Goal: Task Accomplishment & Management: Manage account settings

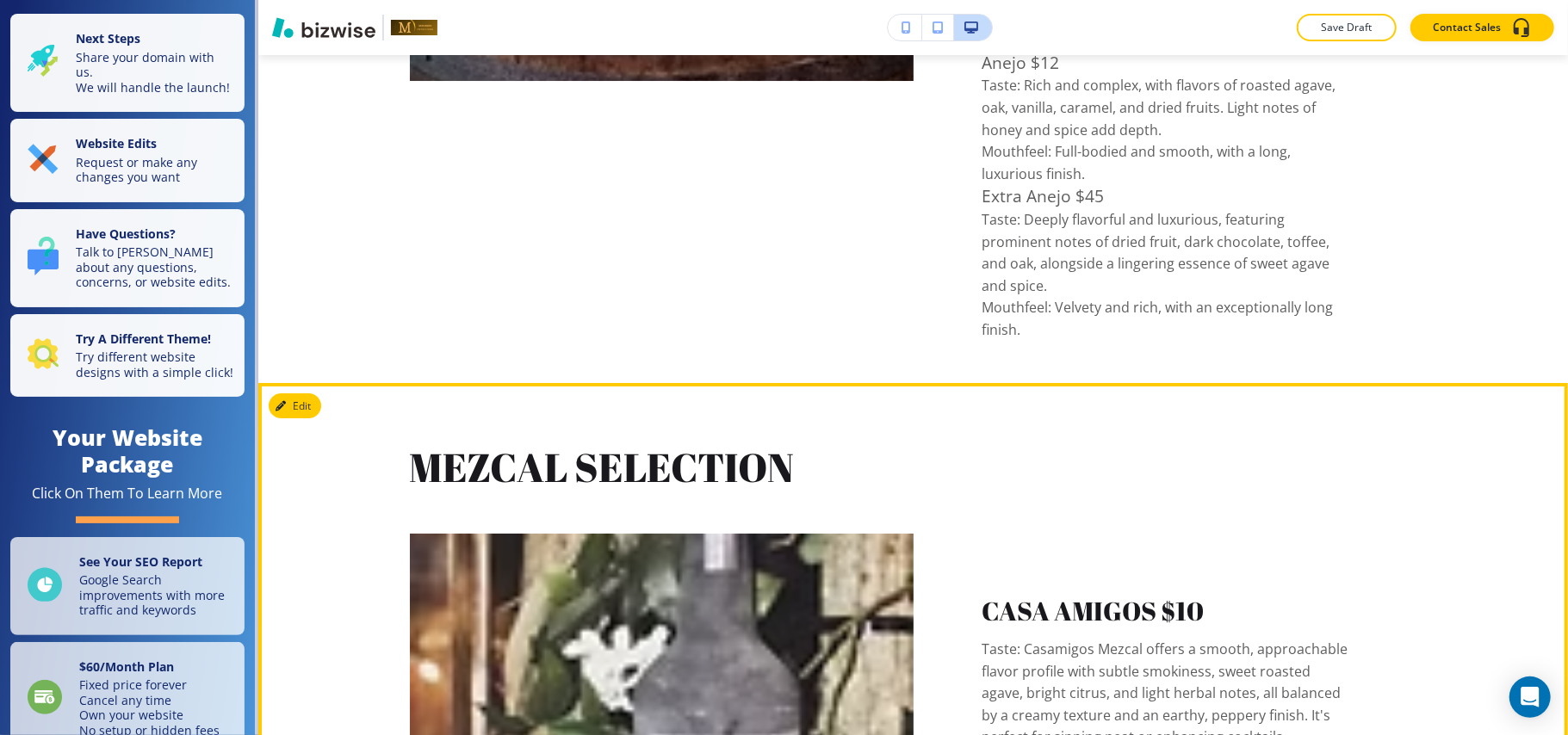
scroll to position [9186, 0]
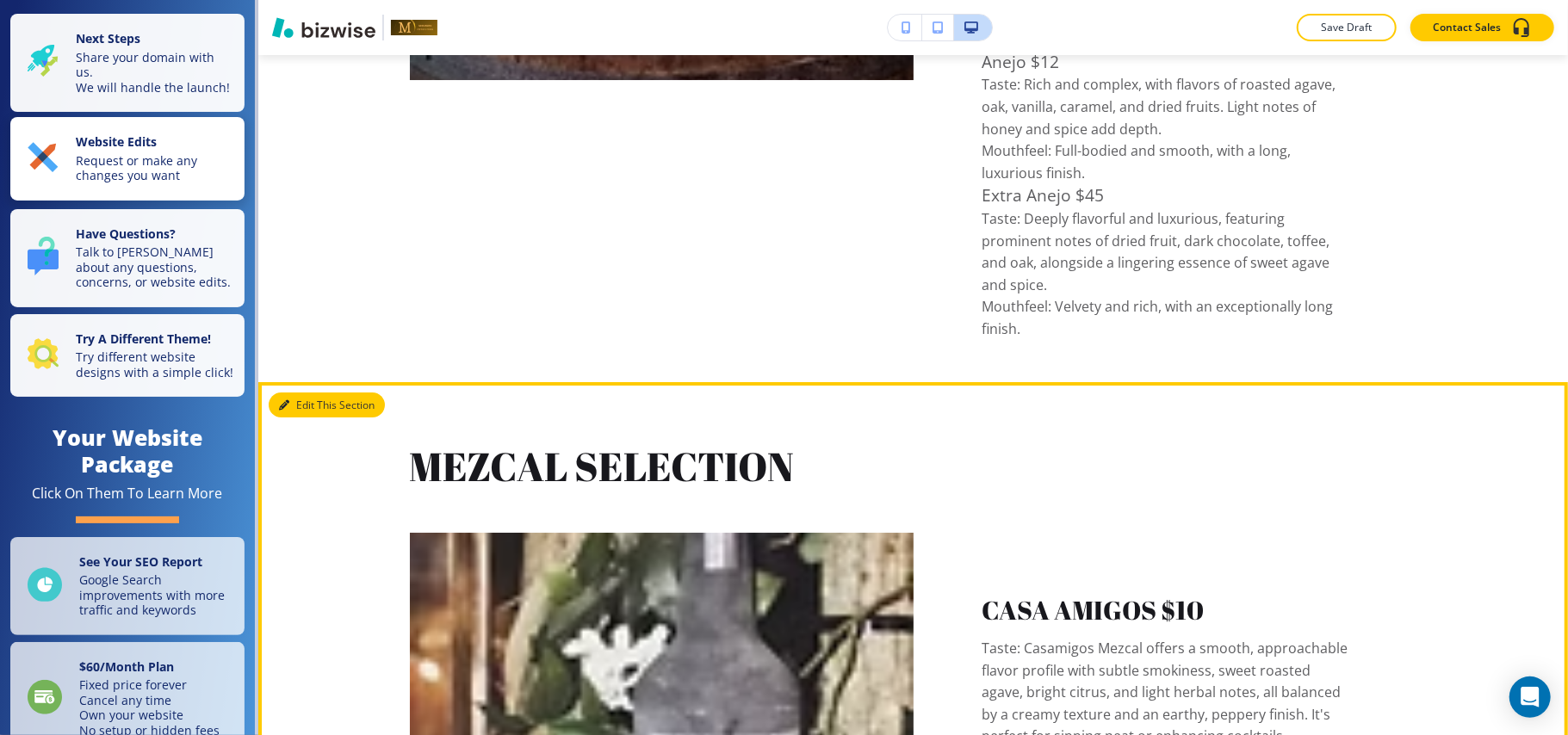
drag, startPoint x: 305, startPoint y: 84, endPoint x: 221, endPoint y: 214, distance: 154.8
click at [305, 393] on button "Edit This Section" at bounding box center [327, 405] width 117 height 26
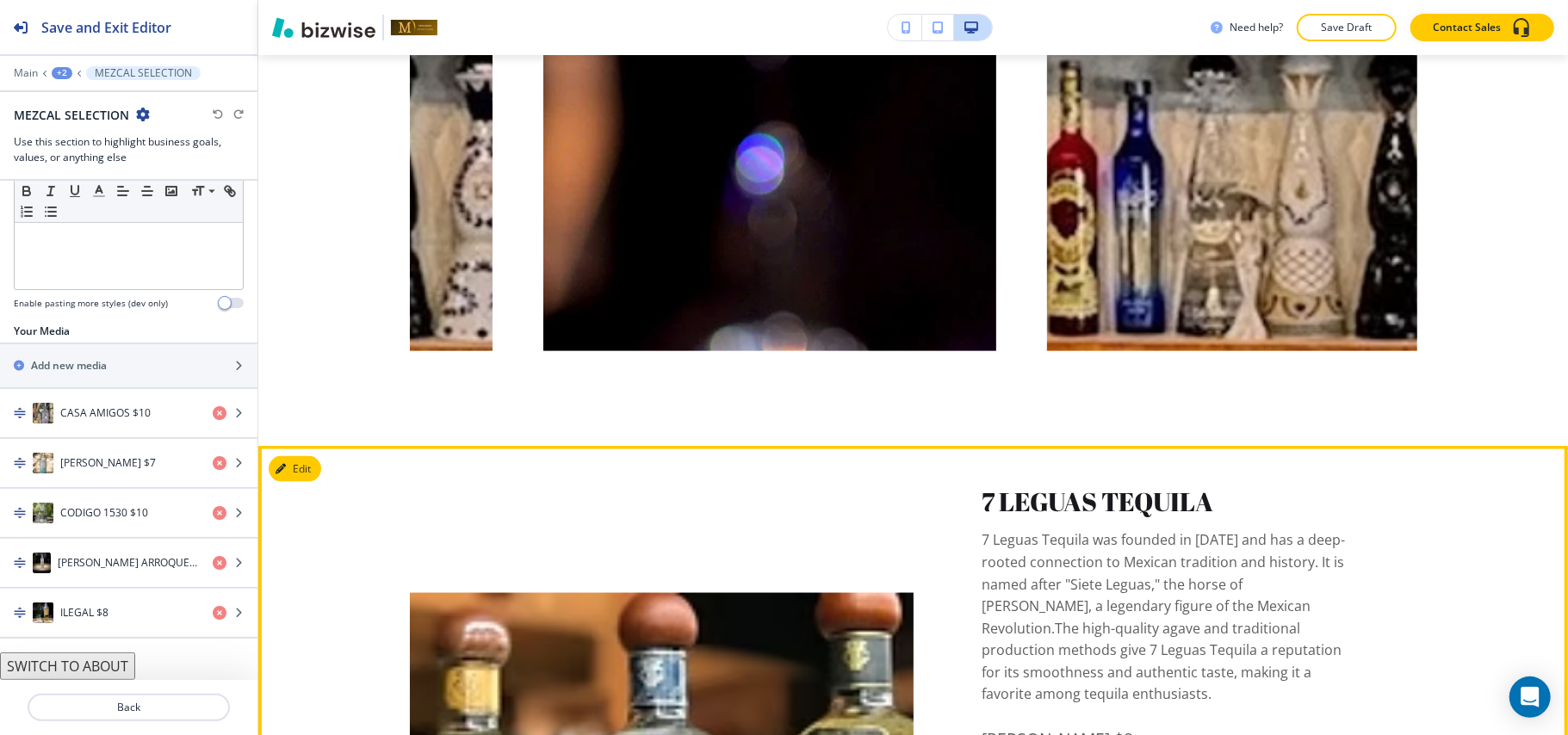
scroll to position [1563, 0]
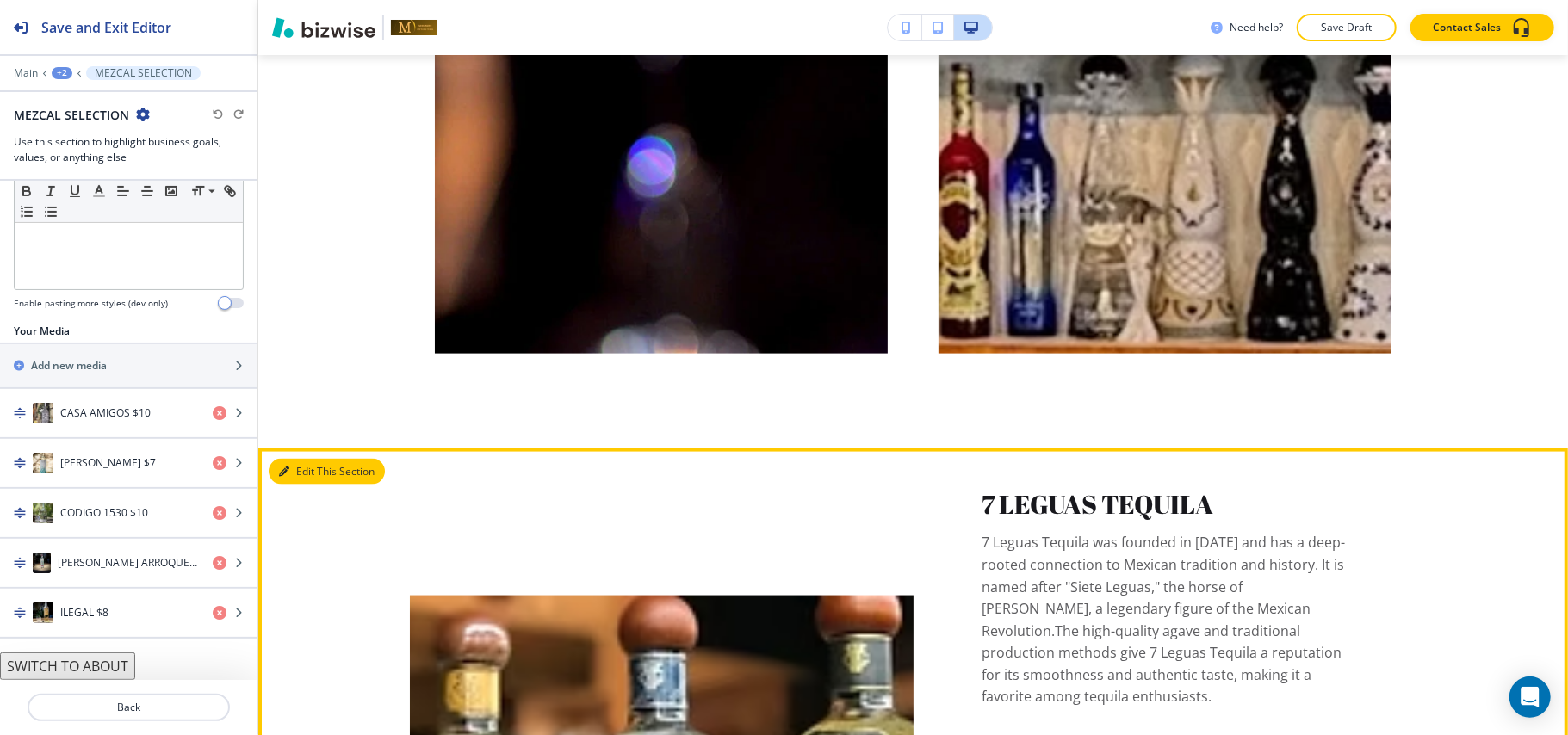
click at [301, 470] on button "Edit This Section" at bounding box center [327, 472] width 117 height 26
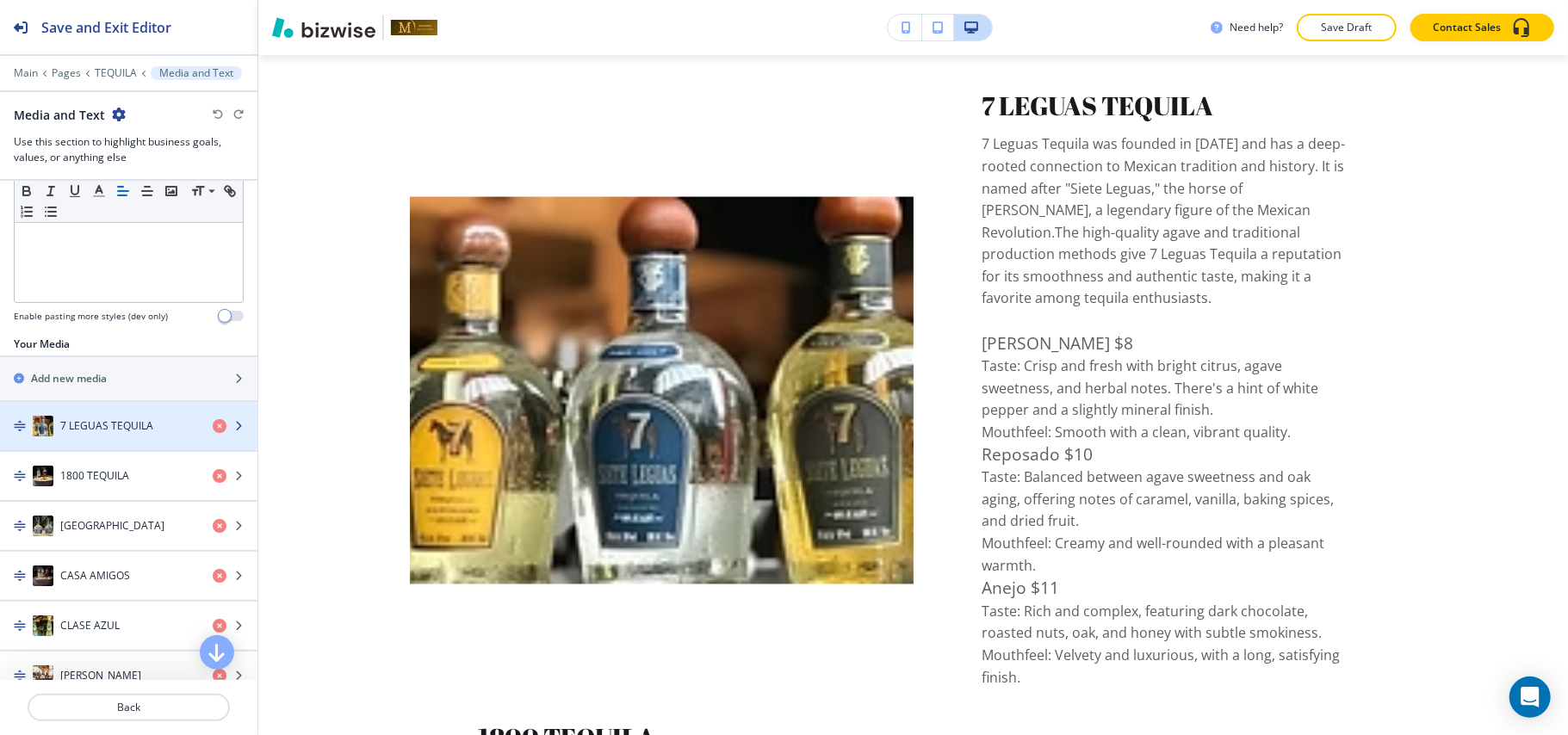
scroll to position [574, 0]
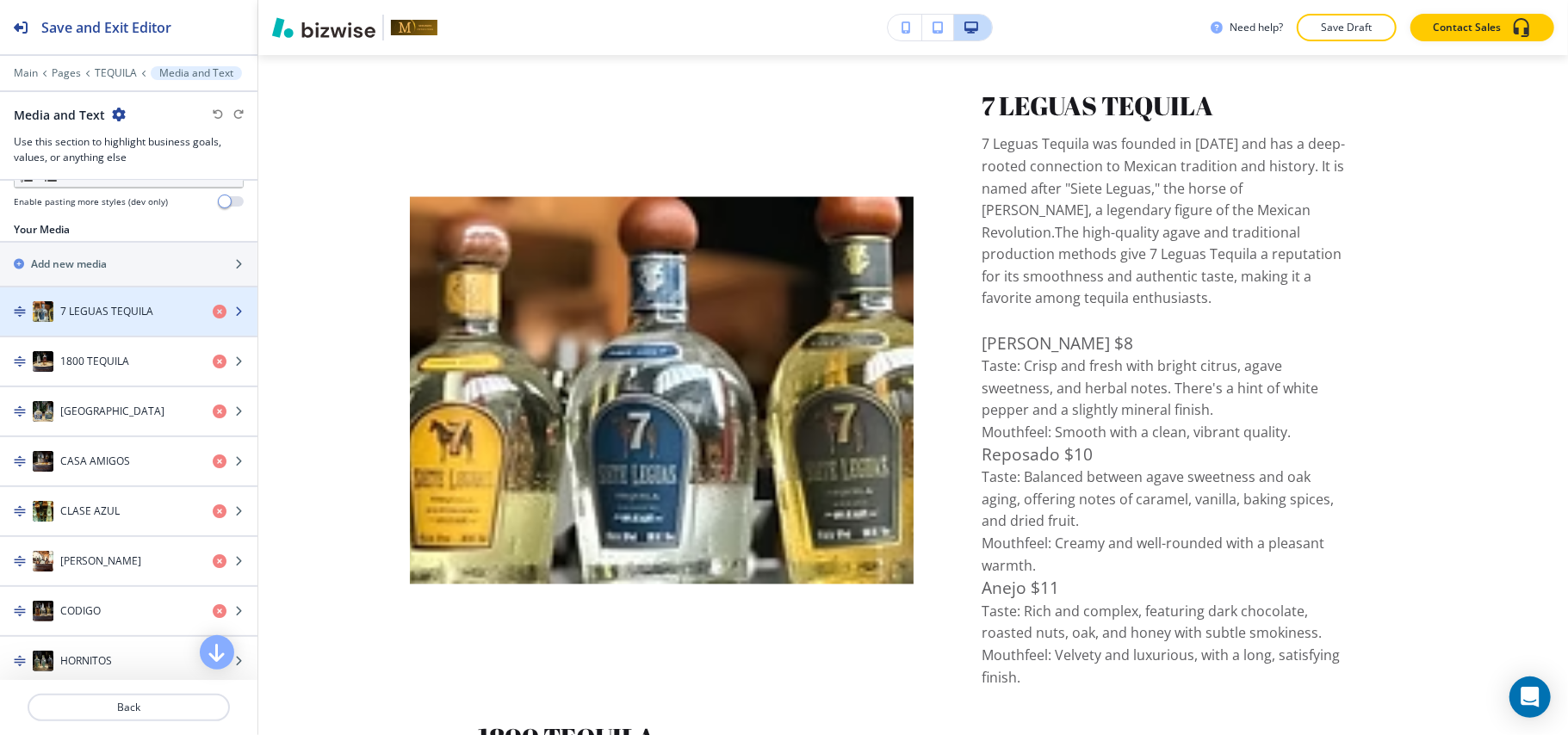
click at [119, 325] on div "button" at bounding box center [128, 329] width 257 height 14
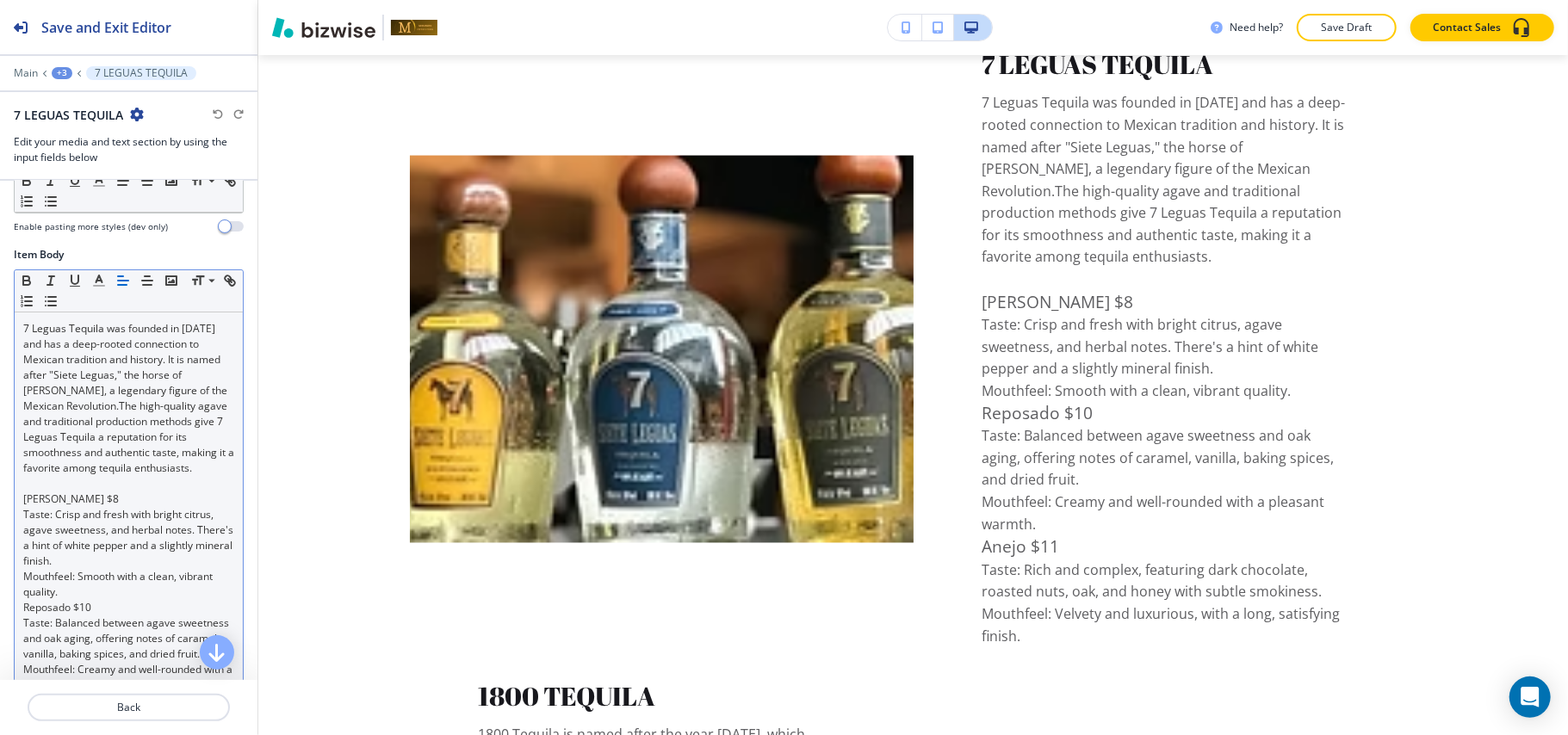
scroll to position [229, 0]
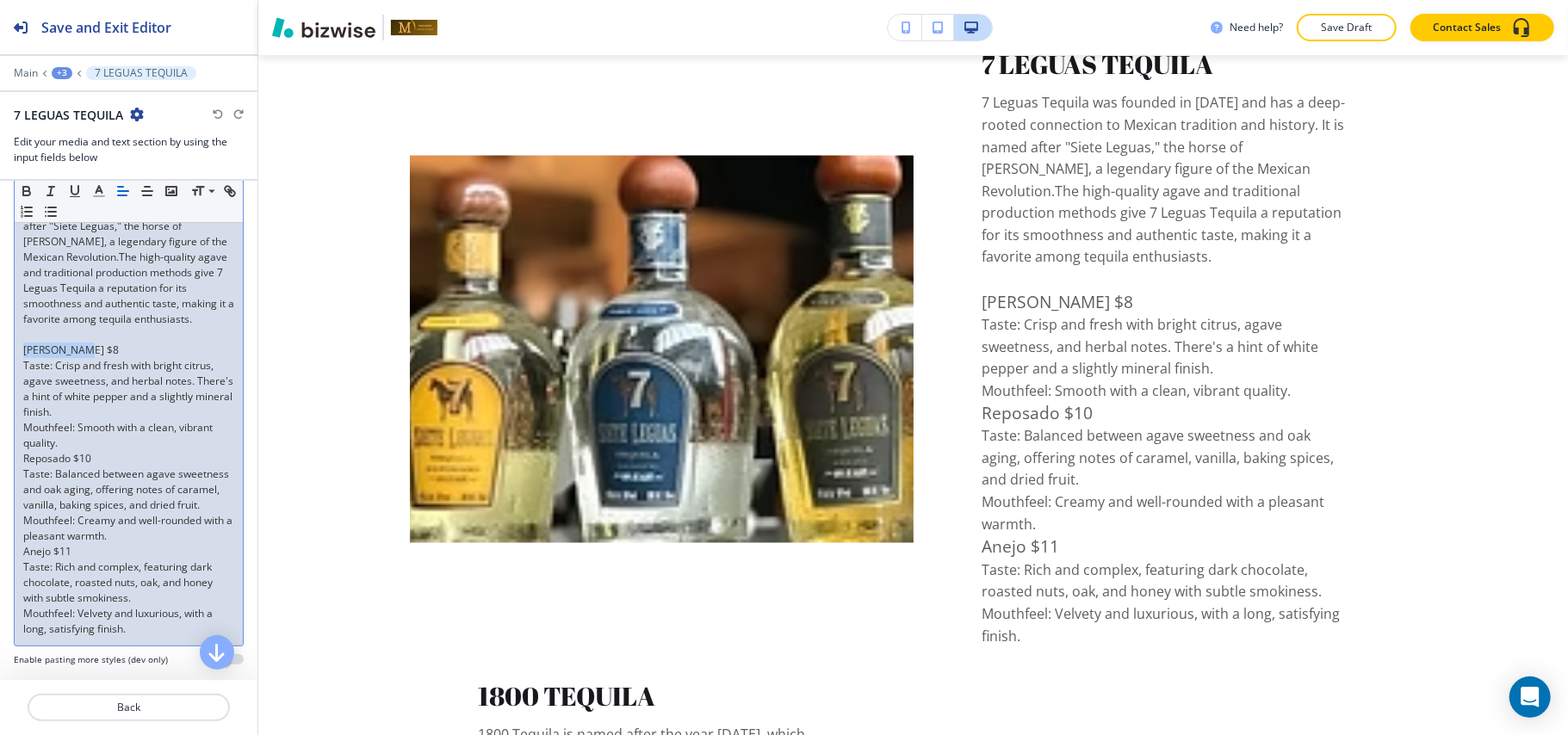
drag, startPoint x: 79, startPoint y: 366, endPoint x: 0, endPoint y: 367, distance: 79.0
click at [0, 367] on div "Item Body Small Normal Large Huge 7 Leguas Tequila was founded in [DATE] and ha…" at bounding box center [128, 390] width 257 height 583
click at [26, 187] on icon "button" at bounding box center [27, 191] width 15 height 15
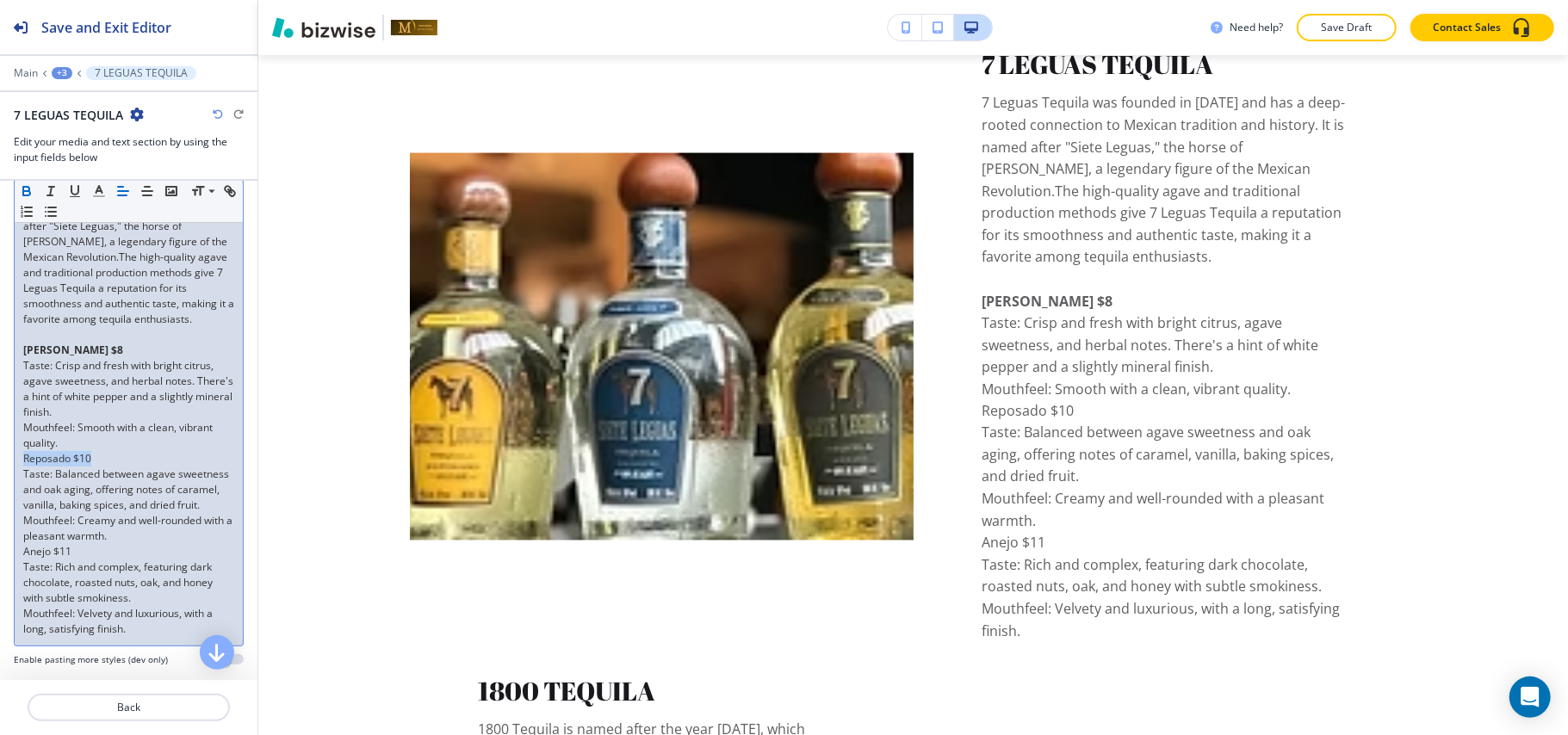
drag, startPoint x: 121, startPoint y: 474, endPoint x: 0, endPoint y: 476, distance: 121.0
click at [0, 476] on div "Item Body Small Normal Large Huge 7 Leguas Tequila was founded in [DATE] and ha…" at bounding box center [128, 390] width 257 height 583
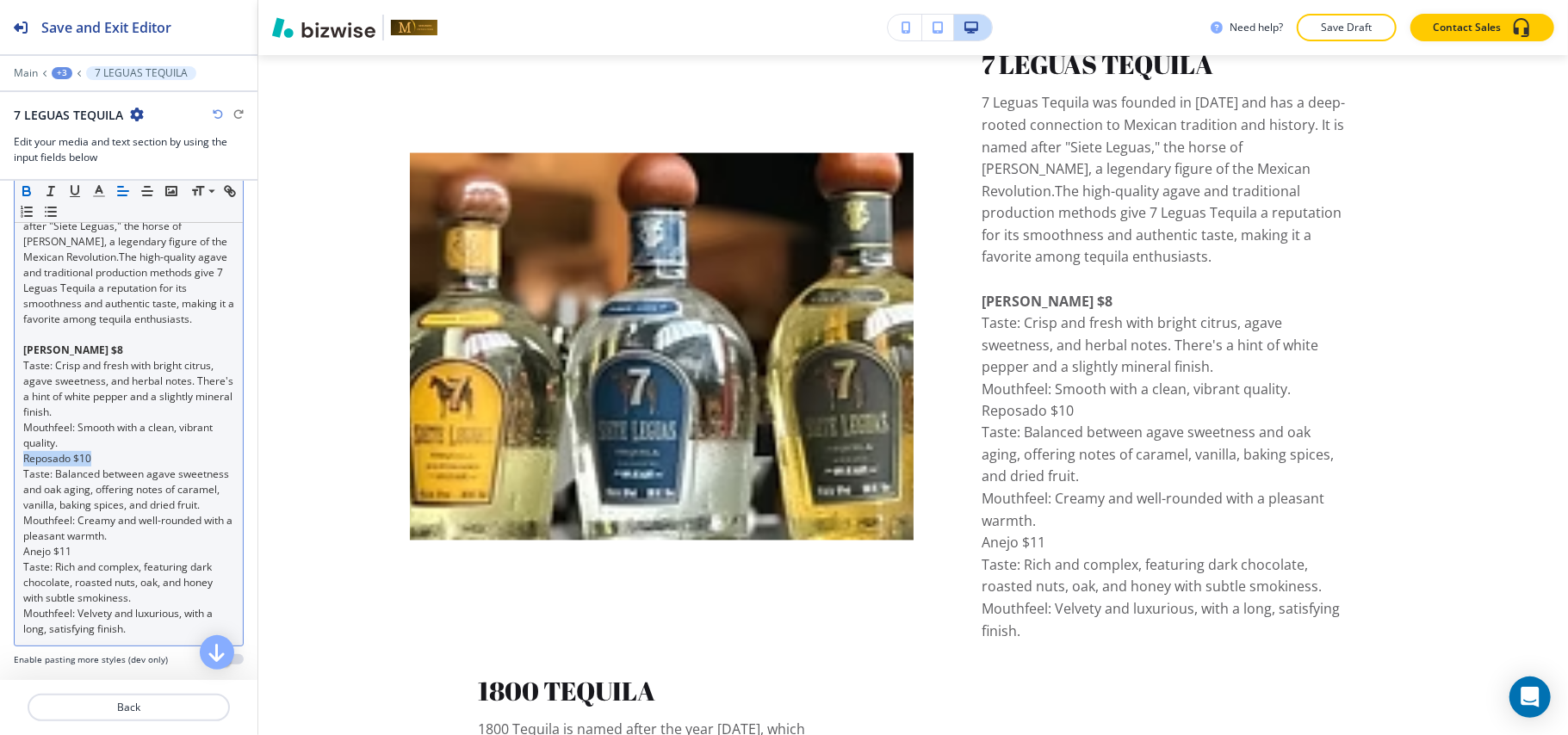
click at [28, 189] on icon "button" at bounding box center [27, 191] width 15 height 15
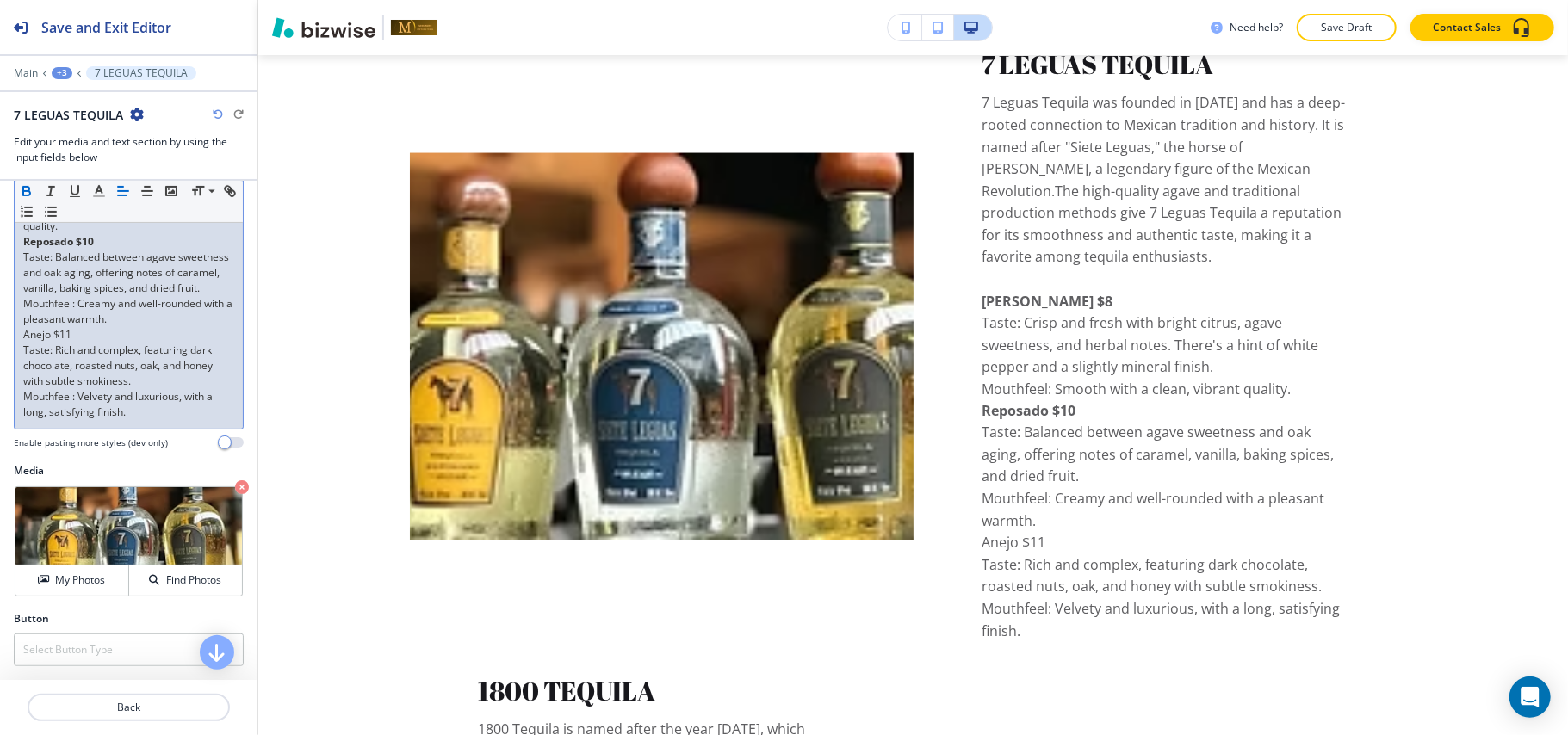
scroll to position [459, 0]
drag, startPoint x: 91, startPoint y: 351, endPoint x: 0, endPoint y: 352, distance: 91.0
click at [0, 352] on div "Item Body Small Normal Large Huge 7 Leguas Tequila was founded in [DATE] and ha…" at bounding box center [128, 173] width 257 height 583
click at [24, 188] on icon "button" at bounding box center [26, 189] width 6 height 4
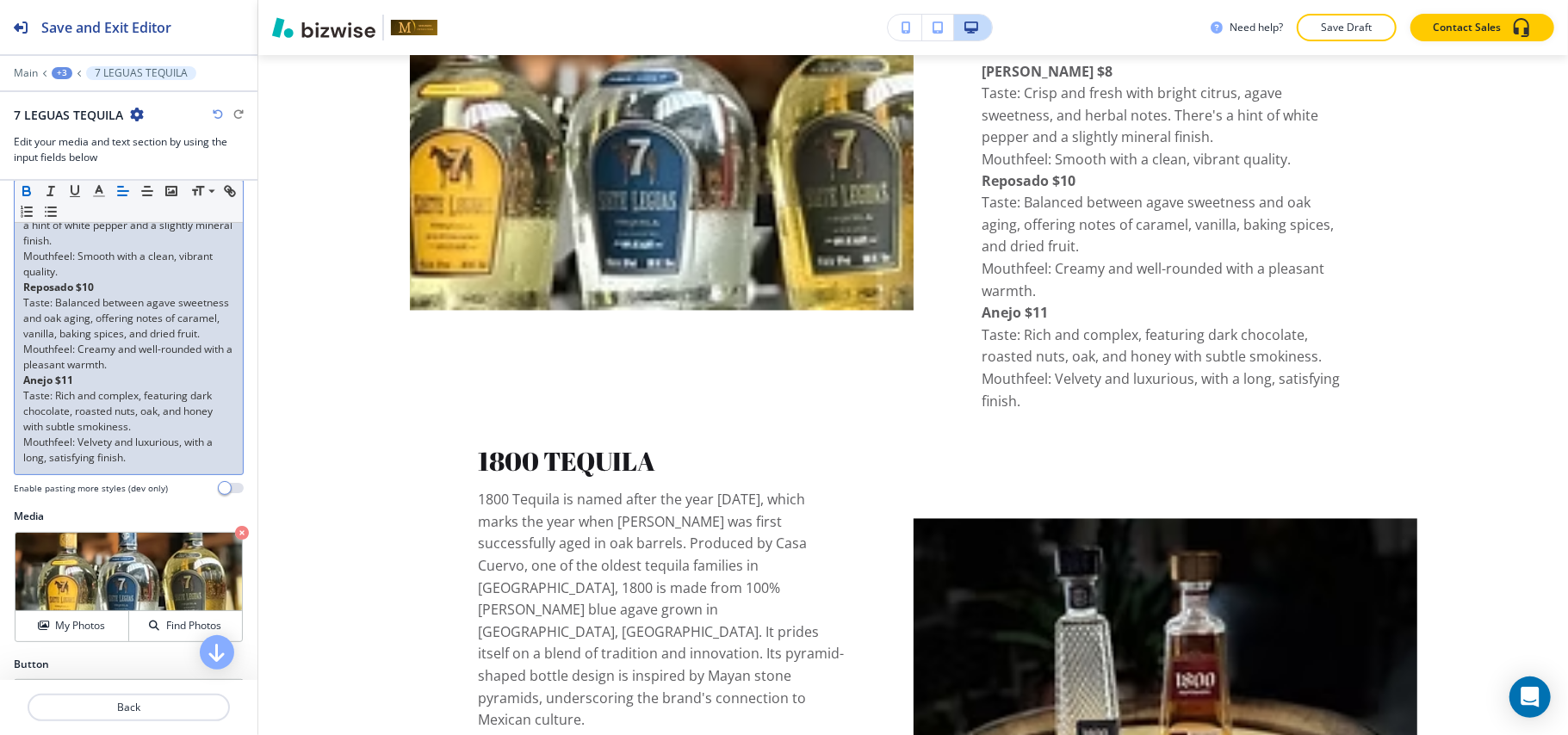
scroll to position [344, 0]
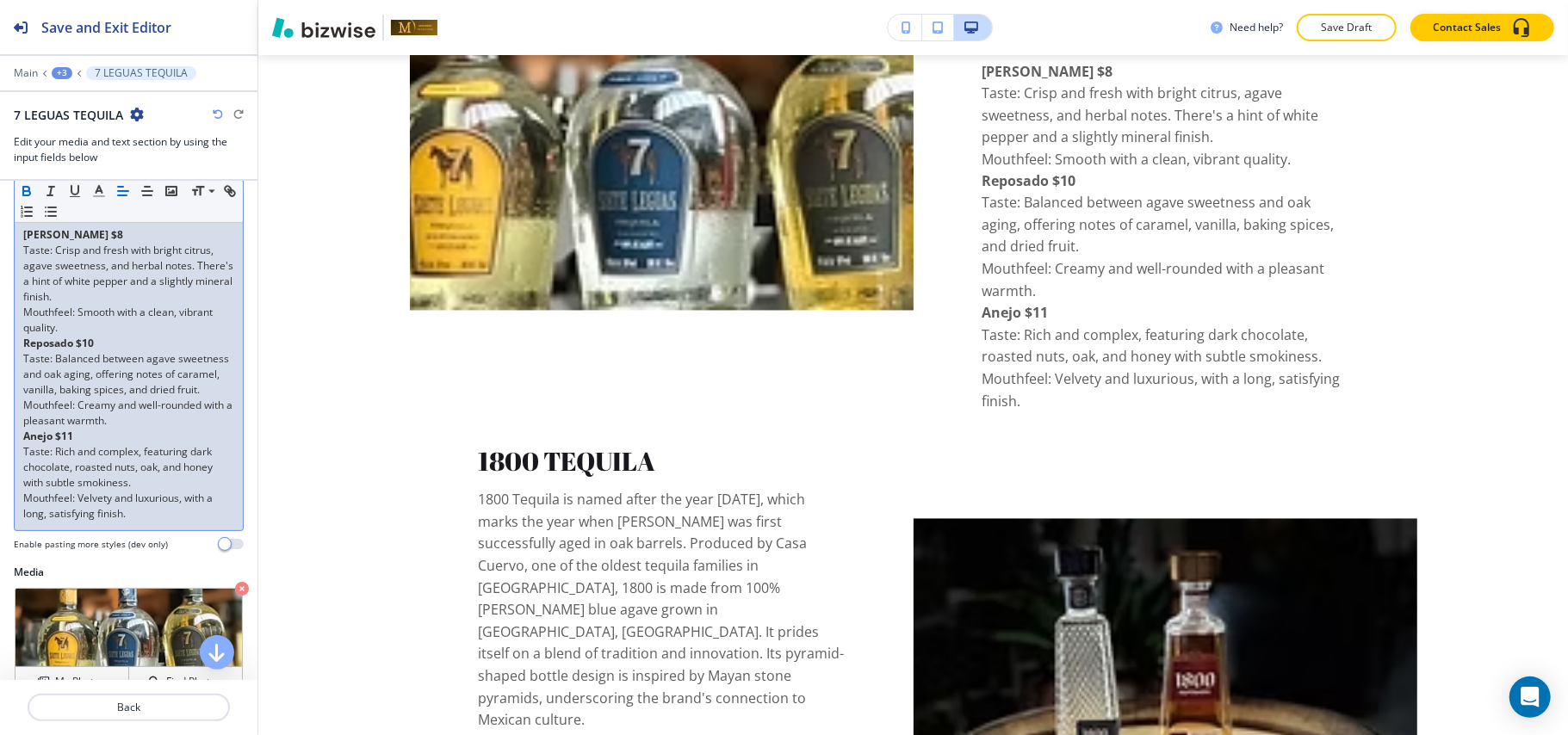
click at [158, 429] on p "Mouthfeel: Creamy and well-rounded with a pleasant warmth." at bounding box center [128, 413] width 211 height 31
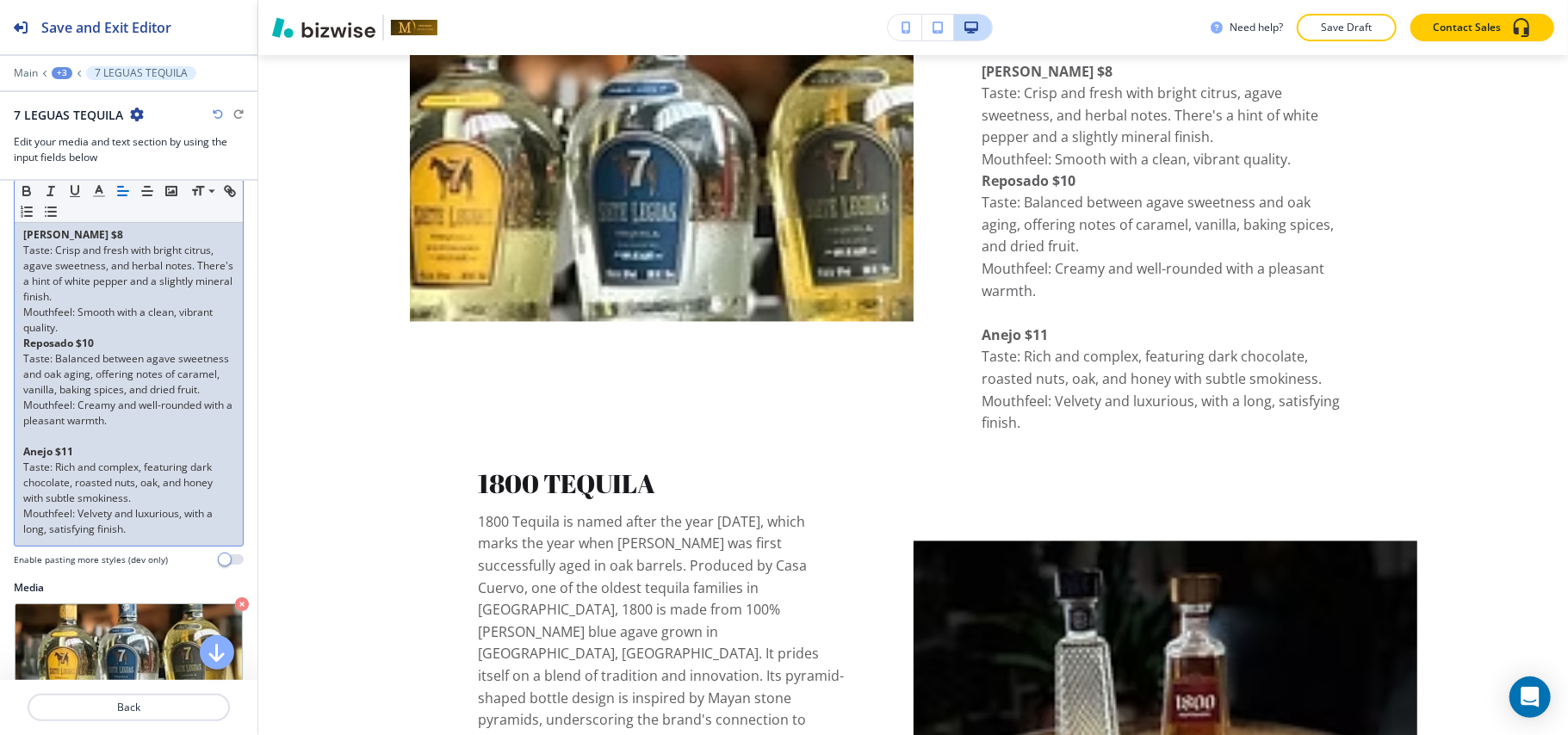
click at [70, 336] on p "Mouthfeel: Smooth with a clean, vibrant quality." at bounding box center [128, 320] width 211 height 31
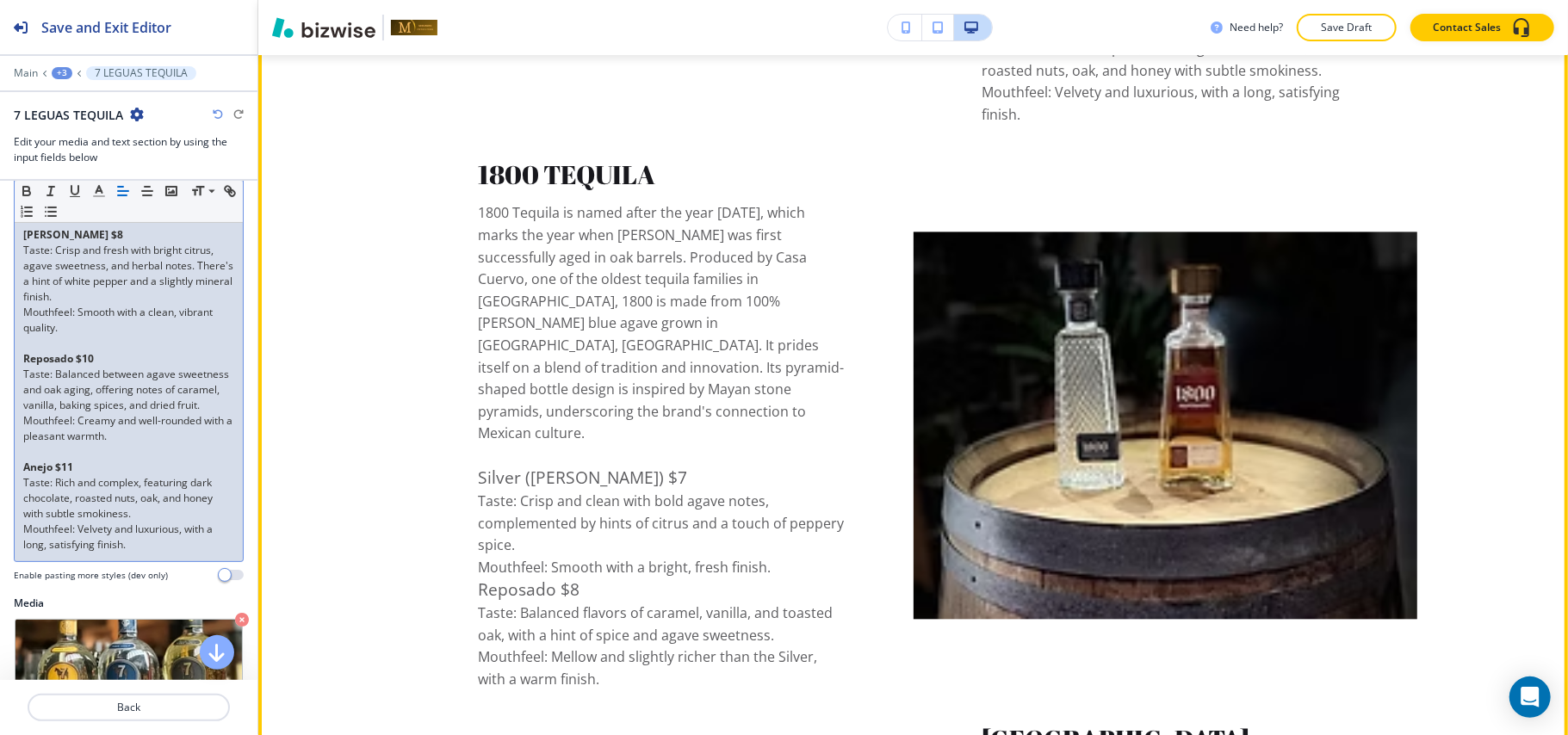
scroll to position [2691, 0]
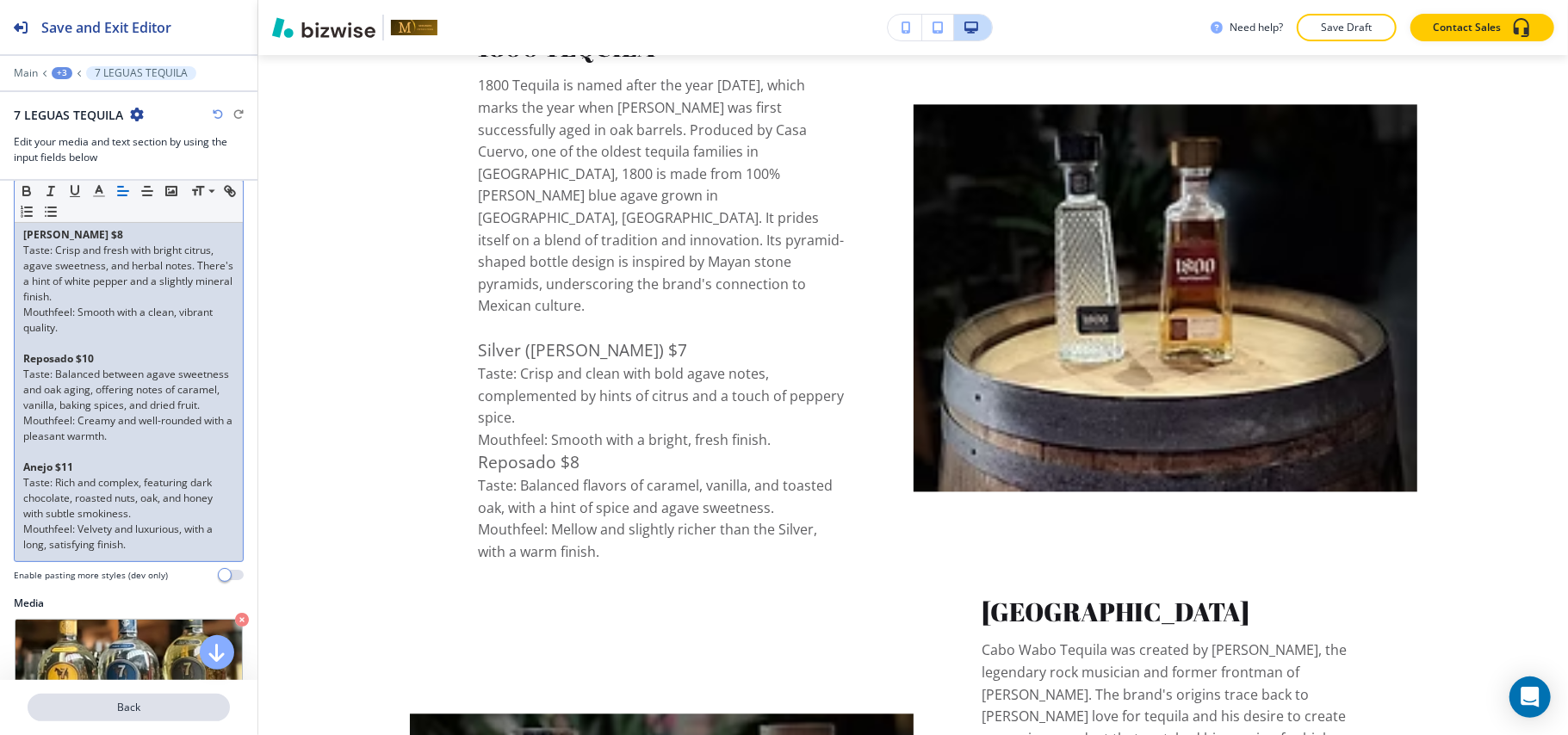
click at [96, 711] on p "Back" at bounding box center [128, 708] width 199 height 15
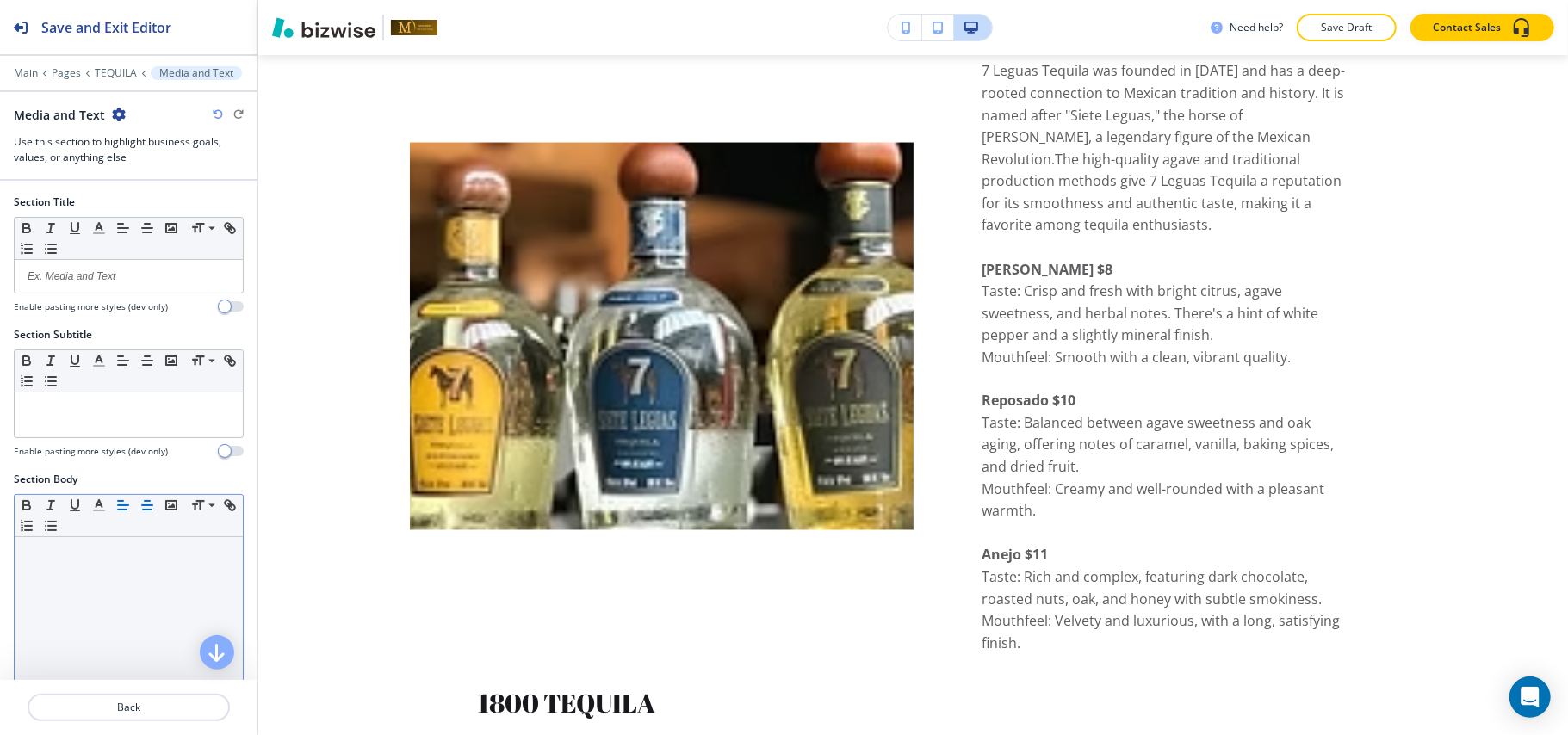
scroll to position [459, 0]
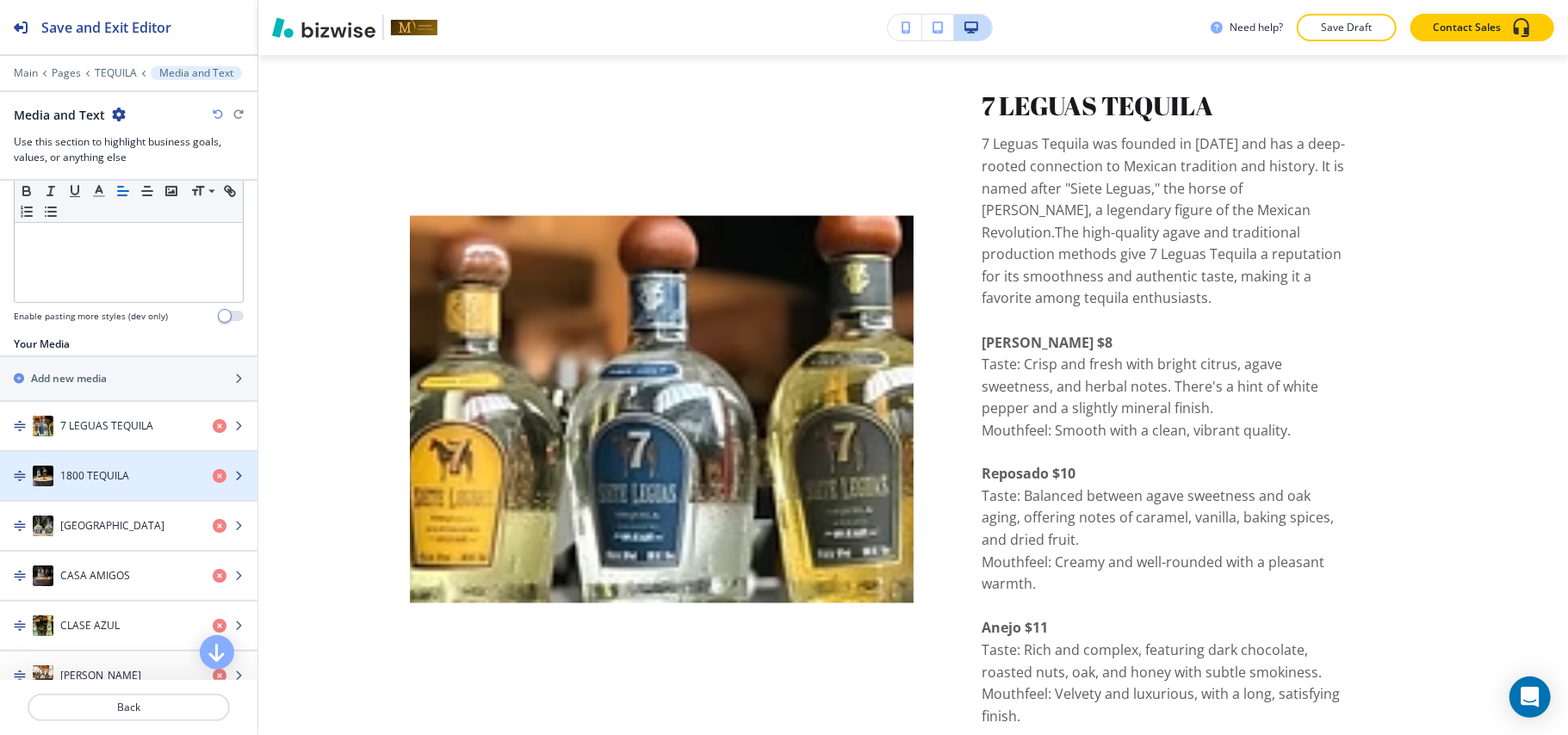
click at [125, 498] on div "button" at bounding box center [128, 493] width 257 height 14
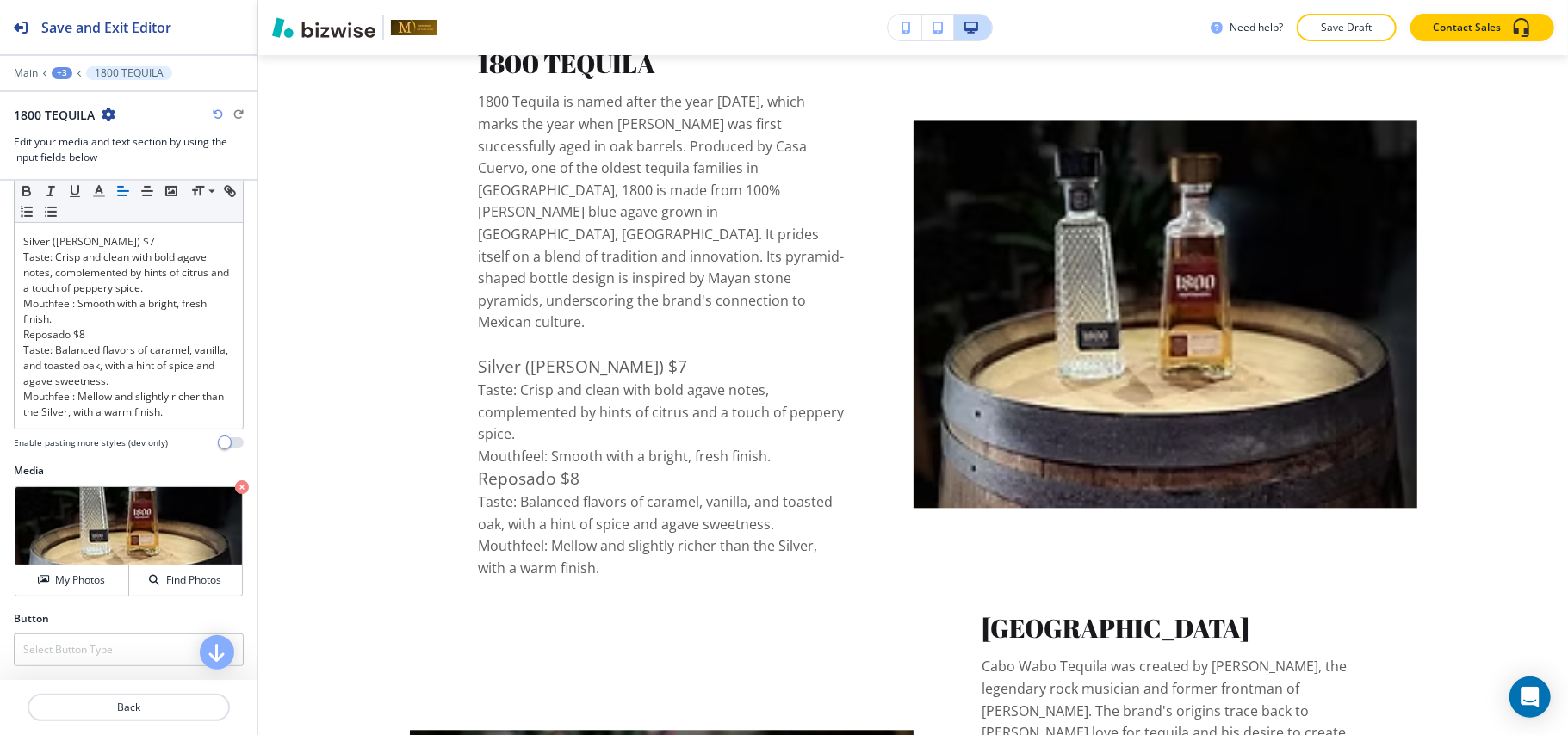
scroll to position [273, 0]
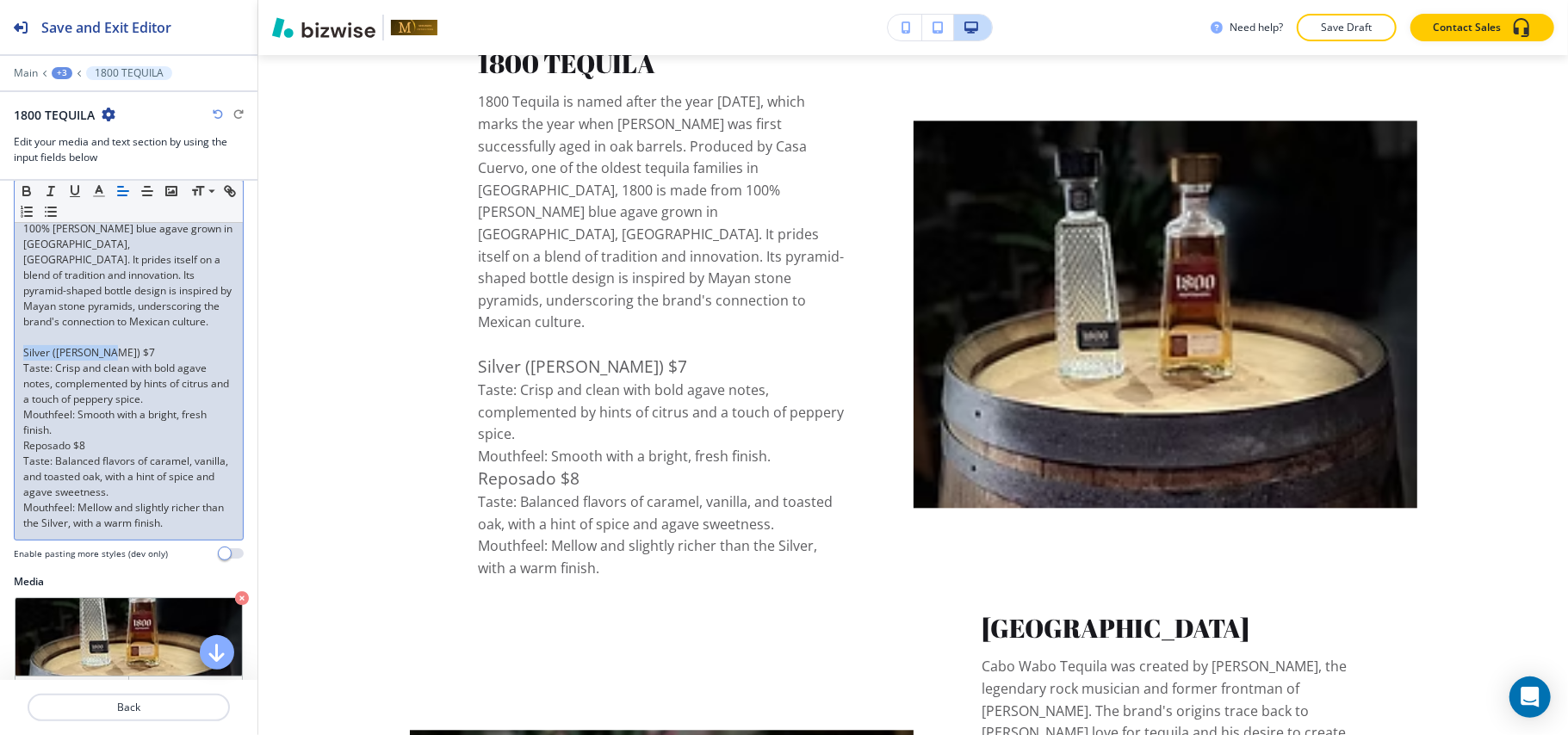
drag, startPoint x: 121, startPoint y: 352, endPoint x: 0, endPoint y: 349, distance: 121.0
click at [0, 349] on div "Item Body Small Normal Large Huge 1800 Tequila is named after the year [DATE], …" at bounding box center [128, 313] width 257 height 520
click at [26, 187] on icon "button" at bounding box center [27, 191] width 15 height 15
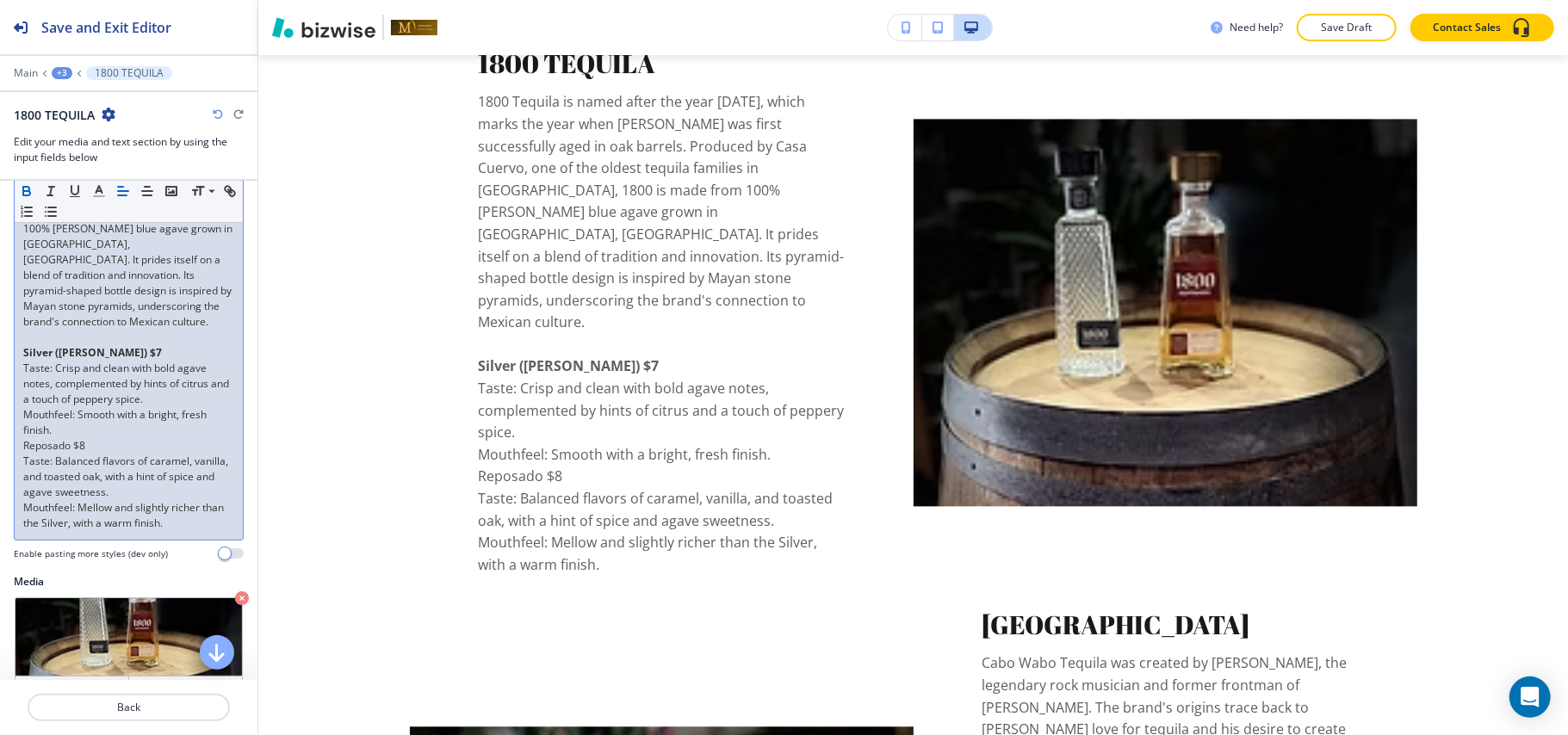
drag, startPoint x: 100, startPoint y: 446, endPoint x: 0, endPoint y: 441, distance: 100.1
click at [0, 441] on div "Item Body Small Normal Large Huge 1800 Tequila is named after the year [DATE], …" at bounding box center [128, 313] width 257 height 520
click at [122, 449] on p "Reposado $8" at bounding box center [128, 446] width 211 height 15
drag, startPoint x: 87, startPoint y: 448, endPoint x: 0, endPoint y: 451, distance: 87.1
click at [0, 451] on div "Item Body Small Normal Large Huge 1800 Tequila is named after the year [DATE], …" at bounding box center [128, 313] width 257 height 520
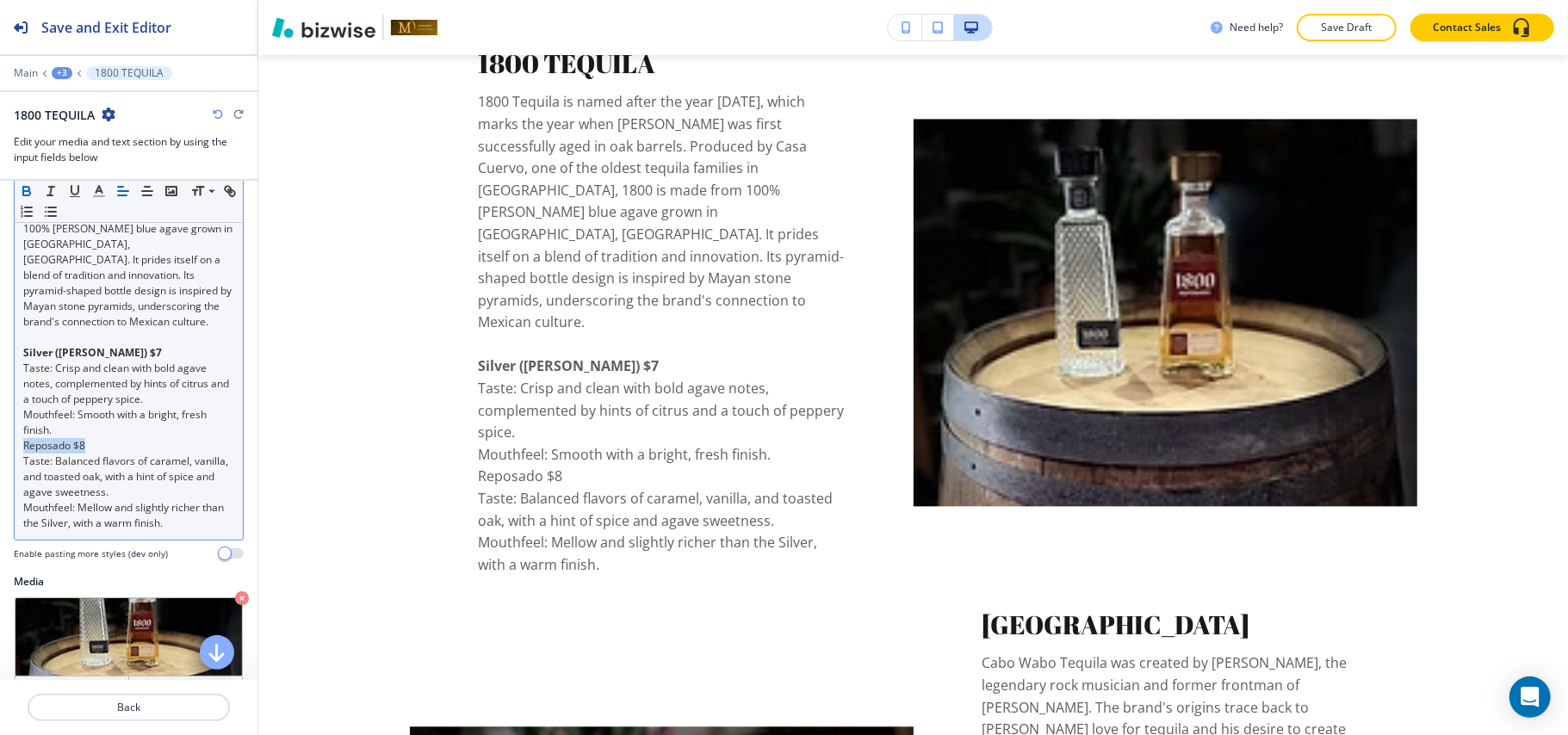
click at [19, 194] on icon "button" at bounding box center [27, 191] width 15 height 15
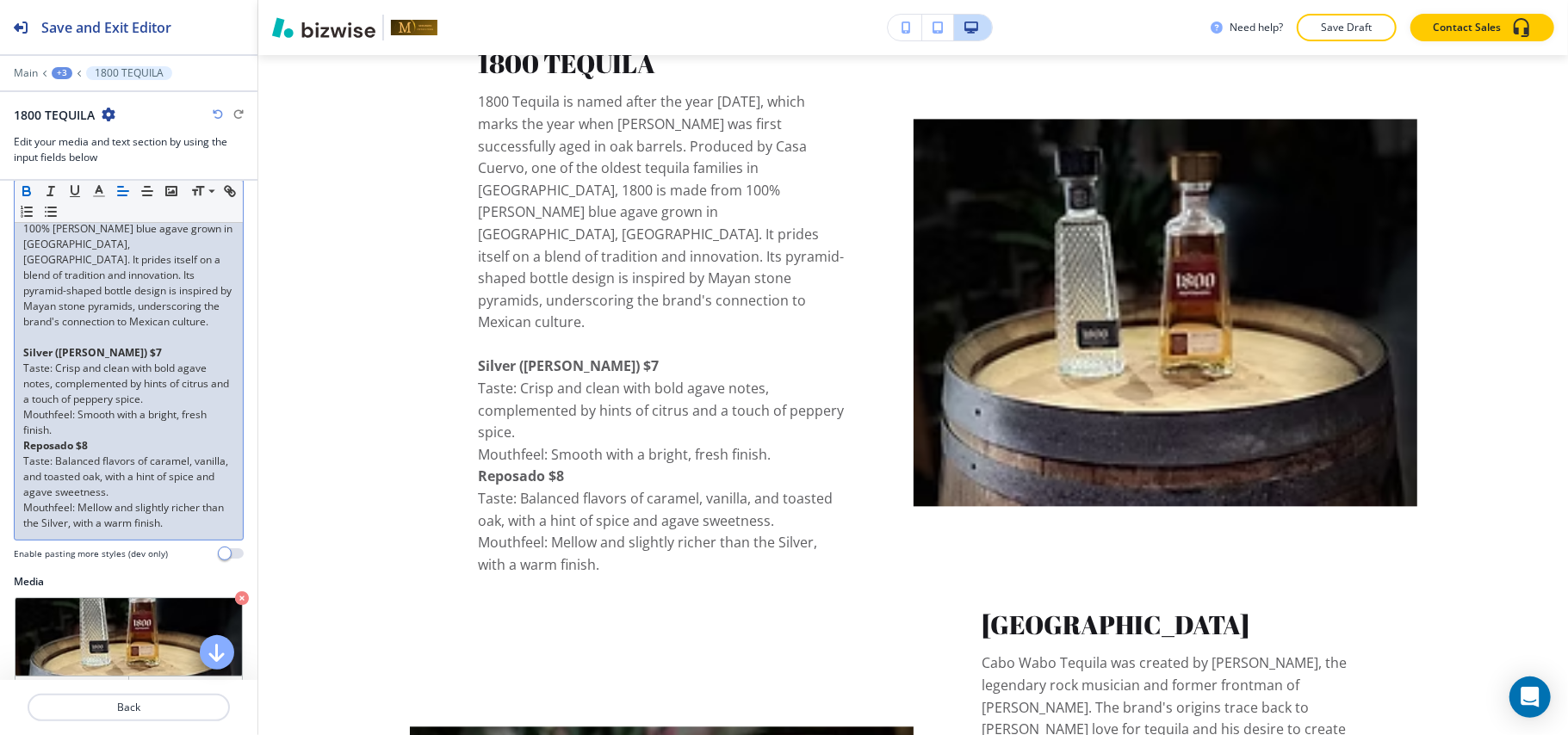
click at [79, 430] on p "Mouthfeel: Smooth with a bright, fresh finish." at bounding box center [128, 422] width 211 height 31
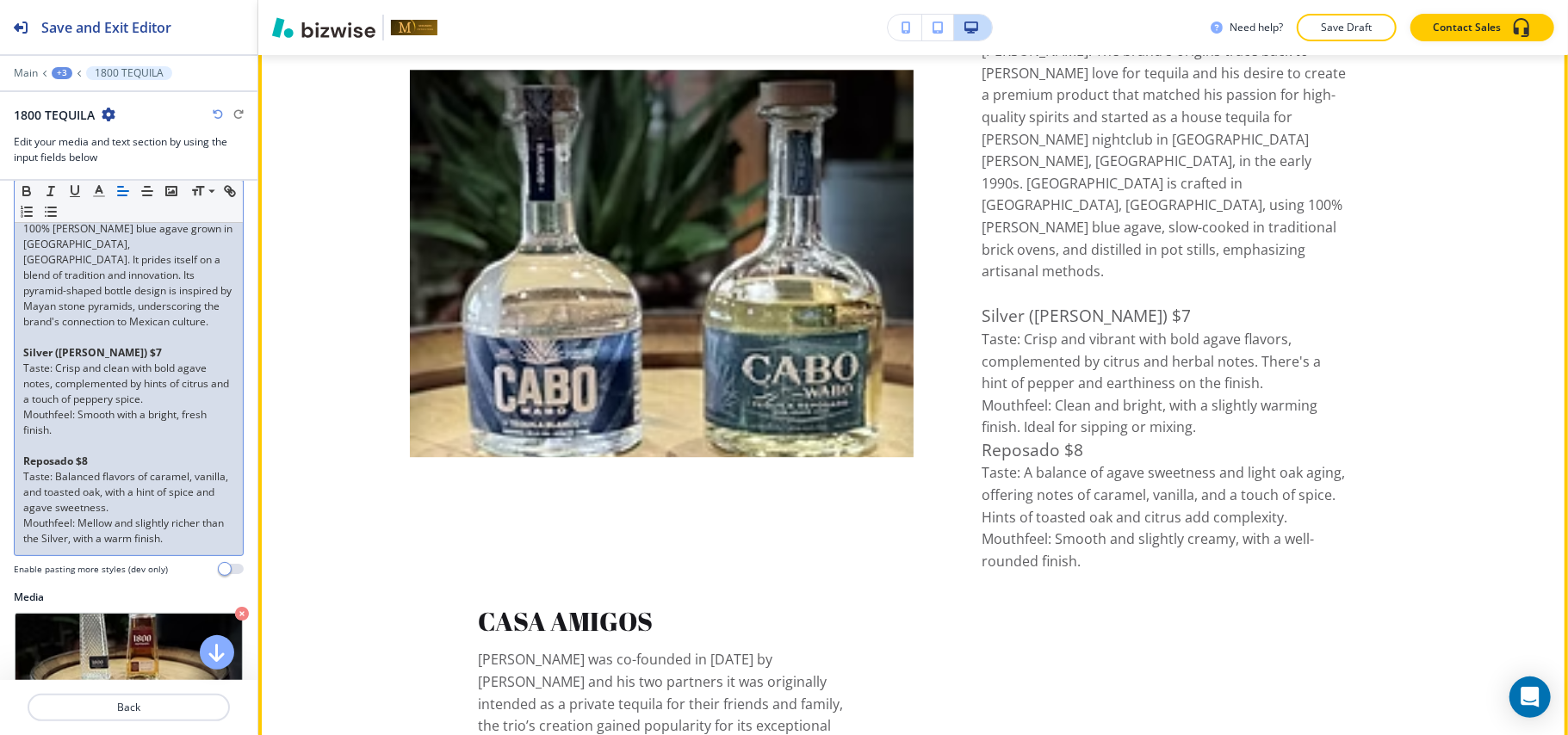
scroll to position [3363, 0]
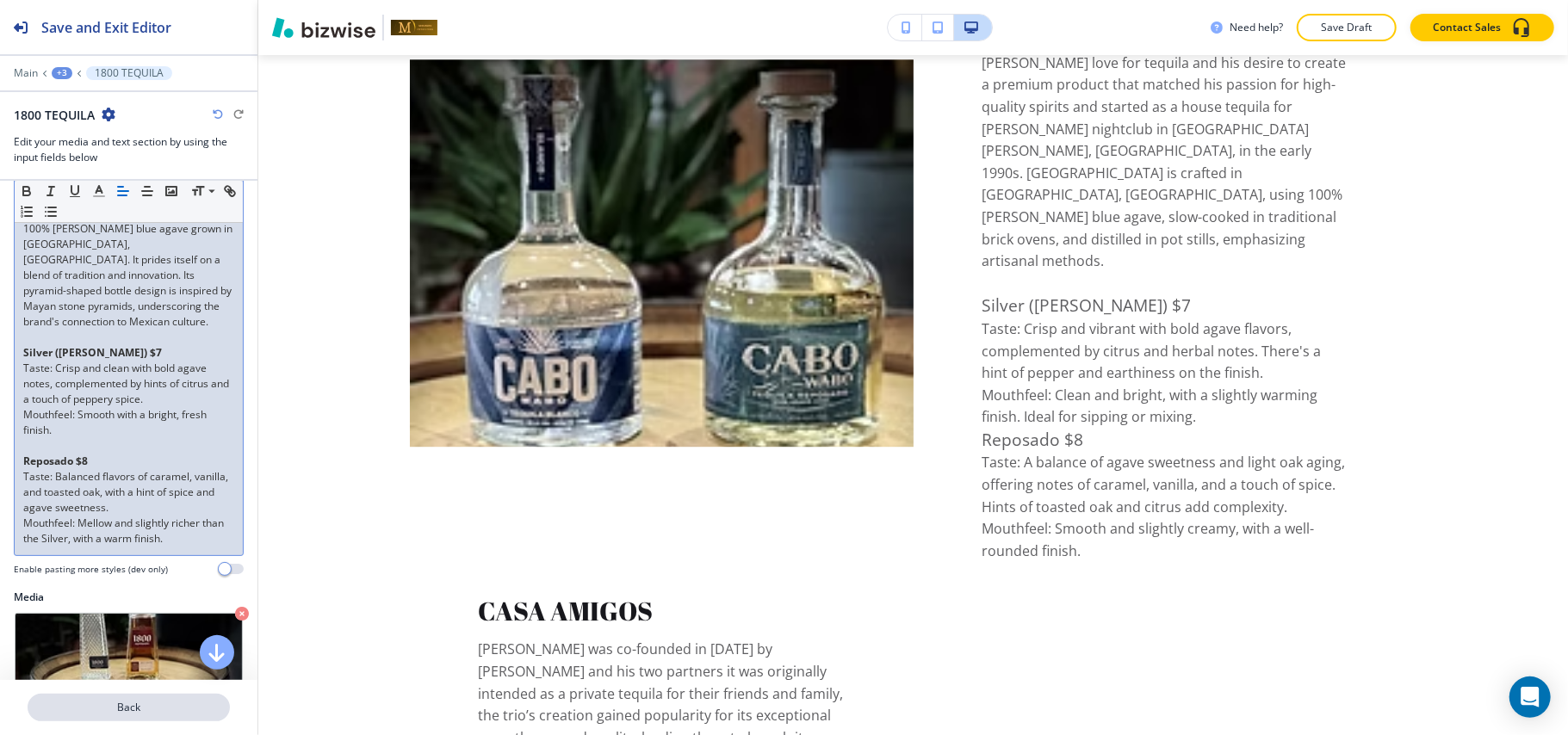
click at [122, 707] on p "Back" at bounding box center [128, 708] width 199 height 15
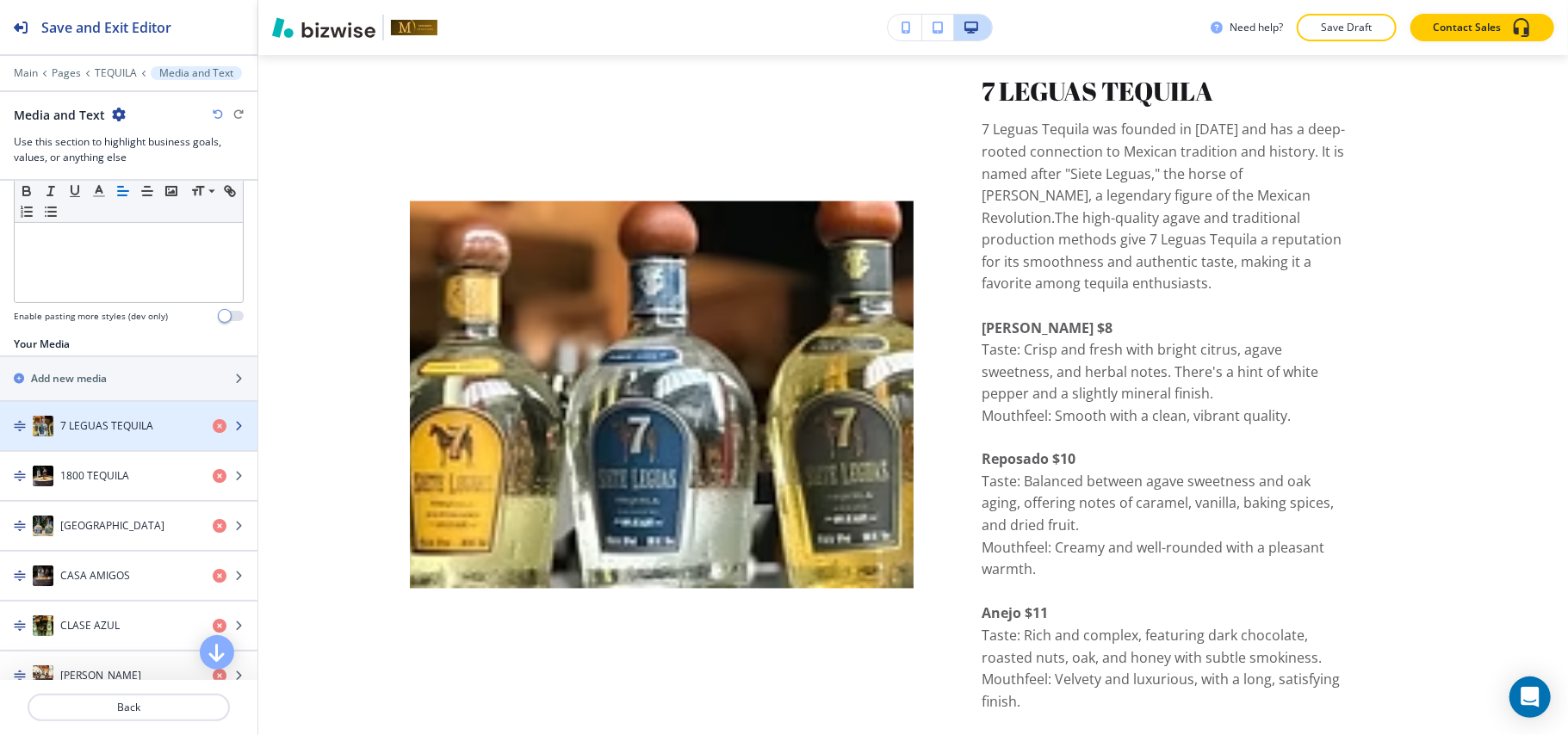
scroll to position [1961, 0]
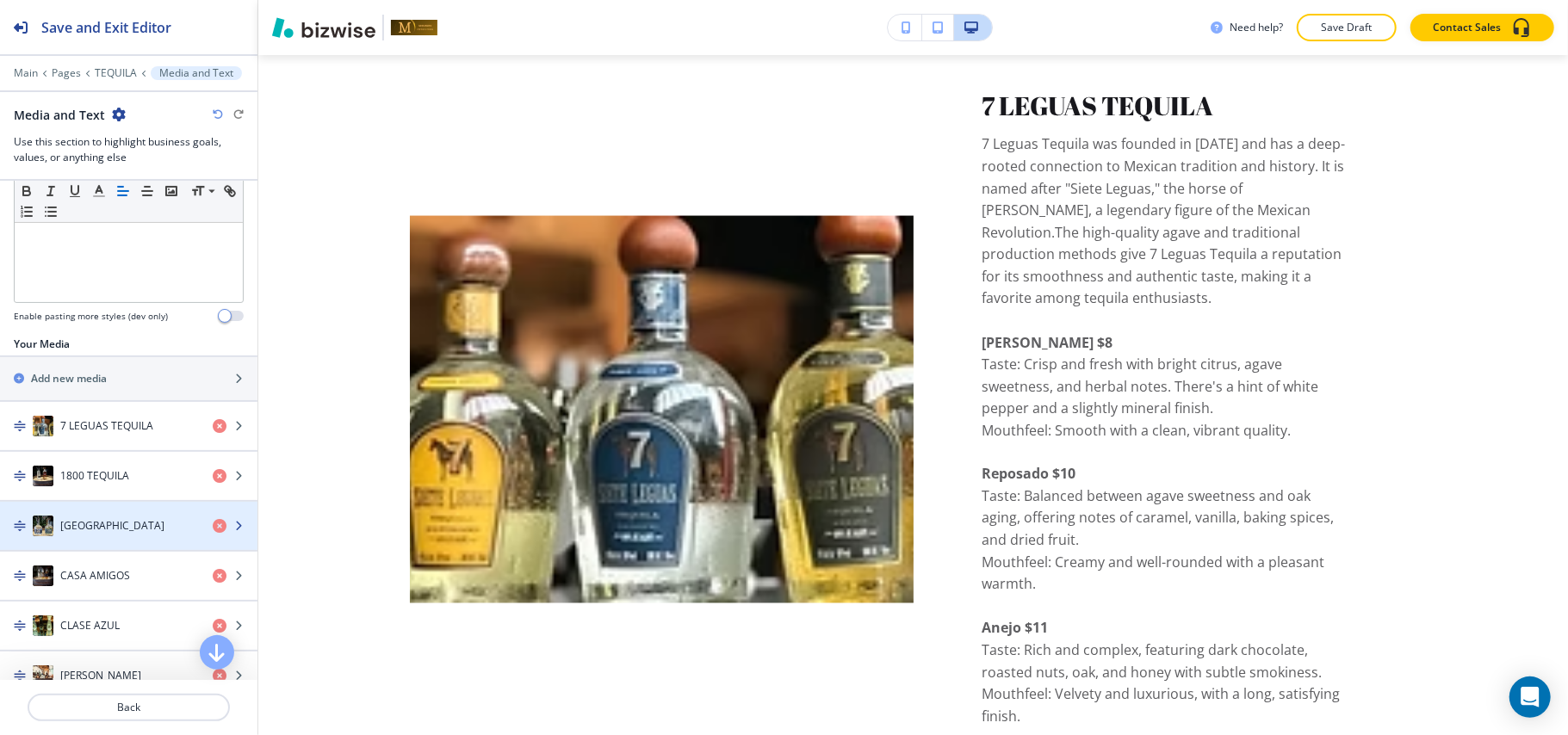
click at [87, 531] on h4 "[GEOGRAPHIC_DATA]" at bounding box center [112, 526] width 104 height 15
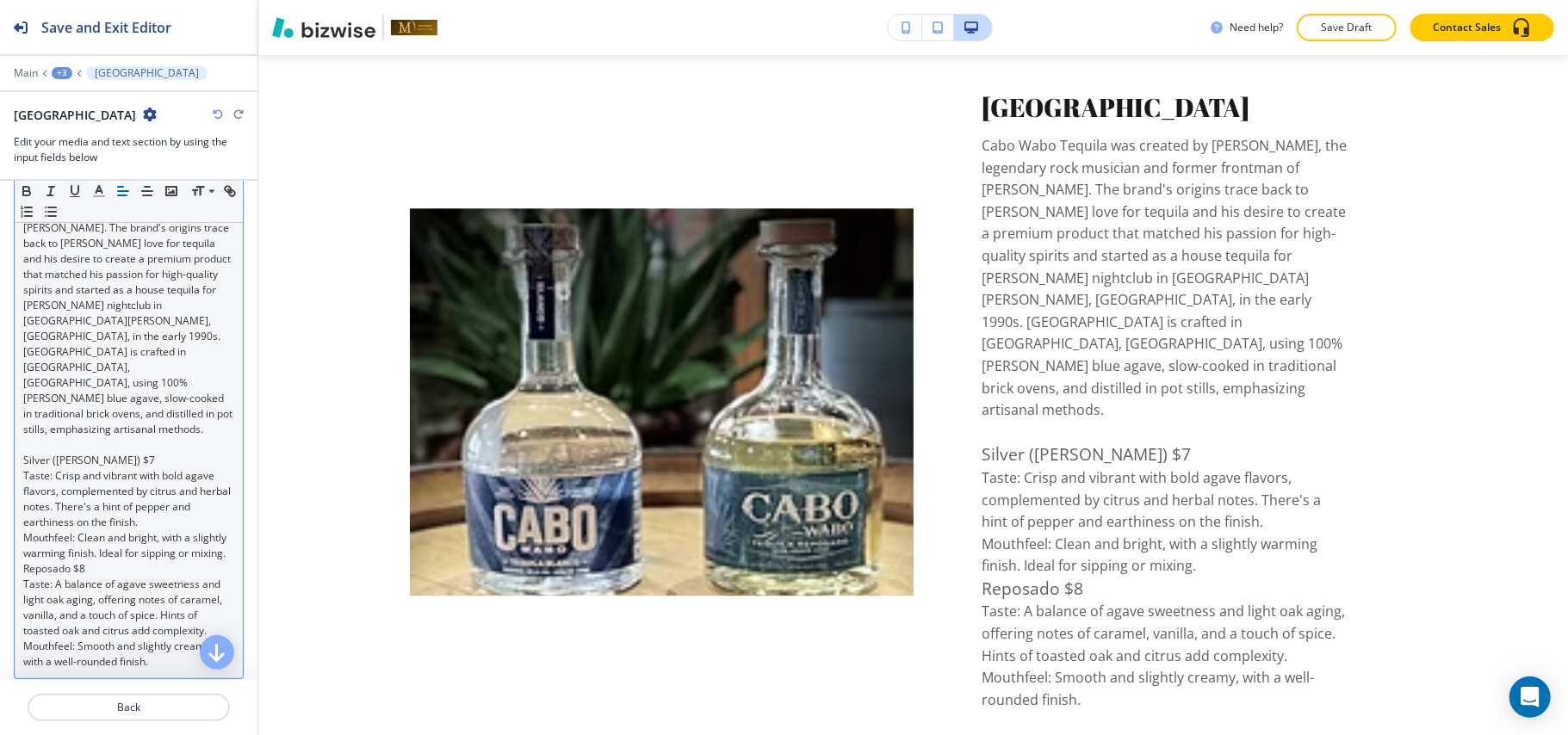
scroll to position [229, 0]
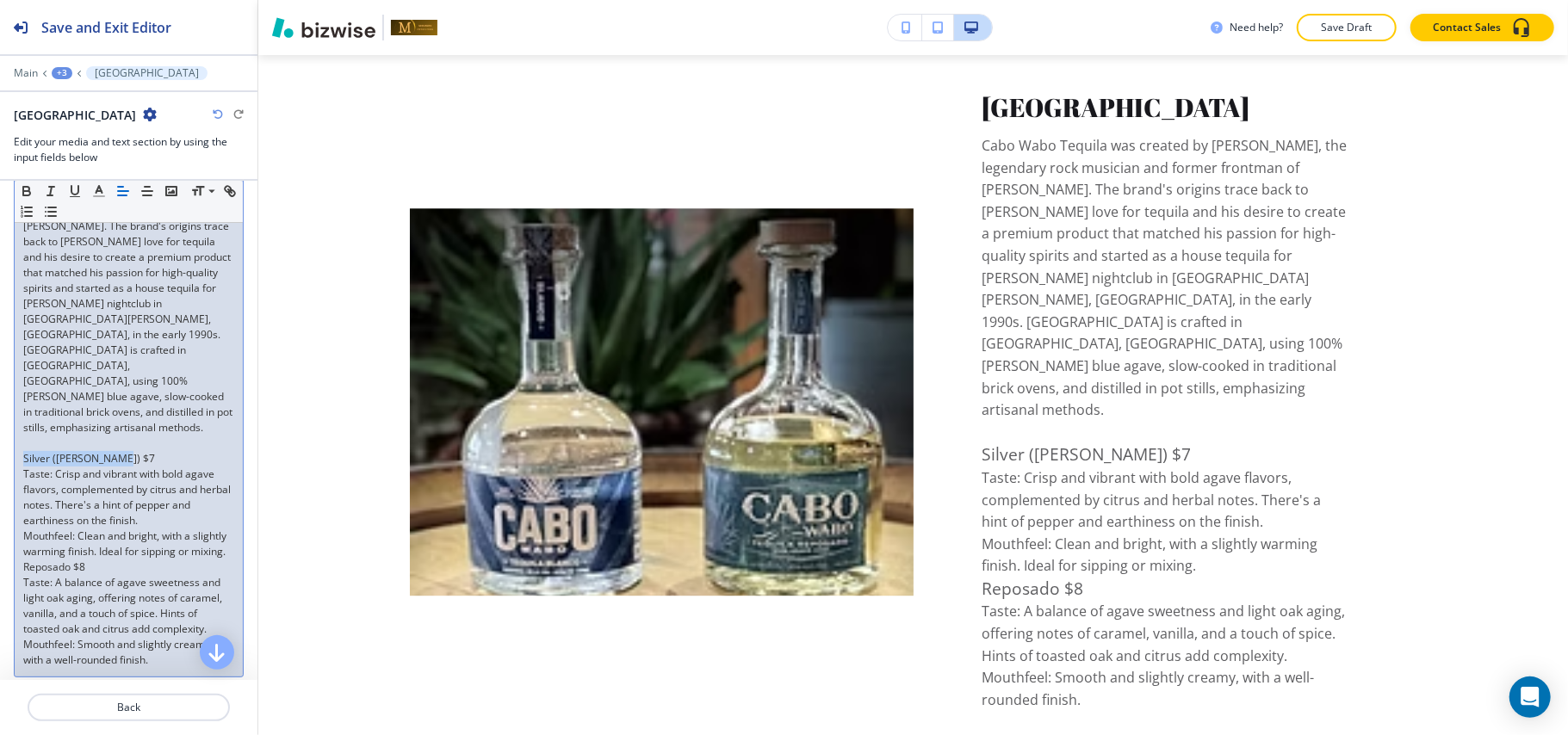
drag, startPoint x: 129, startPoint y: 427, endPoint x: 0, endPoint y: 430, distance: 129.0
click at [0, 430] on div "Item Body Small Normal Large Huge Cabo Wabo Tequila was created by [PERSON_NAME…" at bounding box center [128, 405] width 257 height 613
click at [23, 191] on icon "button" at bounding box center [26, 189] width 6 height 4
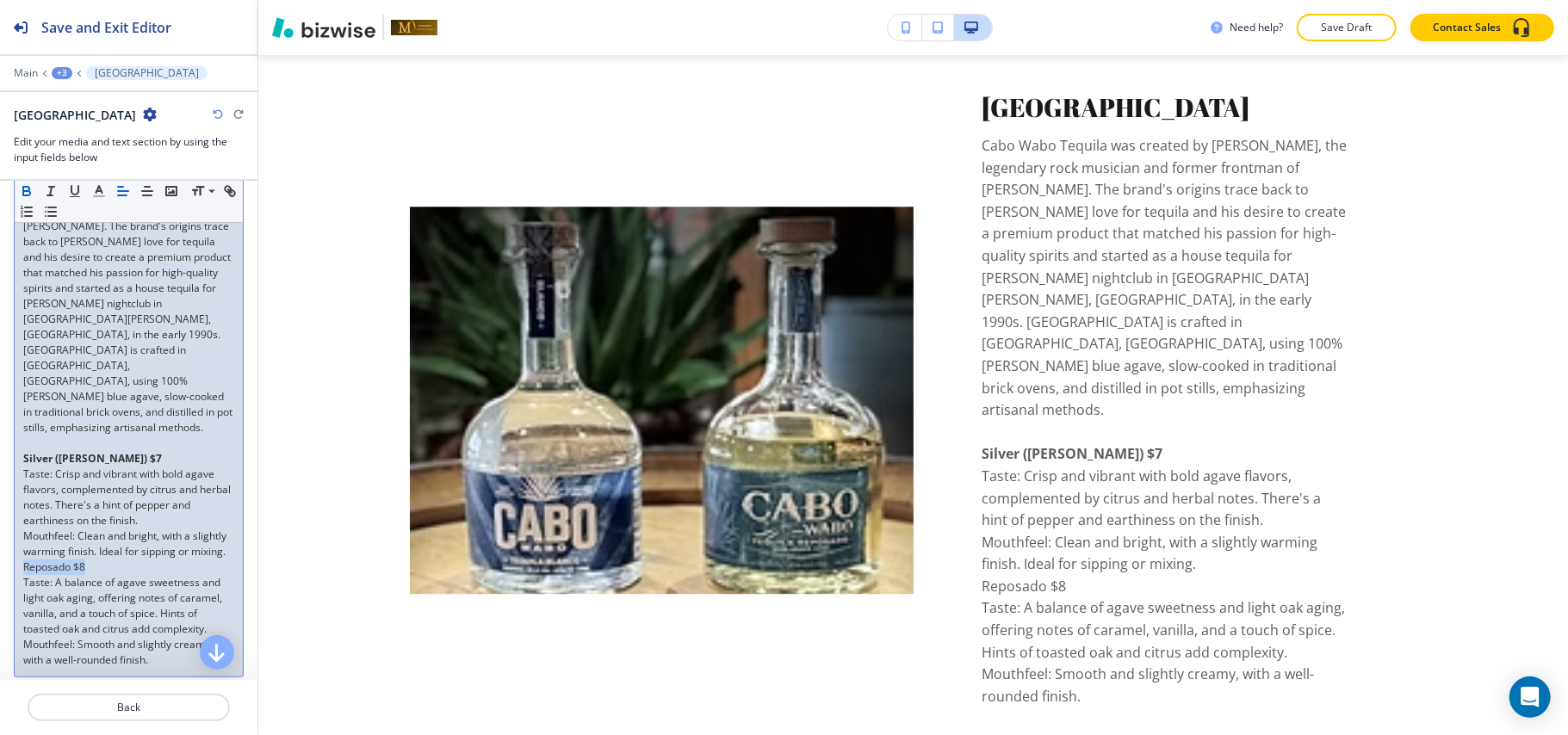
drag, startPoint x: 98, startPoint y: 546, endPoint x: 0, endPoint y: 552, distance: 98.2
click at [0, 552] on div "Item Body Small Normal Large Huge Cabo Wabo Tequila was created by [PERSON_NAME…" at bounding box center [128, 405] width 257 height 613
click at [28, 190] on icon "button" at bounding box center [27, 191] width 15 height 15
click at [81, 535] on p "Mouthfeel: Clean and bright, with a slightly warming finish. Ideal for sipping …" at bounding box center [128, 544] width 211 height 31
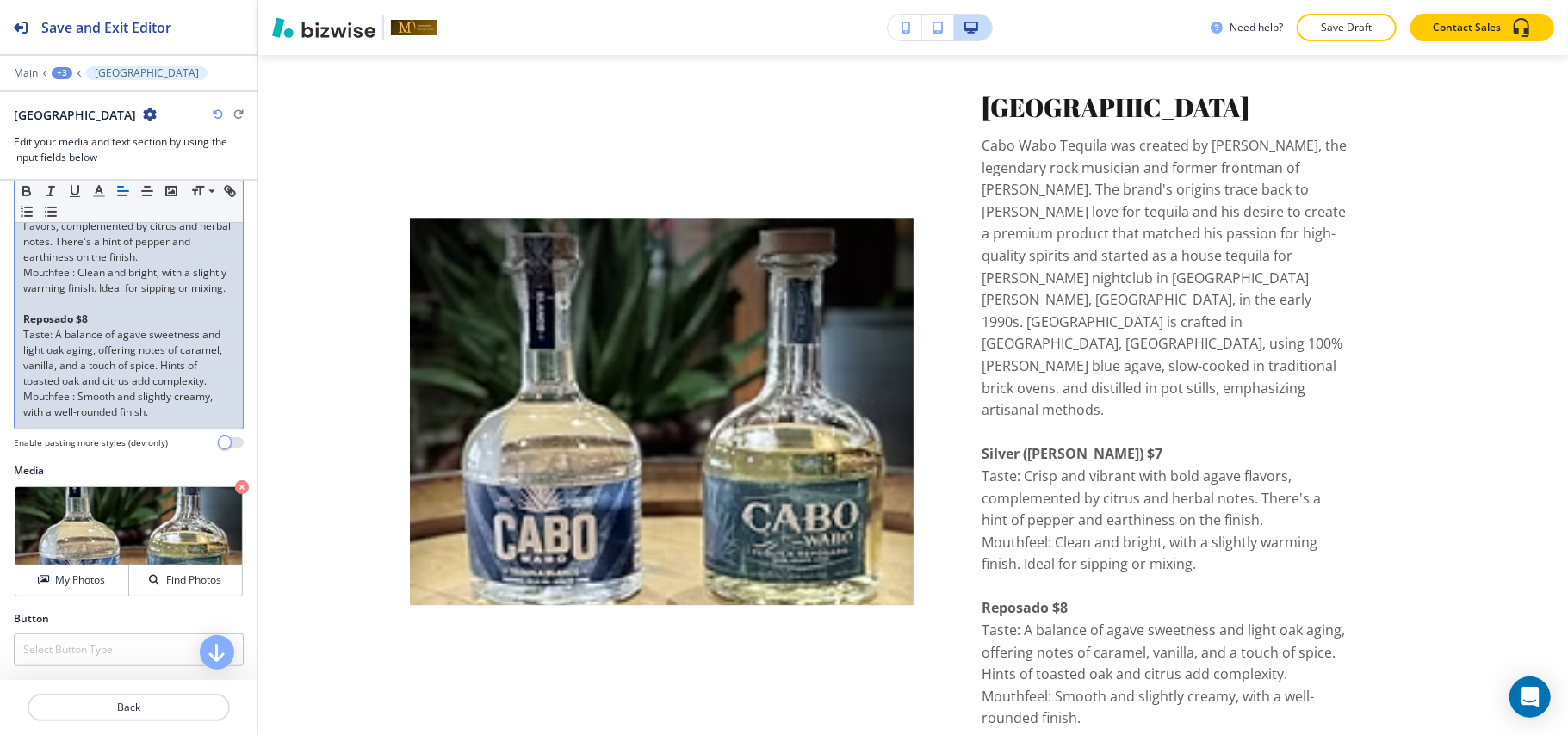
scroll to position [496, 0]
click at [111, 710] on p "Back" at bounding box center [128, 708] width 199 height 15
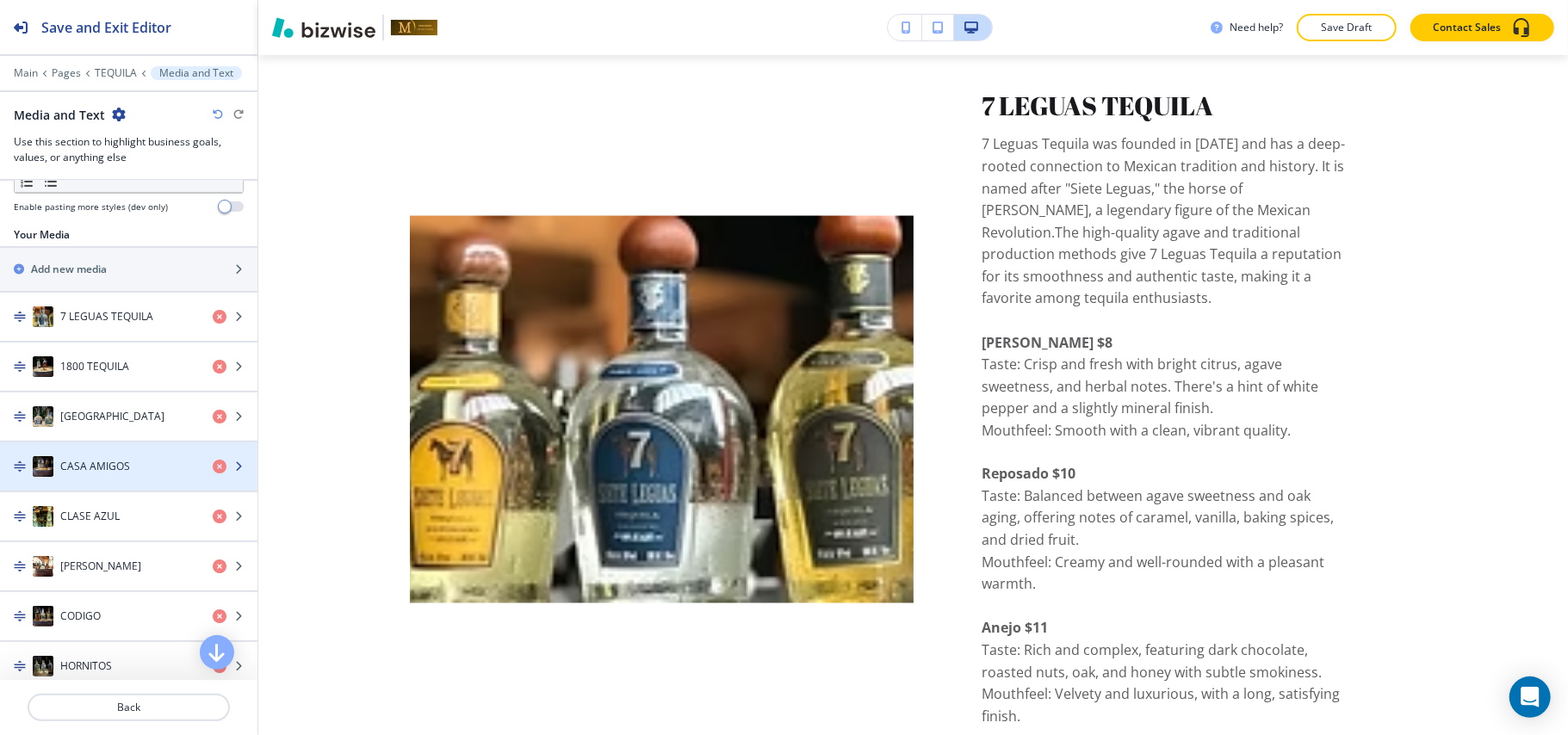
scroll to position [566, 0]
click at [97, 476] on h4 "CASA AMIGOS" at bounding box center [95, 469] width 69 height 15
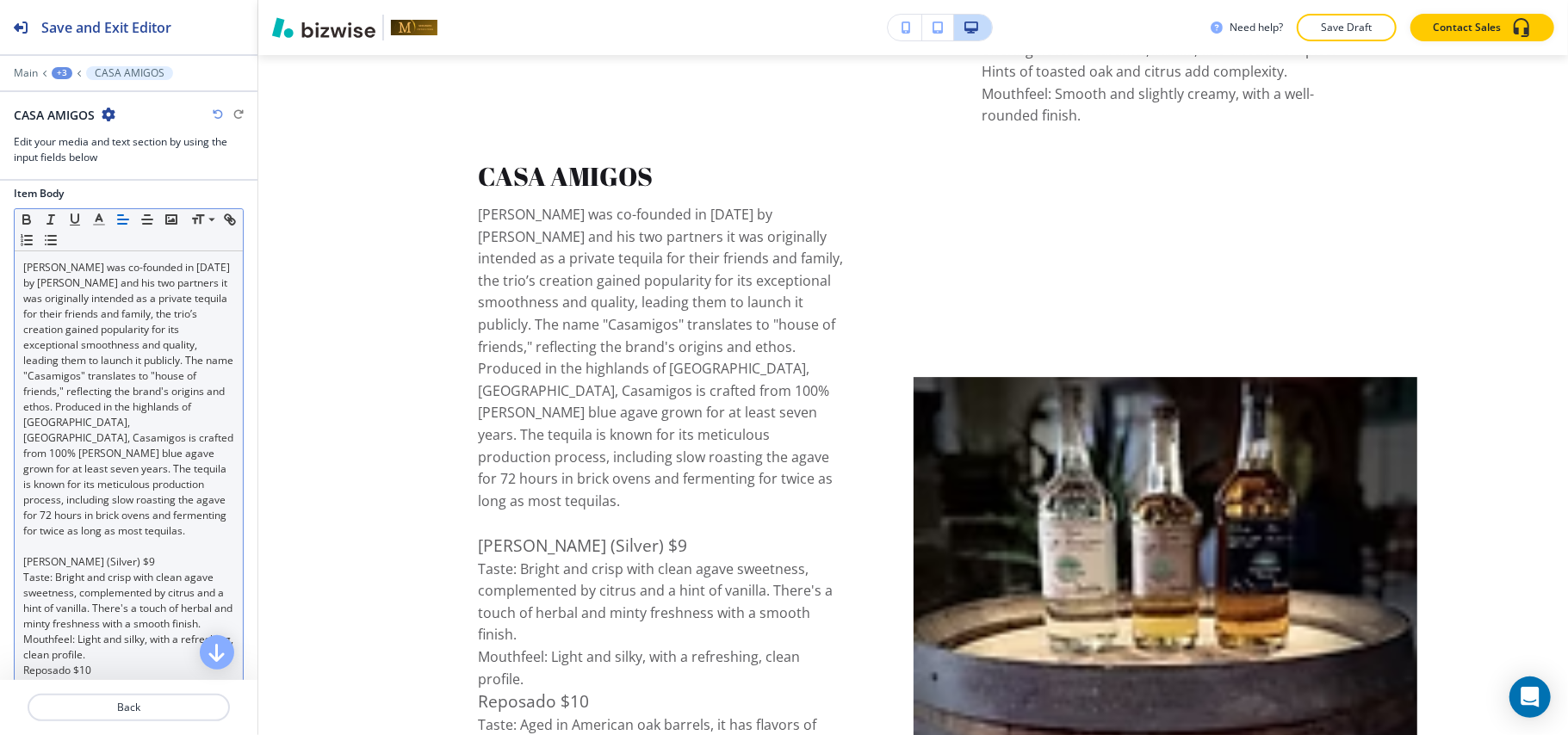
scroll to position [0, 0]
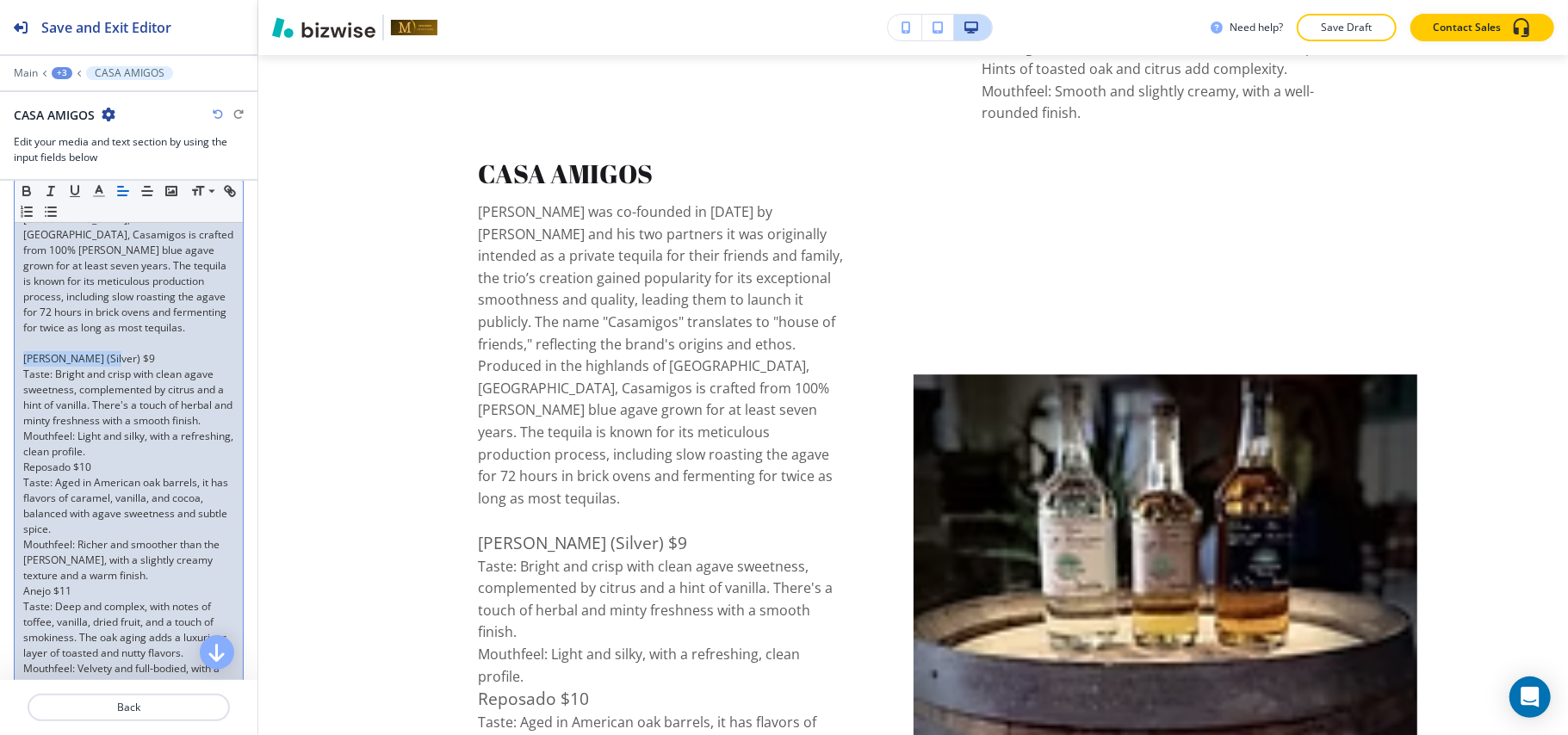
drag, startPoint x: 121, startPoint y: 376, endPoint x: 0, endPoint y: 380, distance: 121.1
click at [0, 380] on div "Item Body Small Normal Large Huge Casamigos Tequila was co-founded in [DATE] by…" at bounding box center [128, 359] width 257 height 752
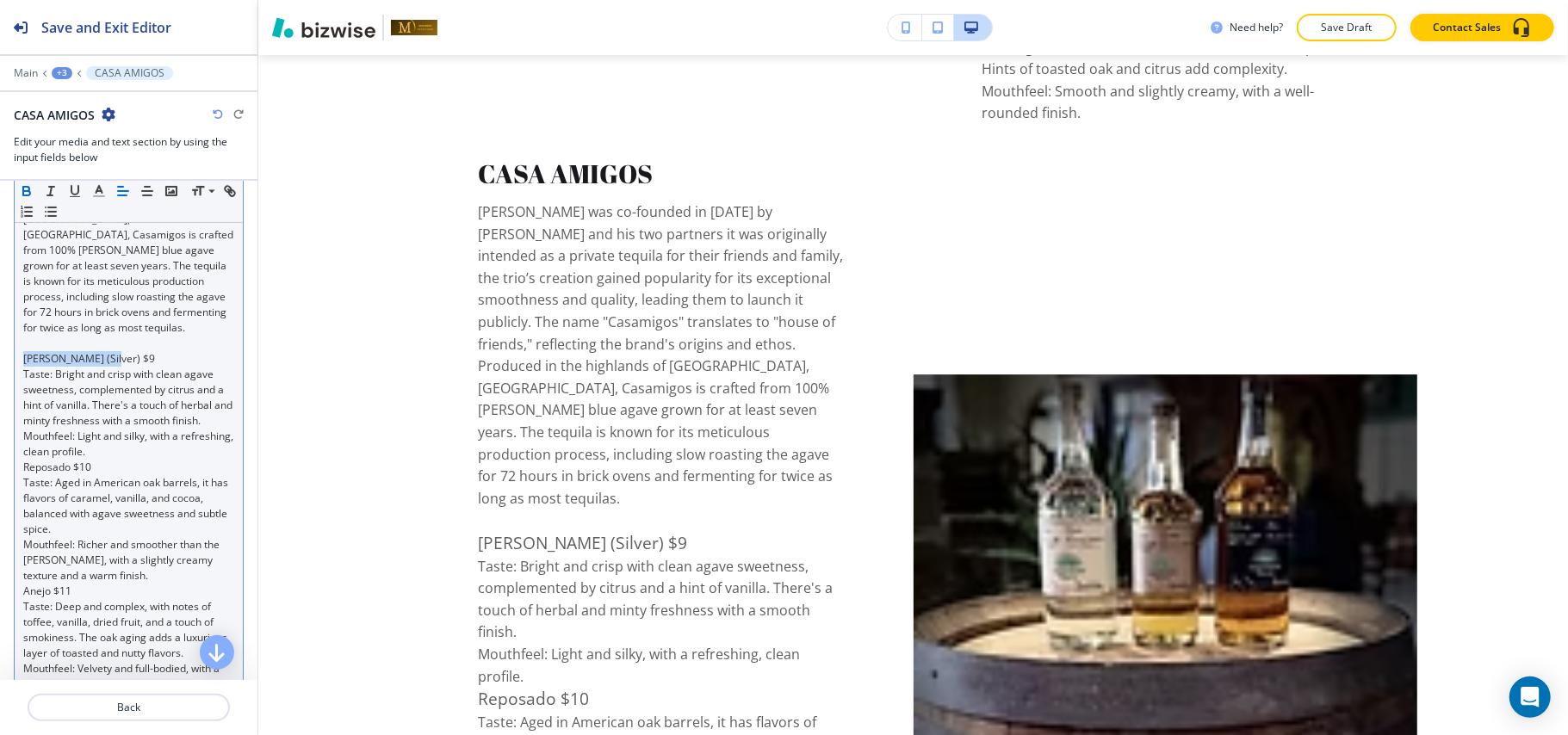
click at [24, 187] on icon "button" at bounding box center [27, 191] width 15 height 15
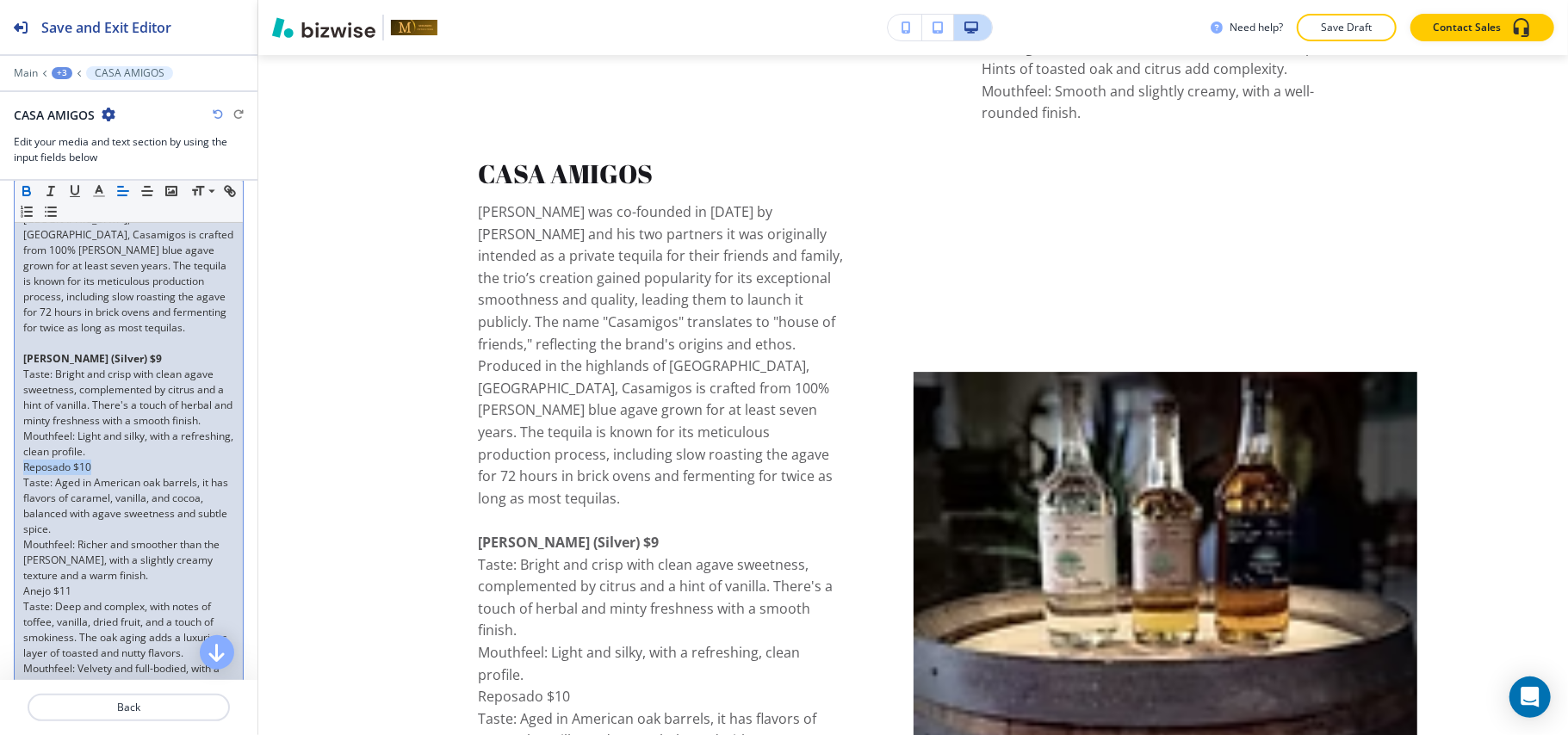
drag, startPoint x: 35, startPoint y: 503, endPoint x: 18, endPoint y: 463, distance: 43.5
click at [0, 504] on div "Item Body Small Normal Large Huge Casamigos Tequila was co-founded in [DATE] by…" at bounding box center [128, 359] width 257 height 752
click at [25, 194] on icon "button" at bounding box center [27, 191] width 15 height 15
click at [163, 460] on p "Mouthfeel: Light and silky, with a refreshing, clean profile." at bounding box center [128, 445] width 211 height 31
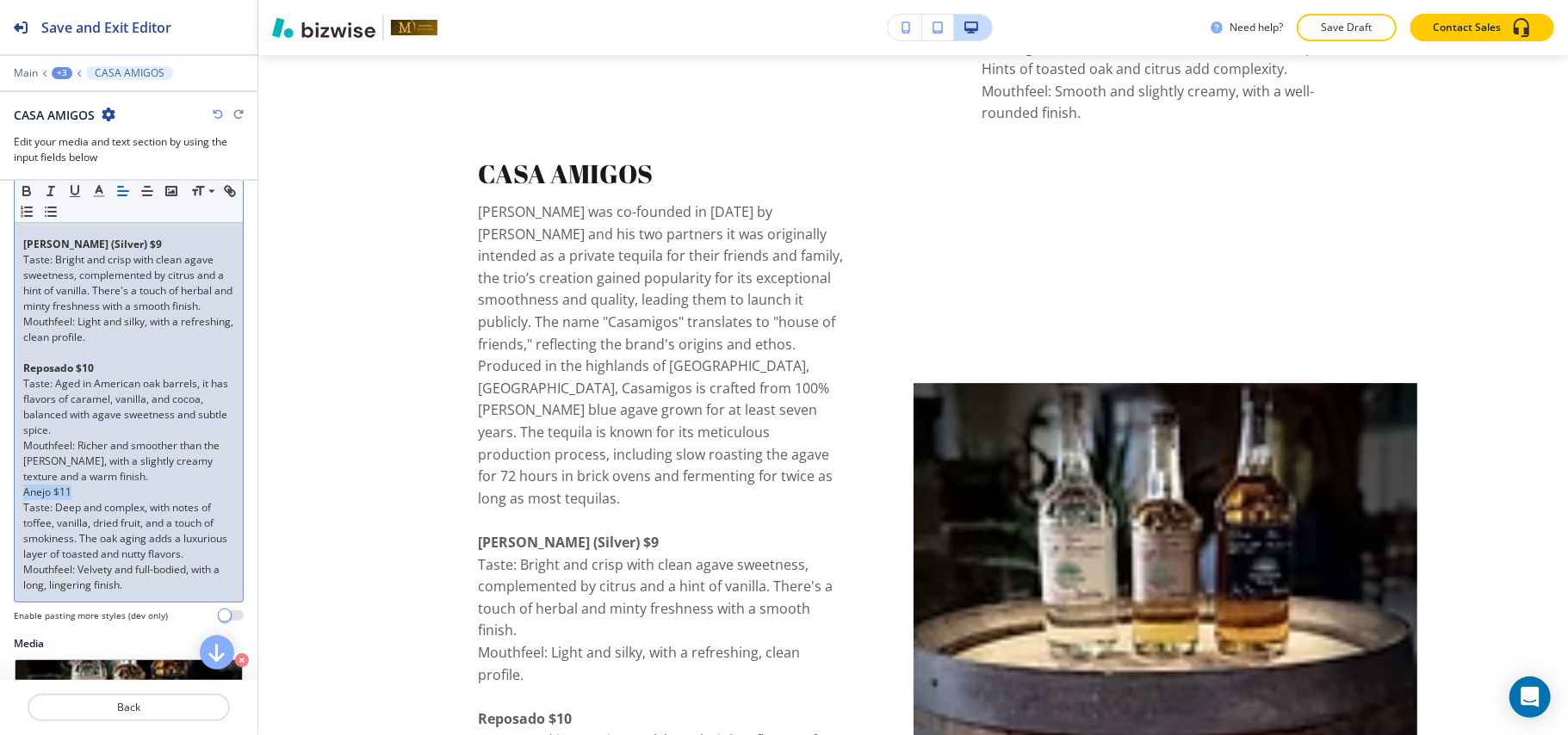
drag, startPoint x: 79, startPoint y: 528, endPoint x: 0, endPoint y: 527, distance: 79.0
click at [0, 527] on div "Item Body Small Normal Large Huge Casamigos Tequila was co-founded in [DATE] by…" at bounding box center [128, 252] width 257 height 768
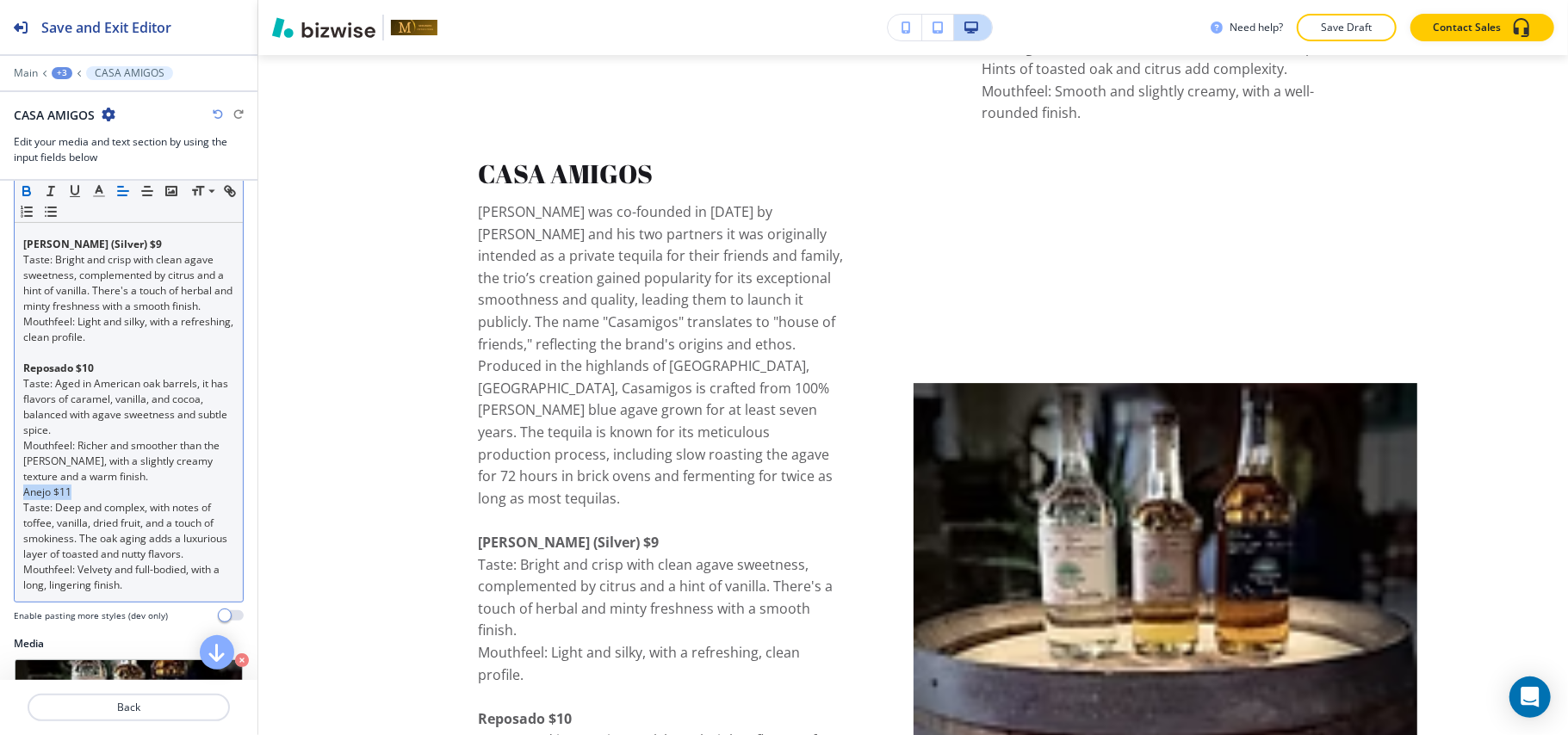
click at [24, 184] on icon "button" at bounding box center [27, 191] width 15 height 15
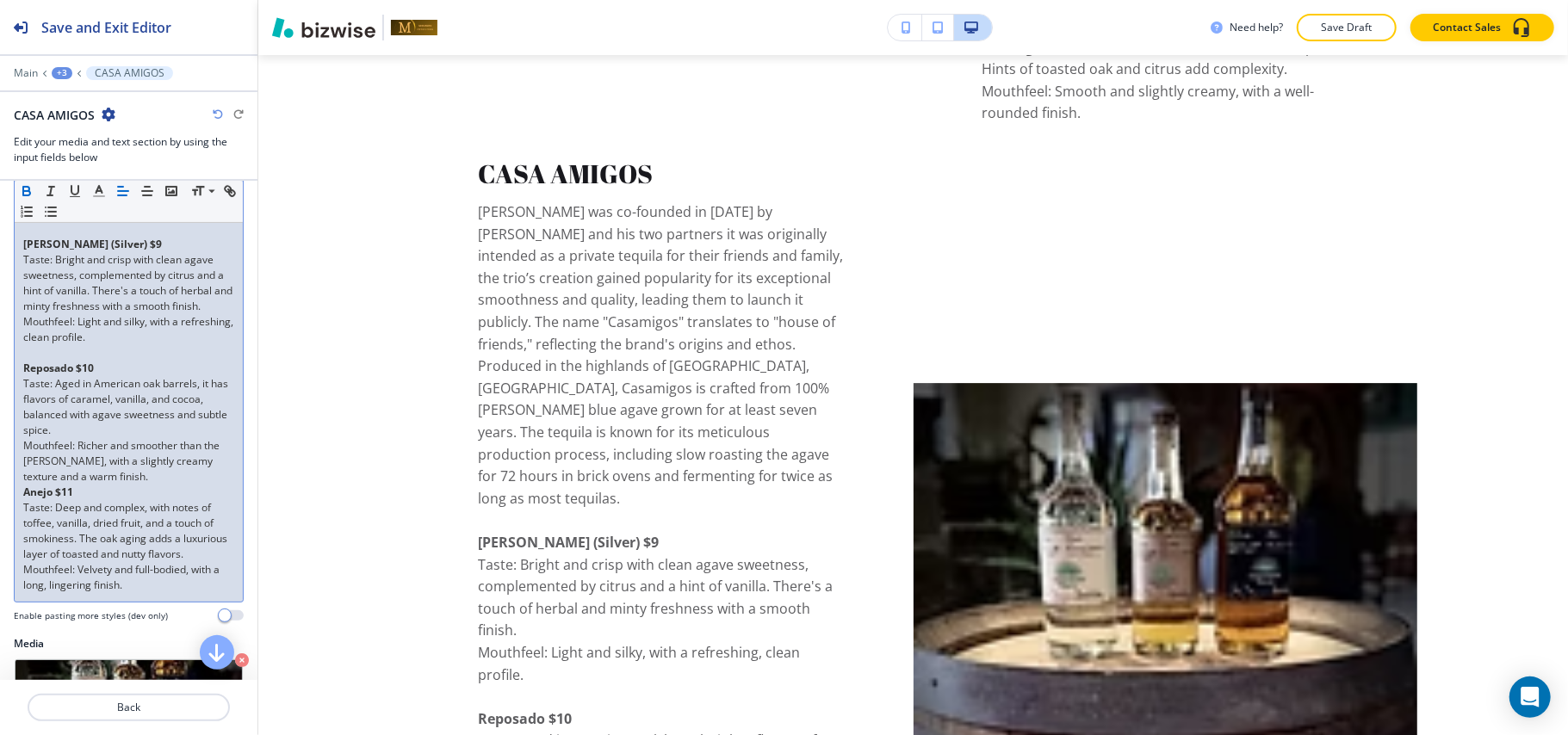
click at [159, 485] on p "Mouthfeel: Richer and smoother than the [PERSON_NAME], with a slightly creamy t…" at bounding box center [128, 461] width 211 height 46
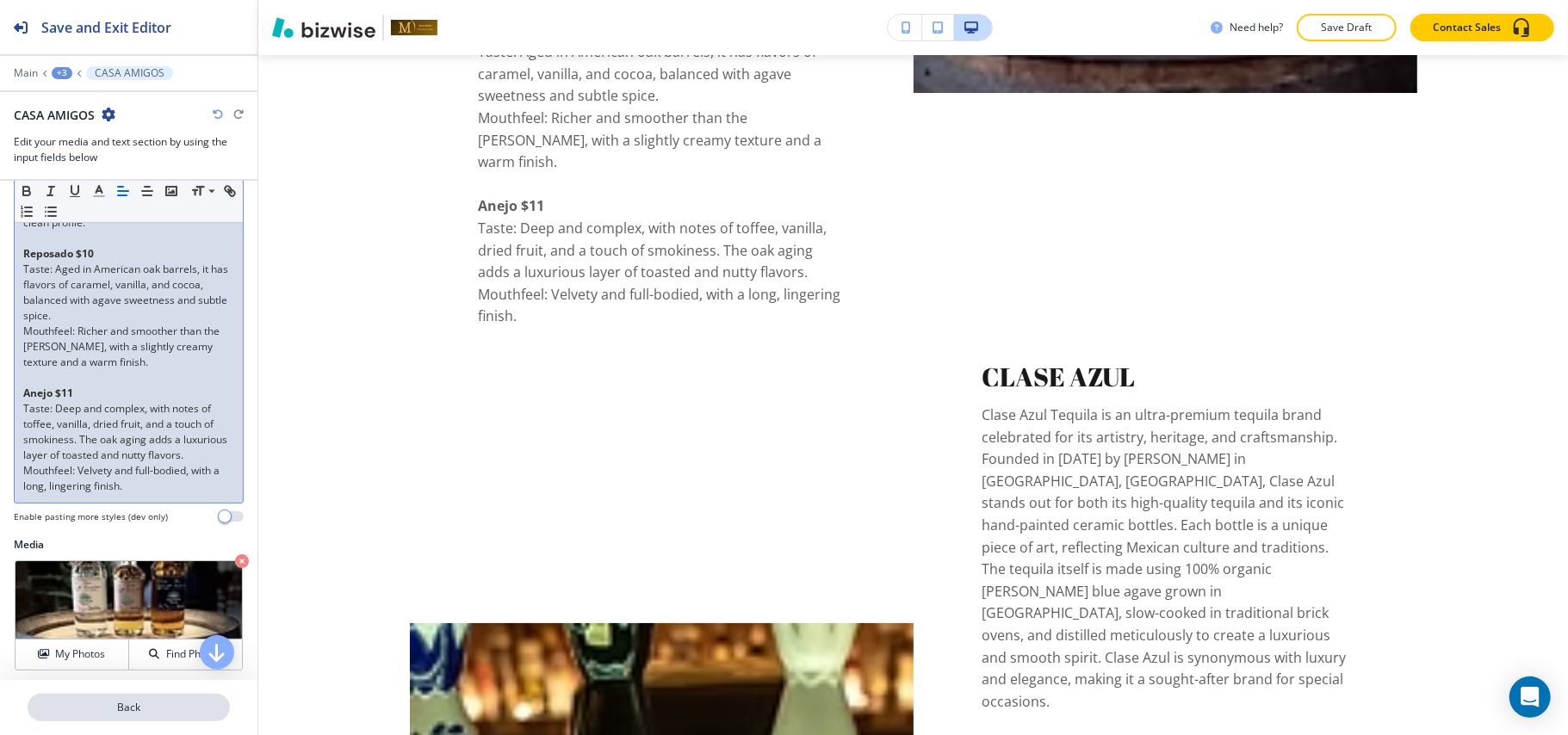
click at [156, 718] on button "Back" at bounding box center [129, 708] width 203 height 28
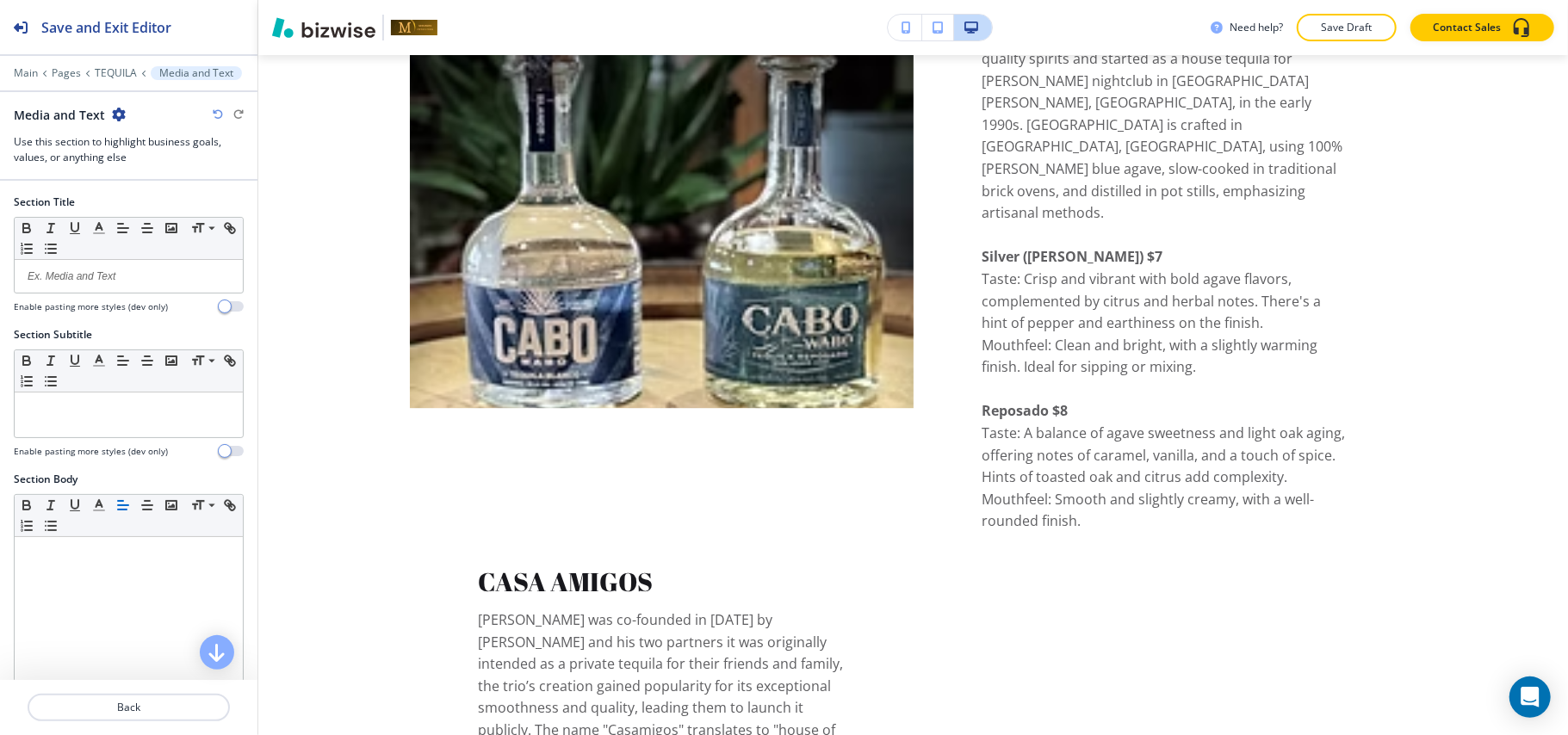
scroll to position [2627, 0]
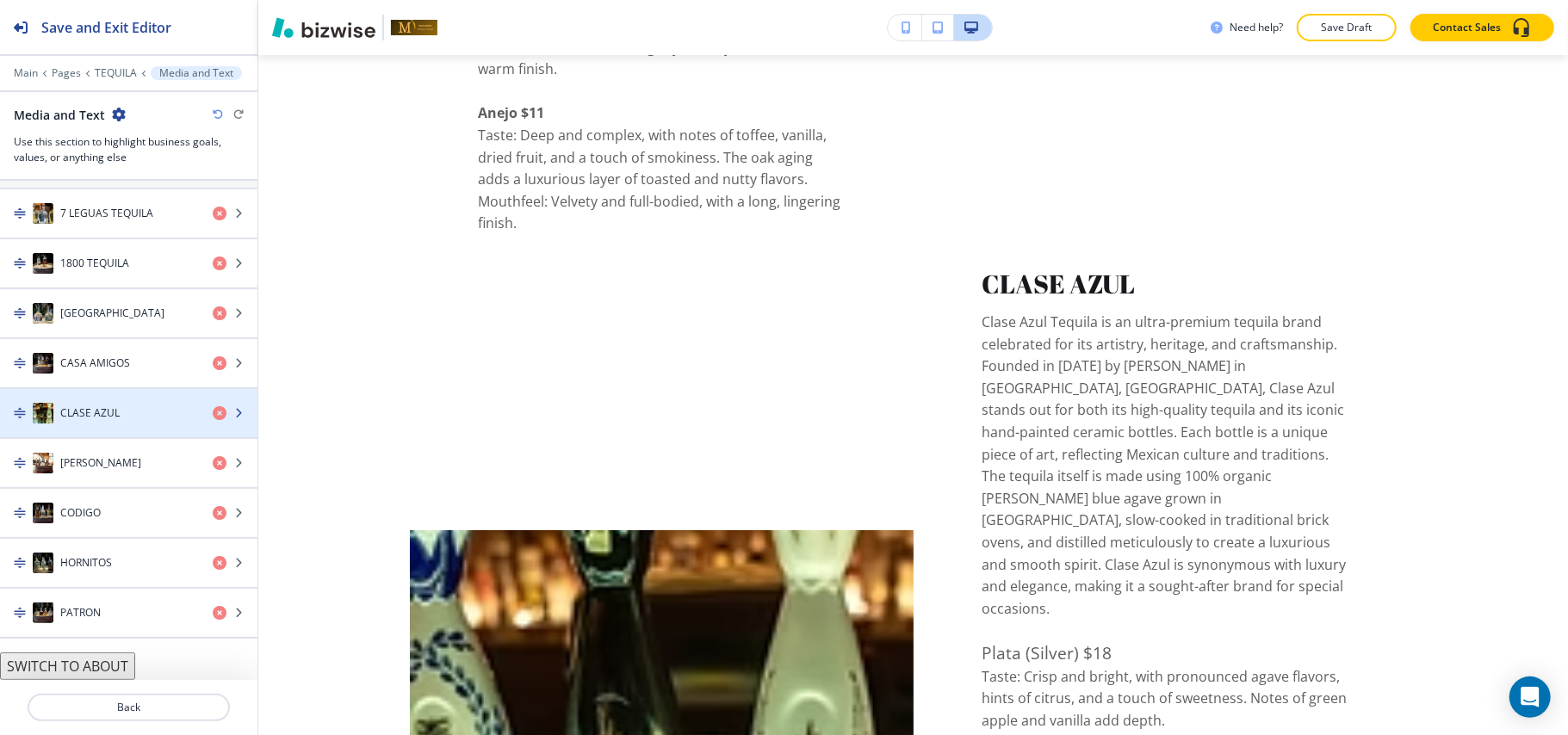
click at [107, 417] on h4 "CLASE AZUL" at bounding box center [90, 414] width 60 height 15
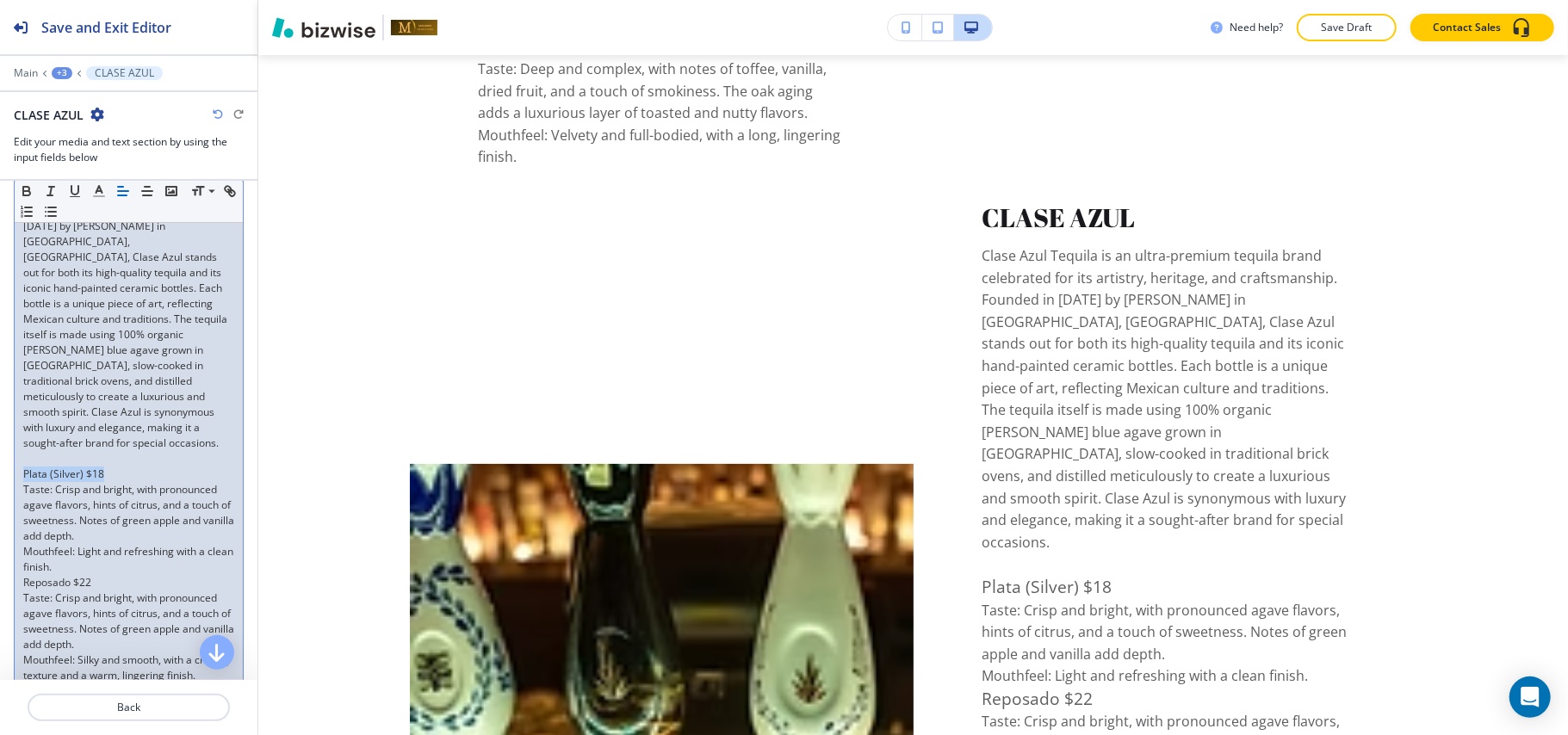
drag, startPoint x: 140, startPoint y: 466, endPoint x: 0, endPoint y: 467, distance: 140.0
click at [0, 467] on div "Item Body Small Normal Large Huge Clase Azul Tequila is an ultra-premium tequil…" at bounding box center [128, 536] width 257 height 877
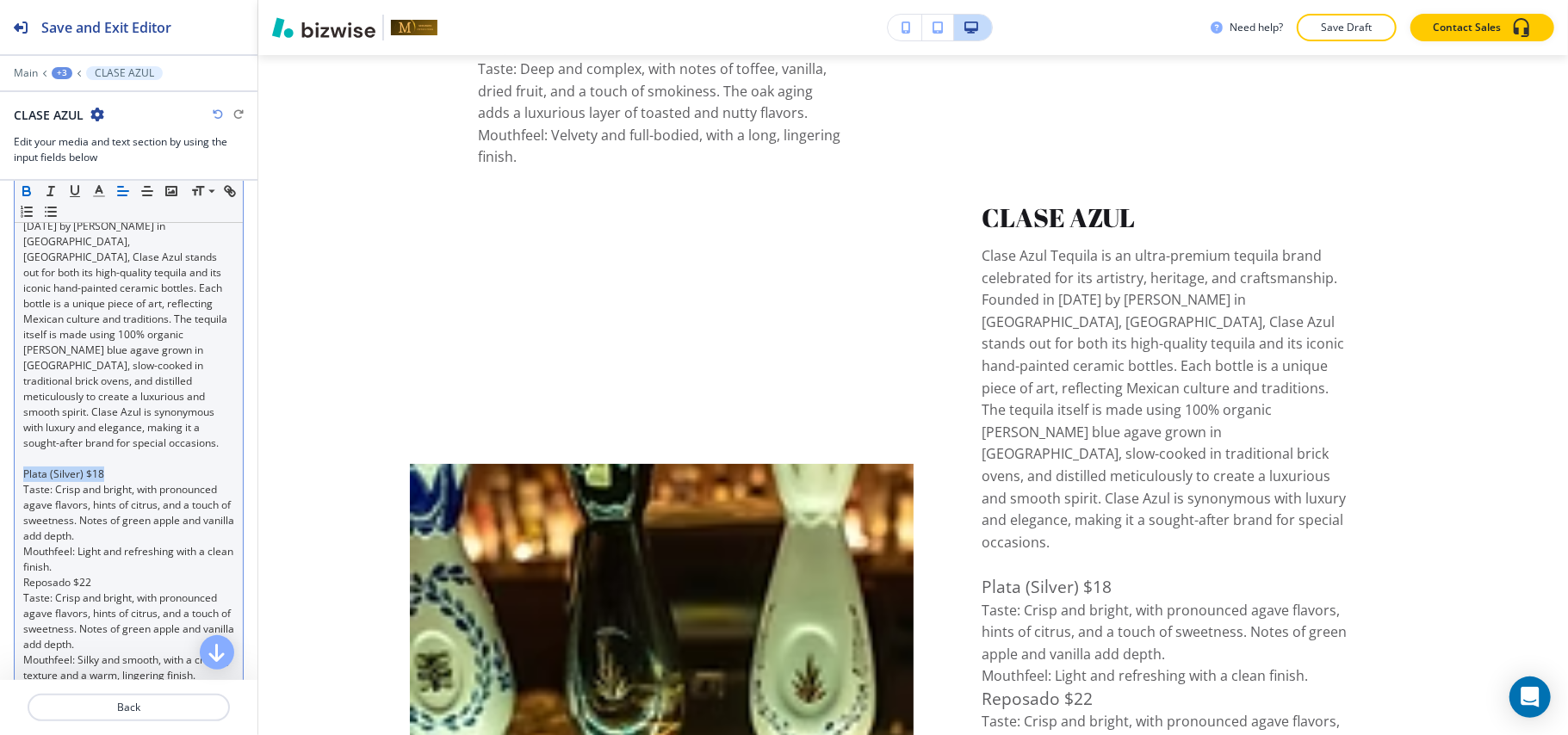
click at [21, 186] on icon "button" at bounding box center [27, 191] width 15 height 15
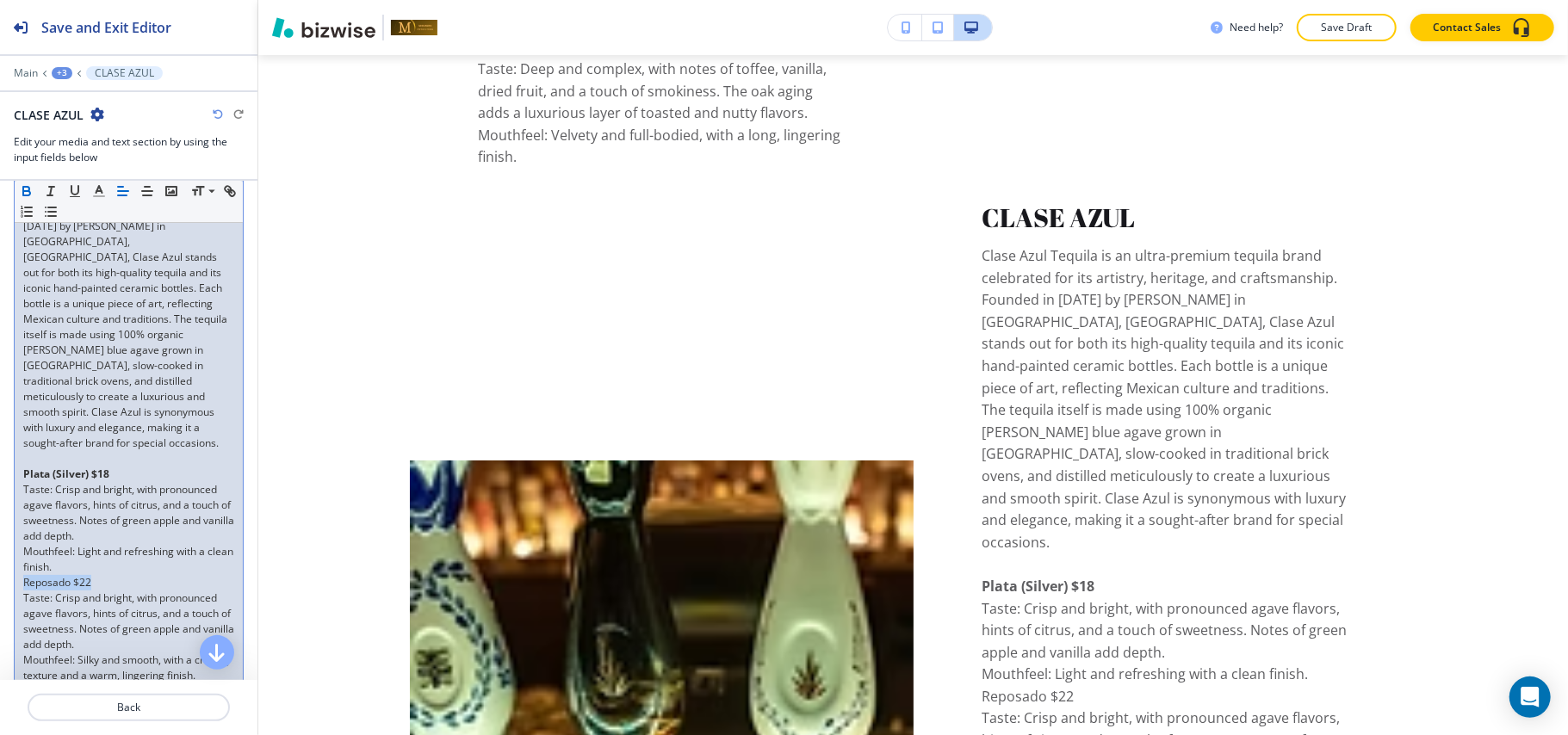
drag, startPoint x: 105, startPoint y: 562, endPoint x: 0, endPoint y: 569, distance: 105.2
click at [0, 569] on div "Item Body Small Normal Large Huge Clase Azul Tequila is an ultra-premium tequil…" at bounding box center [128, 536] width 257 height 877
click at [24, 187] on icon "button" at bounding box center [27, 191] width 15 height 15
click at [103, 552] on p "Mouthfeel: Light and refreshing with a clean finish." at bounding box center [128, 559] width 211 height 31
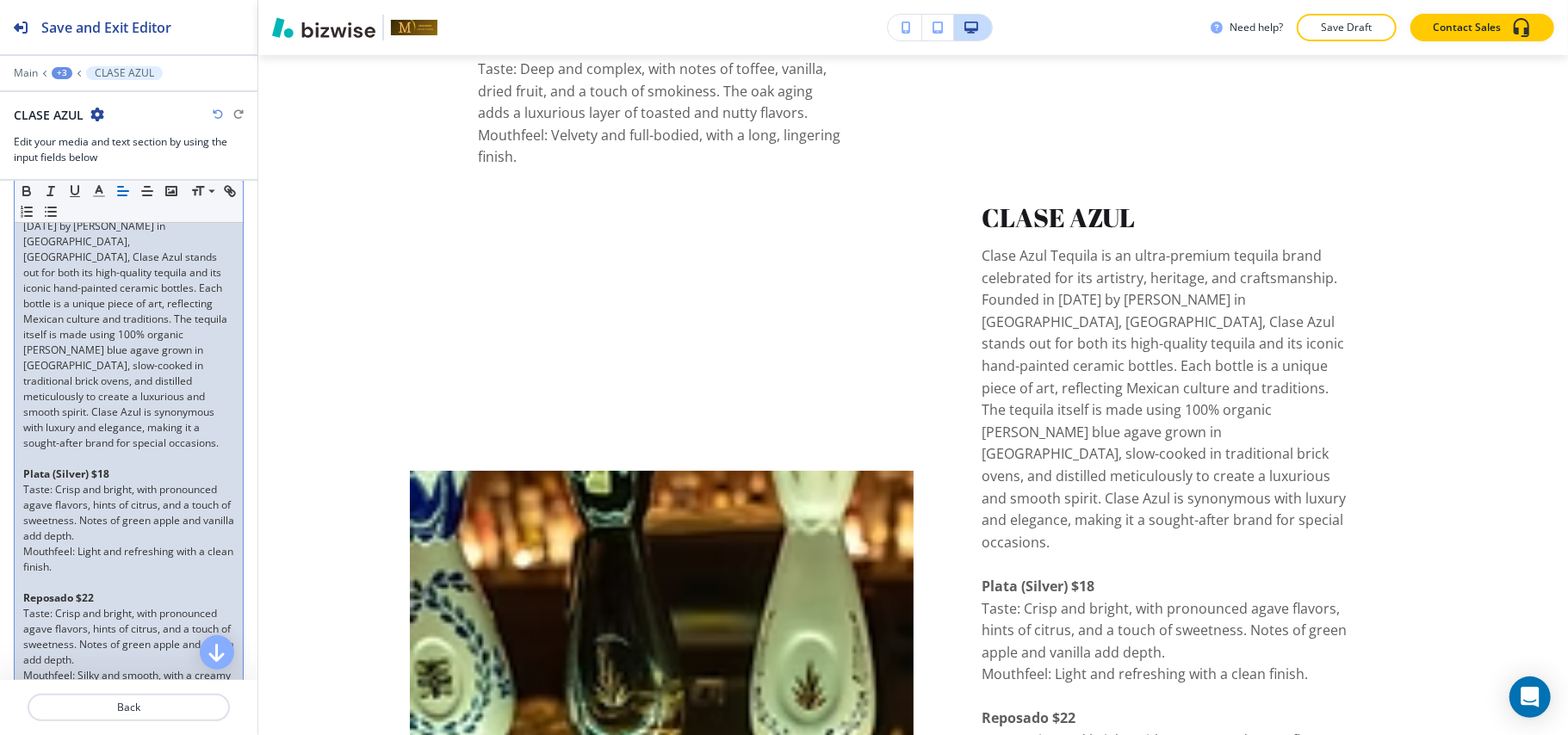
scroll to position [459, 0]
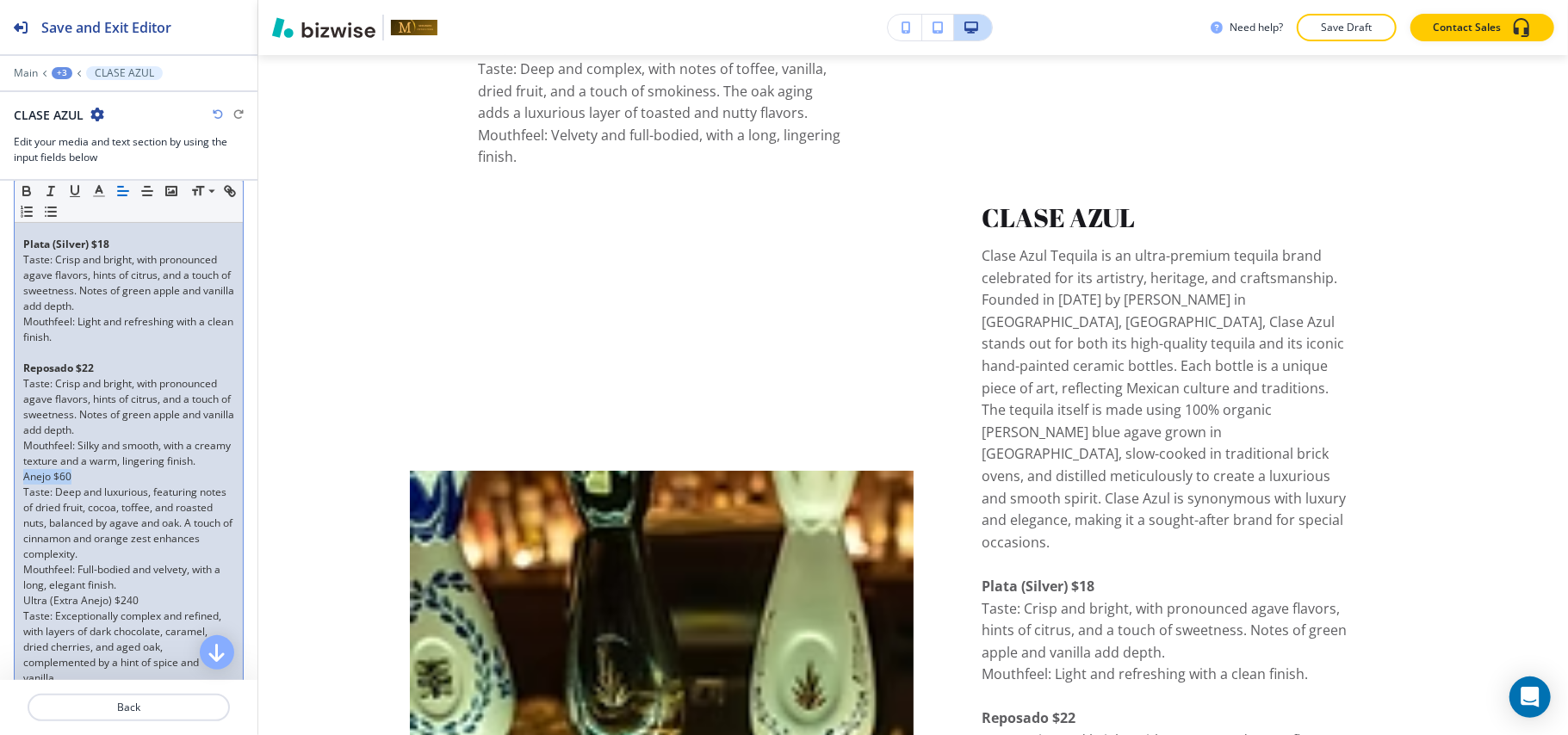
drag, startPoint x: 83, startPoint y: 472, endPoint x: 4, endPoint y: 484, distance: 79.9
click at [4, 484] on div "Item Body Small Normal Large Huge Clase Azul Tequila is an ultra-premium tequil…" at bounding box center [128, 313] width 257 height 892
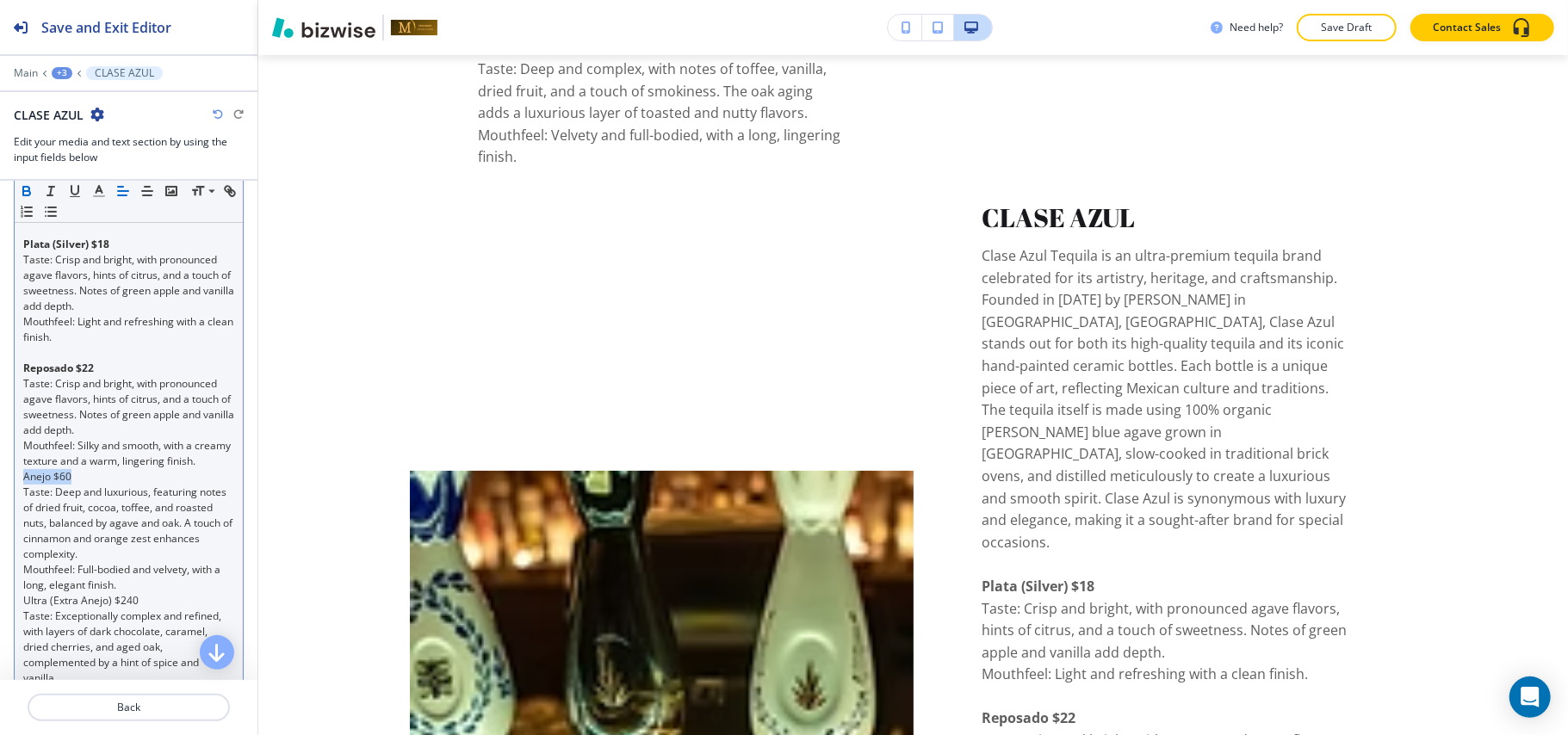
click at [29, 190] on icon "button" at bounding box center [26, 189] width 6 height 4
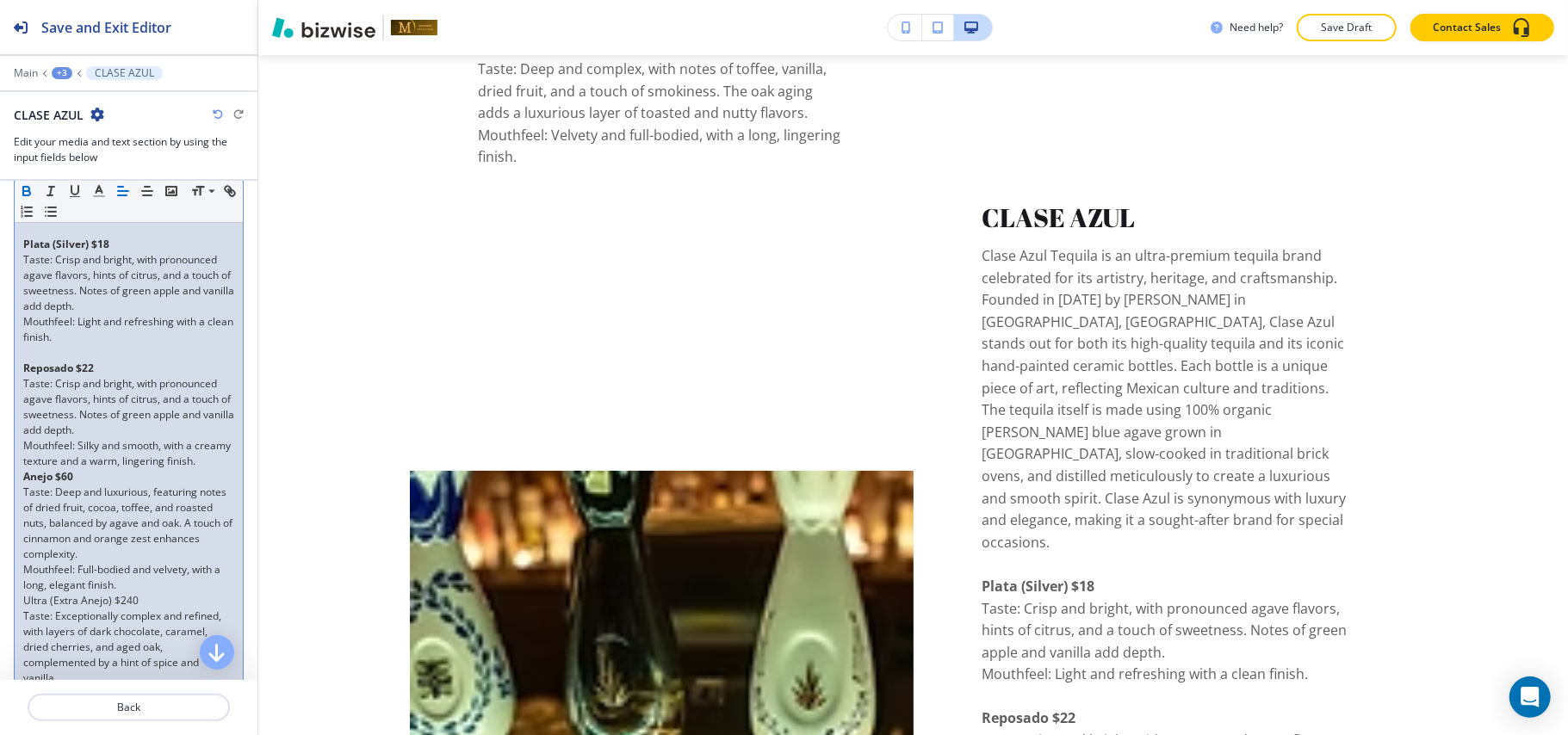
click at [68, 456] on p "Mouthfeel: Silky and smooth, with a creamy texture and a warm, lingering finish." at bounding box center [128, 453] width 211 height 31
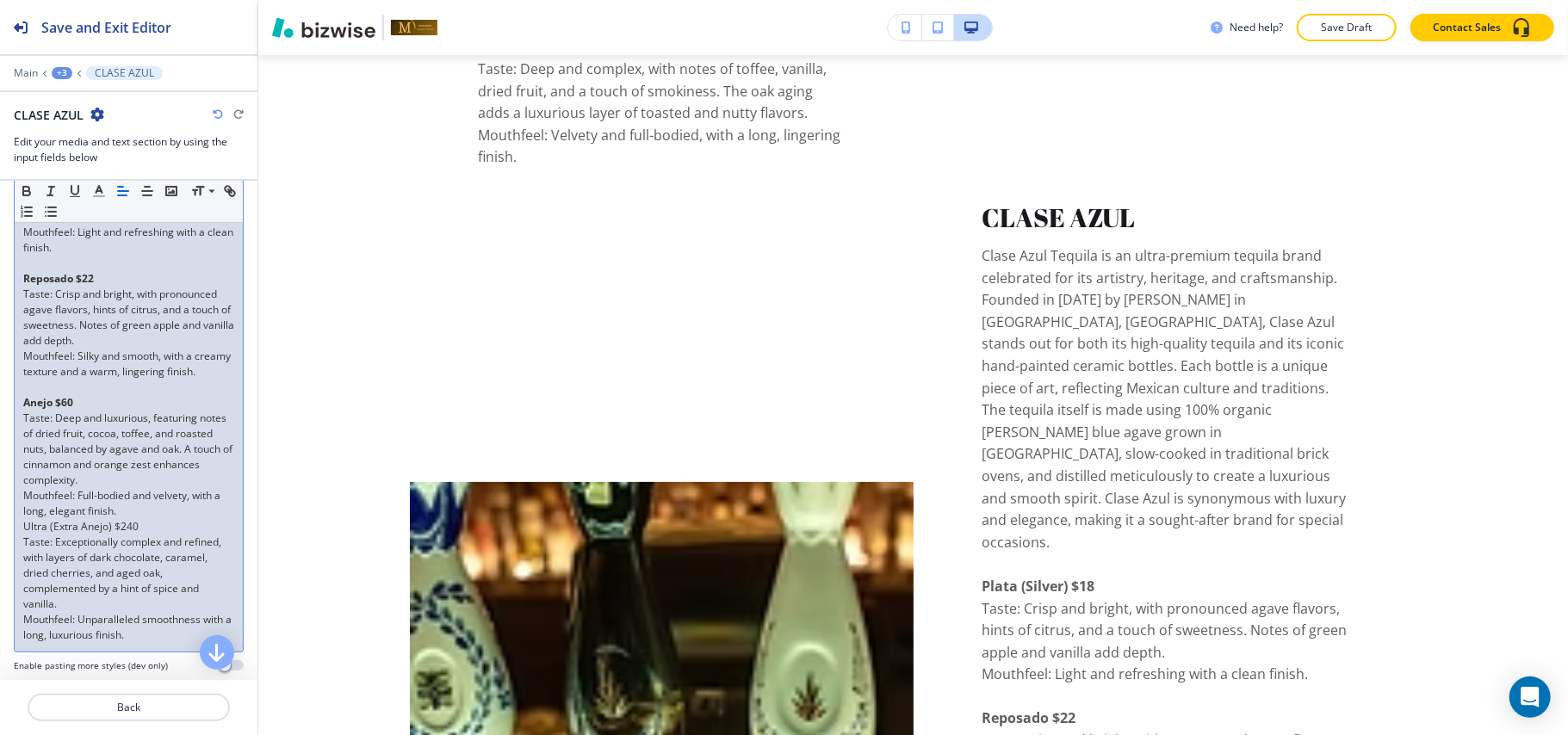
scroll to position [689, 0]
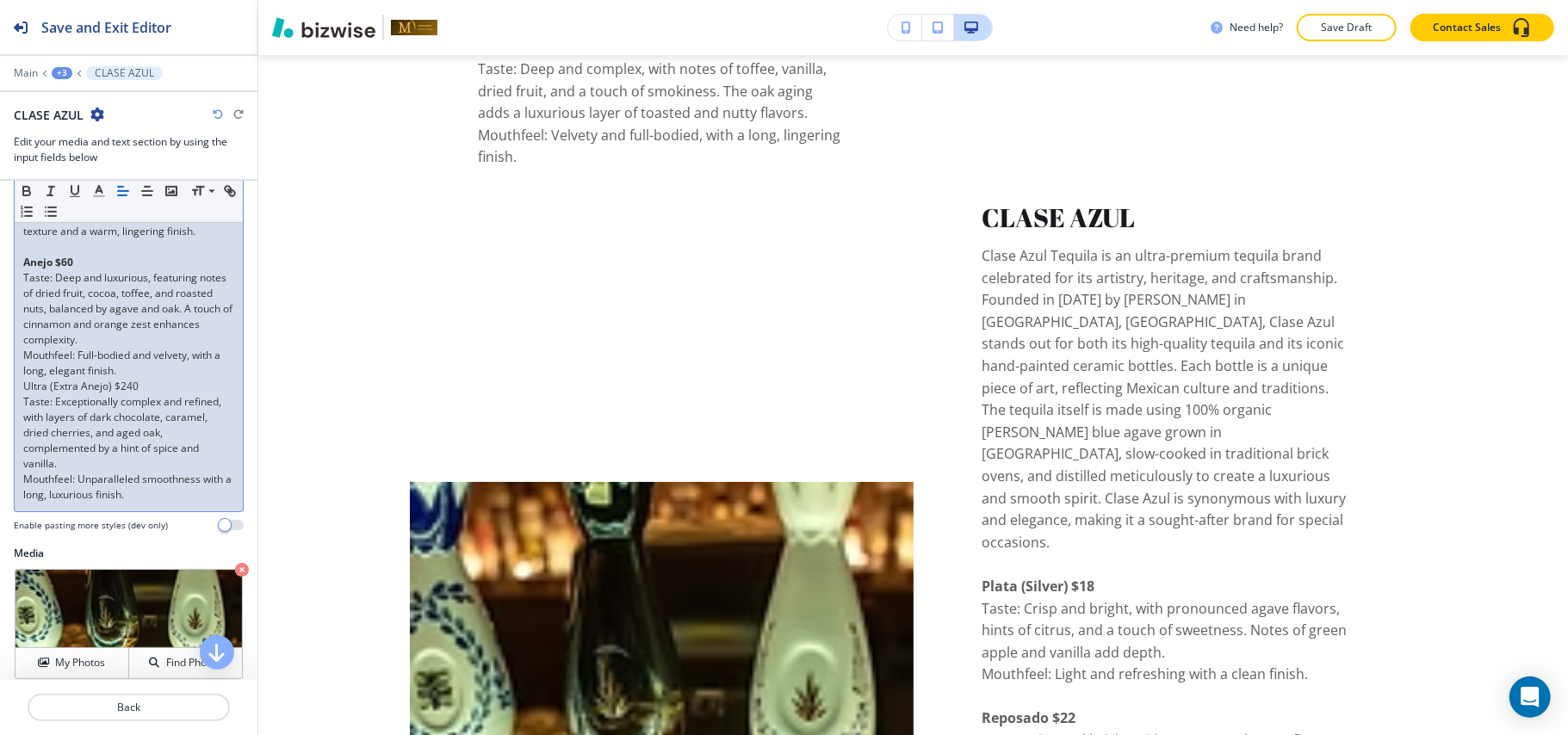
drag, startPoint x: 152, startPoint y: 391, endPoint x: 0, endPoint y: 390, distance: 152.0
click at [0, 390] on div "Item Body Small Normal Large Huge Clase Azul Tequila is an ultra-premium tequil…" at bounding box center [128, 92] width 257 height 908
click at [31, 189] on icon "button" at bounding box center [27, 191] width 15 height 15
click at [142, 370] on p "Mouthfeel: Full-bodied and velvety, with a long, elegant finish." at bounding box center [128, 364] width 211 height 31
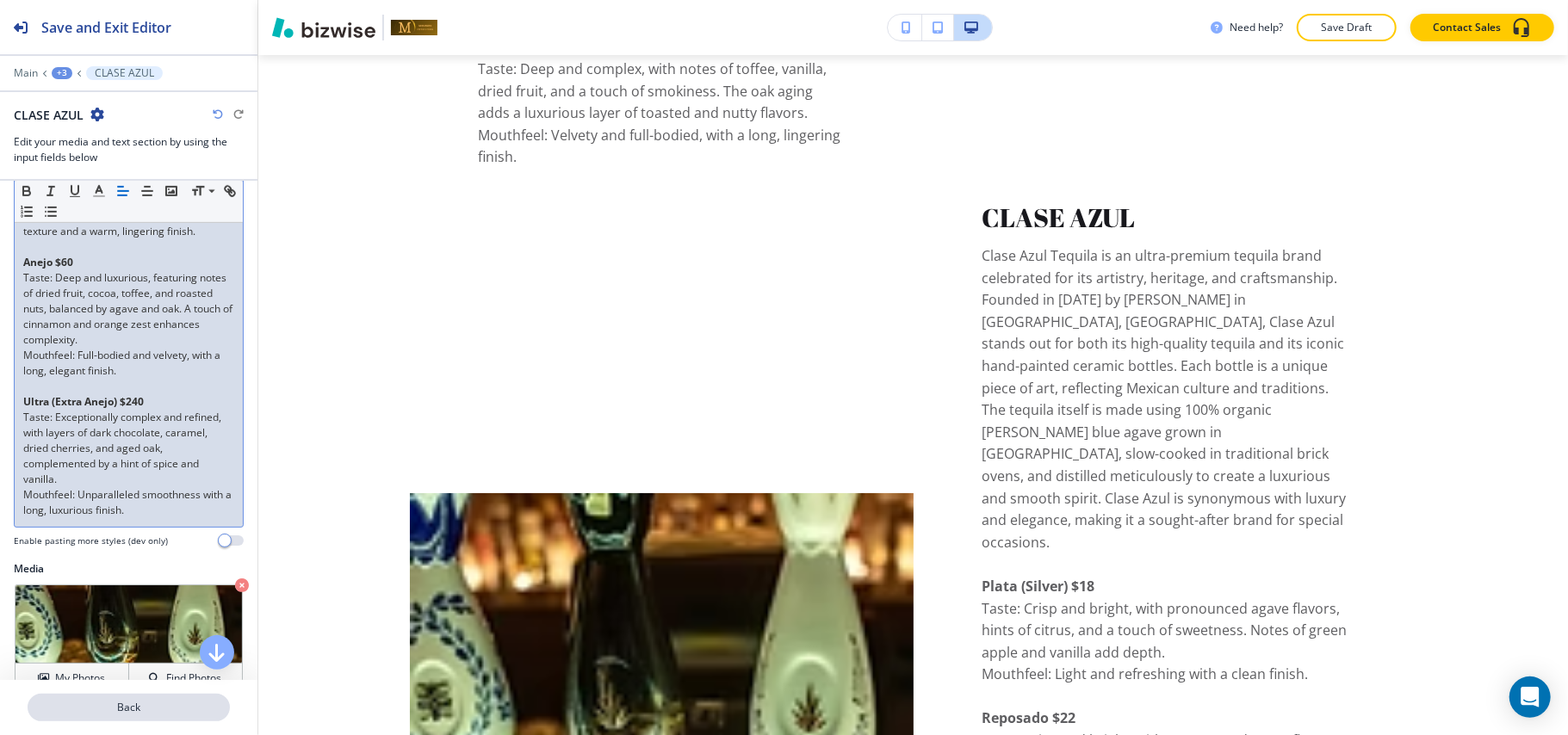
click at [143, 704] on p "Back" at bounding box center [128, 708] width 199 height 15
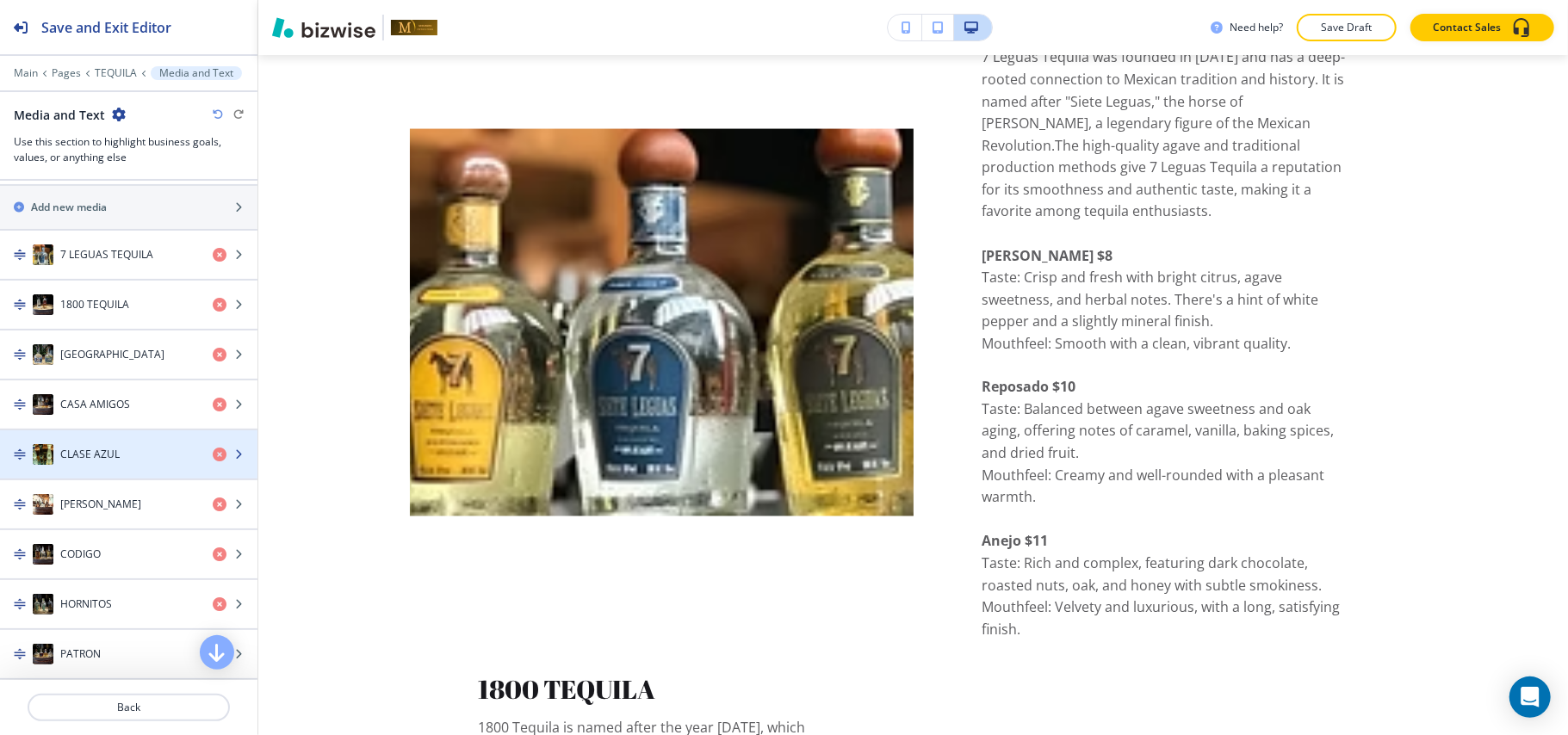
scroll to position [682, 0]
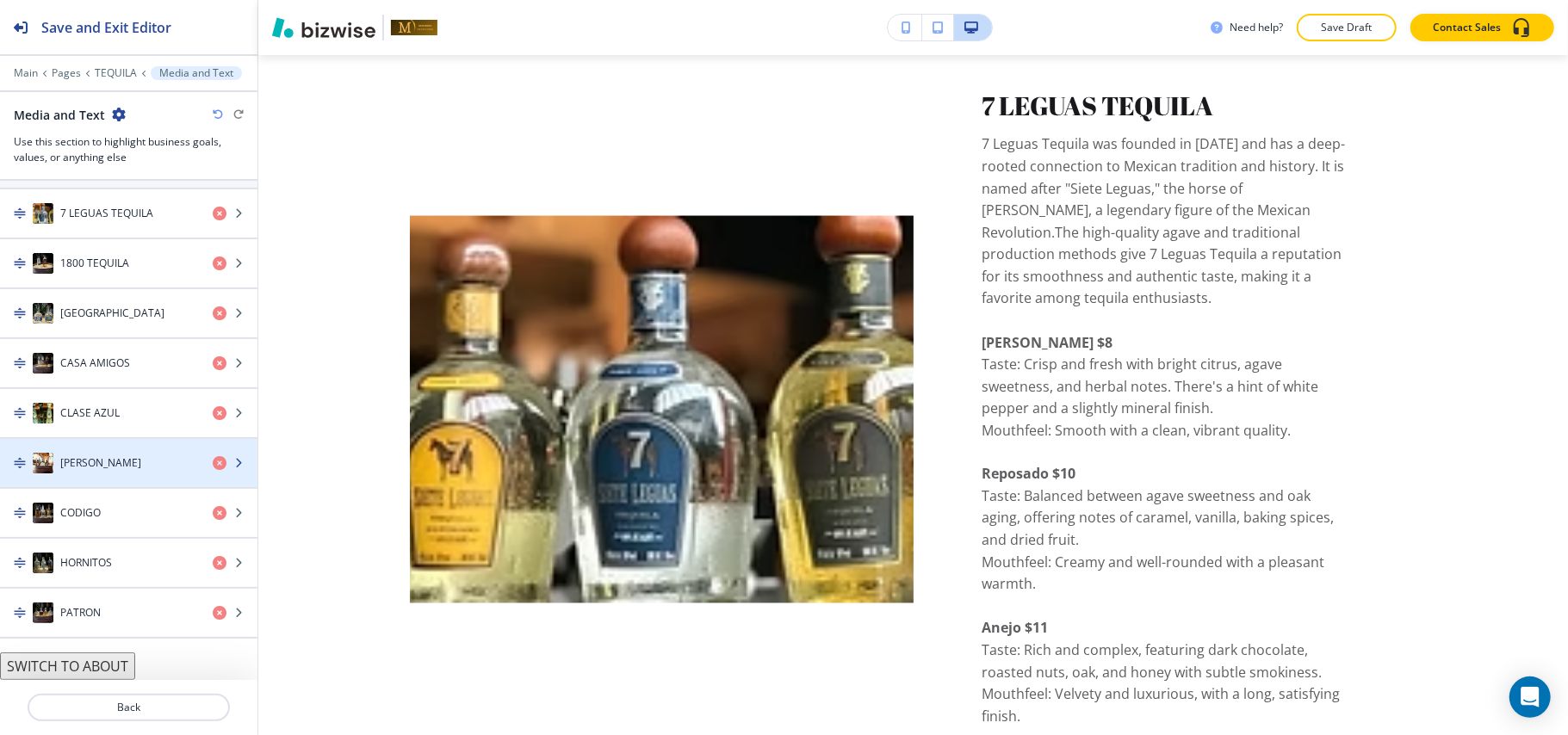
click at [95, 463] on h4 "[PERSON_NAME]" at bounding box center [100, 463] width 81 height 15
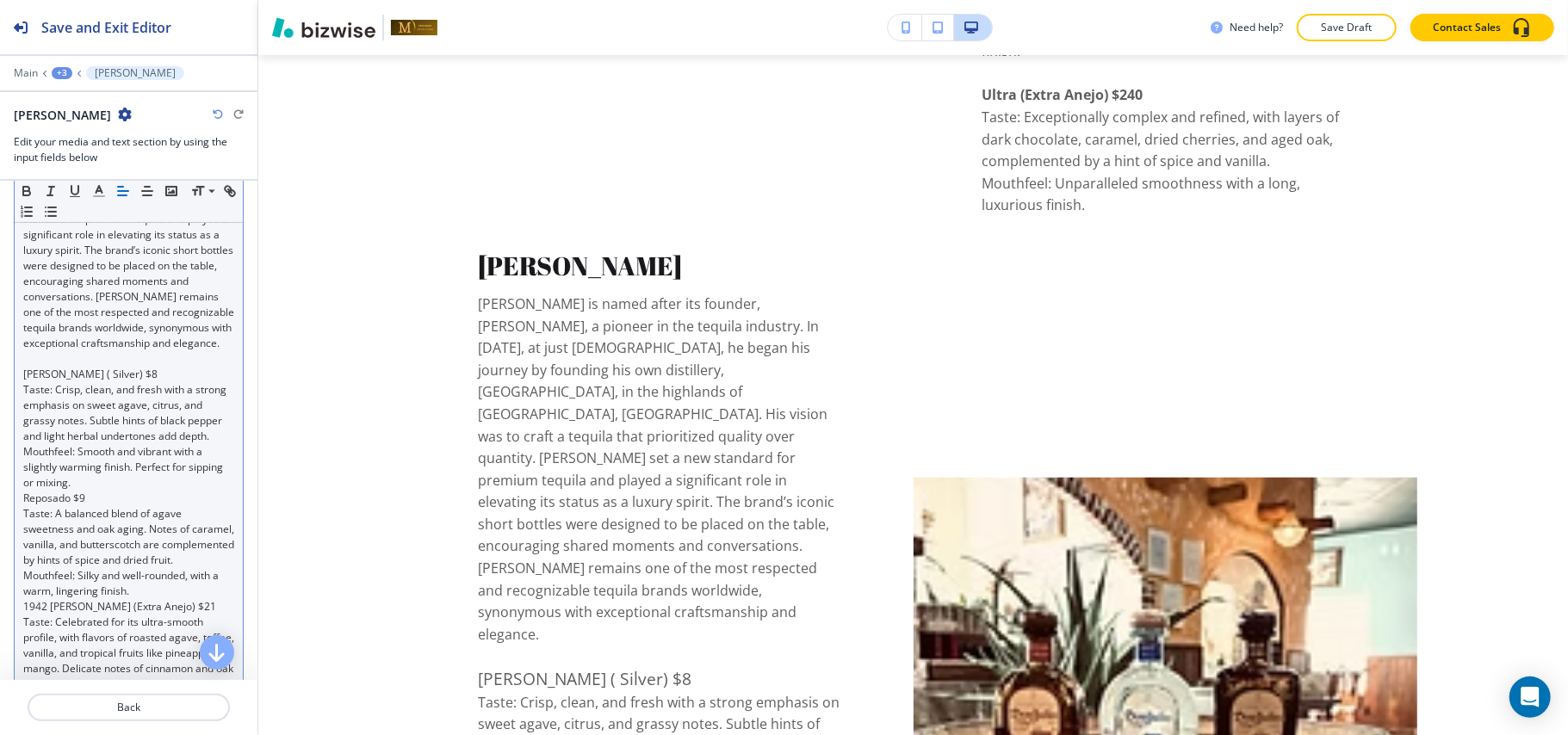
scroll to position [5627, 0]
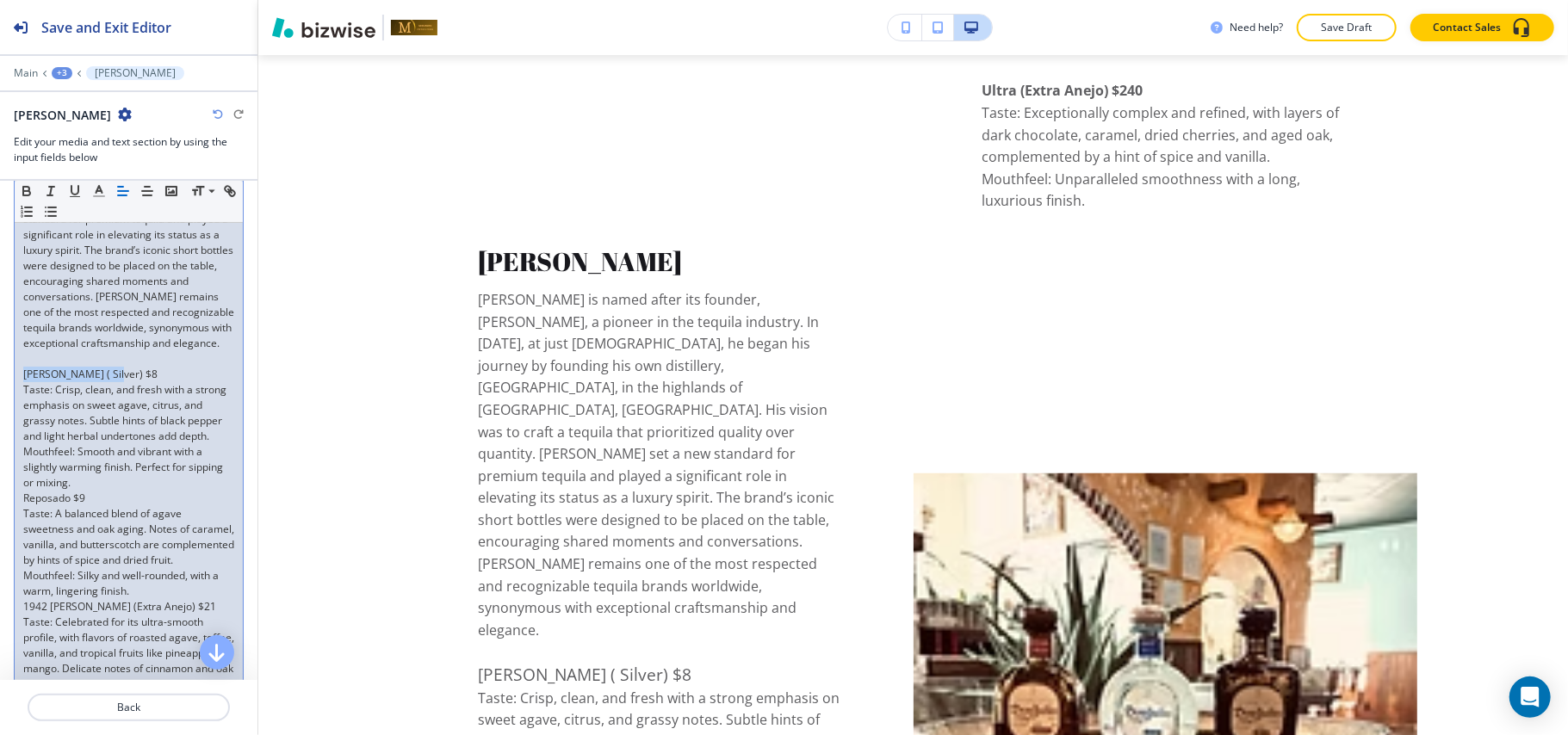
drag, startPoint x: 122, startPoint y: 377, endPoint x: 0, endPoint y: 377, distance: 122.0
click at [0, 377] on div "Item Body Small Normal Large Huge [PERSON_NAME] is named after its founder, [PE…" at bounding box center [128, 374] width 257 height 783
click at [26, 190] on icon "button" at bounding box center [27, 191] width 15 height 15
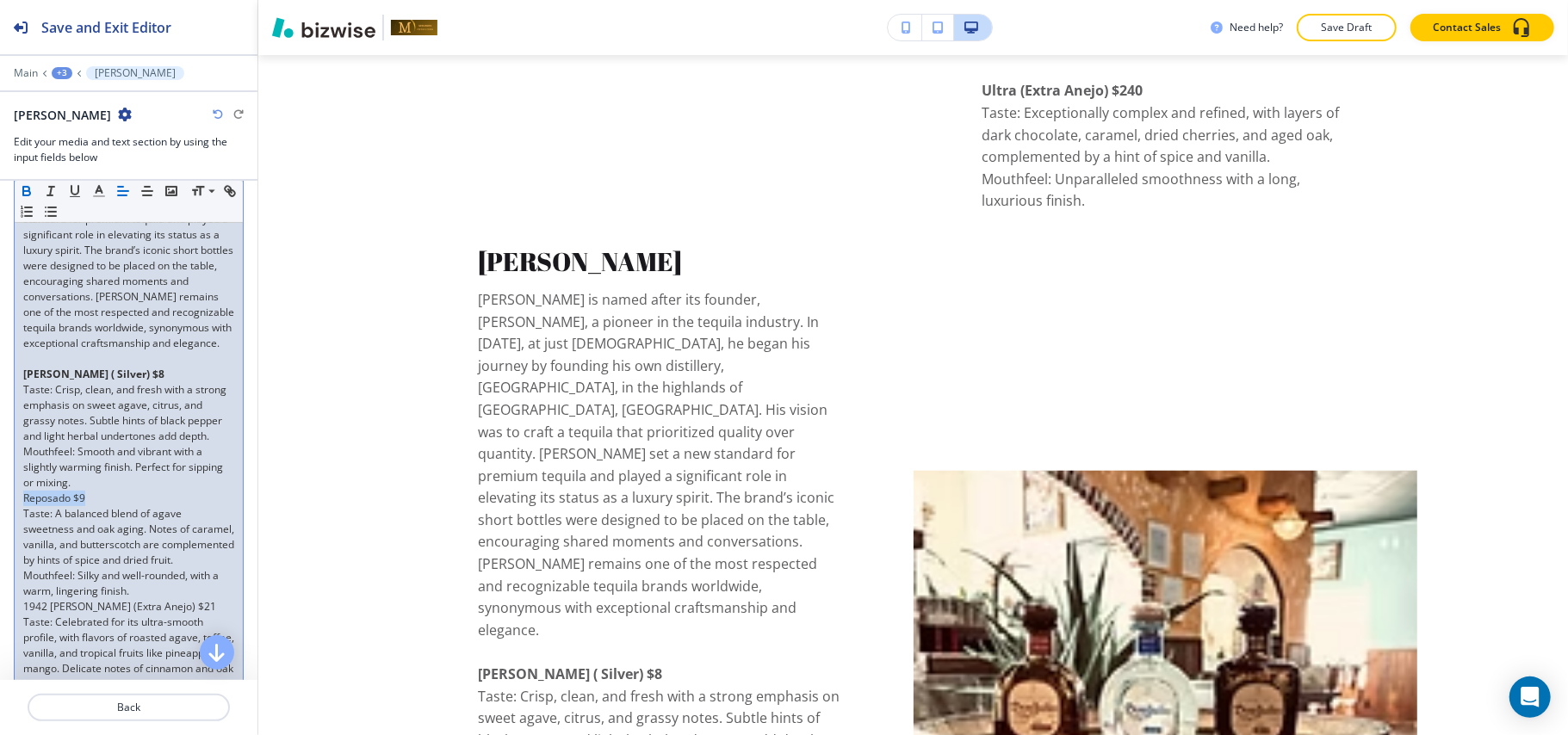
drag, startPoint x: 95, startPoint y: 515, endPoint x: 0, endPoint y: 517, distance: 95.0
click at [0, 517] on div "Item Body Small Normal Large Huge [PERSON_NAME] is named after its founder, [PE…" at bounding box center [128, 374] width 257 height 783
click at [25, 186] on icon "button" at bounding box center [27, 191] width 15 height 15
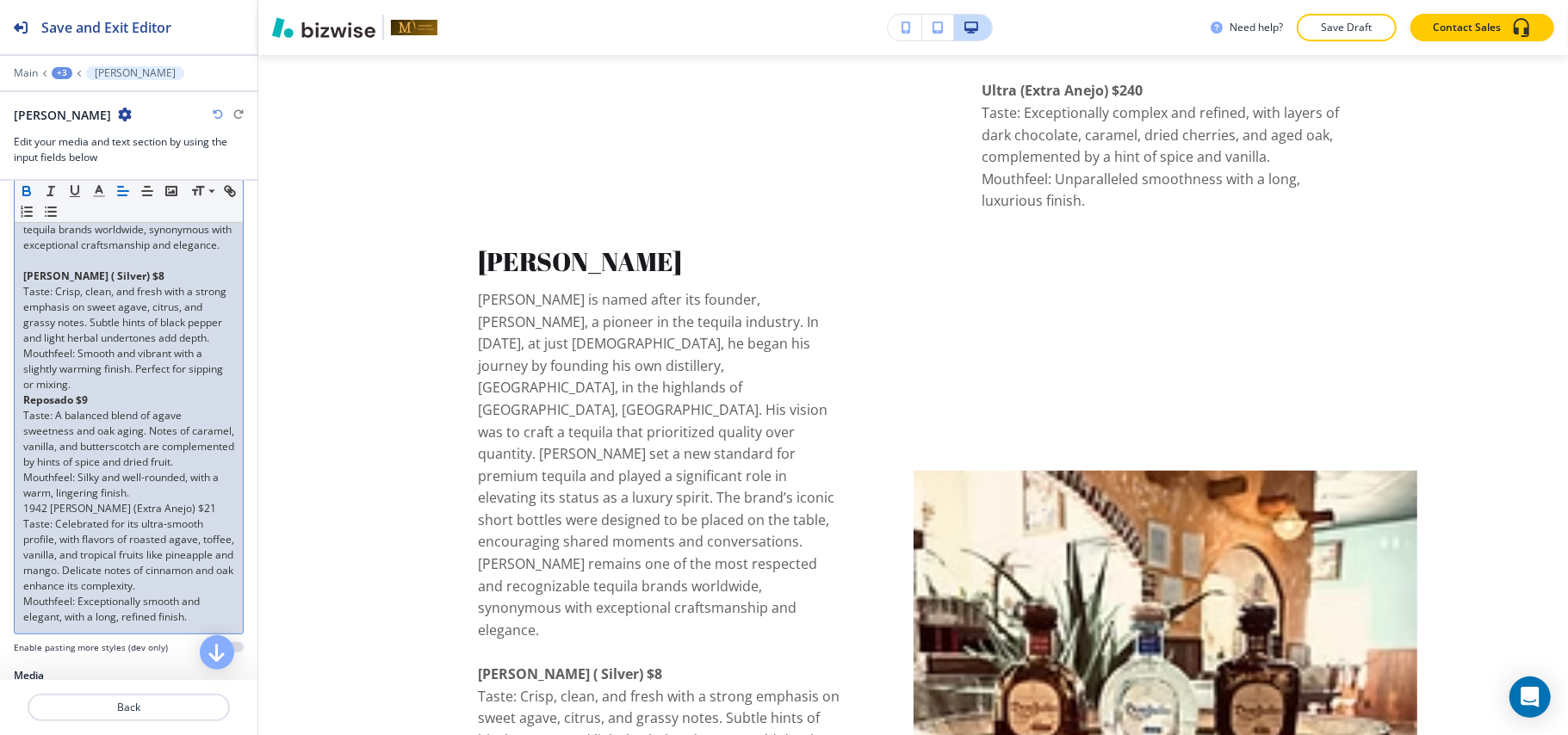
scroll to position [574, 0]
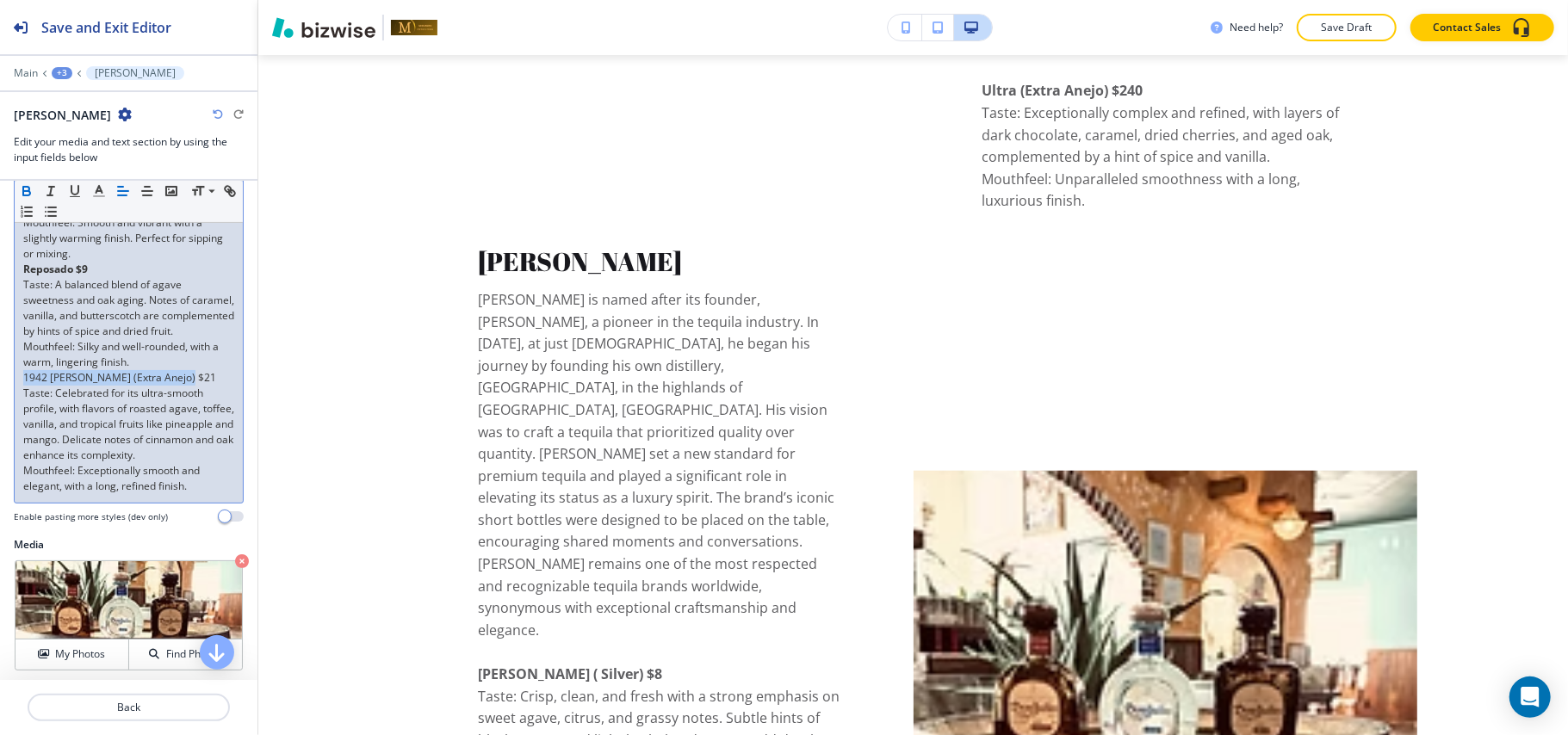
drag, startPoint x: 191, startPoint y: 410, endPoint x: 7, endPoint y: 410, distance: 184.0
click at [7, 410] on div "Item Body Small Normal Large Huge [PERSON_NAME] is named after its founder, [PE…" at bounding box center [128, 146] width 257 height 783
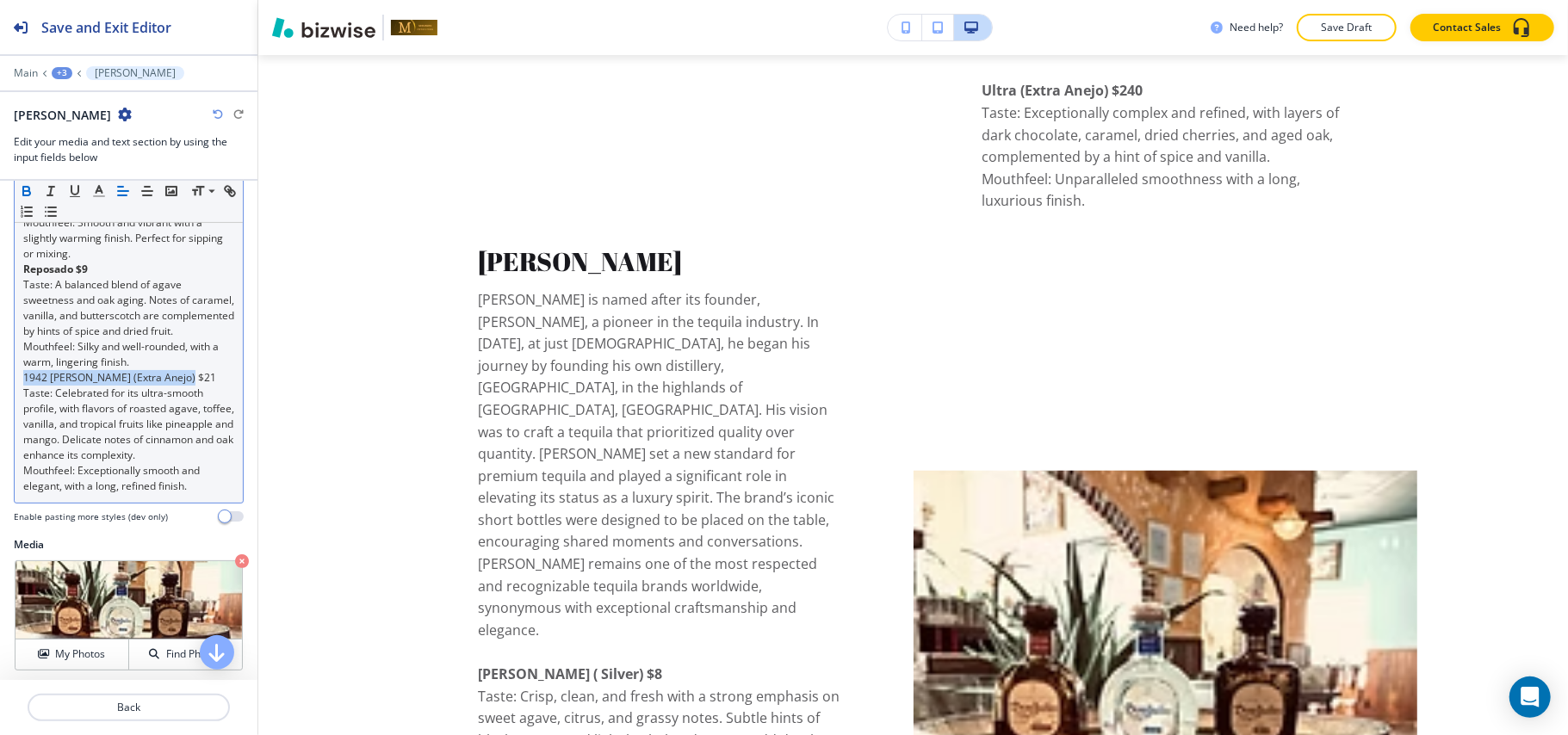
click at [26, 189] on icon "button" at bounding box center [27, 191] width 15 height 15
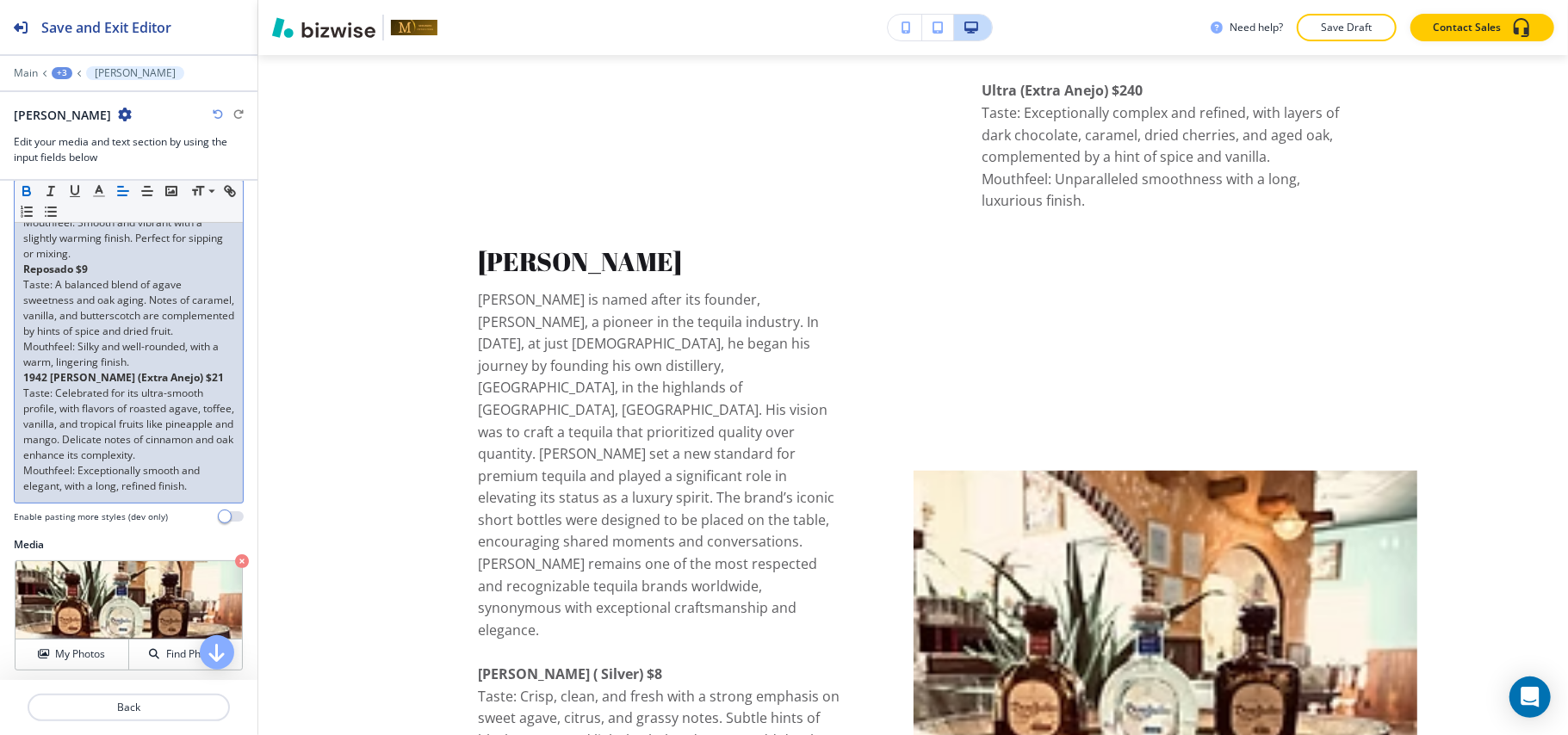
click at [151, 370] on p "Mouthfeel: Silky and well-rounded, with a warm, lingering finish." at bounding box center [128, 355] width 211 height 31
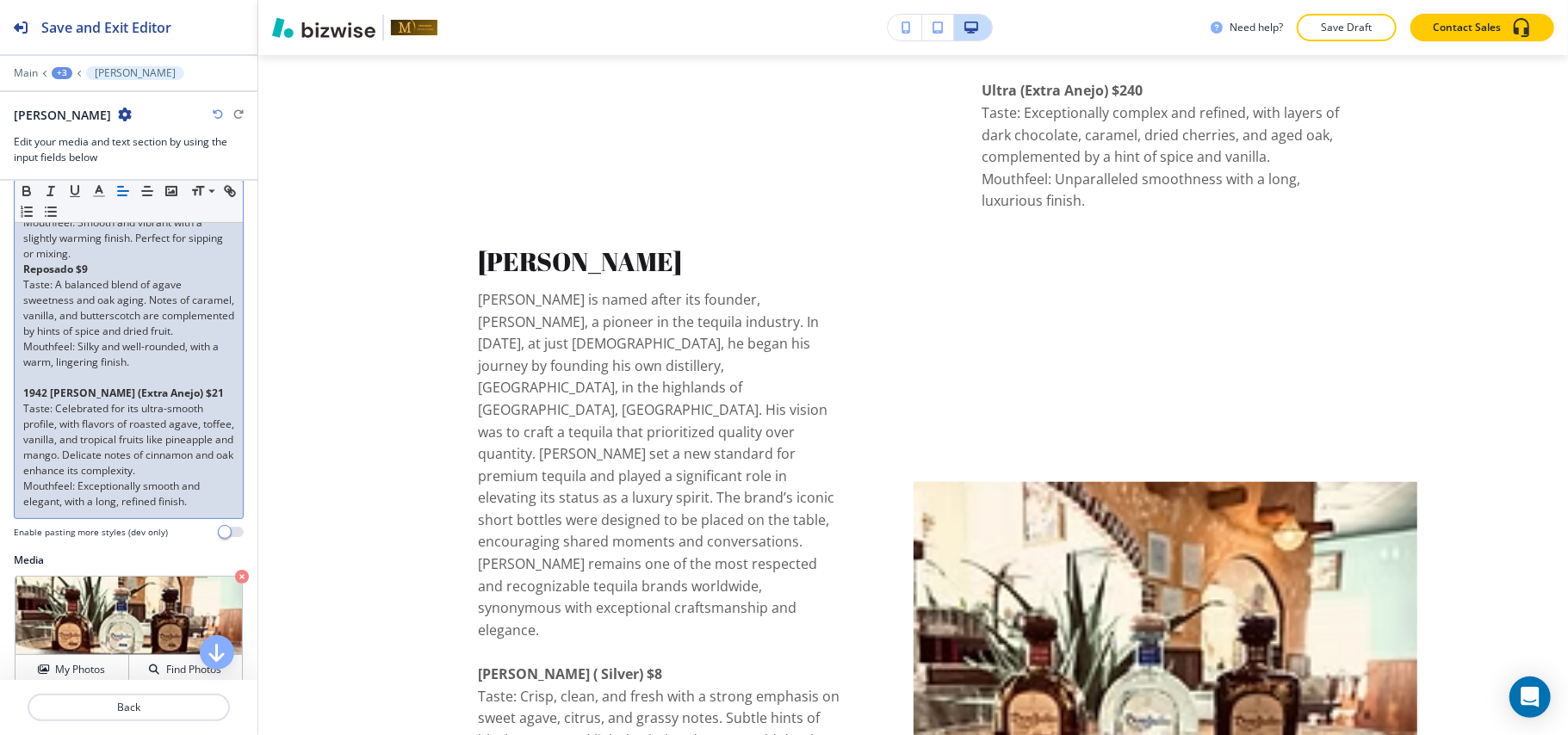
click at [114, 261] on p "Mouthfeel: Smooth and vibrant with a slightly warming finish. Perfect for sippi…" at bounding box center [128, 238] width 211 height 46
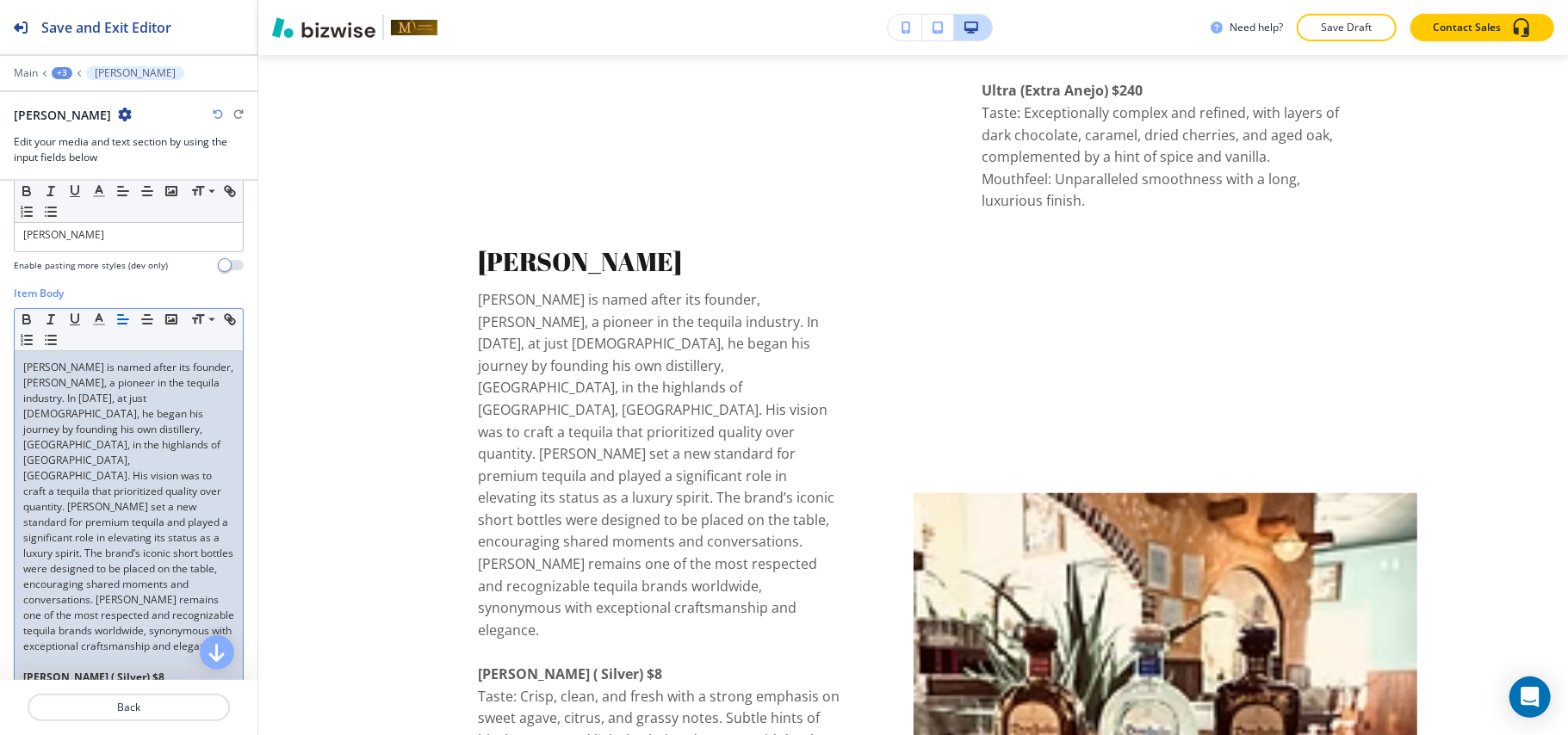
scroll to position [0, 0]
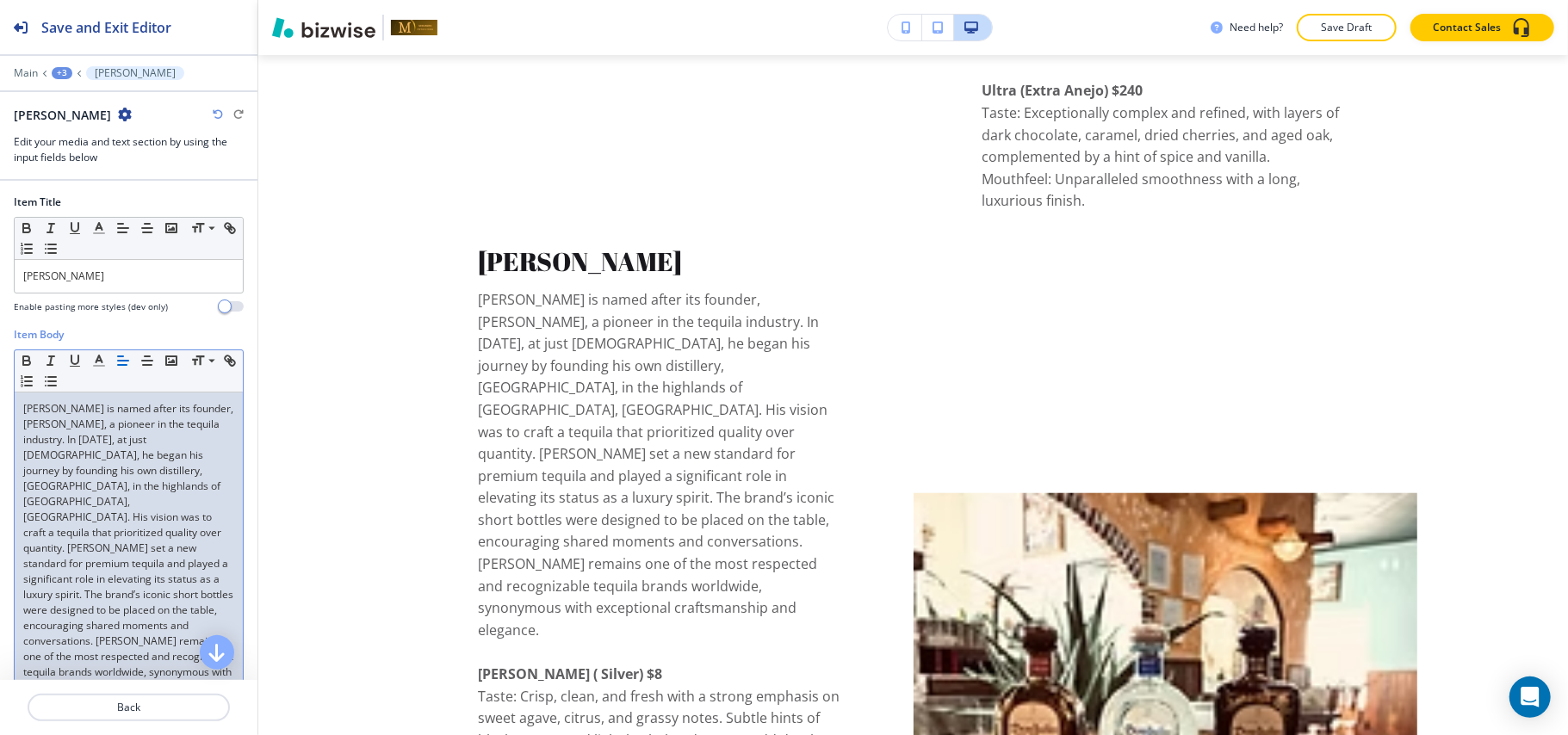
click at [60, 73] on div "+3" at bounding box center [62, 73] width 20 height 12
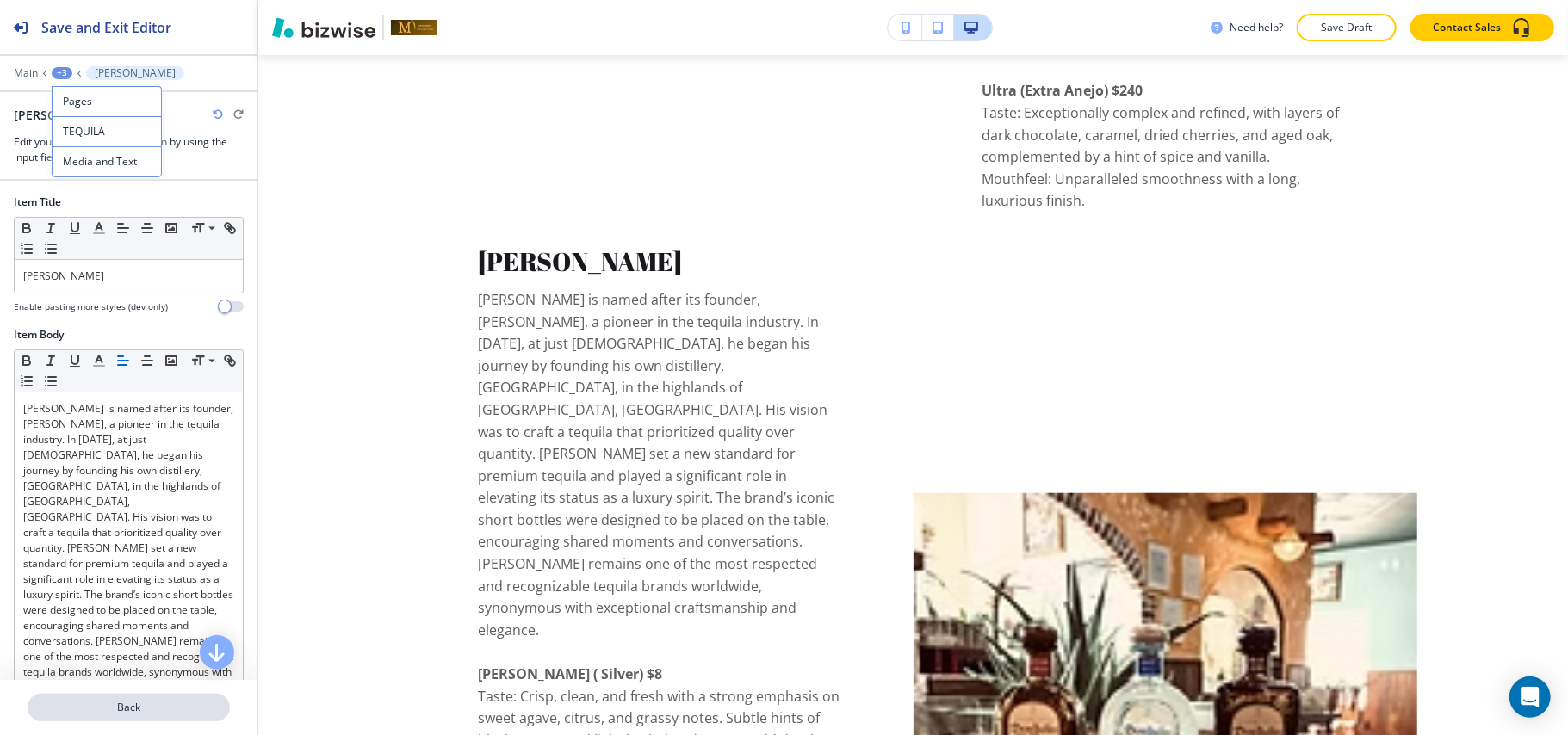
click at [159, 715] on p "Back" at bounding box center [128, 708] width 199 height 15
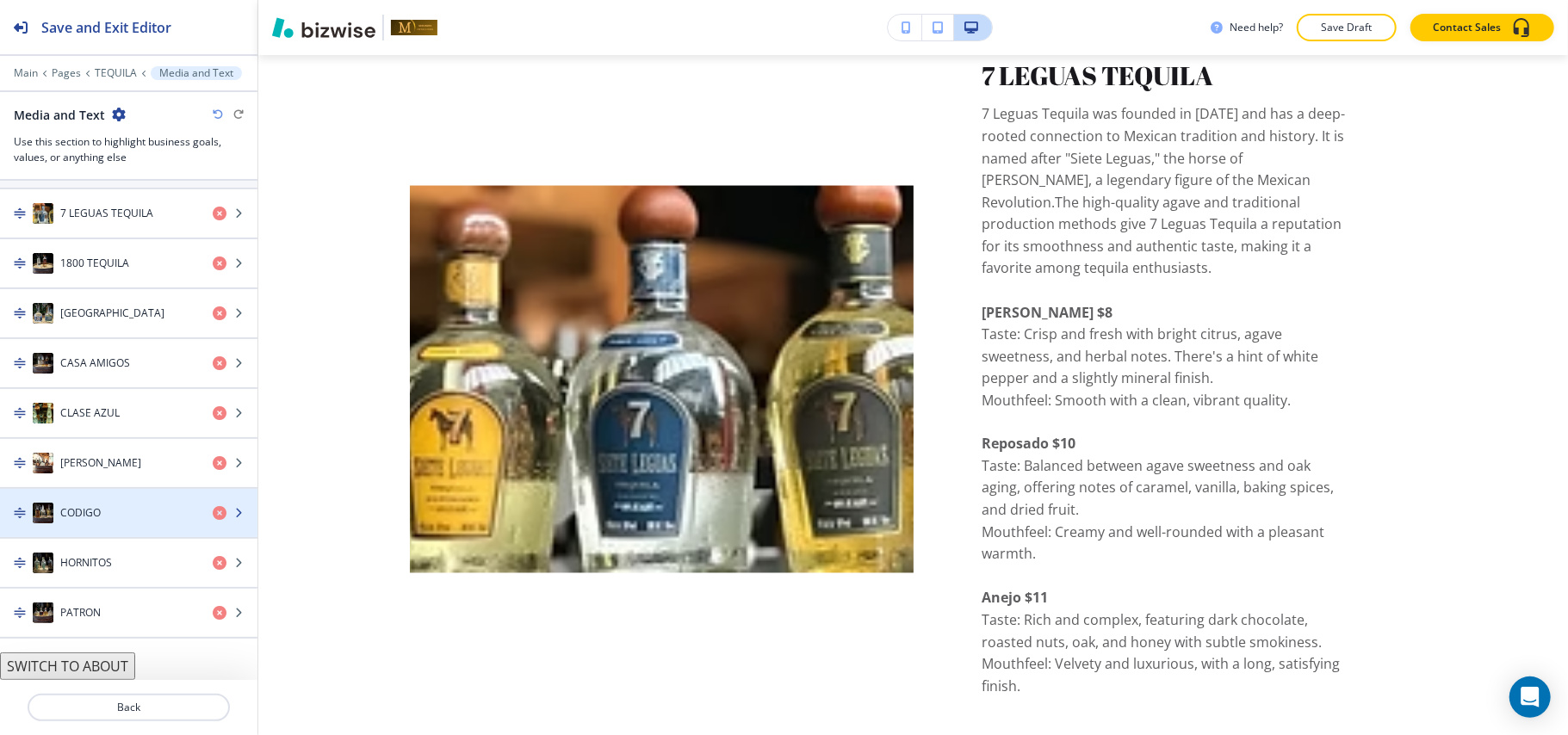
scroll to position [1961, 0]
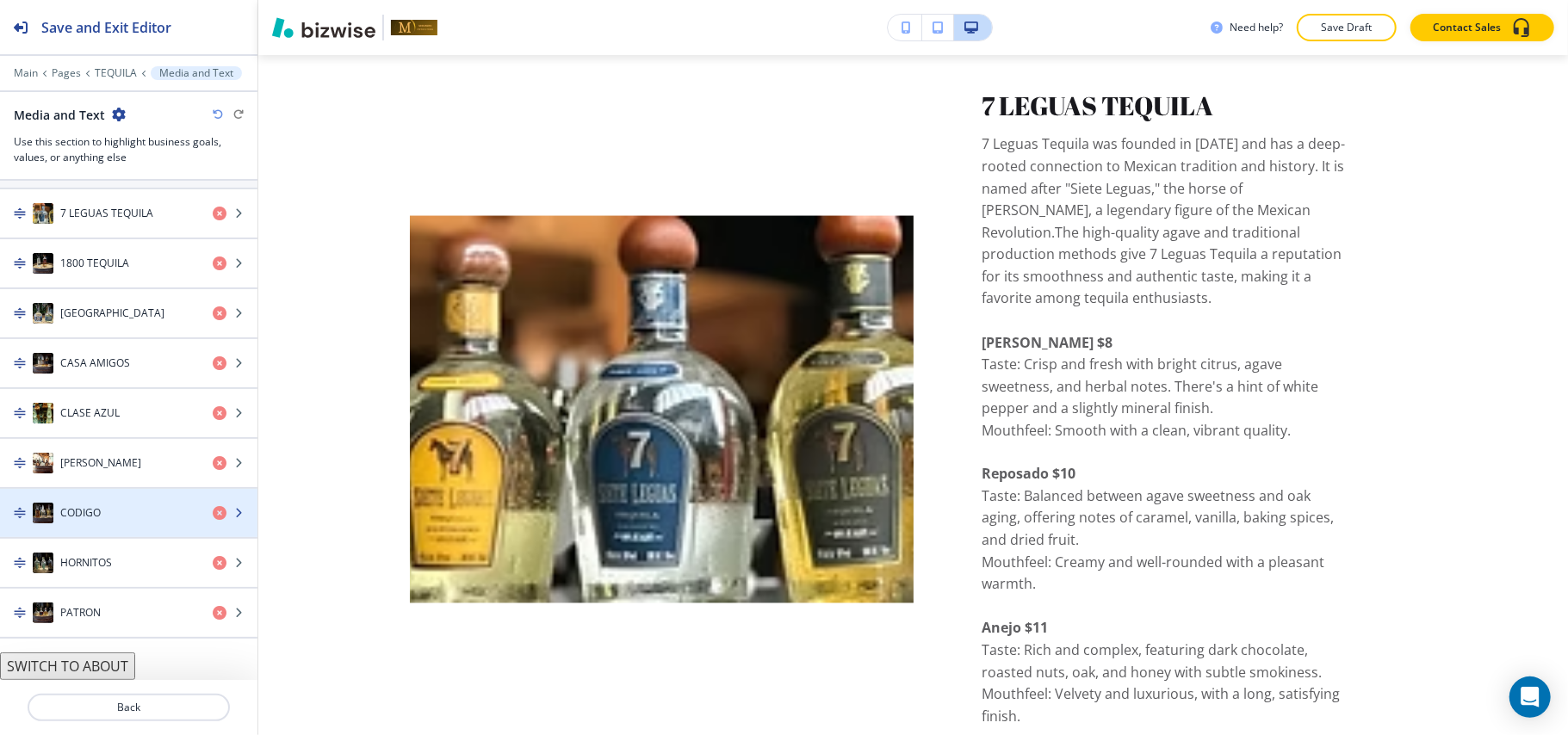
click at [94, 524] on div "button" at bounding box center [128, 531] width 257 height 14
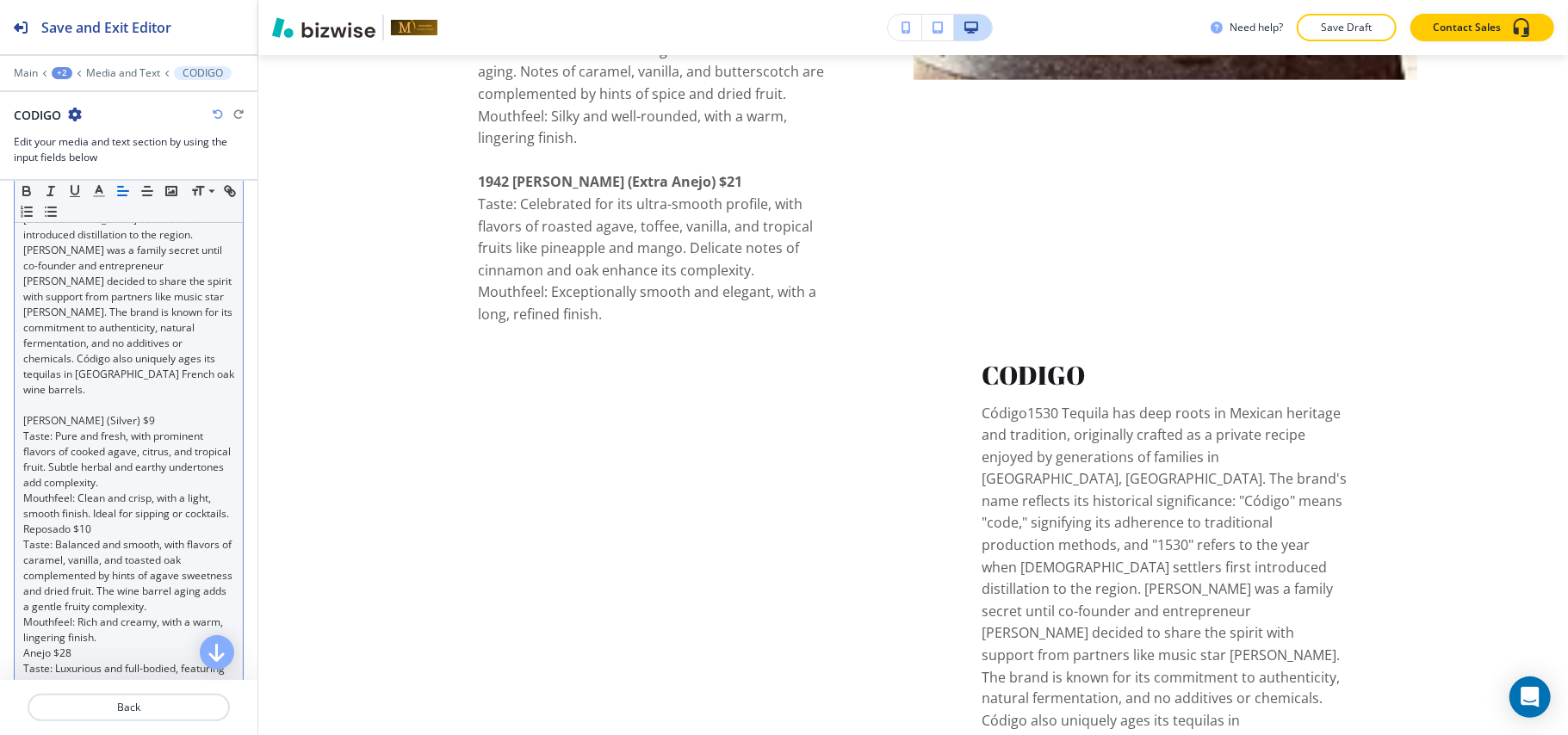
scroll to position [6476, 0]
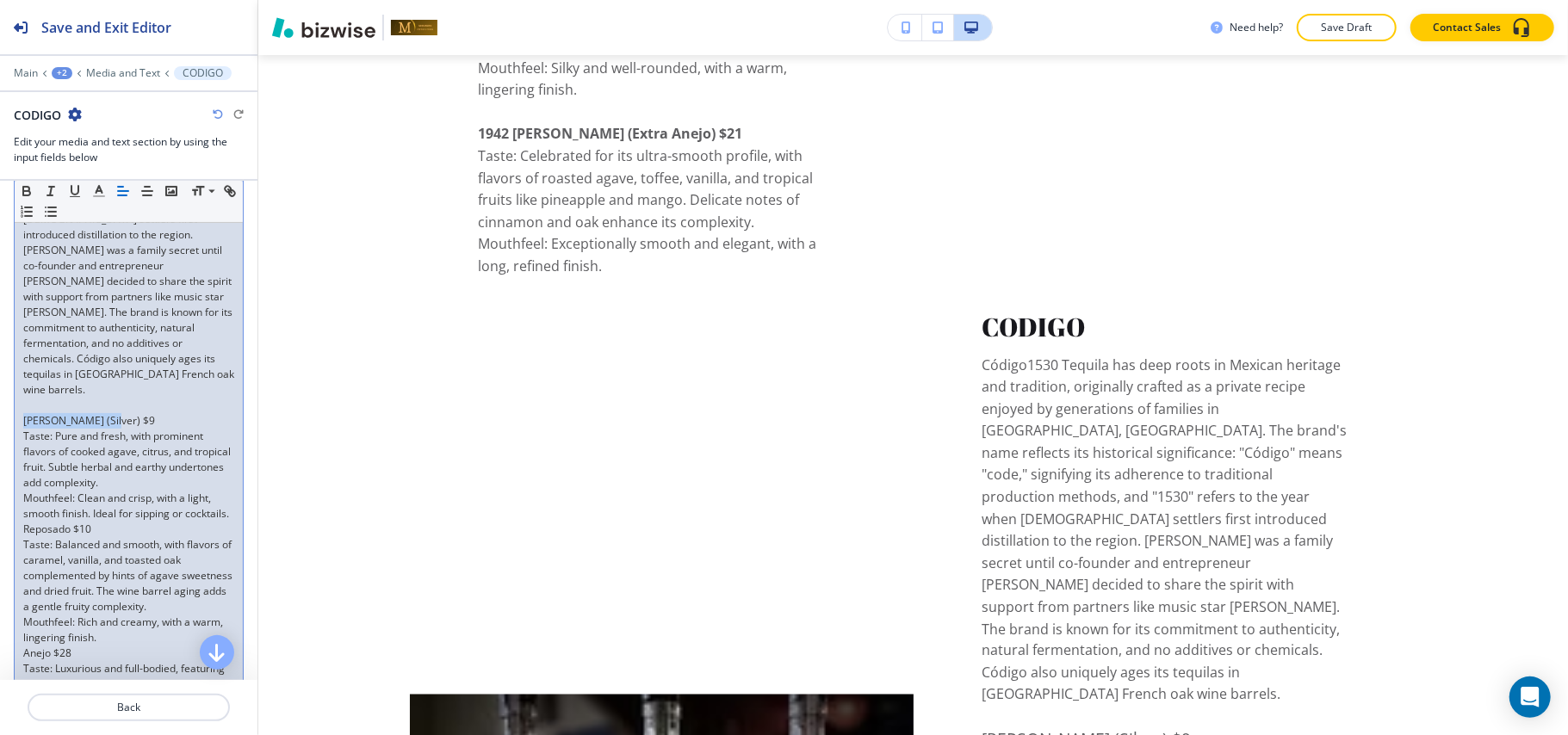
drag, startPoint x: 121, startPoint y: 406, endPoint x: 0, endPoint y: 408, distance: 121.0
click at [0, 408] on div "Item Body Small Normal Large Huge Código1530 Tequila has deep roots in Mexican …" at bounding box center [128, 522] width 257 height 1078
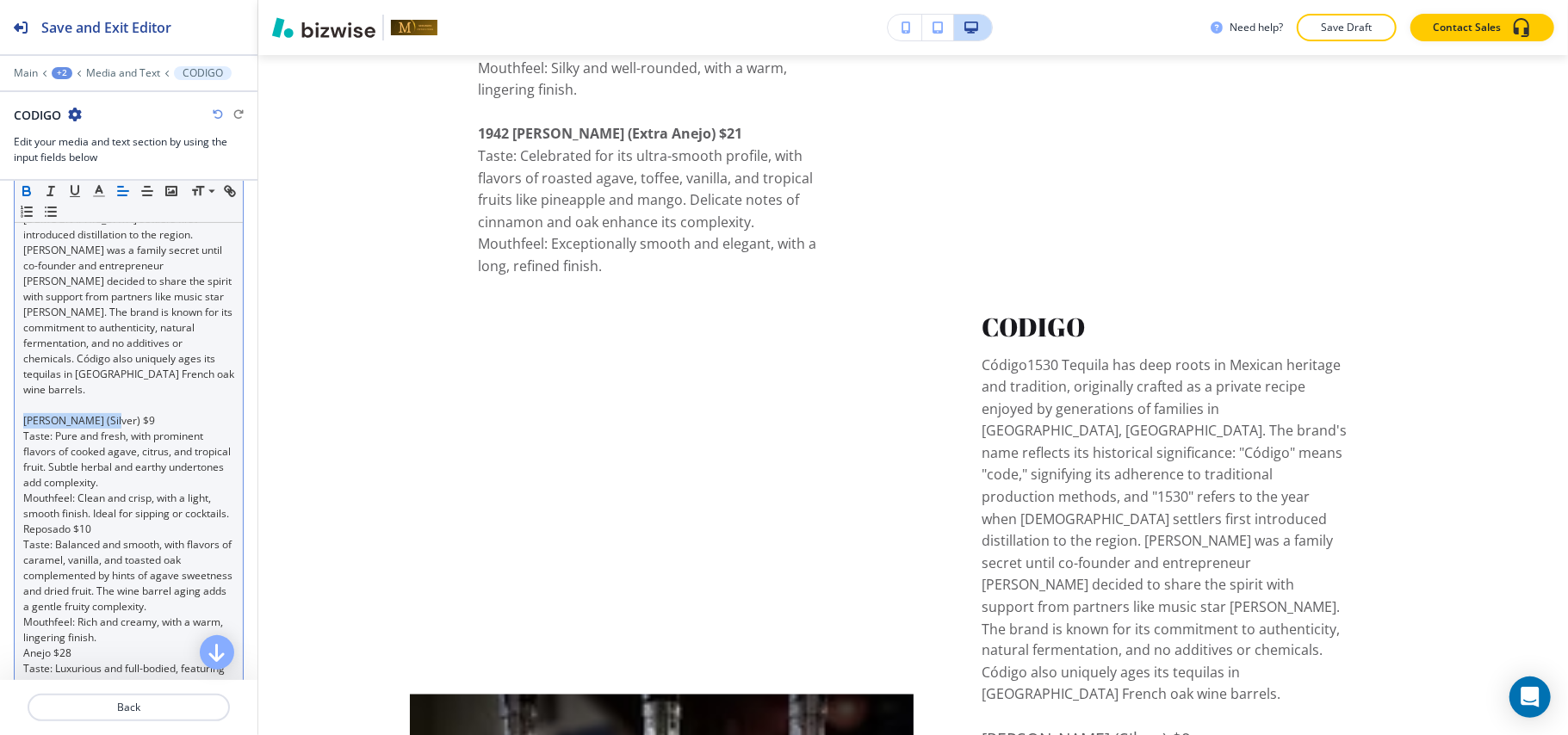
click at [24, 191] on icon "button" at bounding box center [27, 191] width 15 height 15
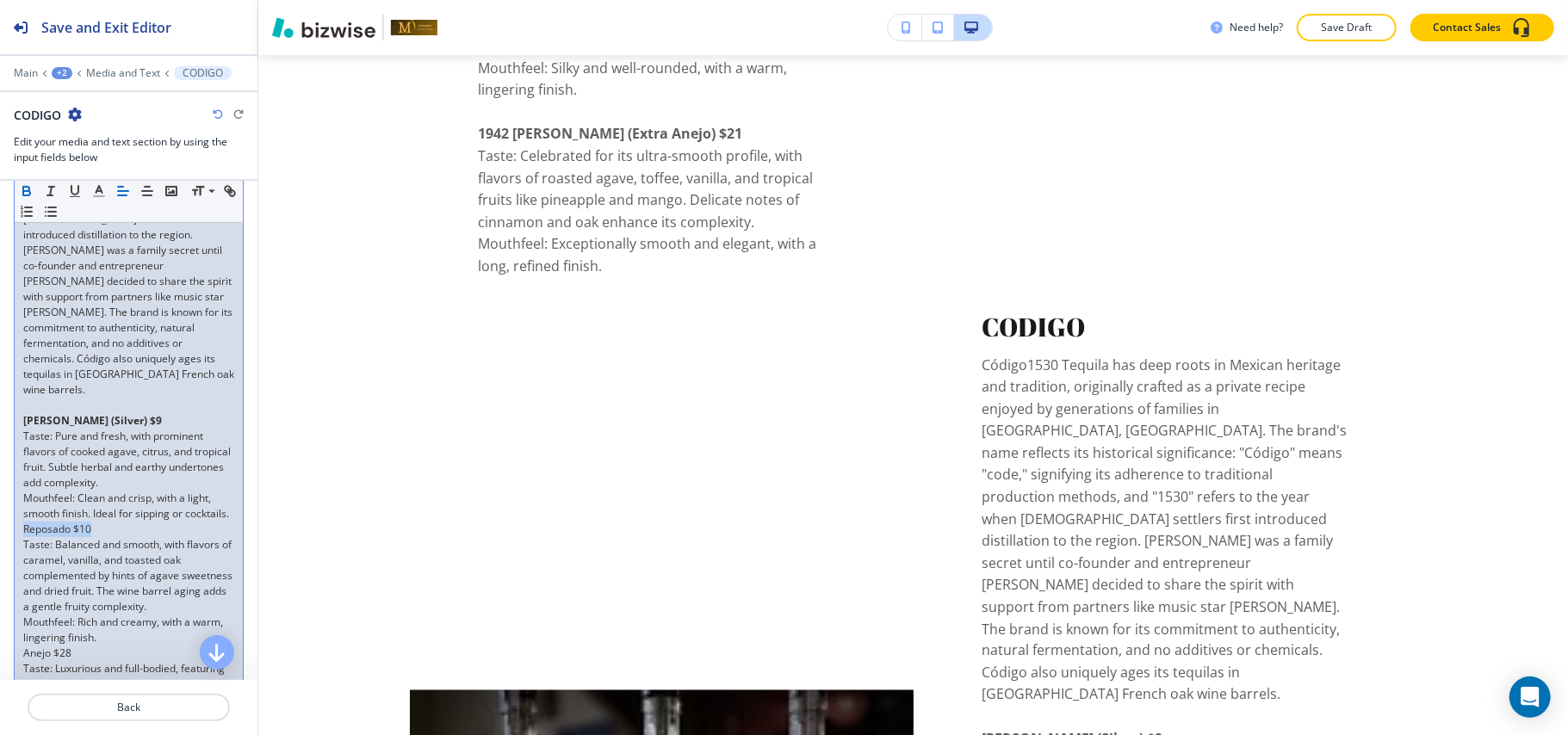
drag, startPoint x: 104, startPoint y: 531, endPoint x: 0, endPoint y: 531, distance: 104.0
click at [0, 531] on div "Item Body Small Normal Large Huge Código1530 Tequila has deep roots in Mexican …" at bounding box center [128, 522] width 257 height 1078
click at [28, 187] on icon "button" at bounding box center [27, 191] width 15 height 15
click at [81, 511] on p "Mouthfeel: Clean and crisp, with a light, smooth finish. Ideal for sipping or c…" at bounding box center [128, 506] width 211 height 31
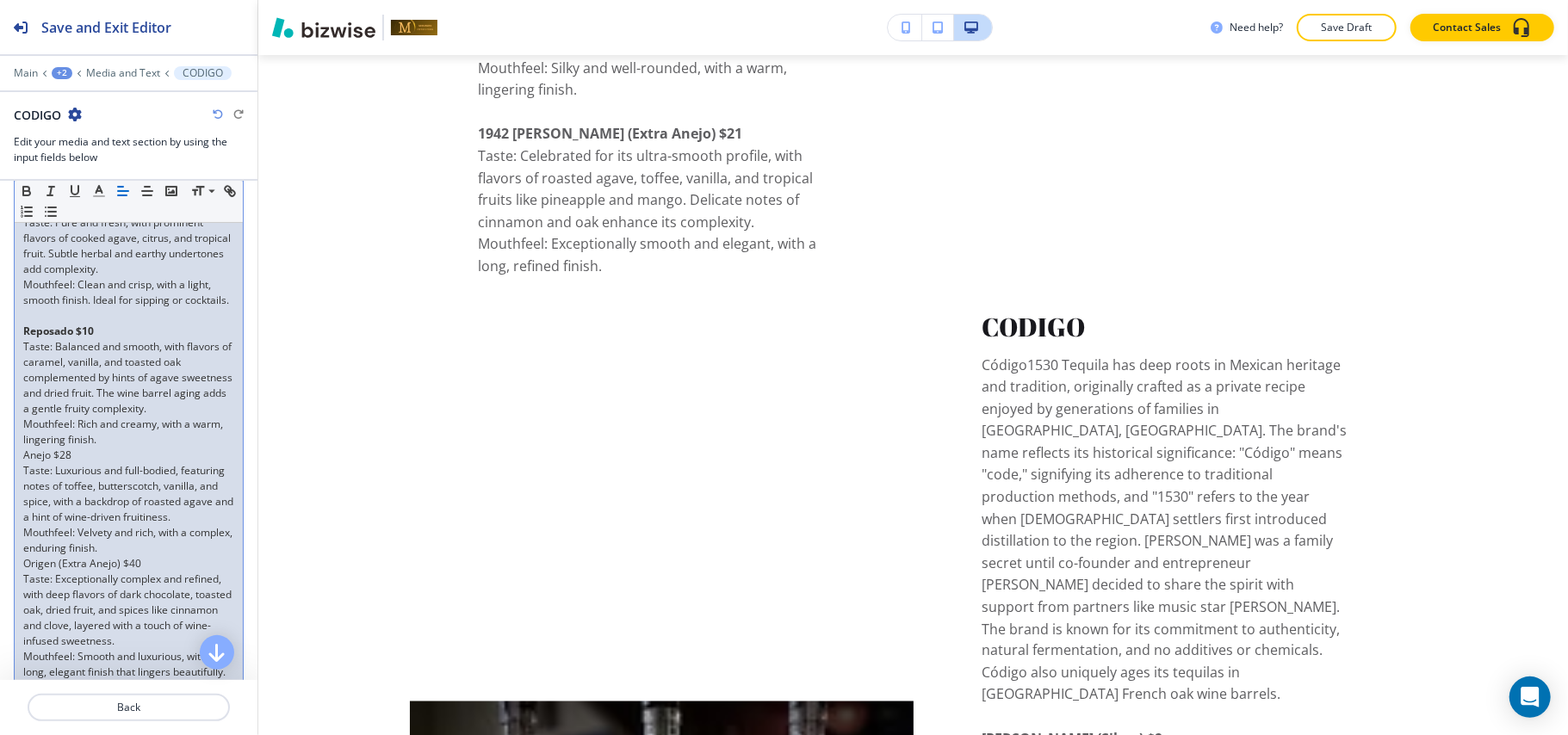
scroll to position [574, 0]
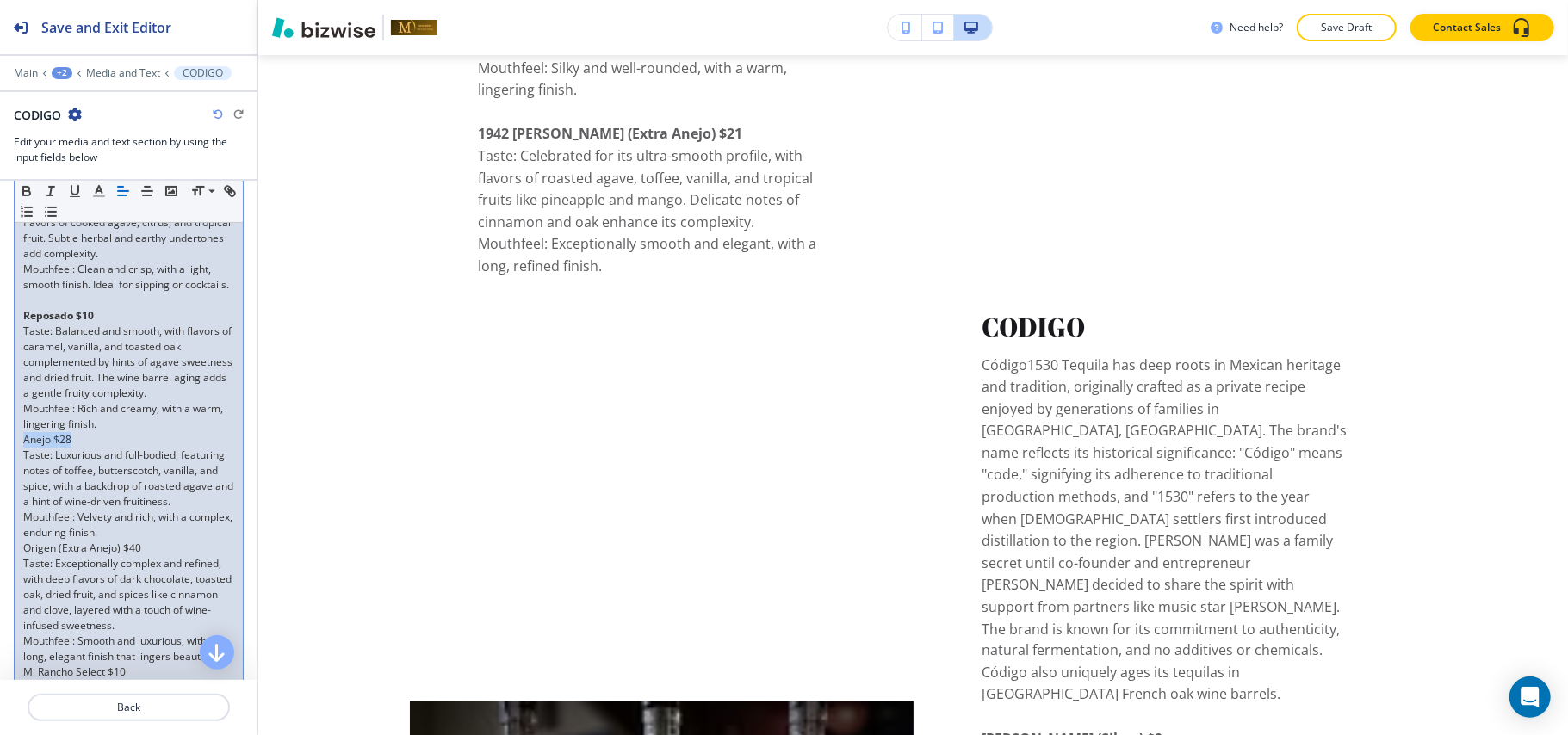
drag, startPoint x: 86, startPoint y: 459, endPoint x: 0, endPoint y: 460, distance: 86.0
click at [0, 460] on div "Item Body Small Normal Large Huge Código1530 Tequila has deep roots in Mexican …" at bounding box center [128, 301] width 257 height 1094
click at [28, 186] on icon "button" at bounding box center [27, 191] width 15 height 15
click at [149, 432] on p "Mouthfeel: Rich and creamy, with a warm, lingering finish." at bounding box center [128, 417] width 211 height 31
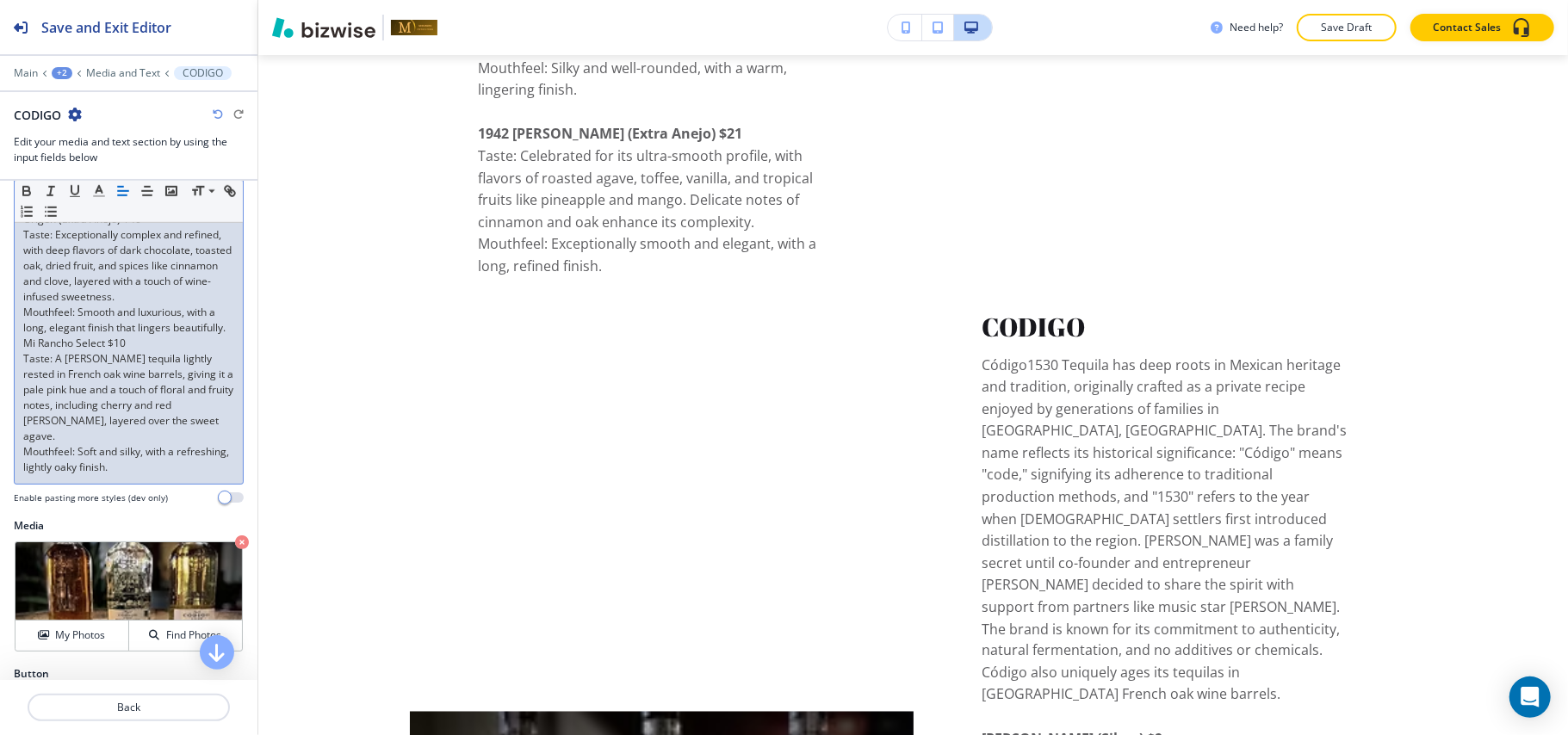
scroll to position [803, 0]
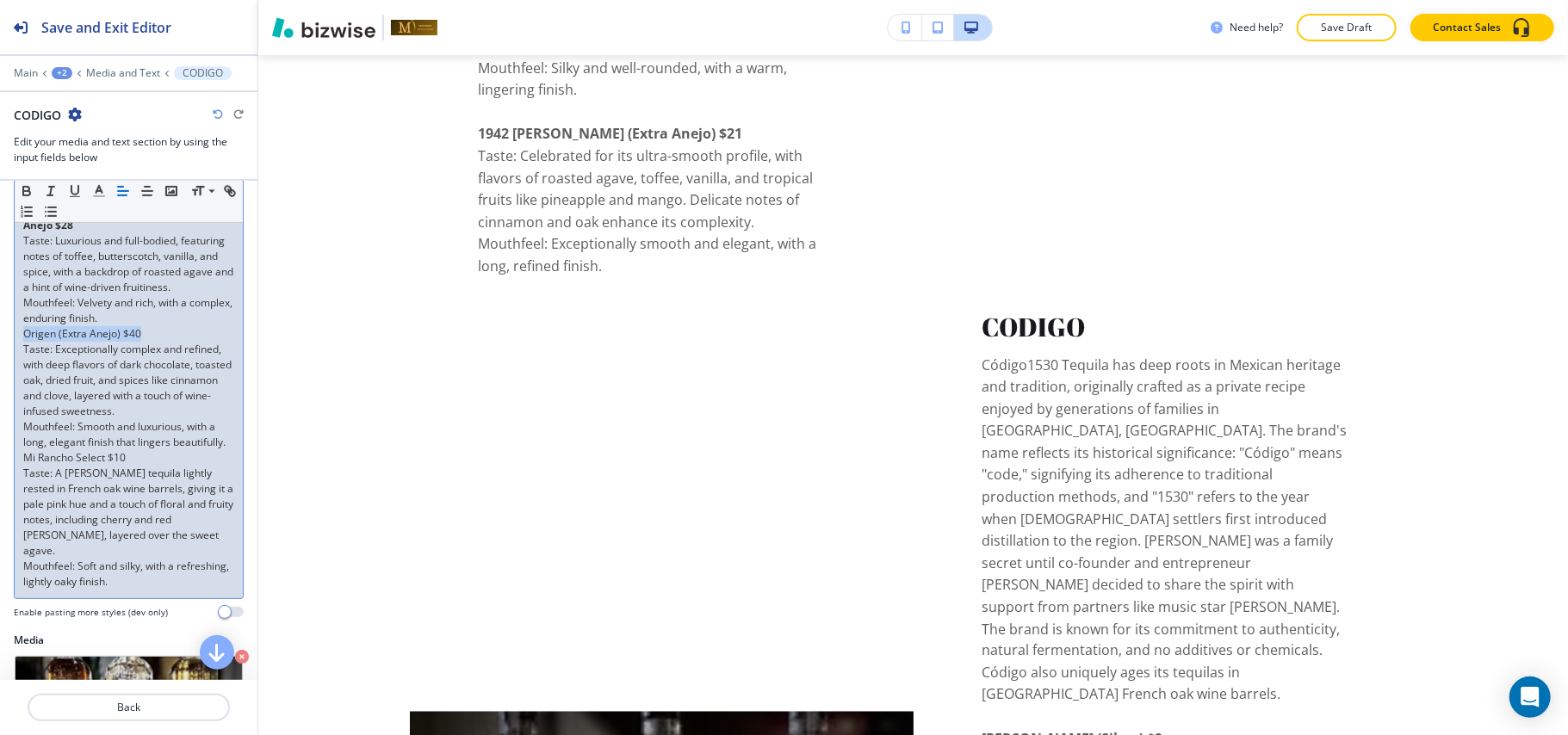
drag, startPoint x: 149, startPoint y: 368, endPoint x: 11, endPoint y: 366, distance: 138.0
click at [11, 366] on div "Item Body Small Normal Large Huge Código1530 Tequila has deep roots in Mexican …" at bounding box center [128, 78] width 257 height 1109
click at [23, 190] on icon "button" at bounding box center [26, 189] width 6 height 4
click at [166, 326] on p "Mouthfeel: Velvety and rich, with a complex, enduring finish." at bounding box center [128, 311] width 211 height 31
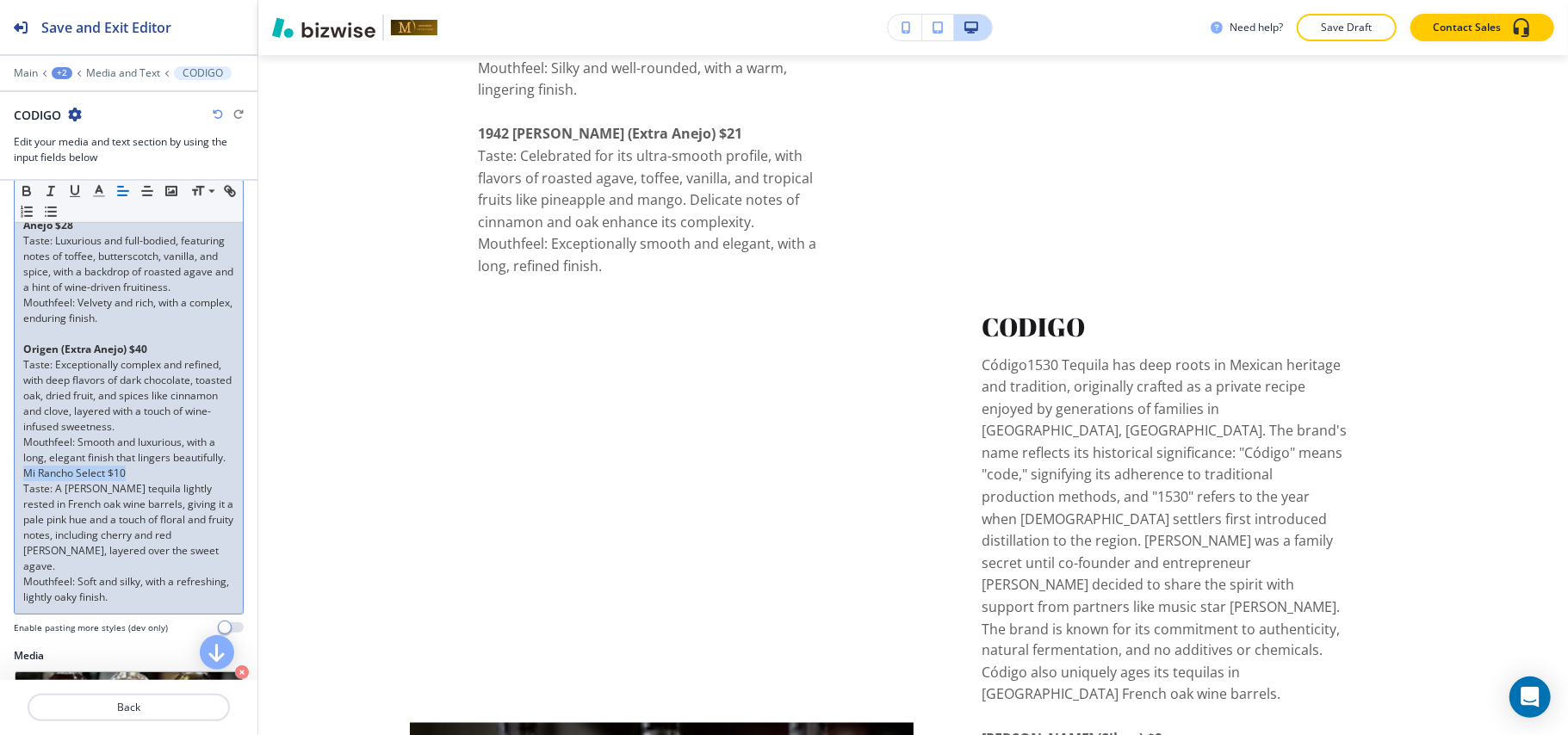
drag, startPoint x: 156, startPoint y: 517, endPoint x: 0, endPoint y: 522, distance: 156.1
click at [0, 522] on div "Item Body Small Normal Large Huge Código1530 Tequila has deep roots in Mexican …" at bounding box center [128, 86] width 257 height 1125
click at [17, 189] on button "button" at bounding box center [26, 190] width 24 height 20
click at [93, 466] on p "Mouthfeel: Smooth and luxurious, with a long, elegant finish that lingers beaut…" at bounding box center [128, 450] width 211 height 31
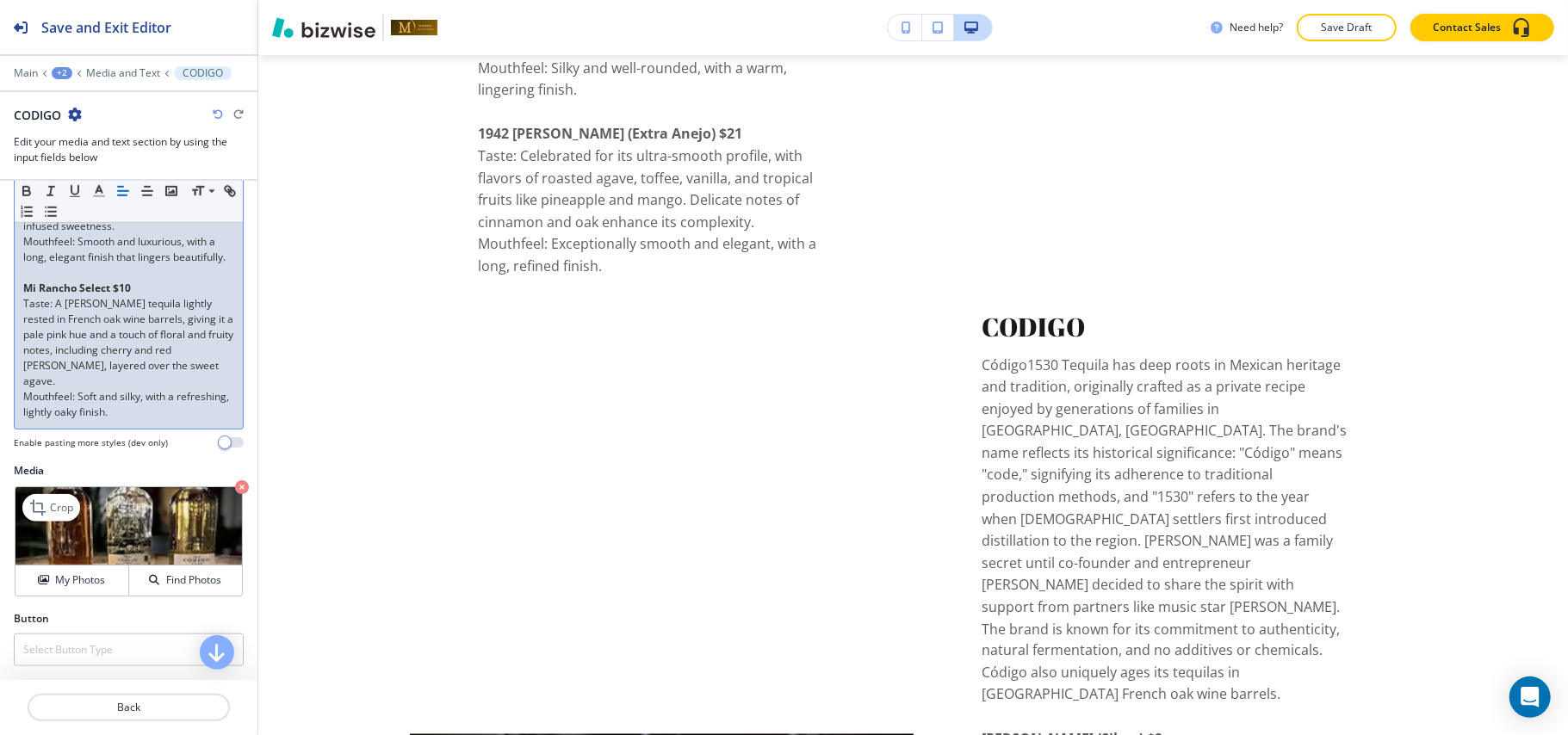
scroll to position [1033, 0]
click at [141, 719] on button "Back" at bounding box center [129, 708] width 203 height 28
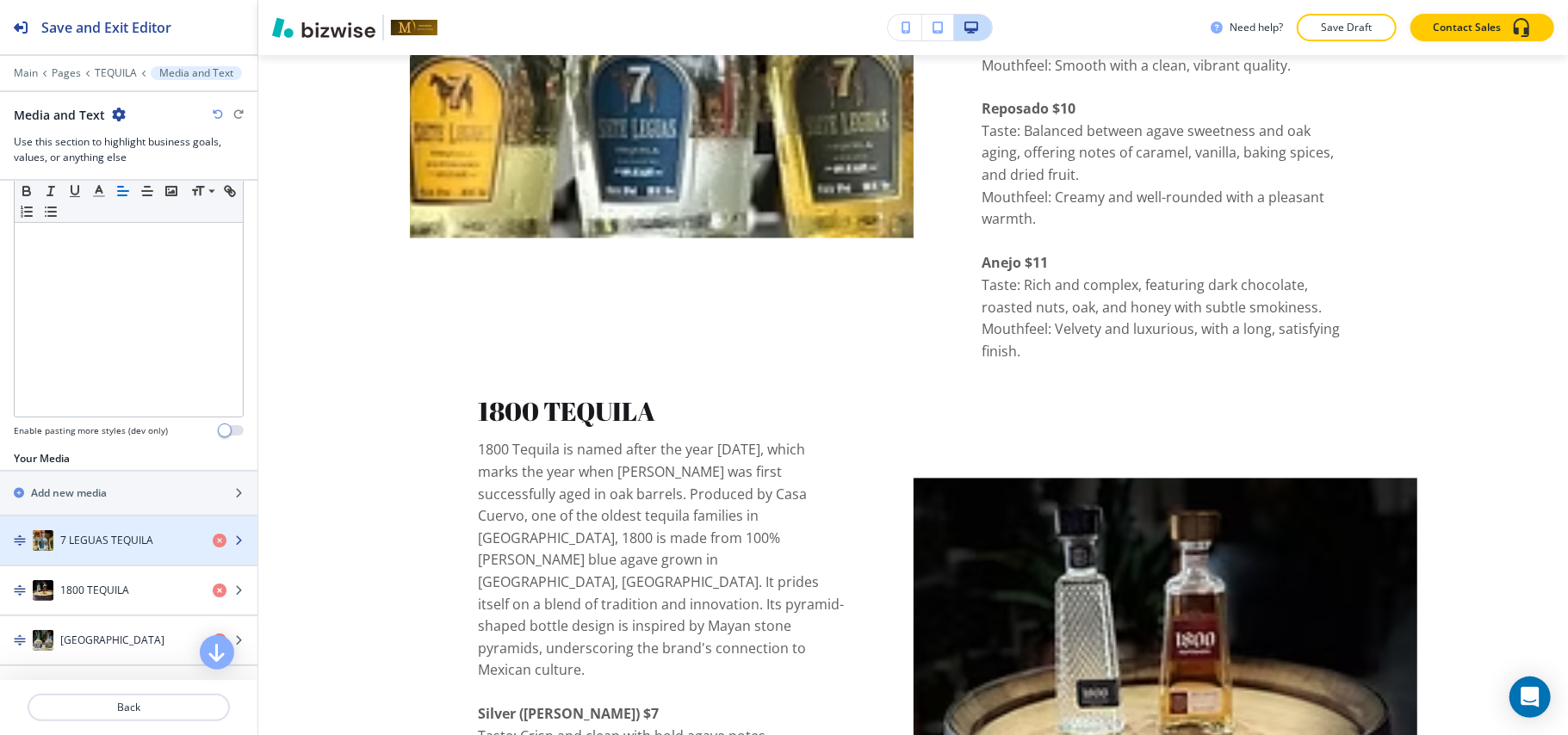
scroll to position [2044, 0]
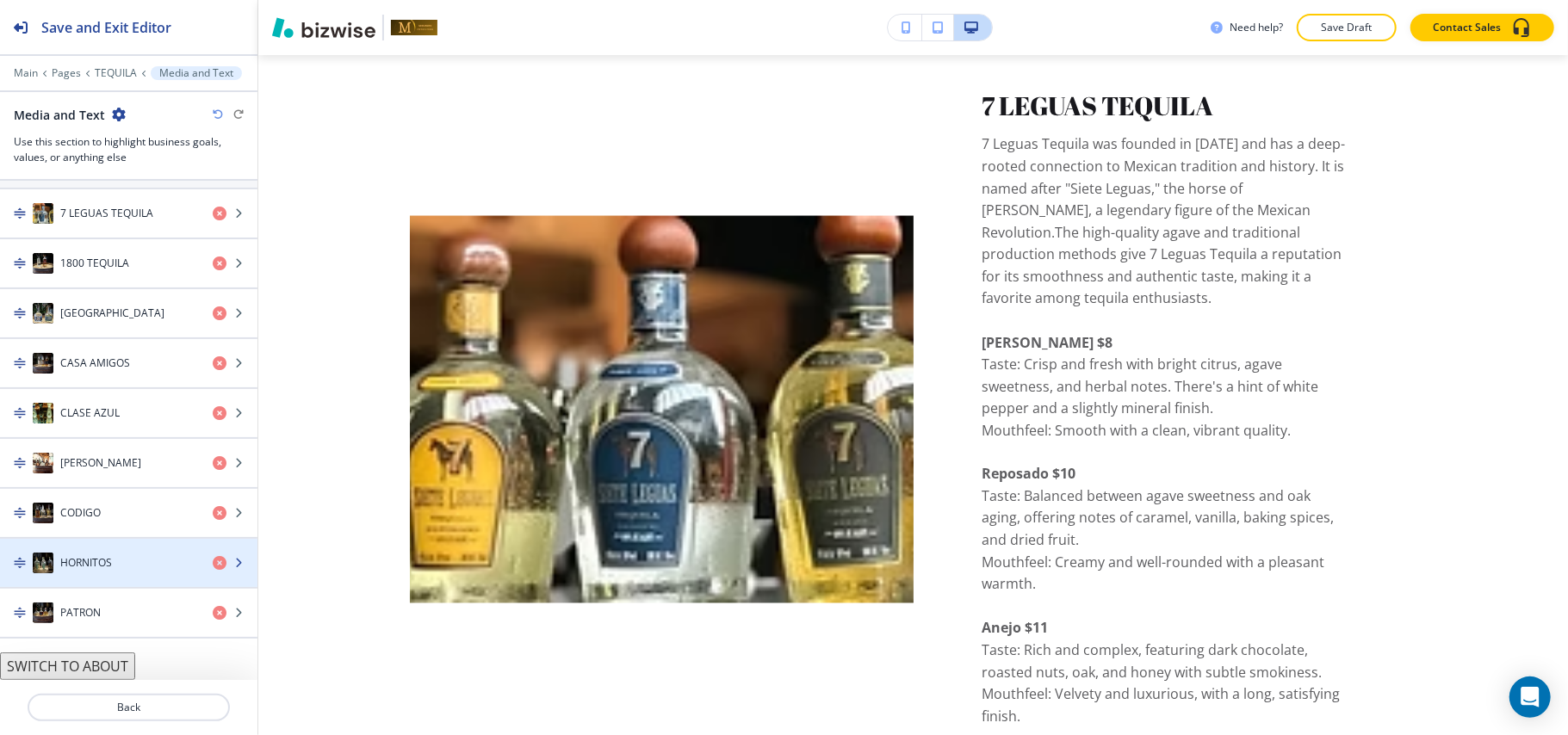
click at [100, 563] on h4 "HORNITOS" at bounding box center [86, 563] width 52 height 15
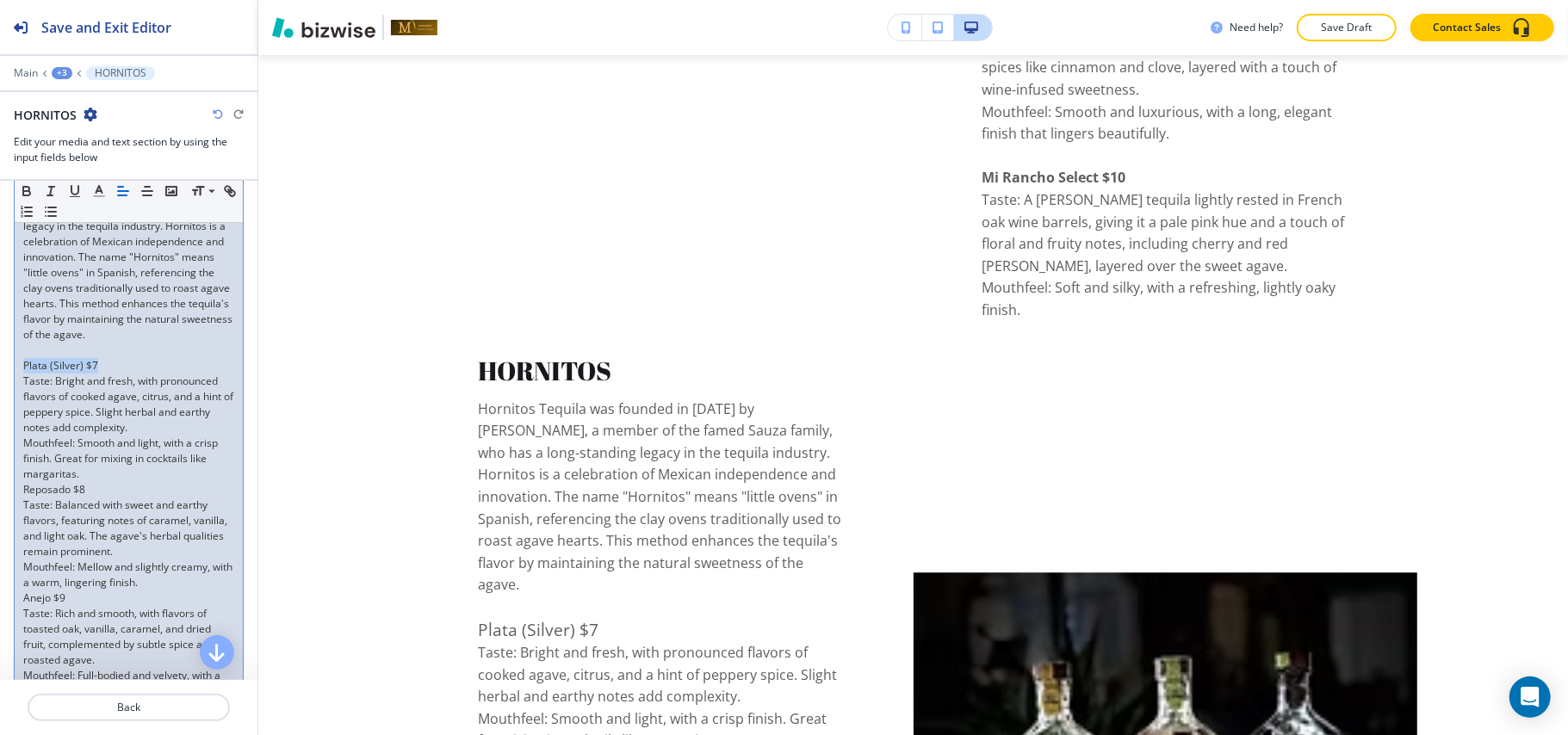
drag, startPoint x: 100, startPoint y: 395, endPoint x: 0, endPoint y: 394, distance: 100.0
click at [0, 394] on div "Item Body Small Normal Large Huge Hornitos Tequila was founded in [DATE] by [PE…" at bounding box center [128, 482] width 257 height 768
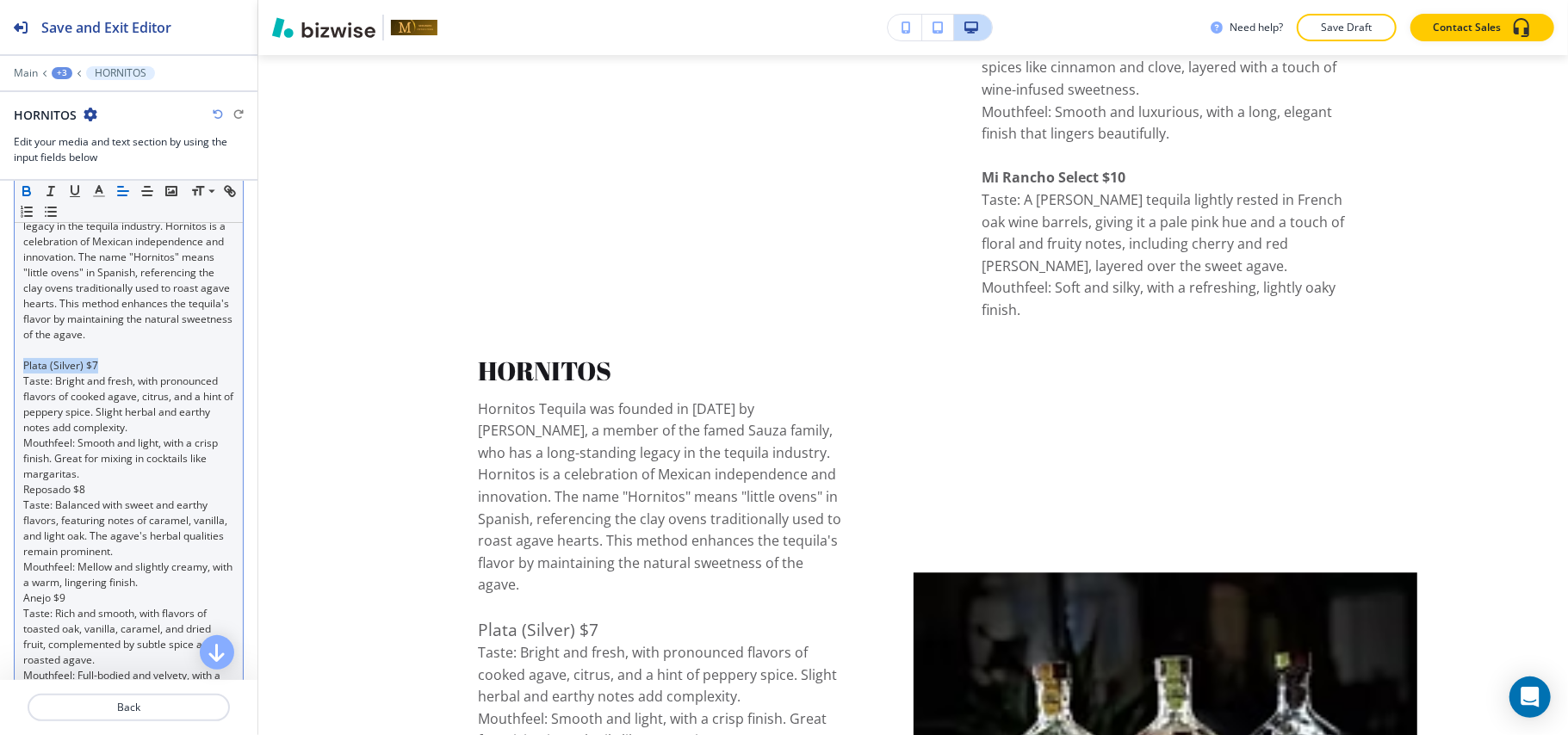
click at [24, 190] on icon "button" at bounding box center [26, 189] width 6 height 4
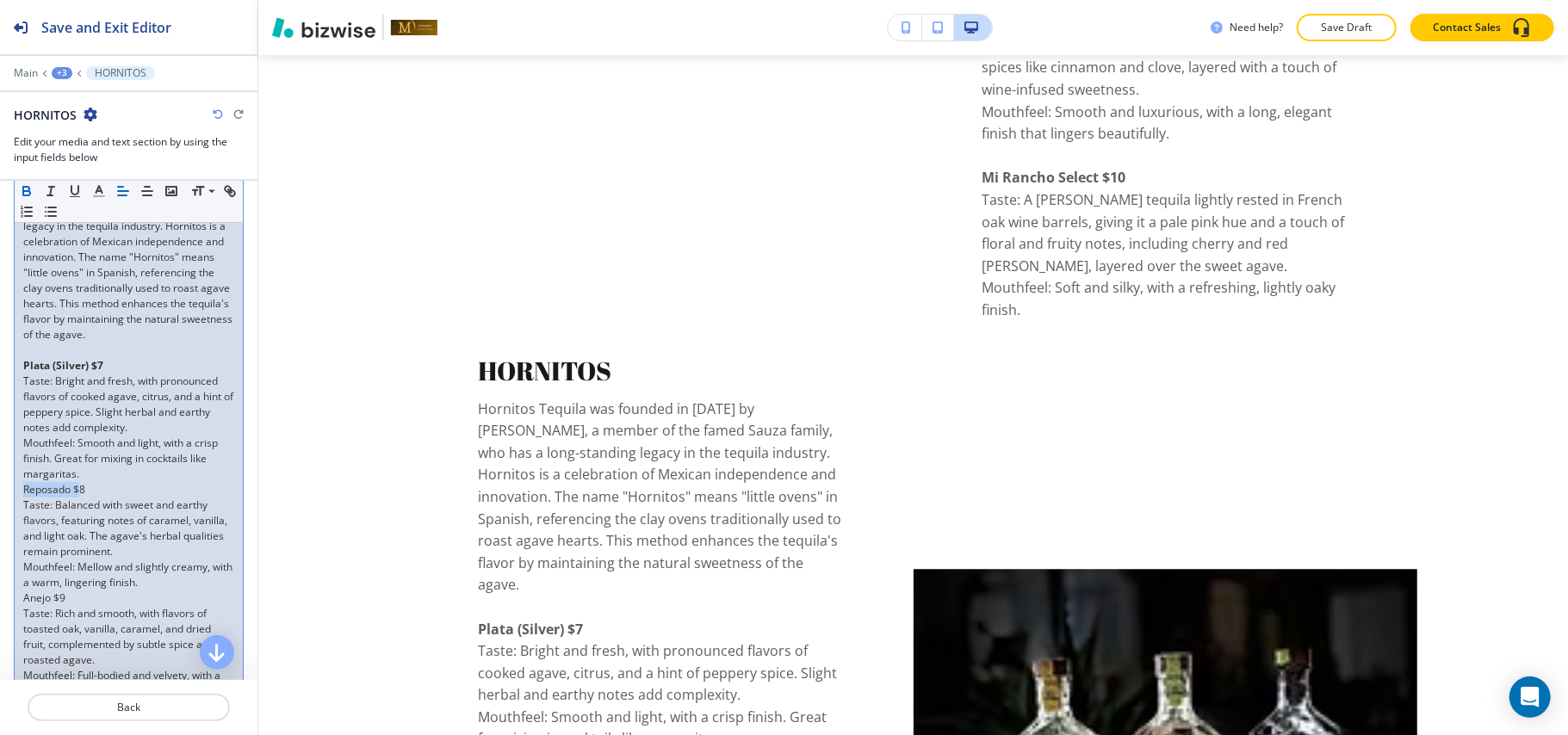
drag, startPoint x: 63, startPoint y: 541, endPoint x: 0, endPoint y: 542, distance: 63.0
click at [0, 542] on div "Item Body Small Normal Large Huge Hornitos Tequila was founded in [DATE] by [PE…" at bounding box center [128, 482] width 257 height 768
drag, startPoint x: 103, startPoint y: 539, endPoint x: 7, endPoint y: 542, distance: 96.0
click at [7, 542] on div "Item Body Small Normal Large Huge Hornitos Tequila was founded in [DATE] by [PE…" at bounding box center [128, 482] width 257 height 768
click at [23, 190] on icon "button" at bounding box center [26, 189] width 6 height 4
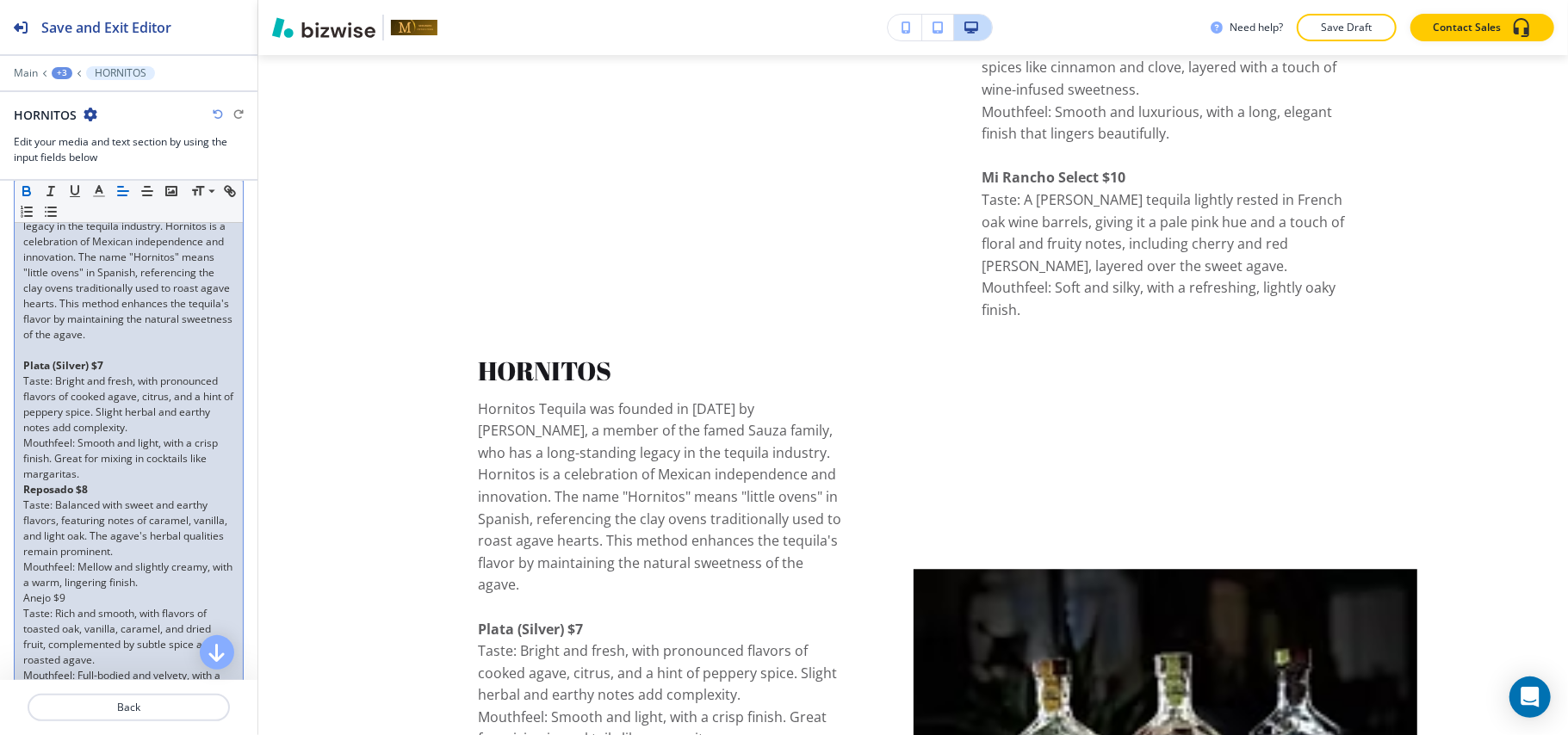
click at [97, 482] on p "Mouthfeel: Smooth and light, with a crisp finish. Great for mixing in cocktails…" at bounding box center [128, 459] width 211 height 46
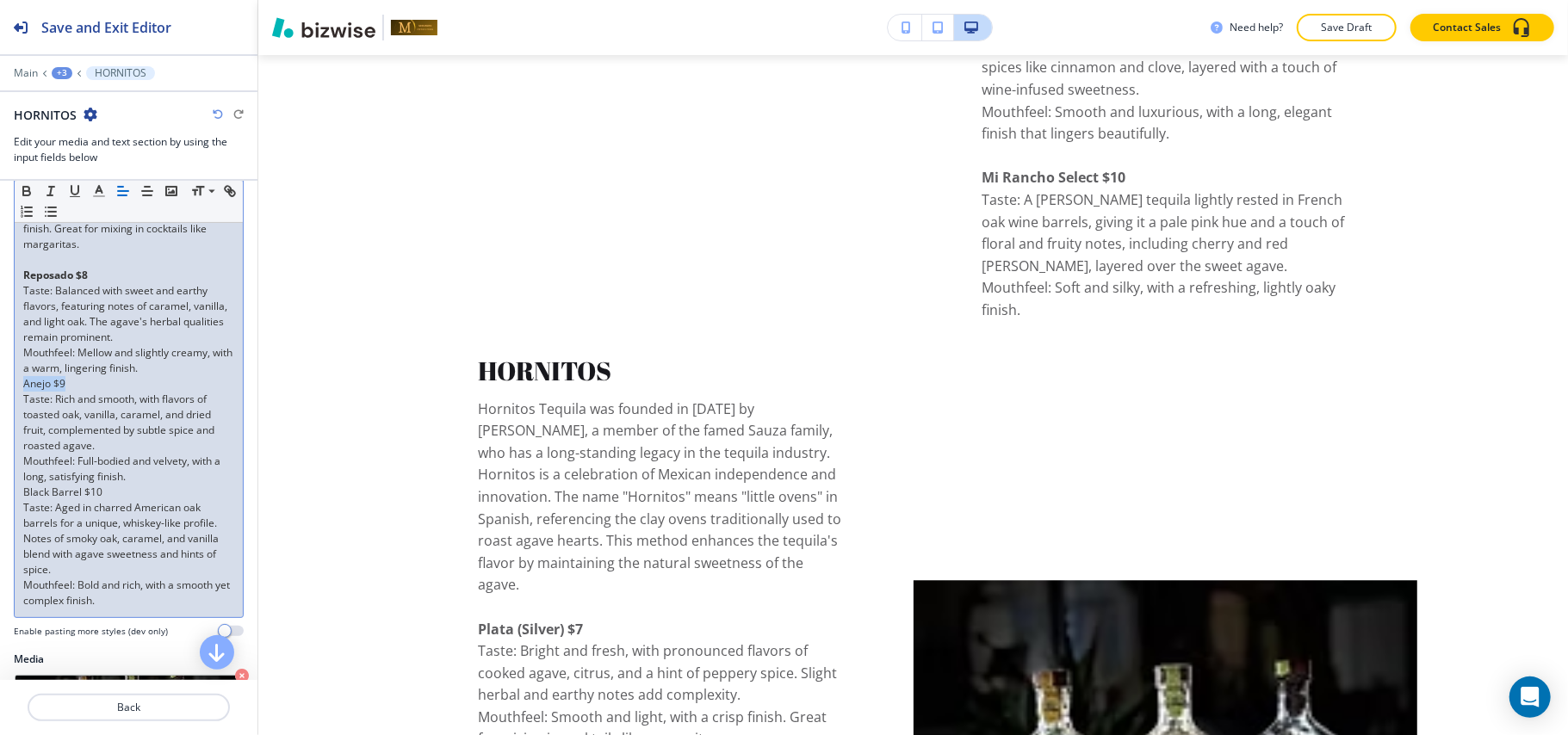
drag, startPoint x: 66, startPoint y: 425, endPoint x: 0, endPoint y: 429, distance: 66.1
click at [0, 429] on div "Item Body Small Normal Large Huge Hornitos Tequila was founded in [DATE] by [PE…" at bounding box center [128, 259] width 257 height 783
click at [23, 189] on icon "button" at bounding box center [26, 189] width 6 height 4
click at [173, 376] on p "Mouthfeel: Mellow and slightly creamy, with a warm, lingering finish." at bounding box center [128, 361] width 211 height 31
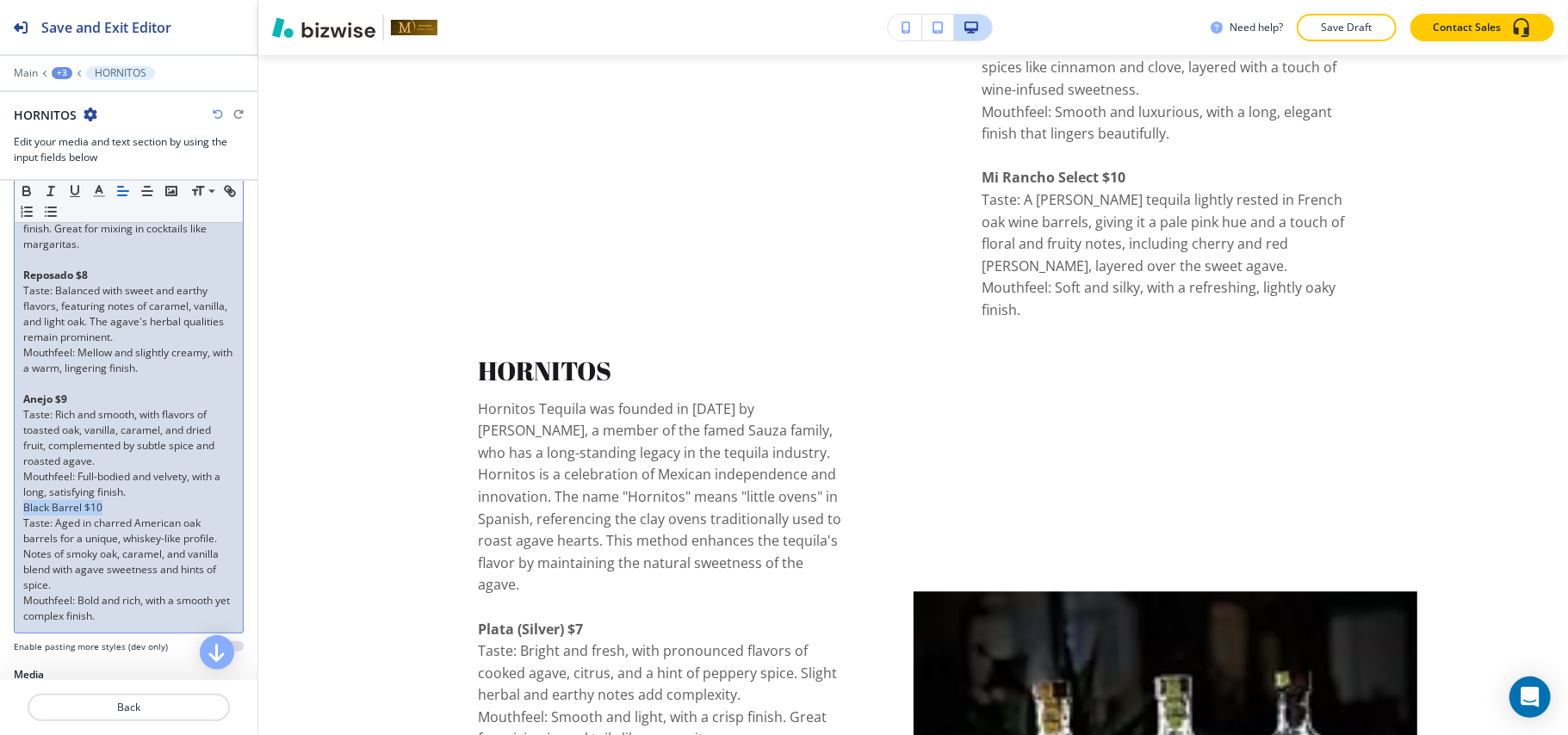
drag, startPoint x: 117, startPoint y: 558, endPoint x: 0, endPoint y: 555, distance: 117.0
click at [0, 555] on div "Item Body Small Normal Large Huge Hornitos Tequila was founded in [DATE] by [PE…" at bounding box center [128, 267] width 257 height 800
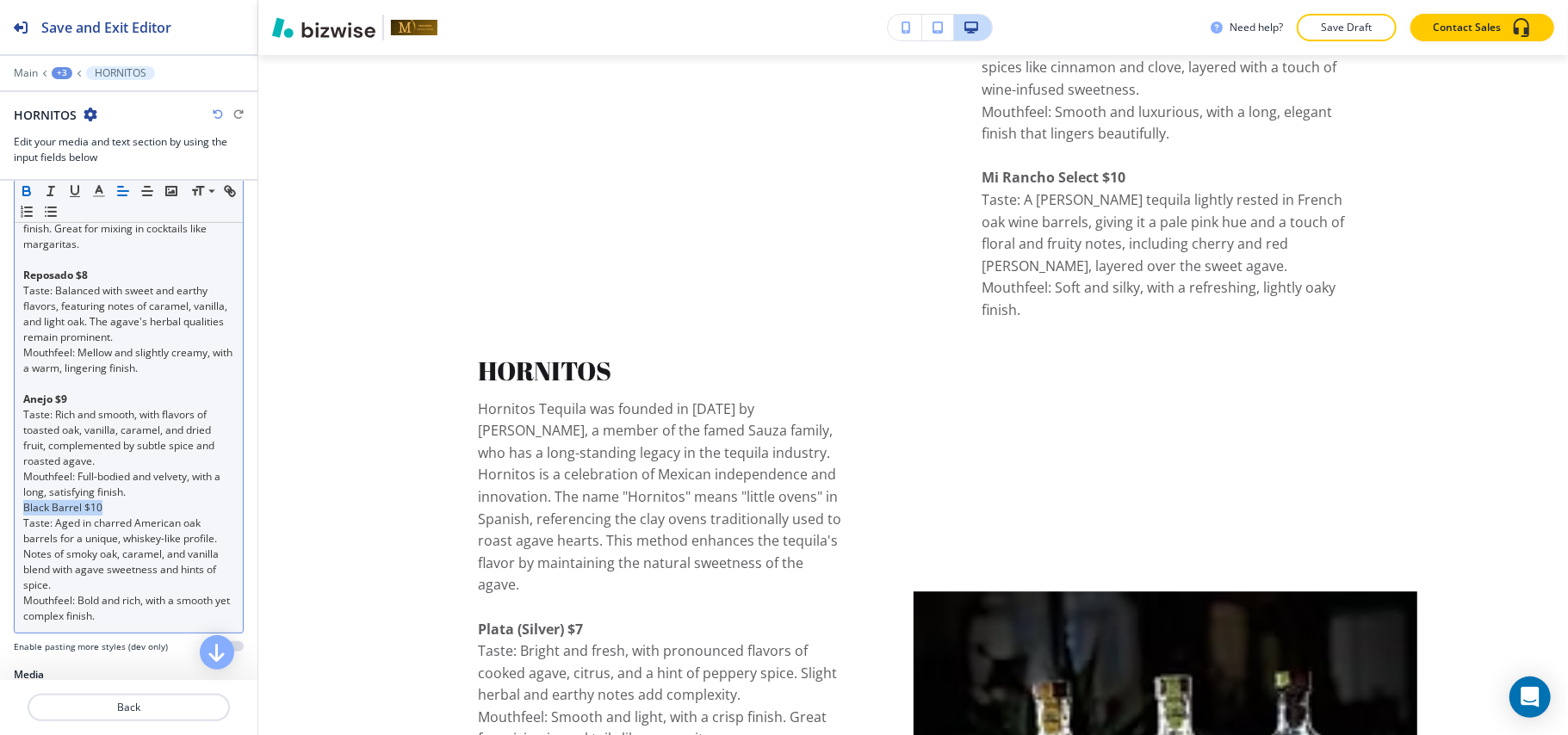
click at [22, 186] on icon "button" at bounding box center [27, 191] width 15 height 15
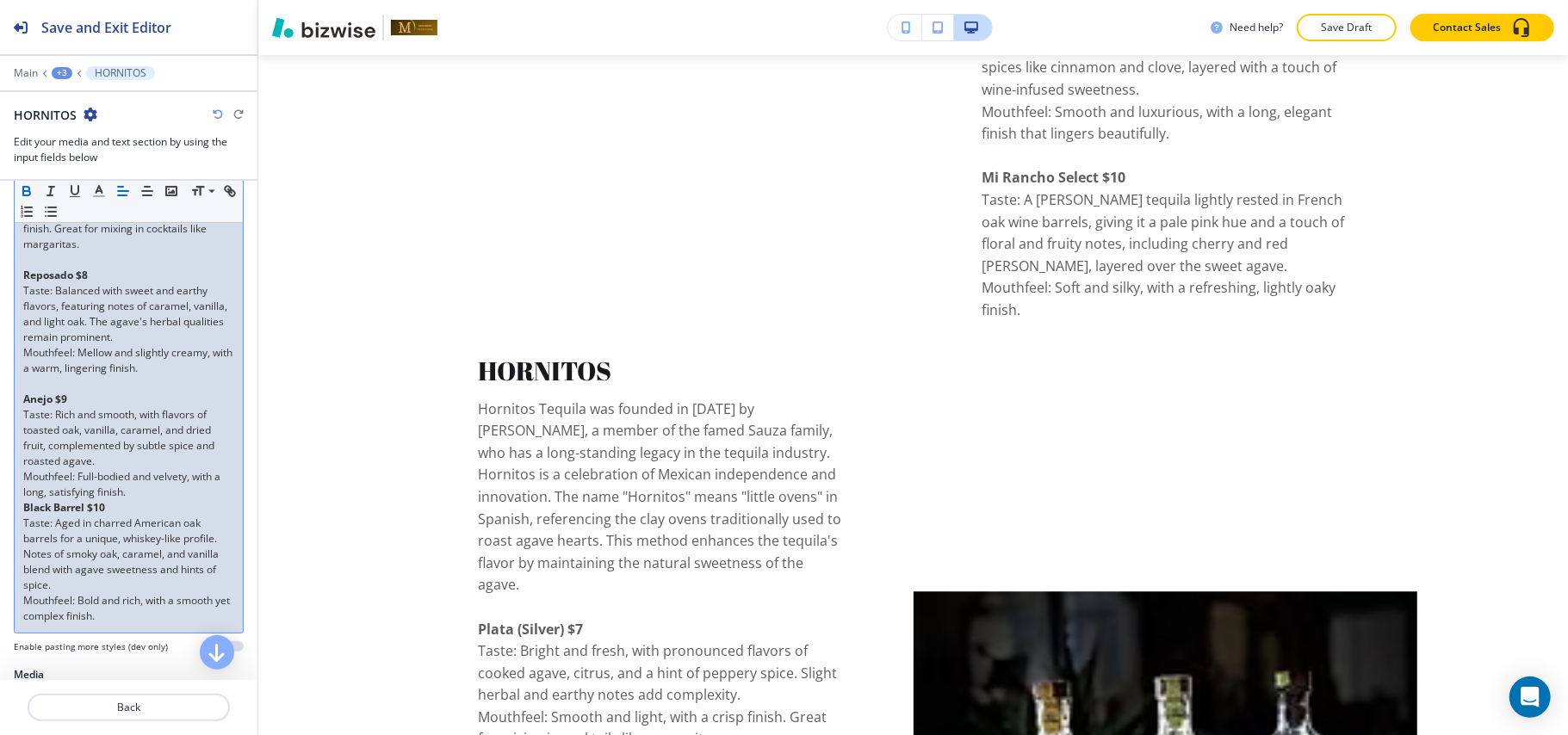
click at [153, 501] on p "Mouthfeel: Full-bodied and velvety, with a long, satisfying finish." at bounding box center [128, 485] width 211 height 31
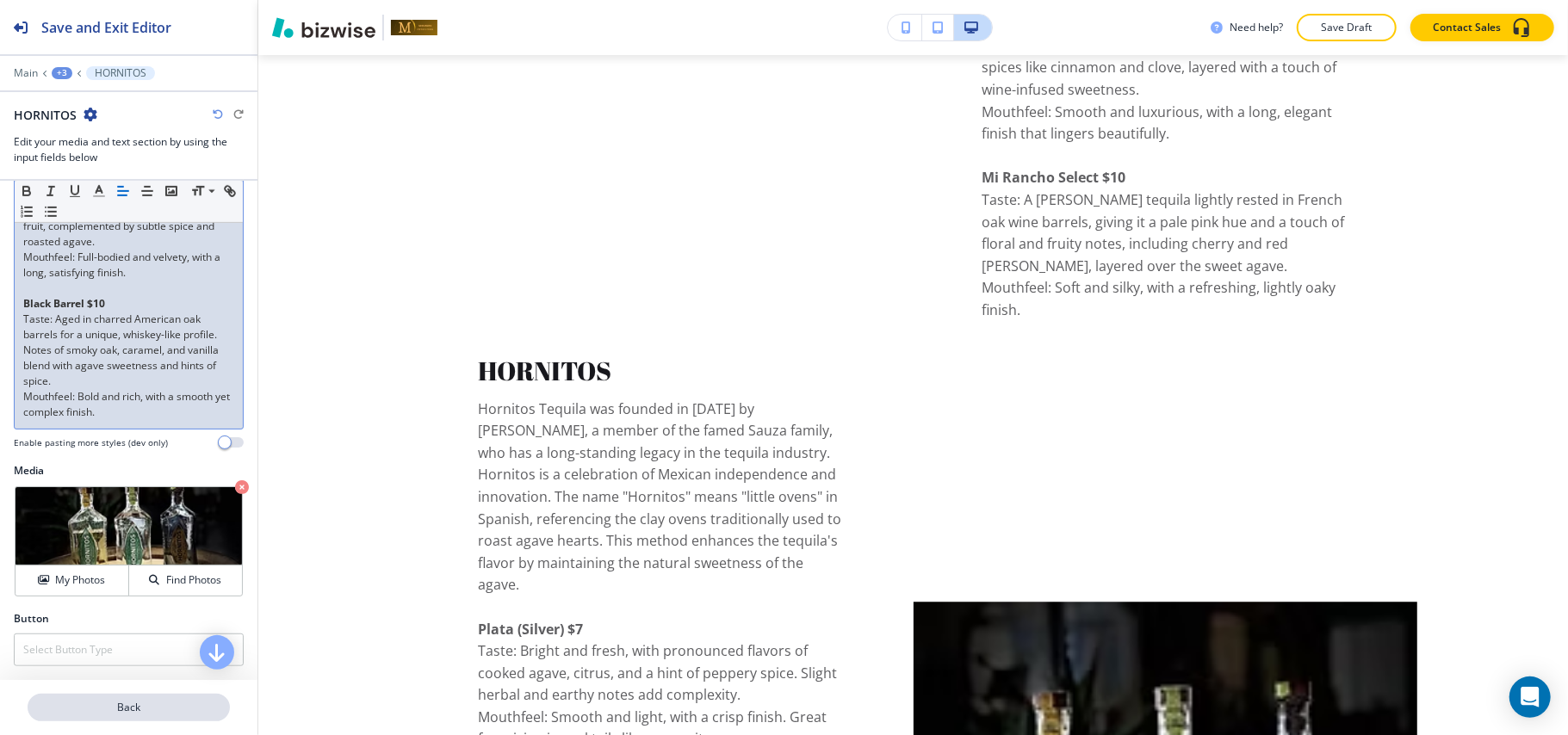
click at [132, 704] on p "Back" at bounding box center [128, 708] width 199 height 15
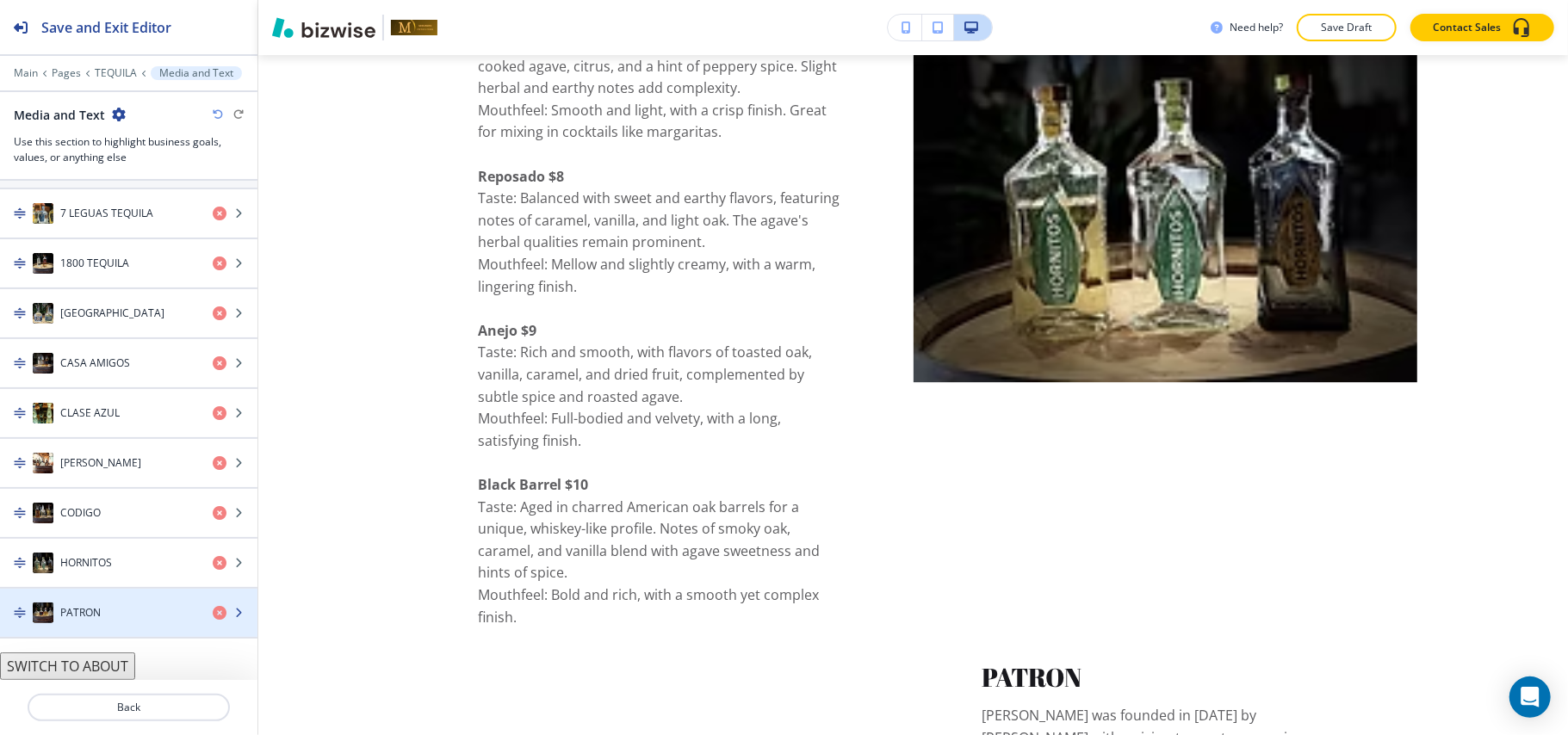
click at [84, 620] on h4 "PATRON" at bounding box center [80, 613] width 41 height 15
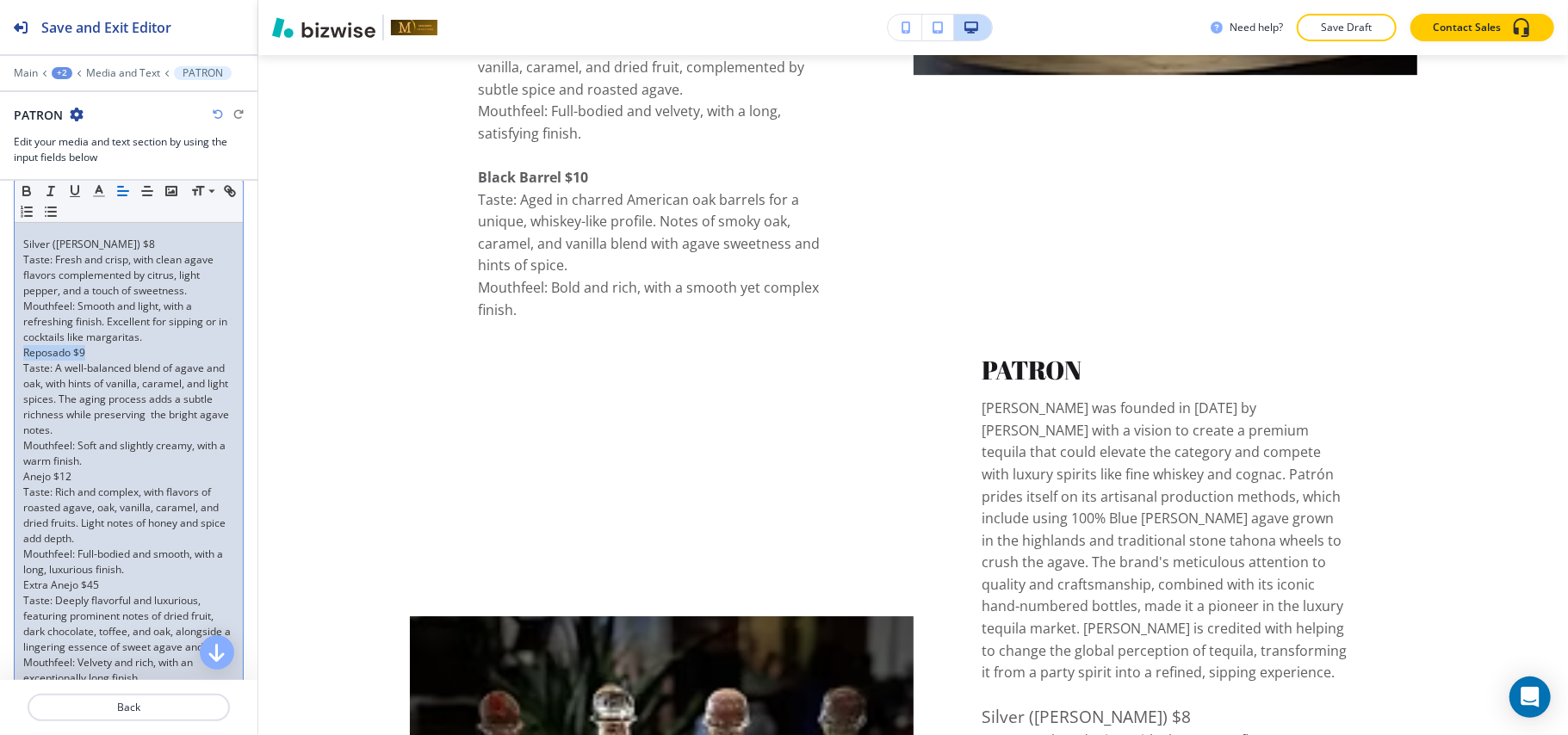
drag, startPoint x: 101, startPoint y: 357, endPoint x: 0, endPoint y: 357, distance: 101.0
click at [0, 357] on div "Item Body Small Normal Large Huge Patrón Tequila was founded in [DATE] by [PERS…" at bounding box center [128, 298] width 257 height 861
click at [25, 193] on icon "button" at bounding box center [26, 193] width 7 height 4
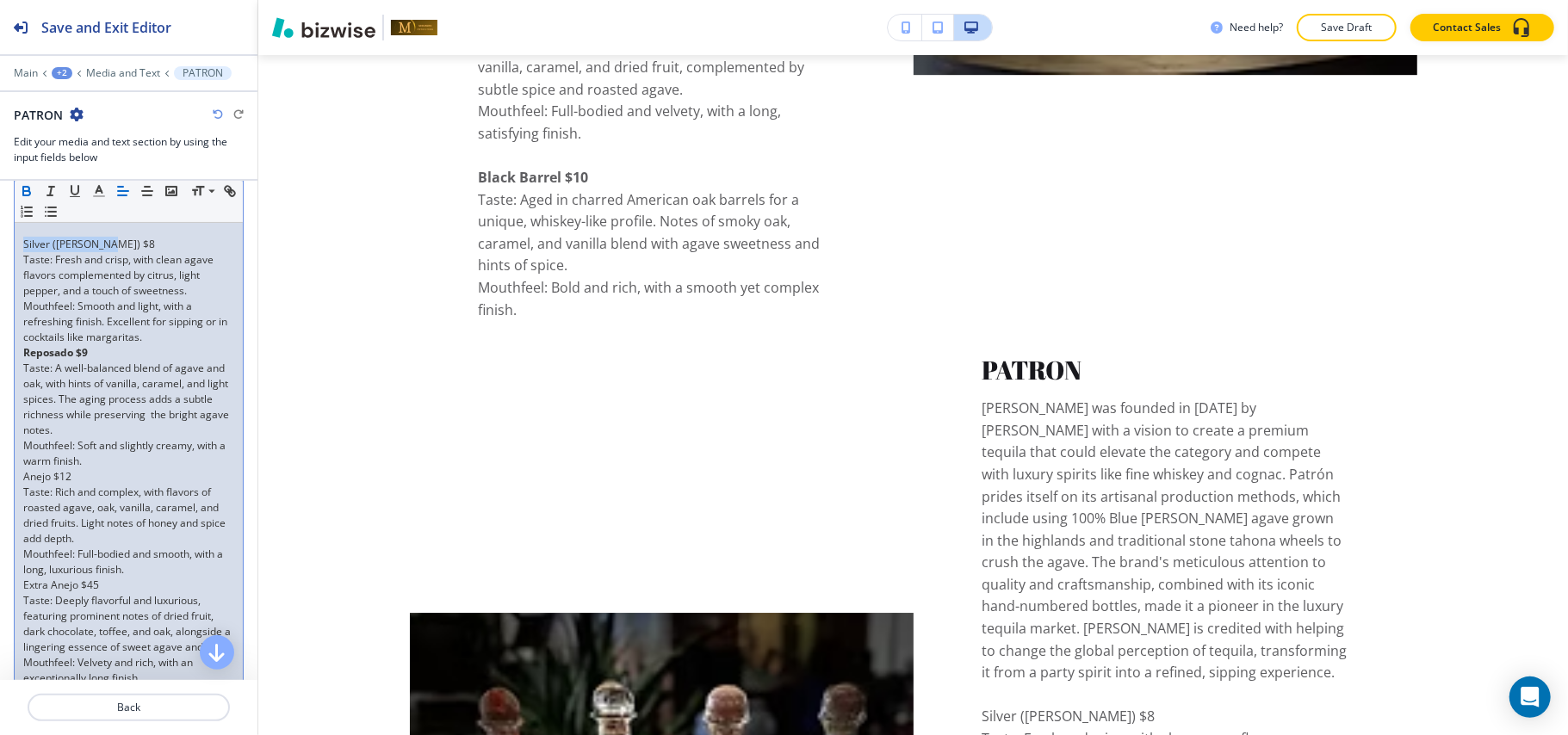
drag, startPoint x: 145, startPoint y: 248, endPoint x: 0, endPoint y: 248, distance: 145.0
click at [0, 248] on div "Item Body Small Normal Large Huge Patrón Tequila was founded in [DATE] by [PERS…" at bounding box center [128, 298] width 257 height 861
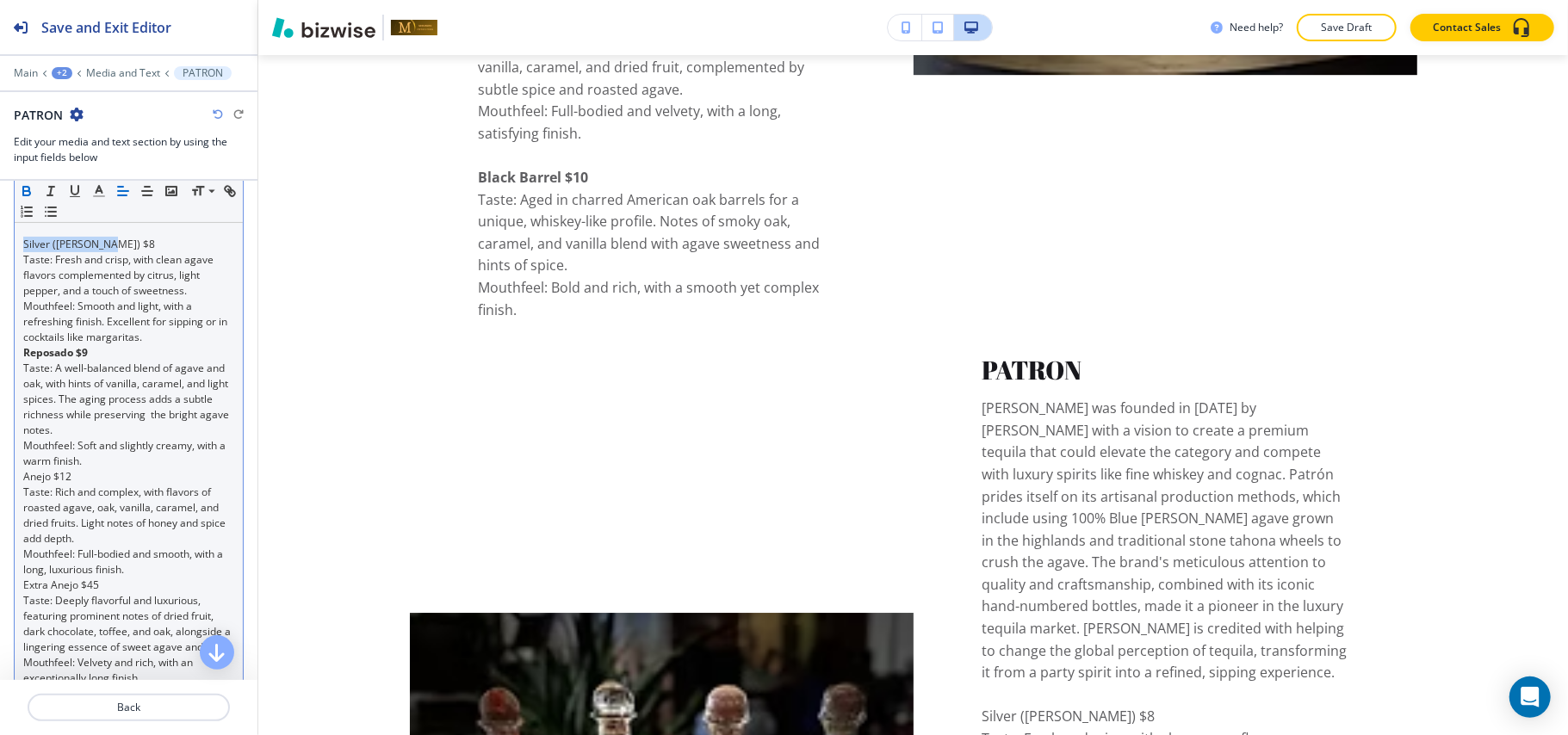
click at [17, 187] on button "button" at bounding box center [26, 190] width 24 height 20
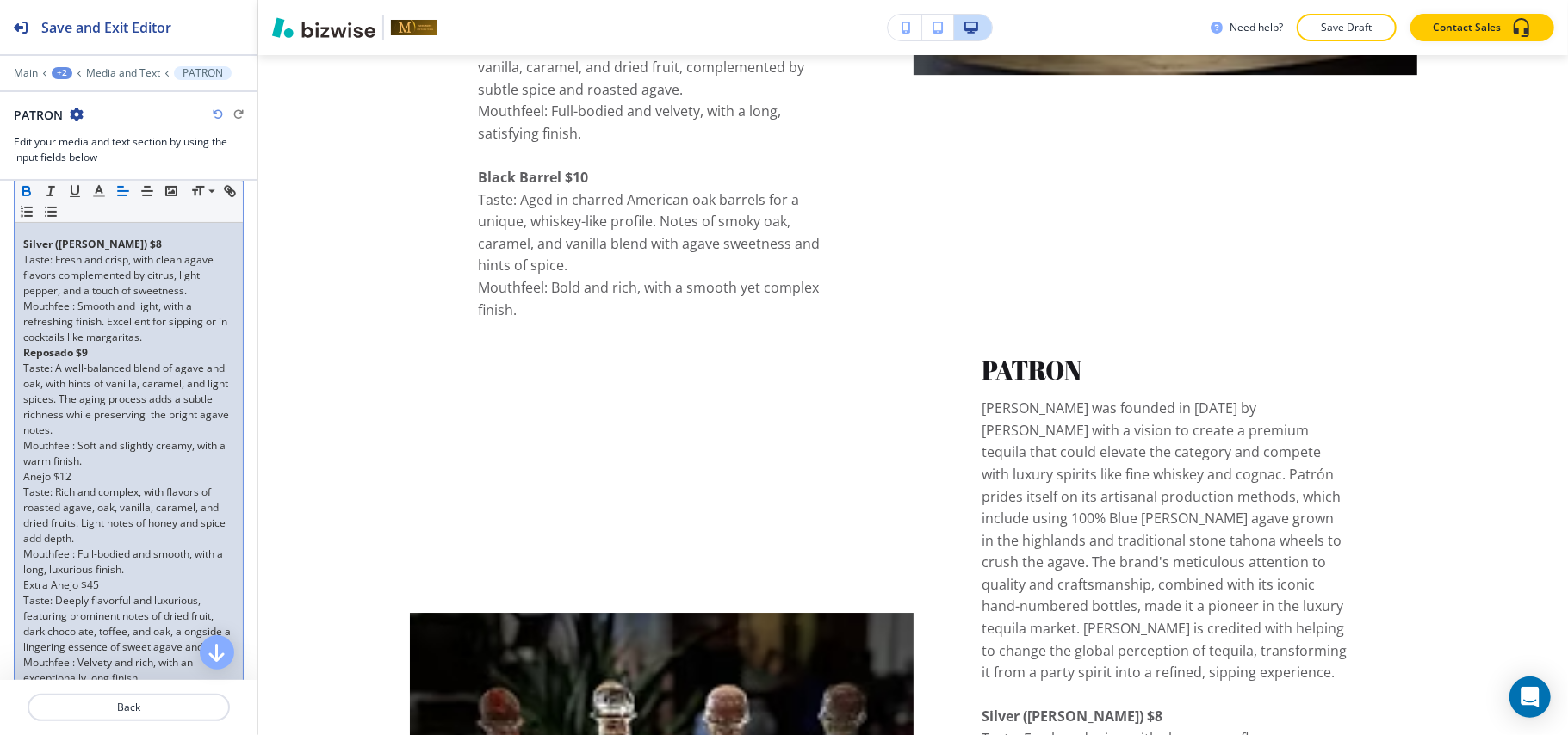
click at [174, 342] on p "Mouthfeel: Smooth and light, with a refreshing finish. Excellent for sipping or…" at bounding box center [128, 322] width 211 height 46
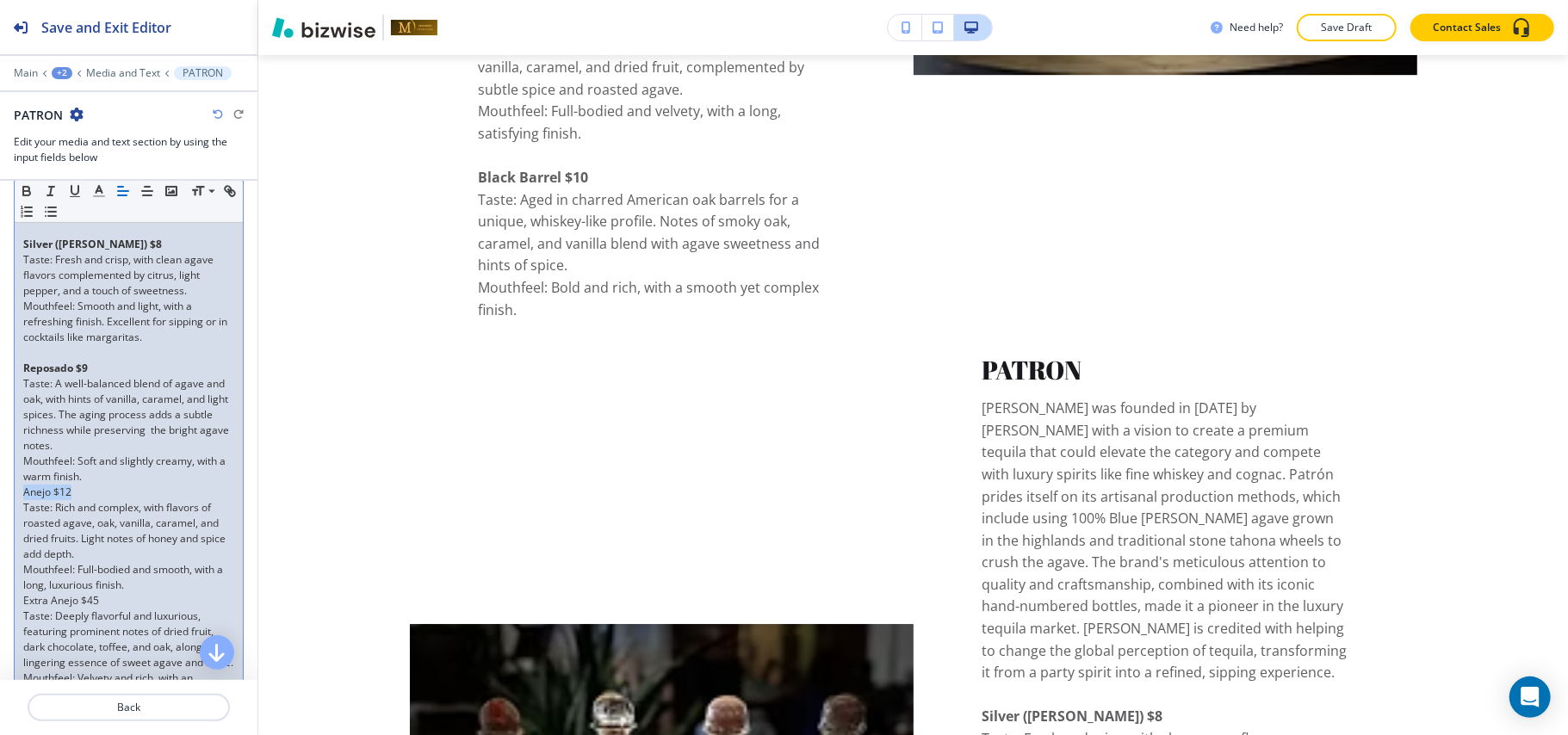
drag, startPoint x: 79, startPoint y: 491, endPoint x: 0, endPoint y: 493, distance: 79.0
click at [0, 493] on div "Item Body Small Normal Large Huge Patrón Tequila was founded in [DATE] by [PERS…" at bounding box center [128, 306] width 257 height 877
click at [19, 189] on icon "button" at bounding box center [27, 191] width 15 height 15
click at [124, 477] on p "Mouthfeel: Soft and slightly creamy, with a warm finish." at bounding box center [128, 470] width 211 height 31
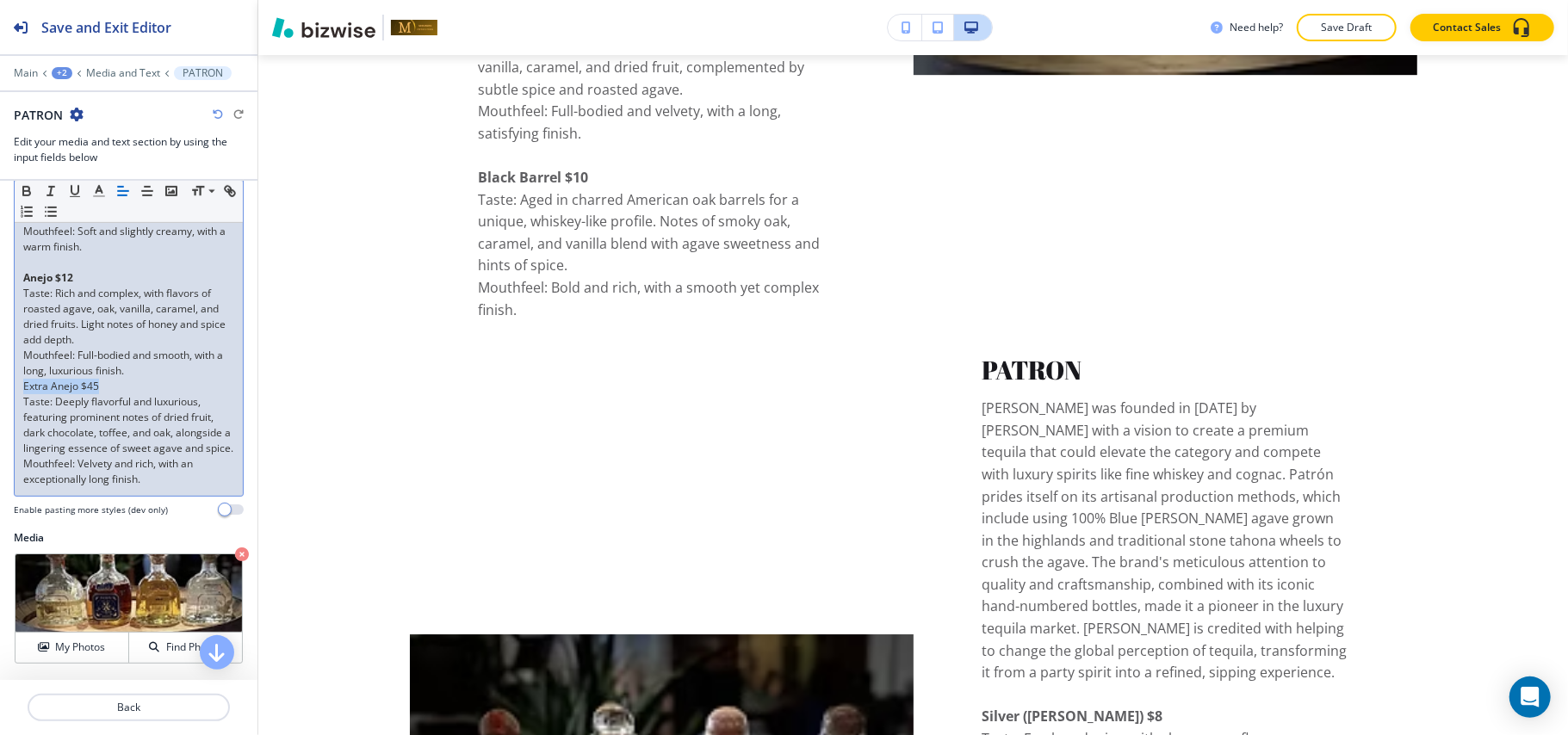
drag, startPoint x: 115, startPoint y: 388, endPoint x: 0, endPoint y: 390, distance: 115.0
click at [0, 390] on div "Item Body Small Normal Large Huge Patrón Tequila was founded in [DATE] by [PERS…" at bounding box center [128, 84] width 257 height 892
click at [28, 183] on button "button" at bounding box center [26, 190] width 24 height 20
click at [187, 370] on p "Mouthfeel: Full-bodied and smooth, with a long, luxurious finish." at bounding box center [128, 364] width 211 height 31
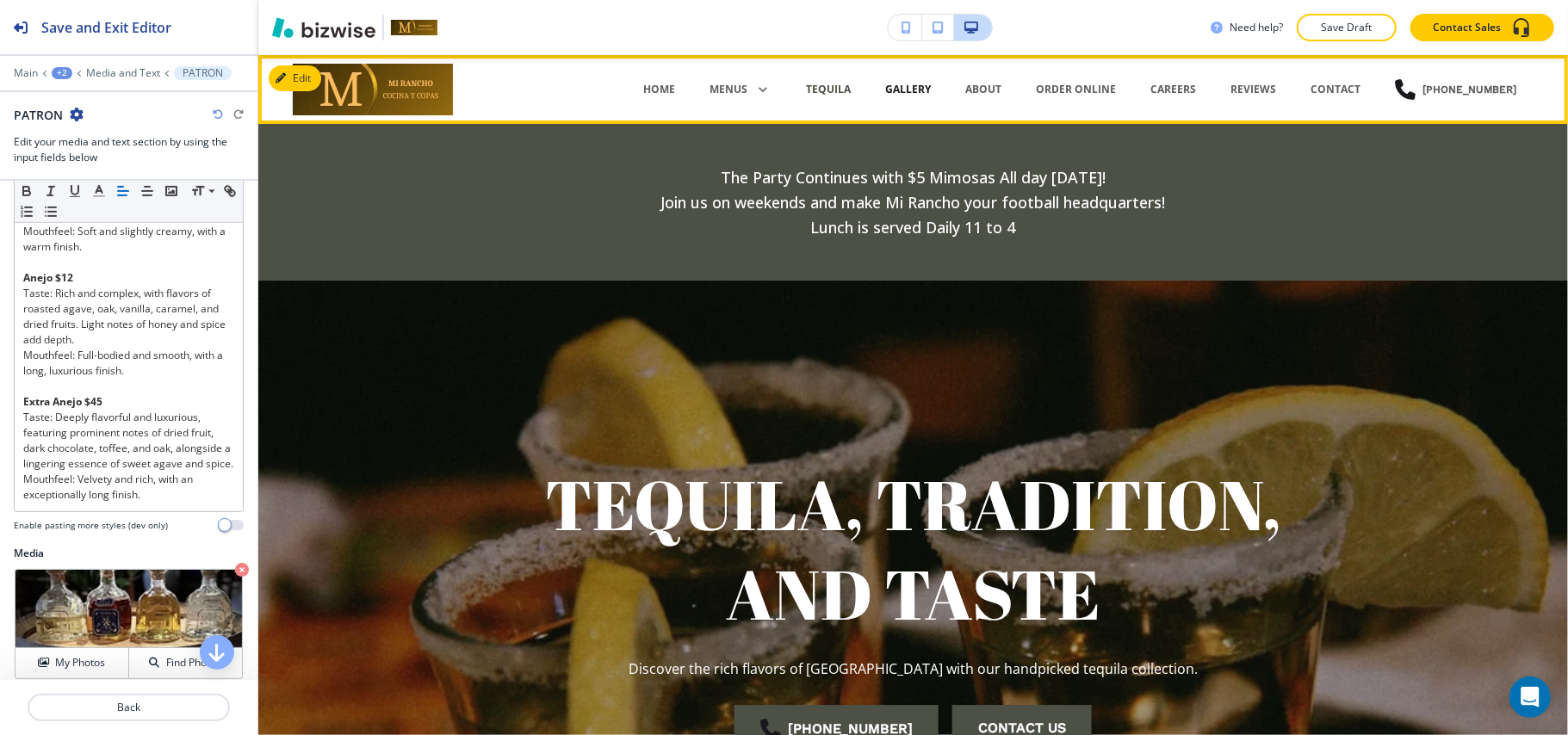
click at [923, 83] on p "GALLERY" at bounding box center [907, 90] width 45 height 15
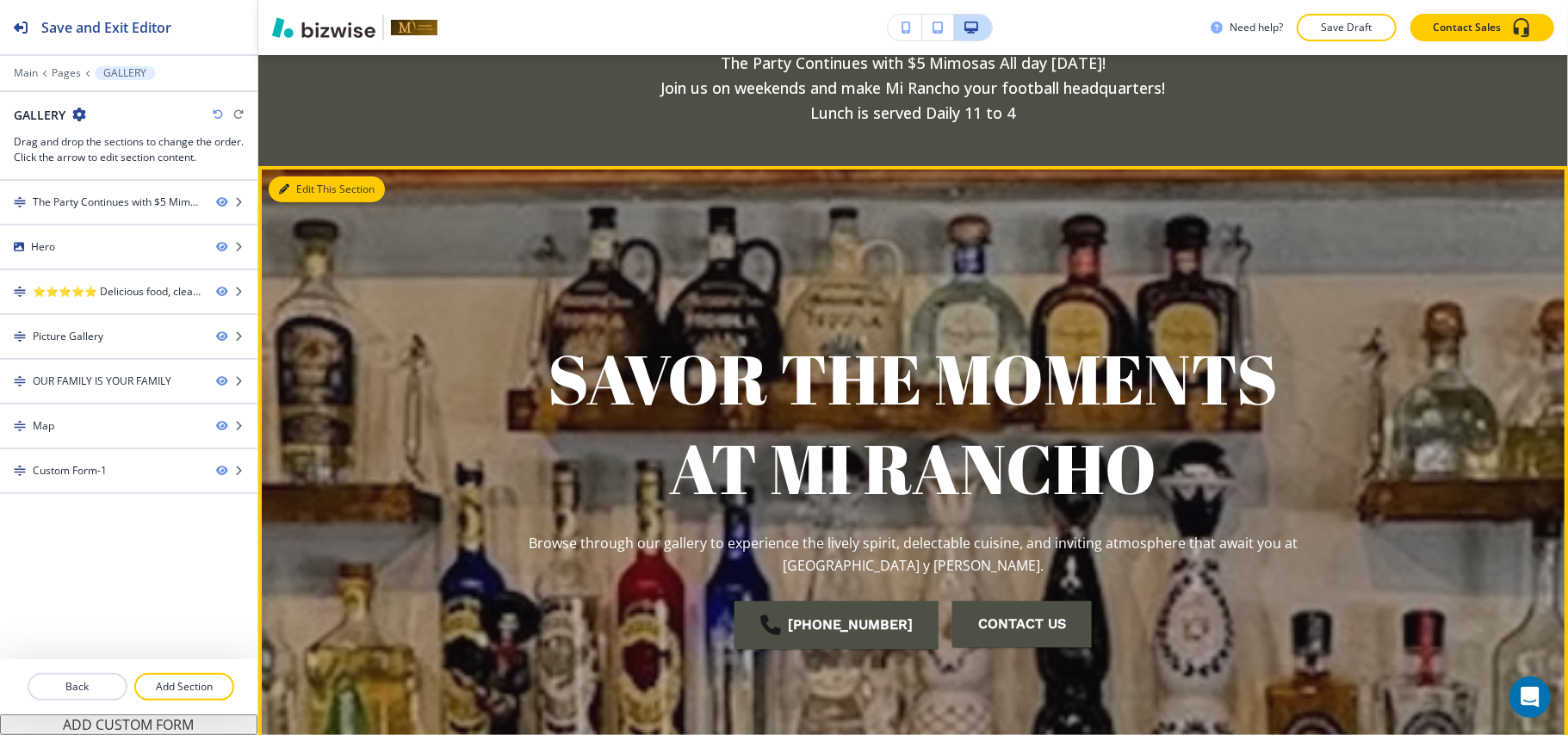
click at [296, 190] on button "Edit This Section" at bounding box center [327, 189] width 117 height 26
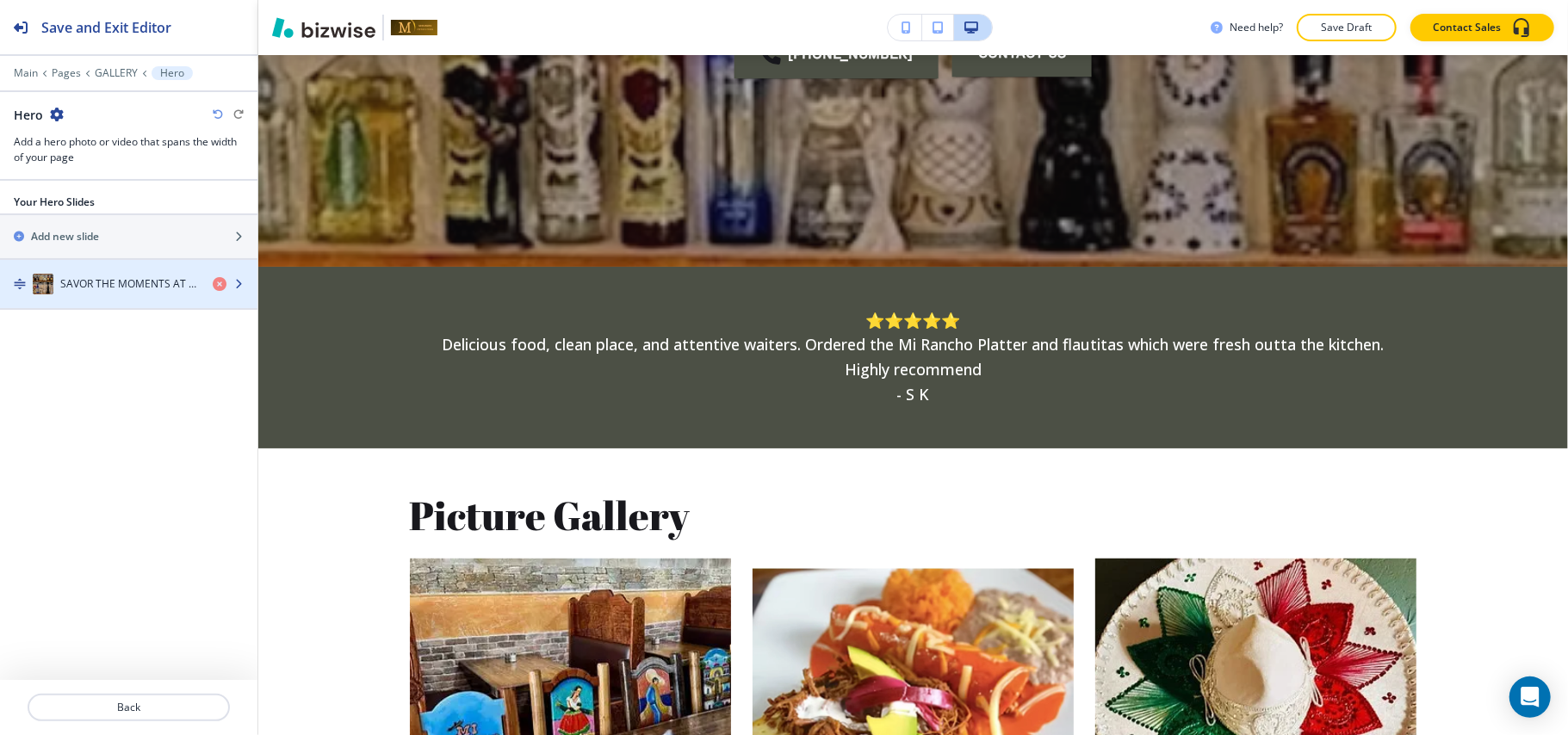
click at [115, 297] on div "button" at bounding box center [128, 301] width 257 height 14
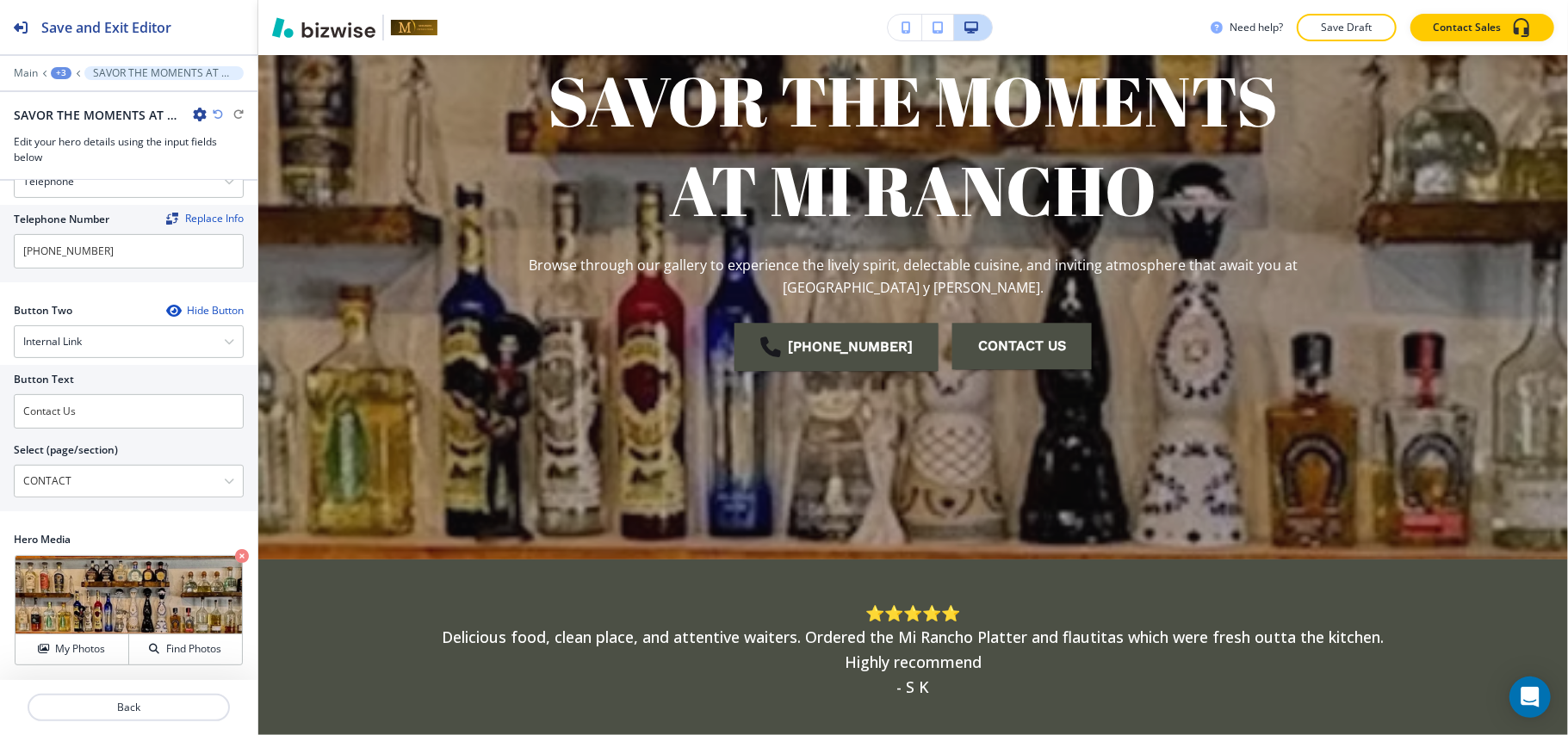
scroll to position [369, 0]
click at [235, 559] on icon "button" at bounding box center [242, 557] width 14 height 14
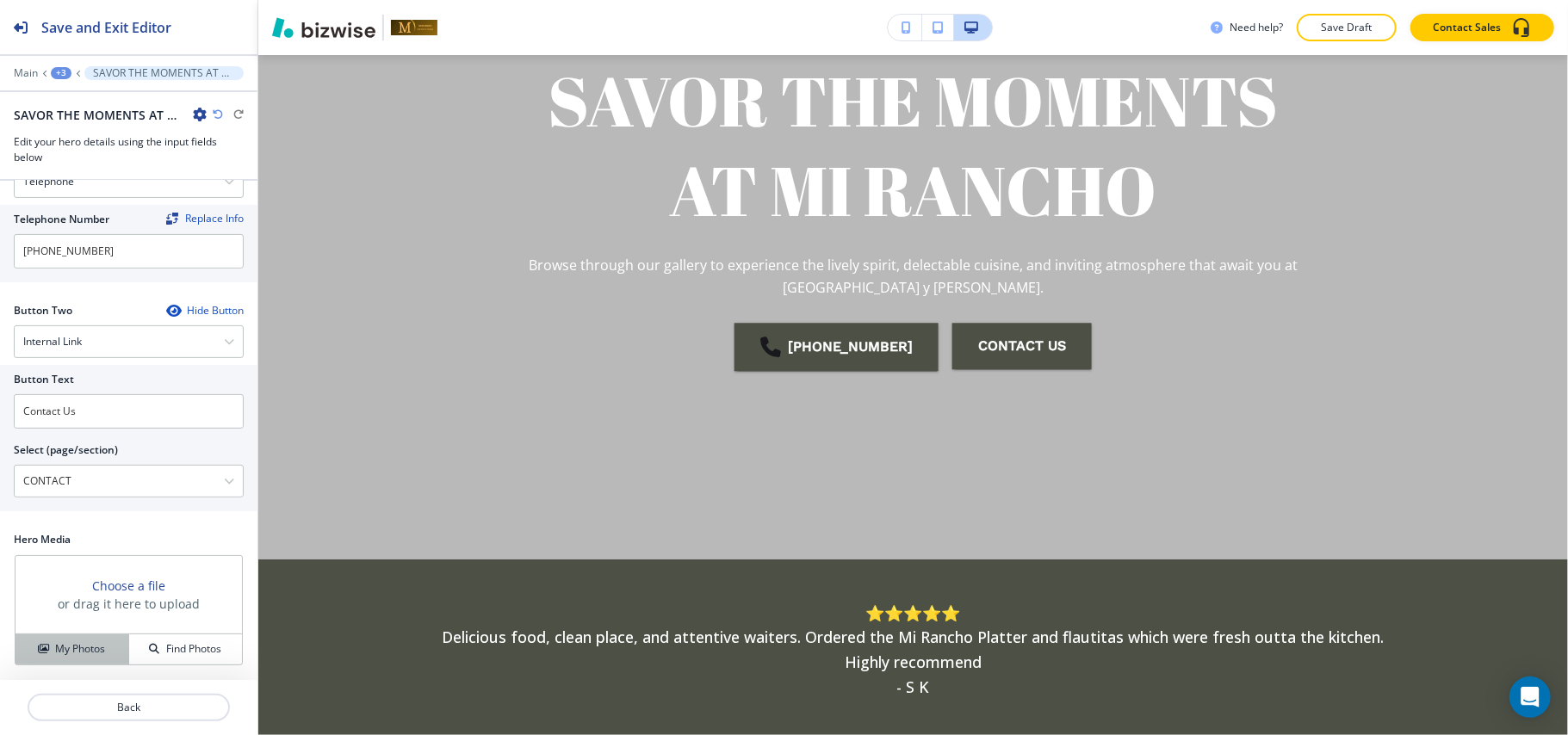
click at [73, 636] on button "My Photos" at bounding box center [72, 649] width 114 height 30
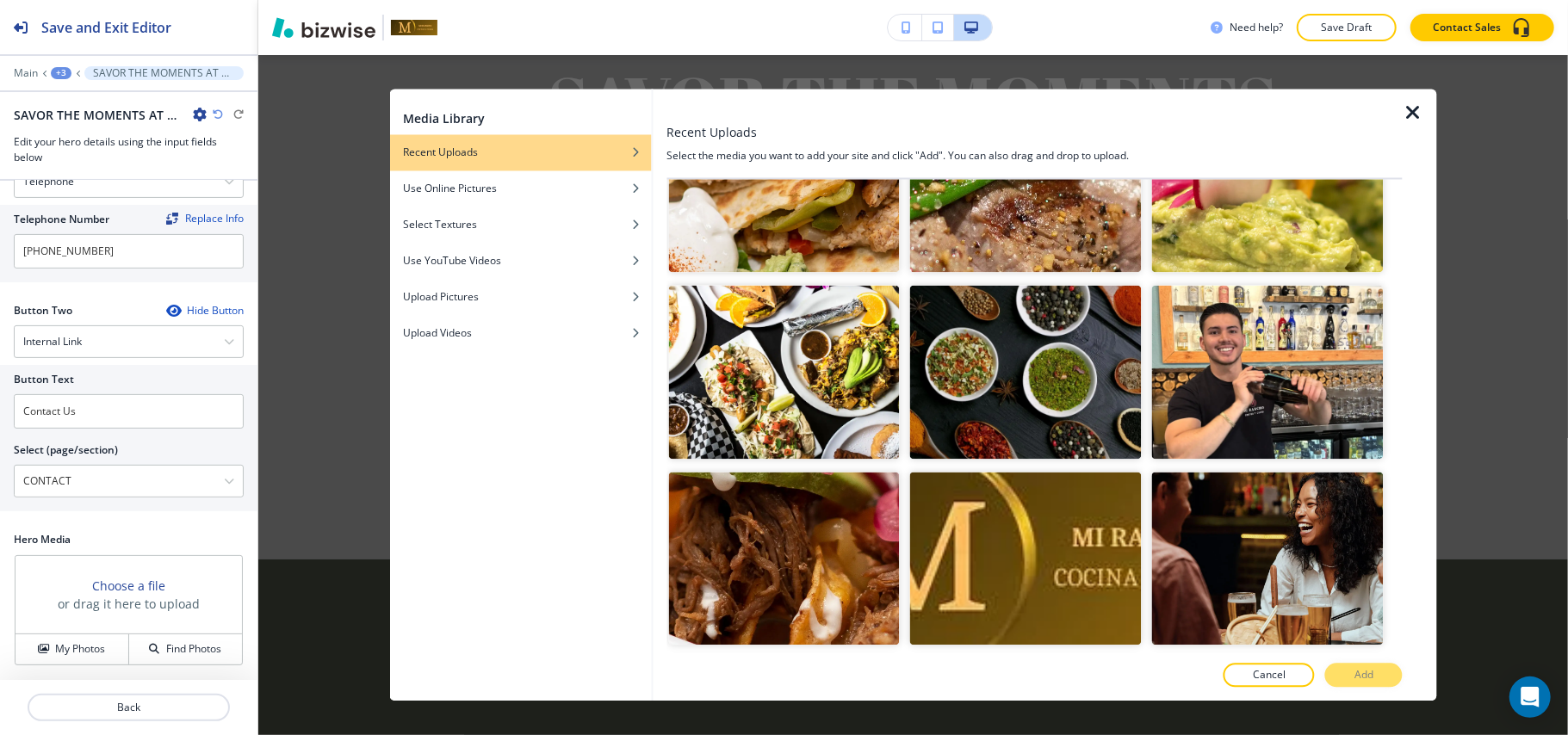
scroll to position [7435, 0]
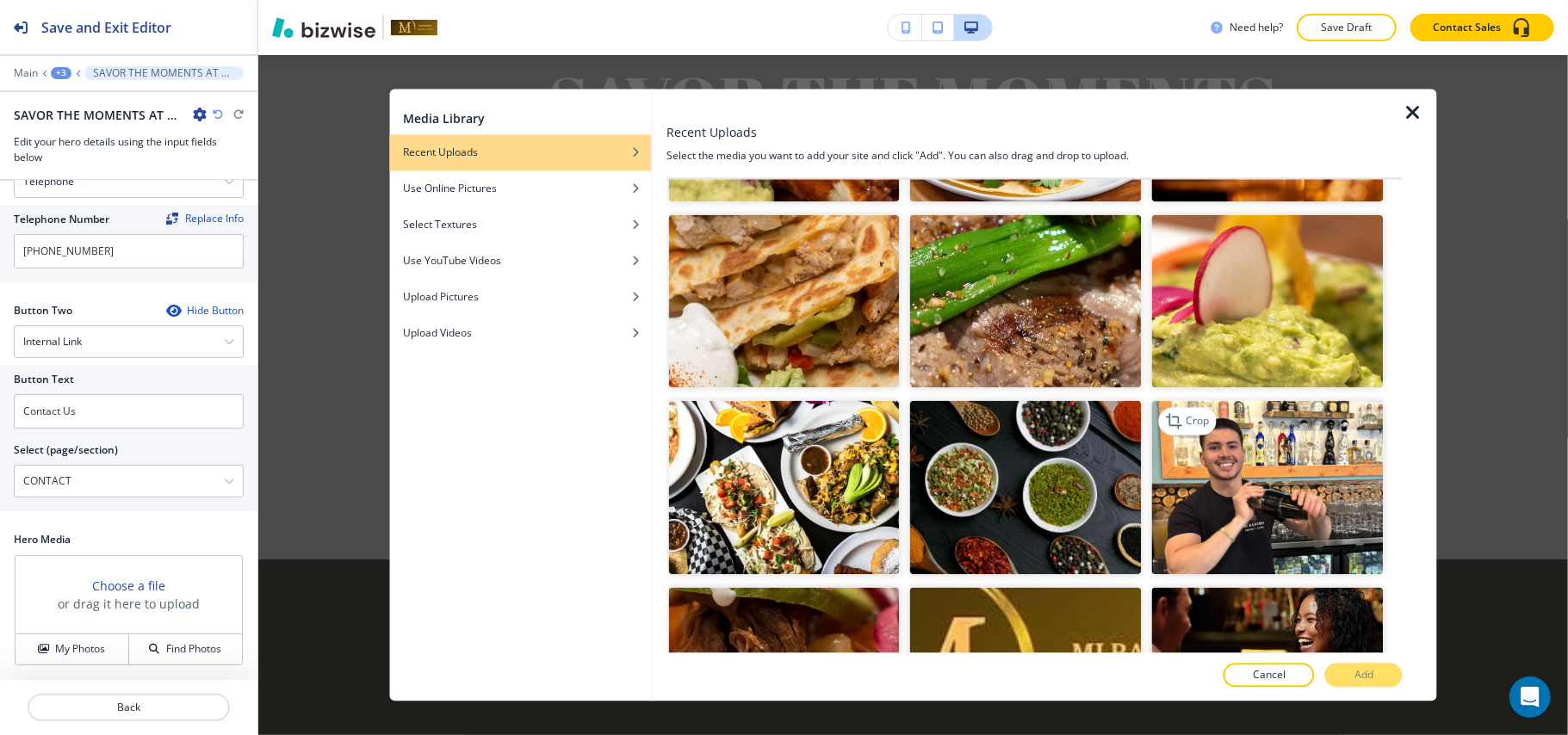
click at [1240, 401] on img "button" at bounding box center [1268, 488] width 231 height 174
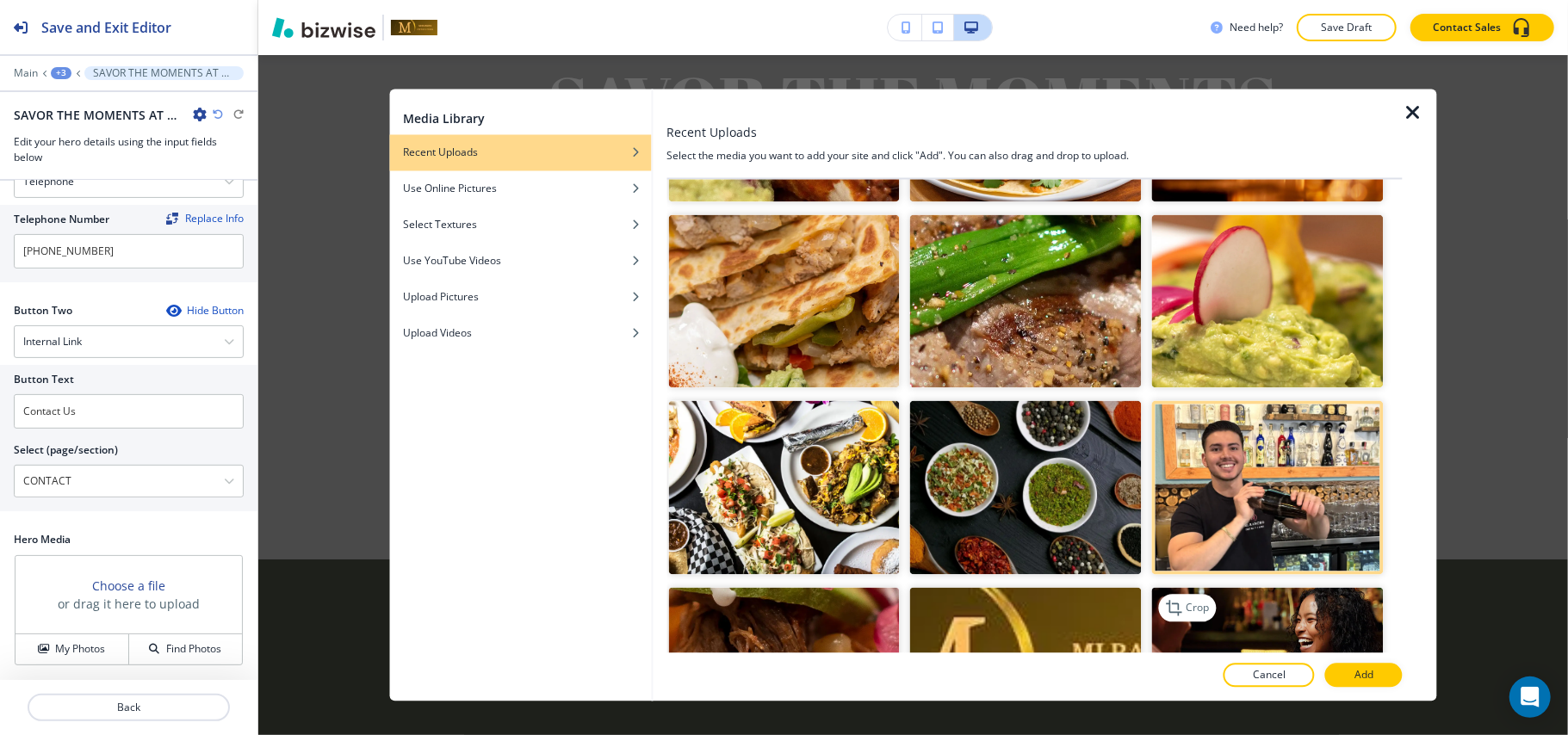
click at [1273, 587] on img "button" at bounding box center [1268, 674] width 231 height 174
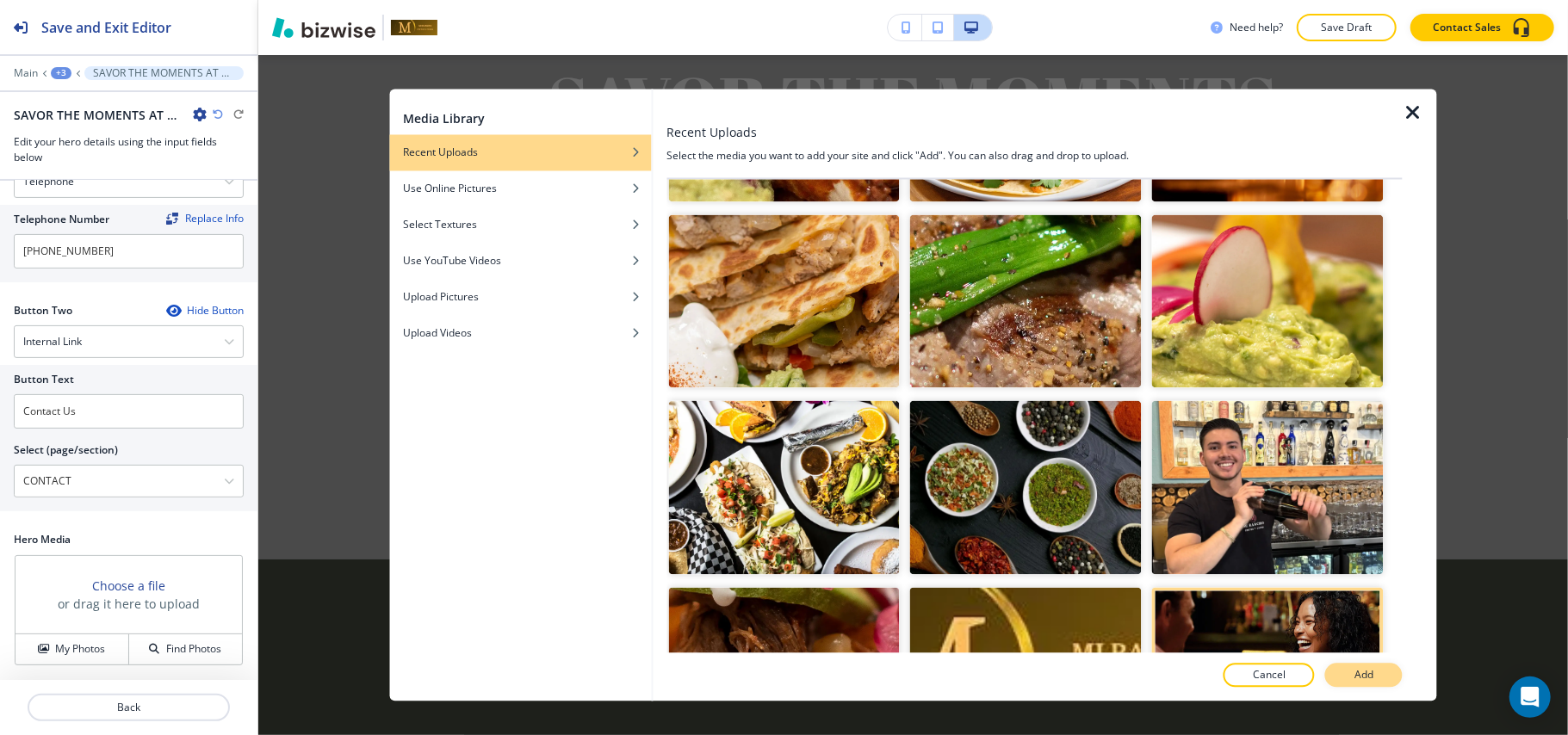
click at [1379, 677] on button "Add" at bounding box center [1364, 675] width 77 height 24
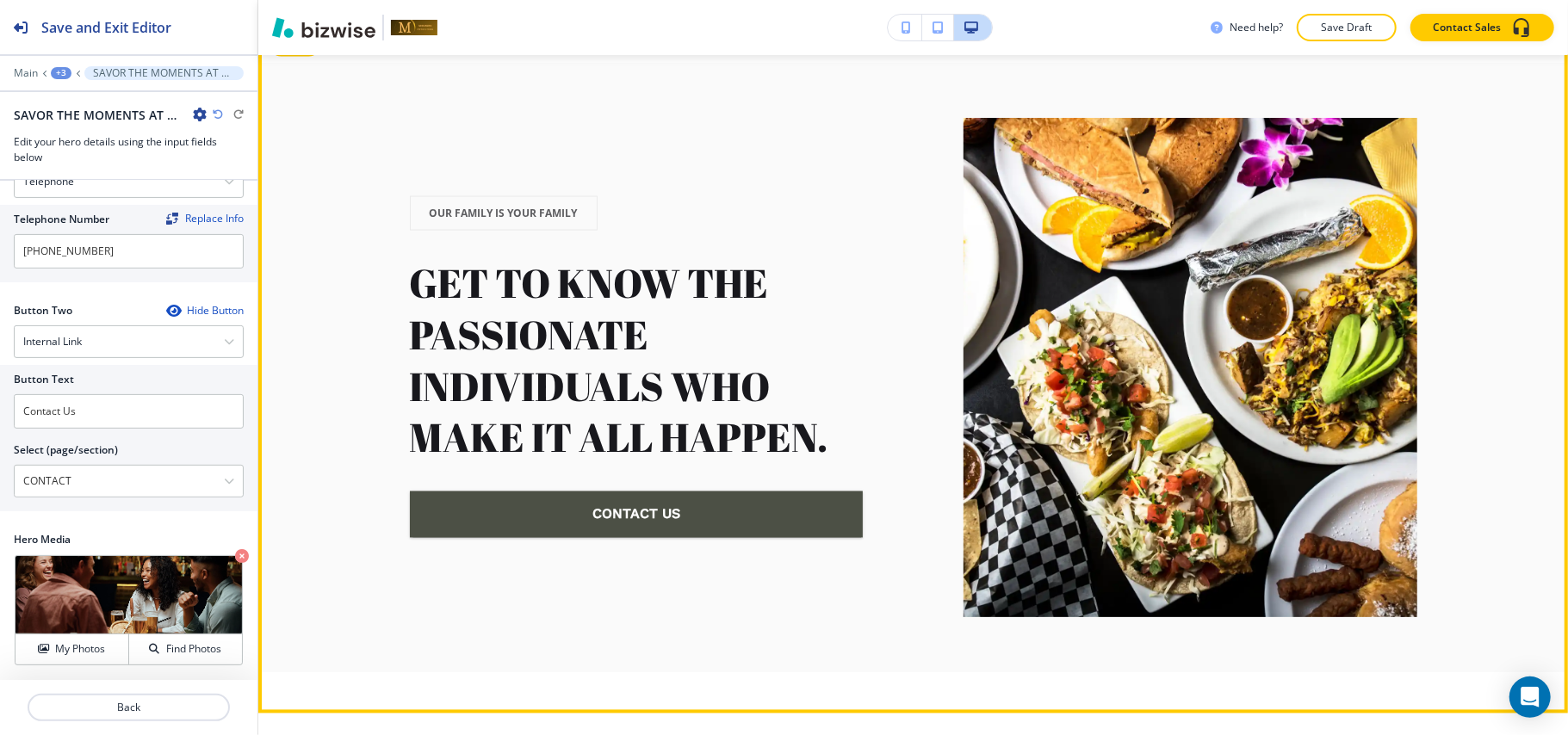
scroll to position [6594, 0]
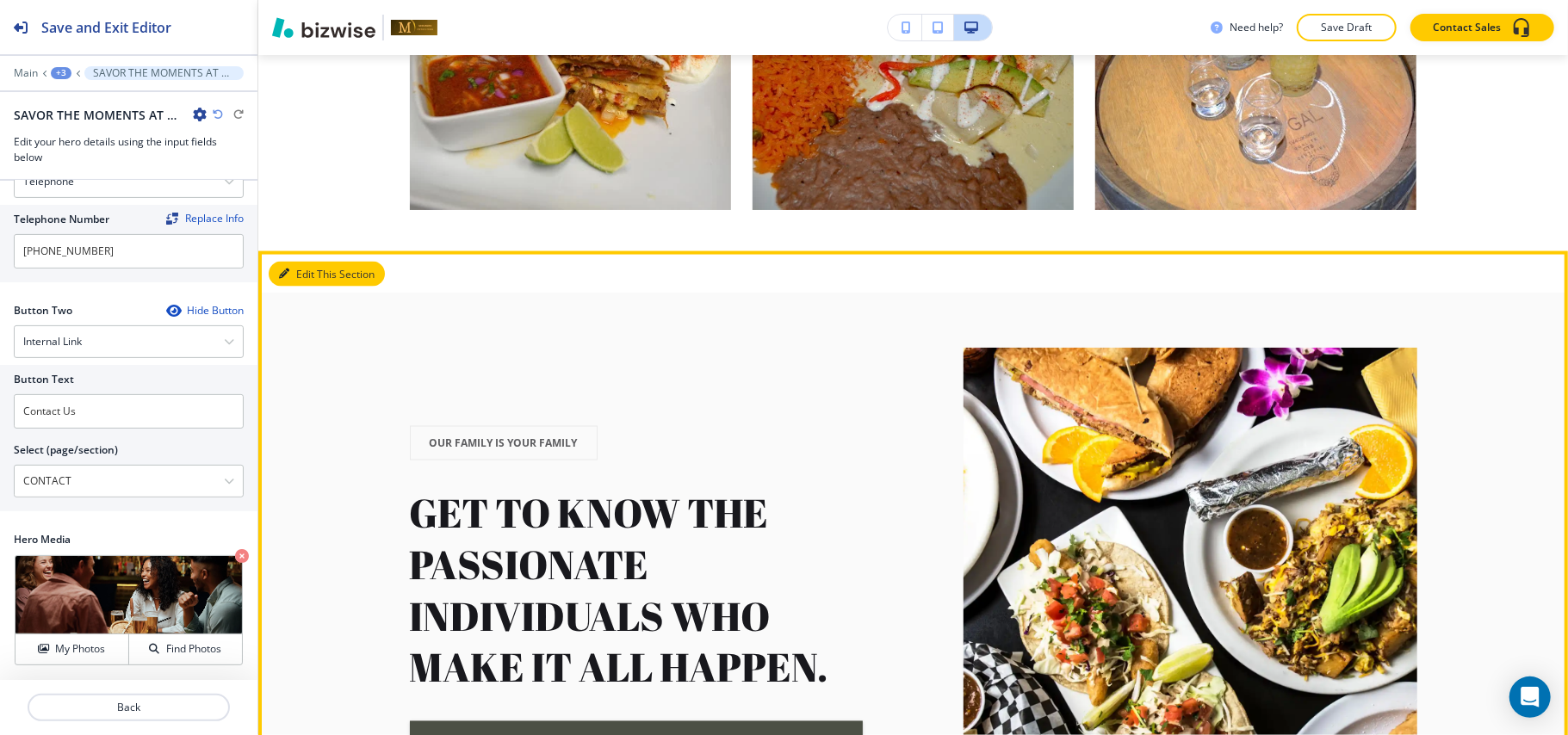
click at [311, 267] on button "Edit This Section" at bounding box center [327, 274] width 117 height 26
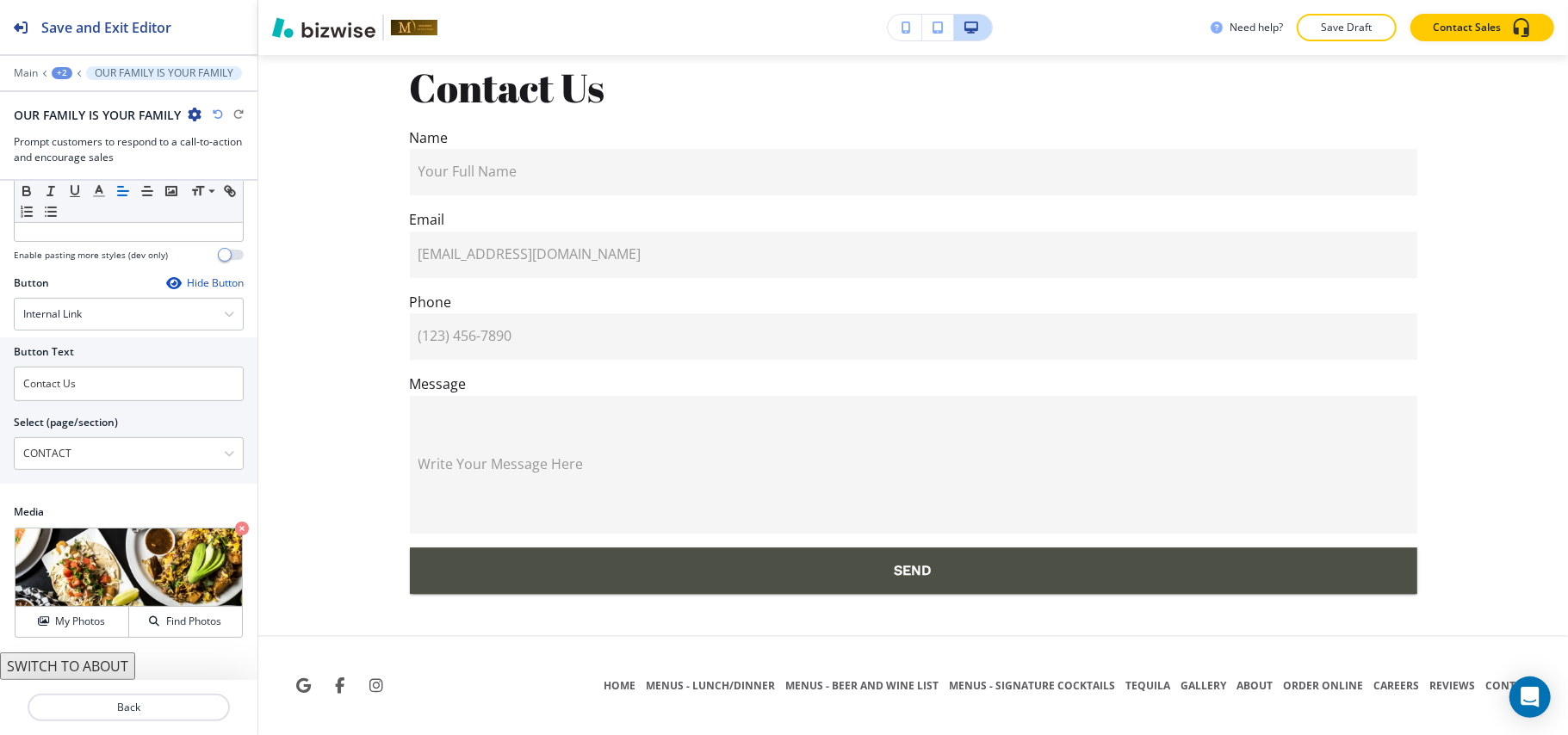
scroll to position [8239, 0]
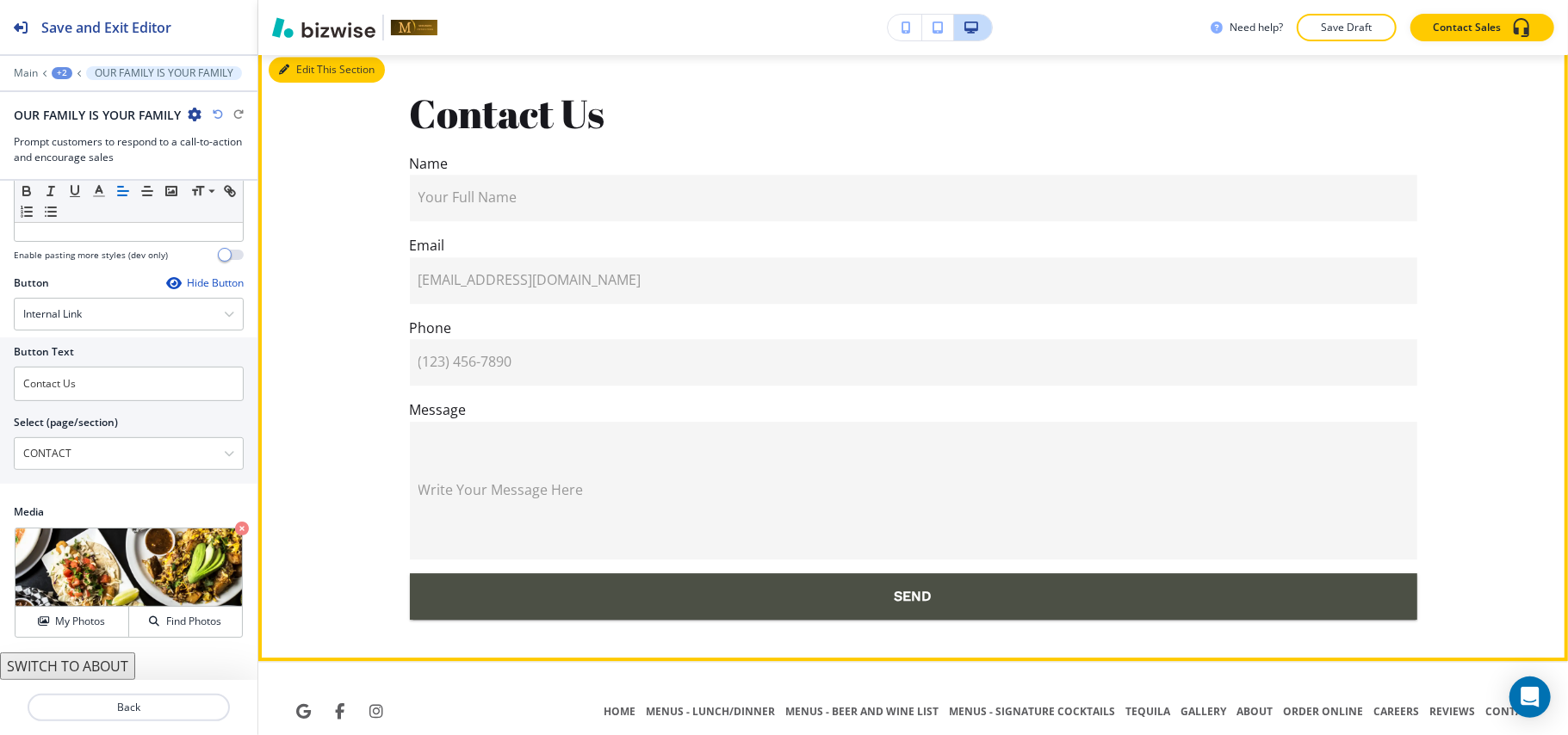
click at [284, 77] on button "Edit This Section" at bounding box center [327, 69] width 117 height 26
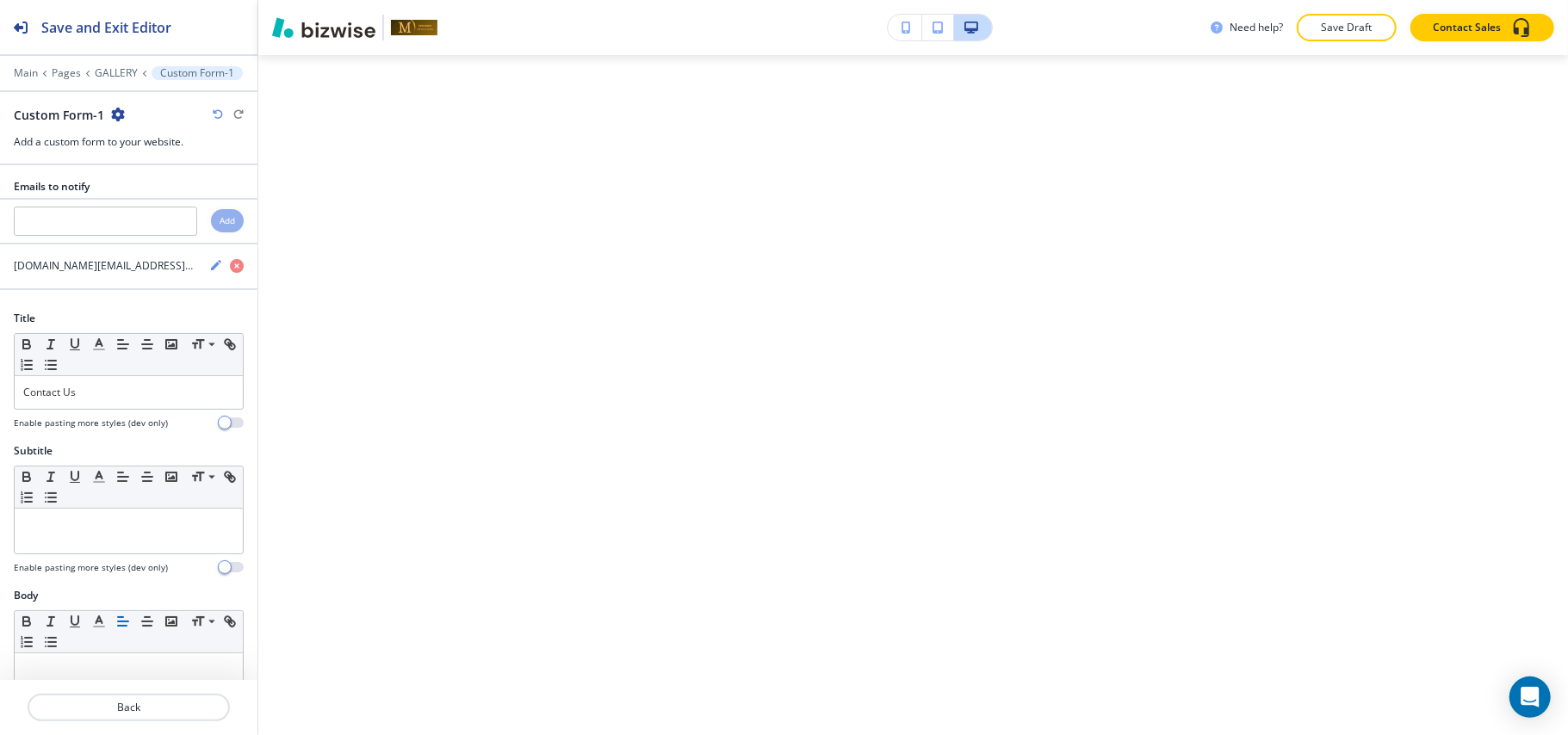
scroll to position [0, 0]
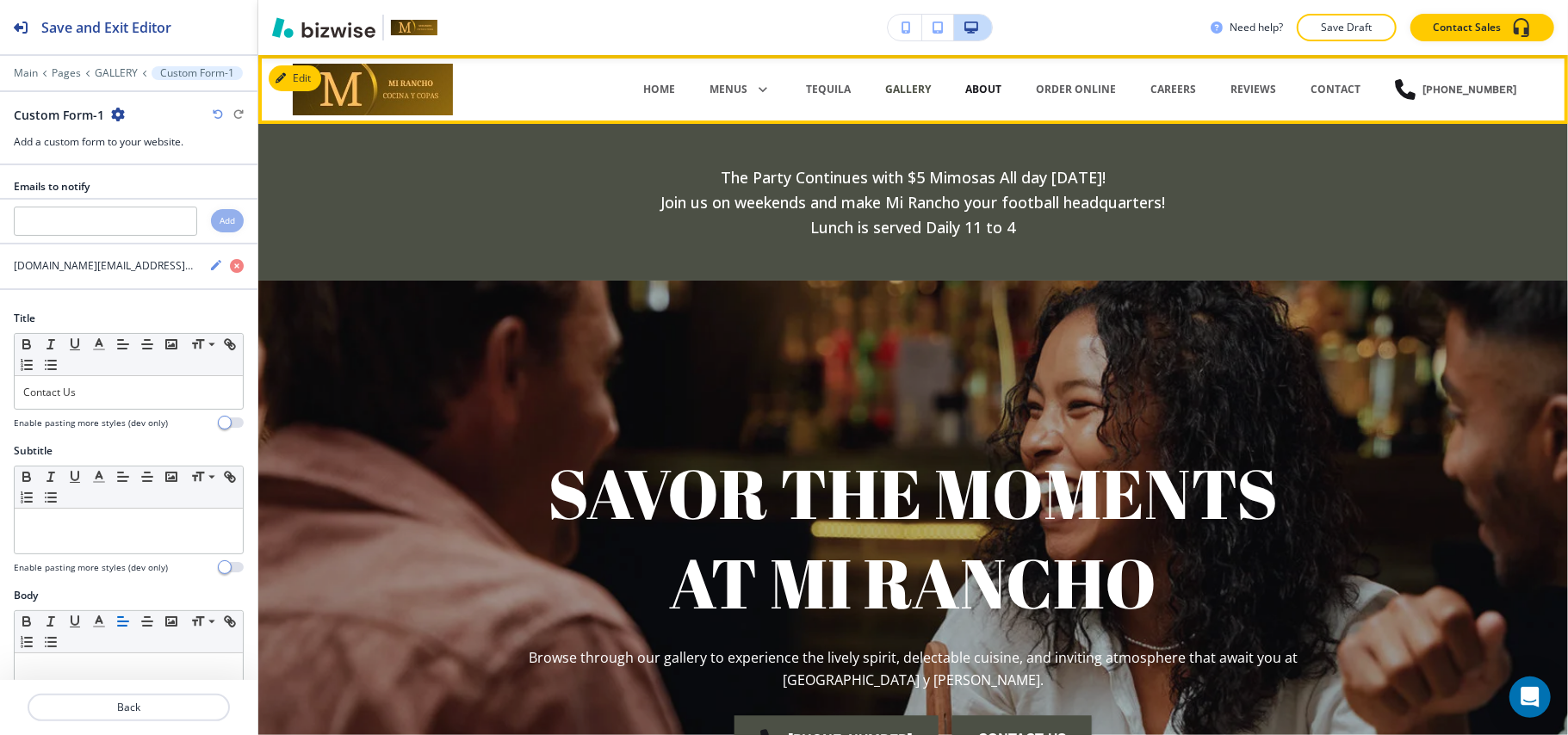
click at [986, 88] on p "ABOUT" at bounding box center [983, 90] width 36 height 15
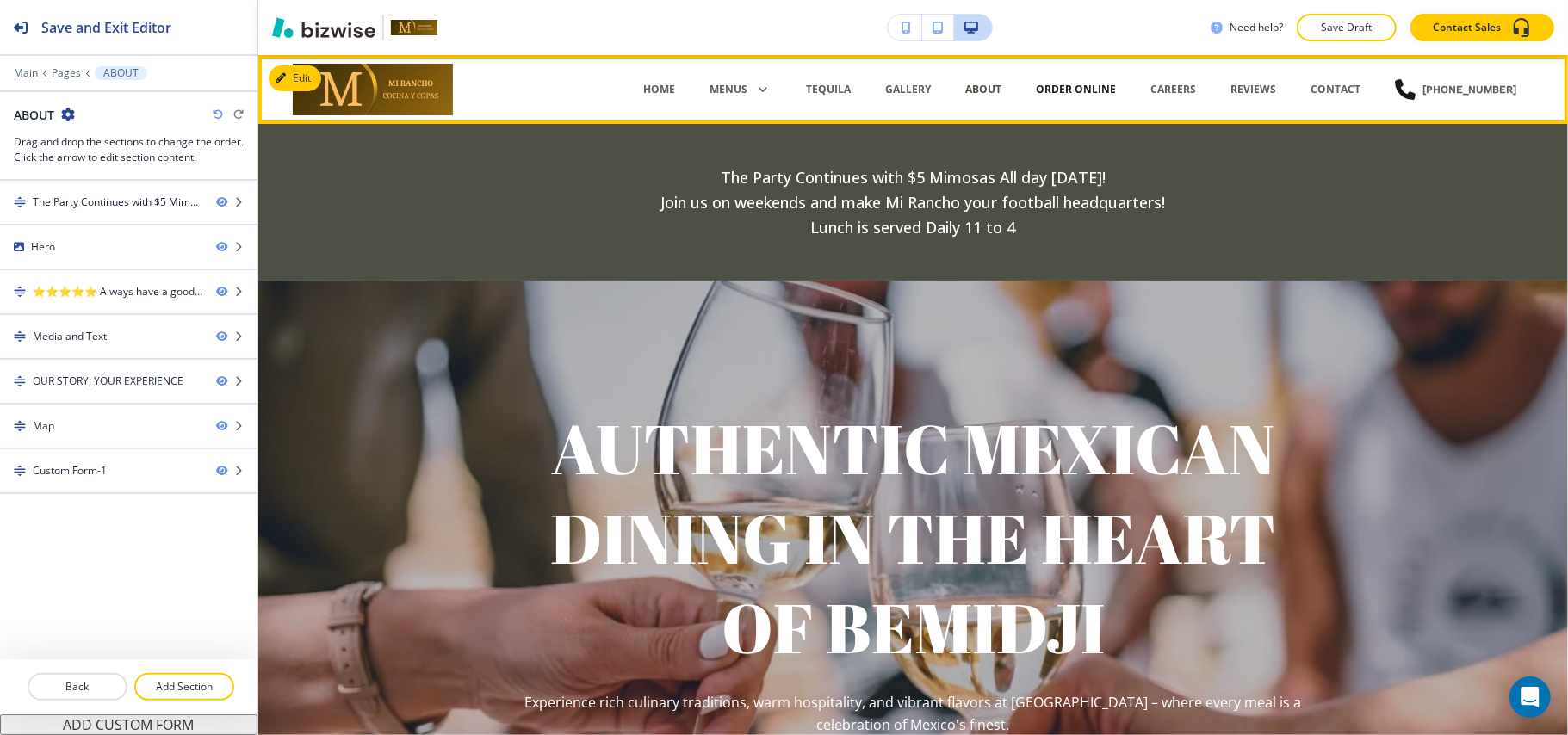
click at [1094, 87] on p "ORDER ONLINE" at bounding box center [1075, 90] width 80 height 15
click at [1168, 82] on p "CAREERS" at bounding box center [1173, 90] width 45 height 15
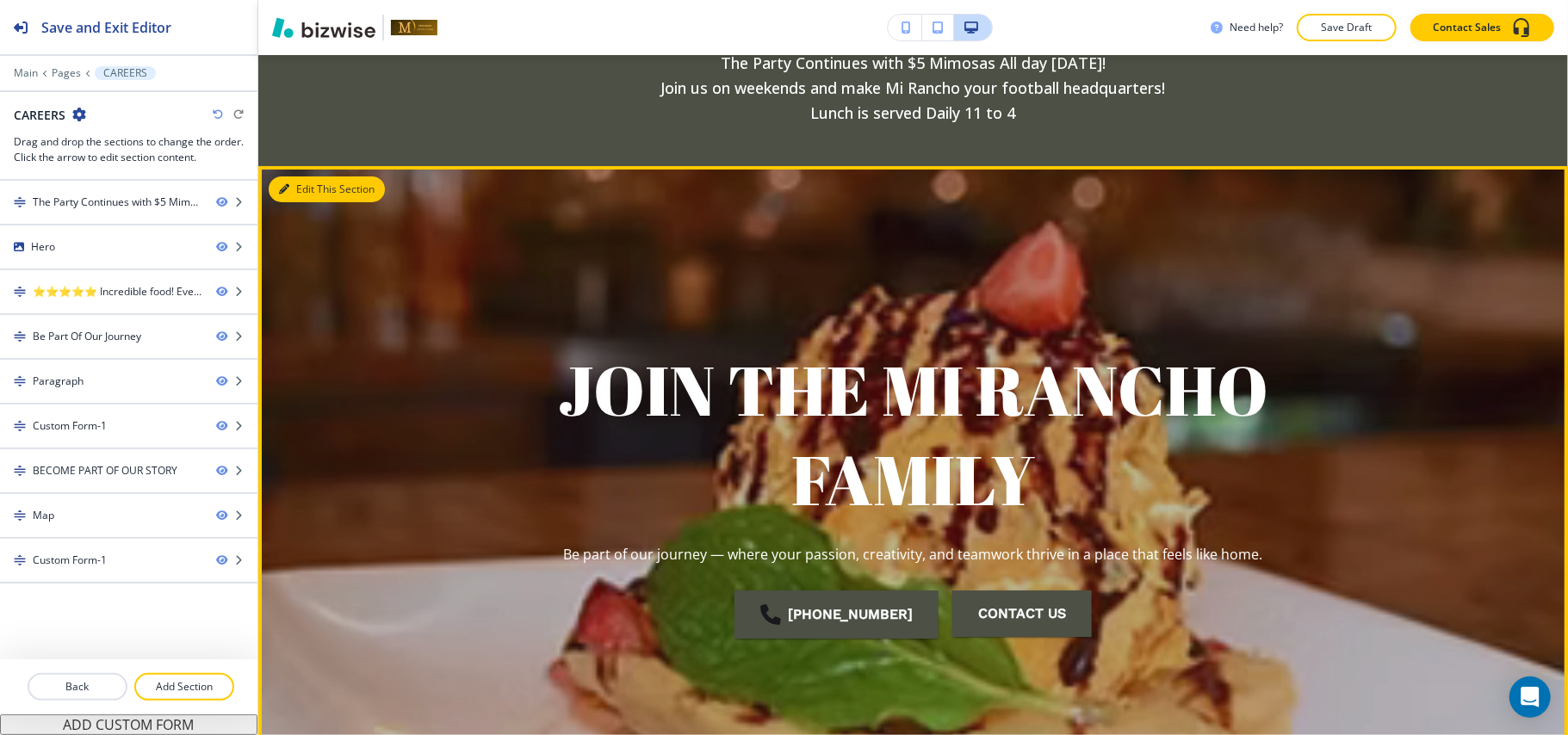
click at [301, 177] on button "Edit This Section" at bounding box center [327, 189] width 117 height 26
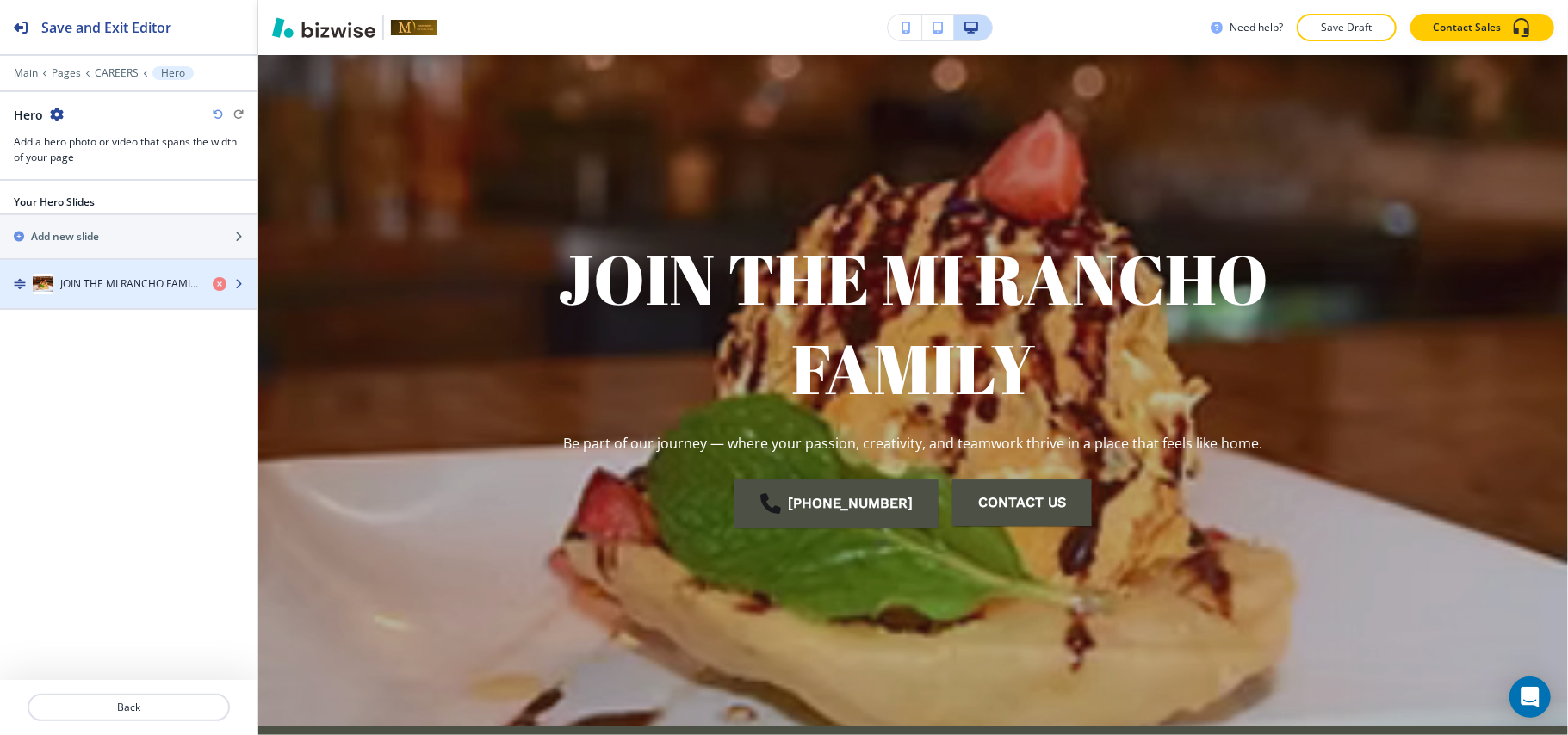
click at [122, 292] on h4 "JOIN THE MI RANCHO FAMILY" at bounding box center [129, 285] width 139 height 15
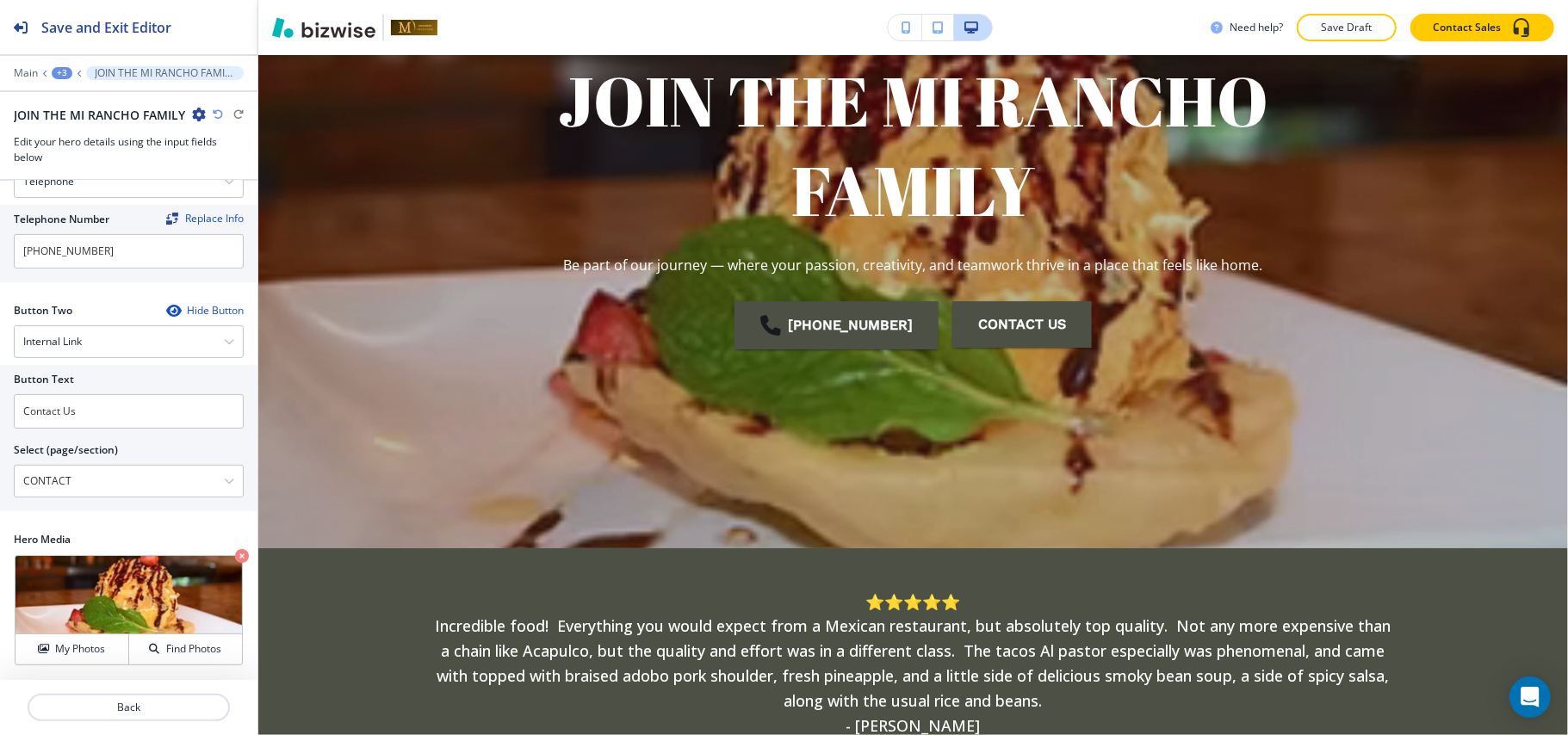
scroll to position [353, 0]
click at [235, 556] on icon "button" at bounding box center [242, 557] width 14 height 14
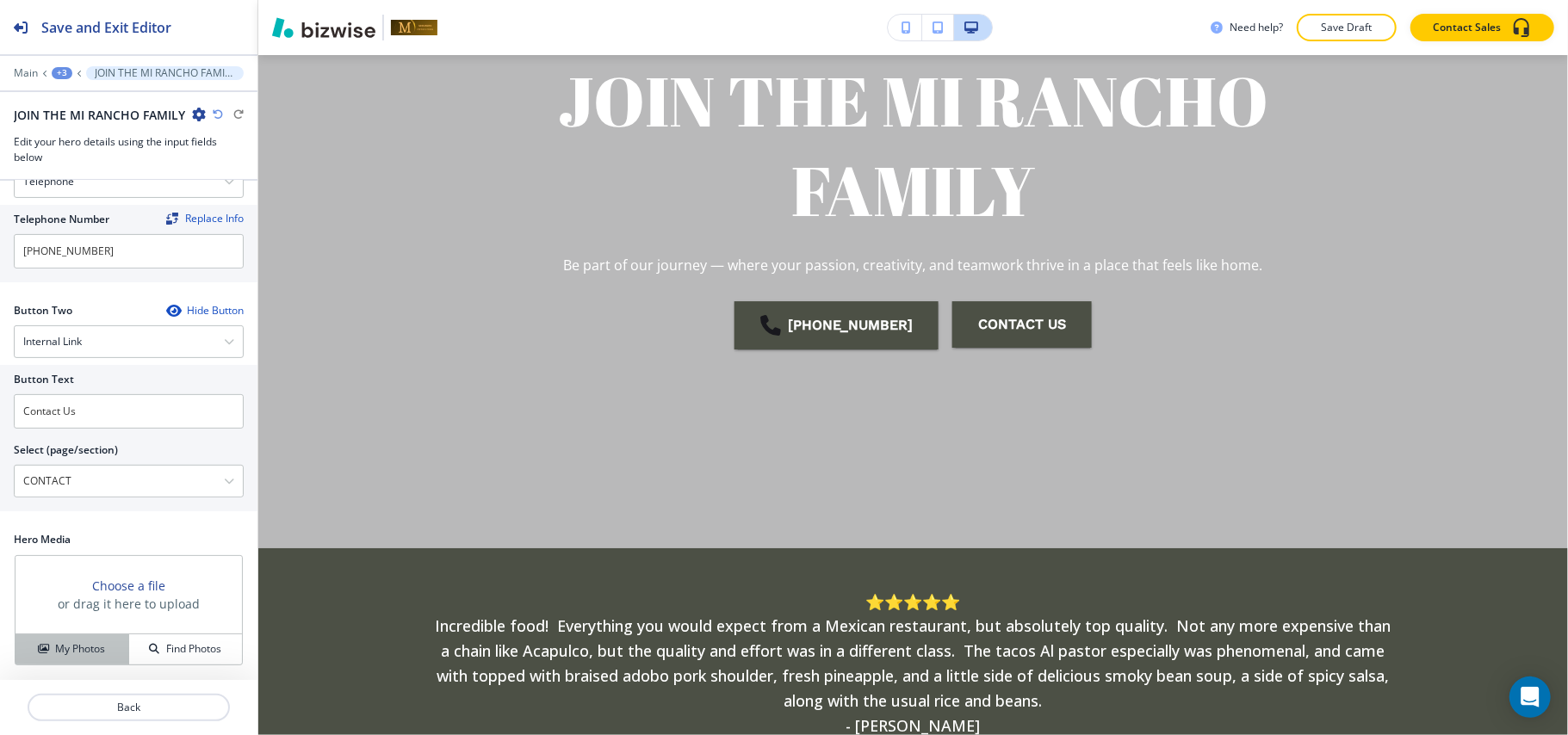
click at [87, 652] on h4 "My Photos" at bounding box center [80, 649] width 50 height 15
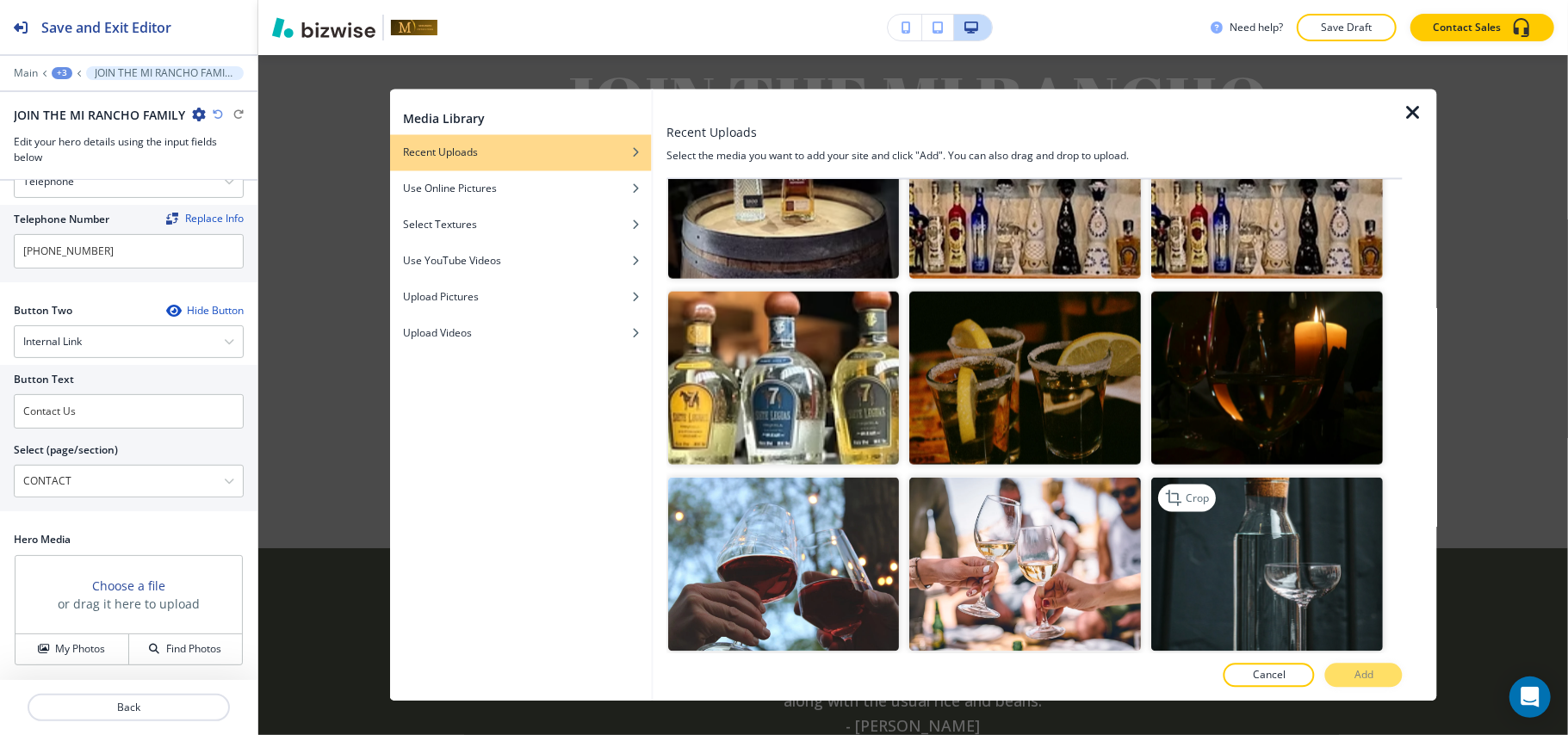
scroll to position [2411, 0]
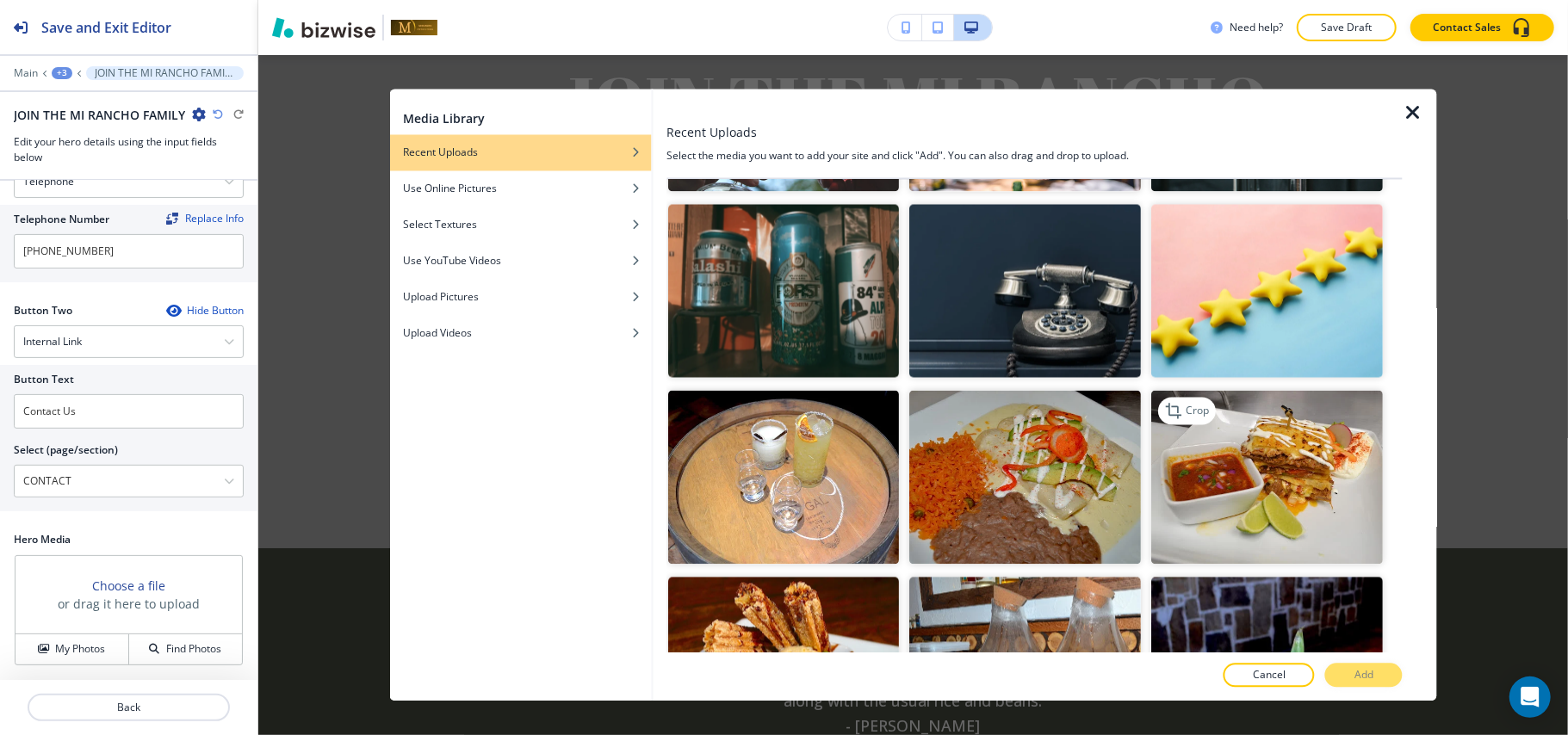
click at [1289, 432] on img "button" at bounding box center [1268, 477] width 231 height 174
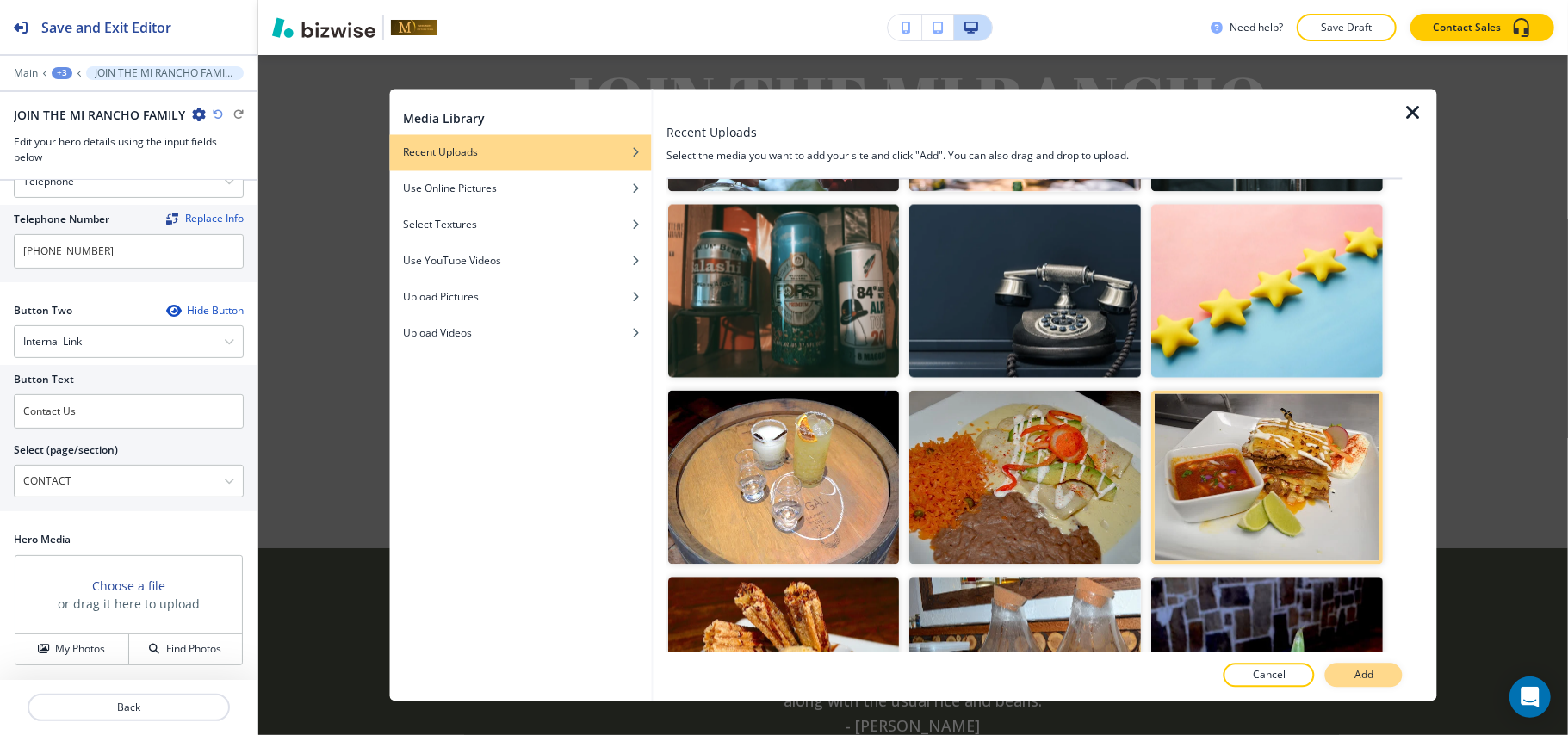
click at [1377, 669] on button "Add" at bounding box center [1364, 675] width 77 height 24
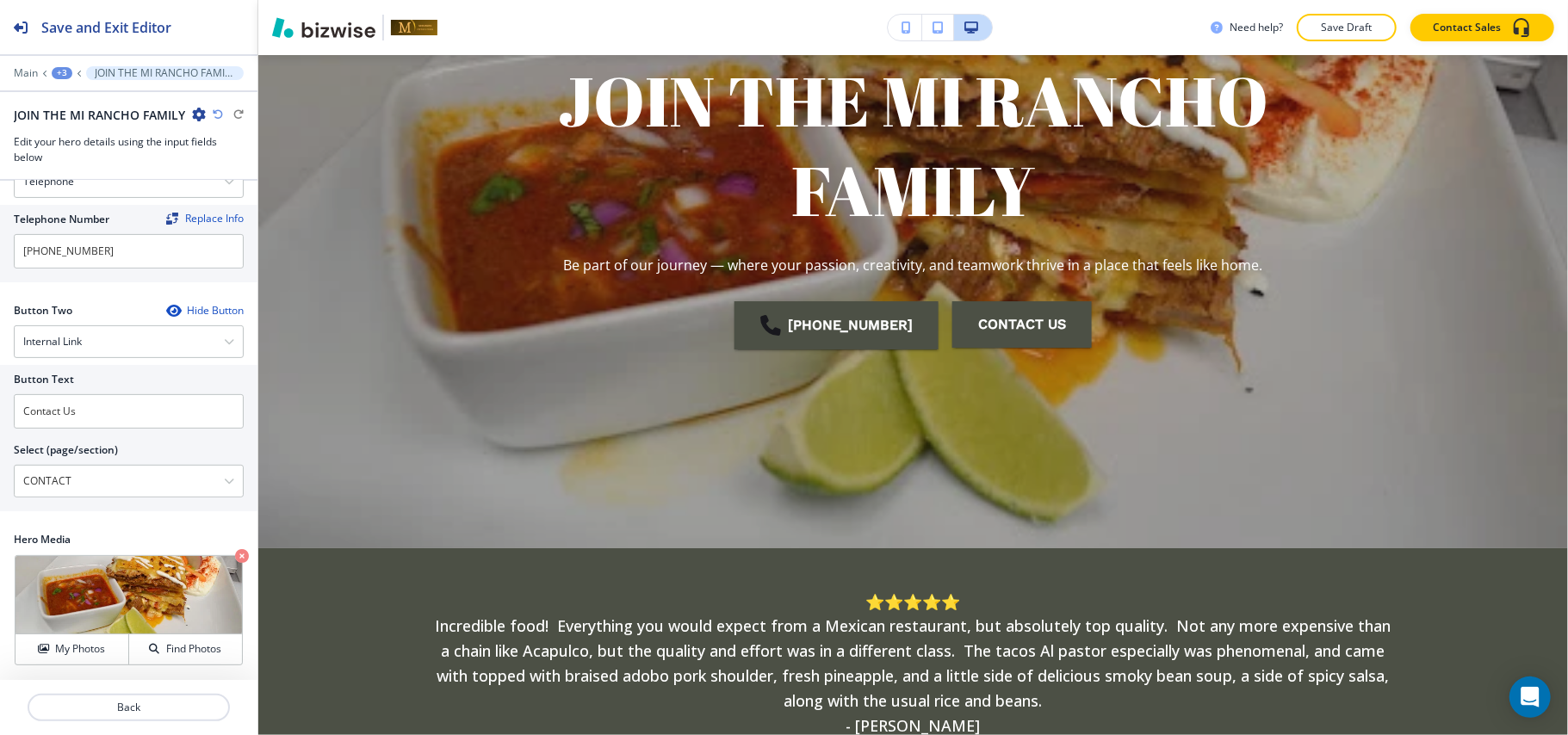
scroll to position [174, 0]
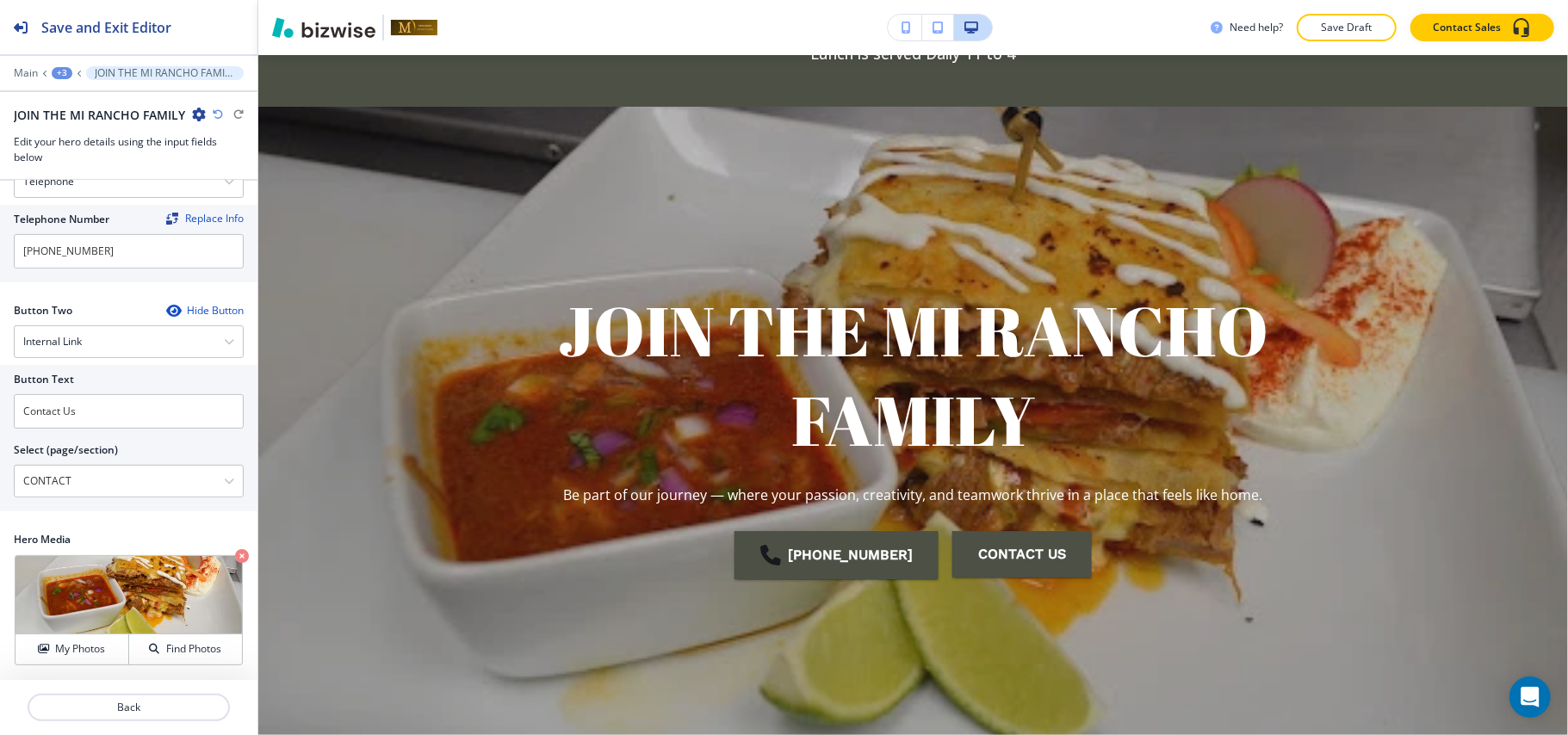
click at [235, 553] on icon "button" at bounding box center [242, 557] width 14 height 14
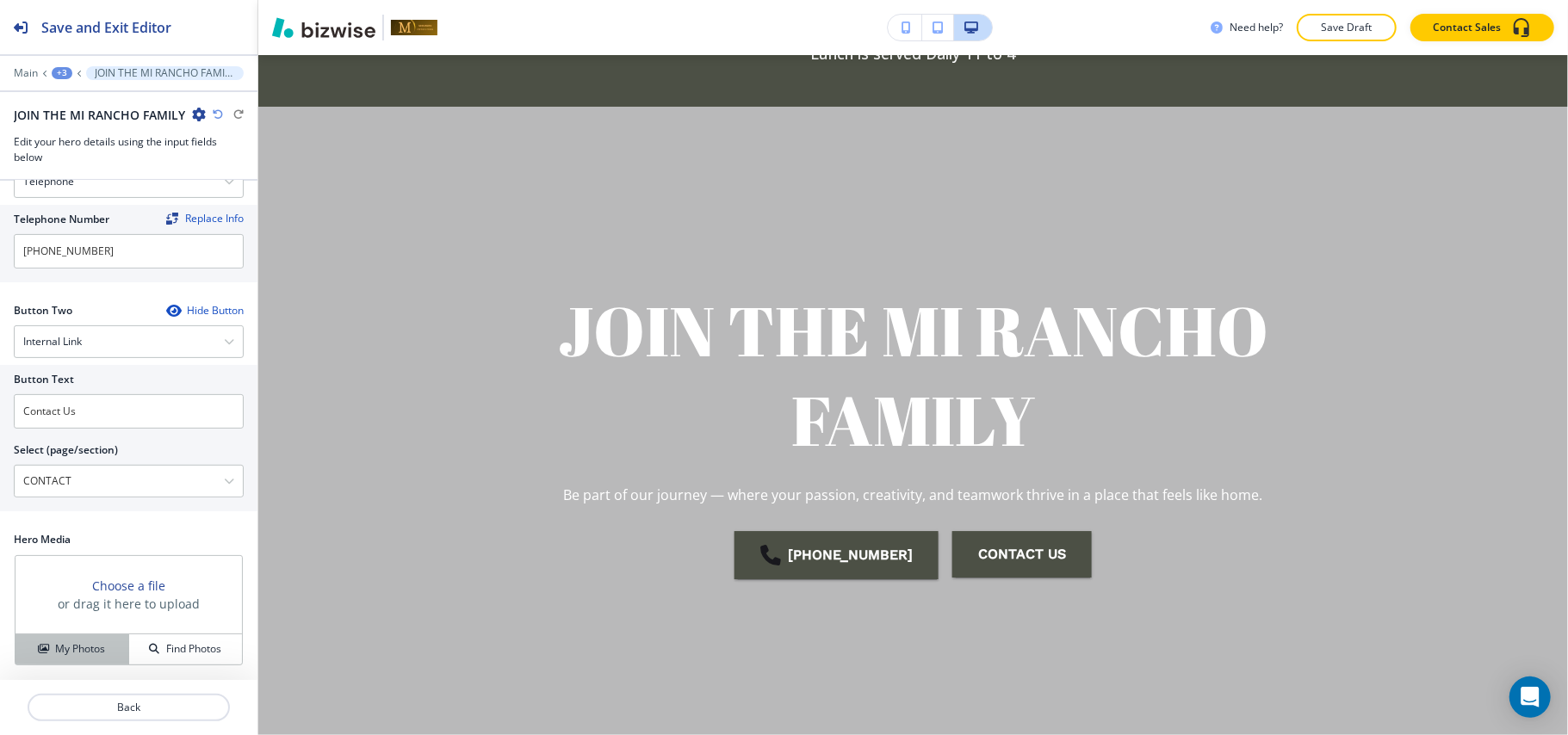
click at [59, 647] on h4 "My Photos" at bounding box center [80, 649] width 50 height 15
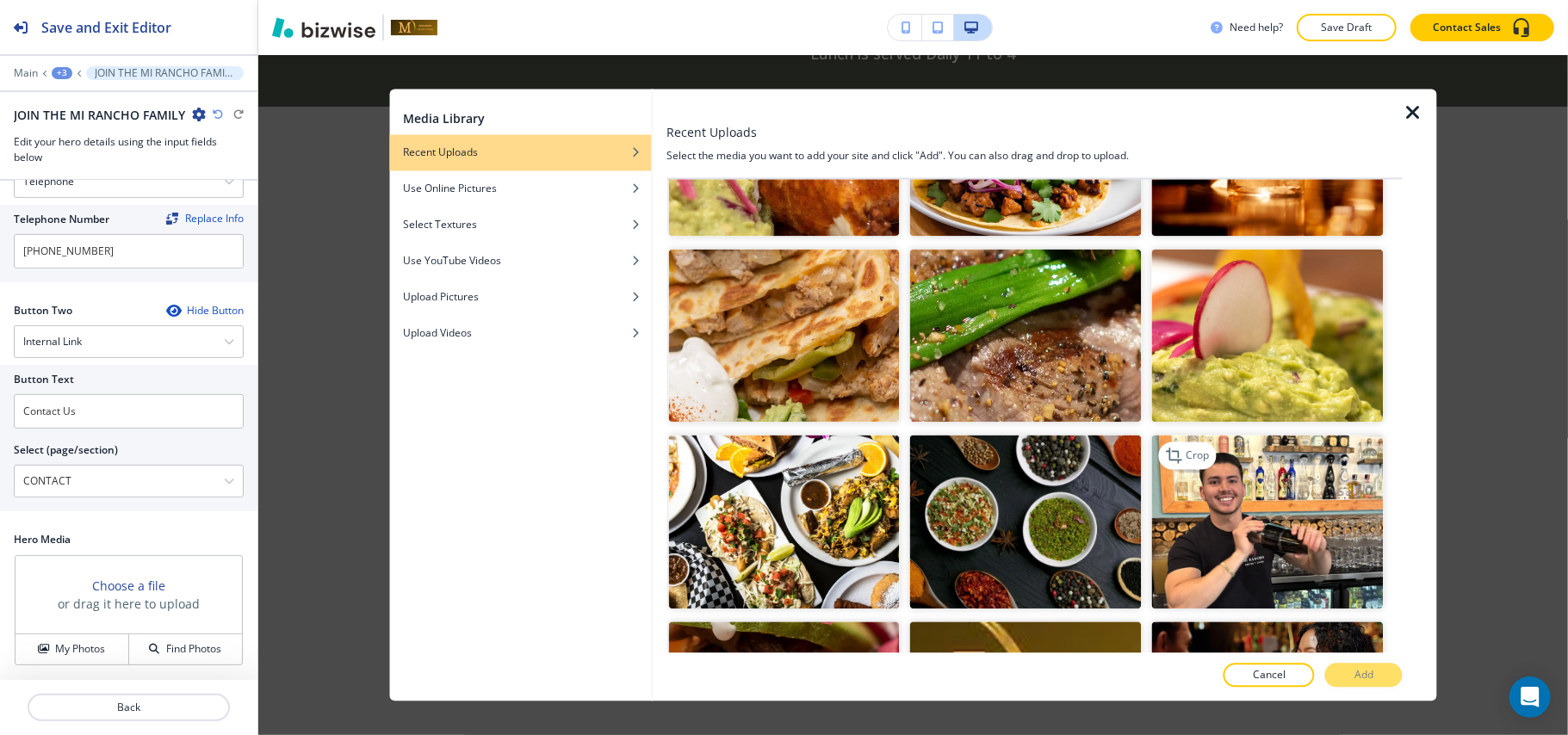
scroll to position [7206, 0]
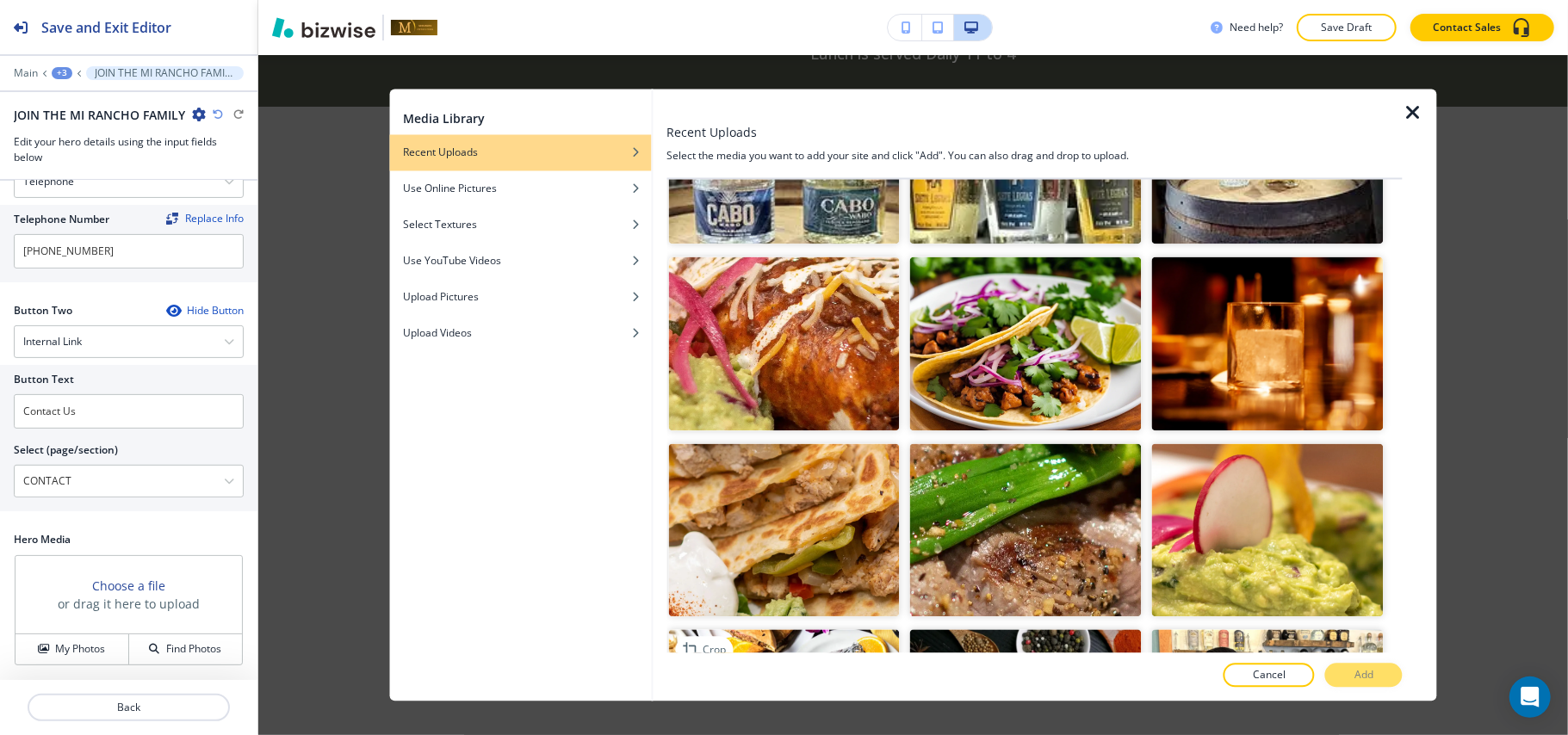
click at [875, 631] on img "button" at bounding box center [784, 718] width 231 height 174
click at [1381, 676] on button "Add" at bounding box center [1364, 675] width 77 height 24
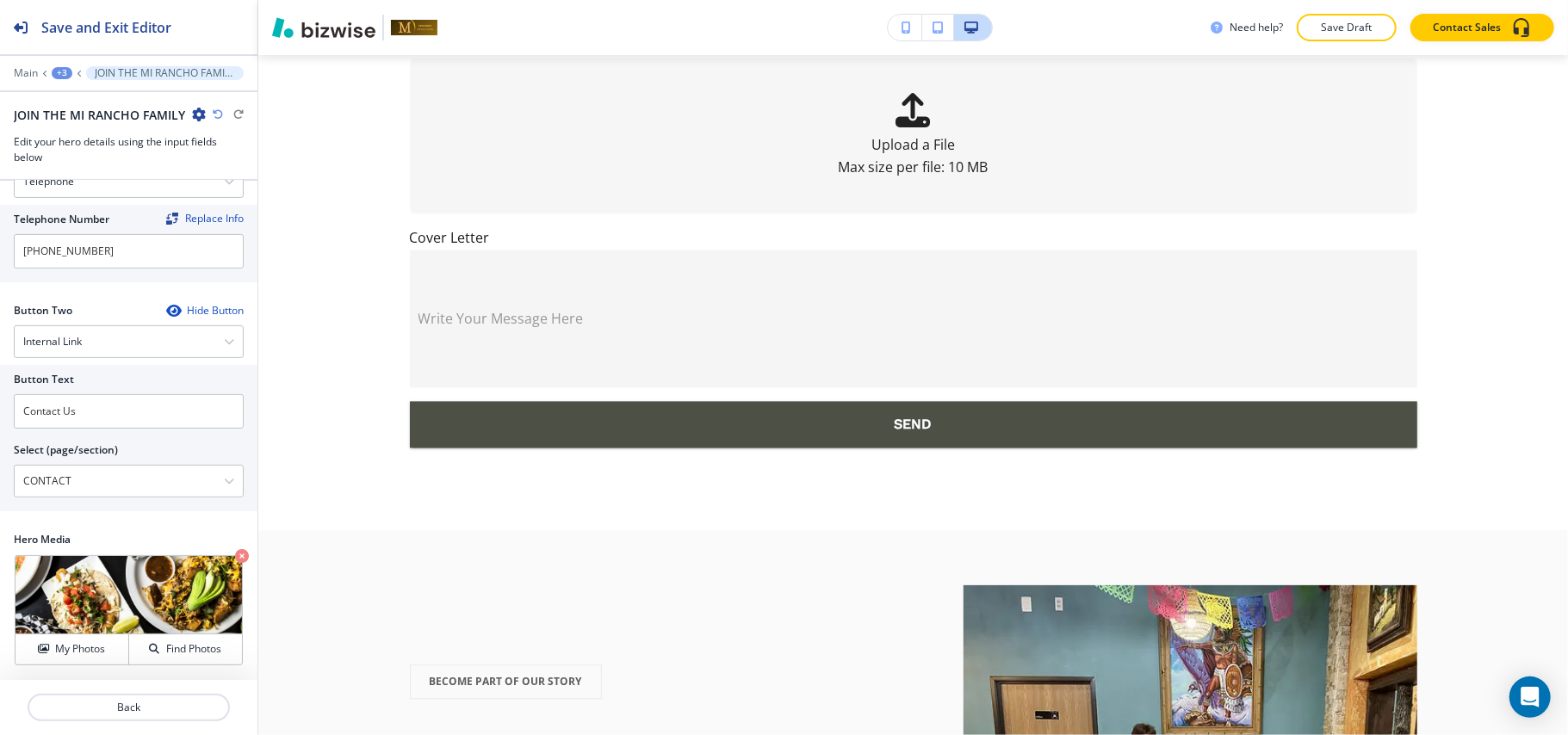
scroll to position [2021, 0]
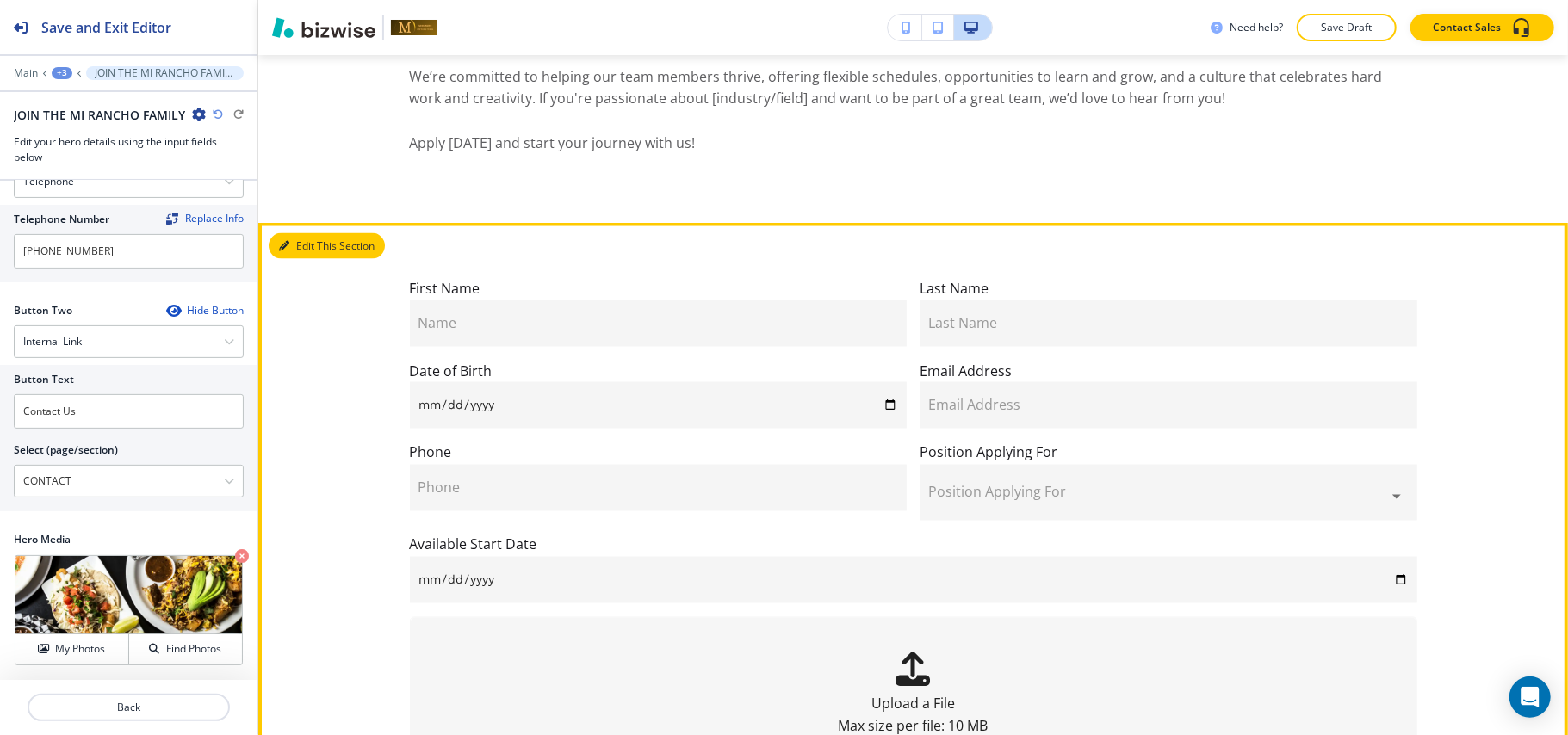
click at [296, 246] on button "Edit This Section" at bounding box center [327, 246] width 117 height 26
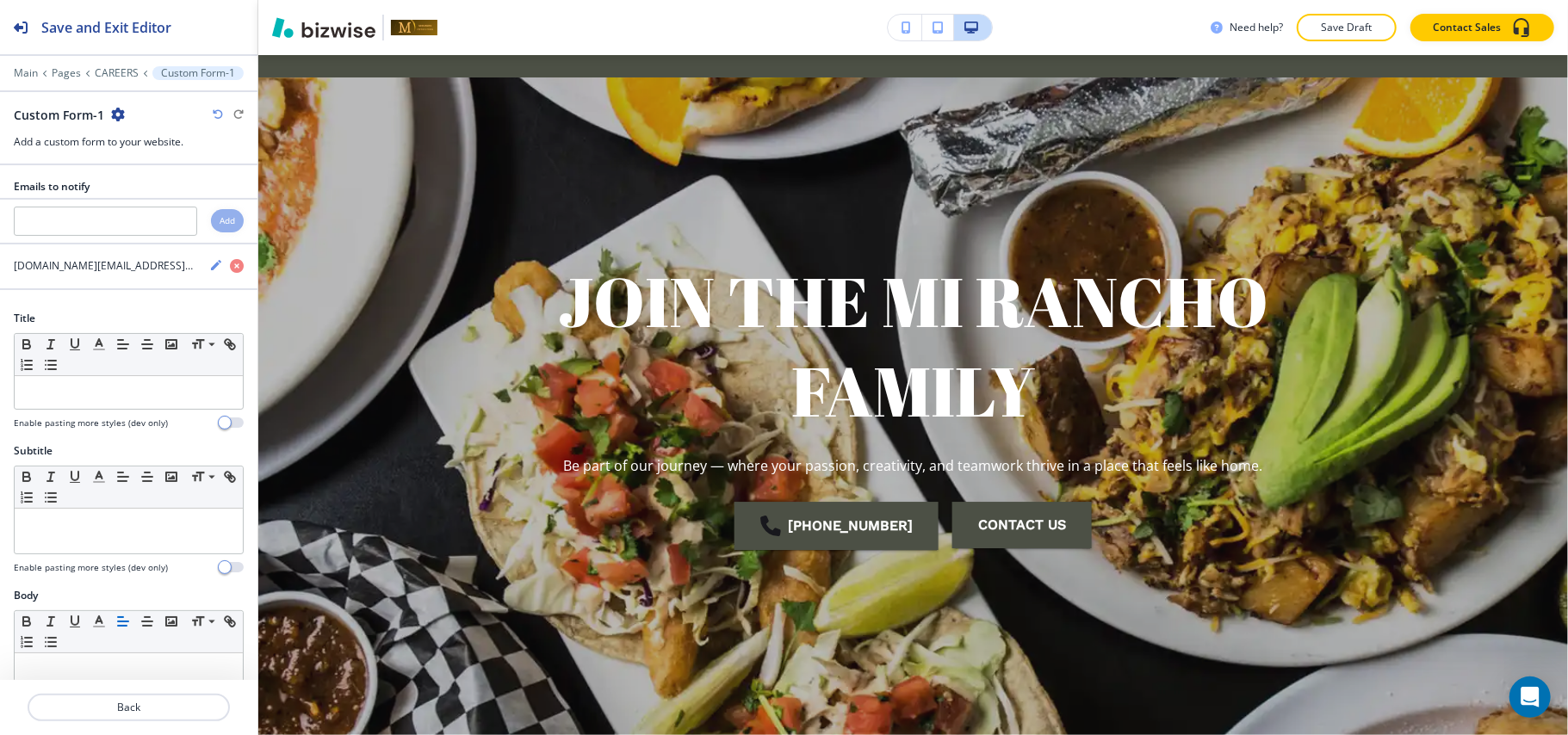
scroll to position [0, 0]
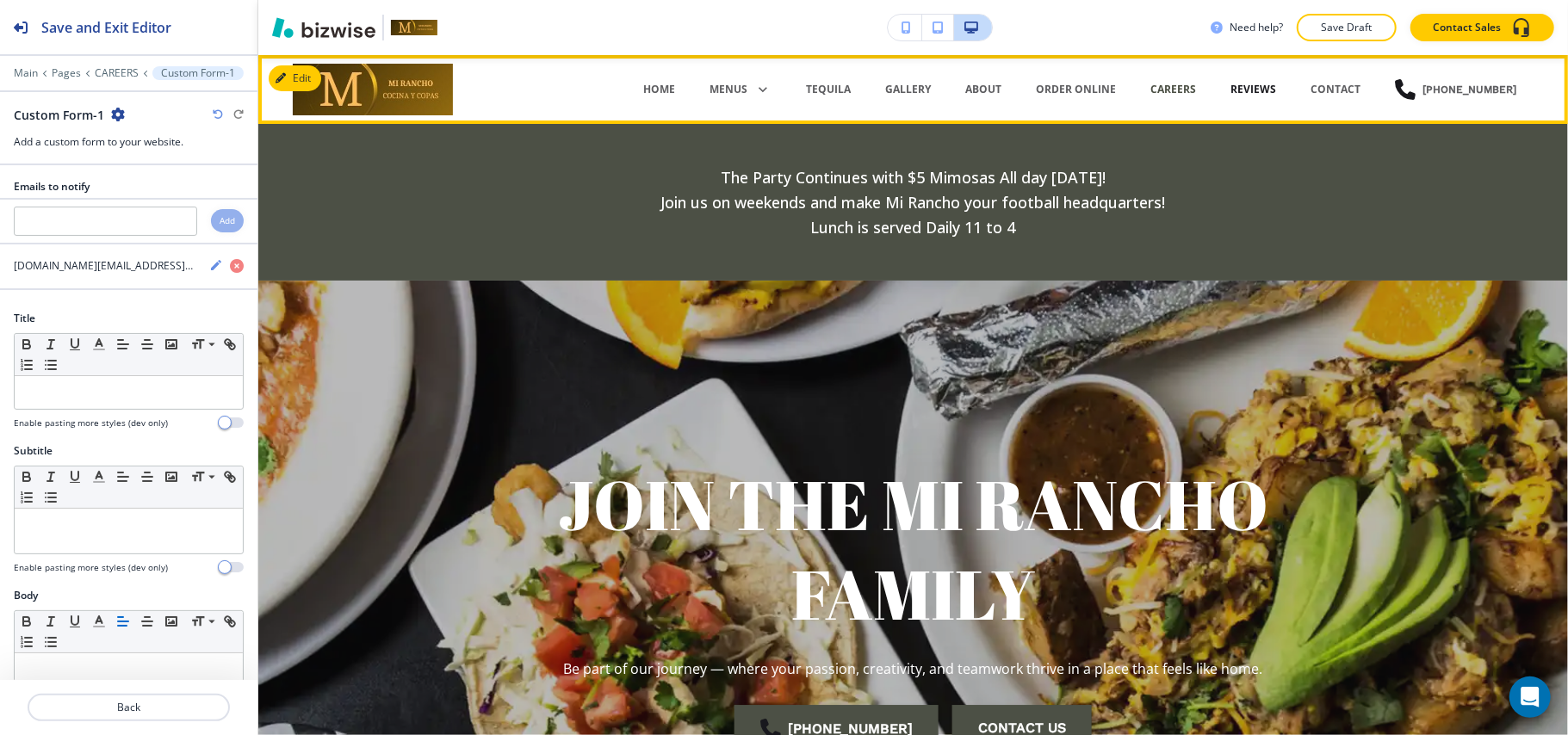
click at [1252, 88] on p "REVIEWS" at bounding box center [1253, 90] width 45 height 15
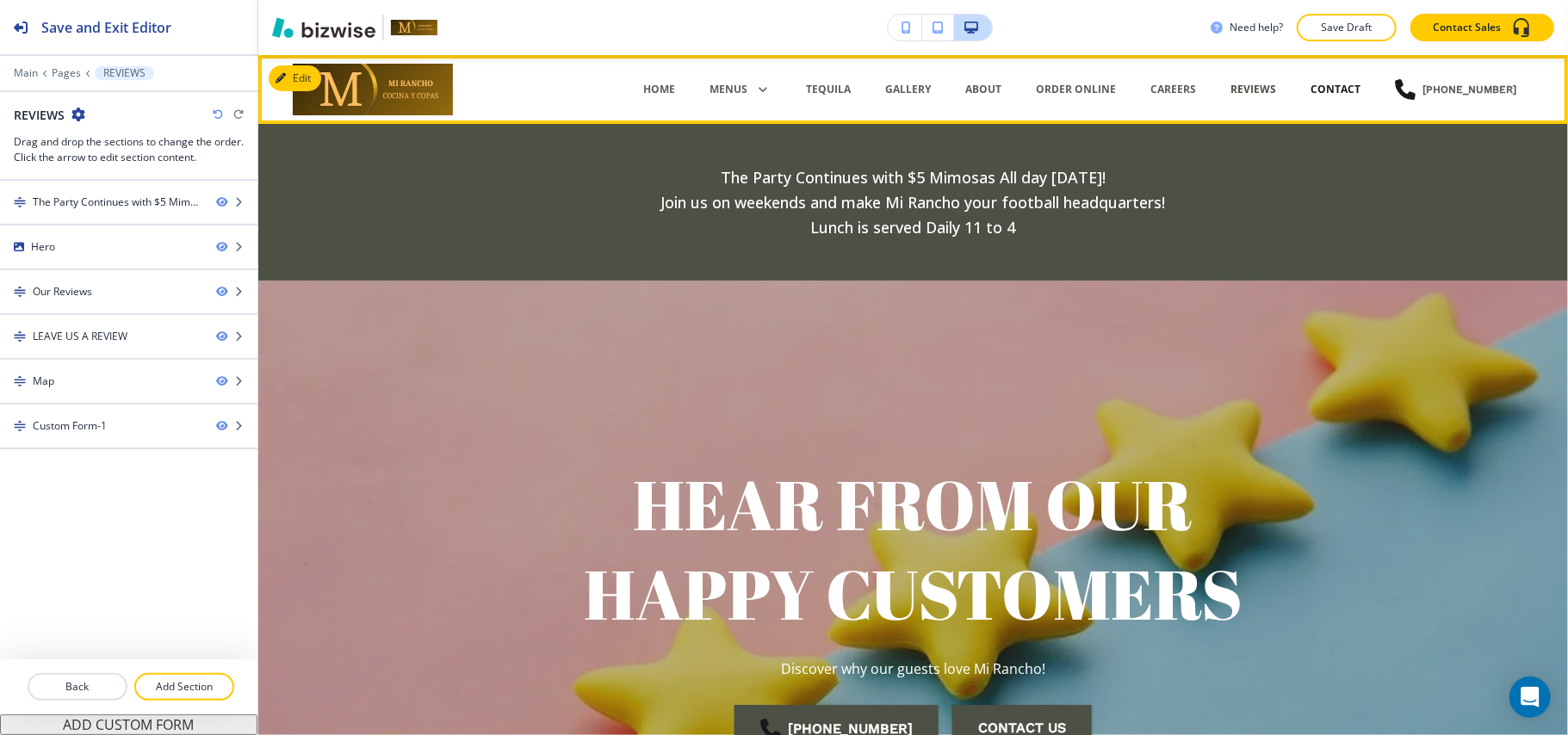
click at [1346, 88] on p "CONTACT" at bounding box center [1336, 90] width 50 height 15
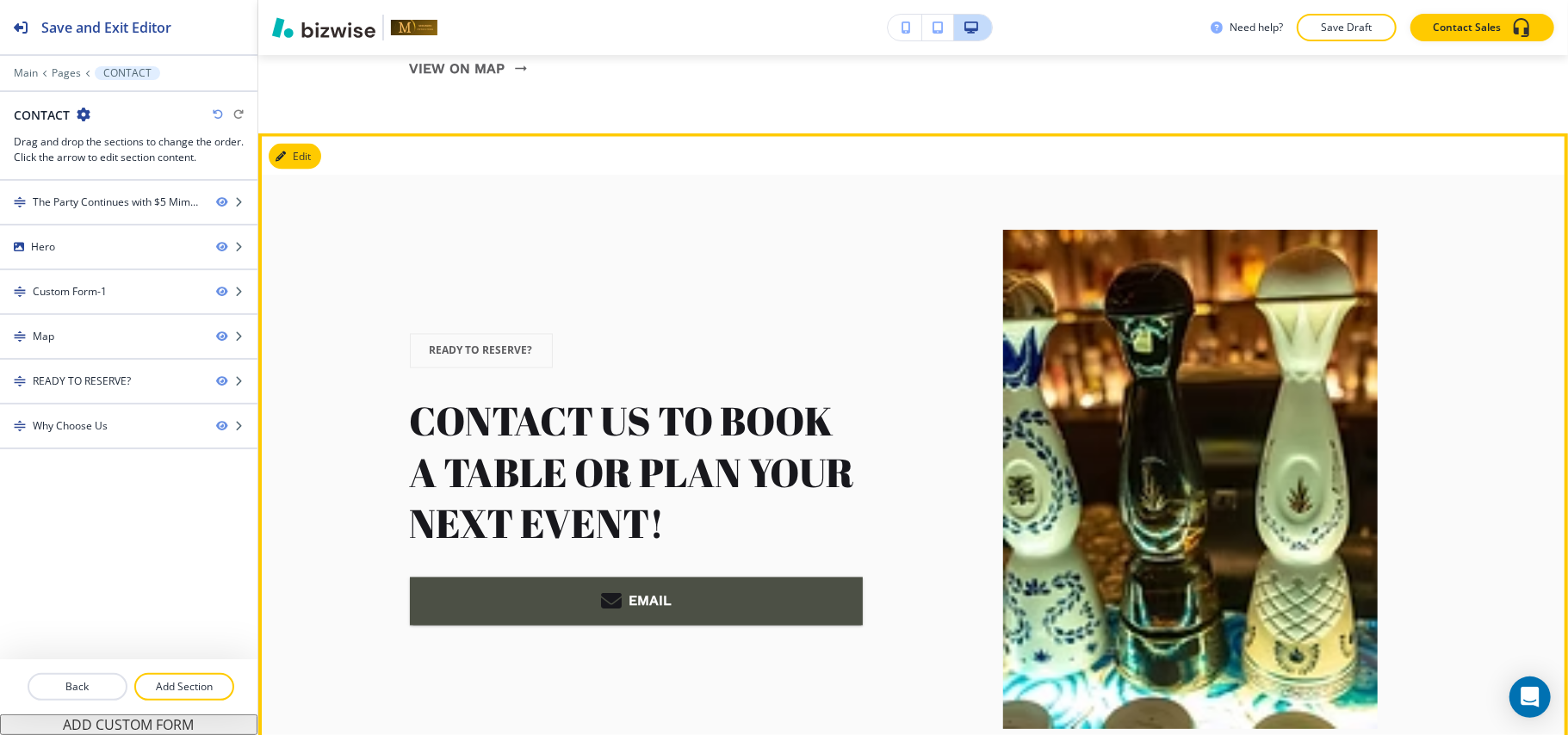
scroll to position [2047, 0]
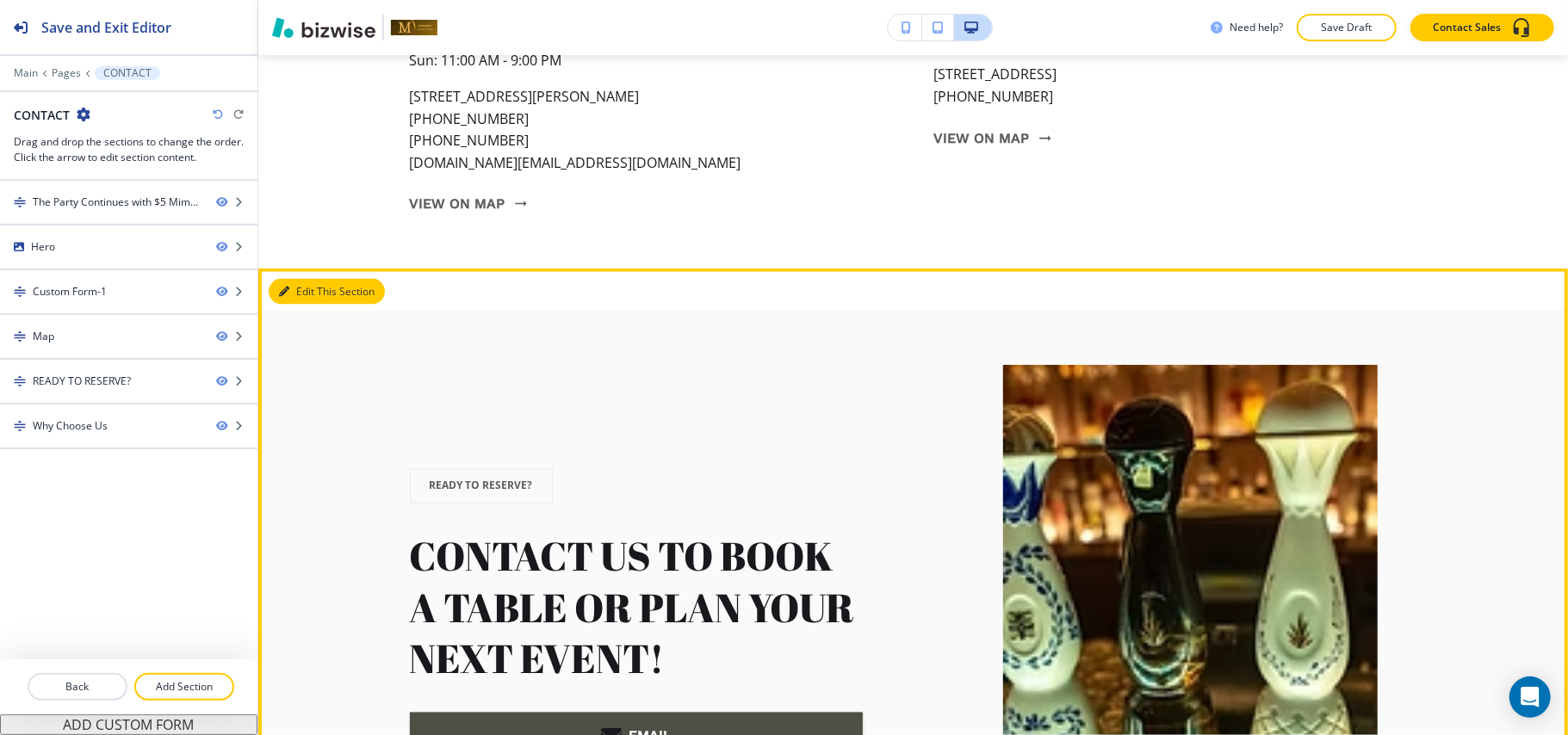
click at [318, 303] on button "Edit This Section" at bounding box center [327, 291] width 117 height 26
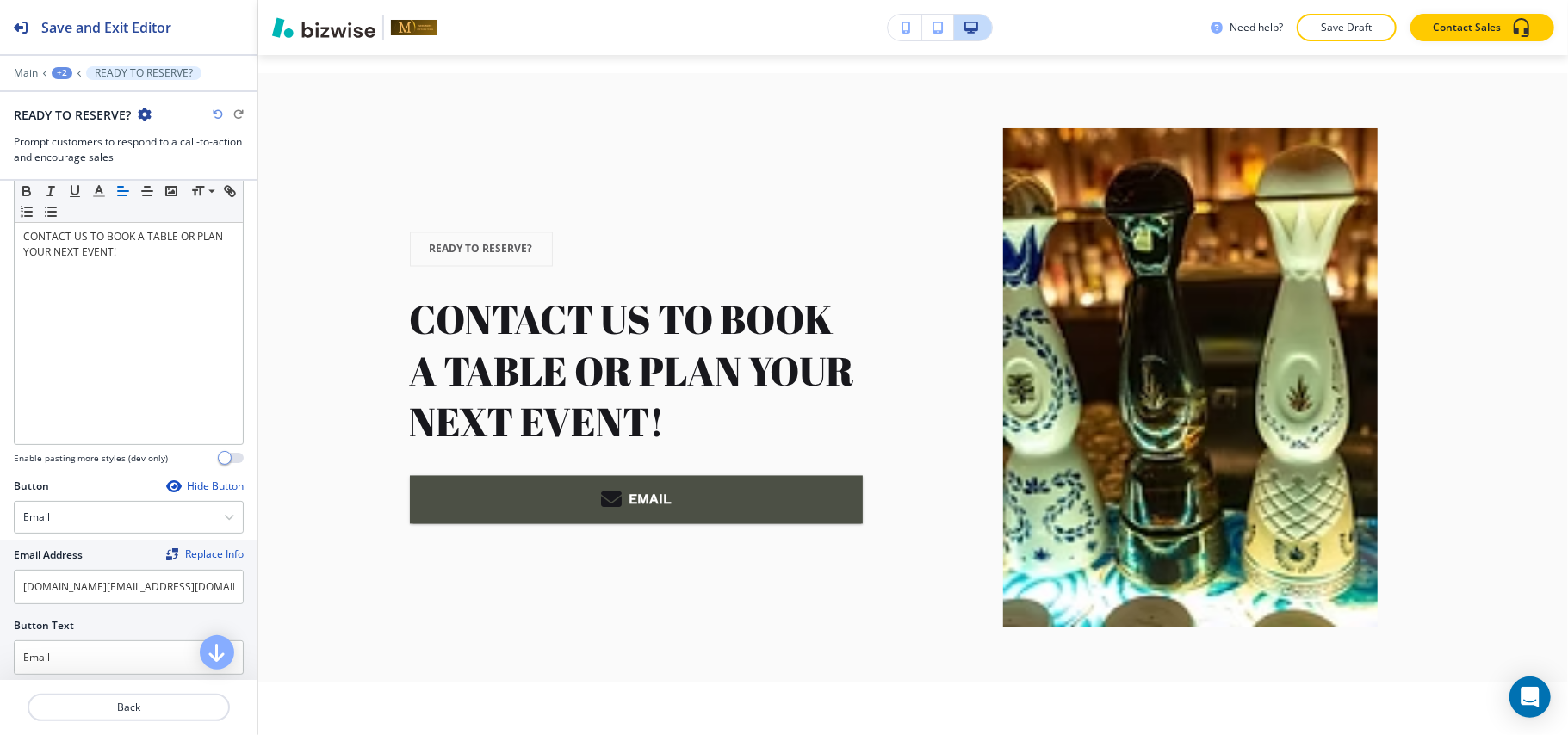
scroll to position [382, 0]
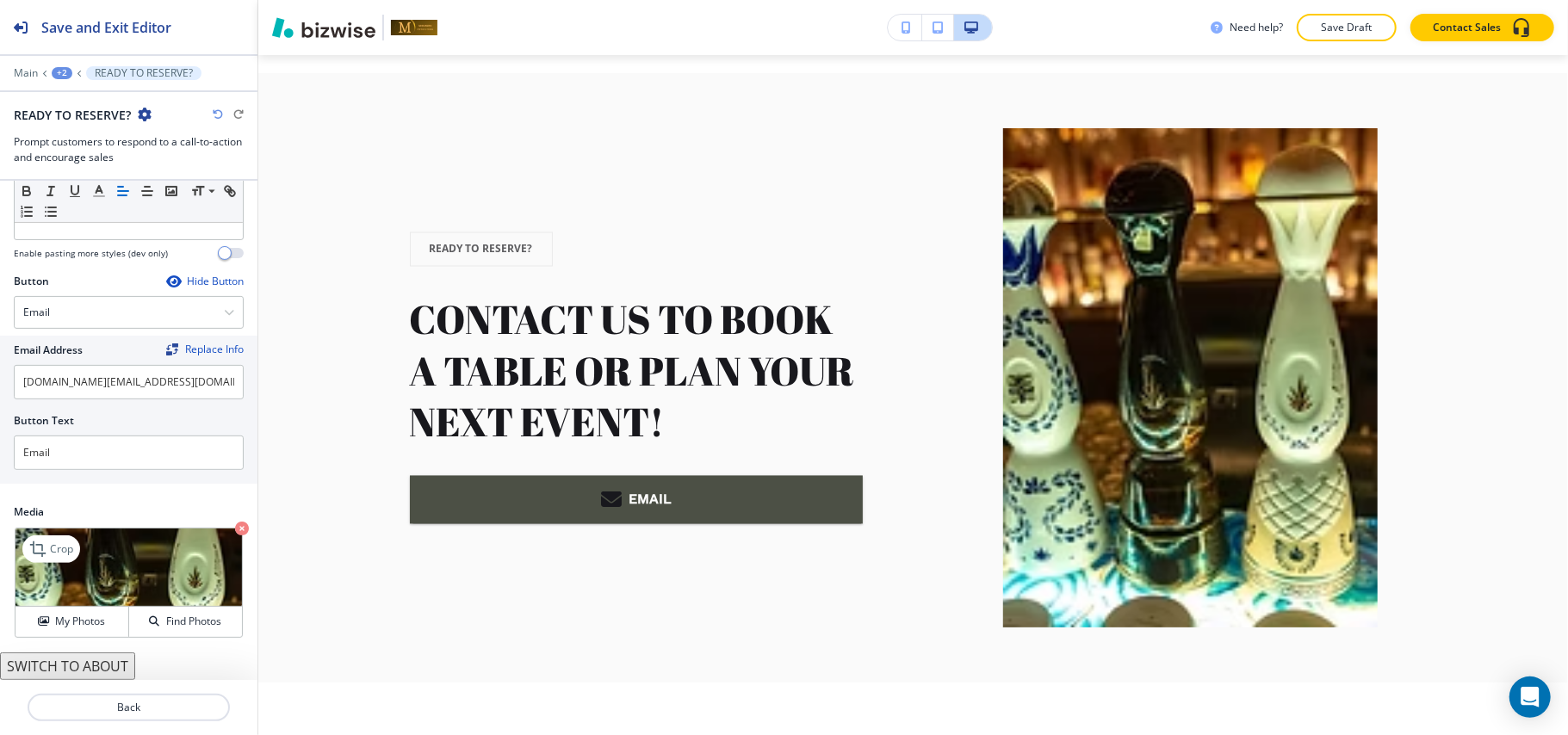
click at [235, 526] on icon "button" at bounding box center [242, 529] width 14 height 14
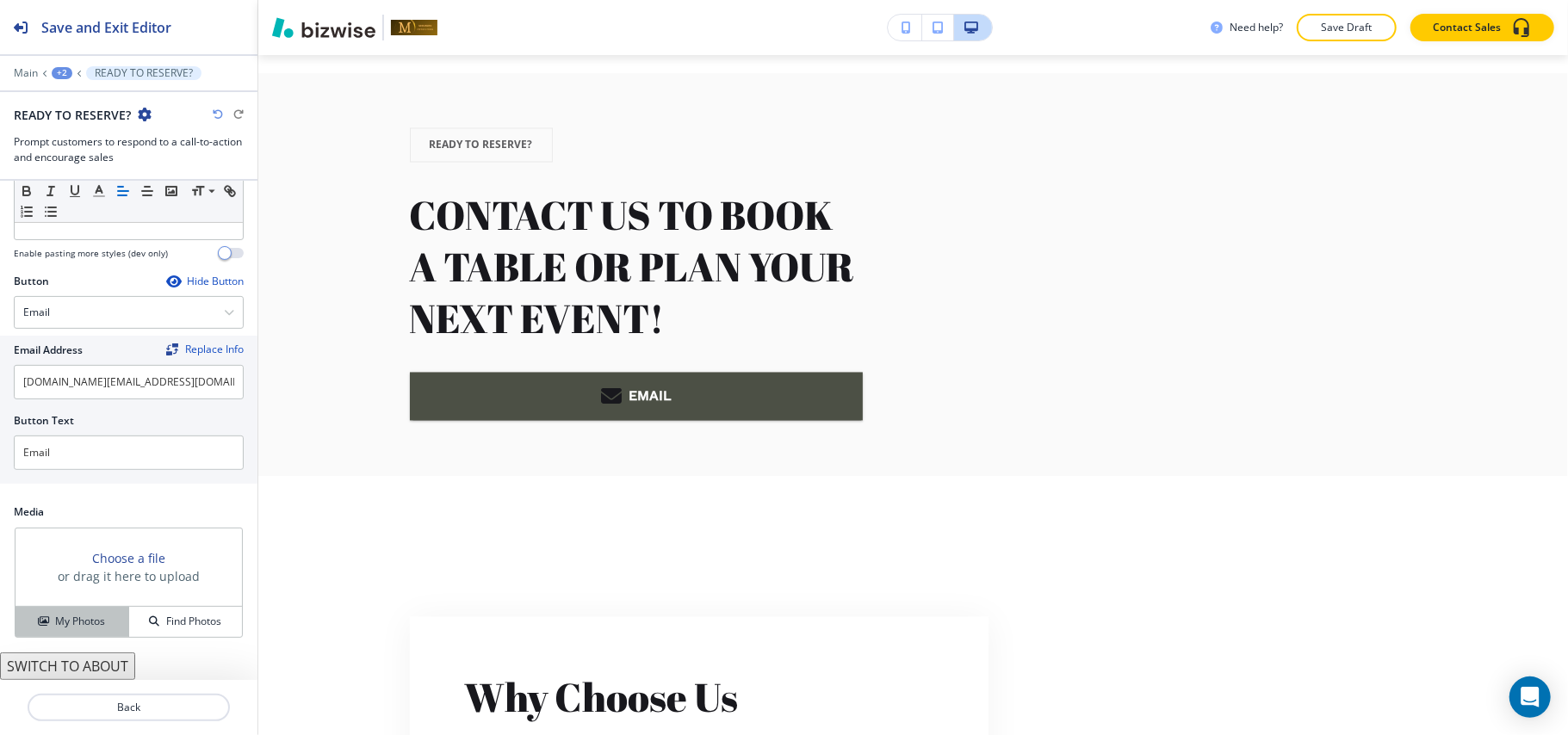
click at [60, 612] on button "My Photos" at bounding box center [72, 621] width 114 height 30
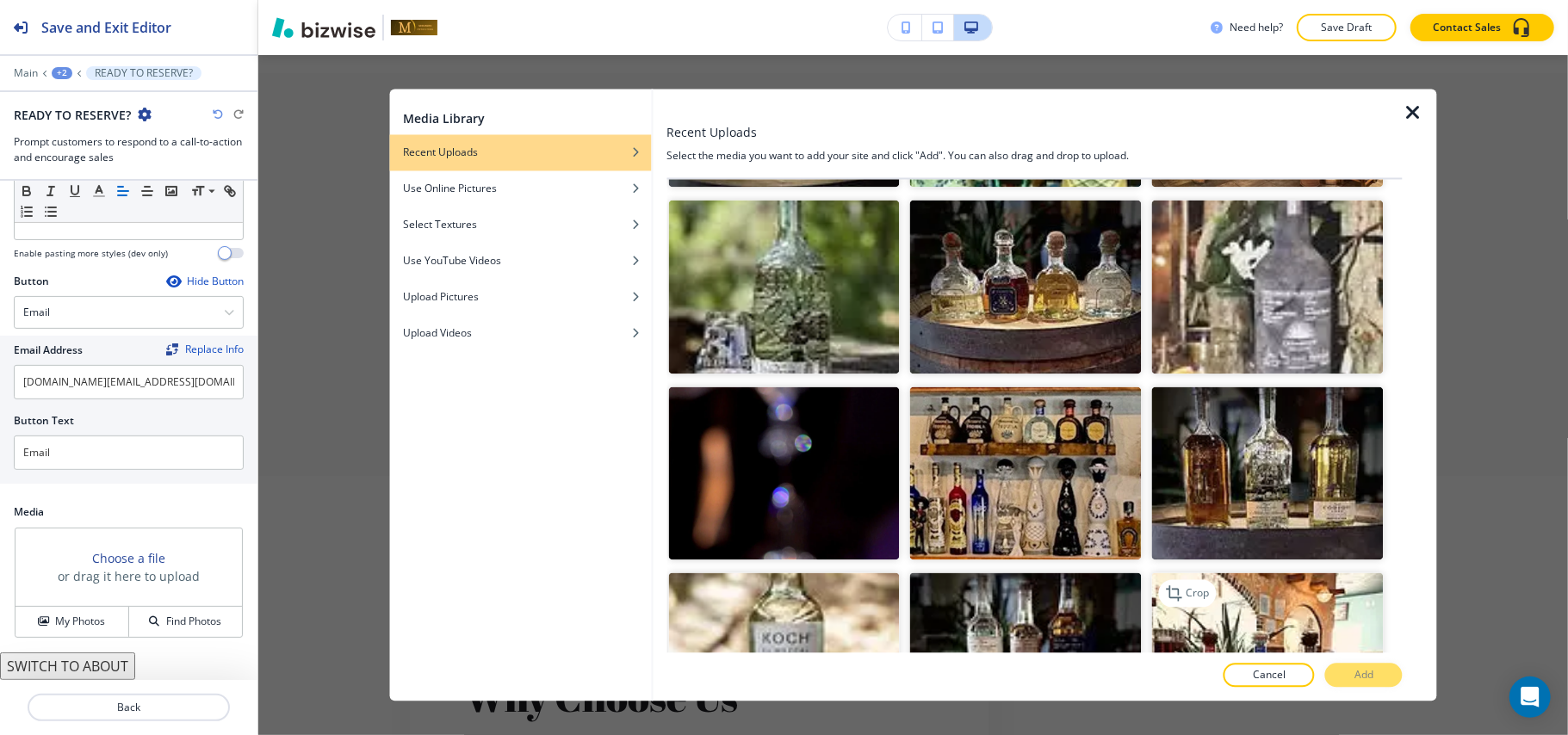
scroll to position [6862, 0]
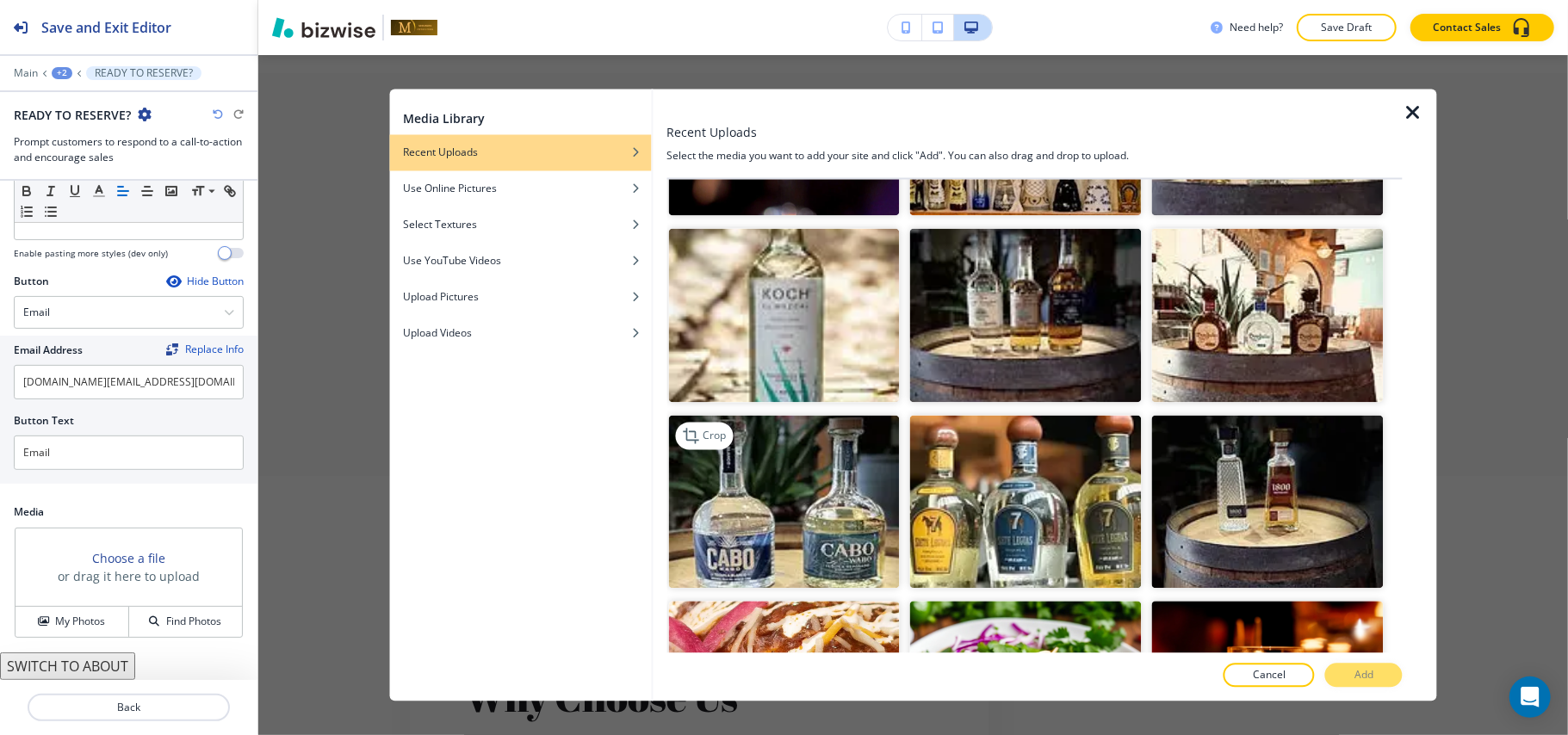
click at [854, 415] on img "button" at bounding box center [784, 502] width 231 height 174
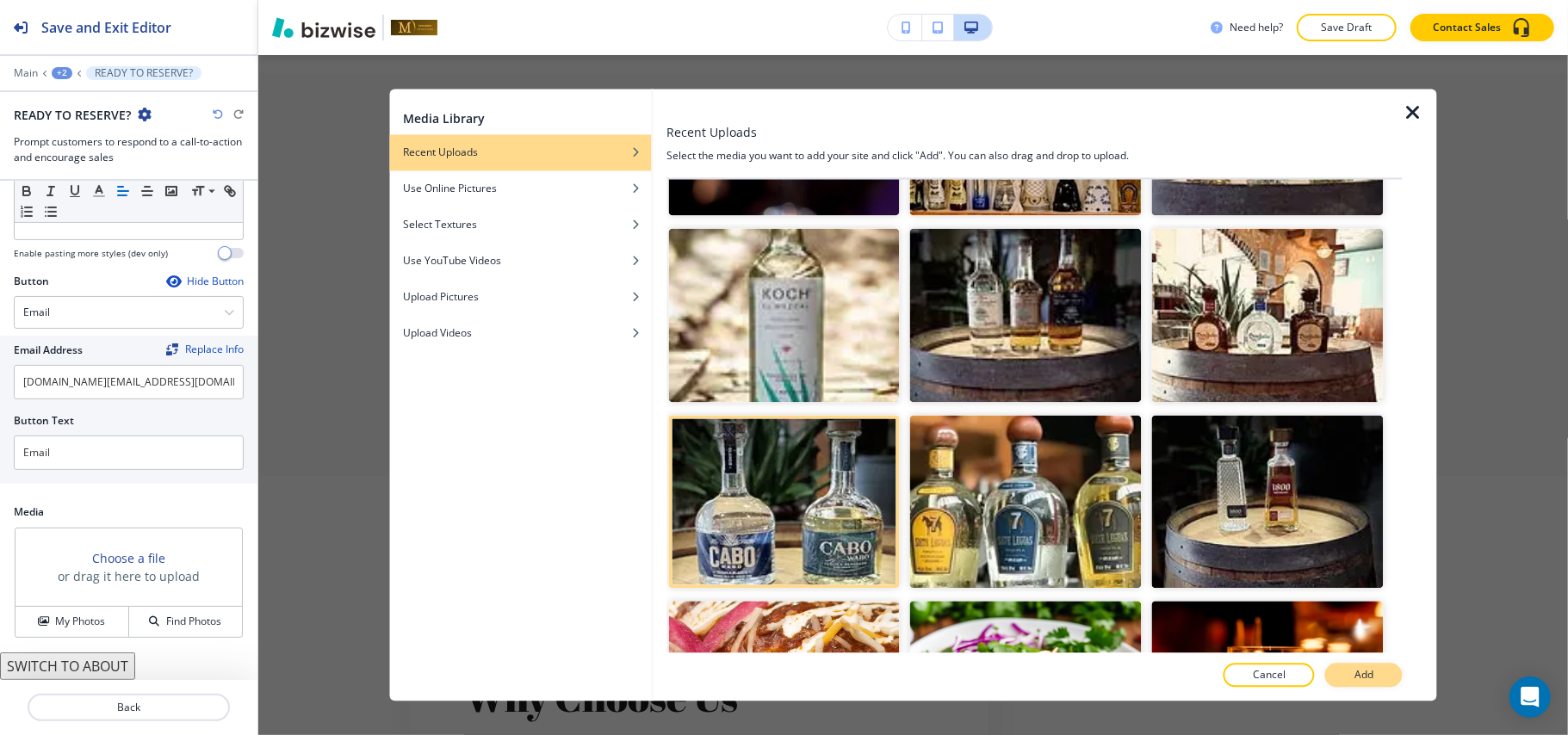
click at [1357, 677] on p "Add" at bounding box center [1364, 676] width 19 height 15
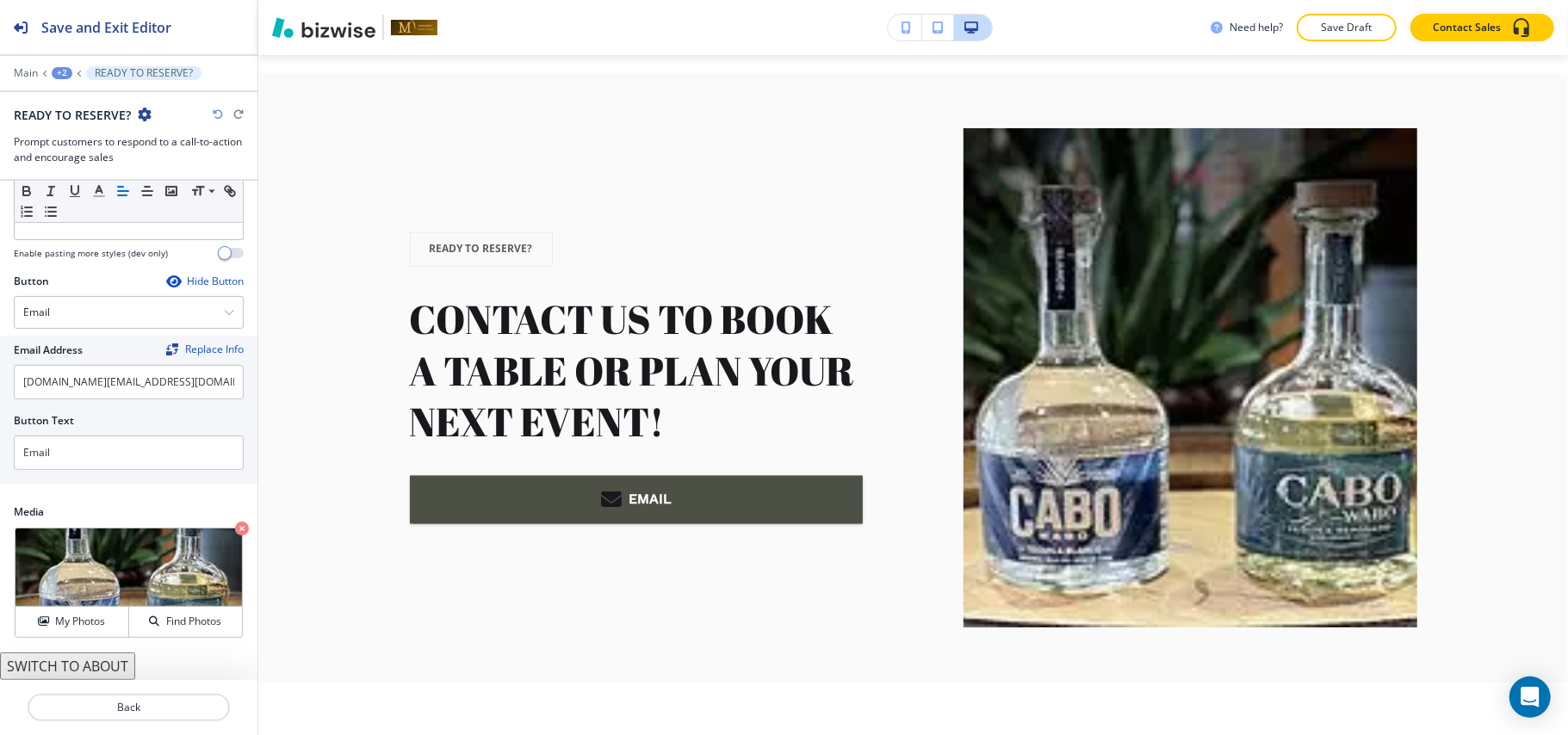
click at [235, 527] on icon "button" at bounding box center [242, 529] width 14 height 14
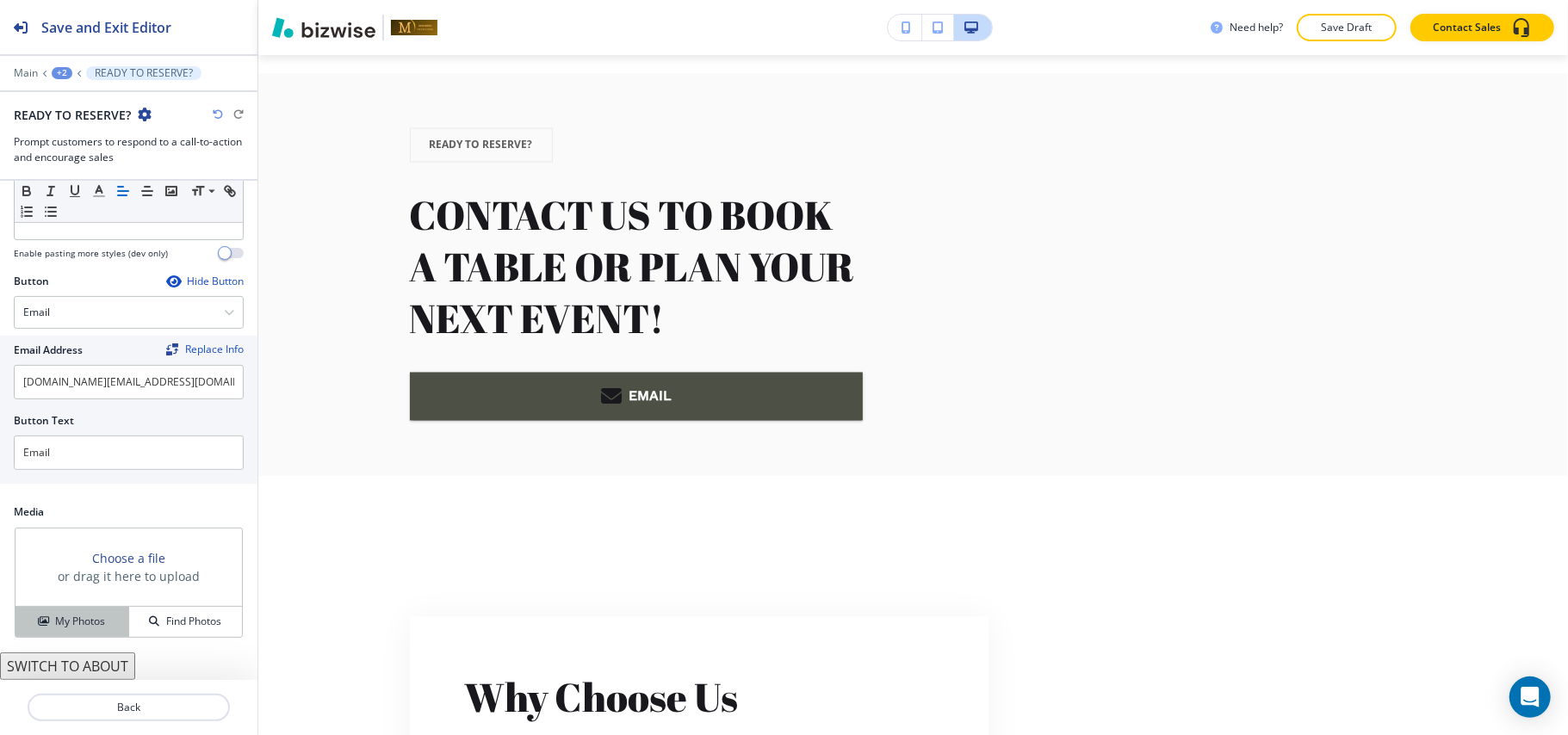
click at [90, 623] on h4 "My Photos" at bounding box center [80, 622] width 50 height 15
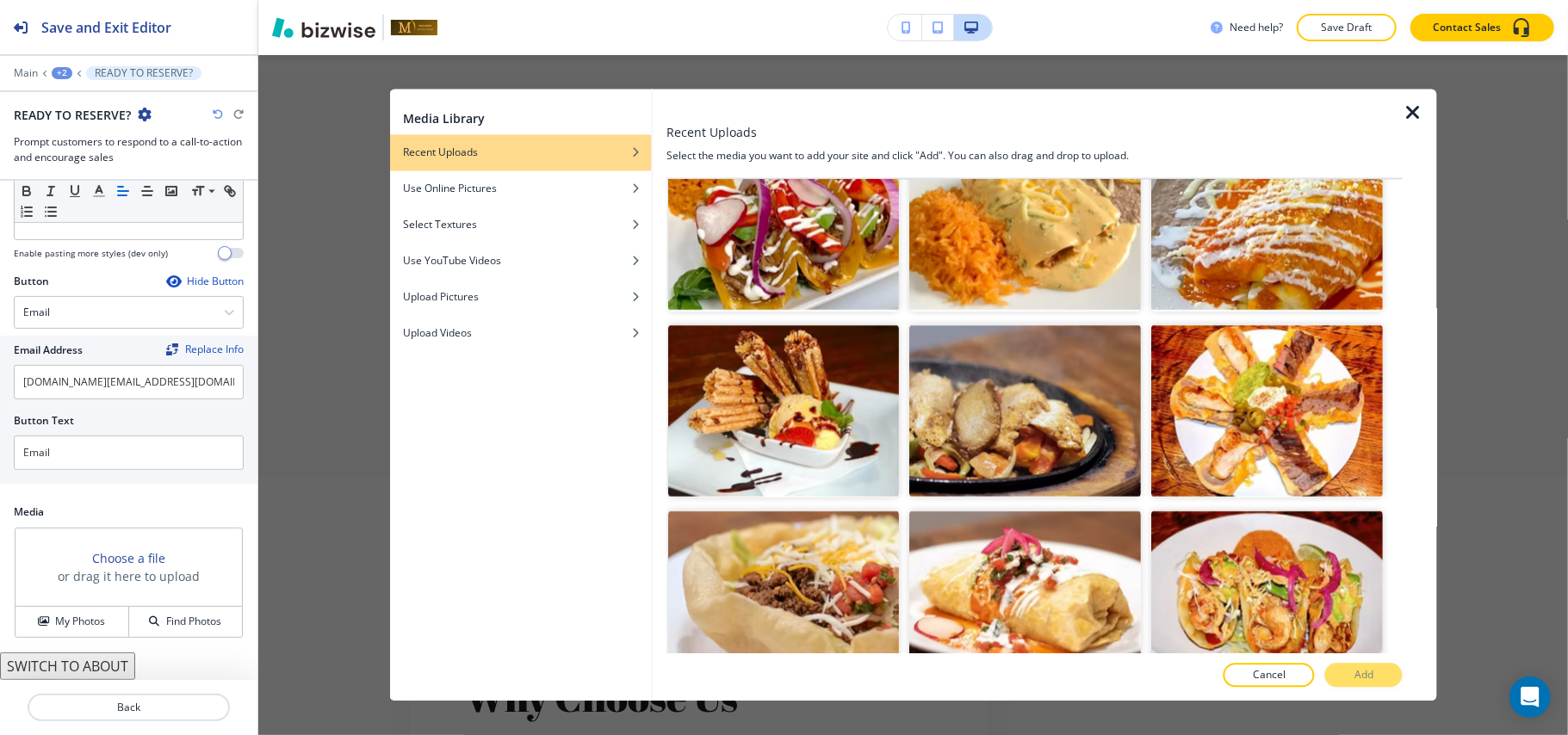
scroll to position [576, 0]
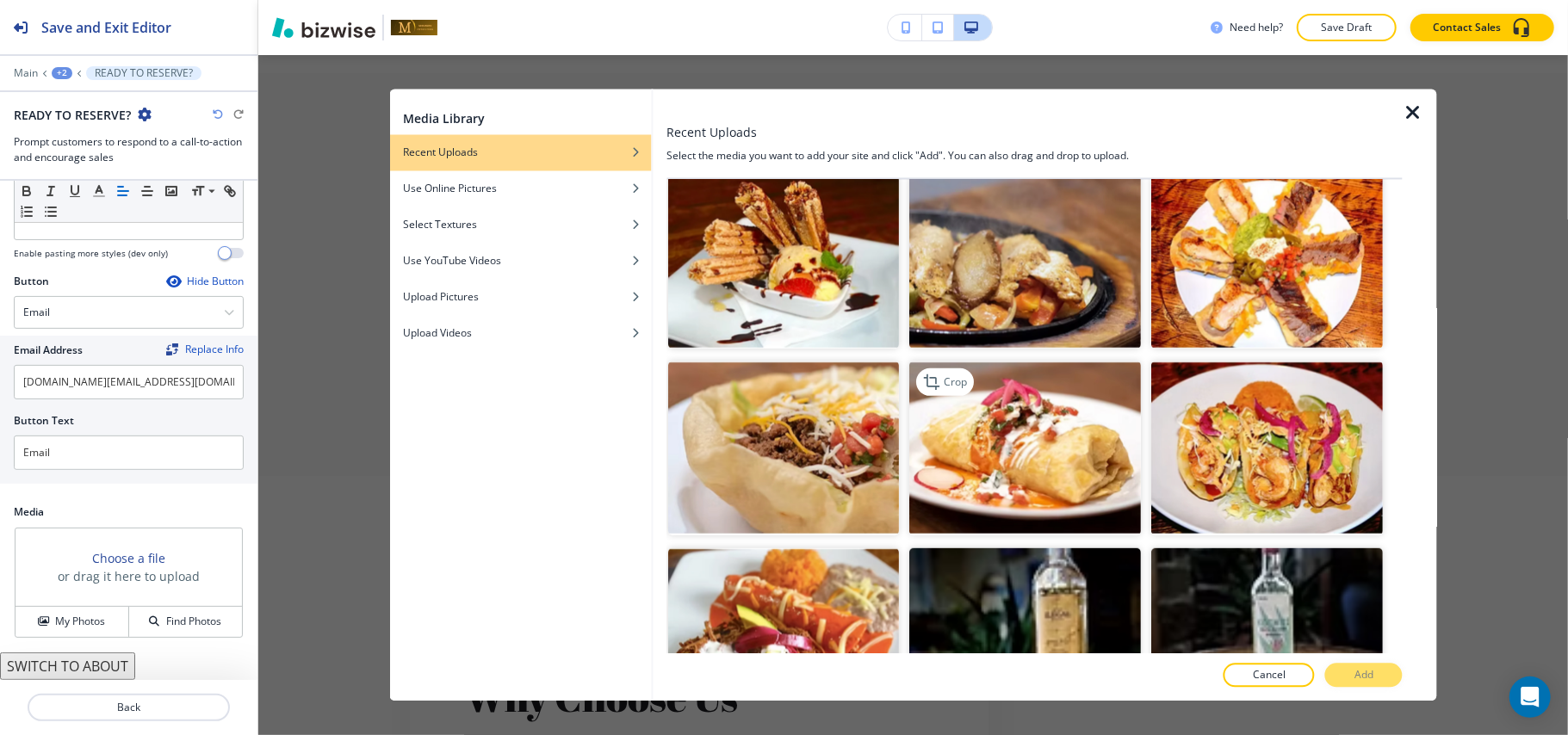
click at [1016, 436] on img "button" at bounding box center [1026, 449] width 231 height 174
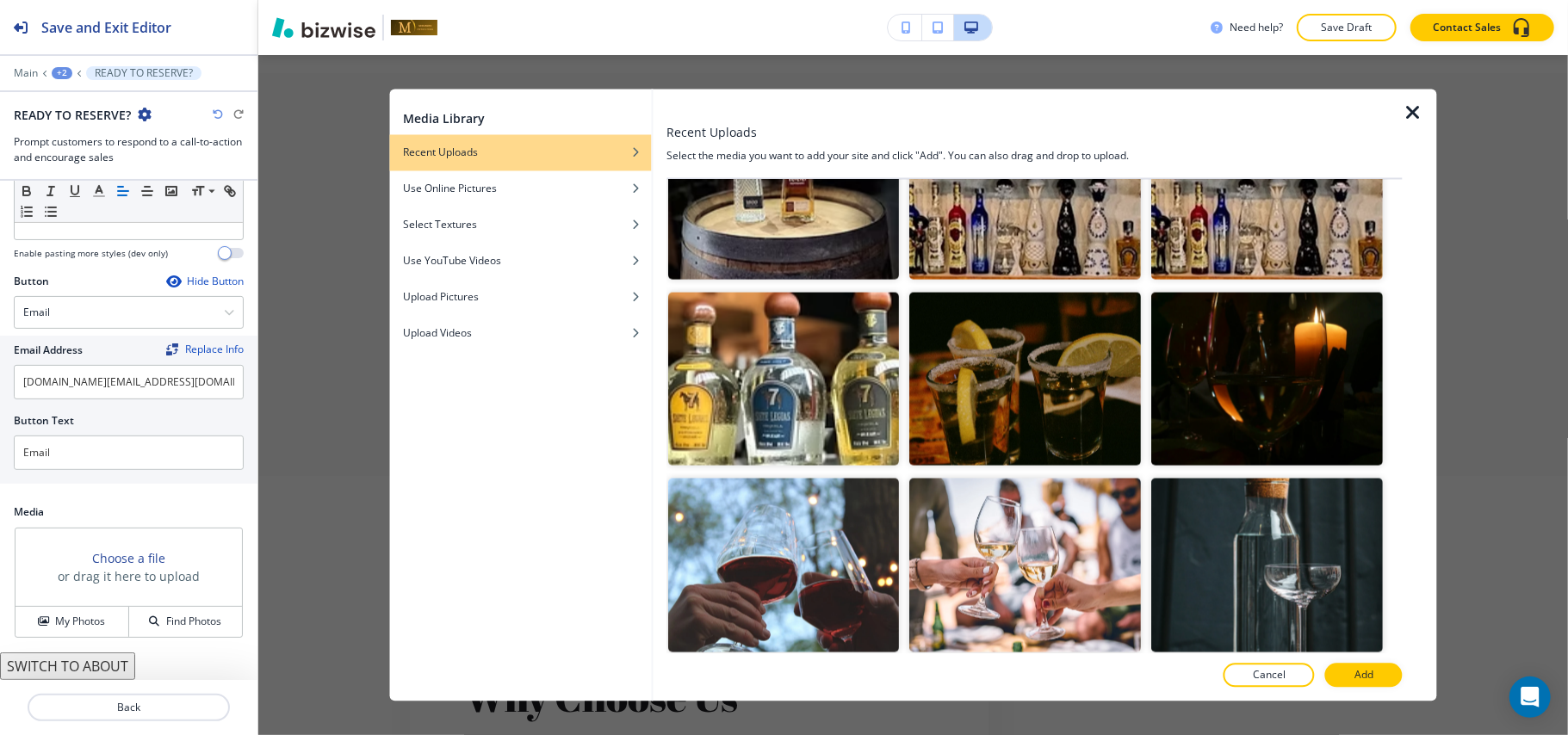
scroll to position [2120, 0]
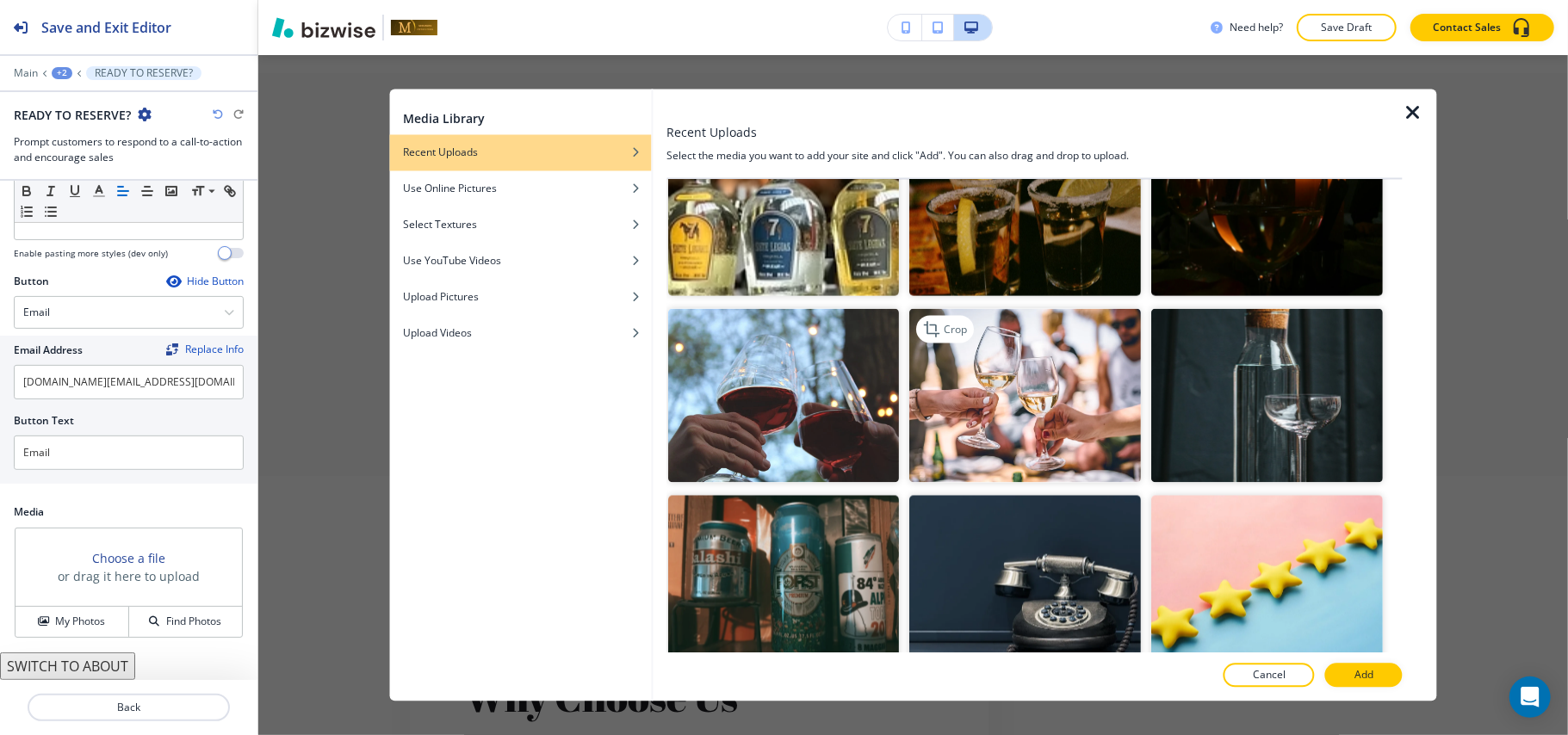
click at [973, 369] on img "button" at bounding box center [1026, 396] width 231 height 174
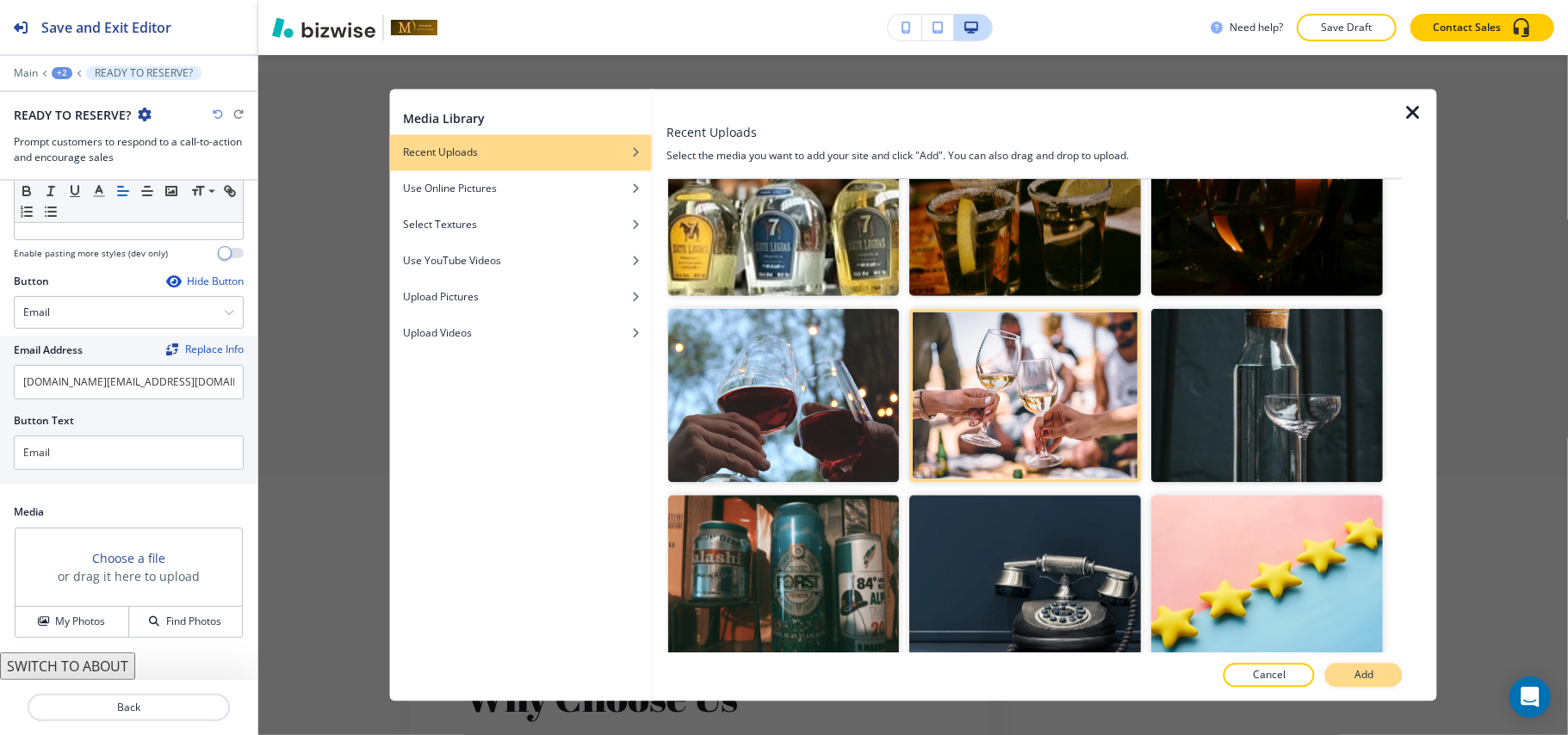
click at [1371, 680] on p "Add" at bounding box center [1364, 676] width 19 height 15
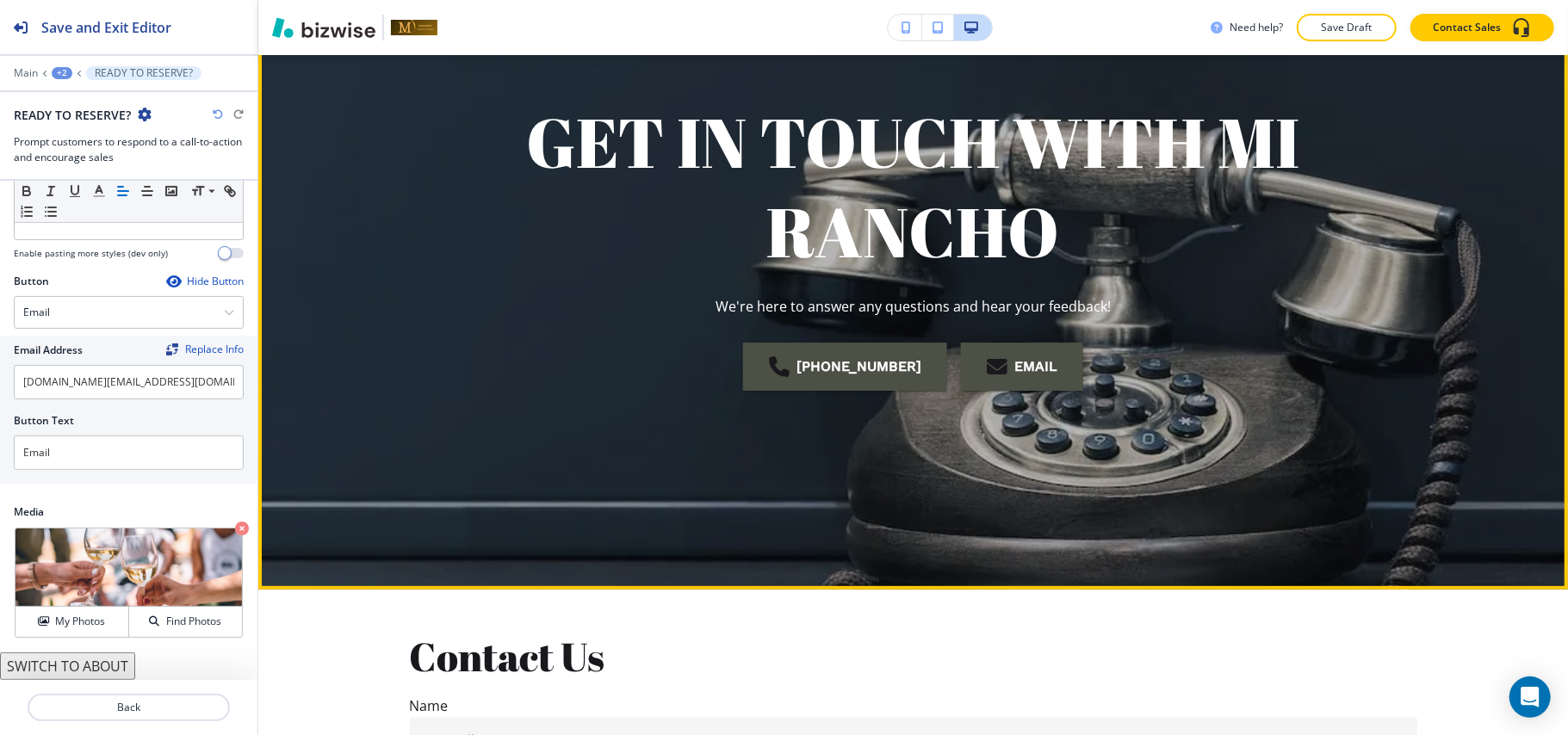
scroll to position [0, 0]
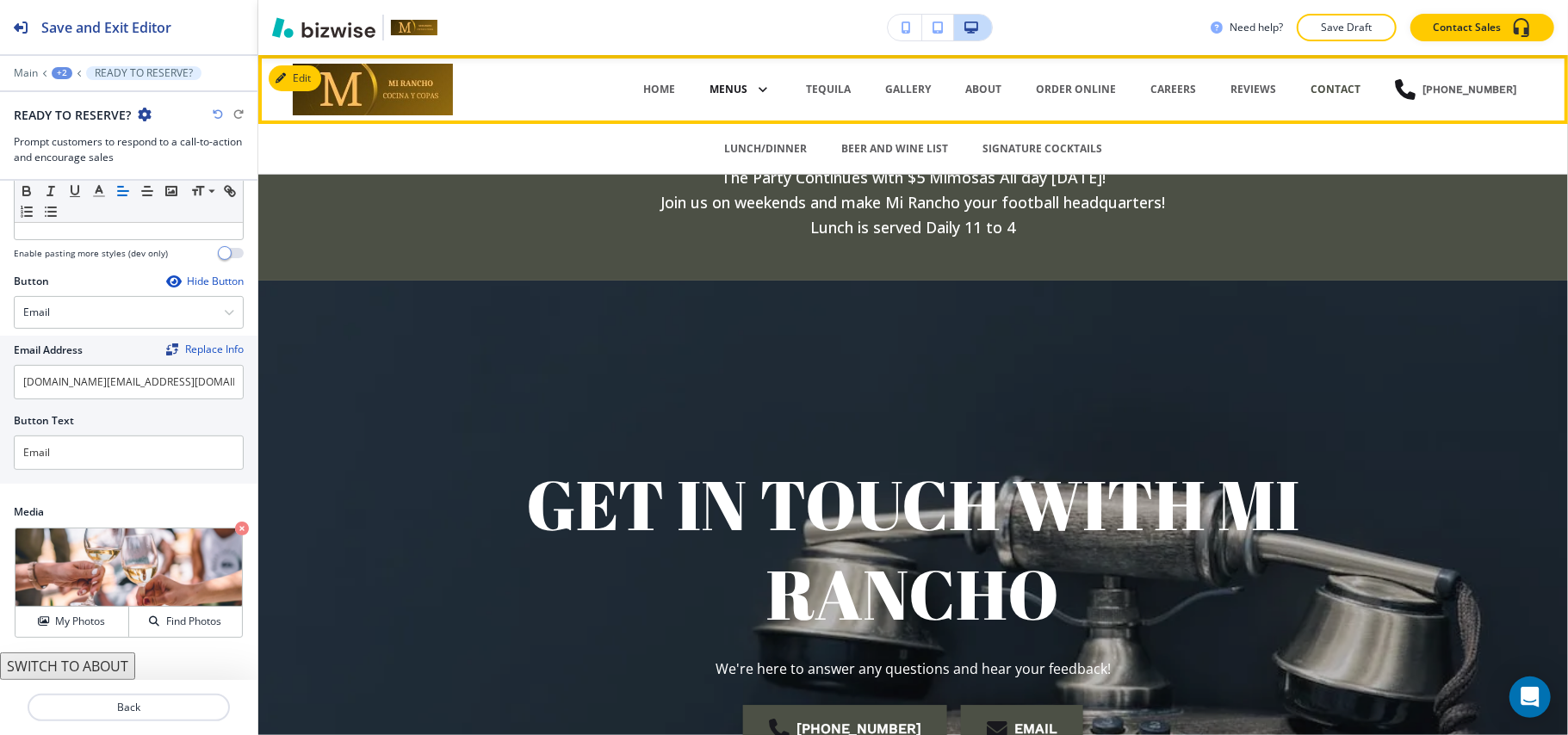
click at [743, 88] on p "MENUS" at bounding box center [728, 90] width 38 height 15
click at [770, 143] on p "LUNCH/DINNER" at bounding box center [766, 149] width 83 height 15
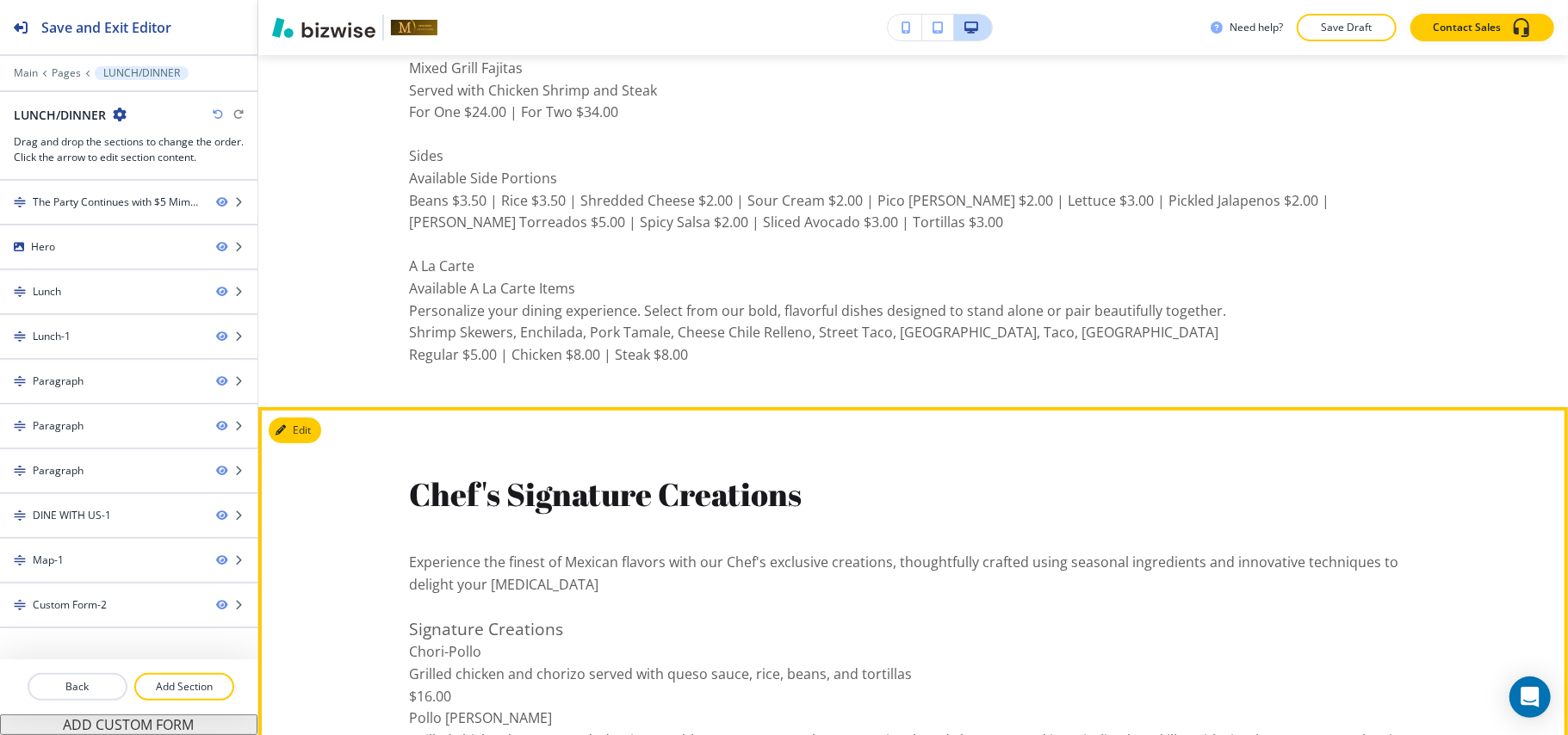
scroll to position [4823, 0]
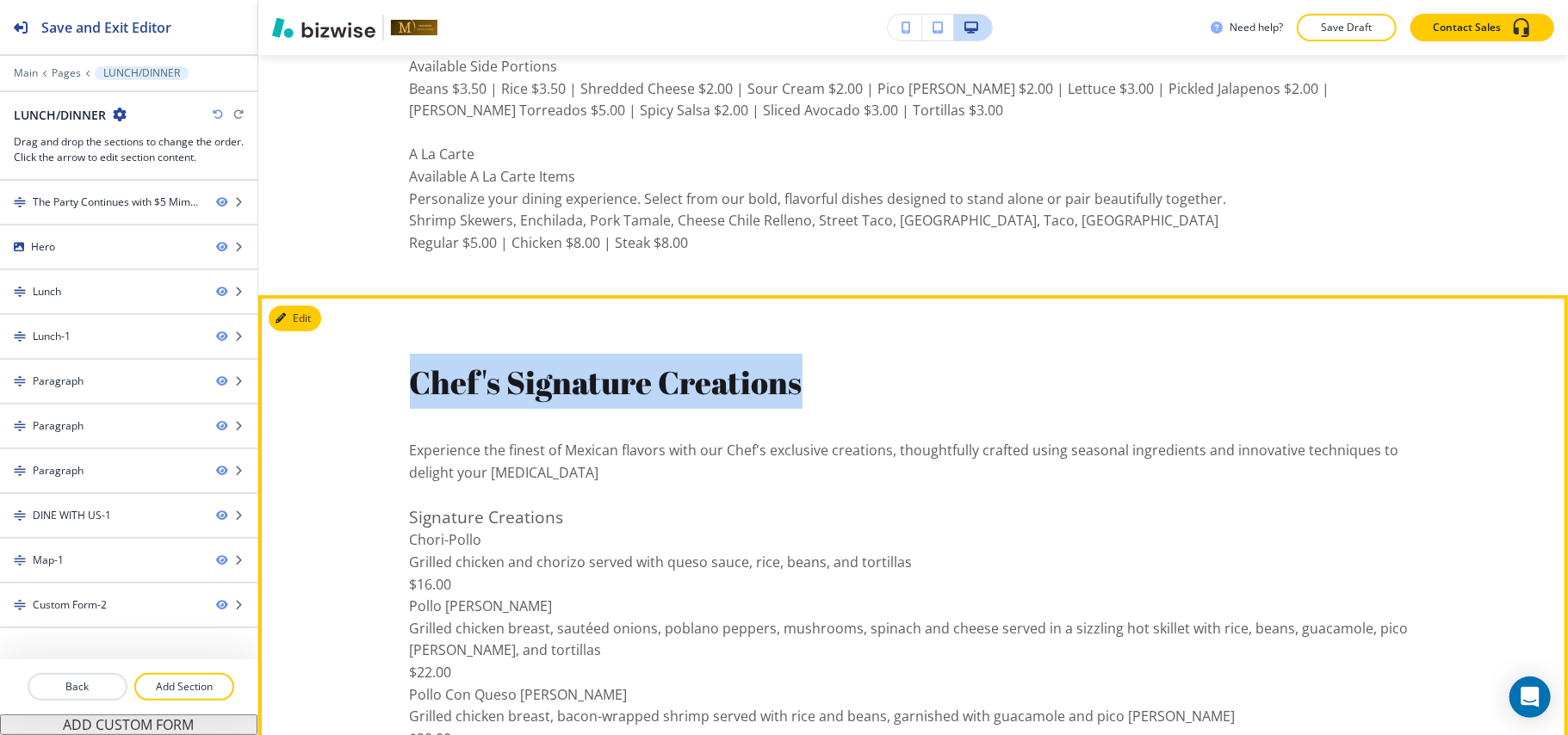
drag, startPoint x: 773, startPoint y: 366, endPoint x: 910, endPoint y: 360, distance: 137.1
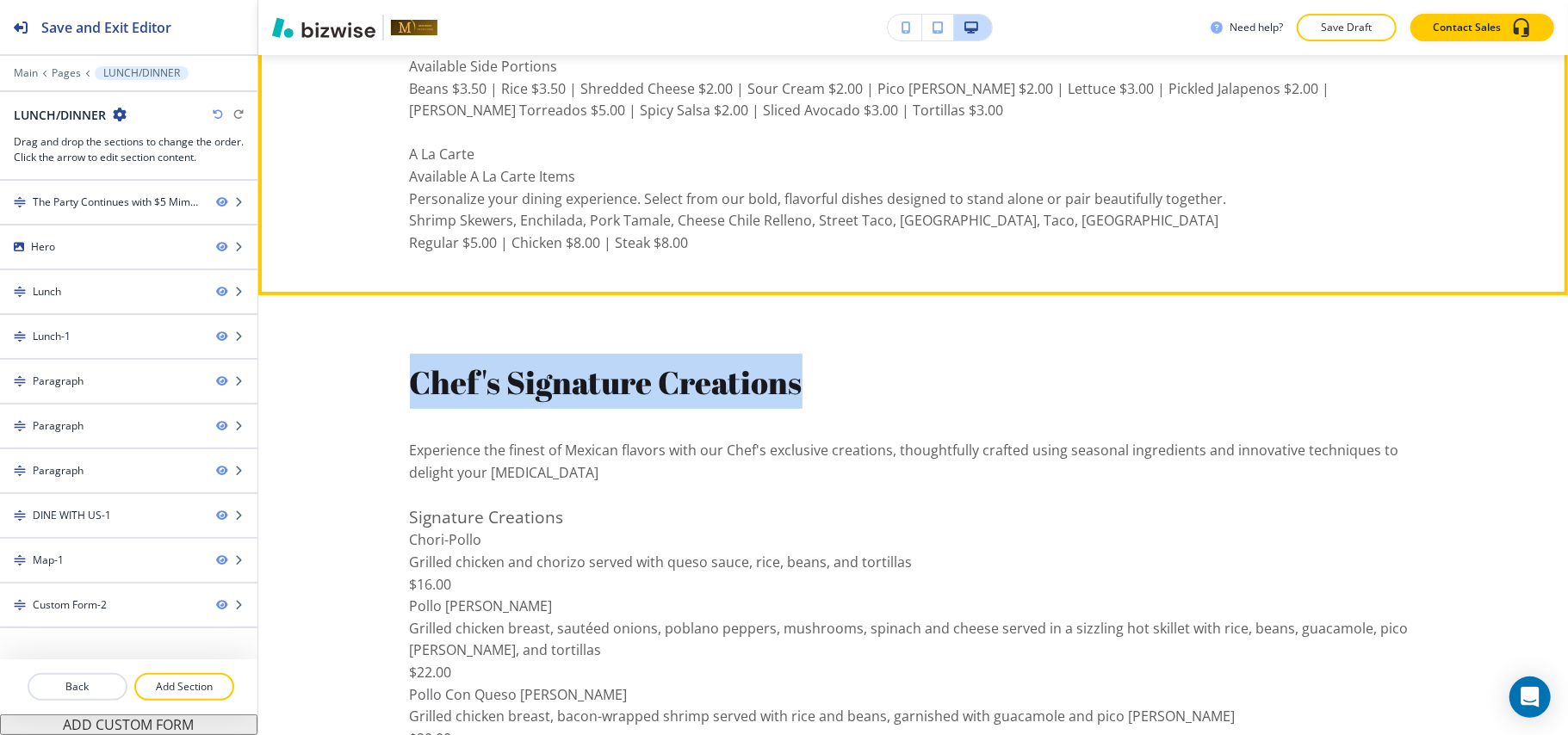
copy span "Chef's Signature Creations"
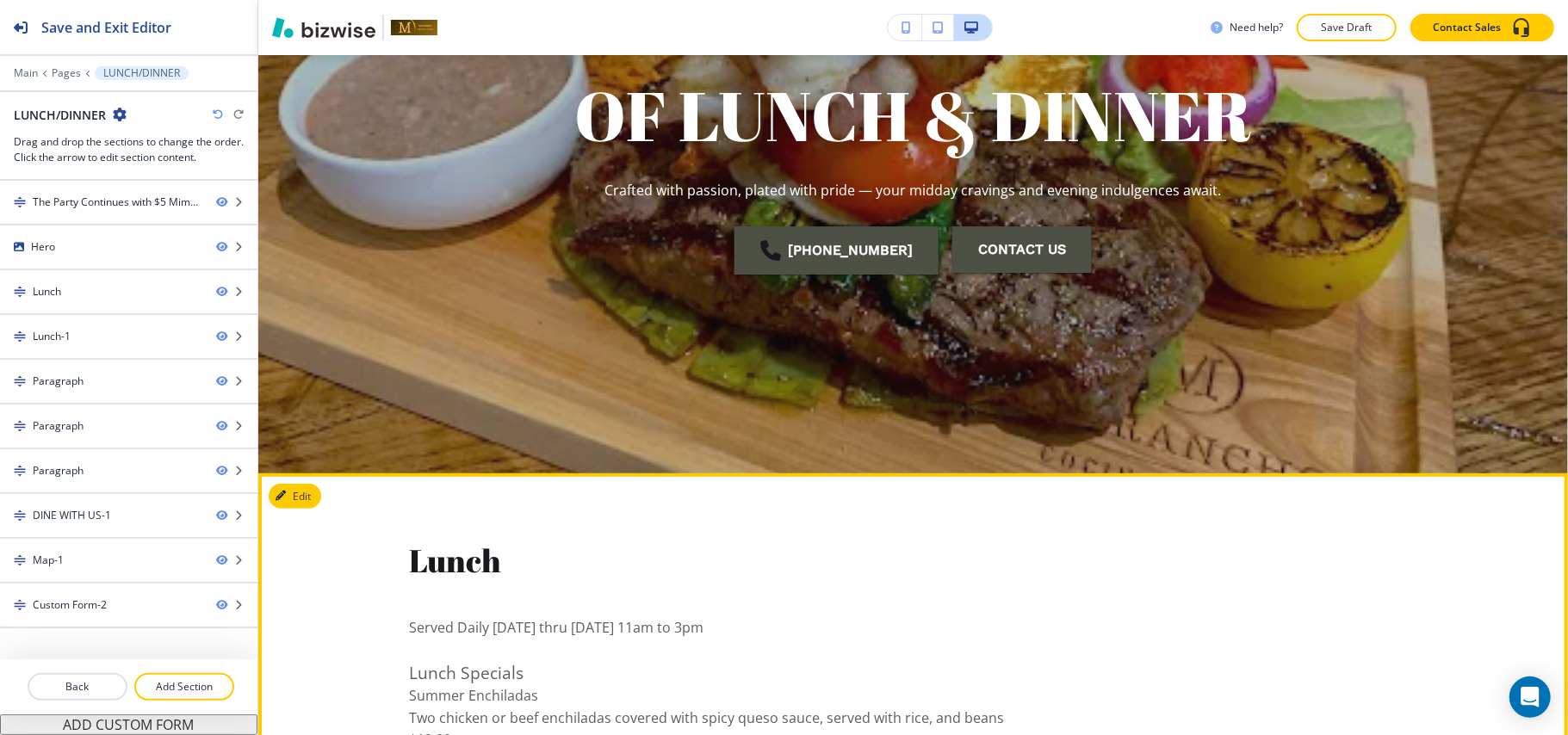
scroll to position [803, 0]
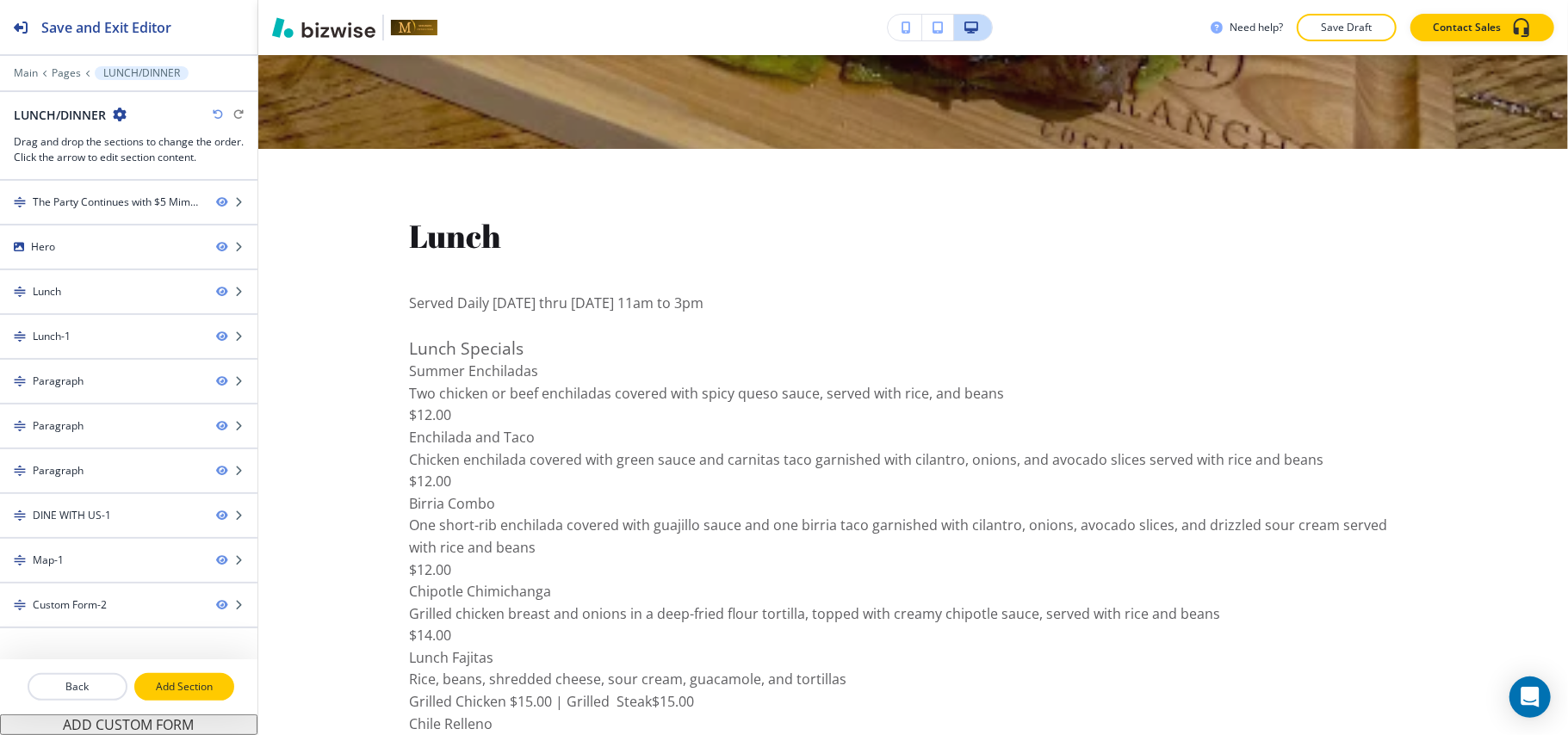
click at [174, 687] on p "Add Section" at bounding box center [184, 687] width 96 height 15
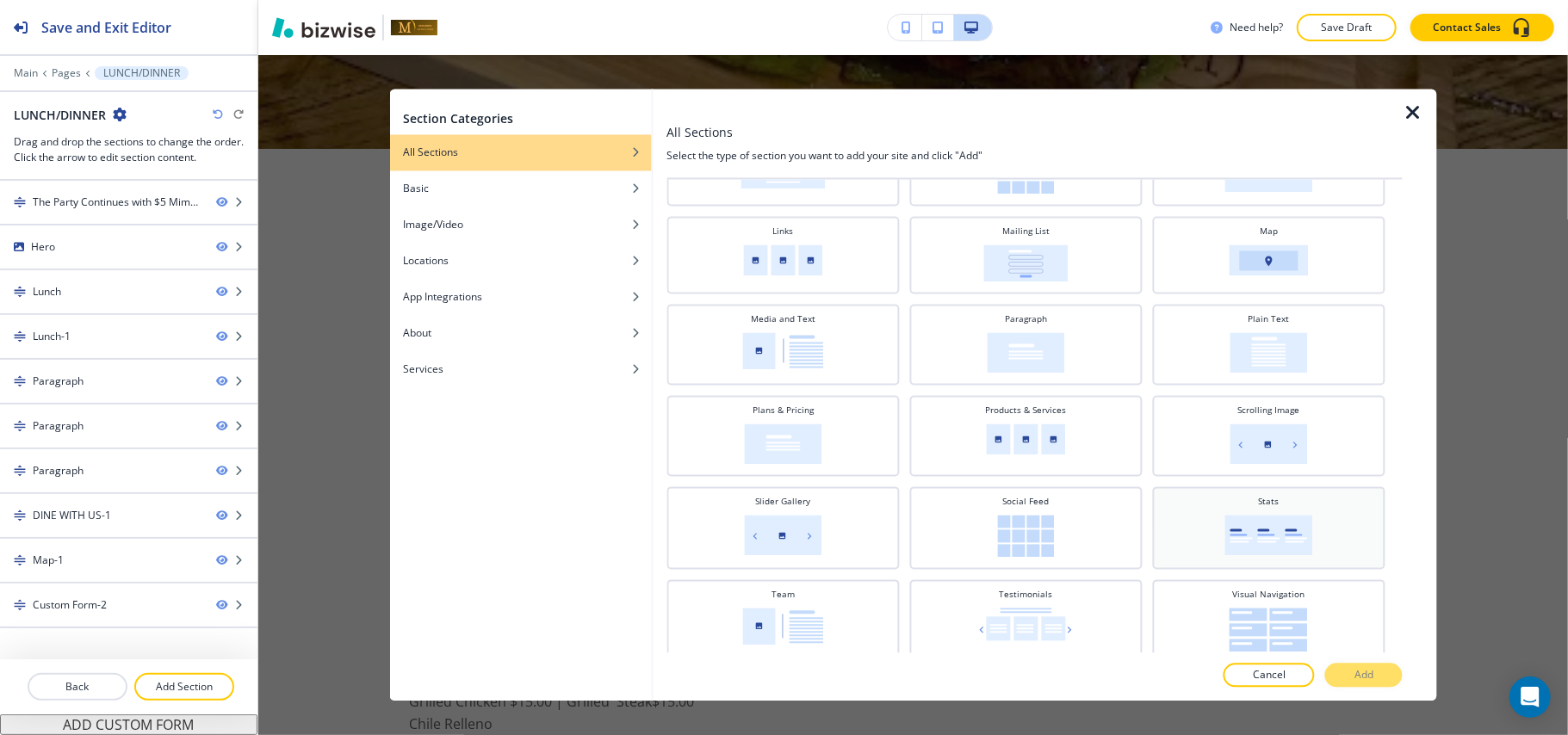
scroll to position [373, 0]
click at [1291, 528] on img at bounding box center [1268, 535] width 88 height 41
click at [1362, 677] on p "Add" at bounding box center [1364, 676] width 19 height 15
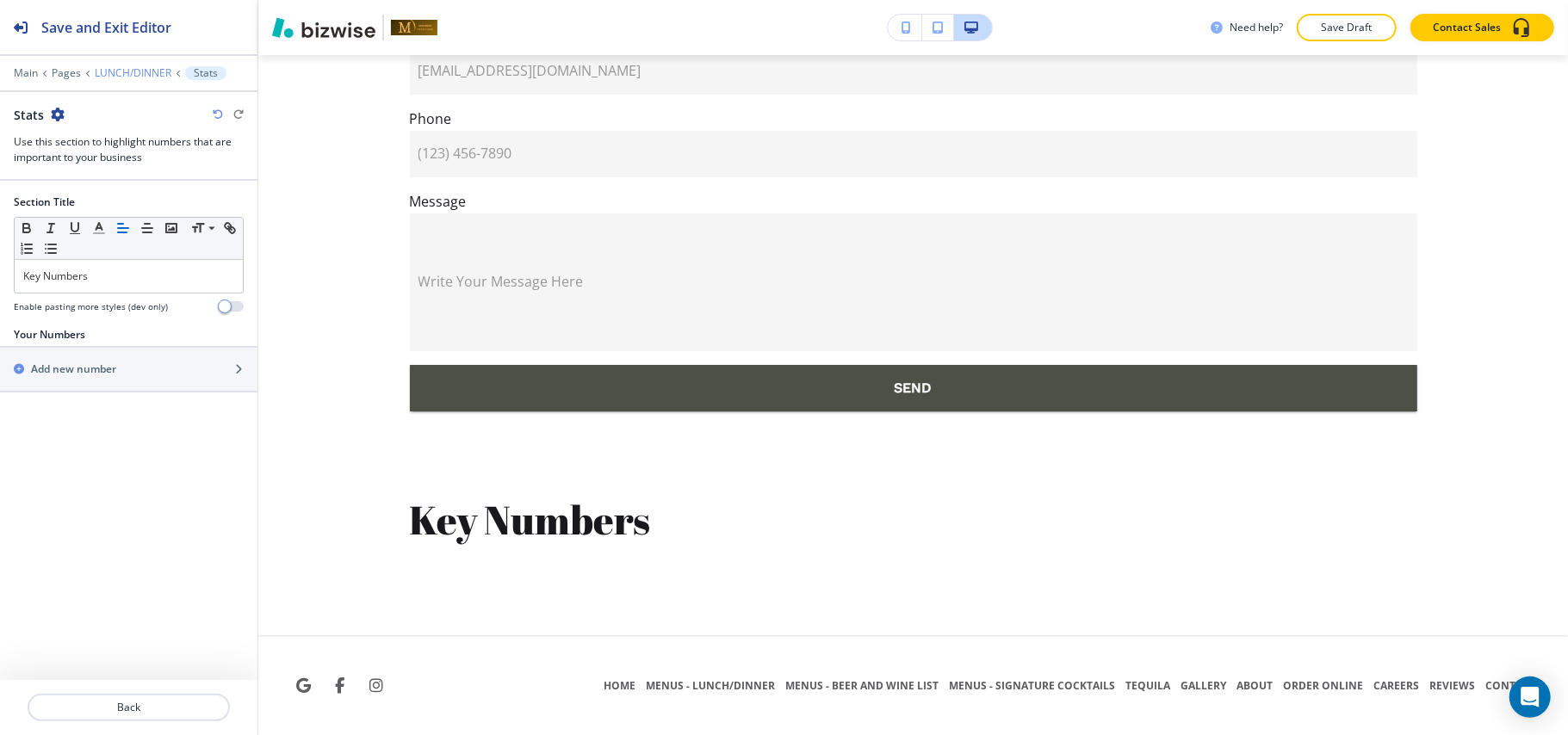
scroll to position [9107, 0]
click at [140, 76] on p "LUNCH/DINNER" at bounding box center [132, 73] width 76 height 12
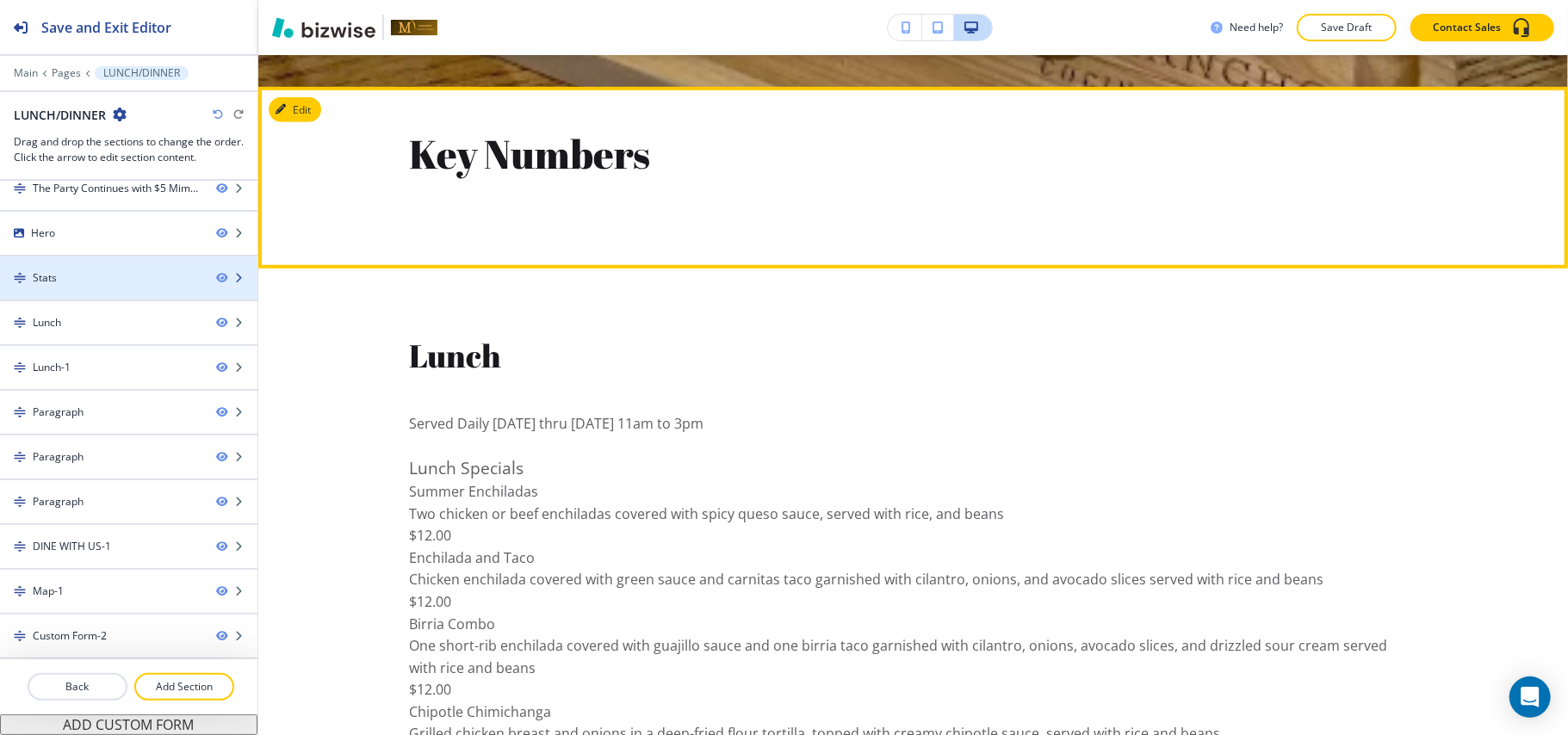
scroll to position [897, 0]
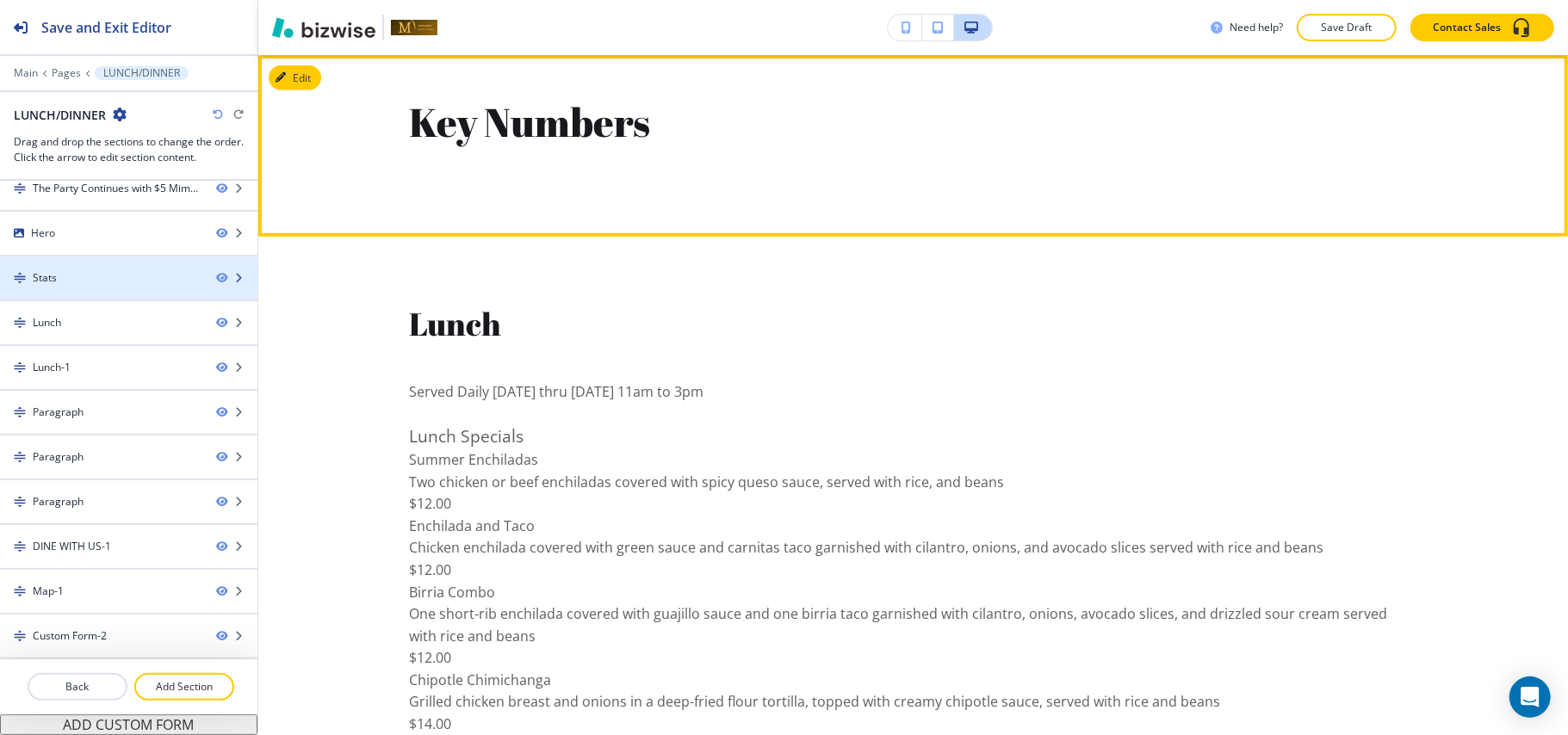
click at [92, 272] on div "Stats" at bounding box center [101, 278] width 203 height 15
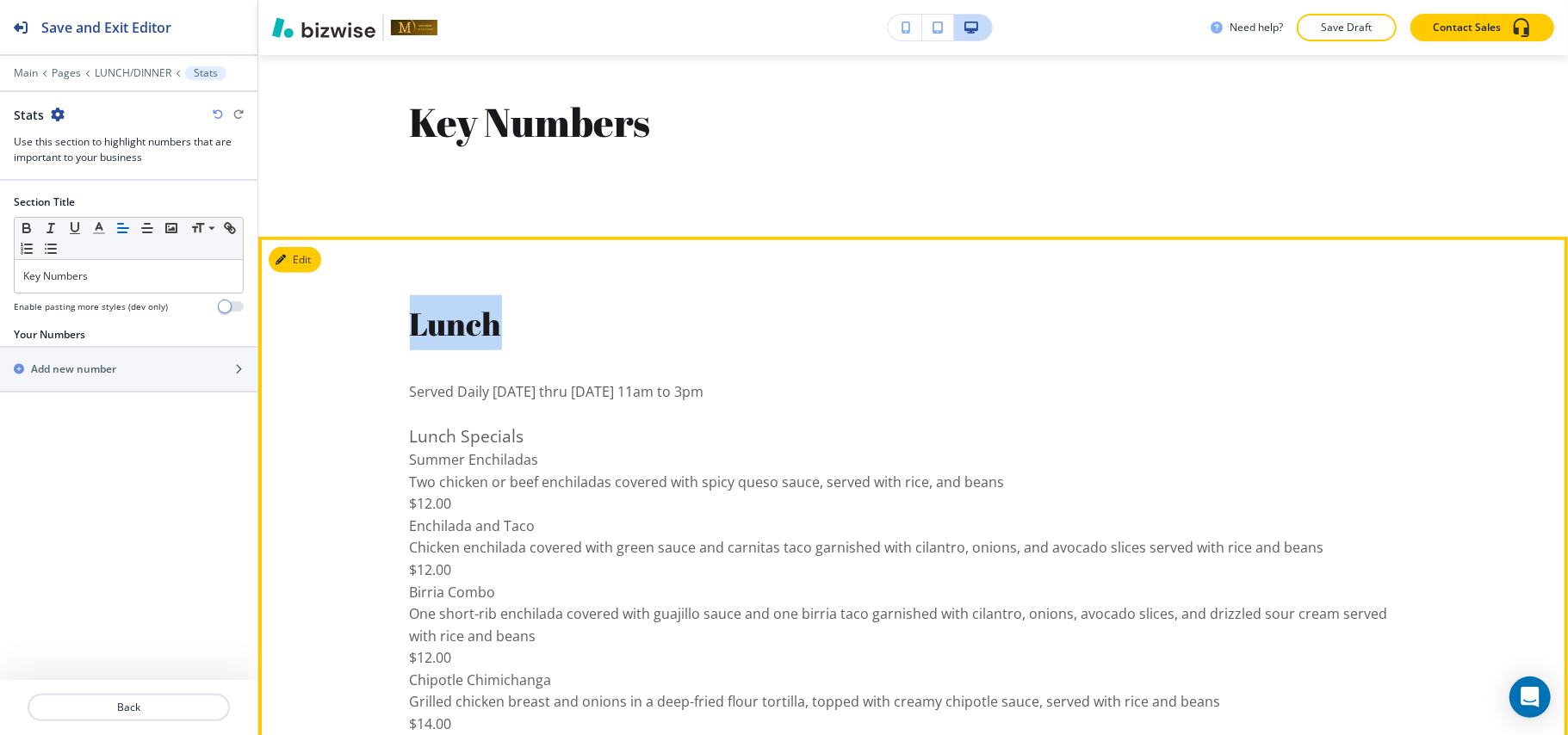
drag, startPoint x: 493, startPoint y: 310, endPoint x: 551, endPoint y: 312, distance: 58.0
click at [551, 312] on div "Lunch Served Daily [DATE] thru [DATE] 11am to 3pm Lunch Specials Summer Enchila…" at bounding box center [913, 671] width 1310 height 788
copy span "Lunch"
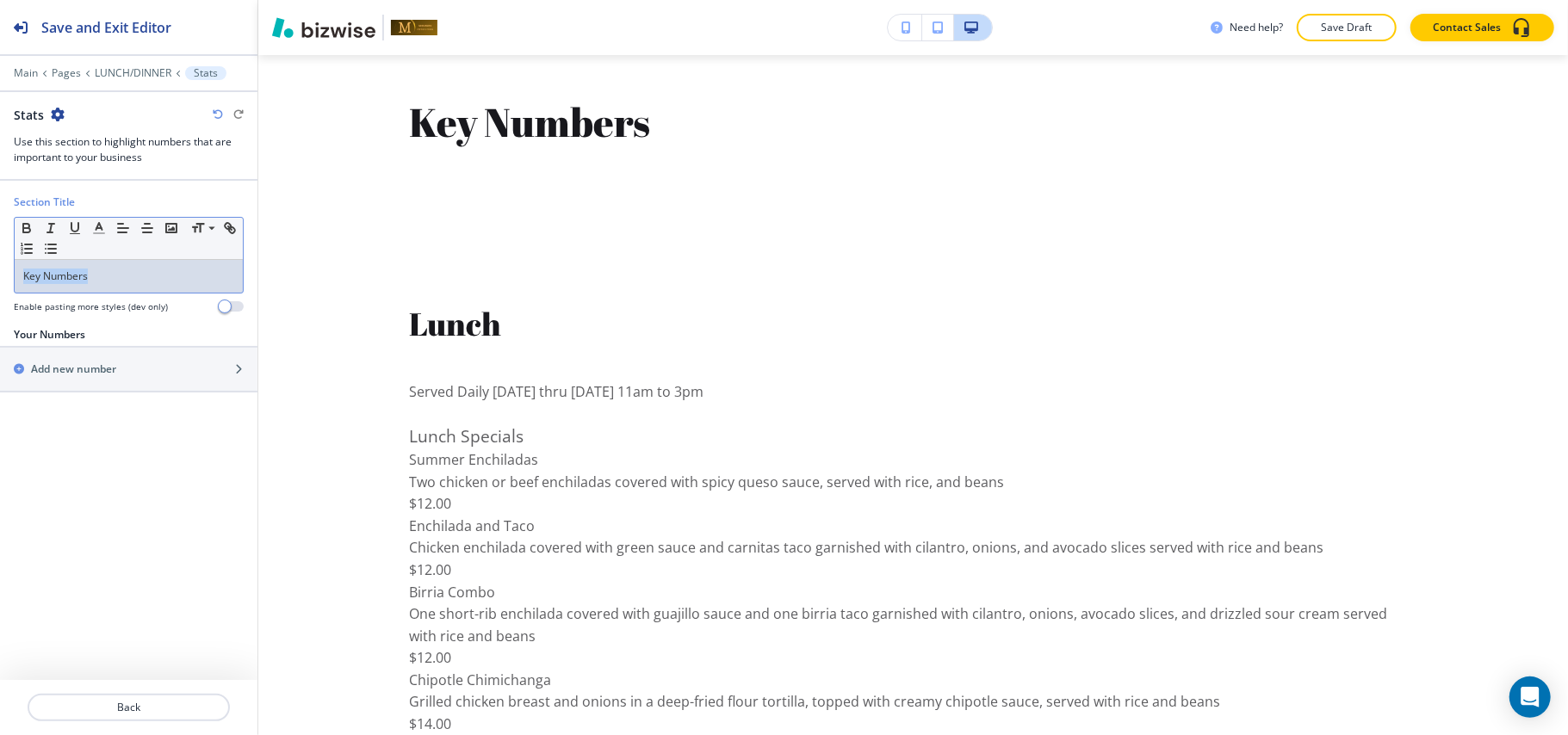
drag, startPoint x: 76, startPoint y: 266, endPoint x: 2, endPoint y: 267, distance: 74.0
click at [0, 266] on div "Section Title Small Normal Large Huge Key Numbers Enable pasting more styles (d…" at bounding box center [128, 260] width 257 height 132
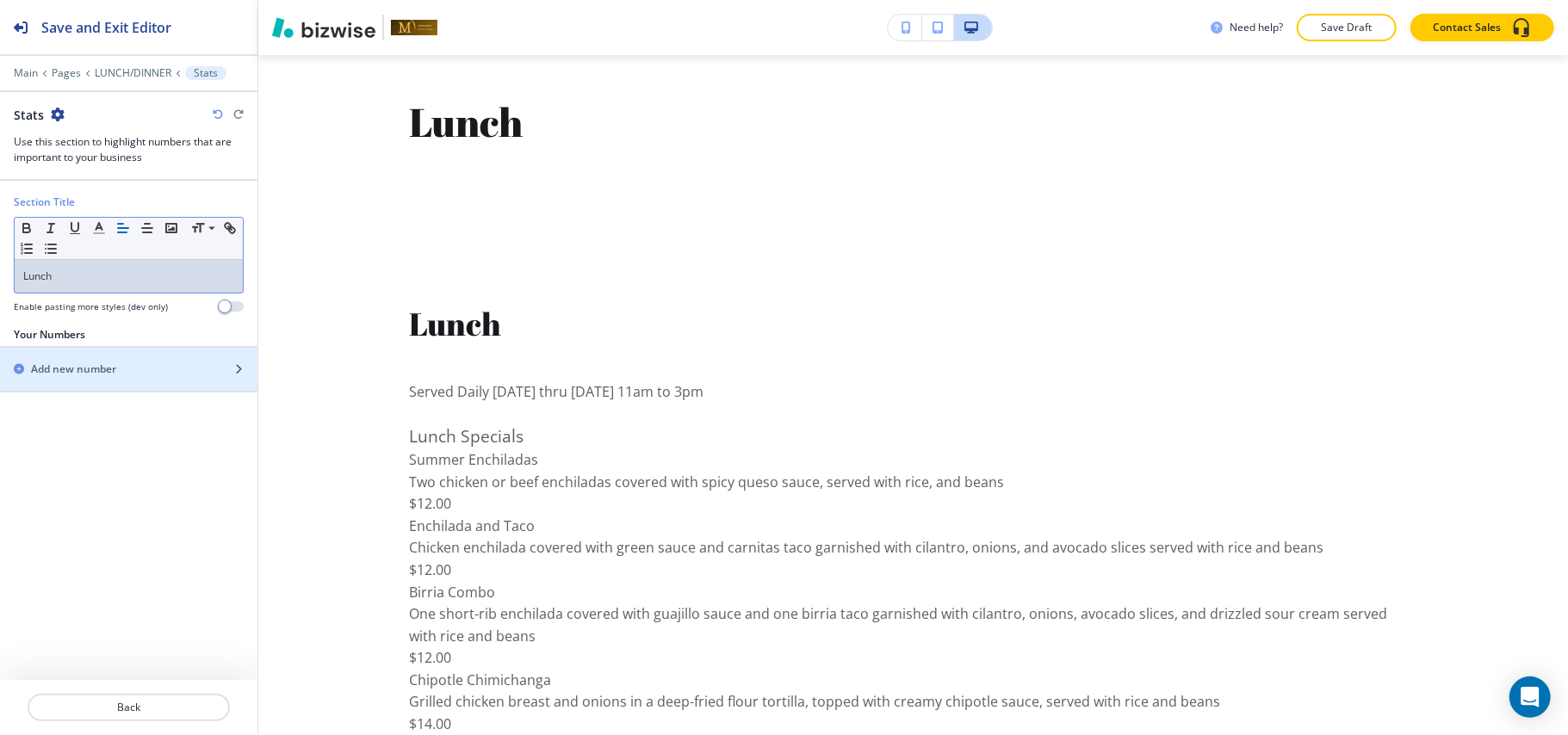
click at [93, 384] on div "button" at bounding box center [128, 384] width 257 height 14
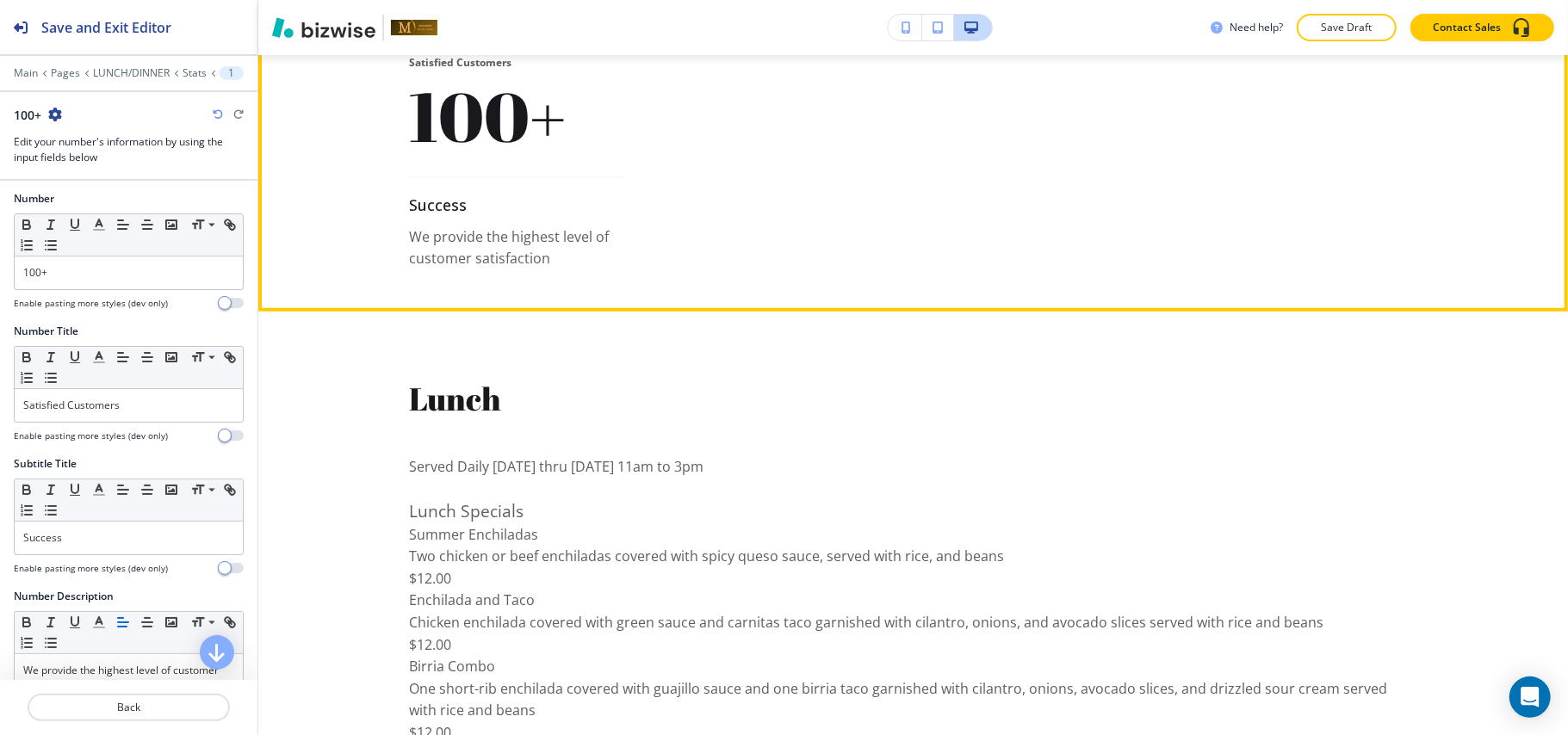
scroll to position [0, 0]
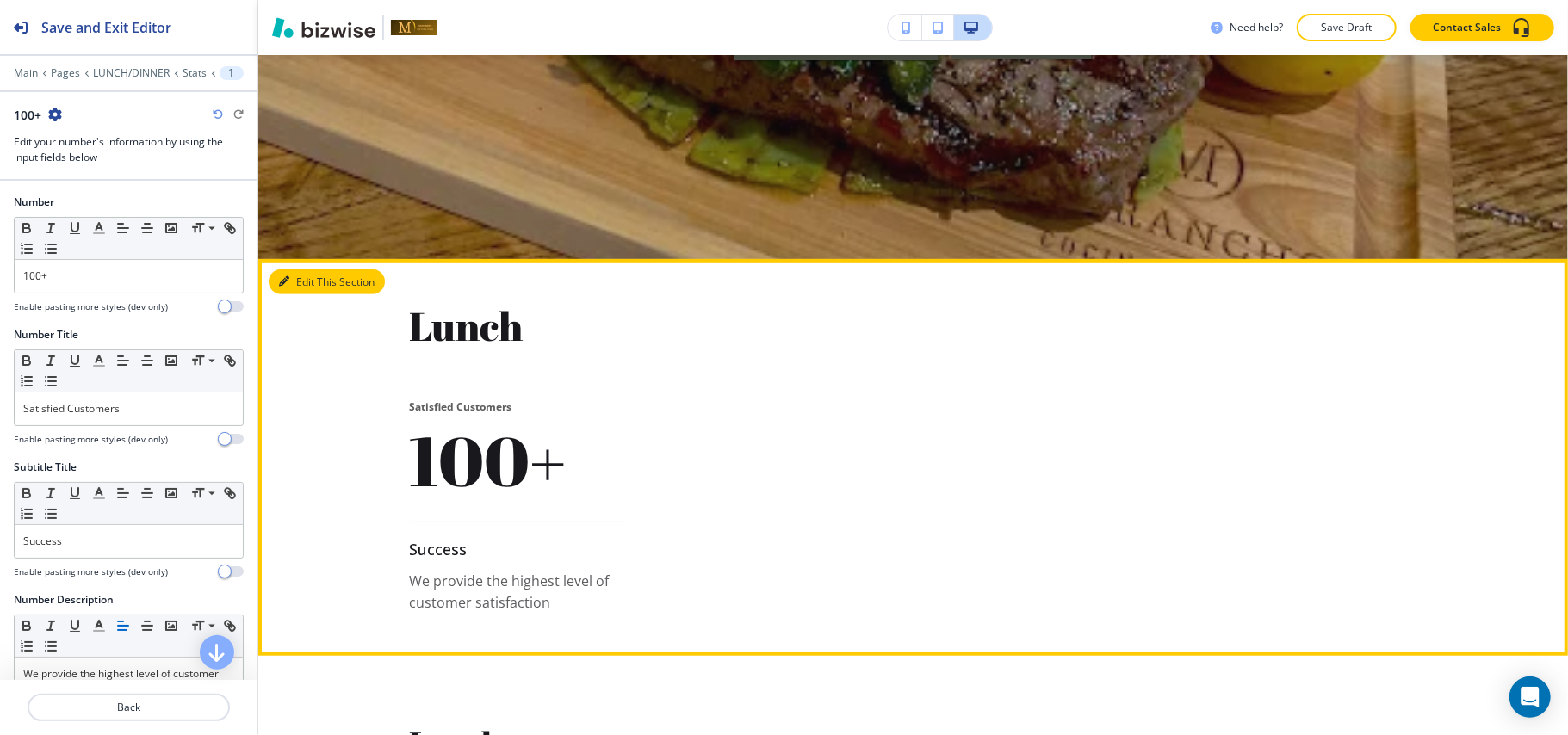
click at [303, 277] on button "Edit This Section" at bounding box center [327, 282] width 117 height 26
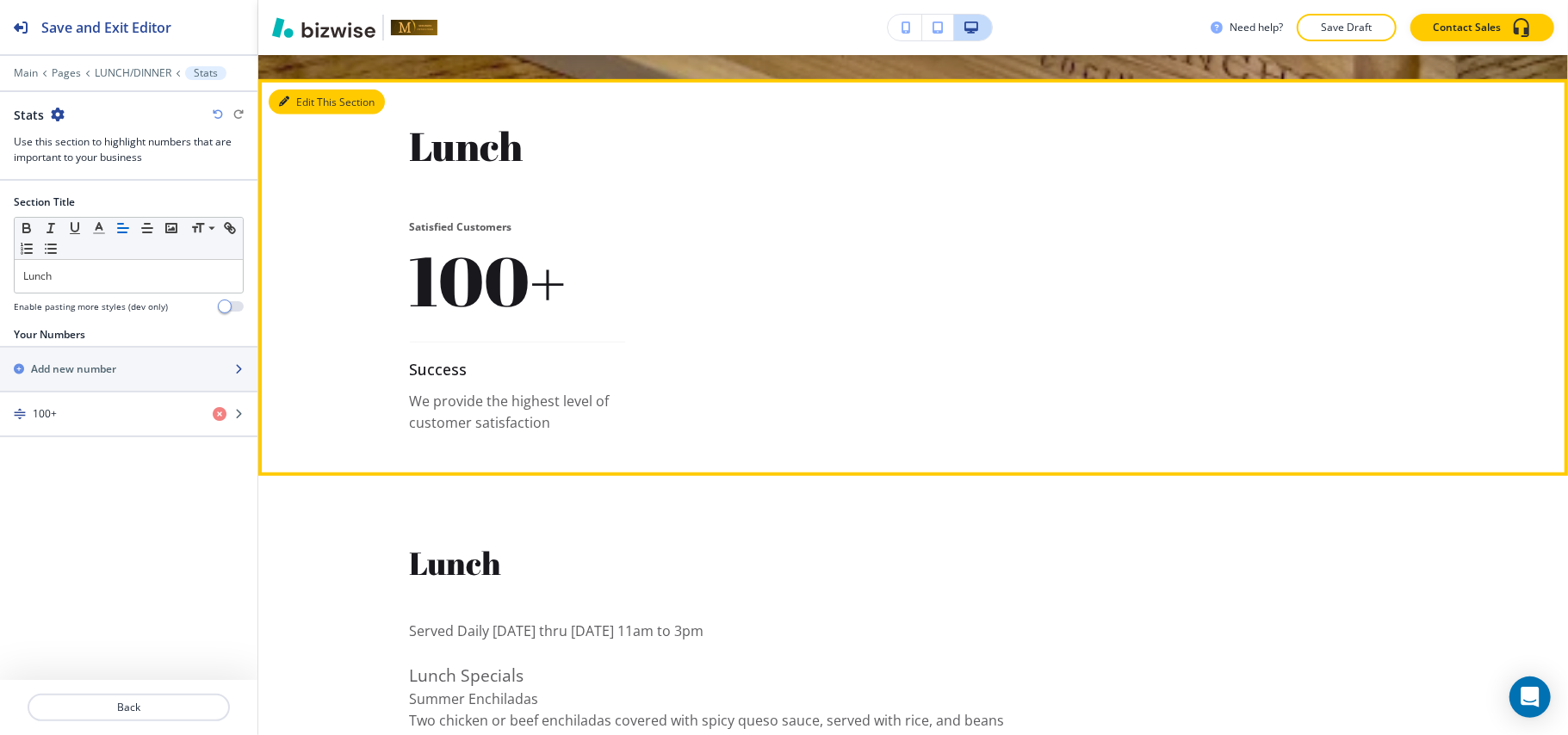
scroll to position [897, 0]
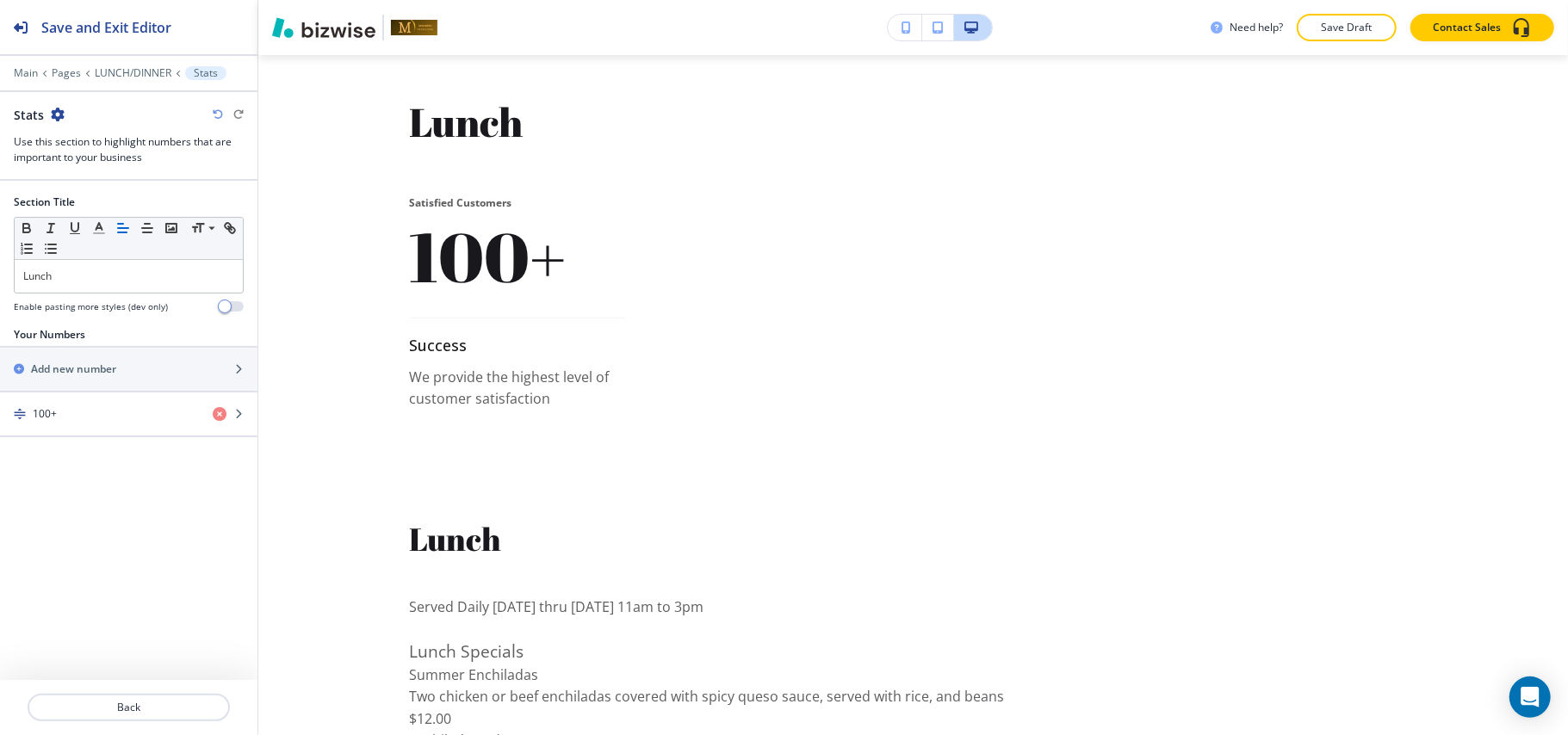
click at [59, 108] on icon "button" at bounding box center [58, 115] width 14 height 14
click at [86, 200] on p "Delete Section" at bounding box center [103, 205] width 88 height 15
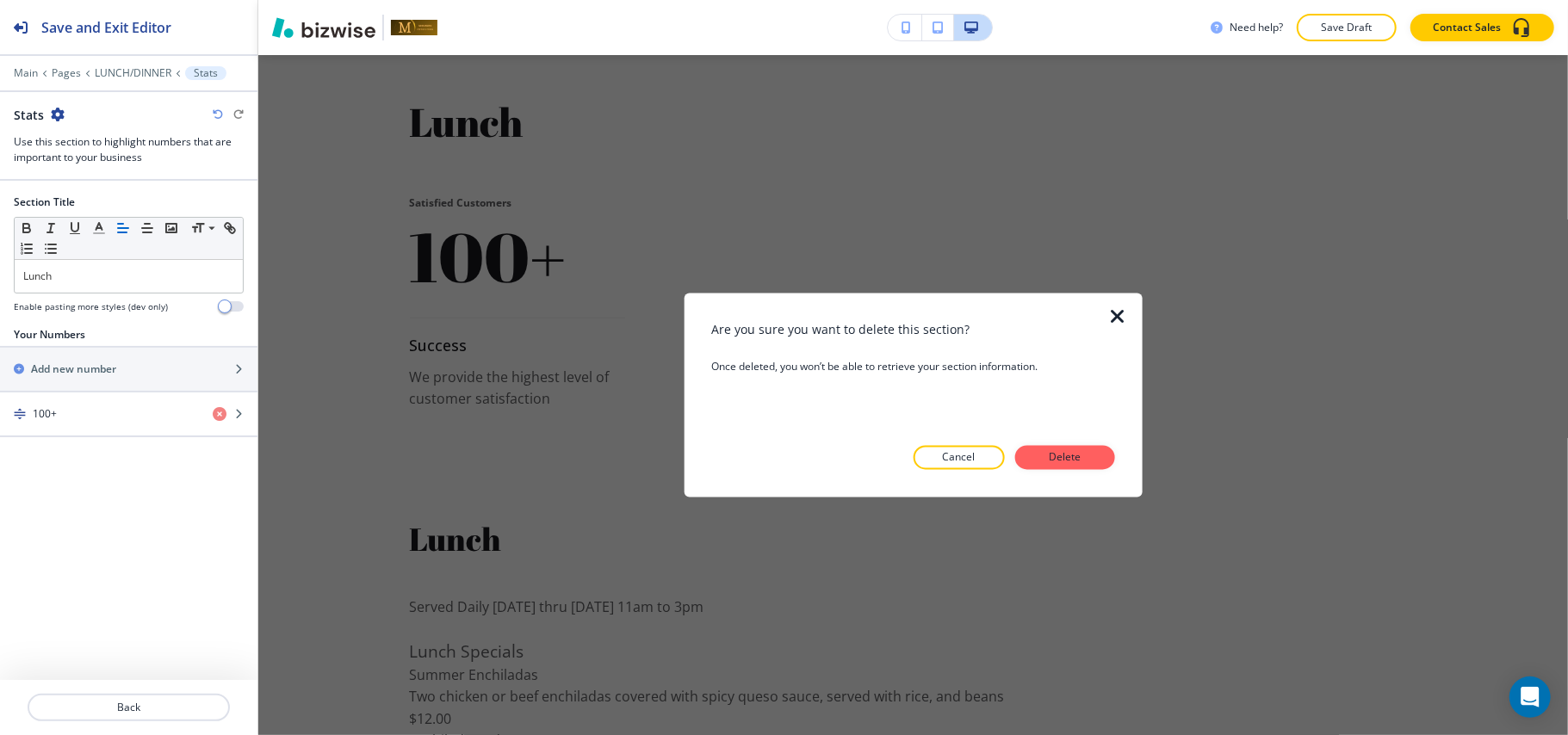
click at [1054, 466] on button "Delete" at bounding box center [1066, 457] width 100 height 24
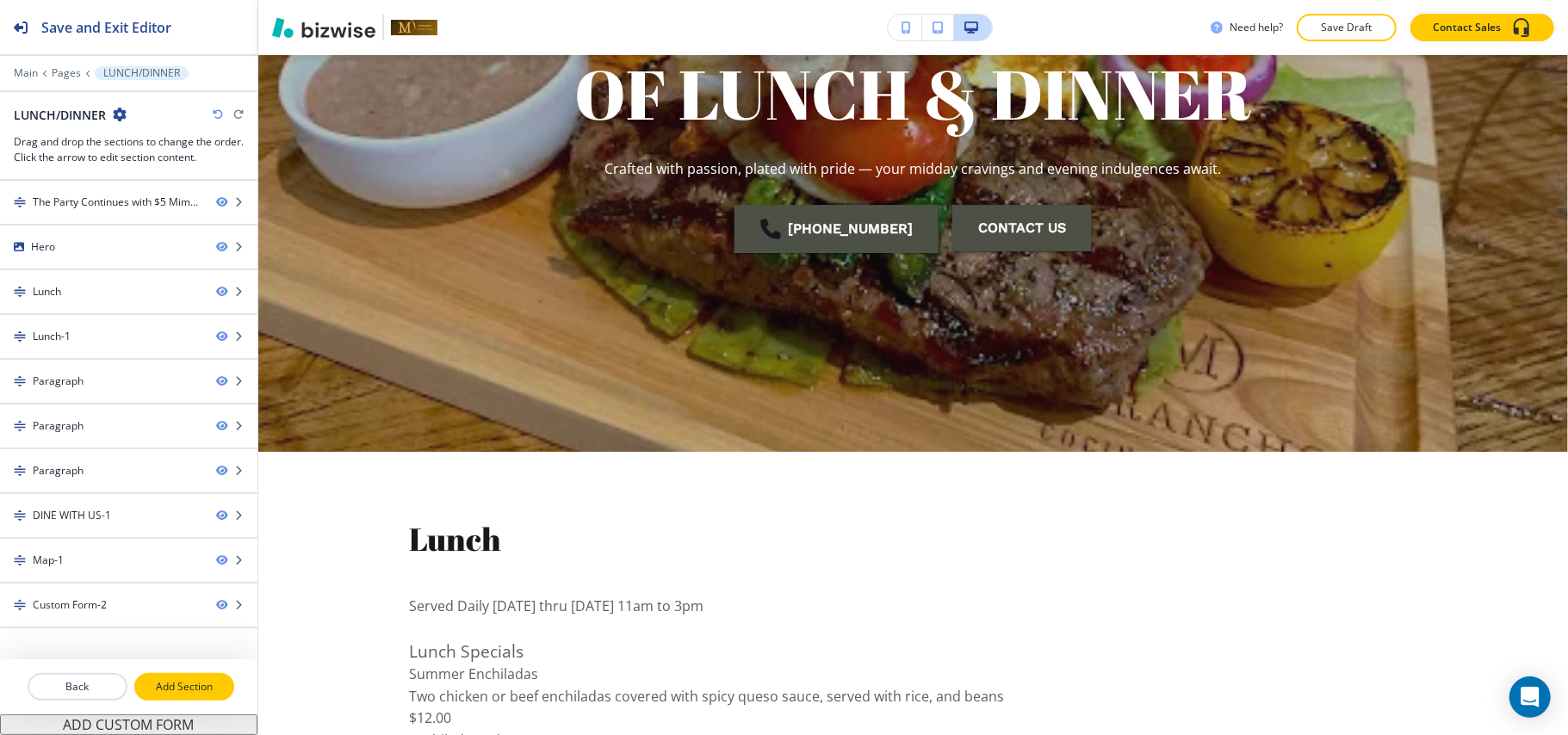
click at [173, 679] on p "Add Section" at bounding box center [184, 687] width 96 height 15
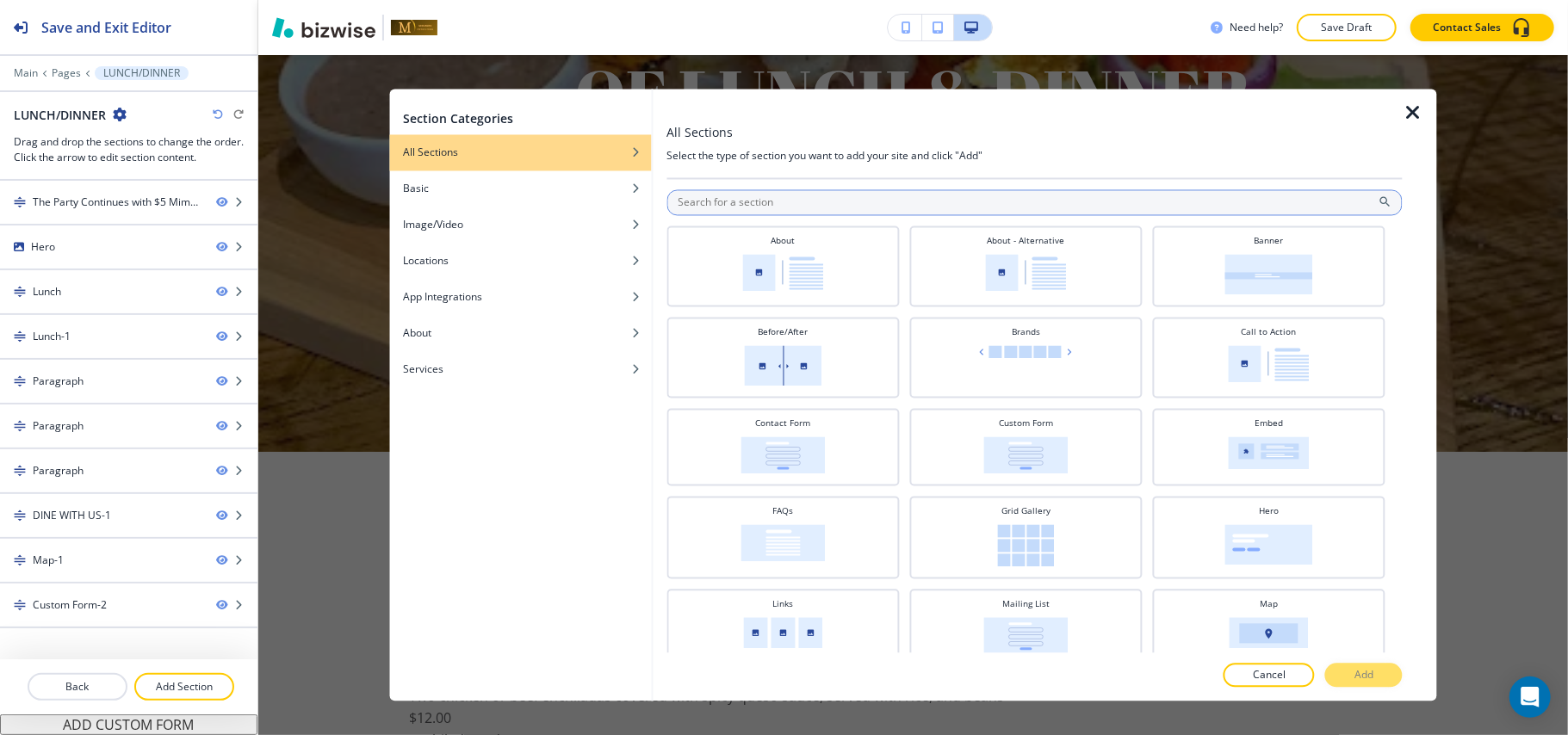
click at [723, 190] on input "text" at bounding box center [1034, 203] width 736 height 26
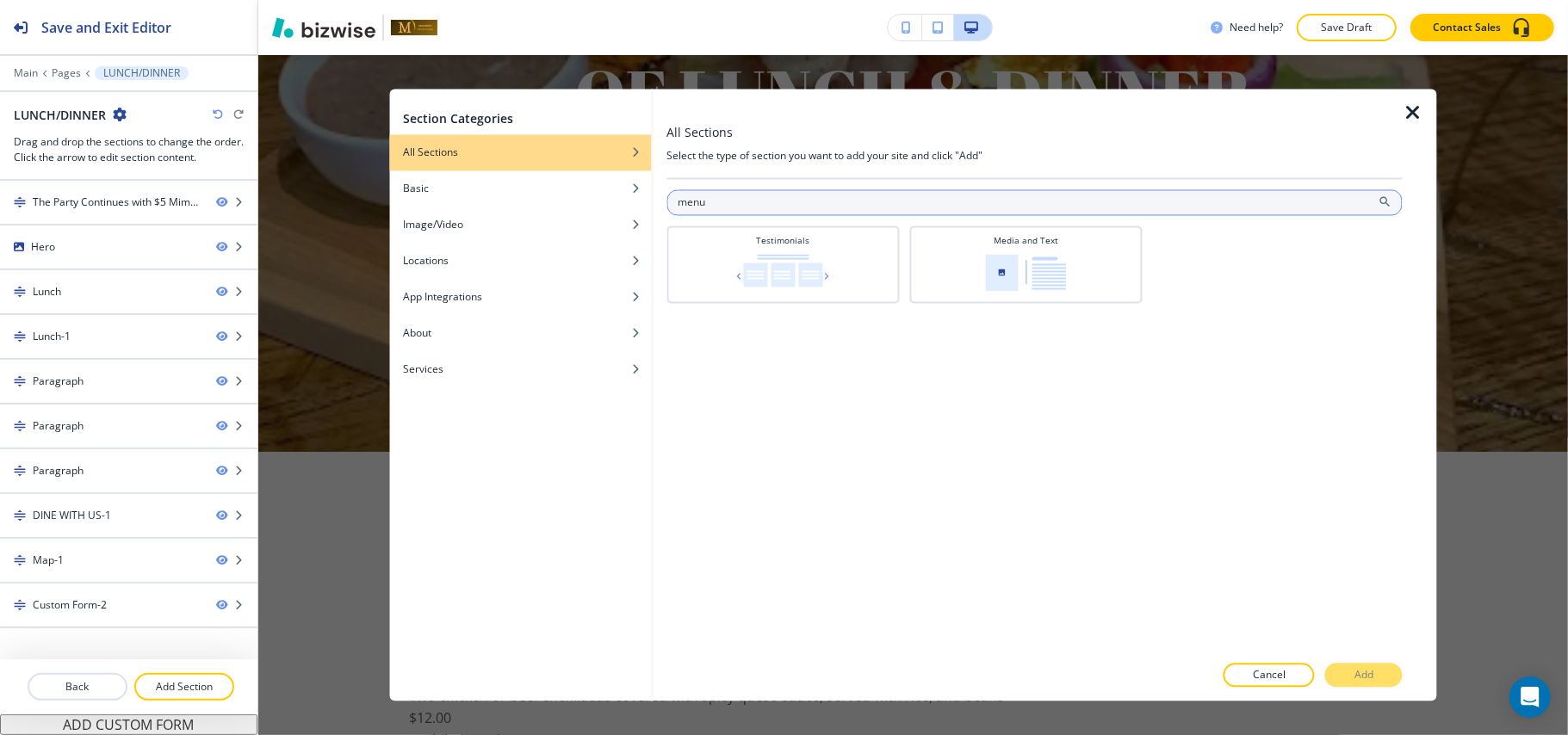
click at [768, 211] on input "menu" at bounding box center [1034, 203] width 736 height 26
type input "m"
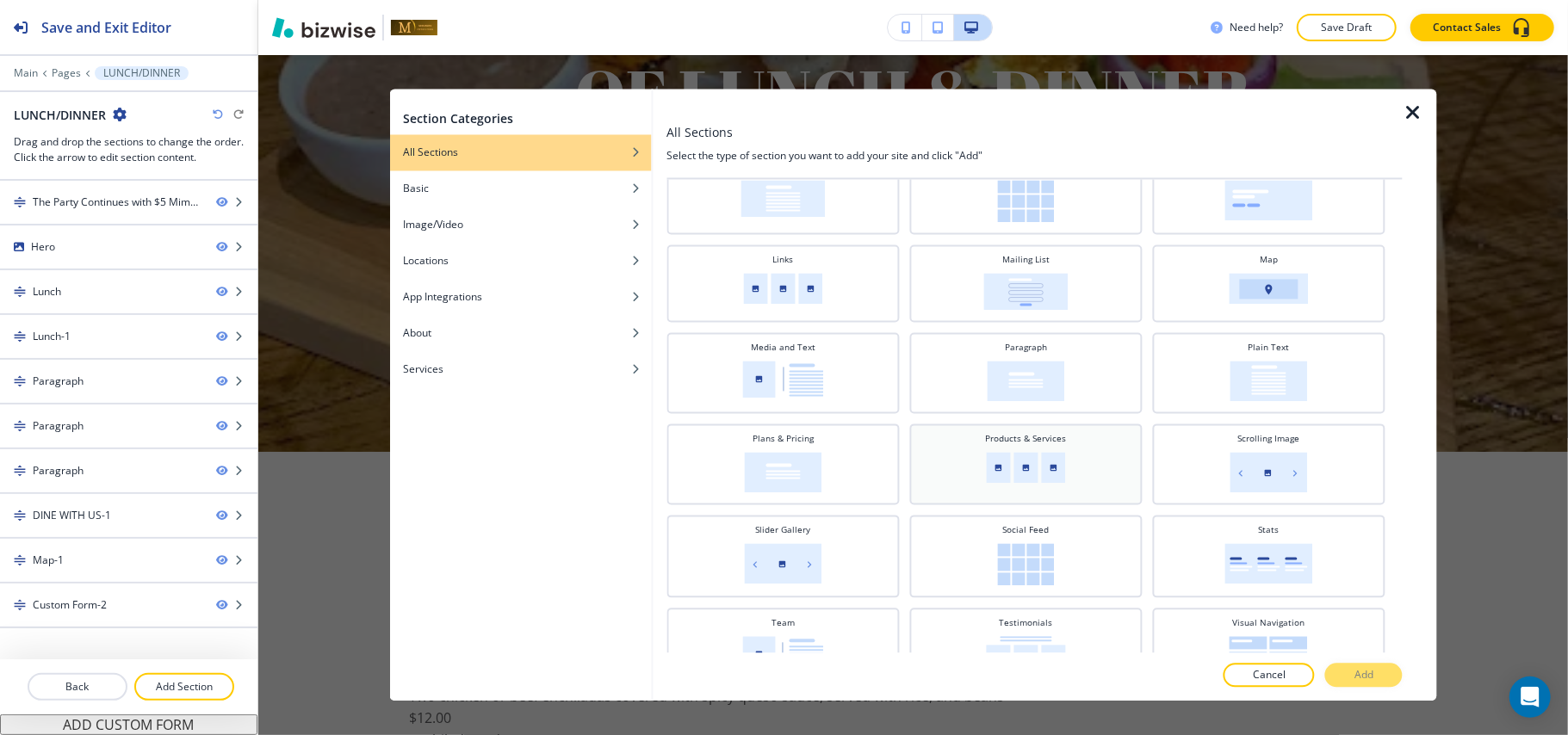
scroll to position [373, 0]
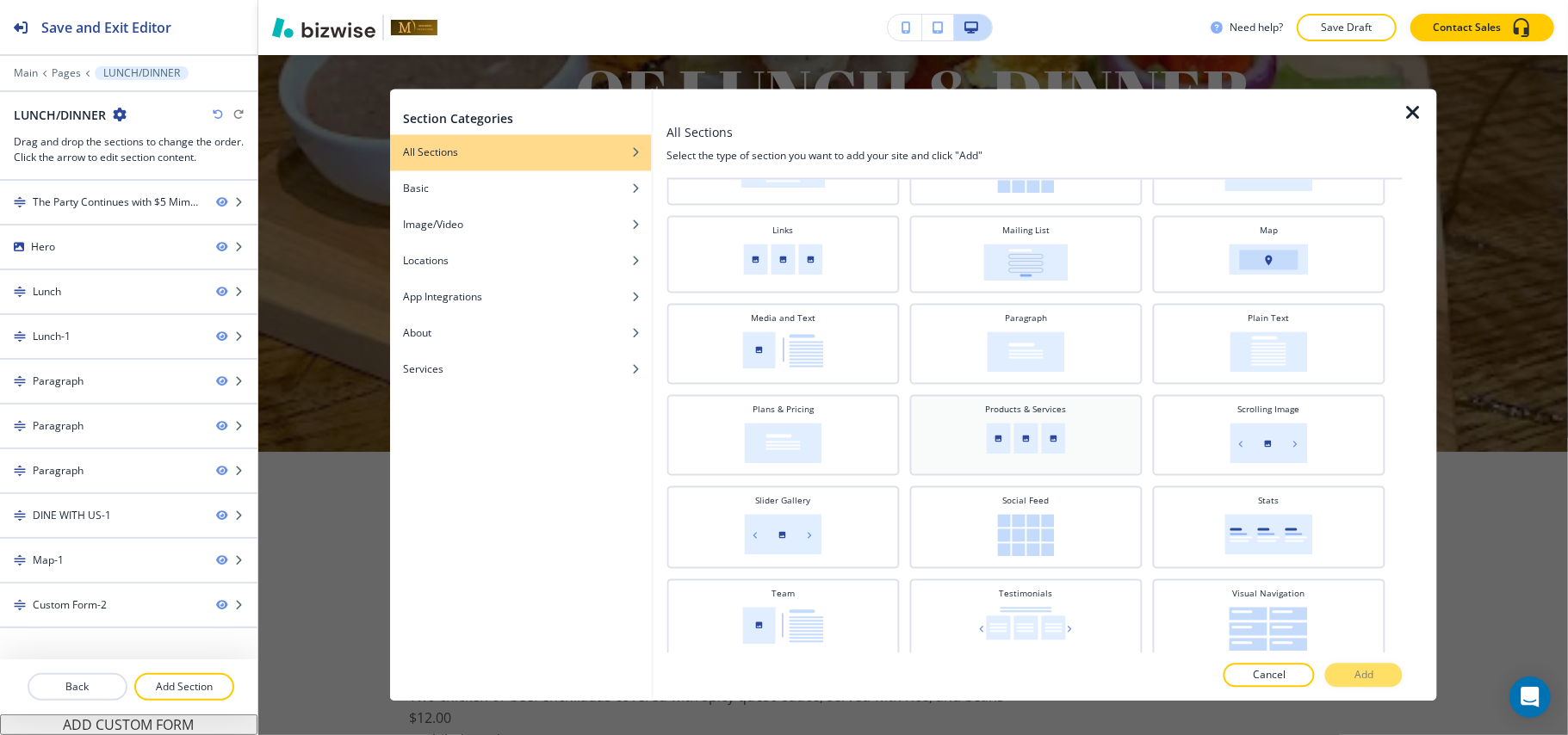
click at [1054, 436] on img at bounding box center [1025, 439] width 79 height 31
click at [1388, 677] on button "Add" at bounding box center [1364, 675] width 77 height 24
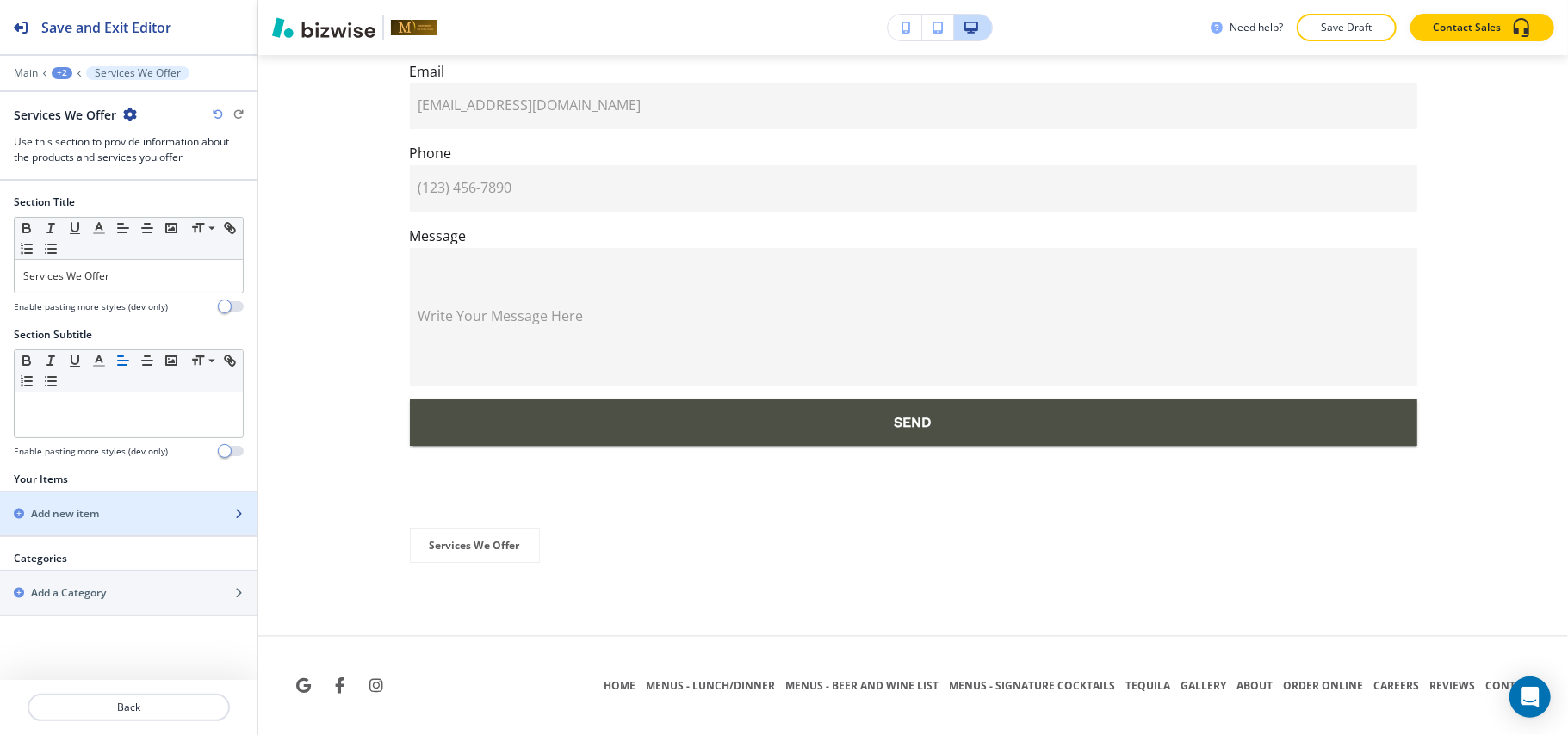
scroll to position [9074, 0]
click at [118, 514] on div "Add new item" at bounding box center [110, 514] width 220 height 15
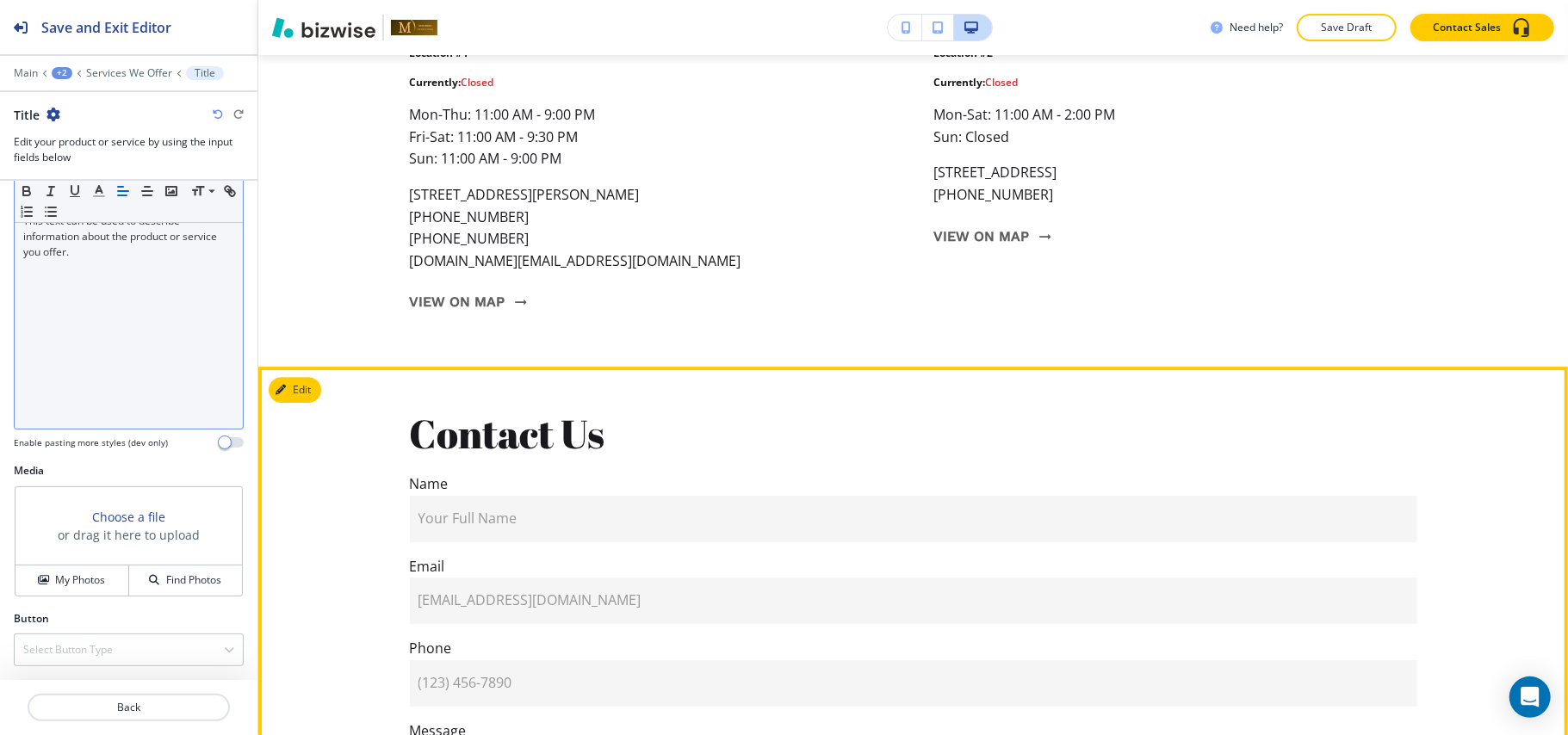
scroll to position [8479, 0]
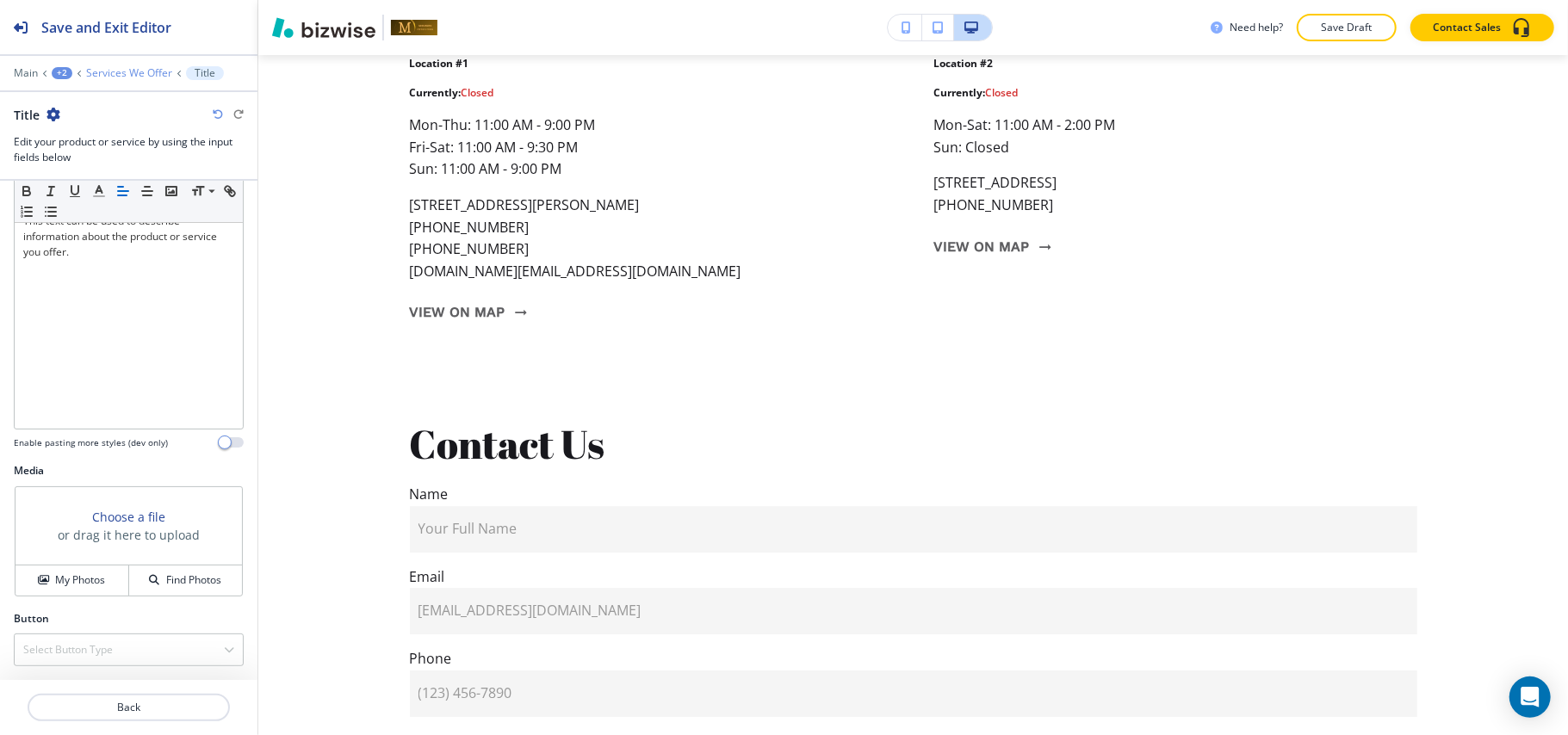
click at [128, 68] on p "Services We Offer" at bounding box center [128, 73] width 86 height 12
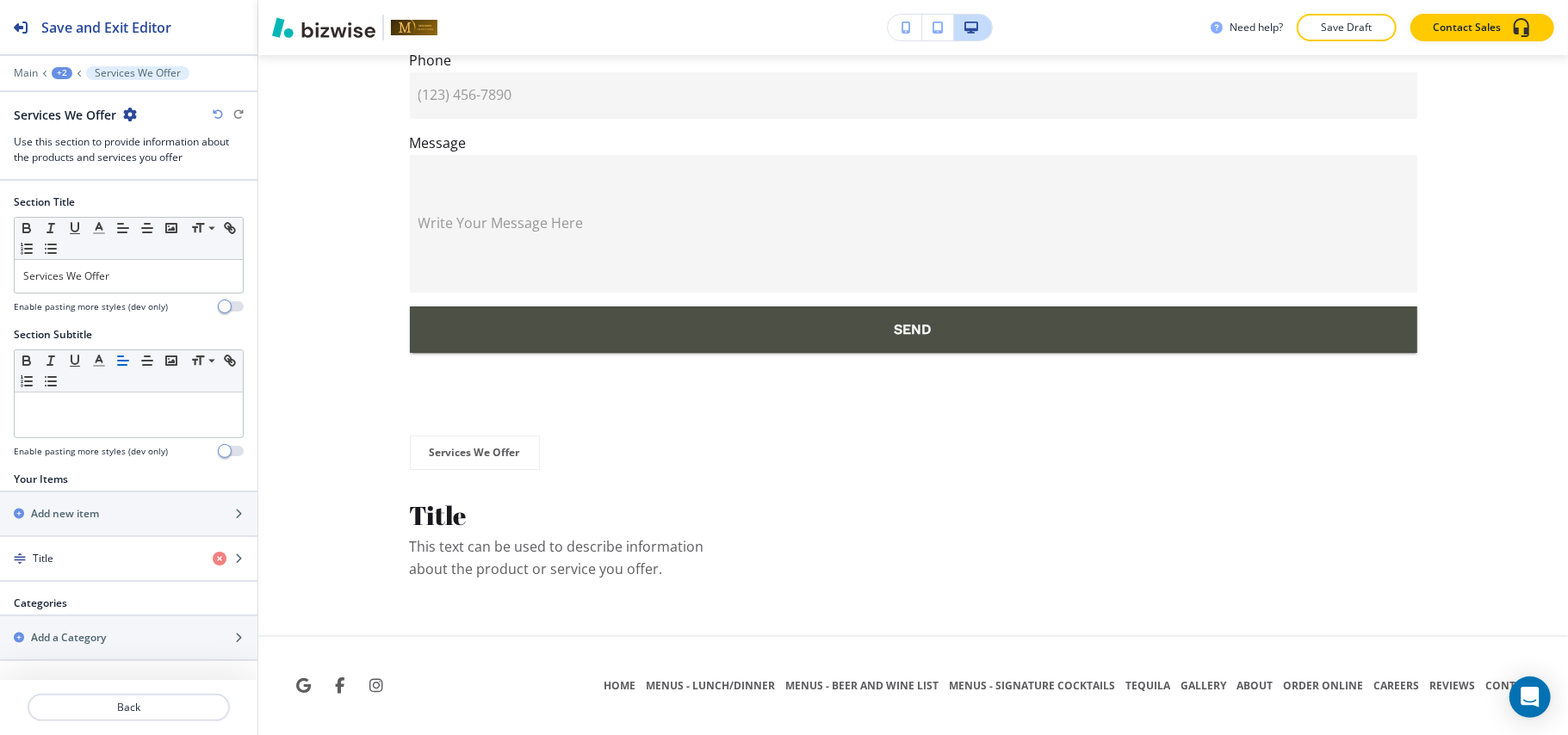
scroll to position [9167, 0]
click at [68, 69] on div "+2" at bounding box center [62, 73] width 20 height 12
click at [80, 127] on p "LUNCH/DINNER" at bounding box center [106, 132] width 88 height 15
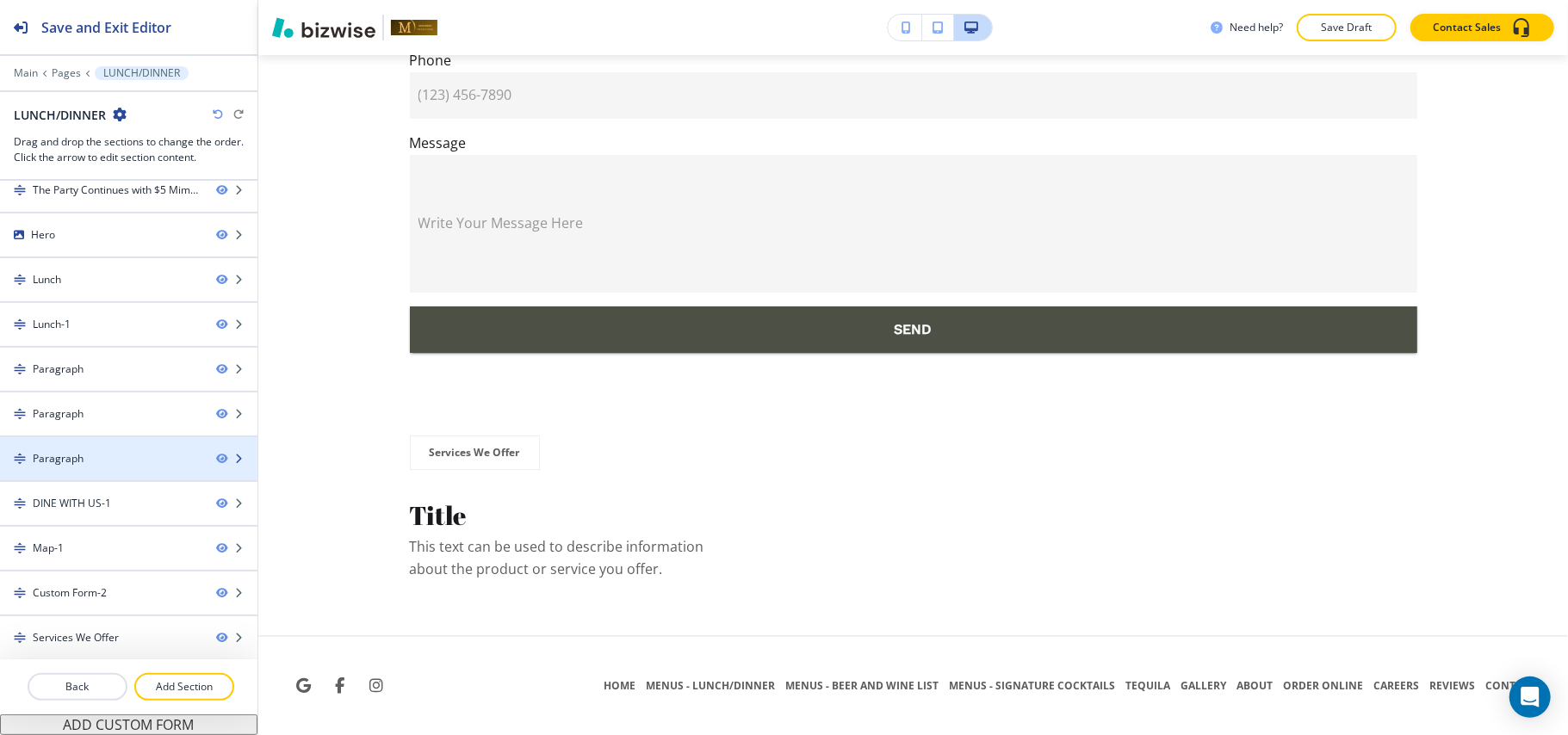
scroll to position [19, 0]
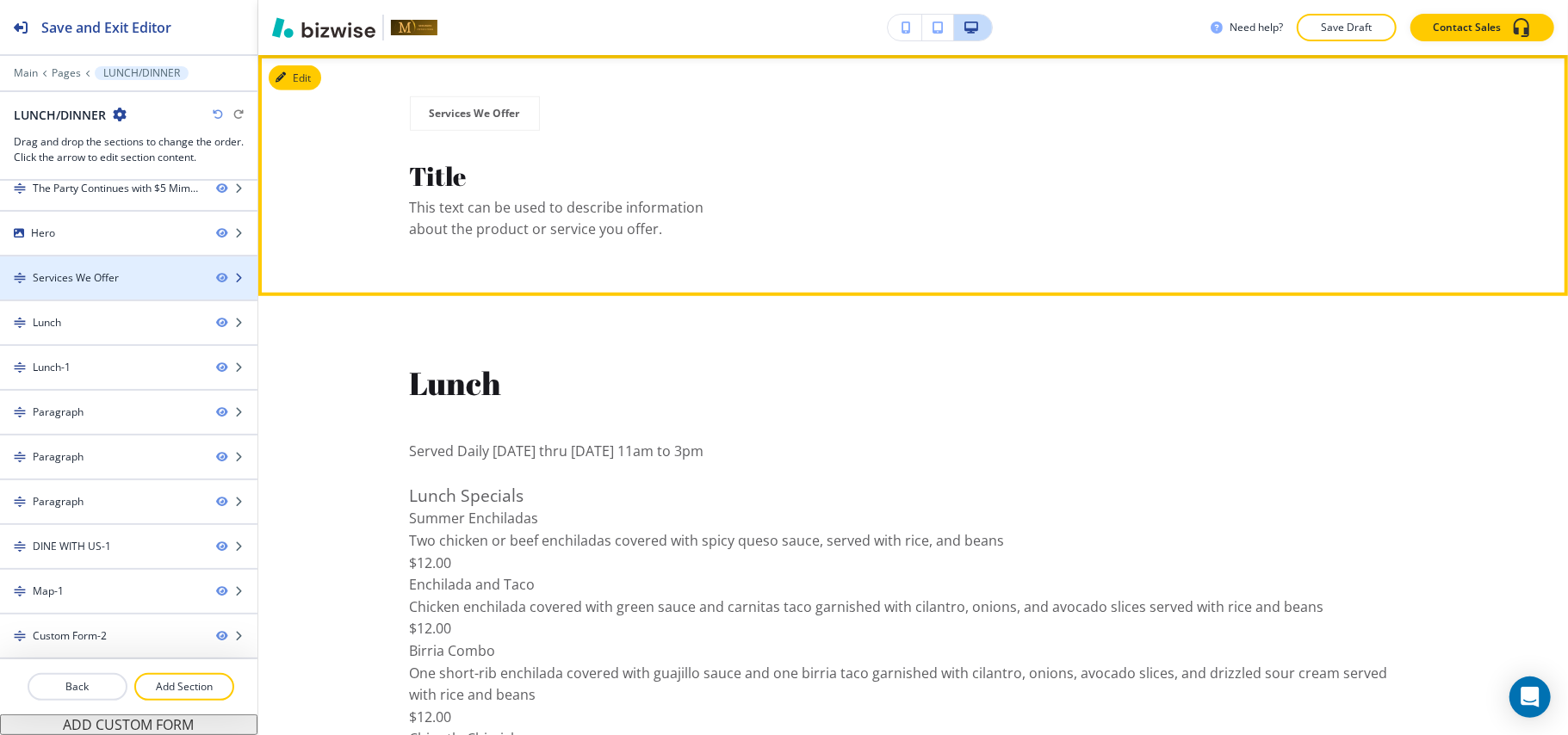
click at [100, 279] on div "Services We Offer" at bounding box center [75, 278] width 86 height 15
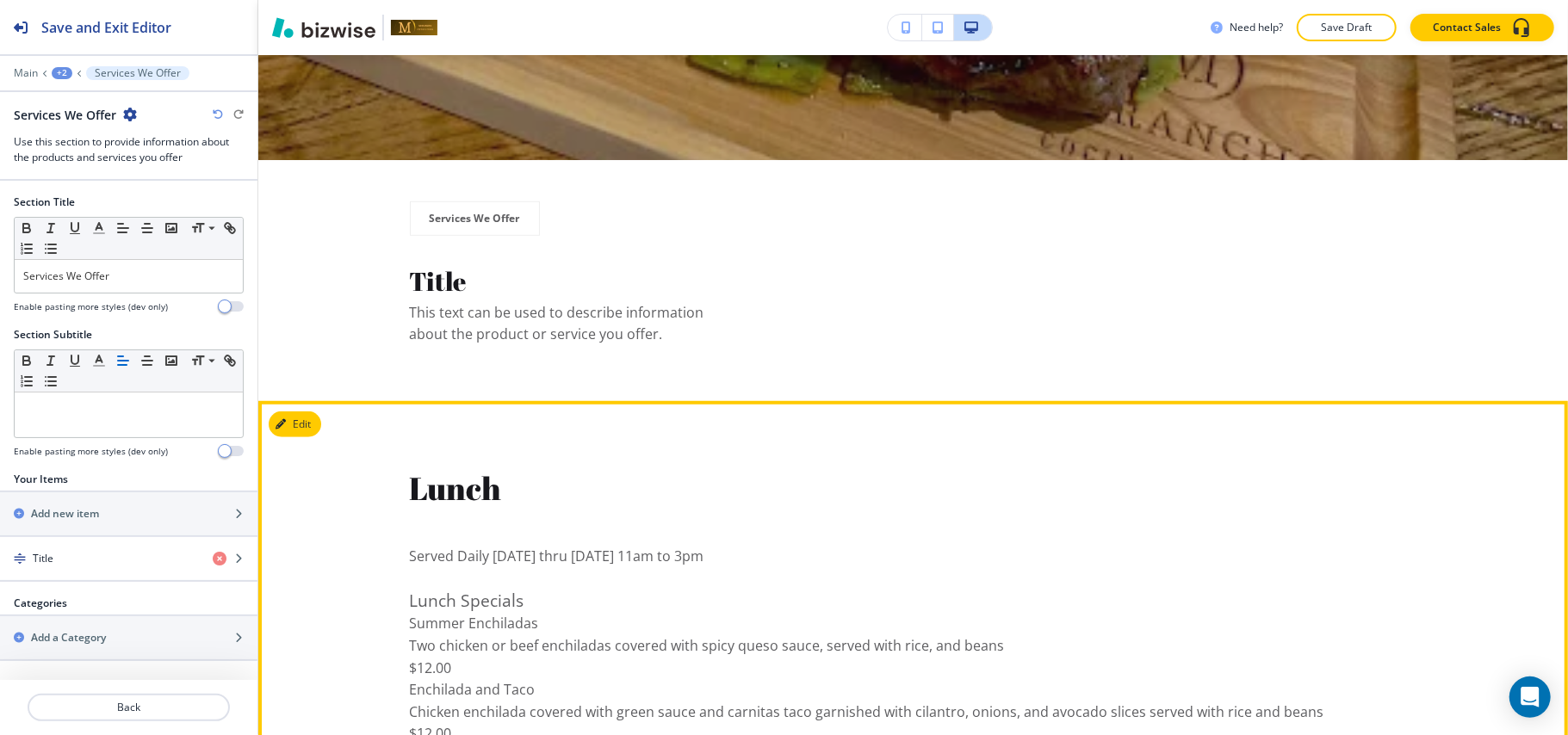
scroll to position [668, 0]
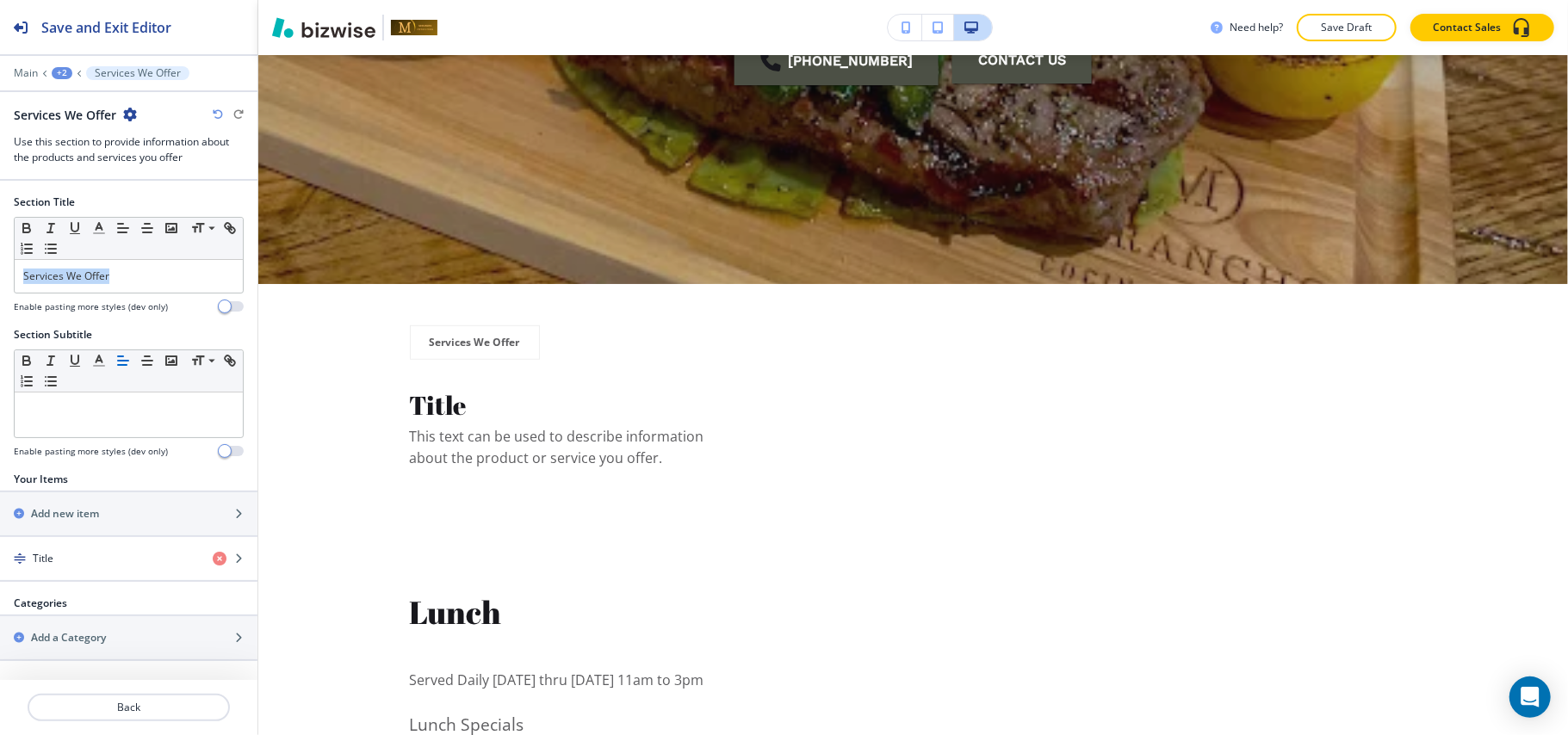
drag, startPoint x: 60, startPoint y: 279, endPoint x: 0, endPoint y: 280, distance: 60.0
click at [0, 280] on div "Section Title Small Normal Large Huge Services We Offer Enable pasting more sty…" at bounding box center [128, 260] width 257 height 132
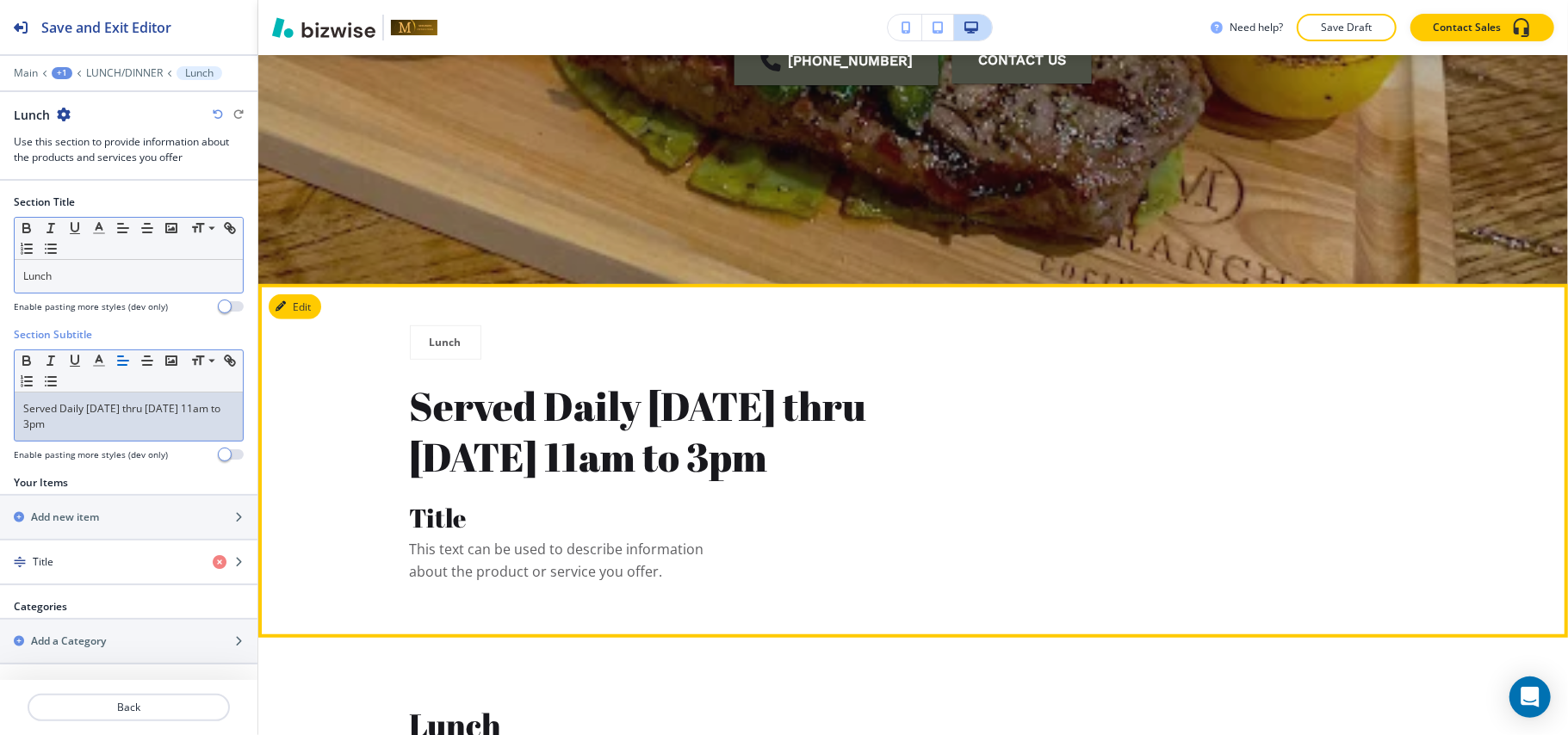
scroll to position [897, 0]
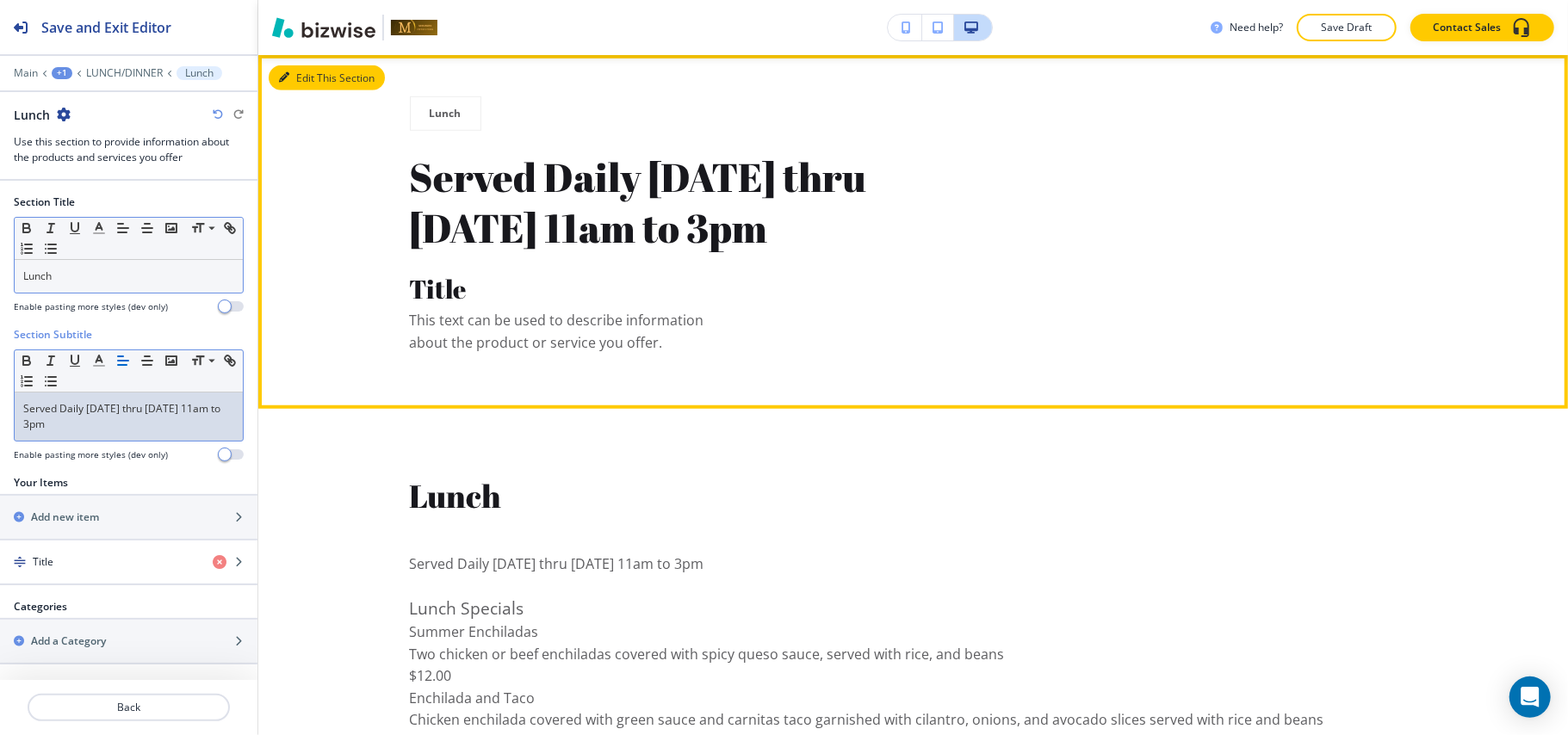
click at [307, 76] on button "Edit This Section" at bounding box center [327, 78] width 117 height 26
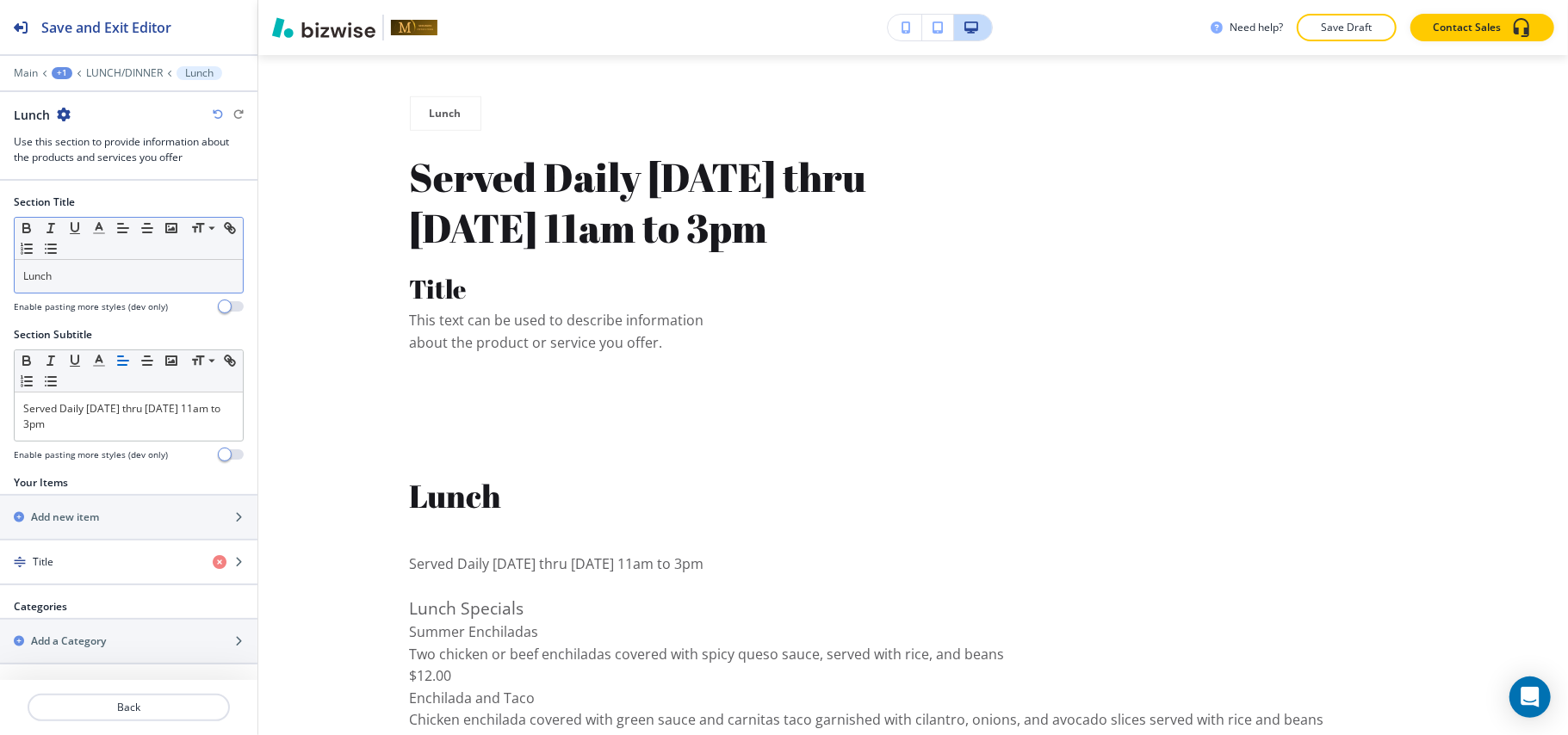
scroll to position [0, 0]
click at [86, 569] on div "Title" at bounding box center [99, 562] width 199 height 15
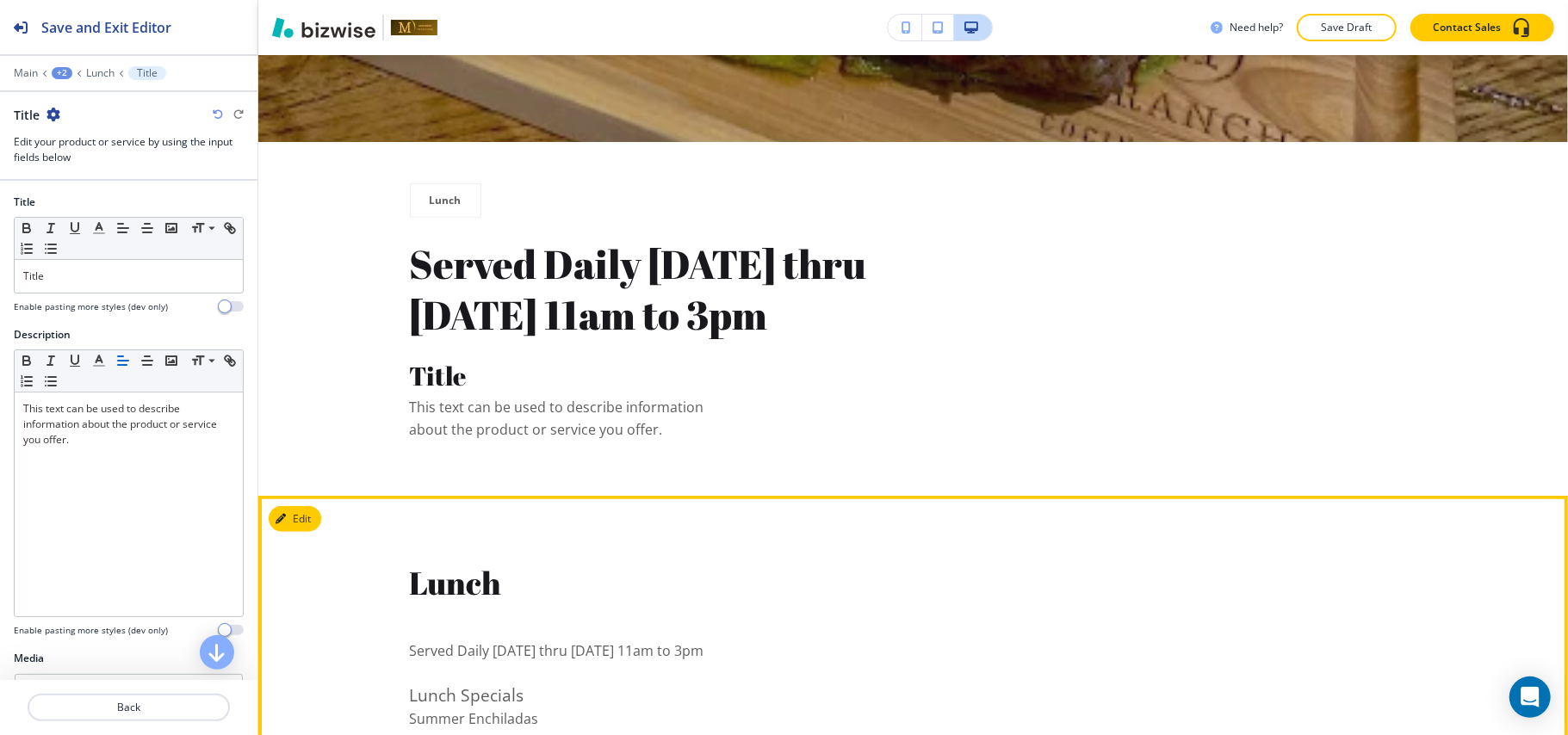
scroll to position [774, 0]
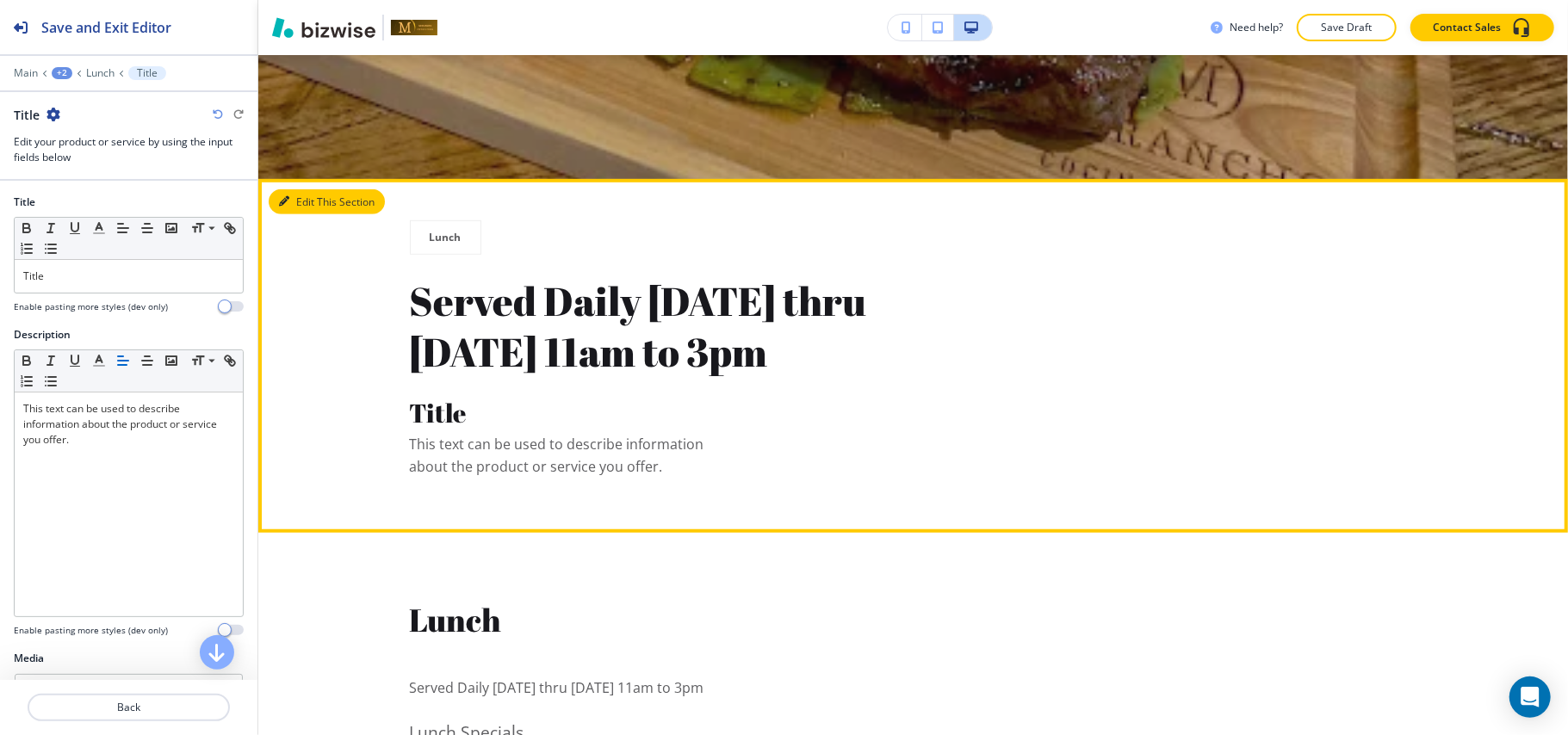
click at [301, 202] on button "Edit This Section" at bounding box center [327, 202] width 117 height 26
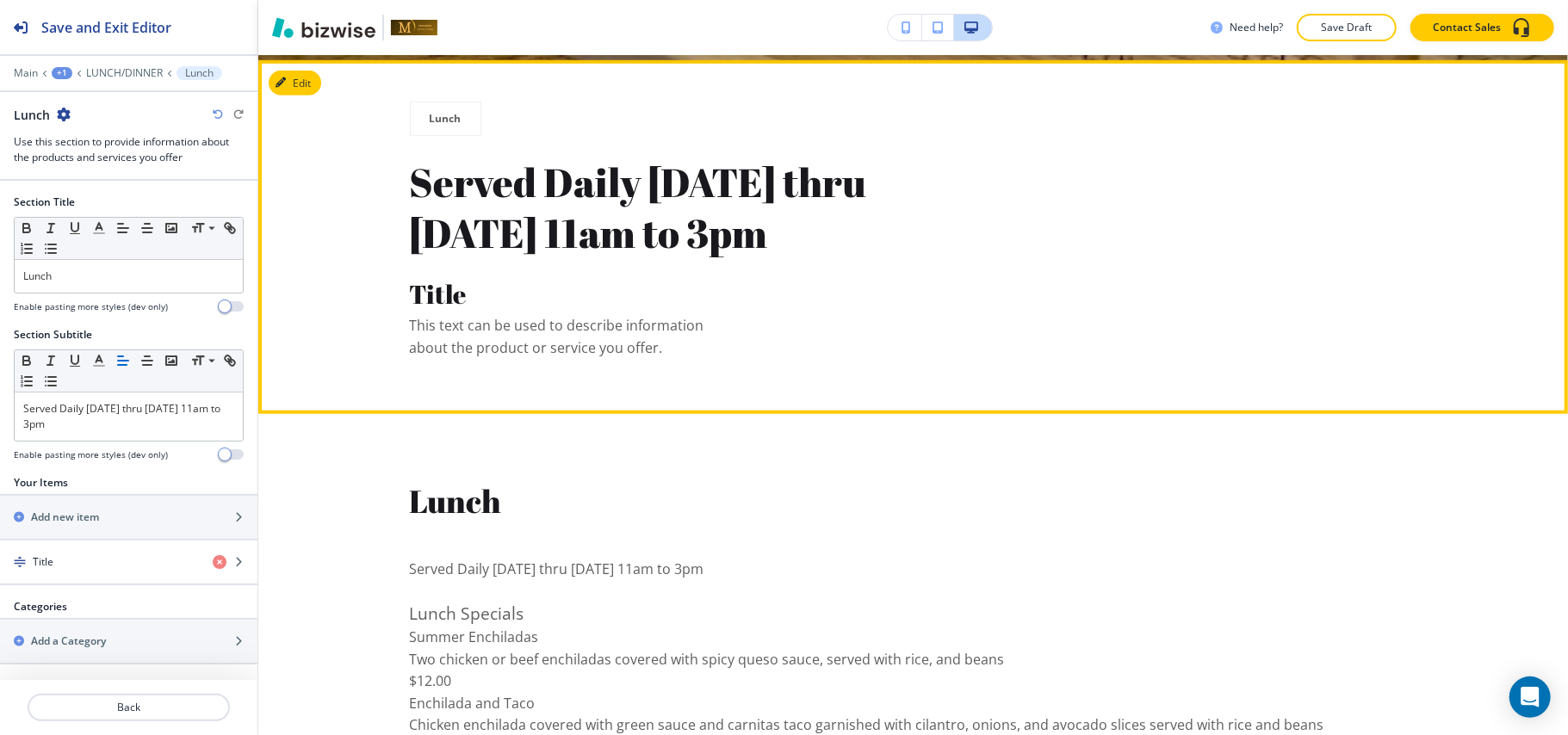
scroll to position [897, 0]
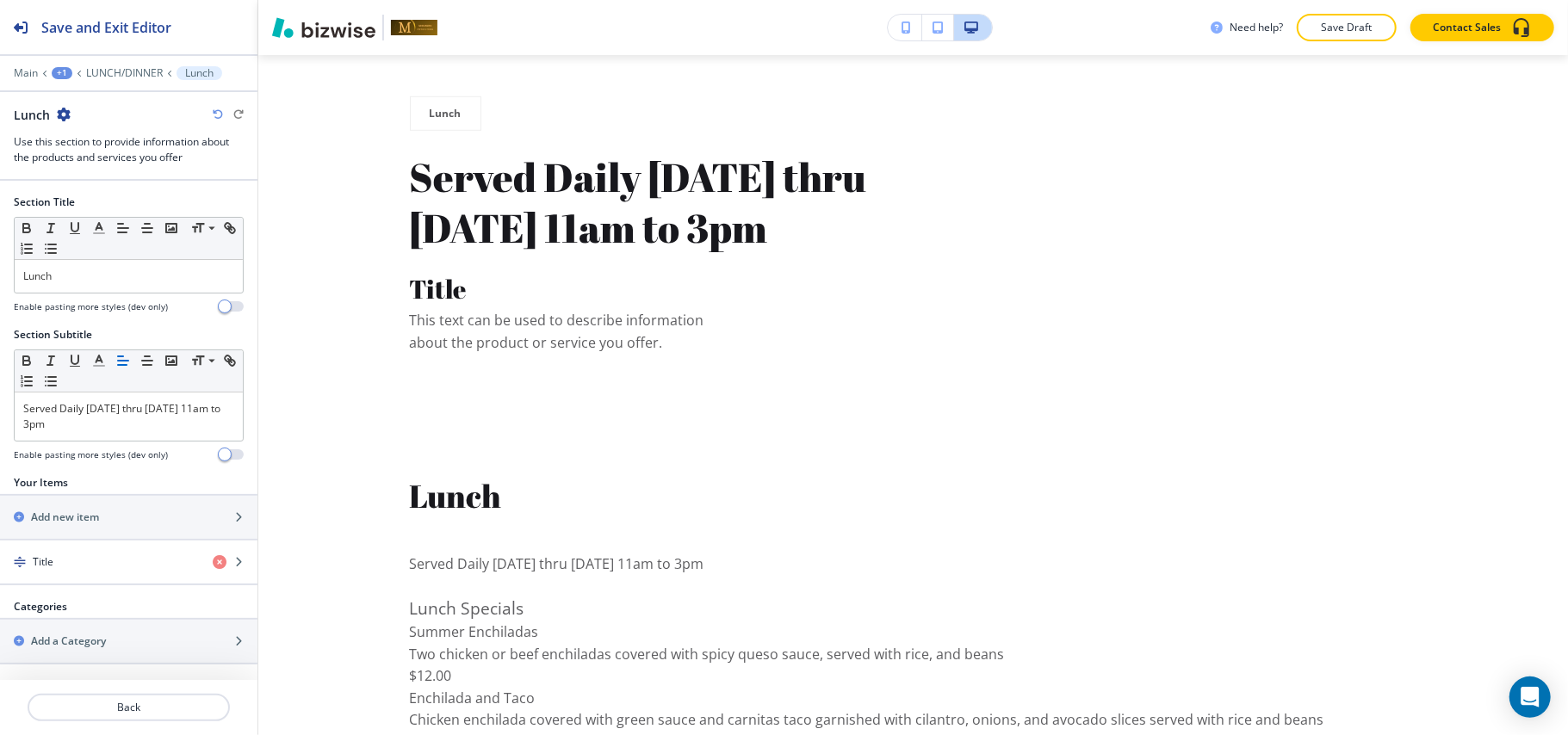
click at [66, 114] on icon "button" at bounding box center [64, 115] width 14 height 14
click at [146, 206] on p "Delete Section" at bounding box center [111, 205] width 88 height 15
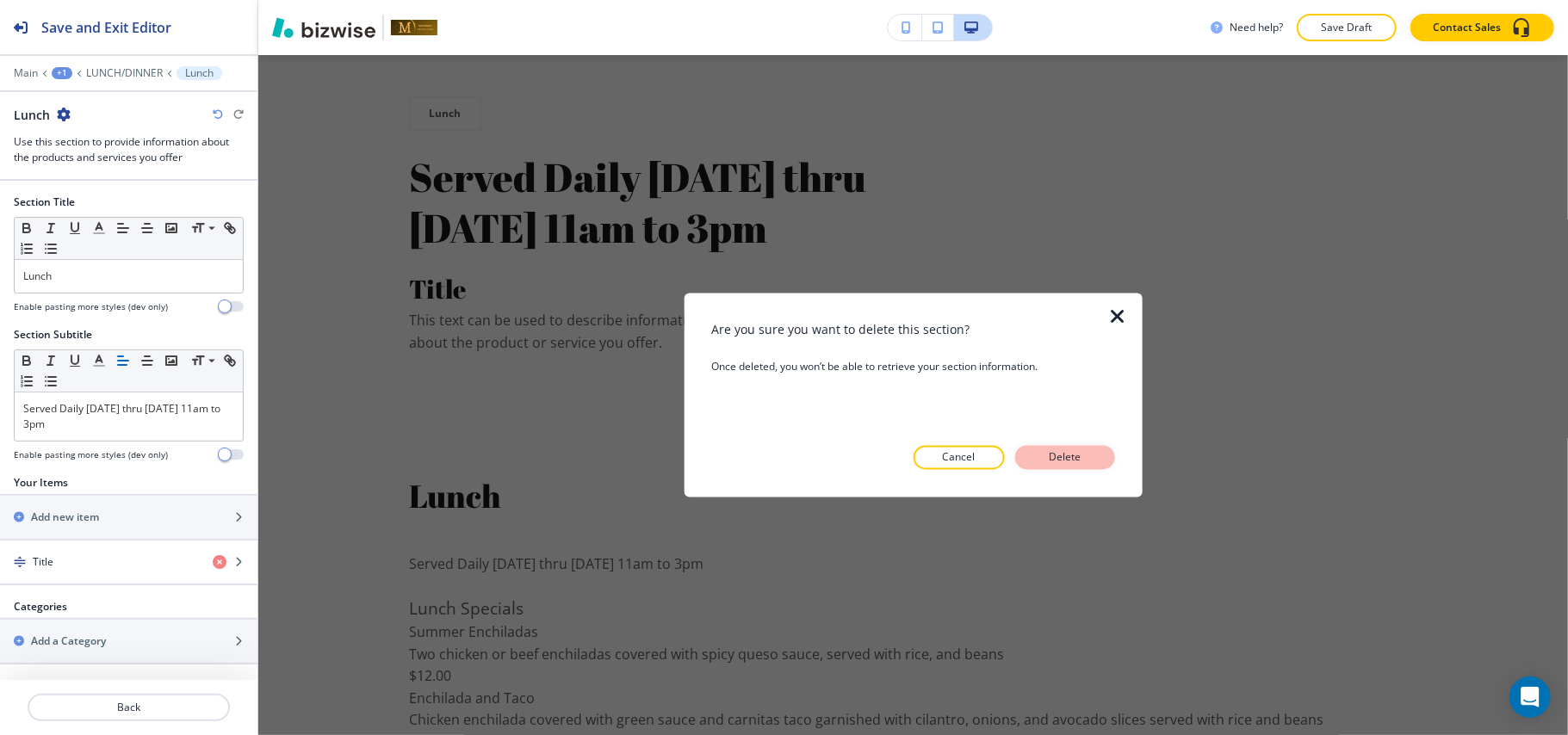
click at [1072, 455] on p "Delete" at bounding box center [1065, 458] width 41 height 15
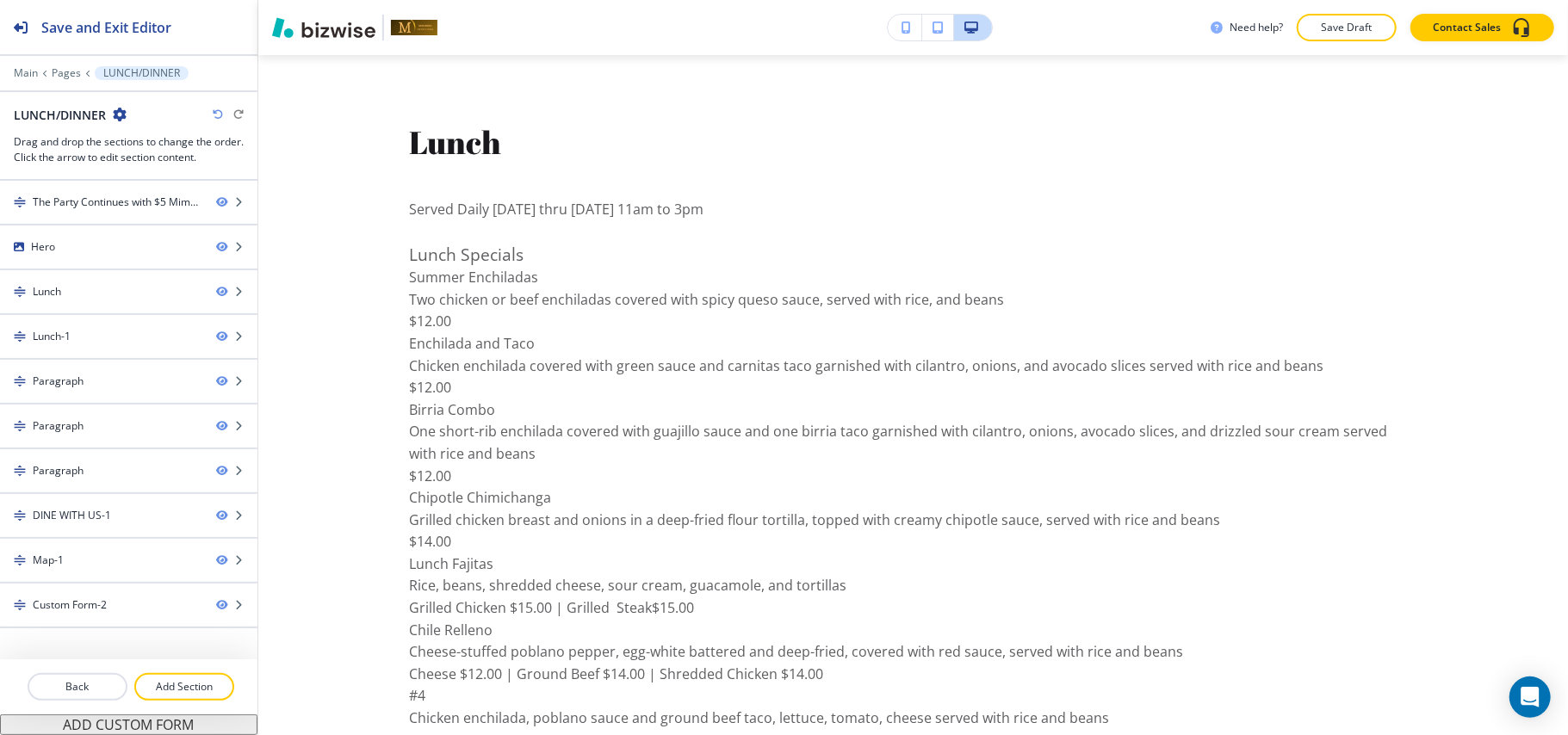
scroll to position [542, 0]
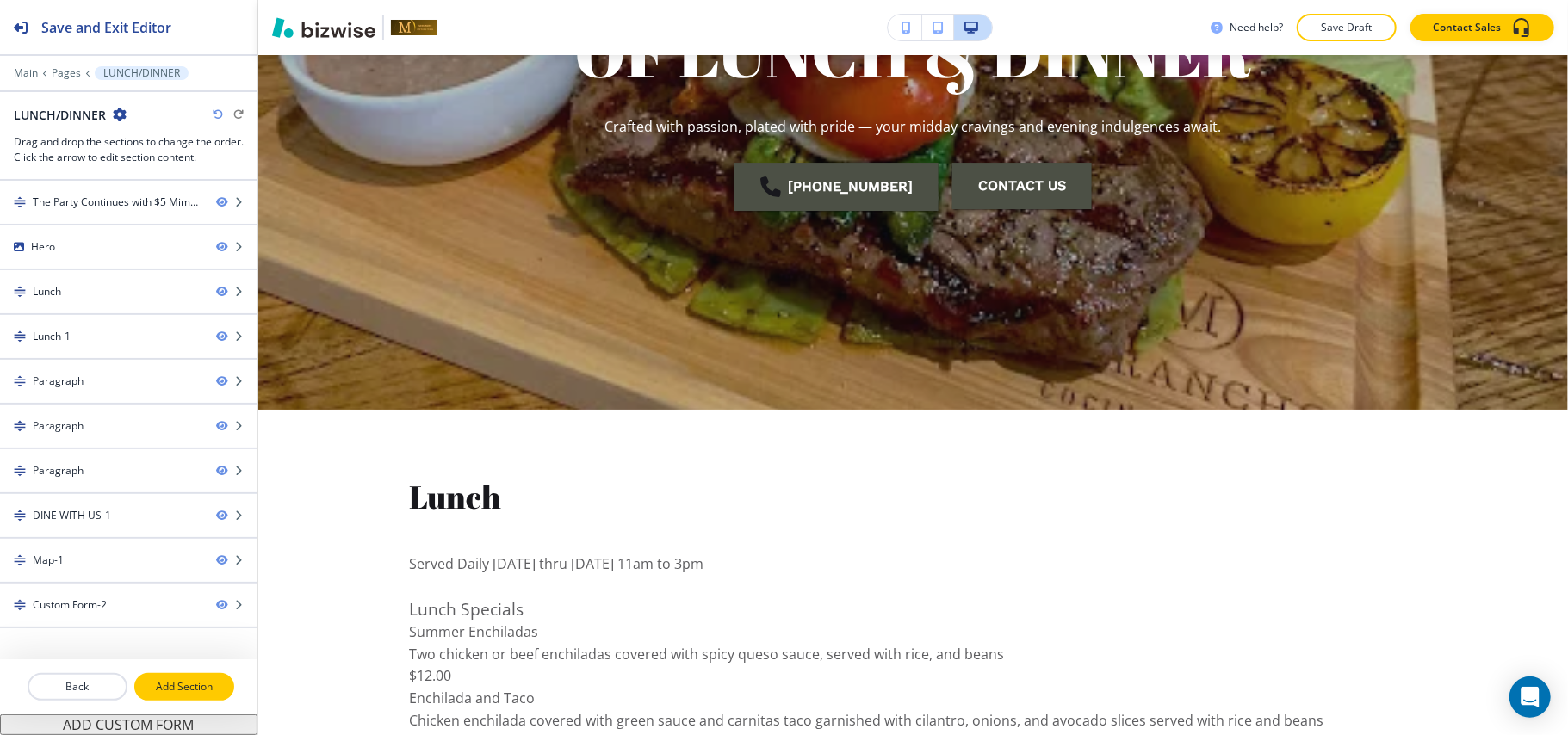
click at [167, 691] on p "Add Section" at bounding box center [184, 687] width 96 height 15
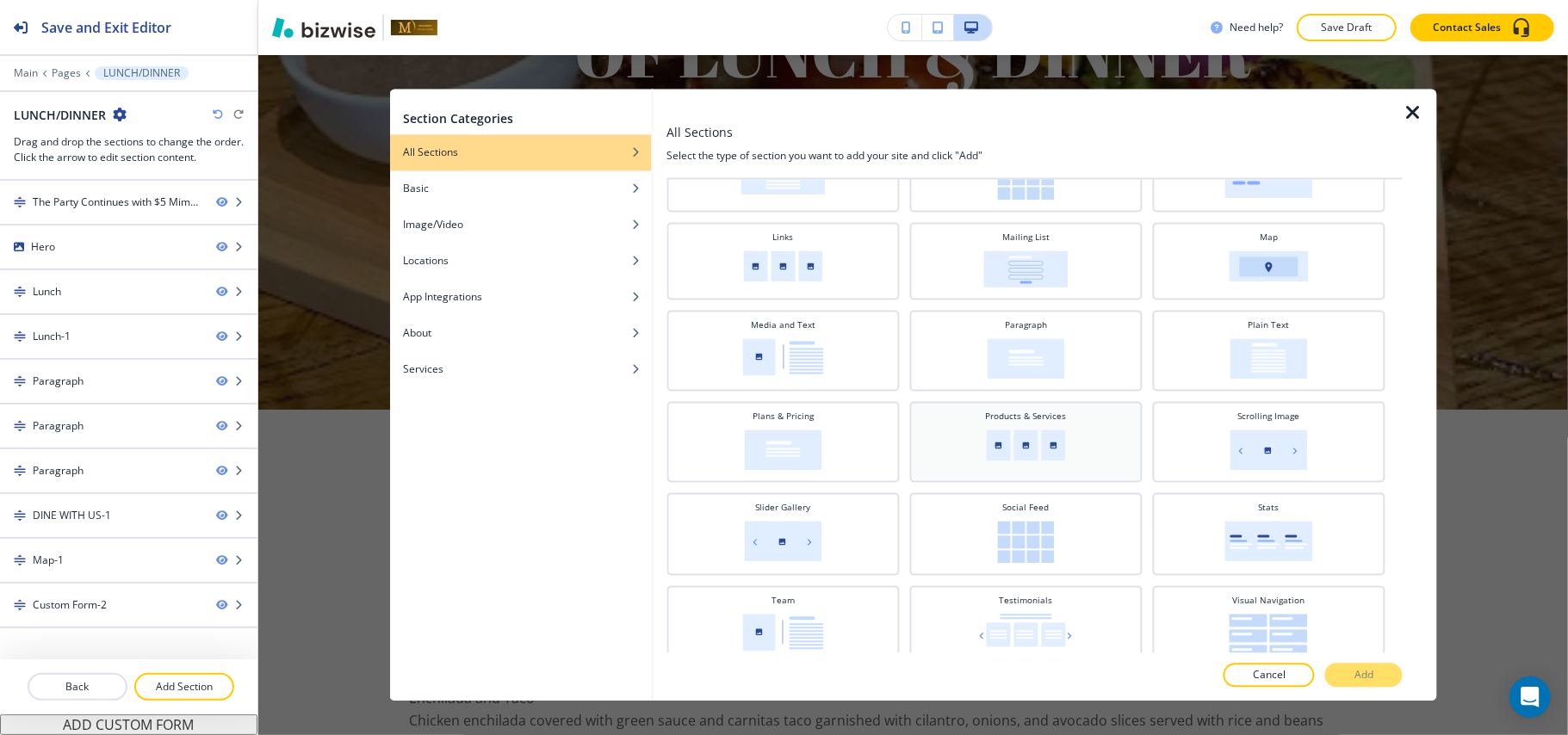
scroll to position [373, 0]
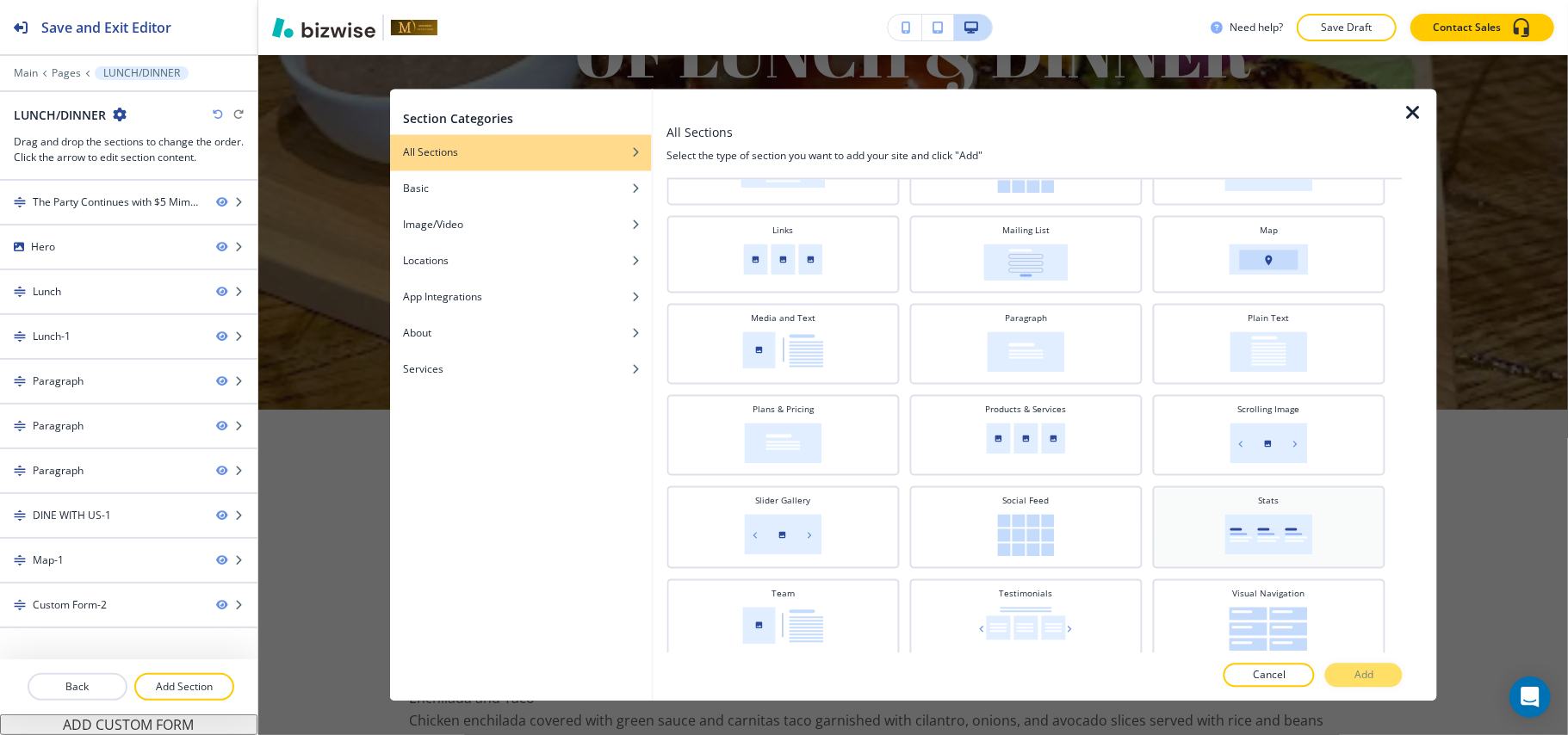
click at [1262, 531] on img at bounding box center [1268, 535] width 88 height 41
click at [1417, 112] on icon "button" at bounding box center [1412, 113] width 20 height 20
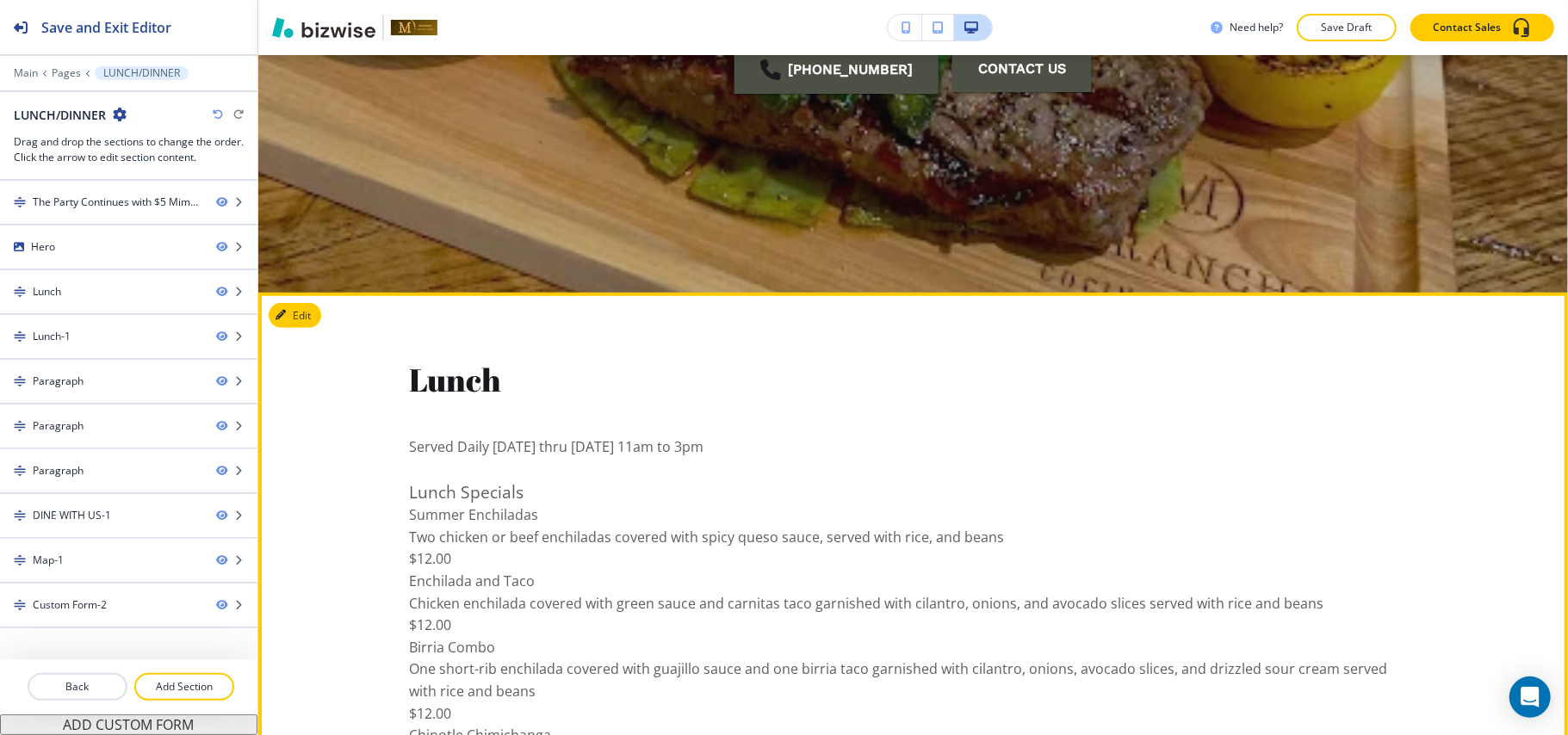
scroll to position [658, 0]
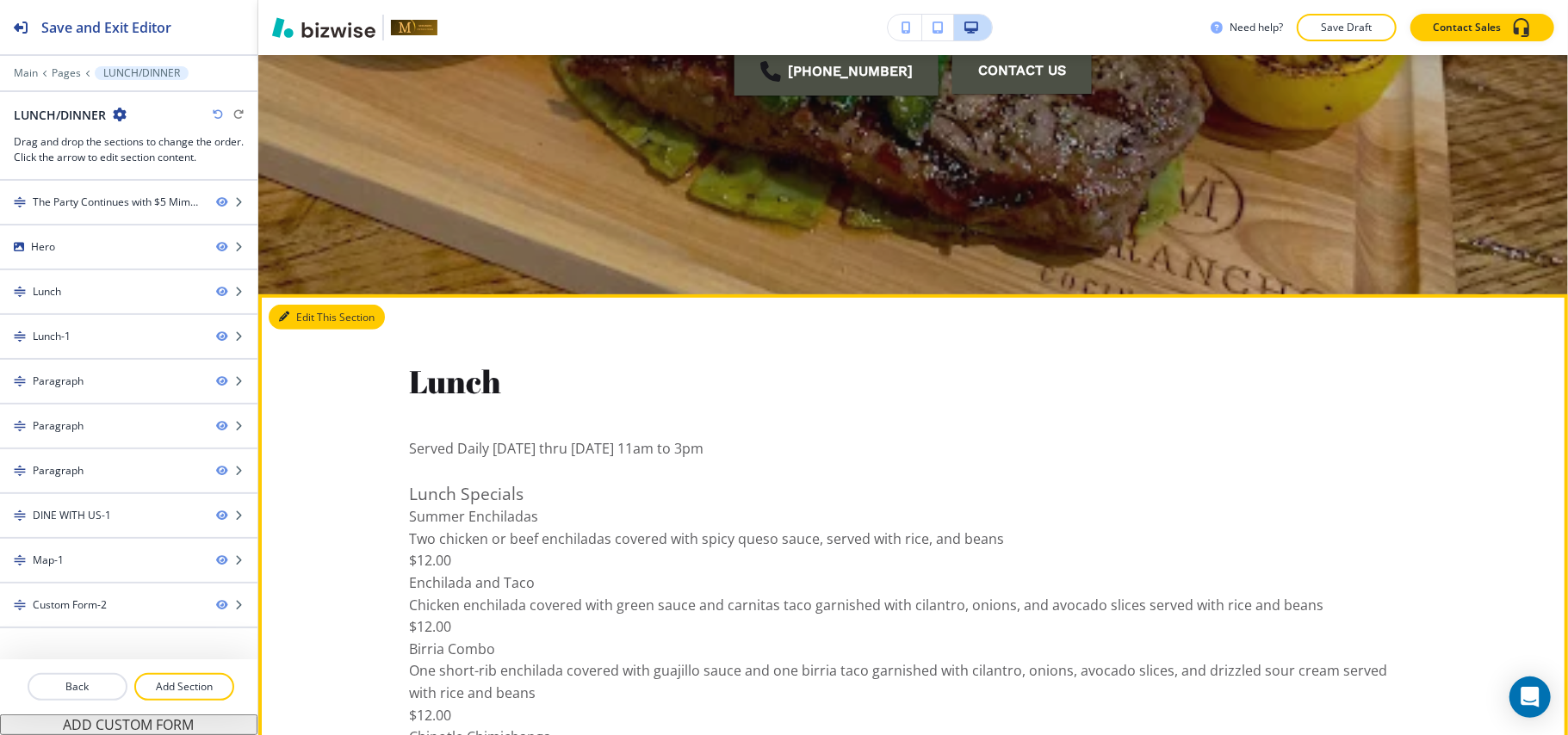
click at [301, 317] on button "Edit This Section" at bounding box center [327, 317] width 117 height 26
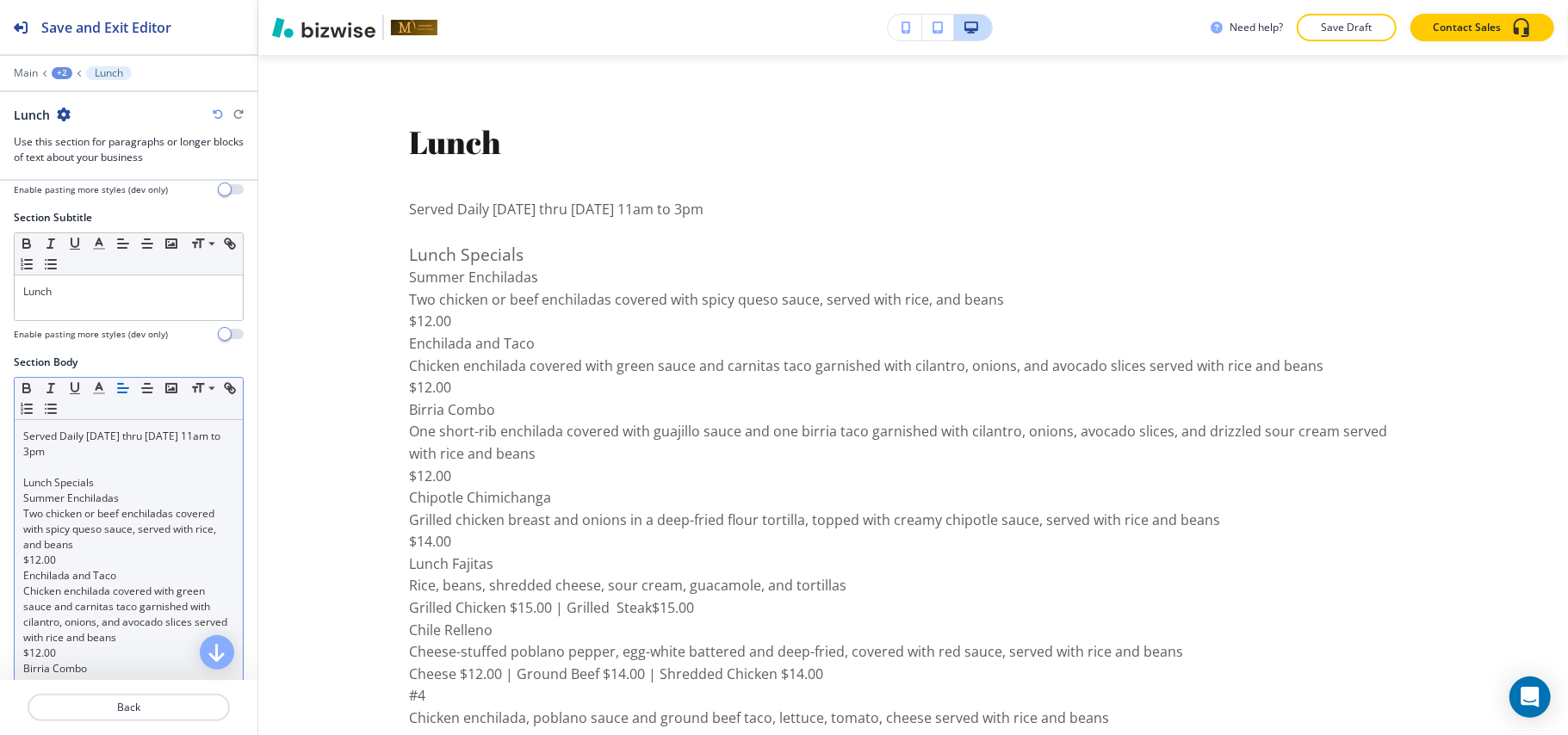
scroll to position [115, 0]
click at [84, 469] on p at bounding box center [128, 470] width 211 height 15
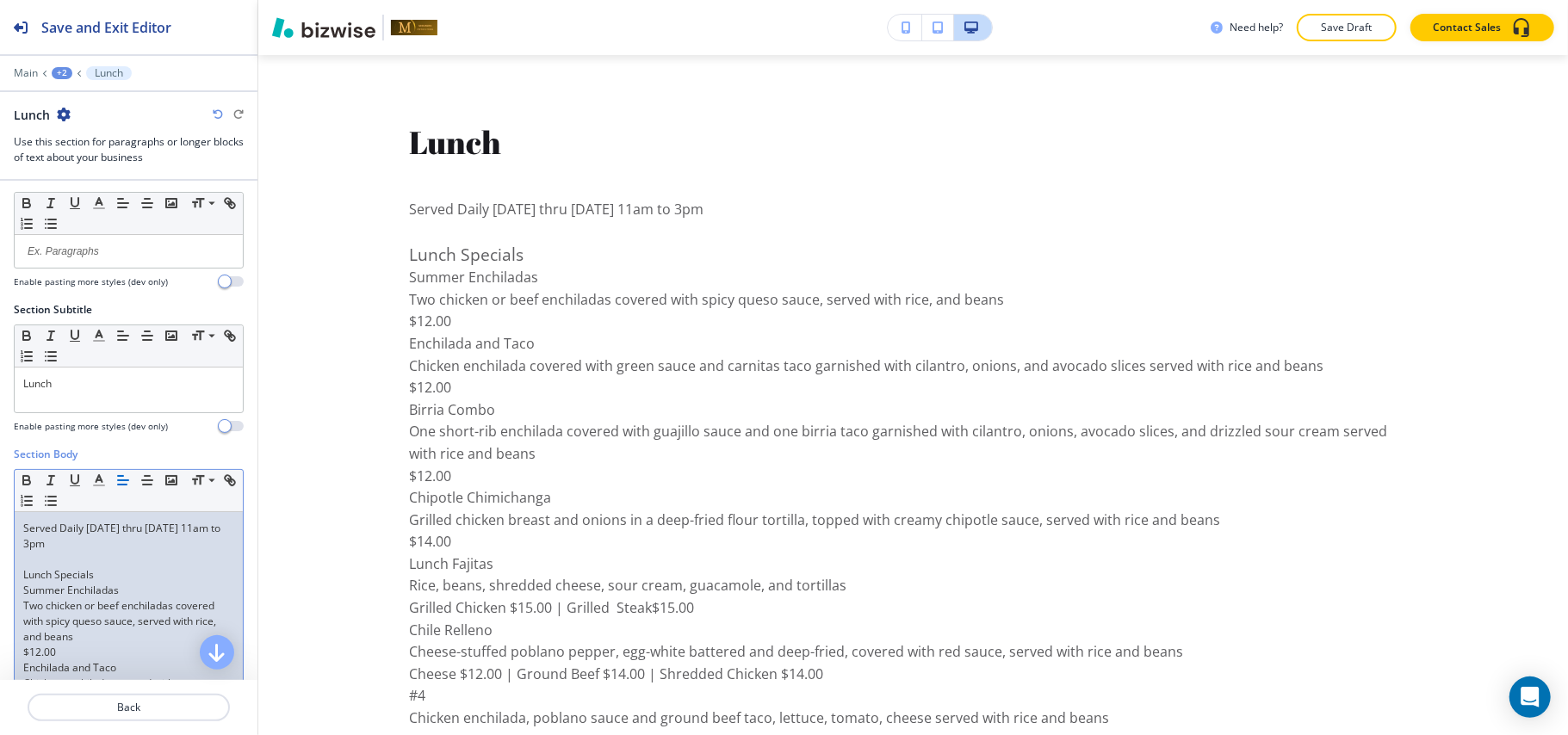
scroll to position [0, 0]
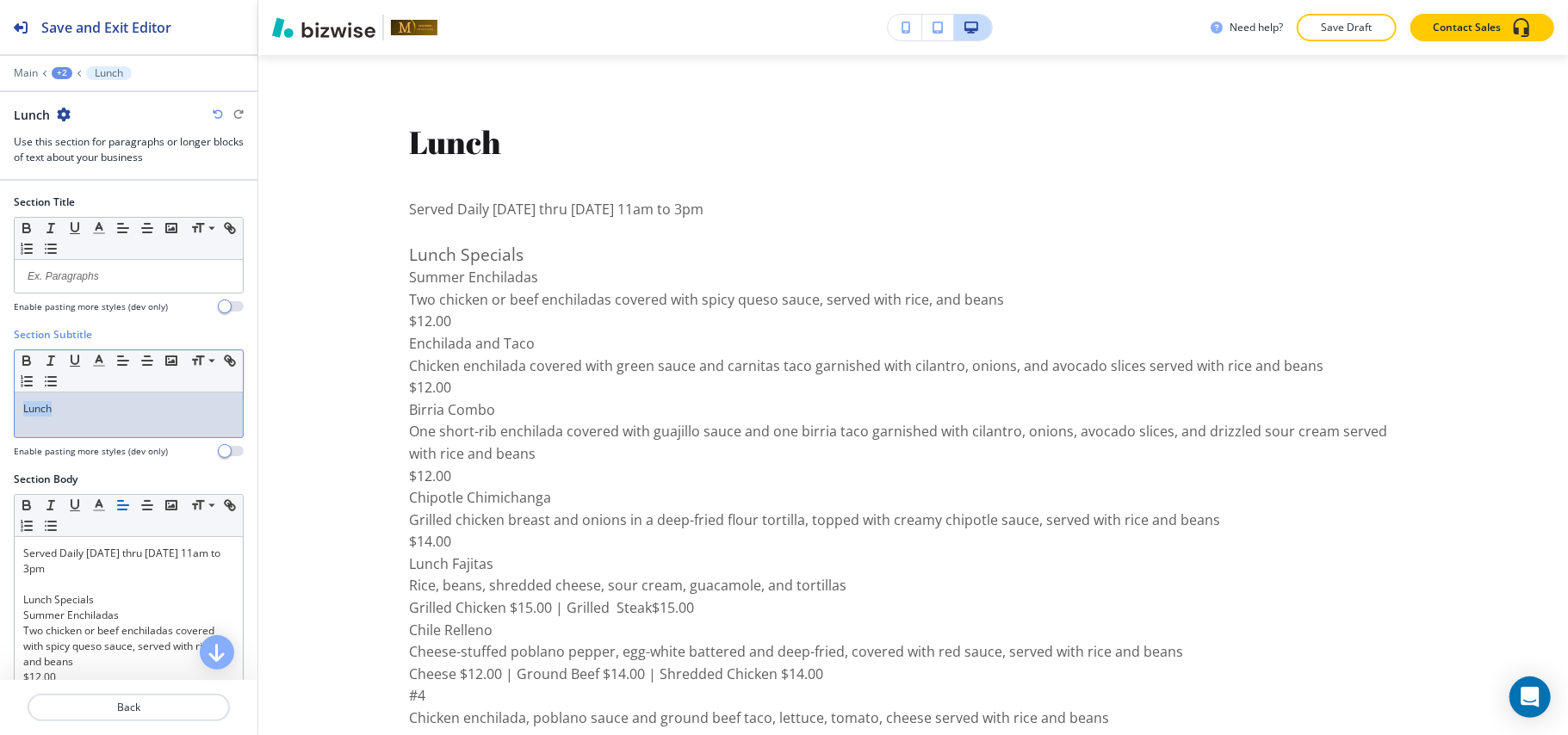
drag, startPoint x: 80, startPoint y: 408, endPoint x: 0, endPoint y: 410, distance: 80.0
click at [0, 410] on div "Section Subtitle Small Normal Large Huge Lunch Enable pasting more styles (dev …" at bounding box center [128, 399] width 257 height 145
click at [118, 285] on p at bounding box center [128, 277] width 211 height 15
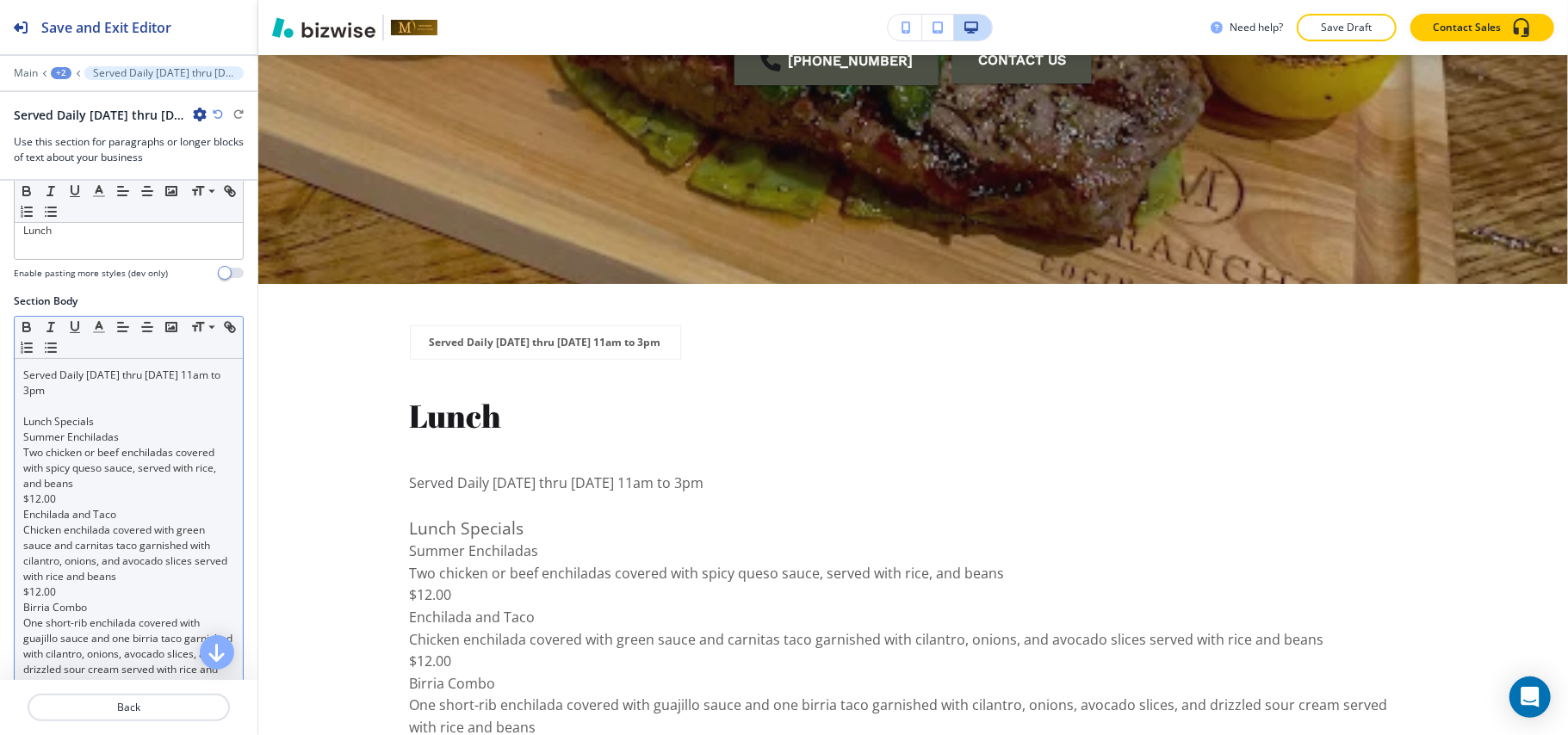
scroll to position [229, 0]
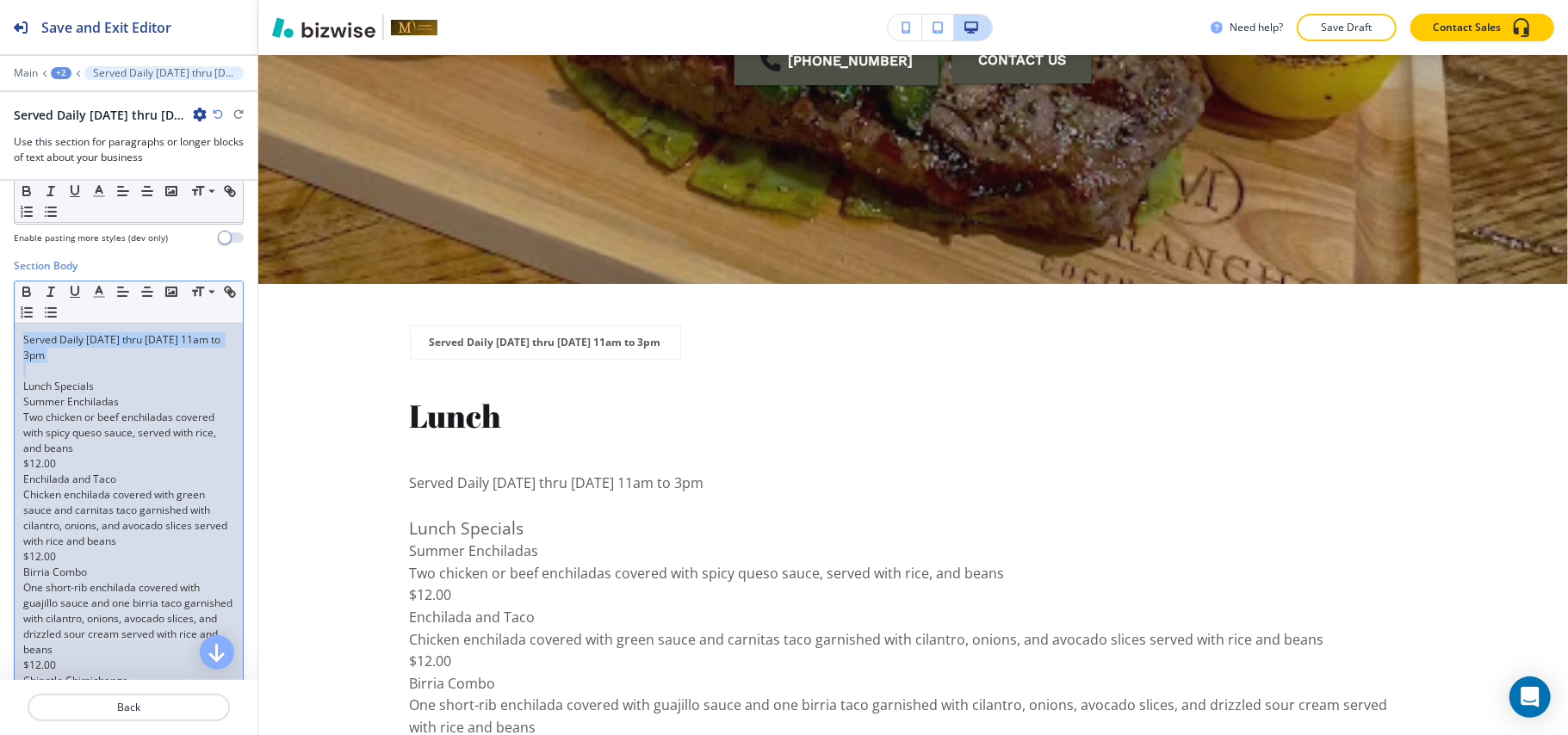
drag, startPoint x: 21, startPoint y: 393, endPoint x: 8, endPoint y: 349, distance: 45.9
click at [8, 349] on div "Section Body Small Normal Large Huge Served Daily [DATE] thru [DATE] 11am to 3p…" at bounding box center [128, 727] width 257 height 939
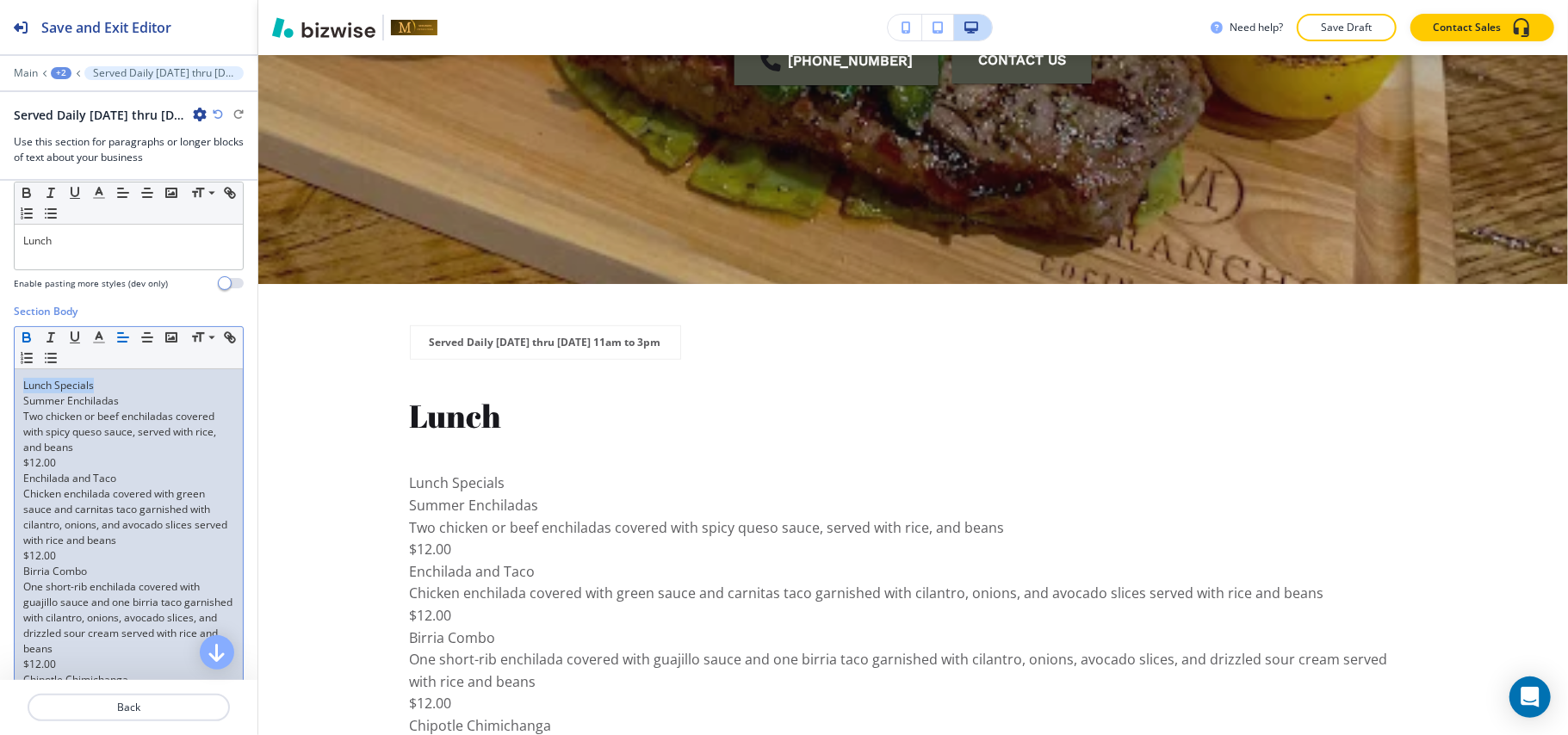
drag, startPoint x: 132, startPoint y: 373, endPoint x: 28, endPoint y: 334, distance: 111.1
click at [28, 333] on icon "button" at bounding box center [27, 338] width 15 height 15
click at [119, 383] on p "Lunch Specials" at bounding box center [128, 386] width 211 height 15
drag, startPoint x: 124, startPoint y: 390, endPoint x: 0, endPoint y: 393, distance: 124.0
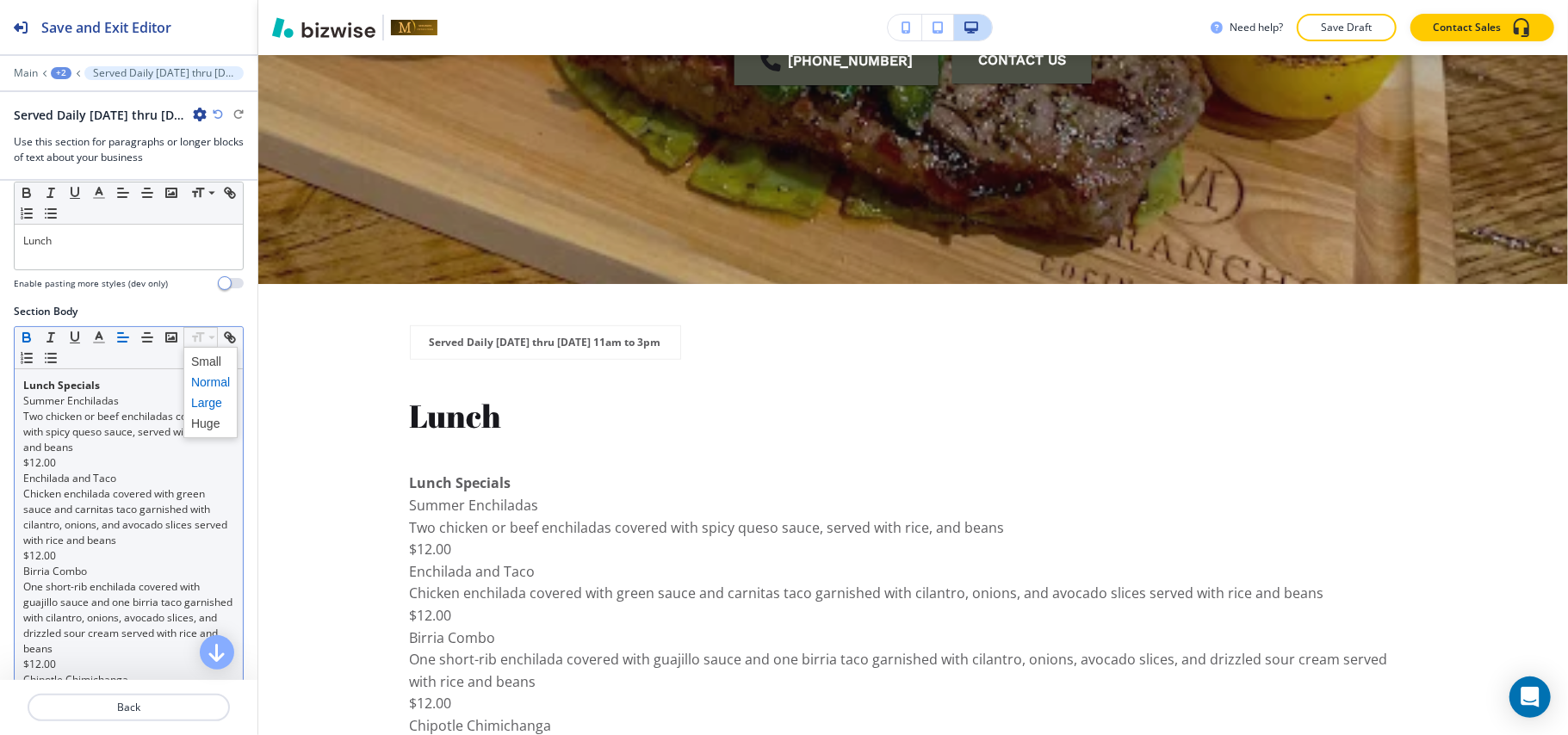
click at [206, 400] on span at bounding box center [210, 402] width 39 height 20
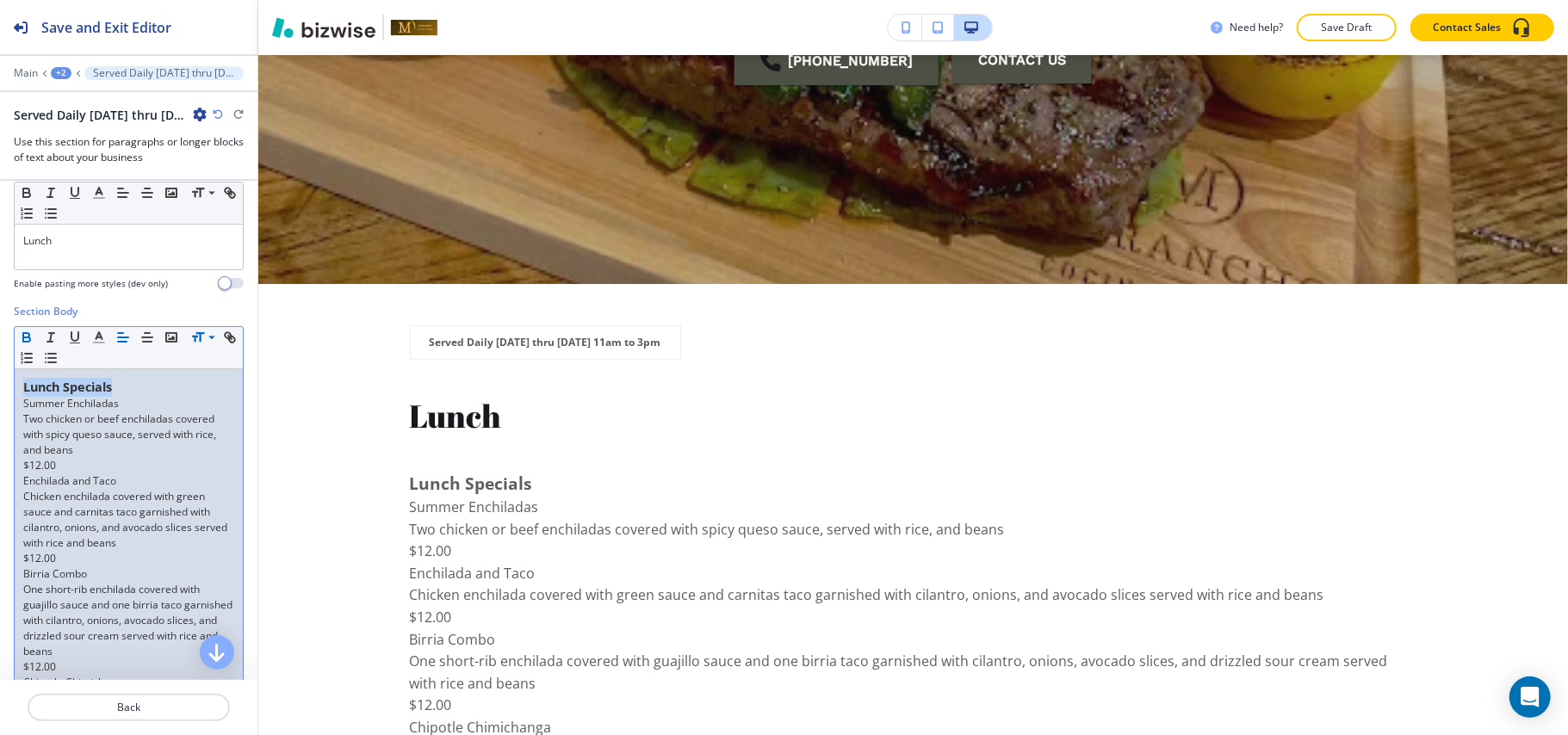
click at [156, 390] on p "Lunch Specials" at bounding box center [128, 388] width 211 height 19
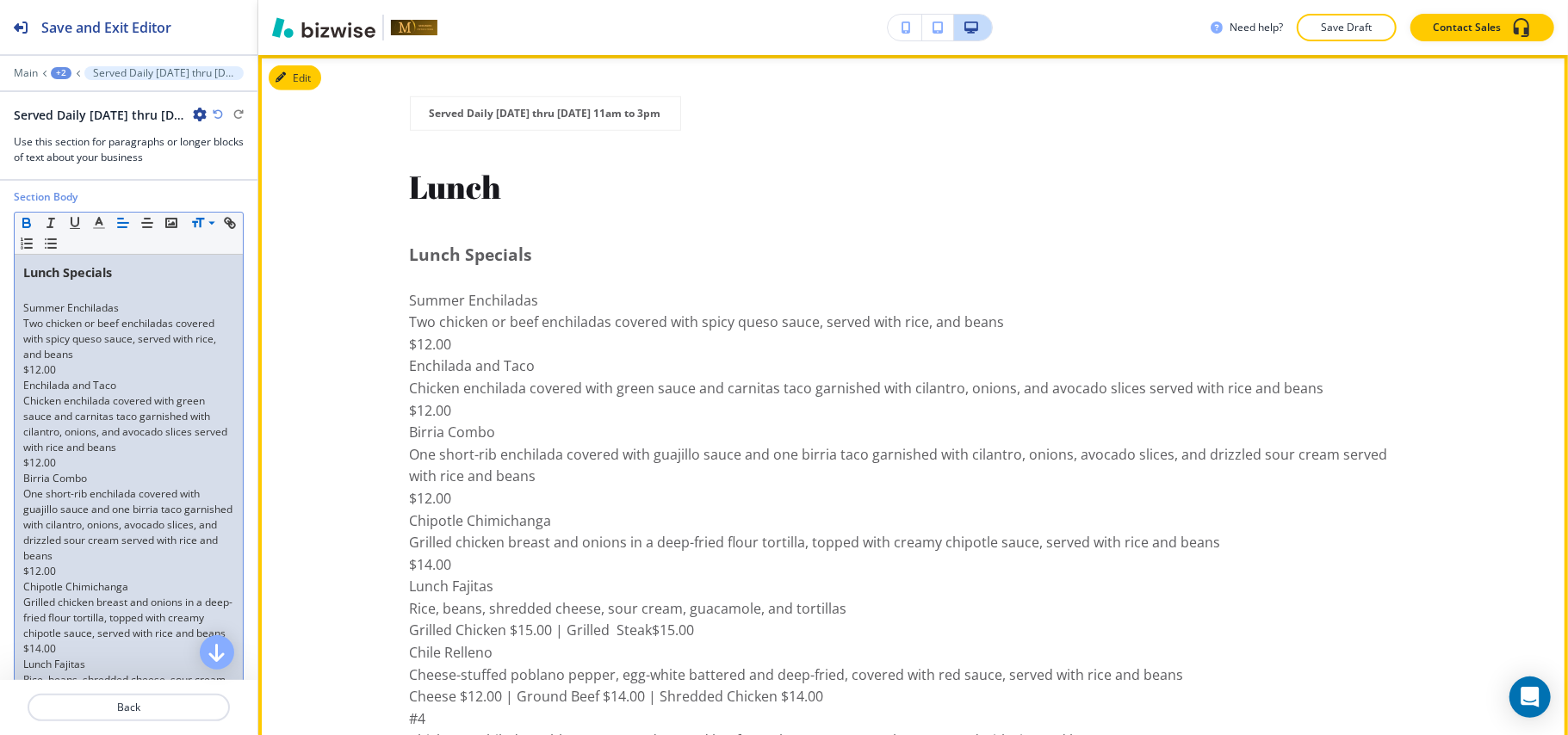
scroll to position [1013, 0]
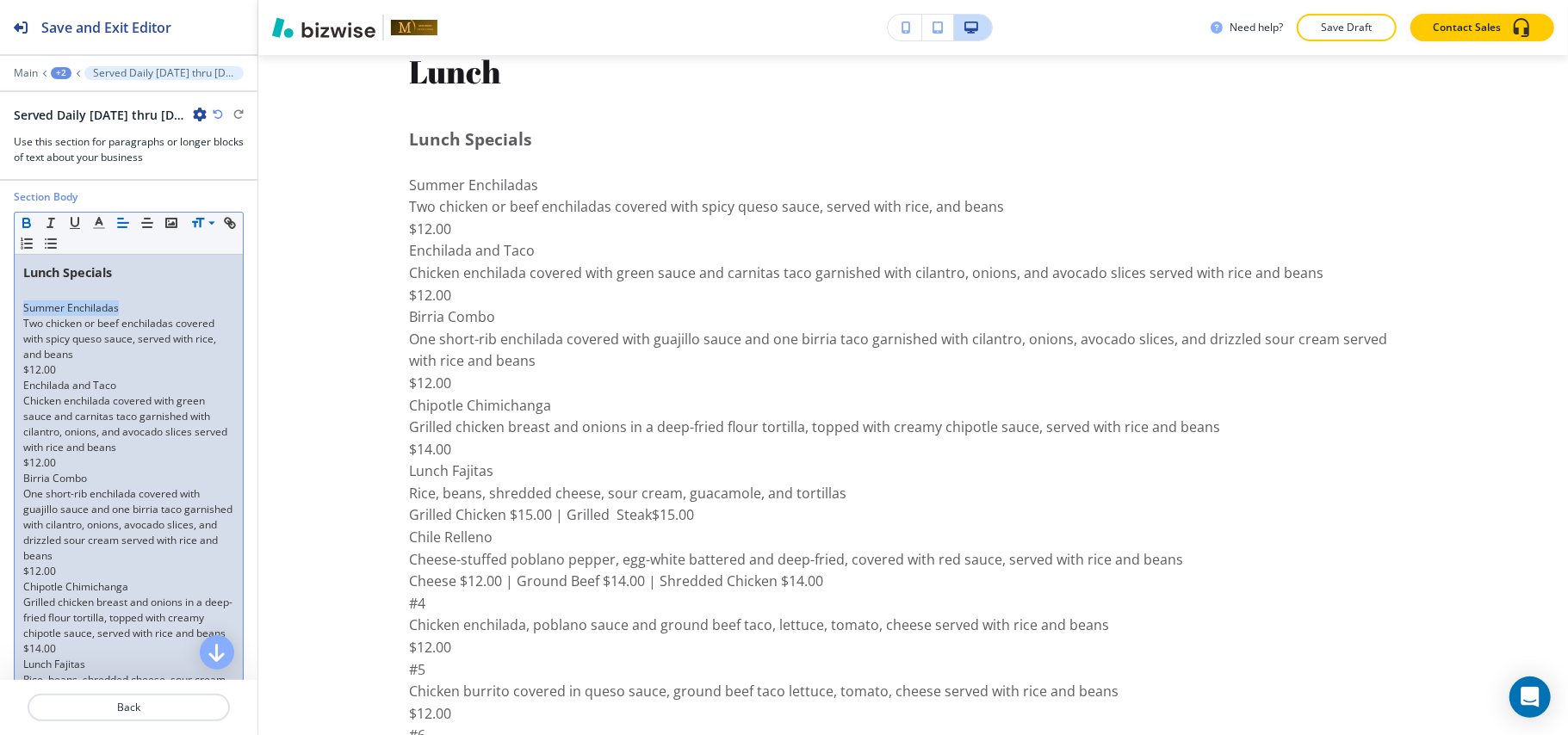
drag, startPoint x: 67, startPoint y: 312, endPoint x: 12, endPoint y: 313, distance: 55.0
click at [12, 313] on div "Section Body Small Normal Large Huge Lunch Specials ﻿ Summer Enchiladas Two chi…" at bounding box center [128, 645] width 257 height 913
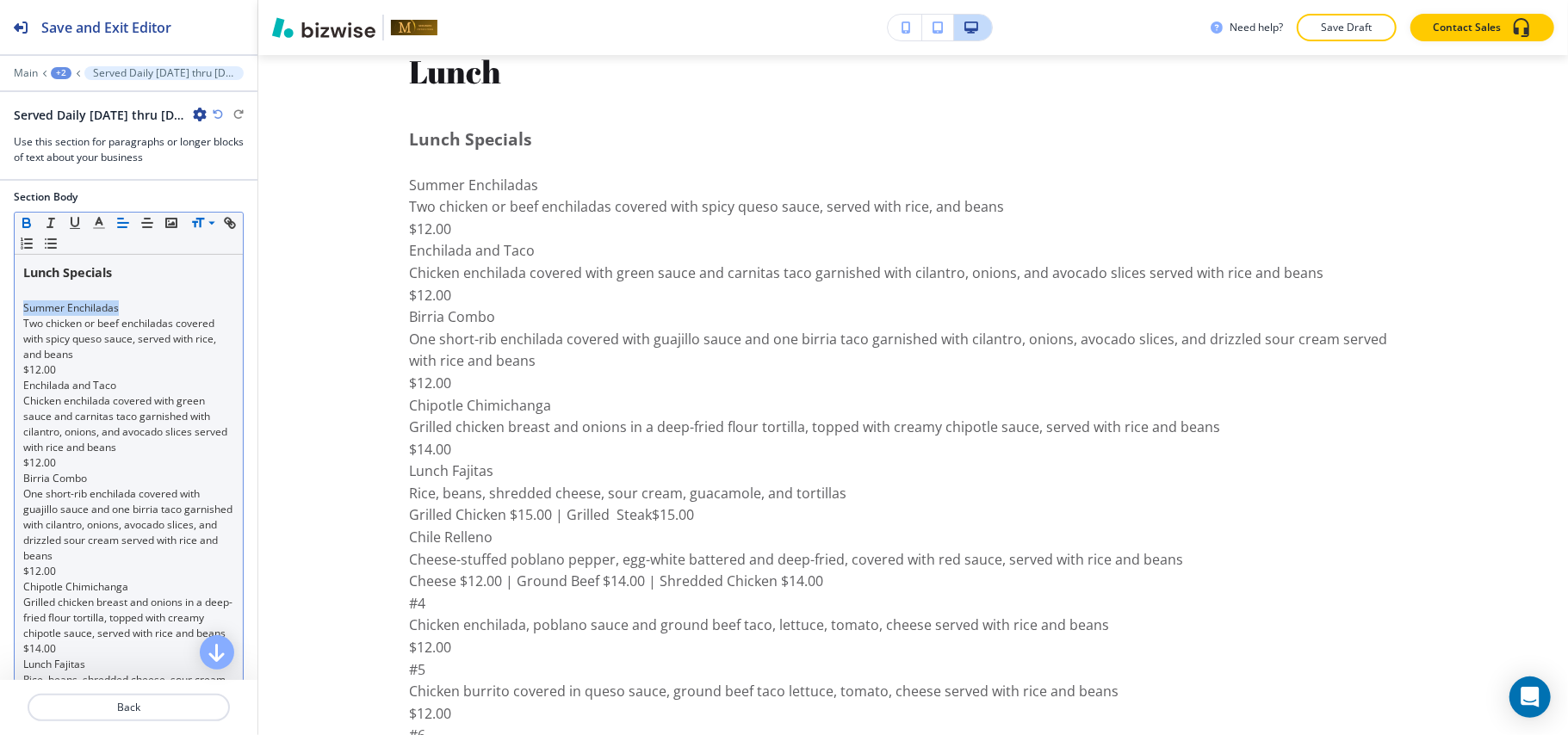
click at [32, 226] on icon "button" at bounding box center [27, 223] width 15 height 15
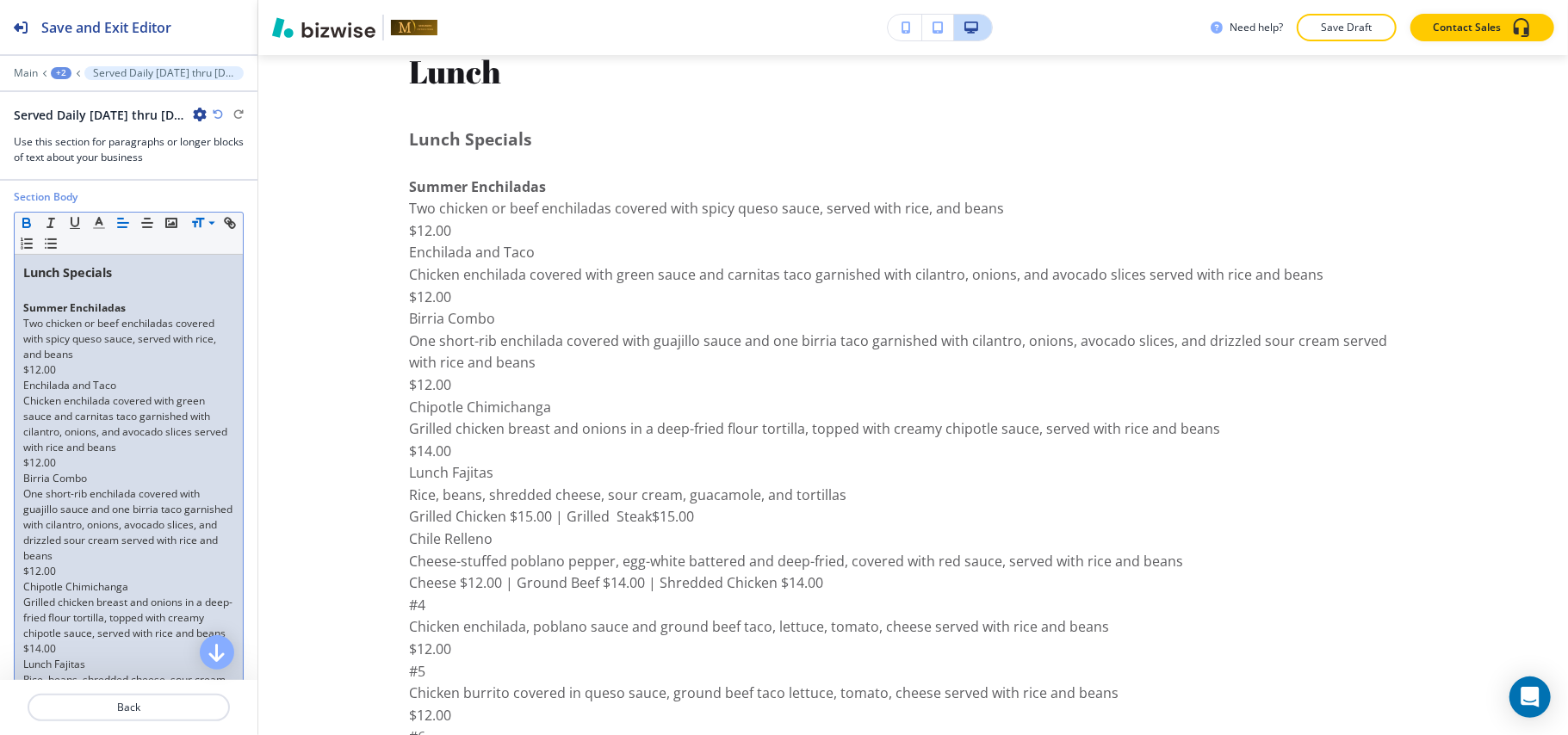
click at [93, 372] on p "$12.00" at bounding box center [128, 370] width 211 height 15
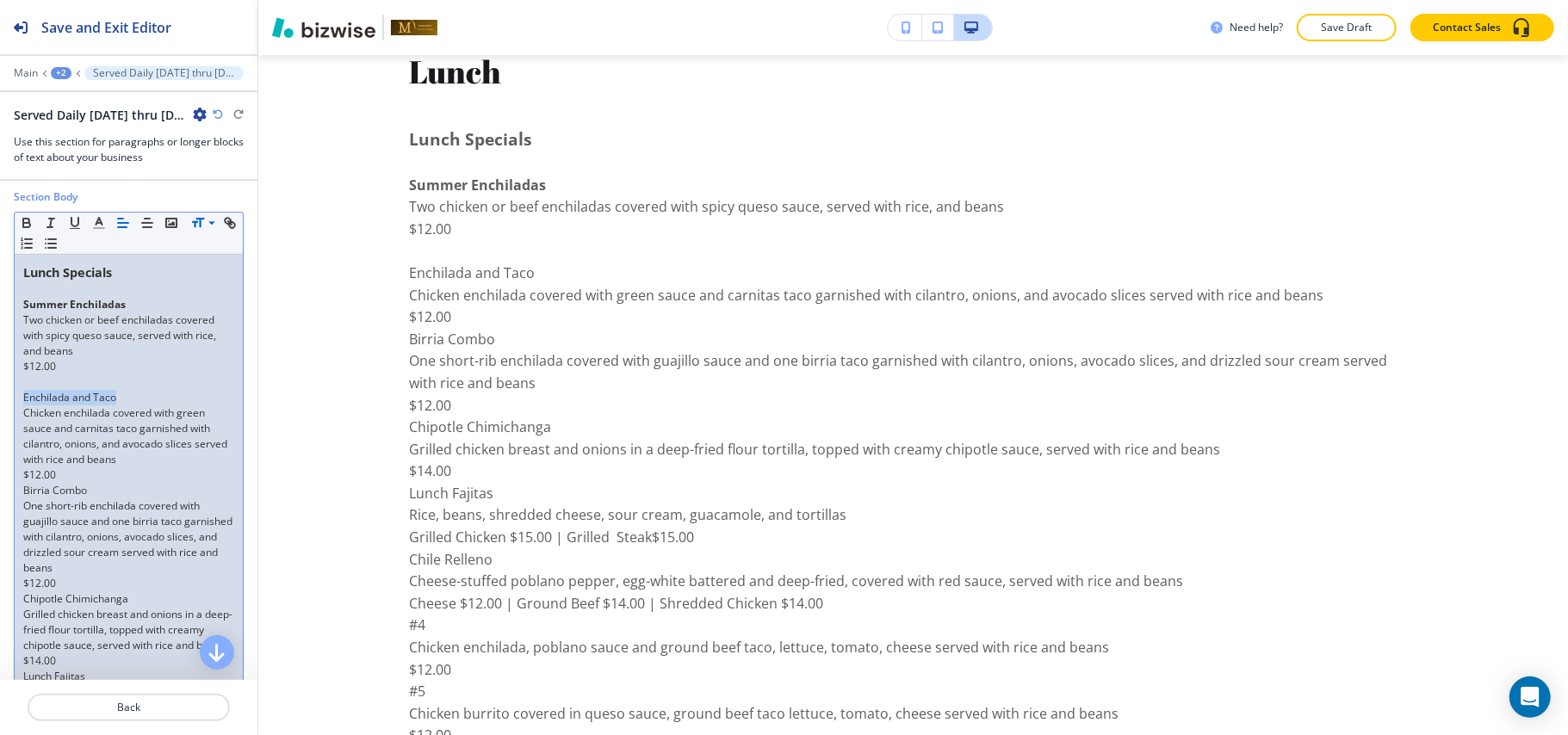
drag, startPoint x: 132, startPoint y: 401, endPoint x: 0, endPoint y: 397, distance: 132.1
click at [0, 397] on div "Section Body Small Normal Large Huge Lunch Specials Summer Enchiladas Two chick…" at bounding box center [128, 652] width 257 height 927
click at [28, 221] on icon "button" at bounding box center [26, 221] width 6 height 4
click at [94, 479] on p "$12.00" at bounding box center [128, 476] width 211 height 15
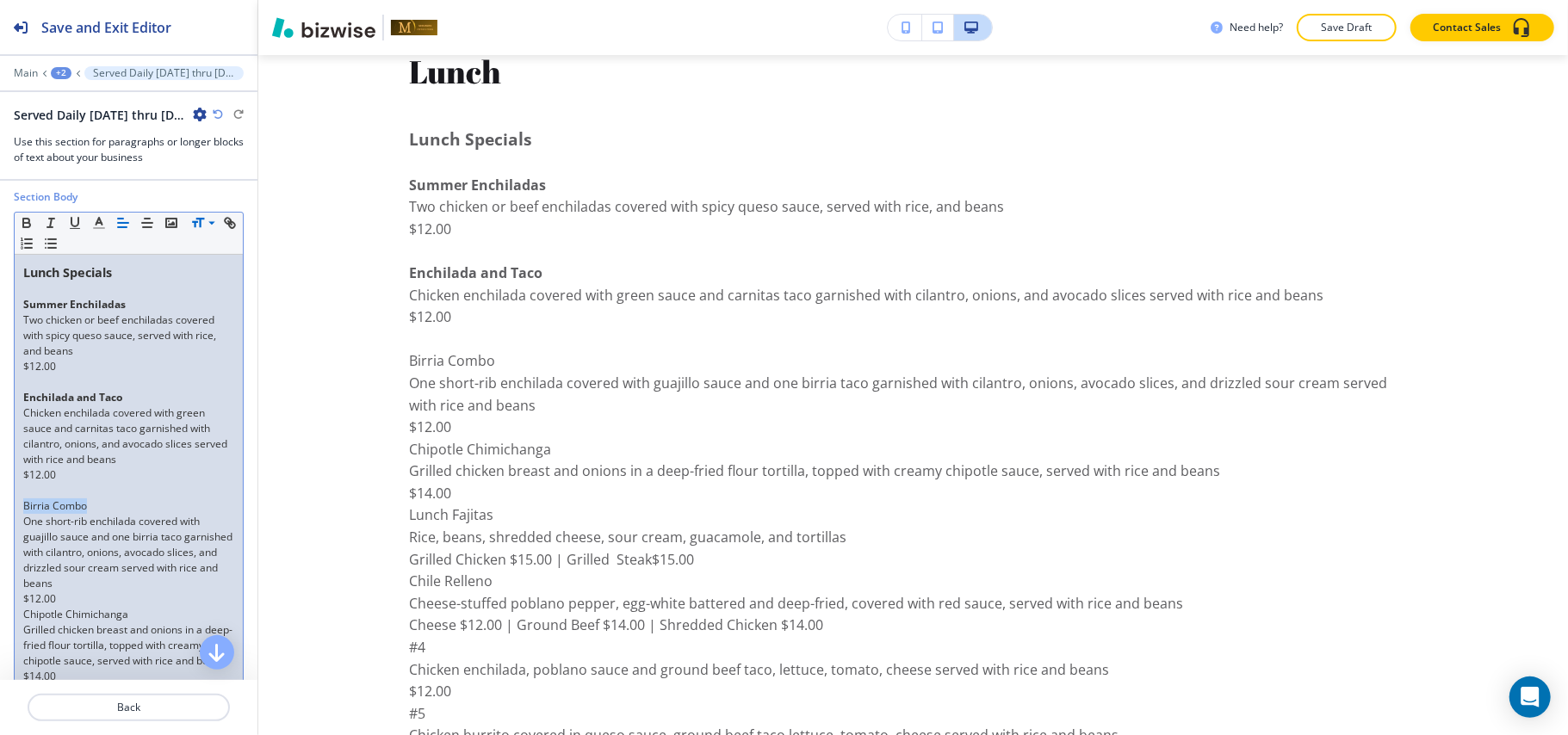
drag, startPoint x: 90, startPoint y: 504, endPoint x: 0, endPoint y: 504, distance: 90.0
click at [0, 504] on div "Section Body Small Normal Large Huge Lunch Specials Summer Enchiladas Two chick…" at bounding box center [128, 660] width 257 height 942
click at [28, 221] on icon "button" at bounding box center [27, 223] width 15 height 15
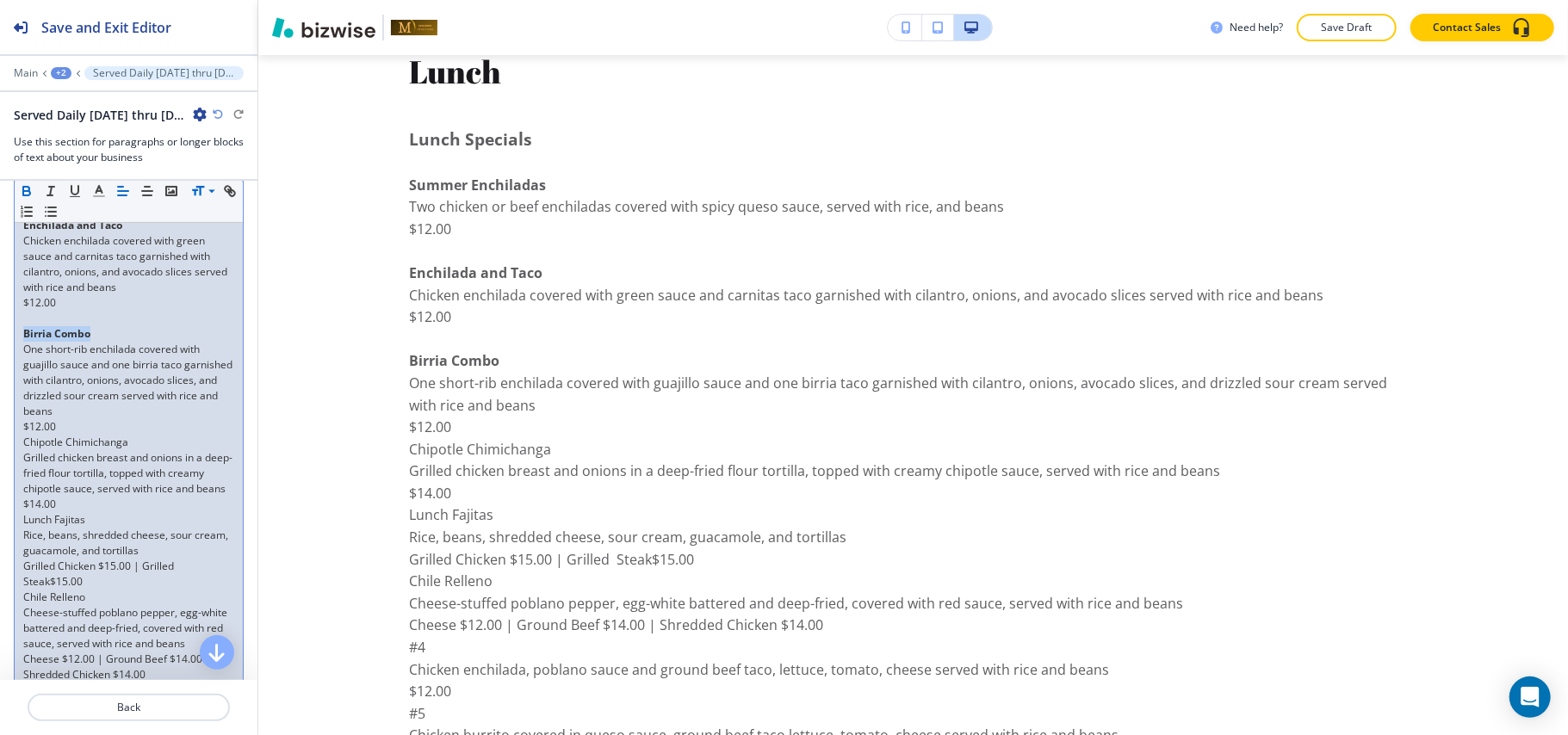
scroll to position [528, 0]
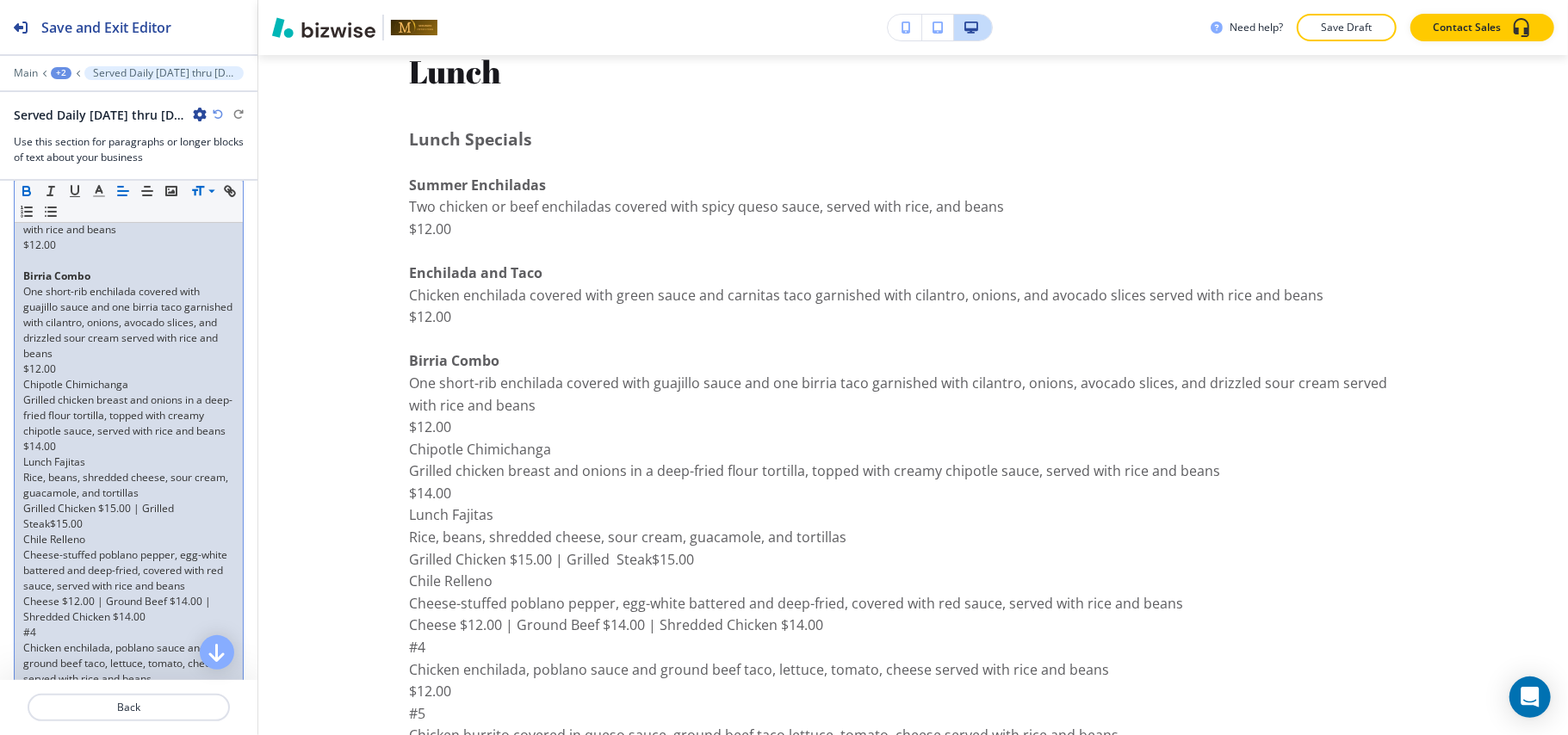
click at [74, 376] on p "$12.00" at bounding box center [128, 369] width 211 height 15
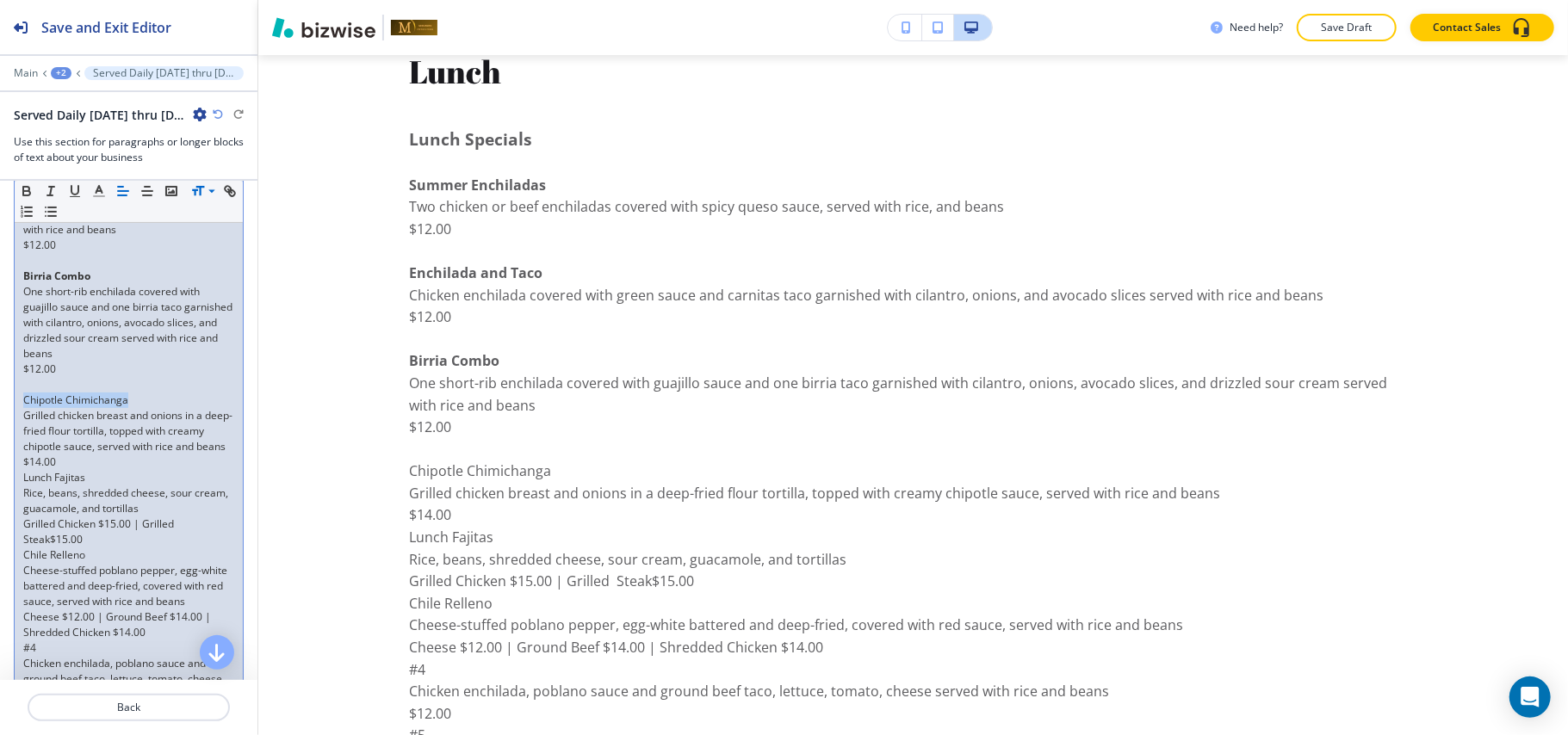
drag, startPoint x: 142, startPoint y: 403, endPoint x: 0, endPoint y: 400, distance: 142.0
click at [0, 400] on div "Section Body Small Normal Large Huge Lunch Specials Summer Enchiladas Two chick…" at bounding box center [128, 438] width 257 height 958
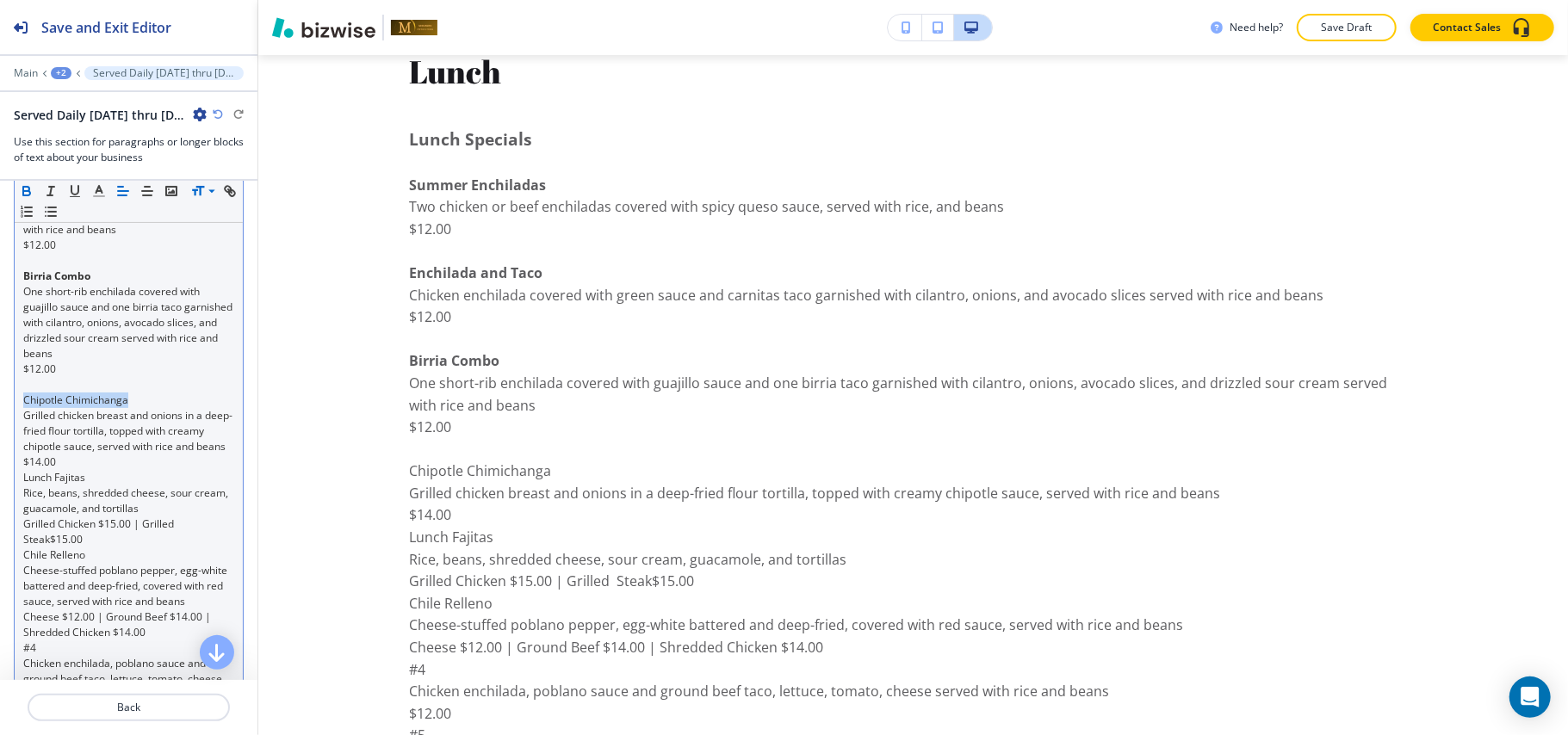
click at [28, 187] on icon "button" at bounding box center [27, 191] width 15 height 15
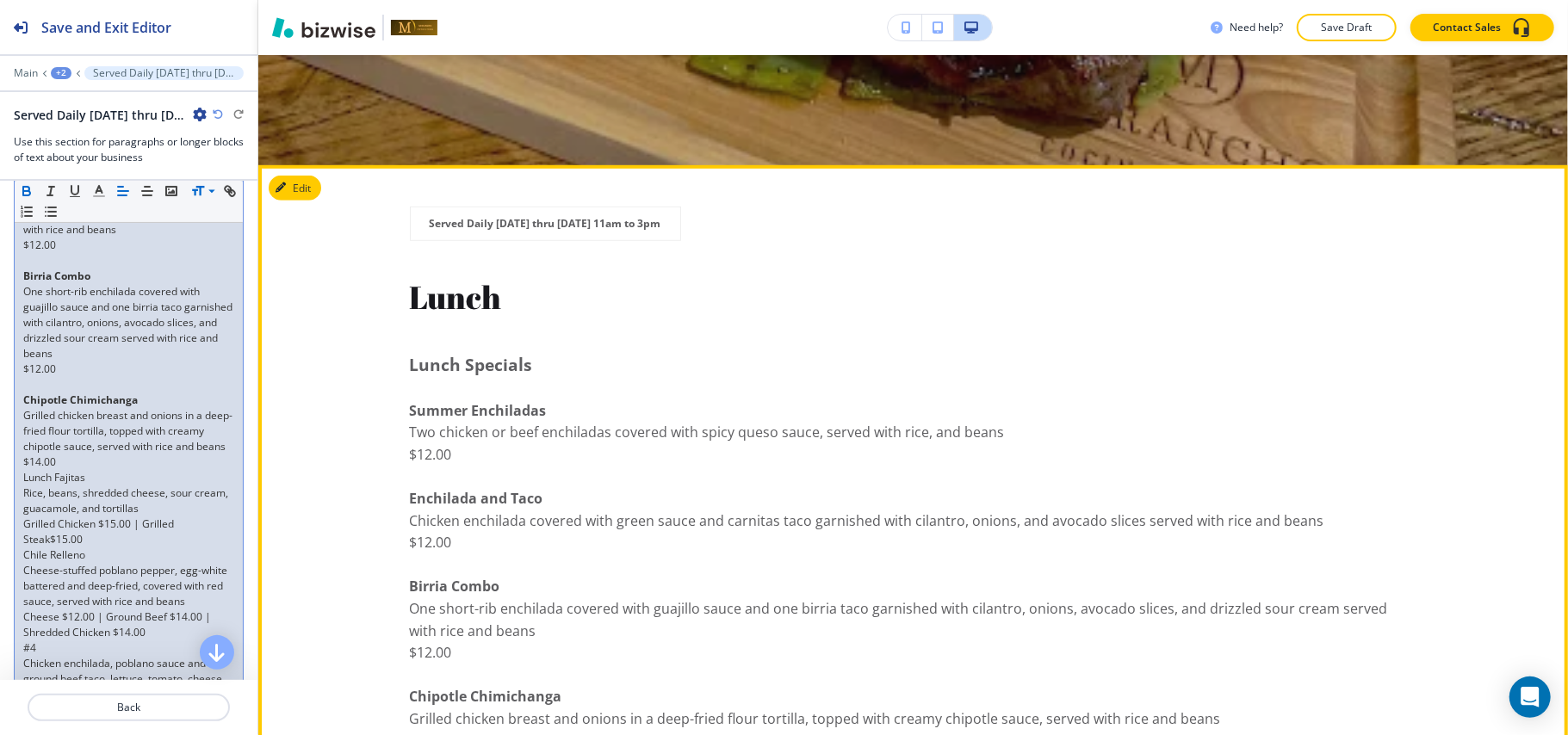
scroll to position [783, 0]
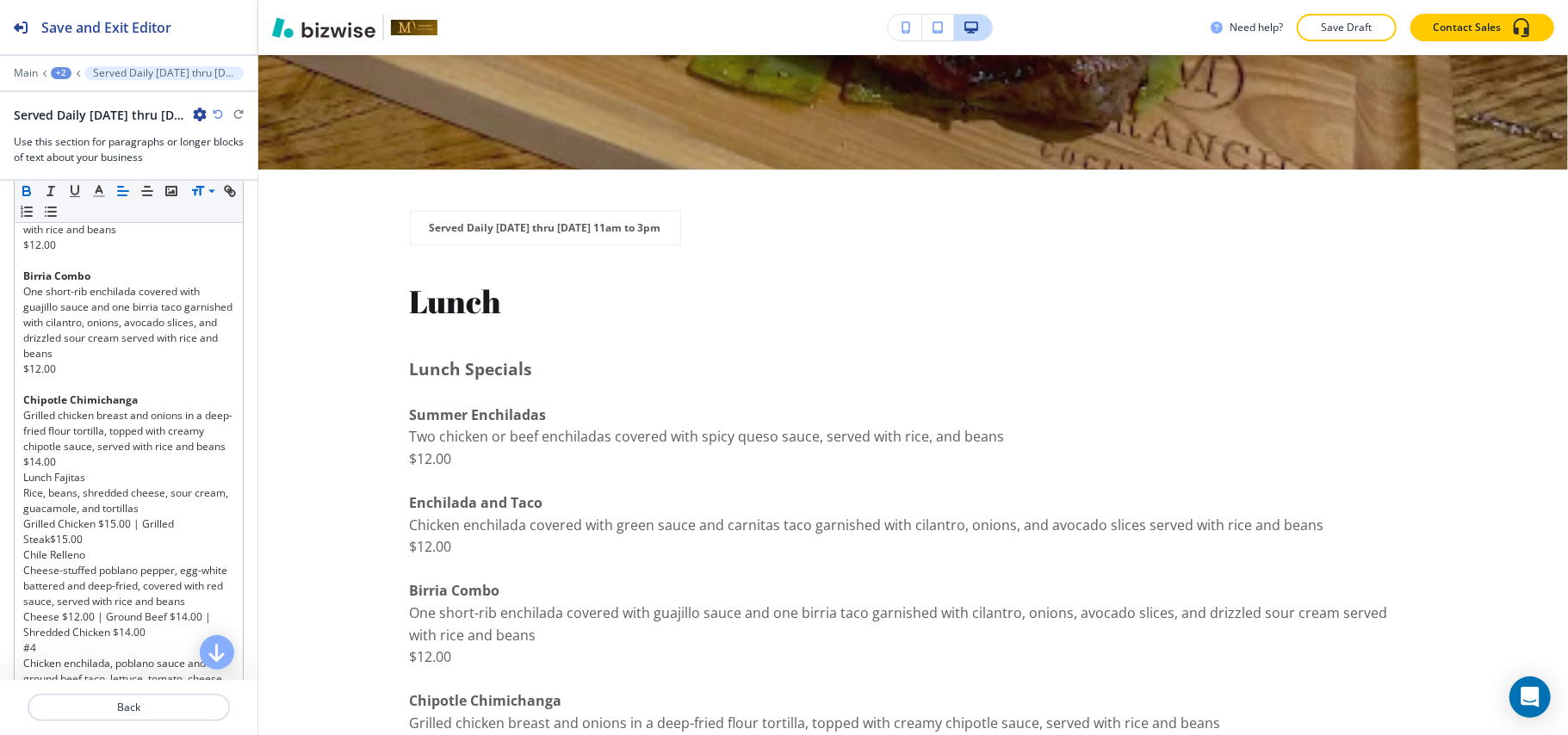
click at [57, 73] on div "+2" at bounding box center [61, 73] width 20 height 12
click at [101, 122] on button "LUNCH/DINNER" at bounding box center [106, 132] width 110 height 31
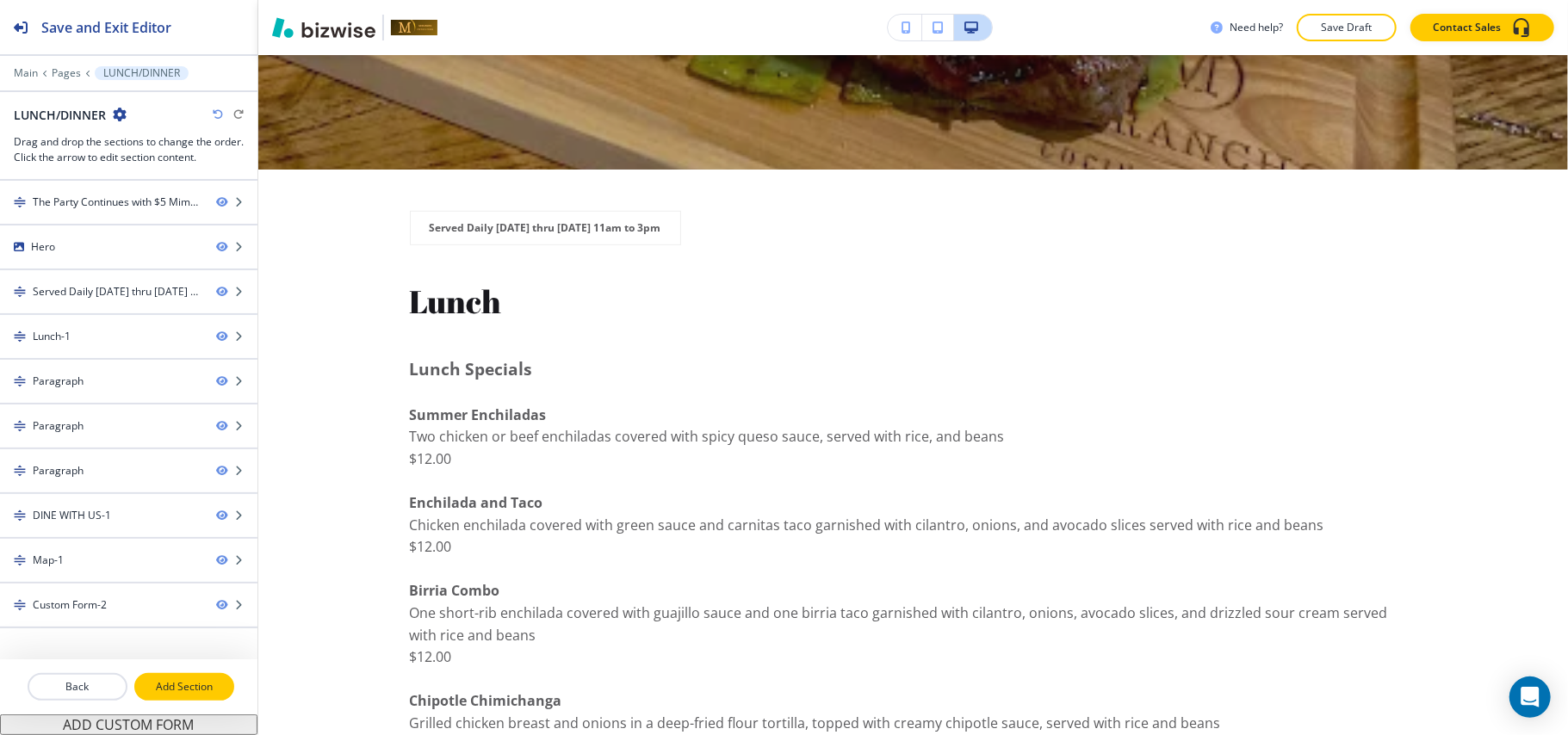
click at [194, 693] on p "Add Section" at bounding box center [184, 687] width 96 height 15
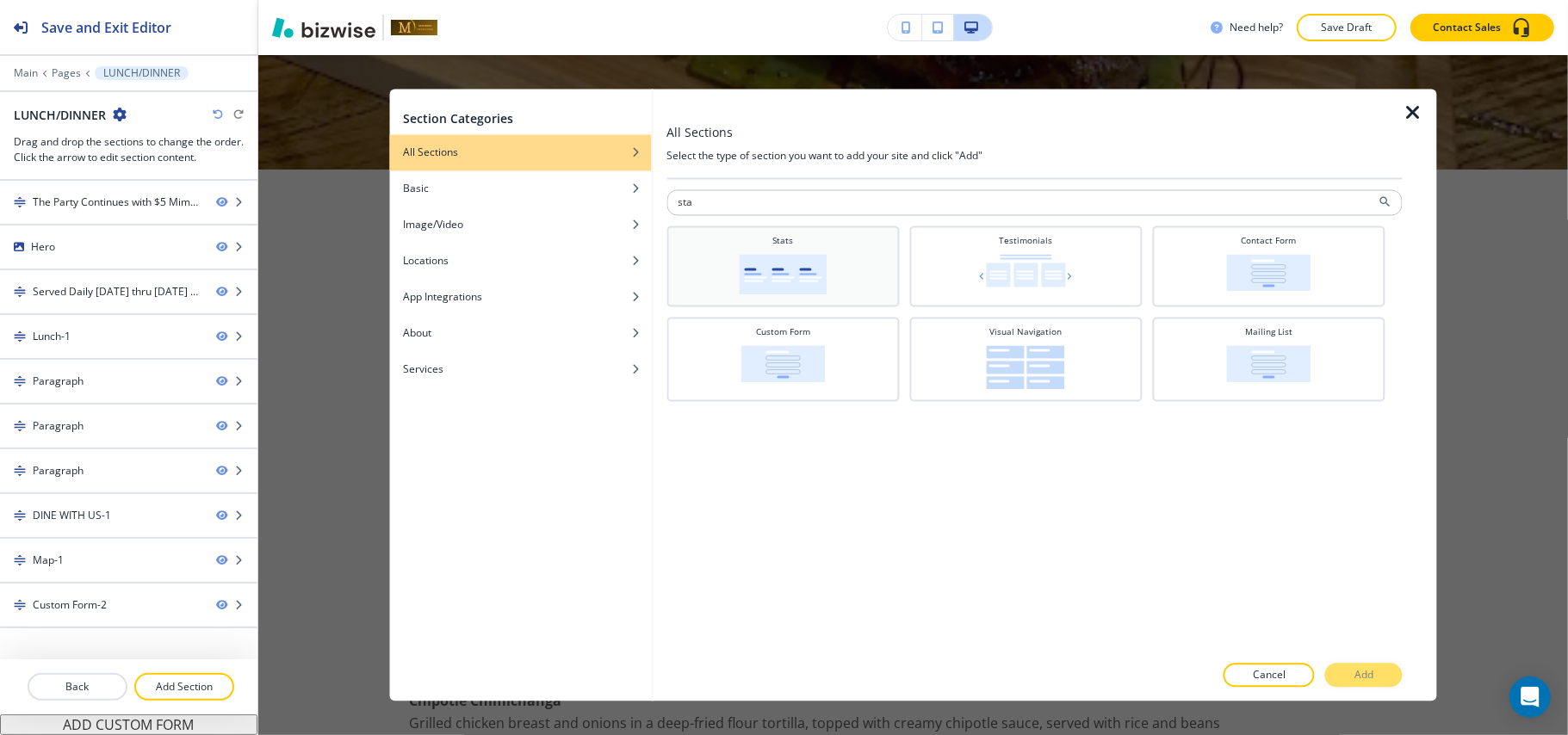
type input "sta"
click at [783, 277] on img at bounding box center [782, 275] width 88 height 41
click at [1343, 671] on button "Add" at bounding box center [1364, 675] width 77 height 24
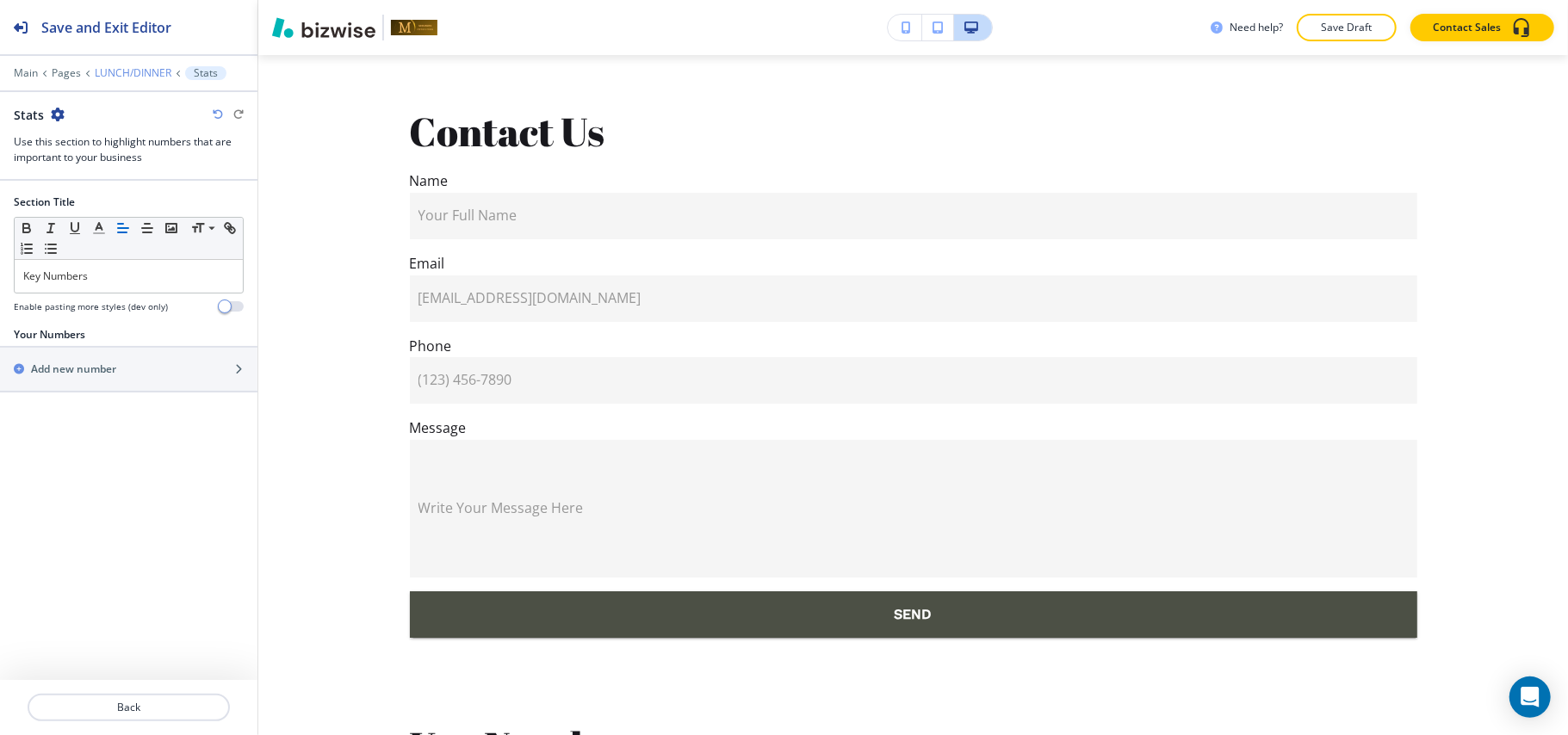
click at [119, 70] on p "LUNCH/DINNER" at bounding box center [132, 73] width 76 height 12
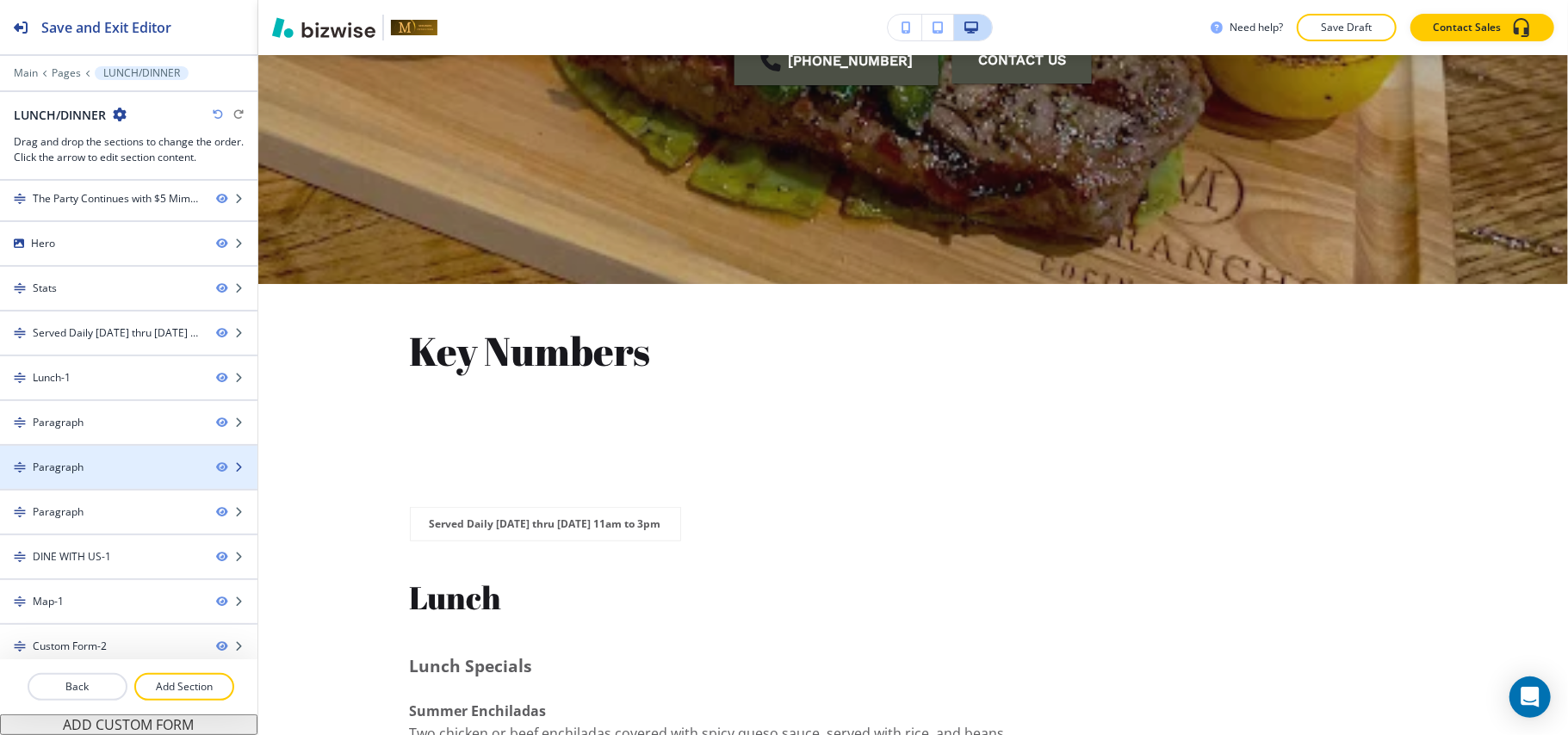
scroll to position [0, 0]
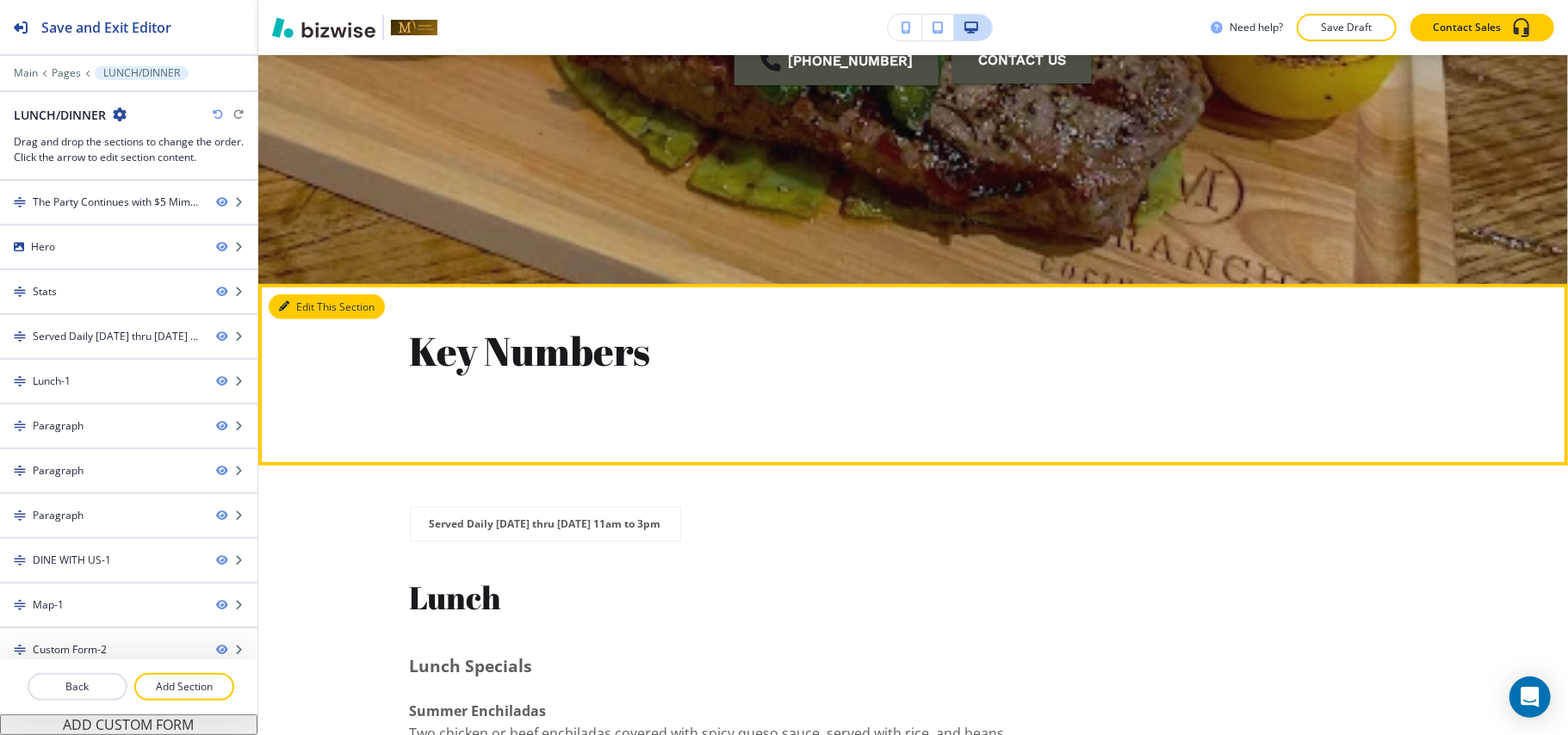
click at [311, 304] on button "Edit This Section" at bounding box center [327, 307] width 117 height 26
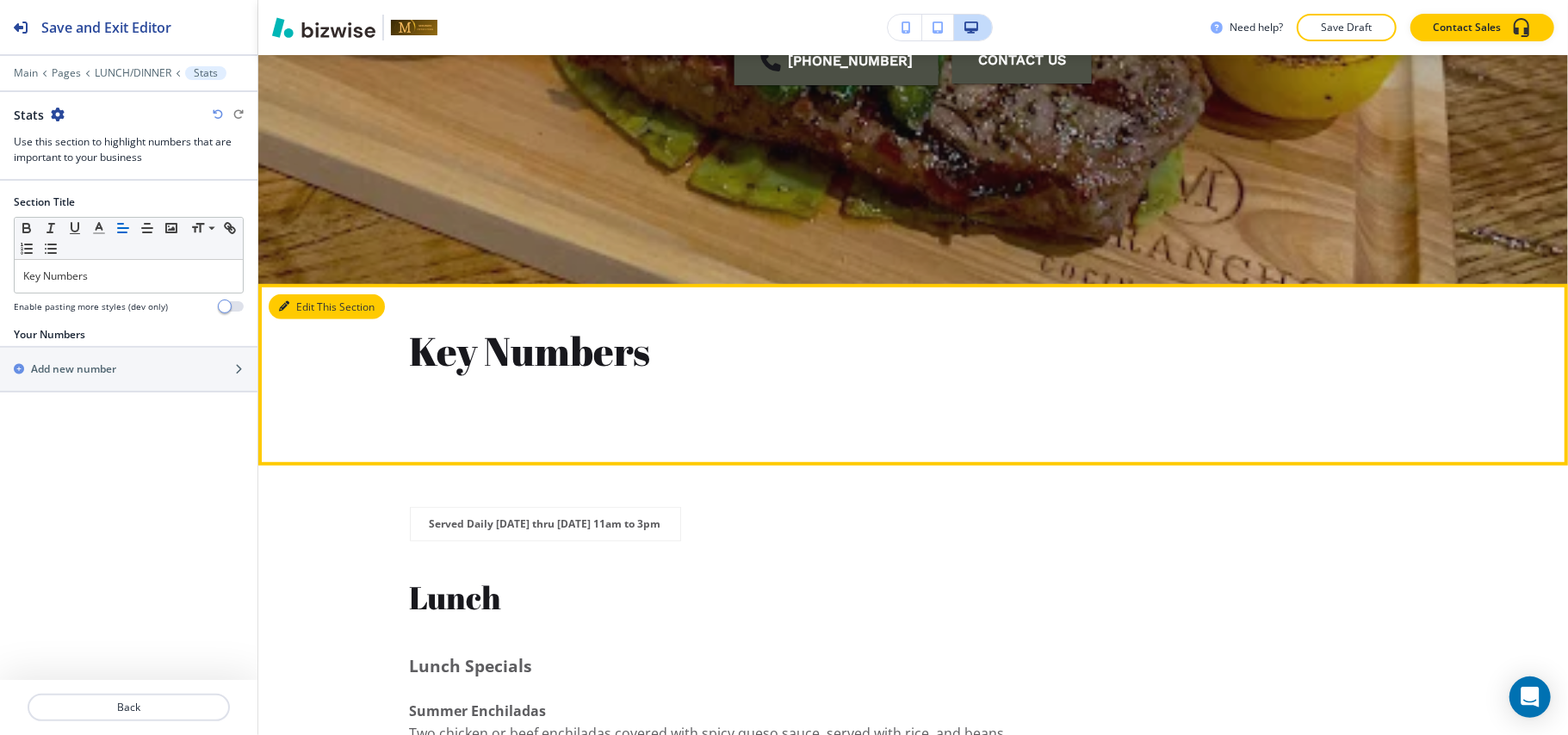
scroll to position [897, 0]
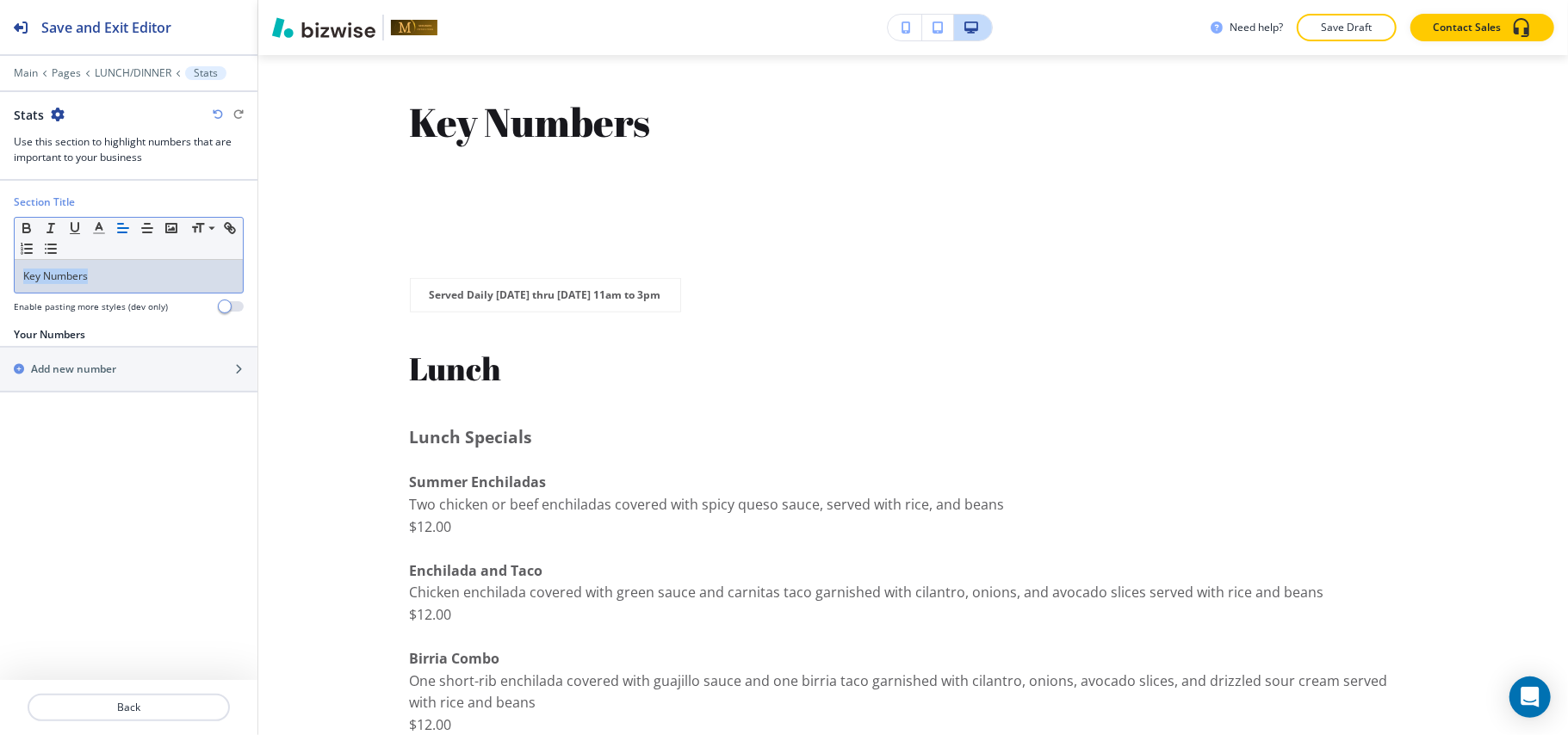
drag, startPoint x: 171, startPoint y: 277, endPoint x: 100, endPoint y: 277, distance: 71.0
click at [0, 283] on div "Section Title Small Normal Large Huge Key Numbers Enable pasting more styles (d…" at bounding box center [128, 260] width 257 height 132
click at [101, 283] on p "Lunch" at bounding box center [128, 277] width 211 height 15
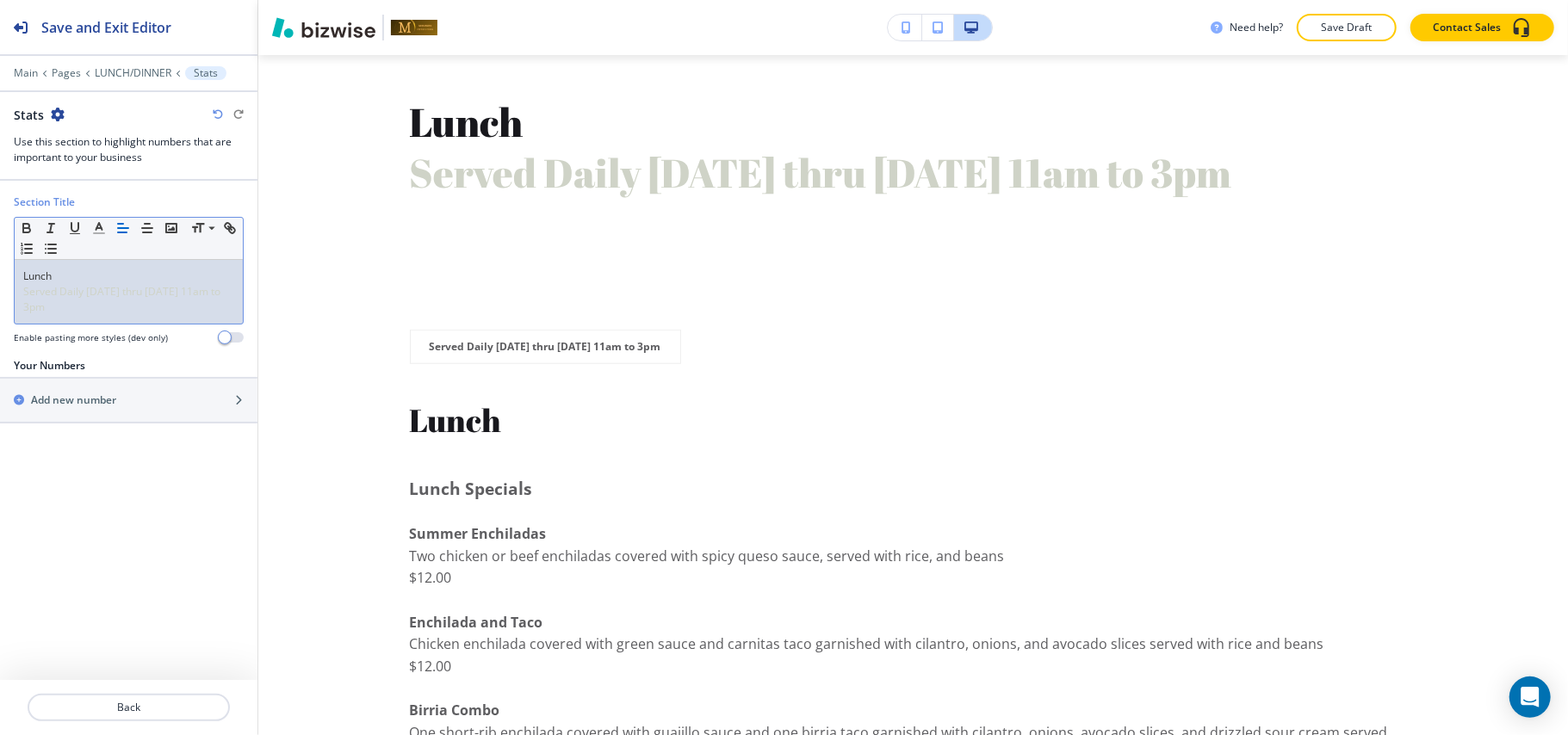
drag, startPoint x: 166, startPoint y: 301, endPoint x: 62, endPoint y: 304, distance: 104.0
click at [62, 304] on p "Served Daily [DATE] thru [DATE] 11am to 3pm" at bounding box center [128, 300] width 211 height 31
click at [43, 293] on span "Served Daily [DATE] thru [DATE] 11am to 3pm" at bounding box center [122, 299] width 200 height 30
click at [62, 297] on span "Served Daily [DATE] thru [DATE] 11am to 3pm" at bounding box center [122, 299] width 200 height 30
click at [63, 297] on span "Served Daily [DATE] thru [DATE] 11am to 3pm" at bounding box center [122, 299] width 200 height 30
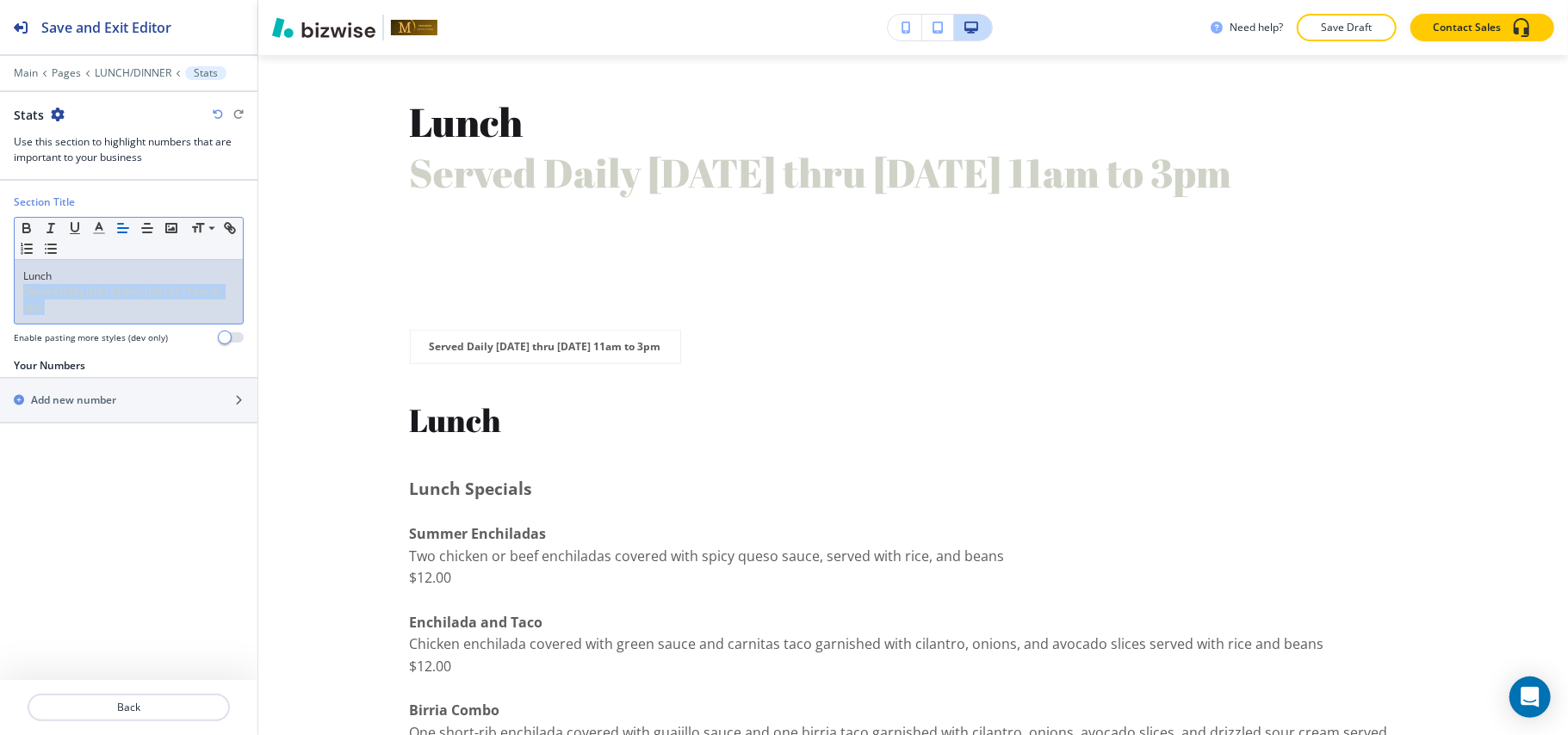
click at [63, 297] on span "Served Daily [DATE] thru [DATE] 11am to 3pm" at bounding box center [122, 299] width 200 height 30
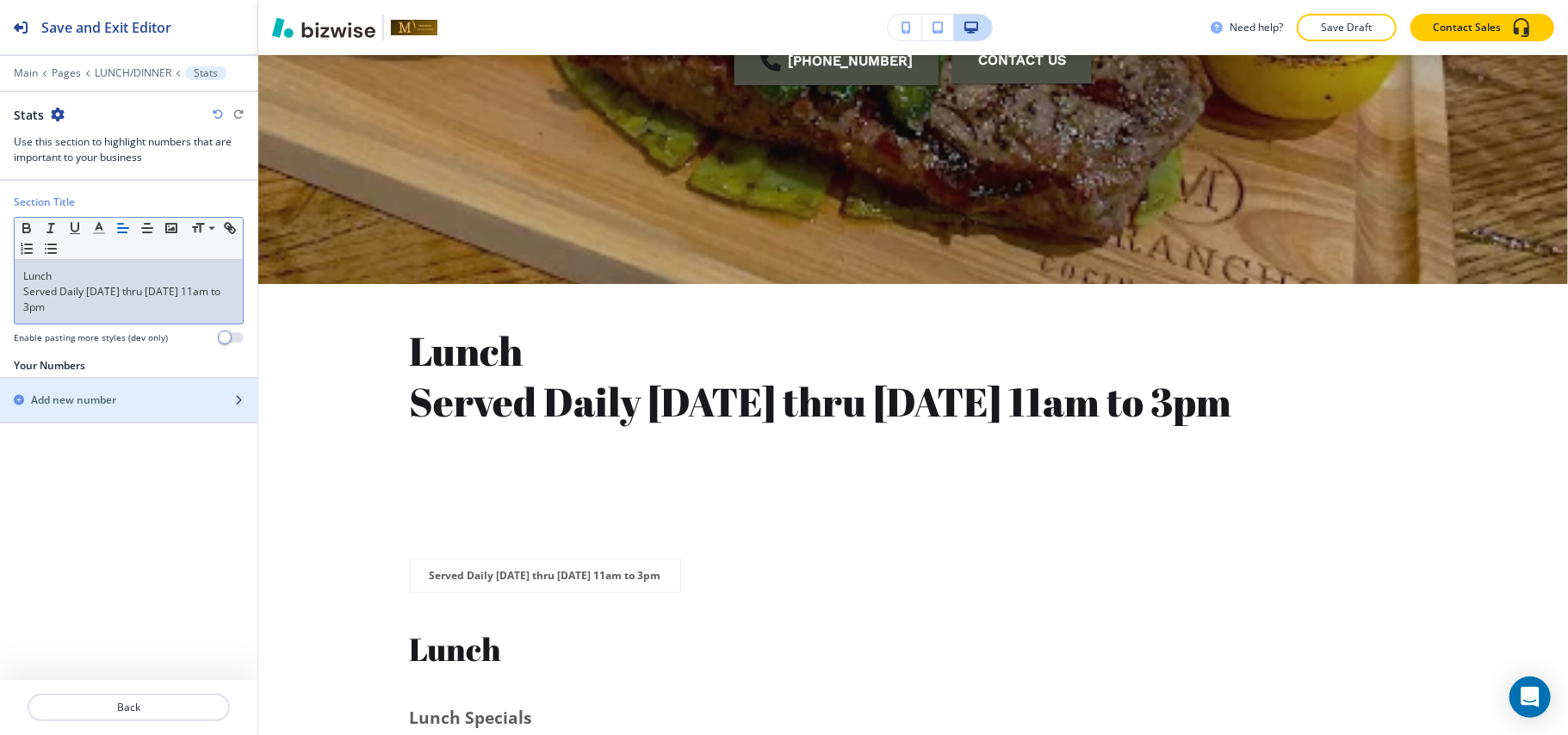
click at [90, 406] on h2 "Add new number" at bounding box center [73, 400] width 85 height 15
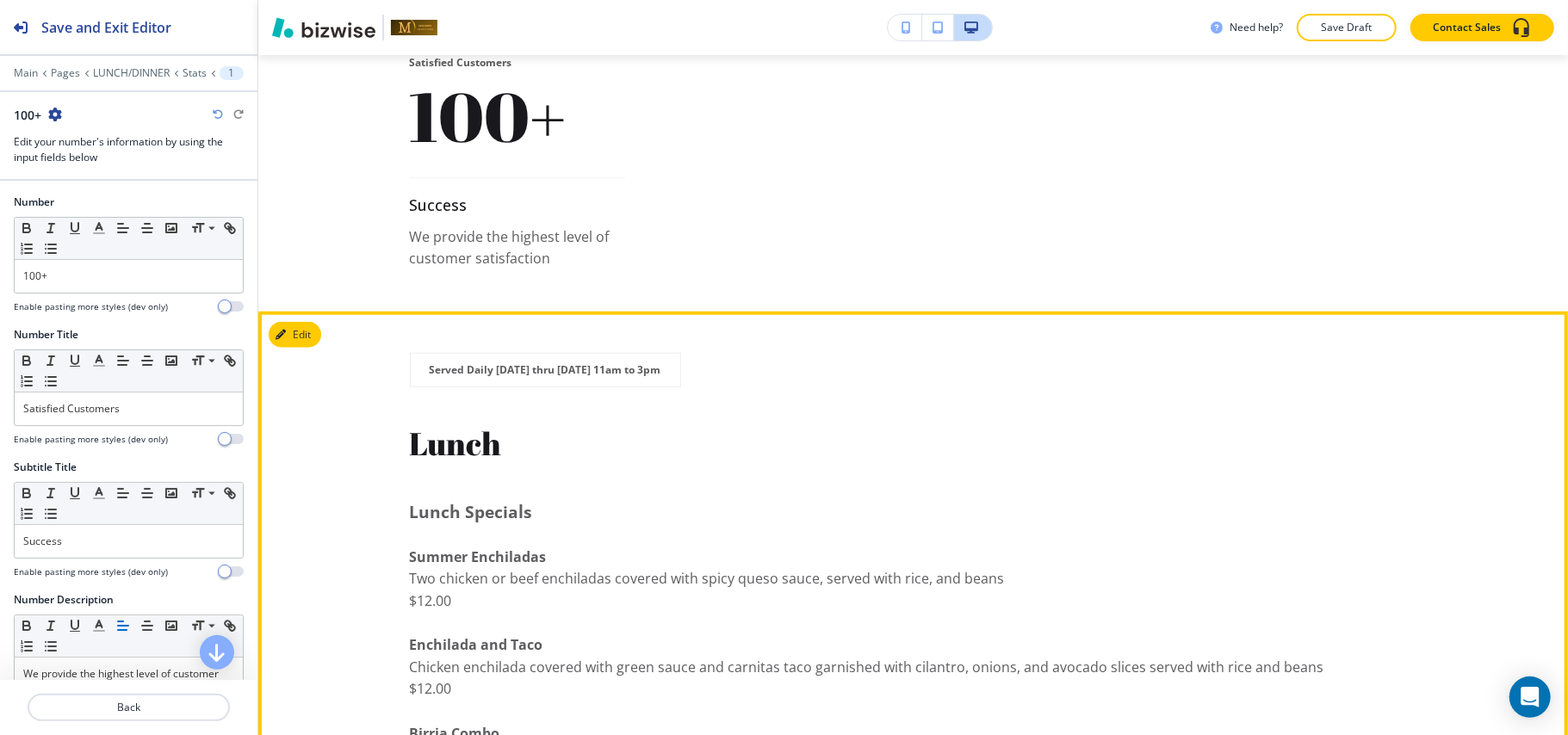
scroll to position [859, 0]
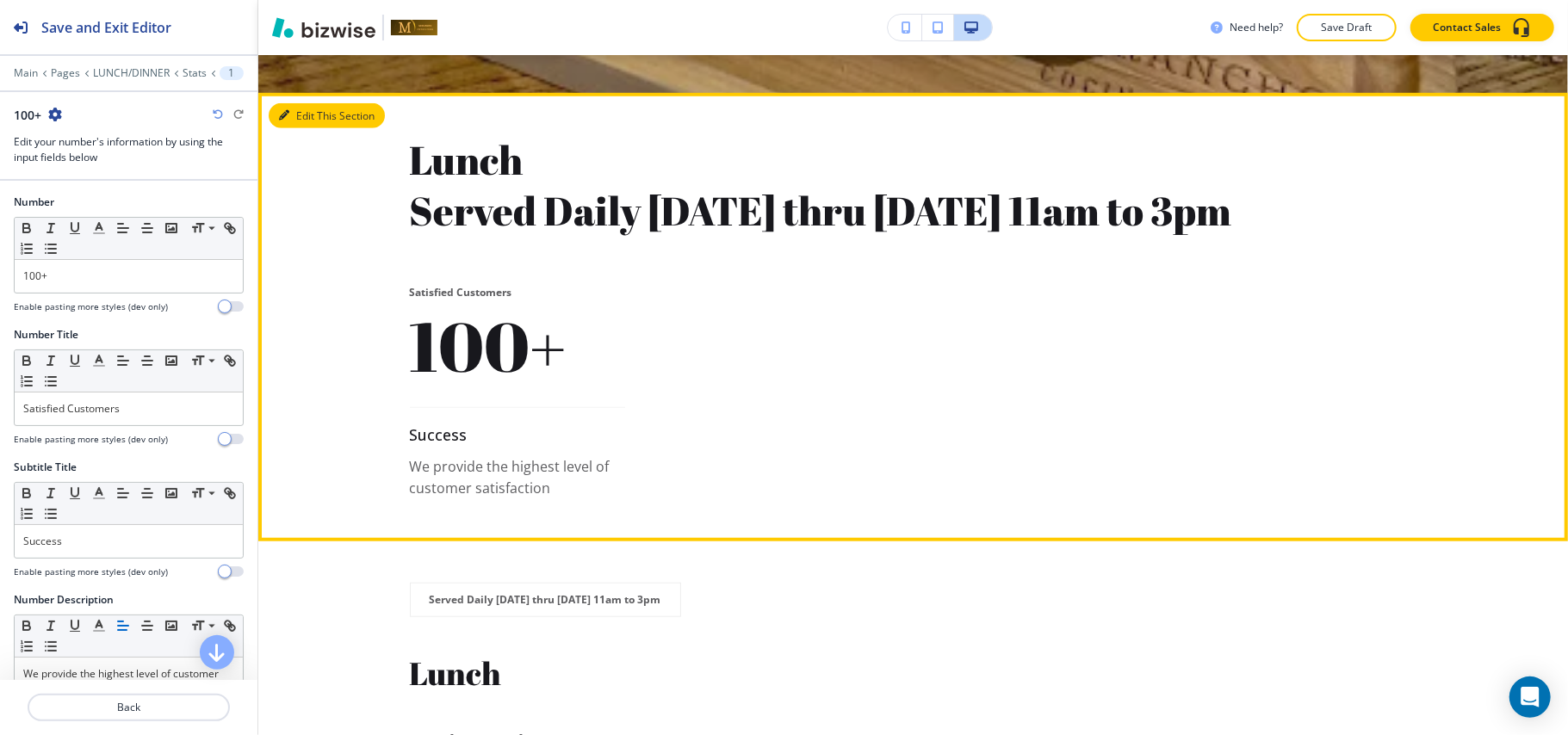
click at [296, 112] on button "Edit This Section" at bounding box center [327, 116] width 117 height 26
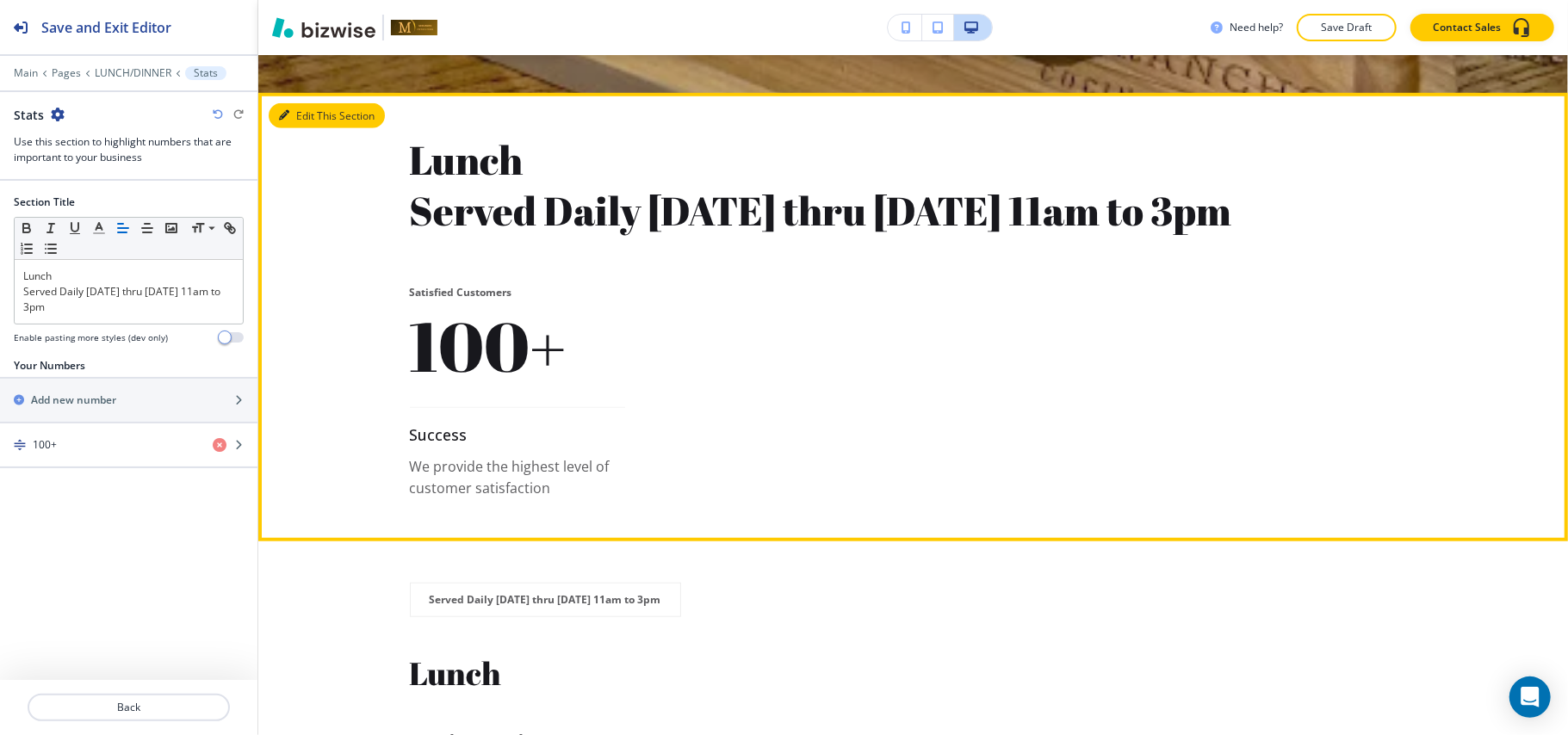
scroll to position [897, 0]
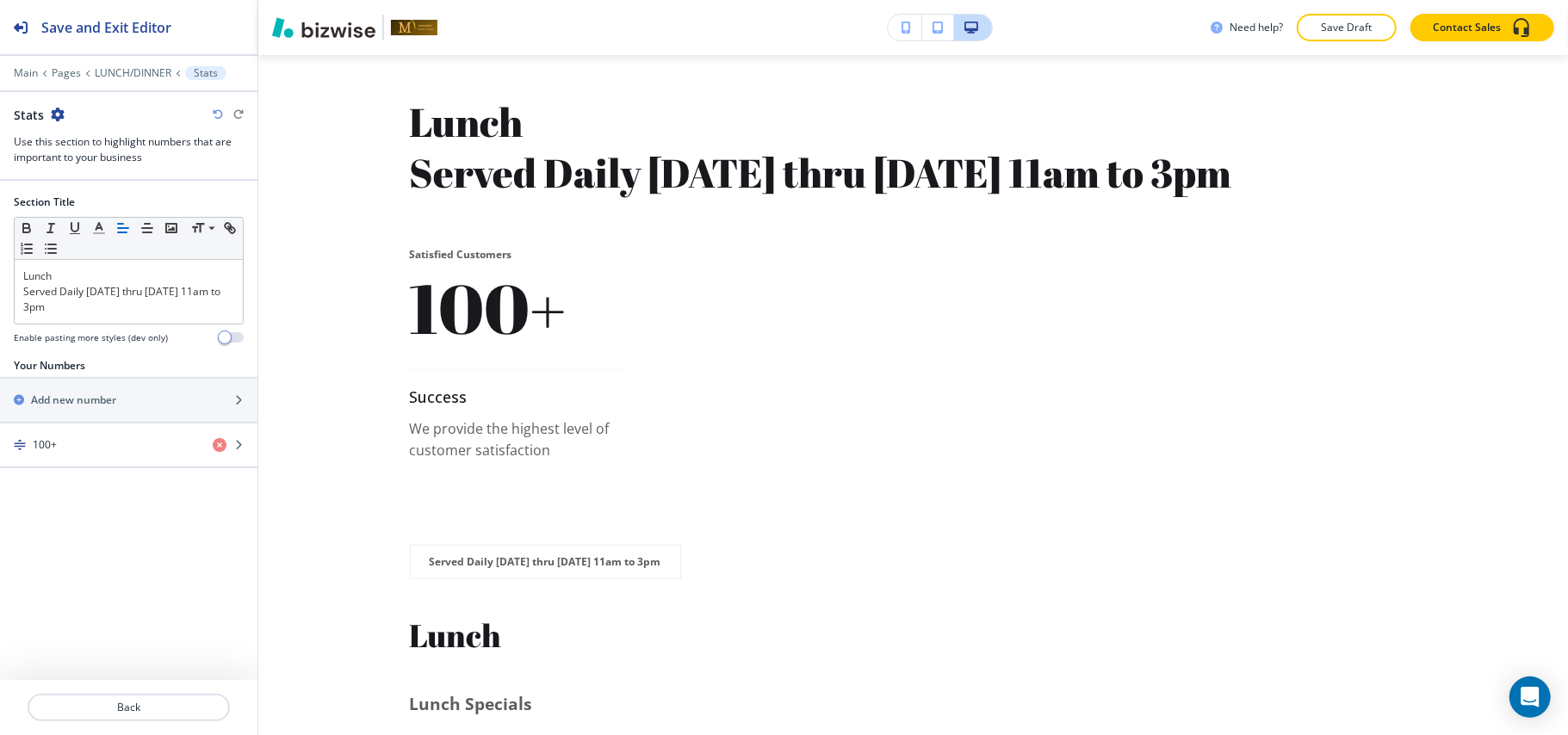
click at [45, 111] on div "Stats" at bounding box center [39, 115] width 51 height 18
click at [63, 115] on icon "button" at bounding box center [58, 115] width 14 height 14
click at [143, 194] on button "Delete Section" at bounding box center [104, 205] width 110 height 31
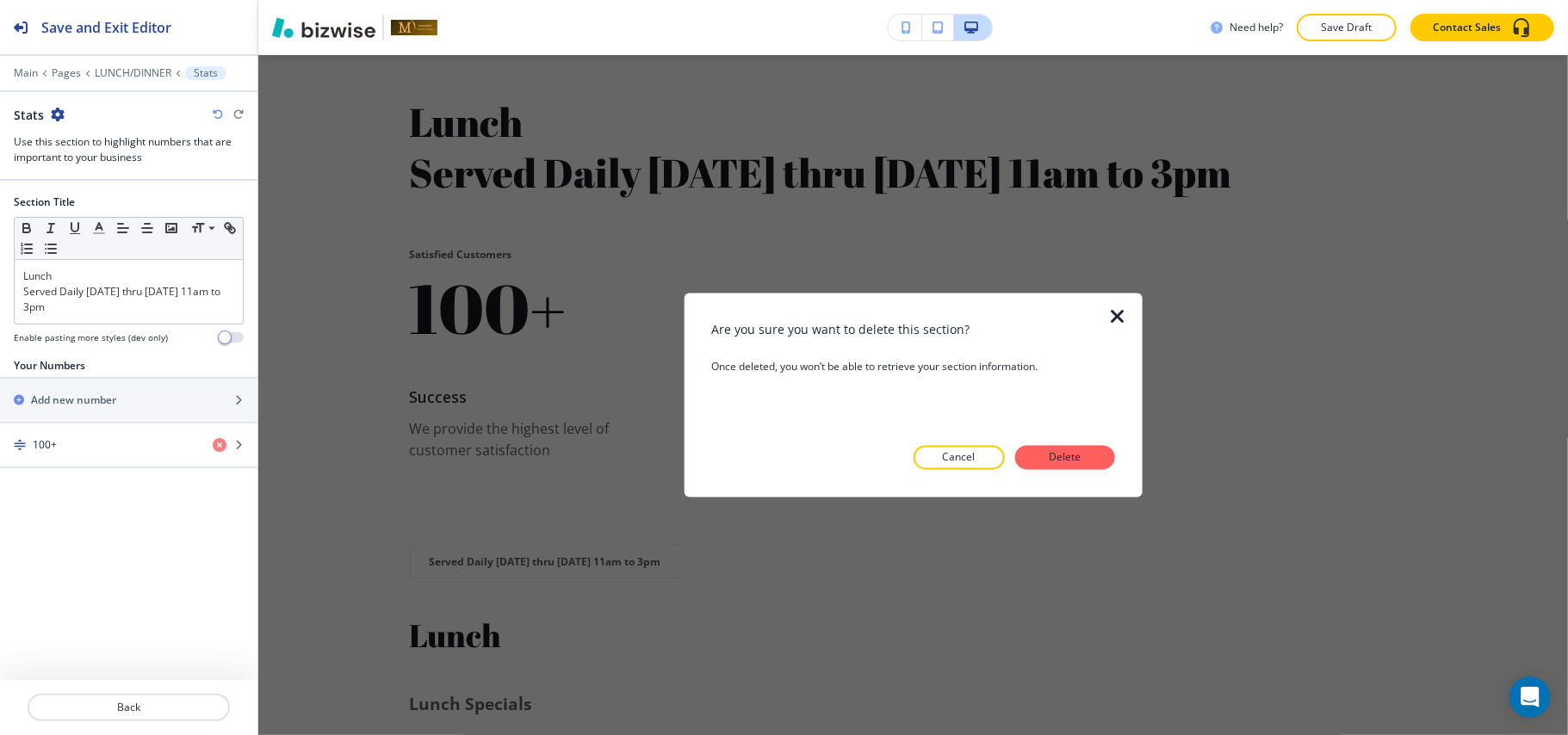
click at [1098, 456] on button "Delete" at bounding box center [1066, 457] width 100 height 24
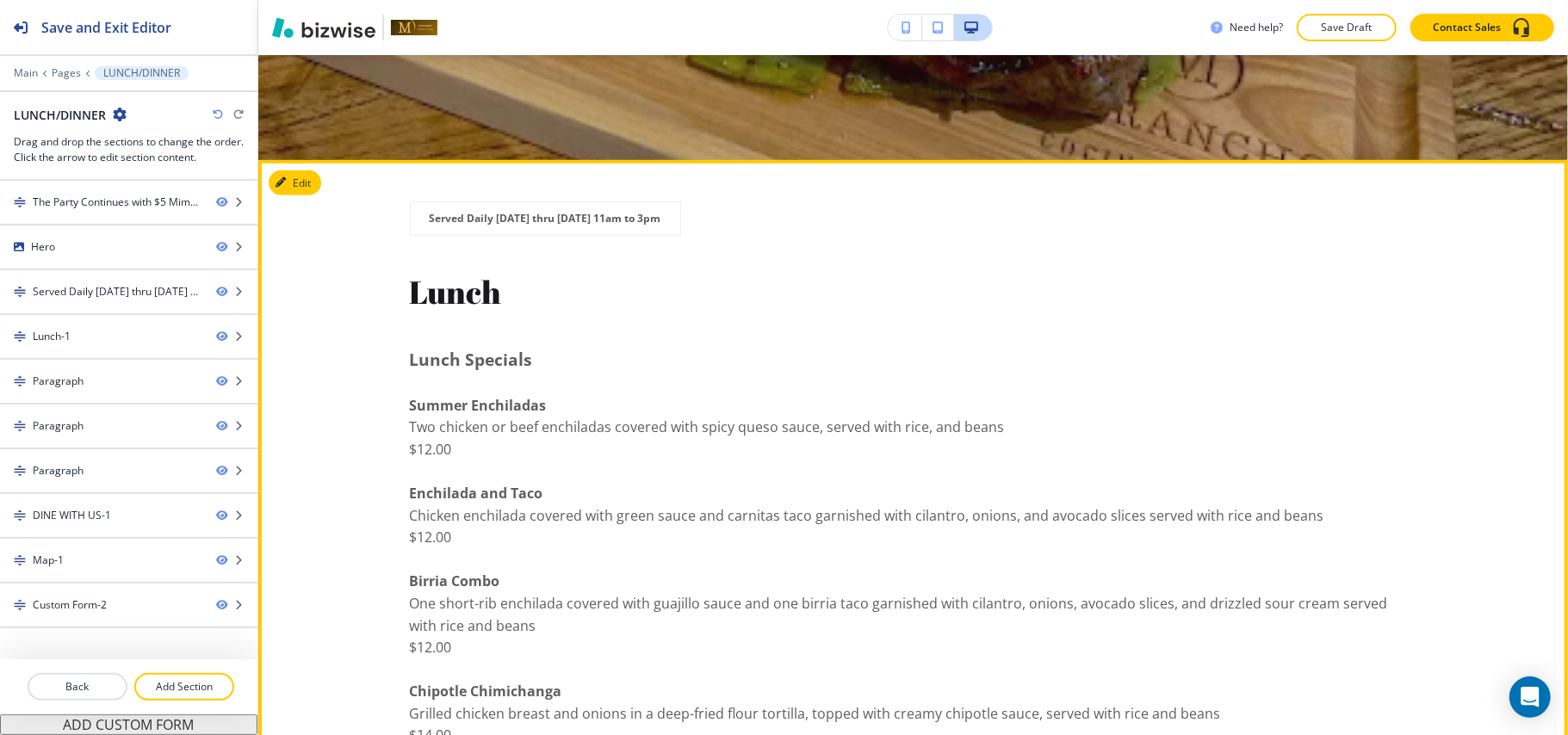
scroll to position [794, 0]
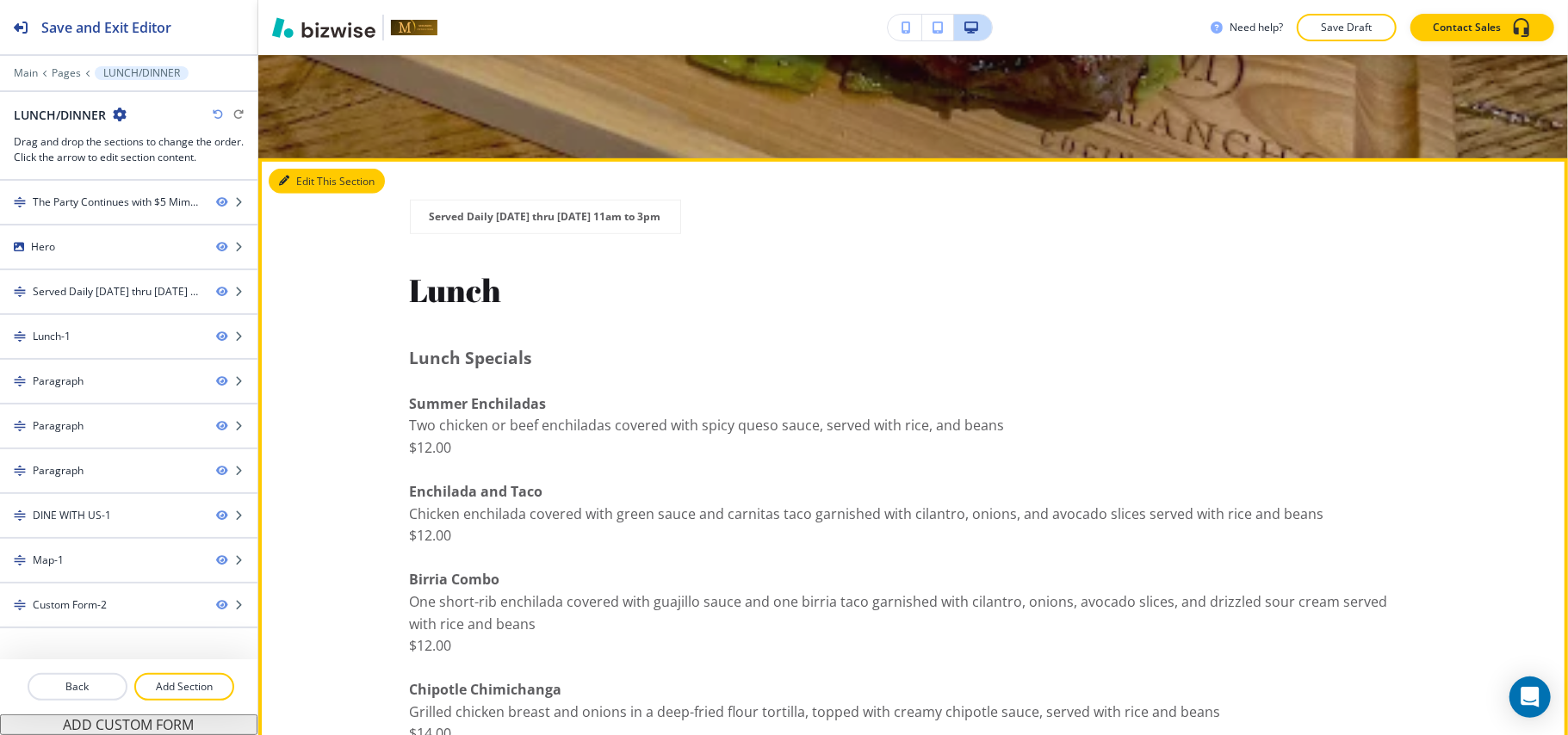
click at [285, 180] on icon "button" at bounding box center [284, 180] width 11 height 11
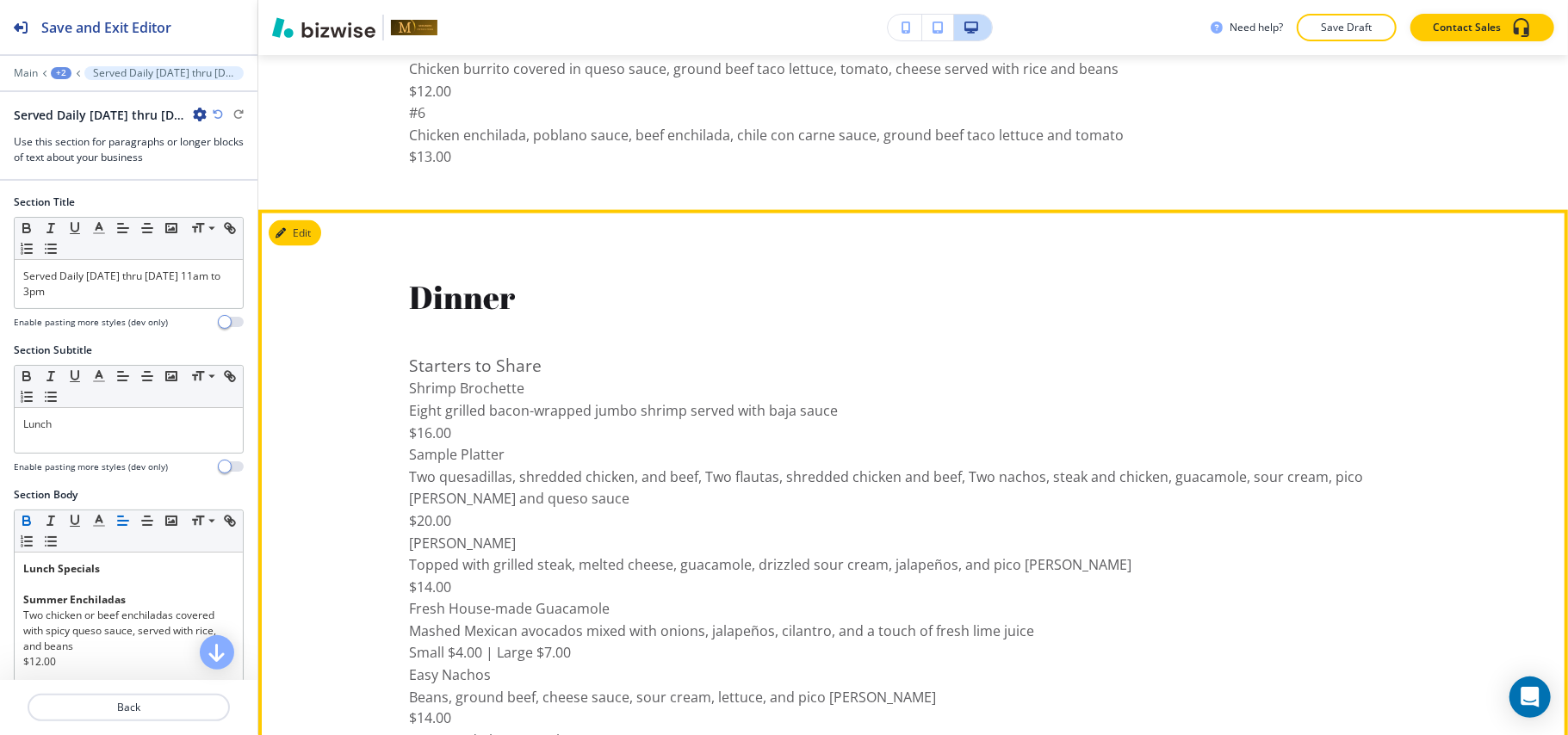
scroll to position [2046, 0]
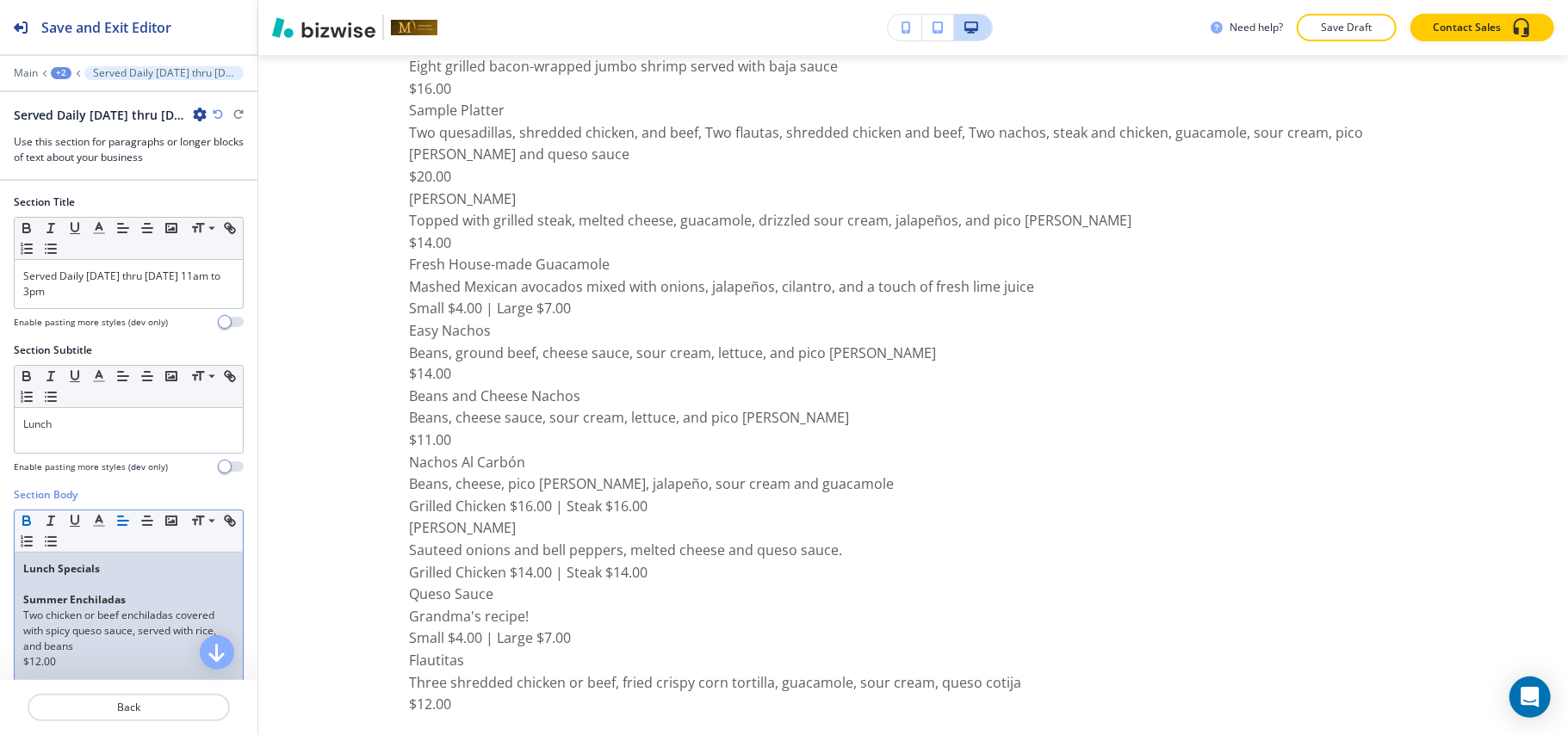
click at [132, 577] on p "Lunch Specials" at bounding box center [128, 569] width 211 height 15
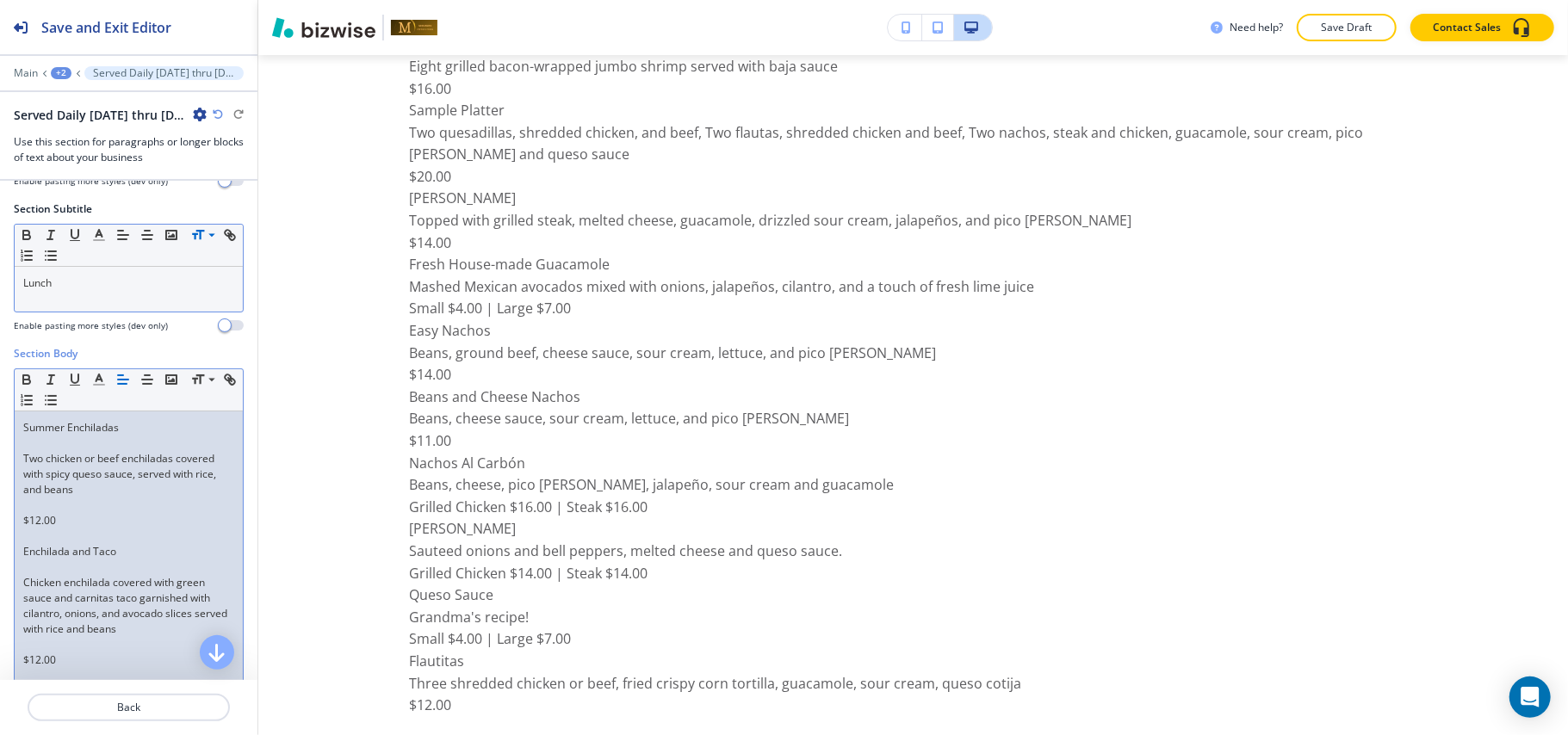
drag, startPoint x: 141, startPoint y: 507, endPoint x: 1072, endPoint y: 287, distance: 956.6
click at [1072, 287] on p "Mashed Mexican avocados mixed with onions, jalapeños, cilantro, and a touch of …" at bounding box center [913, 287] width 1008 height 22
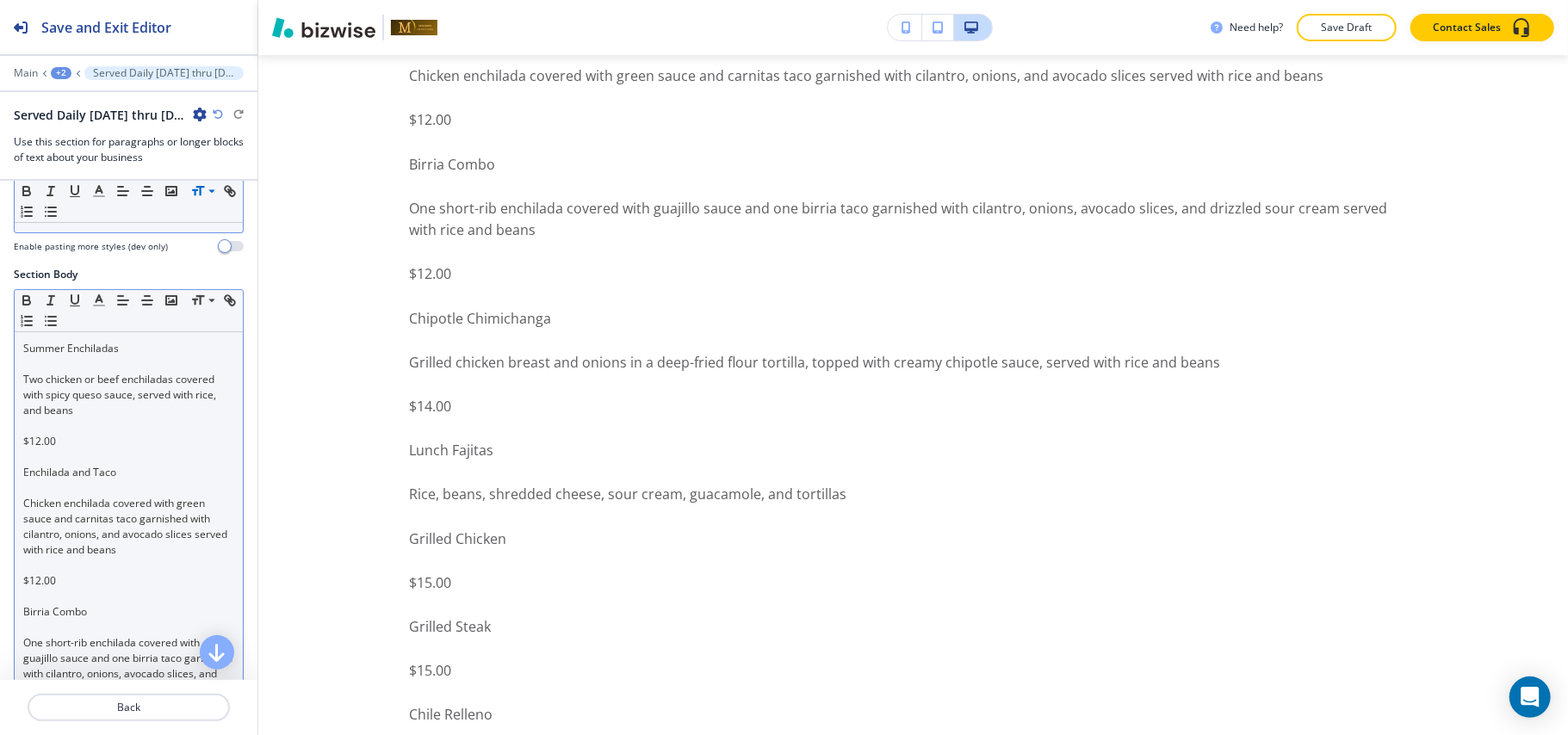
scroll to position [256, 0]
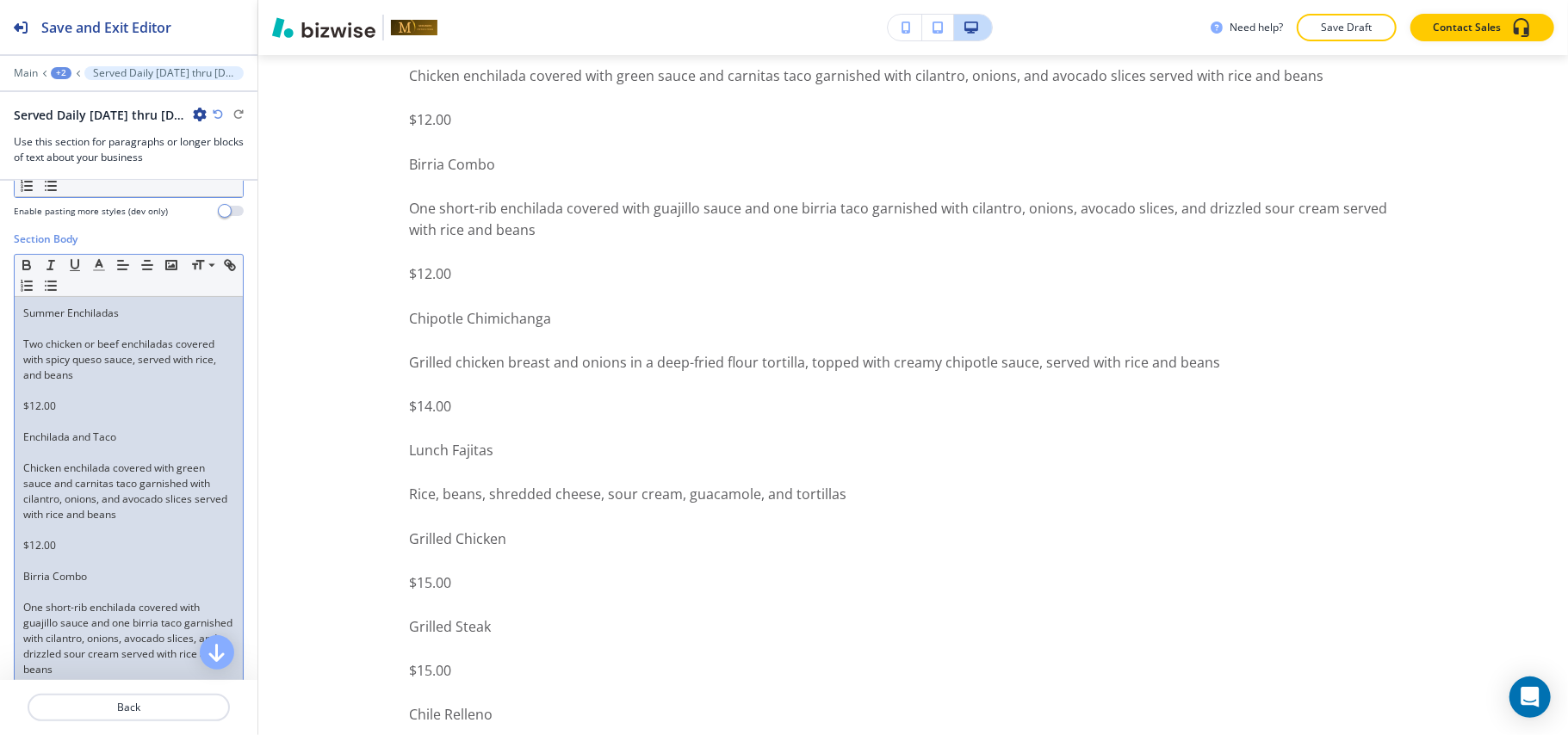
click at [42, 452] on p at bounding box center [128, 453] width 211 height 15
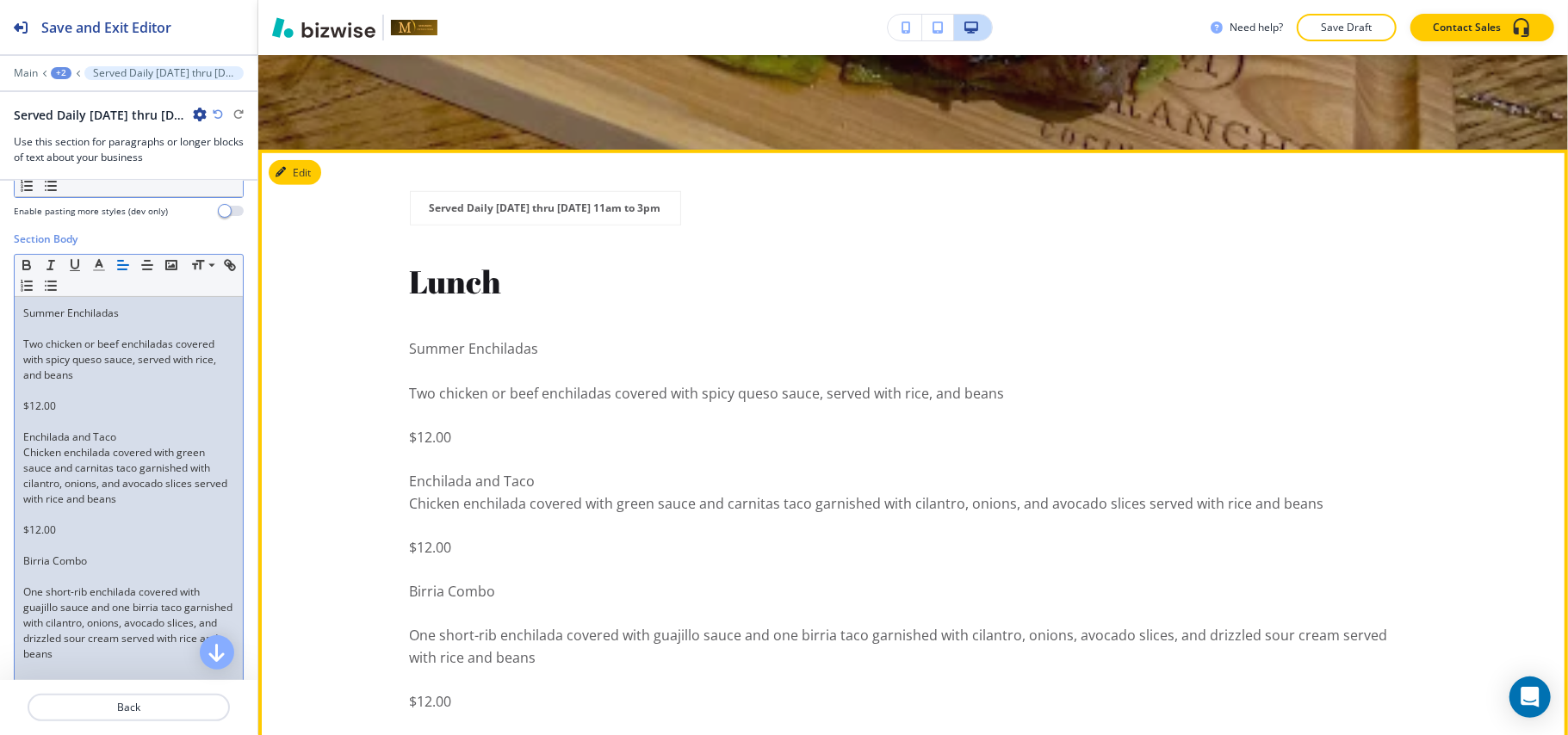
scroll to position [793, 0]
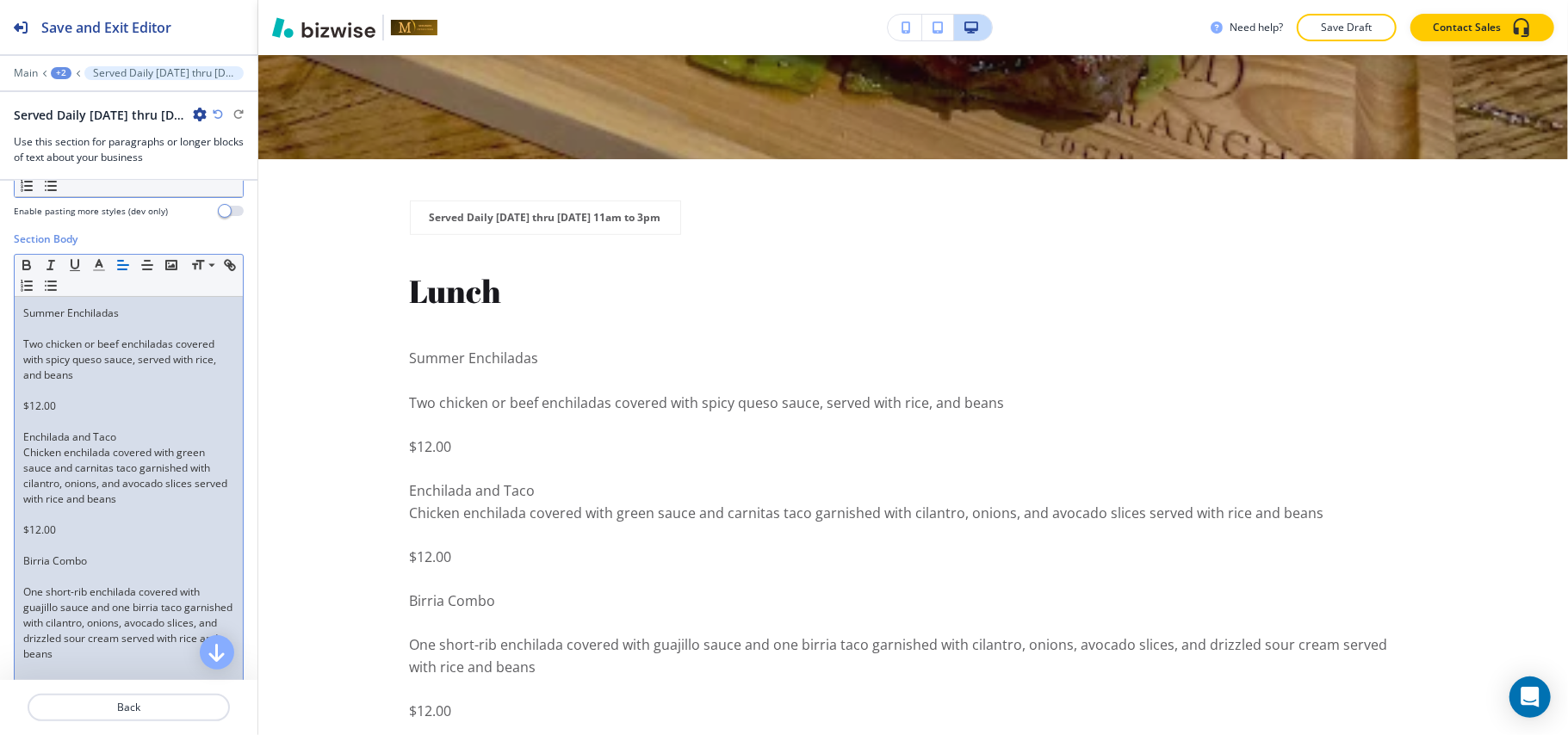
click at [33, 577] on p at bounding box center [128, 577] width 211 height 15
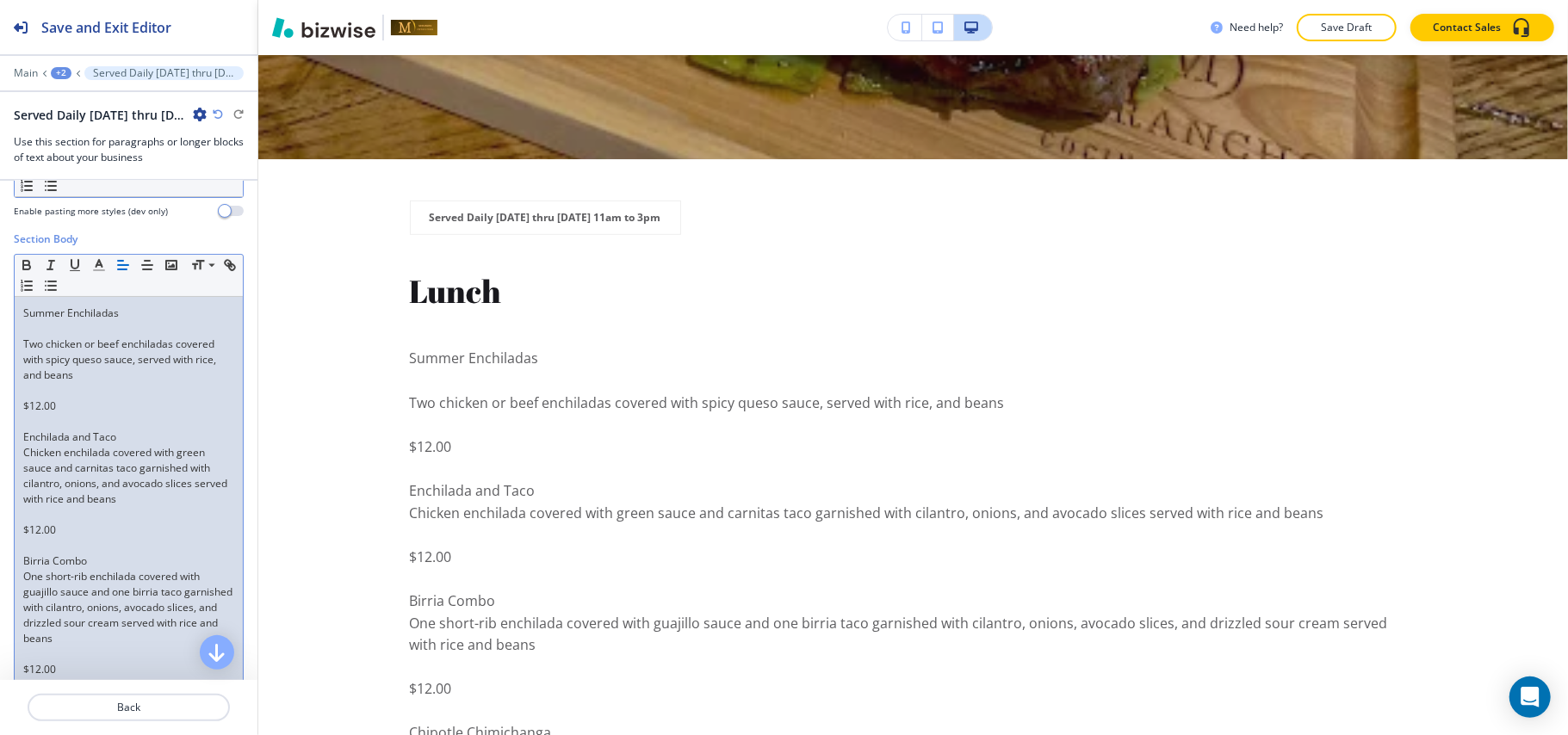
click at [55, 520] on p at bounding box center [128, 515] width 211 height 15
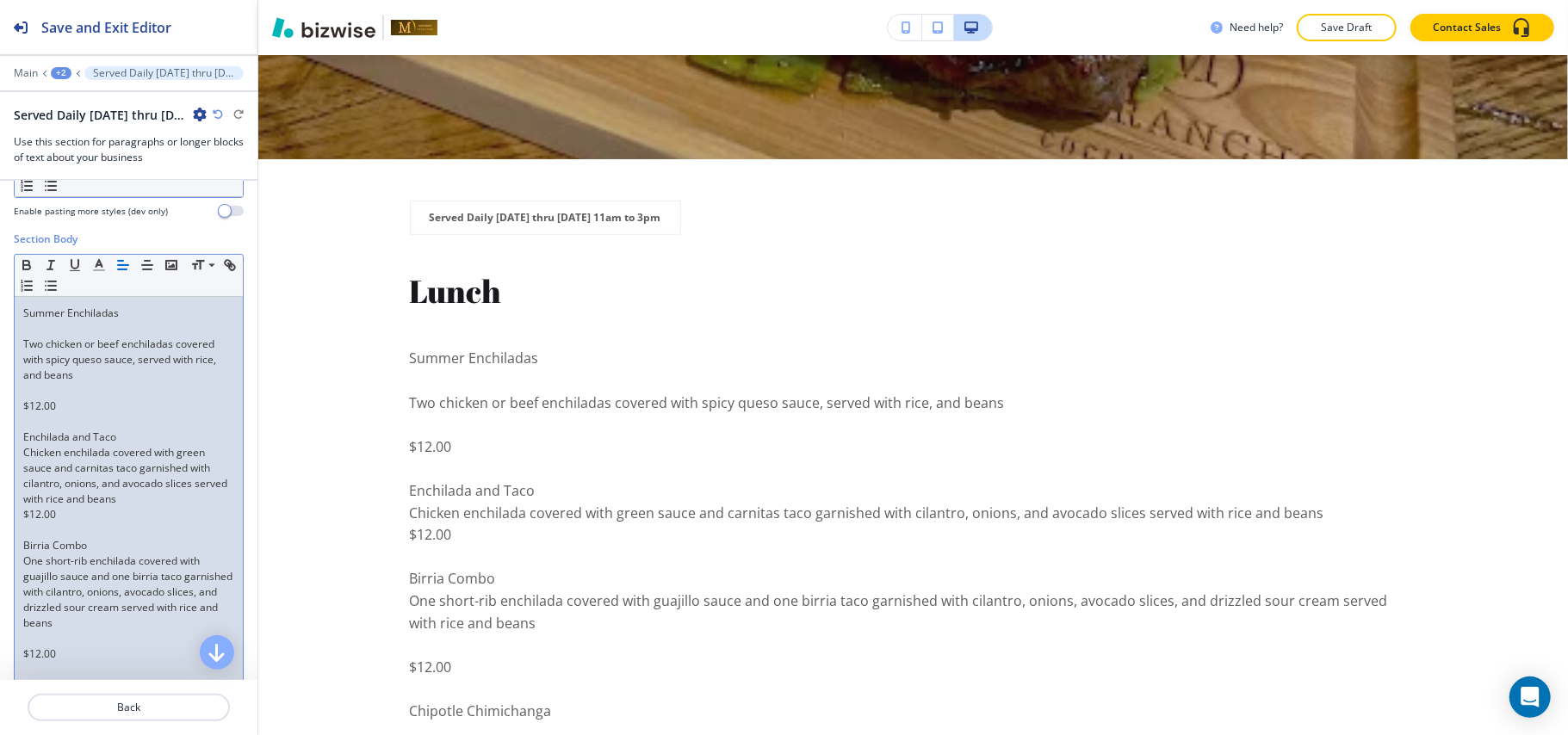
click at [39, 382] on p "Two chicken or beef enchiladas covered with spicy queso sauce, served with rice…" at bounding box center [128, 360] width 211 height 46
click at [36, 391] on p at bounding box center [128, 391] width 211 height 15
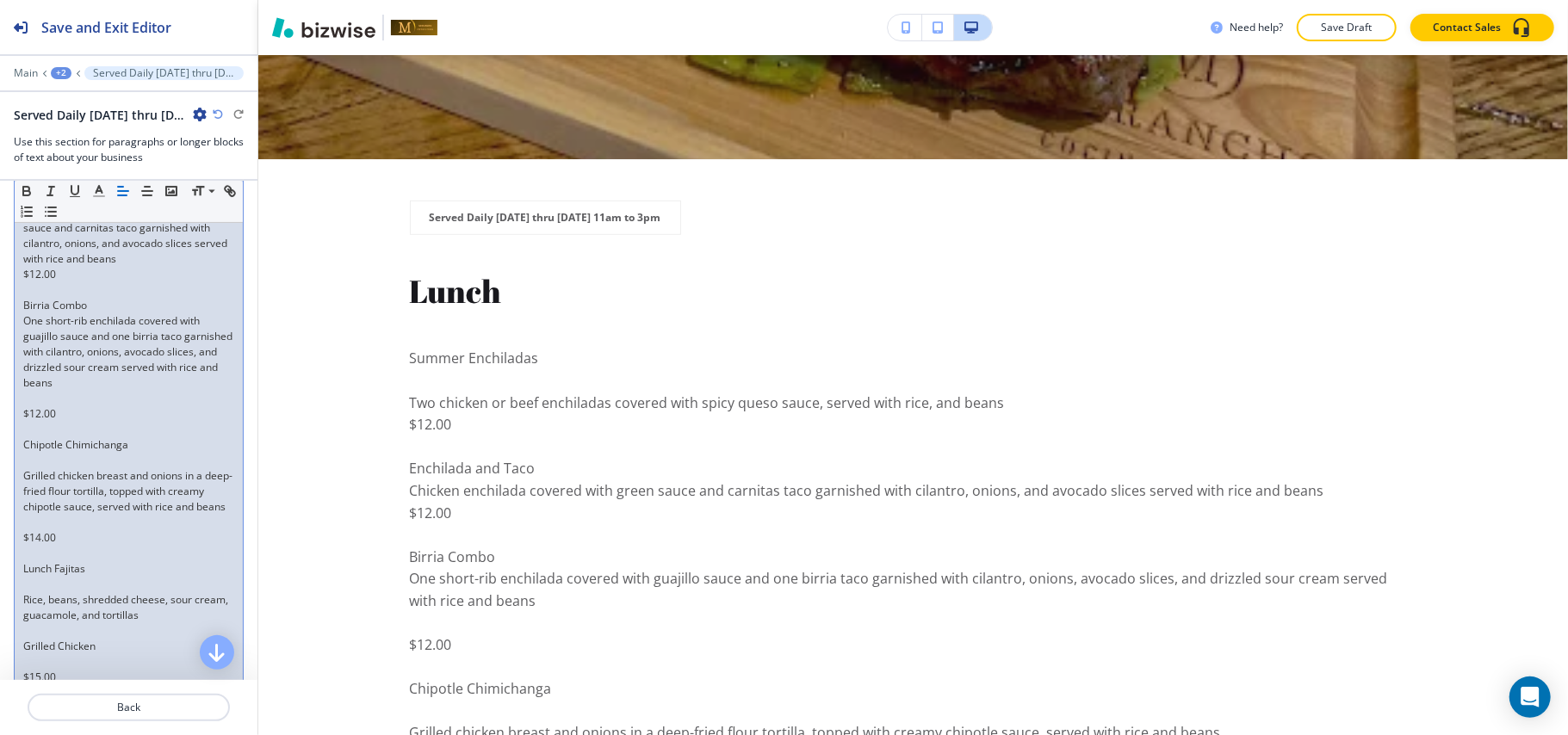
scroll to position [486, 0]
click at [35, 397] on p at bounding box center [128, 394] width 211 height 15
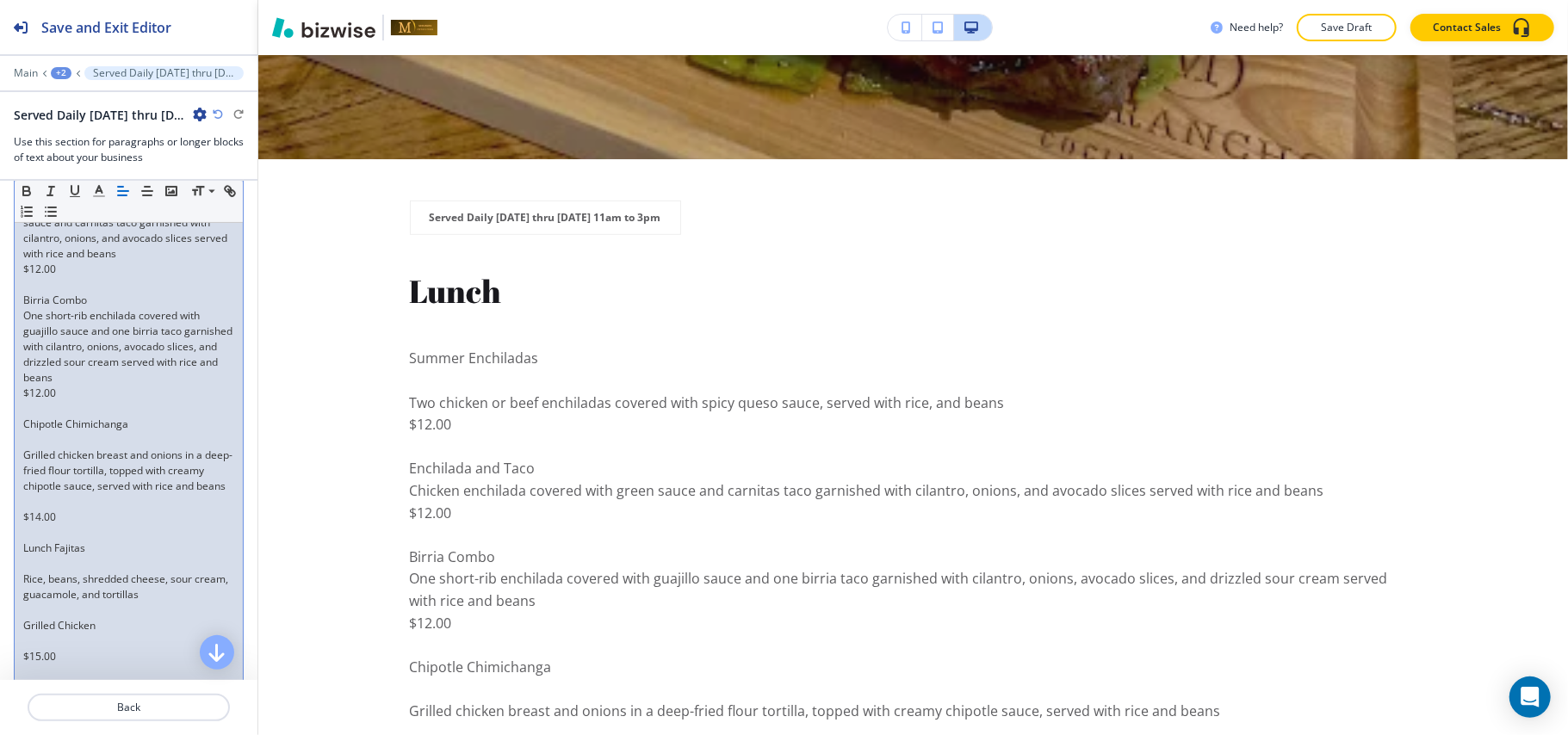
click at [36, 442] on p at bounding box center [128, 440] width 211 height 15
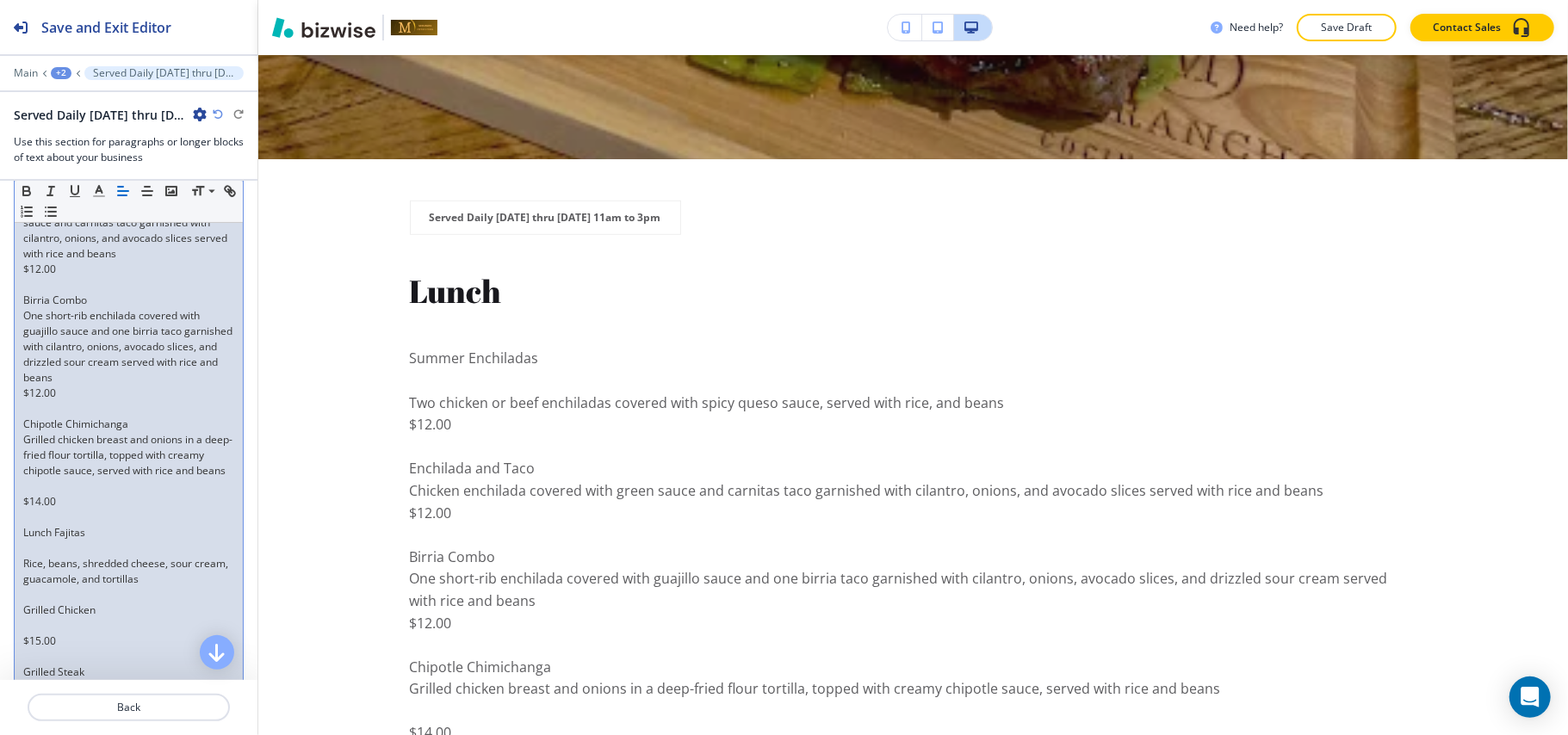
click at [29, 494] on p at bounding box center [128, 486] width 211 height 15
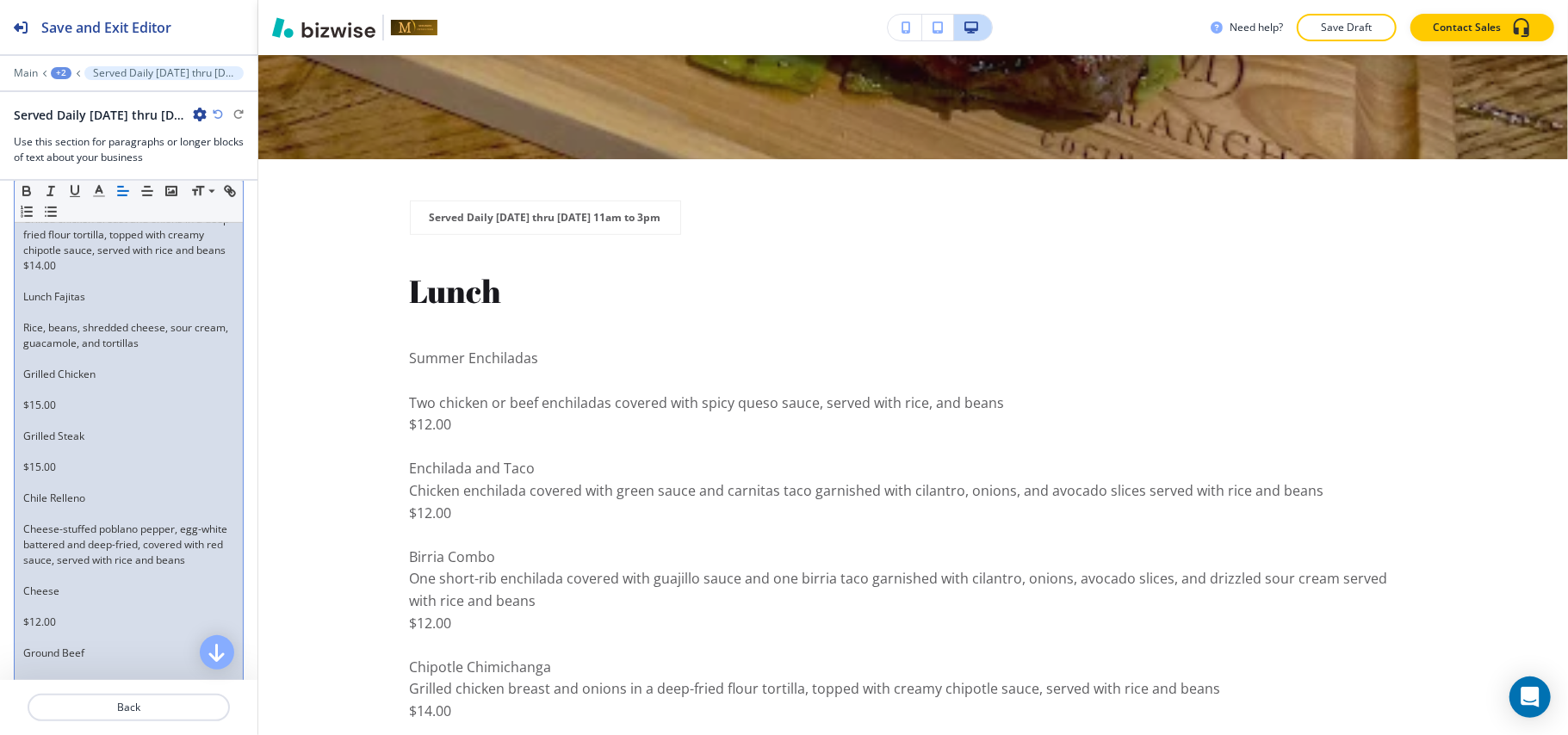
scroll to position [715, 0]
click at [33, 312] on p at bounding box center [128, 304] width 211 height 15
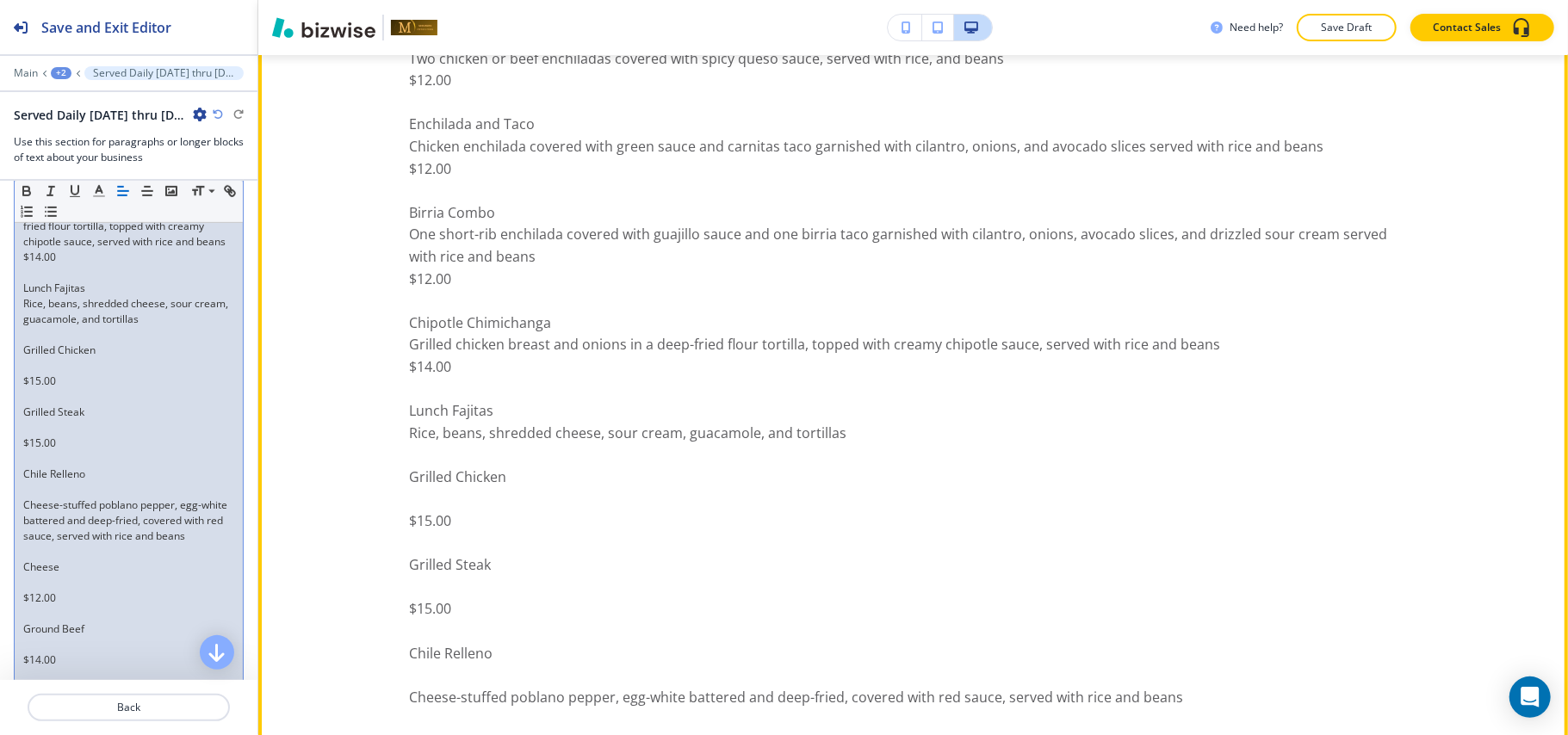
scroll to position [1368, 0]
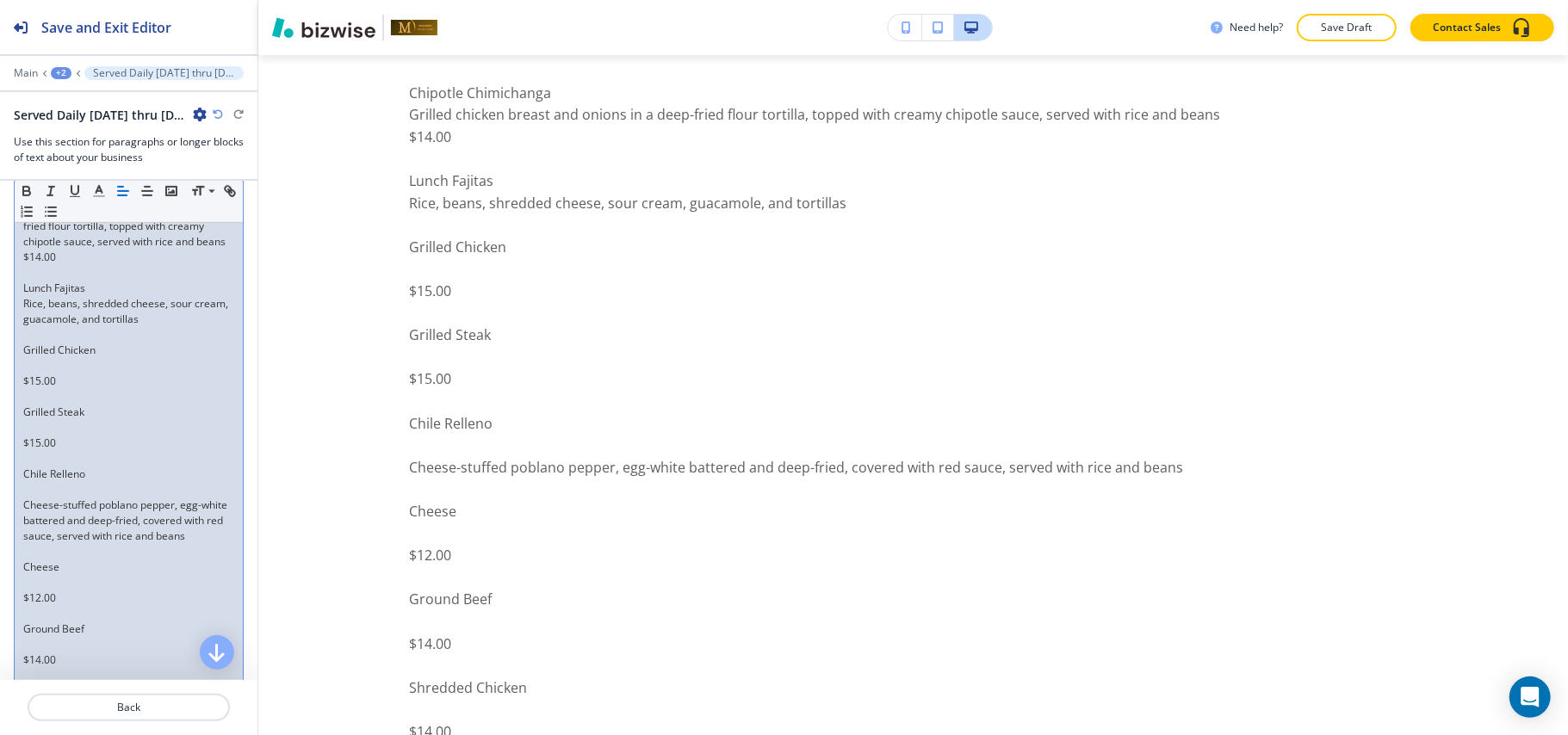
click at [25, 373] on p at bounding box center [128, 366] width 211 height 15
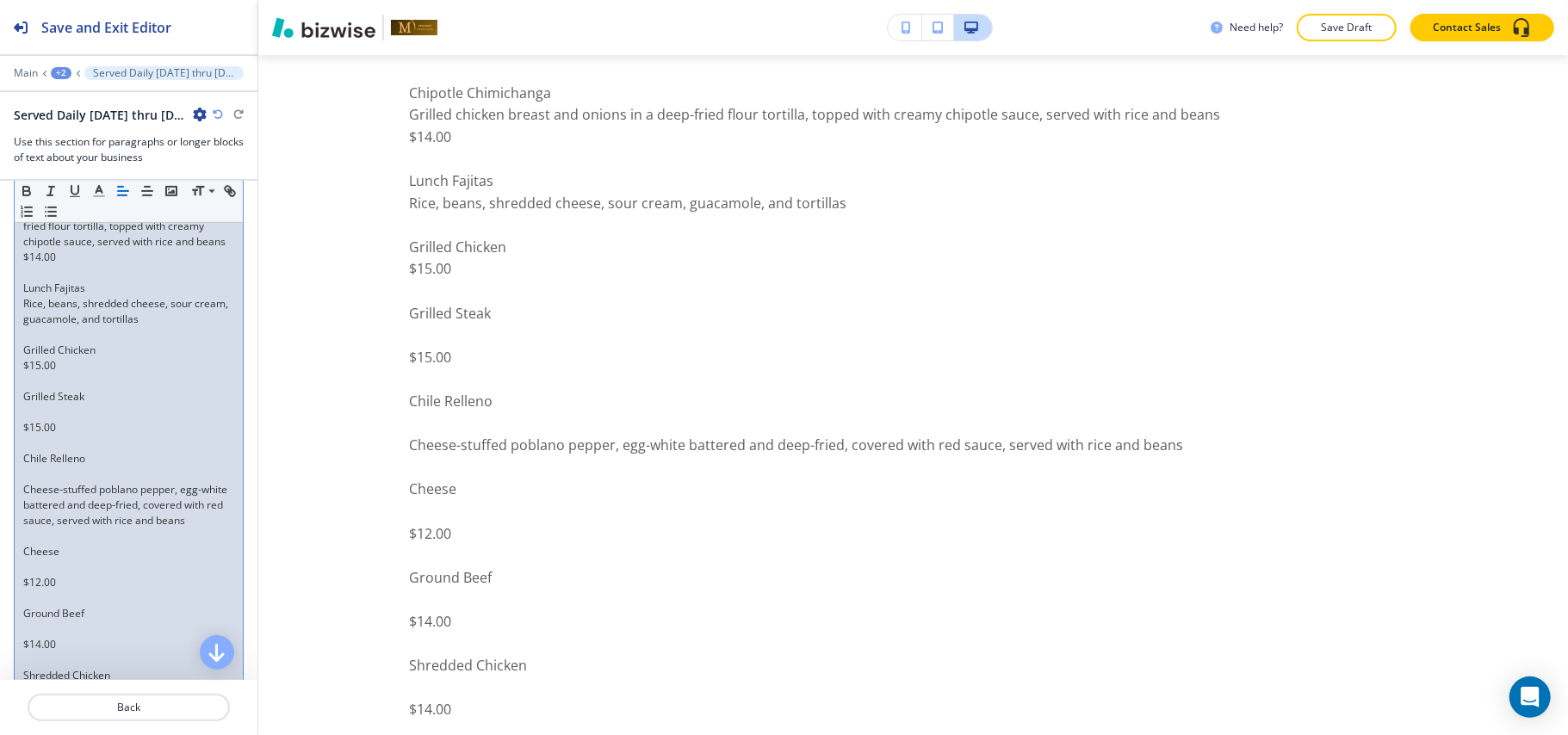
click at [29, 421] on p at bounding box center [128, 413] width 211 height 15
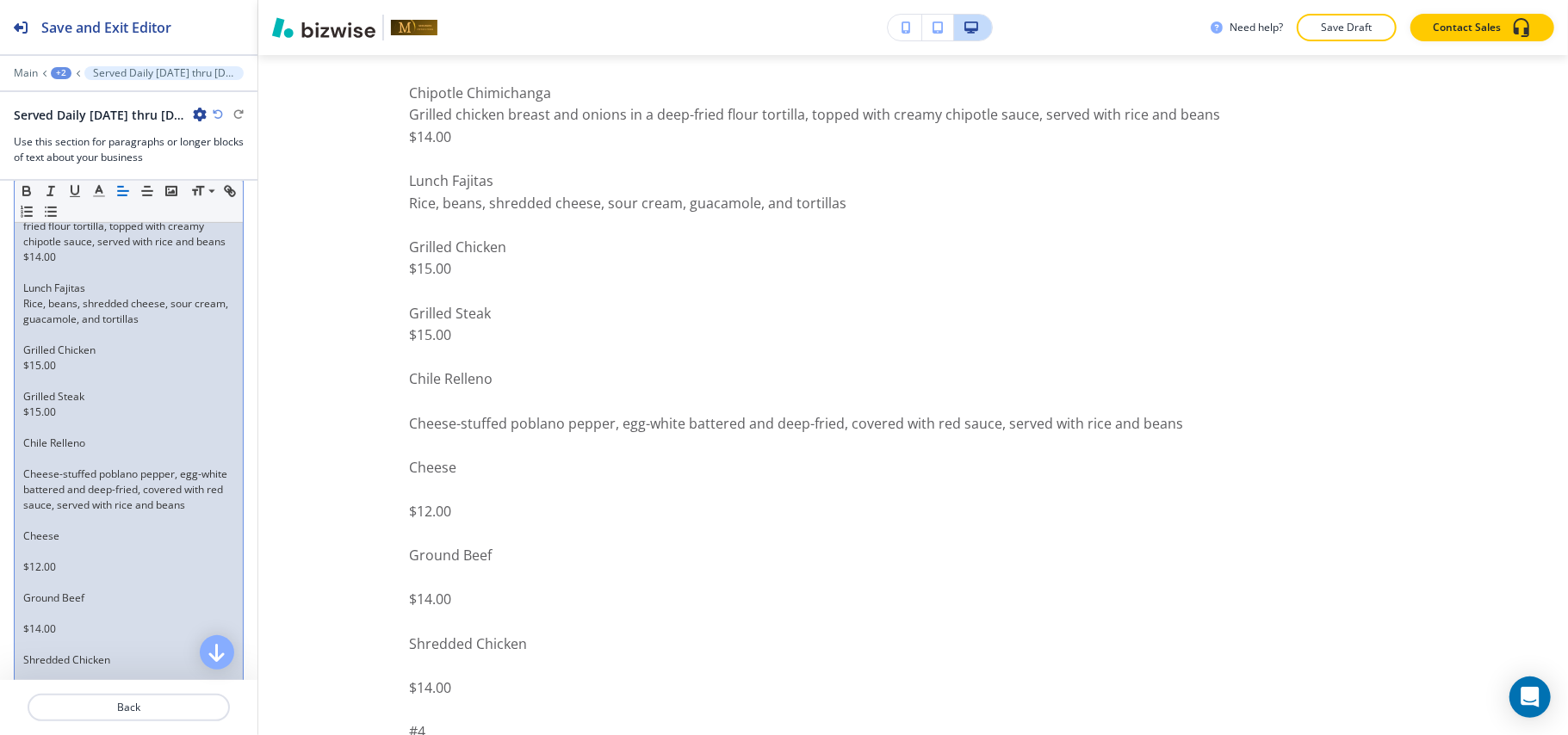
click at [28, 467] on p at bounding box center [128, 459] width 211 height 15
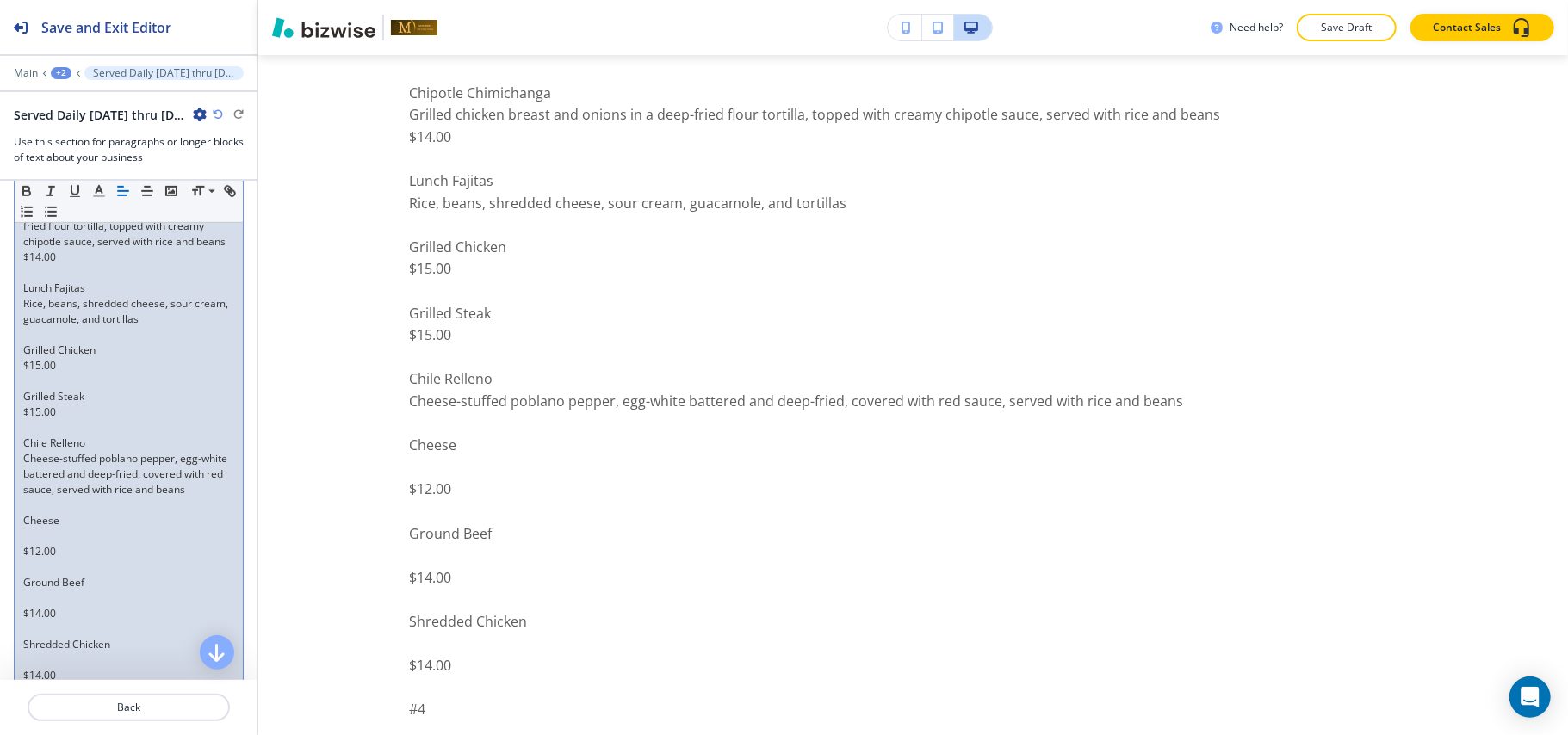
click at [29, 513] on p at bounding box center [128, 505] width 211 height 15
click at [28, 544] on p at bounding box center [128, 536] width 211 height 15
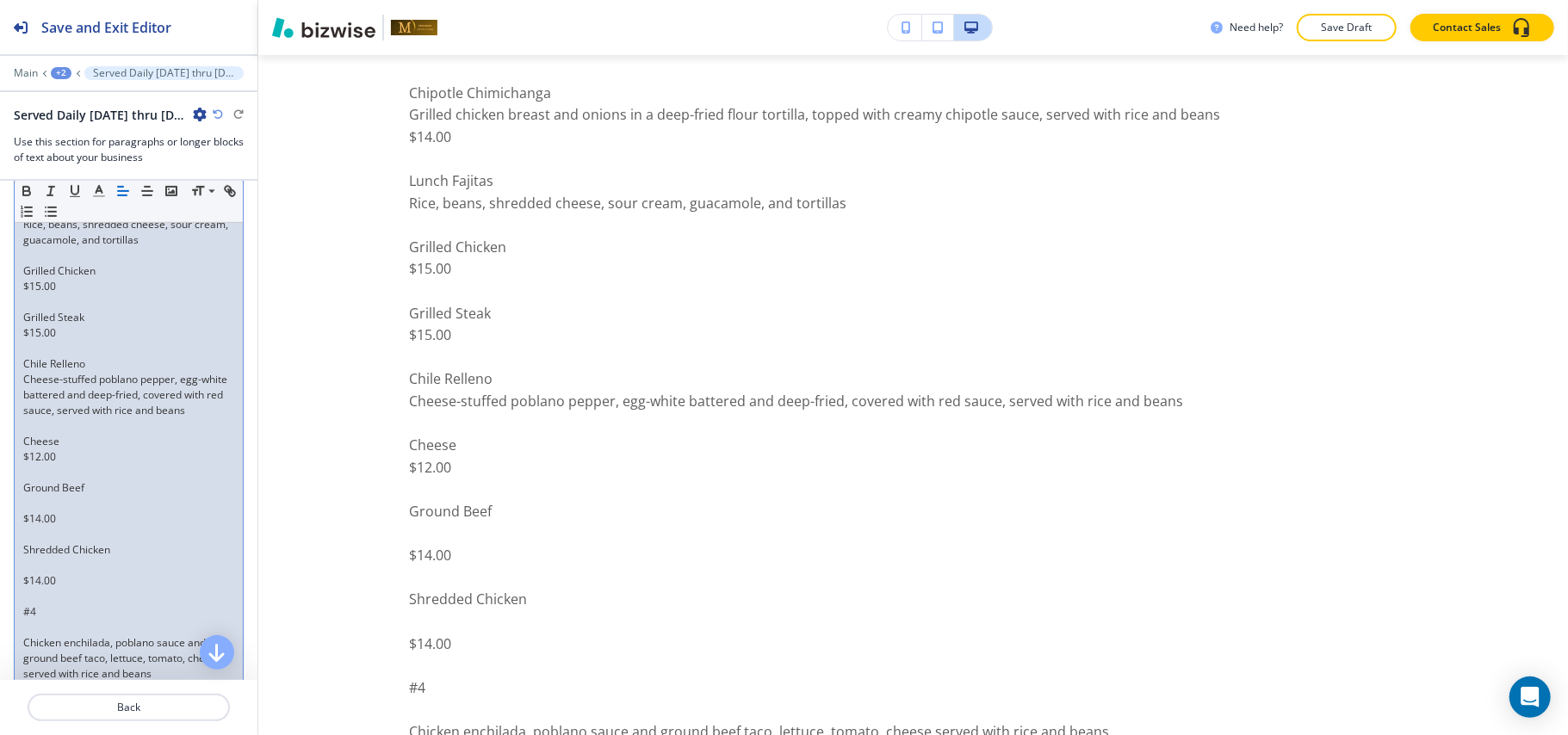
scroll to position [830, 0]
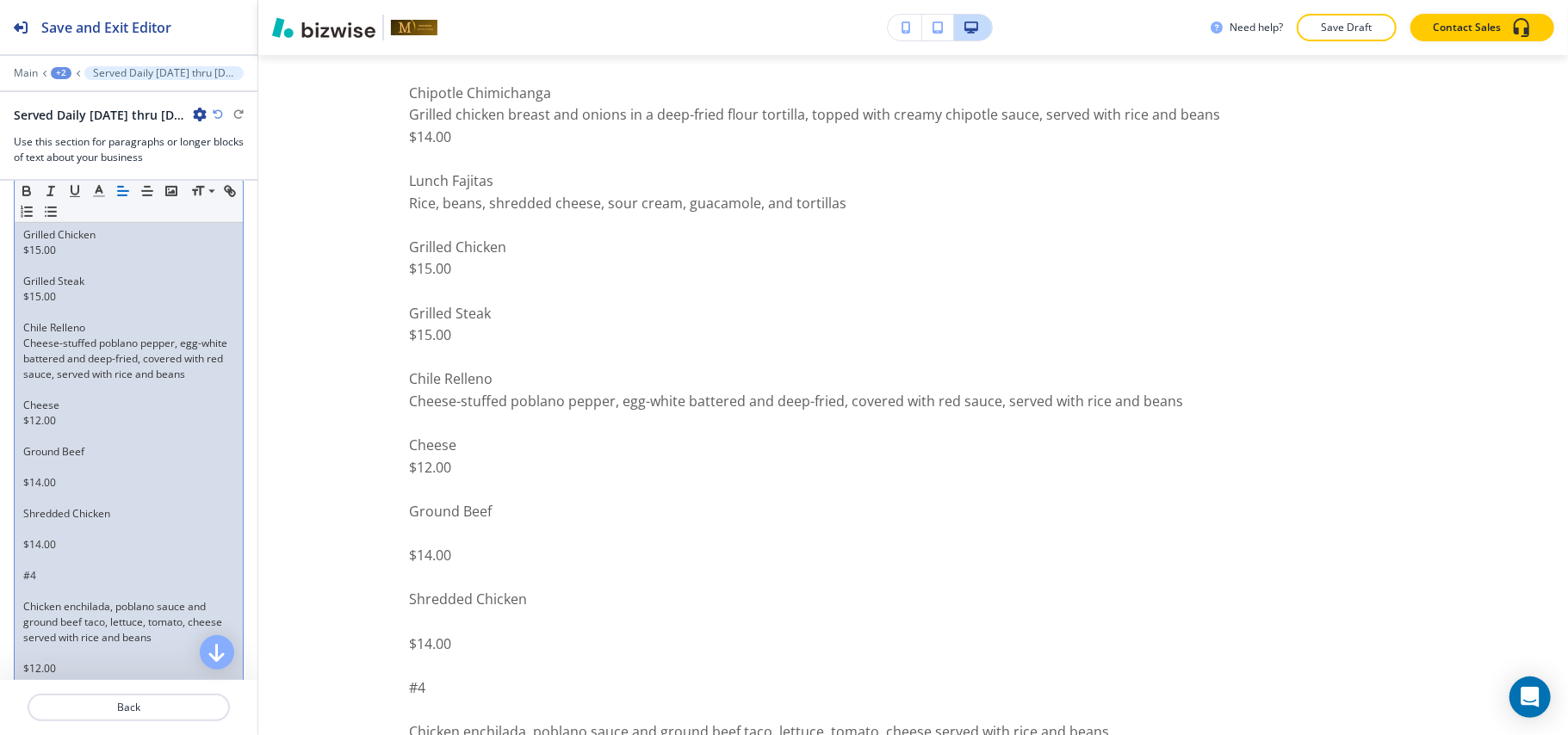
click at [28, 476] on p at bounding box center [128, 468] width 211 height 15
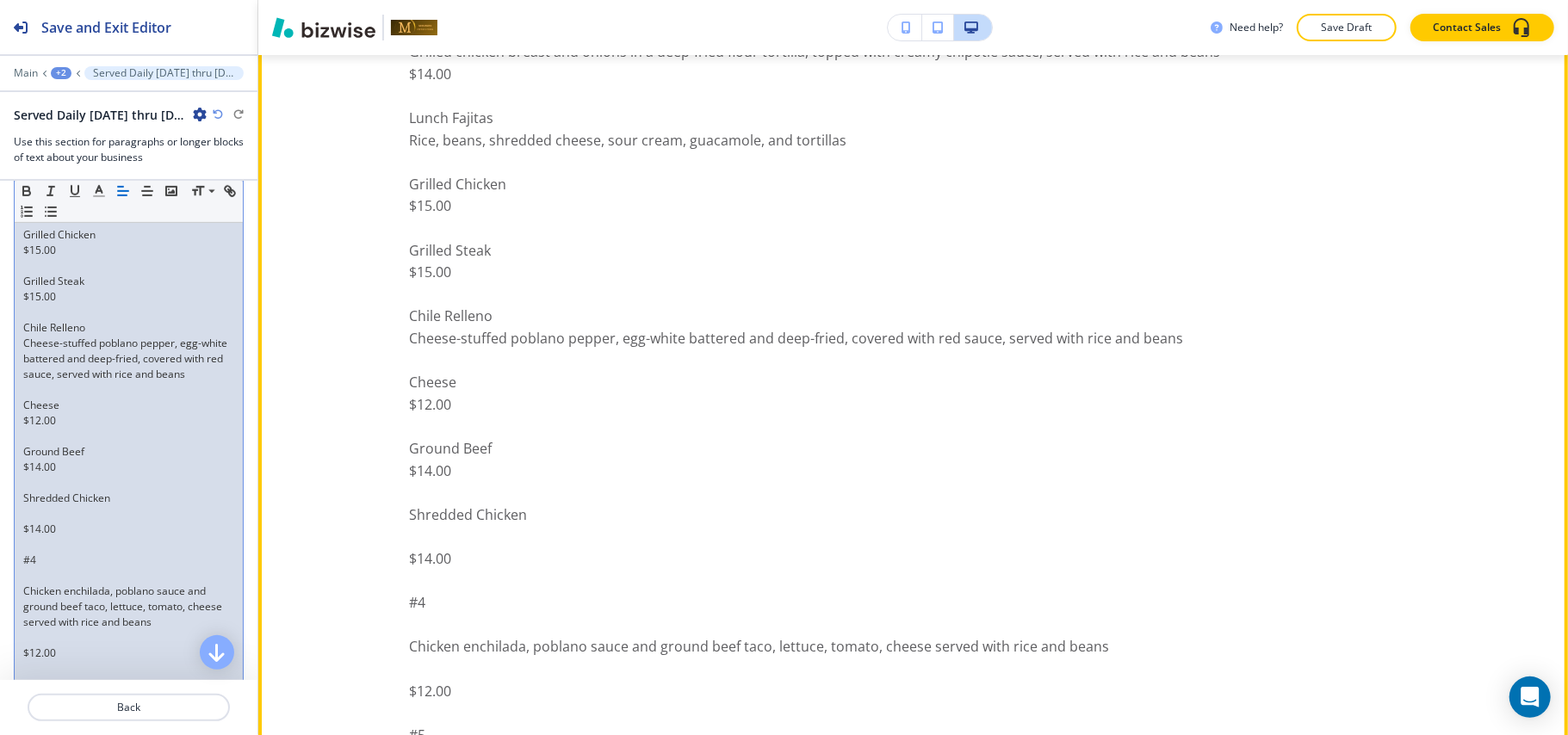
scroll to position [1483, 0]
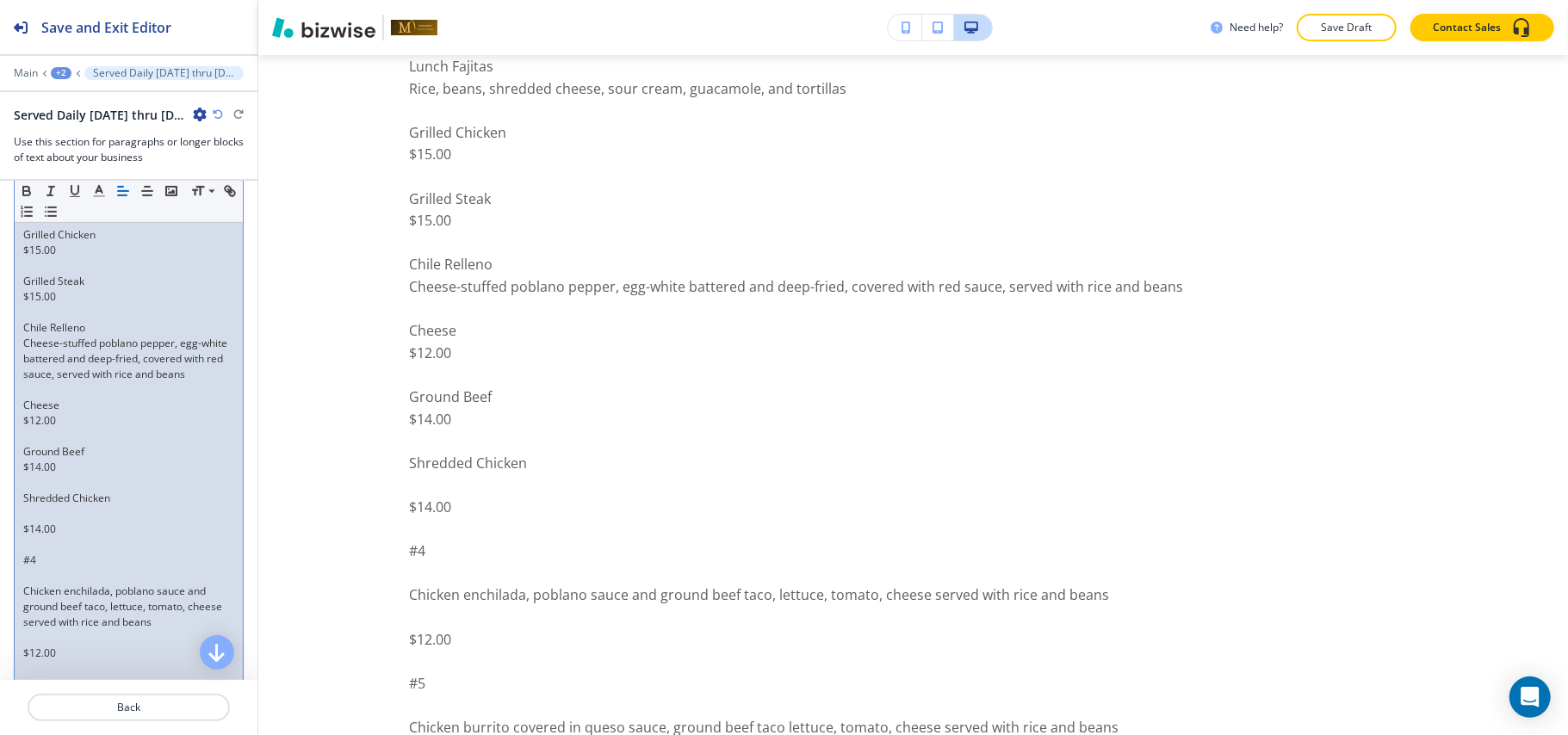
click at [26, 522] on p at bounding box center [128, 514] width 211 height 15
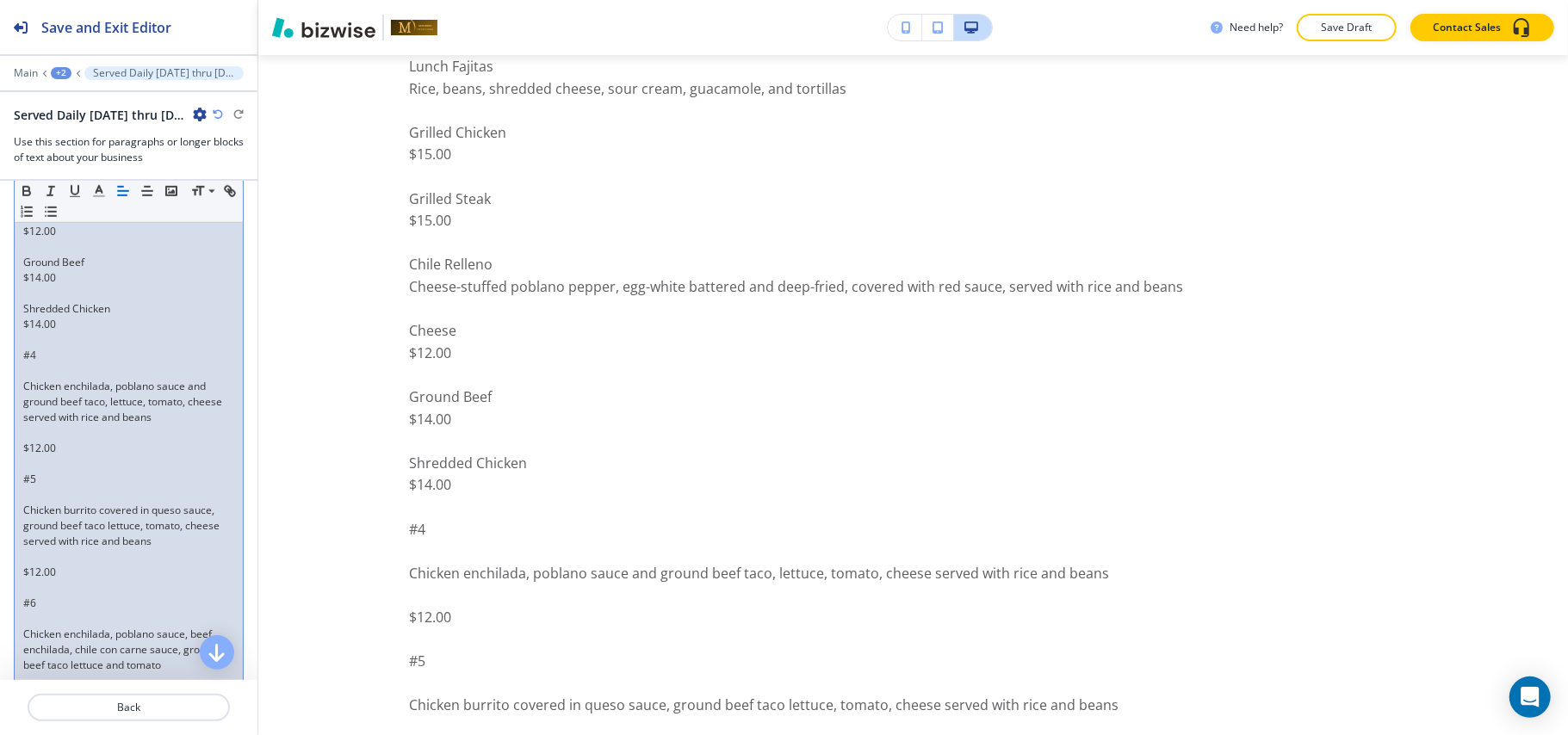
scroll to position [1059, 0]
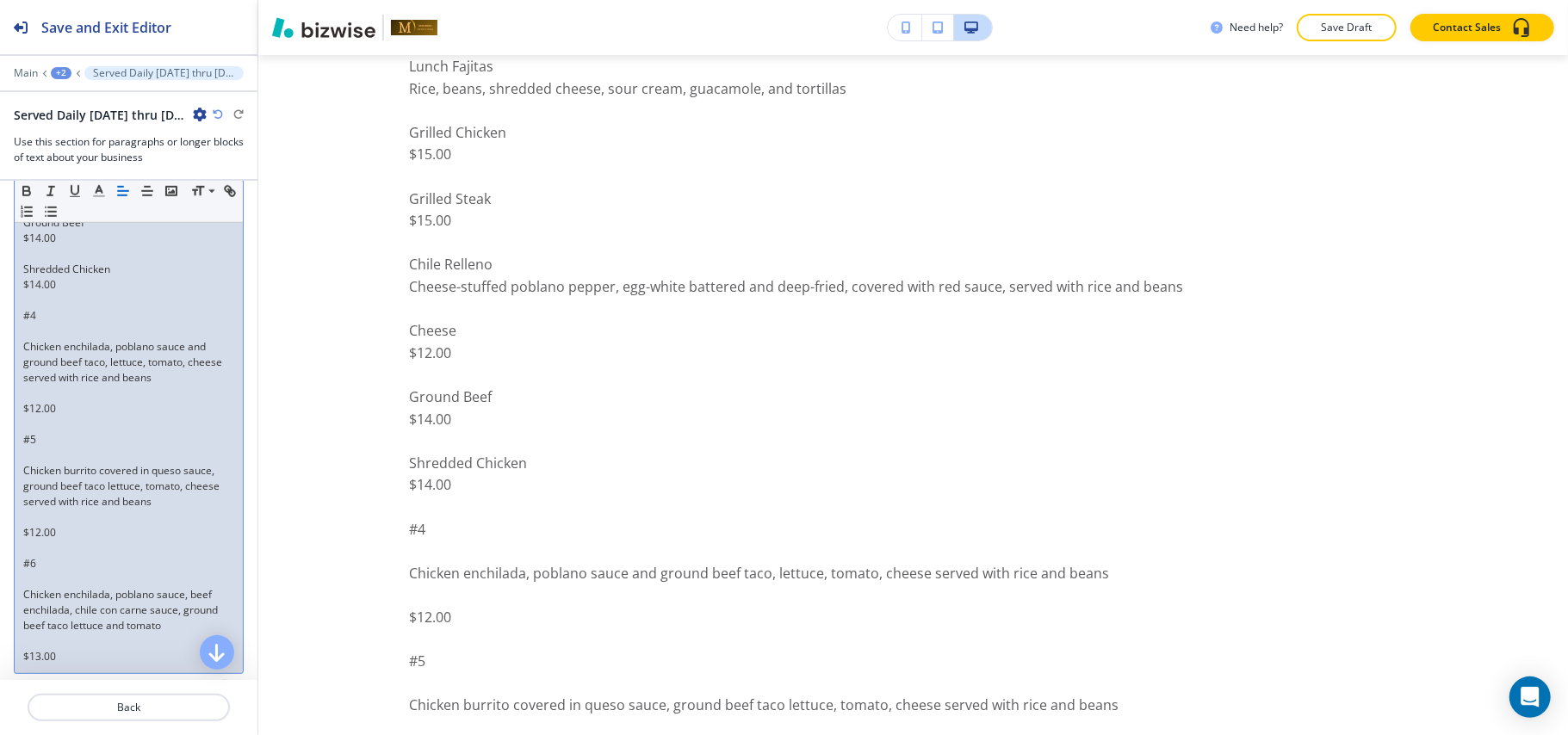
click at [50, 463] on p at bounding box center [128, 455] width 211 height 15
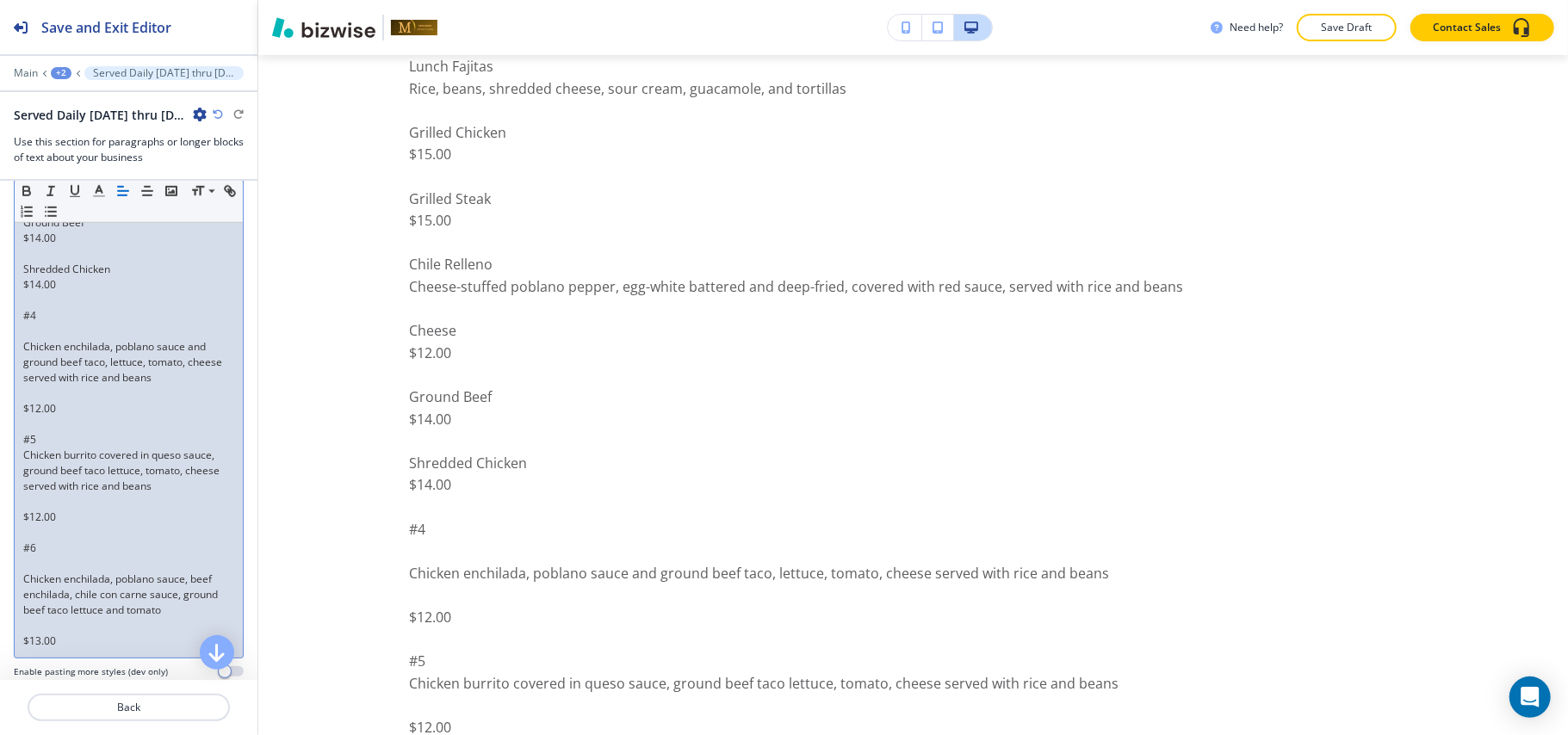
click at [36, 541] on p at bounding box center [128, 533] width 211 height 15
click at [39, 614] on p at bounding box center [128, 614] width 211 height 15
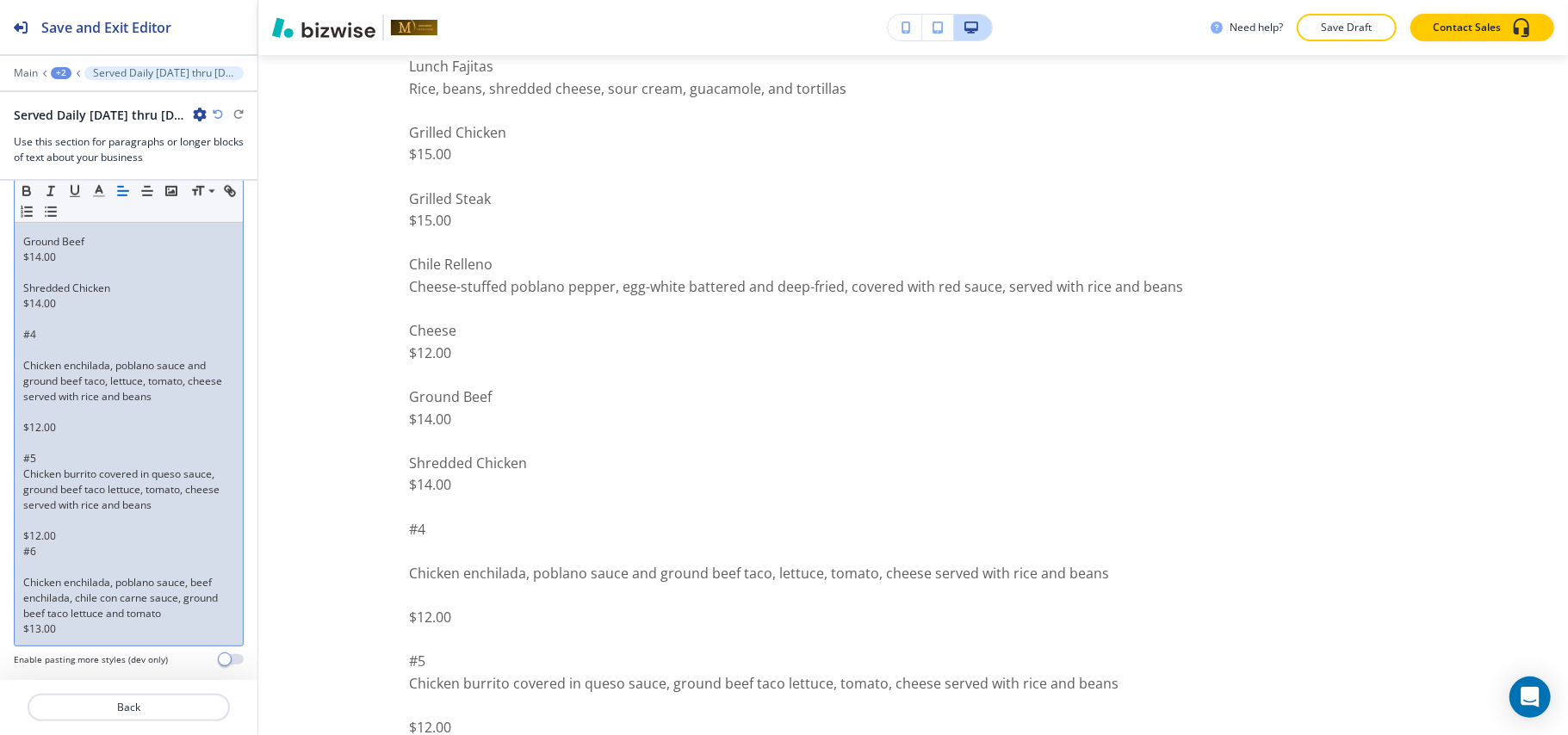
click at [24, 566] on p at bounding box center [128, 567] width 211 height 15
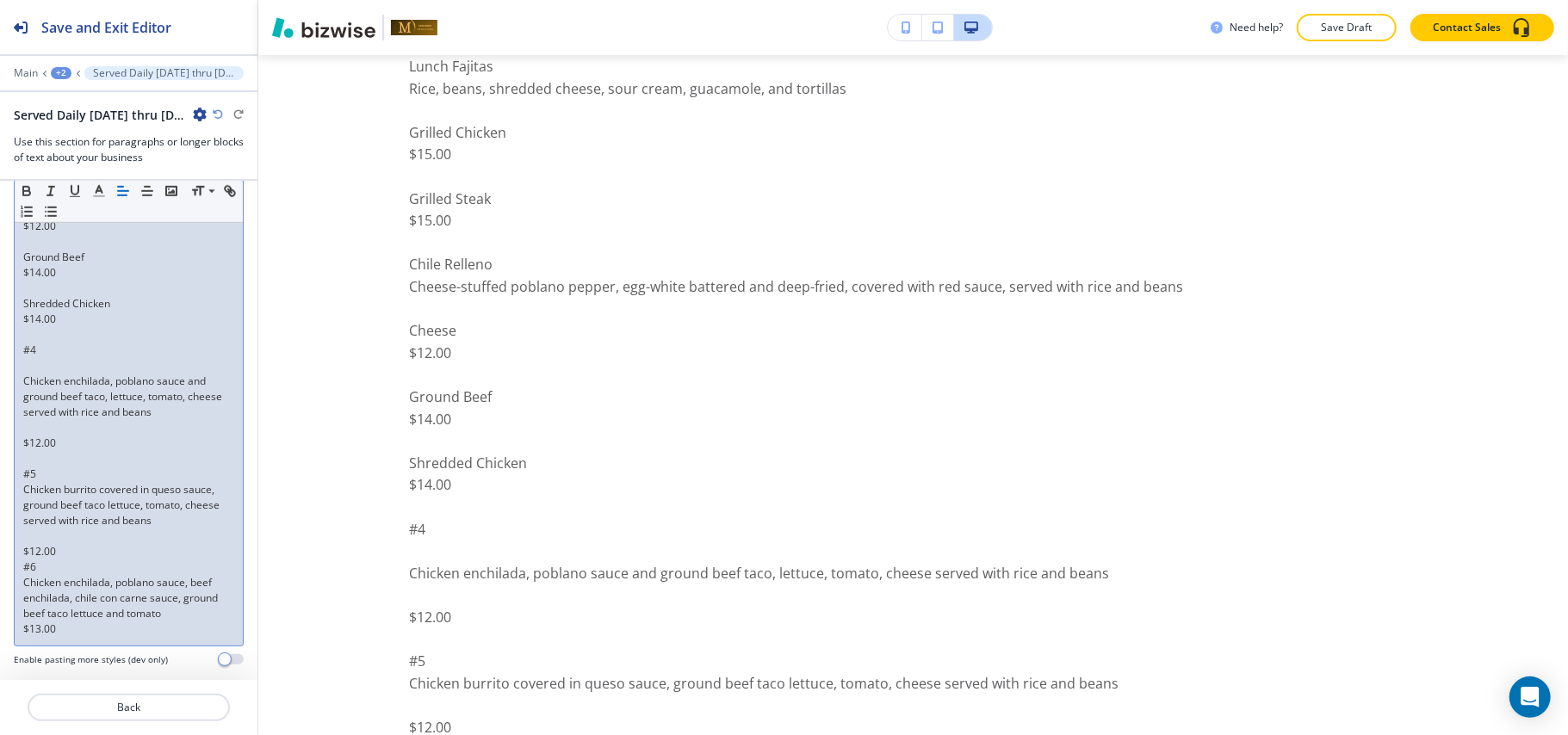
drag, startPoint x: 36, startPoint y: 524, endPoint x: 32, endPoint y: 545, distance: 21.4
click at [36, 524] on p "Chicken burrito covered in queso sauce, ground beef taco lettuce, tomato, chees…" at bounding box center [128, 505] width 211 height 46
click at [31, 544] on p "$12.00" at bounding box center [128, 552] width 211 height 15
click at [29, 531] on p at bounding box center [128, 536] width 211 height 15
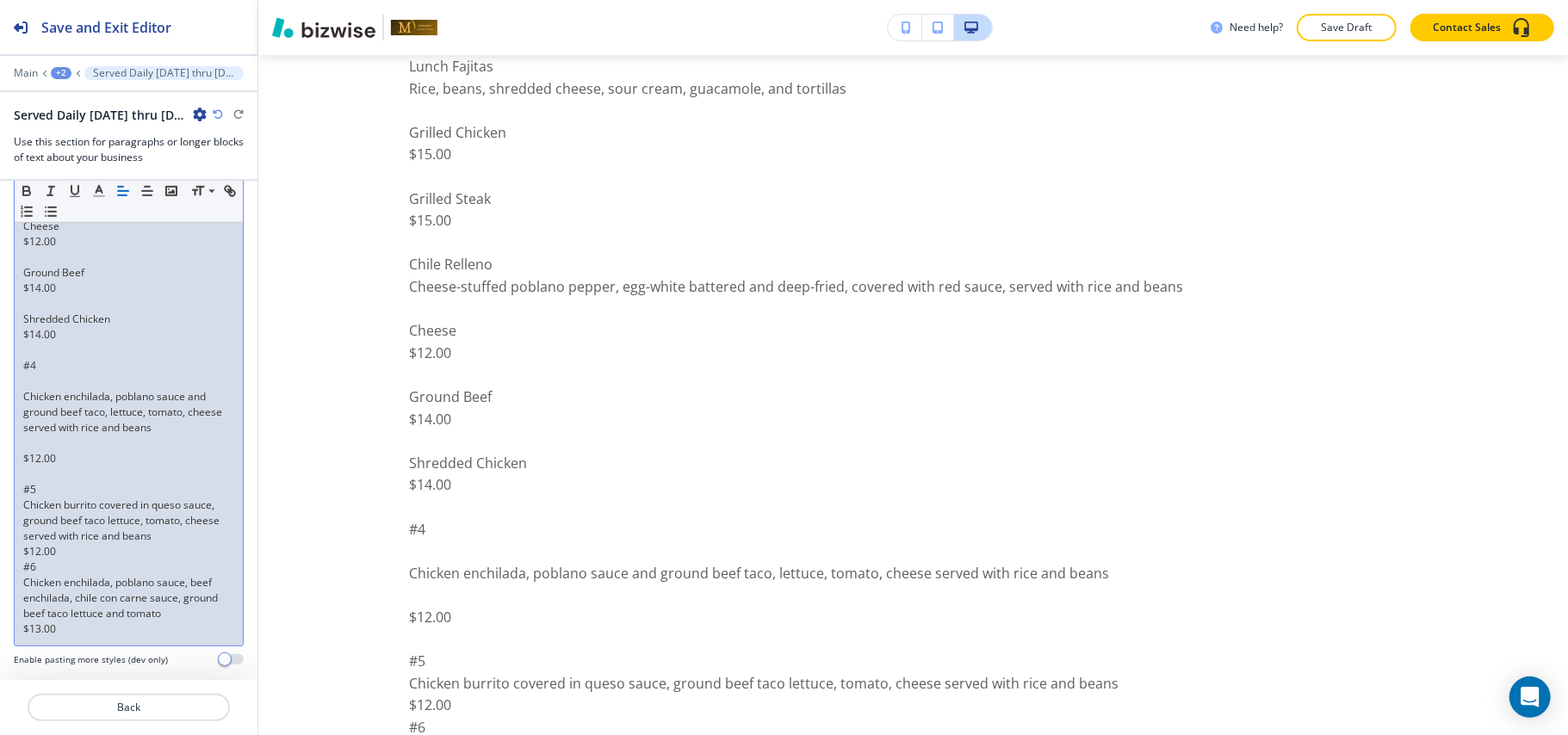
click at [66, 557] on p "$12.00" at bounding box center [128, 552] width 211 height 15
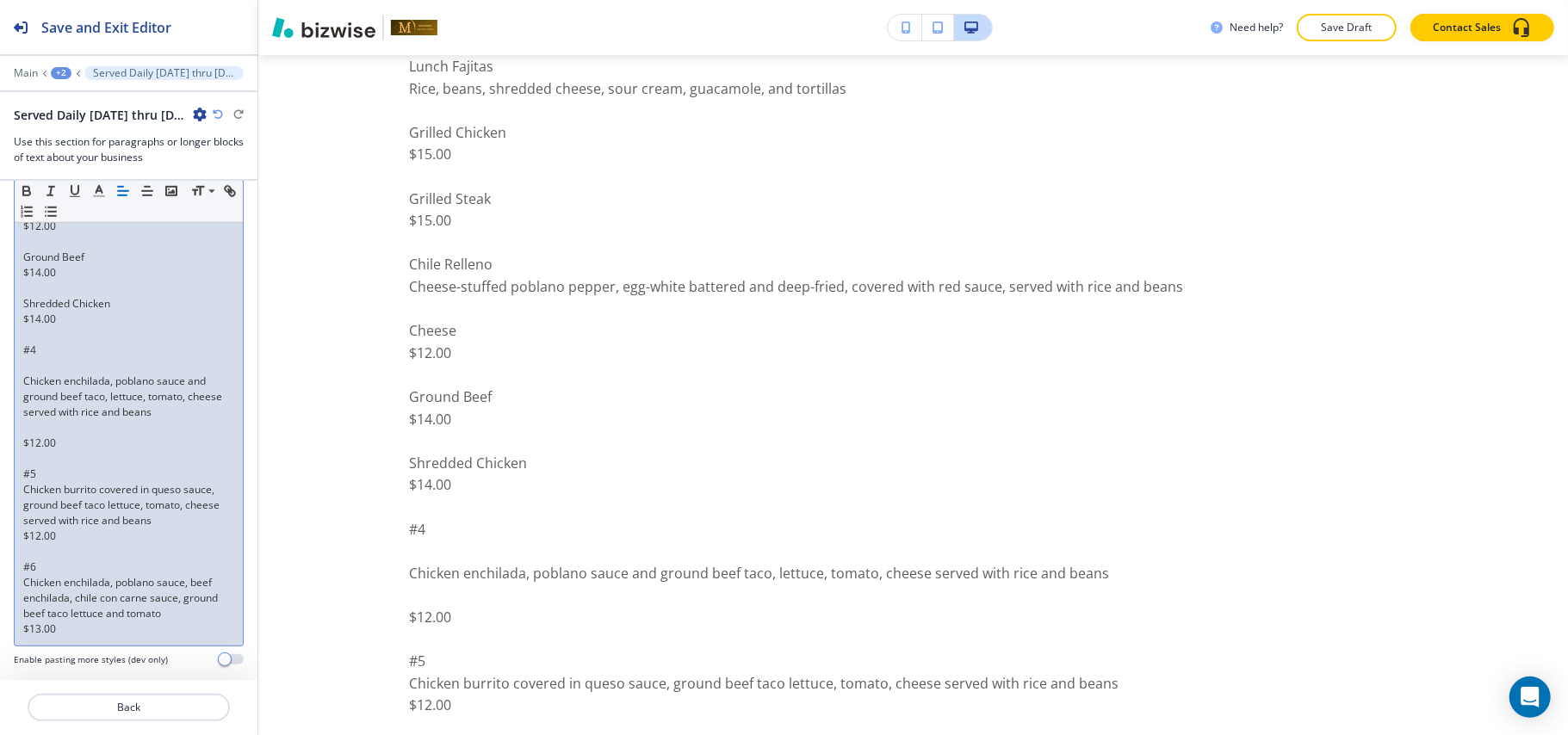
click at [25, 429] on p at bounding box center [128, 428] width 211 height 15
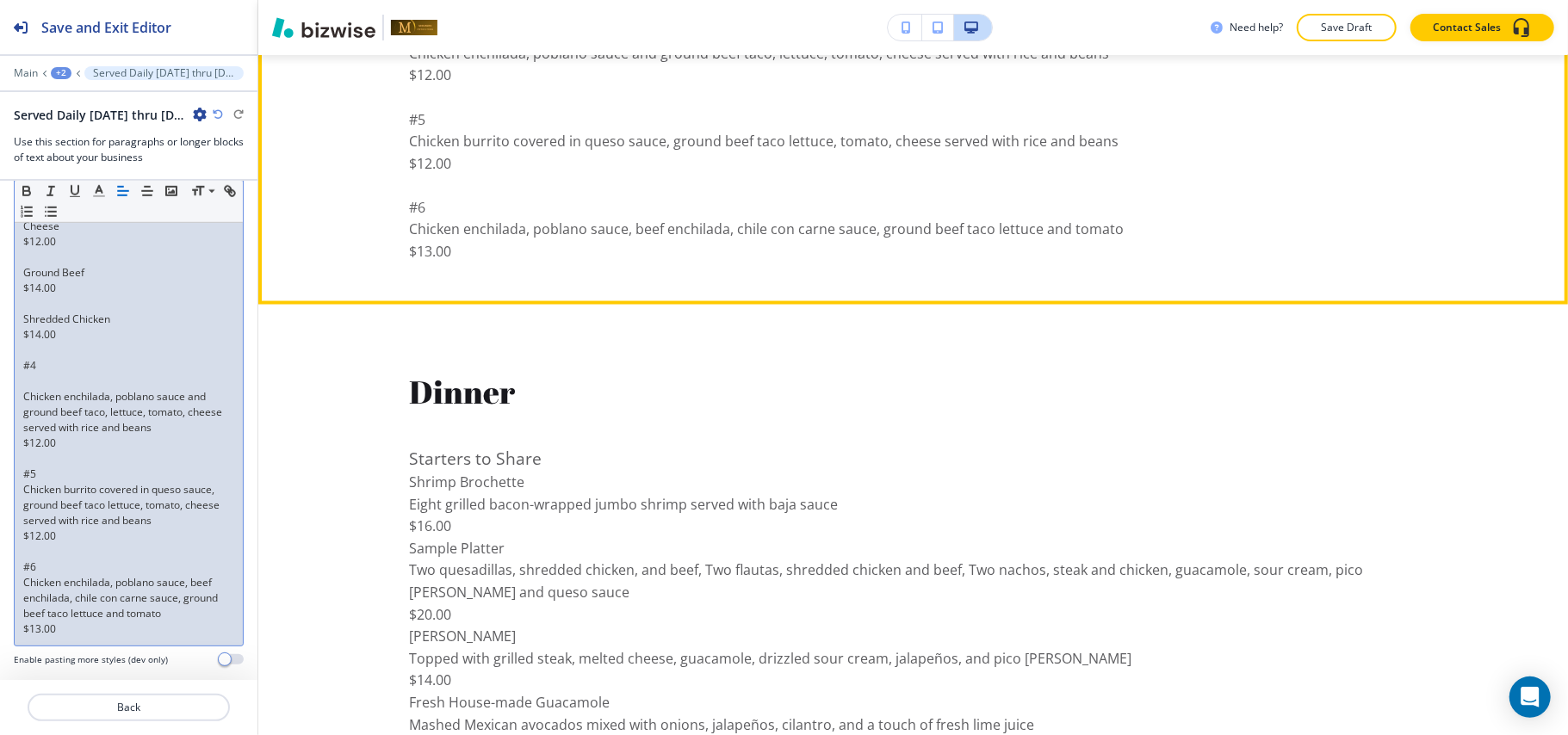
scroll to position [2171, 0]
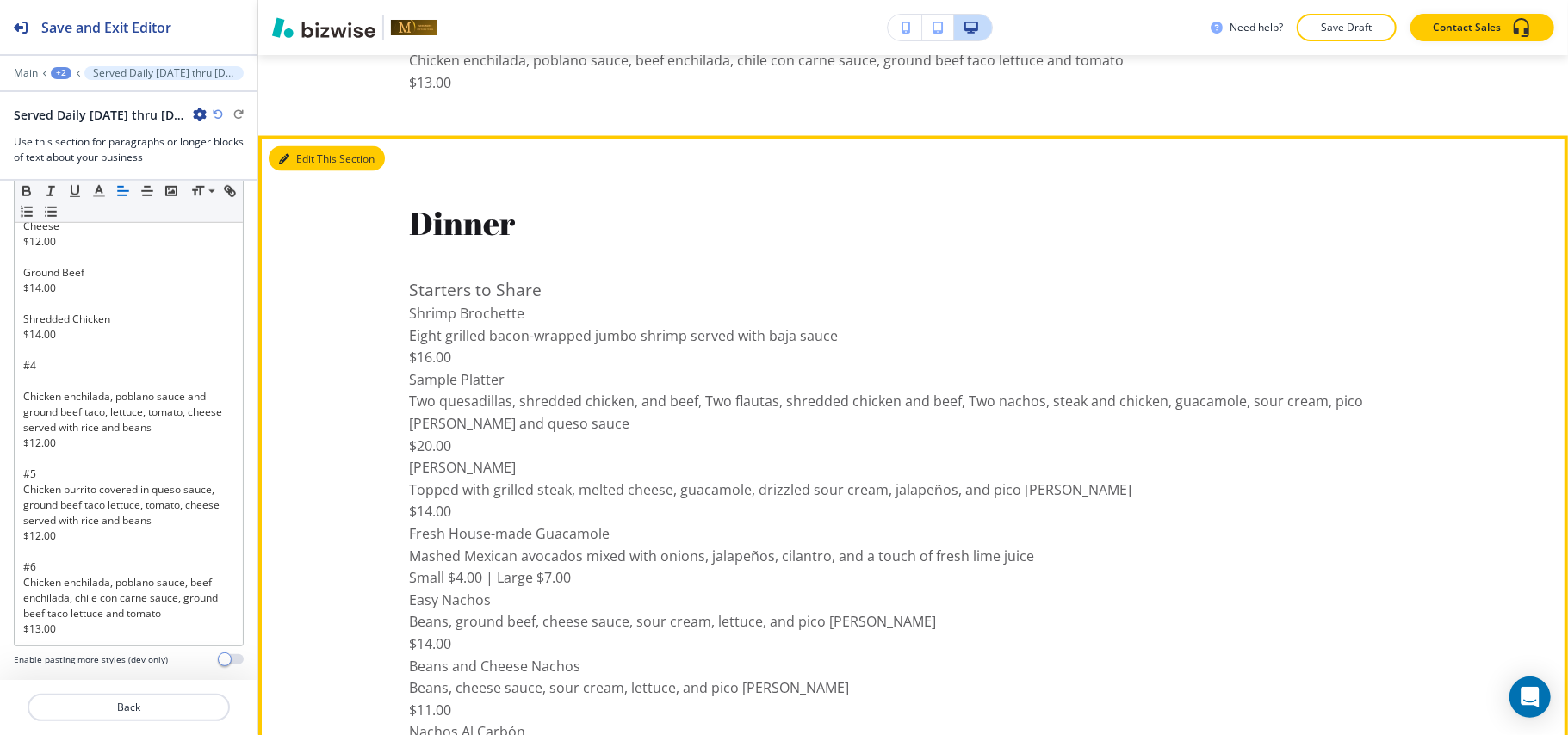
click at [314, 151] on button "Edit This Section" at bounding box center [327, 159] width 117 height 26
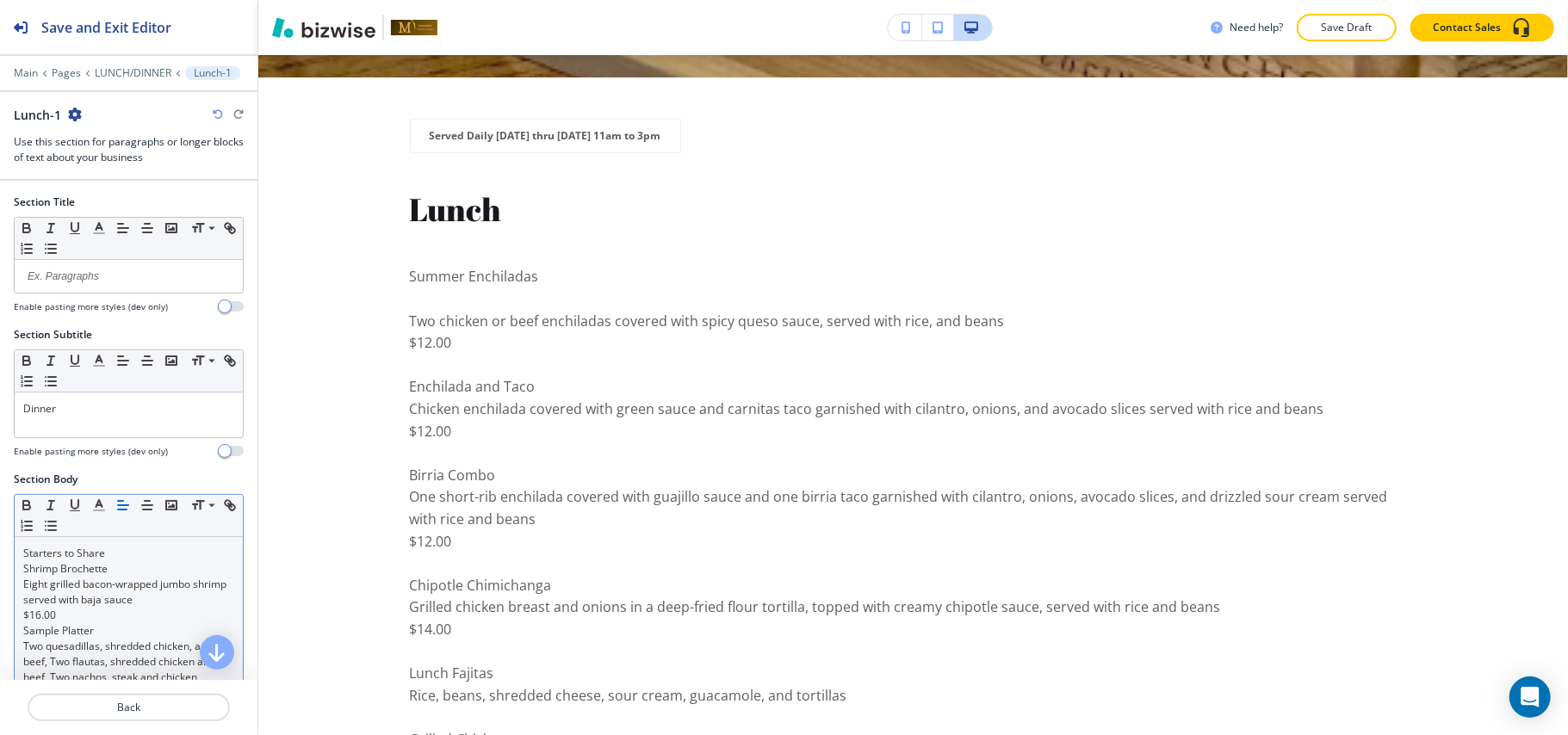
scroll to position [344, 0]
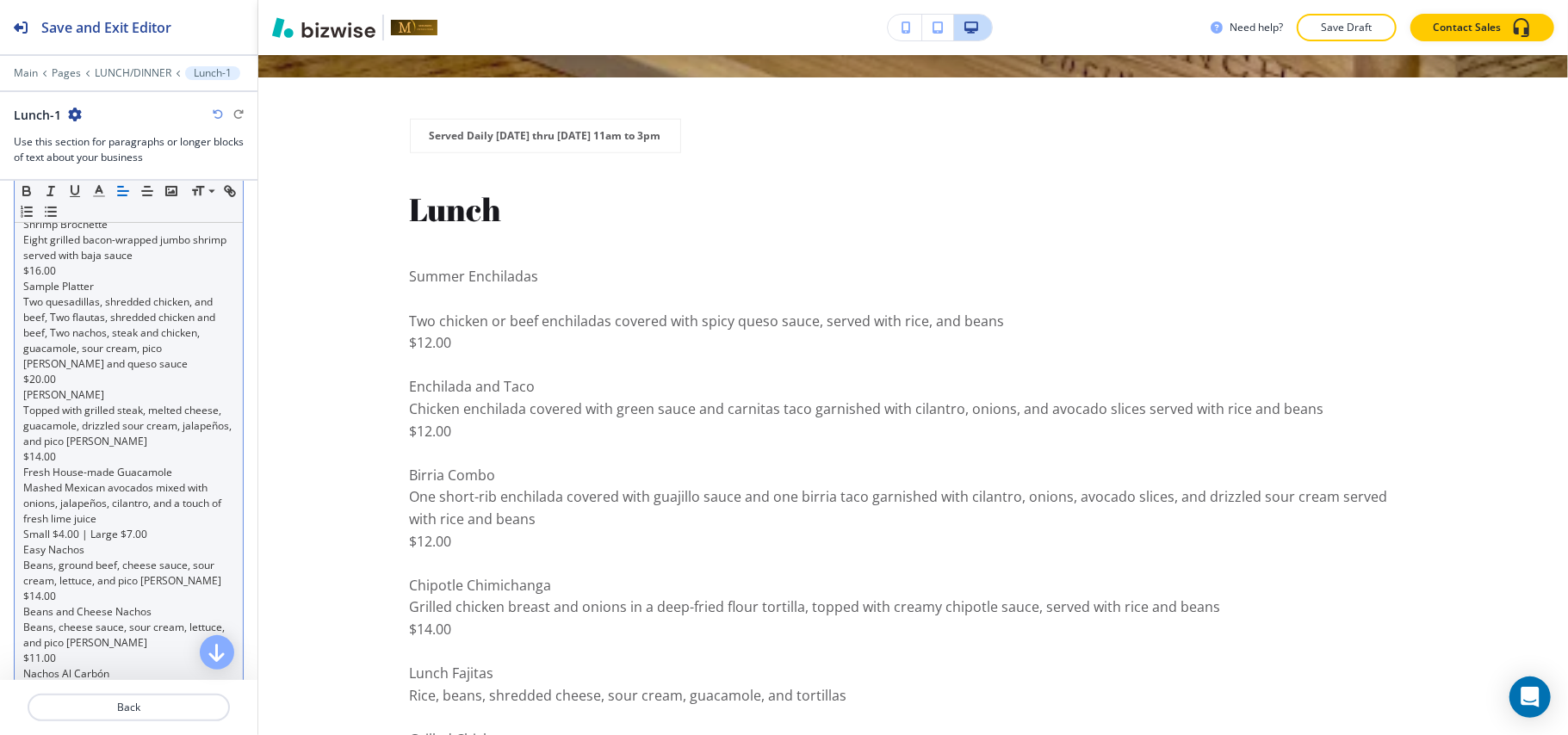
click at [114, 430] on p "Topped with grilled steak, melted cheese, guacamole, drizzled sour cream, jalap…" at bounding box center [128, 426] width 211 height 46
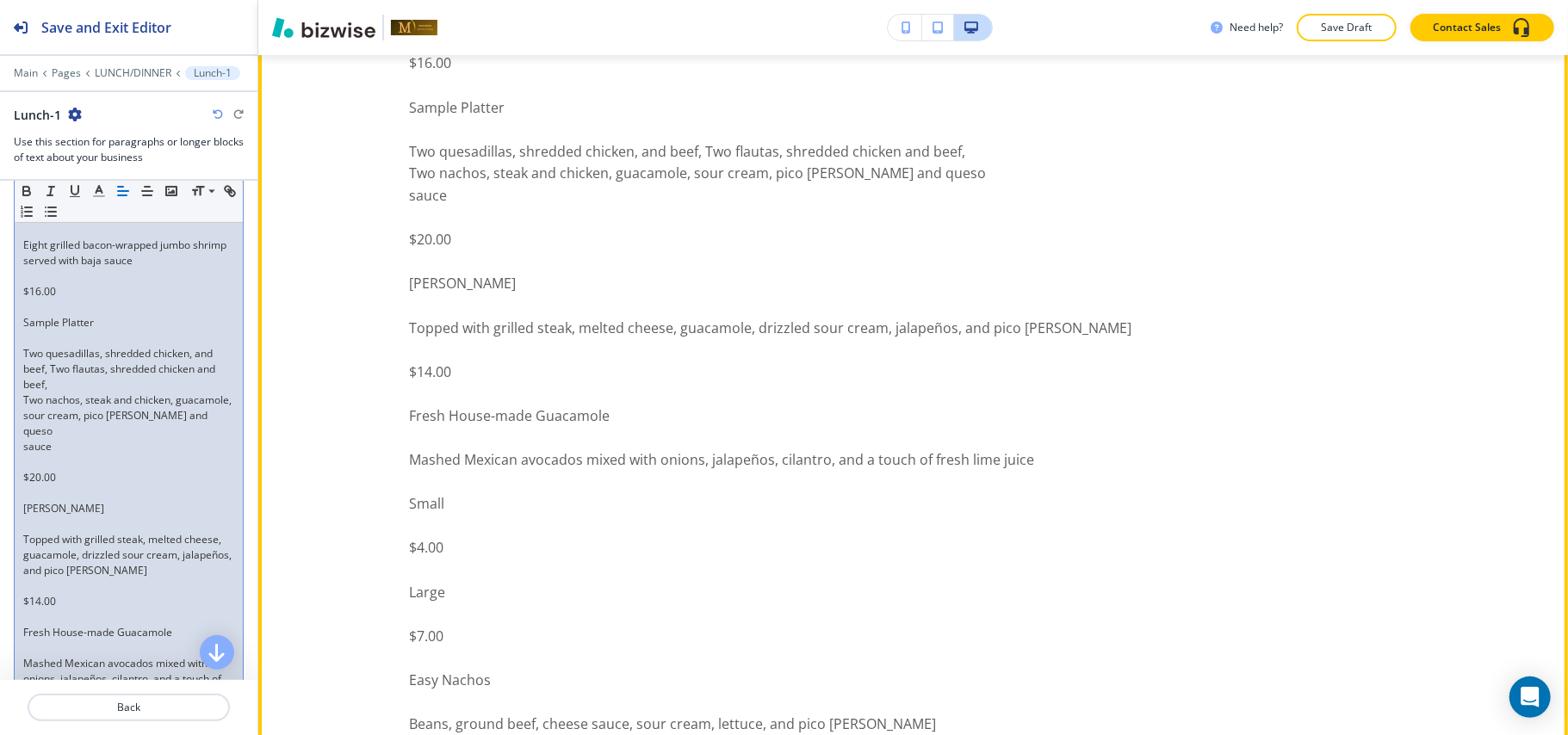
scroll to position [2711, 0]
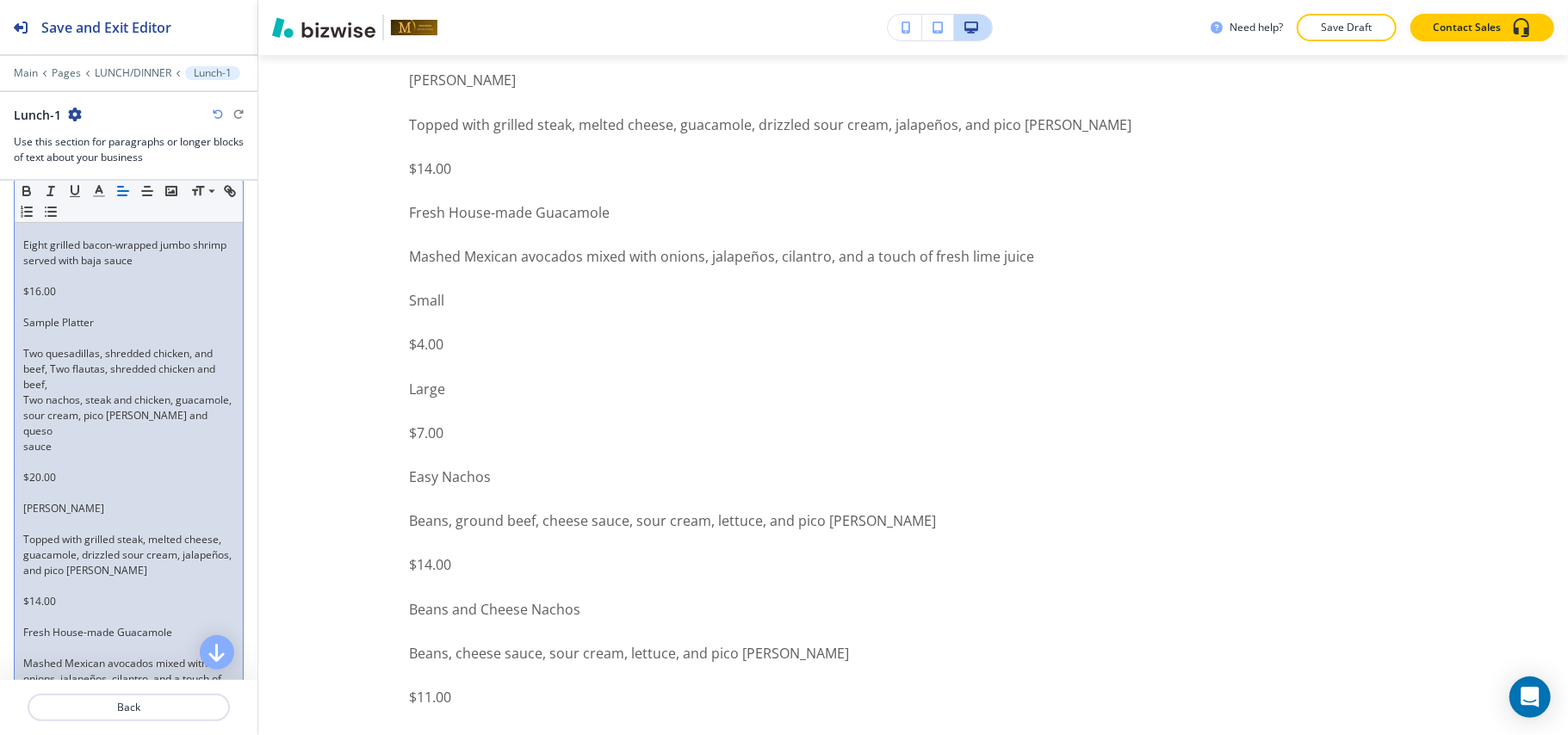
click at [25, 462] on p at bounding box center [128, 462] width 211 height 15
click at [28, 500] on p at bounding box center [128, 494] width 211 height 15
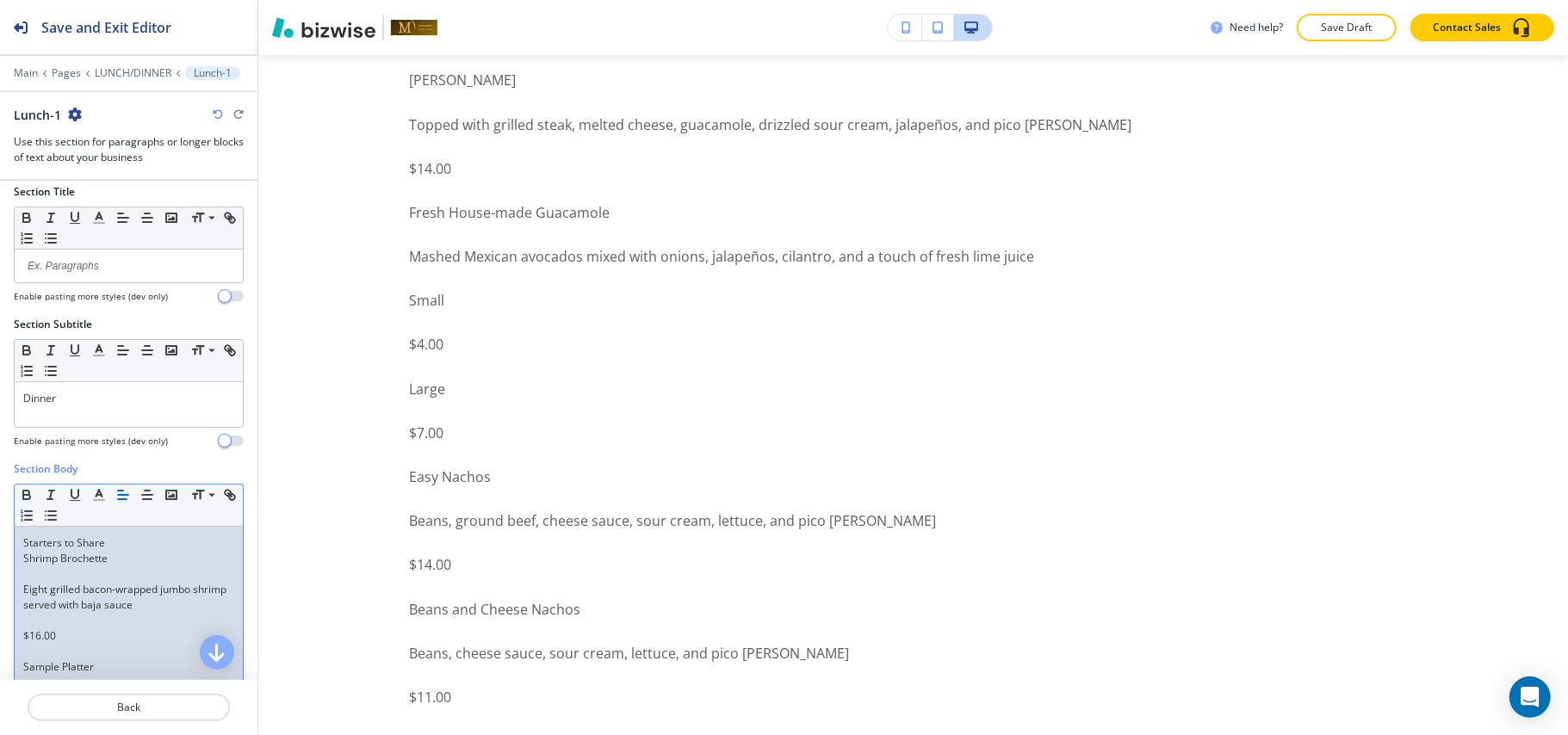
scroll to position [124, 0]
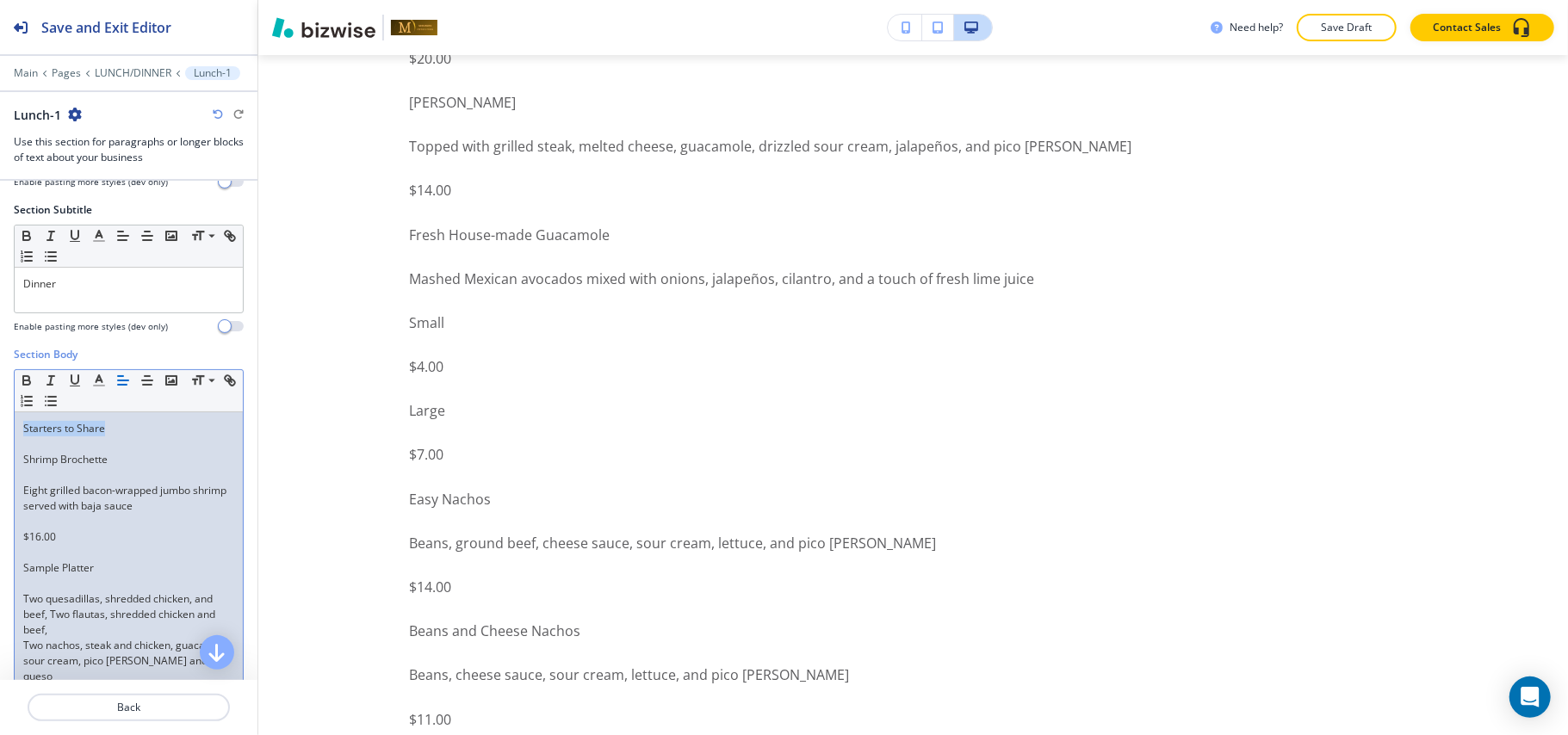
drag, startPoint x: 139, startPoint y: 430, endPoint x: 1, endPoint y: 425, distance: 138.1
click at [28, 376] on icon "button" at bounding box center [27, 381] width 15 height 15
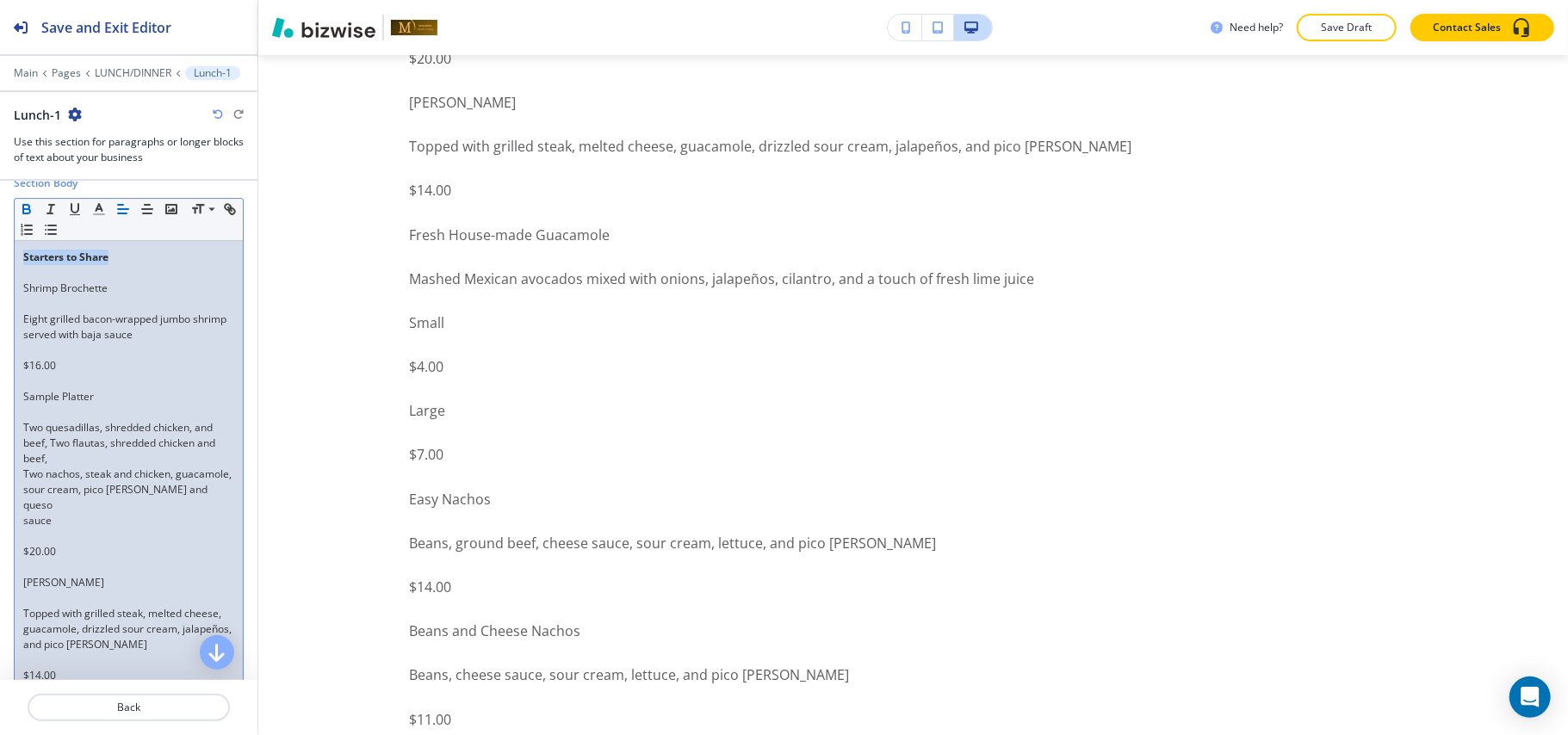
scroll to position [239, 0]
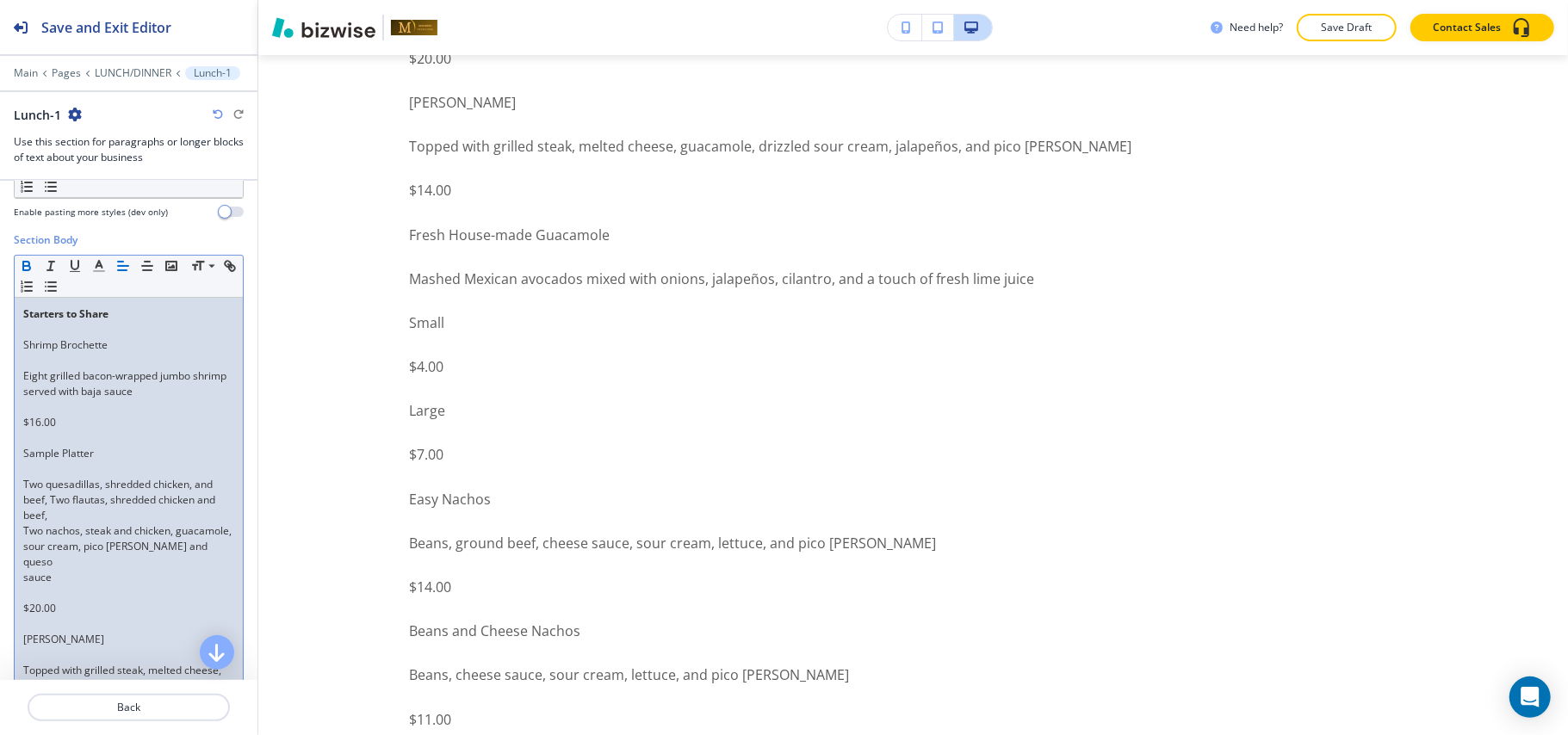
click at [33, 404] on p at bounding box center [128, 407] width 211 height 15
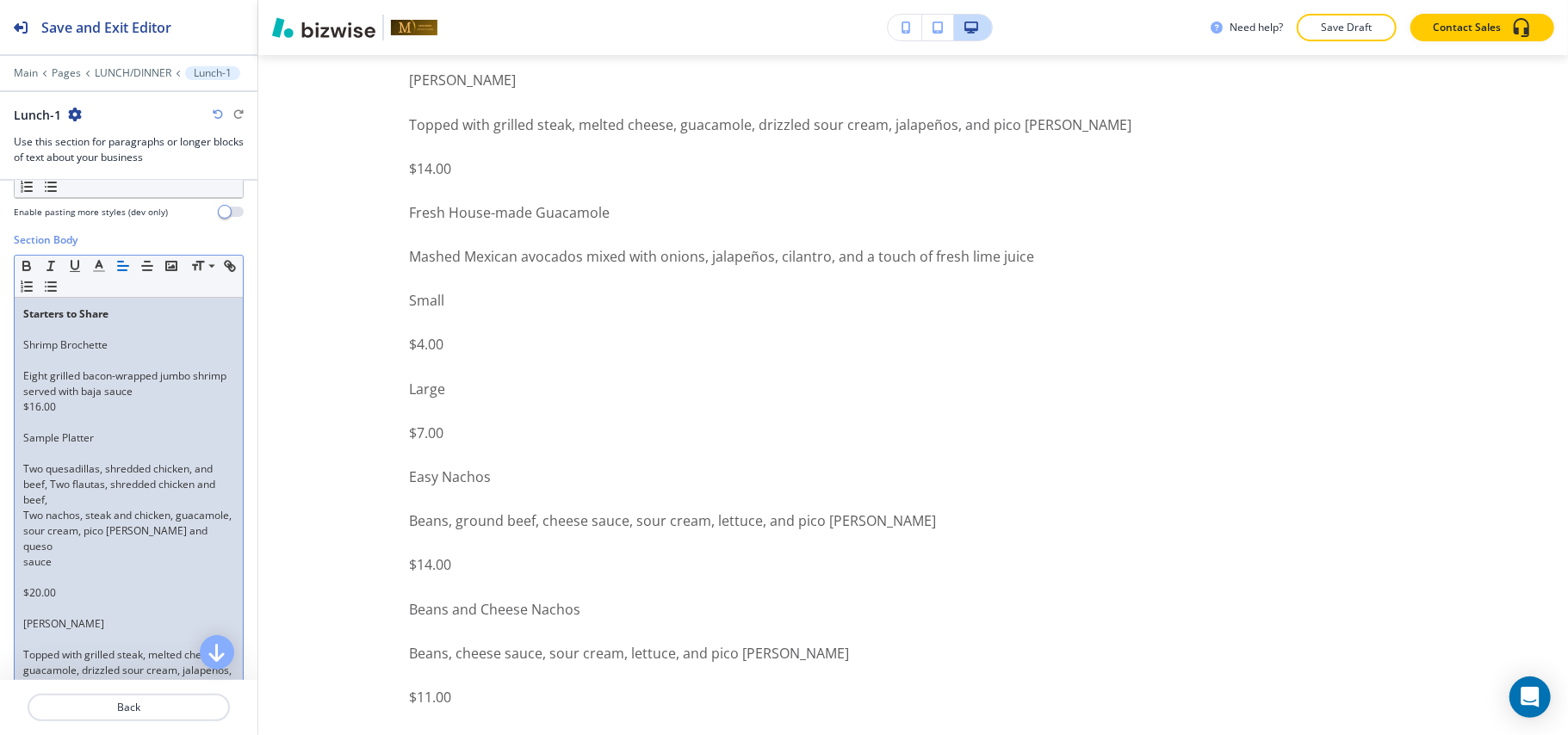
click at [35, 456] on p at bounding box center [128, 453] width 211 height 15
click at [23, 359] on p at bounding box center [128, 361] width 211 height 15
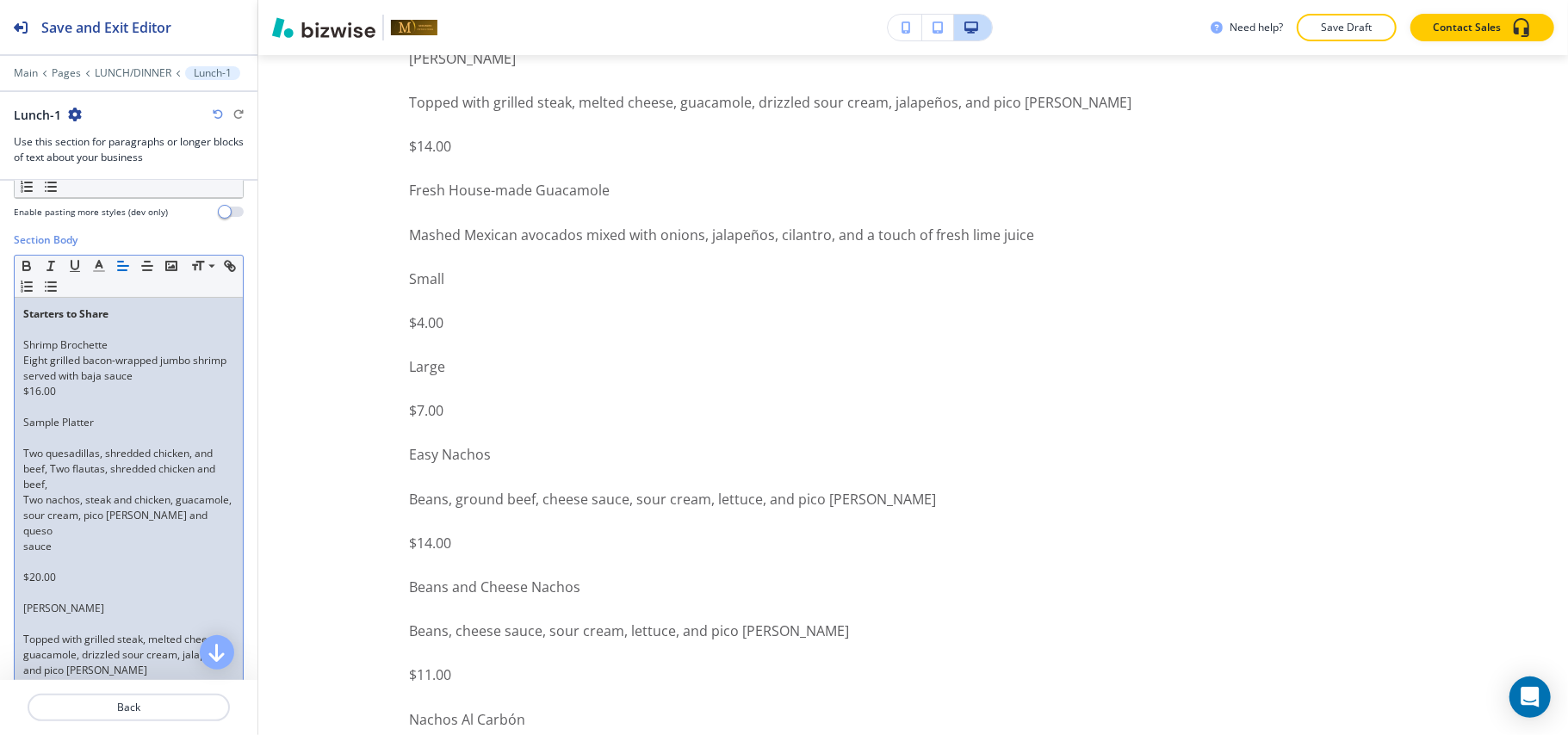
click at [32, 441] on p at bounding box center [128, 438] width 211 height 15
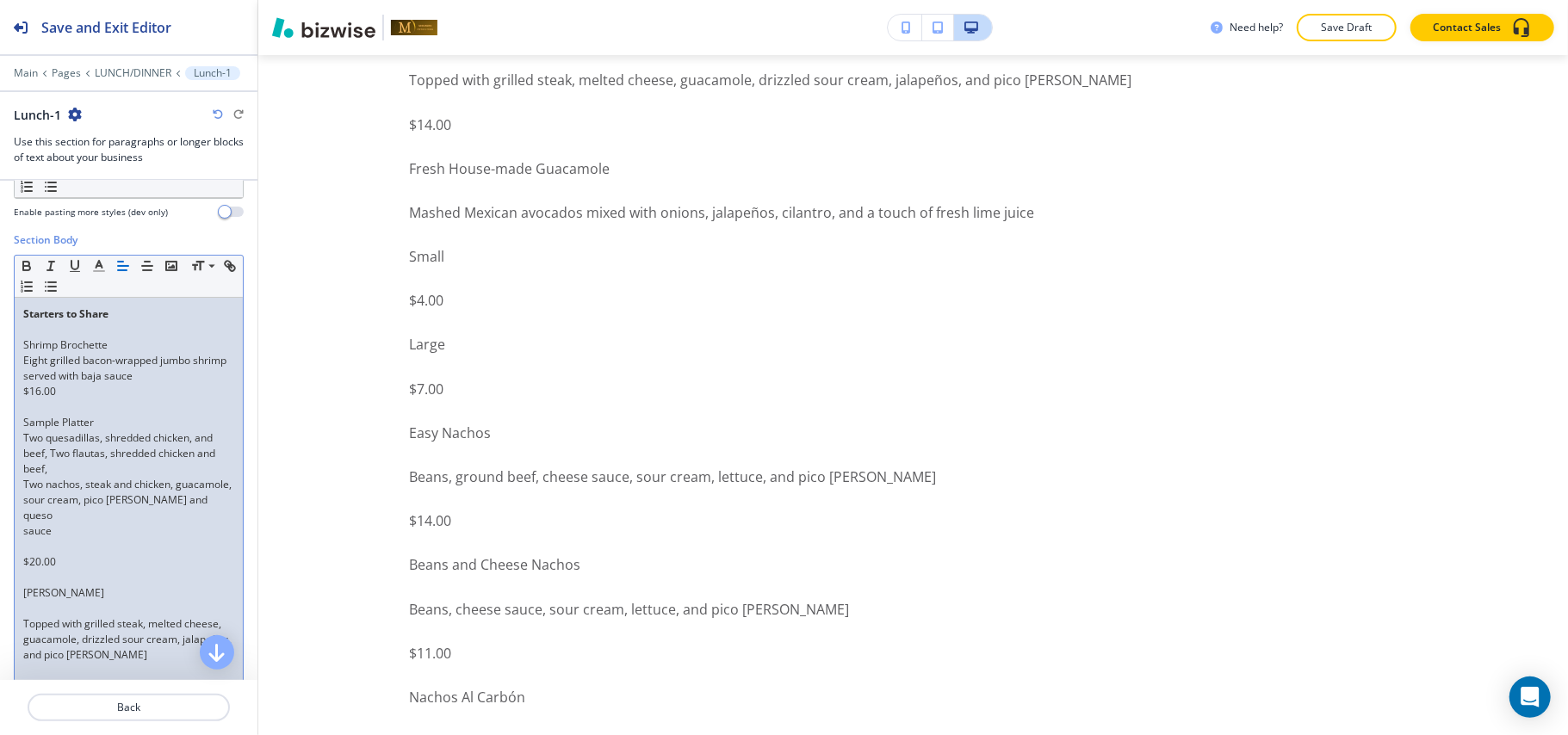
click at [31, 546] on p at bounding box center [128, 547] width 211 height 15
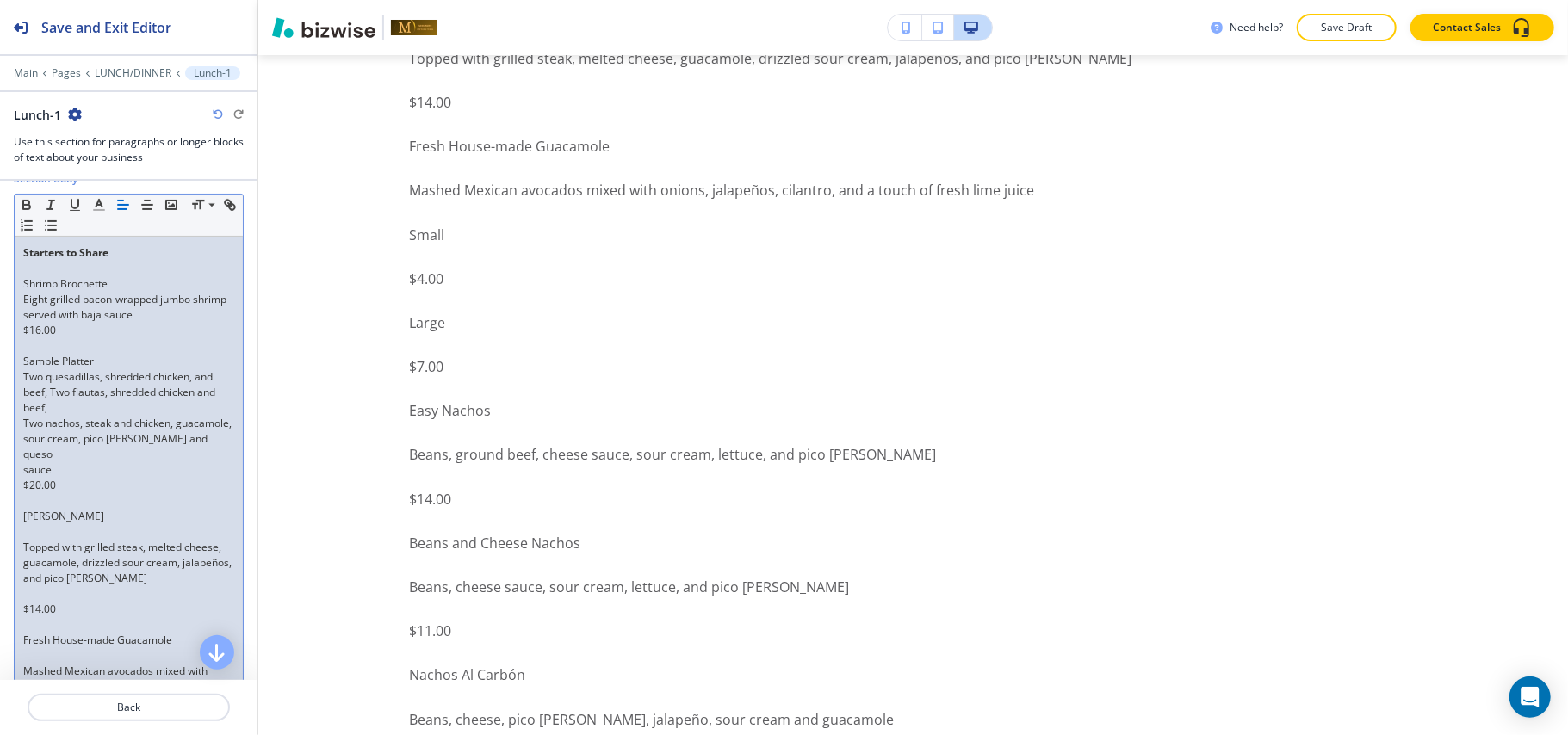
scroll to position [470, 0]
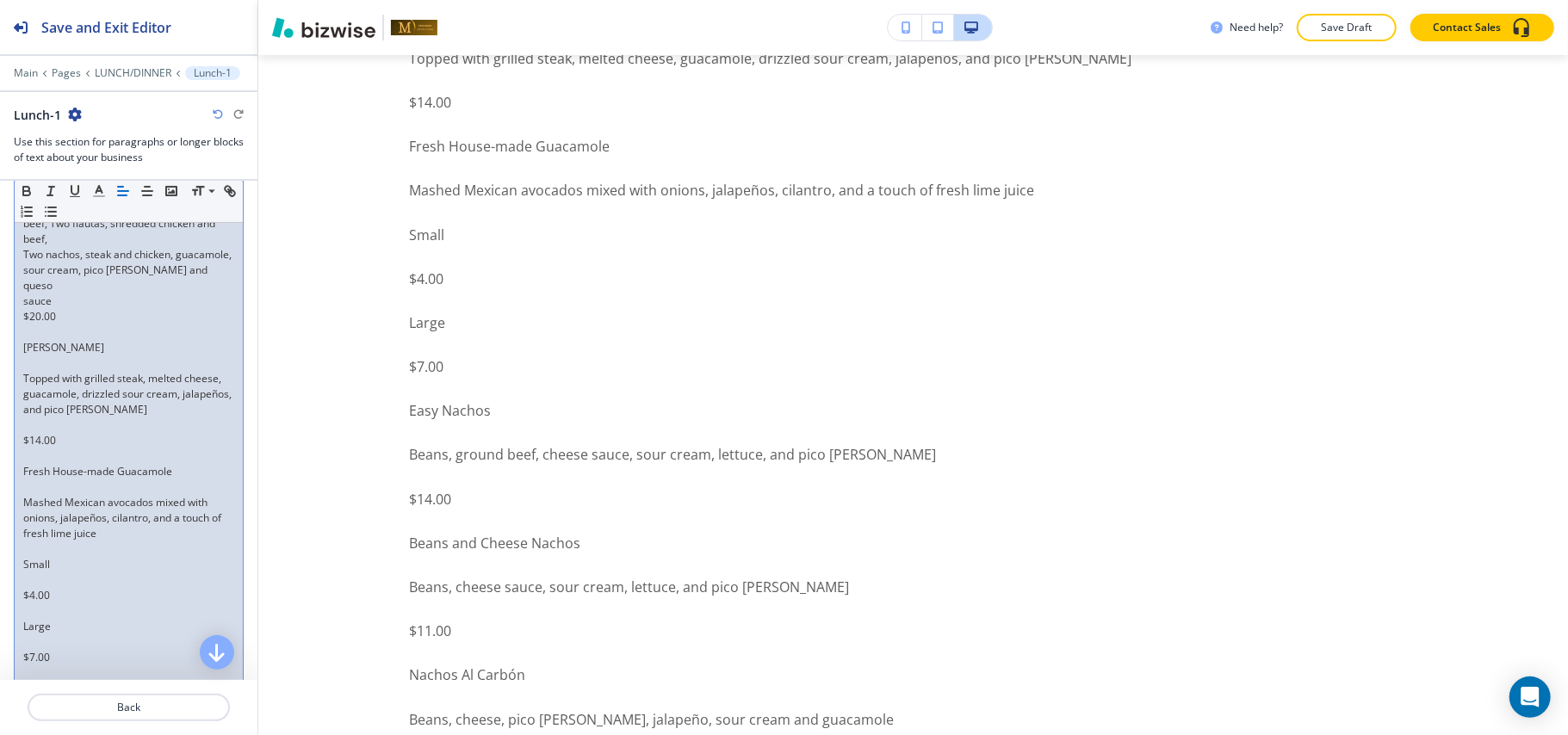
click at [42, 363] on p at bounding box center [128, 364] width 211 height 15
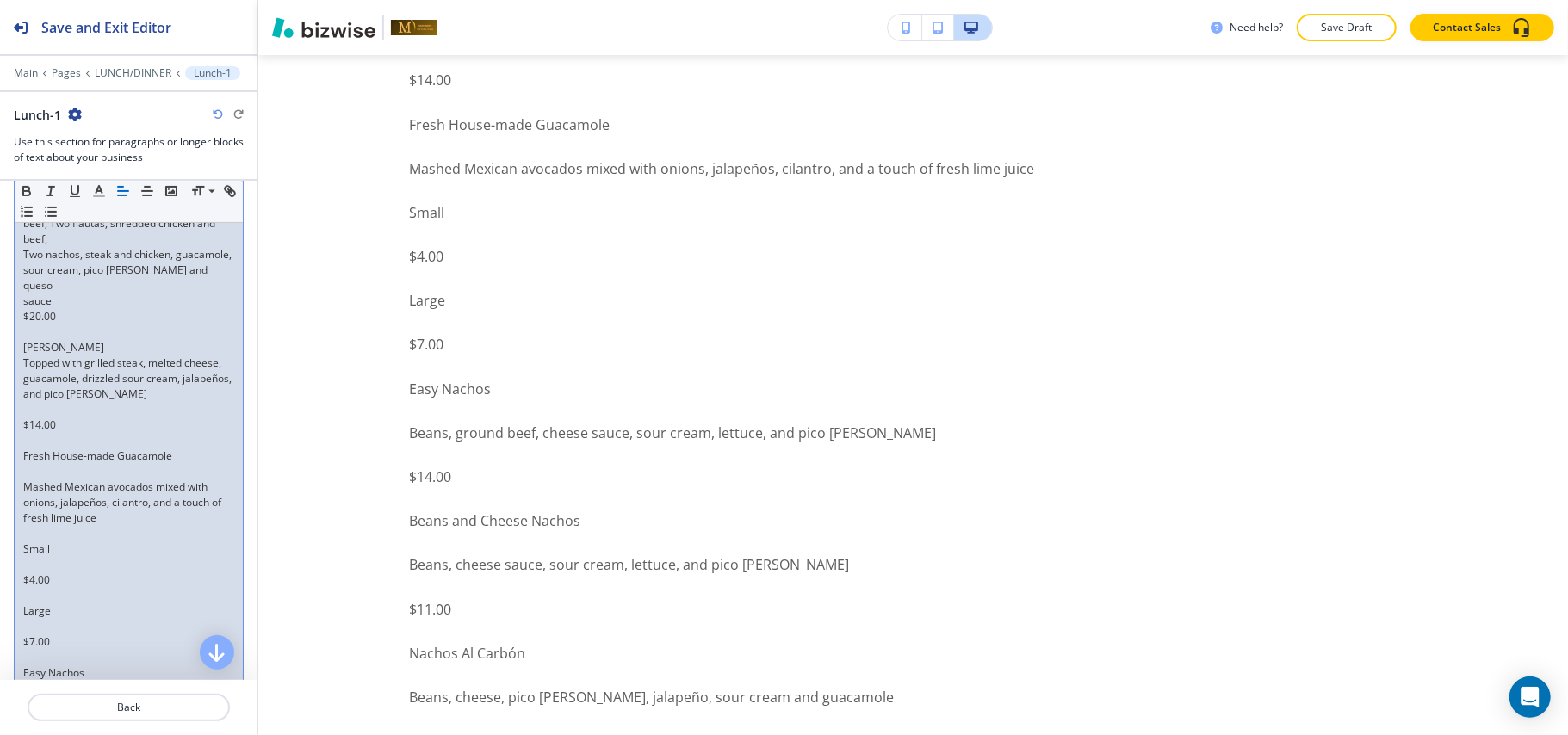
click at [36, 418] on p at bounding box center [128, 410] width 211 height 15
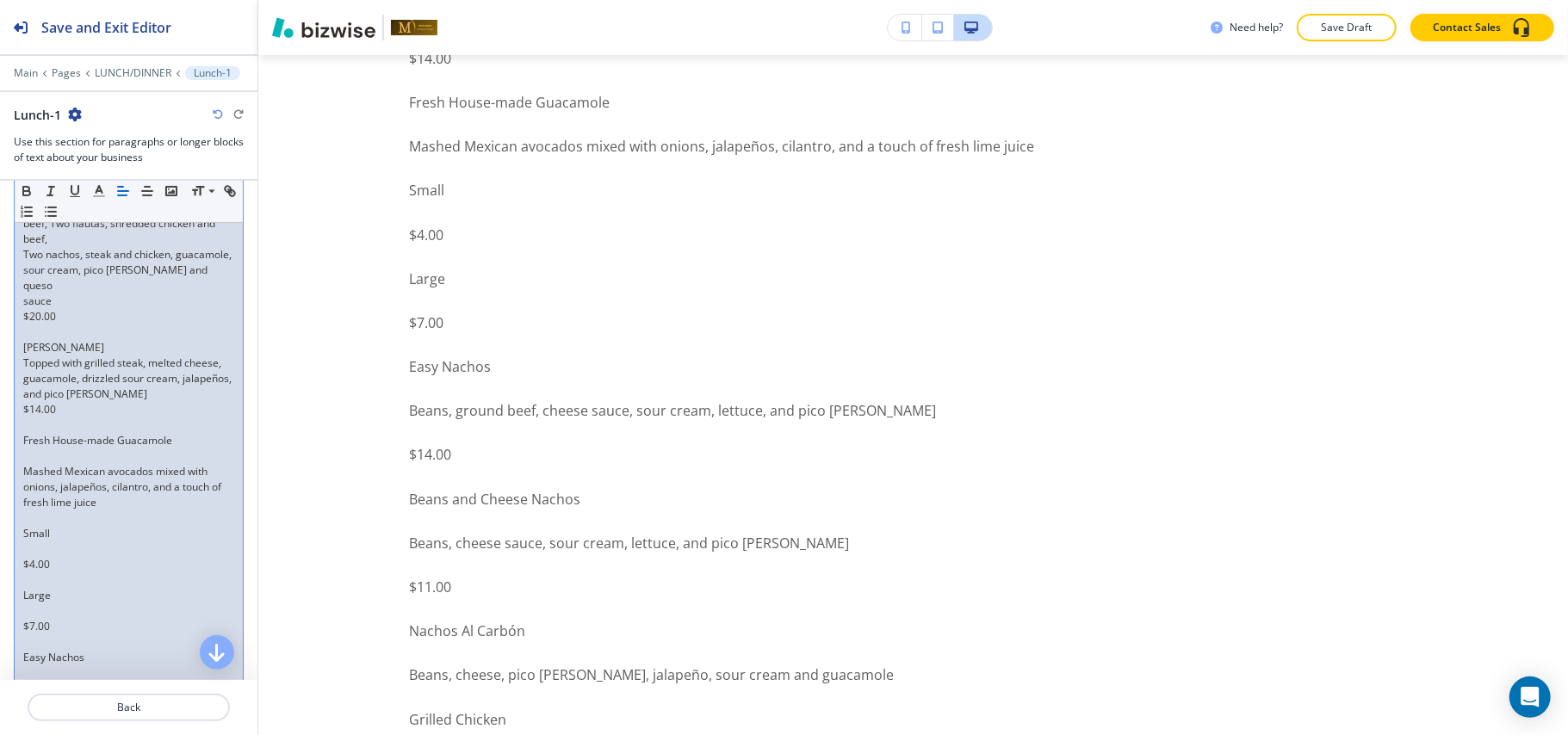
click at [31, 453] on p at bounding box center [128, 456] width 211 height 15
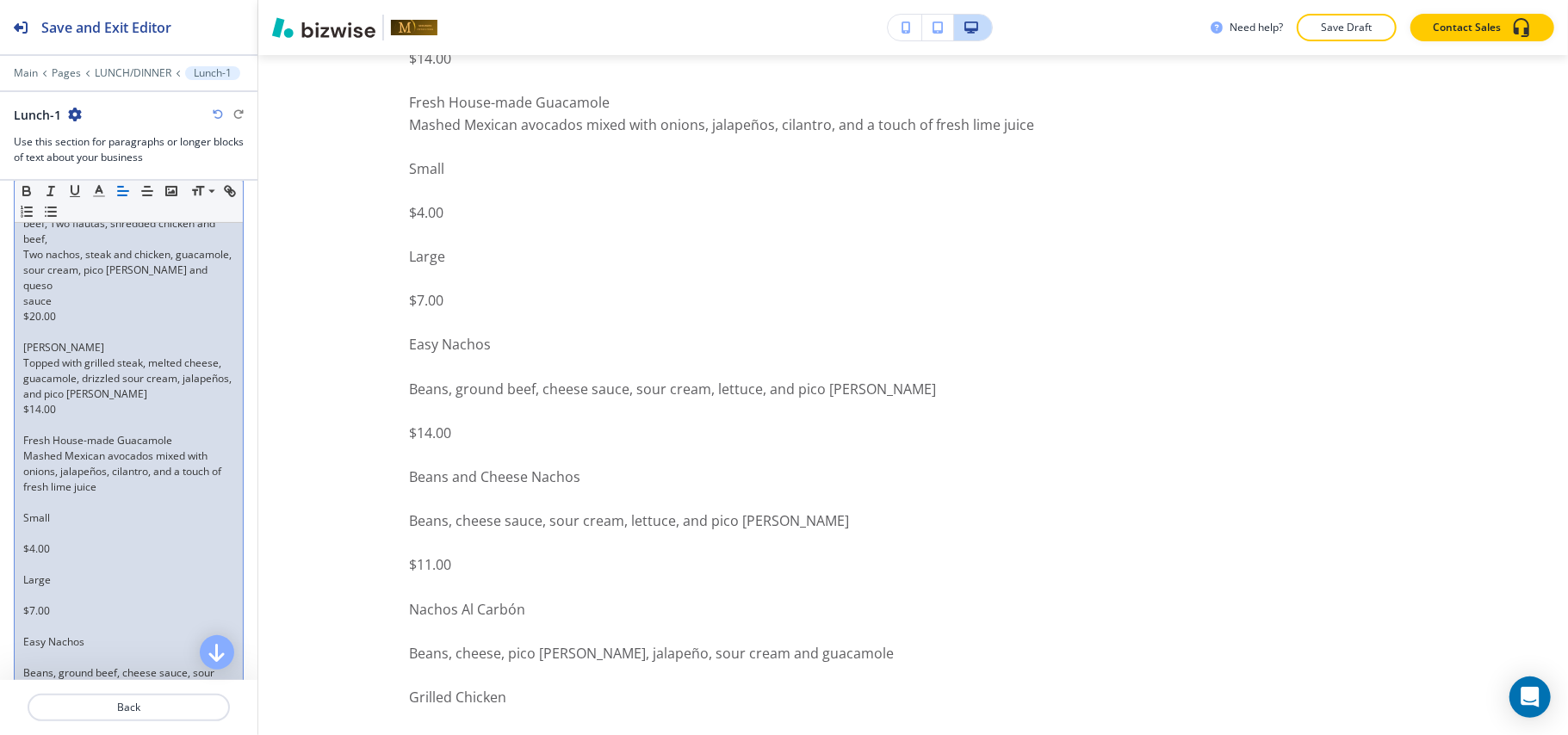
click at [33, 534] on p at bounding box center [128, 534] width 211 height 15
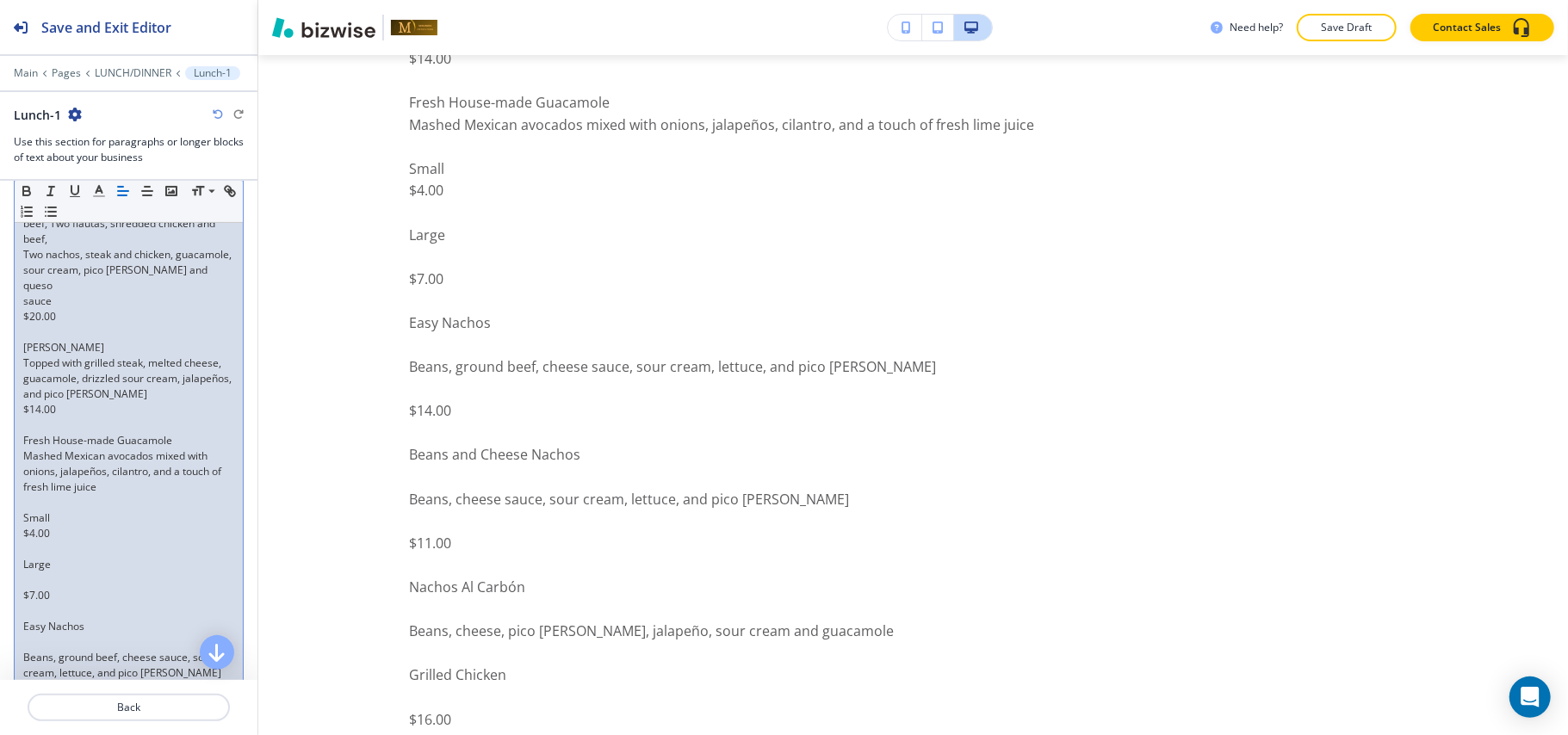
click at [25, 584] on p at bounding box center [128, 581] width 211 height 15
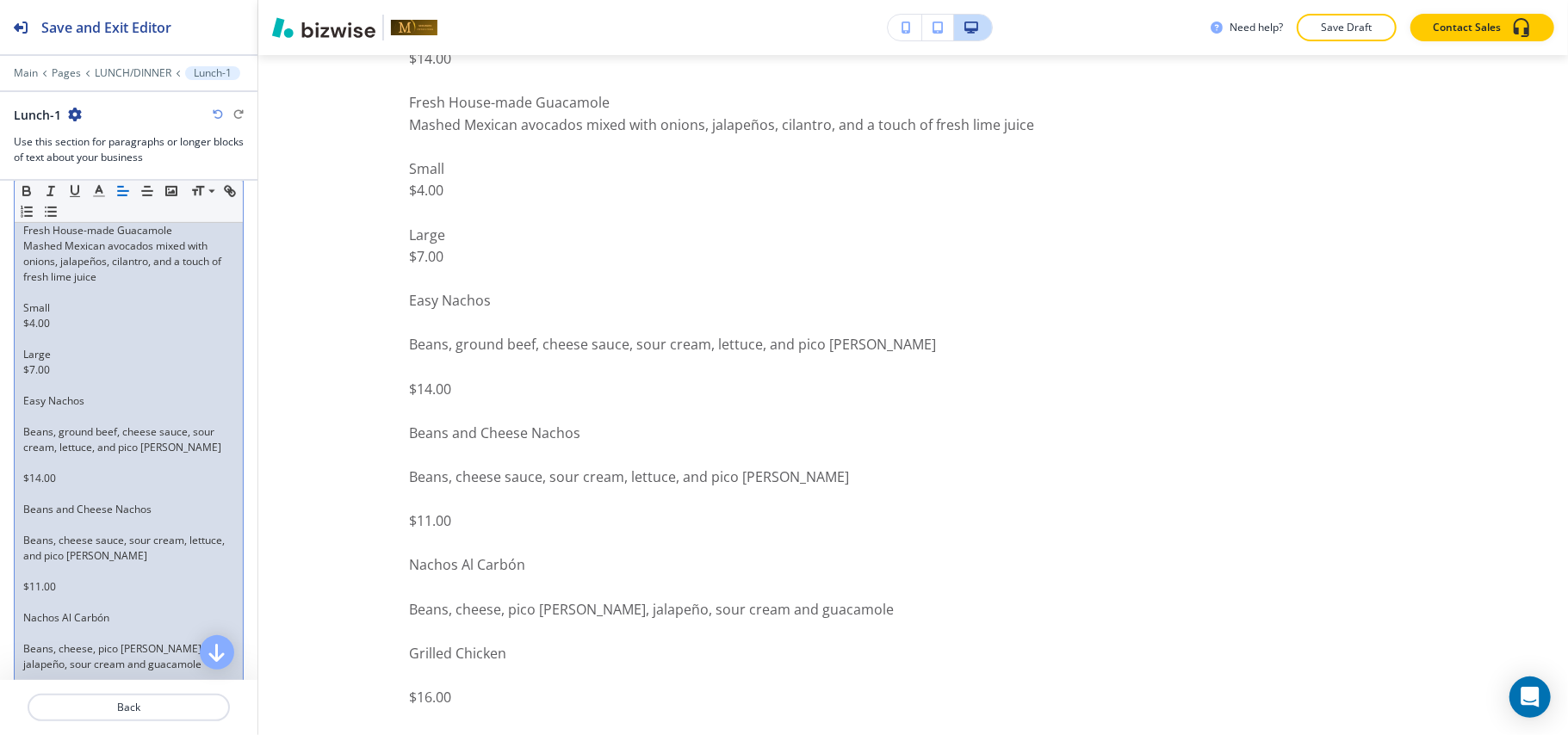
scroll to position [699, 0]
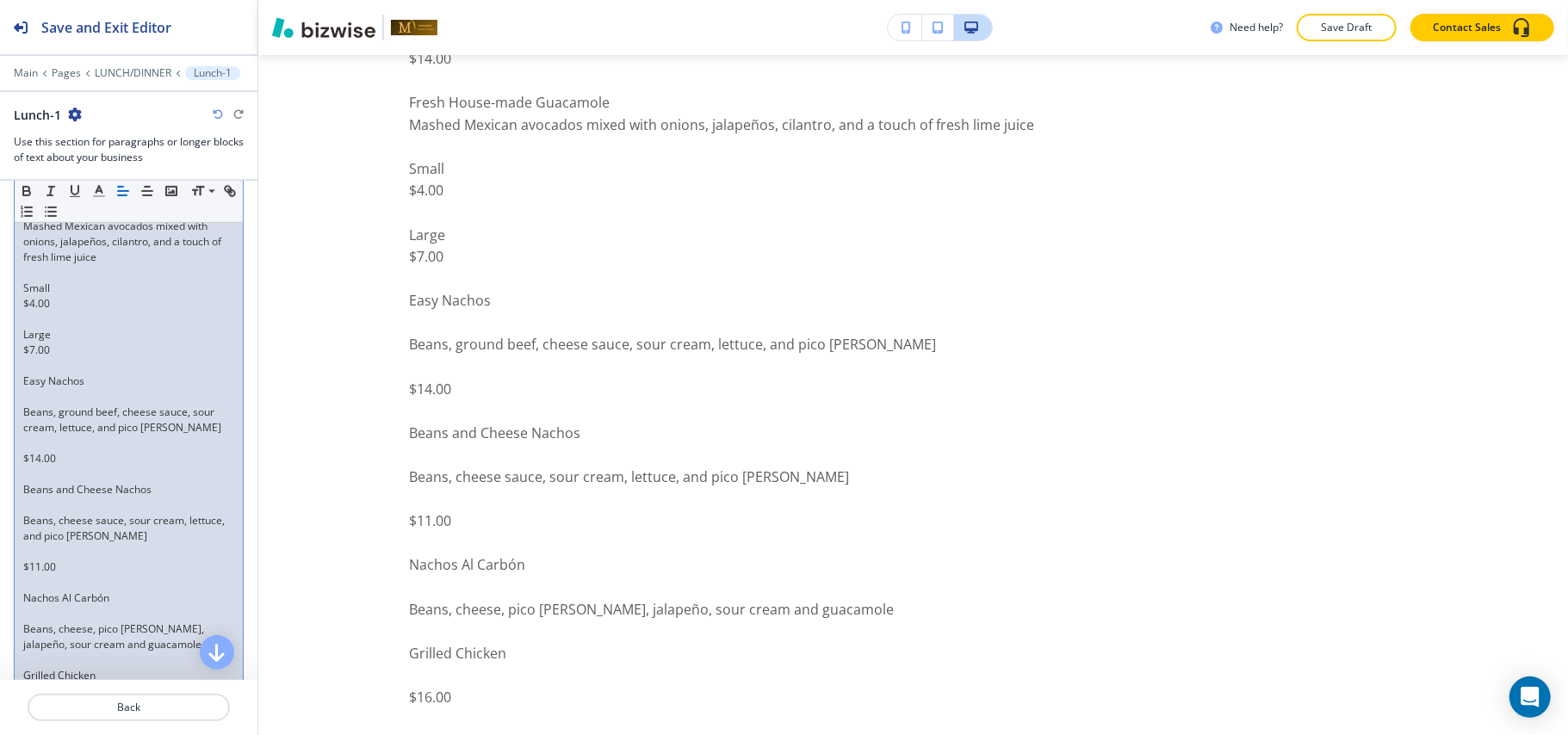
click at [23, 449] on p at bounding box center [128, 444] width 211 height 15
click at [39, 401] on p at bounding box center [128, 397] width 211 height 15
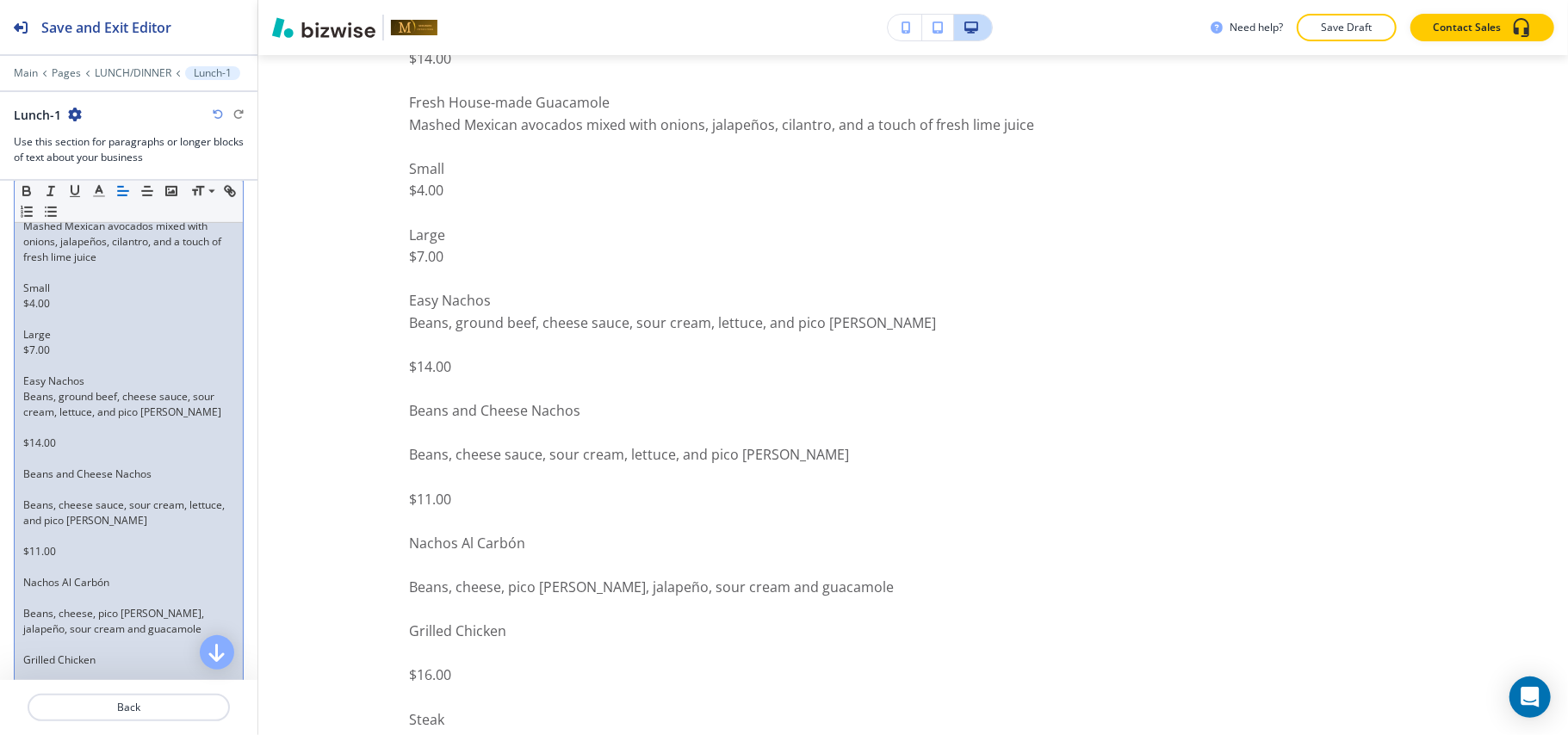
click at [25, 427] on p at bounding box center [128, 428] width 211 height 15
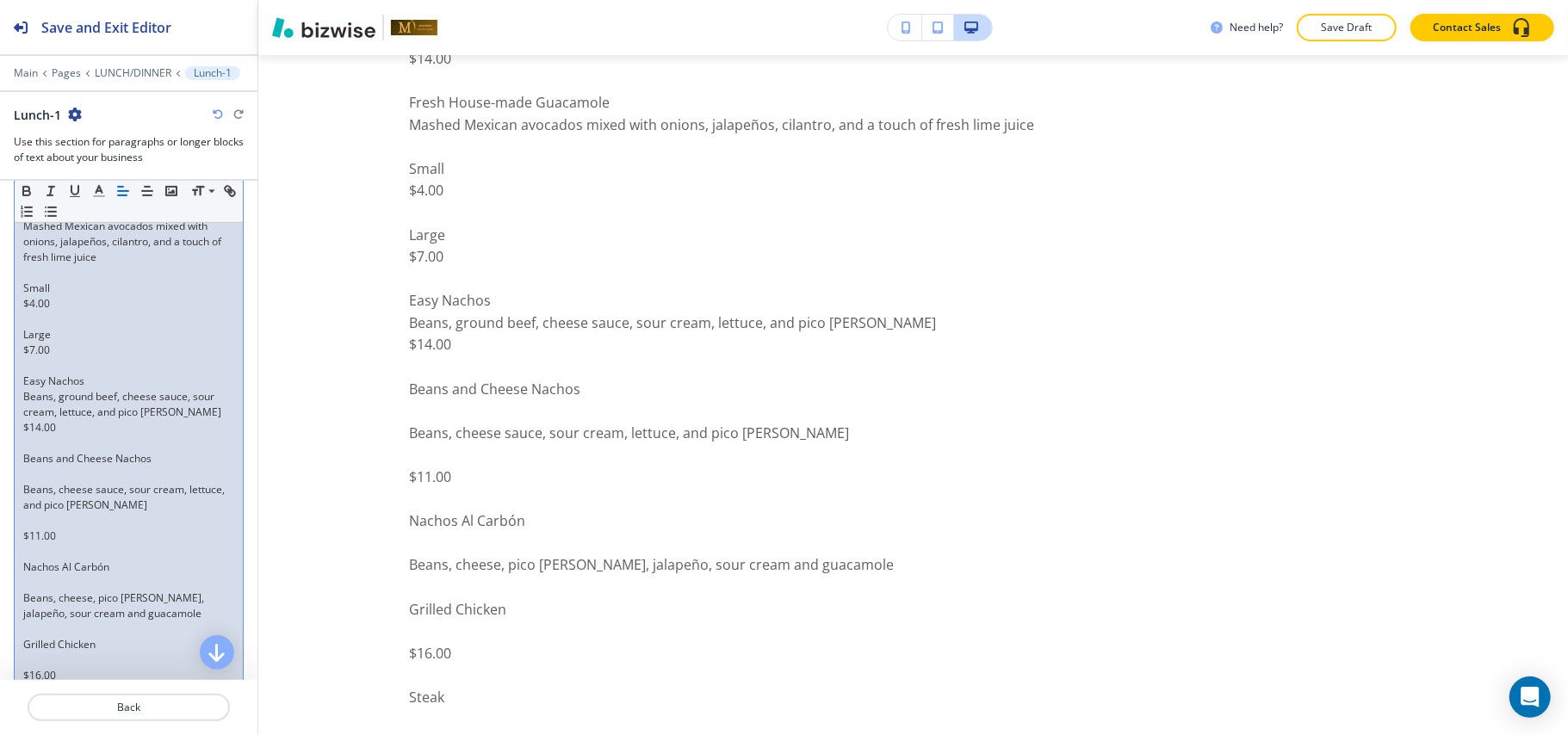
click at [29, 476] on p at bounding box center [128, 475] width 211 height 15
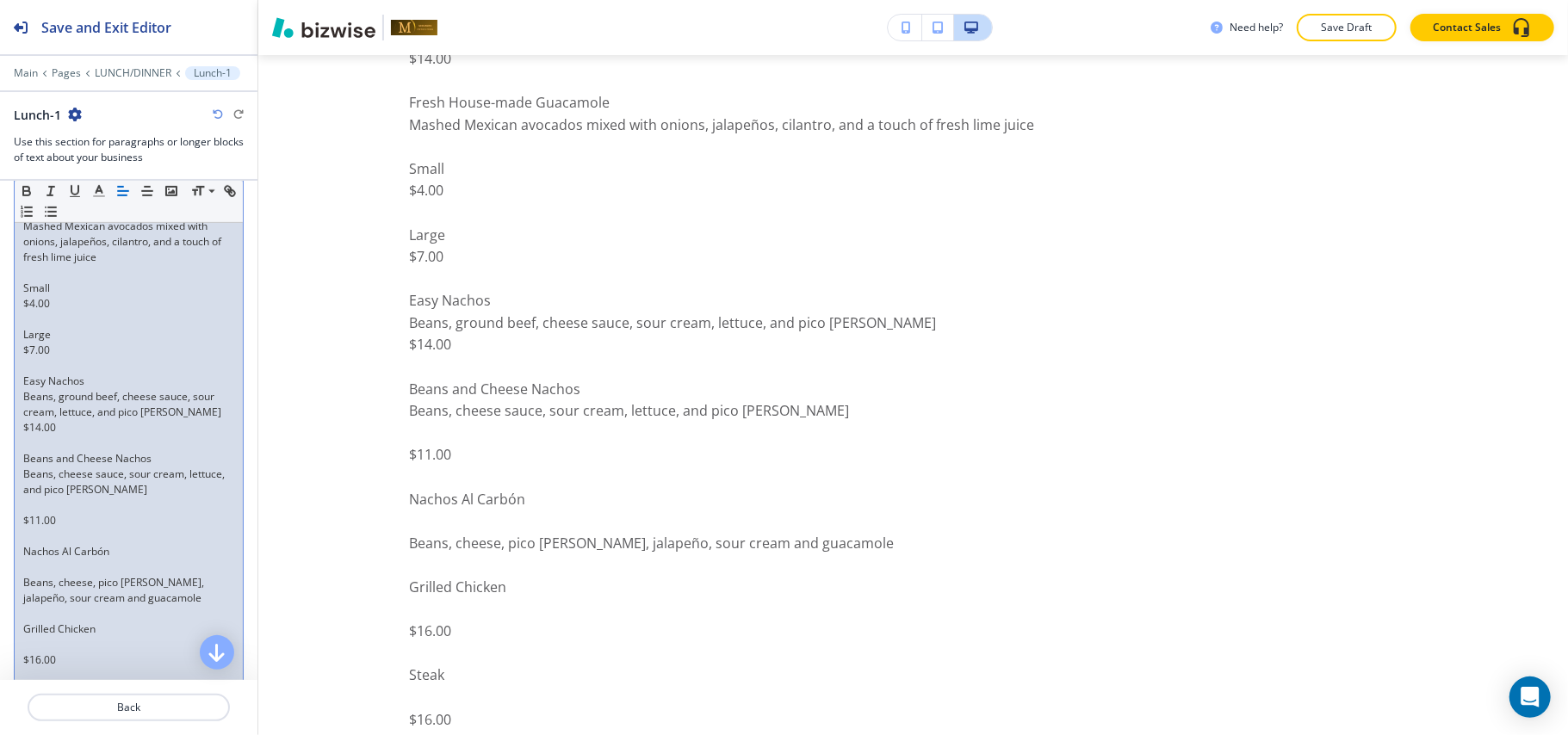
click at [28, 510] on p at bounding box center [128, 505] width 211 height 15
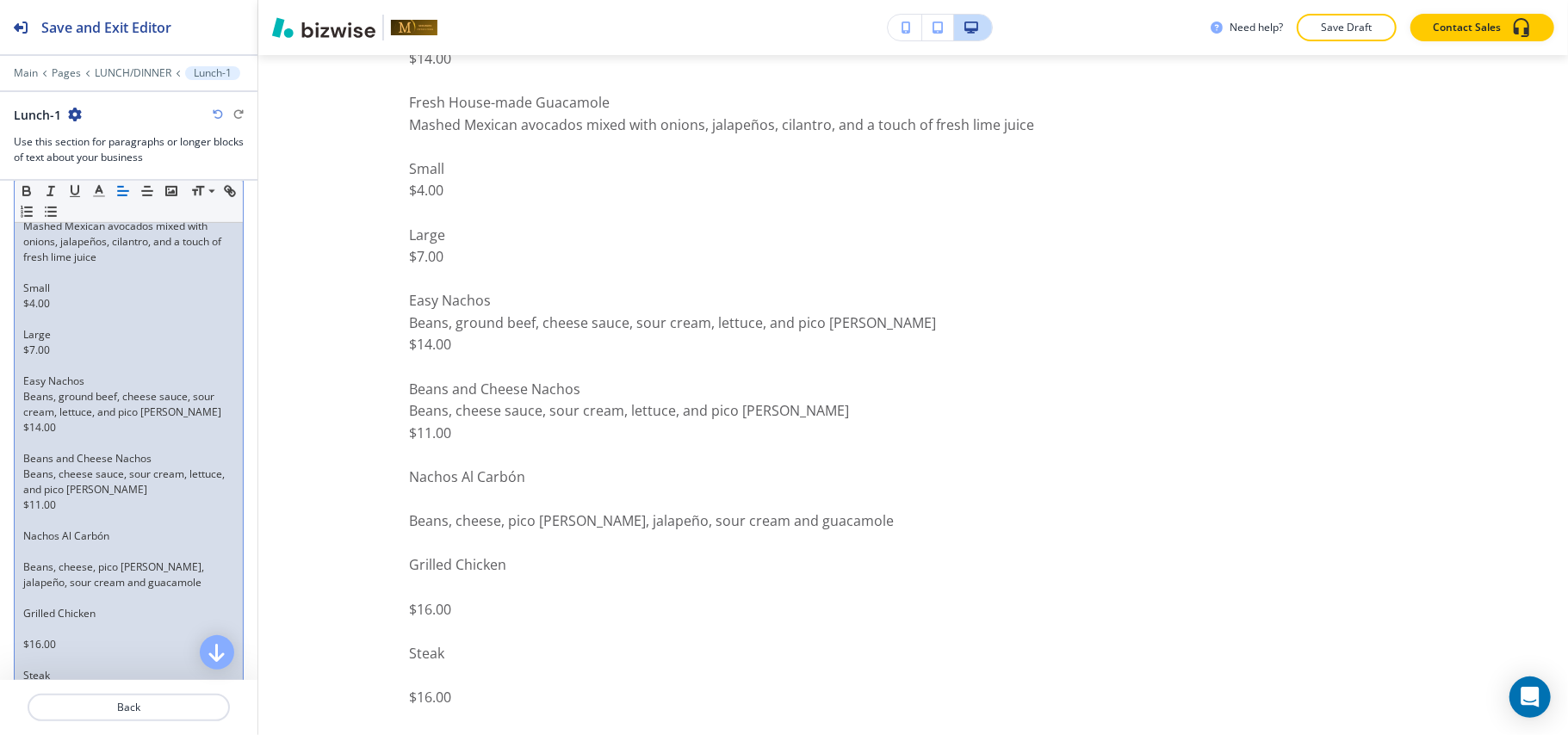
click at [28, 556] on p at bounding box center [128, 552] width 211 height 15
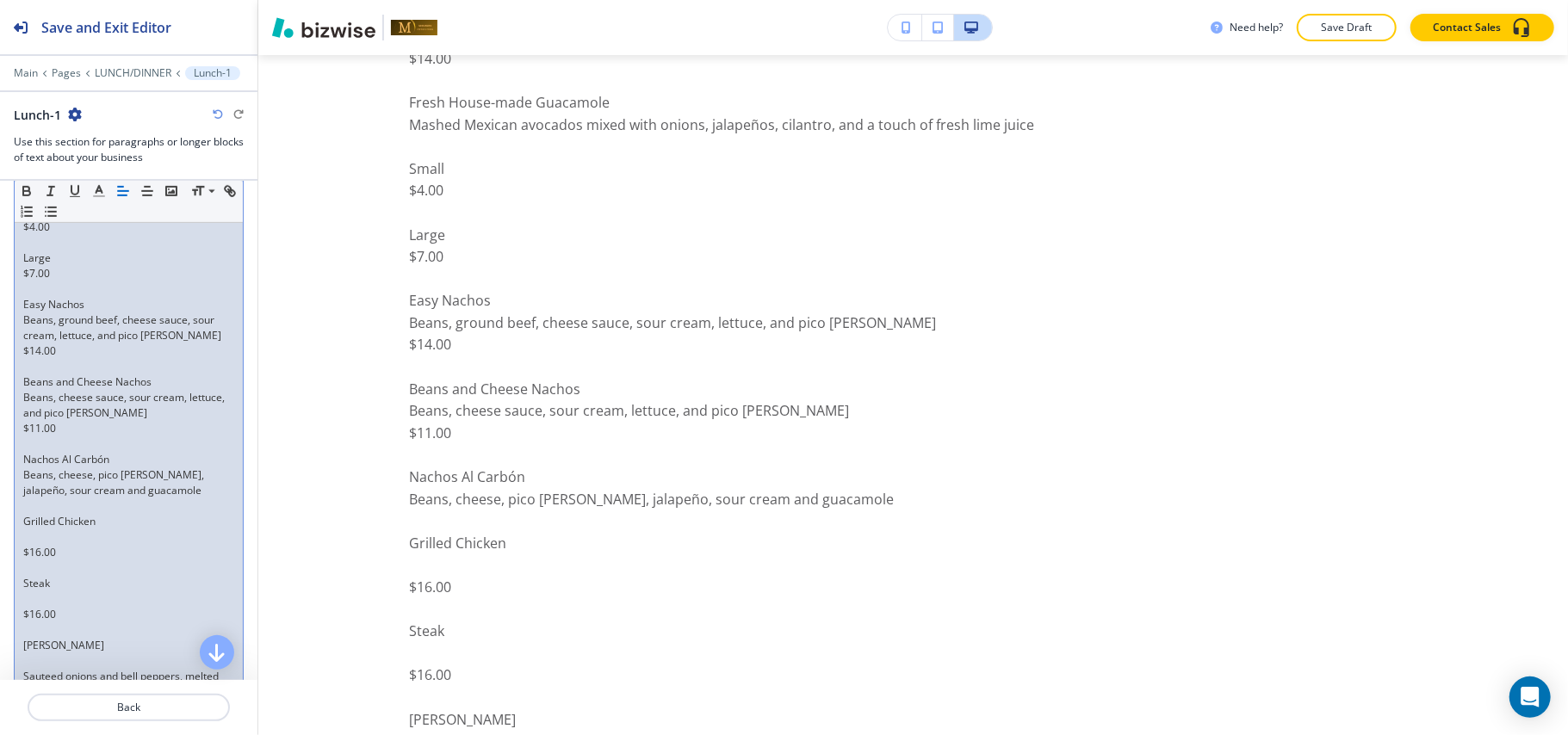
scroll to position [928, 0]
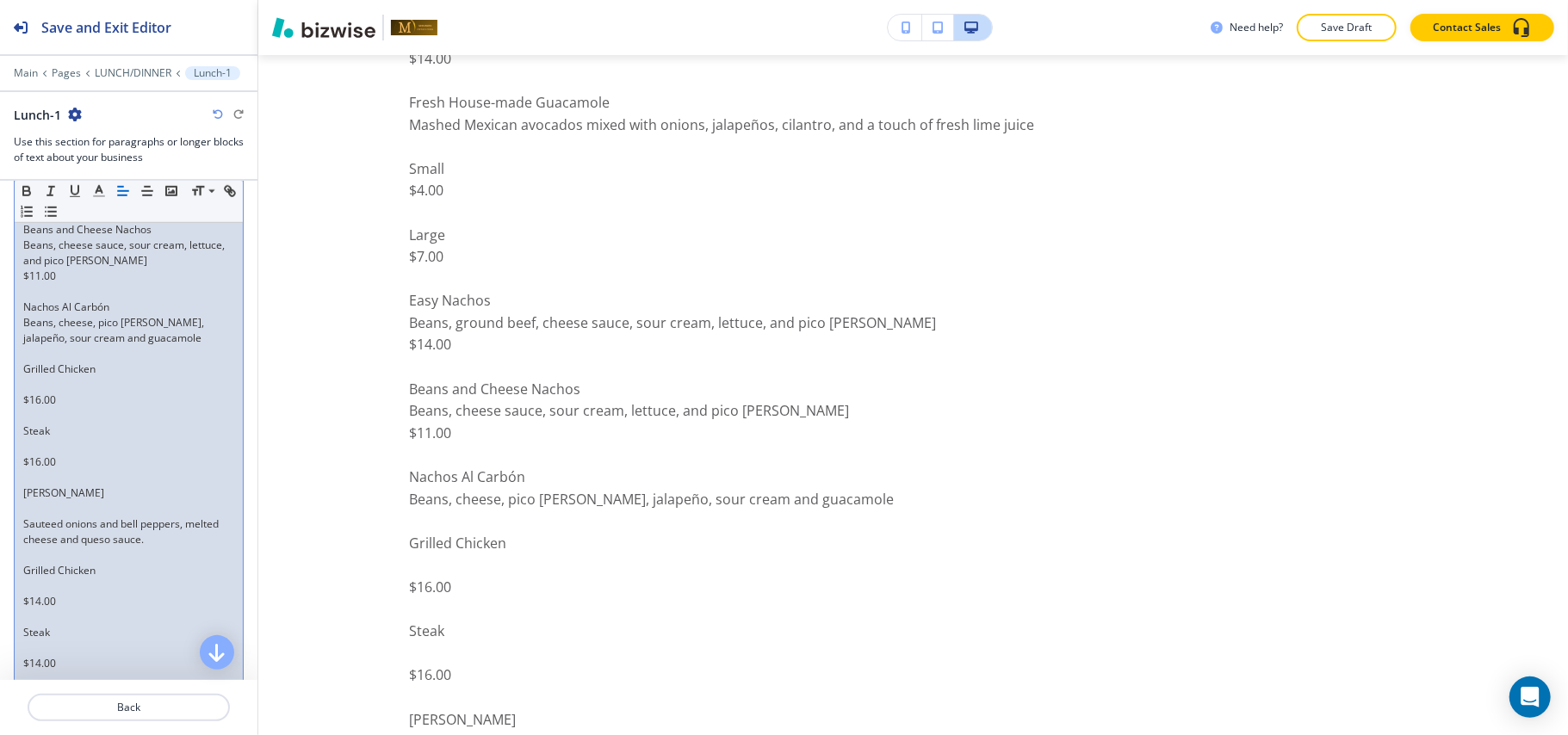
click at [35, 356] on p at bounding box center [128, 354] width 211 height 15
click at [32, 382] on p at bounding box center [128, 385] width 211 height 15
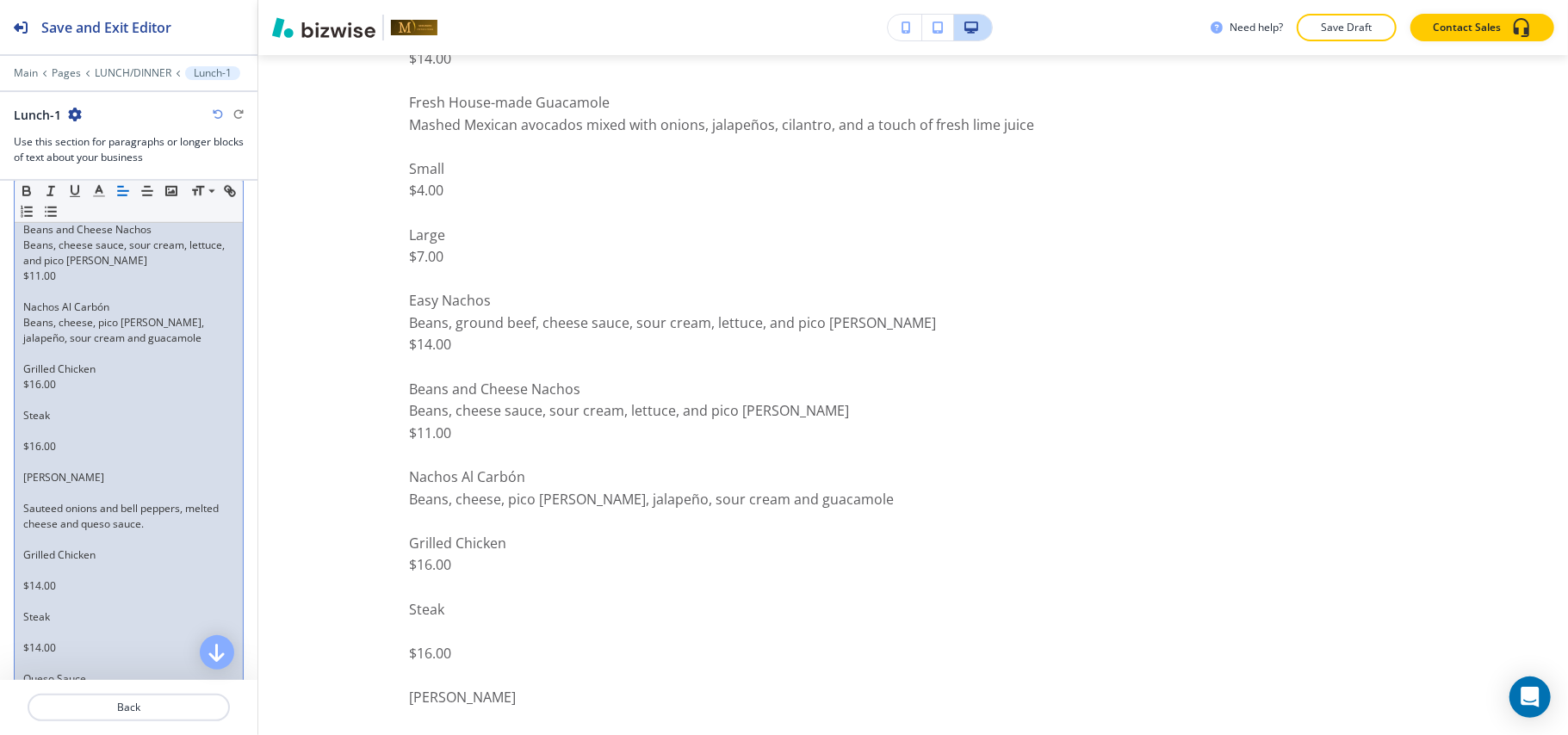
click at [28, 432] on p at bounding box center [128, 431] width 211 height 15
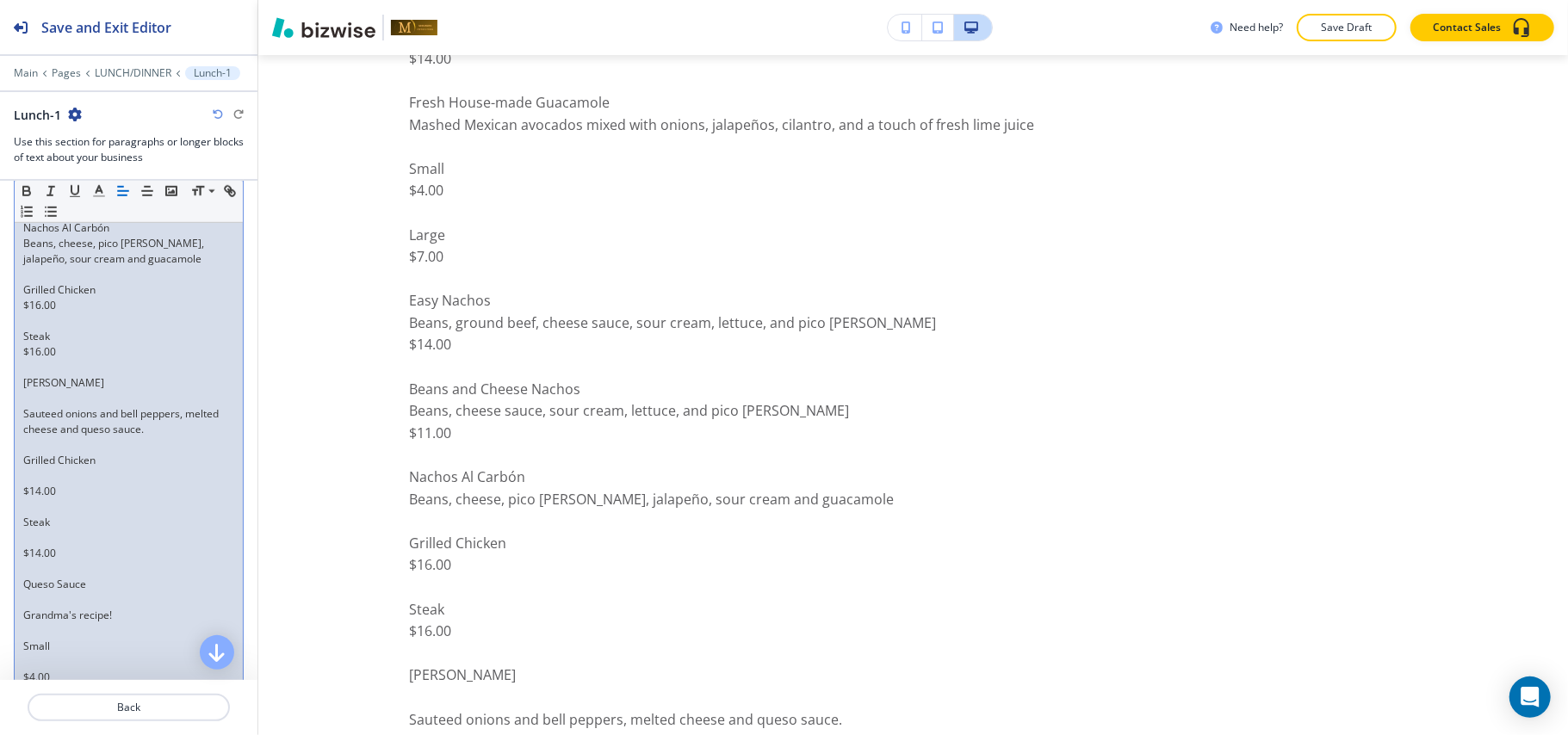
scroll to position [1044, 0]
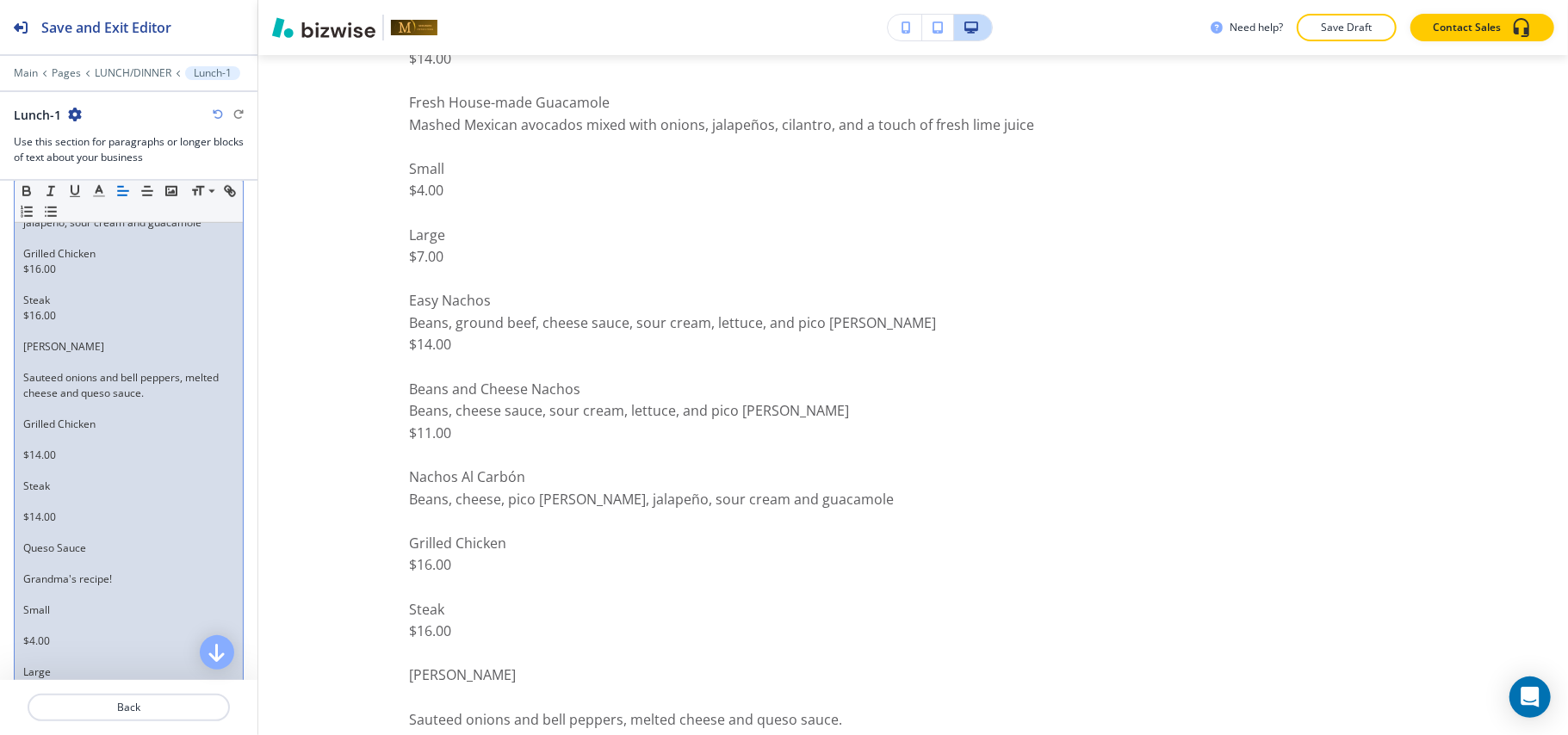
click at [36, 445] on p at bounding box center [128, 440] width 211 height 15
click at [48, 369] on p at bounding box center [128, 363] width 211 height 15
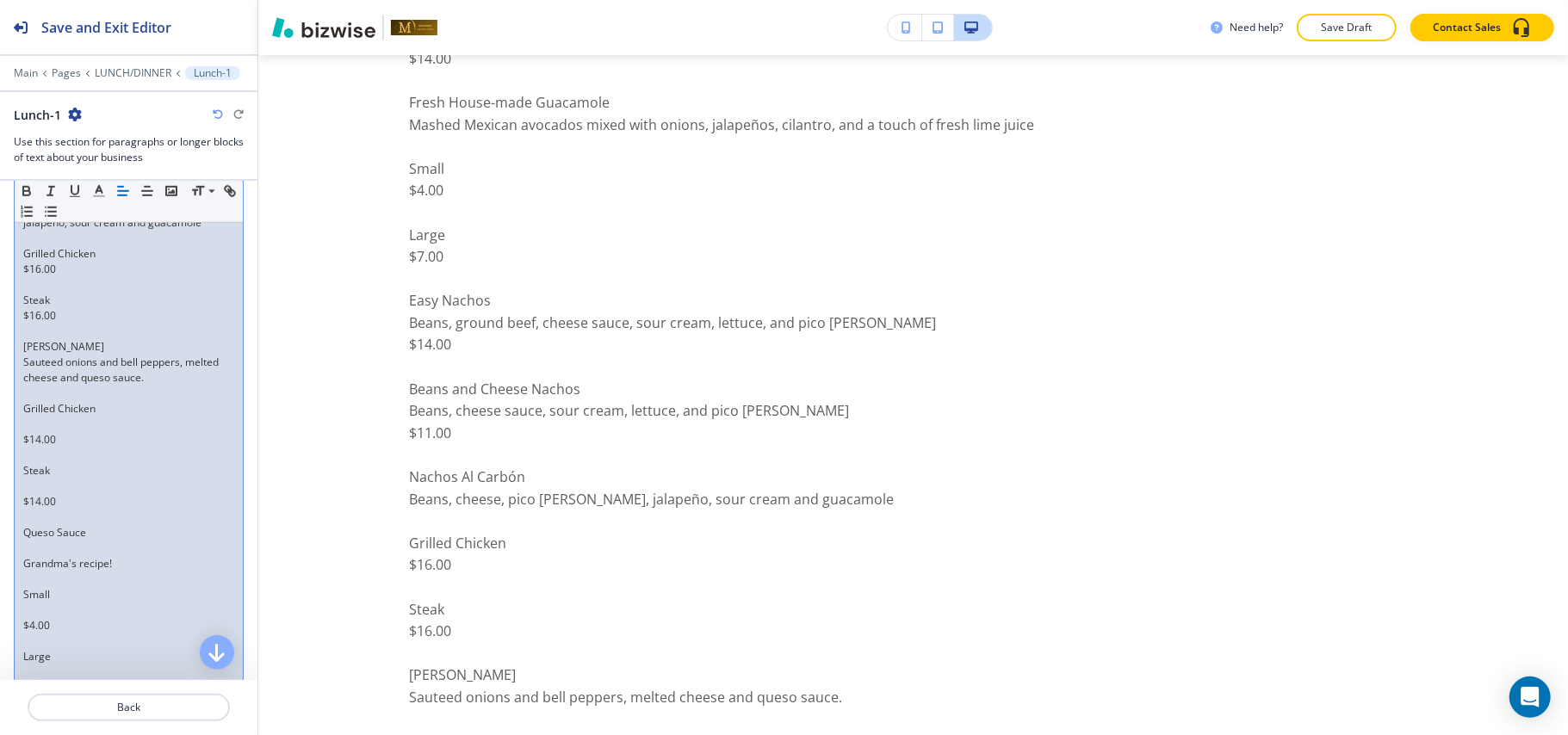
click at [31, 428] on p at bounding box center [128, 424] width 211 height 15
click at [28, 472] on p at bounding box center [128, 471] width 211 height 15
click at [28, 526] on p at bounding box center [128, 518] width 211 height 15
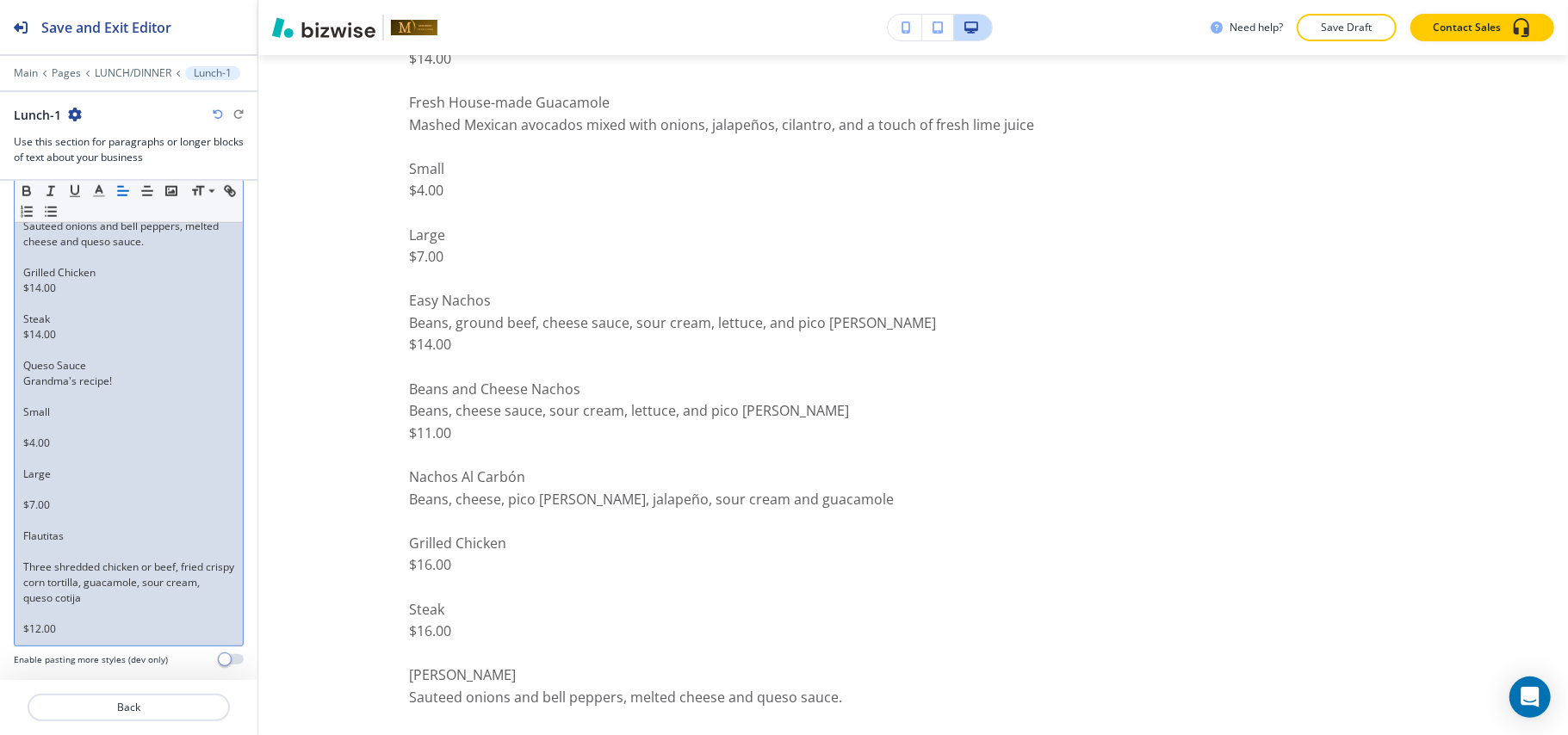
scroll to position [1199, 0]
click at [24, 421] on p at bounding box center [128, 428] width 211 height 15
click at [28, 482] on p at bounding box center [128, 490] width 211 height 15
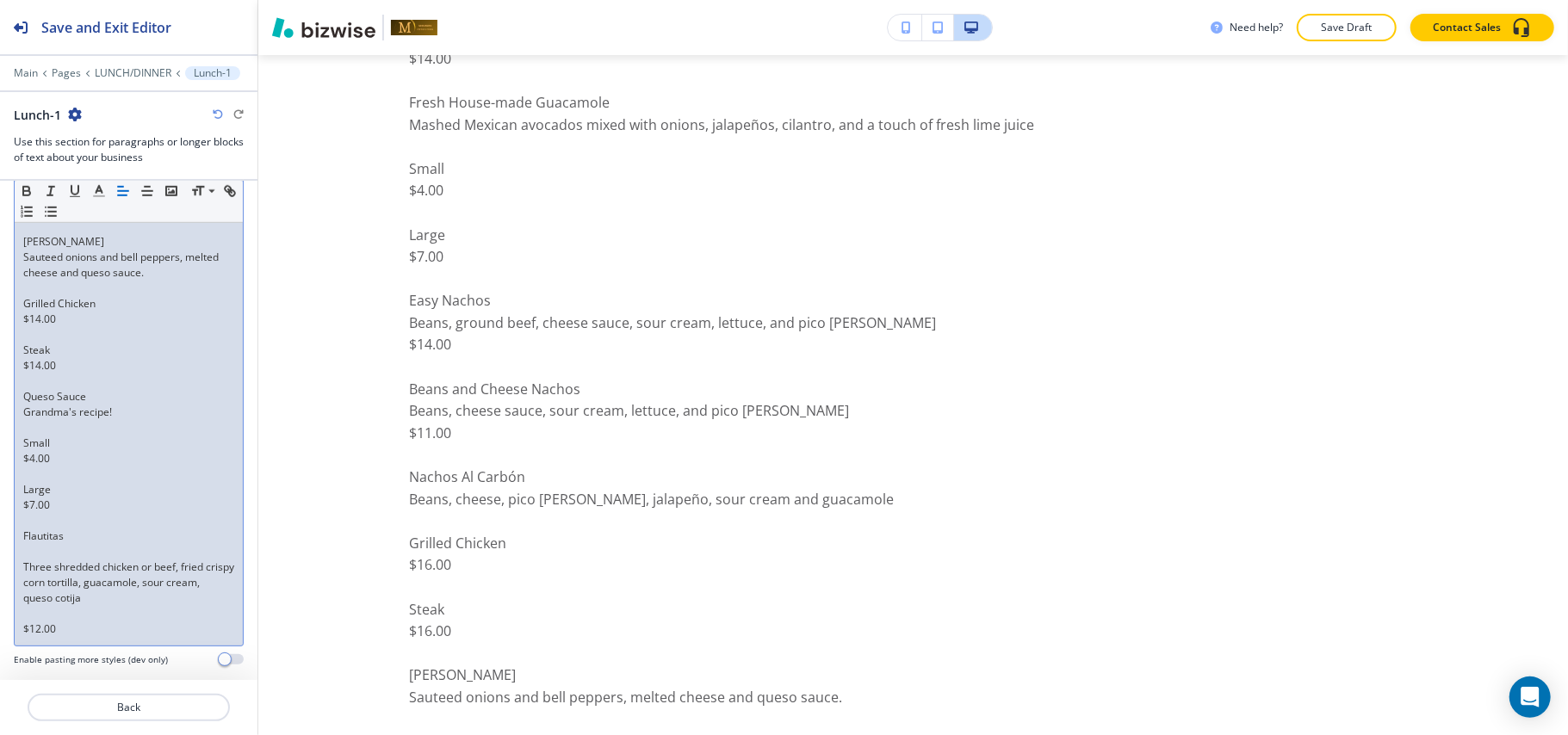
click at [29, 544] on p at bounding box center [128, 552] width 211 height 15
click at [25, 612] on p at bounding box center [128, 614] width 211 height 15
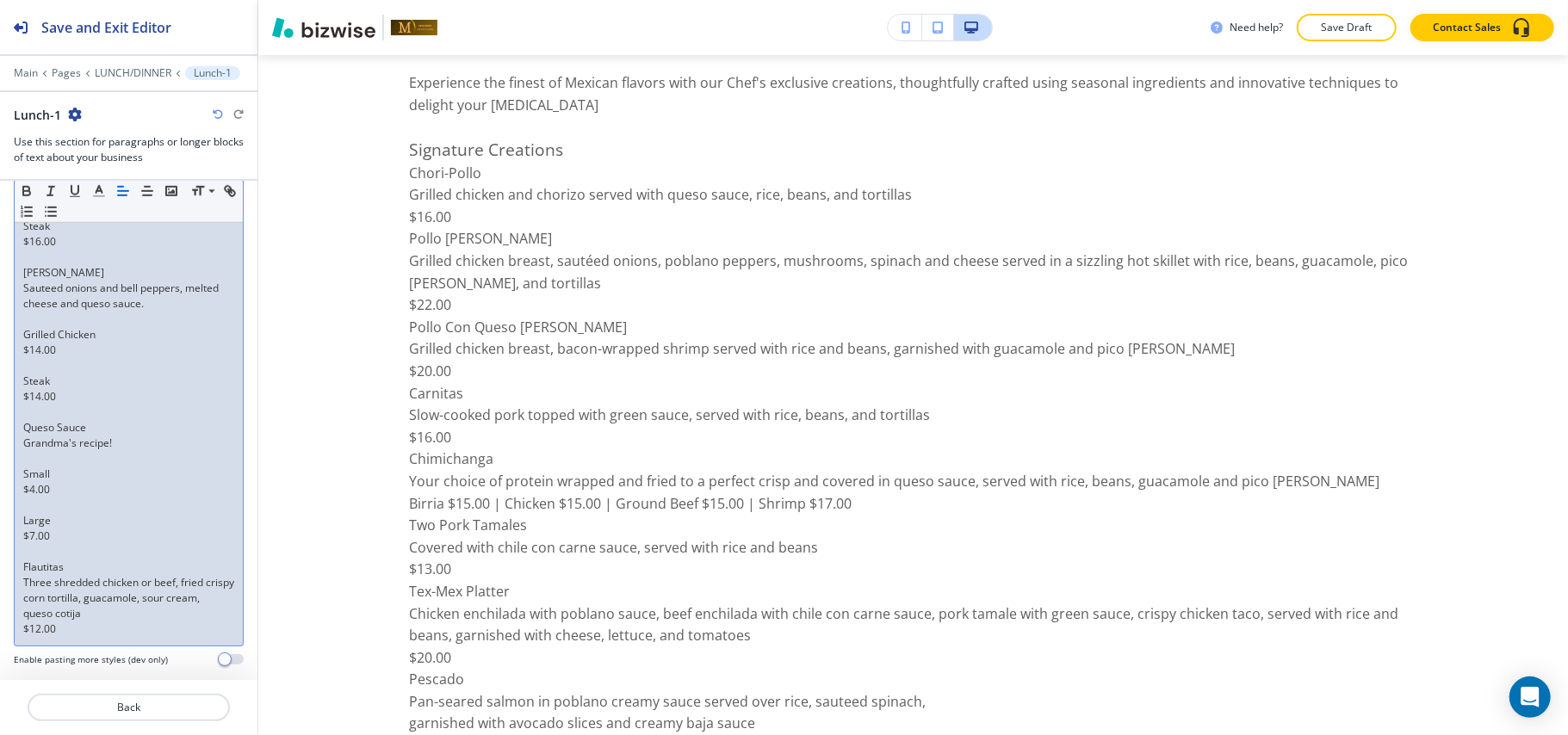
scroll to position [1021, 0]
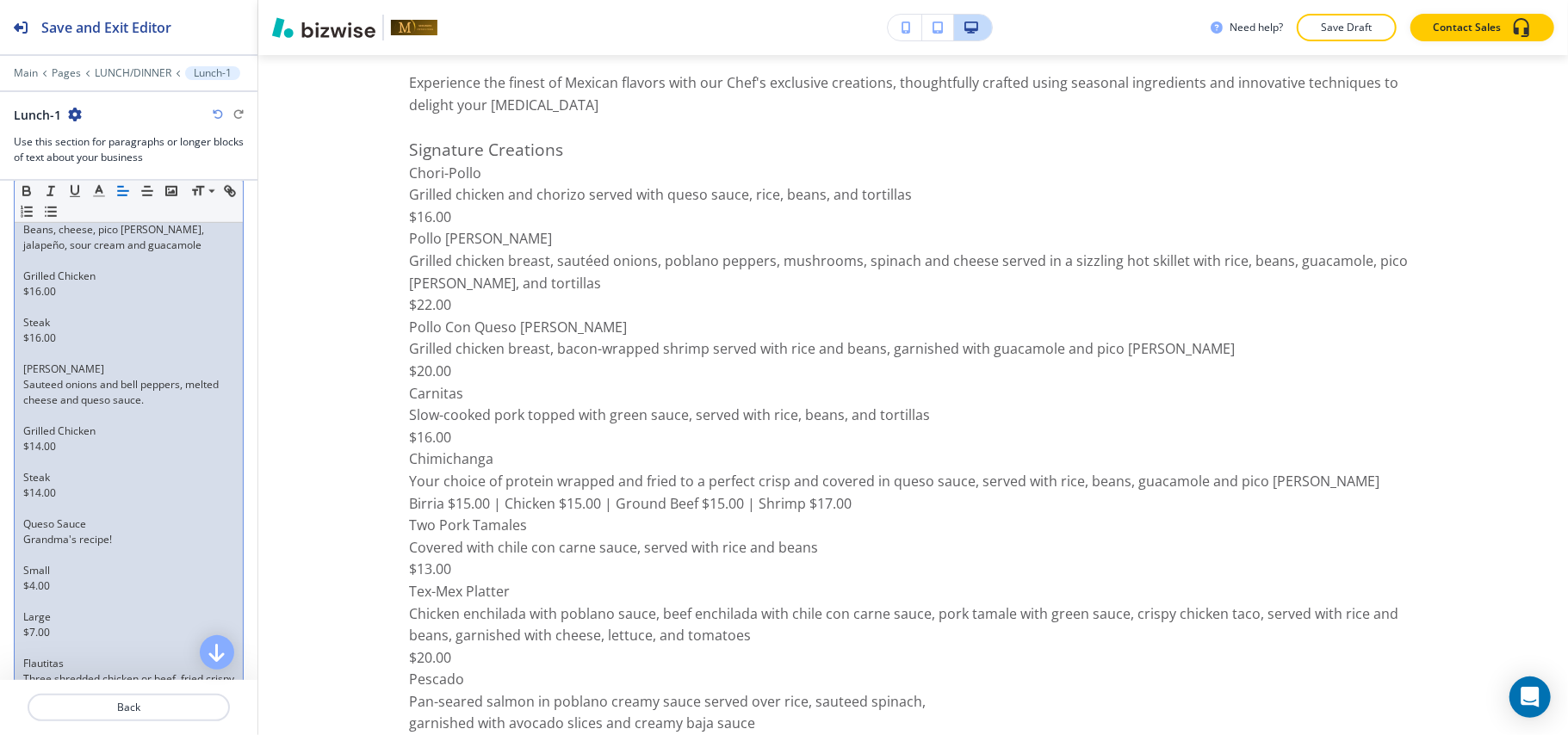
click at [18, 479] on div "Starters to Share Shrimp Brochette Eight grilled bacon-wrapped jumbo shrimp ser…" at bounding box center [128, 128] width 229 height 1226
click at [18, 446] on div "Starters to Share Shrimp Brochette Eight grilled bacon-wrapped jumbo shrimp ser…" at bounding box center [128, 113] width 229 height 1195
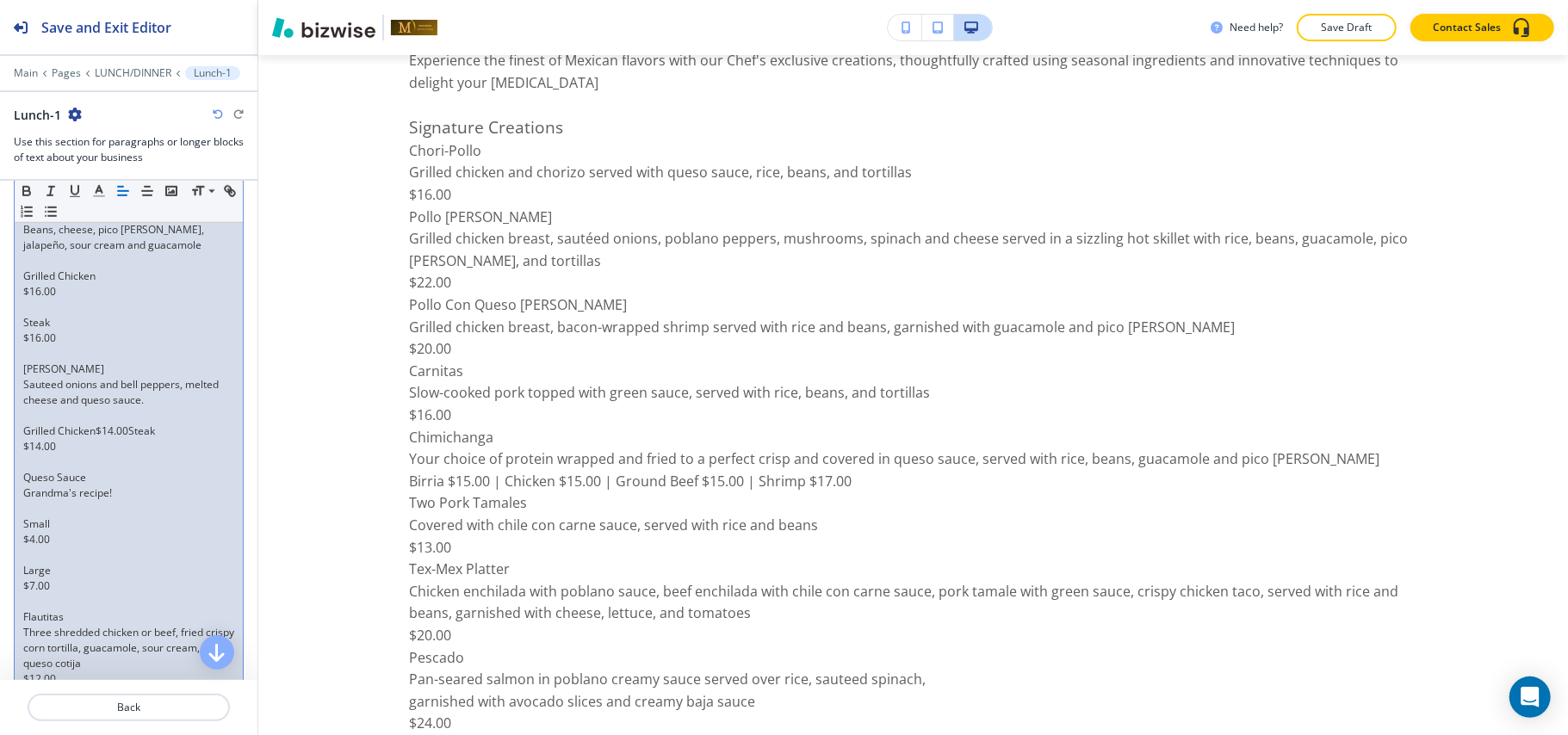
scroll to position [3909, 0]
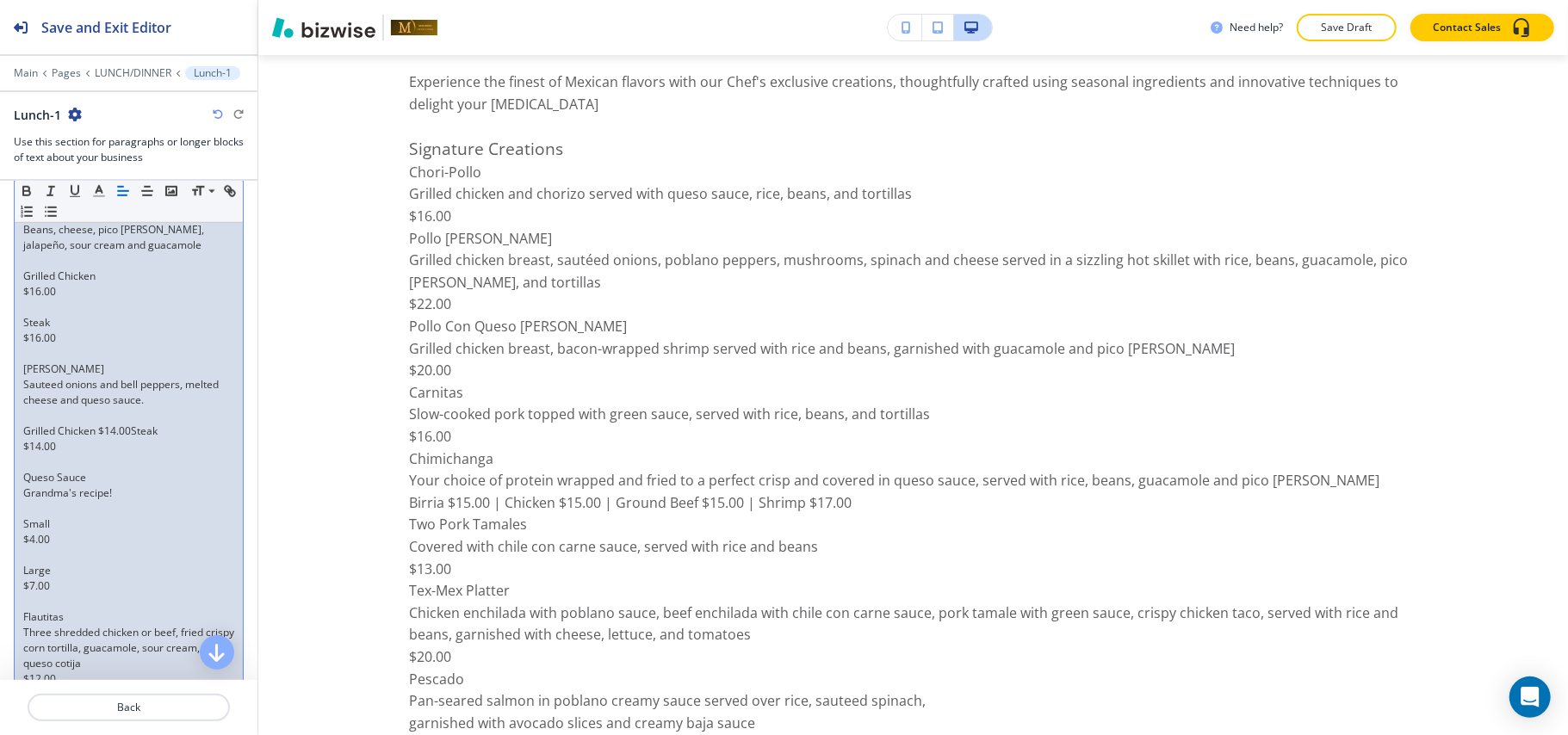
click at [134, 435] on p "Grilled Chicken $14.00Steak" at bounding box center [128, 431] width 211 height 15
click at [129, 435] on p "Grilled Chicken $14.00Steak" at bounding box center [128, 431] width 211 height 15
click at [21, 486] on div "Starters to Share Shrimp Brochette Eight grilled bacon-wrapped jumbo shrimp ser…" at bounding box center [128, 105] width 229 height 1180
click at [84, 446] on p "$14.00" at bounding box center [128, 447] width 211 height 15
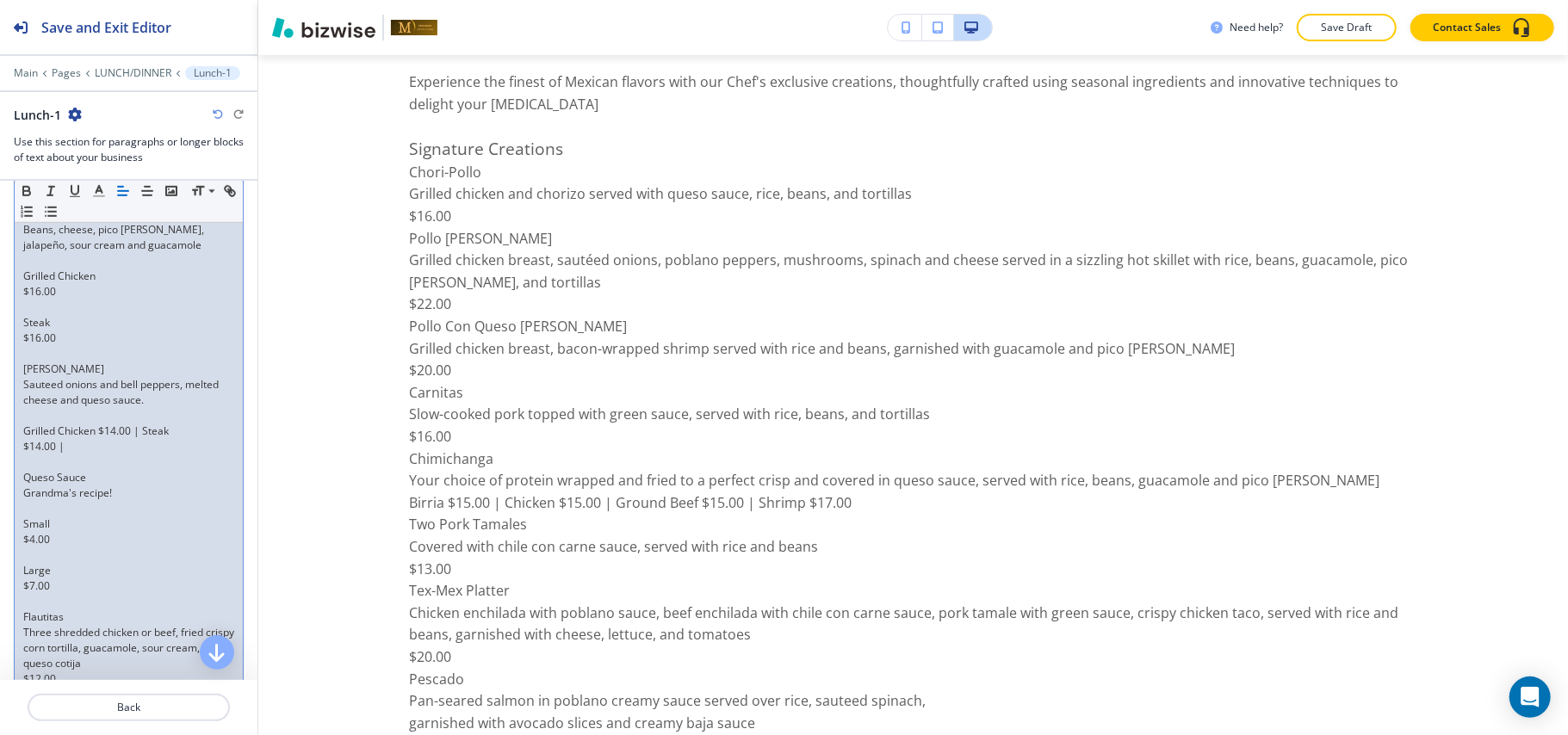
click at [21, 482] on div "Starters to Share Shrimp Brochette Eight grilled bacon-wrapped jumbo shrimp ser…" at bounding box center [128, 105] width 229 height 1180
click at [100, 453] on p "$14.00 |" at bounding box center [128, 447] width 211 height 15
drag, startPoint x: 77, startPoint y: 456, endPoint x: 53, endPoint y: 449, distance: 25.0
click at [53, 449] on div "Starters to Share Shrimp Brochette Eight grilled bacon-wrapped jumbo shrimp ser…" at bounding box center [128, 105] width 229 height 1180
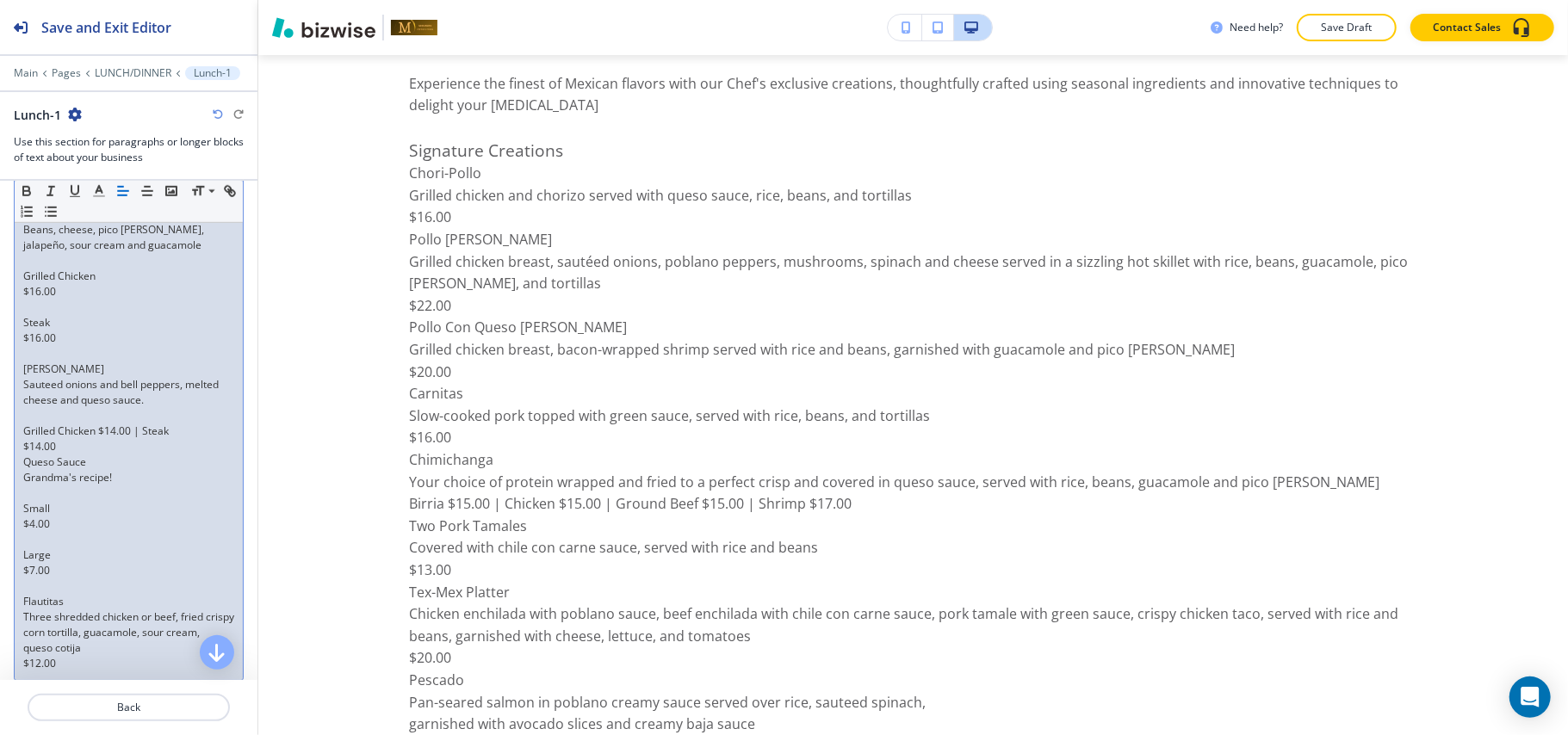
click at [80, 507] on p "Small" at bounding box center [128, 509] width 211 height 15
click at [63, 524] on p "$4.00" at bounding box center [128, 525] width 211 height 15
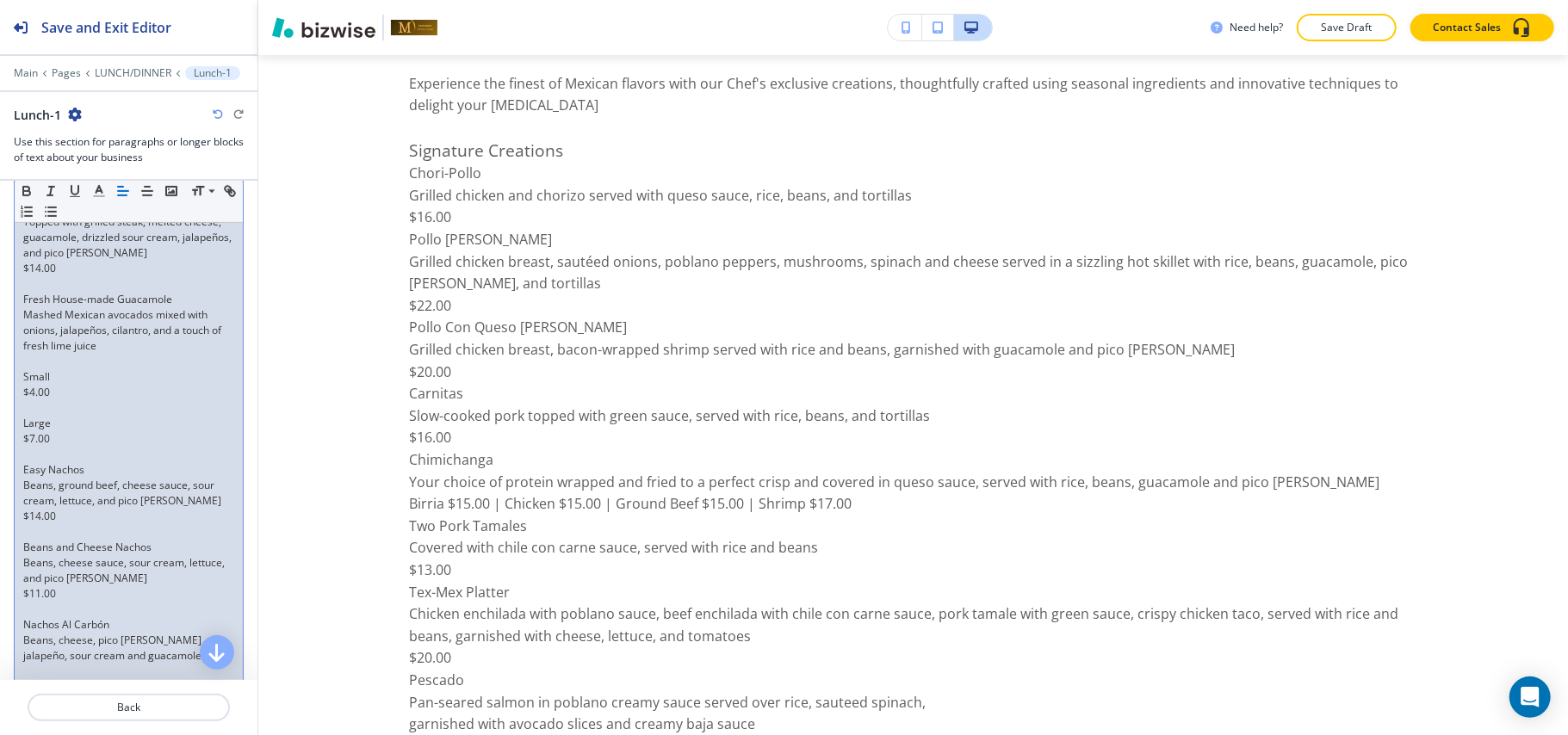
scroll to position [584, 0]
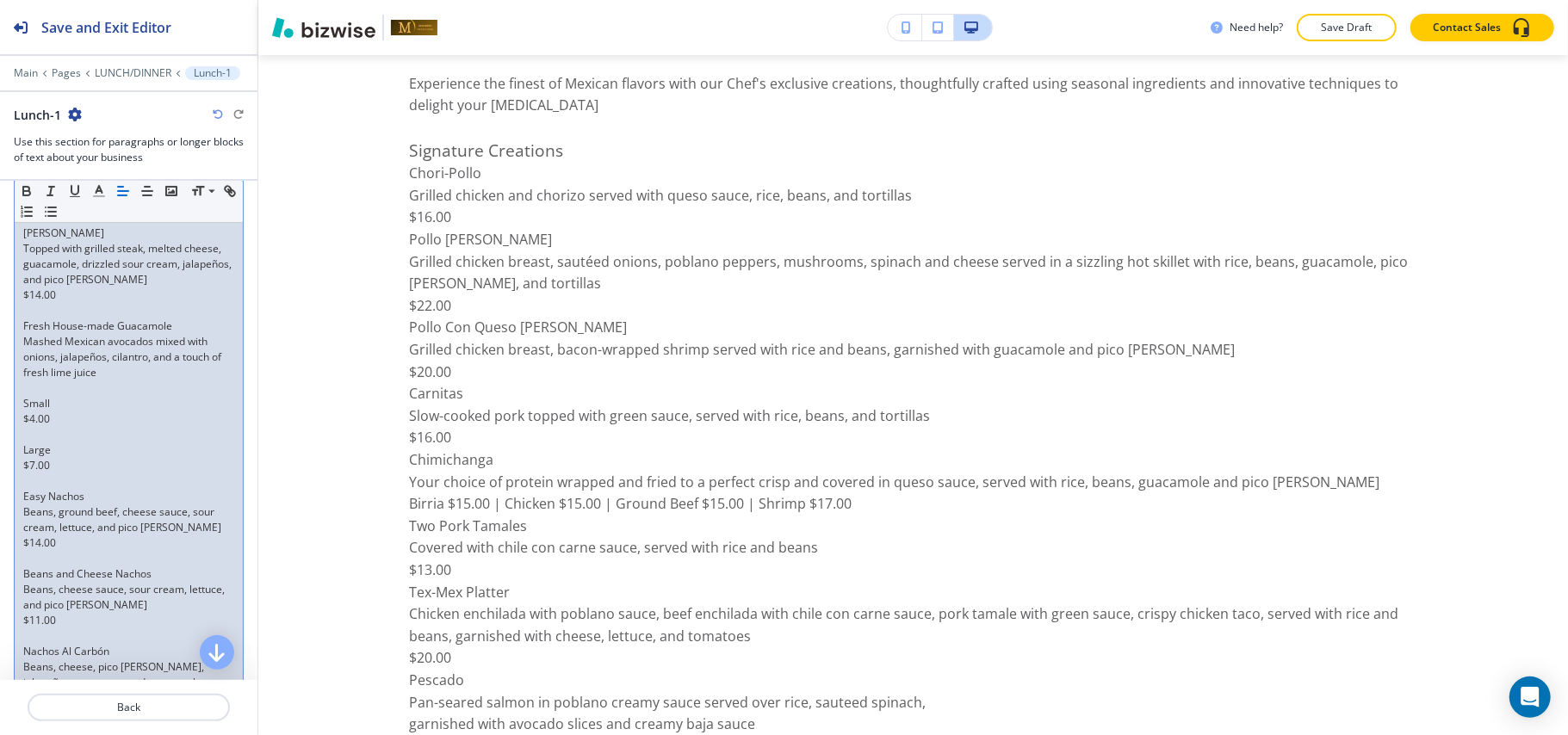
click at [73, 449] on p "Large" at bounding box center [128, 450] width 211 height 15
click at [45, 435] on p at bounding box center [128, 435] width 211 height 15
click at [19, 418] on div "Starters to Share Shrimp Brochette Eight grilled bacon-wrapped jumbo shrimp ser…" at bounding box center [128, 528] width 229 height 1149
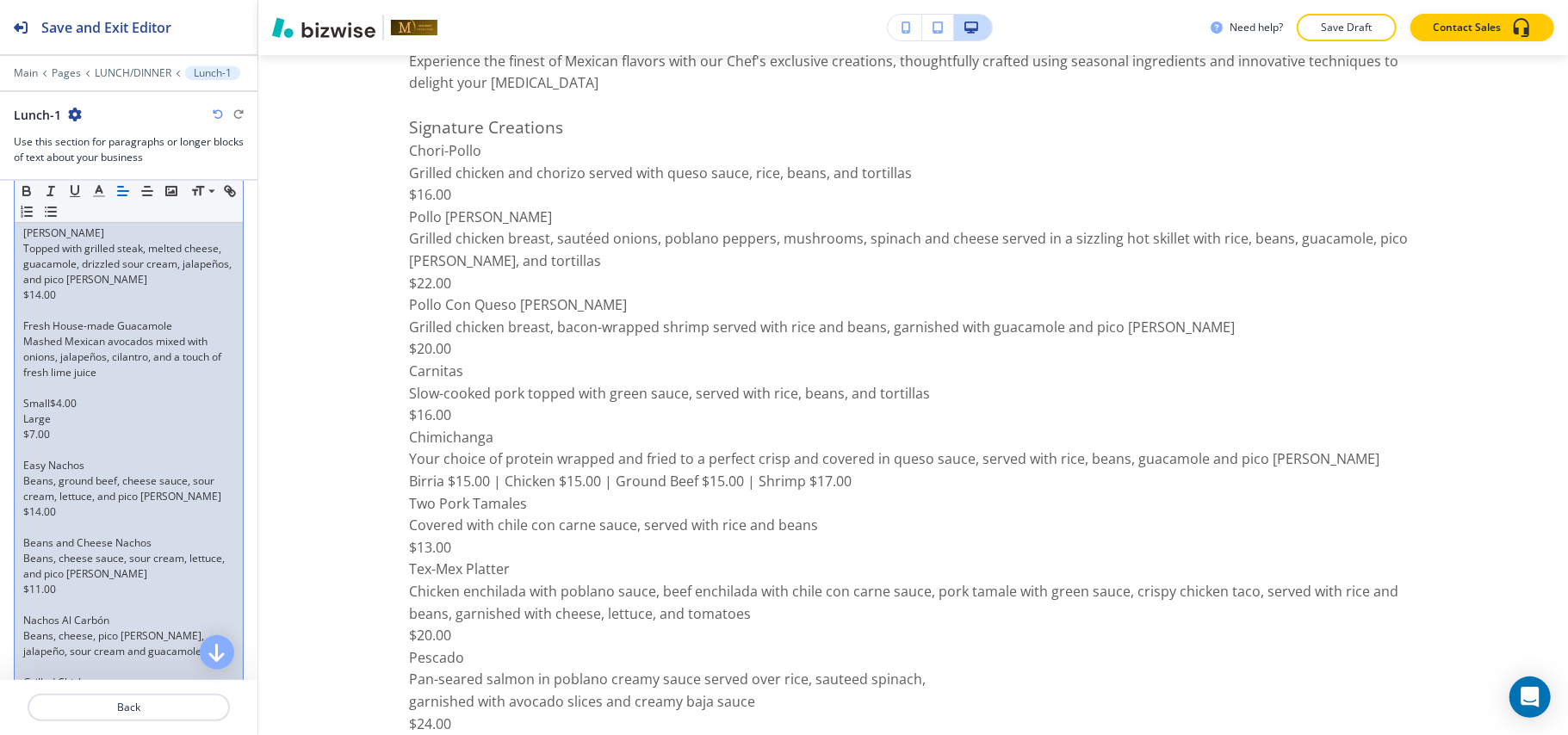
scroll to position [3843, 0]
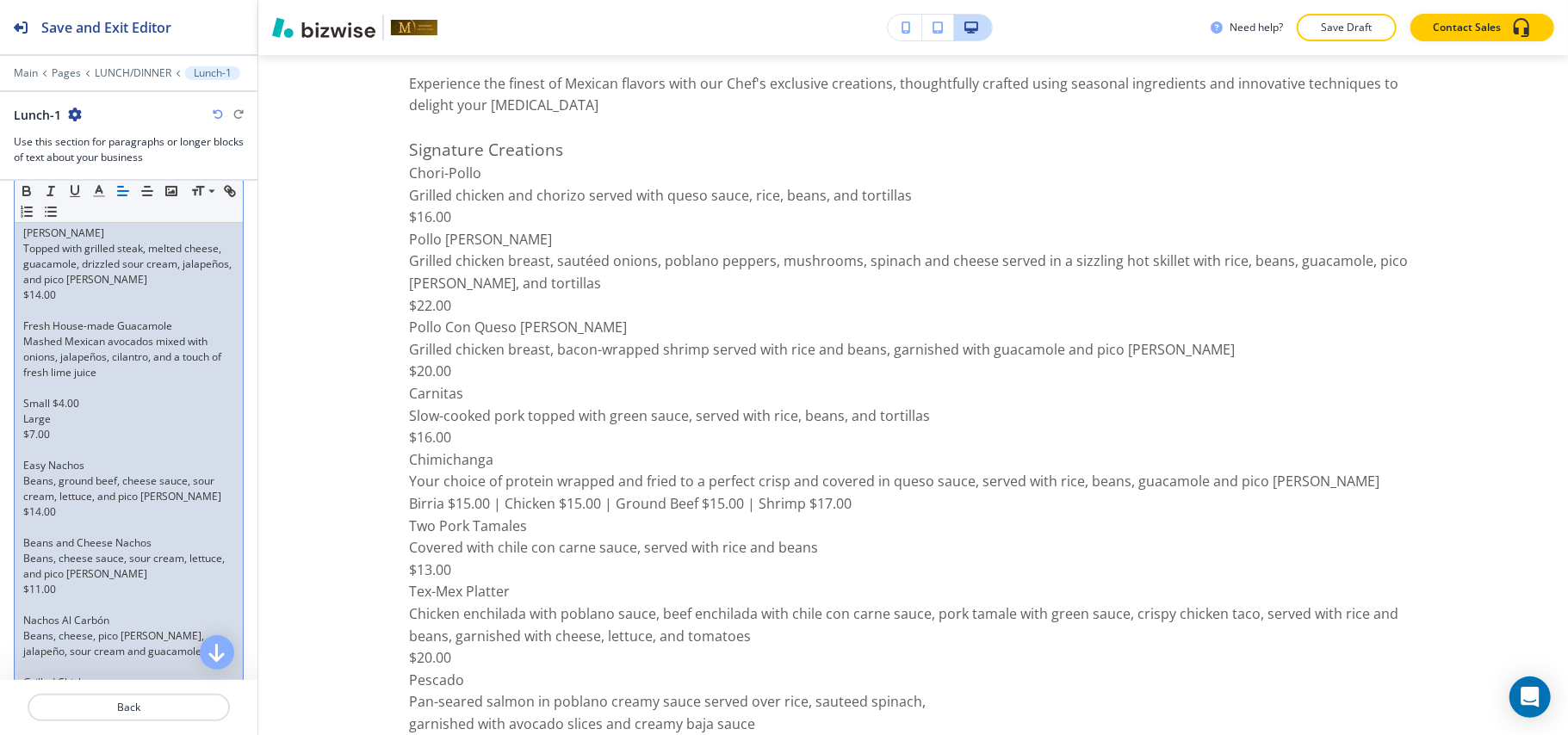
click at [26, 415] on p "Large" at bounding box center [128, 420] width 211 height 15
click at [12, 424] on div "Section Body Small Normal Large Huge Starters to Share Shrimp Brochette Eight g…" at bounding box center [128, 504] width 257 height 1233
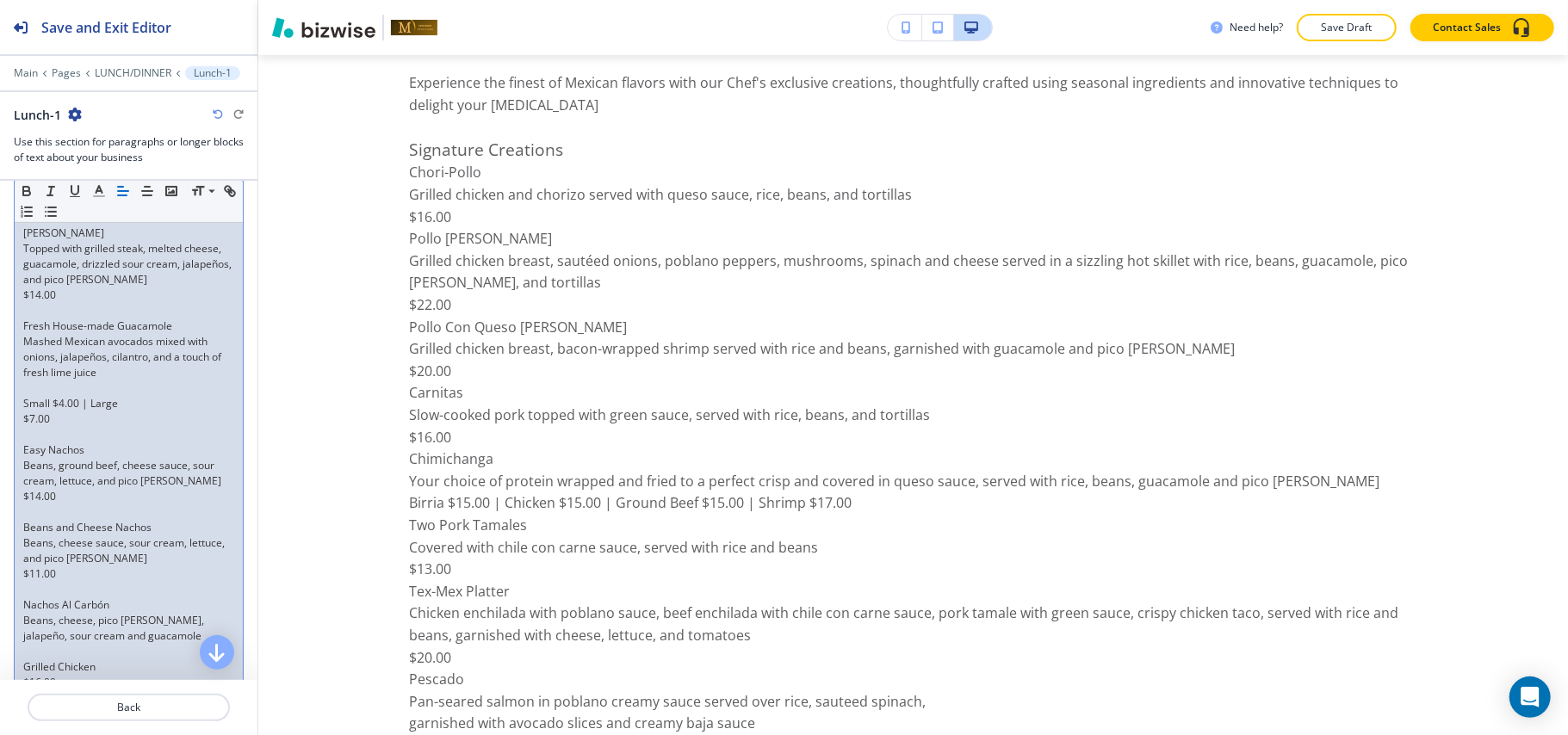
click at [20, 429] on div "Starters to Share Shrimp Brochette Eight grilled bacon-wrapped jumbo shrimp ser…" at bounding box center [128, 512] width 229 height 1118
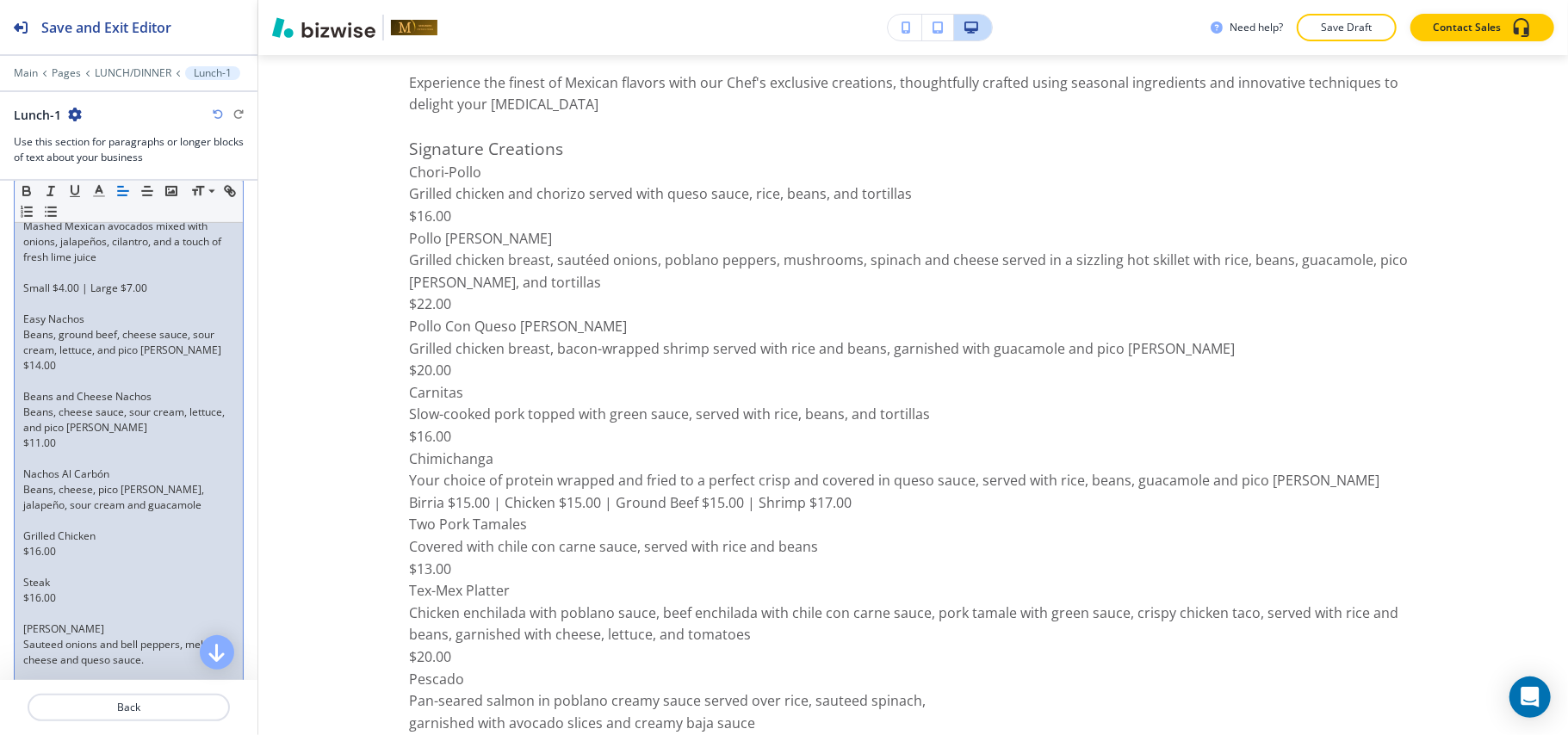
scroll to position [814, 0]
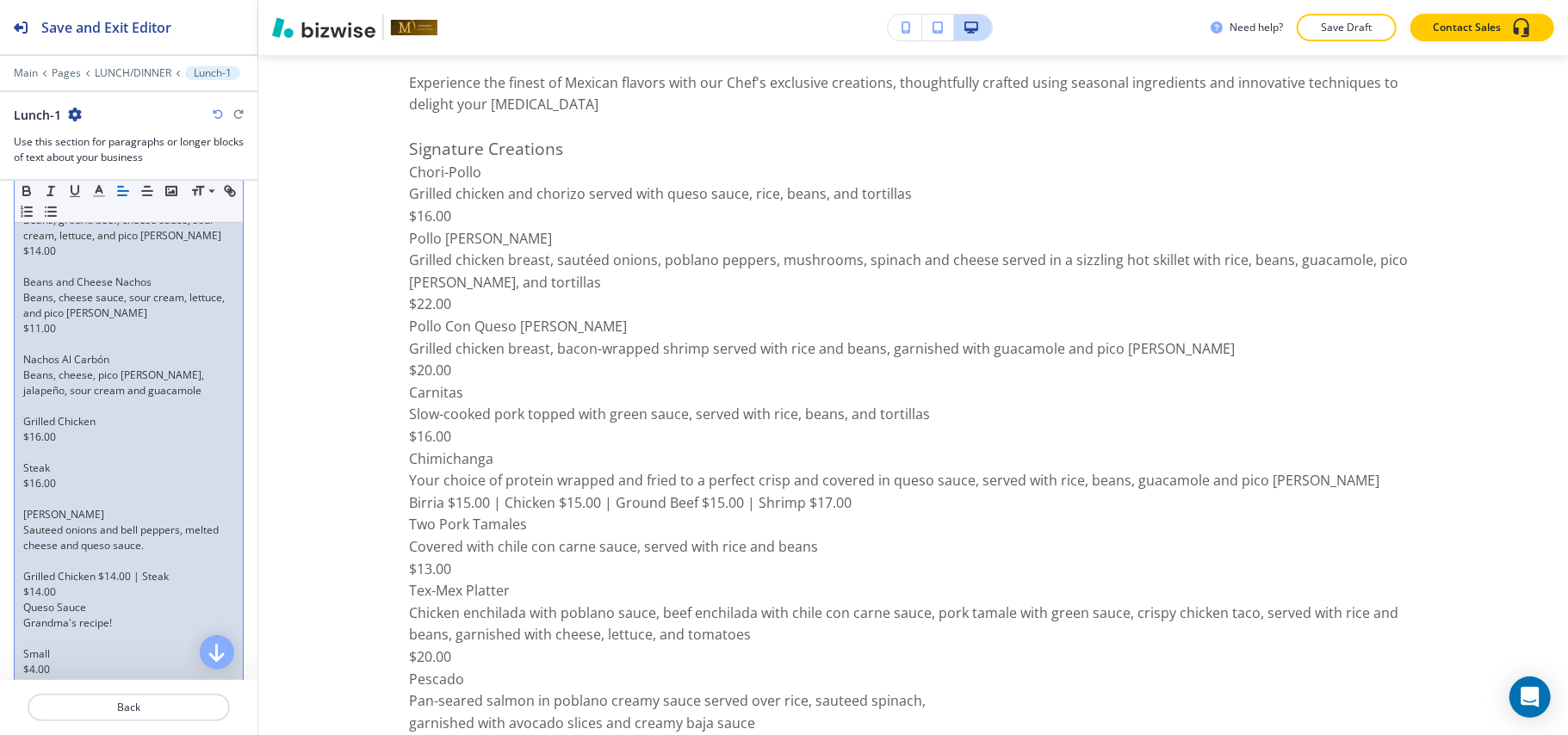
click at [29, 453] on p at bounding box center [128, 453] width 211 height 15
click at [21, 441] on div "Starters to Share Shrimp Brochette Eight grilled bacon-wrapped jumbo shrimp ser…" at bounding box center [128, 274] width 229 height 1102
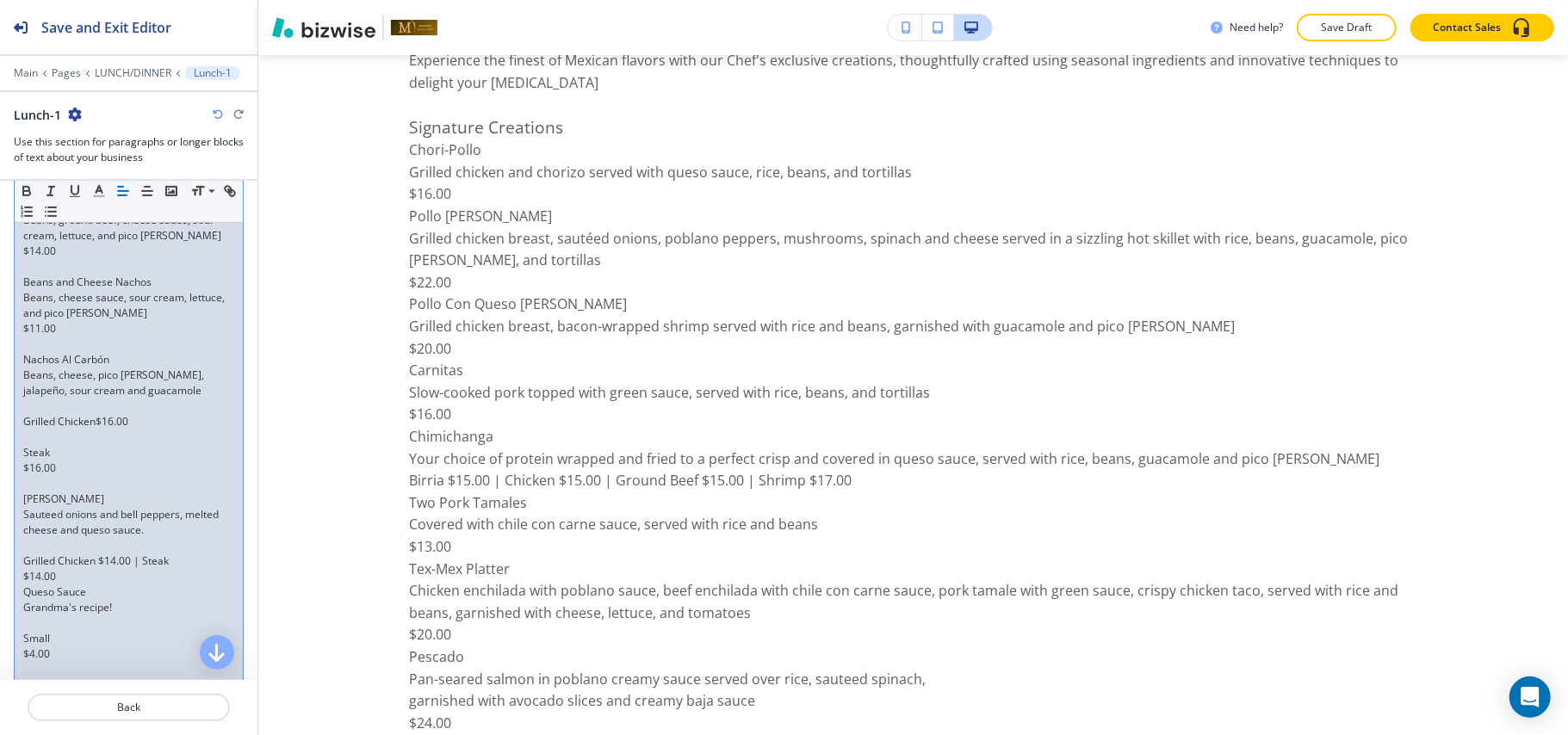
scroll to position [3776, 0]
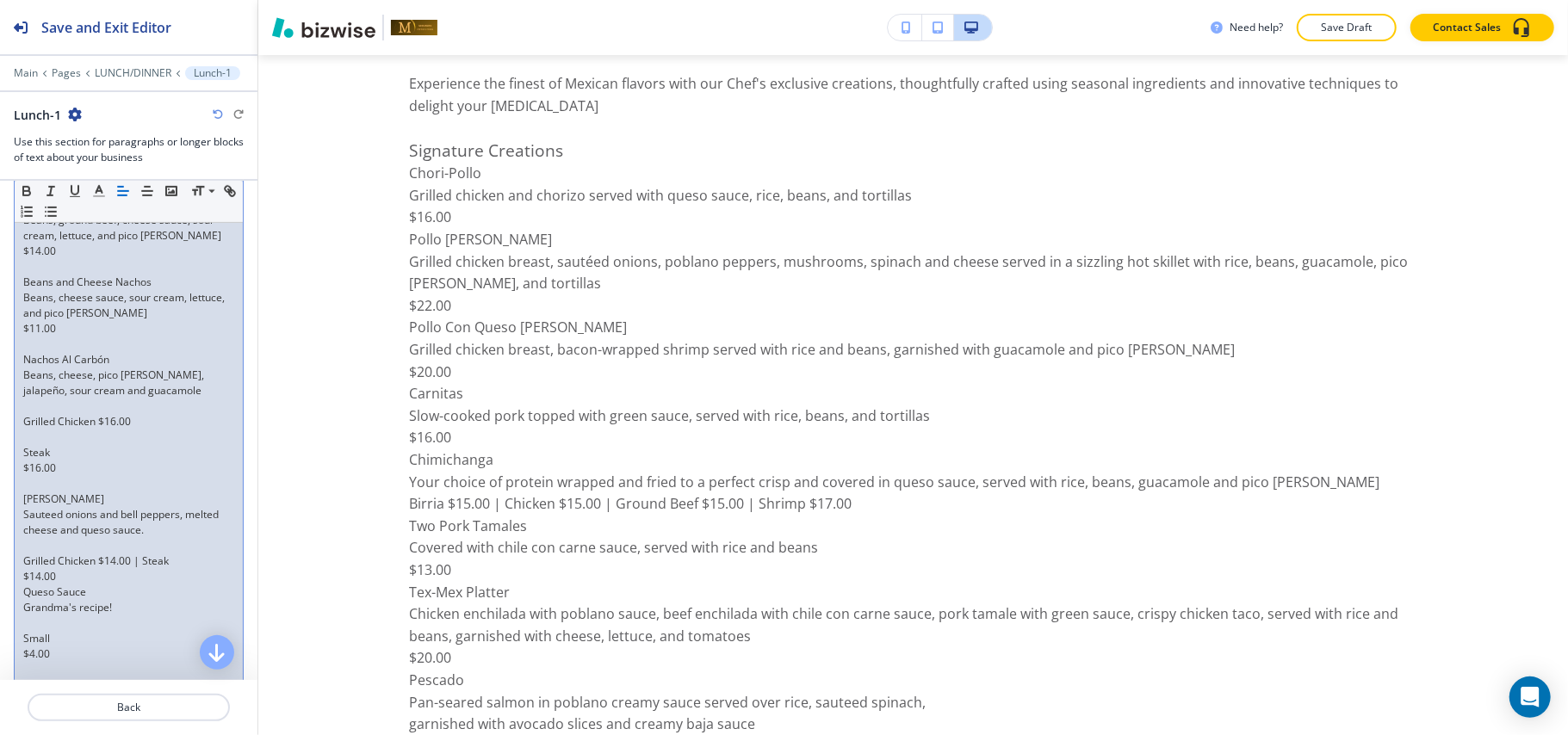
click at [20, 458] on div "Starters to Share Shrimp Brochette Eight grilled bacon-wrapped jumbo shrimp ser…" at bounding box center [128, 266] width 229 height 1087
click at [24, 443] on p "$16.00" at bounding box center [128, 438] width 211 height 15
click at [17, 549] on div "Starters to Share Shrimp Brochette Eight grilled bacon-wrapped jumbo shrimp ser…" at bounding box center [128, 243] width 229 height 1041
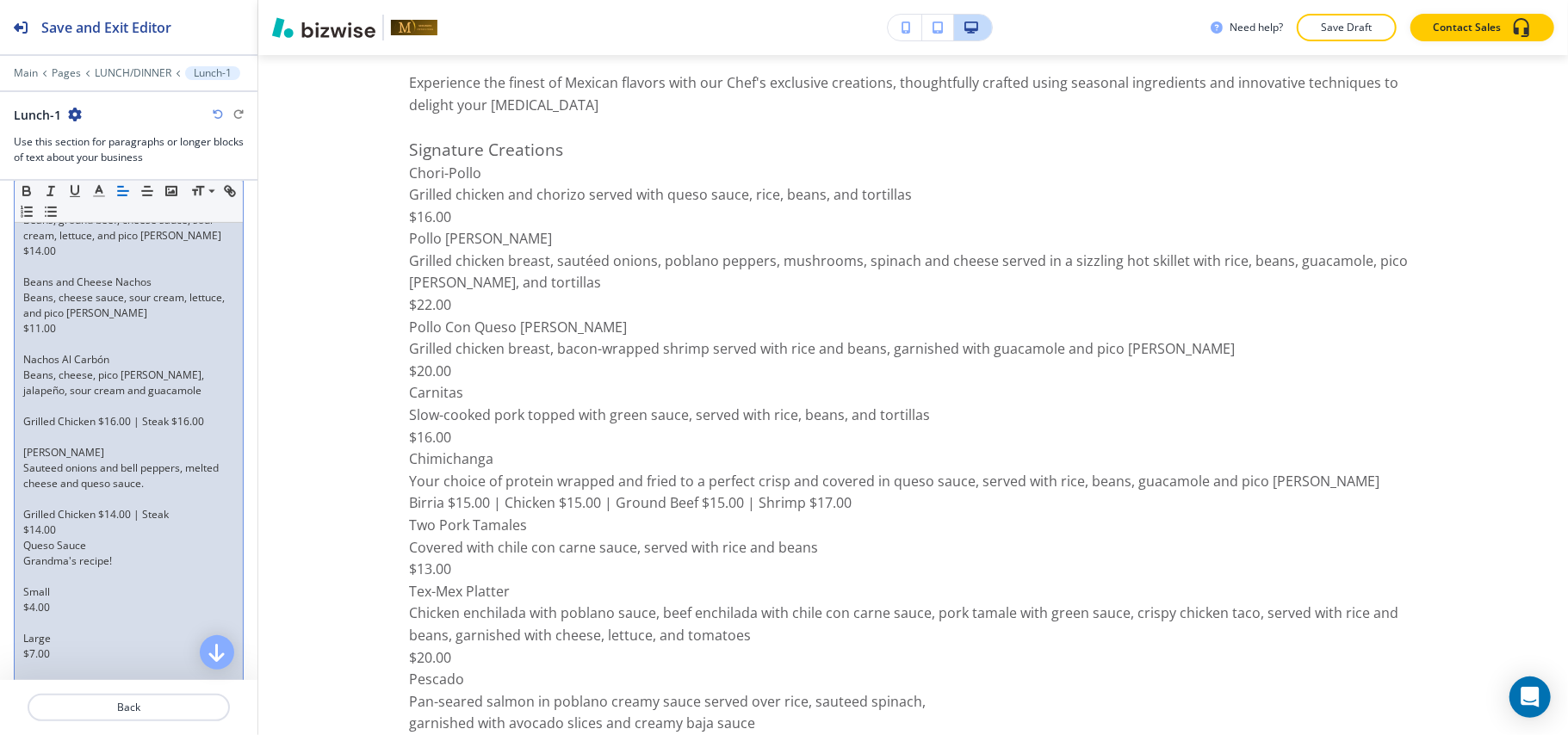
scroll to position [3688, 0]
click at [171, 534] on p "$14.00 | Queso Sauce" at bounding box center [128, 531] width 211 height 15
drag, startPoint x: 68, startPoint y: 534, endPoint x: 53, endPoint y: 534, distance: 15.0
click at [53, 534] on p "$14.00 | Queso Sauce" at bounding box center [128, 531] width 211 height 15
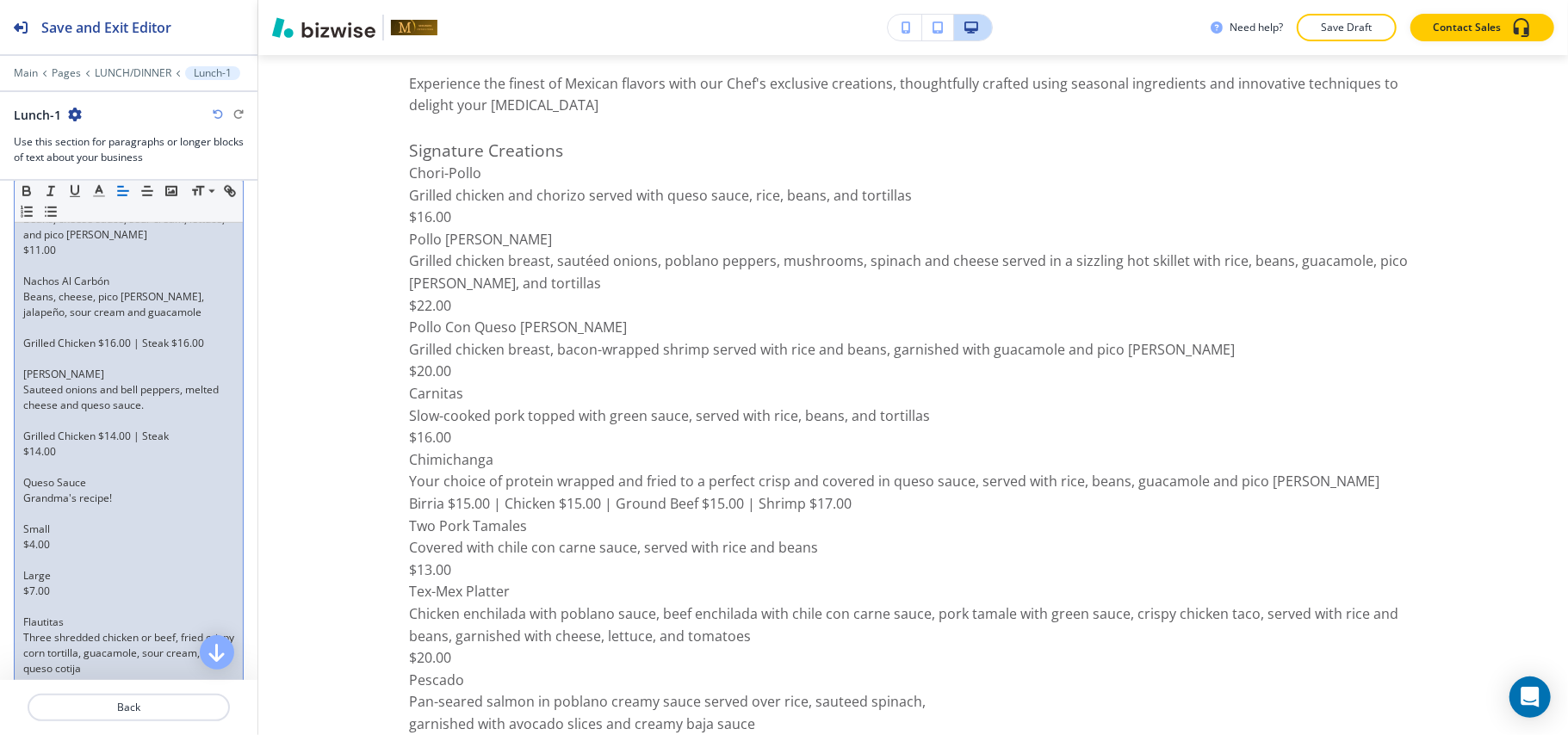
scroll to position [966, 0]
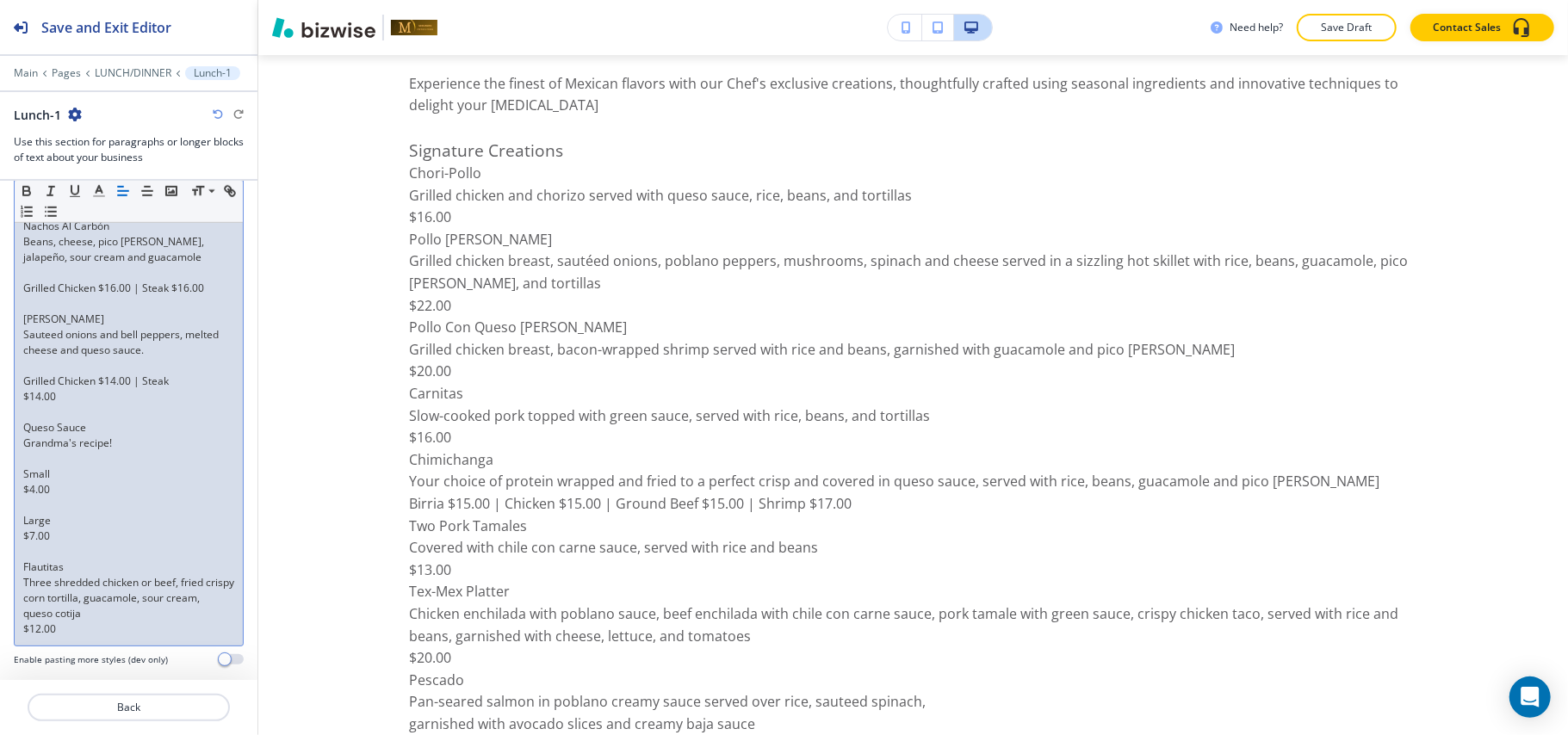
click at [41, 498] on p at bounding box center [128, 505] width 211 height 15
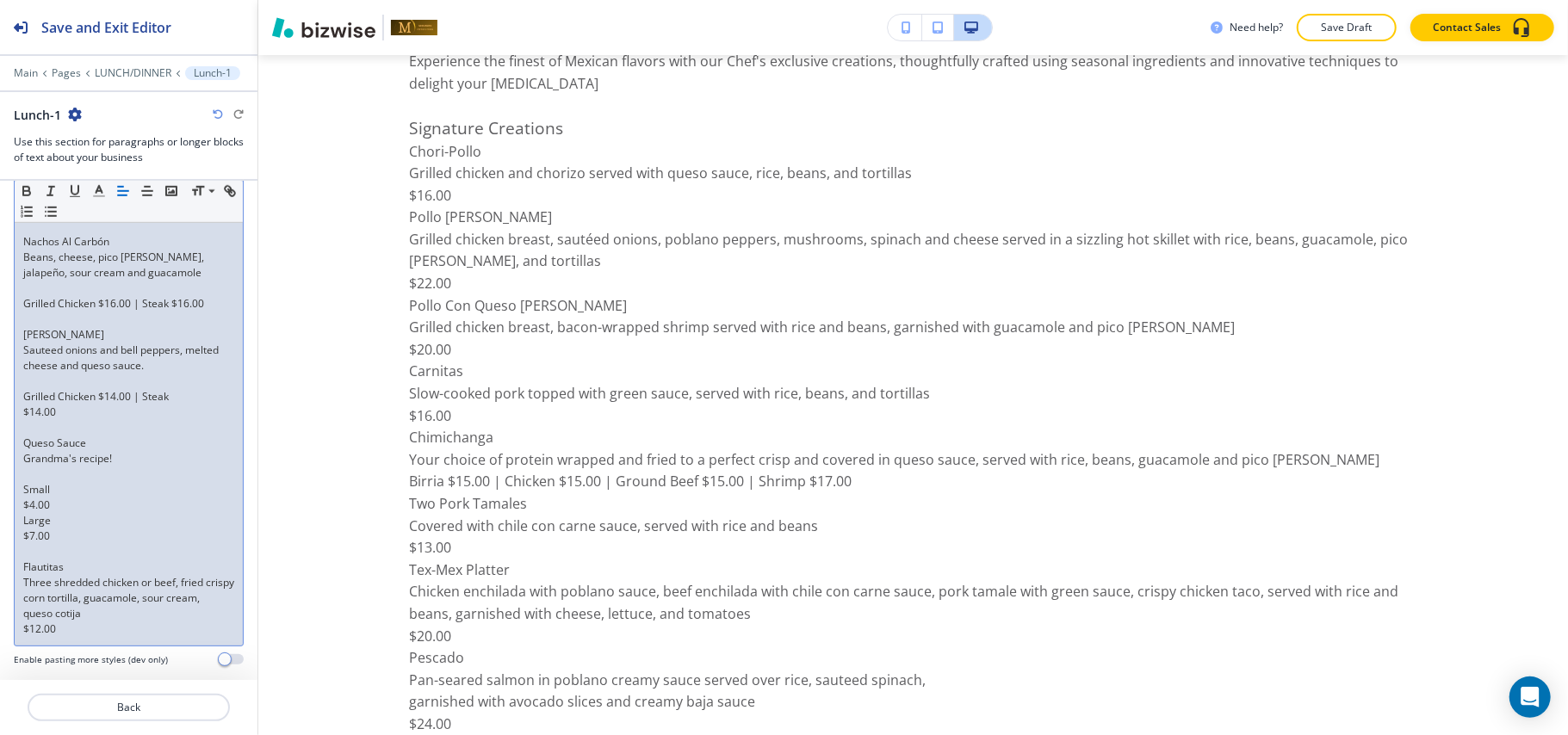
scroll to position [3711, 0]
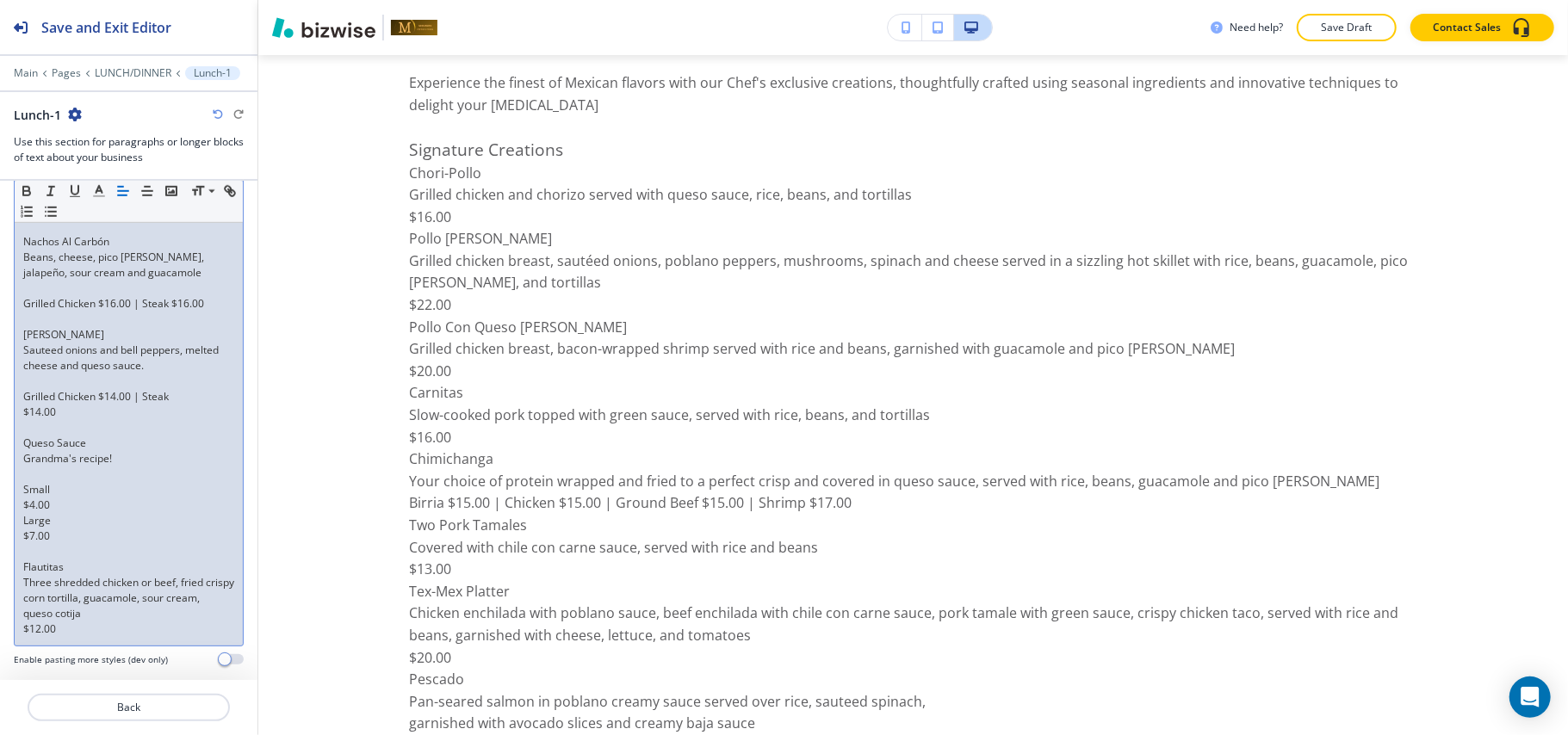
click at [17, 487] on div "Starters to Share Shrimp Brochette Eight grilled bacon-wrapped jumbo shrimp ser…" at bounding box center [128, 125] width 229 height 1041
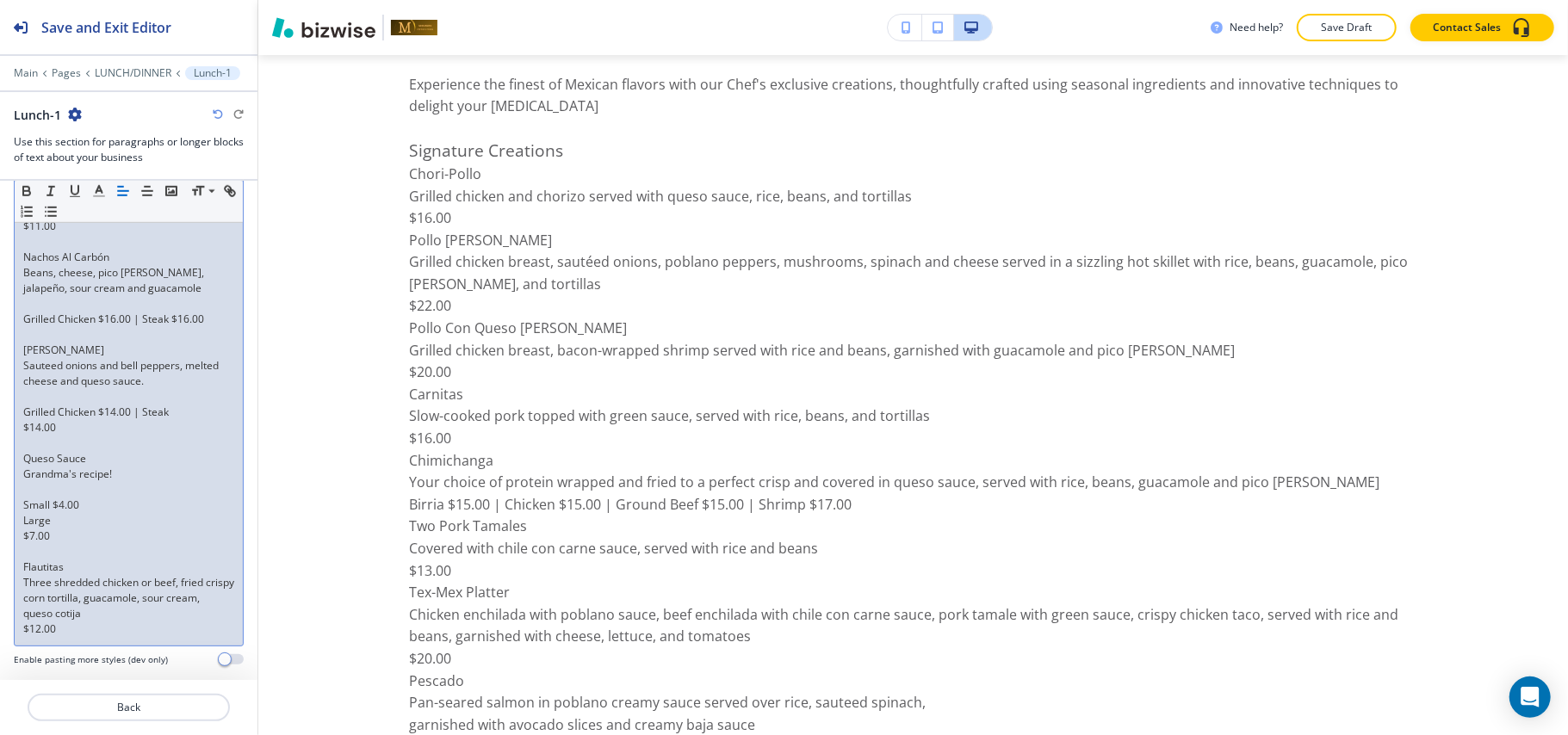
click at [14, 510] on div "Small Normal Large Huge Starters to Share Shrimp Brochette Eight grilled bacon-…" at bounding box center [128, 113] width 230 height 1069
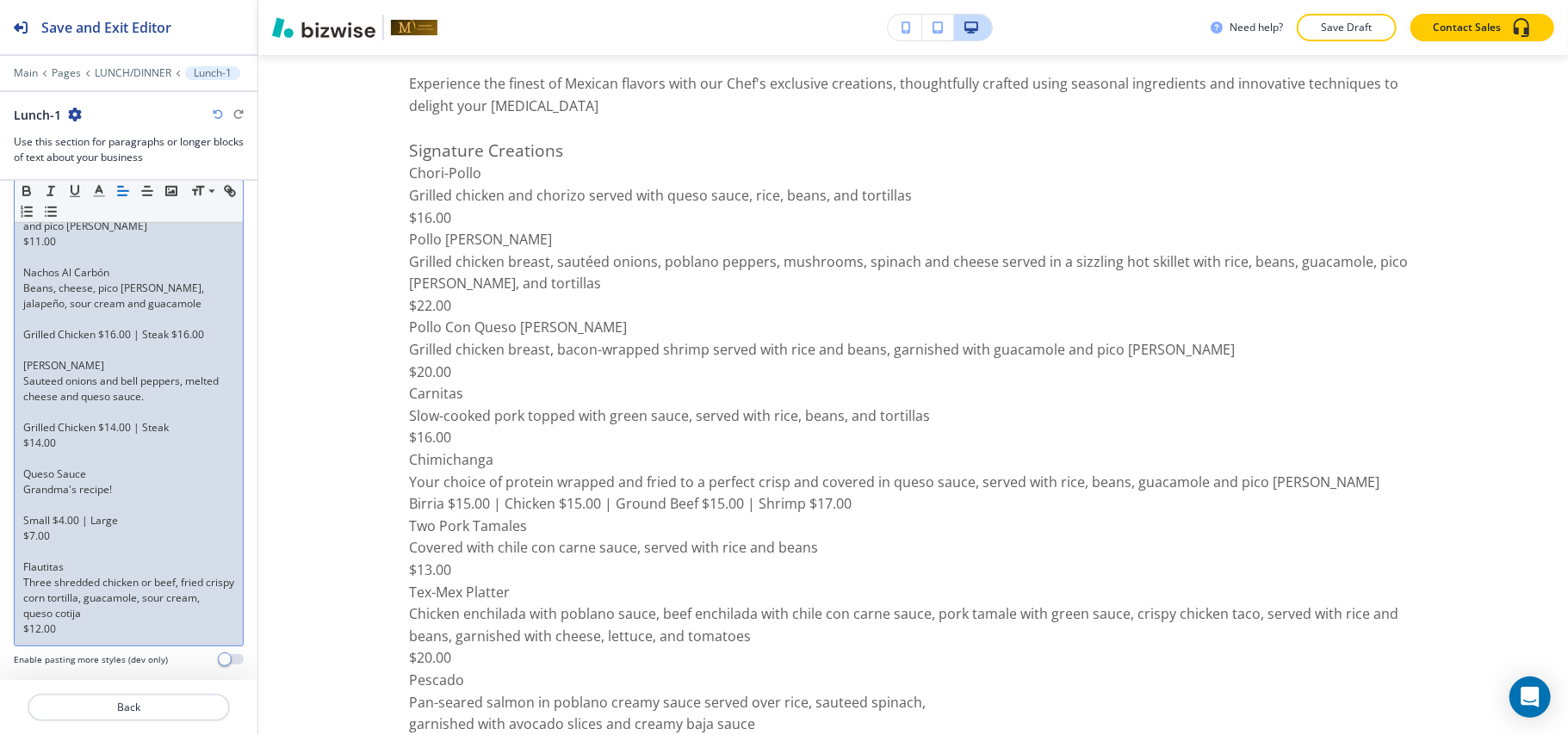
click at [21, 520] on div "Starters to Share Shrimp Brochette Eight grilled bacon-wrapped jumbo shrimp ser…" at bounding box center [128, 141] width 229 height 1009
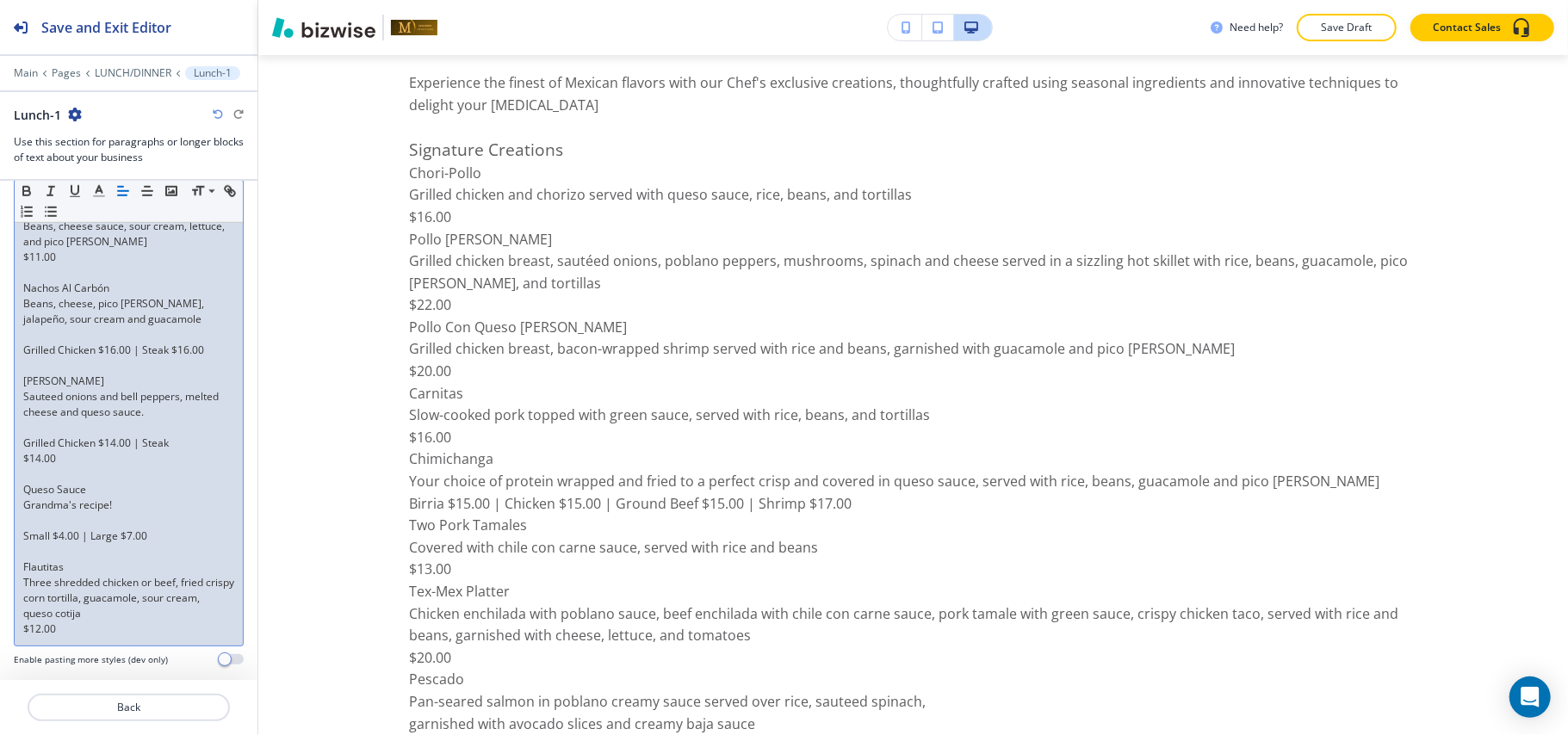
click at [18, 628] on div "Starters to Share Shrimp Brochette Eight grilled bacon-wrapped jumbo shrimp ser…" at bounding box center [128, 149] width 229 height 994
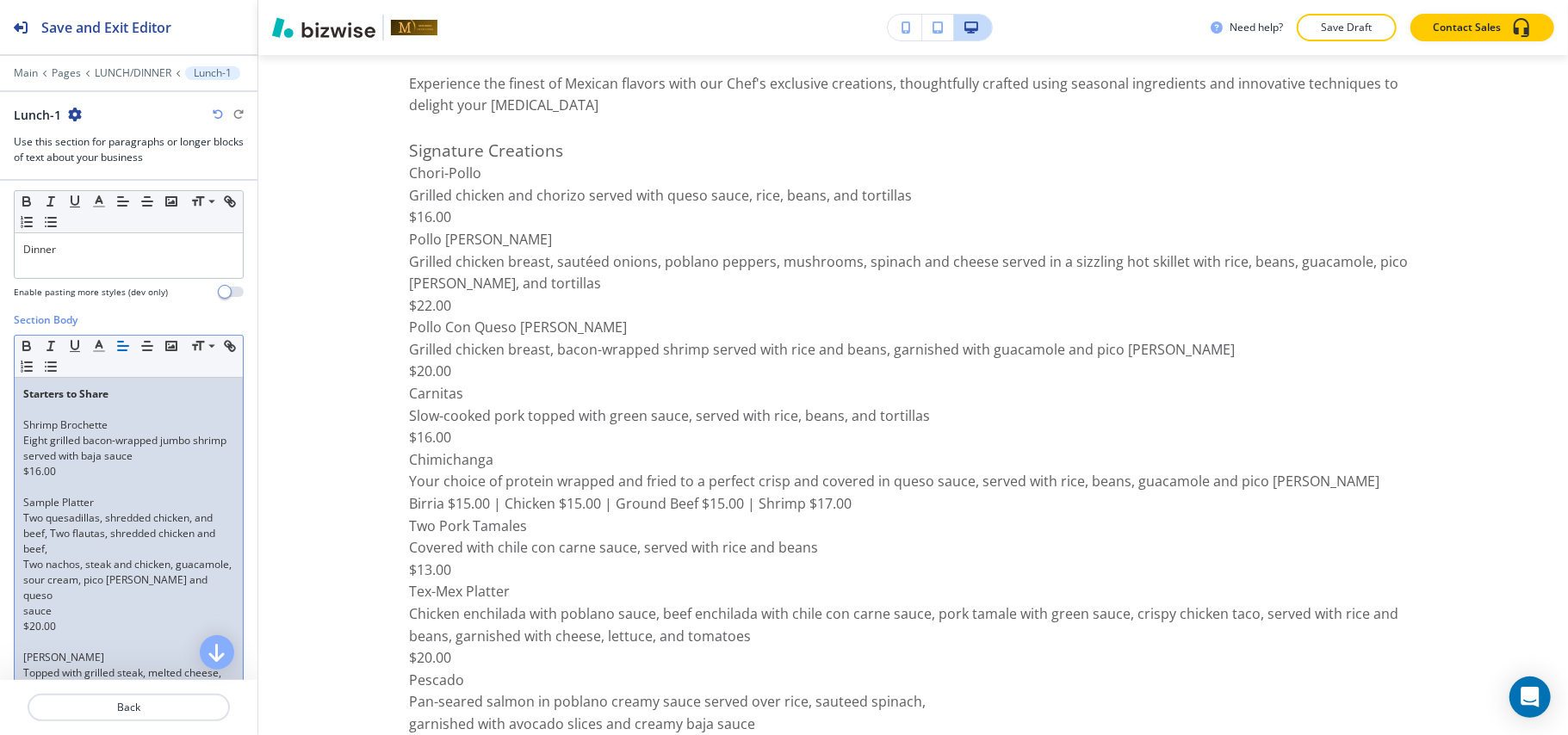
scroll to position [200, 0]
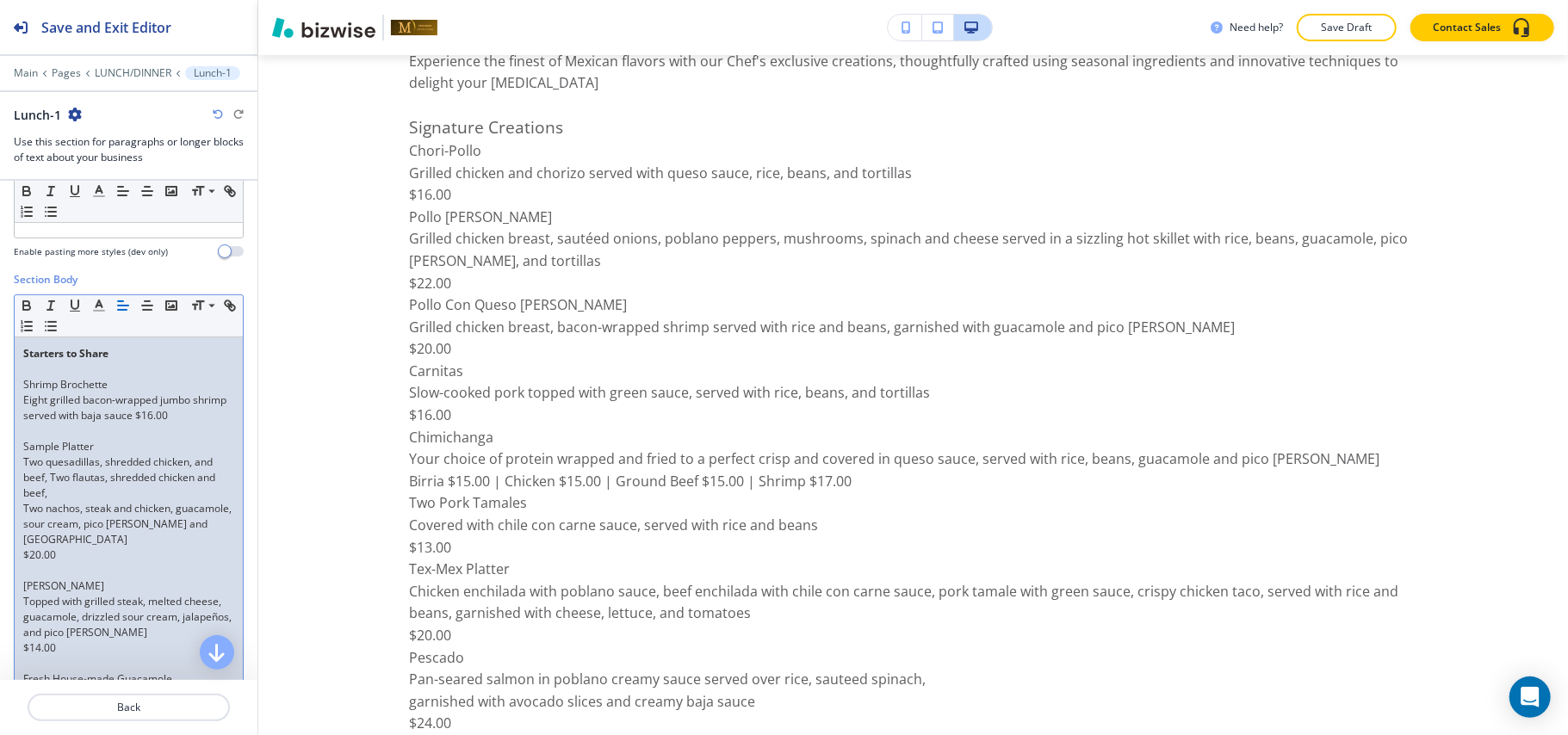
scroll to position [3578, 0]
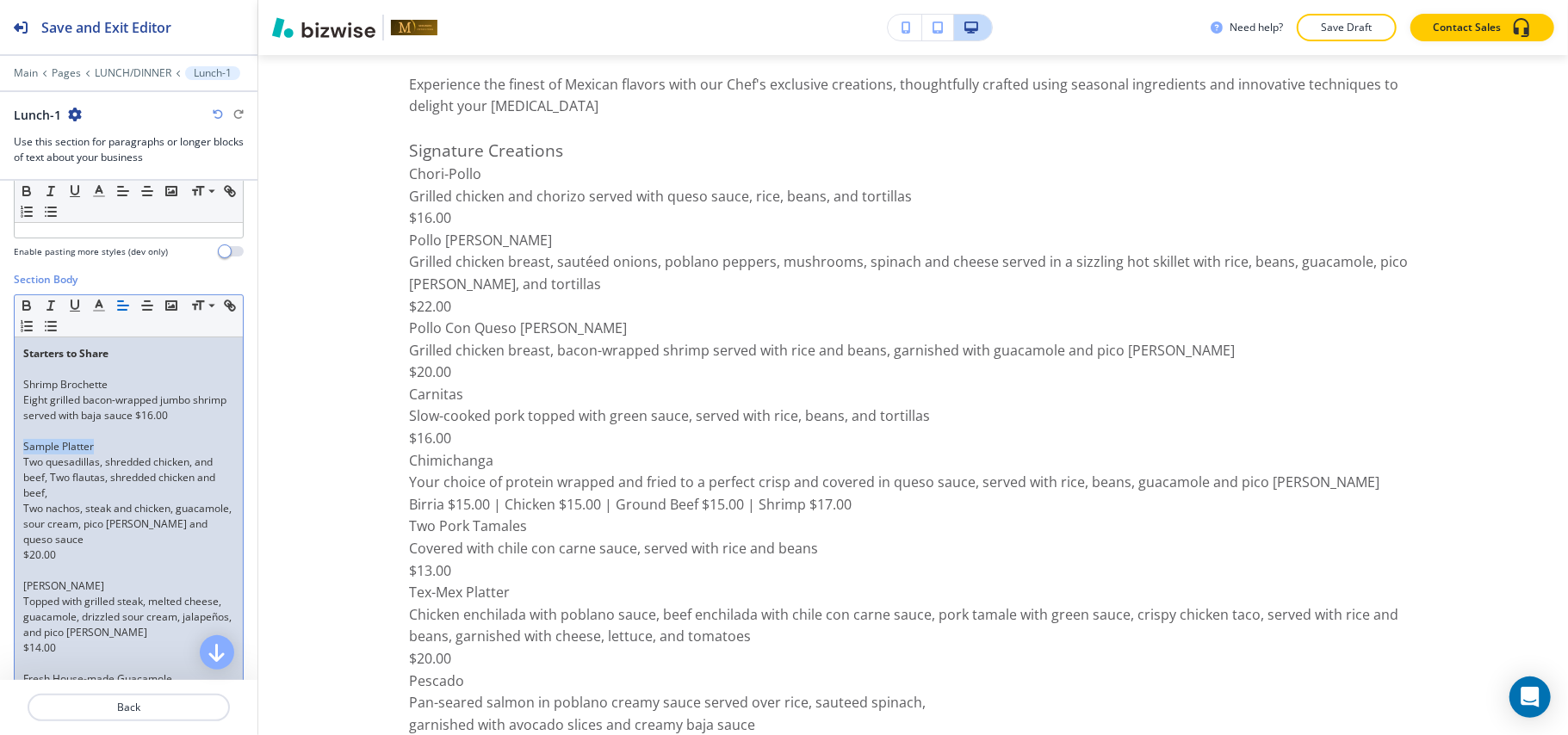
drag, startPoint x: 108, startPoint y: 445, endPoint x: 0, endPoint y: 451, distance: 108.2
copy p "Sample Platter"
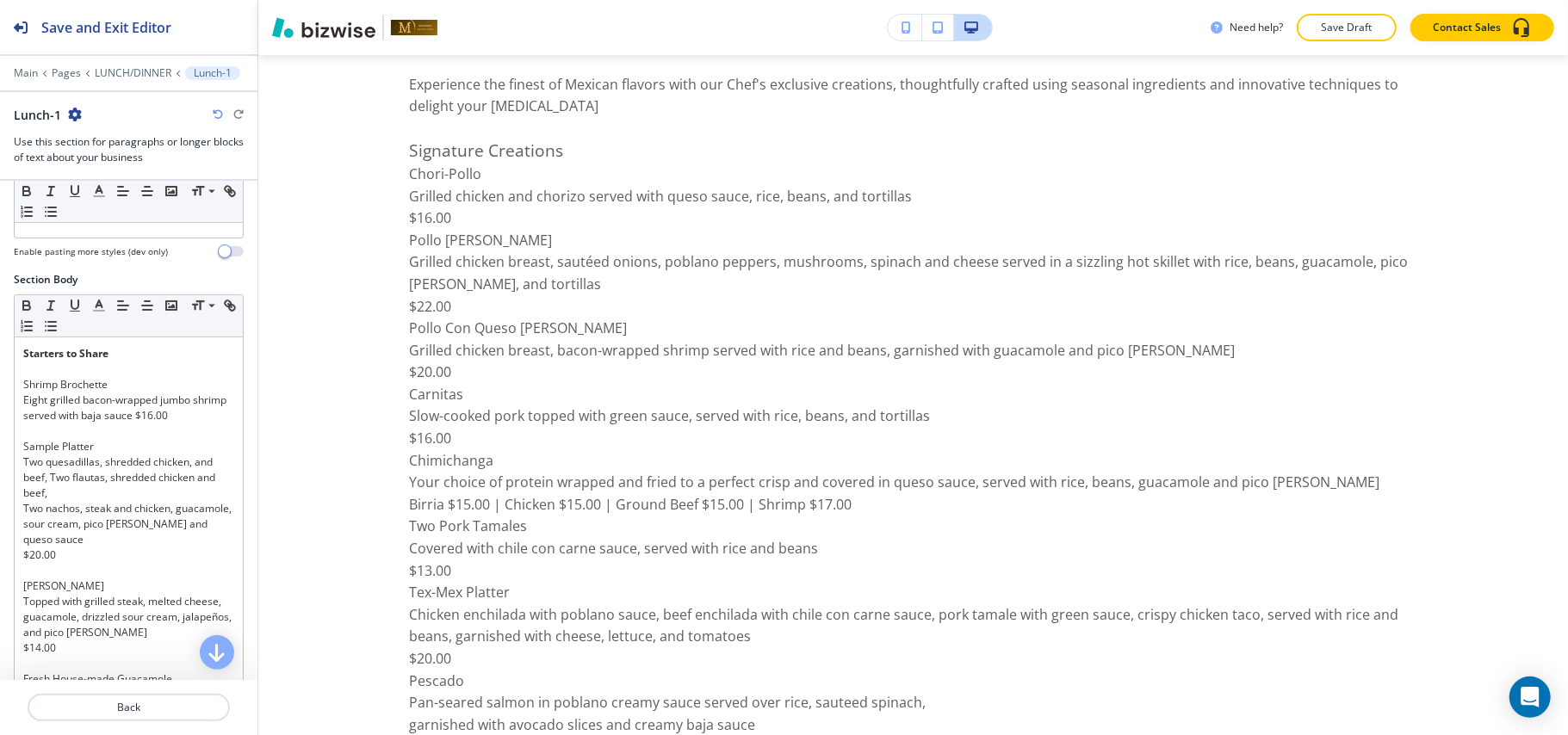
scroll to position [2179, 0]
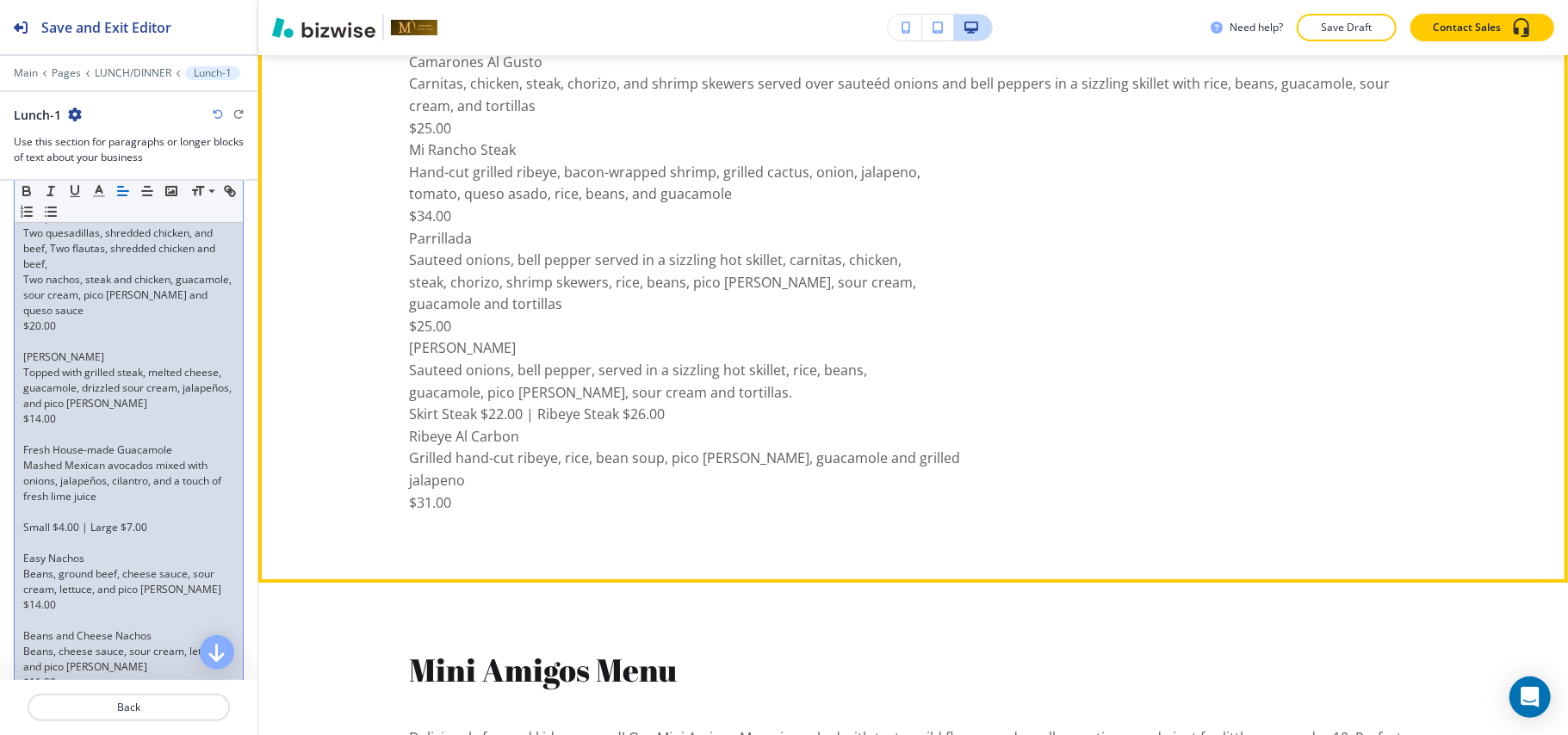
scroll to position [4361, 0]
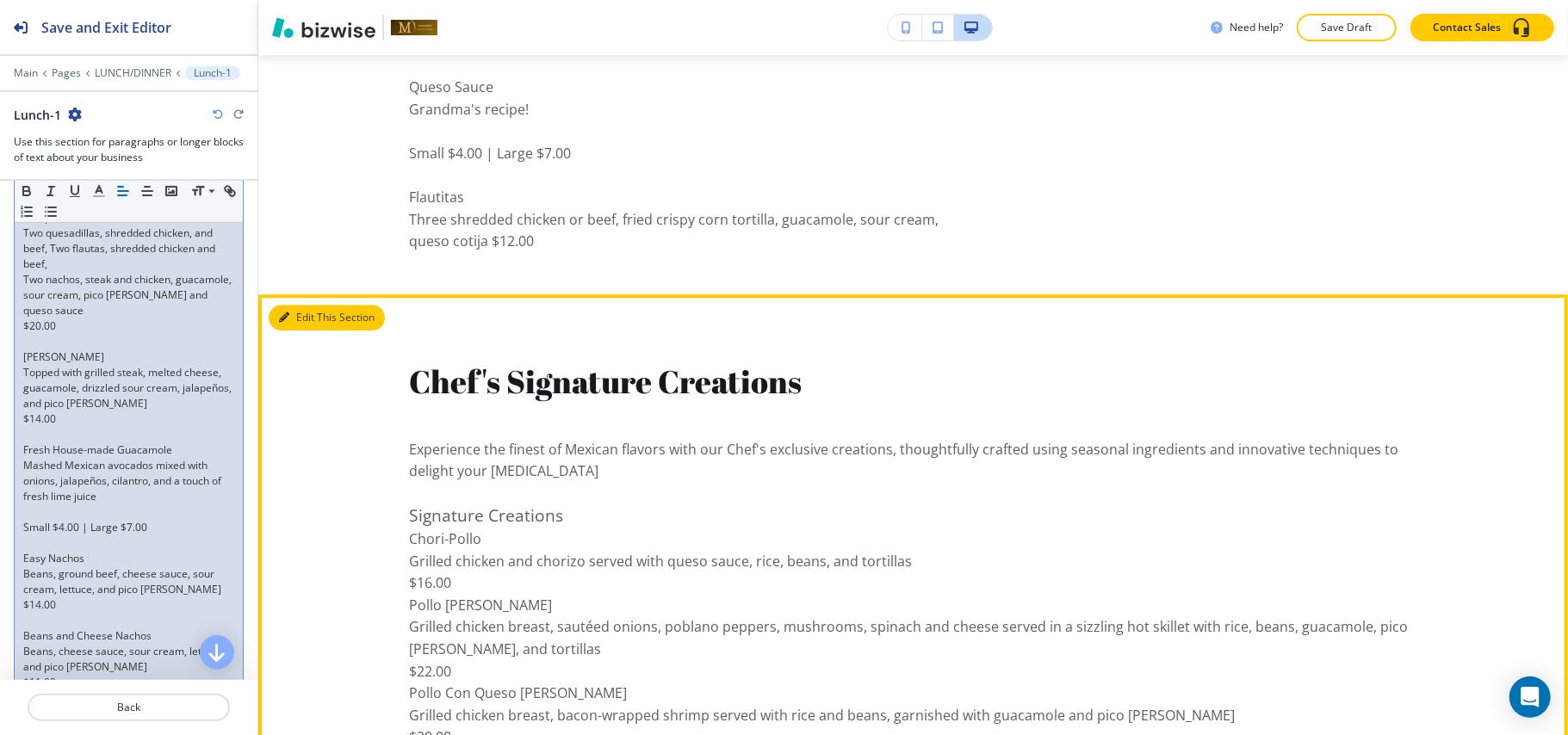
click at [300, 315] on button "Edit This Section" at bounding box center [327, 317] width 117 height 26
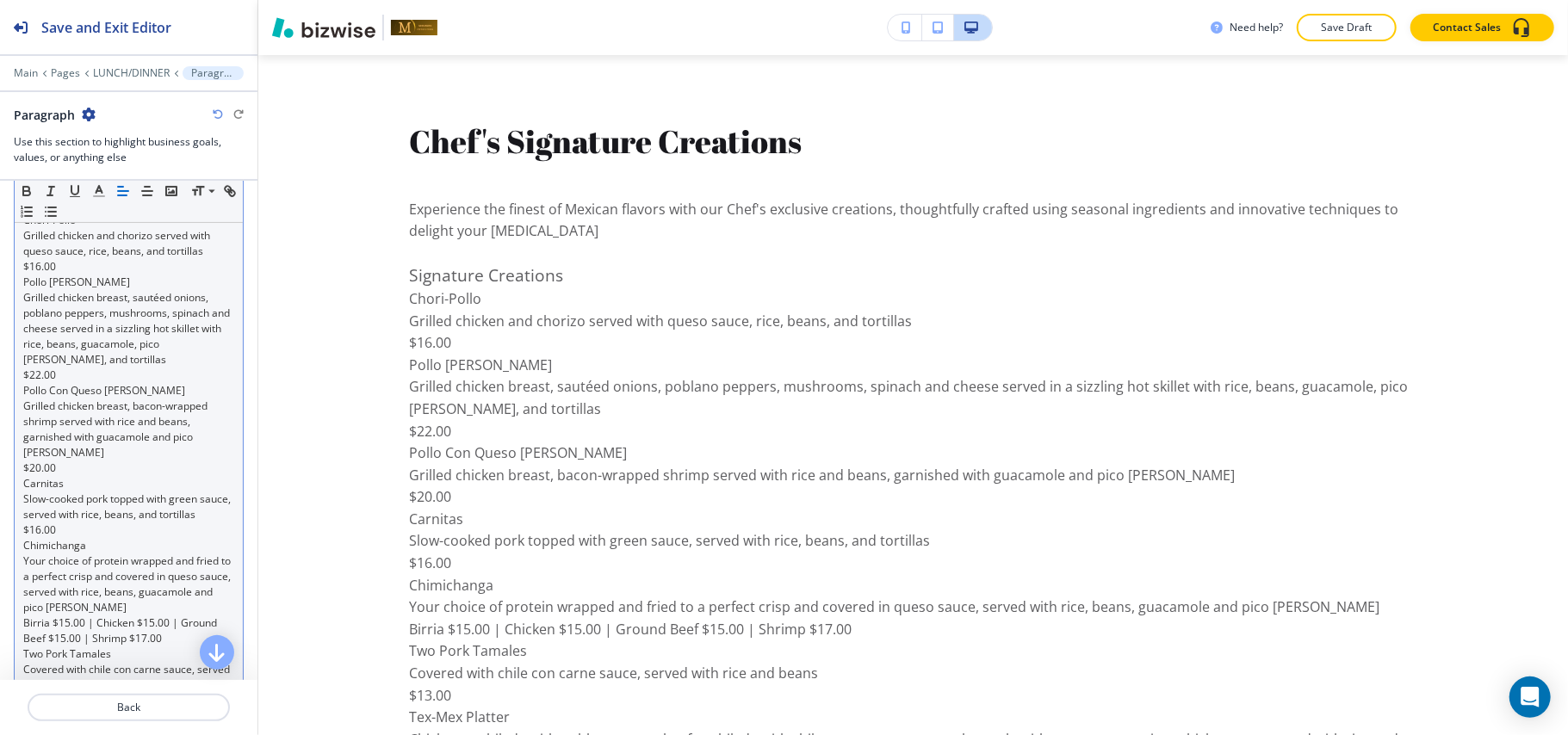
scroll to position [459, 0]
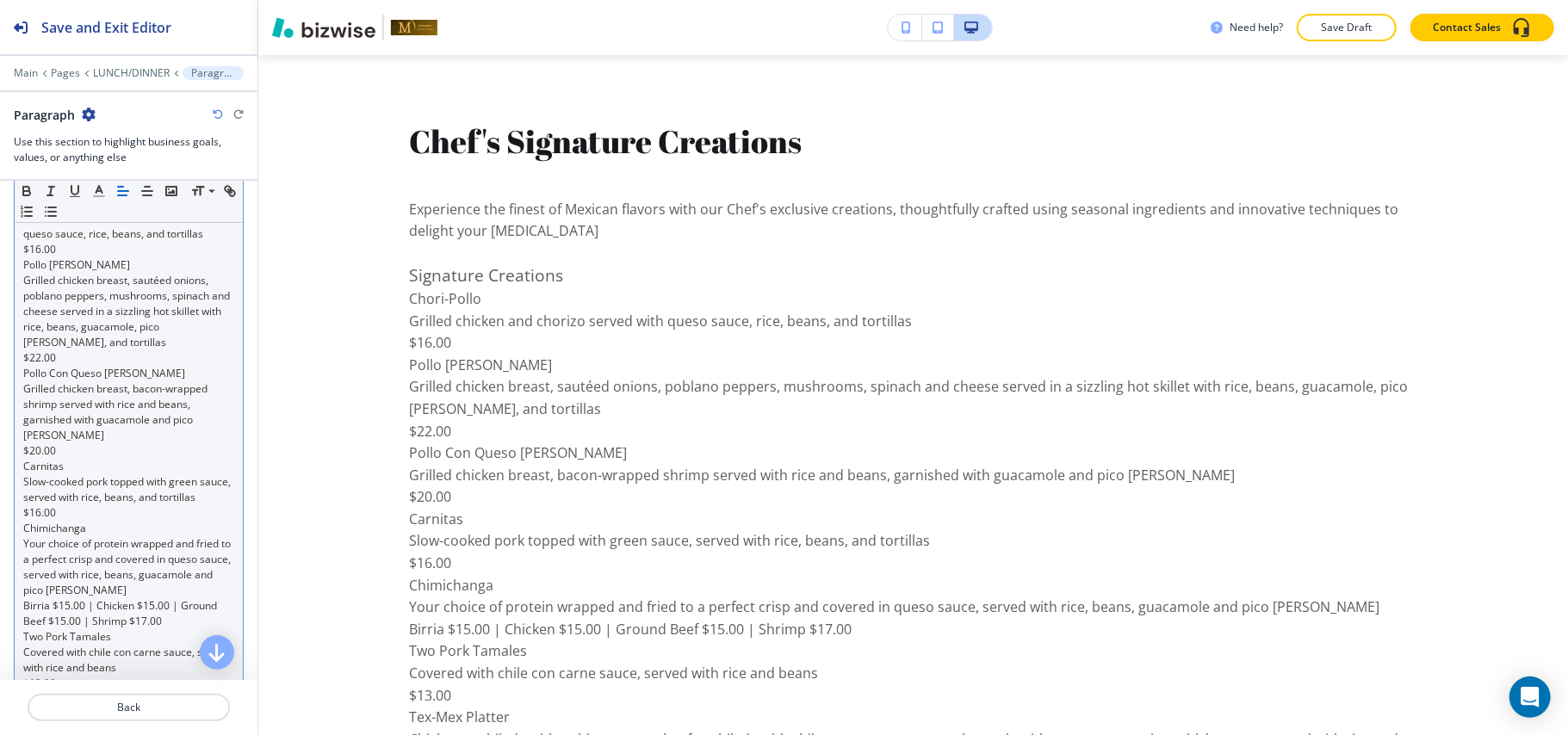
click at [105, 360] on p "$22.00" at bounding box center [128, 358] width 211 height 15
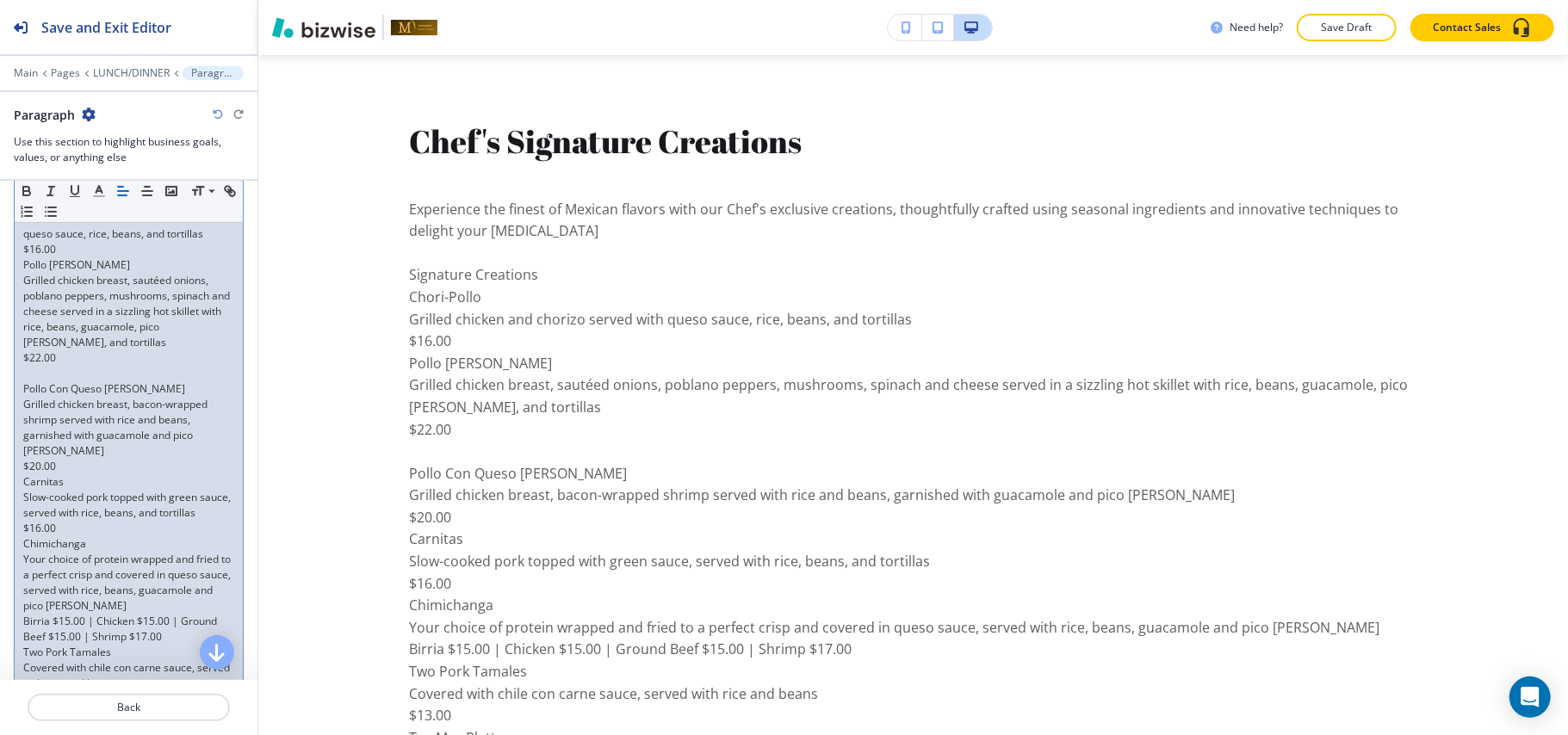
click at [66, 245] on p "$16.00" at bounding box center [128, 250] width 211 height 15
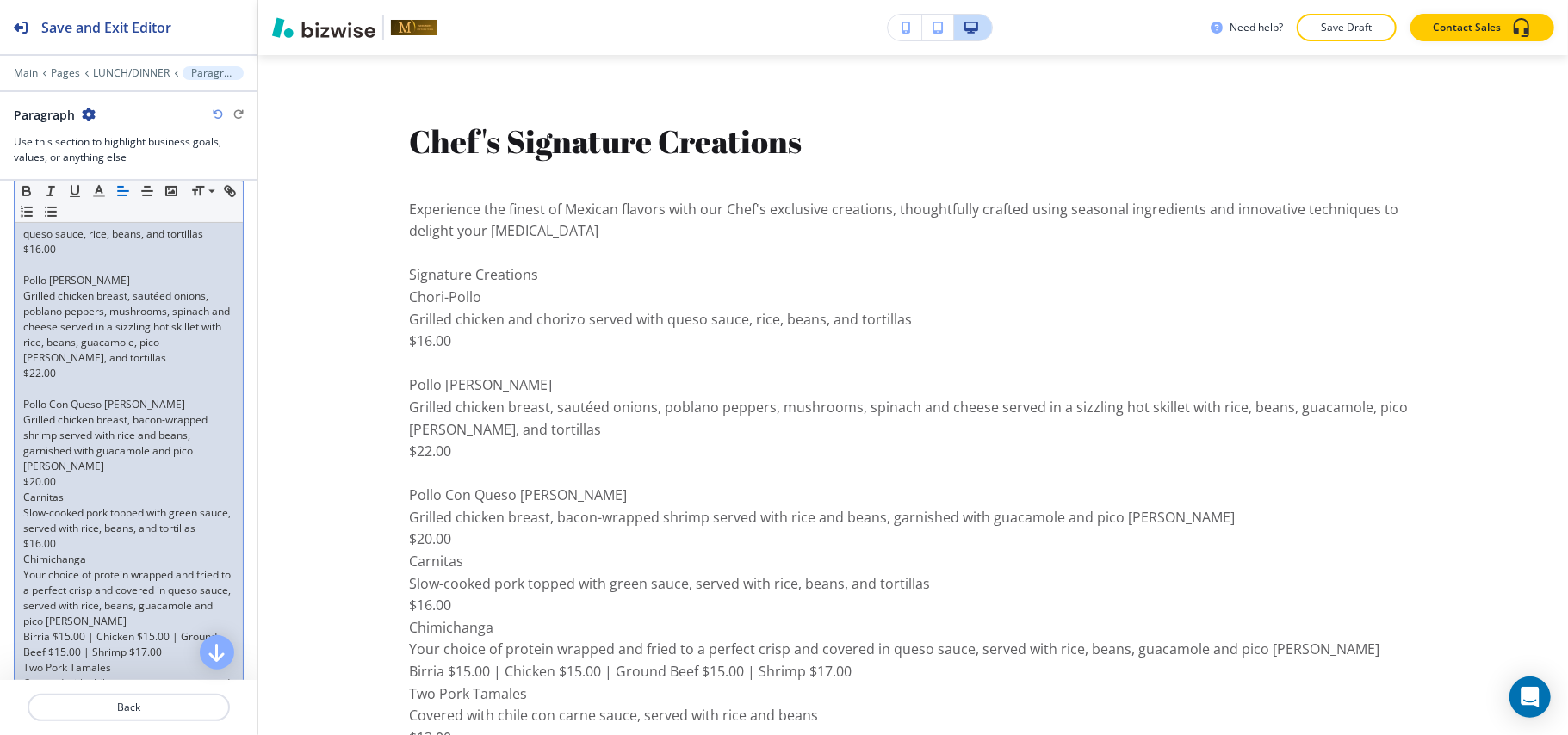
click at [72, 486] on p "$20.00" at bounding box center [128, 482] width 211 height 15
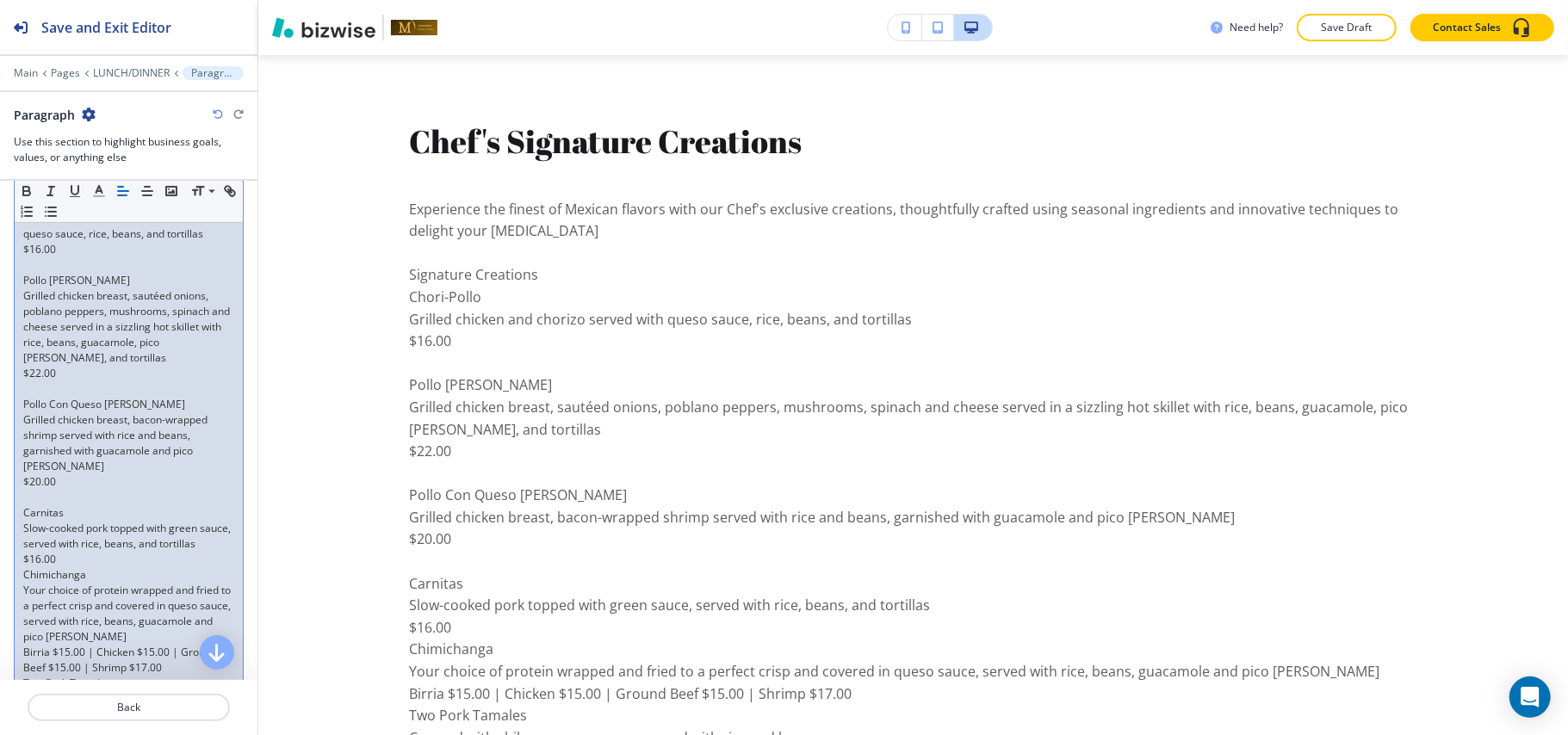
click at [68, 567] on p "$16.00" at bounding box center [128, 559] width 211 height 15
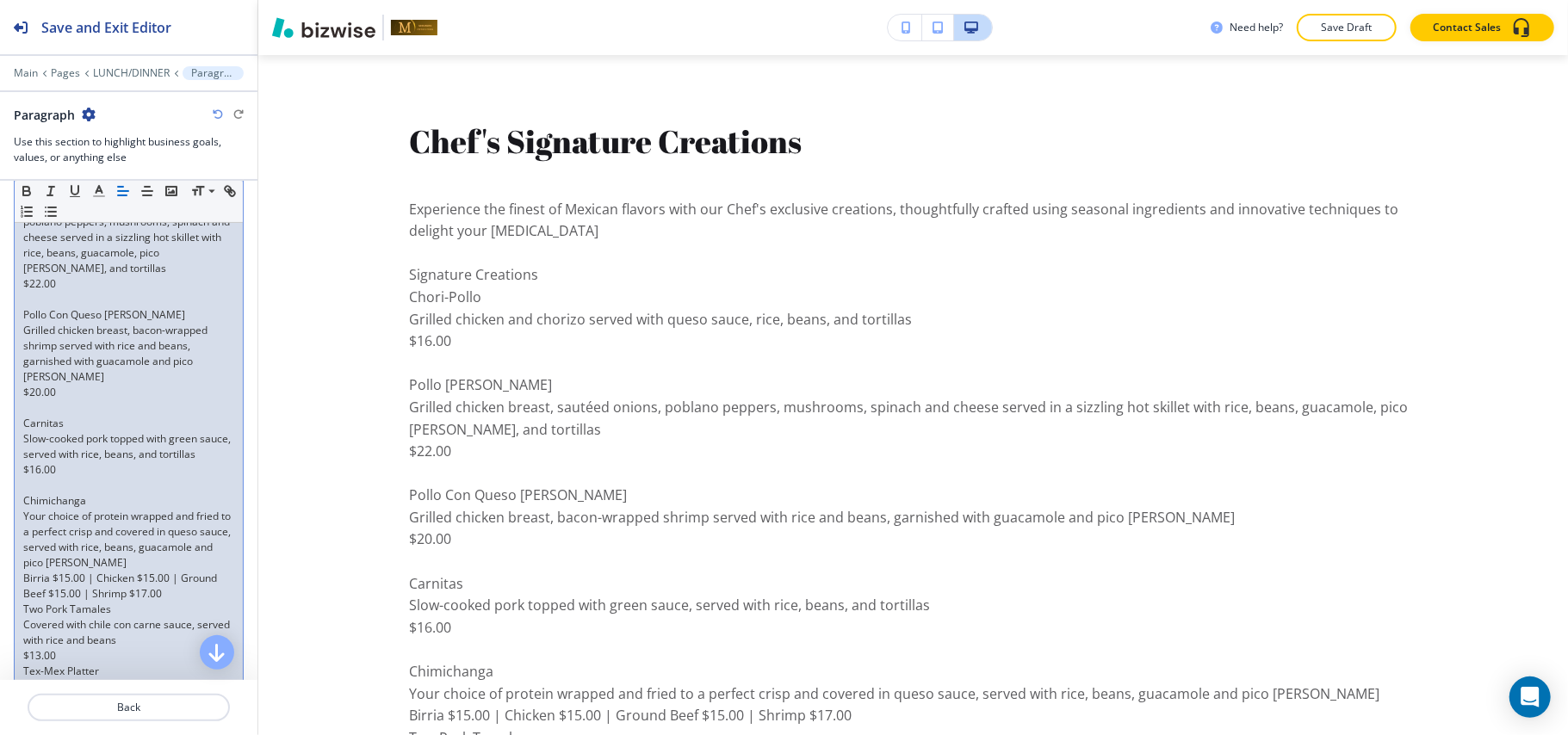
scroll to position [803, 0]
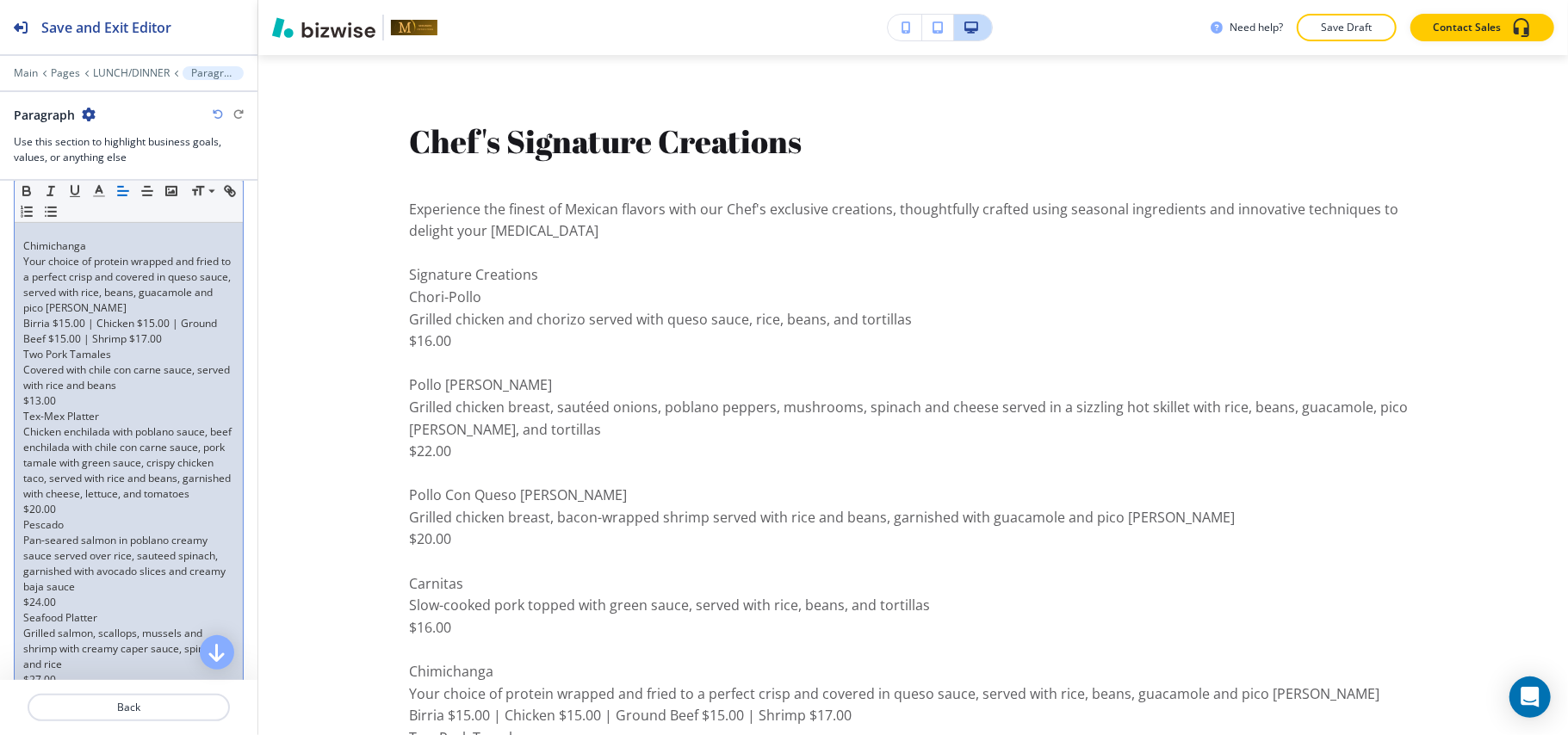
click at [100, 409] on p "$13.00" at bounding box center [128, 401] width 211 height 15
click at [176, 316] on p "Your choice of protein wrapped and fried to a perfect crisp and covered in ques…" at bounding box center [128, 285] width 211 height 62
click at [211, 347] on p "Birria $15.00 | Chicken $15.00 | Ground Beef $15.00 | Shrimp $17.00" at bounding box center [128, 332] width 211 height 31
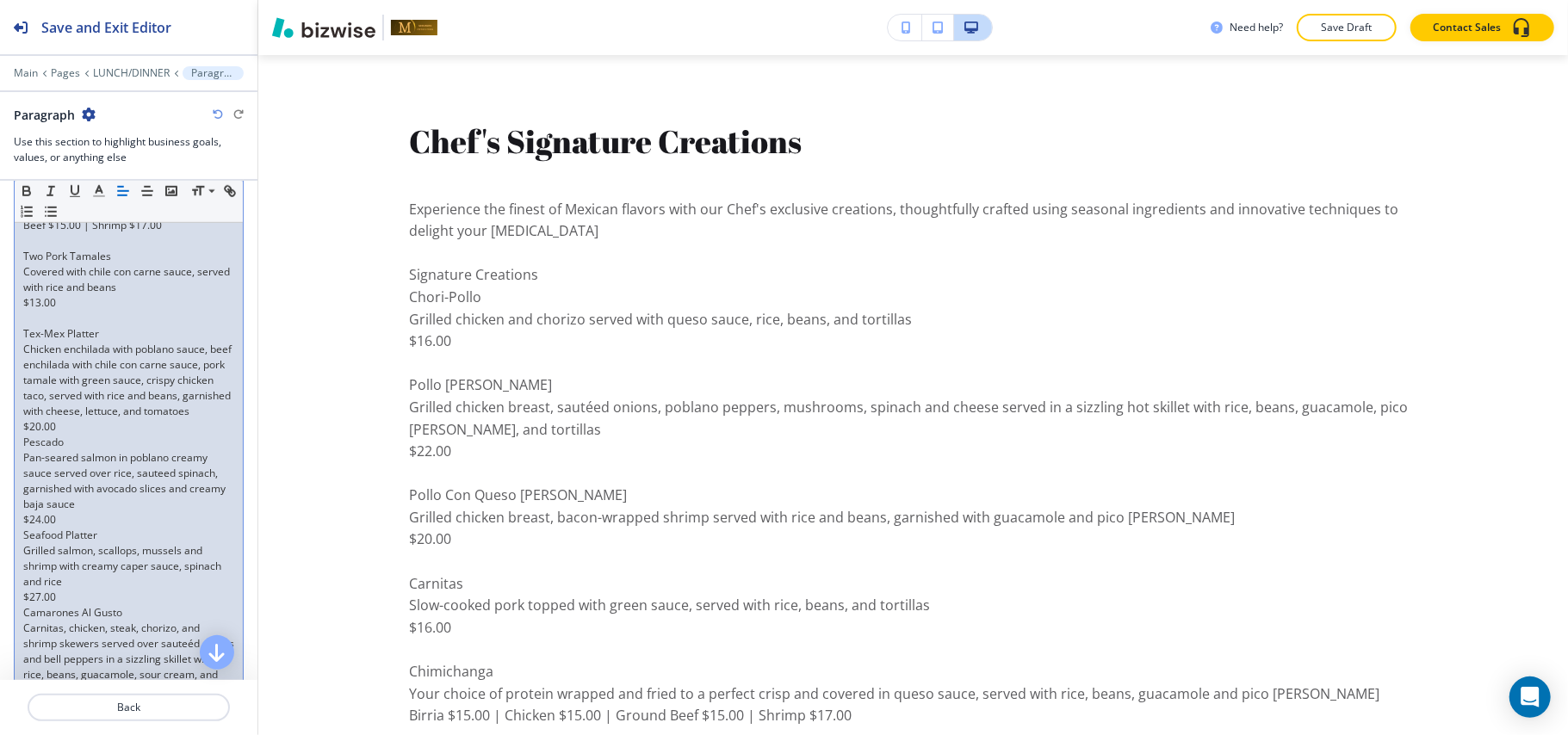
scroll to position [918, 0]
click at [104, 434] on p "$20.00" at bounding box center [128, 426] width 211 height 15
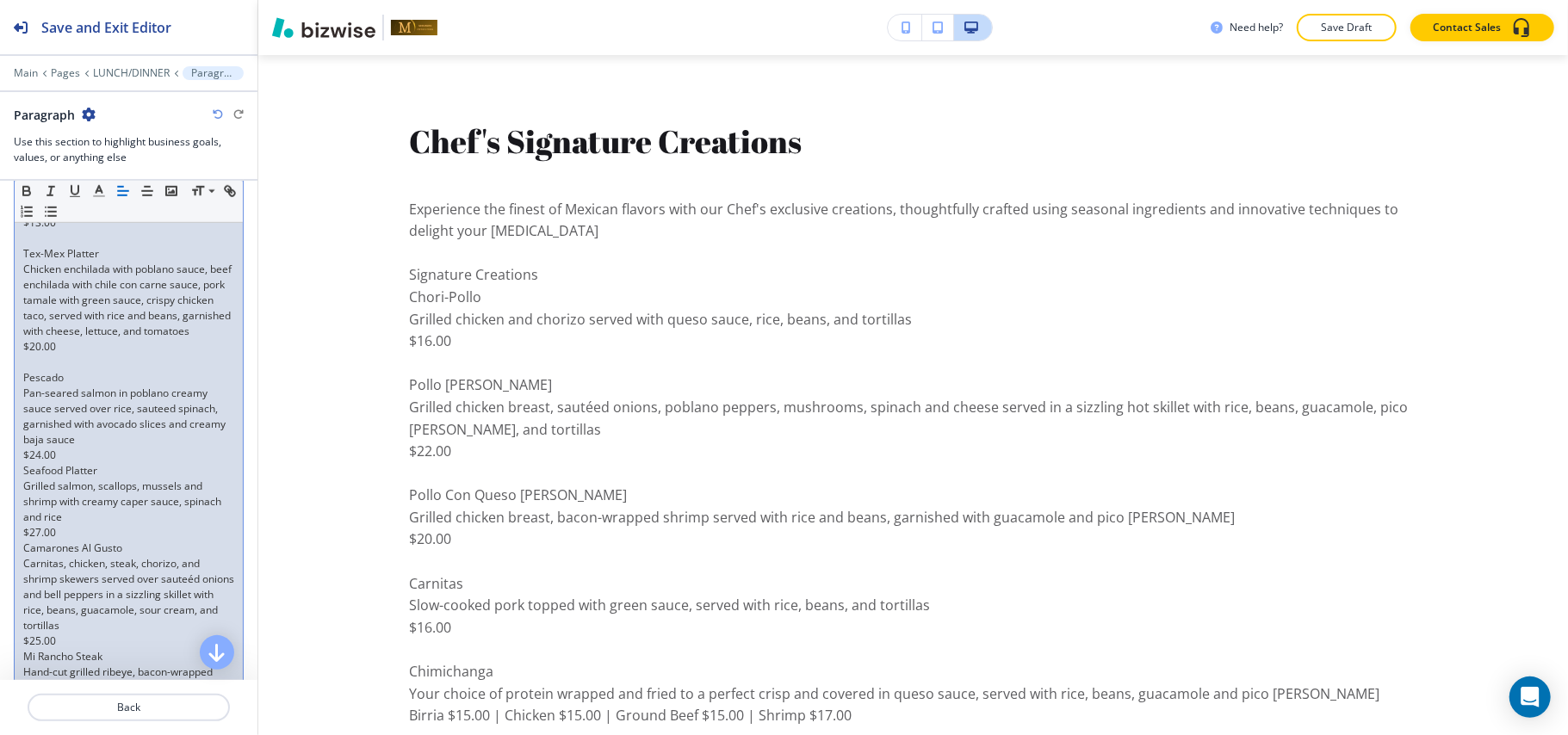
scroll to position [1033, 0]
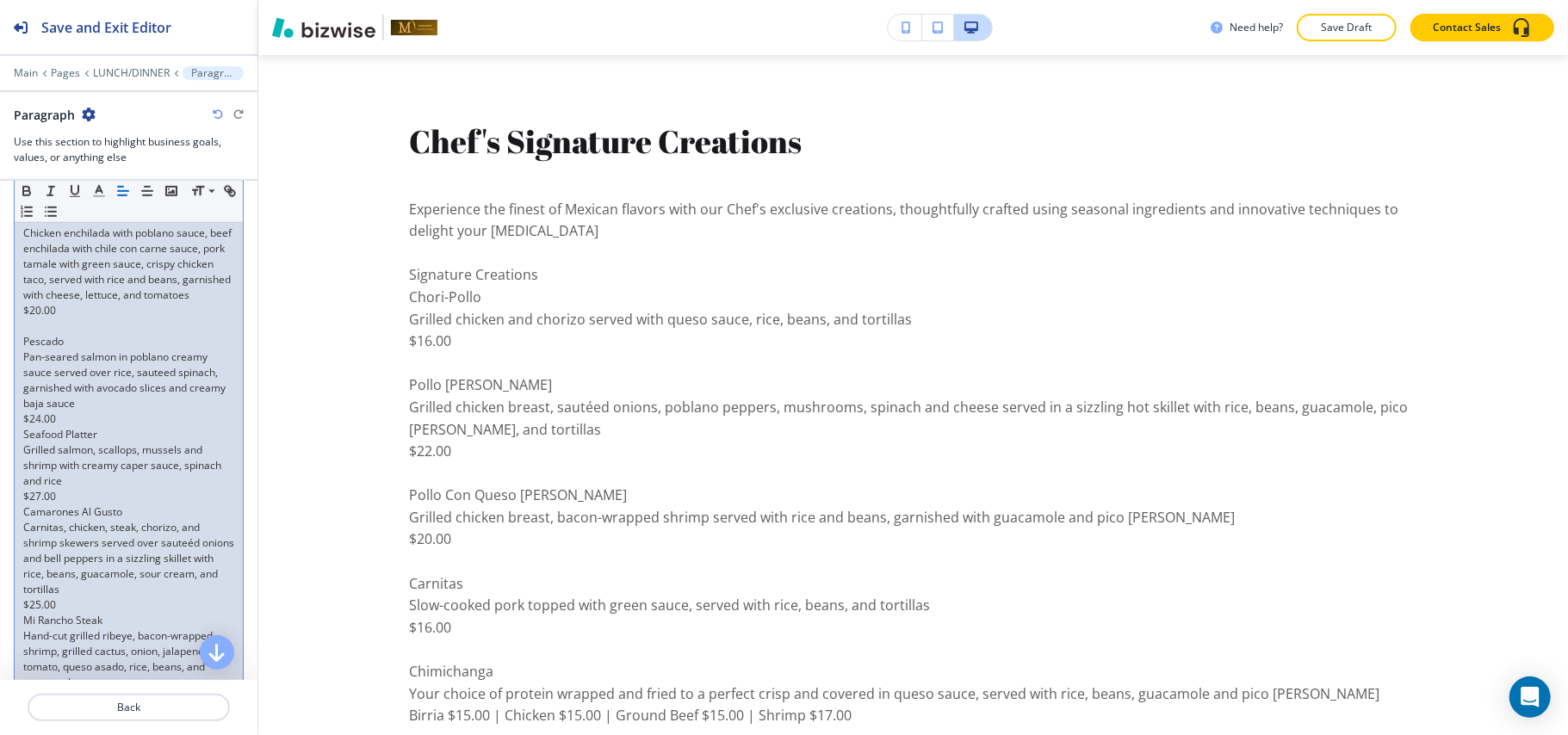
click at [134, 412] on p "garnished with avocado slices and creamy baja sauce" at bounding box center [128, 396] width 211 height 31
click at [122, 489] on p "Grilled salmon, scallops, mussels and shrimp with creamy caper sauce, spinach a…" at bounding box center [128, 466] width 211 height 46
click at [116, 443] on p "Seafood Platter" at bounding box center [128, 435] width 211 height 15
click at [95, 427] on p "$24.00" at bounding box center [128, 420] width 211 height 15
click at [115, 504] on p "Grilled salmon, scallops, mussels and shrimp with creamy caper sauce, spinach a…" at bounding box center [128, 481] width 211 height 46
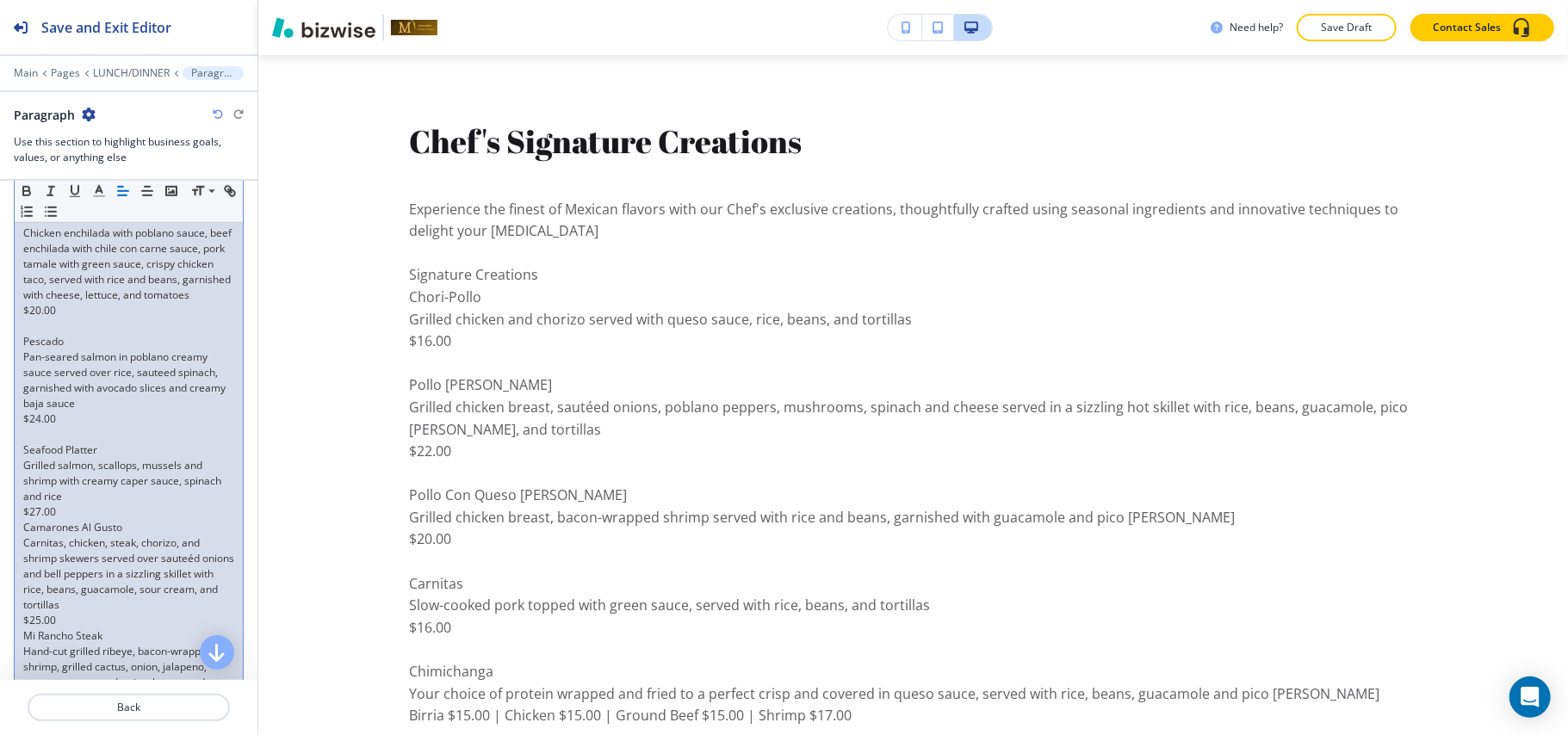
click at [84, 520] on p "$27.00" at bounding box center [128, 512] width 211 height 15
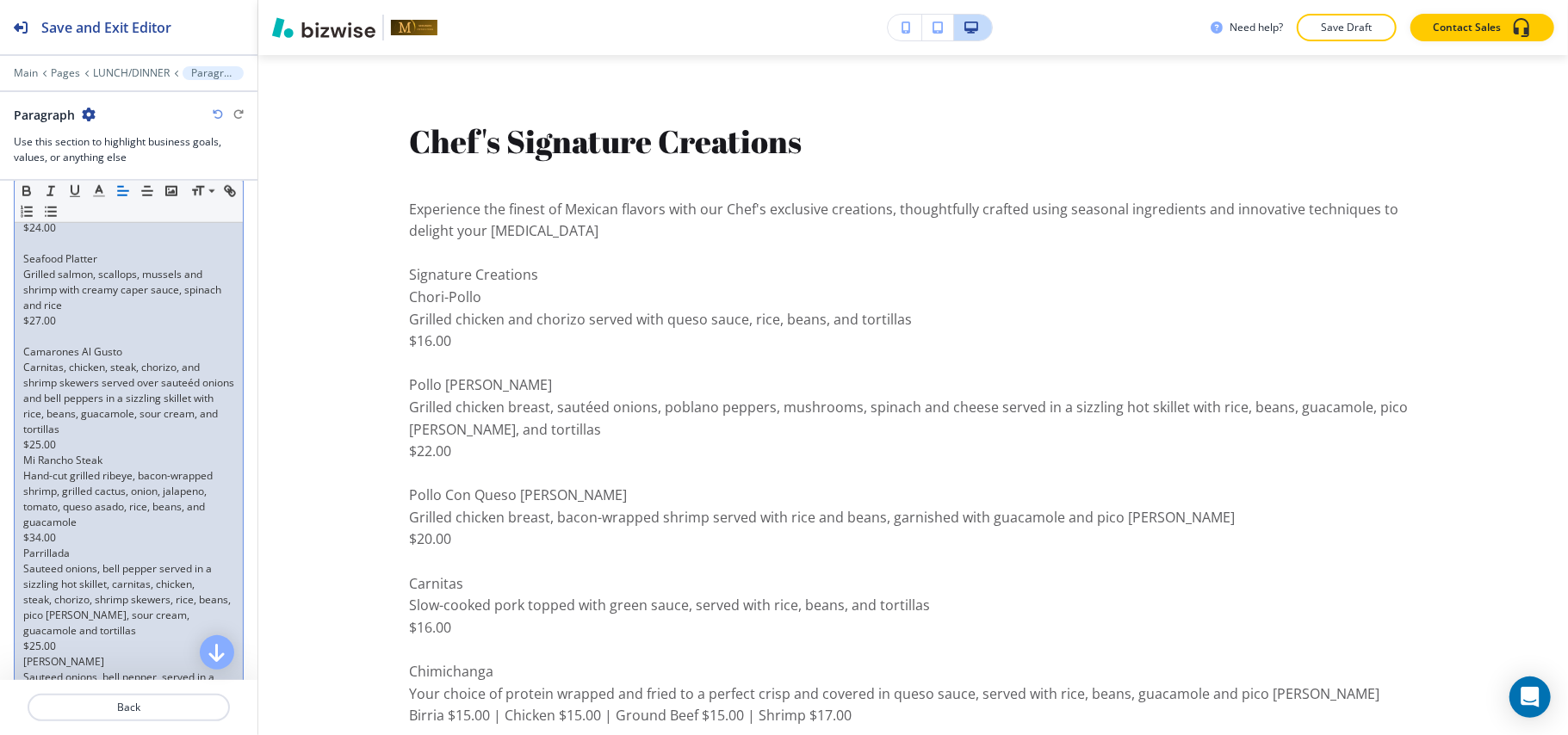
scroll to position [1263, 0]
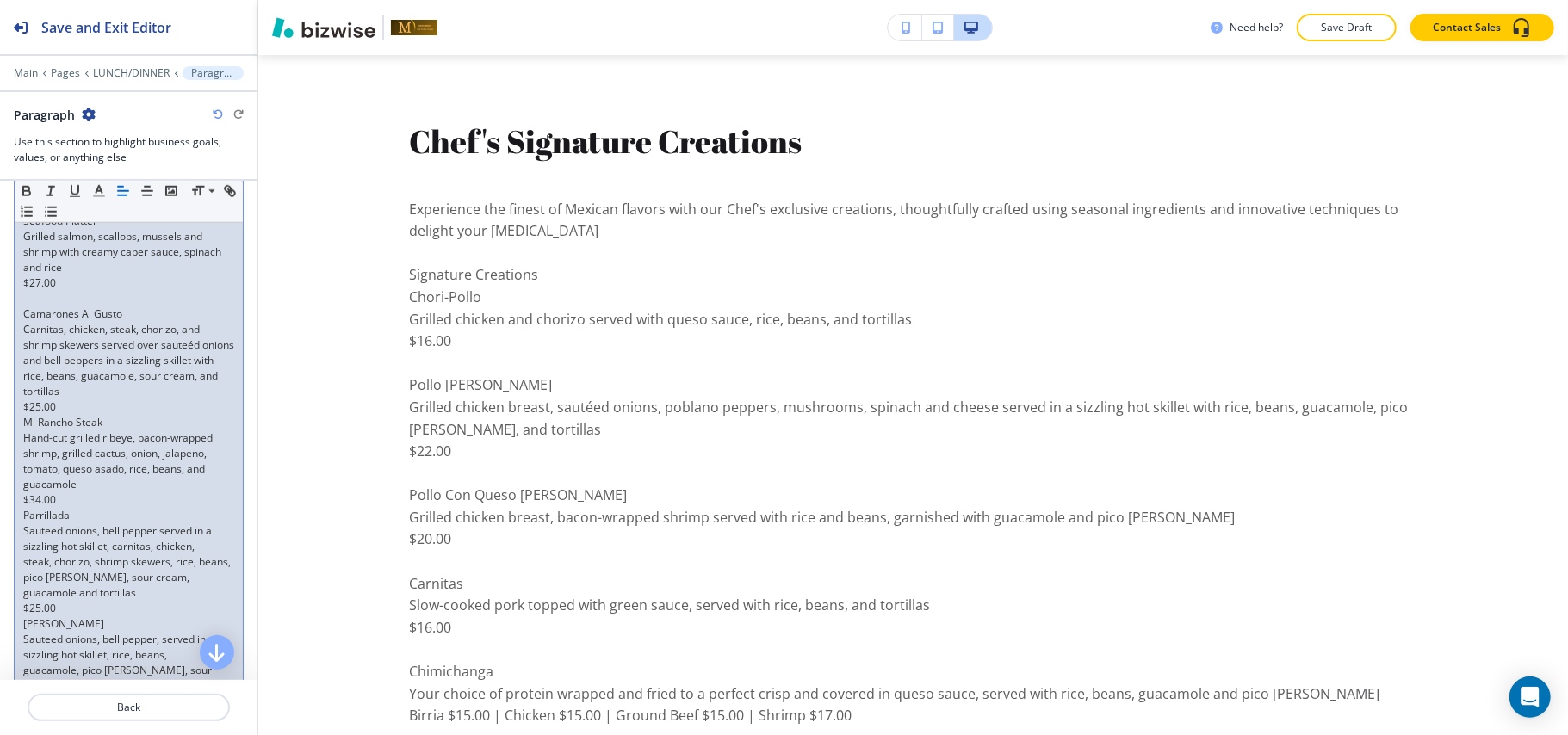
click at [74, 415] on p "$25.00" at bounding box center [128, 407] width 211 height 15
click at [81, 430] on p at bounding box center [128, 422] width 211 height 15
click at [80, 430] on p at bounding box center [128, 422] width 211 height 15
click at [77, 415] on p "$25.00" at bounding box center [128, 407] width 211 height 15
click at [93, 524] on p "$34.00" at bounding box center [128, 516] width 211 height 15
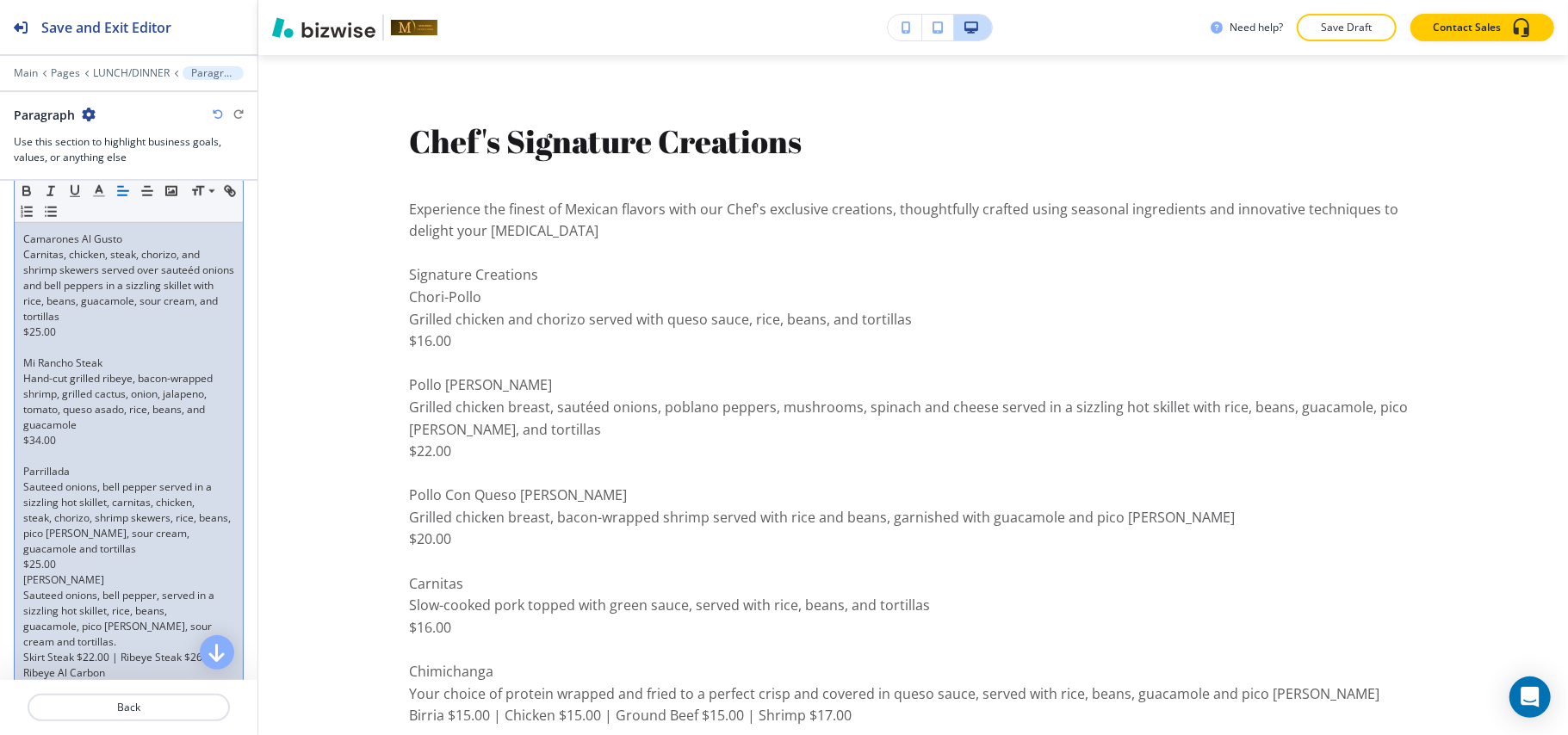
scroll to position [1377, 0]
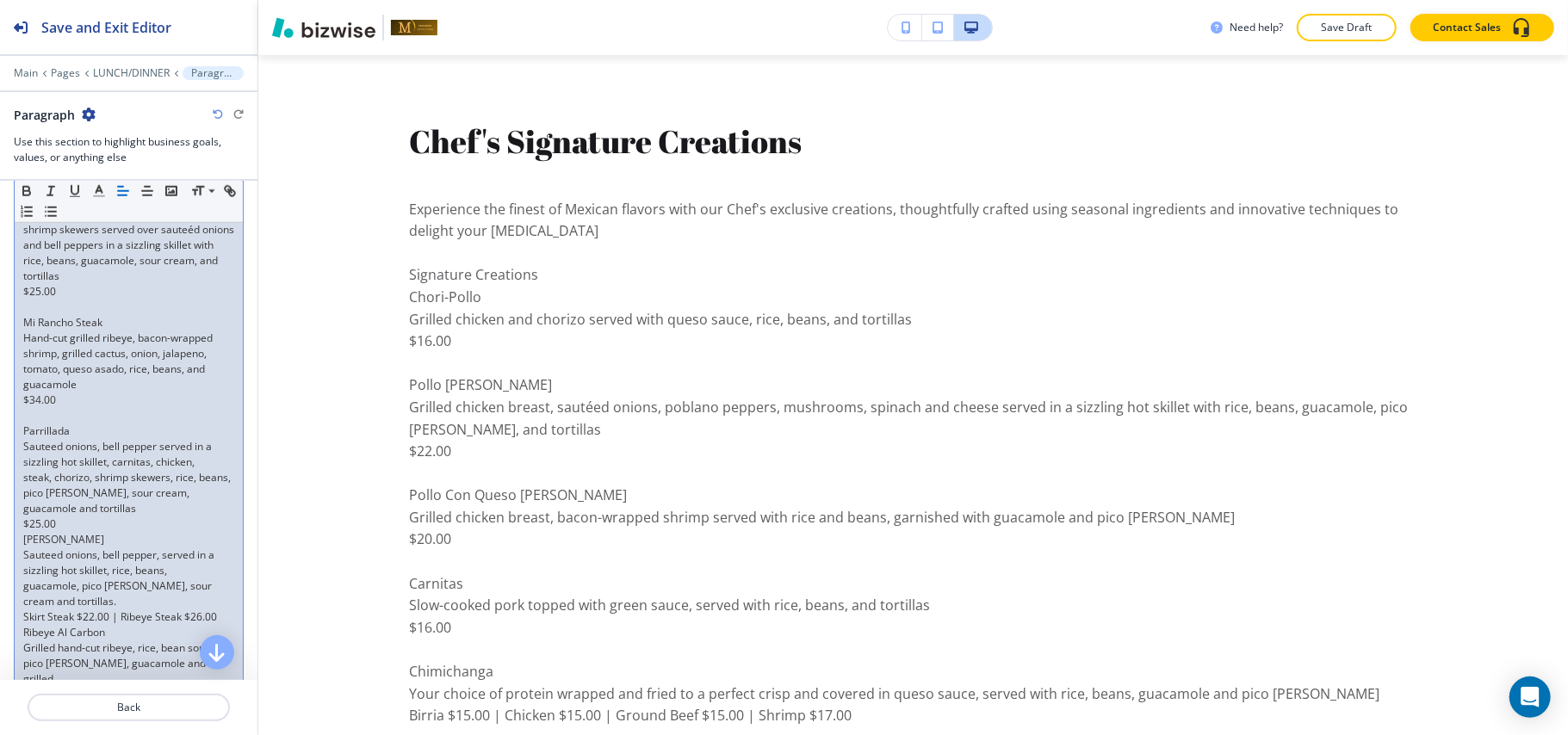
click at [67, 532] on p "$25.00" at bounding box center [128, 525] width 211 height 15
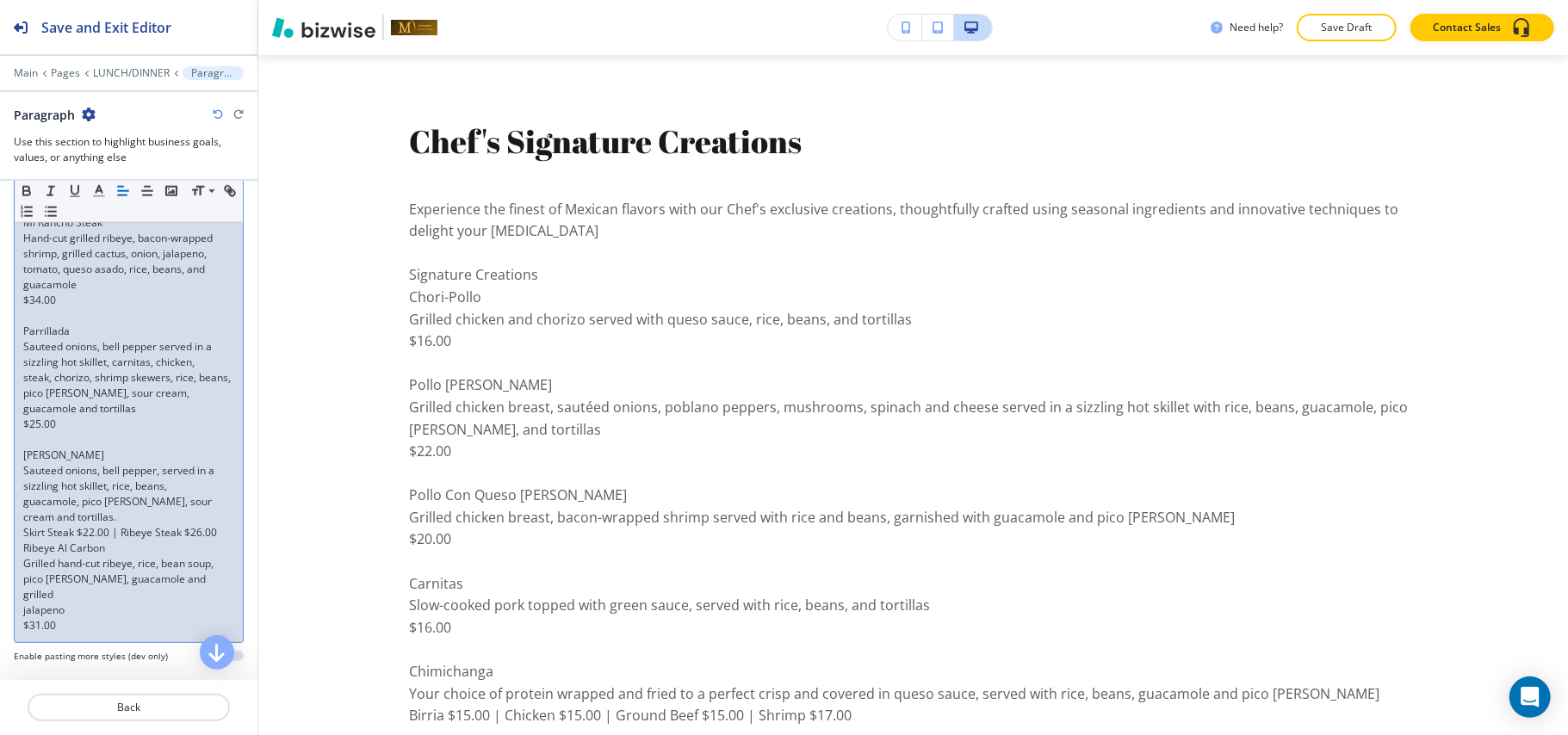
scroll to position [1607, 0]
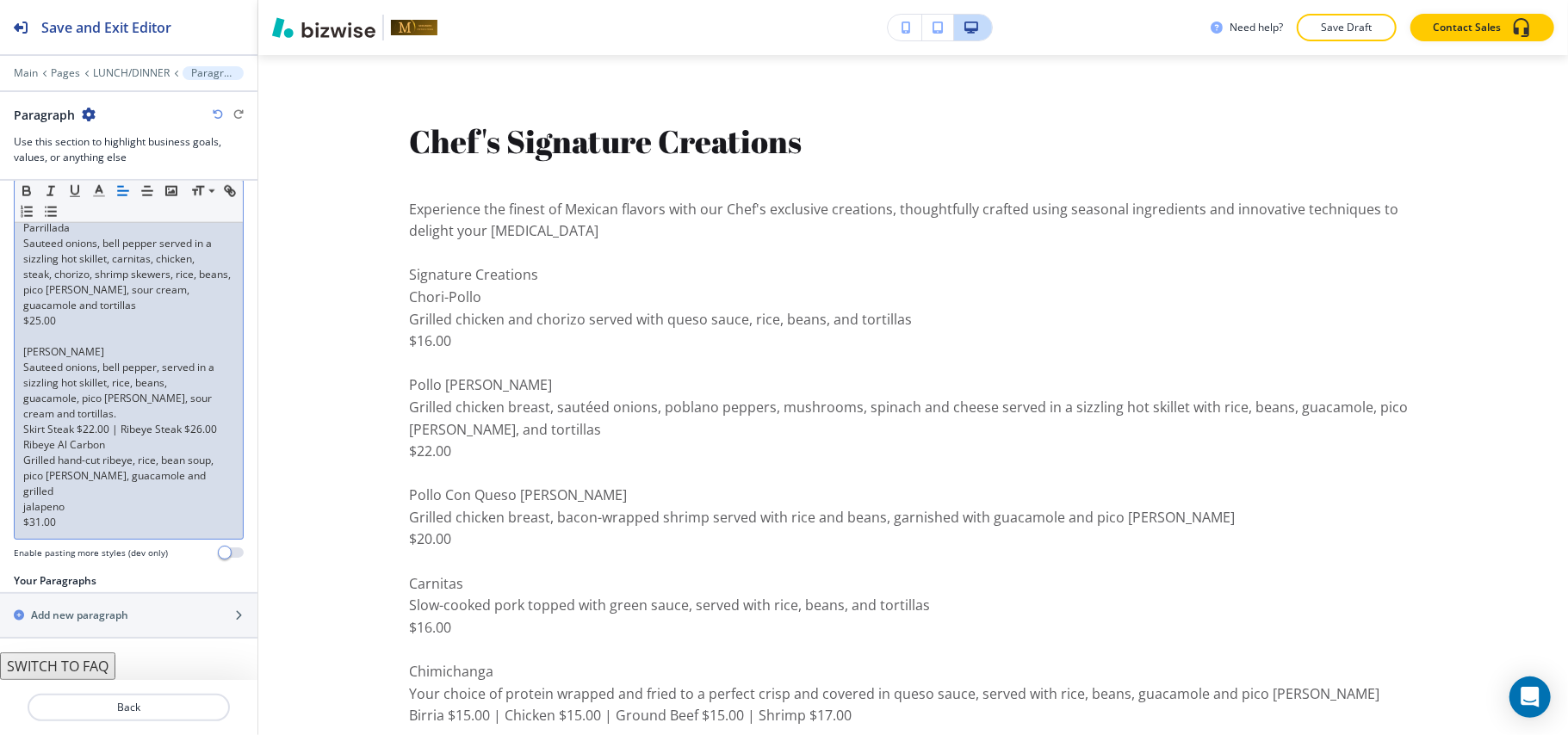
click at [98, 422] on p "guacamole, pico [PERSON_NAME], sour cream and tortillas." at bounding box center [128, 406] width 211 height 31
click at [114, 453] on p "Ribeye Al Carbon" at bounding box center [128, 446] width 211 height 15
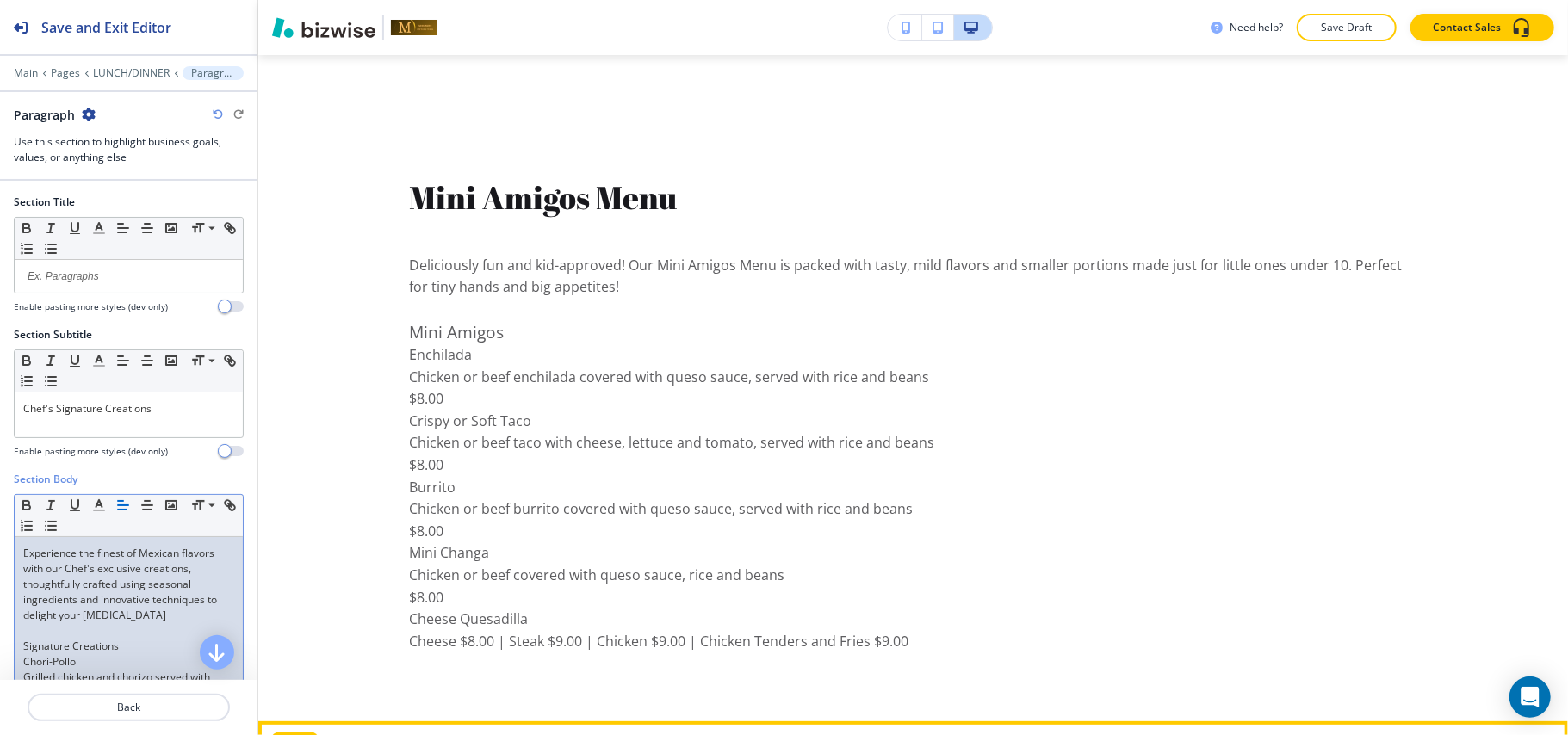
scroll to position [5060, 0]
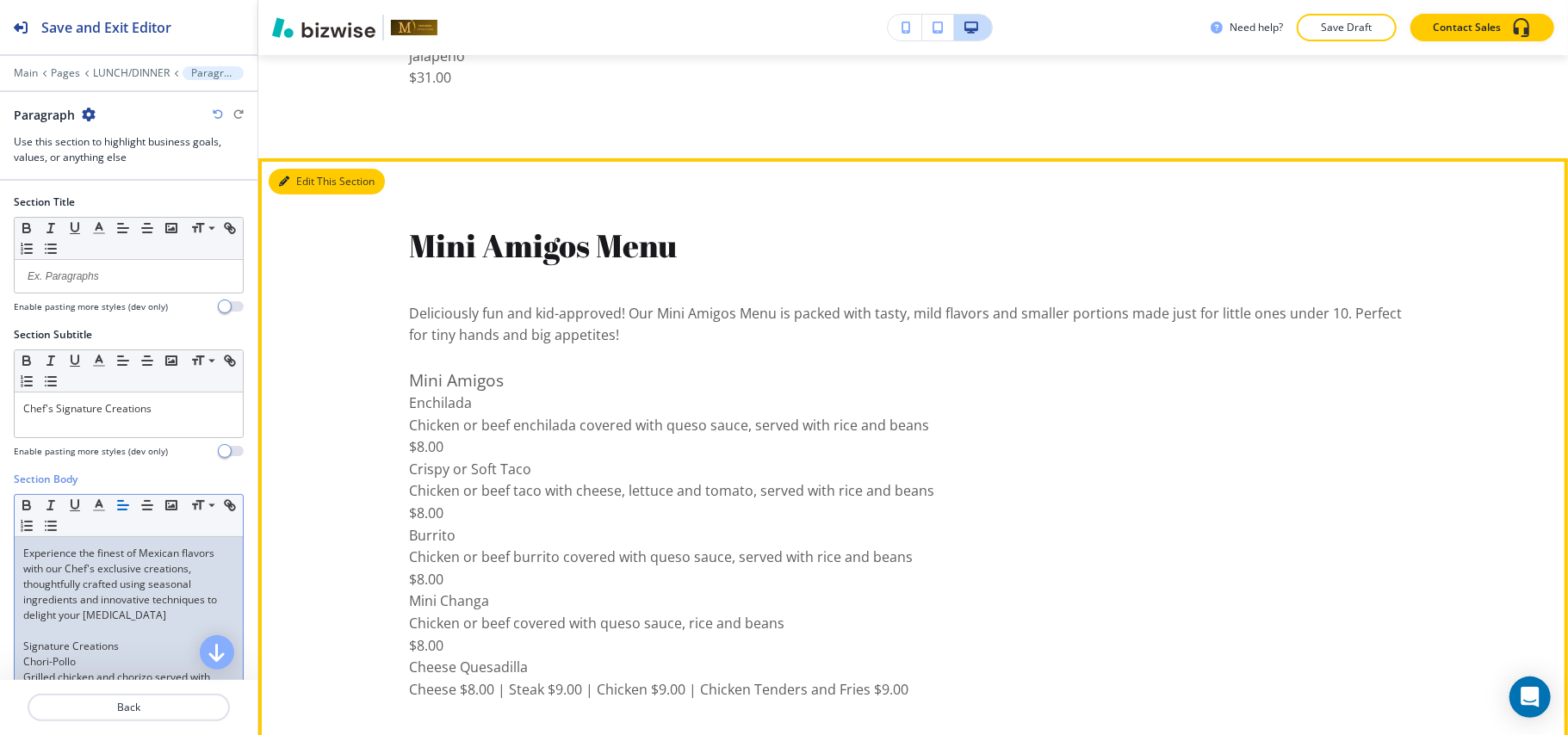
click at [294, 186] on button "Edit This Section" at bounding box center [327, 181] width 117 height 26
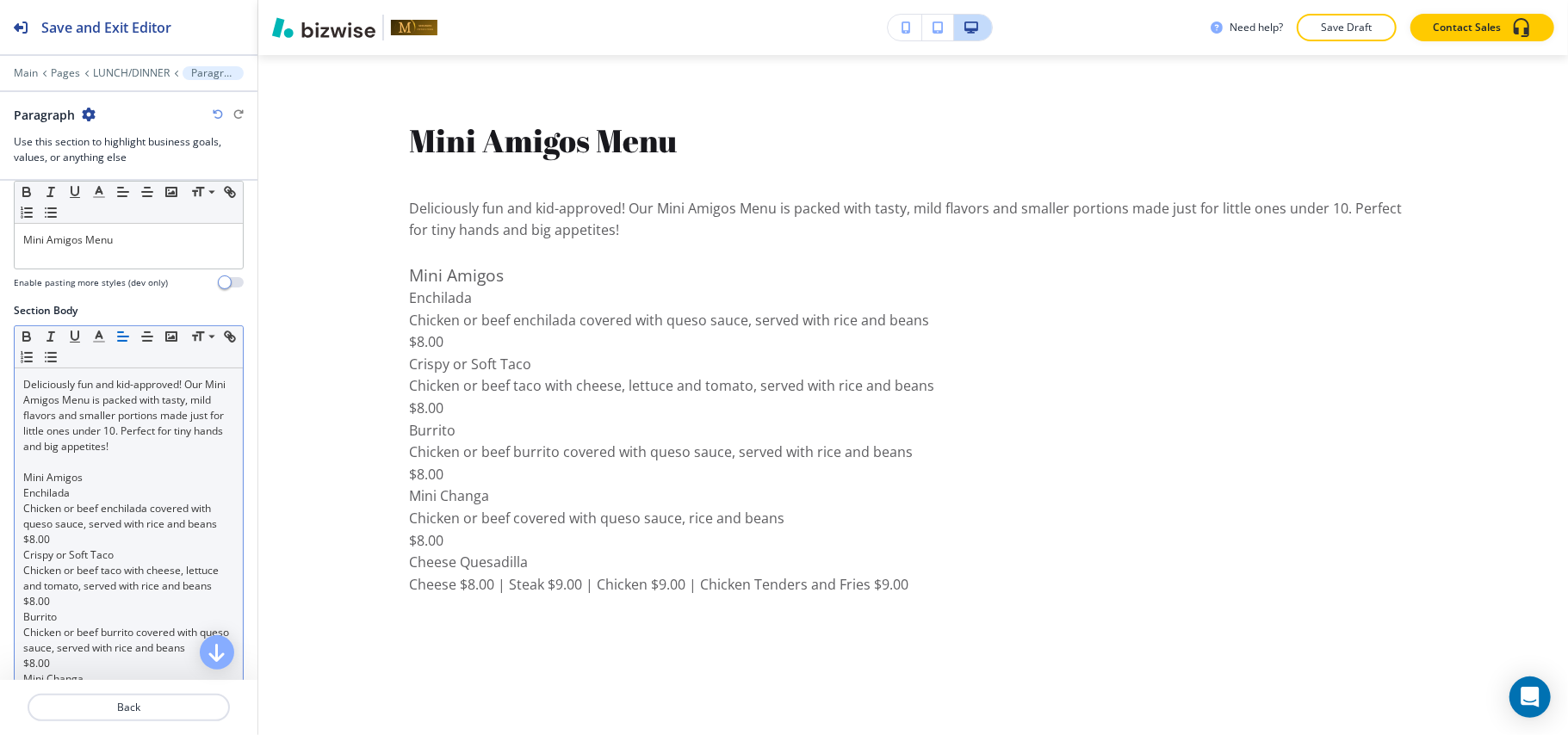
scroll to position [344, 0]
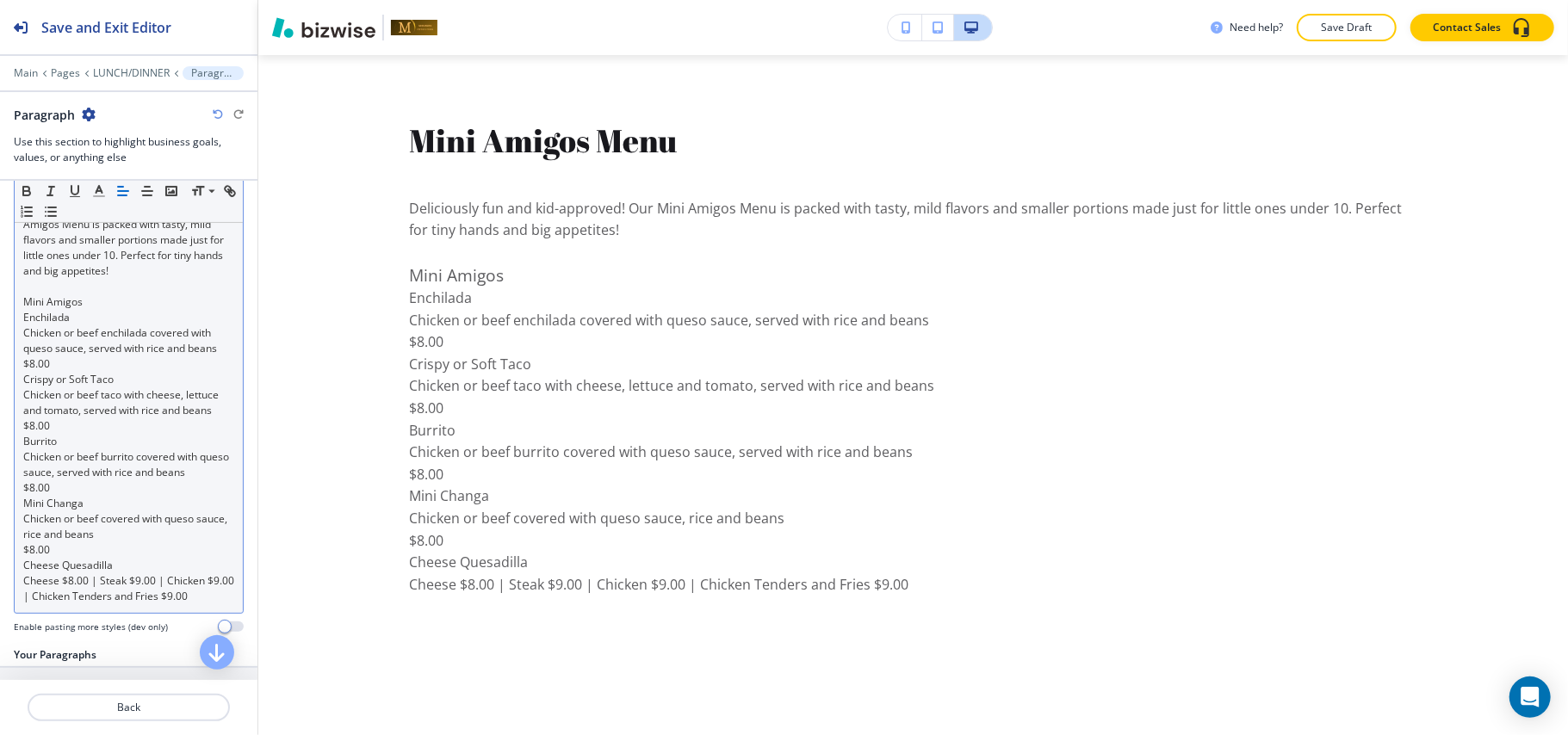
click at [74, 357] on p "Chicken or beef enchilada covered with queso sauce, served with rice and beans" at bounding box center [128, 340] width 211 height 31
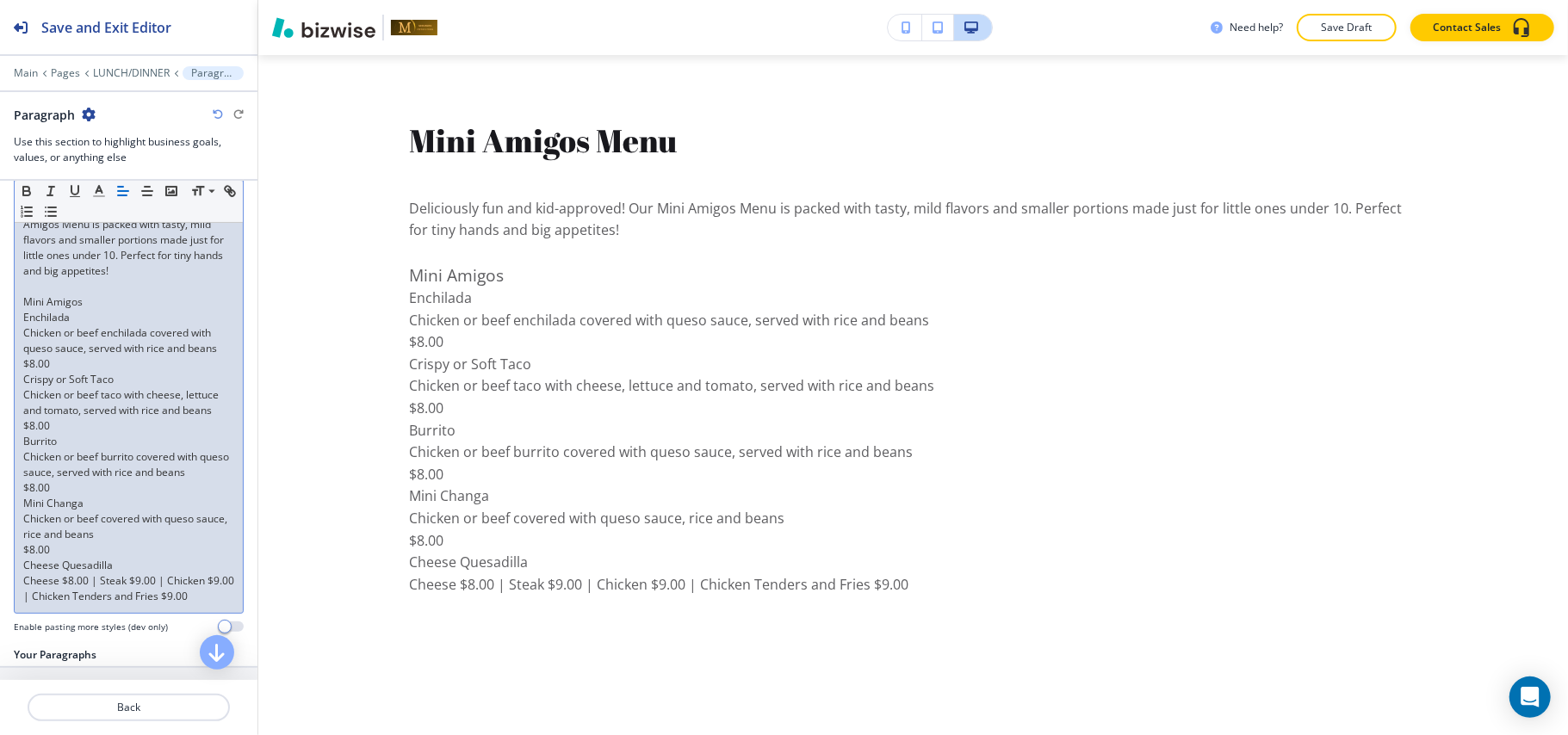
click at [69, 372] on p "$8.00" at bounding box center [128, 365] width 211 height 15
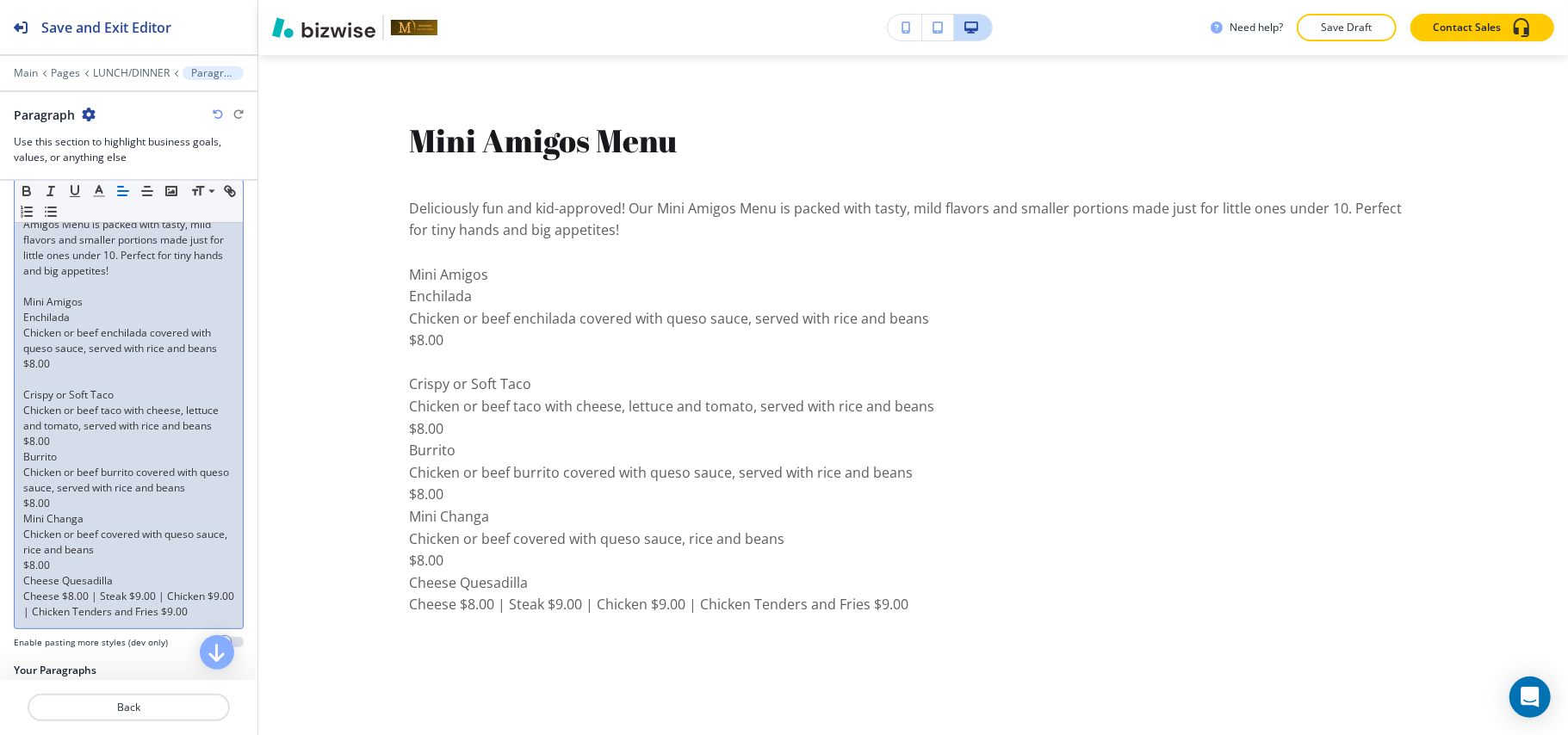
click at [76, 449] on p "$8.00" at bounding box center [128, 442] width 211 height 15
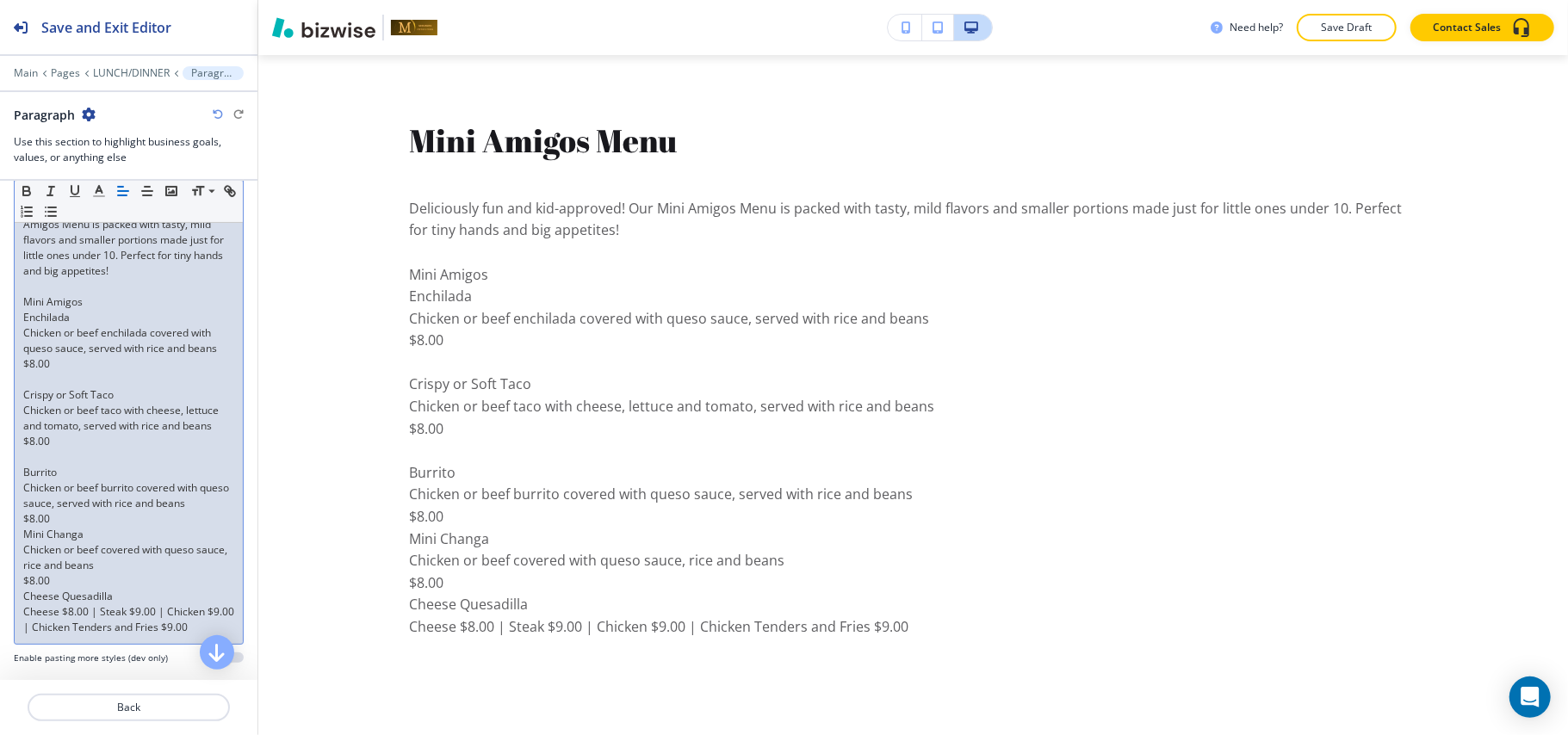
click at [73, 527] on p "$8.00" at bounding box center [128, 519] width 211 height 15
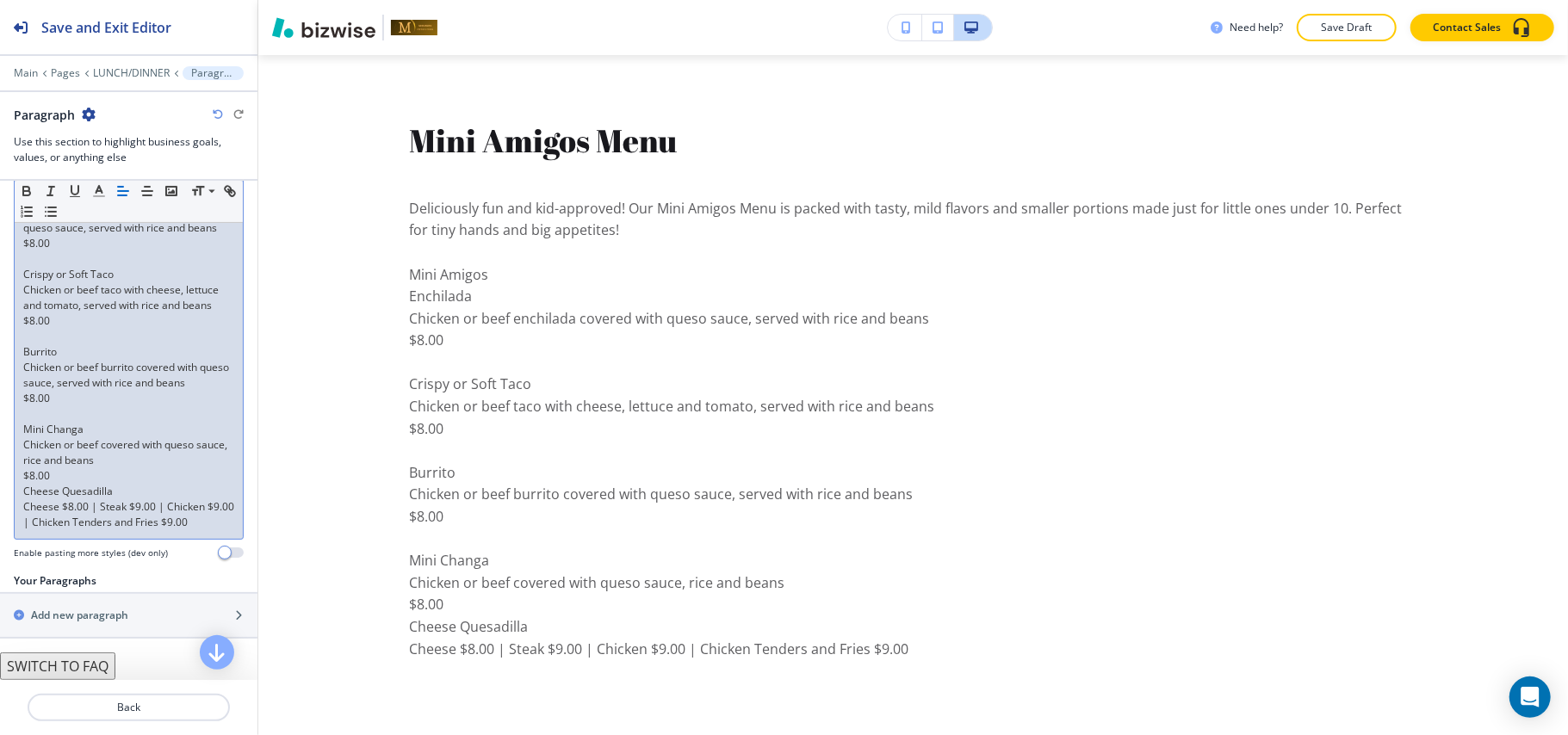
scroll to position [517, 0]
click at [60, 473] on p "$8.00" at bounding box center [128, 476] width 211 height 15
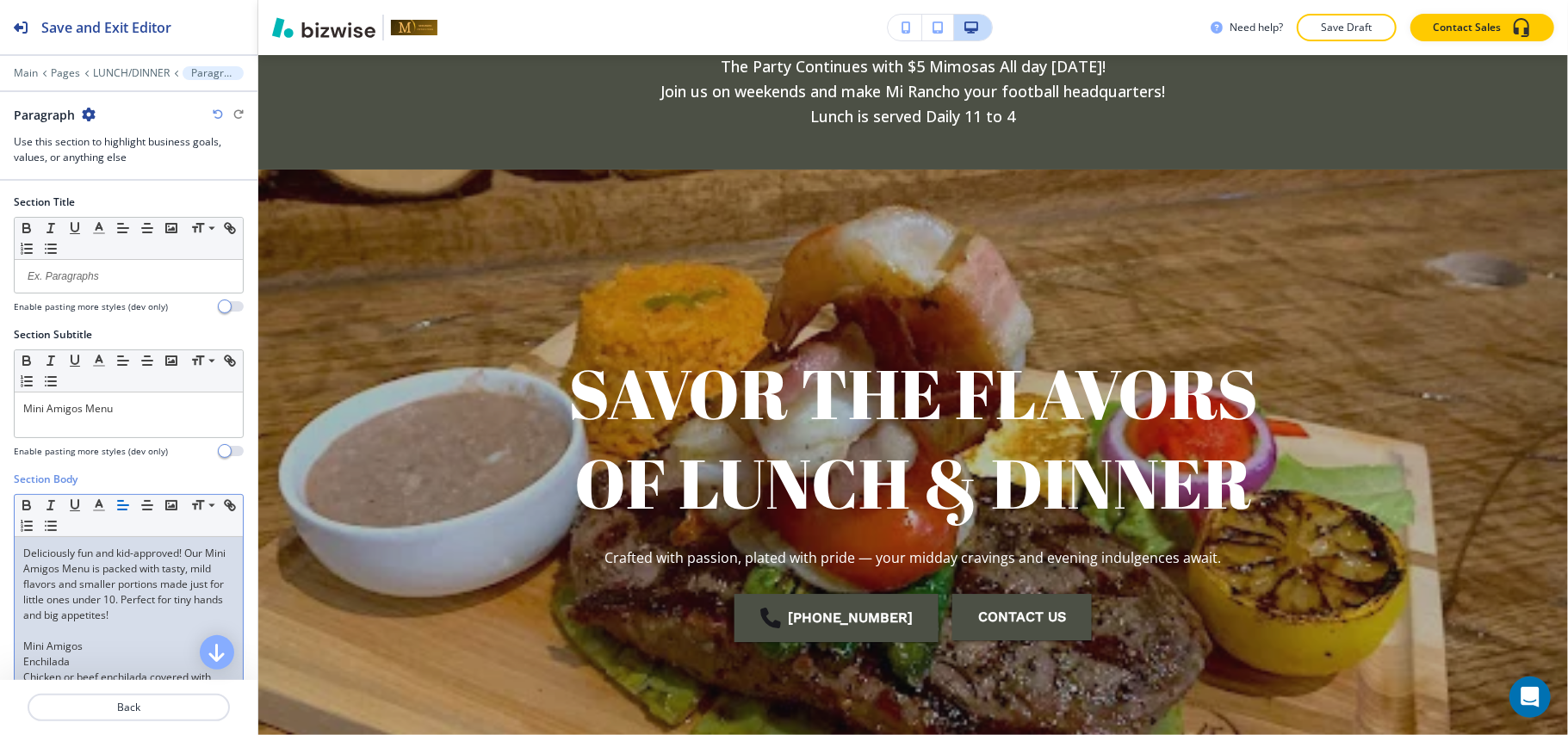
scroll to position [0, 0]
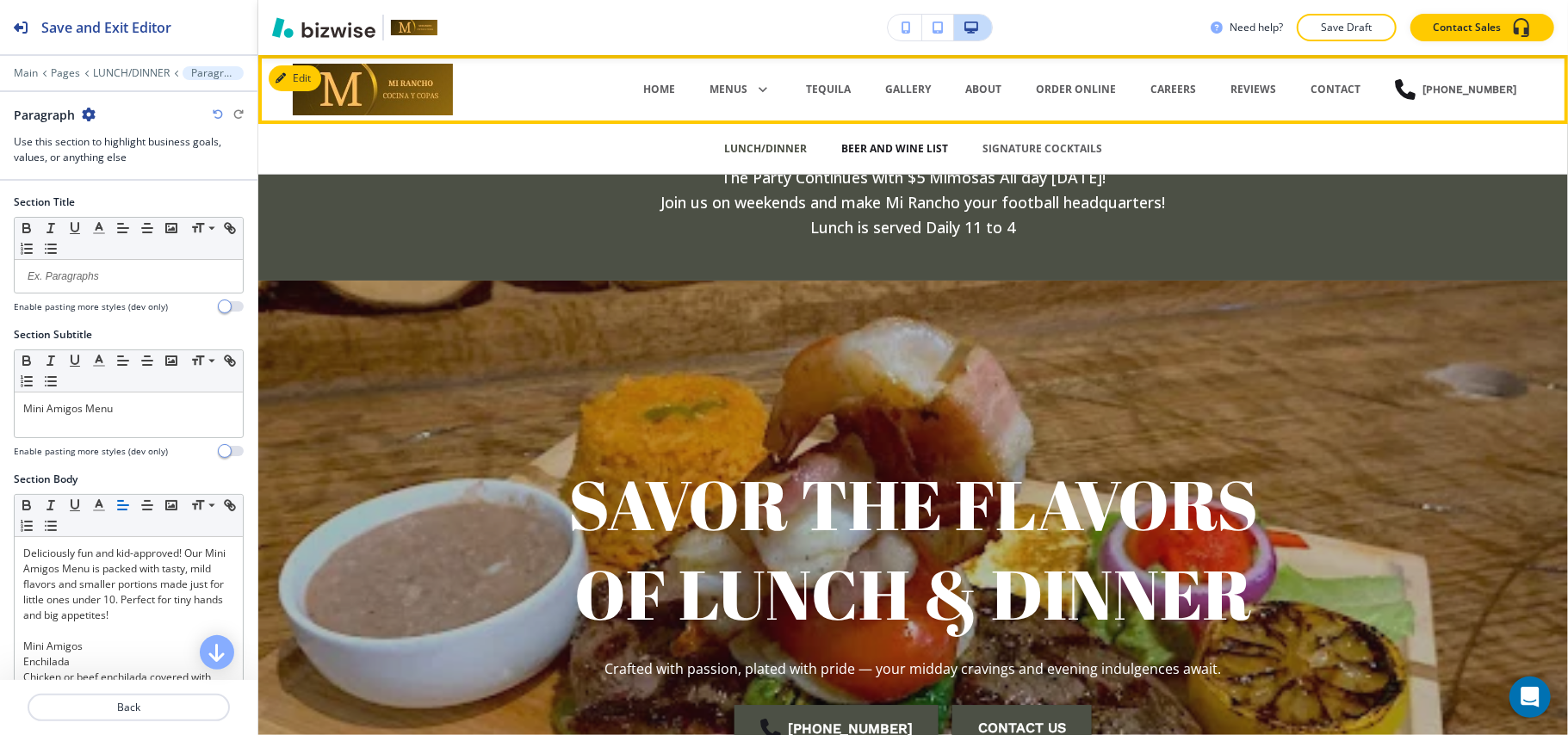
click at [855, 146] on p "BEER AND WINE LIST" at bounding box center [894, 149] width 107 height 15
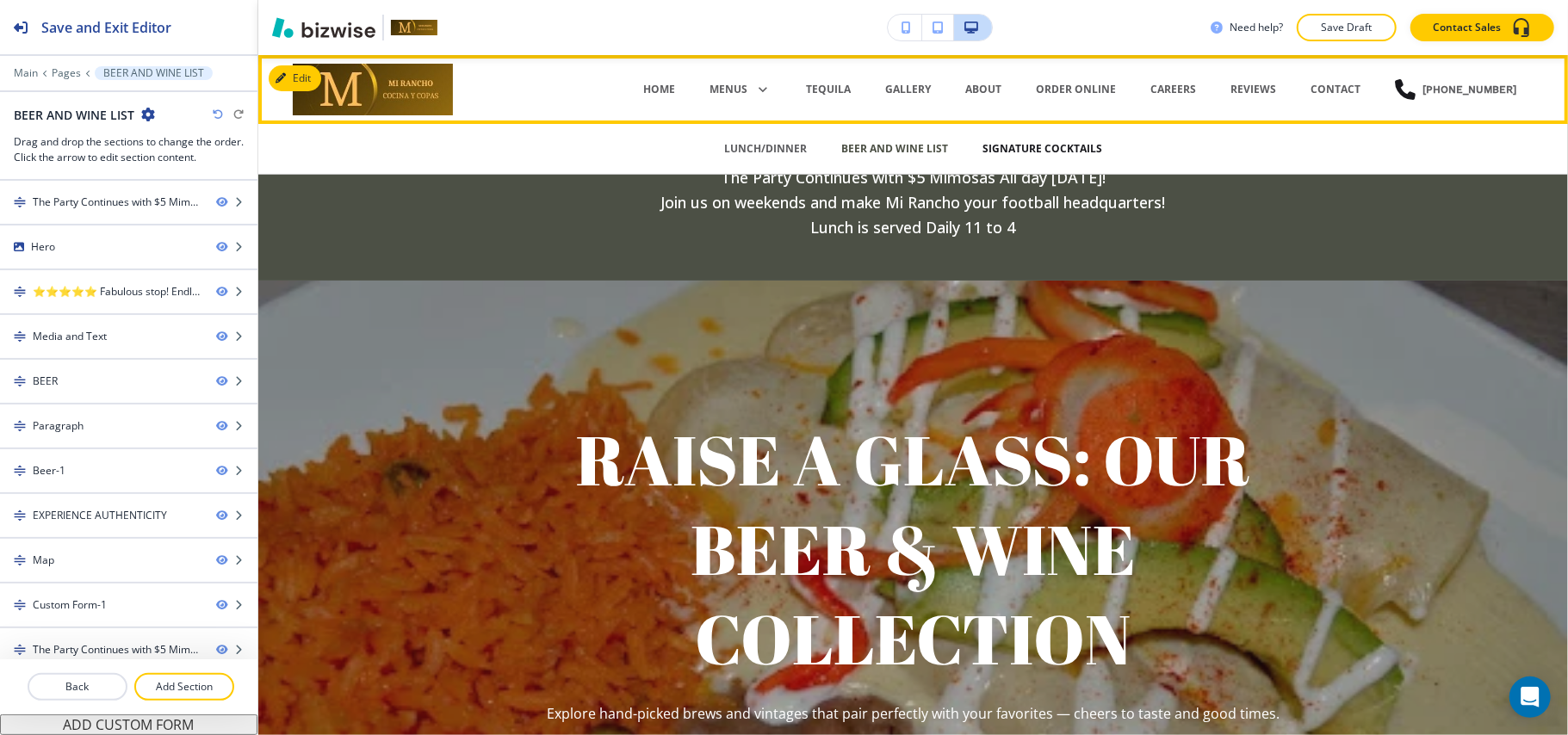
click at [1043, 147] on p "SIGNATURE COCKTAILS" at bounding box center [1042, 149] width 120 height 15
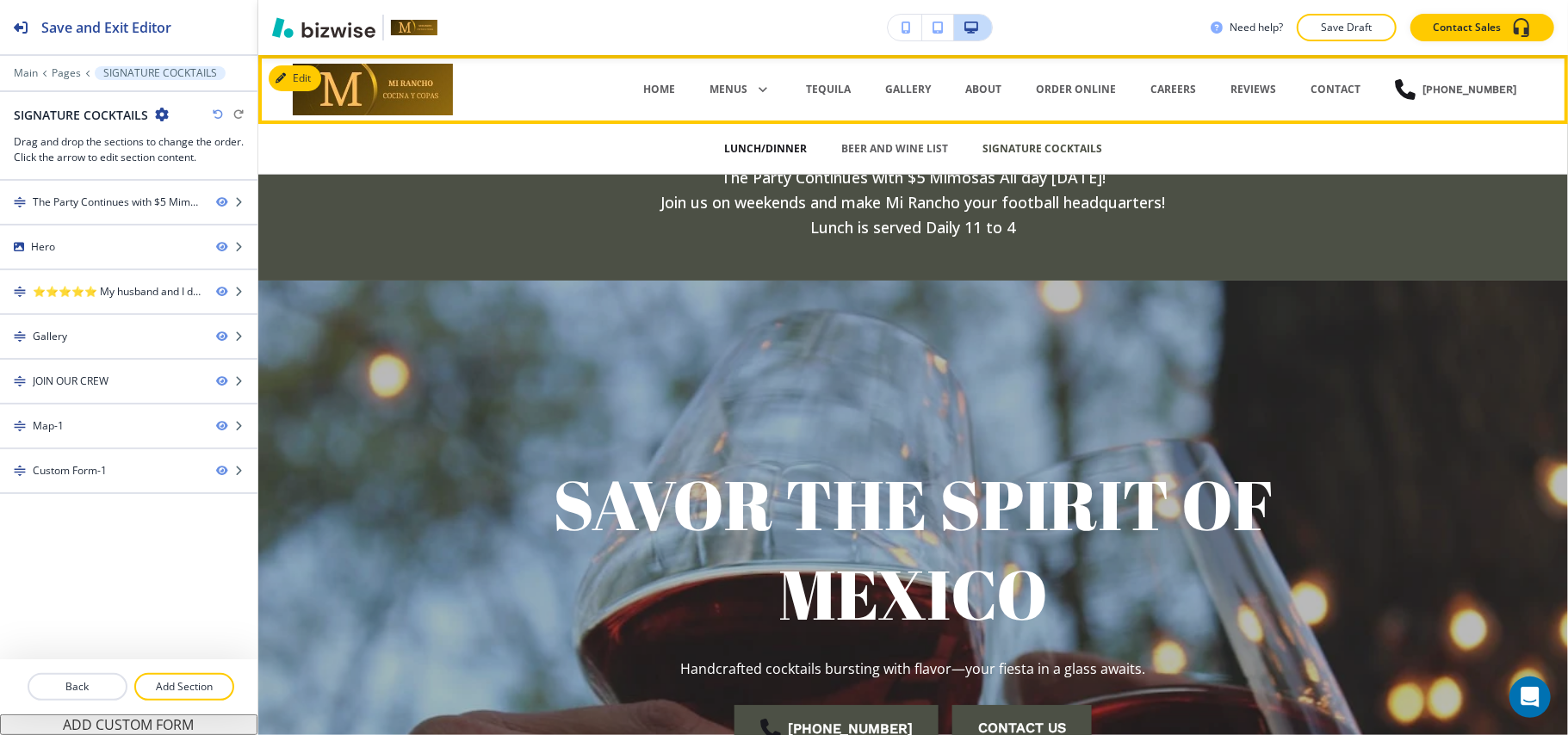
click at [737, 149] on p "LUNCH/DINNER" at bounding box center [766, 149] width 83 height 15
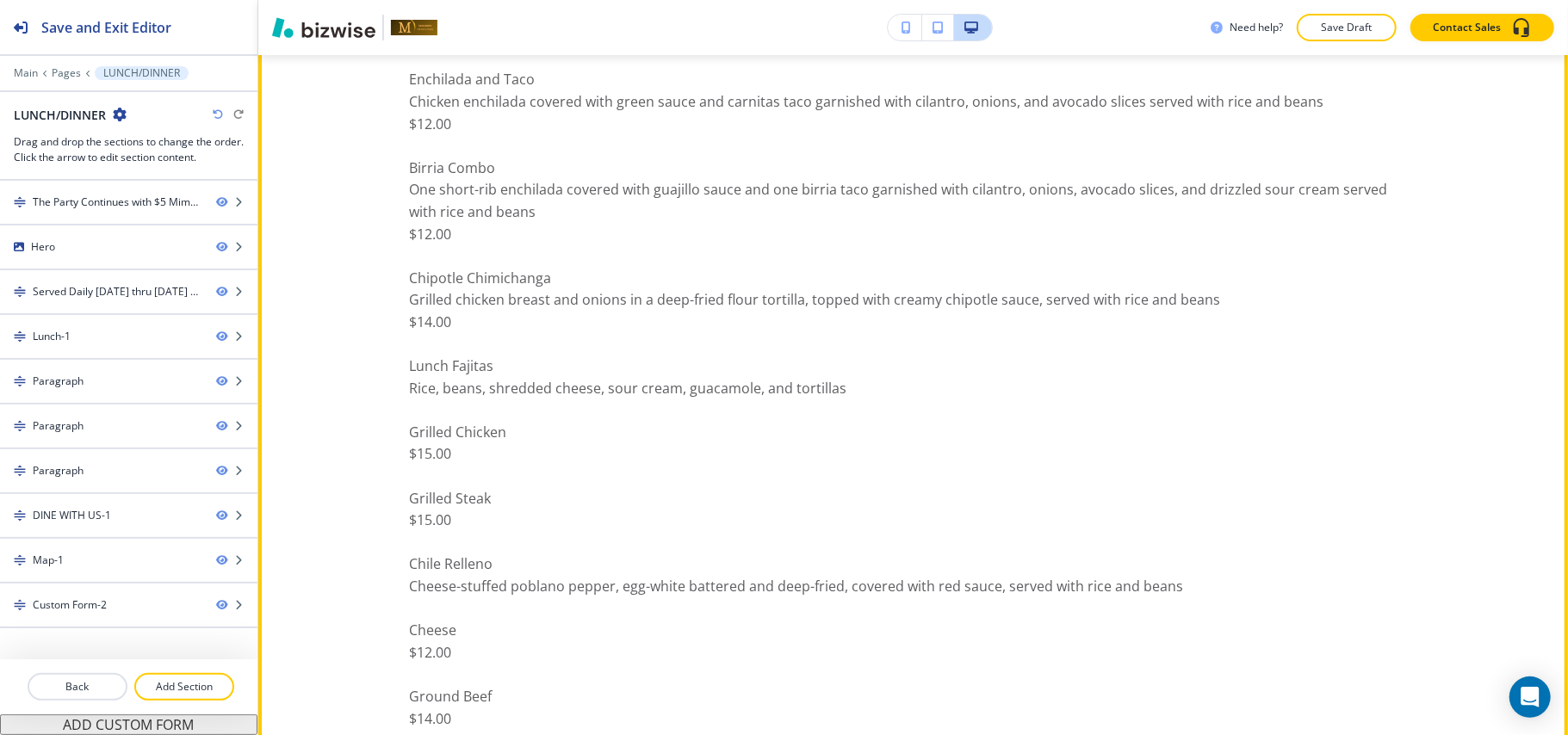
scroll to position [839, 0]
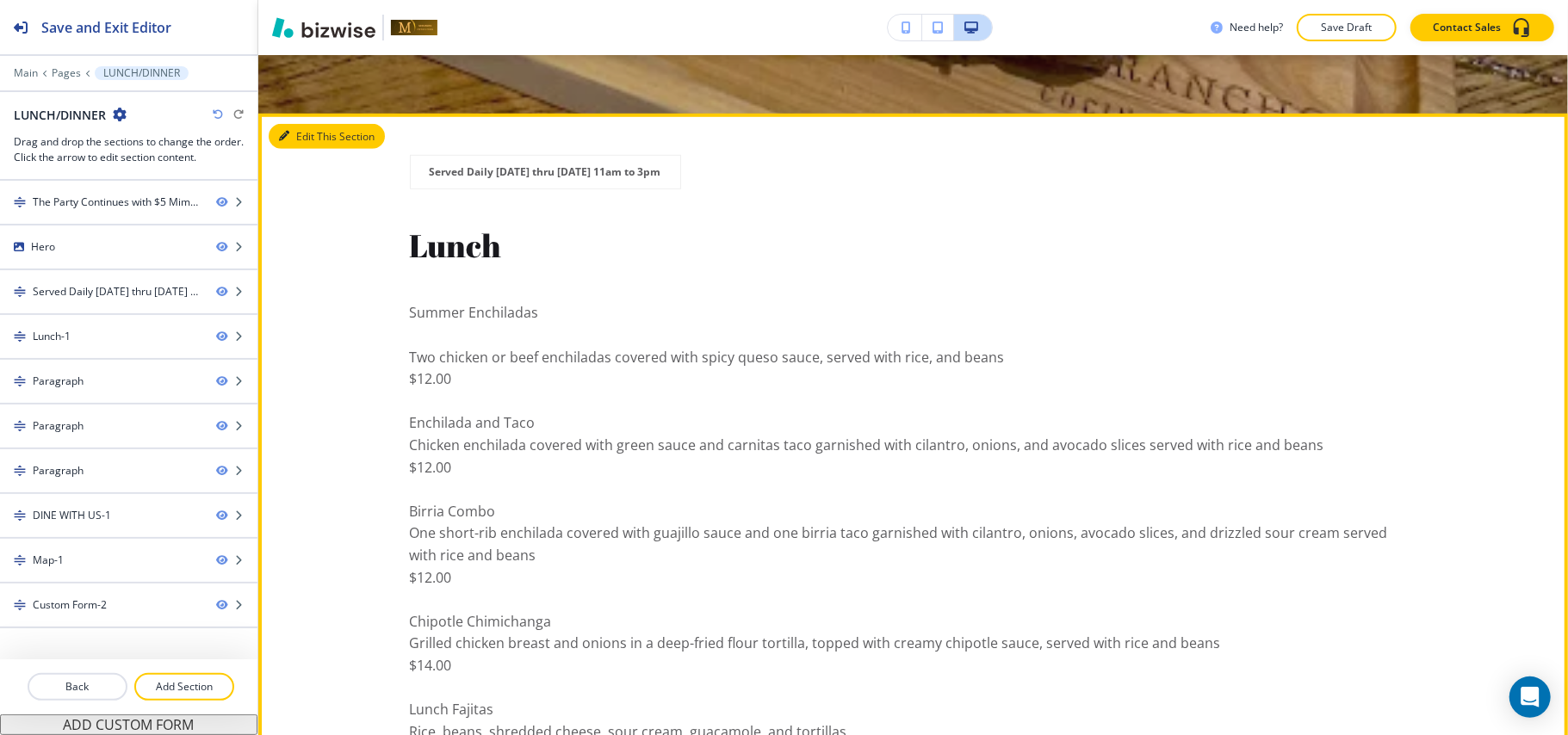
click at [286, 131] on icon "button" at bounding box center [284, 136] width 11 height 11
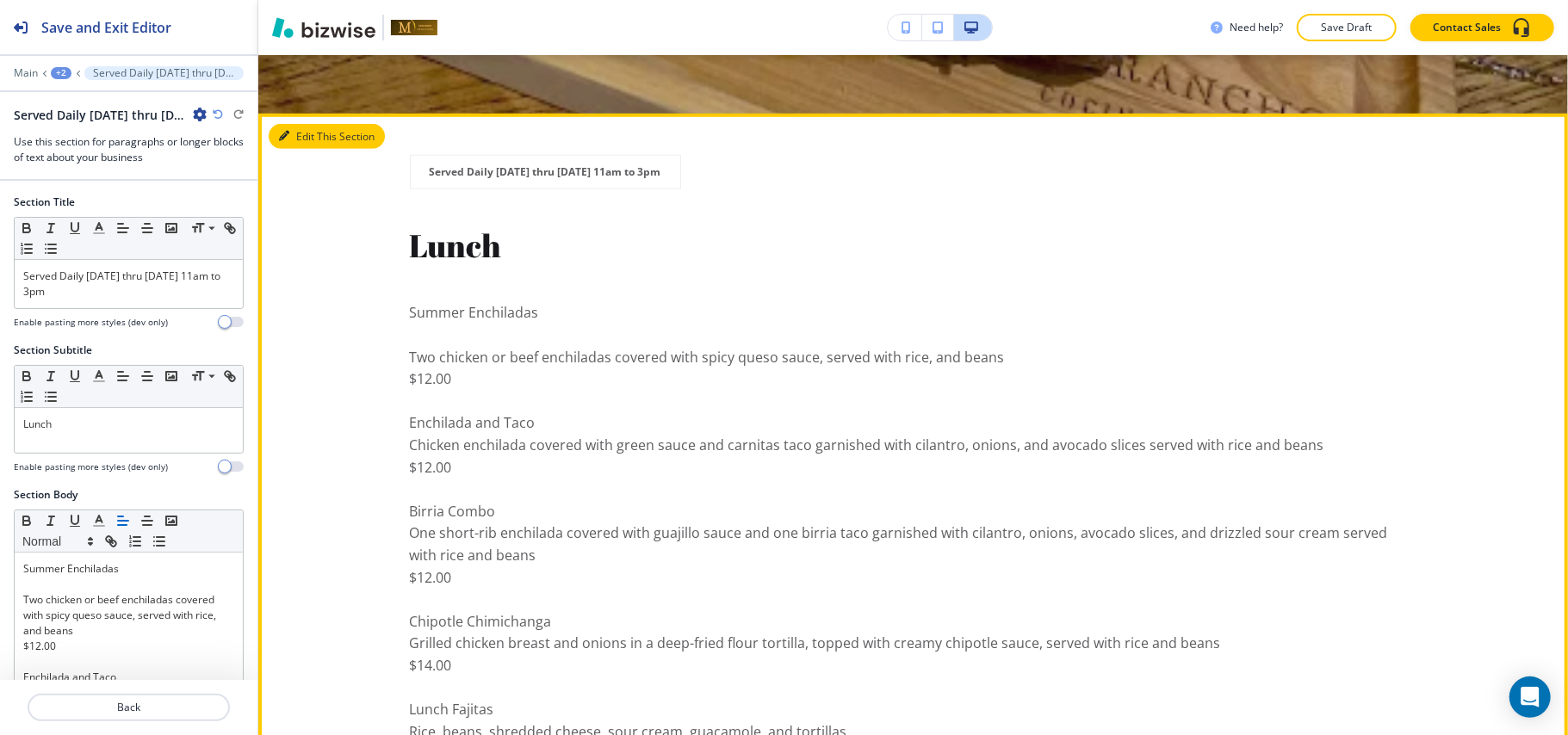
scroll to position [897, 0]
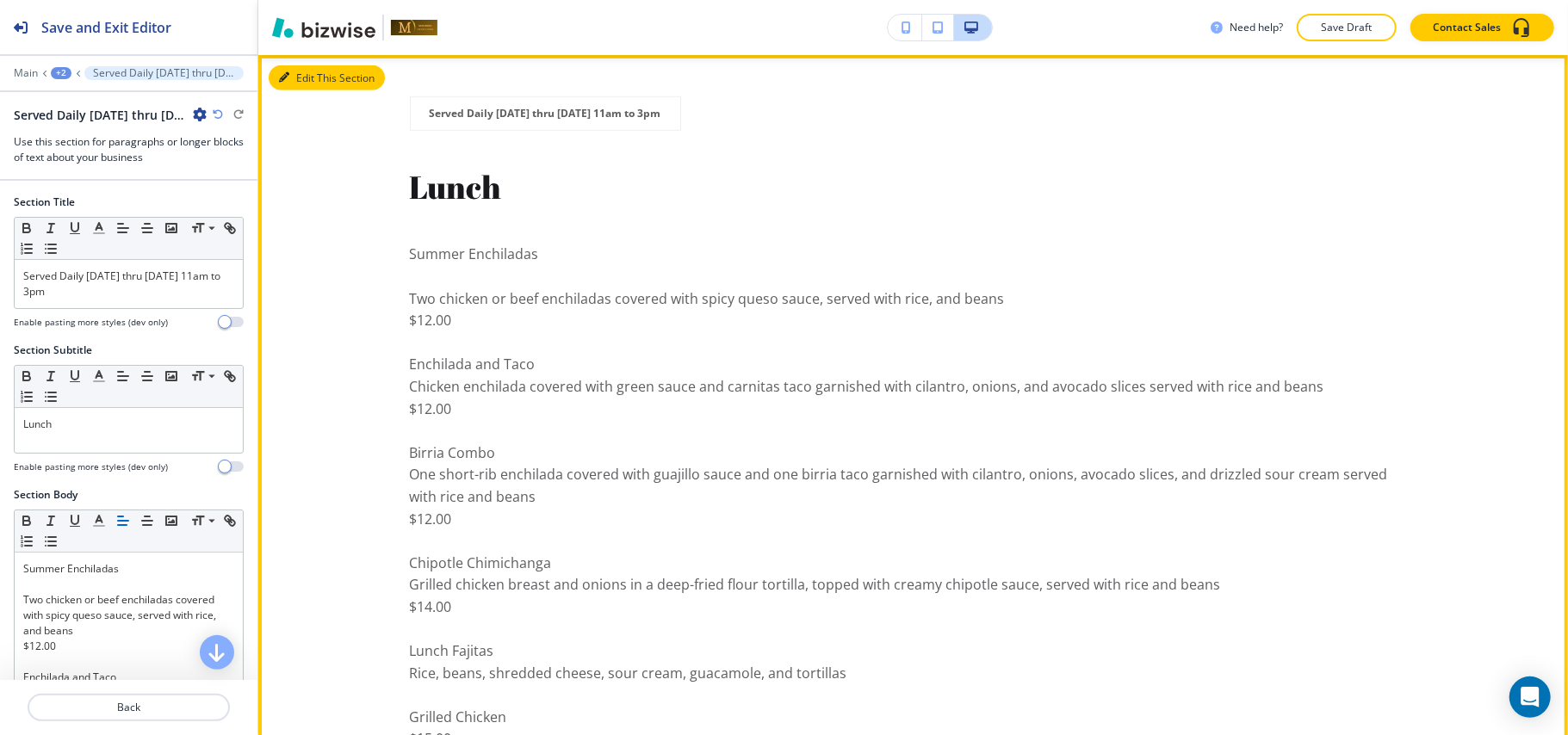
click at [303, 80] on button "Edit This Section" at bounding box center [327, 78] width 117 height 26
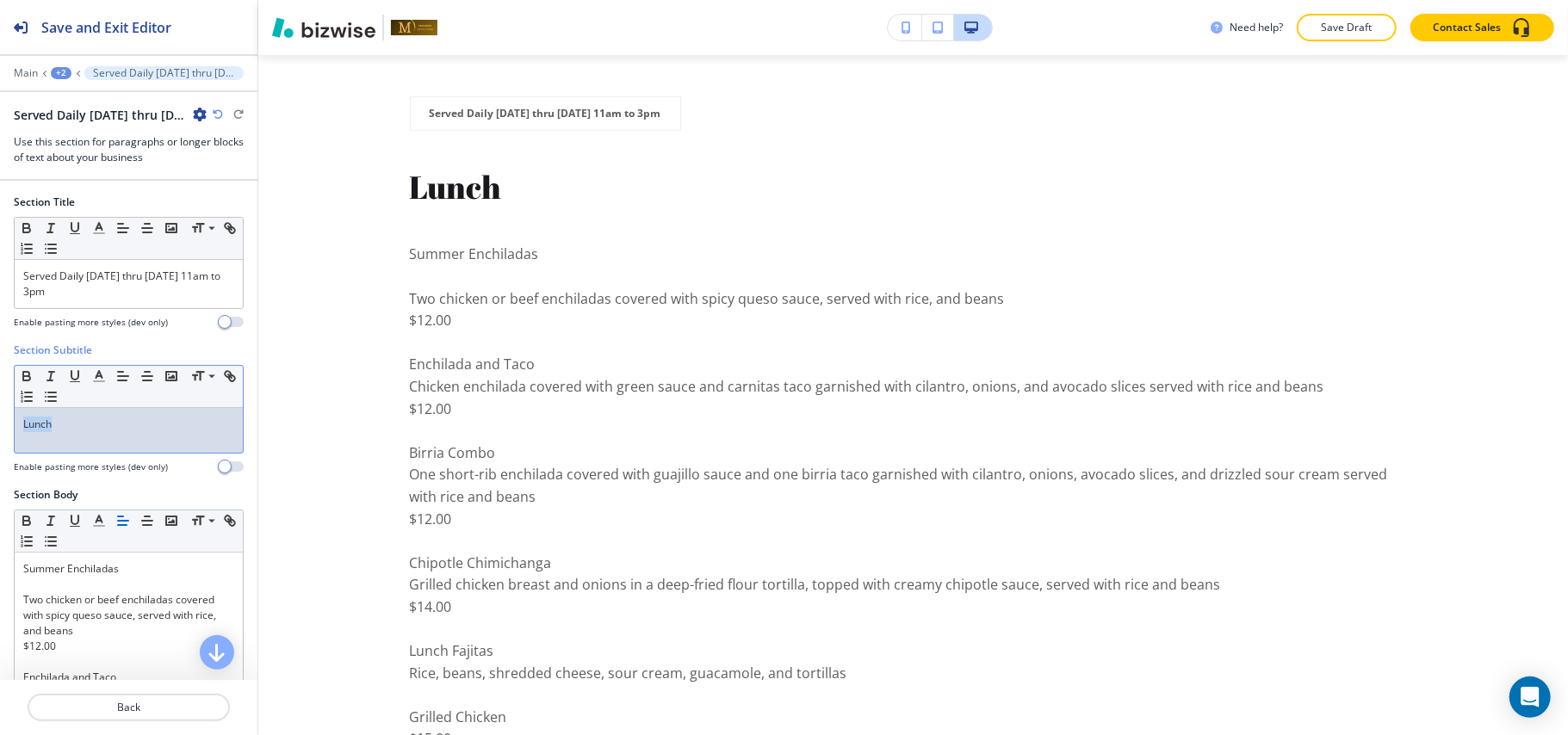
drag, startPoint x: 104, startPoint y: 425, endPoint x: 0, endPoint y: 425, distance: 104.0
click at [0, 425] on div "Section Subtitle Small Normal Large Huge Lunch Enable pasting more styles (dev …" at bounding box center [128, 415] width 257 height 145
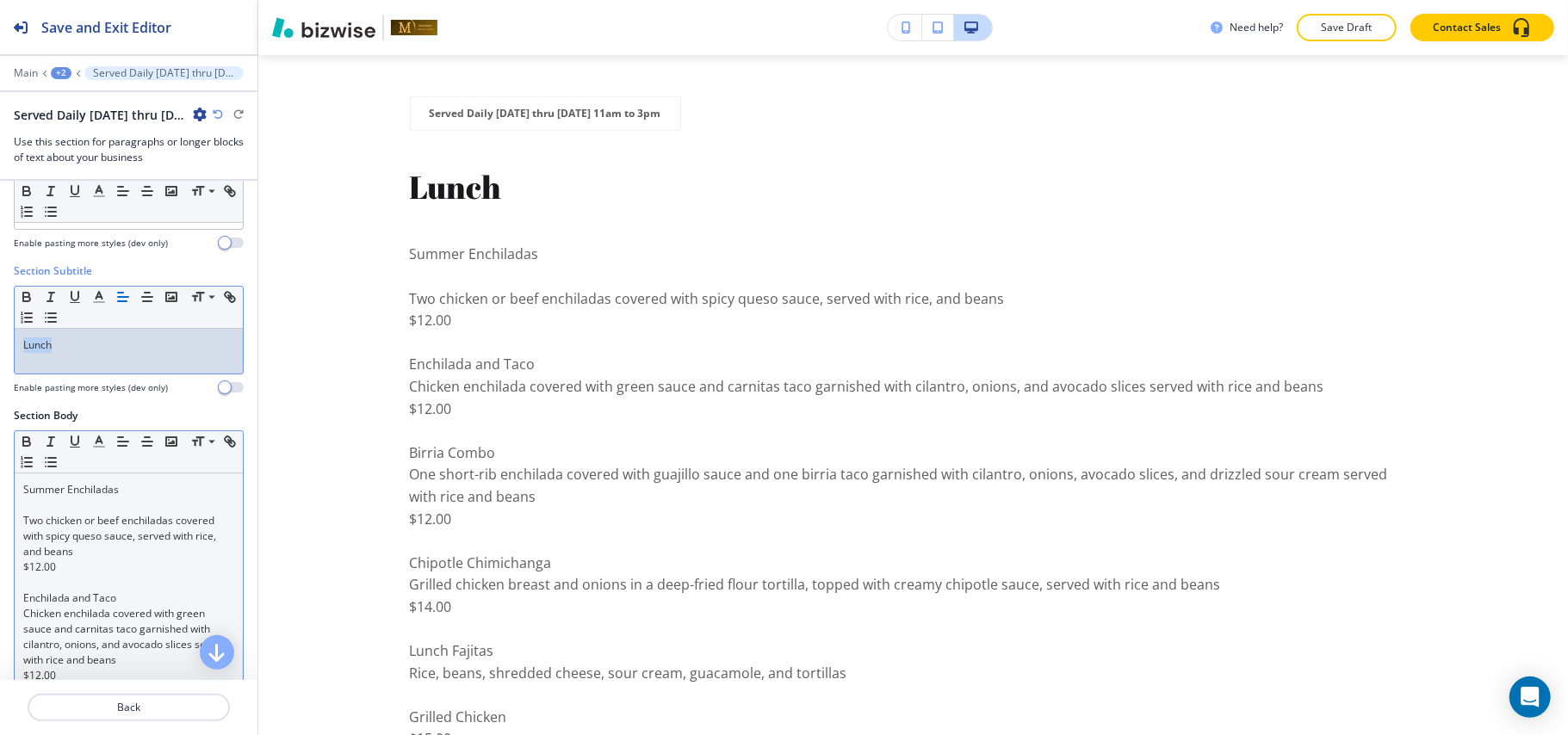
scroll to position [115, 0]
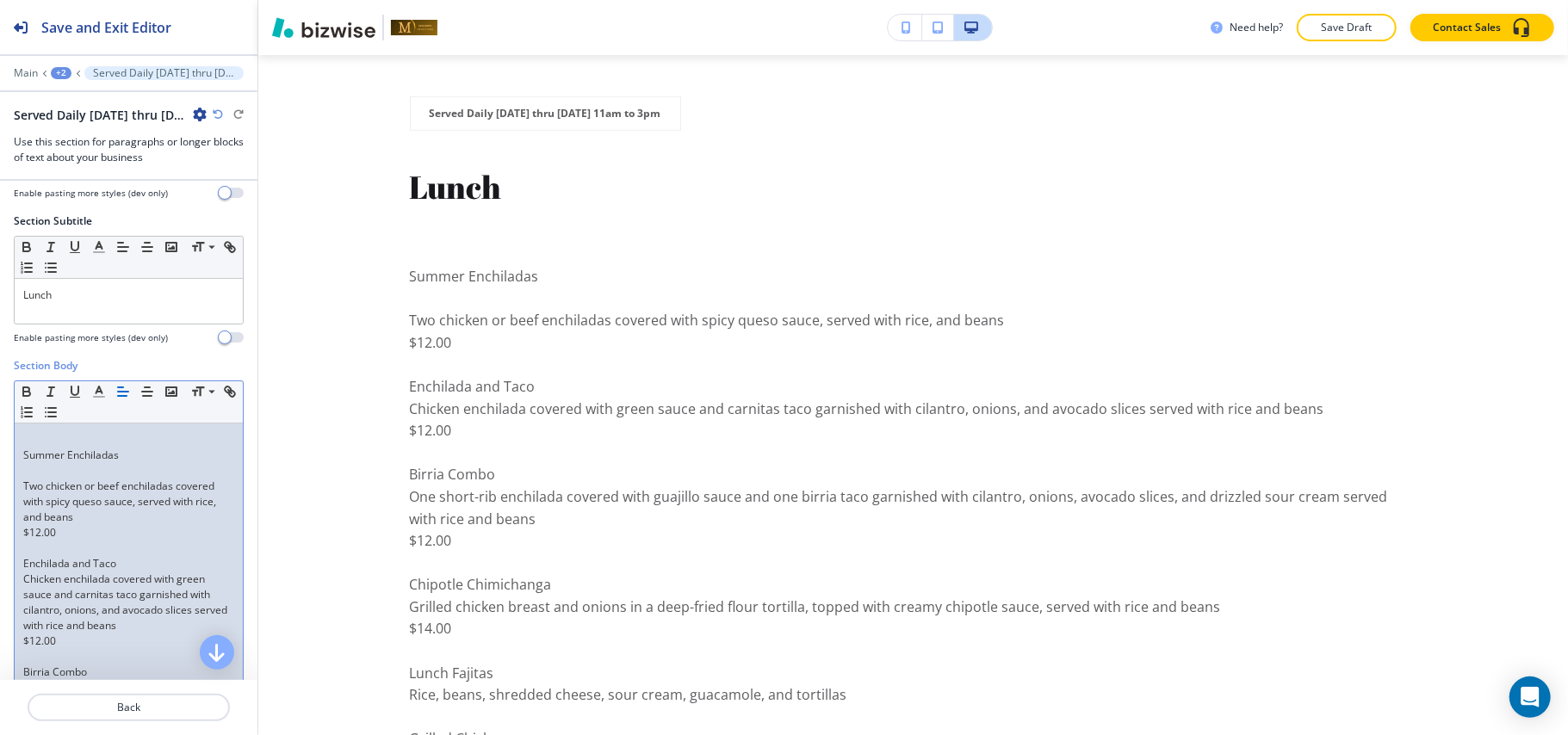
scroll to position [146, 0]
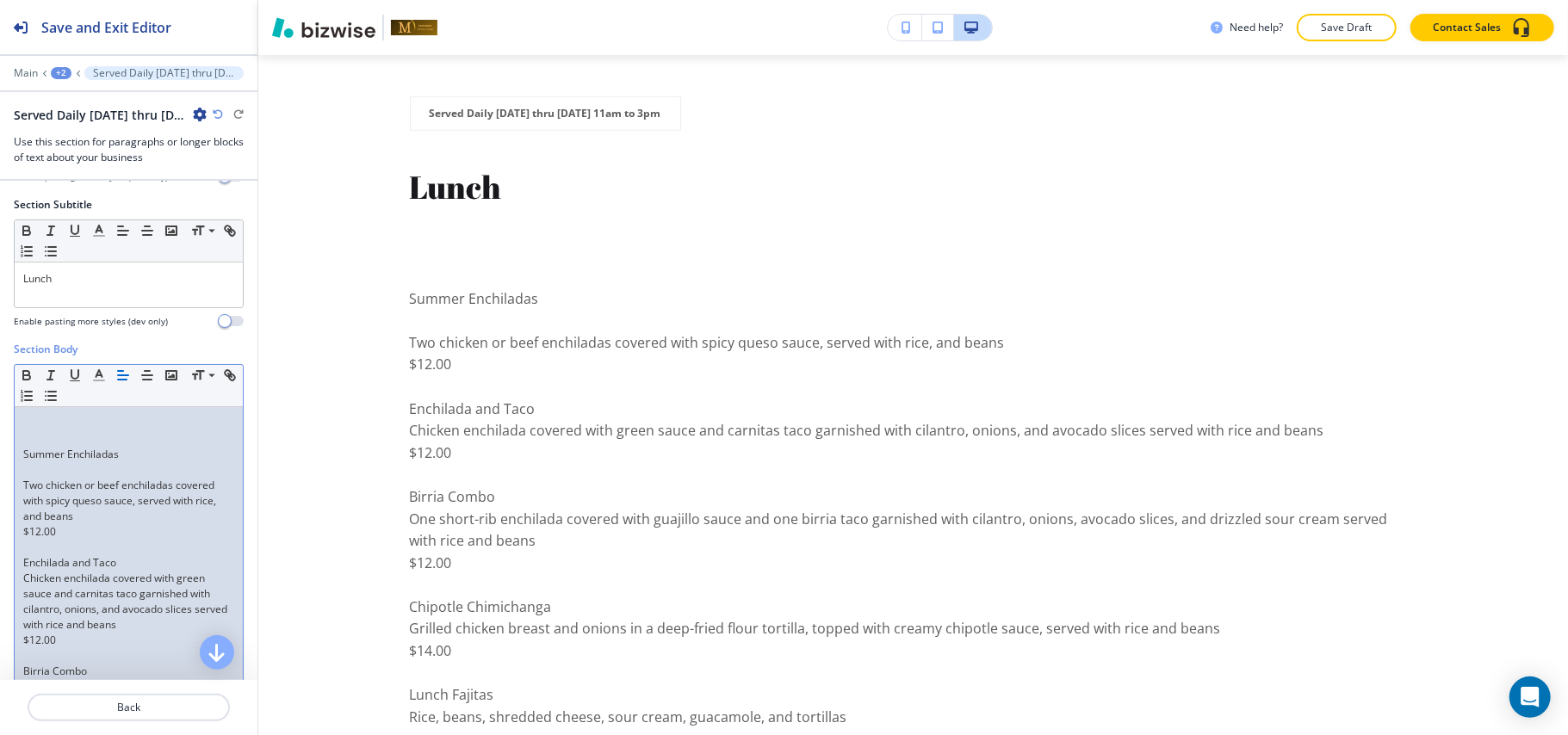
click at [46, 431] on p at bounding box center [128, 423] width 211 height 15
drag, startPoint x: 97, startPoint y: 431, endPoint x: 11, endPoint y: 414, distance: 87.7
click at [23, 380] on icon "button" at bounding box center [26, 377] width 6 height 4
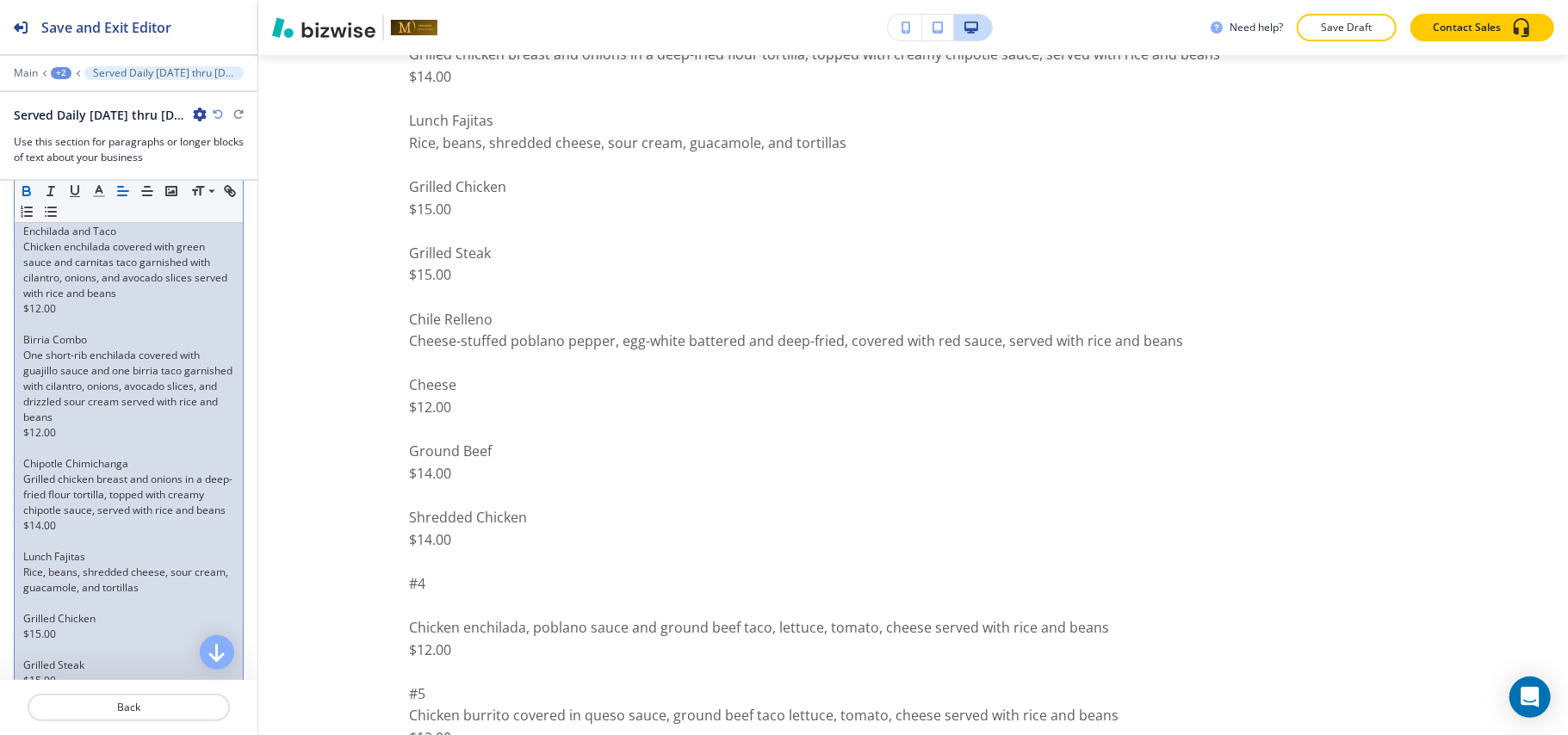
scroll to position [486, 0]
click at [17, 425] on div "Lunch Specials Summer Enchiladas Two chicken or beef enchiladas covered with sp…" at bounding box center [128, 634] width 229 height 1133
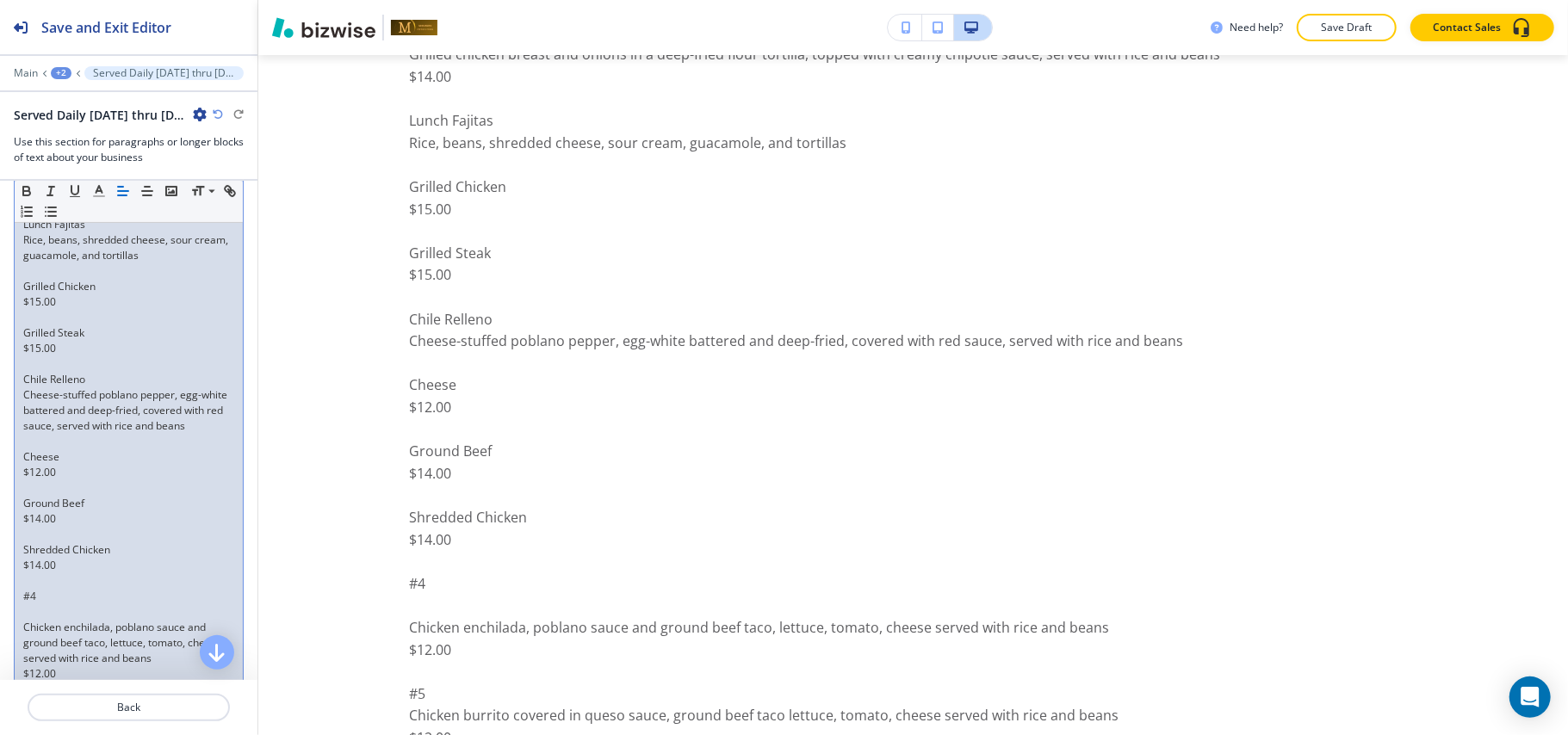
scroll to position [830, 0]
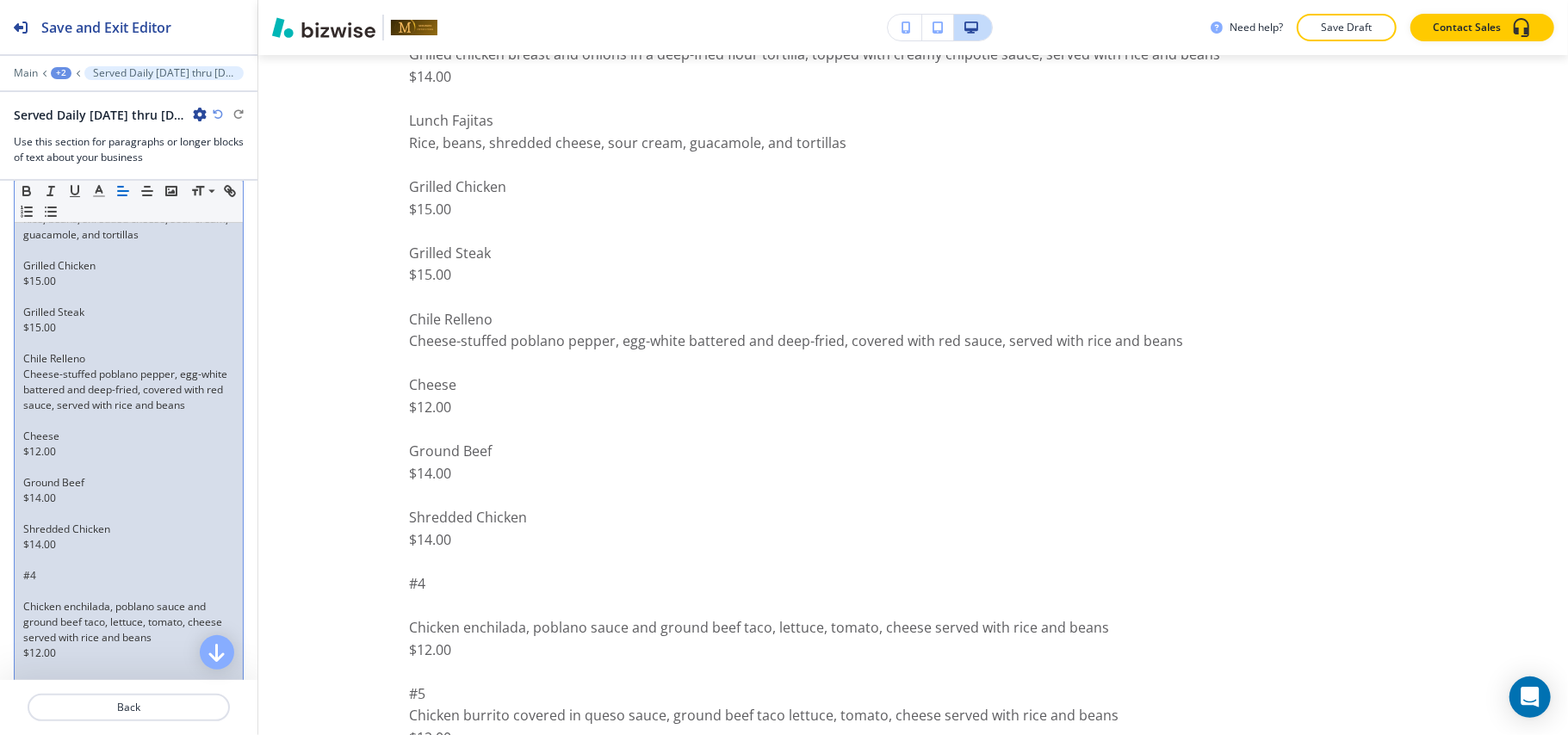
click at [19, 335] on div "Lunch Specials Summer Enchiladas Two chicken or beef enchiladas covered with sp…" at bounding box center [128, 289] width 229 height 1133
click at [15, 297] on div "Lunch Specials Summer Enchiladas Two chicken or beef enchiladas covered with sp…" at bounding box center [128, 289] width 229 height 1133
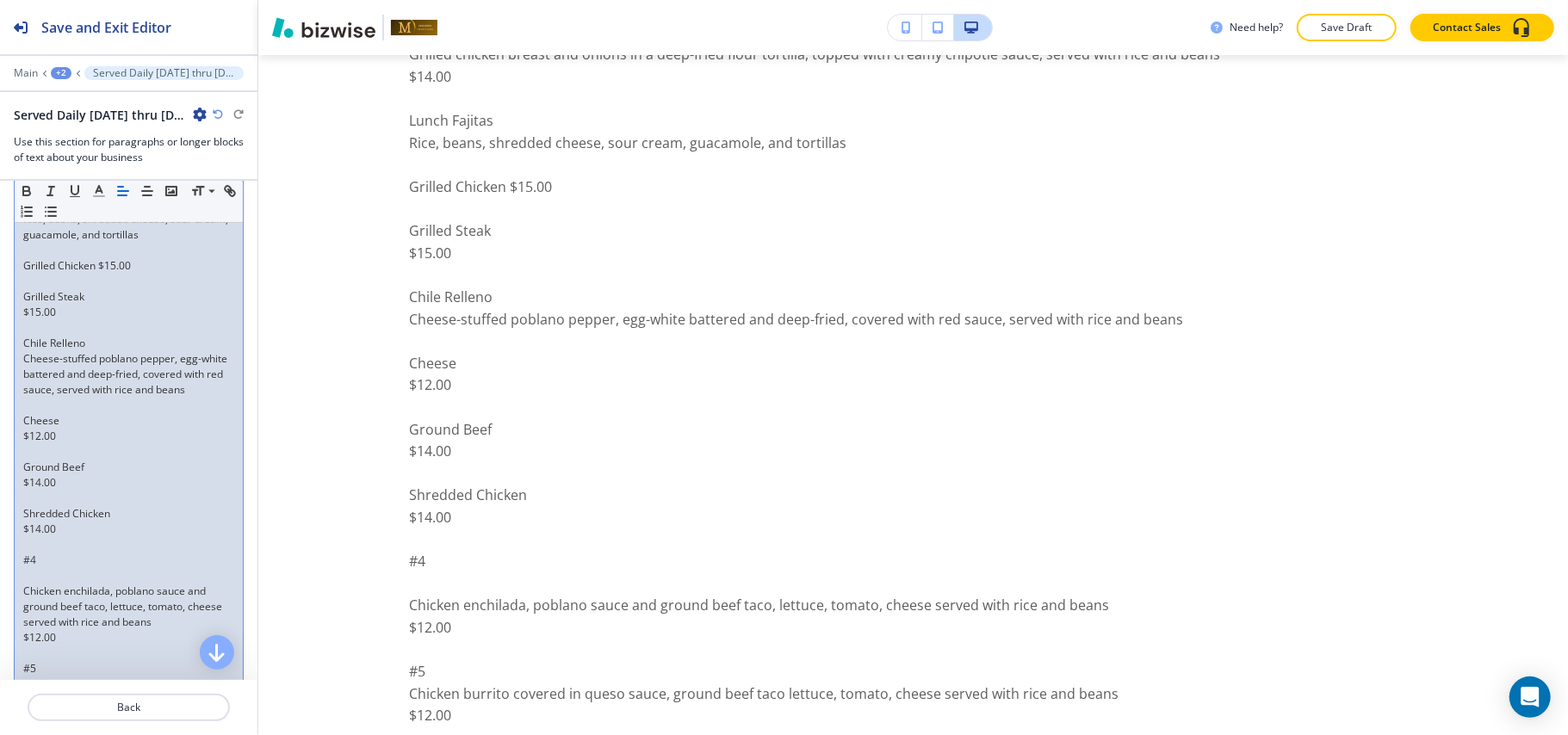
click at [170, 289] on p at bounding box center [128, 282] width 211 height 15
click at [173, 274] on p "Grilled Chicken $15.00" at bounding box center [128, 266] width 211 height 15
click at [23, 305] on p "Grilled Steak" at bounding box center [128, 297] width 211 height 15
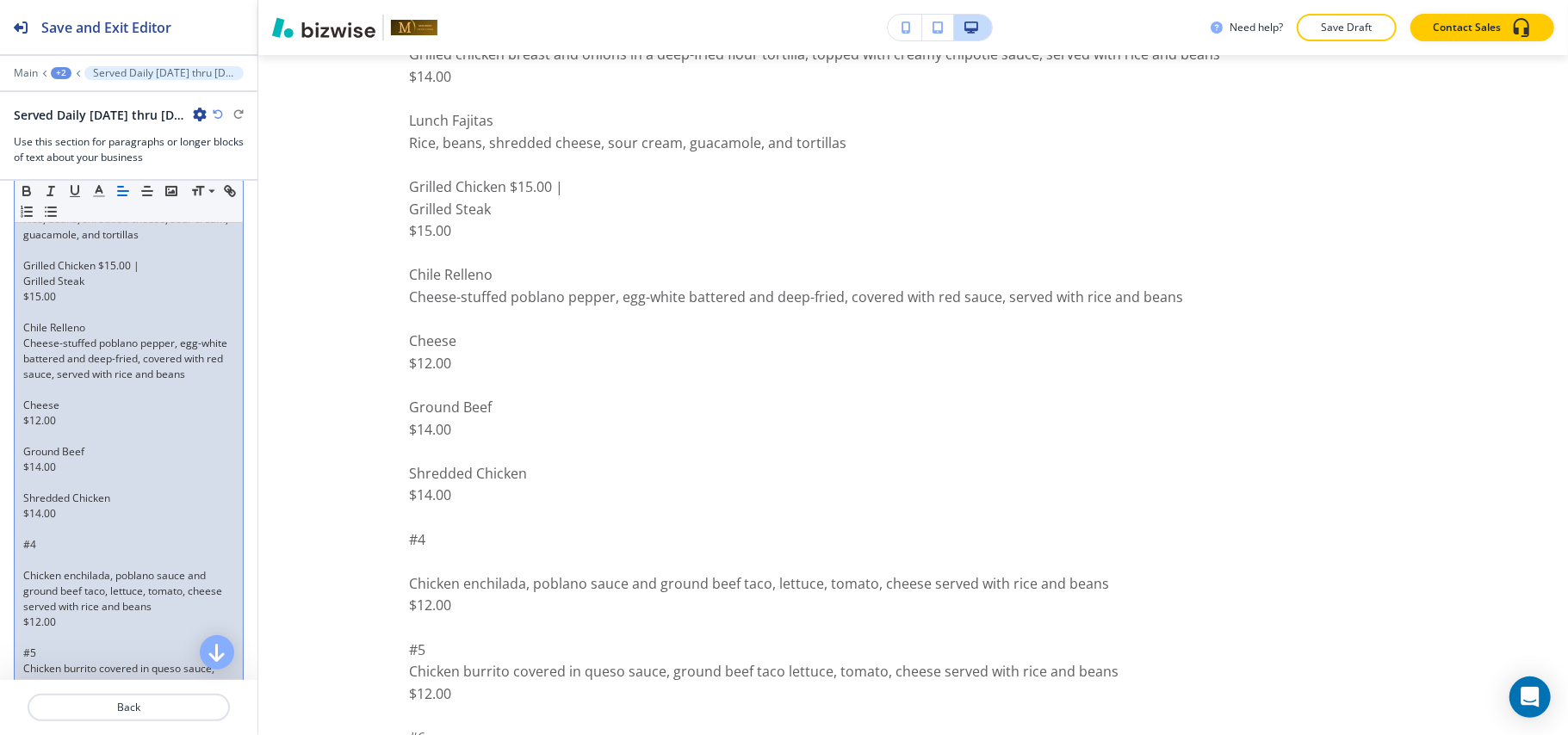
click at [19, 317] on div "Lunch Specials Summer Enchiladas Two chicken or beef enchiladas covered with sp…" at bounding box center [128, 274] width 229 height 1102
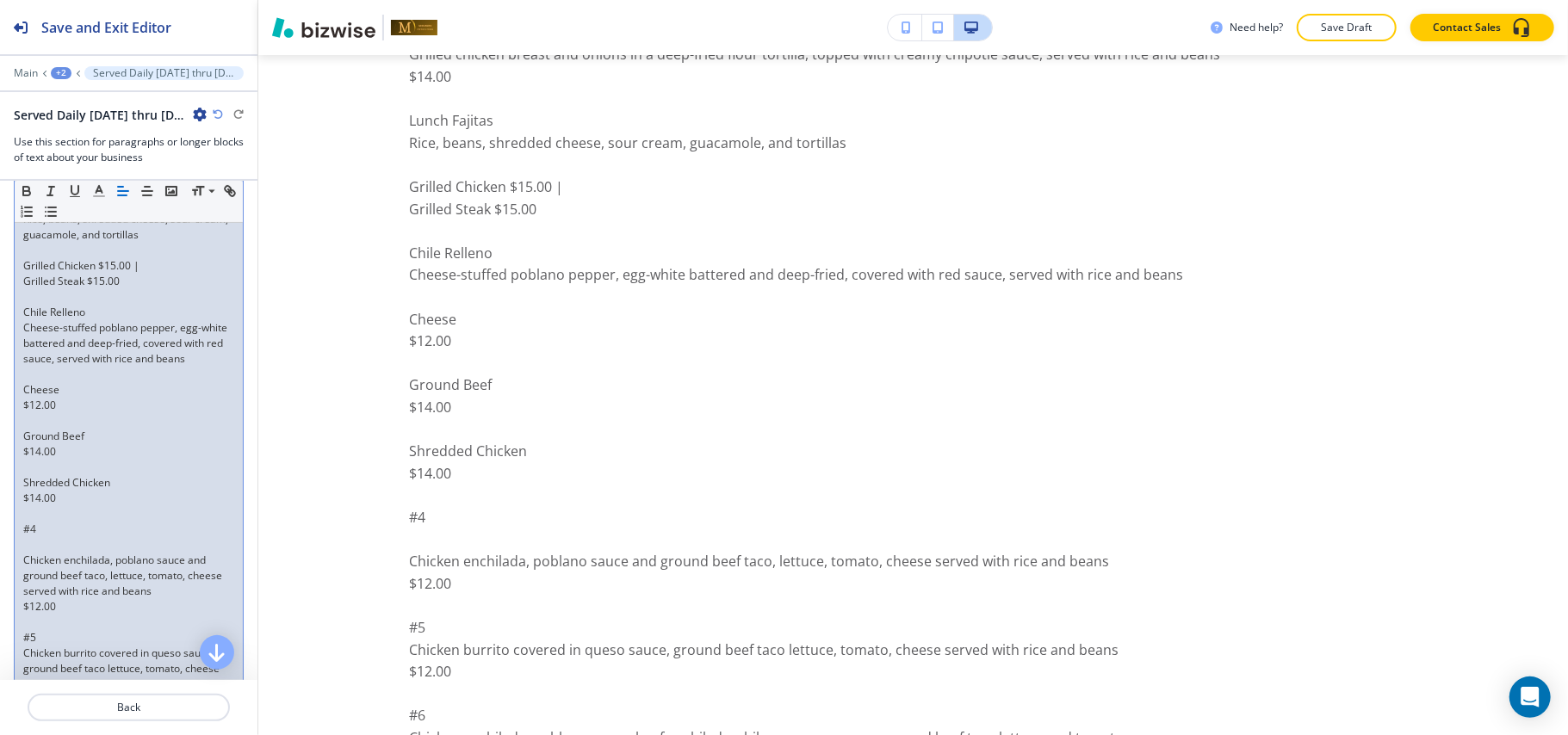
click at [36, 429] on p at bounding box center [128, 422] width 211 height 15
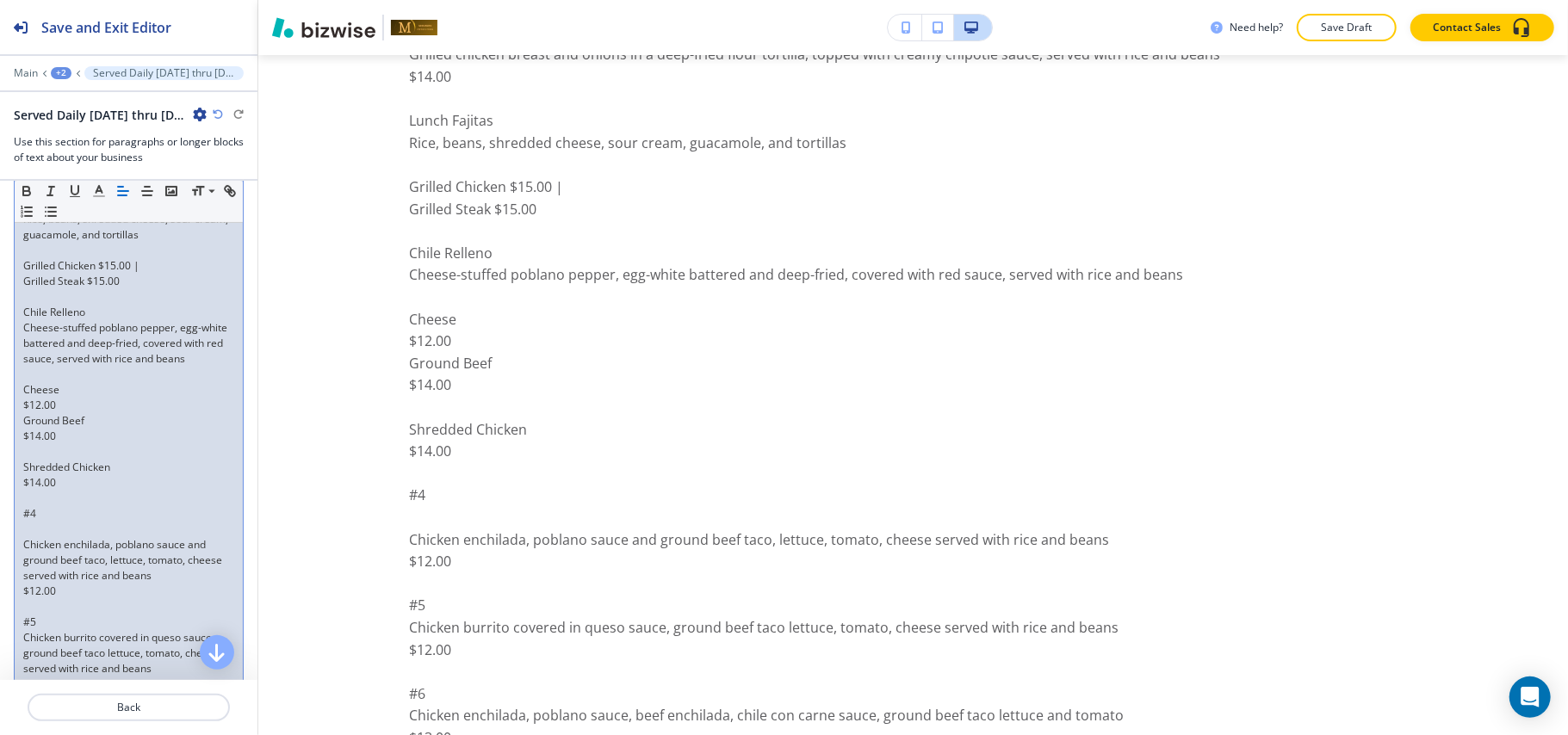
click at [25, 414] on p "$12.00" at bounding box center [128, 405] width 211 height 15
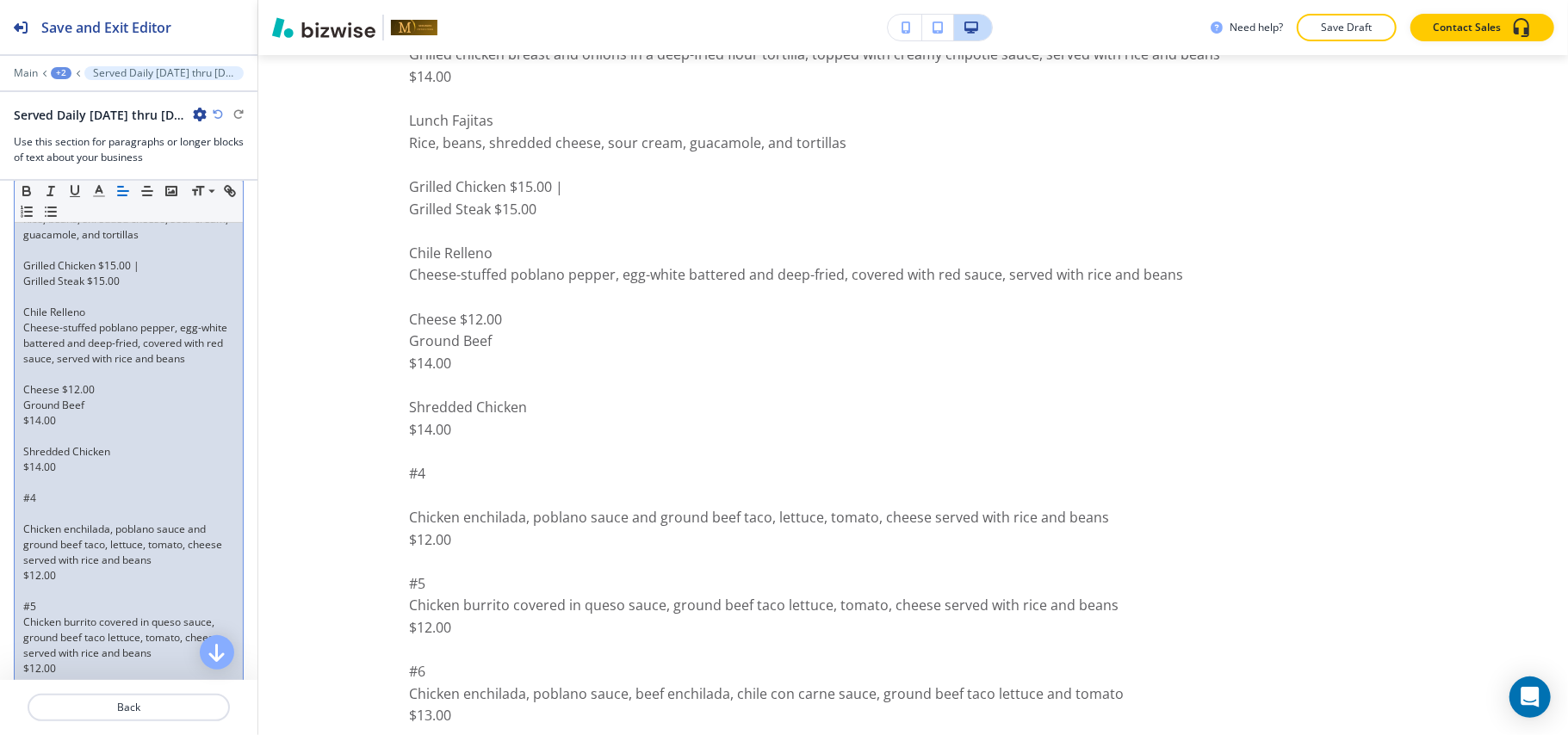
click at [20, 454] on div "Lunch Specials Summer Enchiladas Two chicken or beef enchiladas covered with sp…" at bounding box center [128, 251] width 229 height 1056
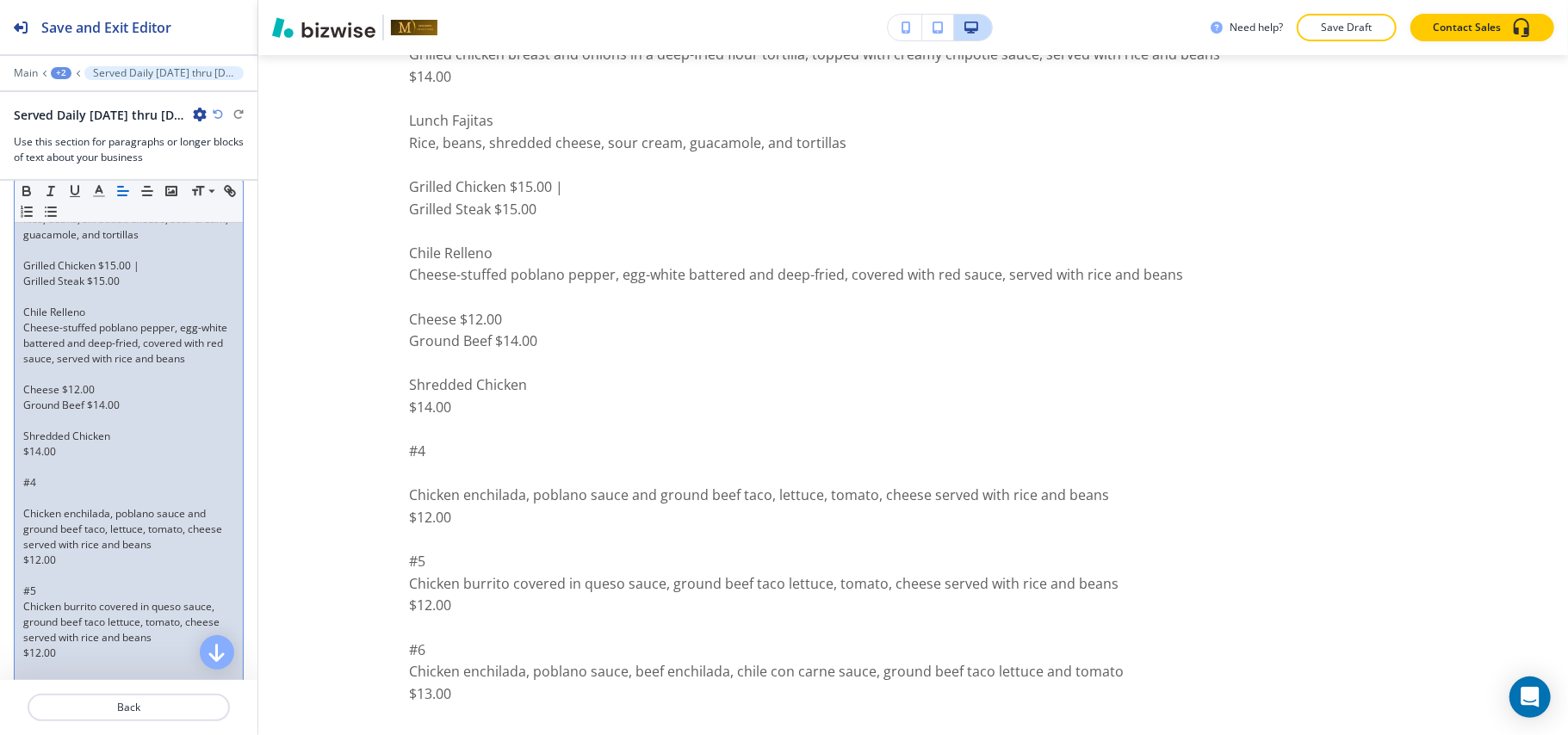
click at [125, 397] on p "Cheese $12.00" at bounding box center [128, 390] width 211 height 15
click at [21, 435] on div "Lunch Specials Summer Enchiladas Two chicken or beef enchiladas covered with sp…" at bounding box center [128, 243] width 229 height 1041
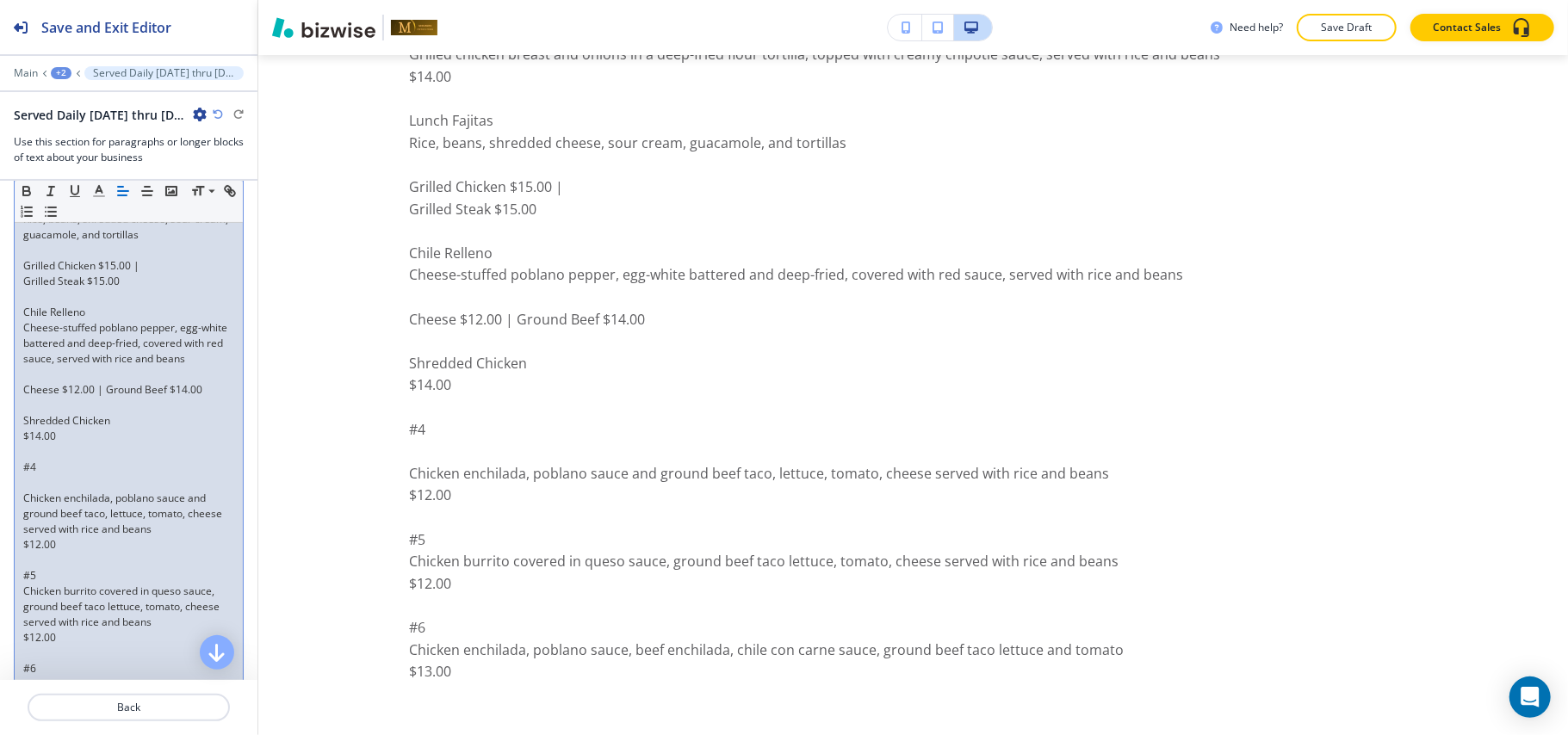
click at [21, 474] on div "Lunch Specials Summer Enchiladas Two chicken or beef enchiladas covered with sp…" at bounding box center [128, 235] width 229 height 1024
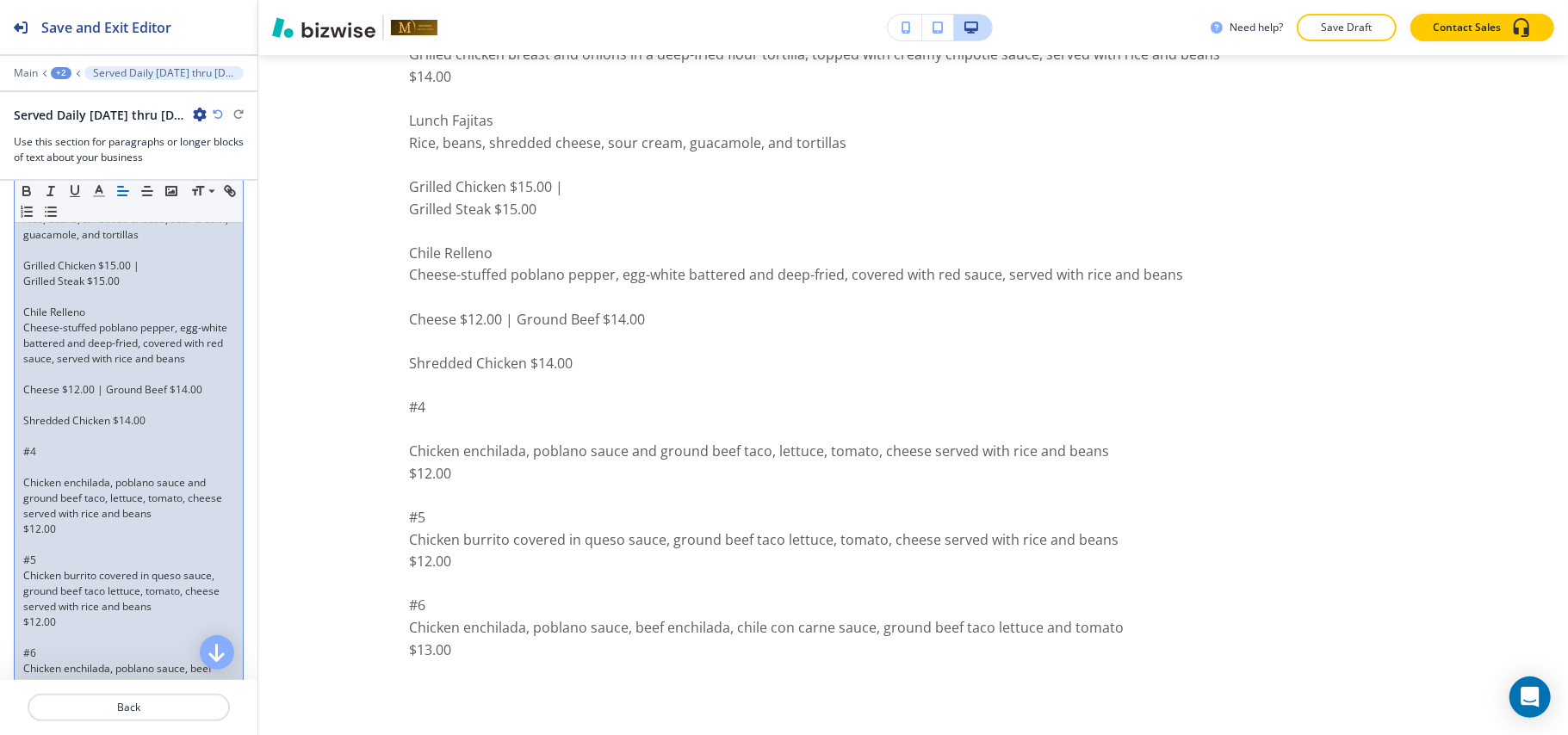
click at [17, 455] on div "Lunch Specials Summer Enchiladas Two chicken or beef enchiladas covered with sp…" at bounding box center [128, 228] width 229 height 1009
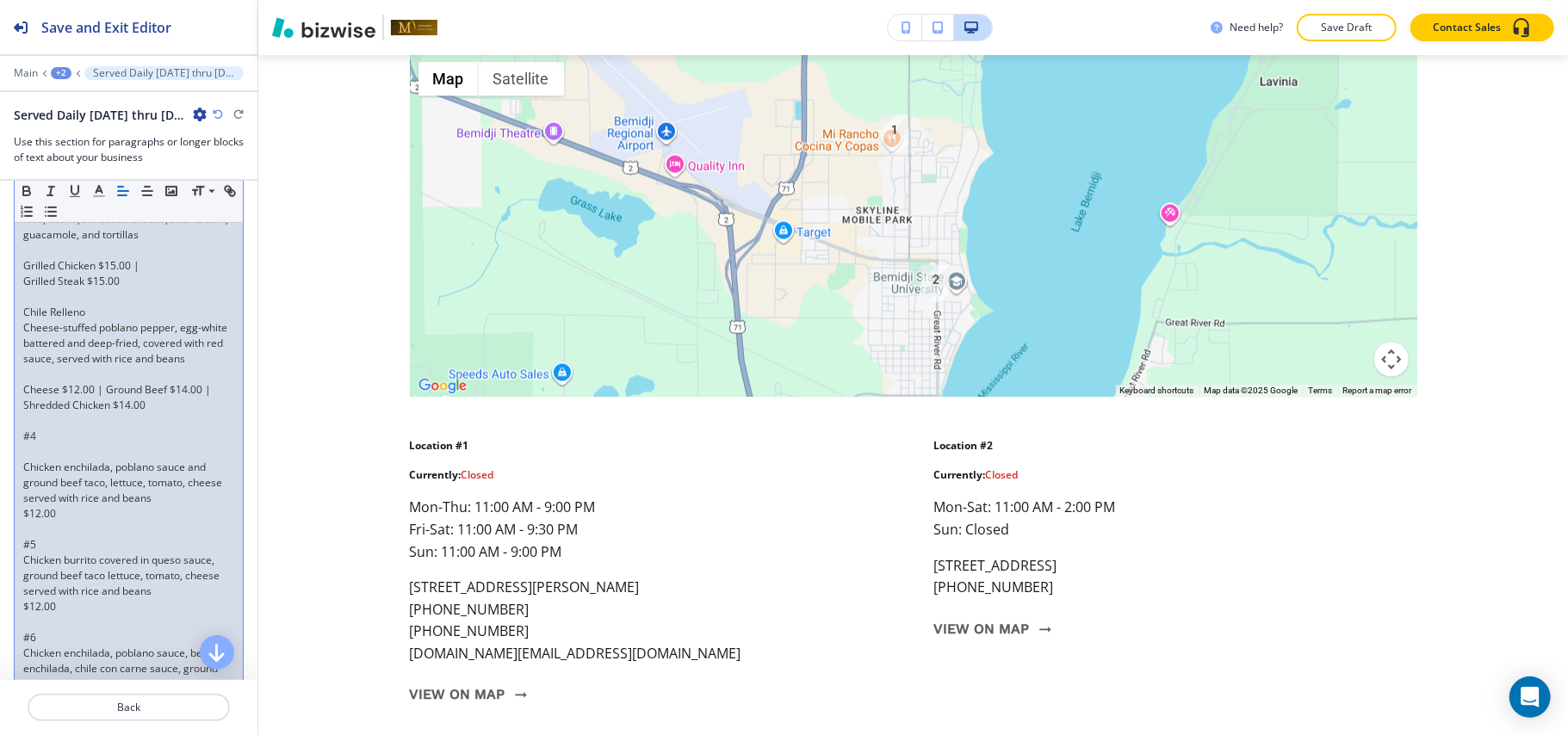
scroll to position [6218, 0]
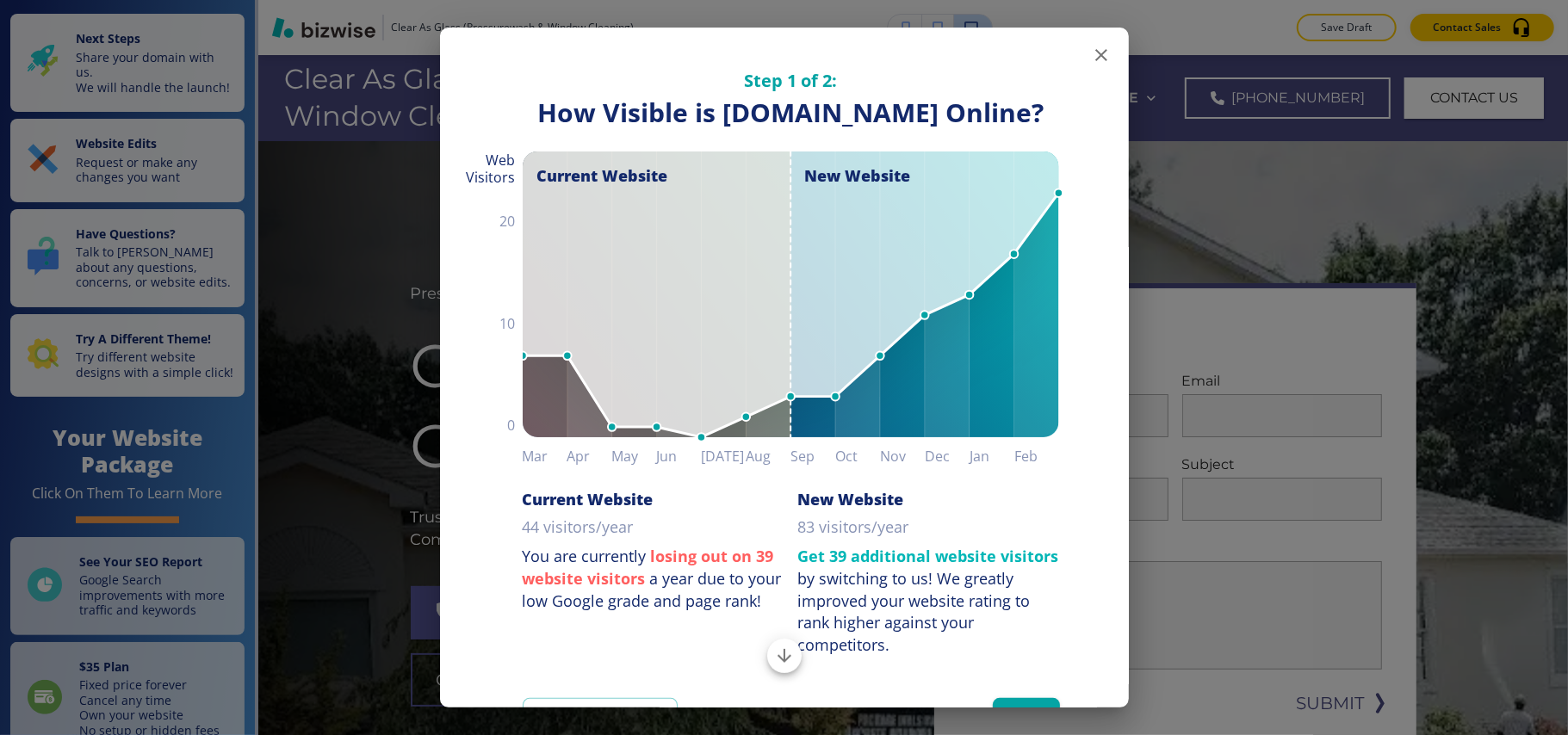
click at [1091, 53] on icon "button" at bounding box center [1100, 54] width 20 height 20
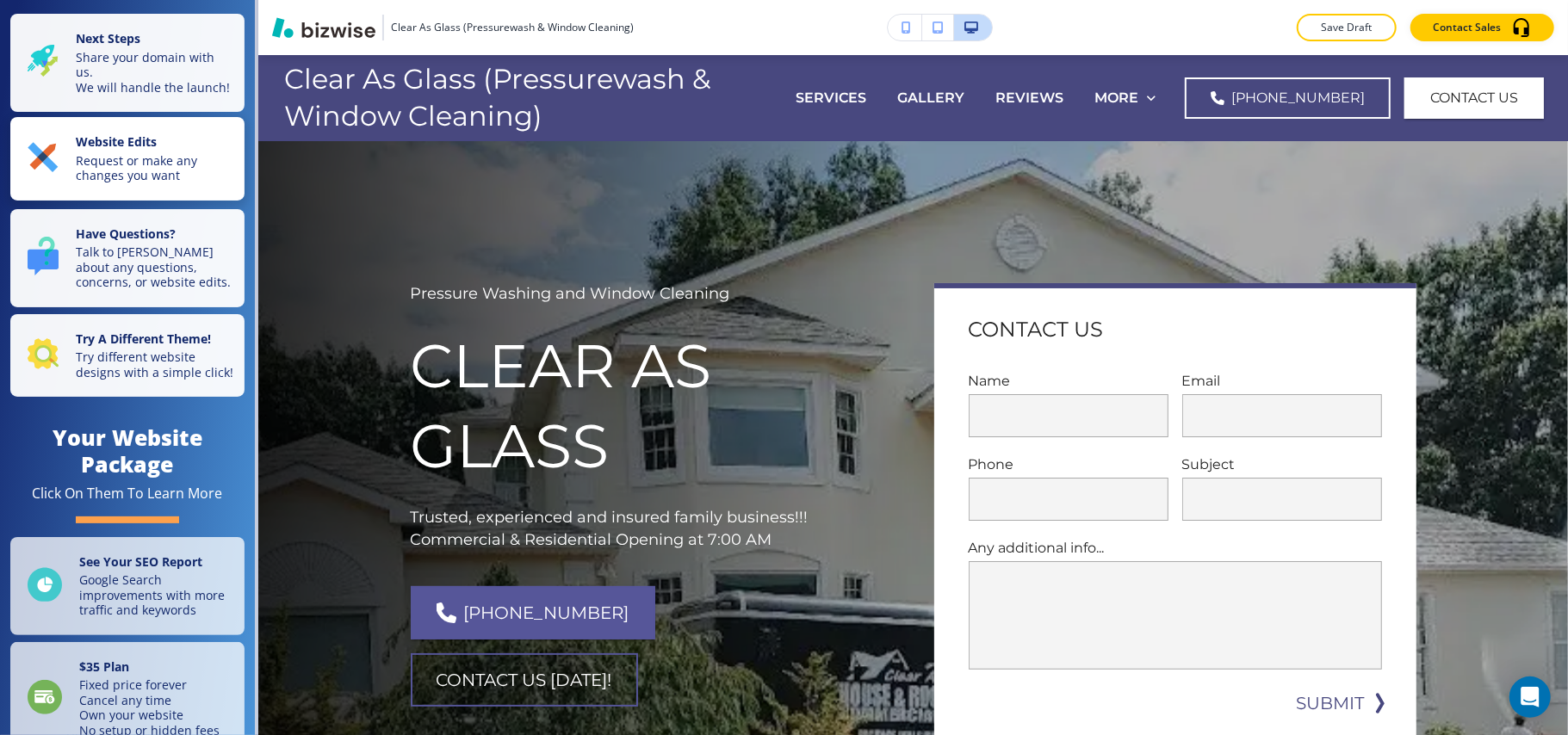
click at [117, 150] on strong "Website Edits" at bounding box center [117, 141] width 81 height 16
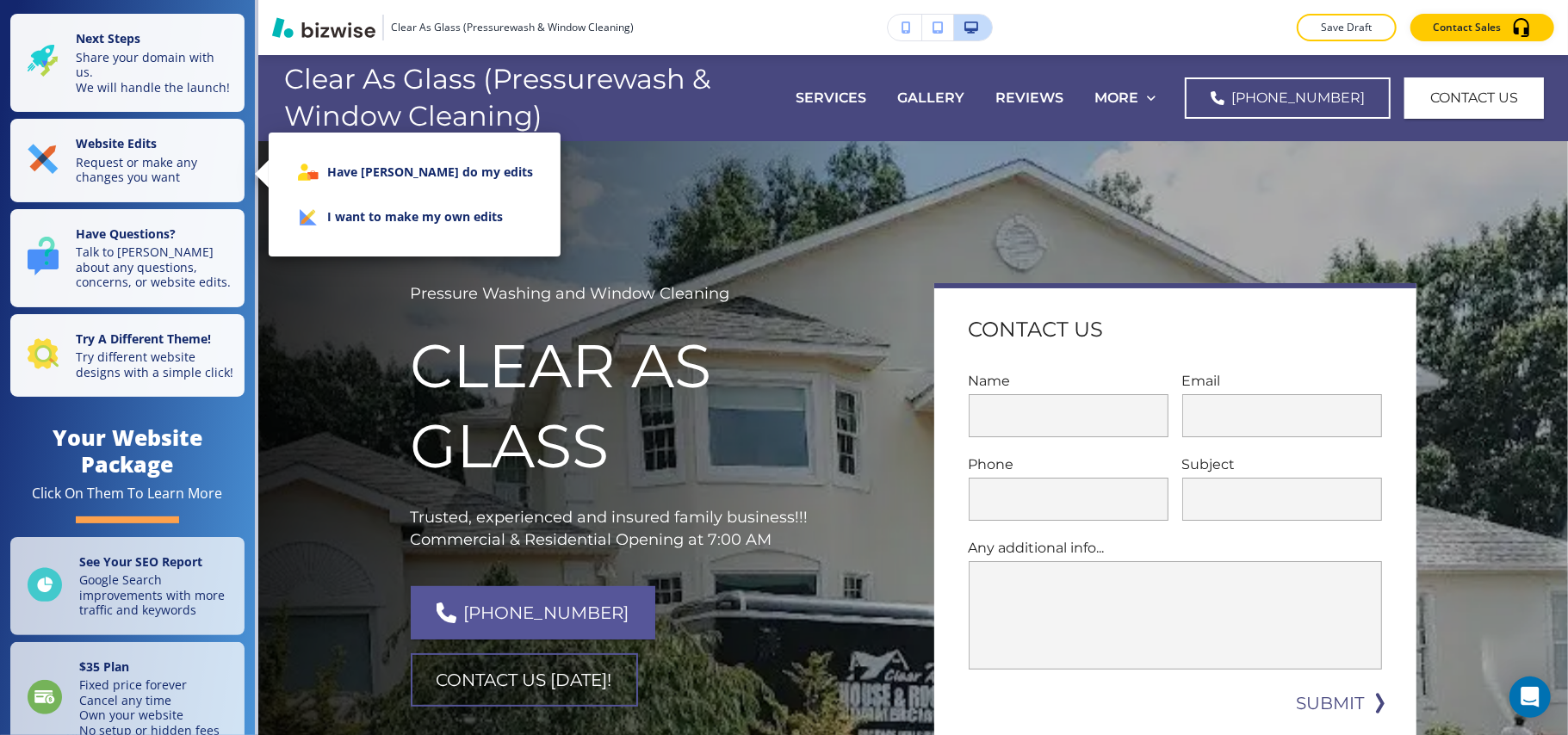
click at [341, 225] on li "I want to make my own edits" at bounding box center [415, 217] width 264 height 44
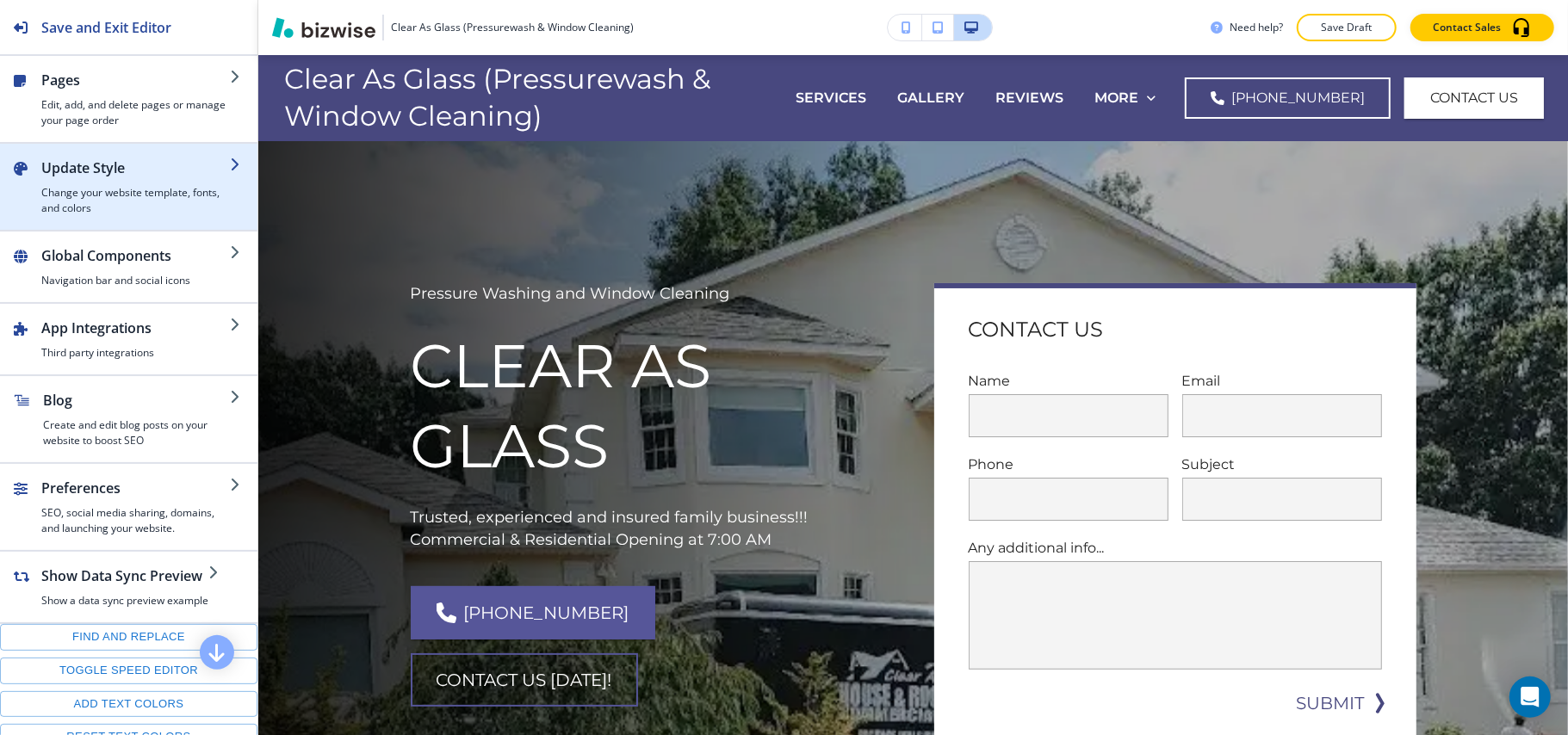
click at [110, 182] on div "button" at bounding box center [136, 181] width 189 height 7
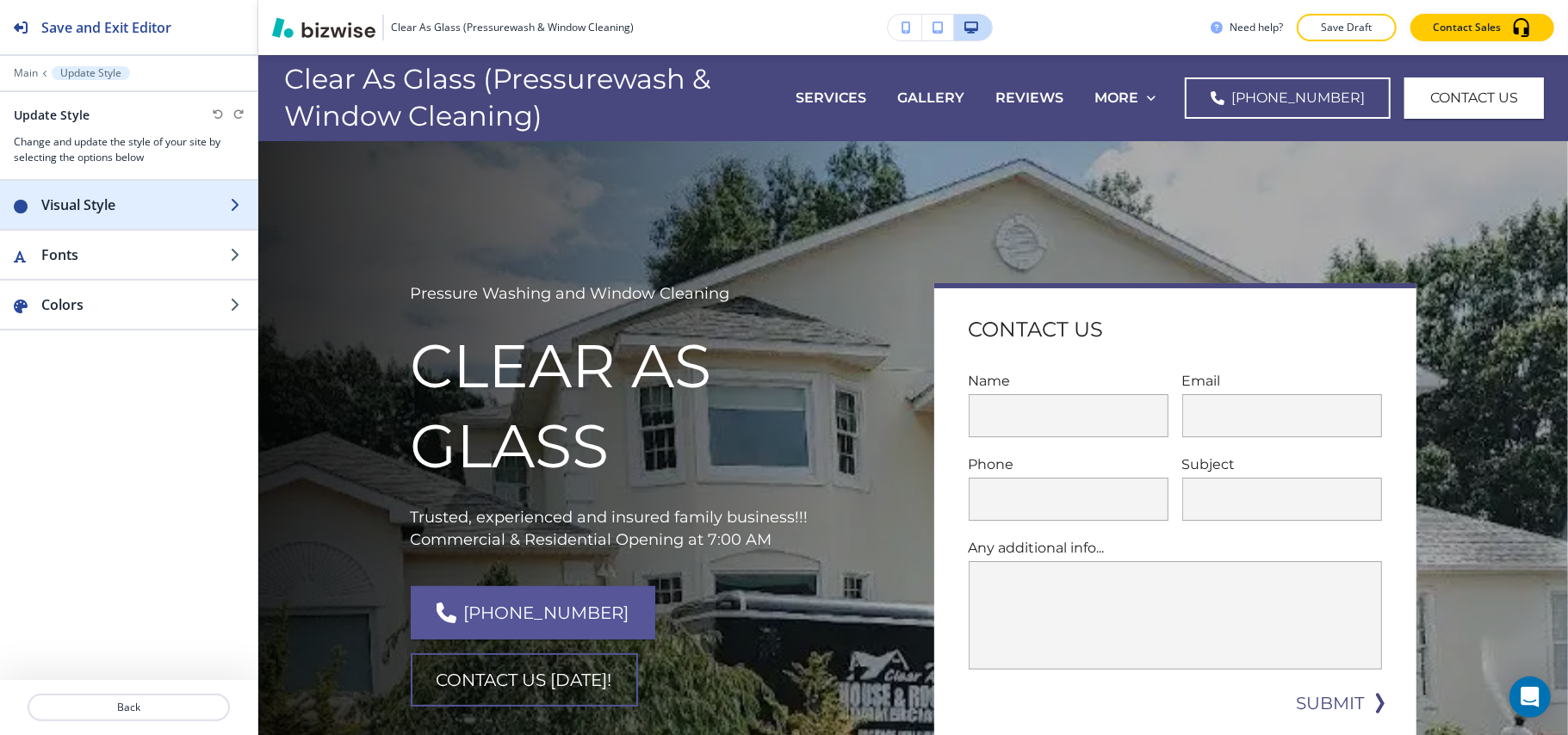
click at [116, 204] on h2 "Visual Style" at bounding box center [136, 204] width 189 height 20
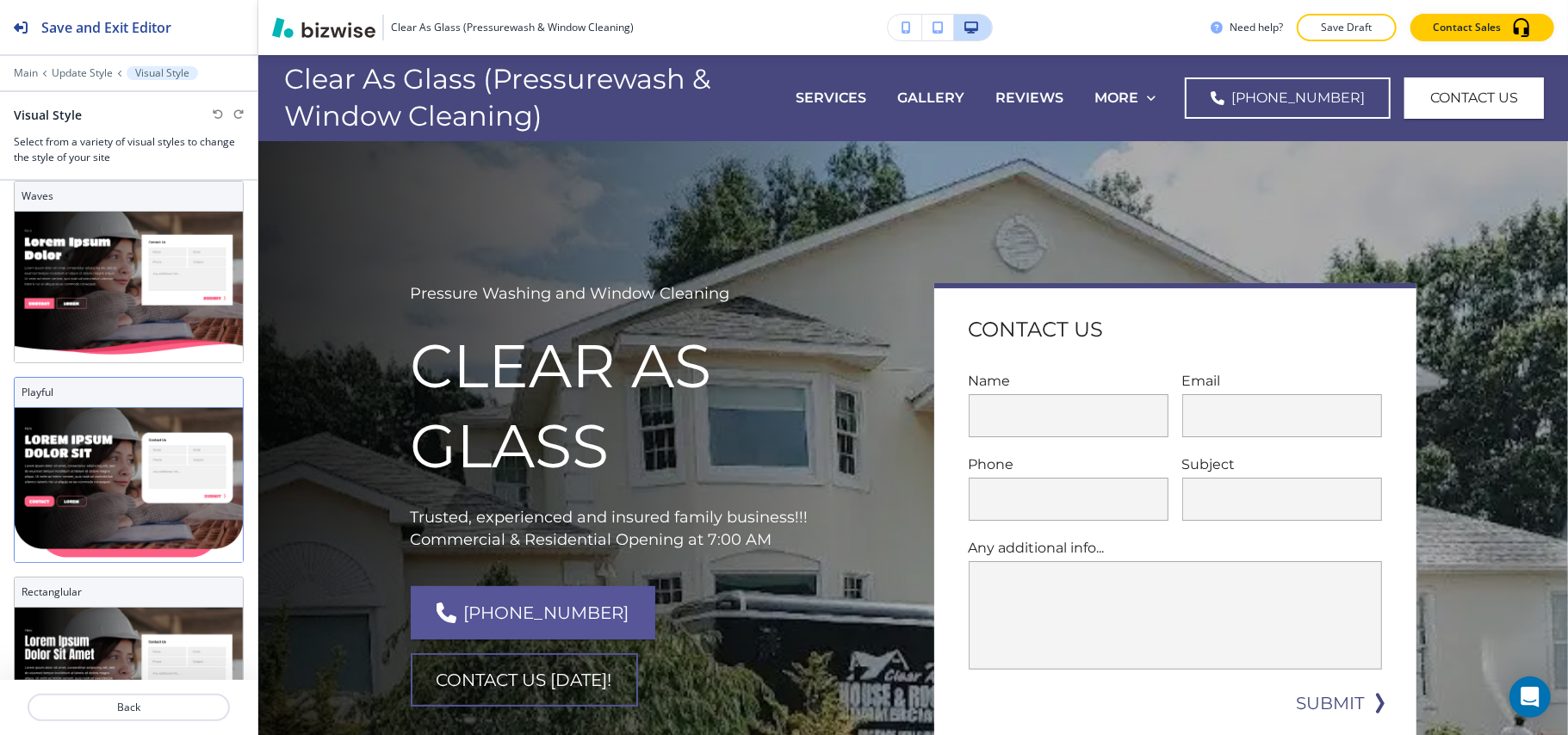
scroll to position [581, 0]
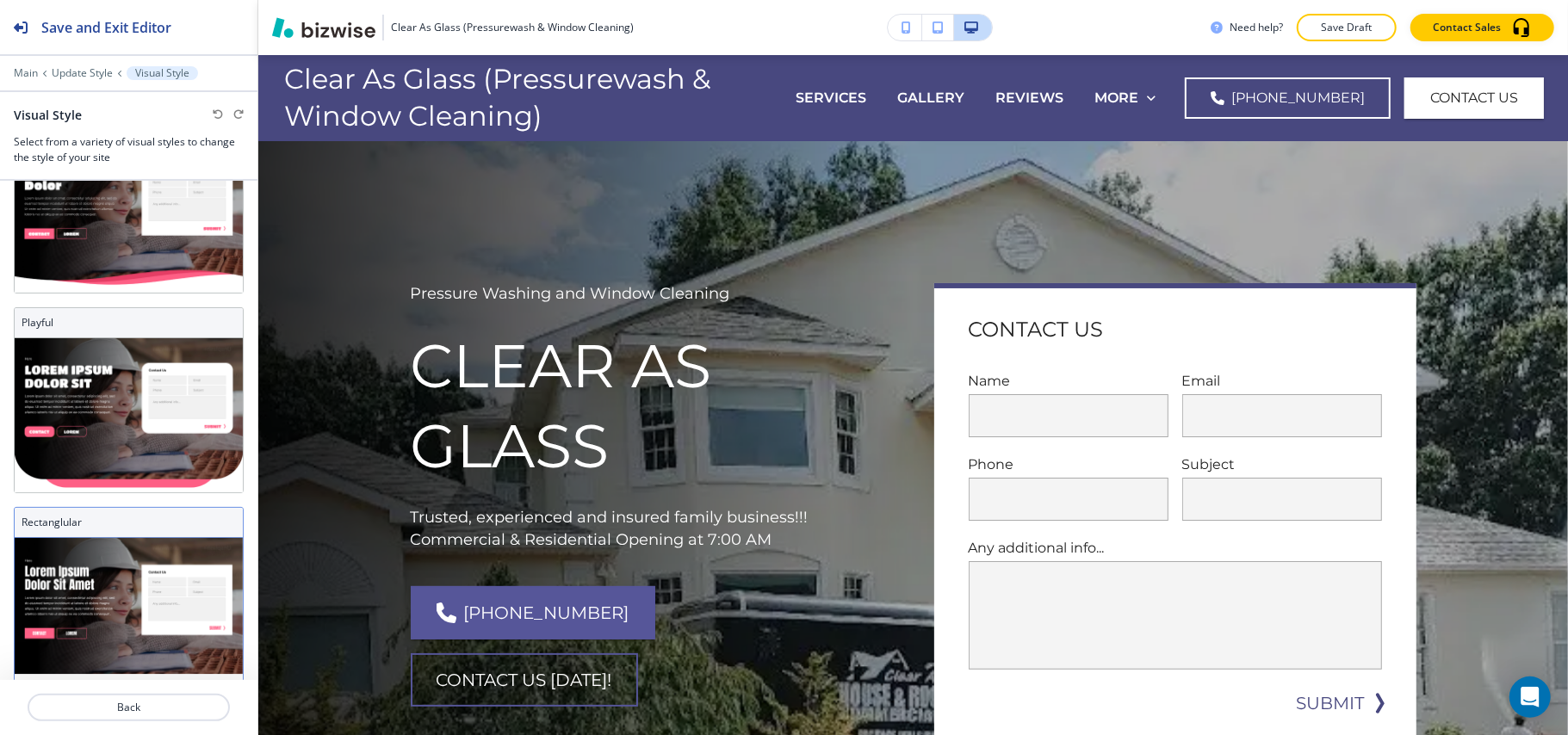
click at [118, 570] on img at bounding box center [128, 612] width 229 height 148
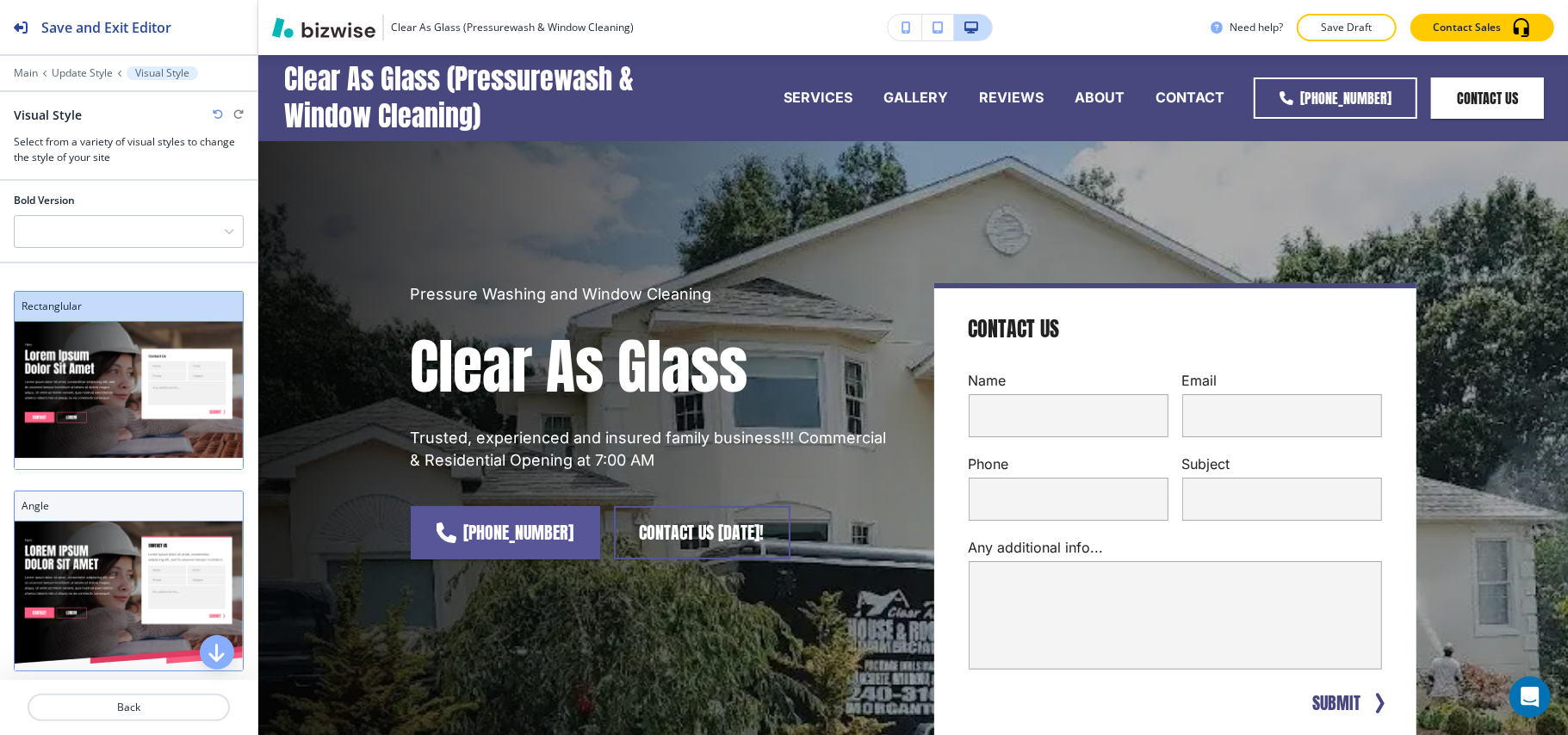
scroll to position [0, 0]
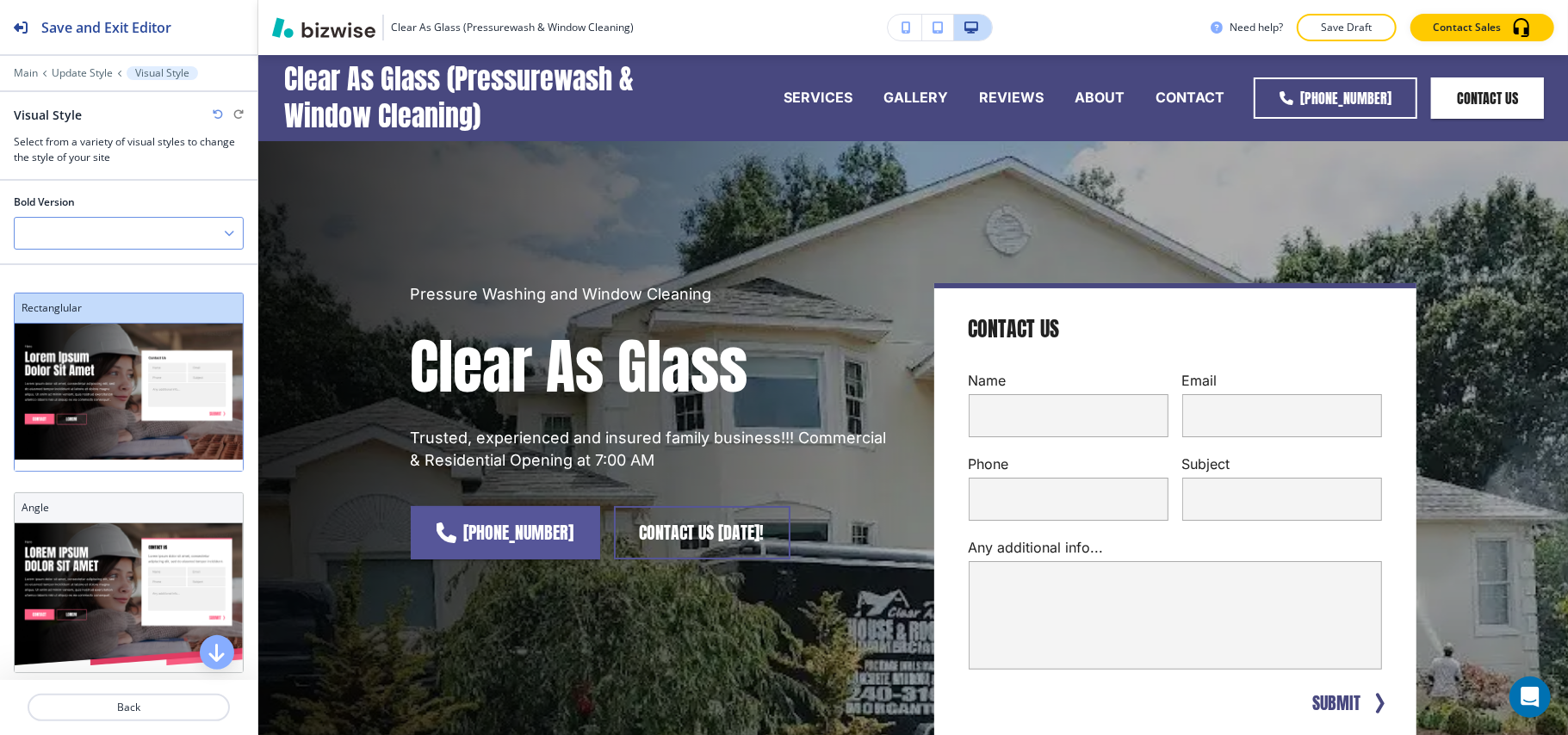
click at [141, 245] on div at bounding box center [128, 233] width 229 height 31
click at [103, 290] on h4 "V2" at bounding box center [128, 293] width 211 height 15
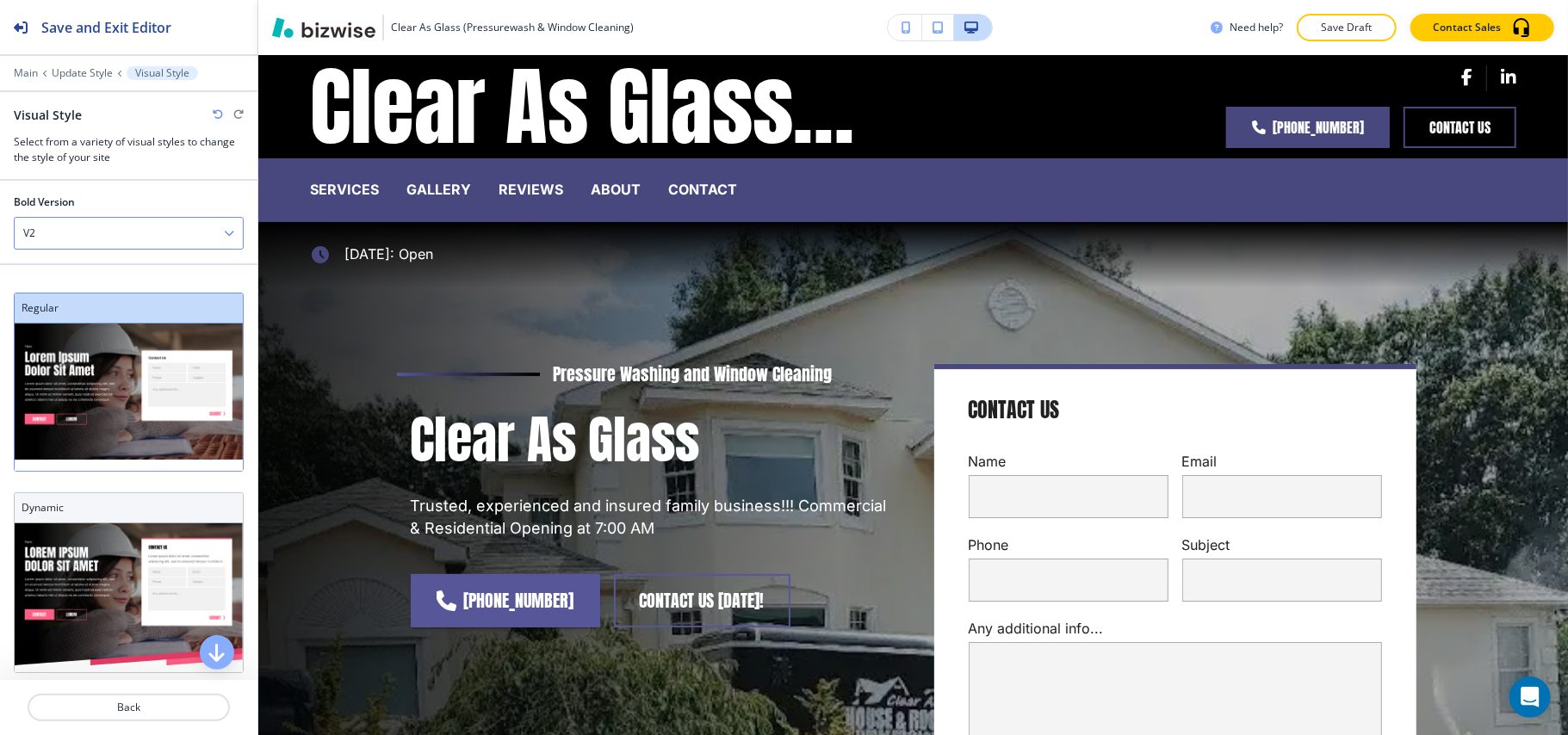
click at [105, 224] on div "V2" at bounding box center [128, 233] width 229 height 31
click at [87, 259] on h4 "V1" at bounding box center [128, 263] width 211 height 15
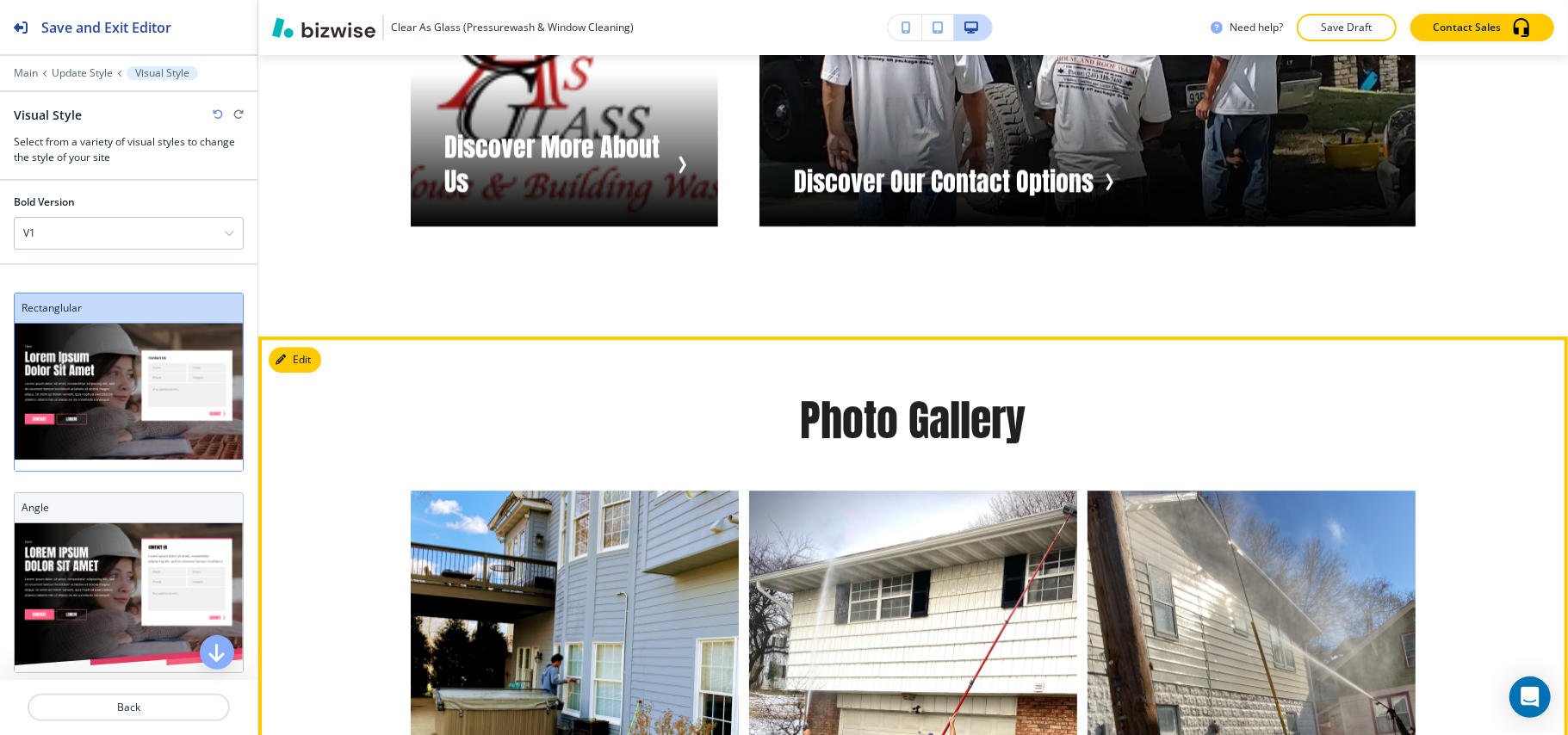
scroll to position [3444, 0]
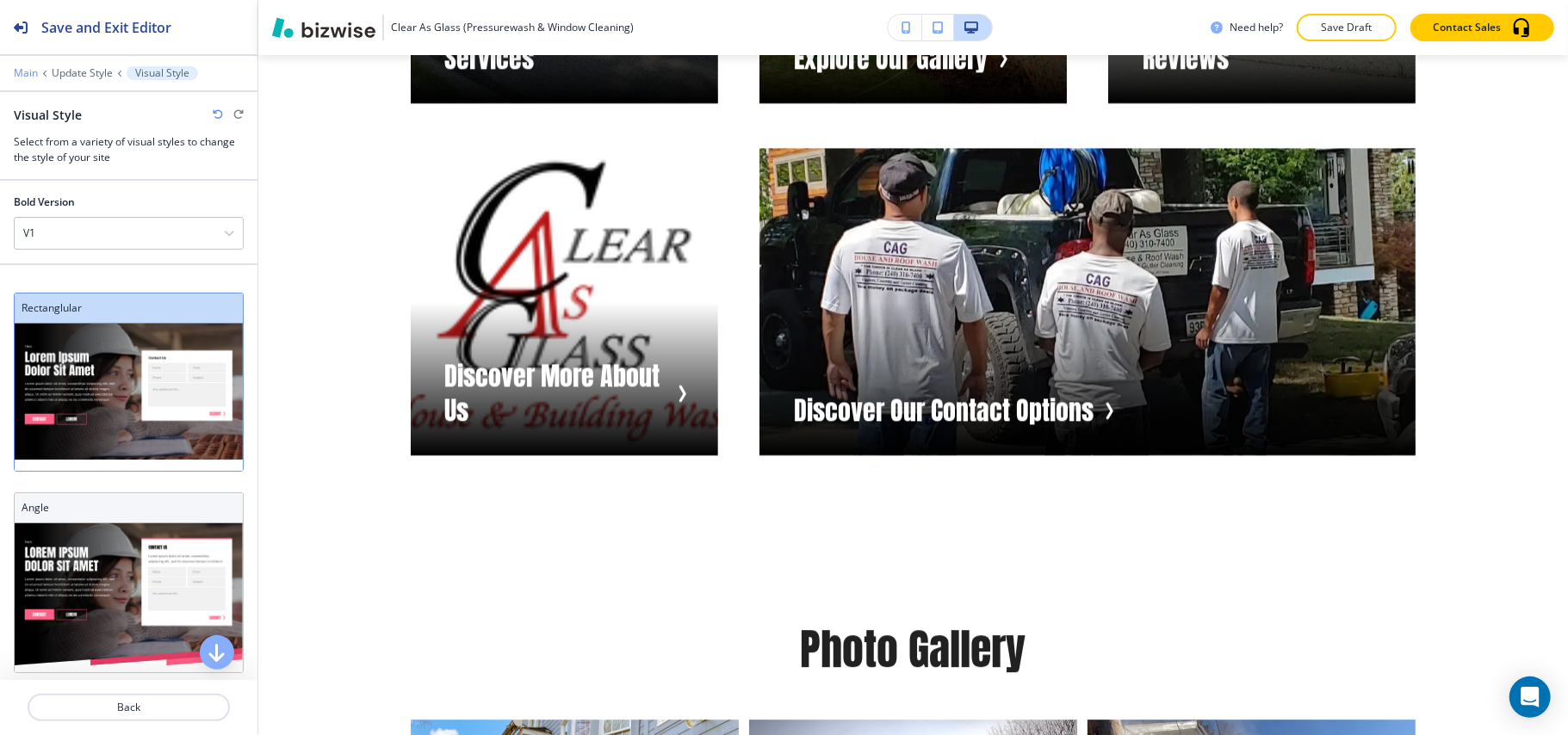
click at [14, 68] on p "Main" at bounding box center [25, 73] width 24 height 12
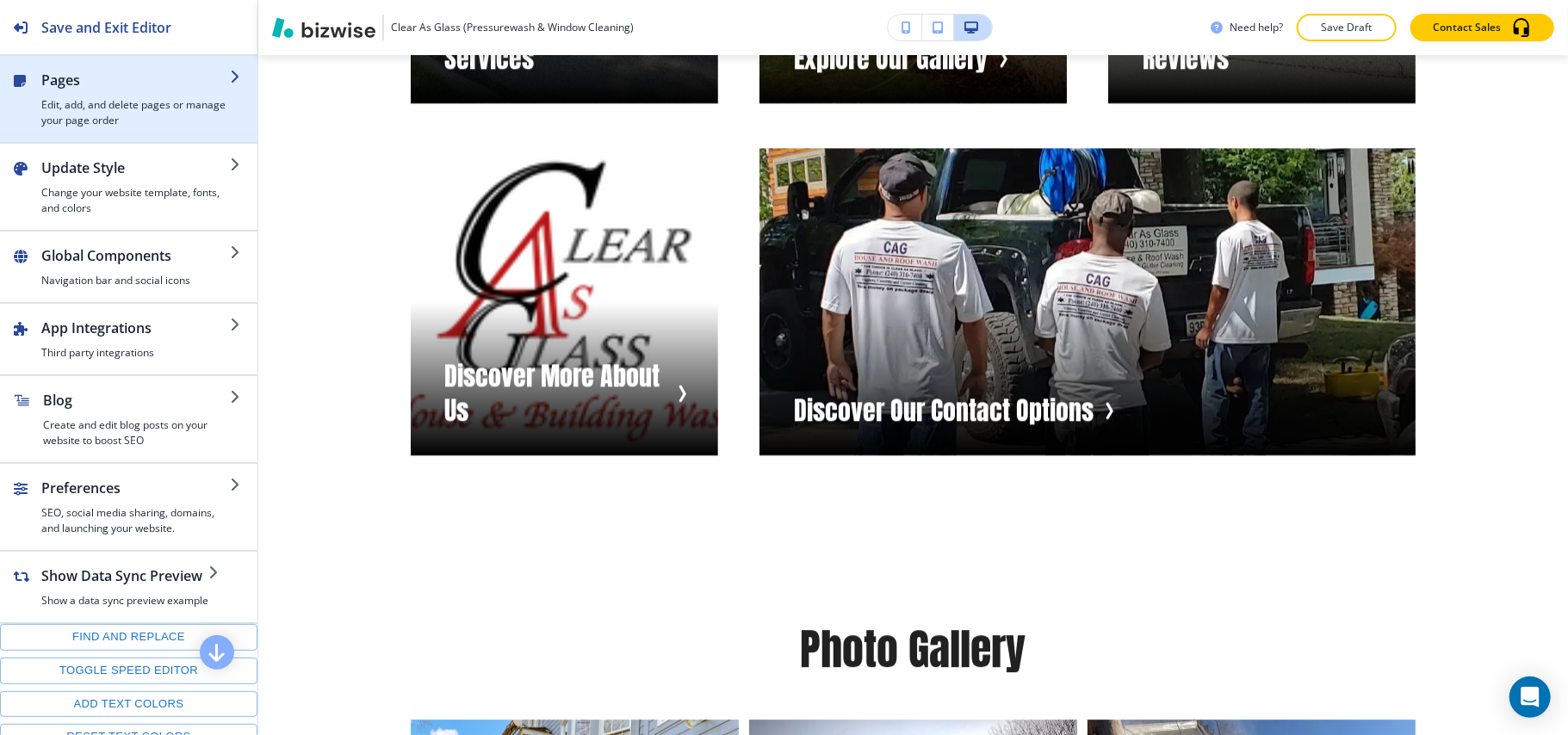
click at [121, 95] on div "button" at bounding box center [136, 94] width 189 height 7
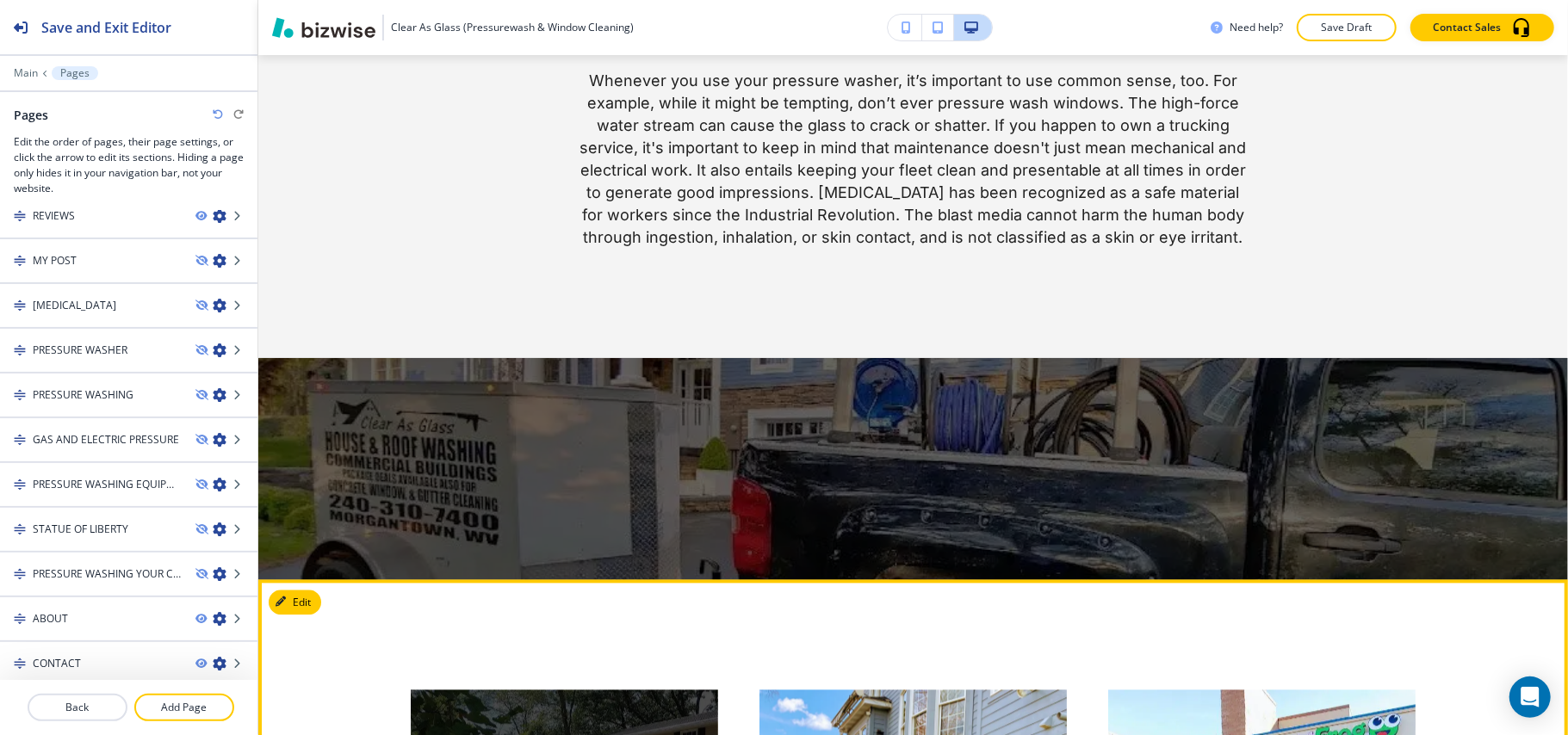
scroll to position [2526, 0]
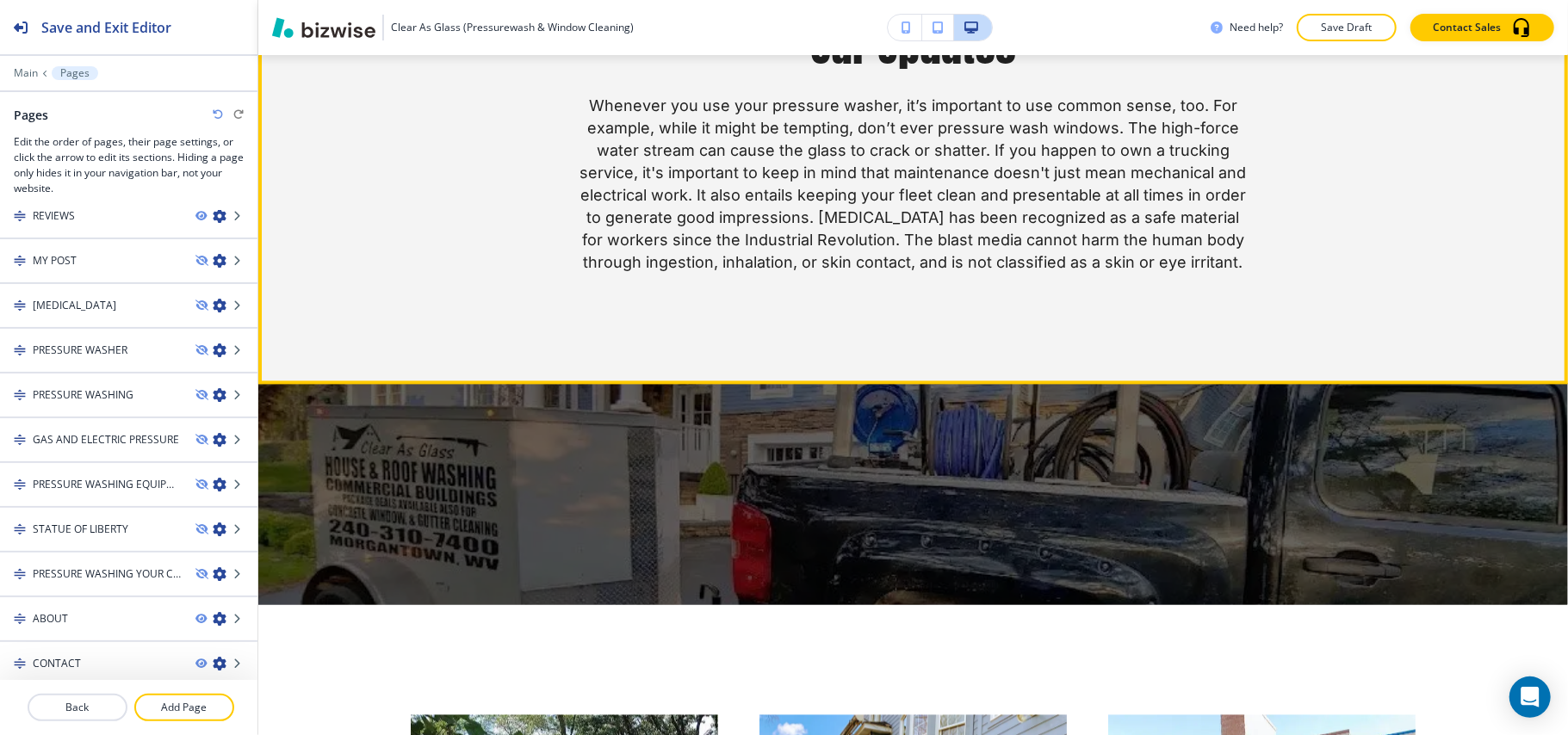
click at [1343, 238] on div "See What Is Our Latest News Our Updates Whenever you use your pressure washer, …" at bounding box center [913, 125] width 1006 height 296
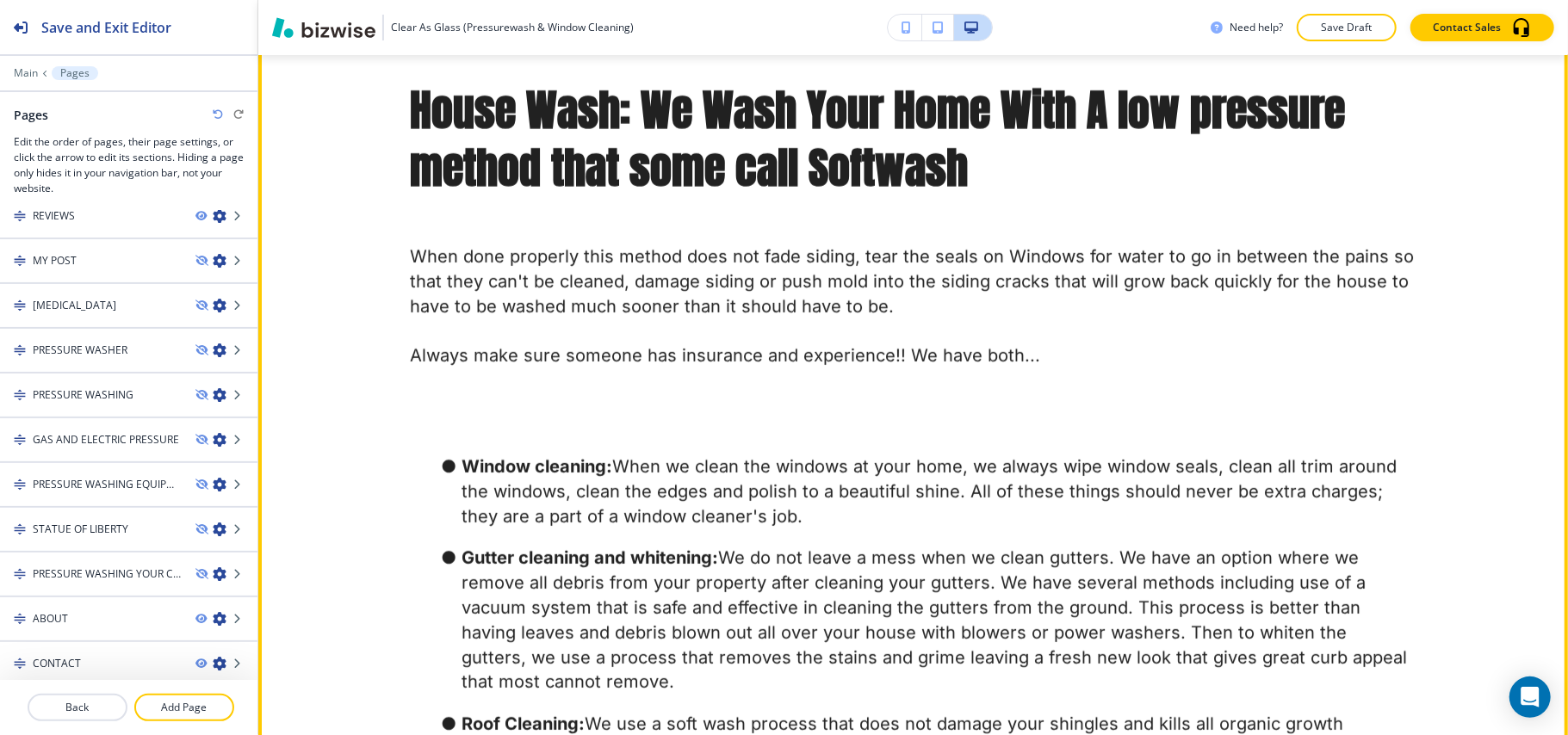
scroll to position [689, 0]
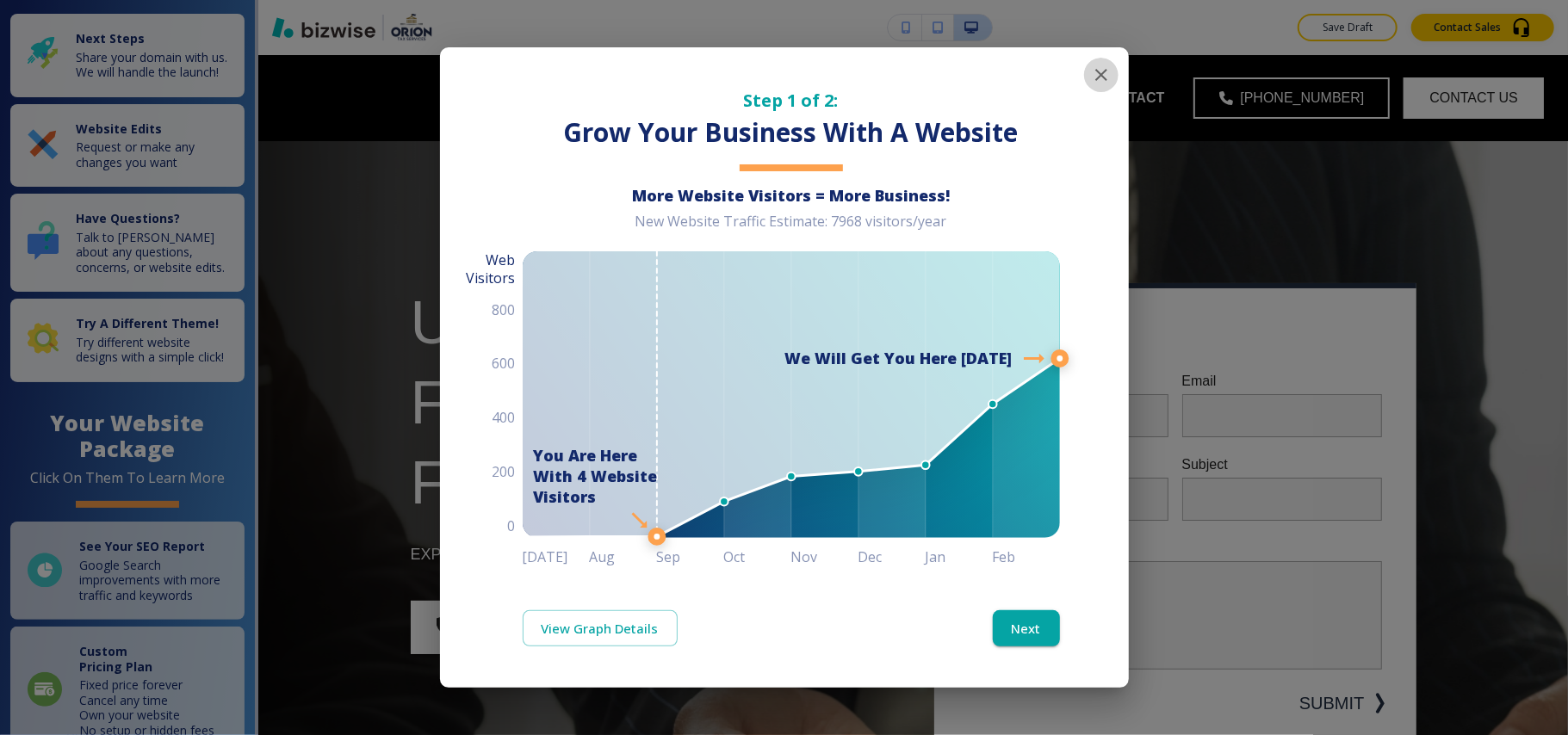
click at [1095, 69] on icon "button" at bounding box center [1101, 74] width 12 height 12
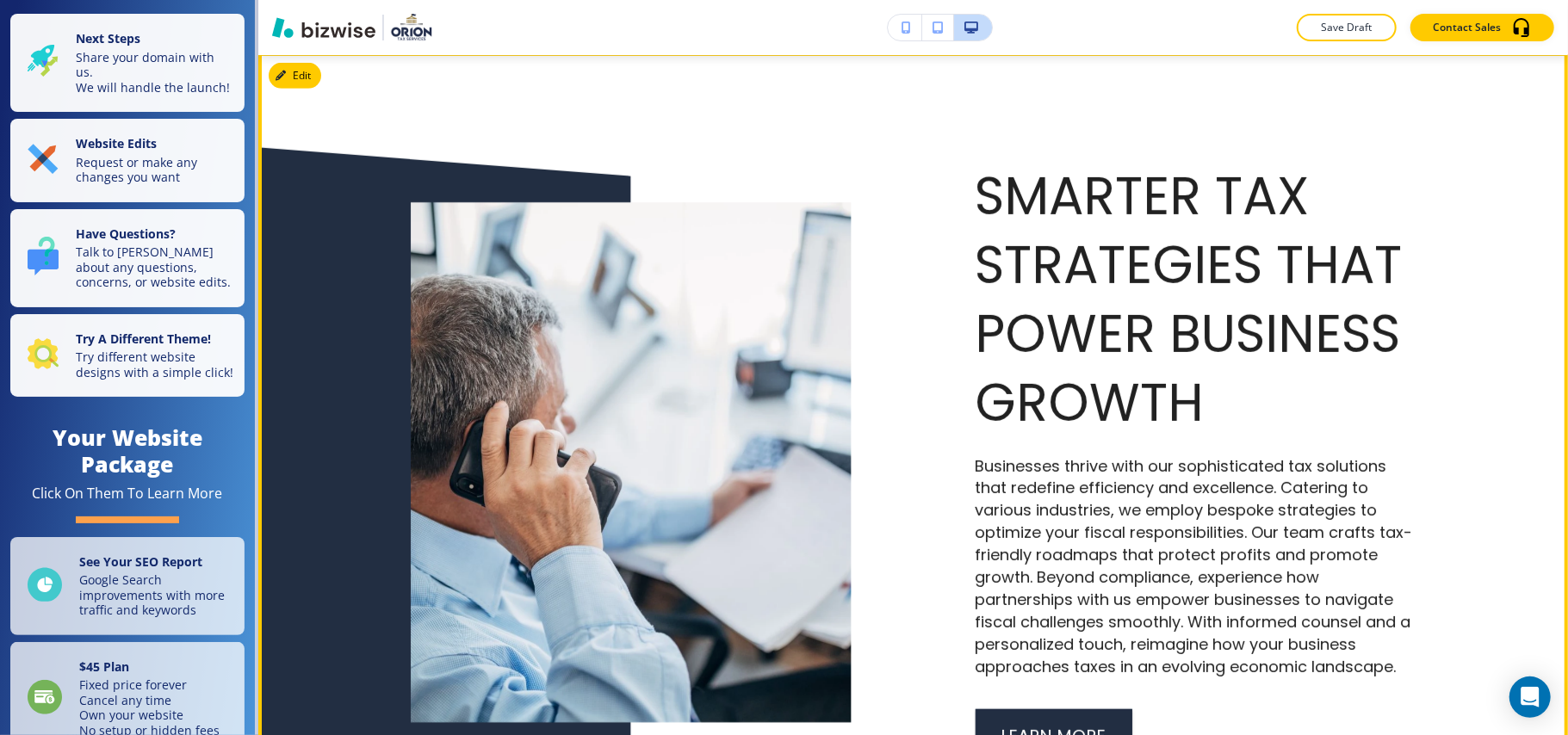
scroll to position [5236, 0]
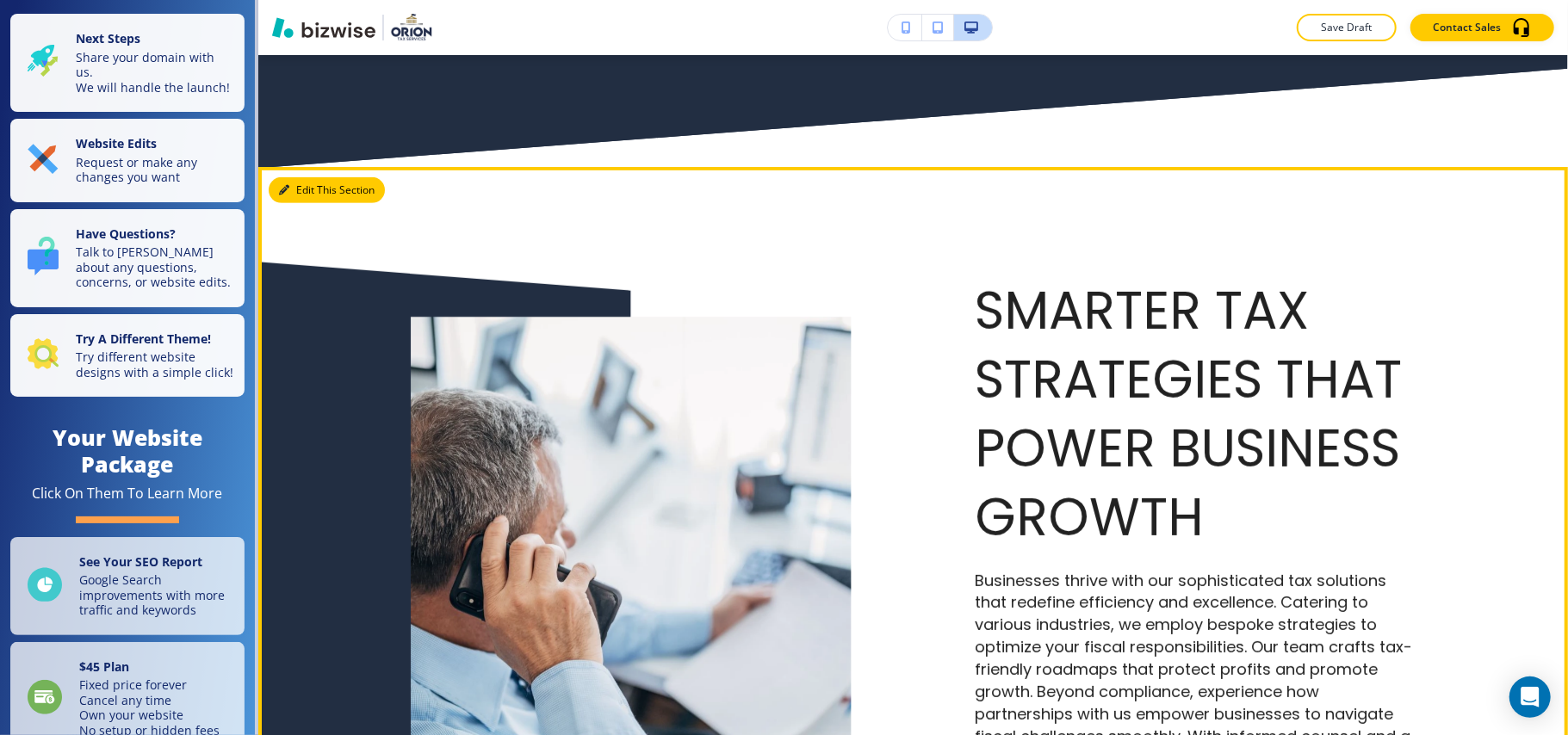
click at [287, 185] on icon "button" at bounding box center [284, 190] width 11 height 11
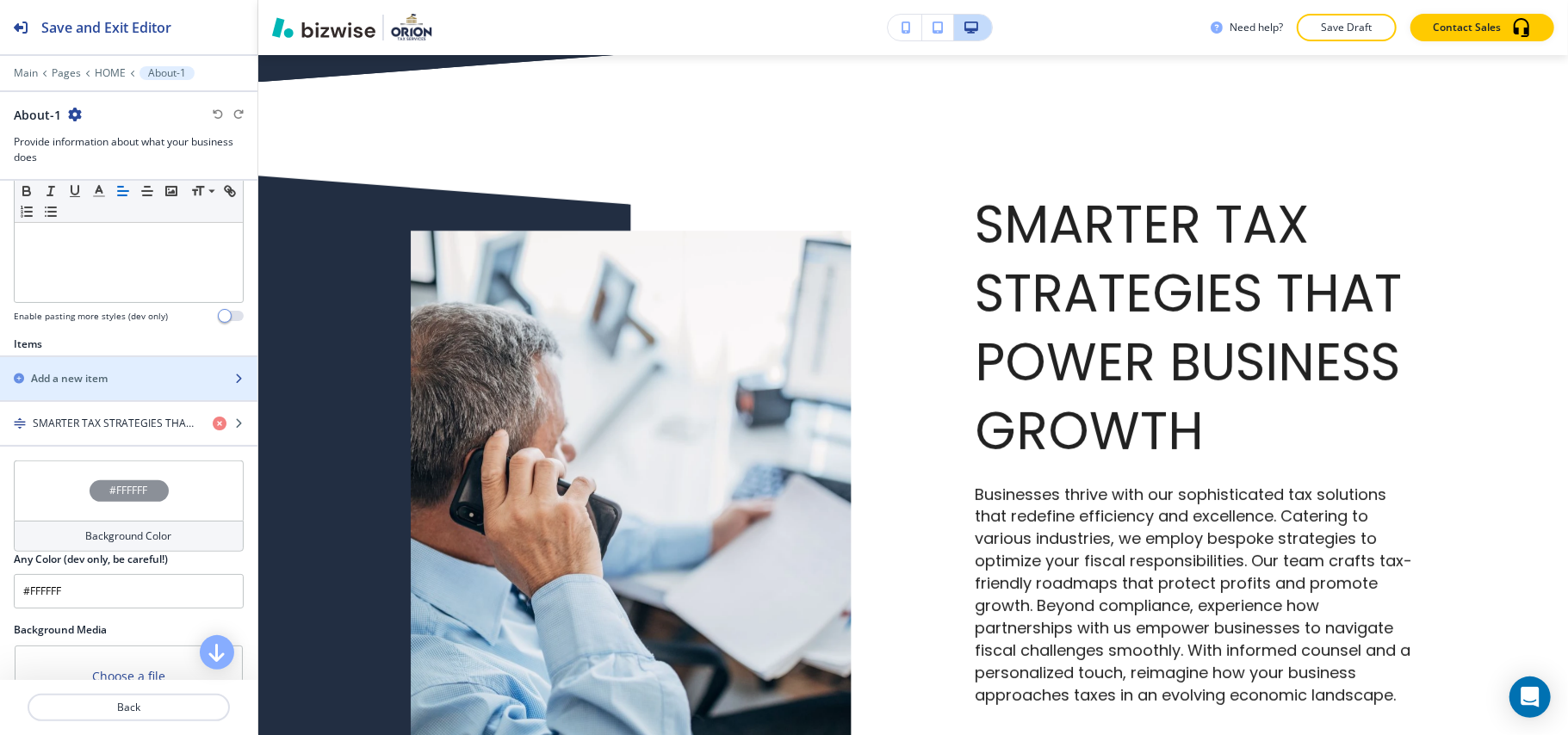
scroll to position [673, 0]
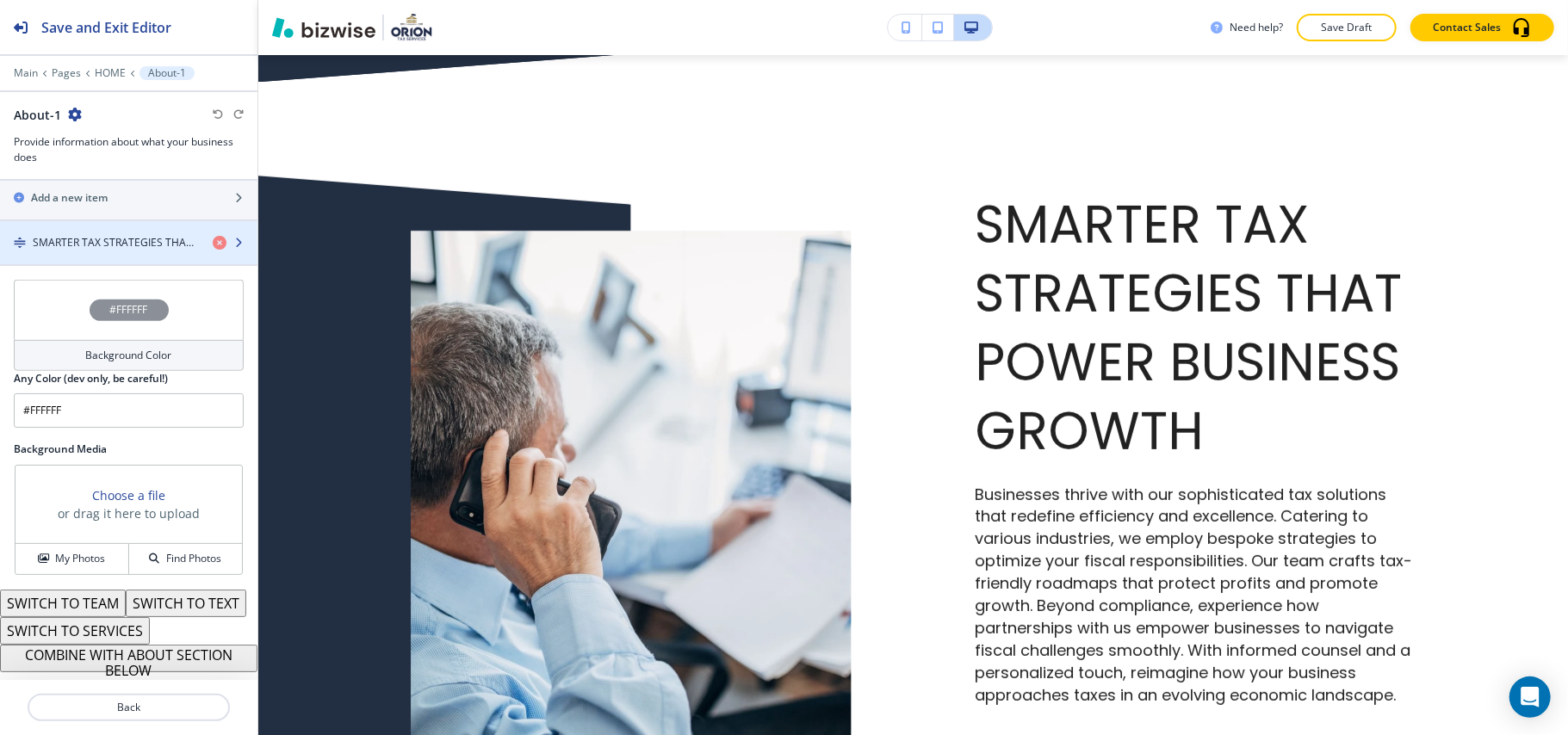
click at [77, 221] on div "button" at bounding box center [128, 228] width 257 height 14
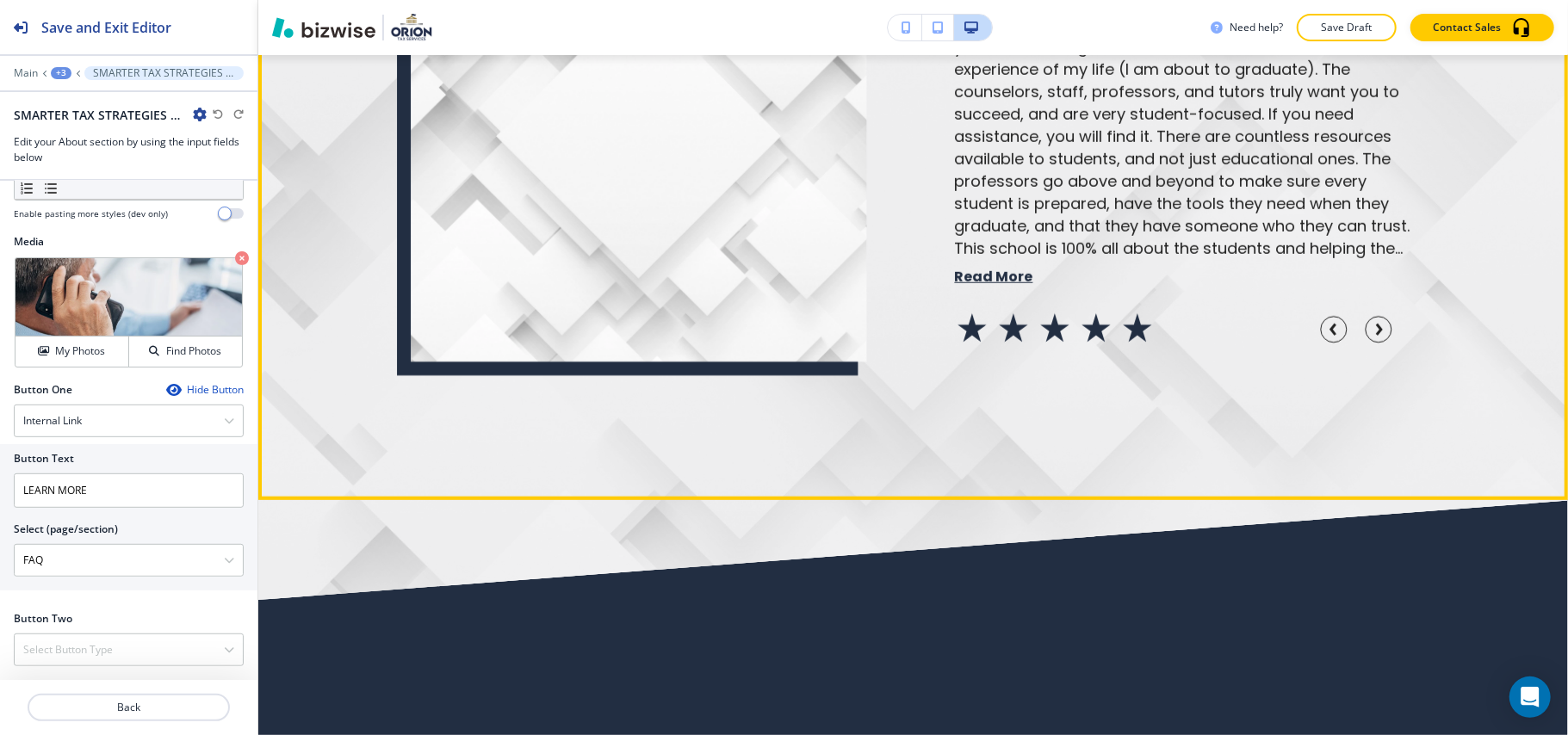
scroll to position [10537, 0]
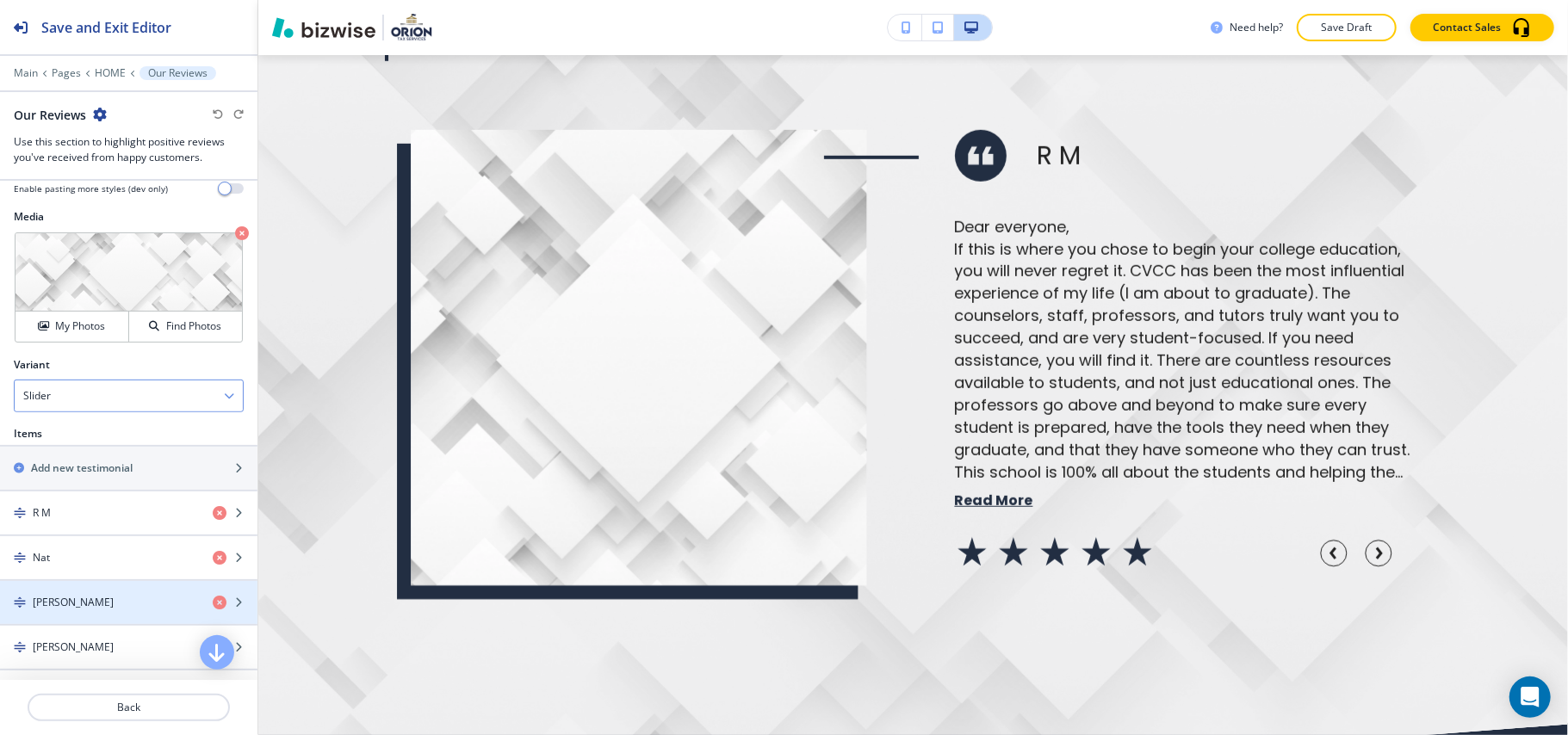
scroll to position [574, 0]
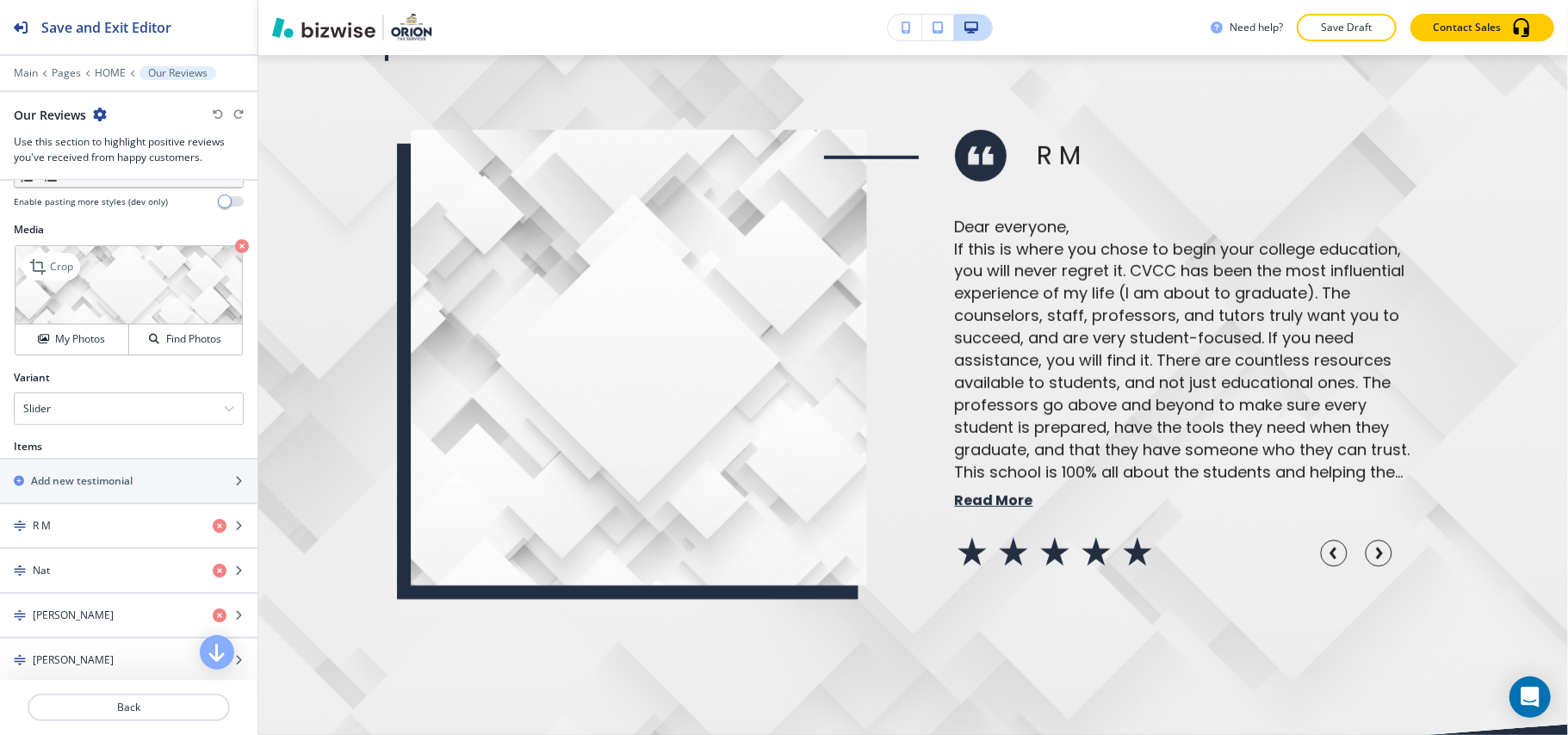
click at [235, 245] on icon "button" at bounding box center [242, 246] width 14 height 14
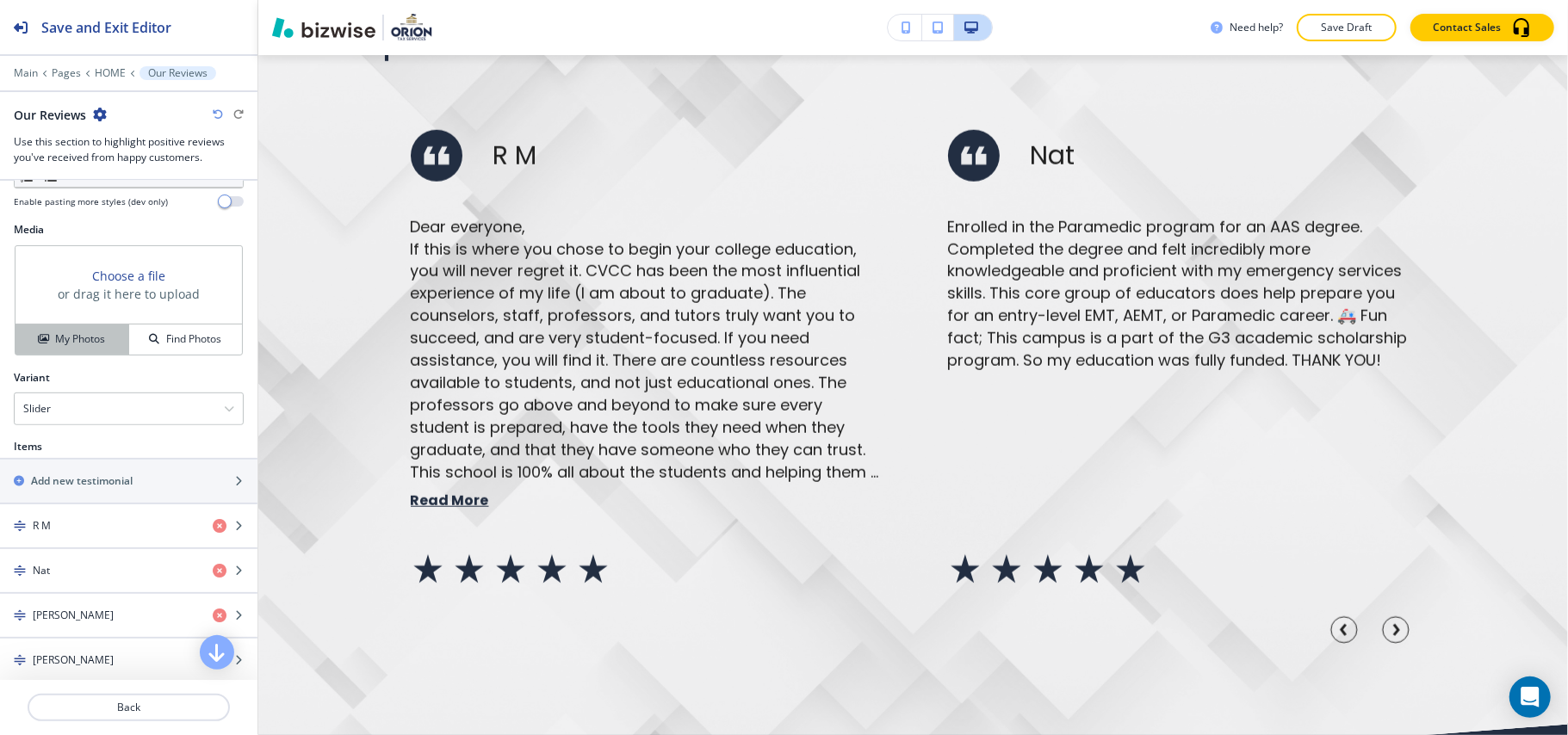
click at [72, 338] on h4 "My Photos" at bounding box center [80, 340] width 50 height 15
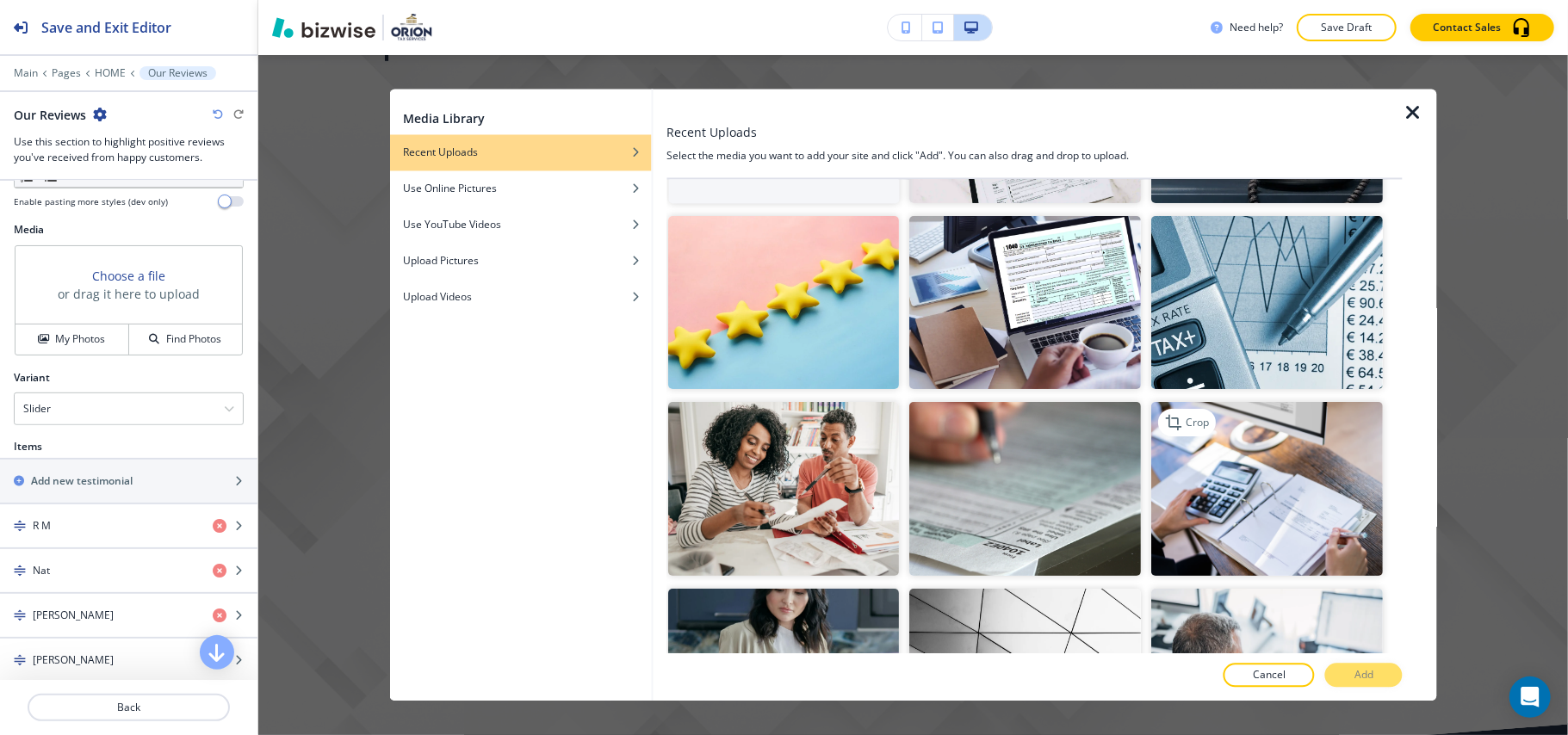
scroll to position [344, 0]
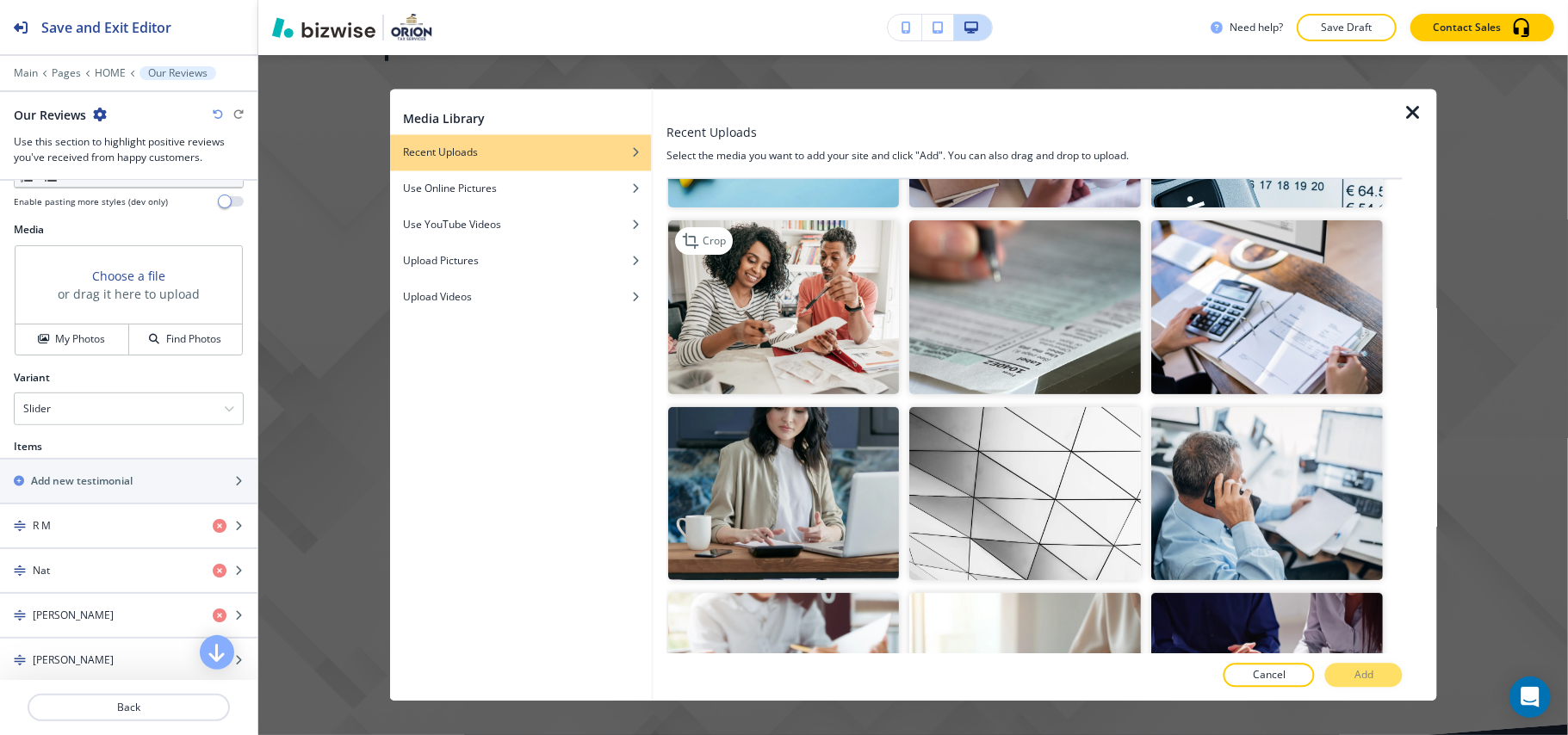
click at [802, 339] on img "button" at bounding box center [784, 308] width 231 height 174
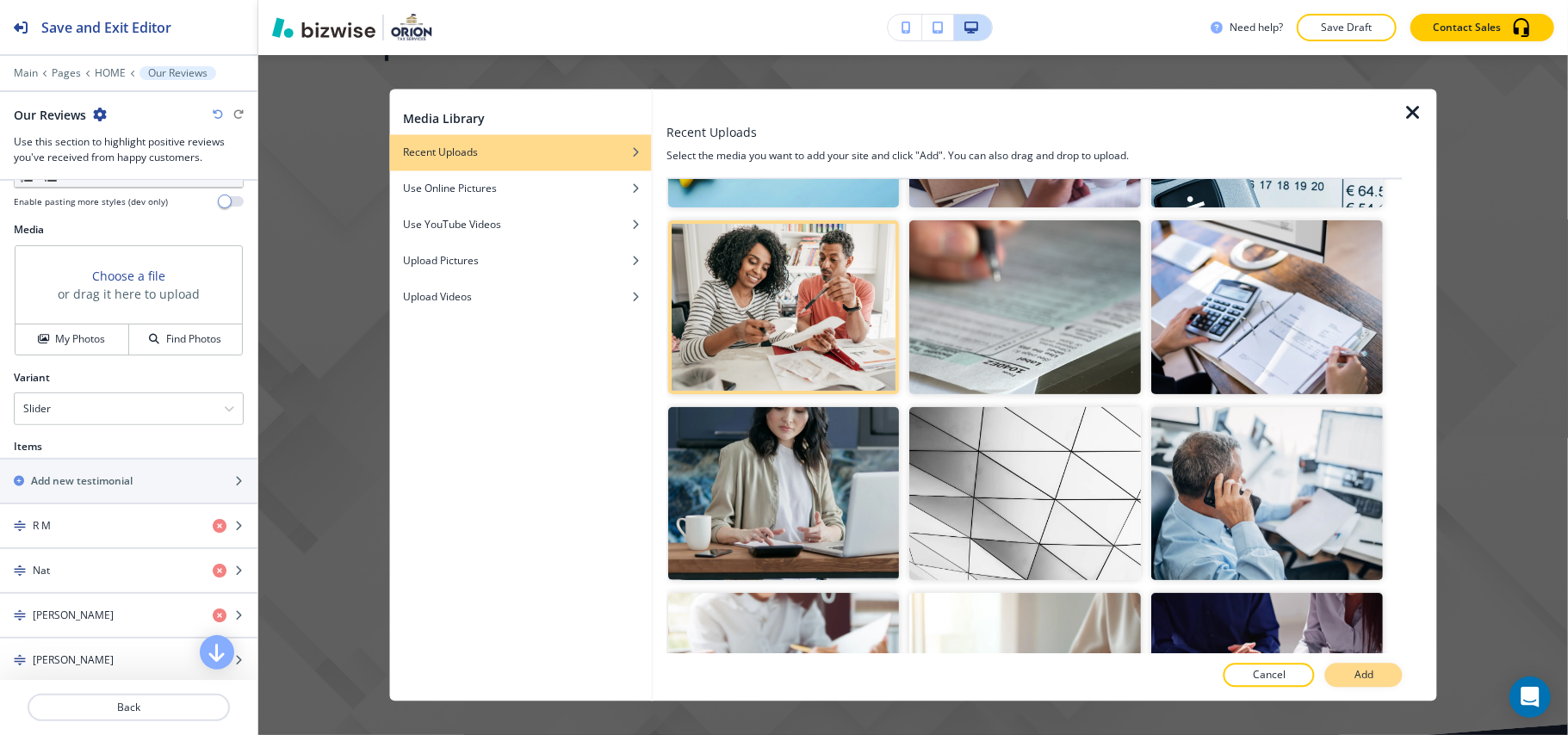
click at [1362, 669] on p "Add" at bounding box center [1364, 676] width 19 height 15
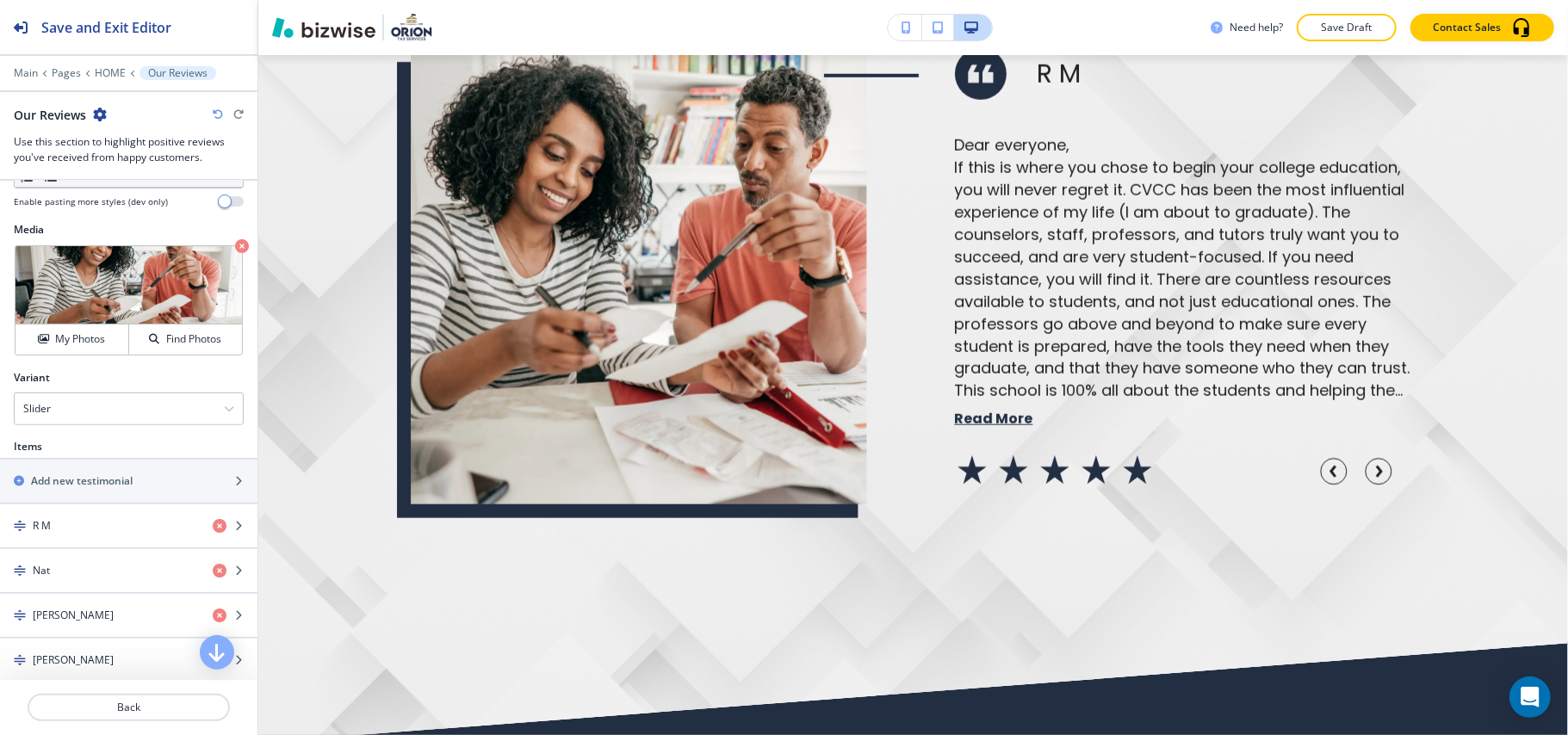
scroll to position [10703, 0]
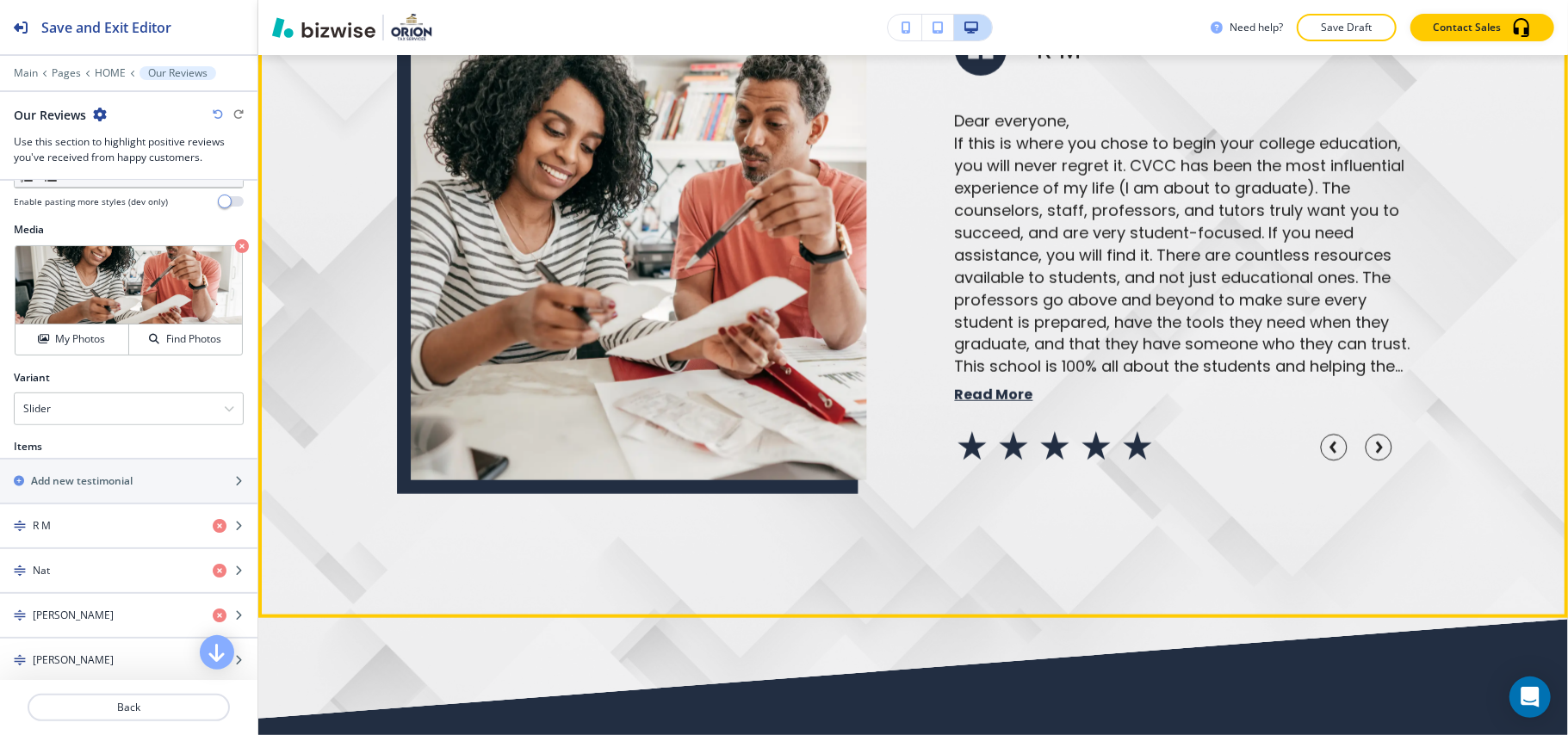
click at [1358, 469] on button "button" at bounding box center [1378, 448] width 41 height 41
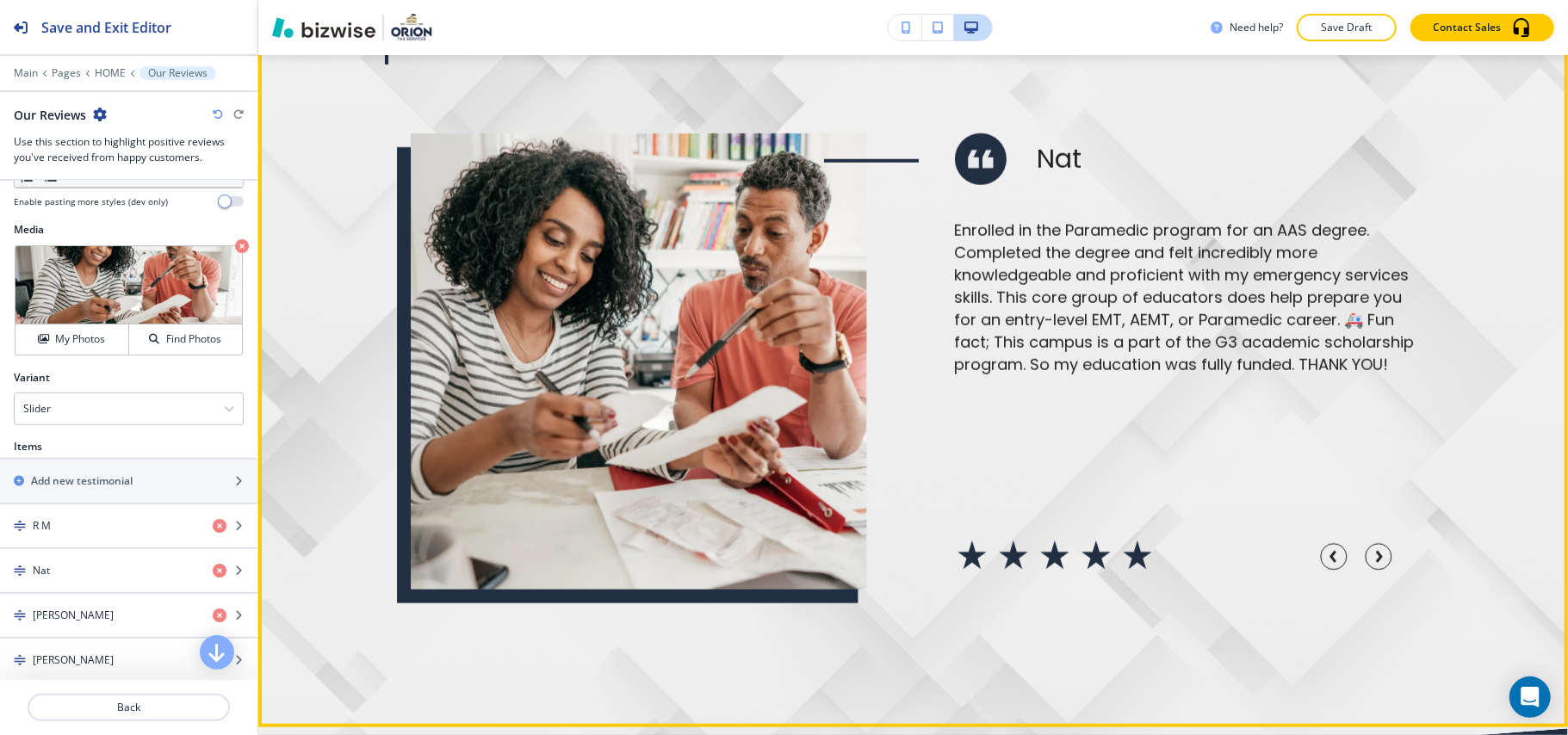
scroll to position [10358, 0]
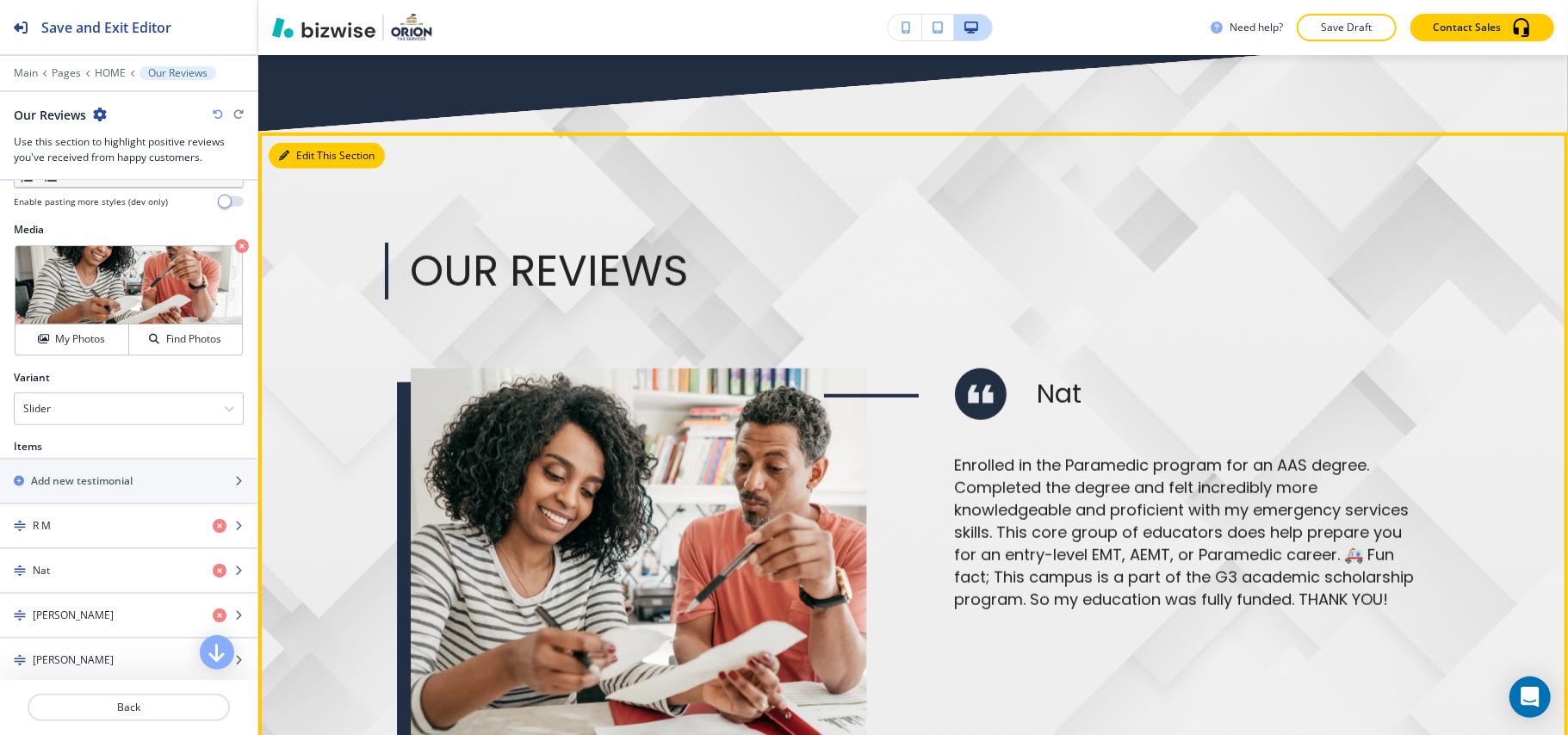
click at [311, 234] on div "Edit This Section Our Reviews R M Dear everyone, If this is where you chose to …" at bounding box center [913, 548] width 1310 height 831
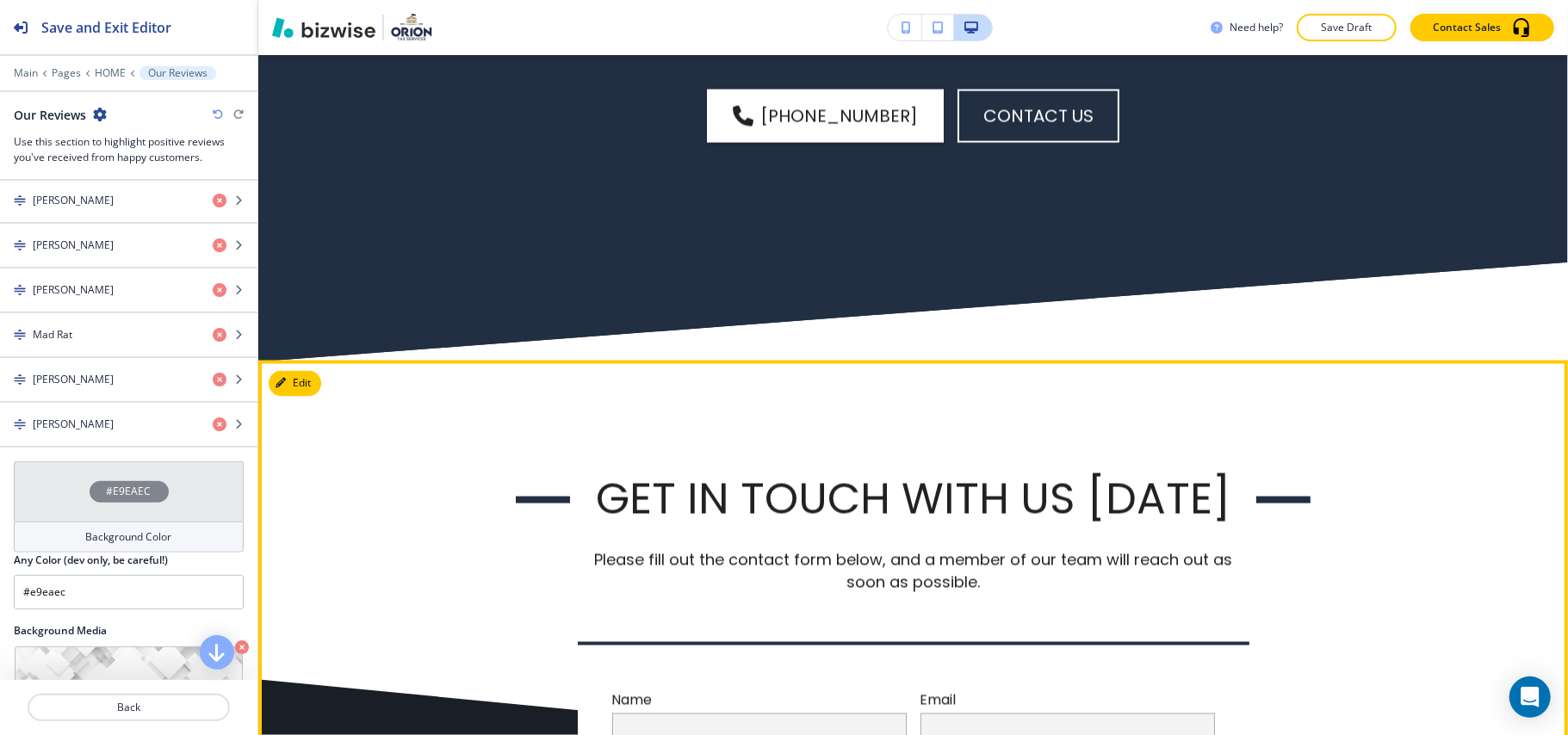
scroll to position [11276, 0]
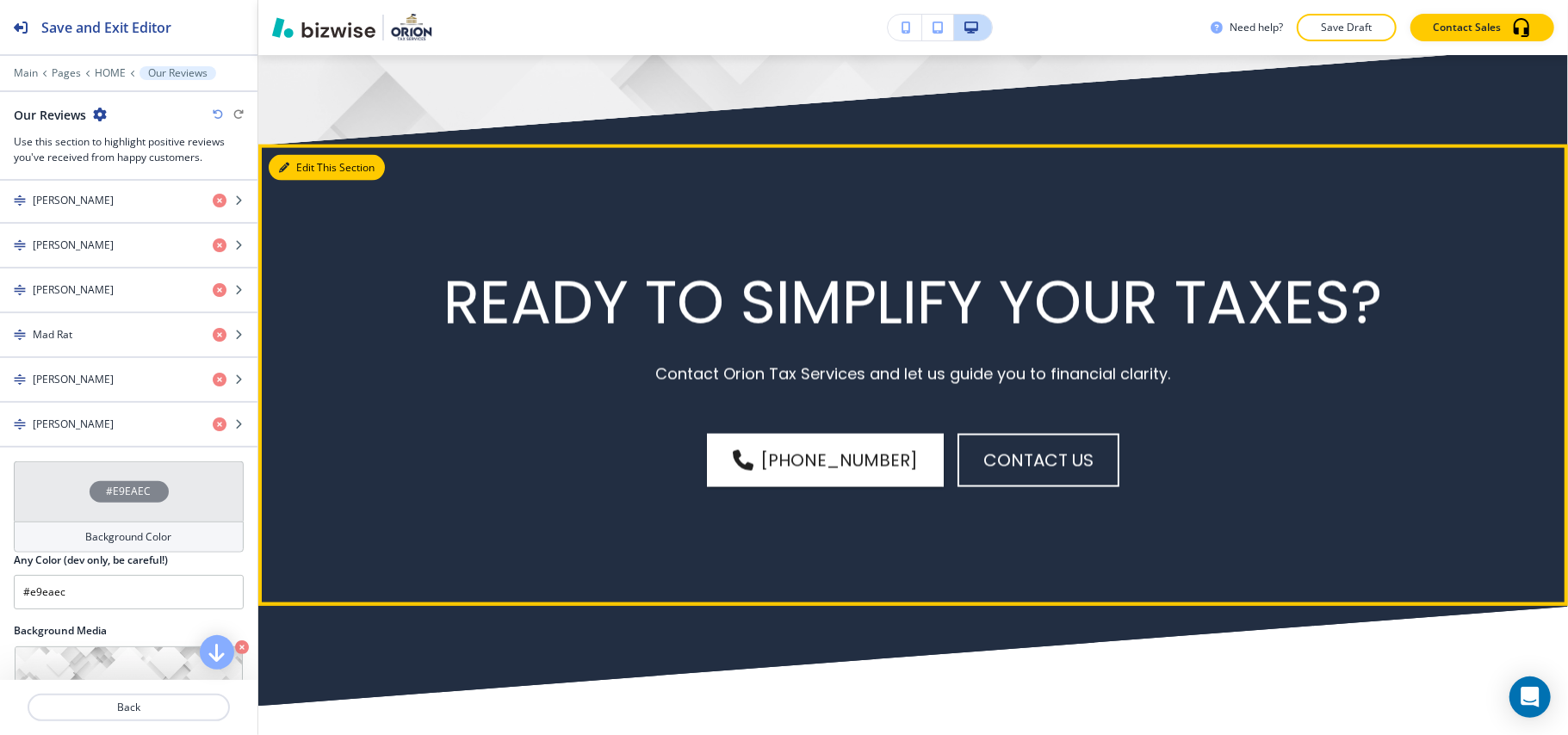
click at [293, 180] on button "Edit This Section" at bounding box center [327, 168] width 117 height 26
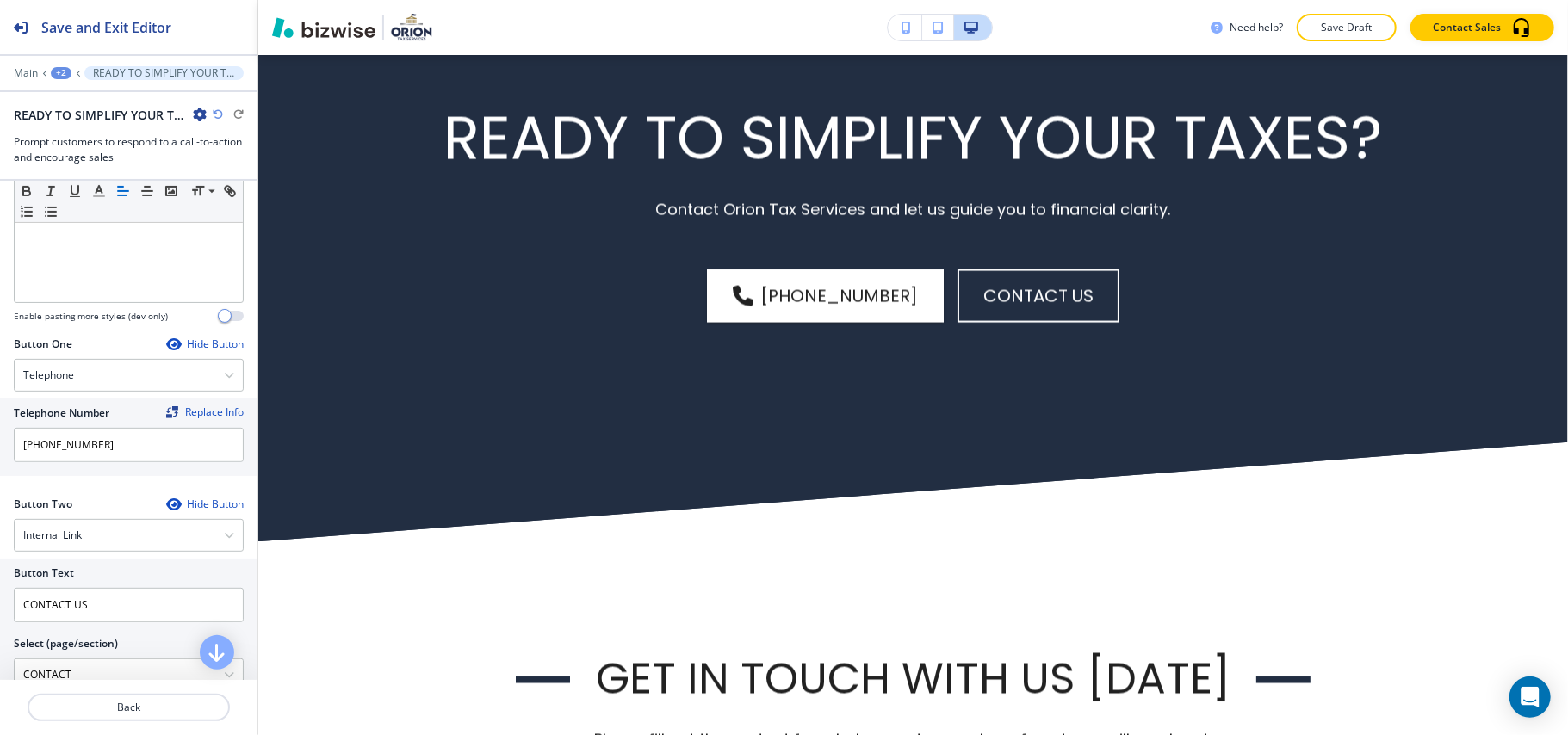
scroll to position [877, 0]
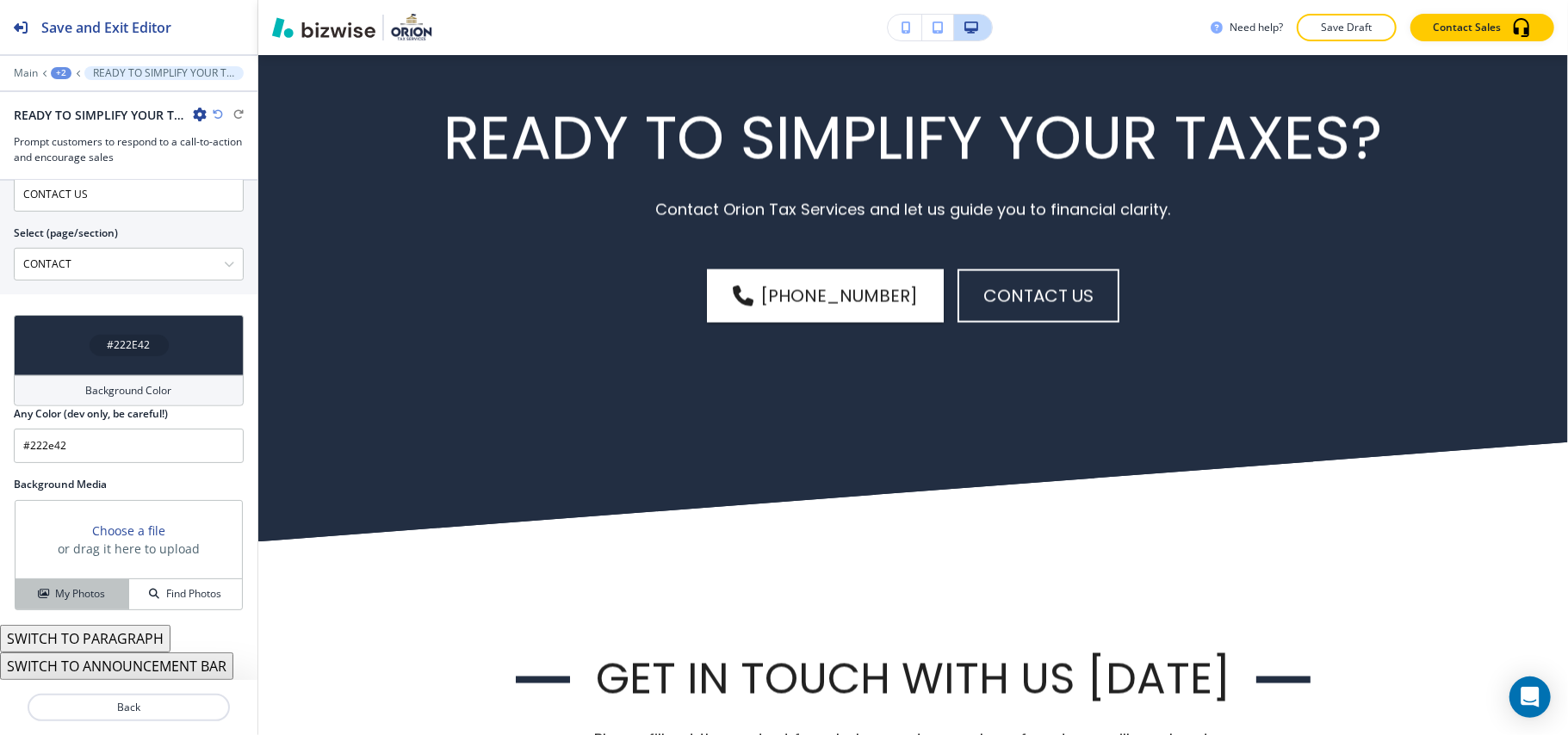
click at [62, 592] on h4 "My Photos" at bounding box center [80, 594] width 50 height 15
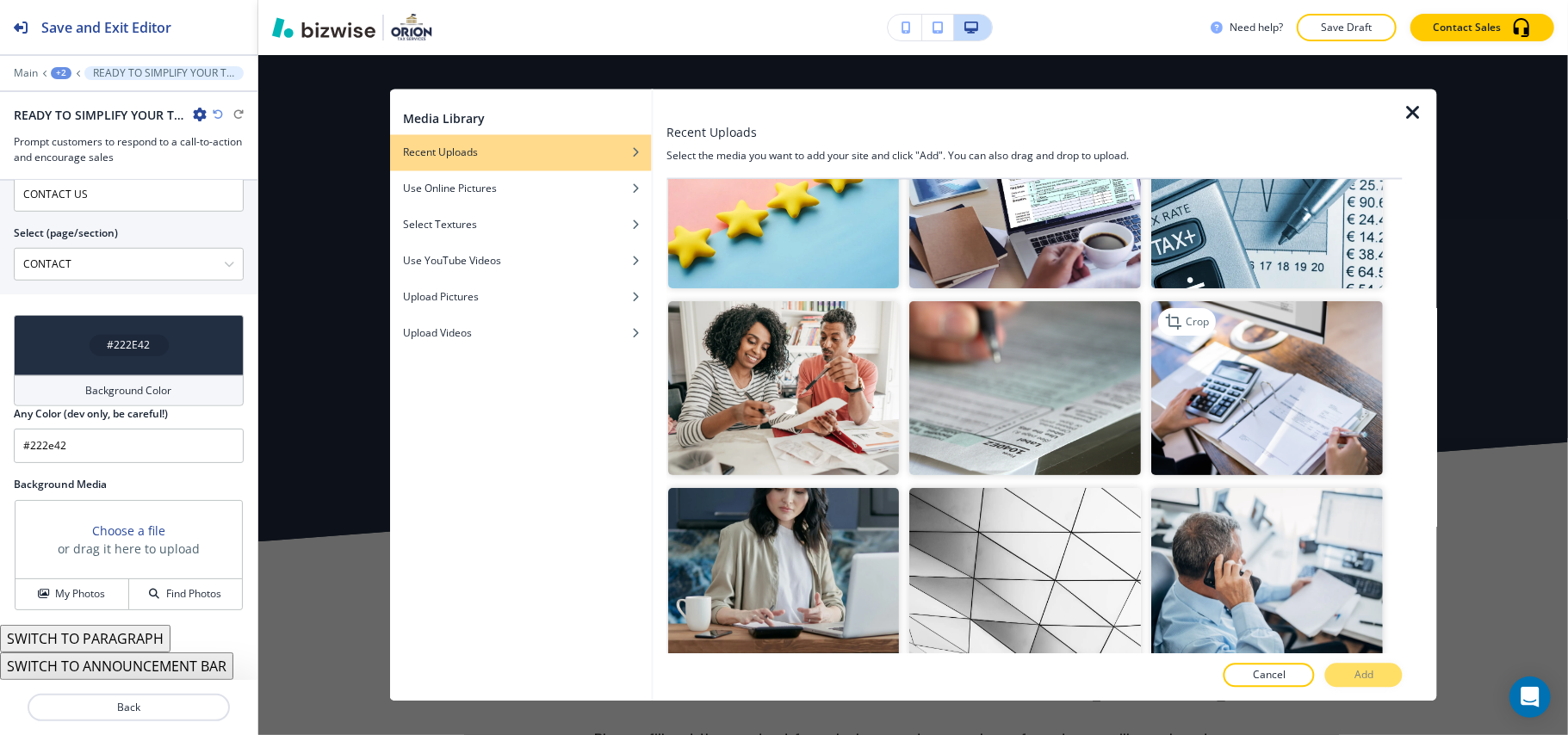
scroll to position [229, 0]
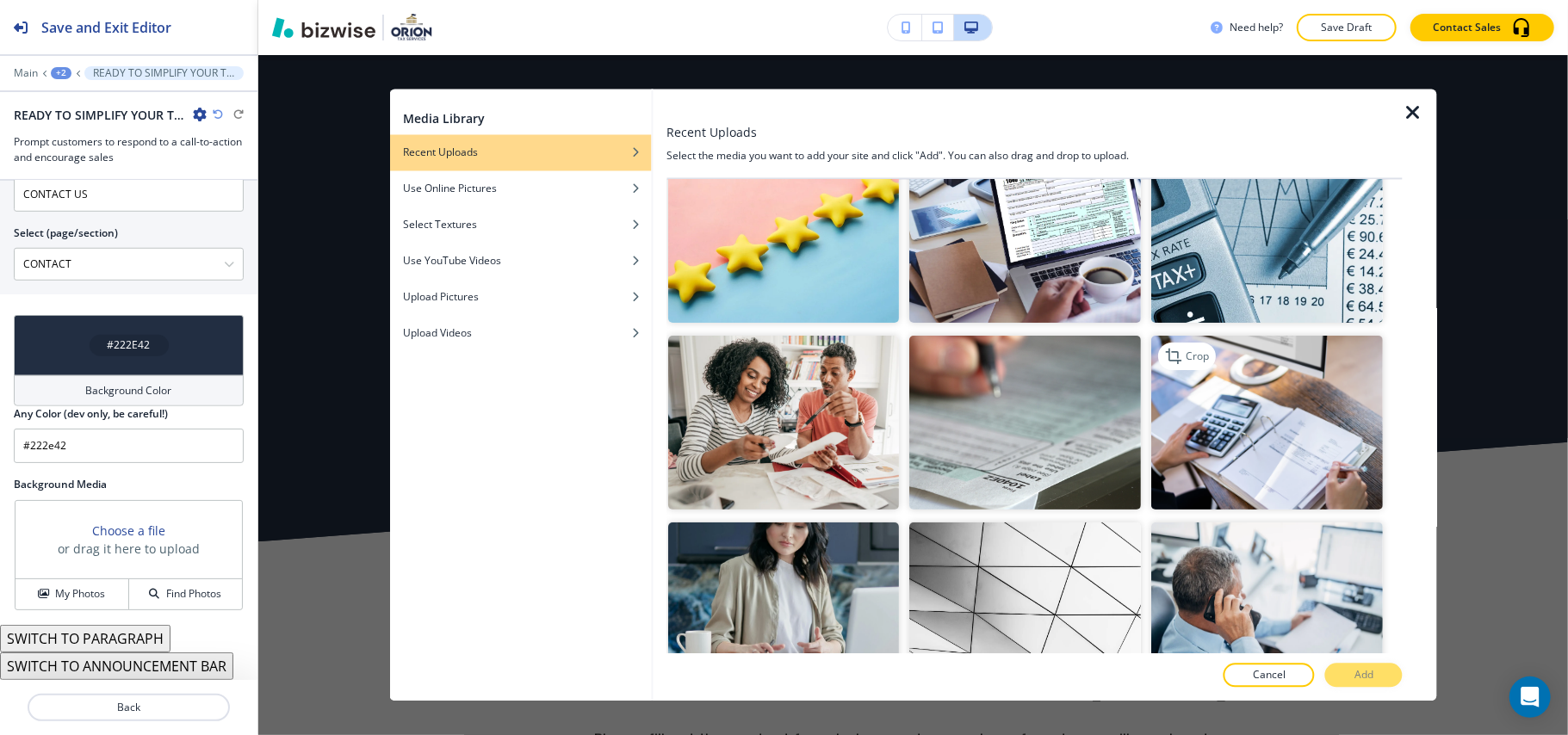
click at [1241, 396] on img "button" at bounding box center [1268, 422] width 231 height 174
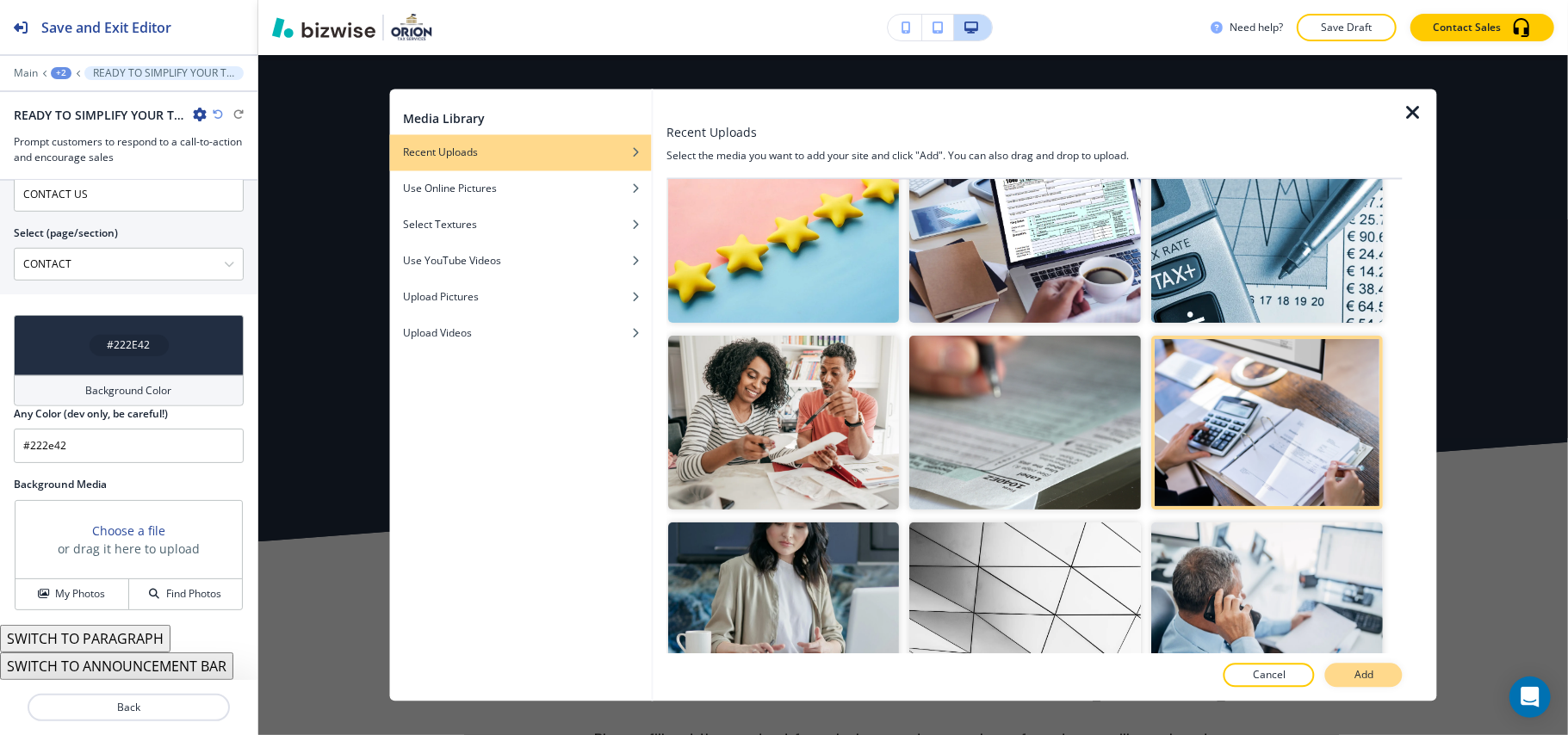
click at [1365, 671] on p "Add" at bounding box center [1364, 676] width 19 height 15
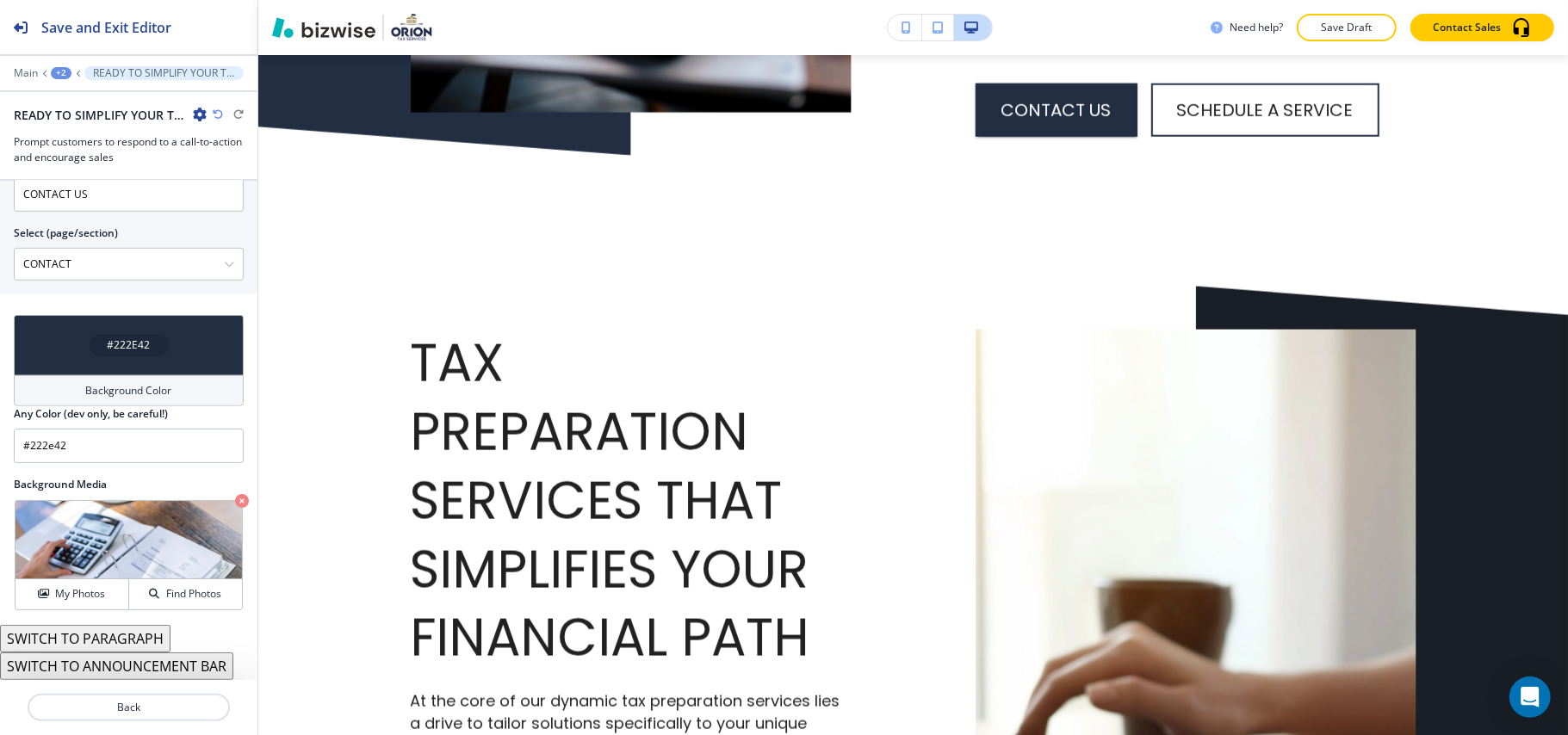
scroll to position [0, 0]
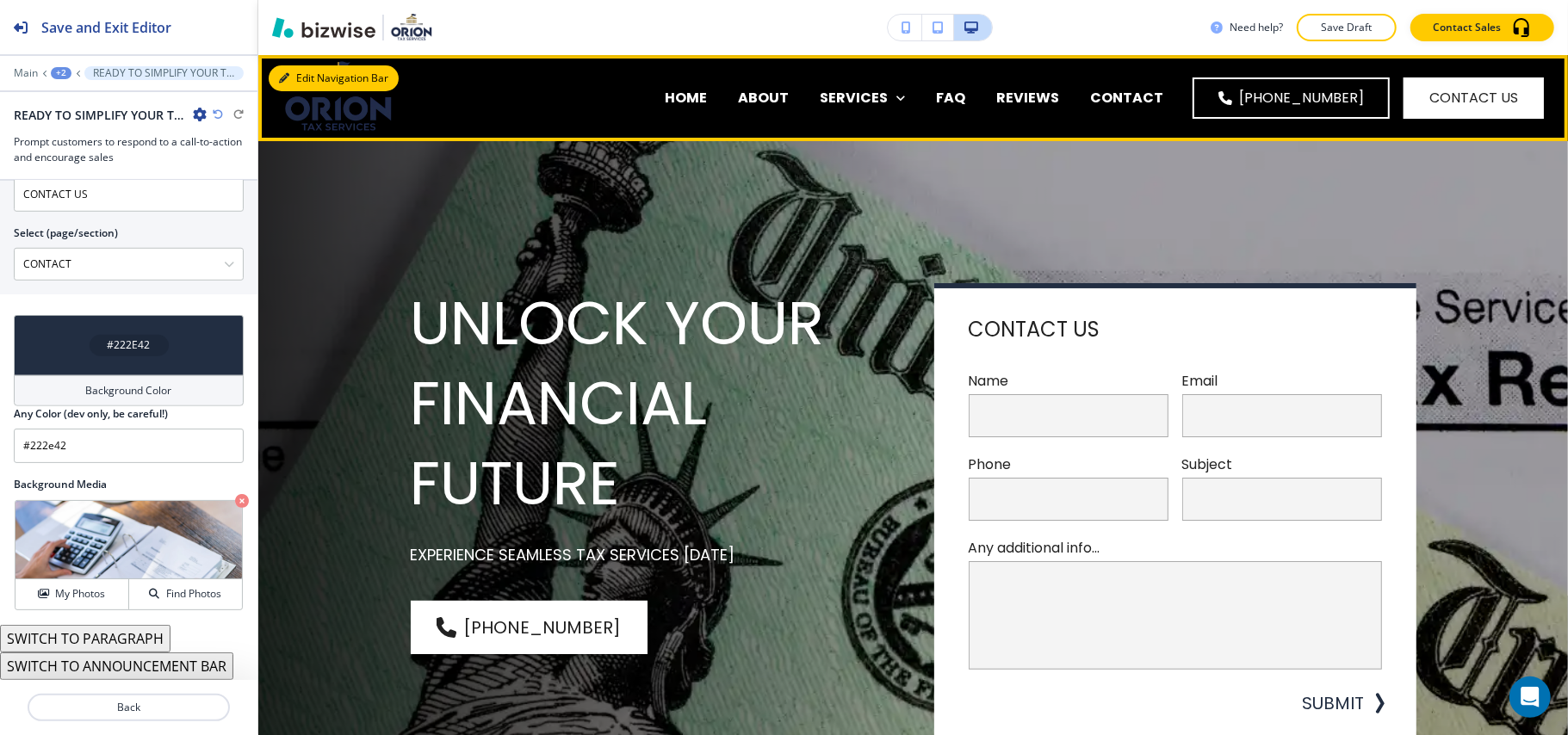
click at [297, 77] on button "Edit Navigation Bar" at bounding box center [334, 78] width 130 height 26
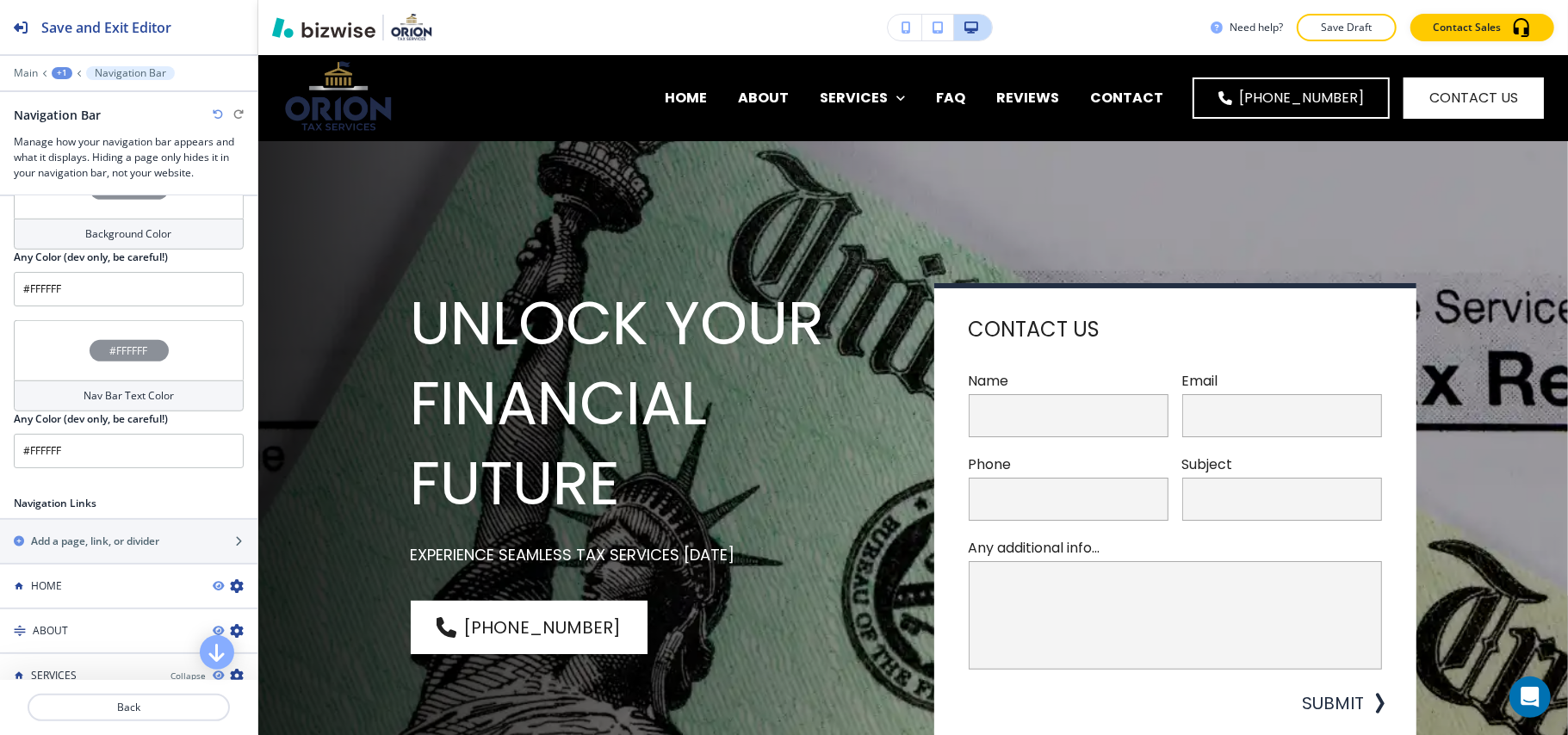
scroll to position [803, 0]
click at [45, 352] on div "#FFFFFF" at bounding box center [128, 351] width 230 height 60
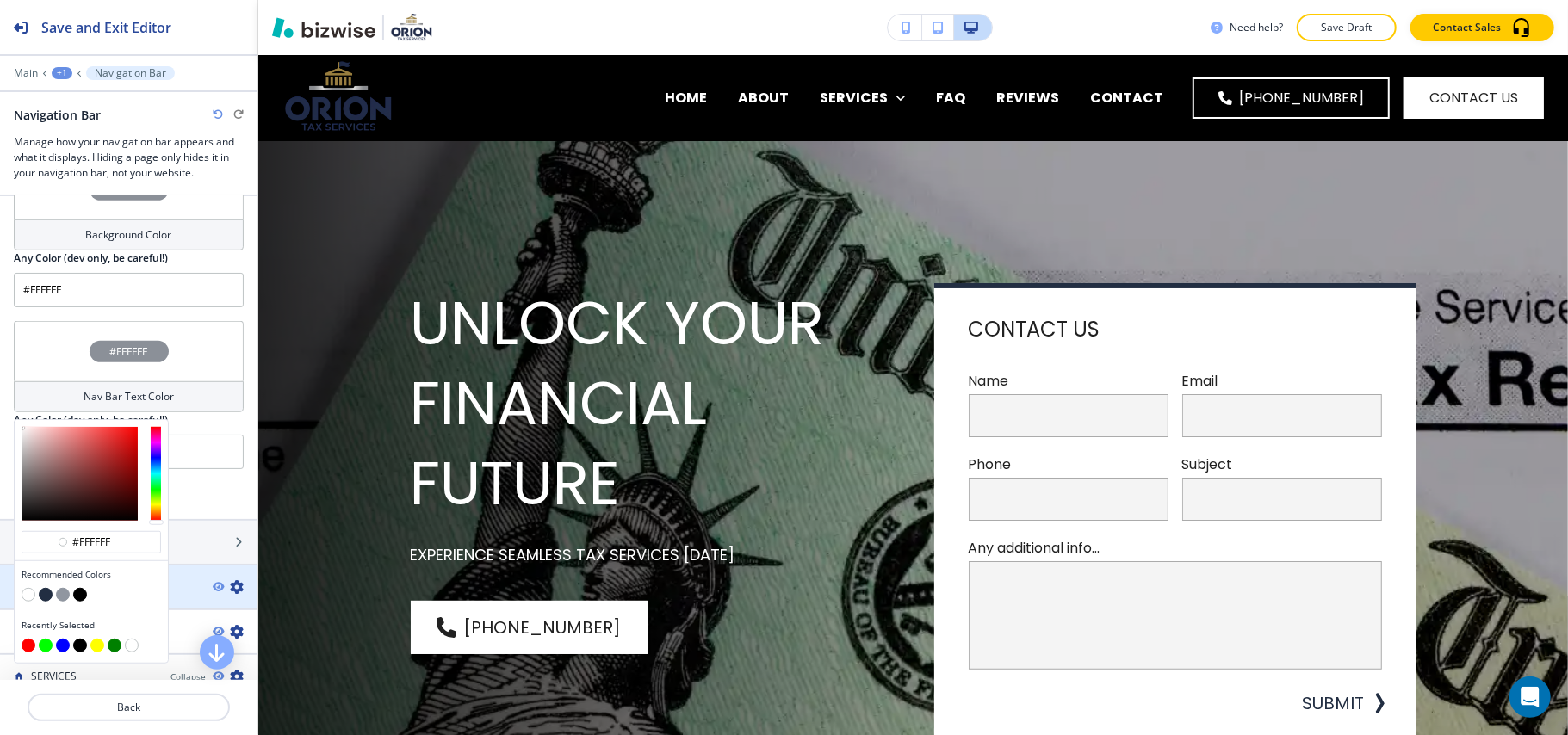
click at [26, 590] on button "button" at bounding box center [28, 595] width 14 height 14
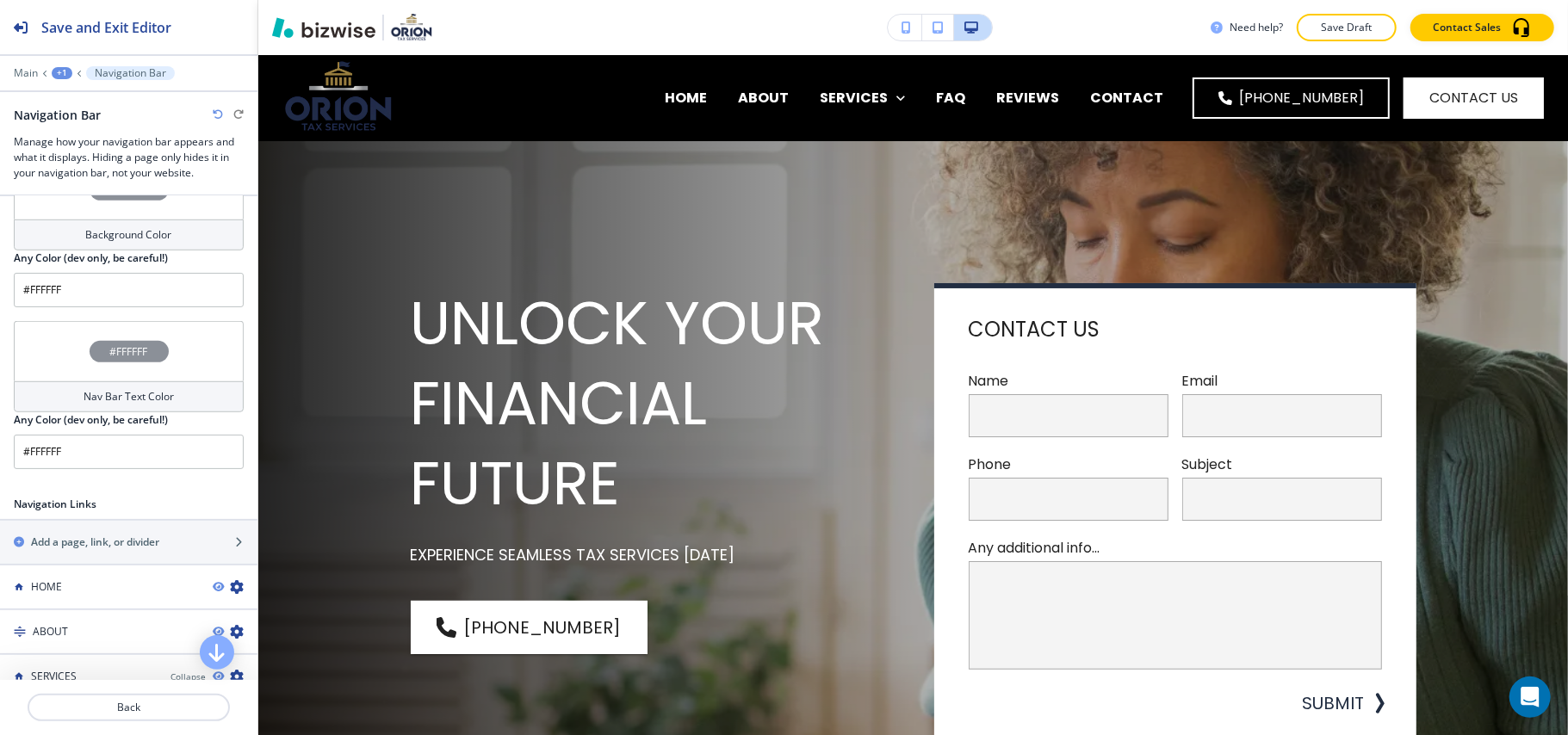
click at [46, 338] on div "#FFFFFF" at bounding box center [128, 351] width 230 height 60
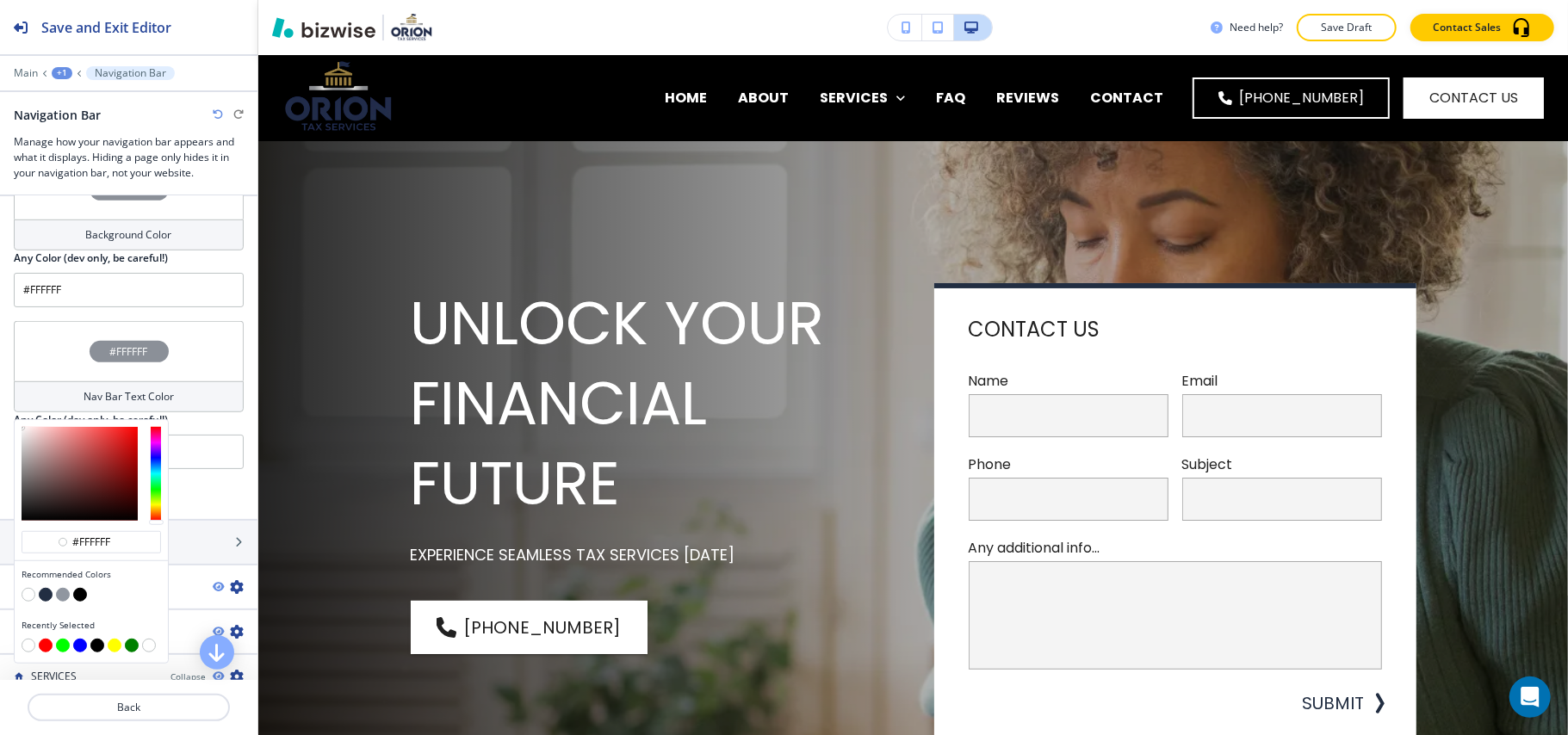
click at [26, 588] on button "button" at bounding box center [28, 595] width 14 height 14
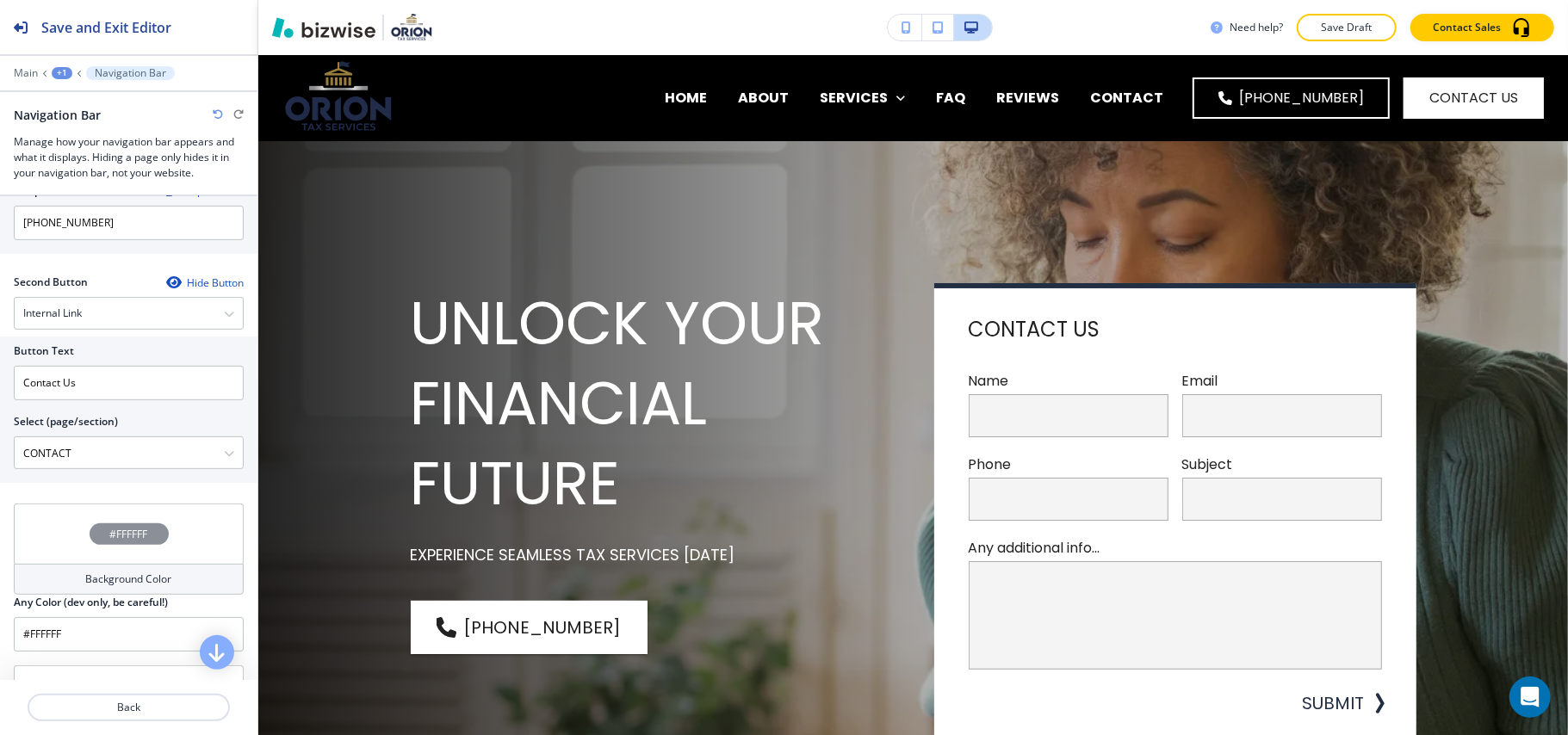
click at [68, 534] on div "#FFFFFF" at bounding box center [128, 533] width 230 height 60
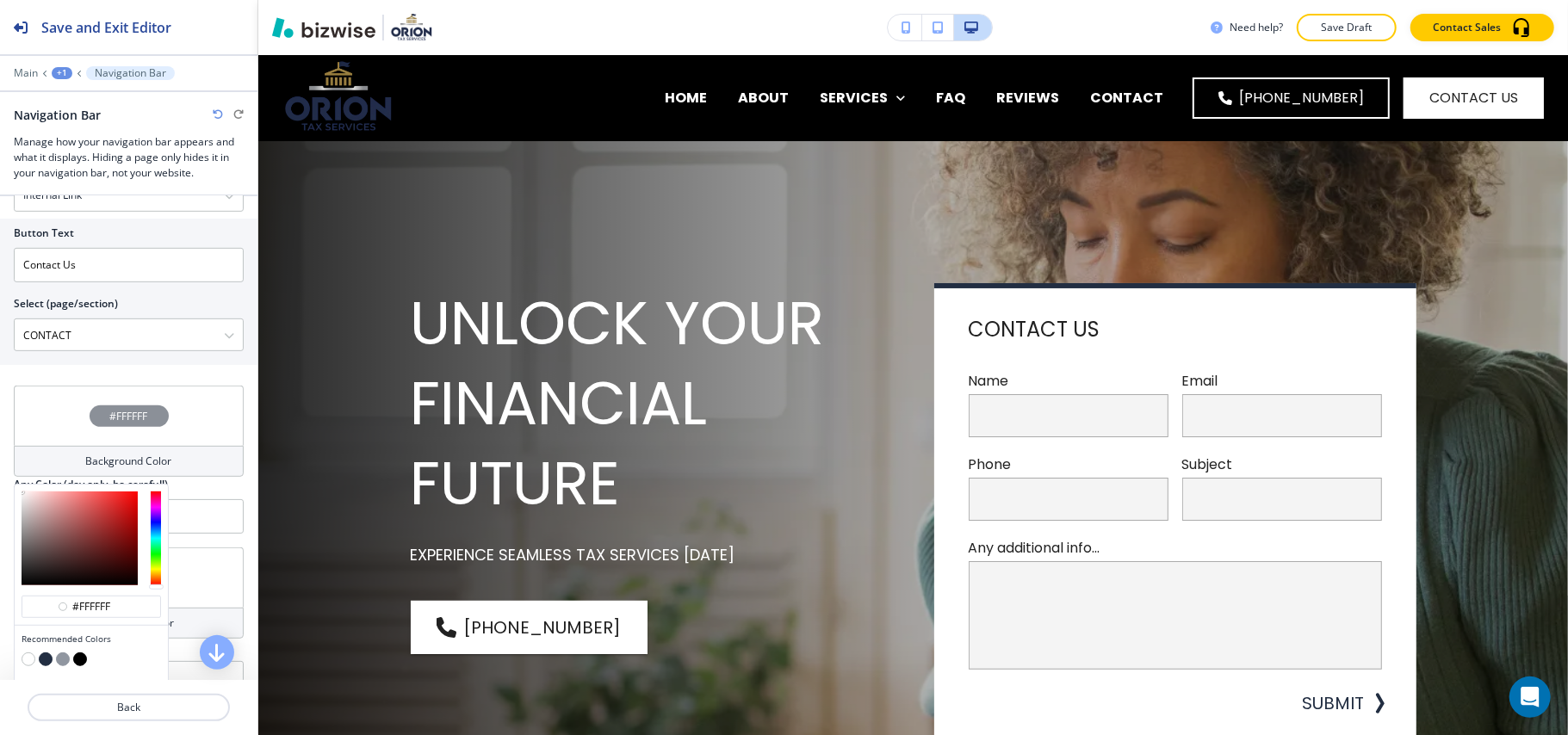
scroll to position [689, 0]
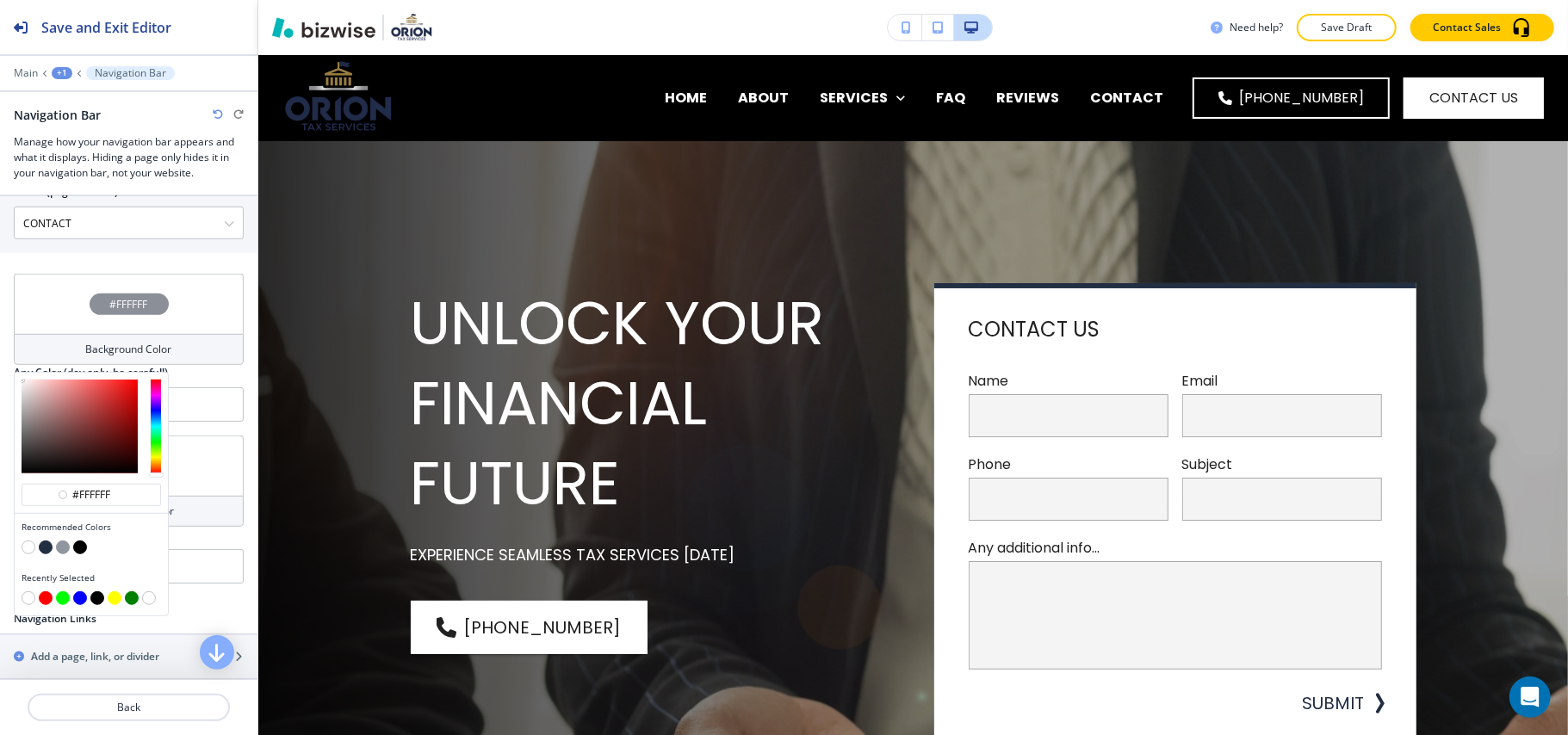
click at [24, 541] on button "button" at bounding box center [28, 548] width 14 height 14
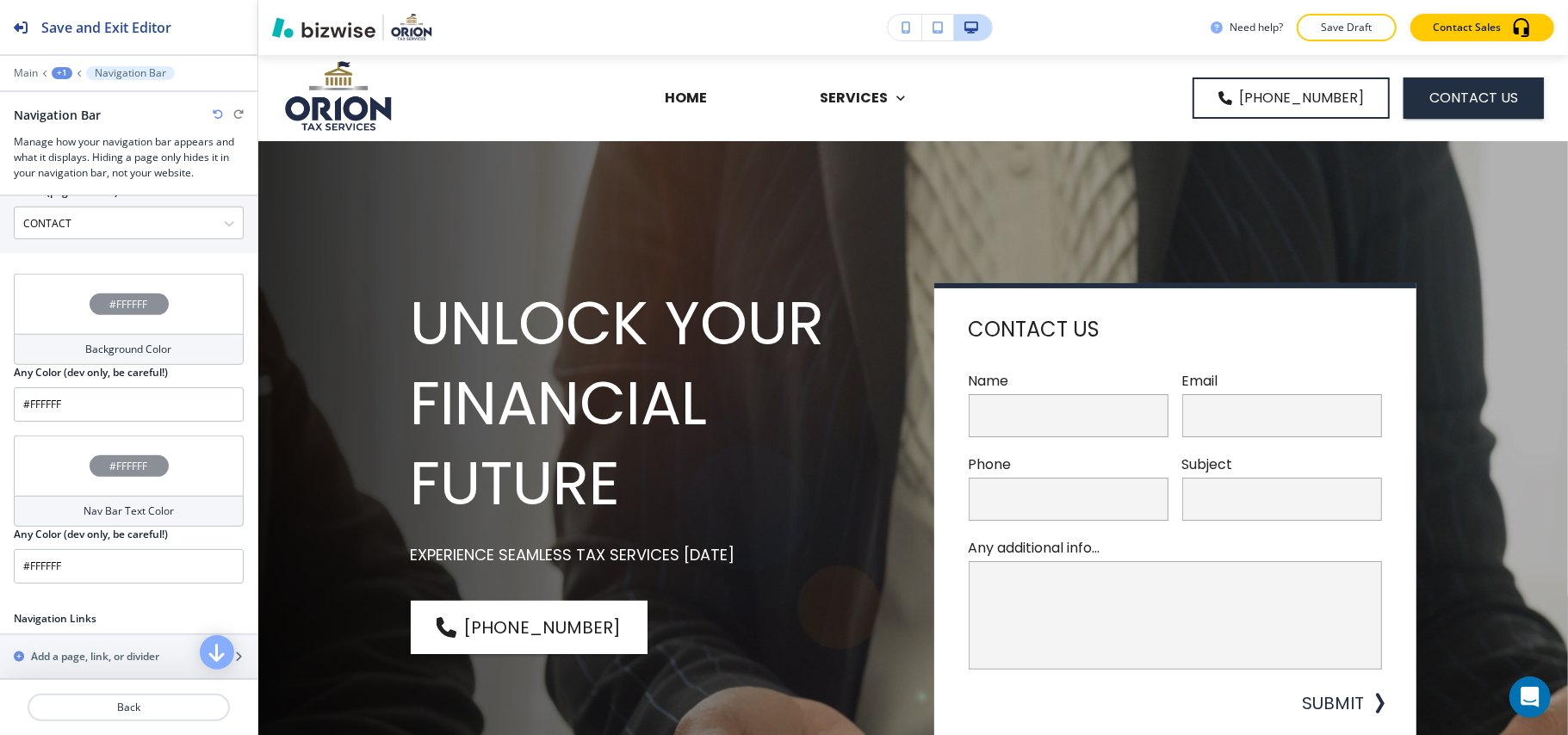
click at [24, 474] on div "#FFFFFF" at bounding box center [128, 466] width 230 height 60
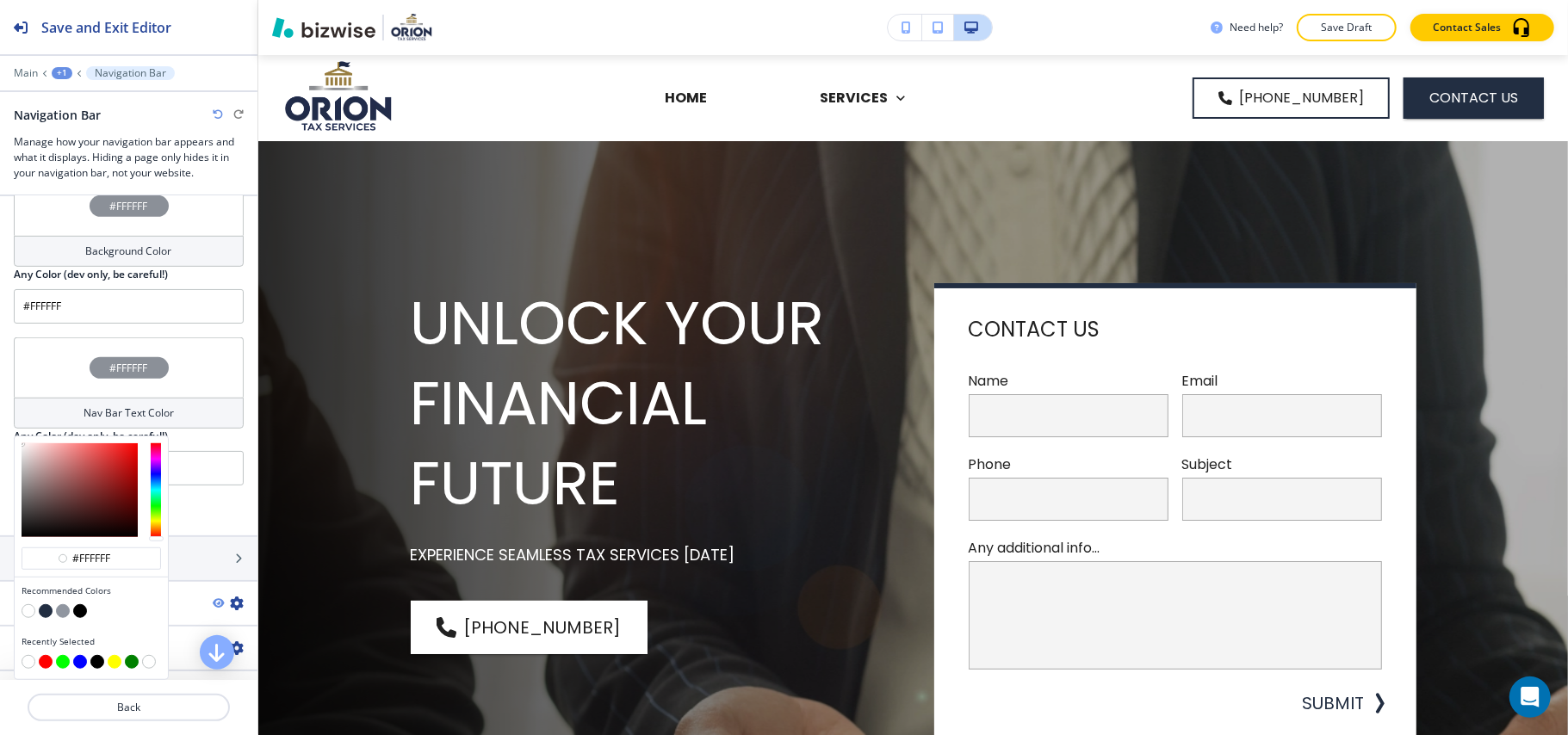
scroll to position [918, 0]
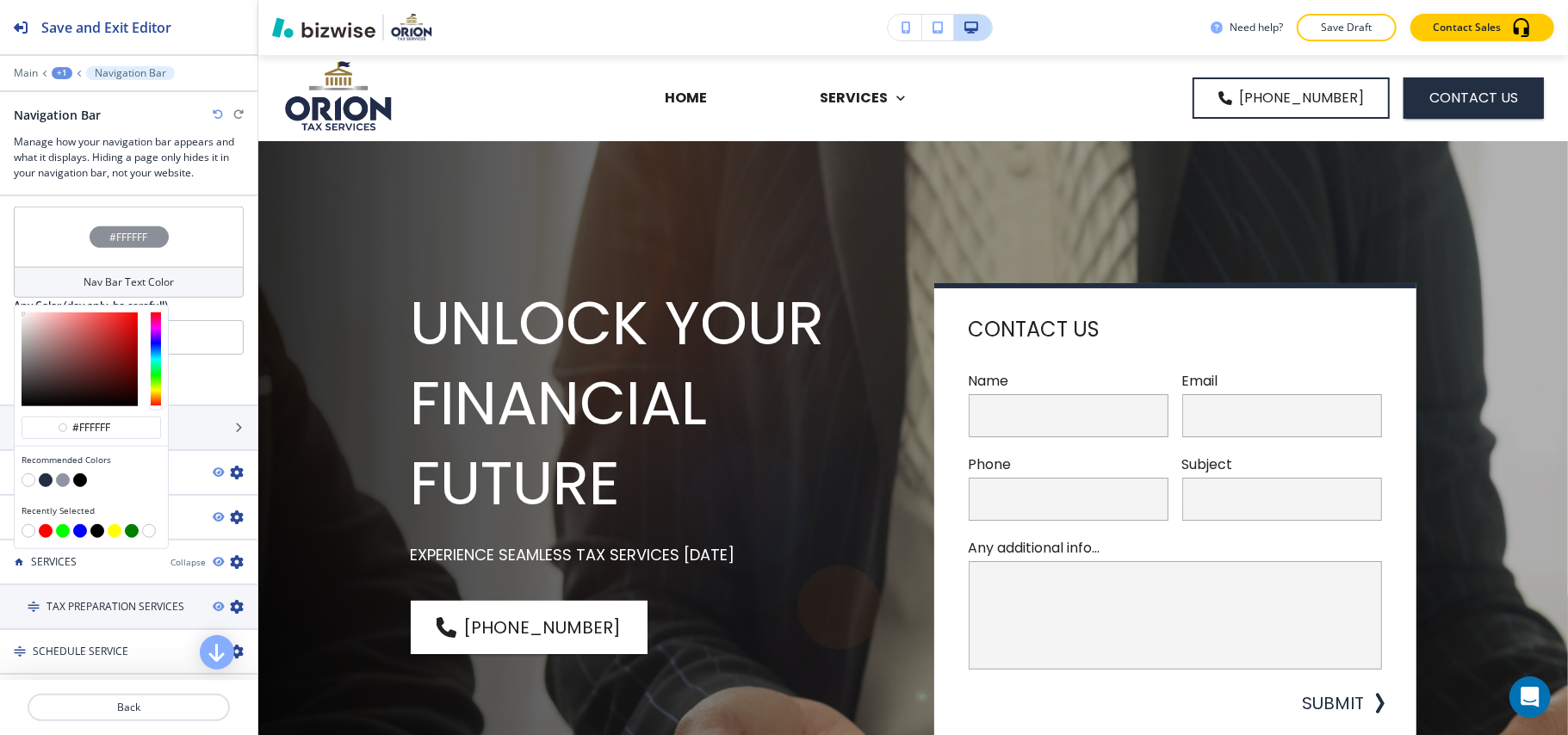
click at [87, 474] on div at bounding box center [91, 482] width 140 height 17
click at [81, 474] on button "button" at bounding box center [80, 480] width 14 height 14
type input "#000000"
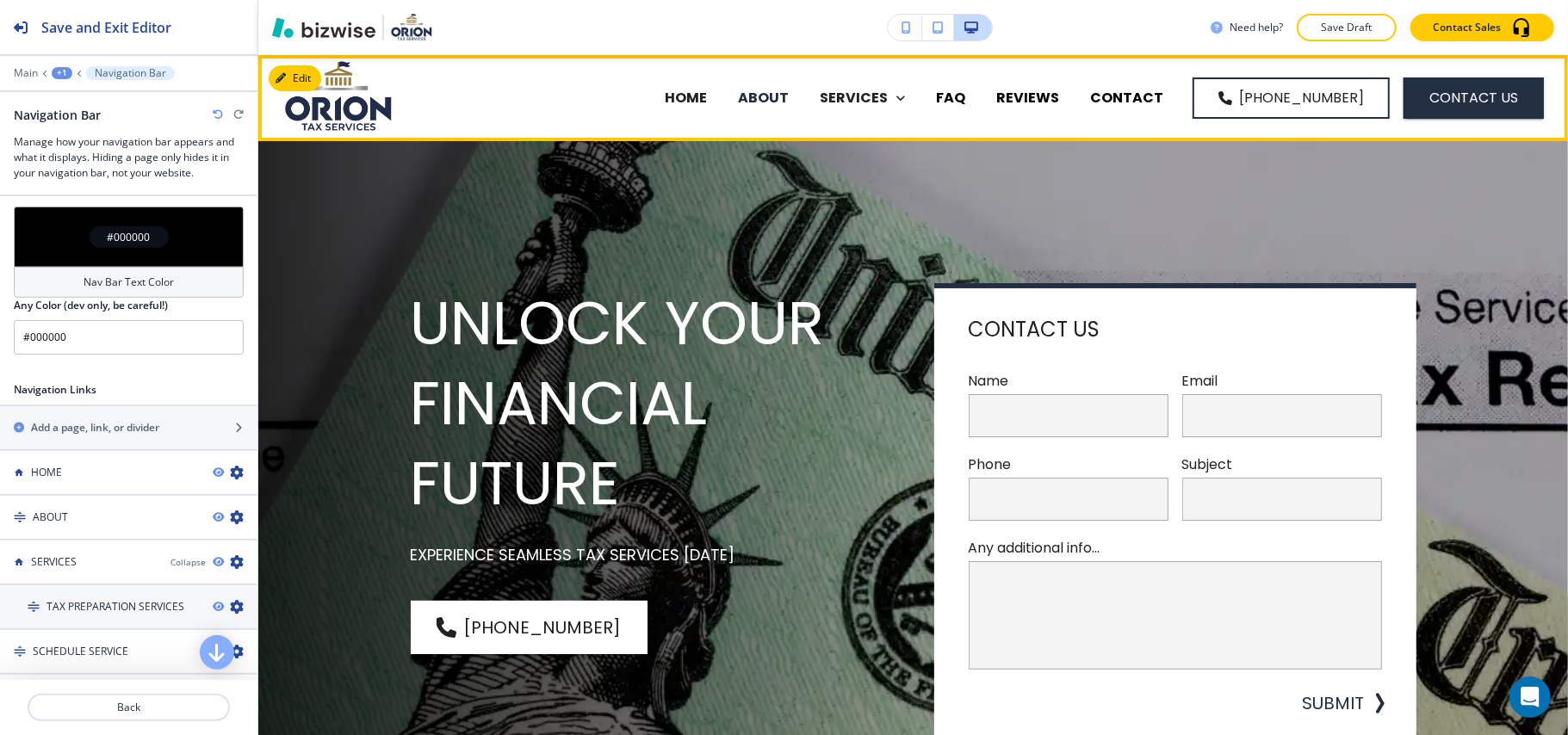
click at [775, 96] on p "ABOUT" at bounding box center [763, 97] width 51 height 20
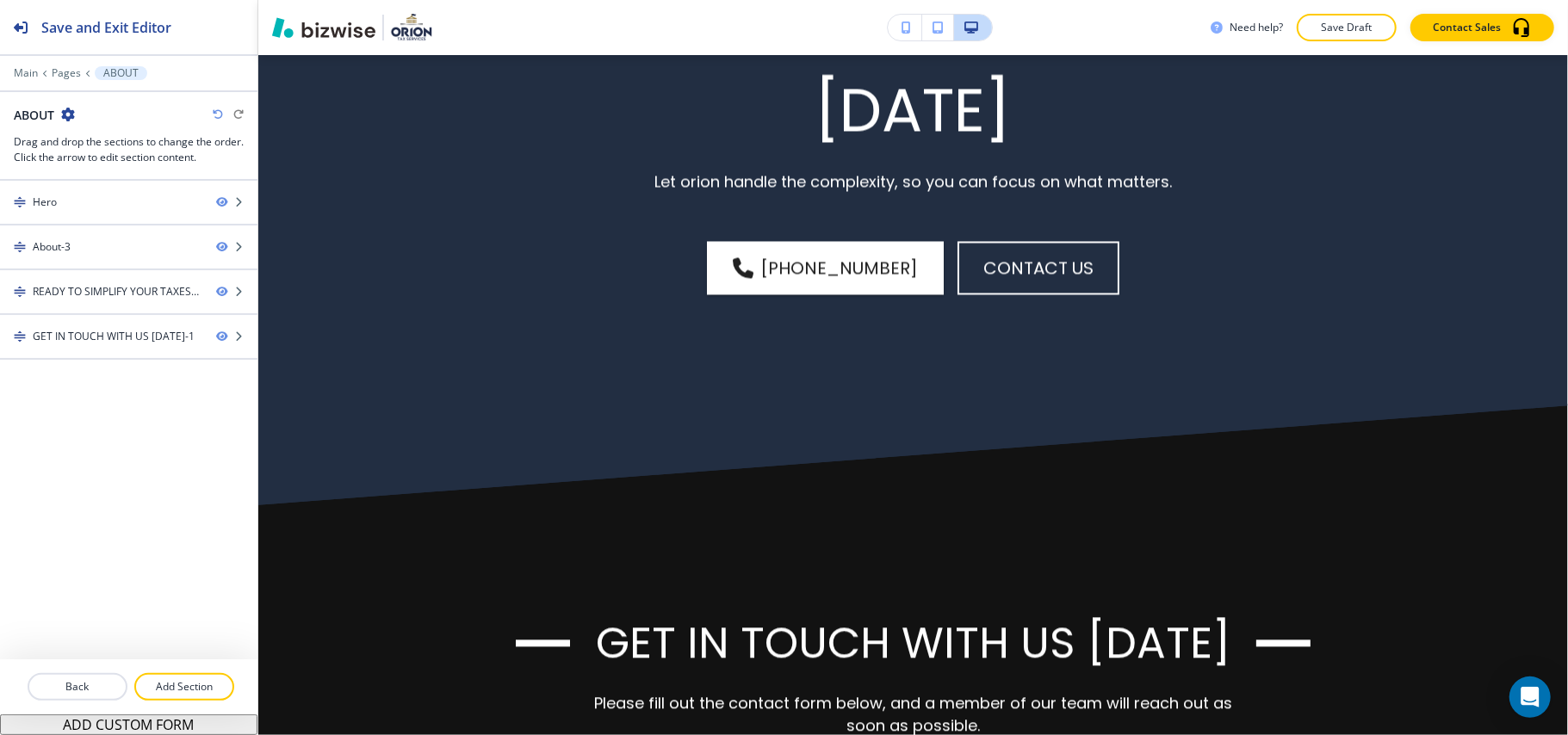
scroll to position [2663, 0]
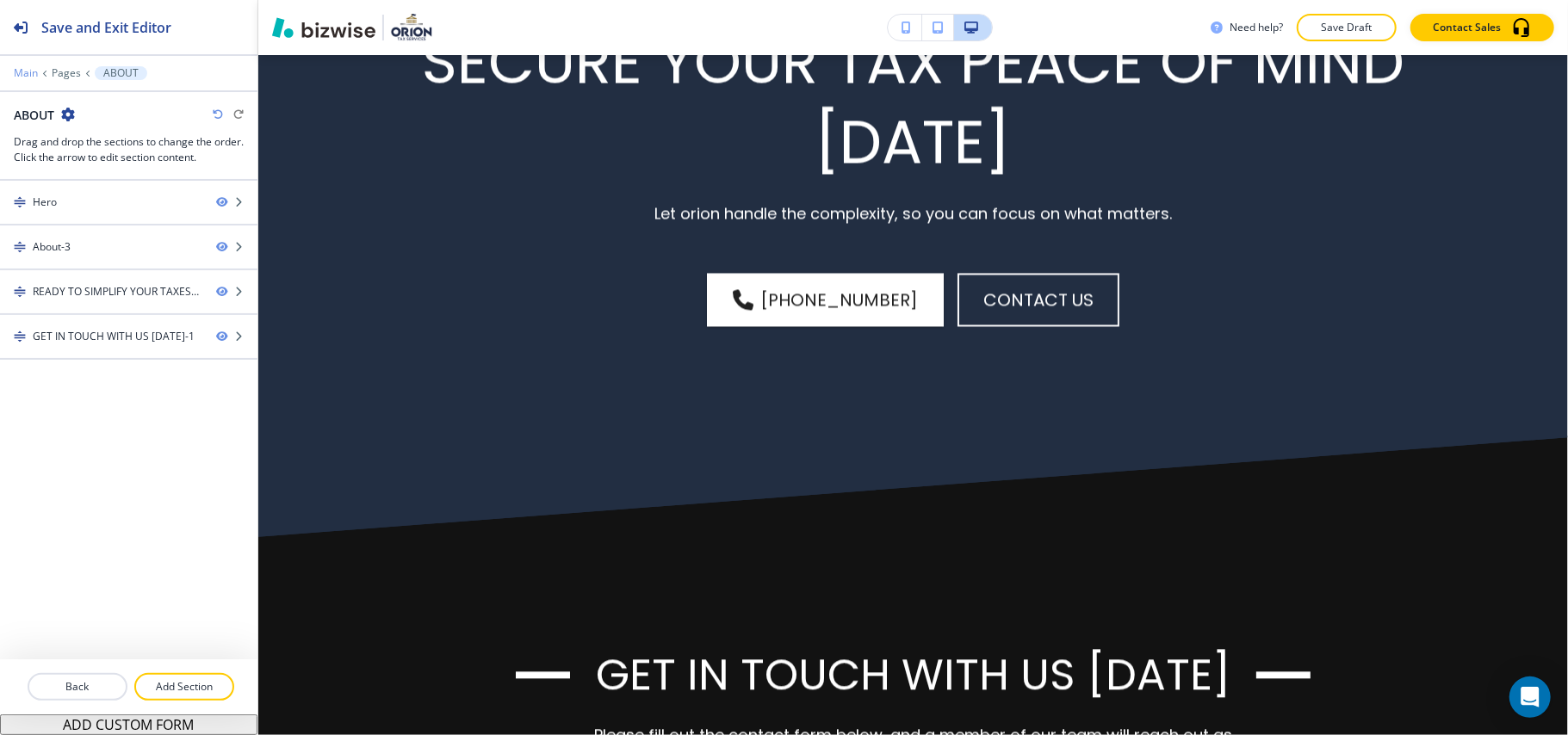
click at [22, 74] on p "Main" at bounding box center [25, 73] width 24 height 12
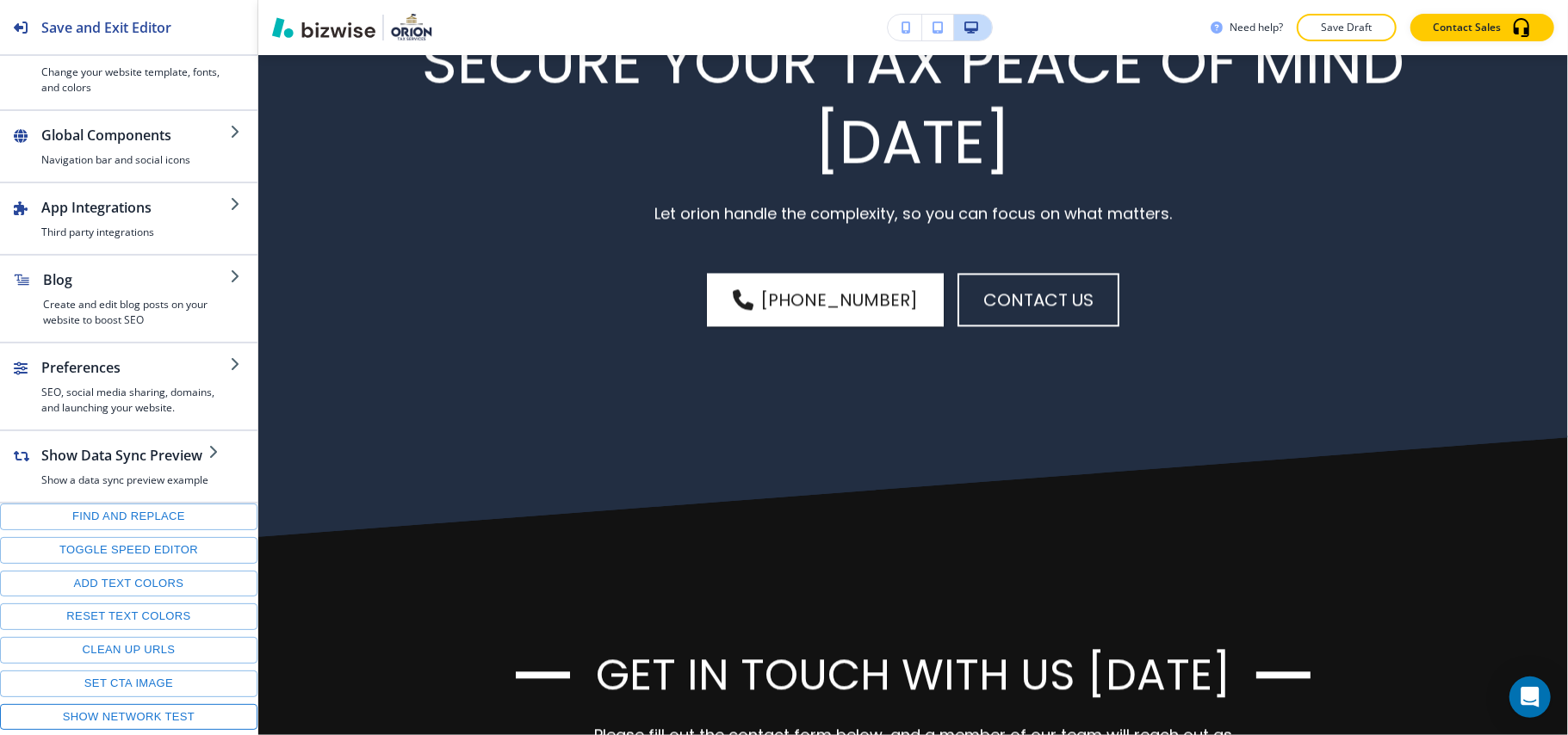
scroll to position [241, 0]
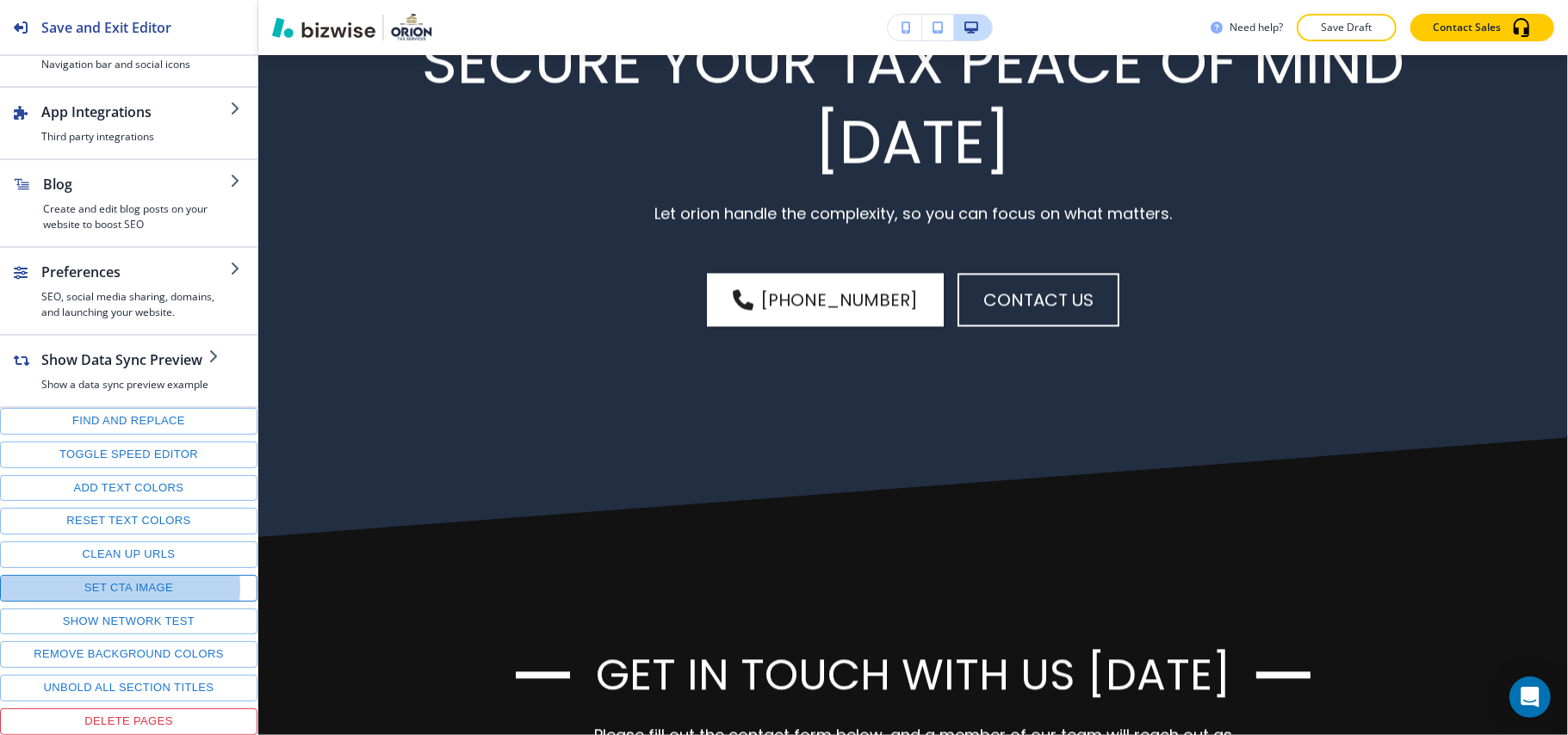
click at [114, 585] on button "Set CTA image" at bounding box center [128, 588] width 257 height 27
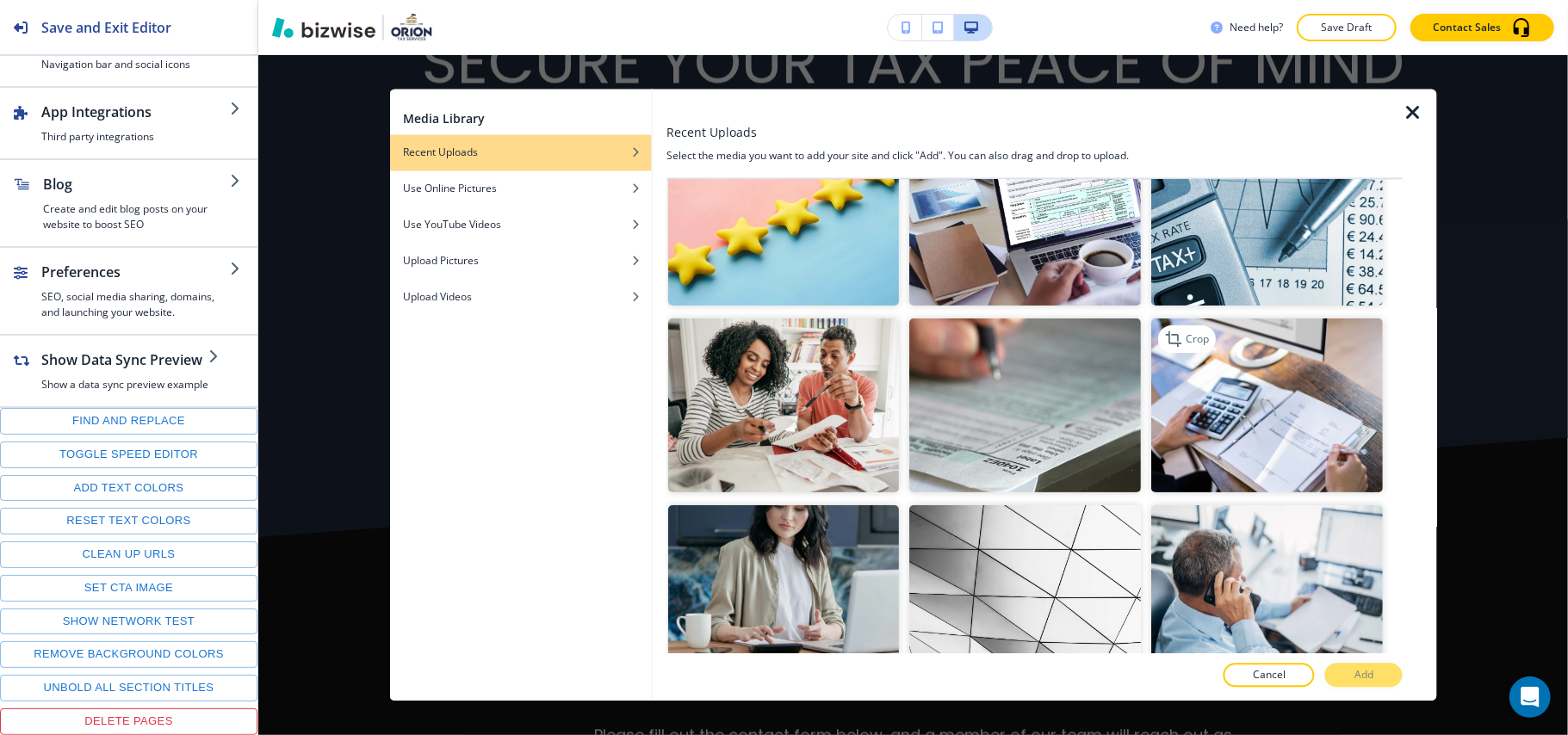
scroll to position [229, 0]
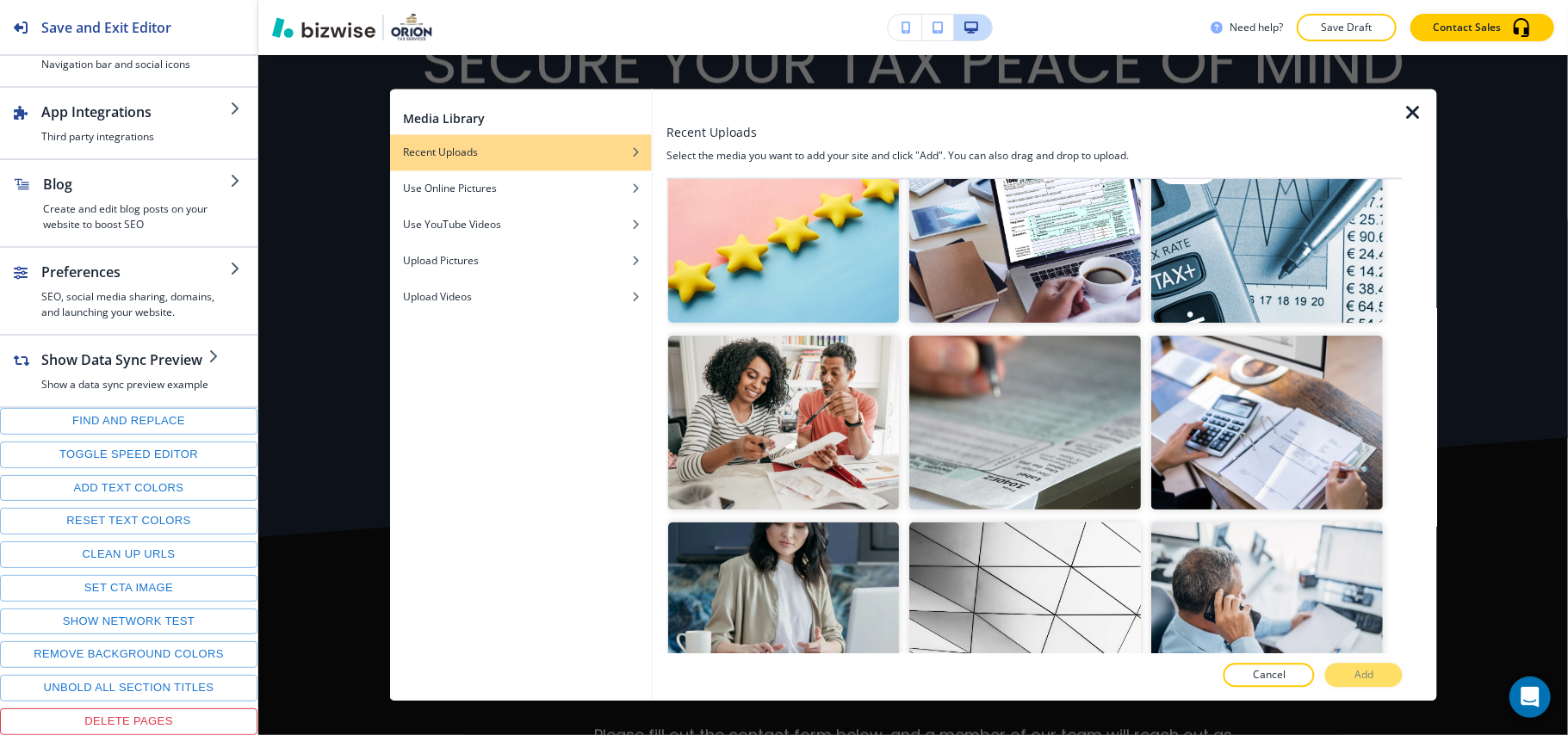
click at [1258, 255] on img "button" at bounding box center [1268, 235] width 231 height 174
click at [1350, 668] on button "Add" at bounding box center [1364, 675] width 77 height 24
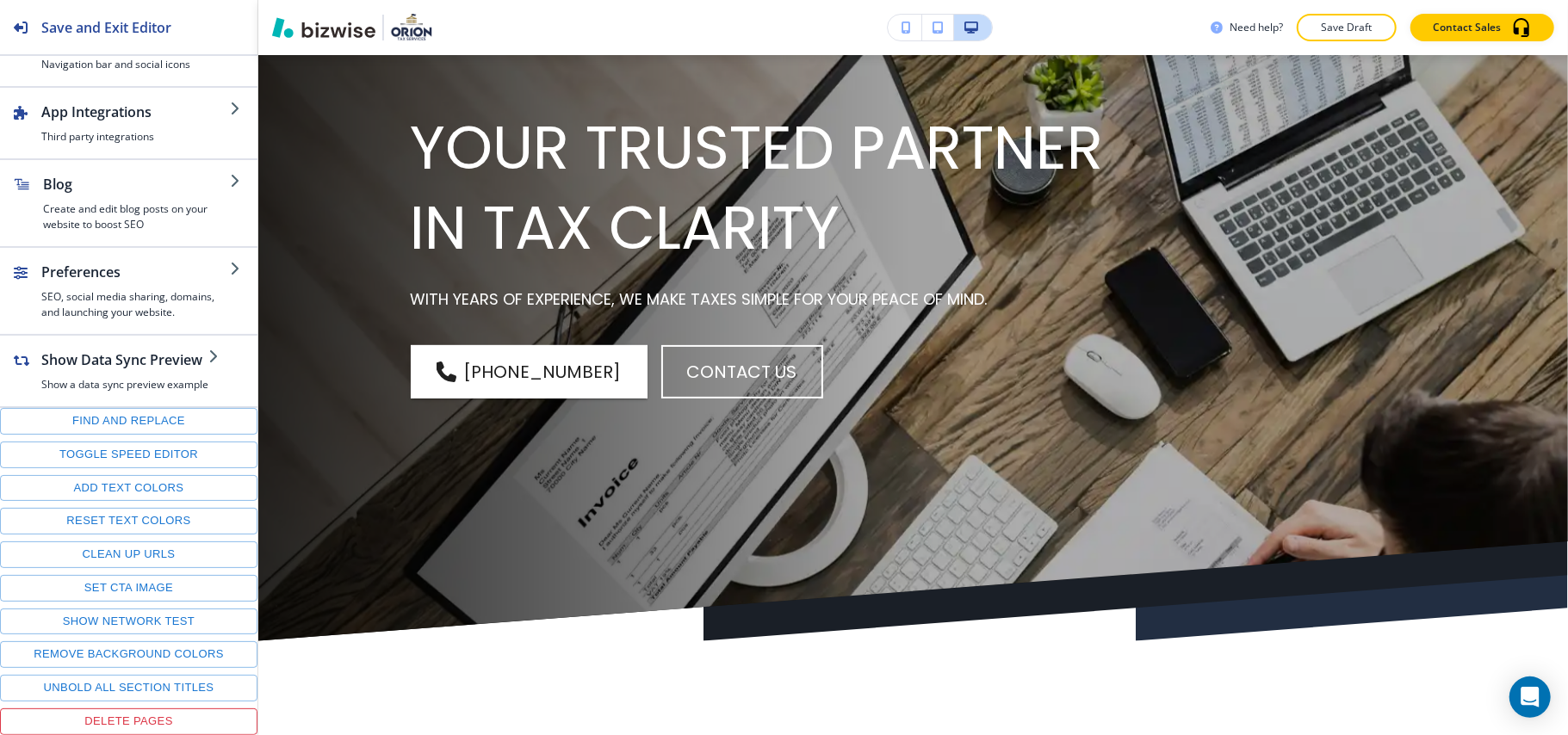
scroll to position [0, 0]
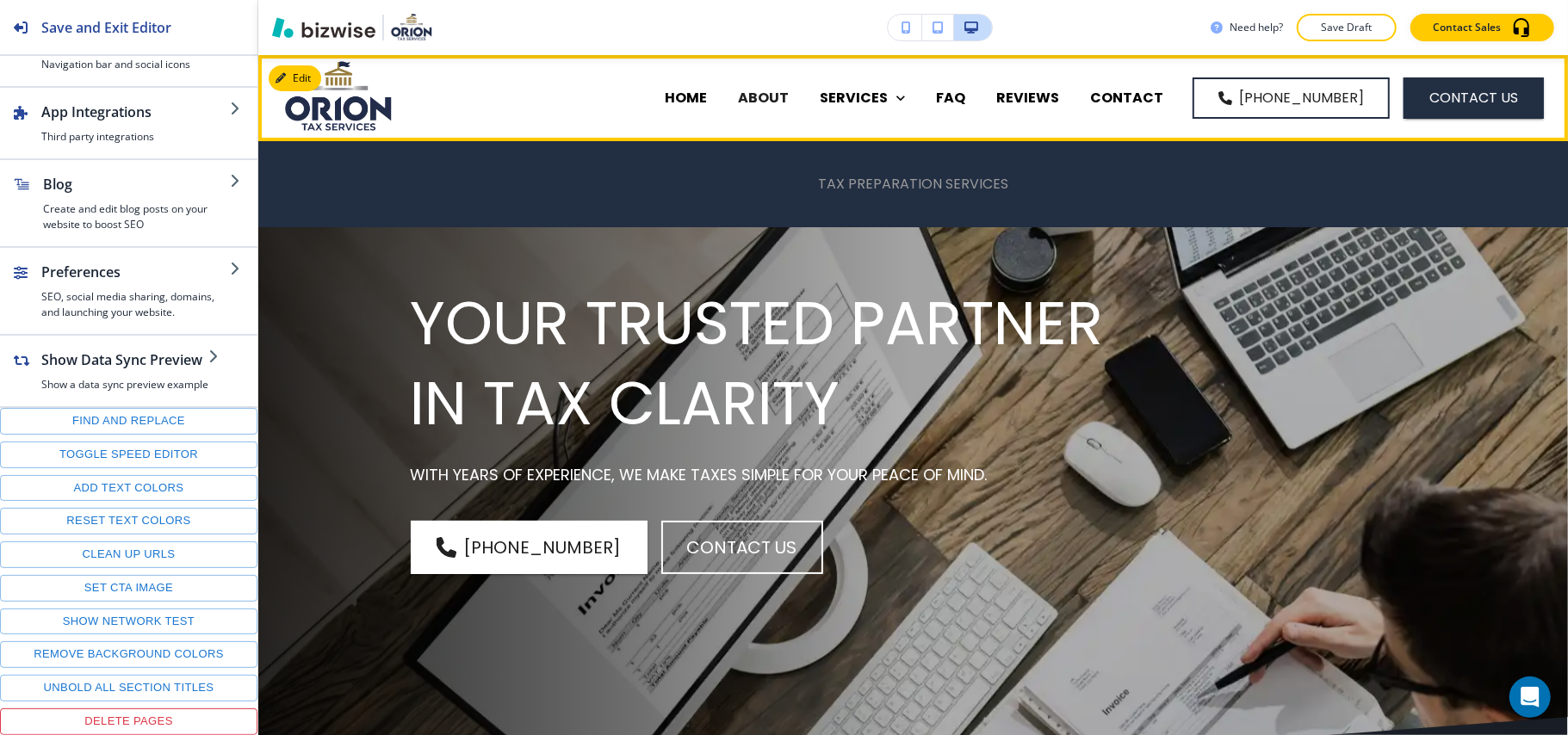
click at [863, 177] on p "TAX PREPARATION SERVICES" at bounding box center [912, 183] width 190 height 20
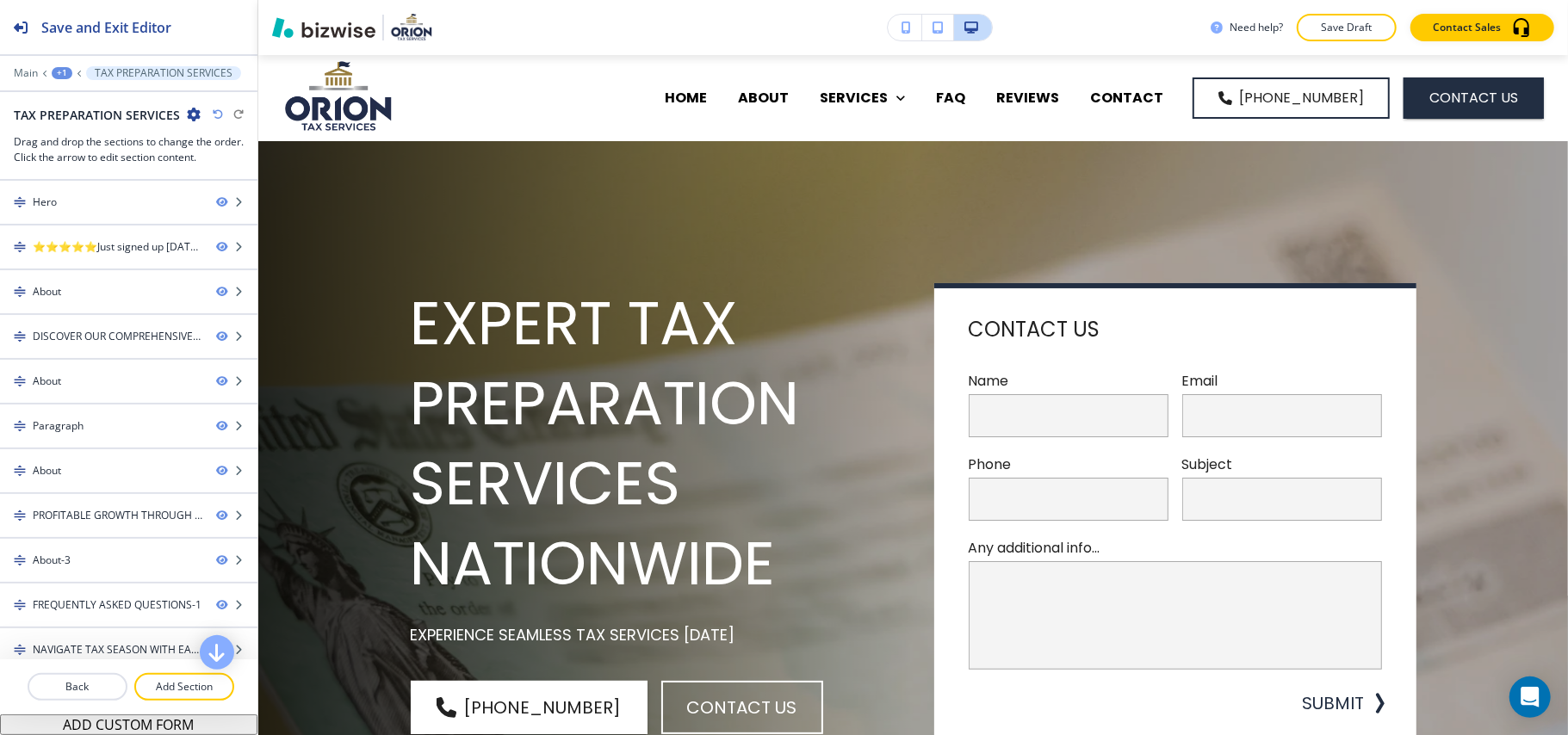
scroll to position [100, 0]
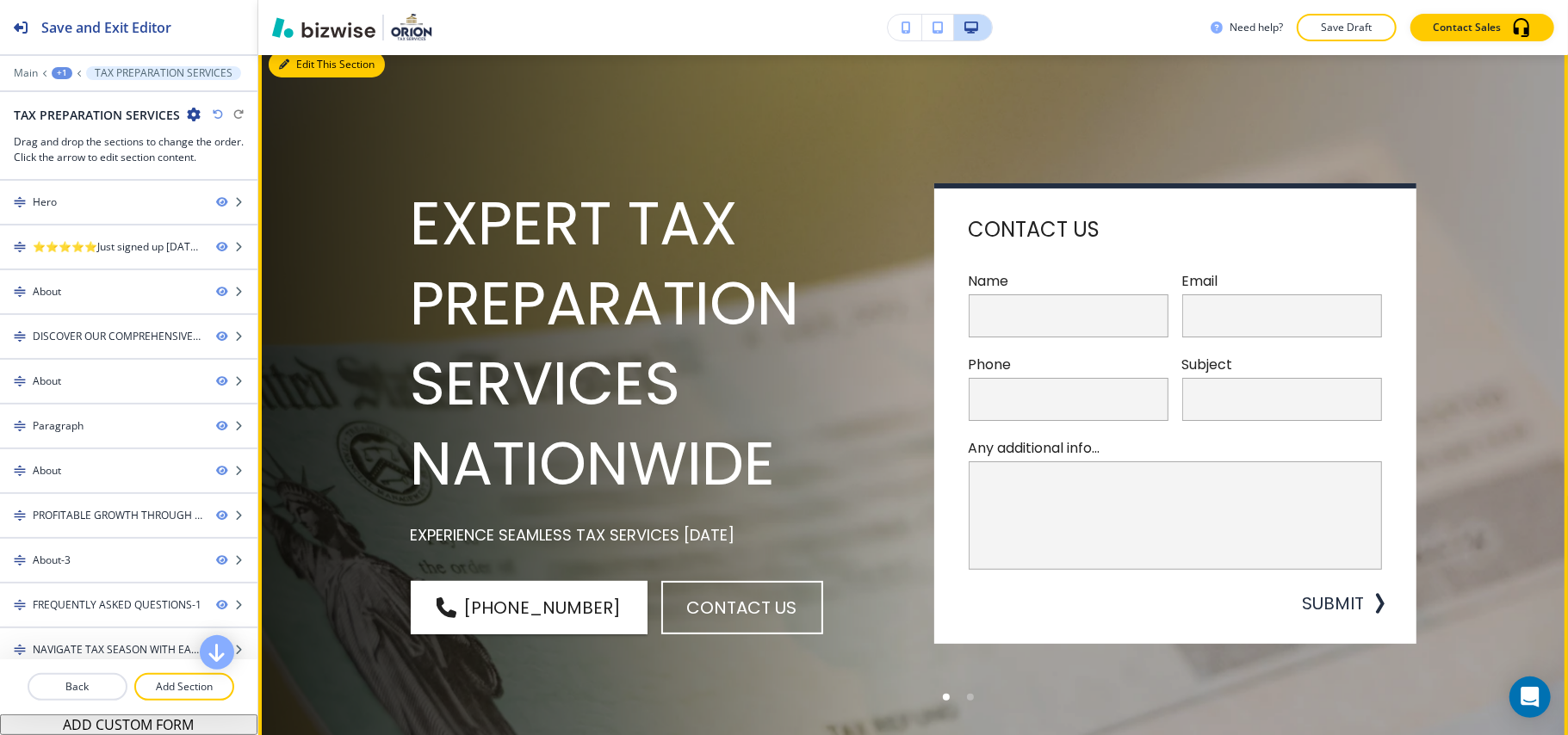
click at [303, 77] on div "EXPERT TAX PREPARATION SERVICES NATIONWIDE EXPERIENCE SEAMLESS TAX SERVICES TOD…" at bounding box center [913, 447] width 1310 height 810
click at [300, 63] on button "Edit This Section" at bounding box center [327, 65] width 117 height 26
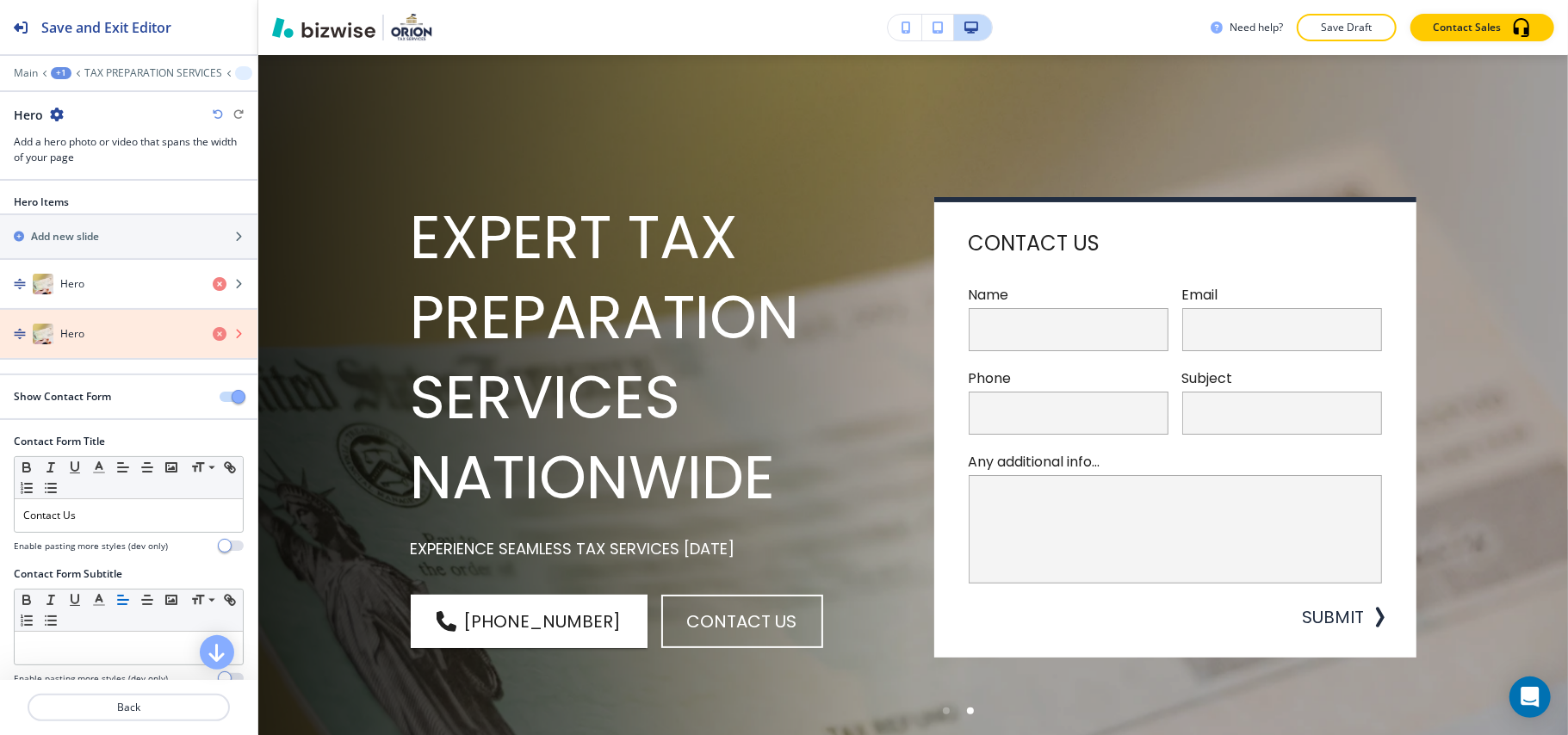
click at [213, 336] on icon "button" at bounding box center [220, 334] width 14 height 14
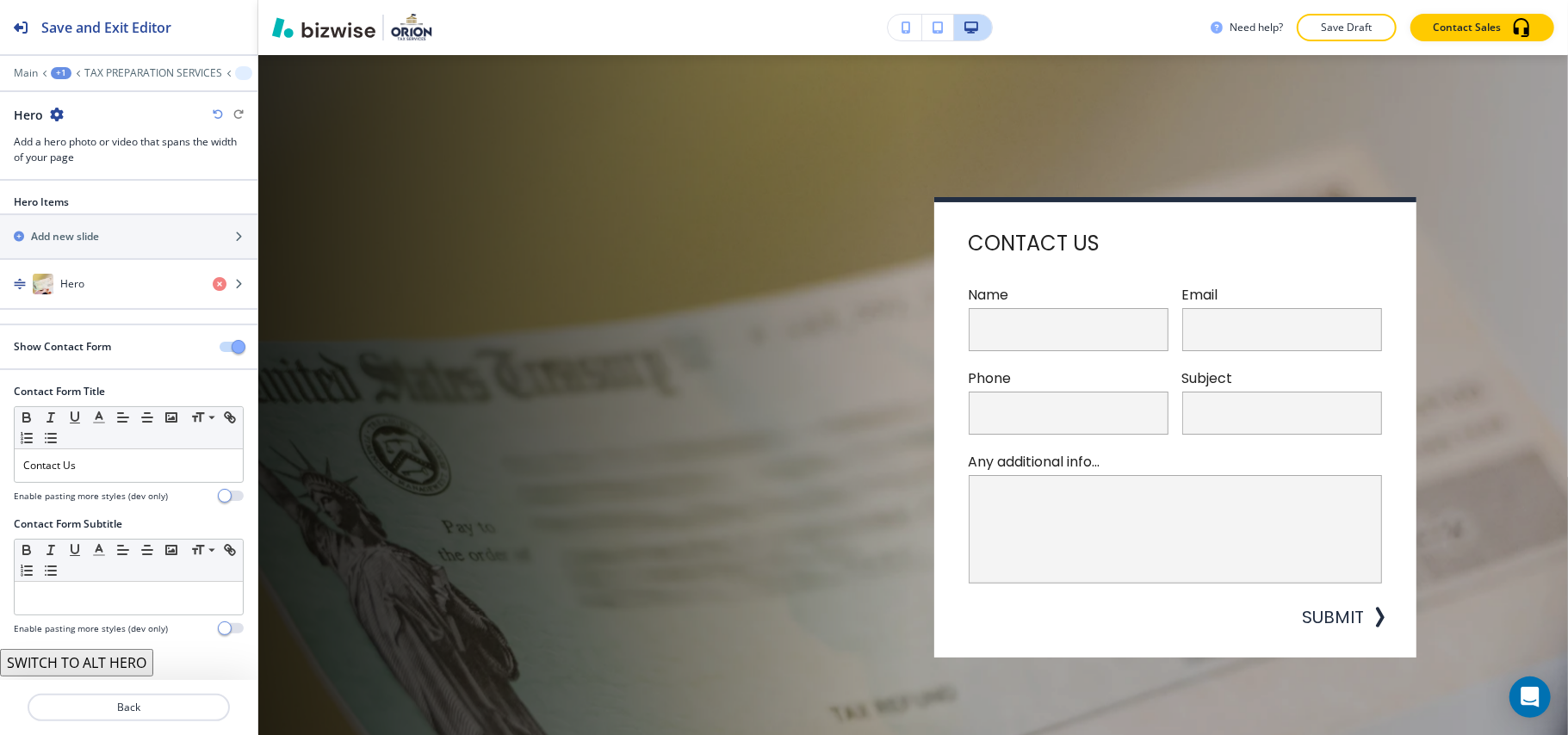
click at [220, 351] on button "button" at bounding box center [231, 346] width 24 height 11
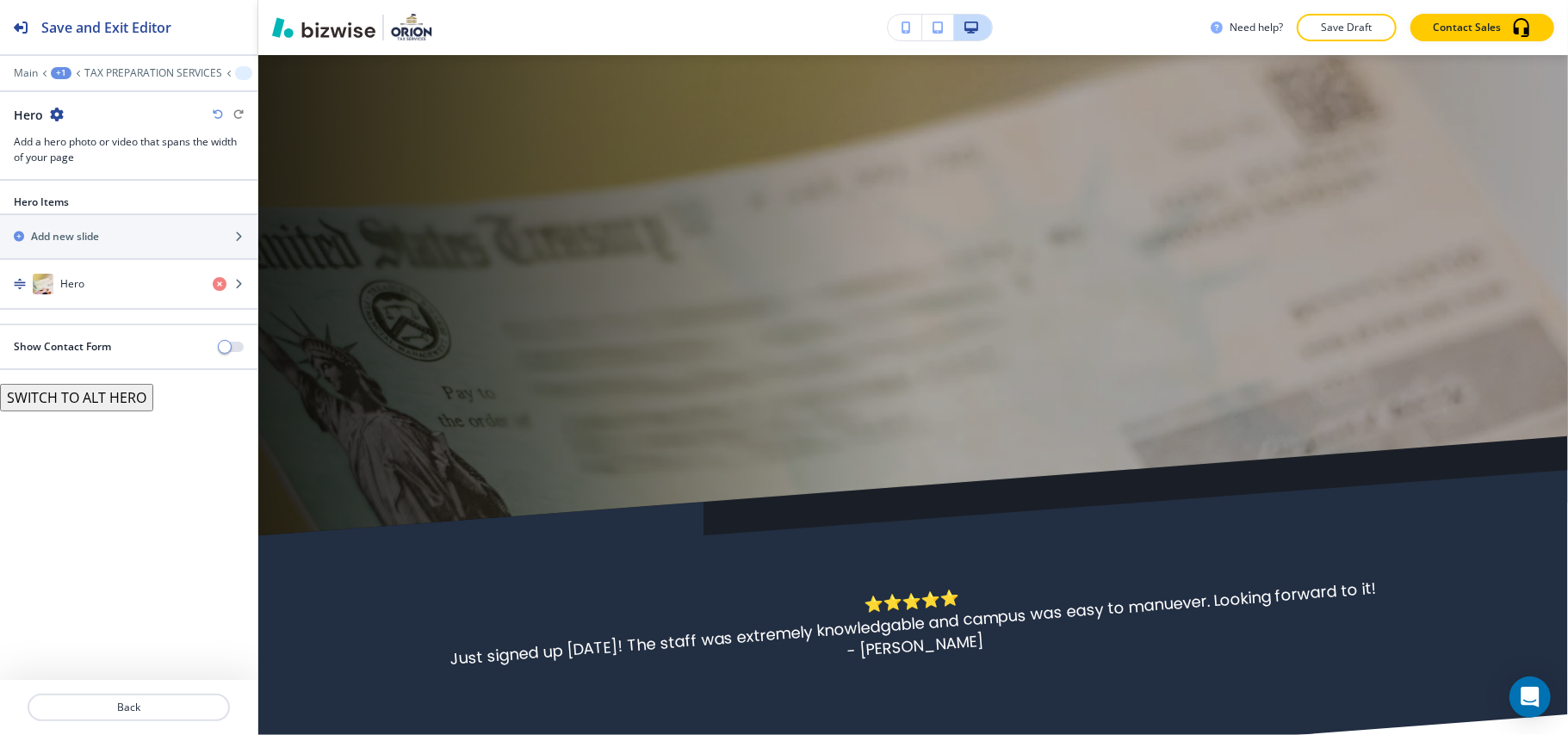
scroll to position [201, 0]
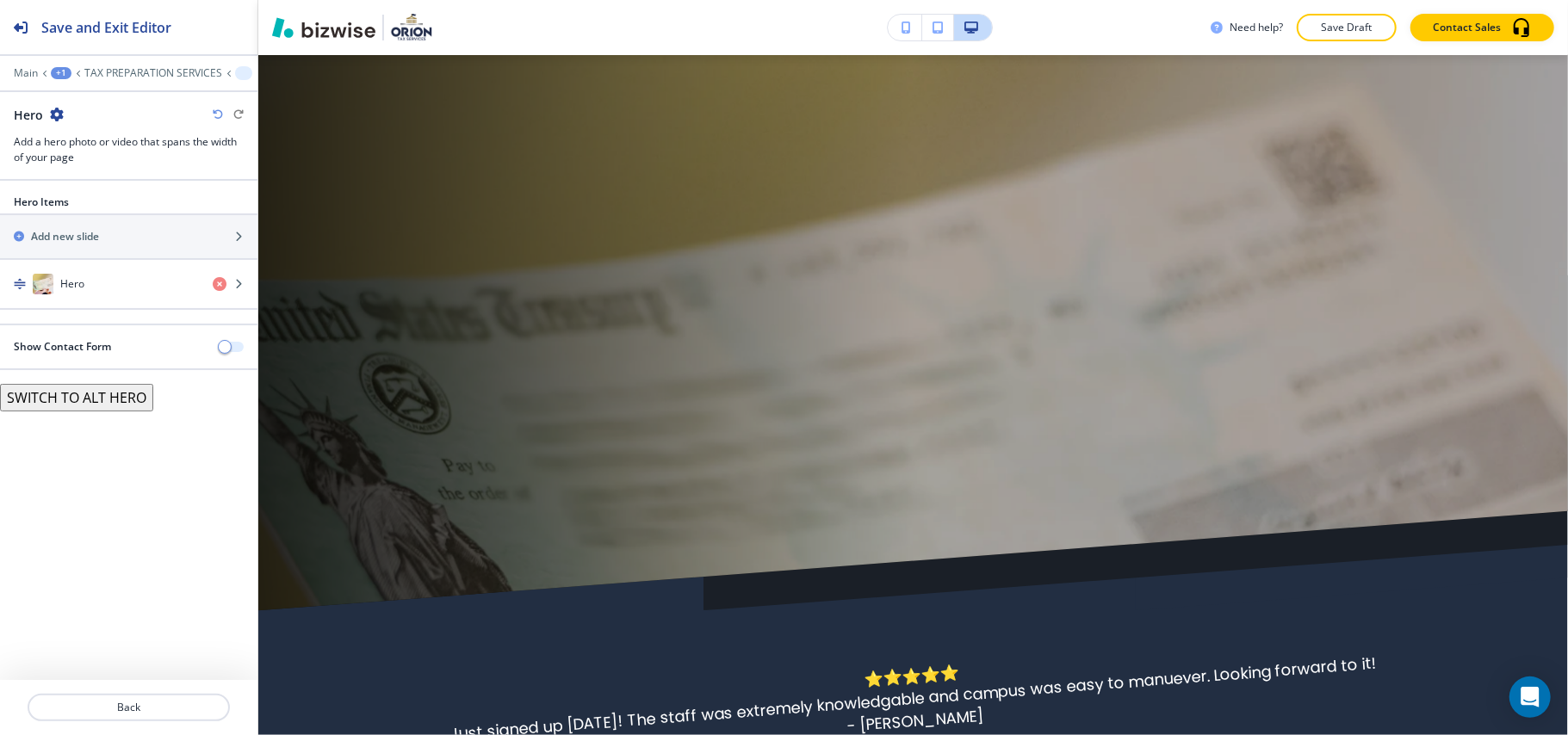
click at [229, 349] on span "button" at bounding box center [225, 347] width 14 height 14
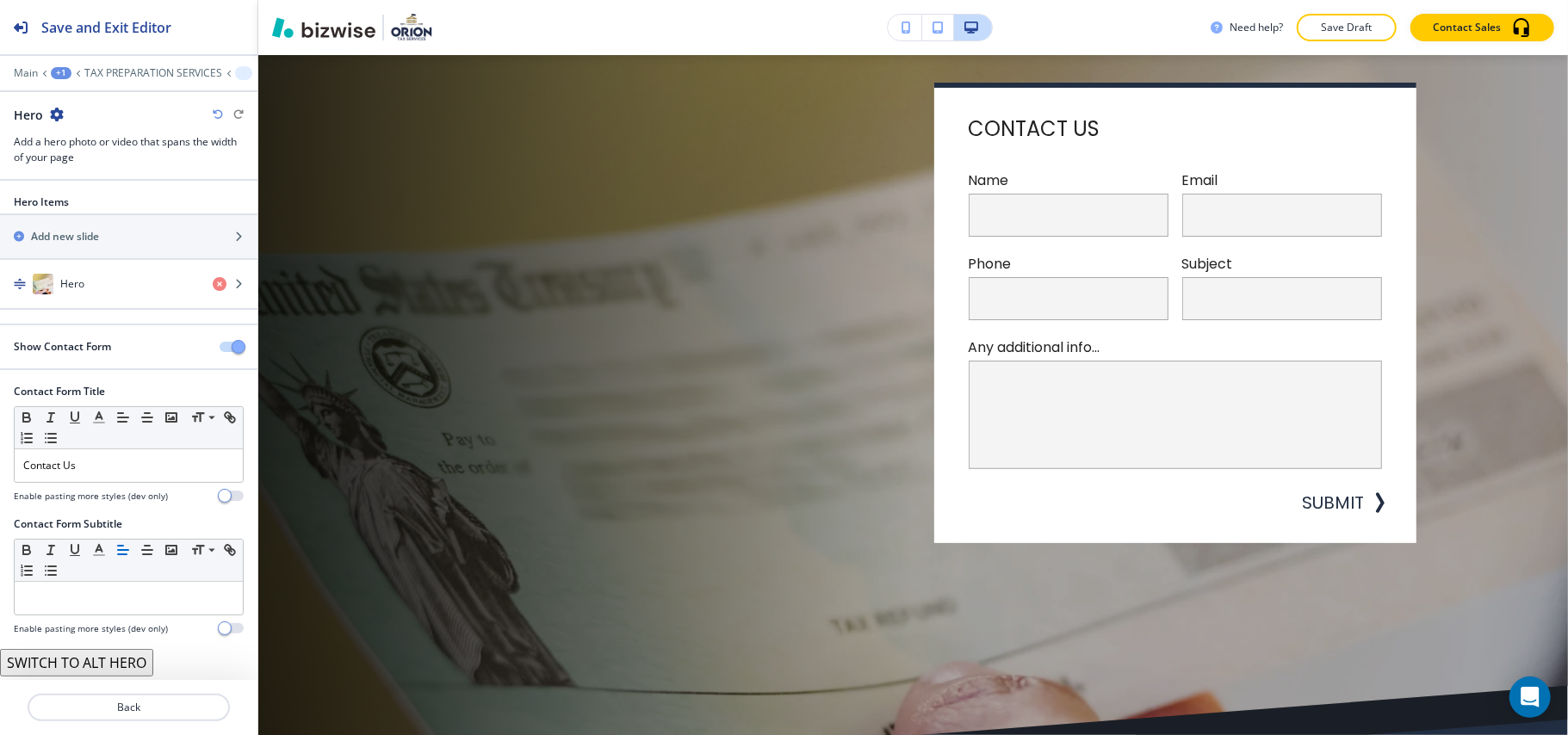
click at [220, 346] on button "button" at bounding box center [231, 346] width 24 height 11
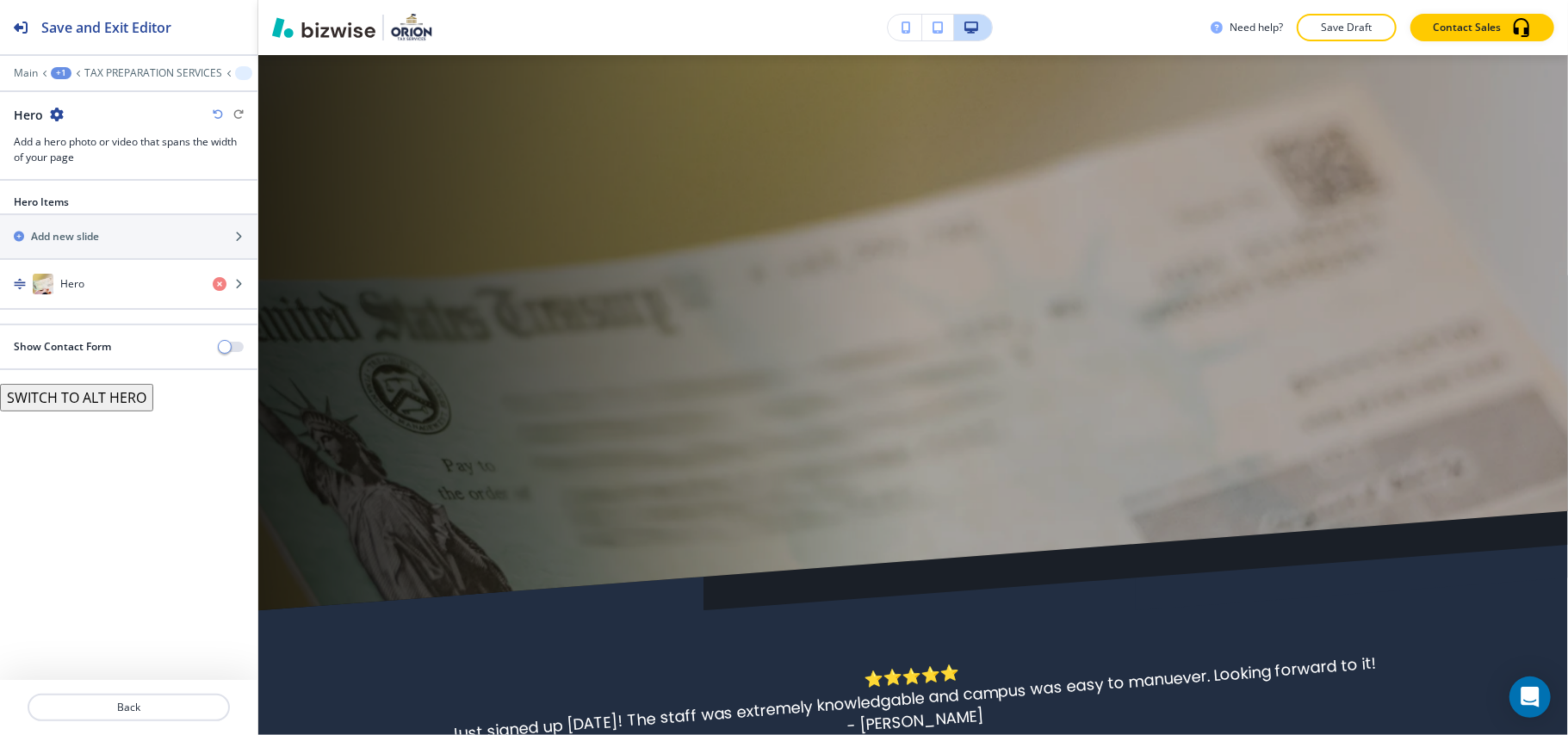
click at [214, 112] on icon "button" at bounding box center [218, 114] width 11 height 11
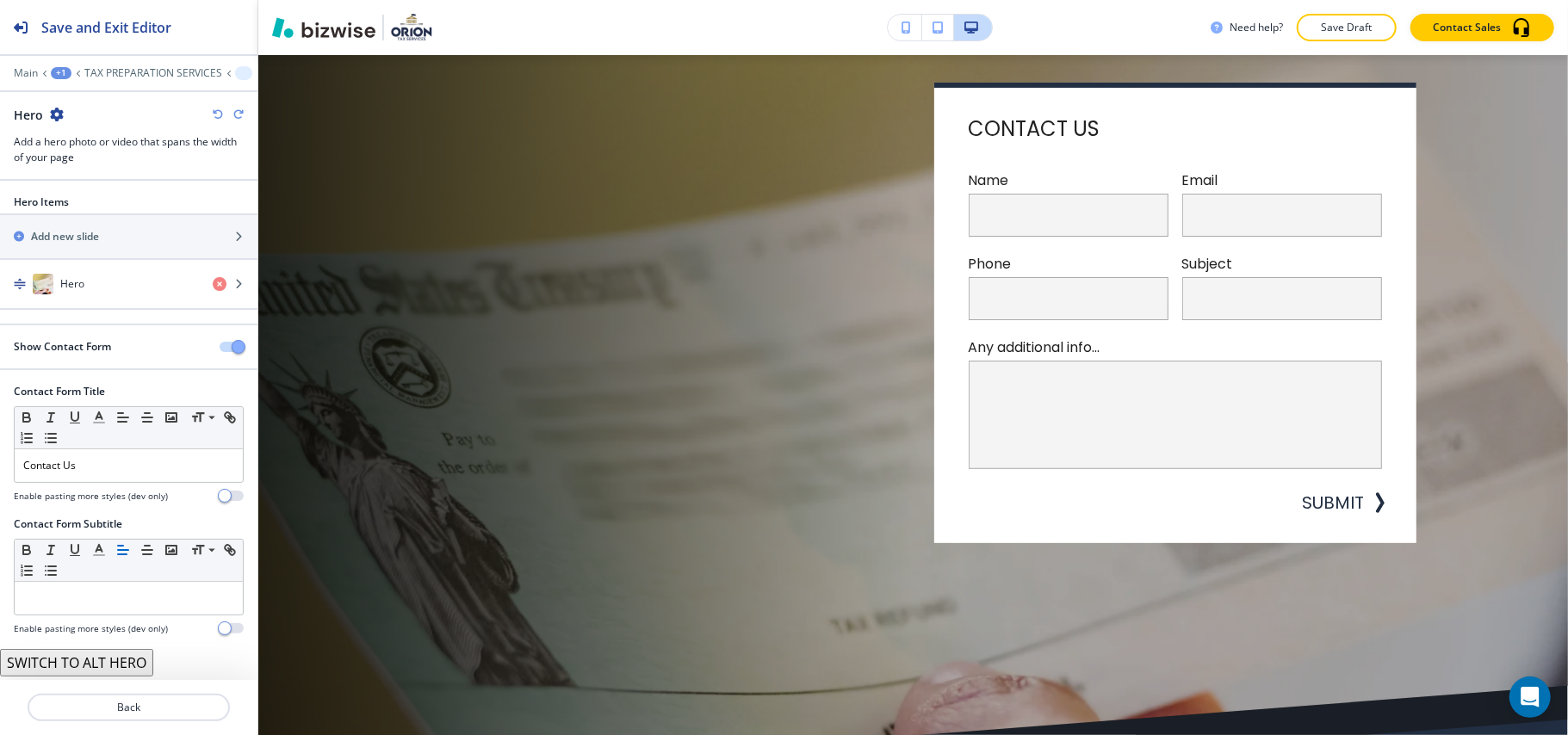
click at [214, 112] on icon "button" at bounding box center [218, 114] width 11 height 11
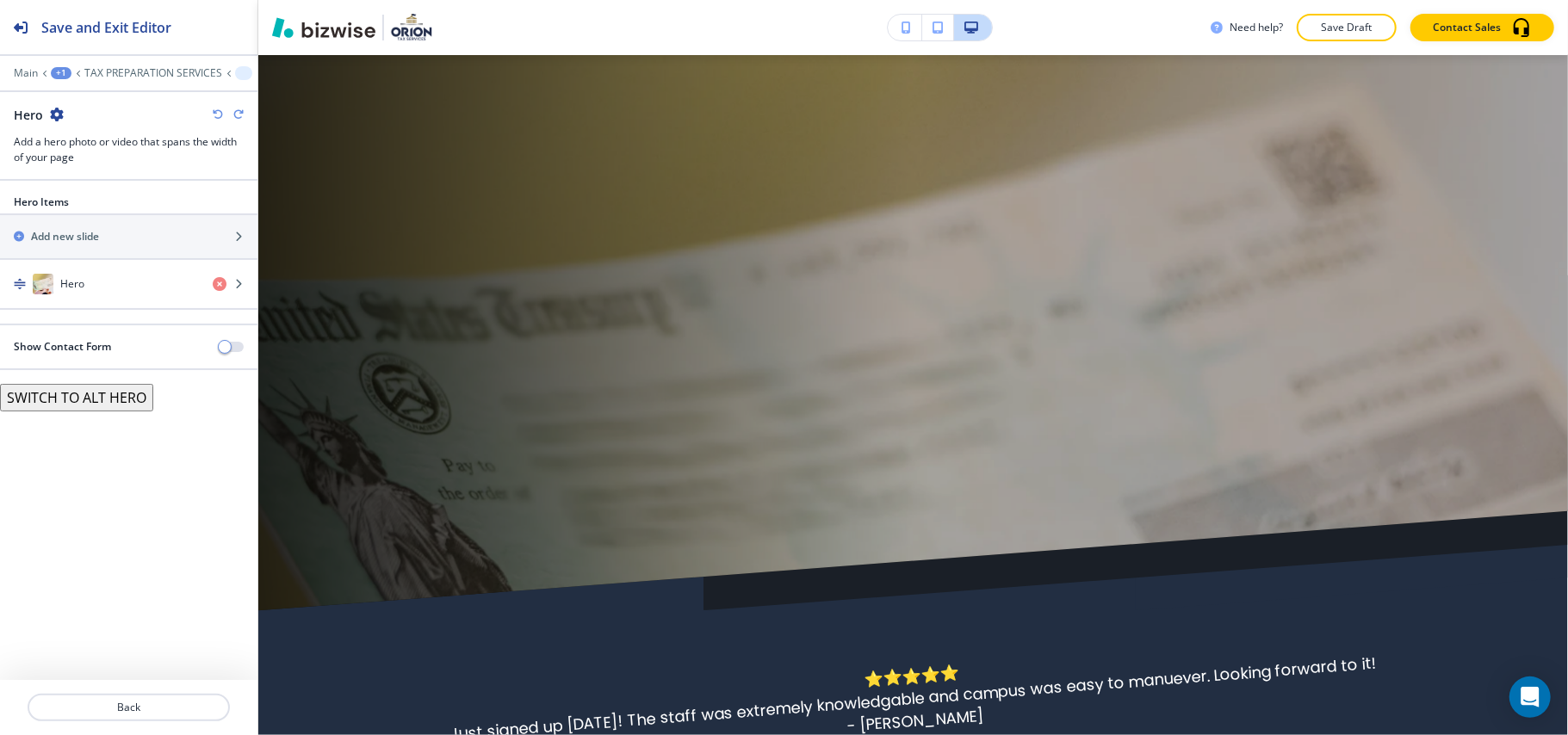
click at [214, 112] on icon "button" at bounding box center [218, 114] width 11 height 11
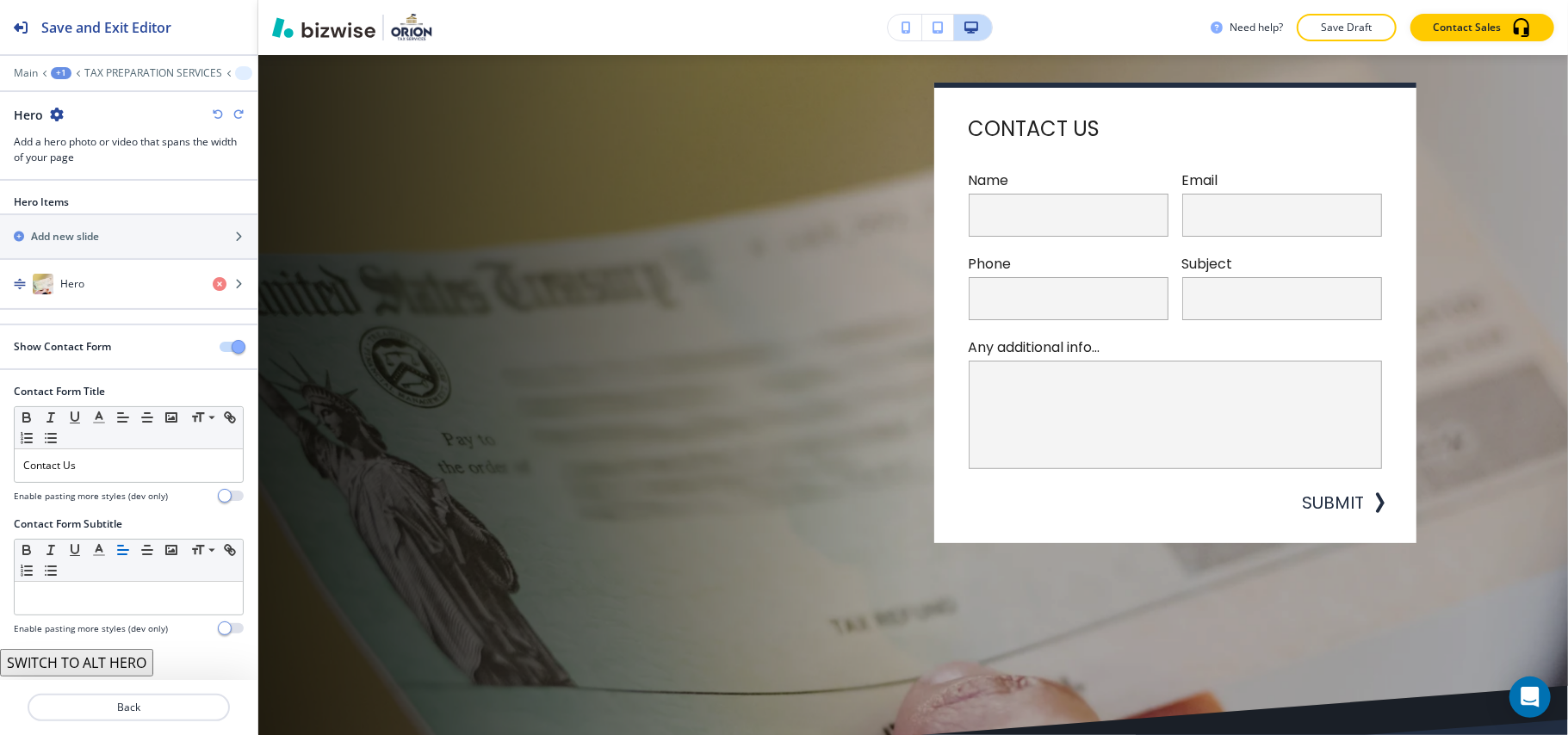
click at [214, 112] on icon "button" at bounding box center [218, 114] width 11 height 11
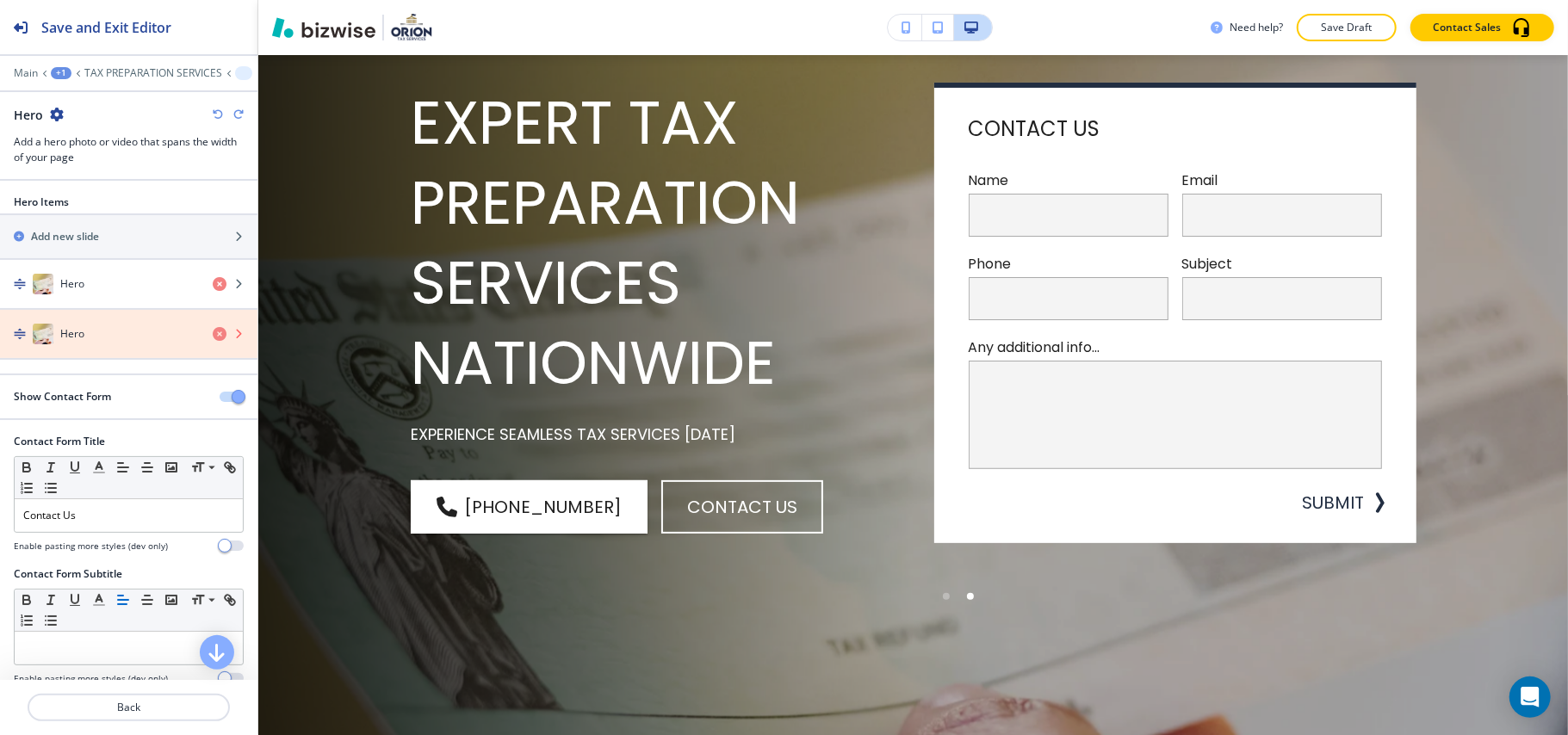
click at [213, 335] on icon "button" at bounding box center [220, 334] width 14 height 14
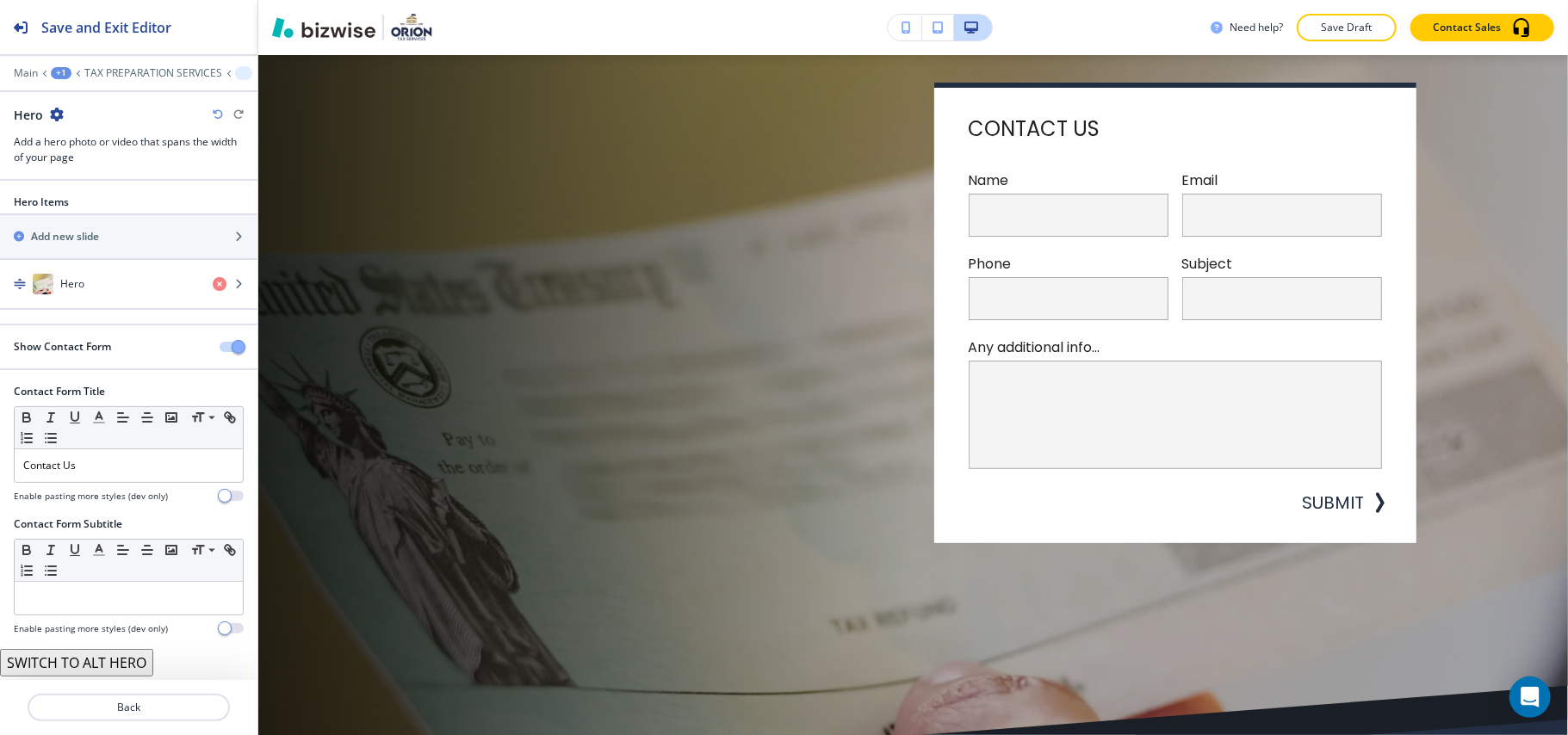
click at [213, 111] on icon "button" at bounding box center [218, 114] width 11 height 11
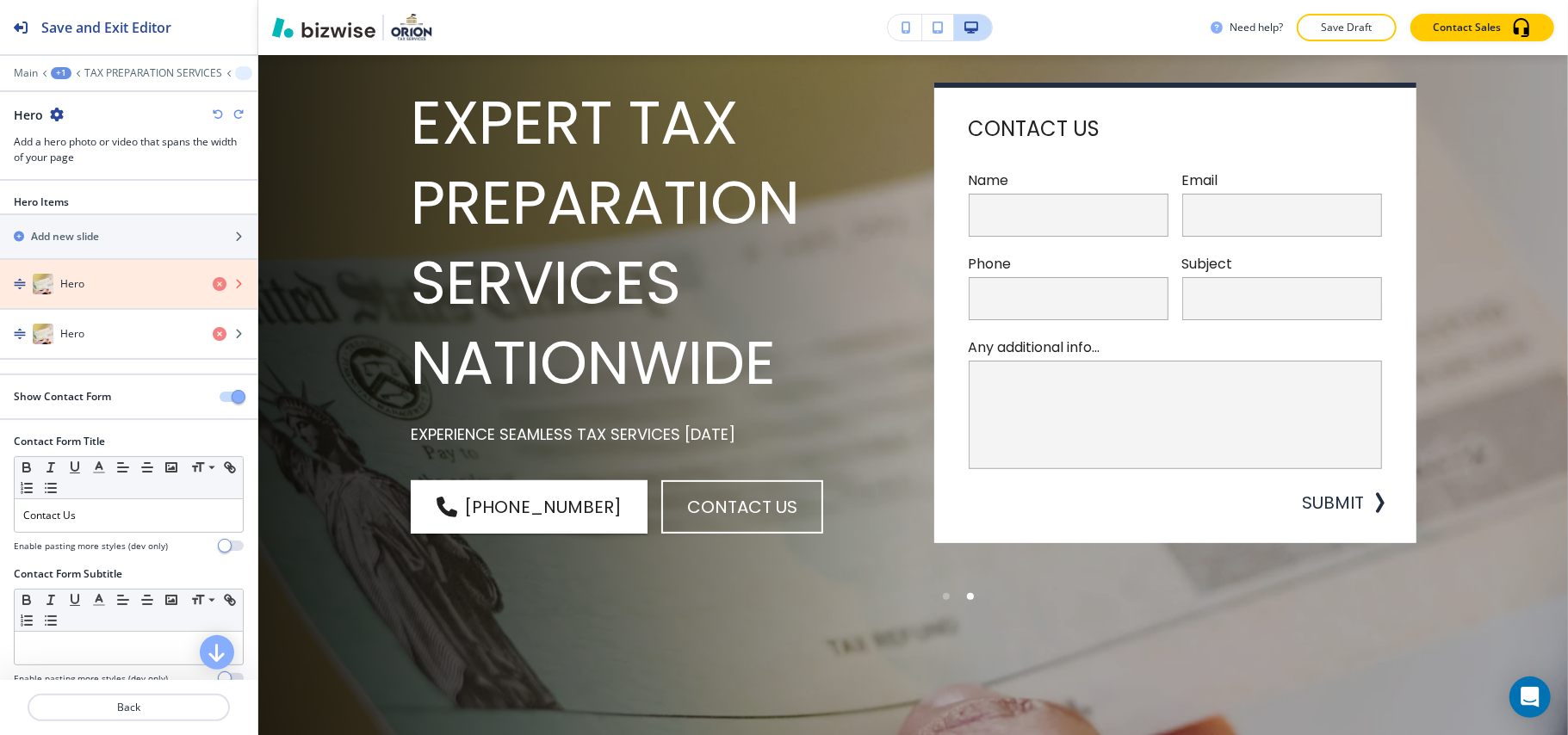
click at [213, 286] on icon "button" at bounding box center [220, 284] width 14 height 14
click at [213, 283] on icon "button" at bounding box center [220, 284] width 14 height 14
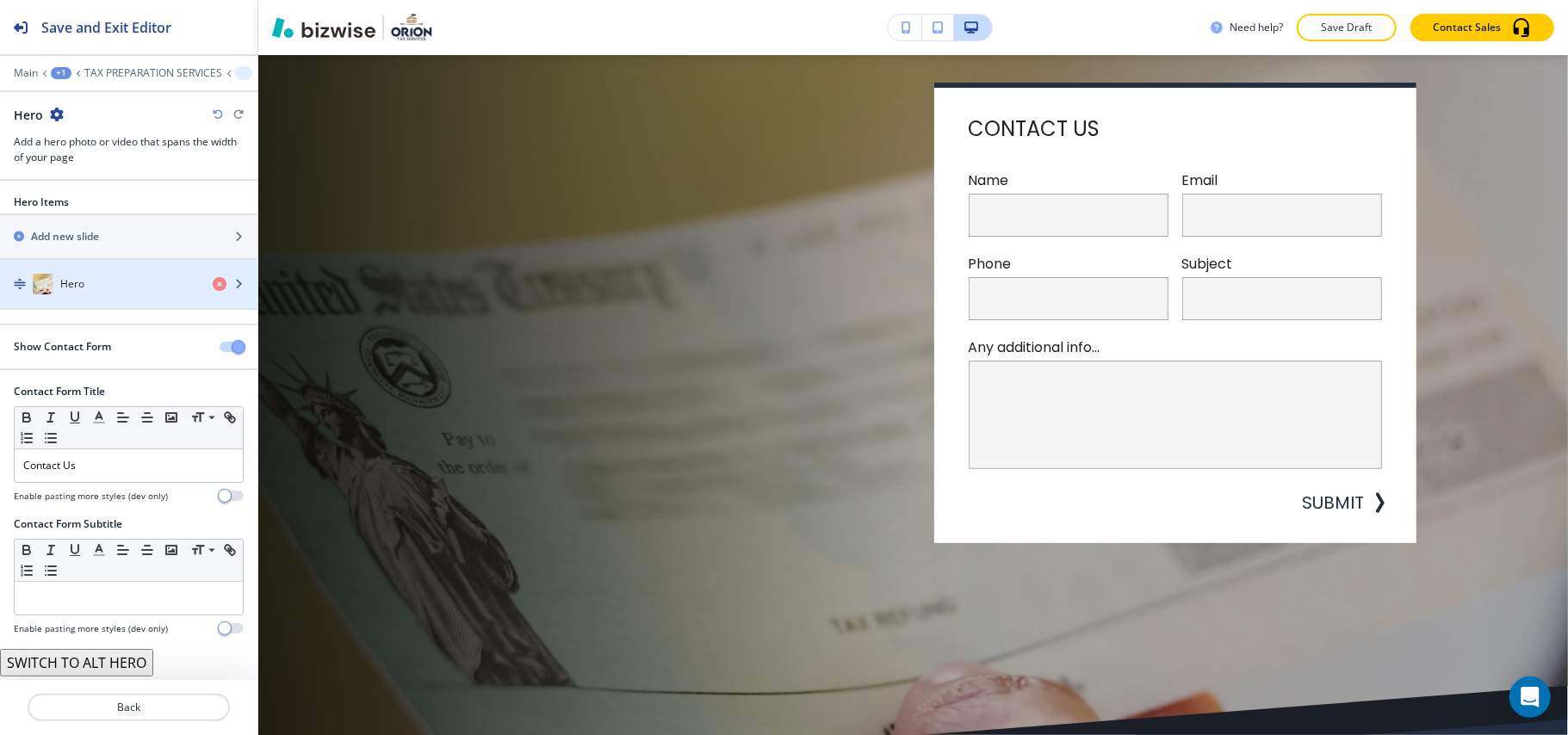
click at [105, 289] on div "Hero" at bounding box center [99, 284] width 199 height 20
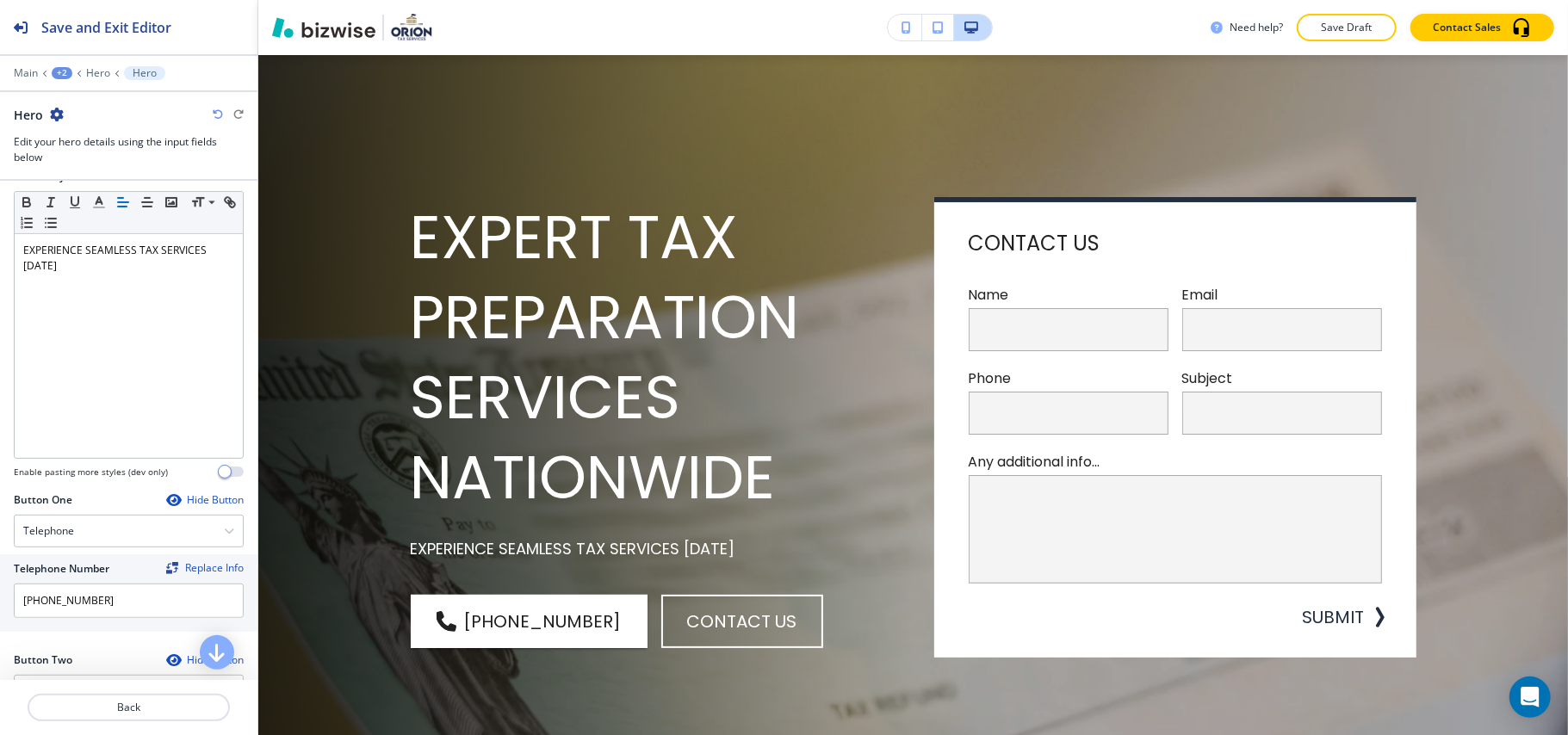
scroll to position [344, 0]
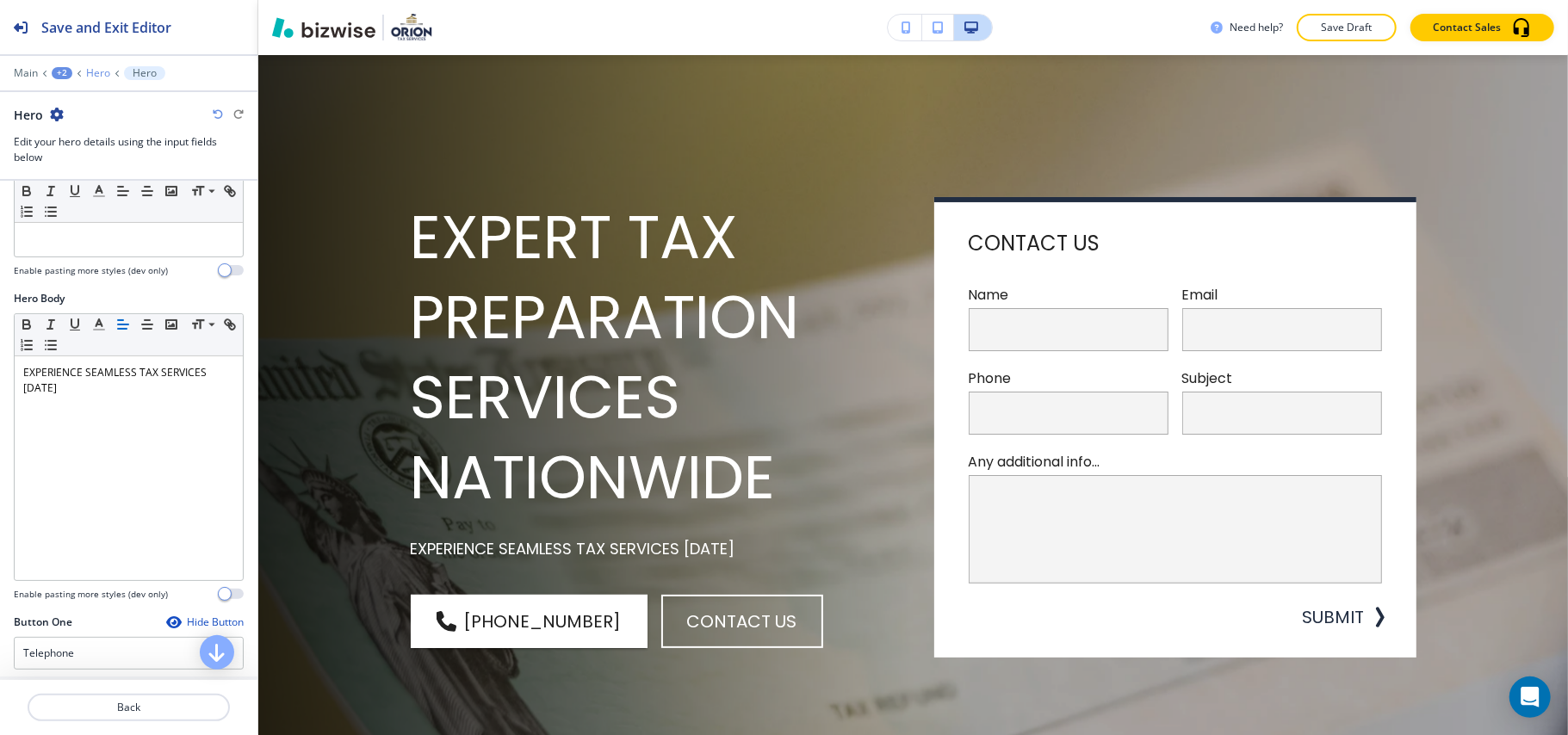
click at [94, 73] on p "Hero" at bounding box center [97, 73] width 24 height 12
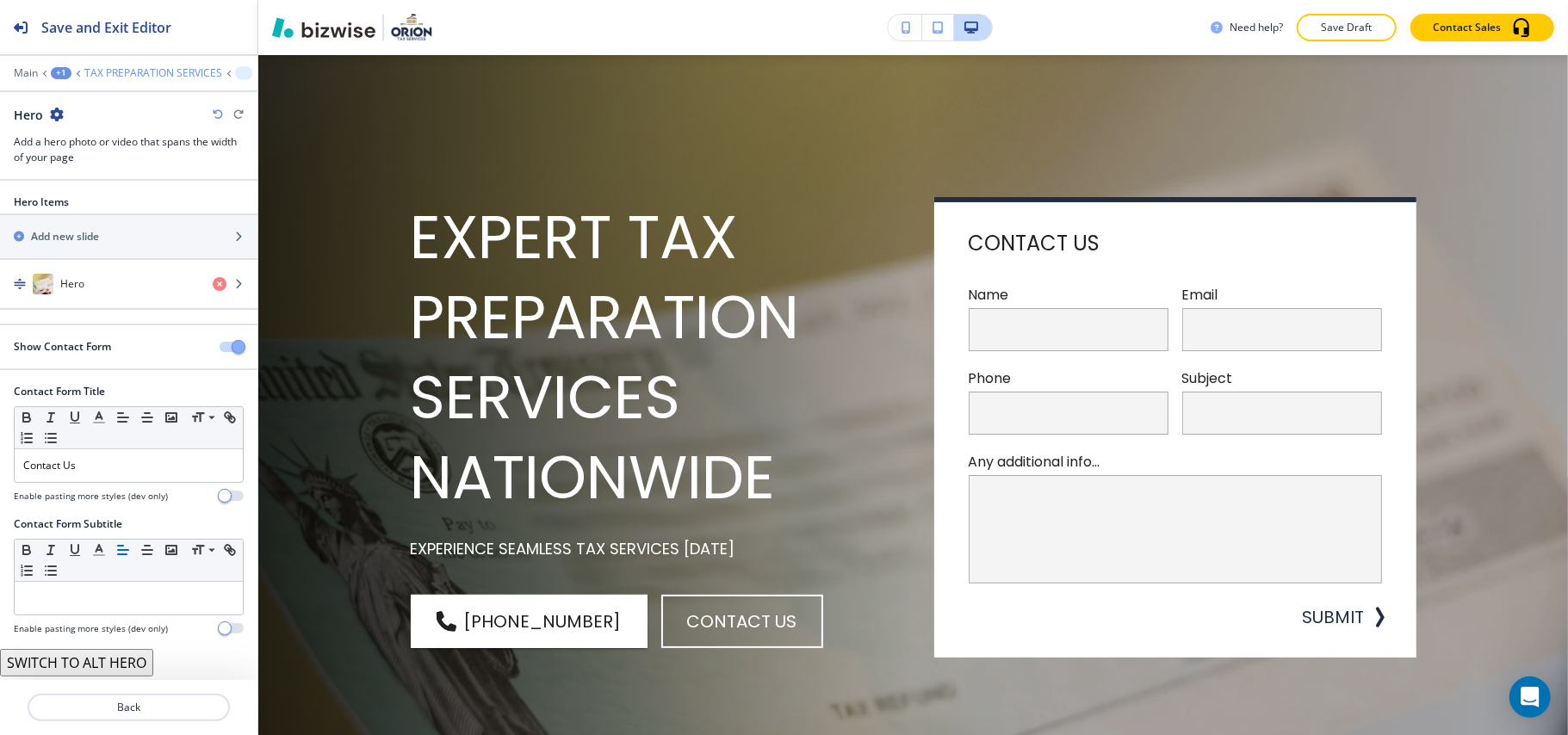
click at [143, 76] on p "TAX PREPARATION SERVICES" at bounding box center [152, 73] width 138 height 12
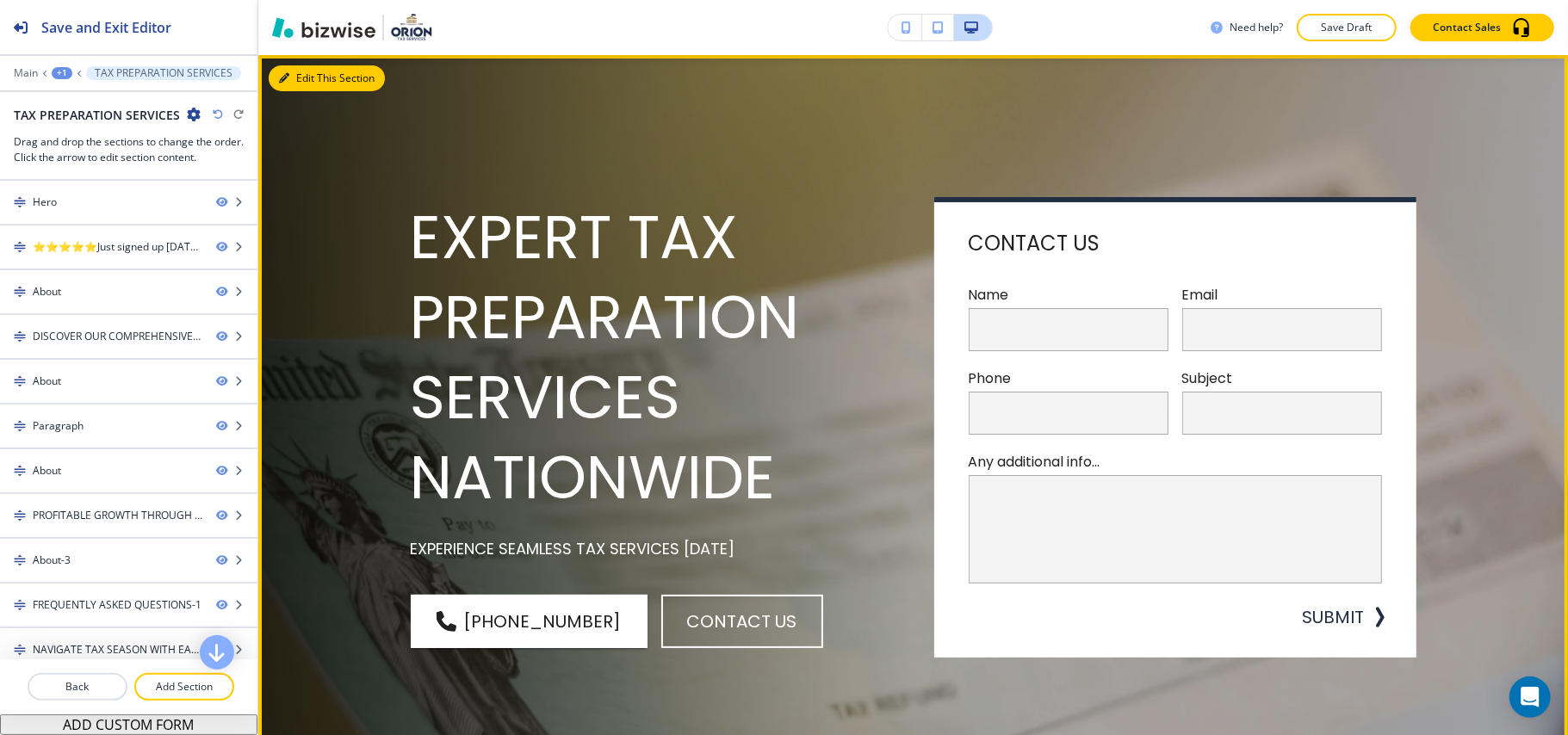
click at [293, 70] on button "Edit This Section" at bounding box center [327, 78] width 117 height 26
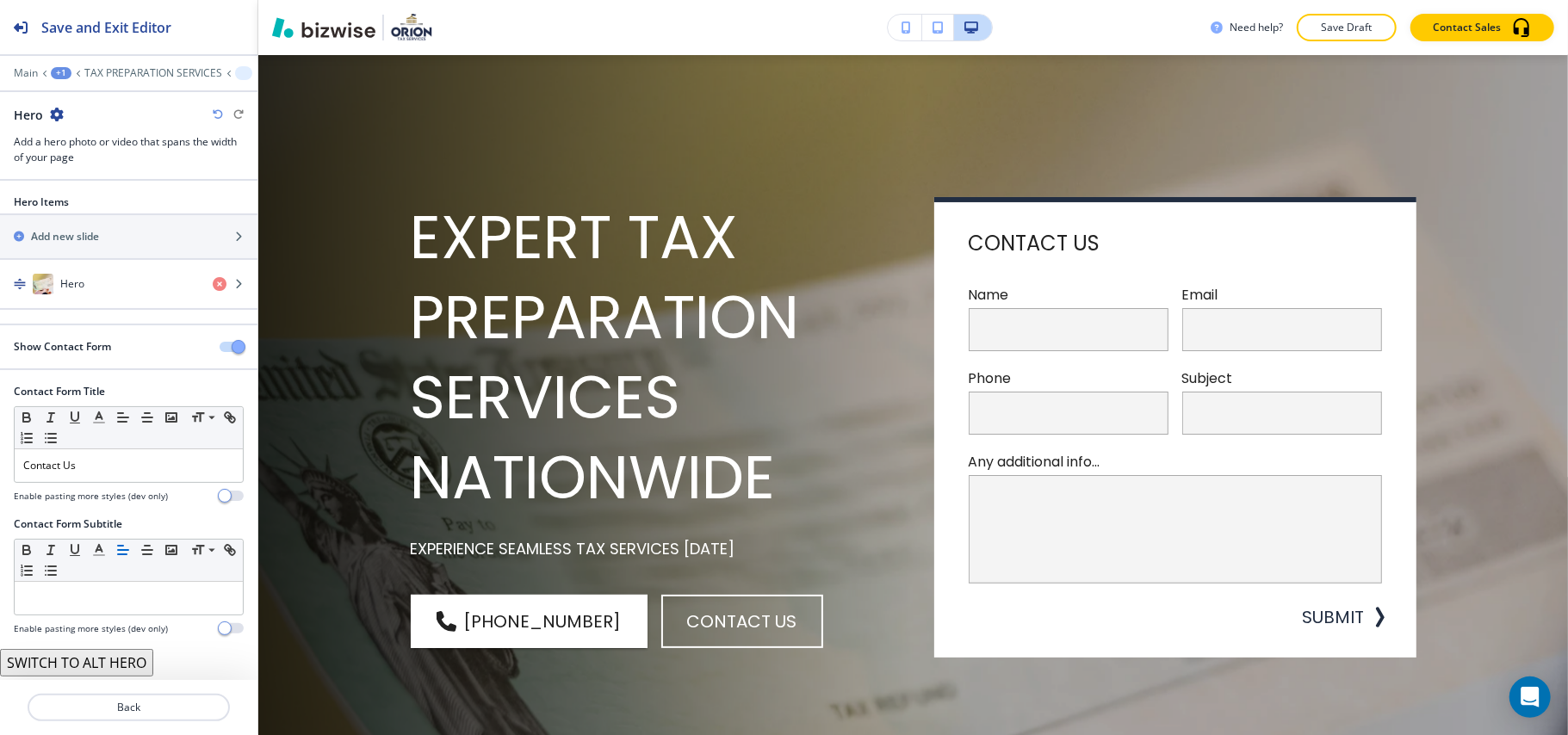
click at [52, 73] on div "+1" at bounding box center [61, 73] width 20 height 12
click at [152, 76] on p "TAX PREPARATION SERVICES" at bounding box center [152, 73] width 138 height 12
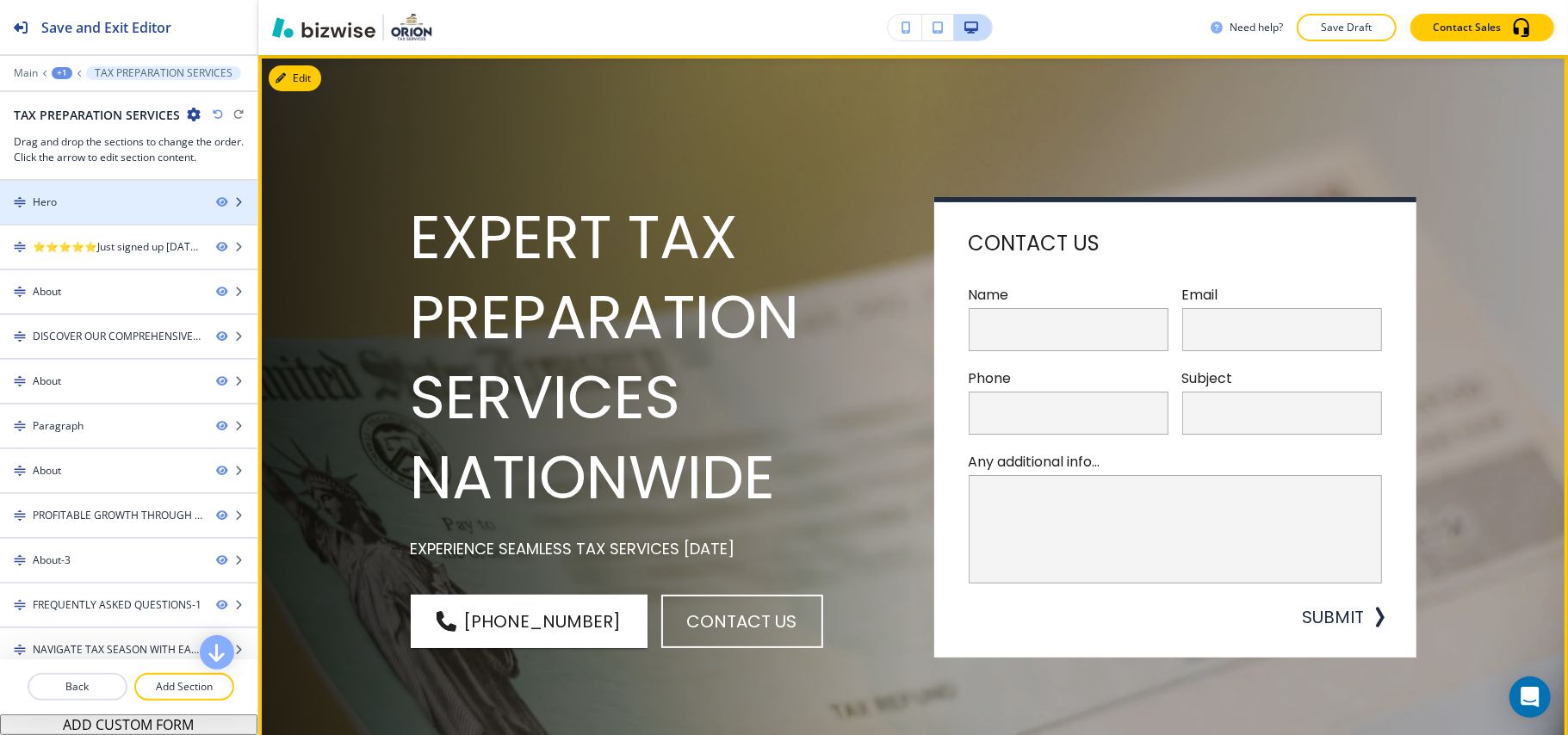
click at [79, 210] on div "Hero" at bounding box center [101, 203] width 203 height 15
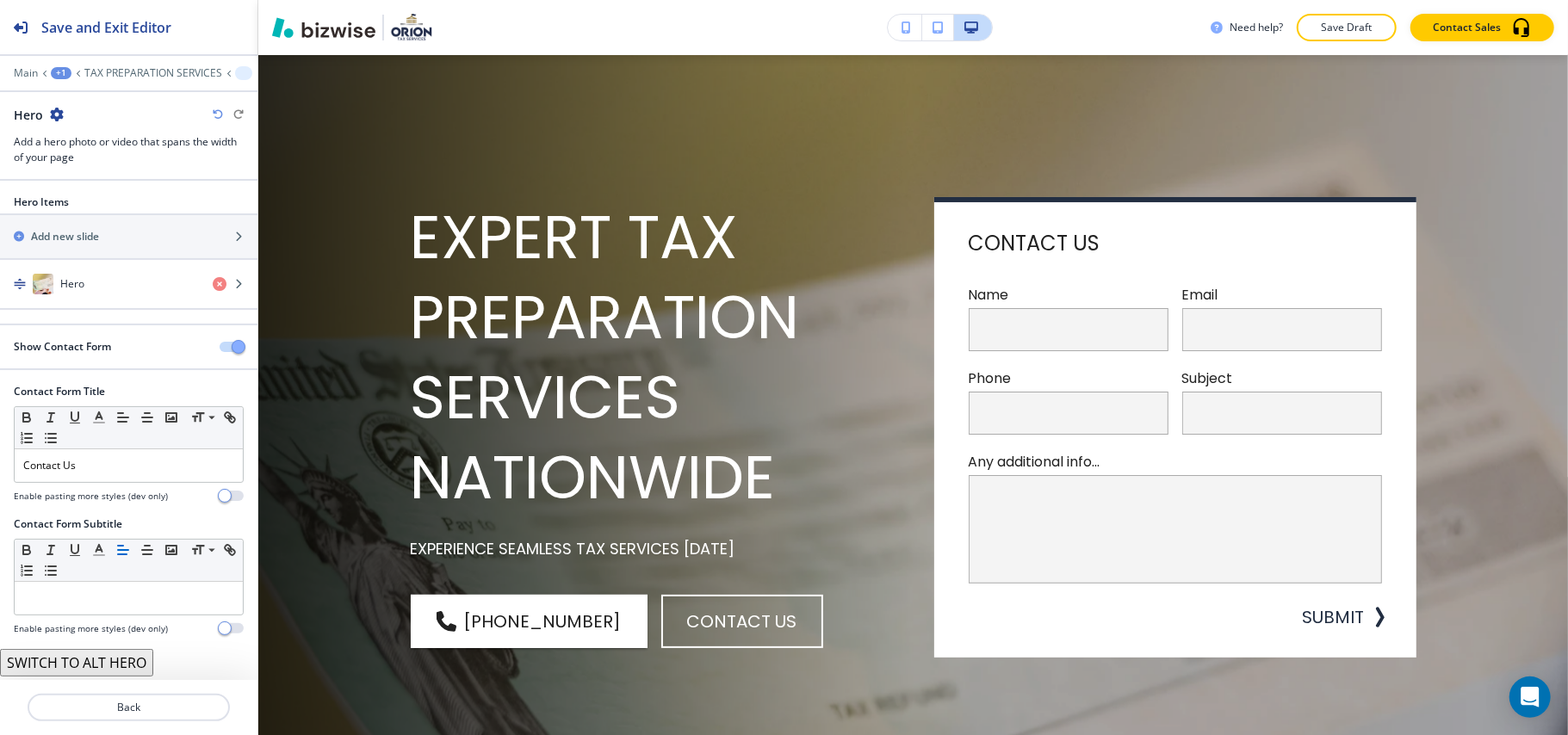
click at [220, 351] on button "button" at bounding box center [231, 346] width 24 height 11
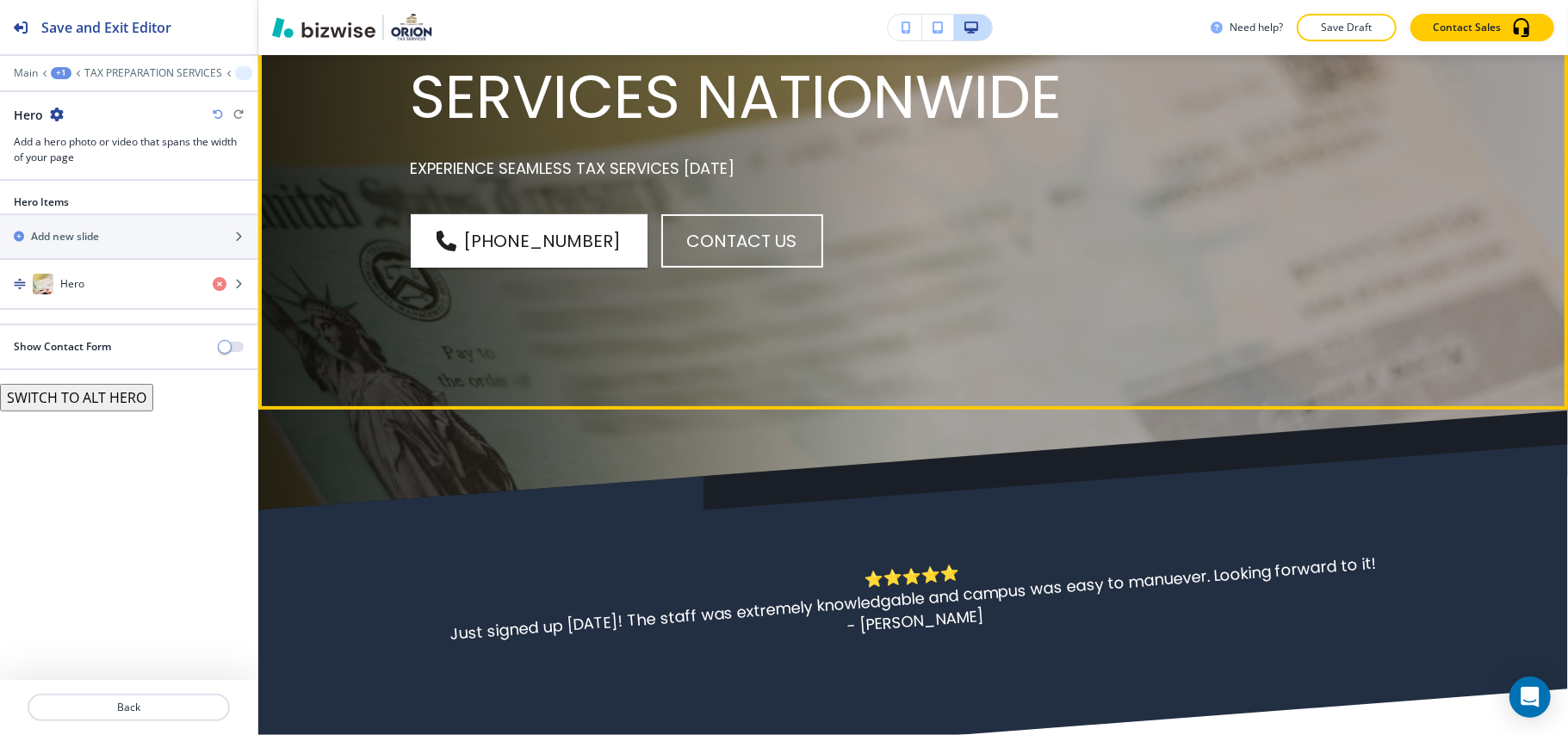
scroll to position [315, 0]
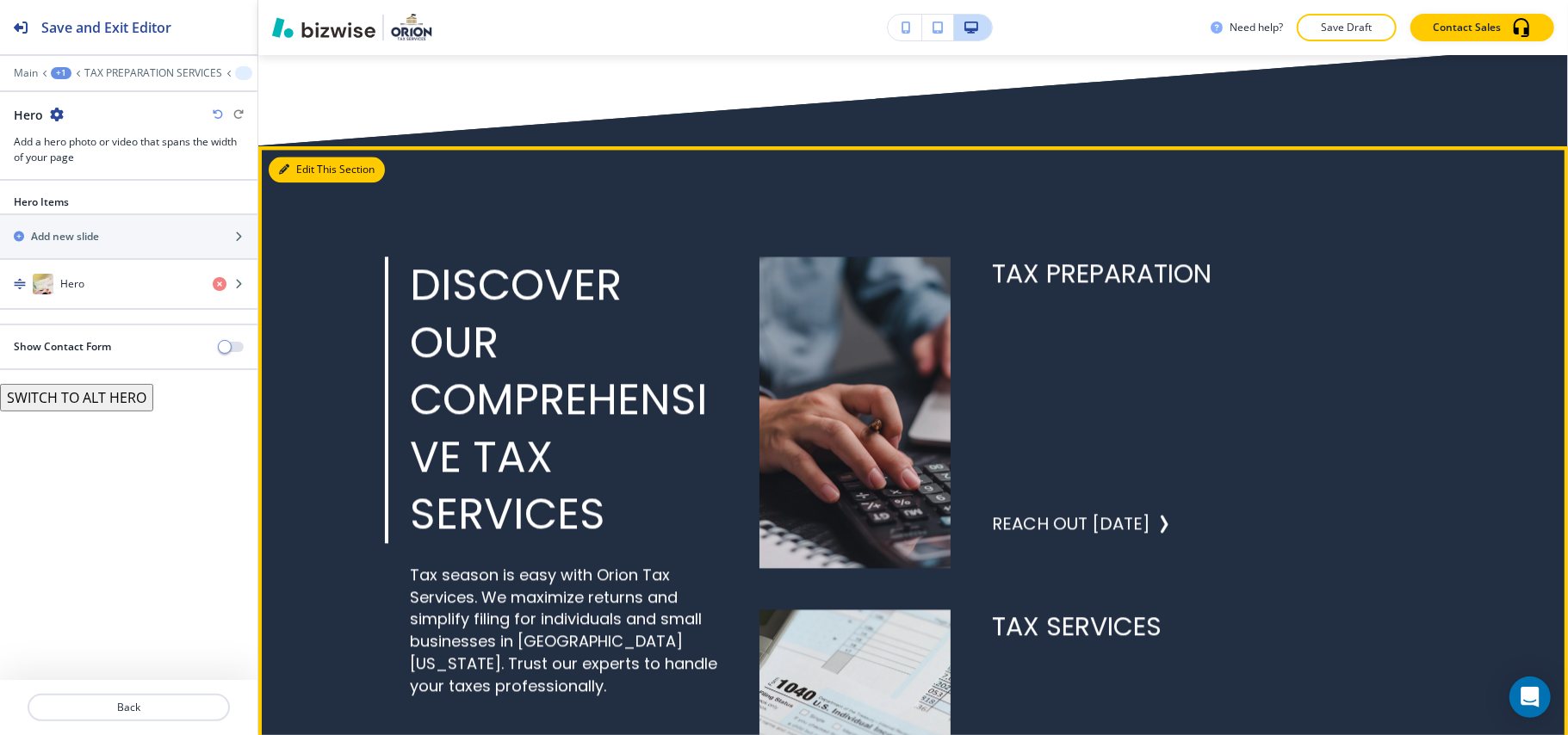
click at [320, 166] on button "Edit This Section" at bounding box center [327, 169] width 117 height 26
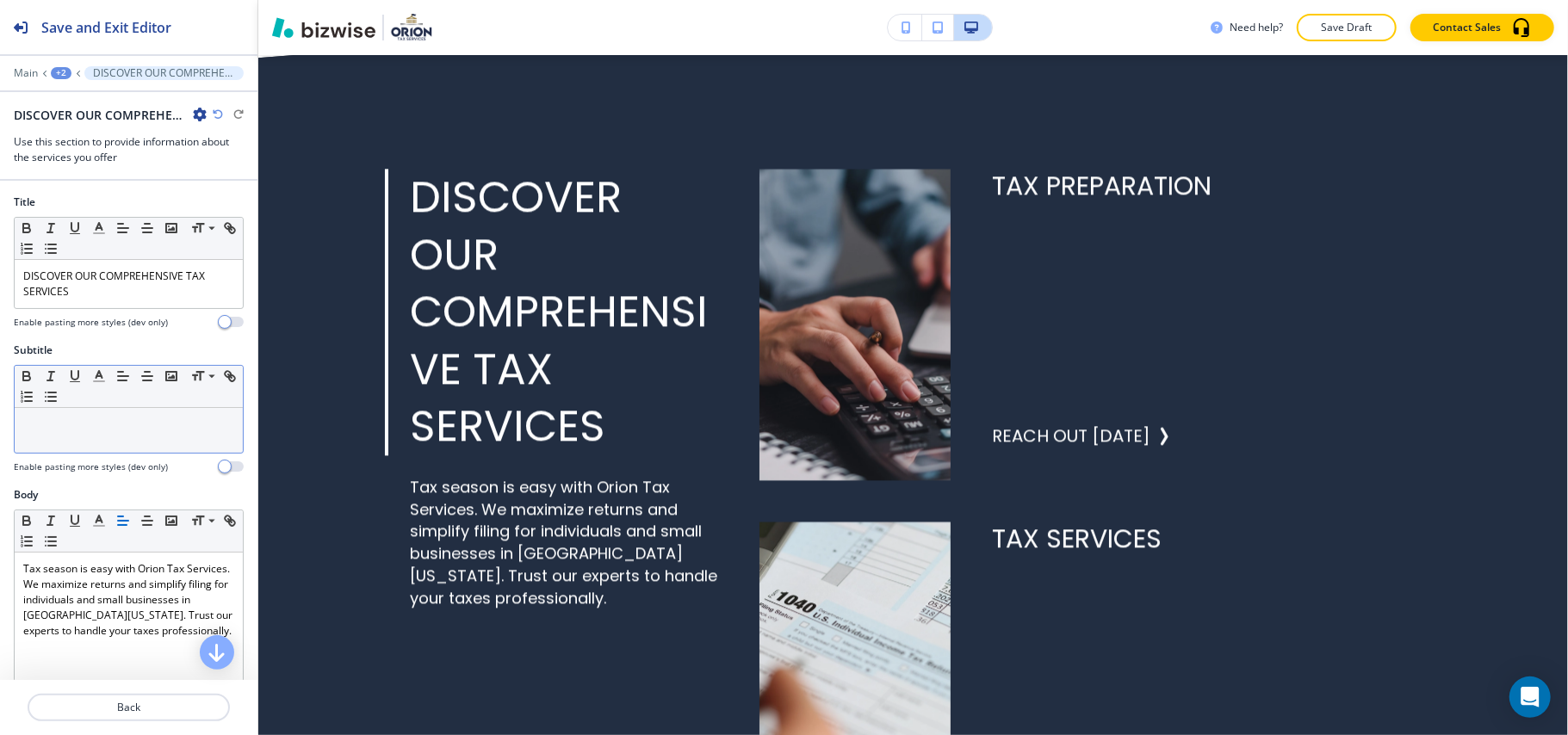
scroll to position [459, 0]
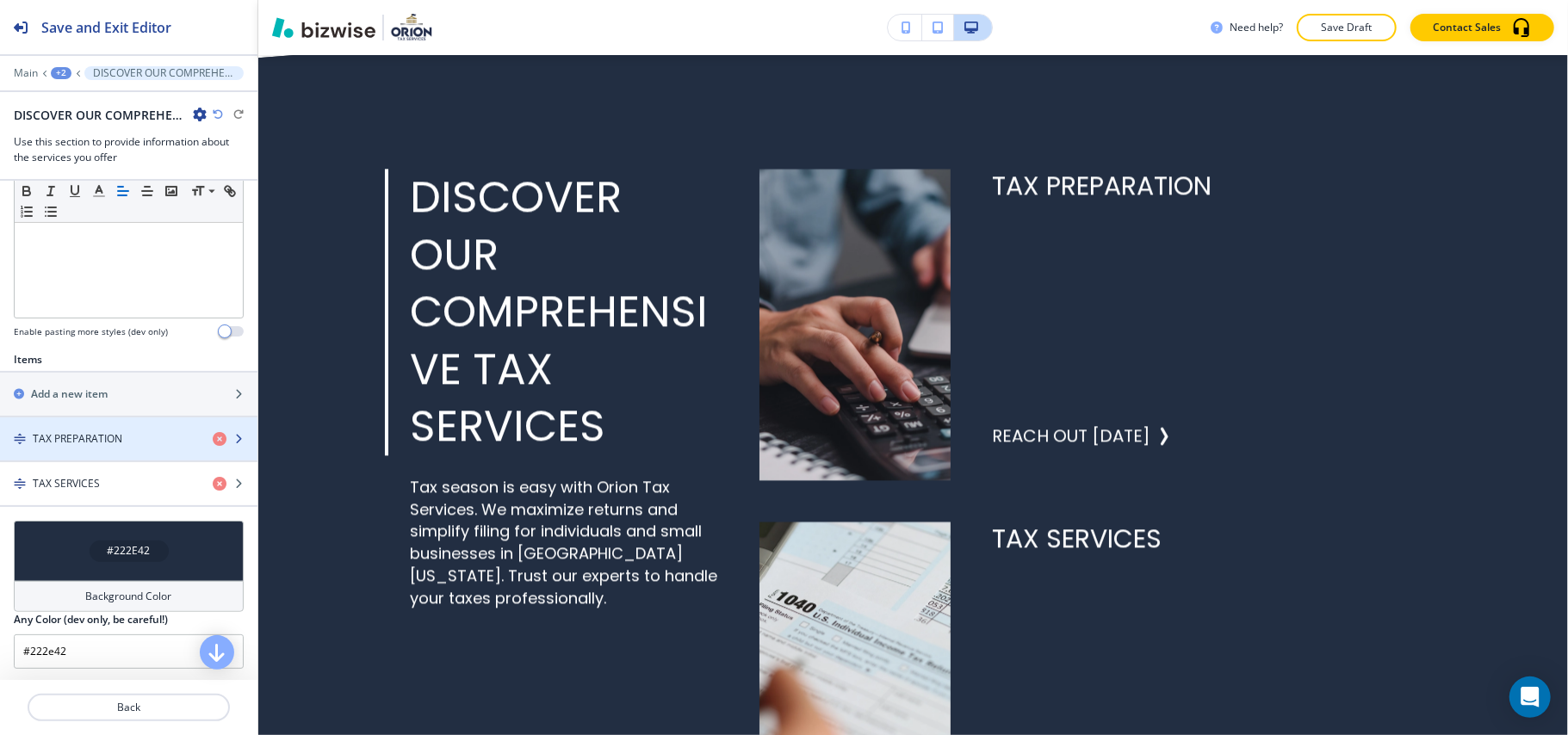
click at [91, 445] on h4 "TAX PREPARATION" at bounding box center [77, 439] width 90 height 15
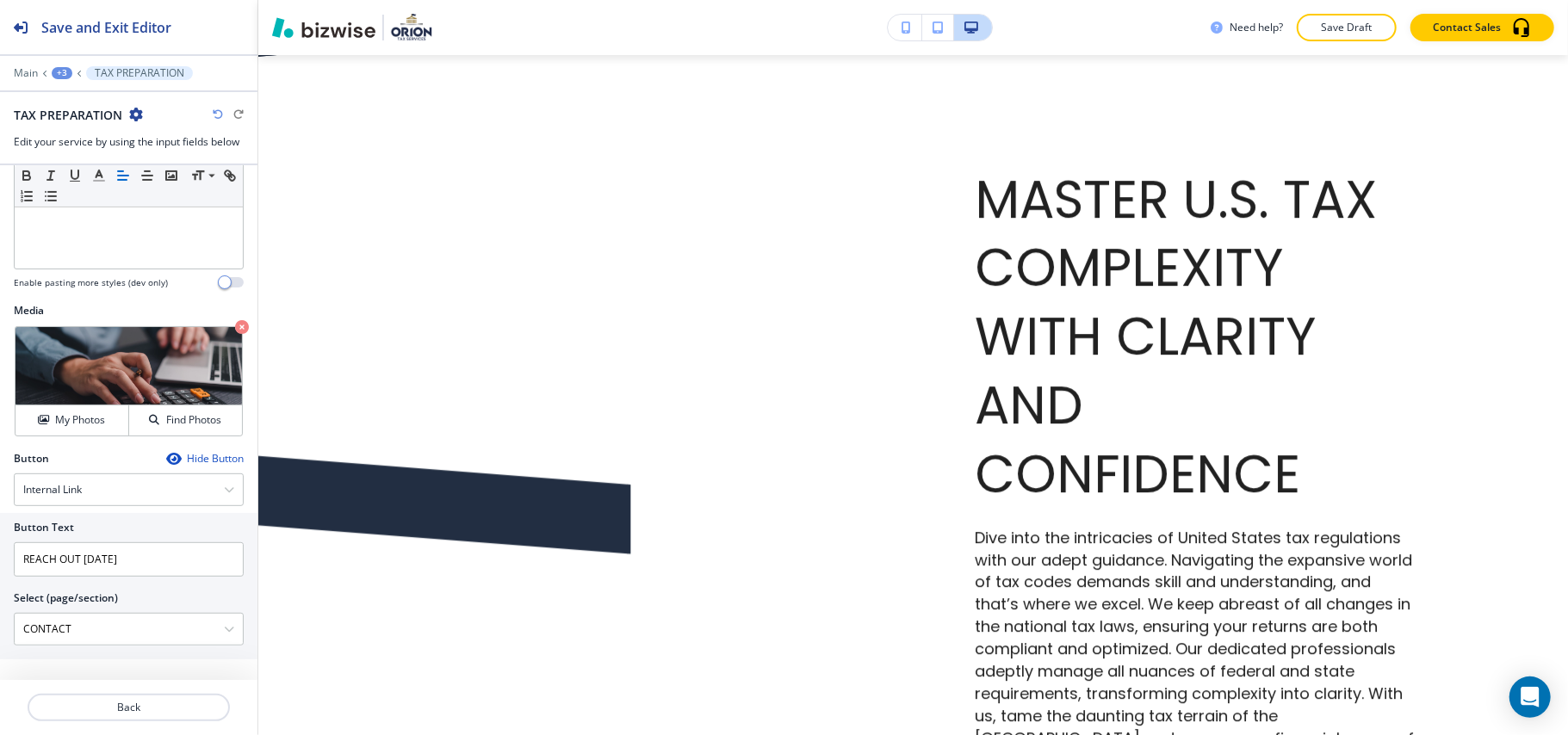
scroll to position [3762, 0]
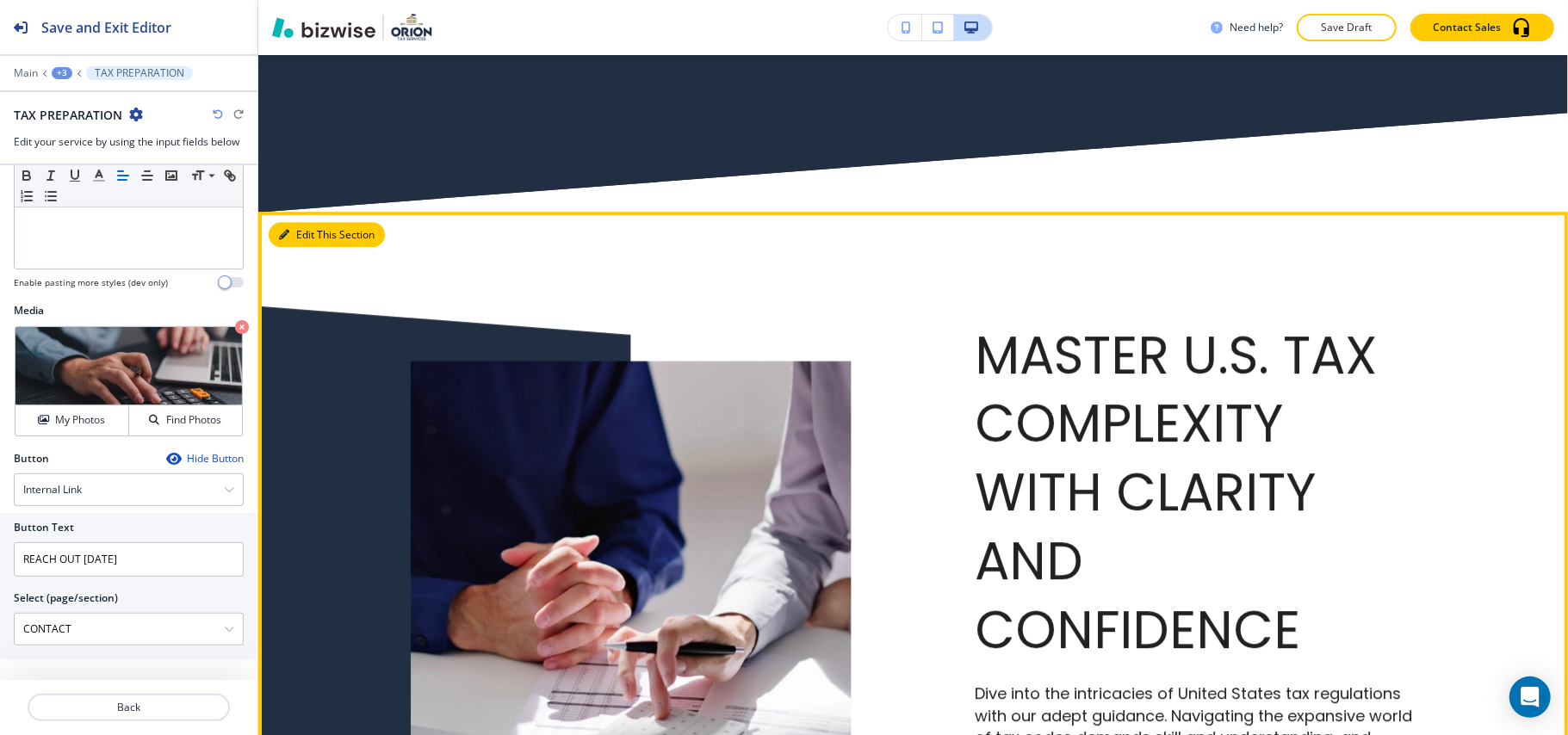
click at [314, 226] on button "Edit This Section" at bounding box center [327, 234] width 117 height 26
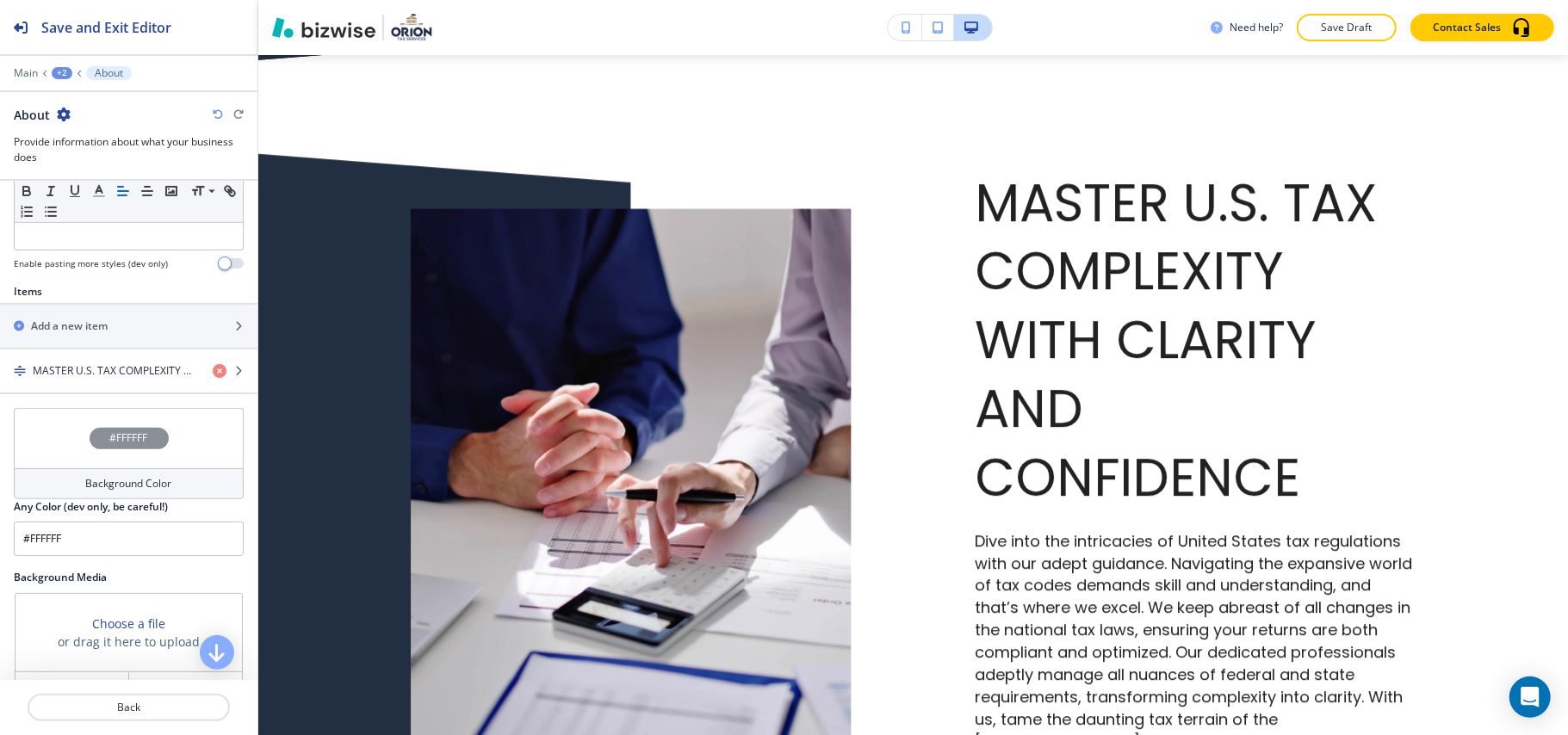
scroll to position [673, 0]
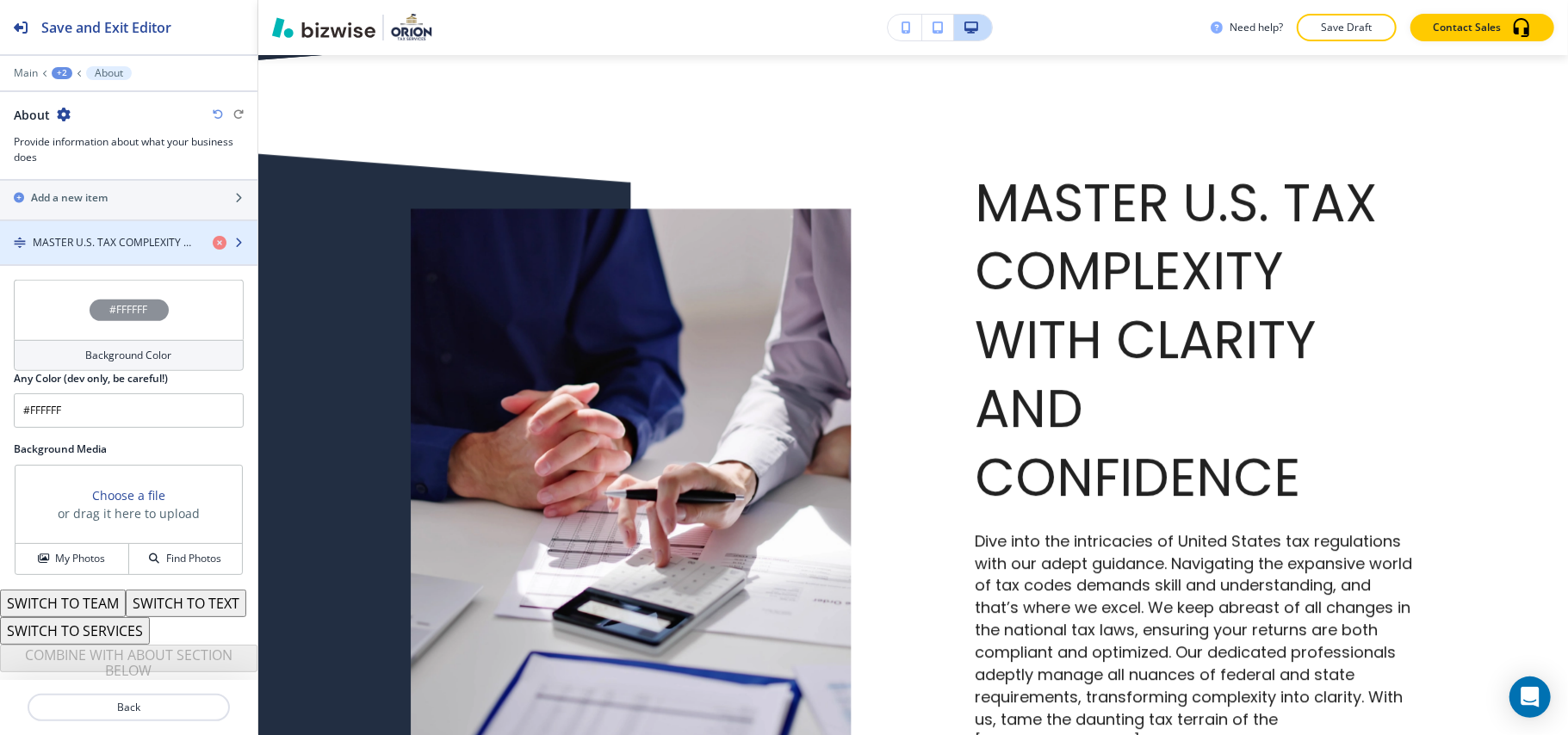
click at [107, 251] on div "button" at bounding box center [128, 258] width 257 height 14
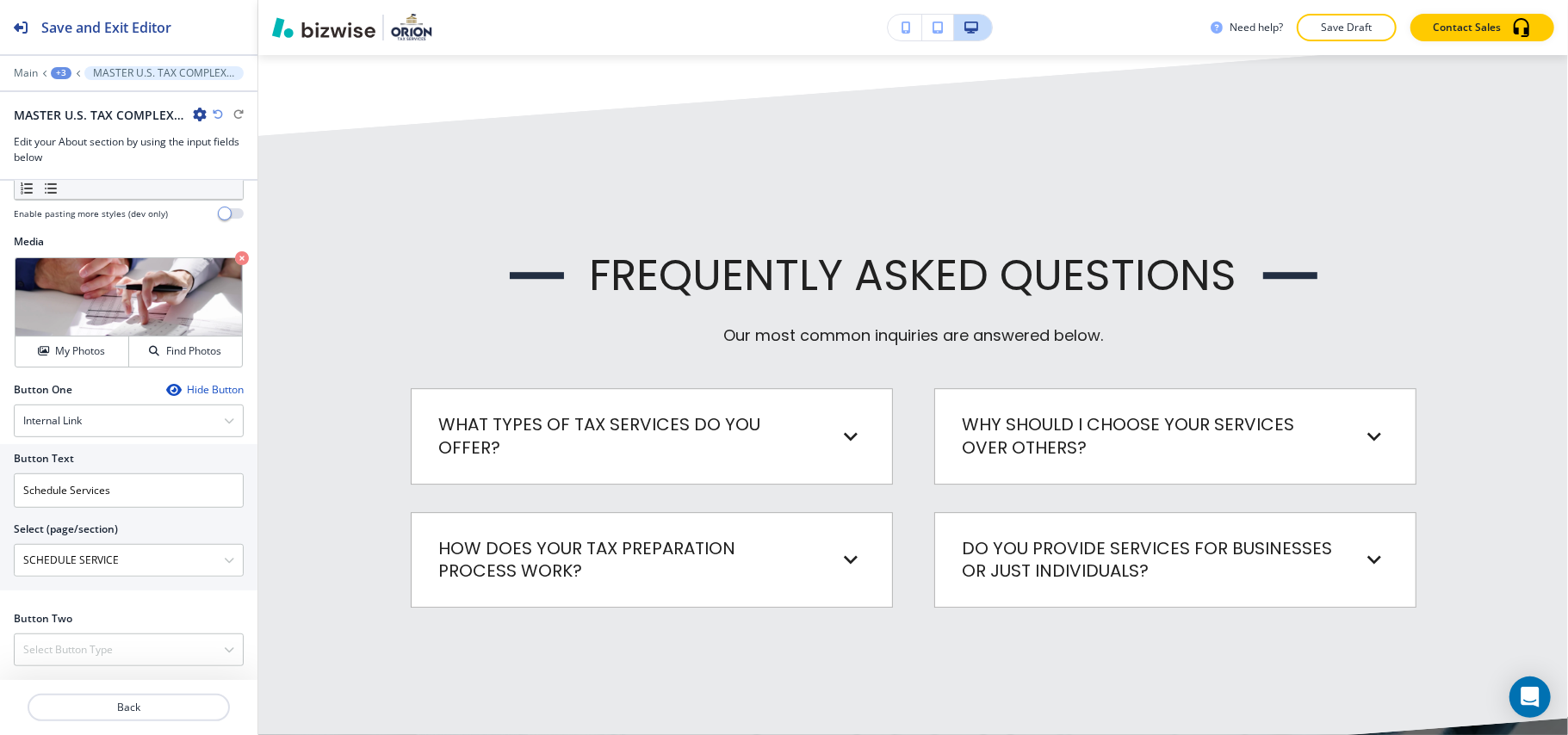
scroll to position [8192, 0]
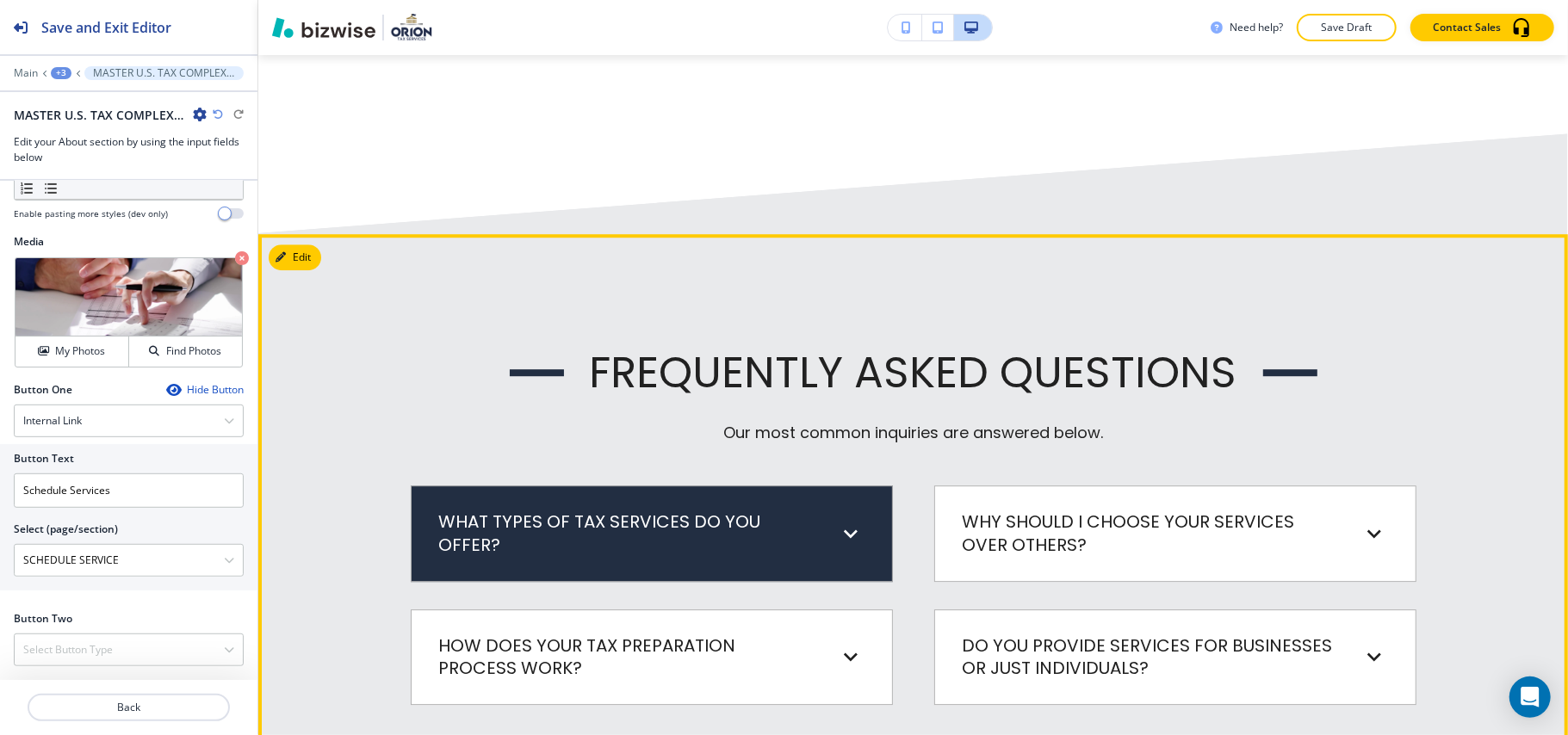
click at [797, 537] on div "WHAT TYPES OF TAX SERVICES DO YOU OFFER? We offer a wide range of tax services …" at bounding box center [652, 533] width 482 height 95
click at [807, 511] on div "WHAT TYPES OF TAX SERVICES DO YOU OFFER?" at bounding box center [637, 532] width 397 height 45
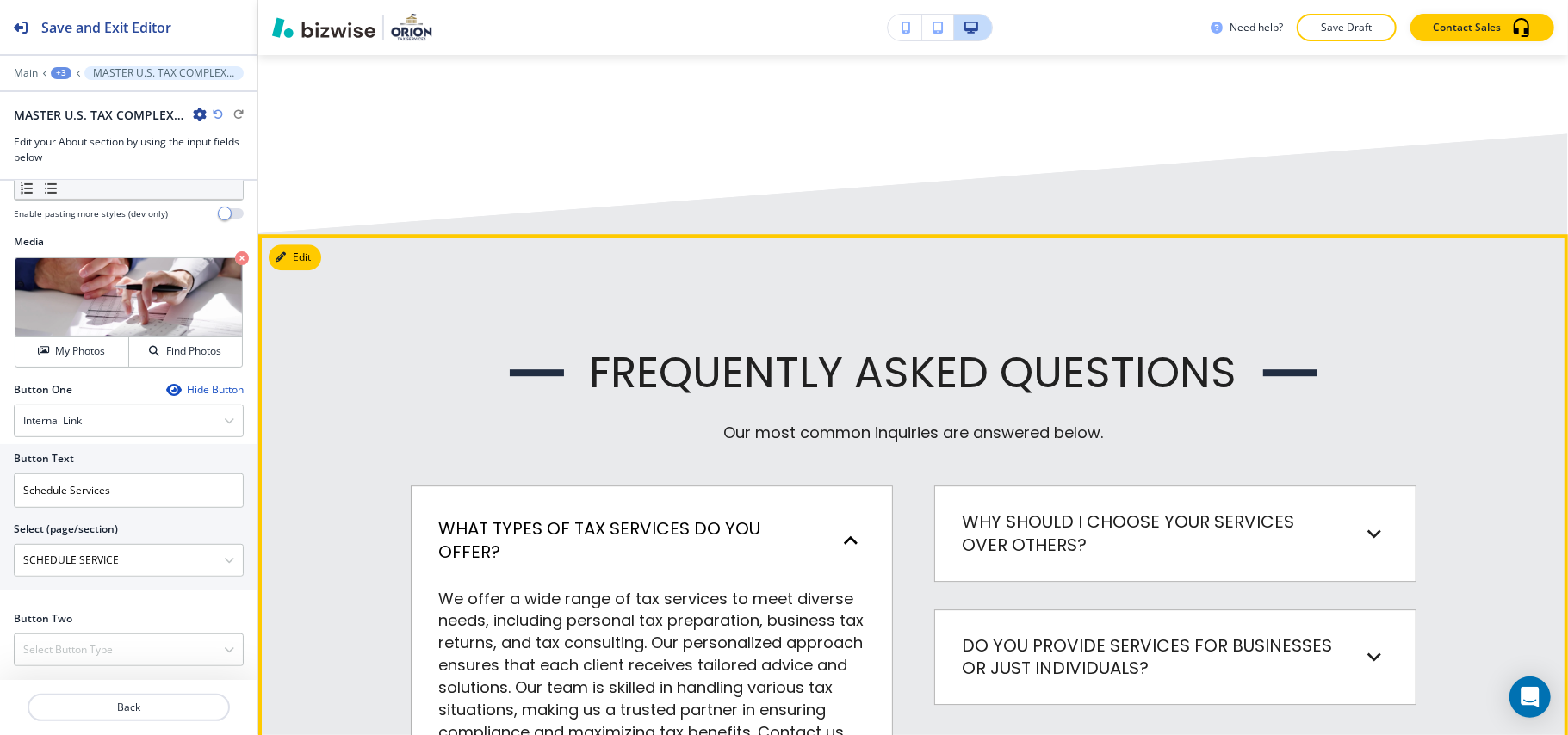
click at [809, 518] on div "WHAT TYPES OF TAX SERVICES DO YOU OFFER?" at bounding box center [637, 540] width 397 height 45
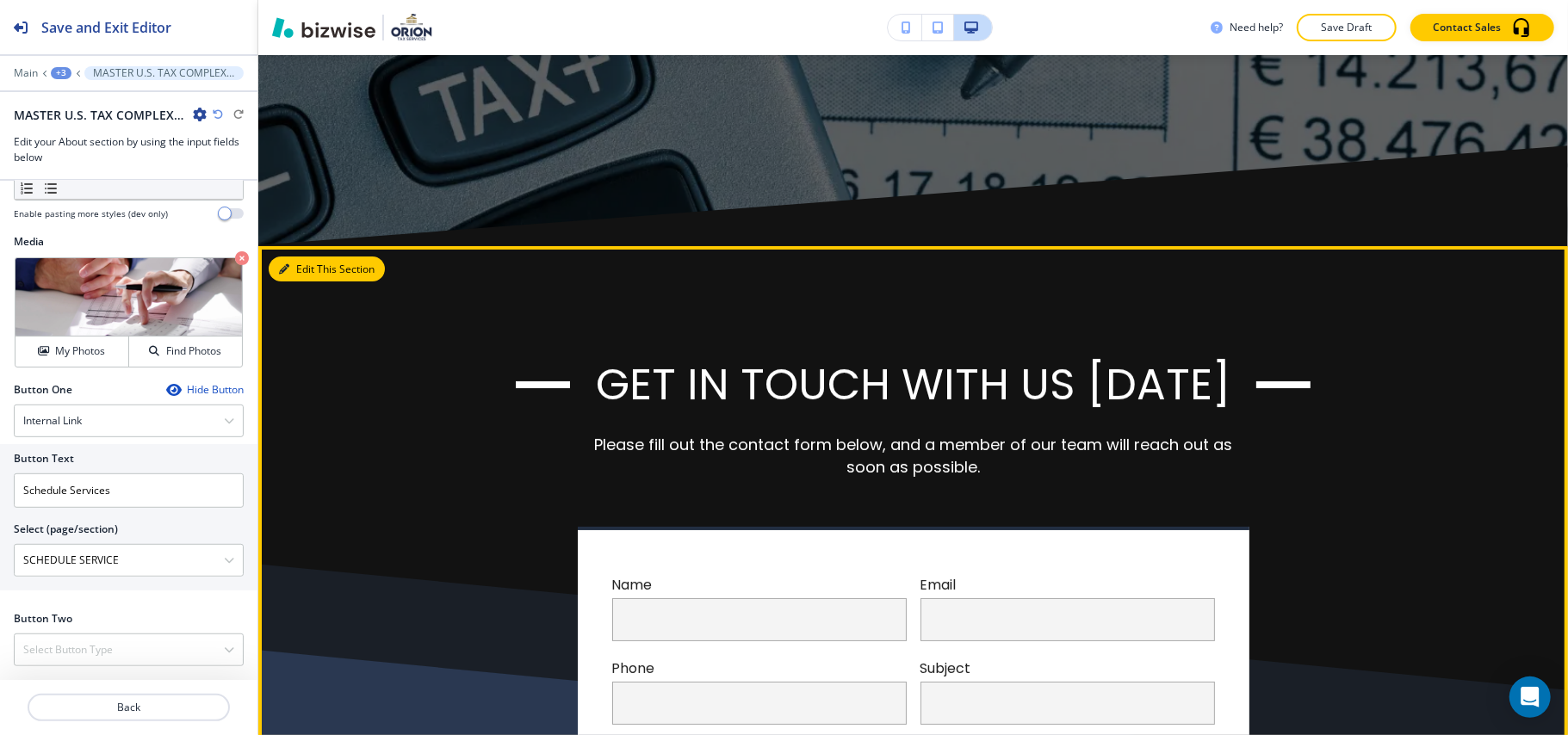
click at [311, 257] on button "Edit This Section" at bounding box center [327, 269] width 117 height 26
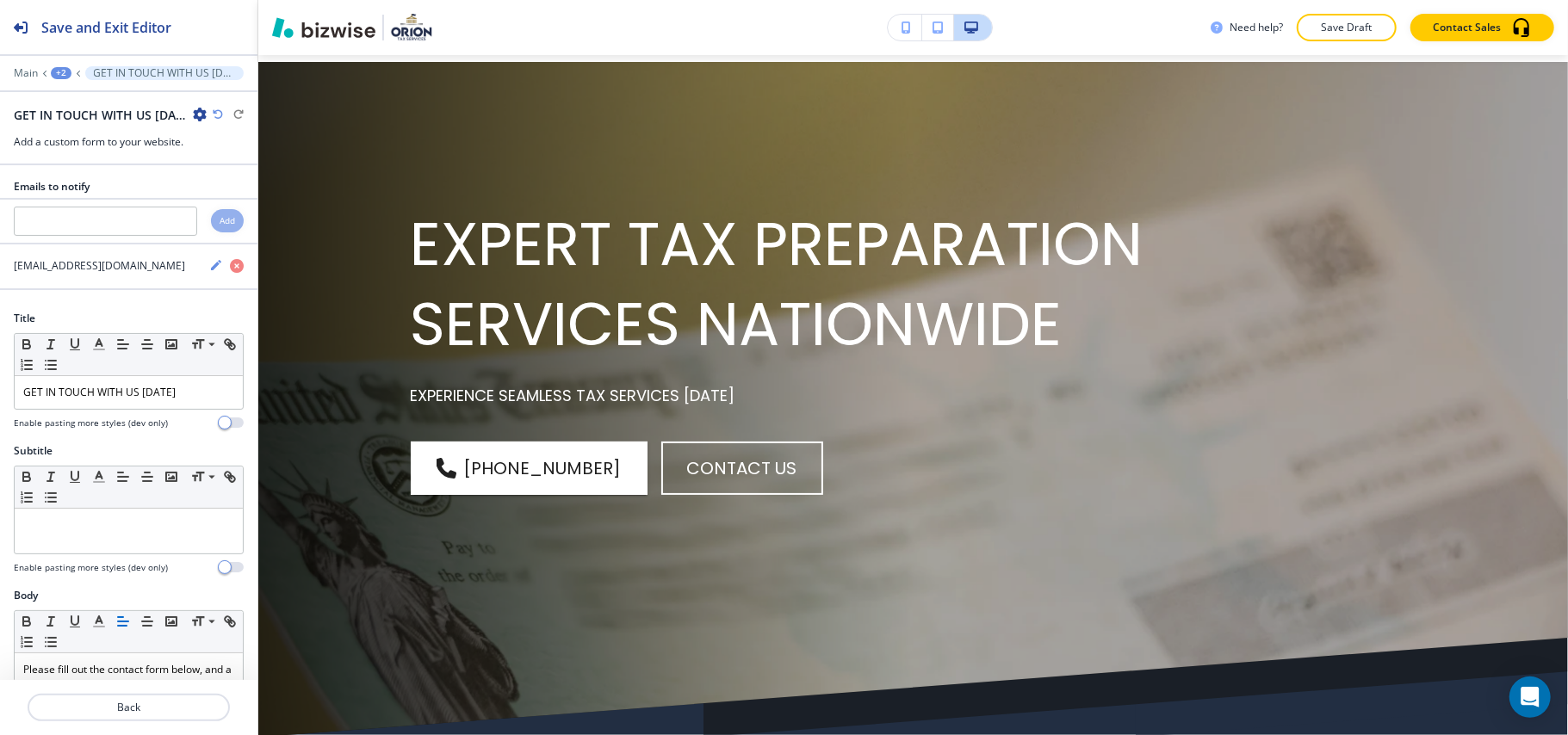
scroll to position [0, 0]
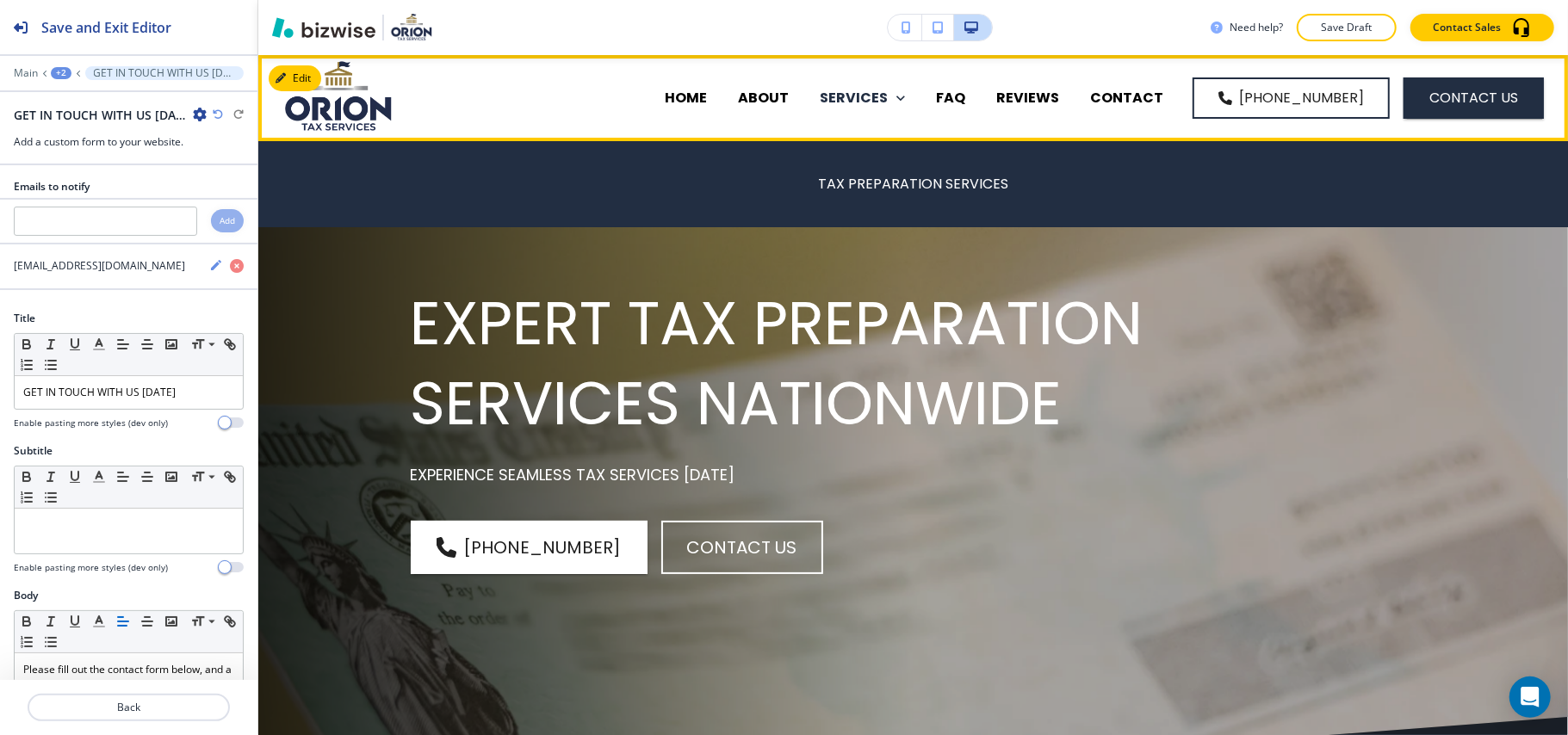
click at [872, 90] on p "SERVICES" at bounding box center [853, 97] width 68 height 20
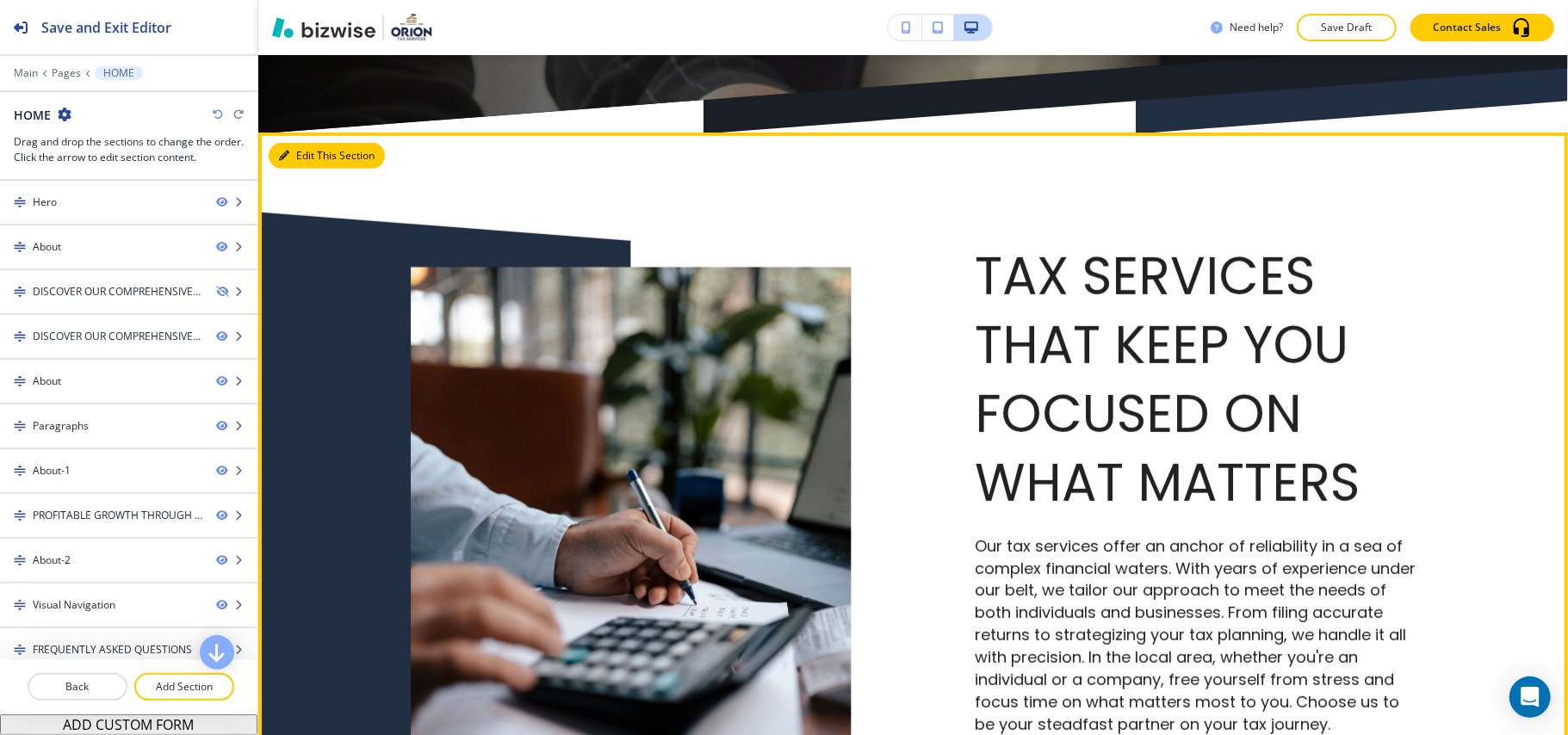
click at [313, 151] on button "Edit This Section" at bounding box center [327, 155] width 117 height 26
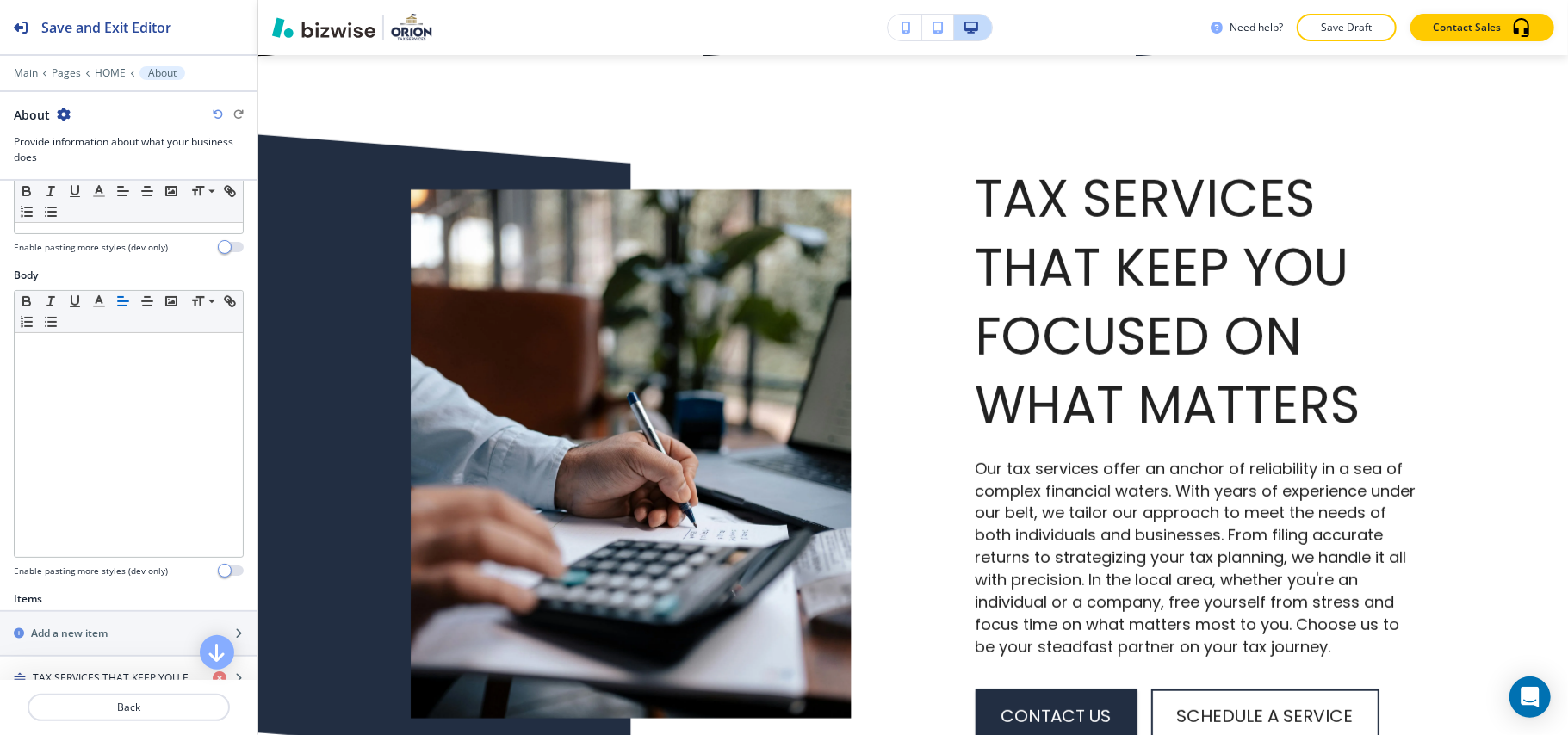
scroll to position [459, 0]
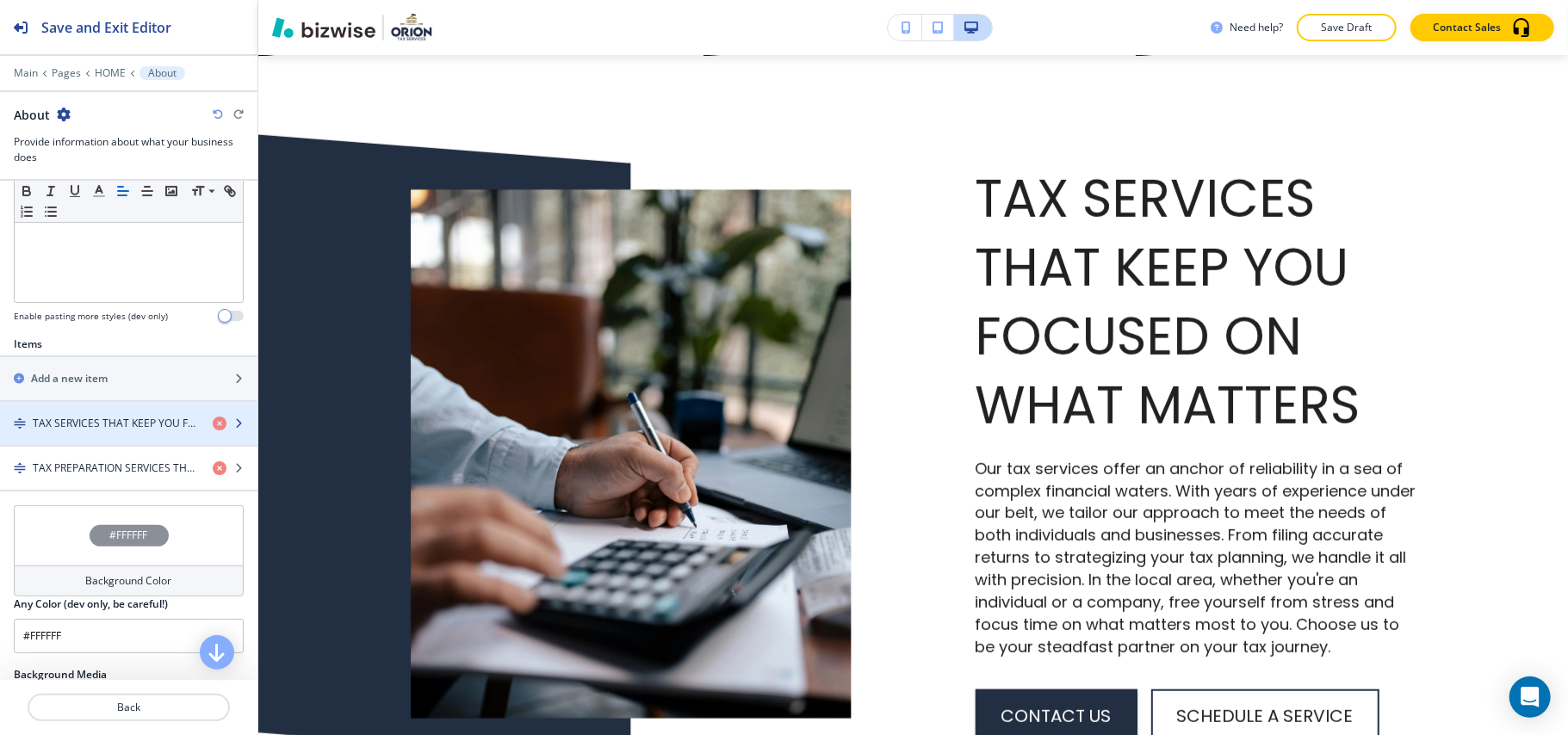
click at [100, 431] on h4 "TAX SERVICES THAT KEEP YOU FOCUSED ON WHAT MATTERS" at bounding box center [116, 423] width 166 height 15
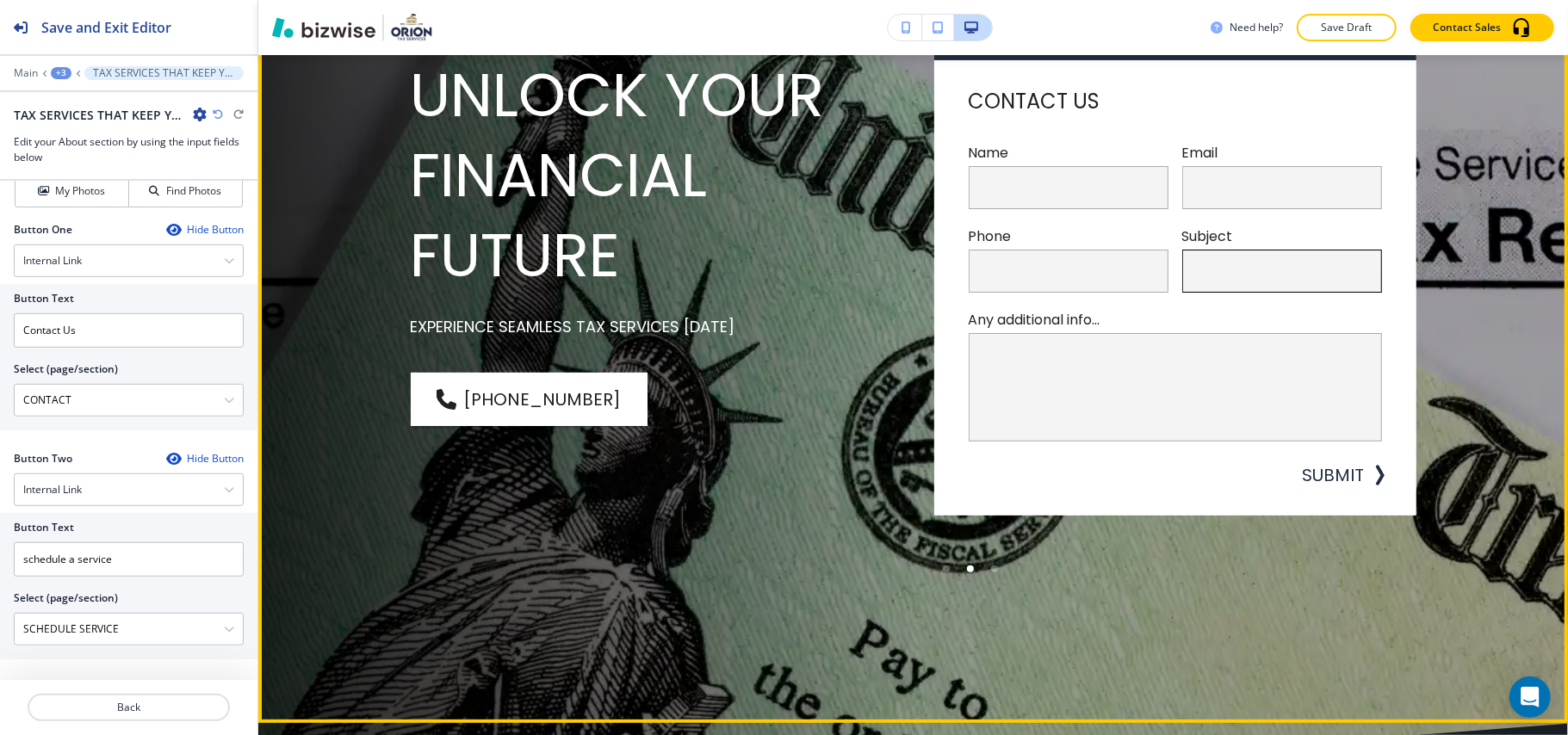
scroll to position [229, 0]
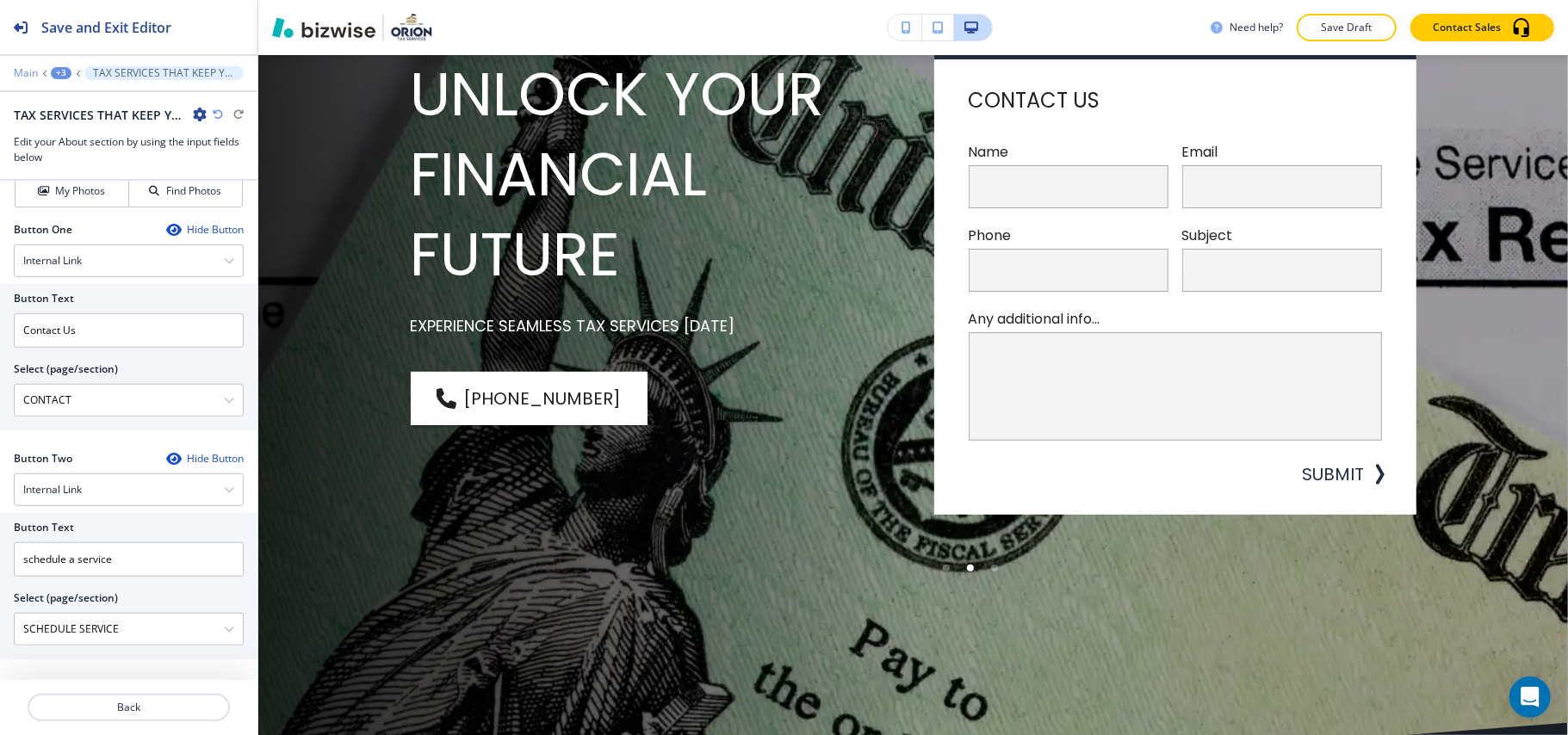
click at [28, 70] on p "Main" at bounding box center [25, 73] width 24 height 12
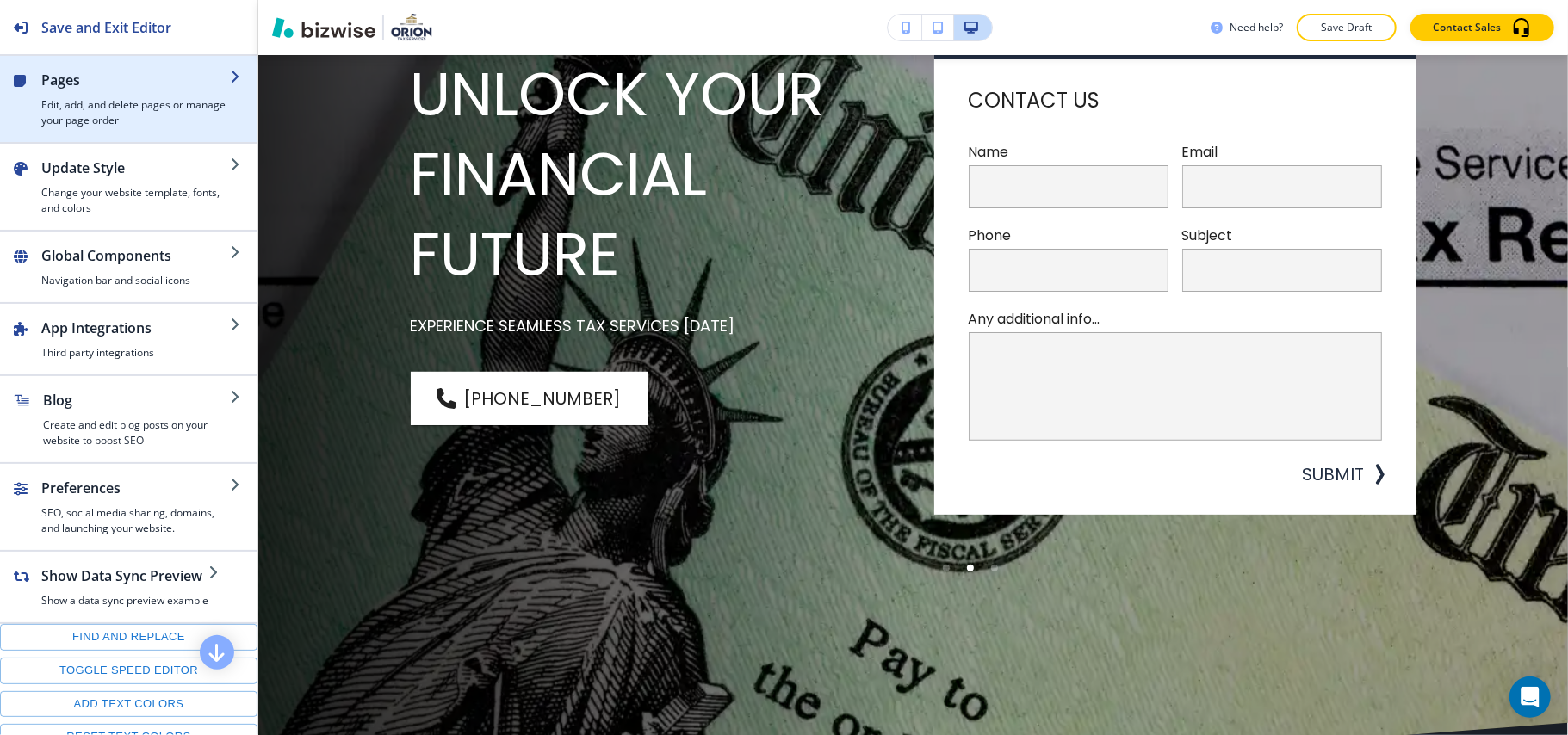
click at [91, 114] on h4 "Edit, add, and delete pages or manage your page order" at bounding box center [136, 113] width 189 height 31
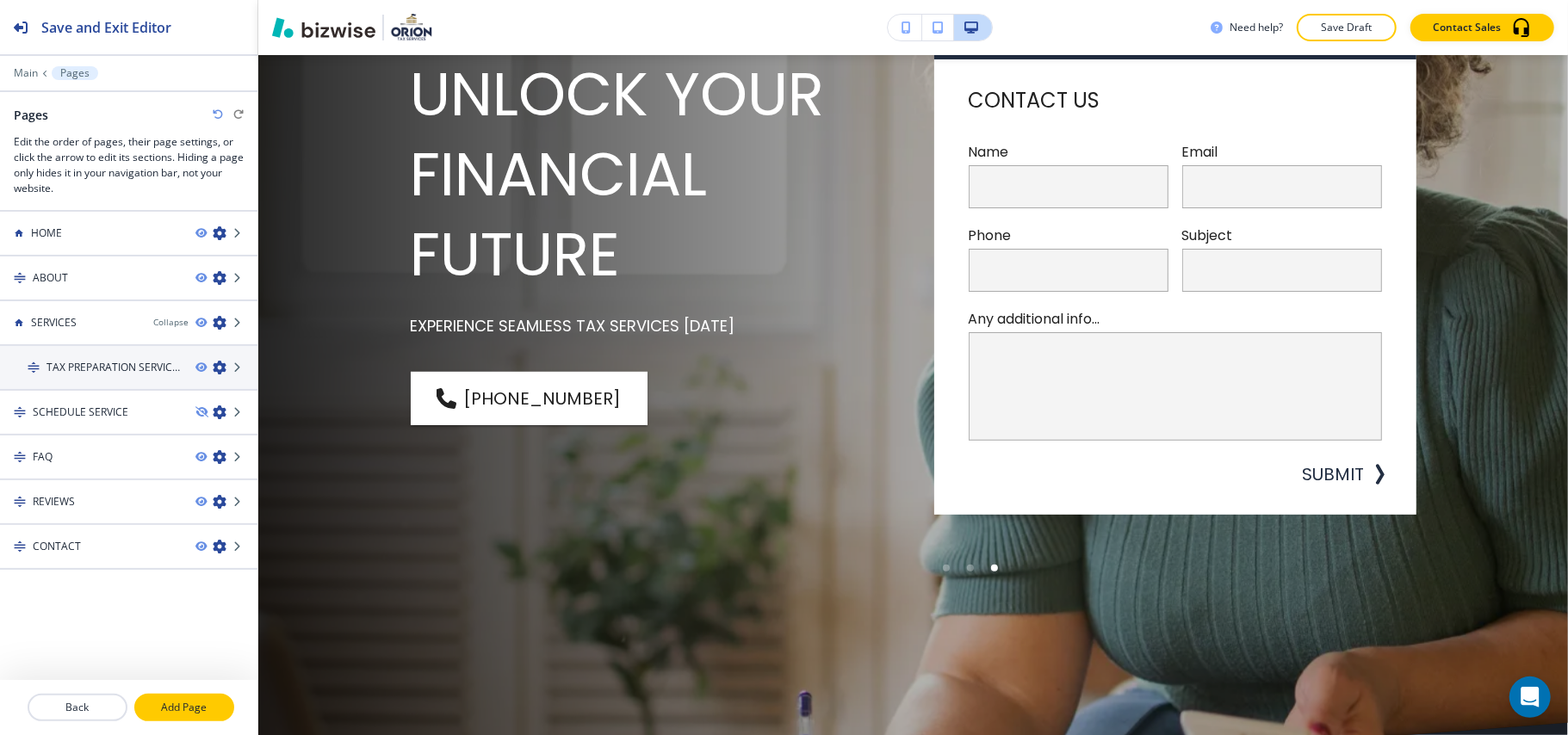
click at [176, 701] on p "Add Page" at bounding box center [184, 708] width 96 height 15
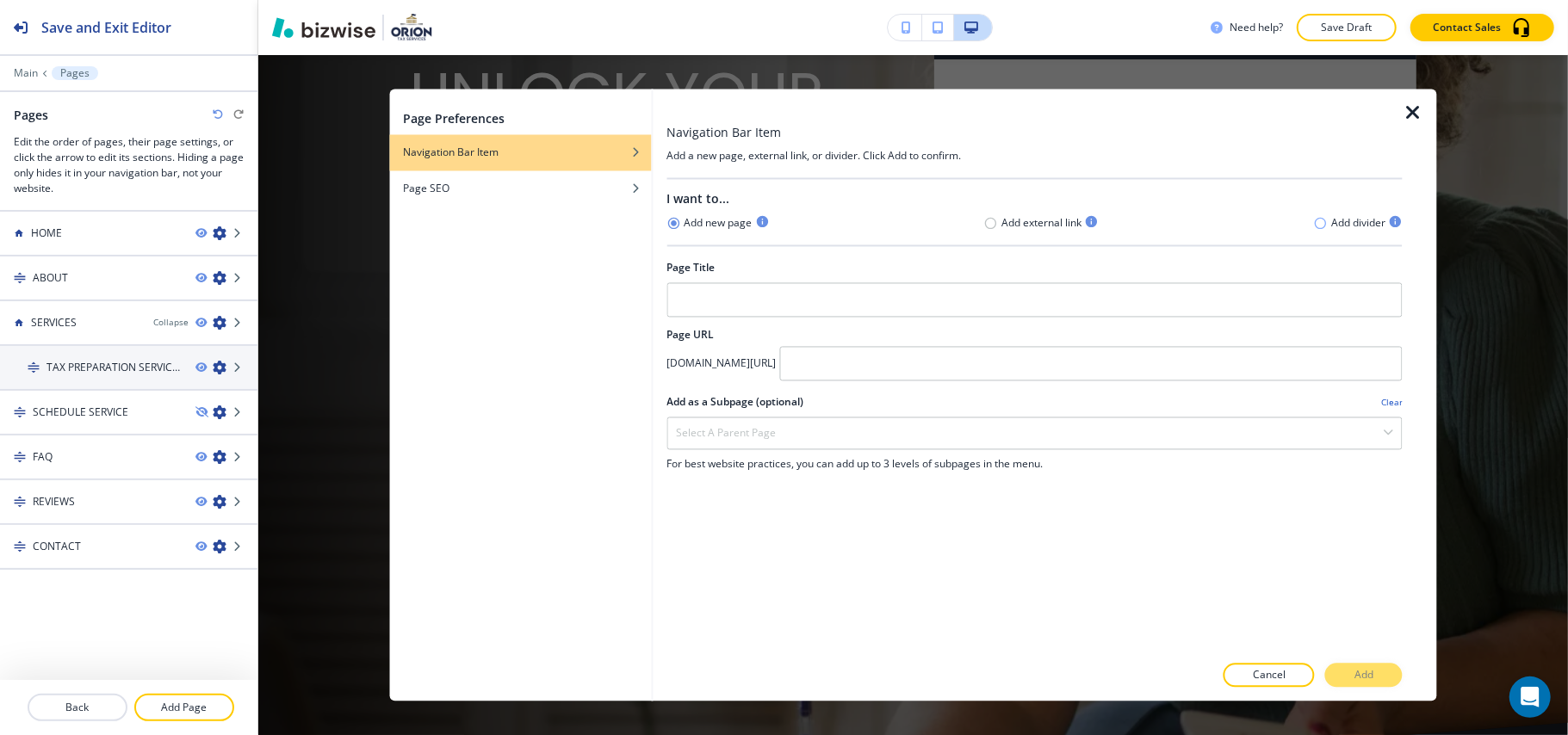
click at [1323, 224] on icon "button" at bounding box center [1320, 223] width 14 height 14
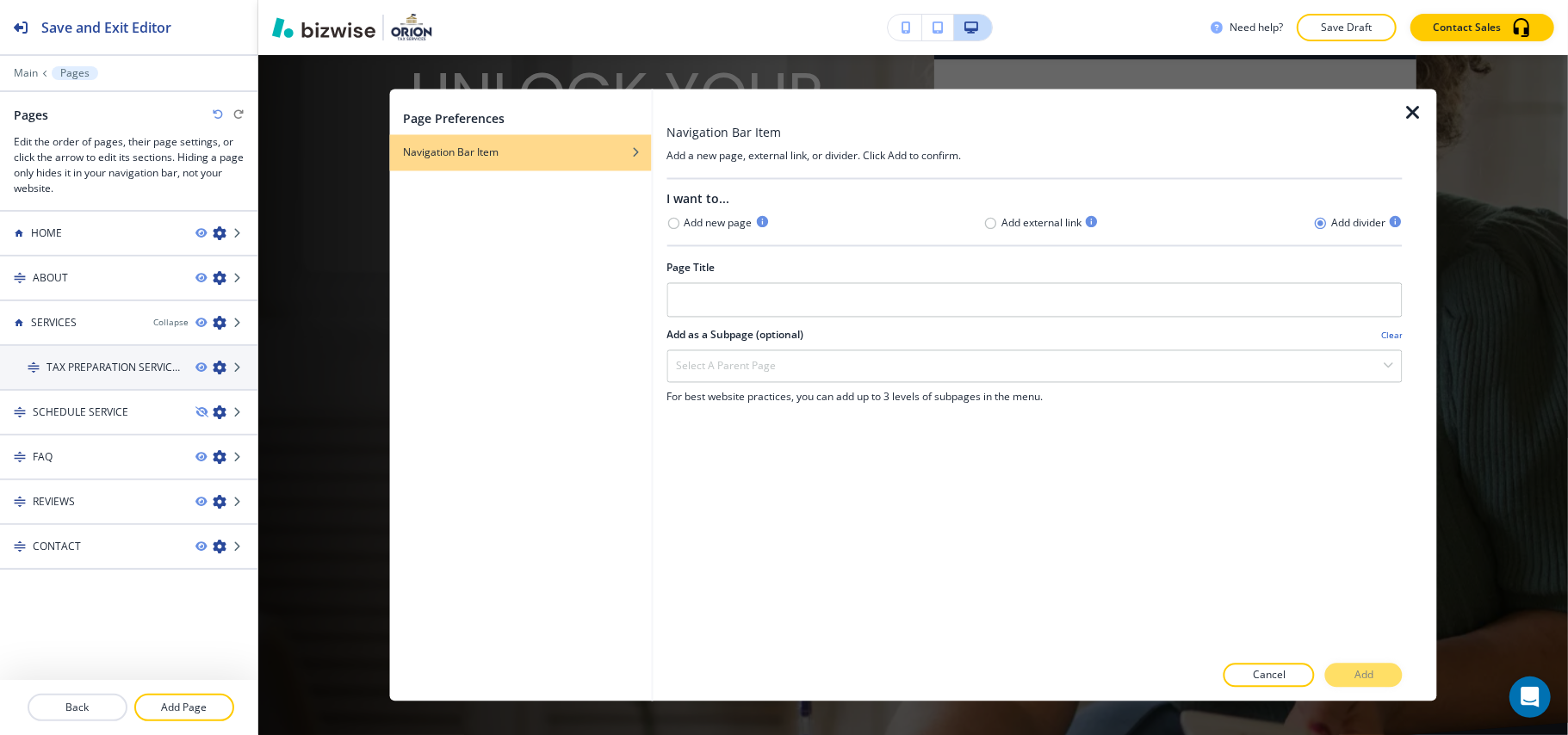
click at [1416, 110] on icon "button" at bounding box center [1412, 113] width 20 height 20
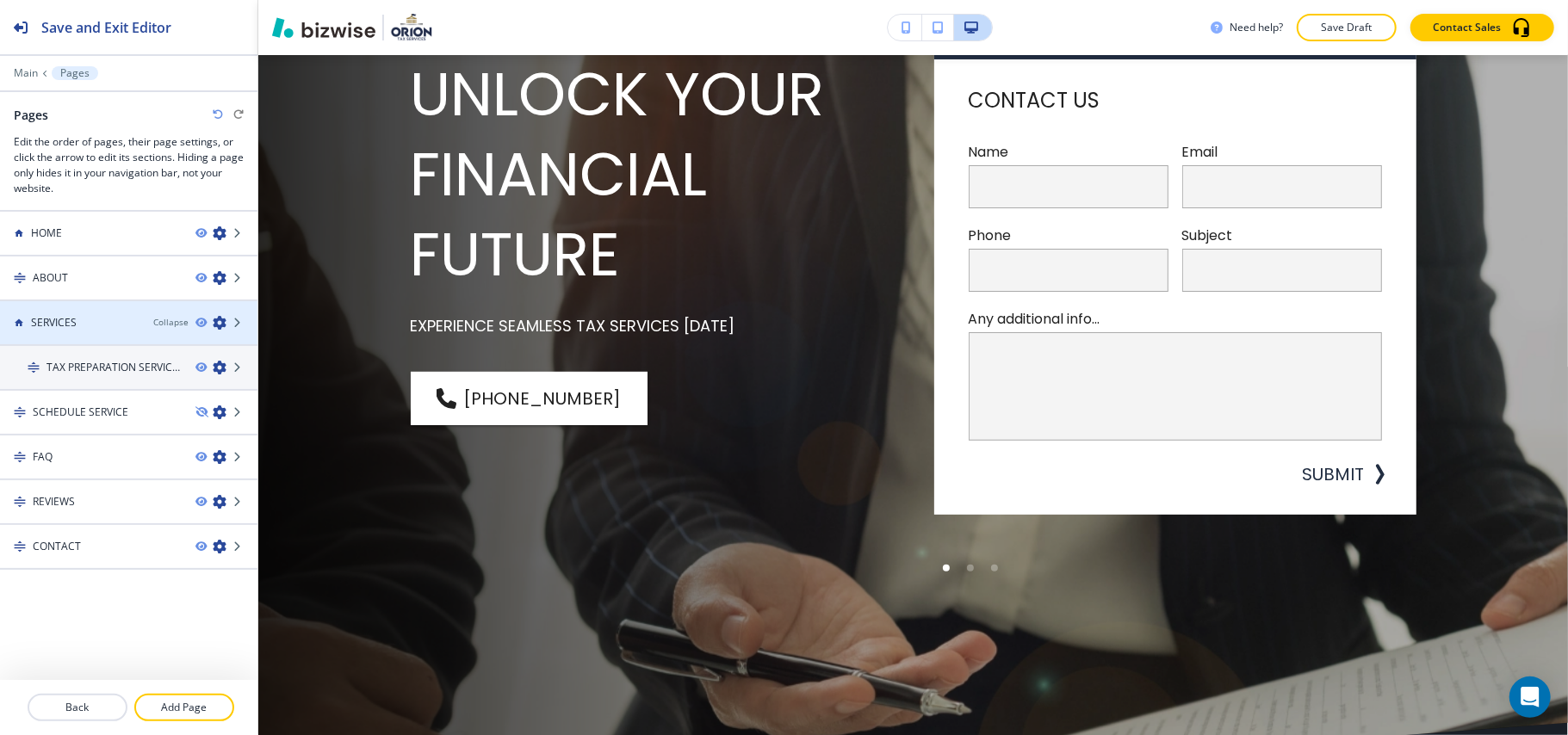
click at [218, 322] on icon "button" at bounding box center [220, 323] width 14 height 14
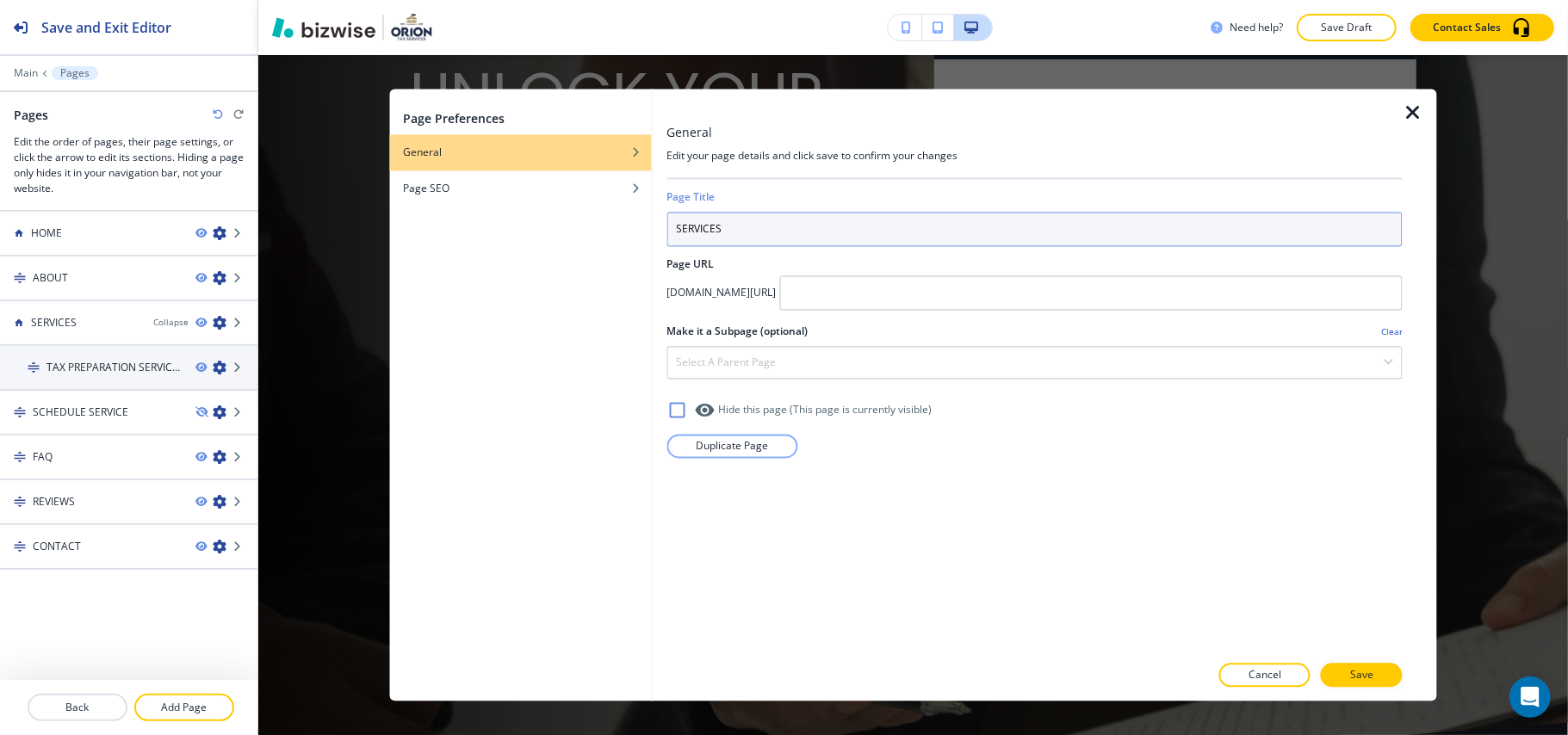
drag, startPoint x: 717, startPoint y: 229, endPoint x: 737, endPoint y: 229, distance: 20.0
click at [737, 229] on input "SERVICES" at bounding box center [1034, 231] width 736 height 35
click at [747, 229] on input "SERVICES" at bounding box center [1034, 231] width 736 height 35
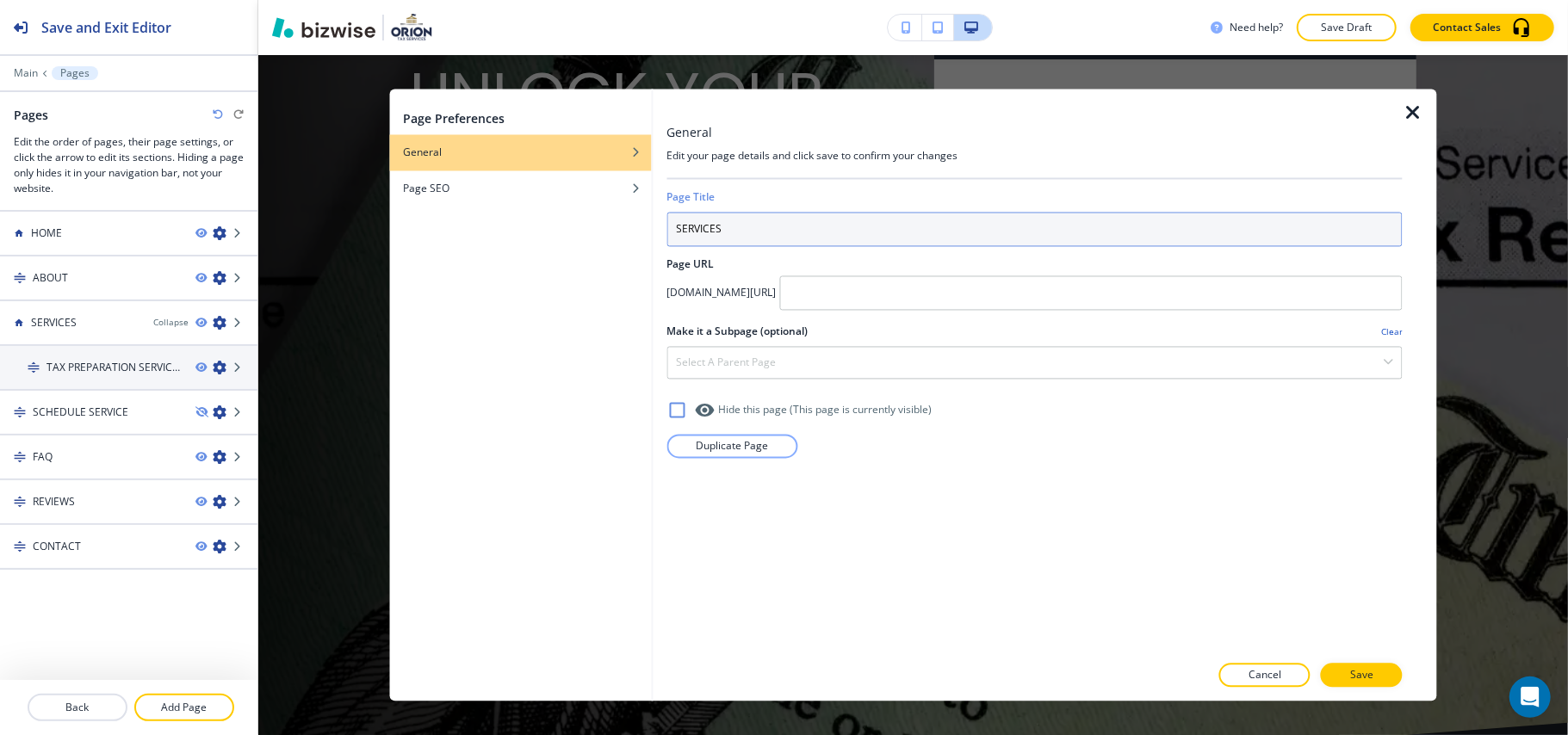
drag, startPoint x: 724, startPoint y: 232, endPoint x: 680, endPoint y: 231, distance: 44.0
click at [680, 231] on input "SERVICES" at bounding box center [1034, 231] width 736 height 35
type input "S"
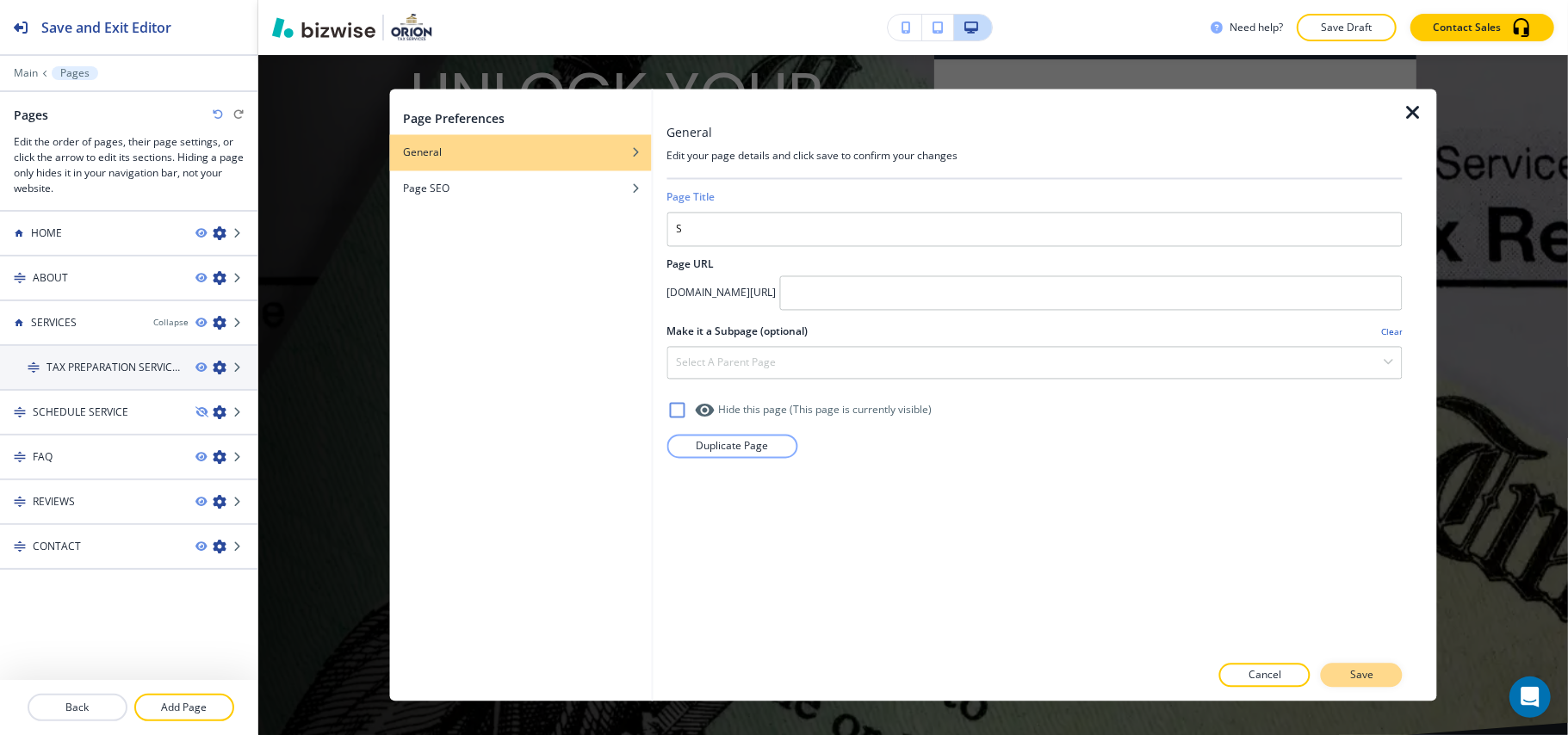
click at [1362, 671] on p "Save" at bounding box center [1362, 676] width 23 height 15
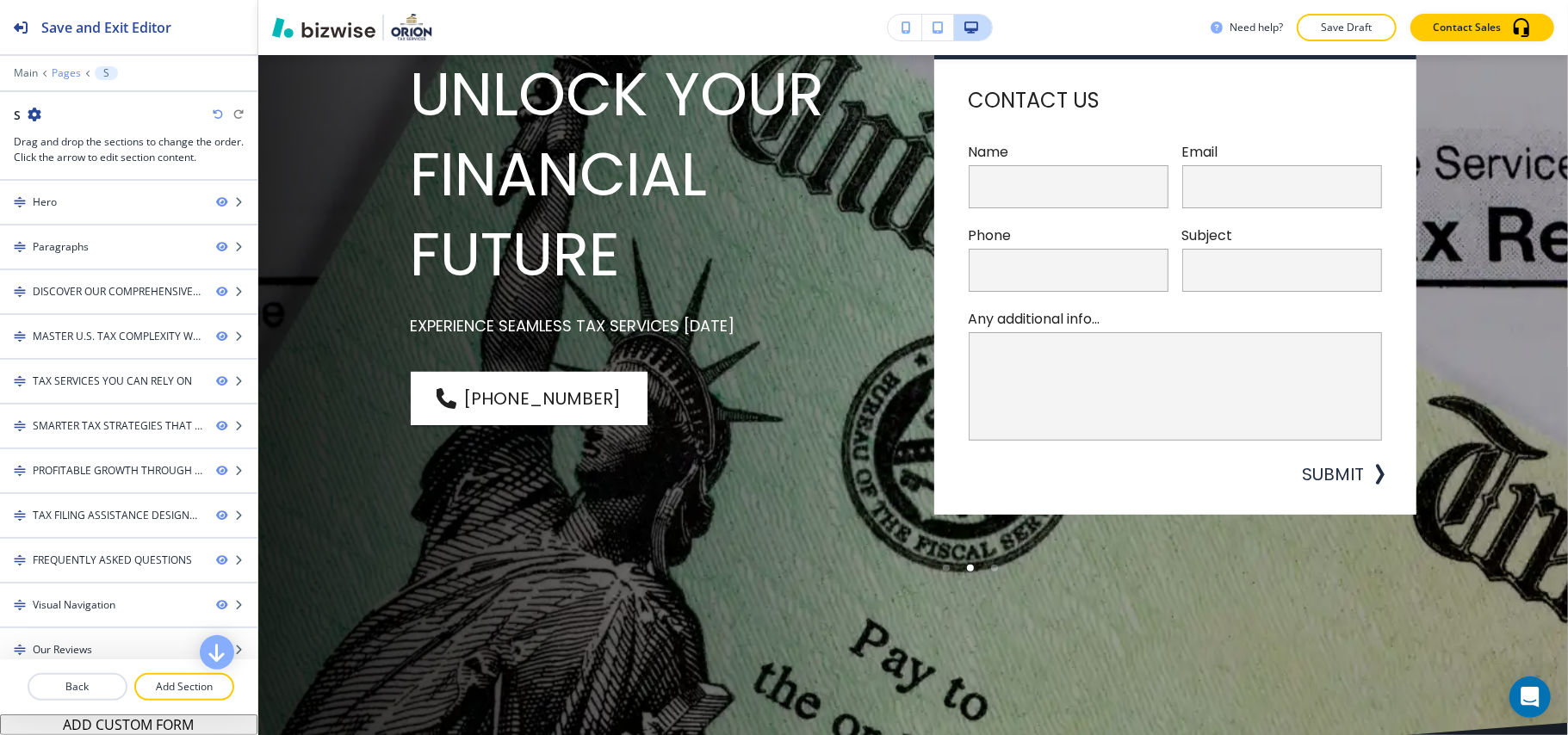
click at [68, 72] on p "Pages" at bounding box center [67, 73] width 29 height 12
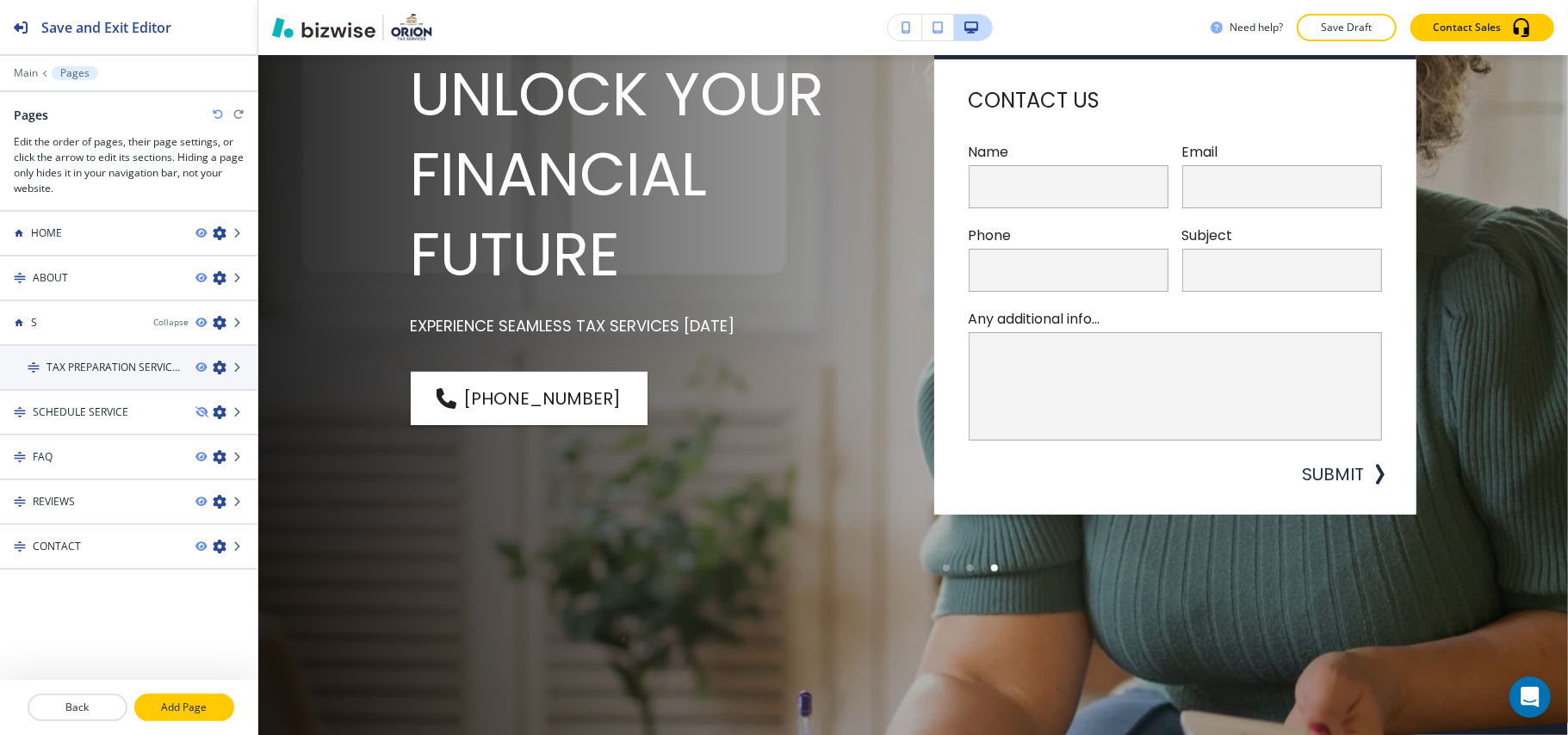
click at [164, 706] on p "Add Page" at bounding box center [184, 708] width 96 height 15
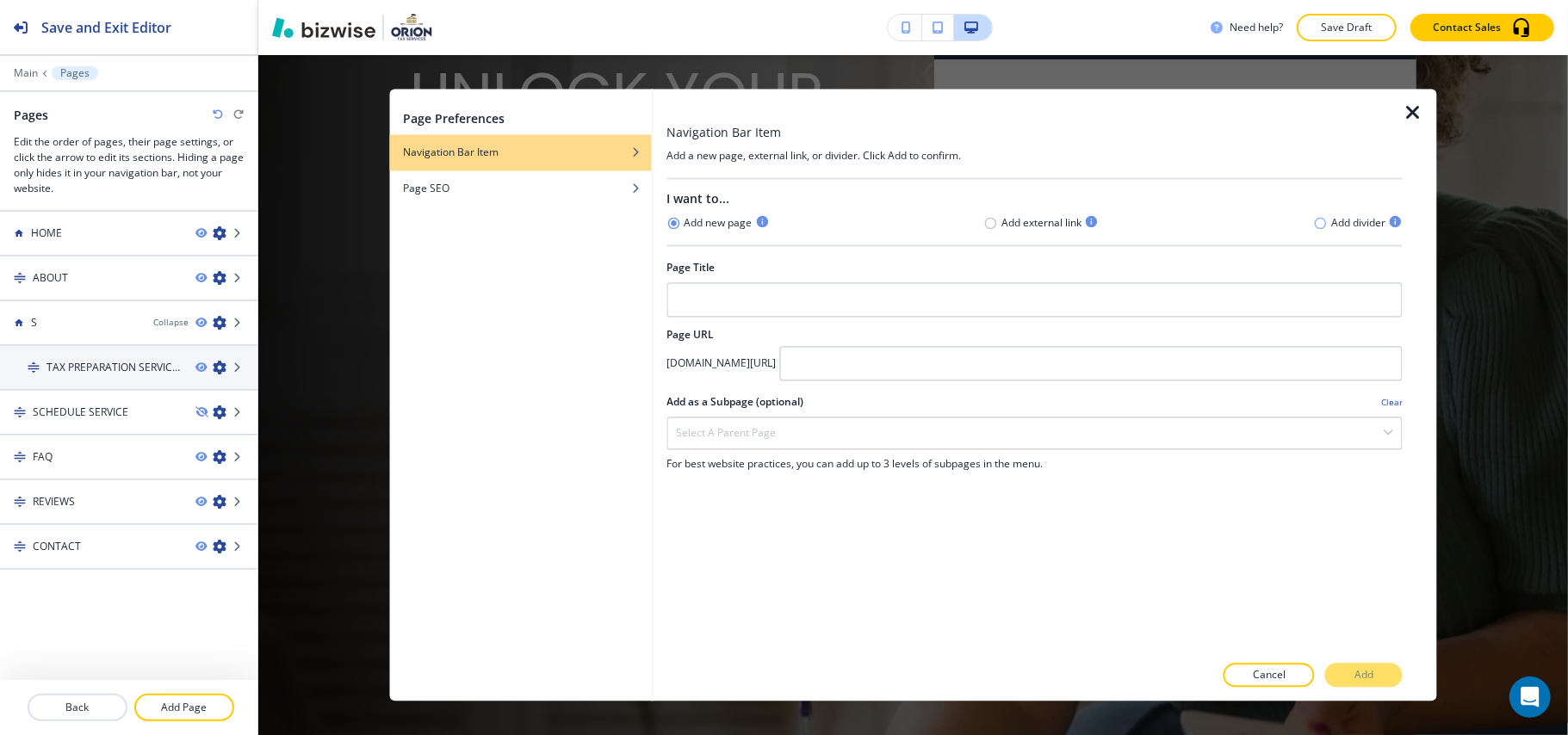
click at [1316, 225] on icon "button" at bounding box center [1320, 223] width 14 height 14
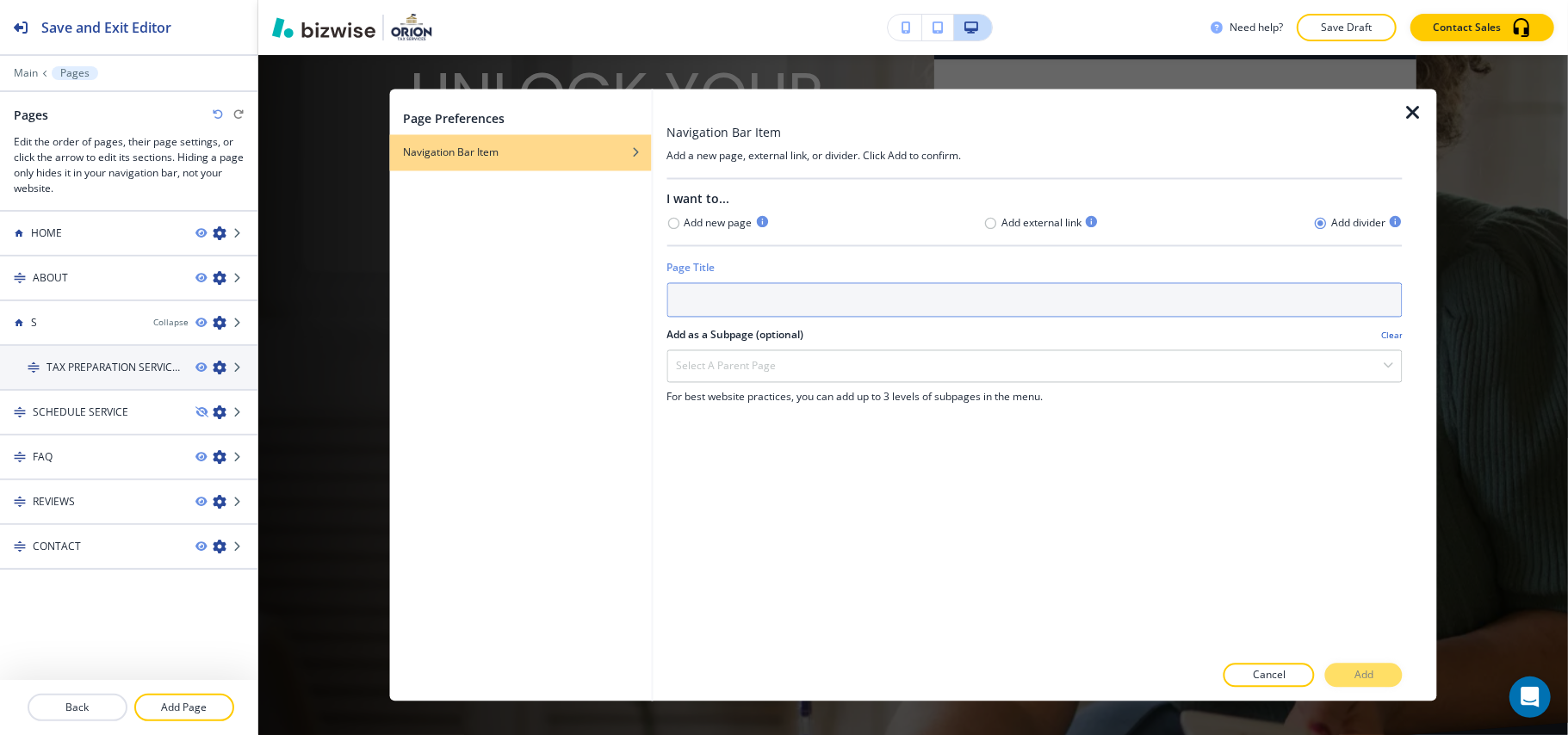
click at [949, 307] on input "text" at bounding box center [1034, 301] width 736 height 35
type input "s"
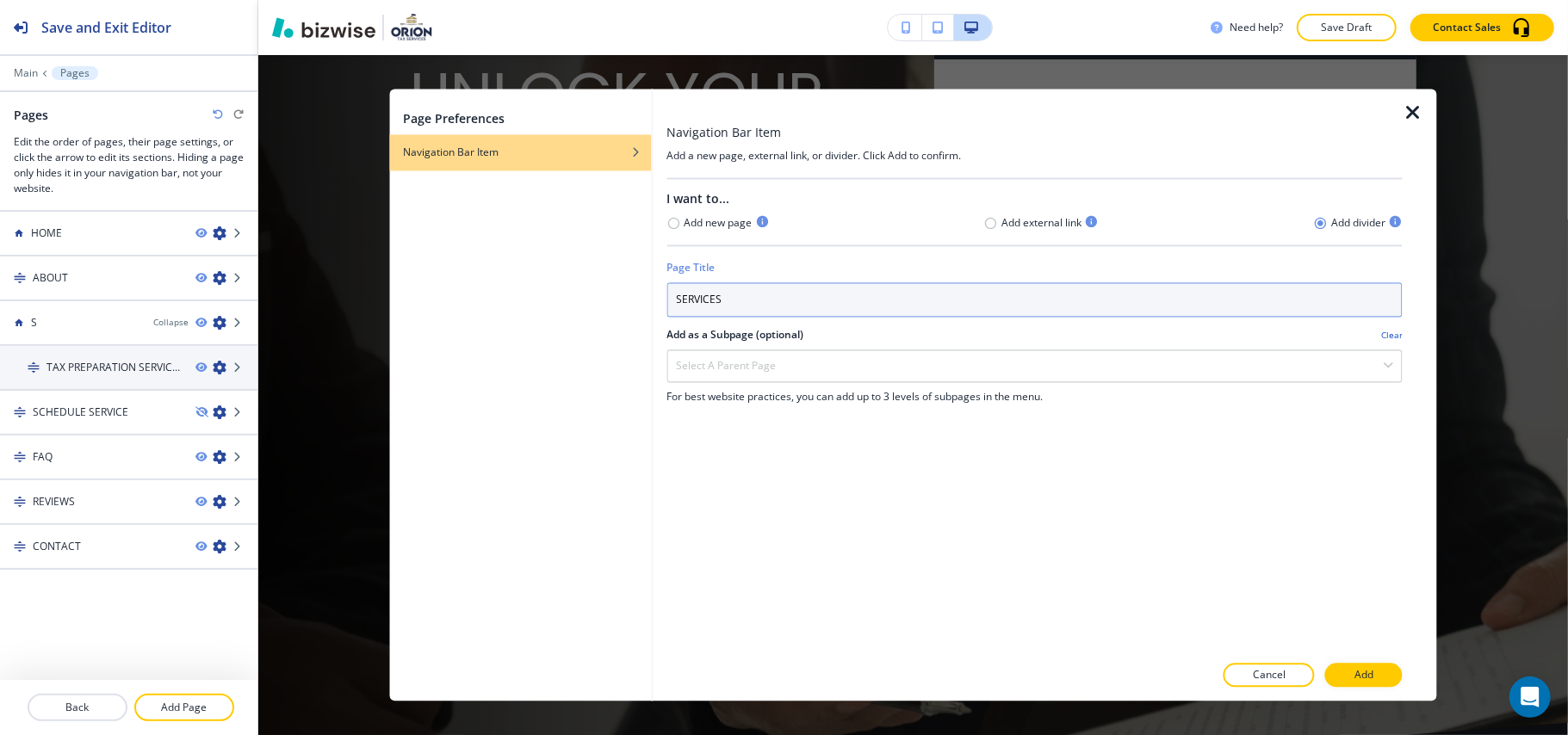
type input "SERVICES"
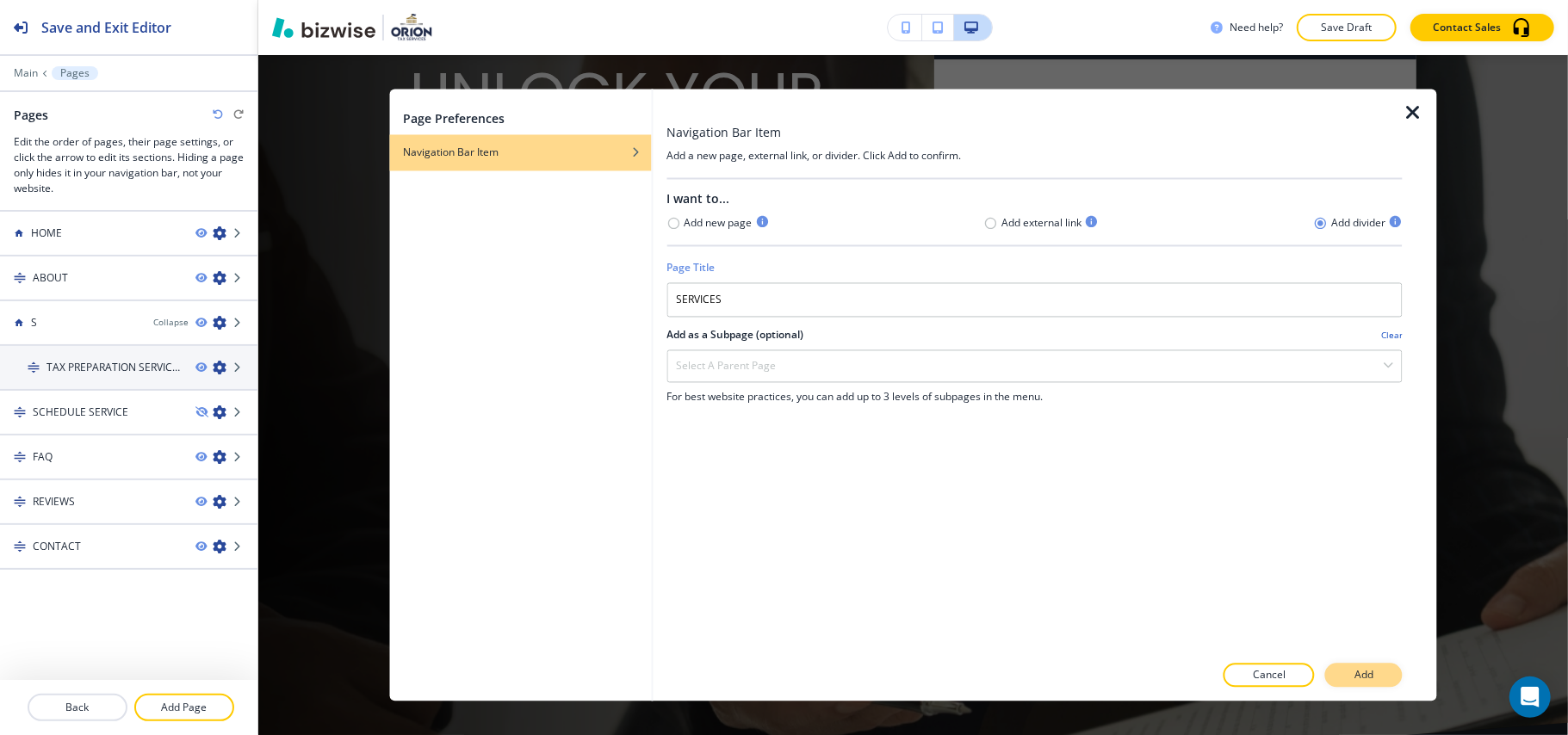
click at [1345, 668] on button "Add" at bounding box center [1364, 675] width 77 height 24
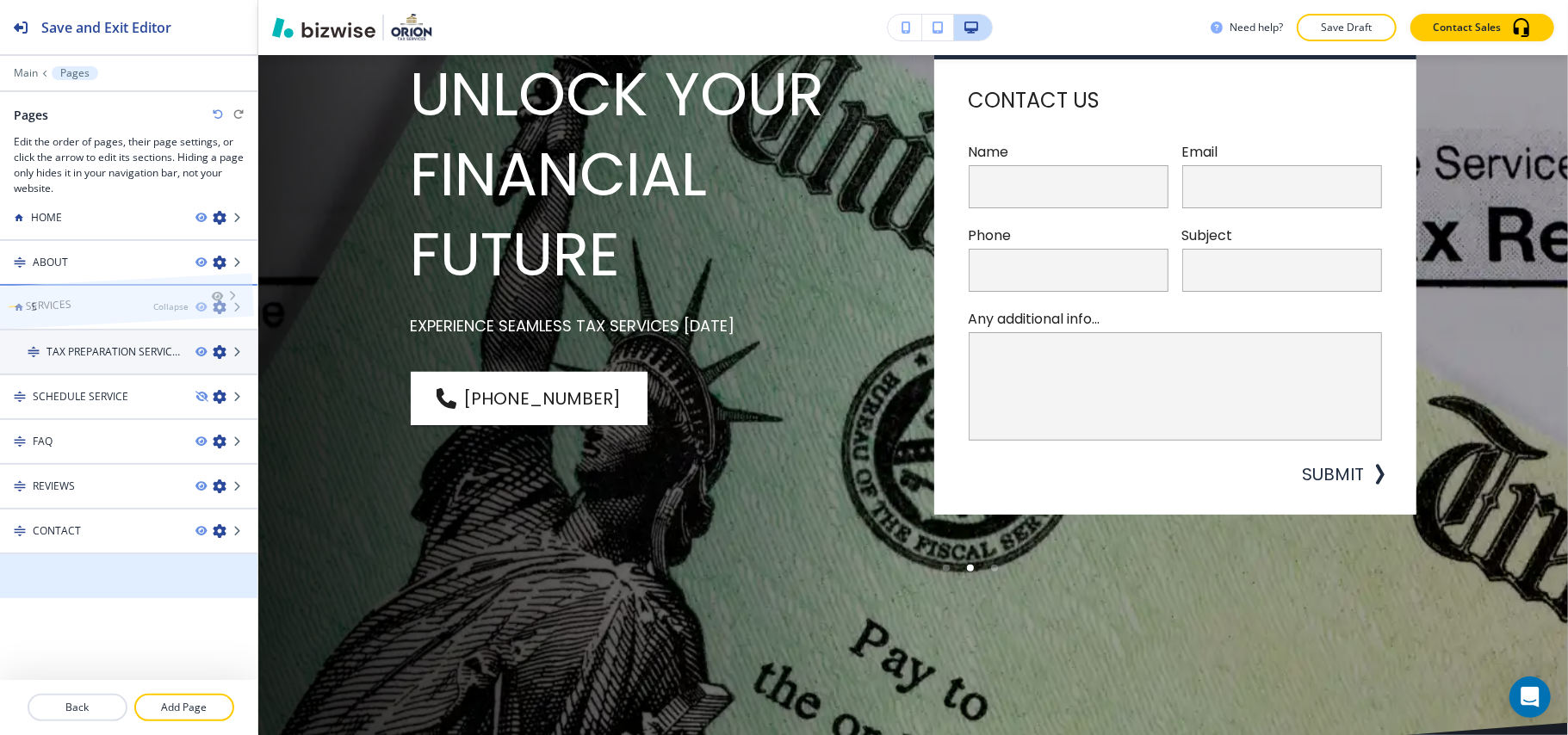
scroll to position [0, 0]
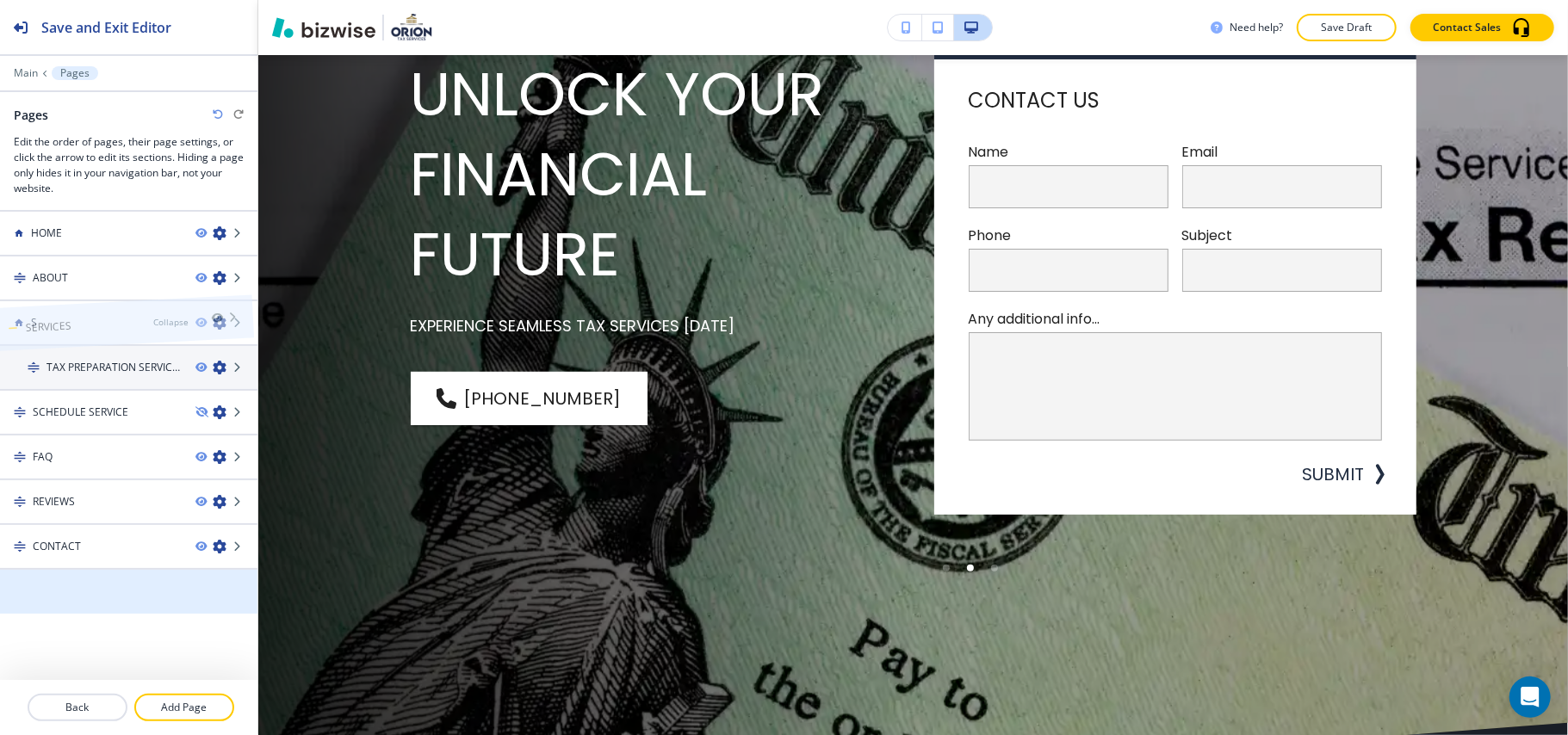
drag, startPoint x: 105, startPoint y: 531, endPoint x: 104, endPoint y: 301, distance: 230.0
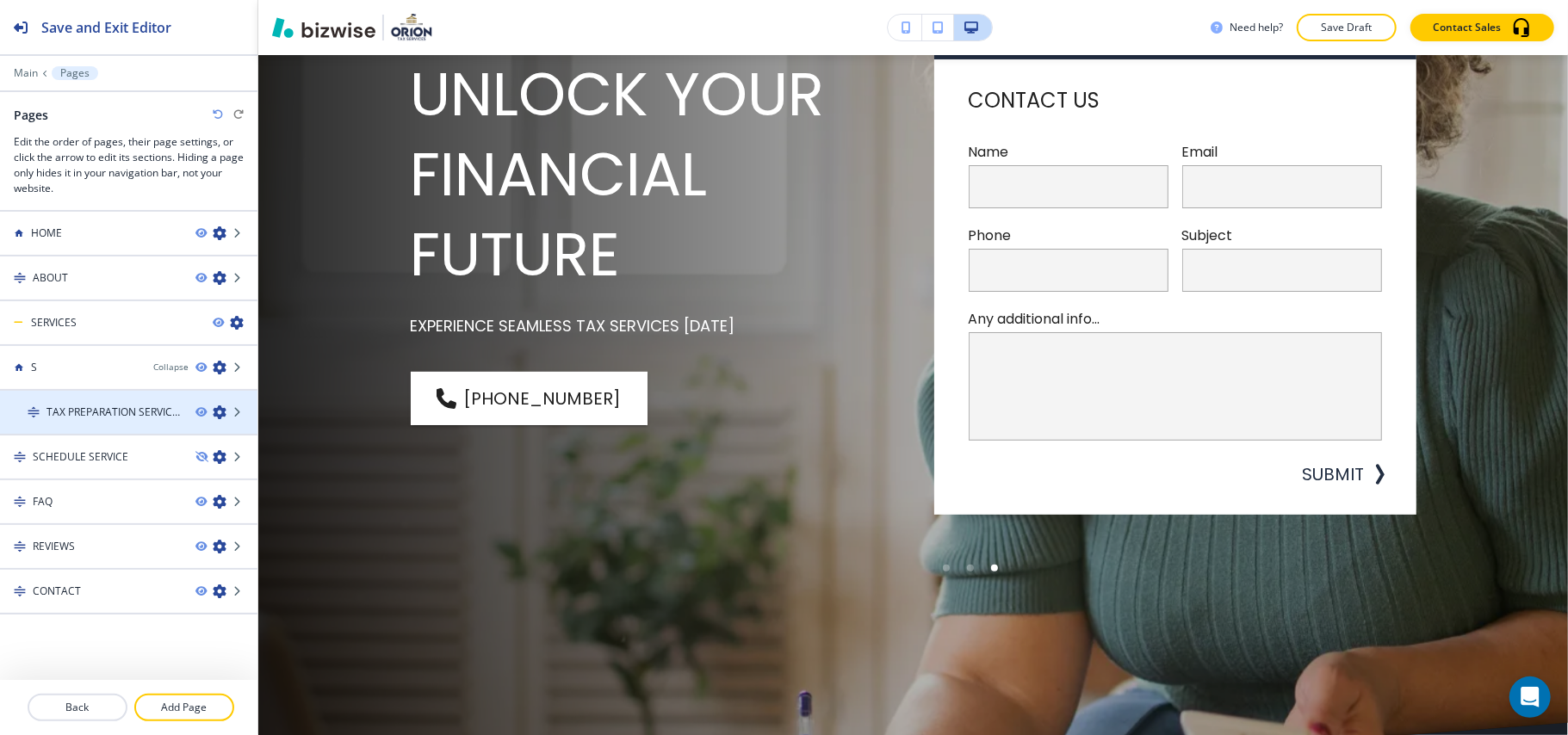
click at [213, 412] on icon "button" at bounding box center [220, 413] width 14 height 14
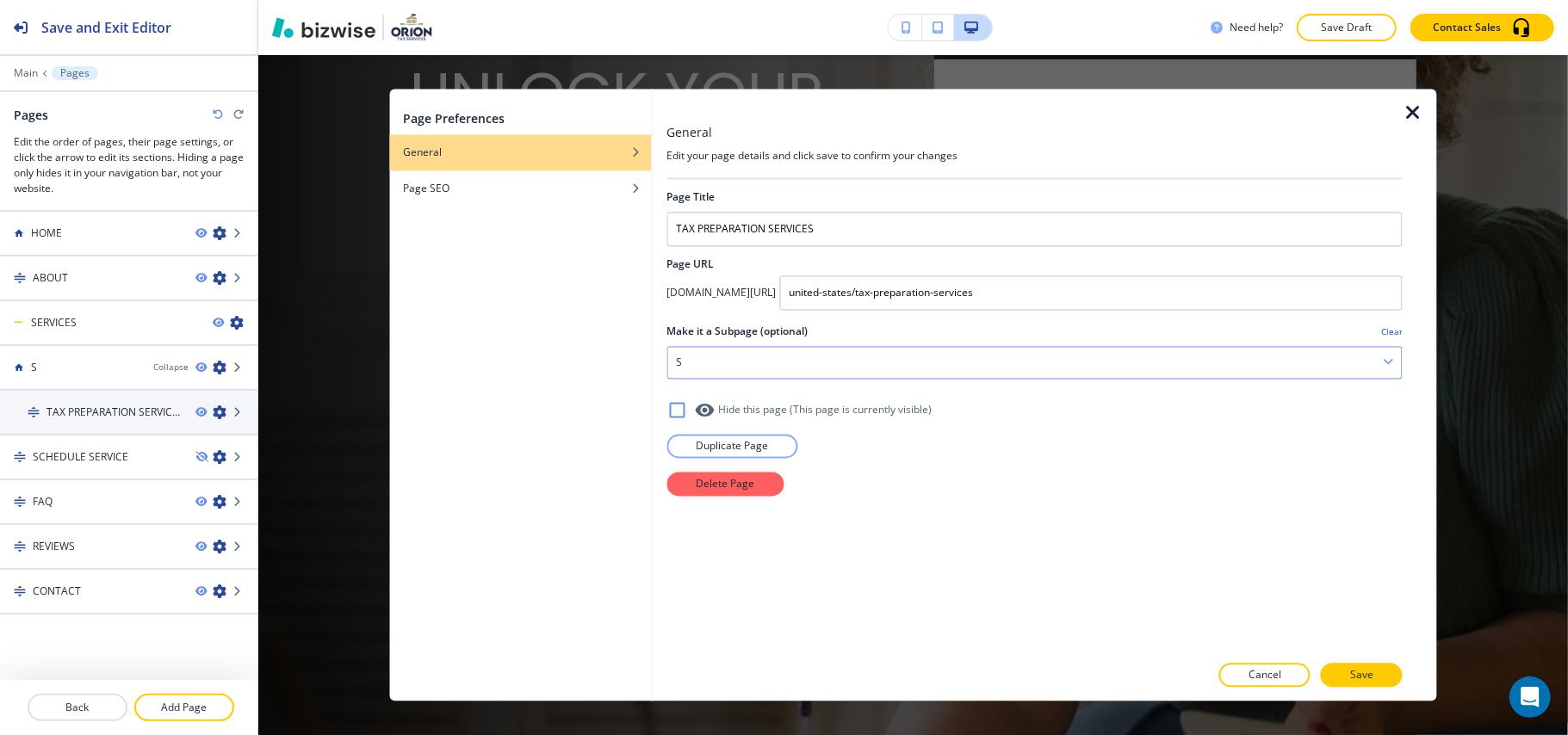
click at [738, 367] on div "S" at bounding box center [1035, 364] width 735 height 31
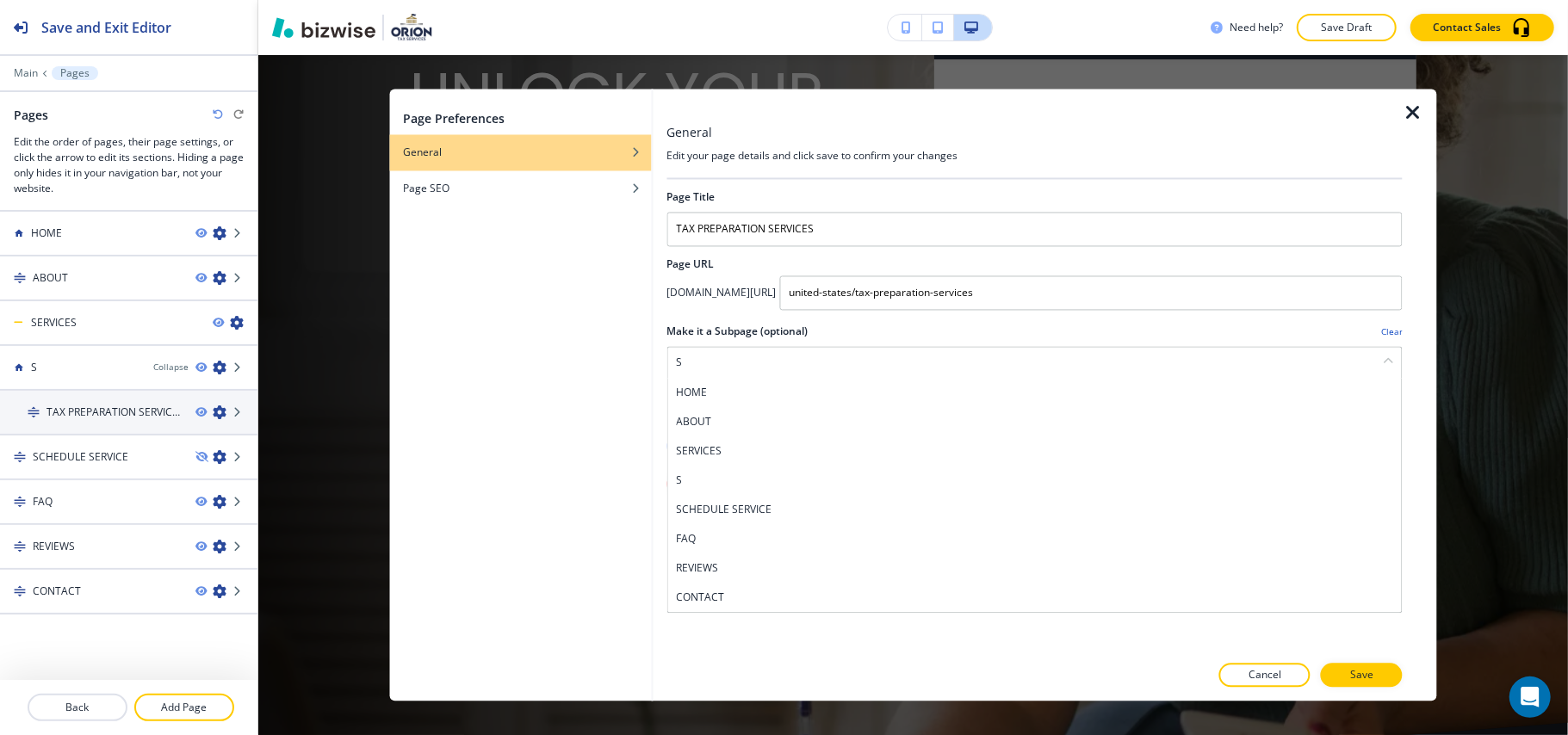
click at [725, 448] on h4 "SERVICES" at bounding box center [1035, 452] width 717 height 15
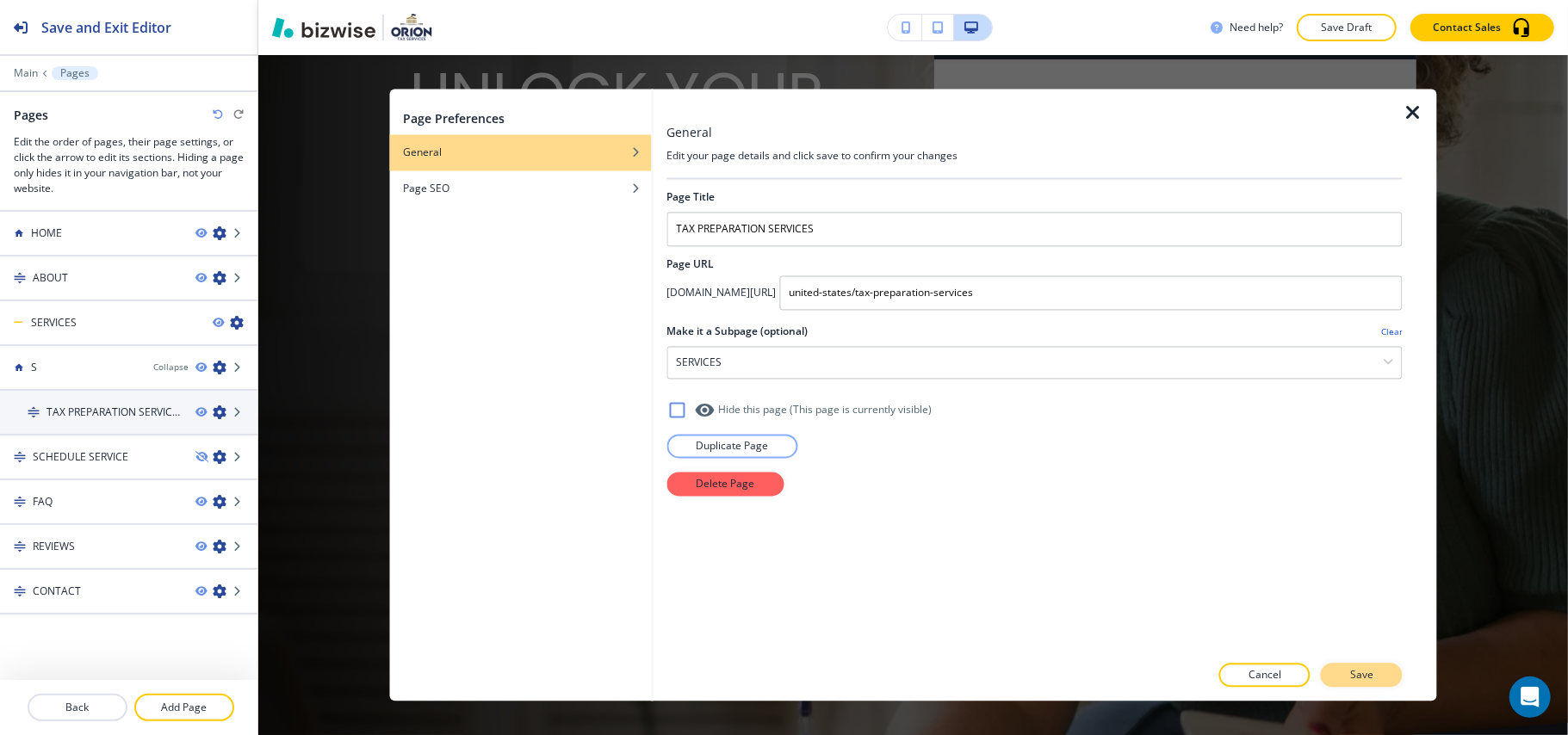
click at [1379, 676] on button "Save" at bounding box center [1362, 675] width 82 height 24
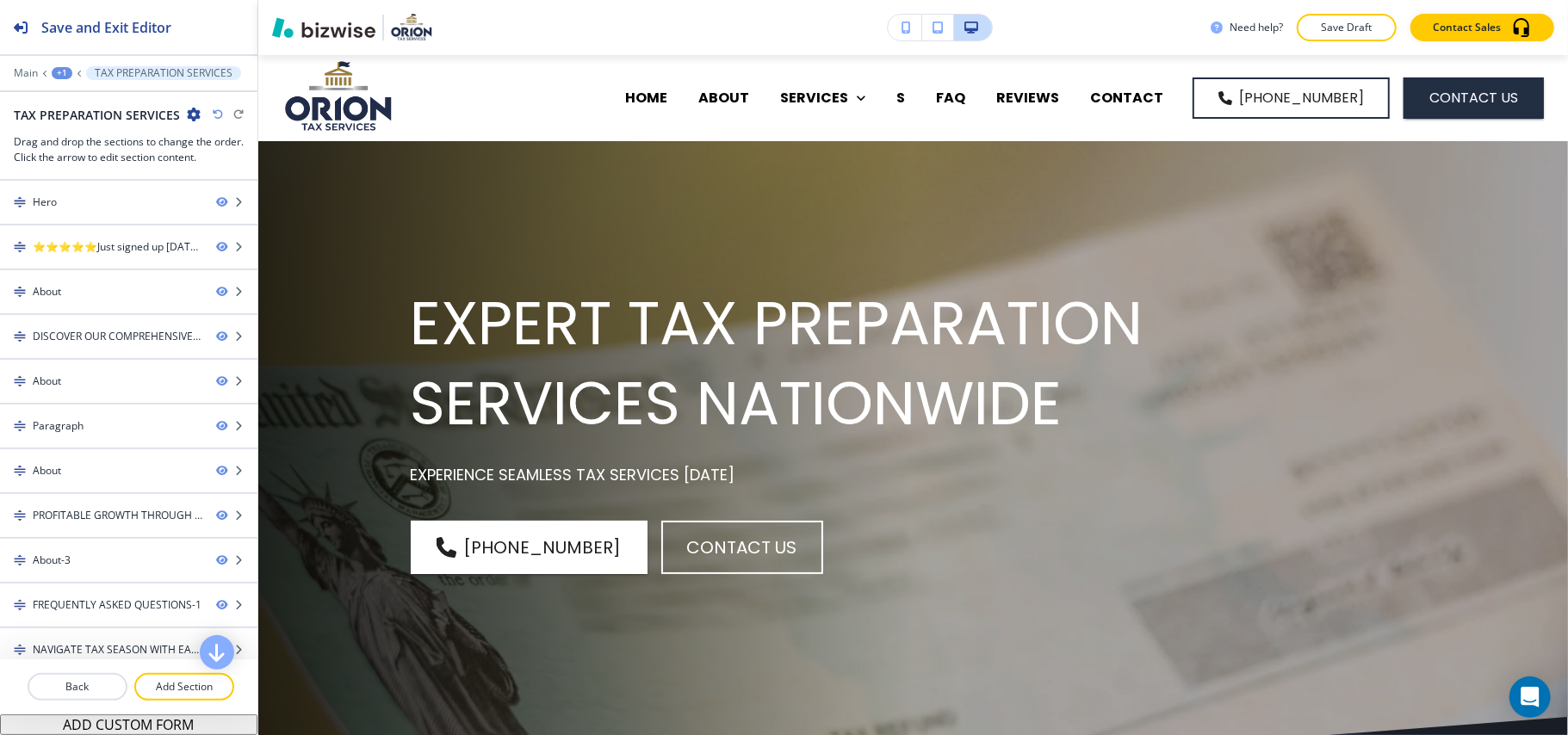
click at [63, 63] on div at bounding box center [128, 61] width 257 height 11
click at [63, 68] on div "+1" at bounding box center [62, 73] width 20 height 12
click at [84, 100] on p "Pages" at bounding box center [106, 101] width 88 height 15
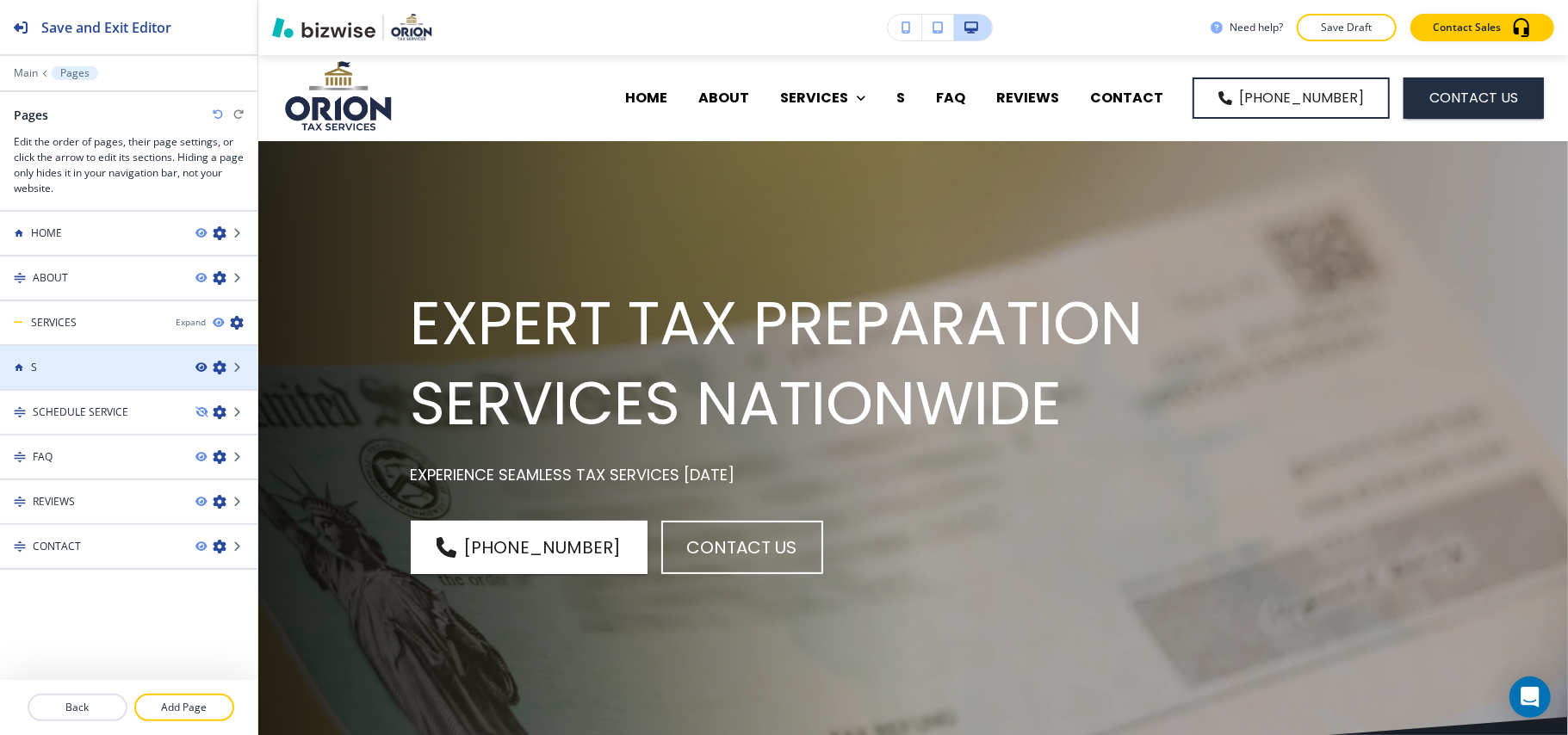
click at [200, 366] on icon "button" at bounding box center [201, 368] width 11 height 11
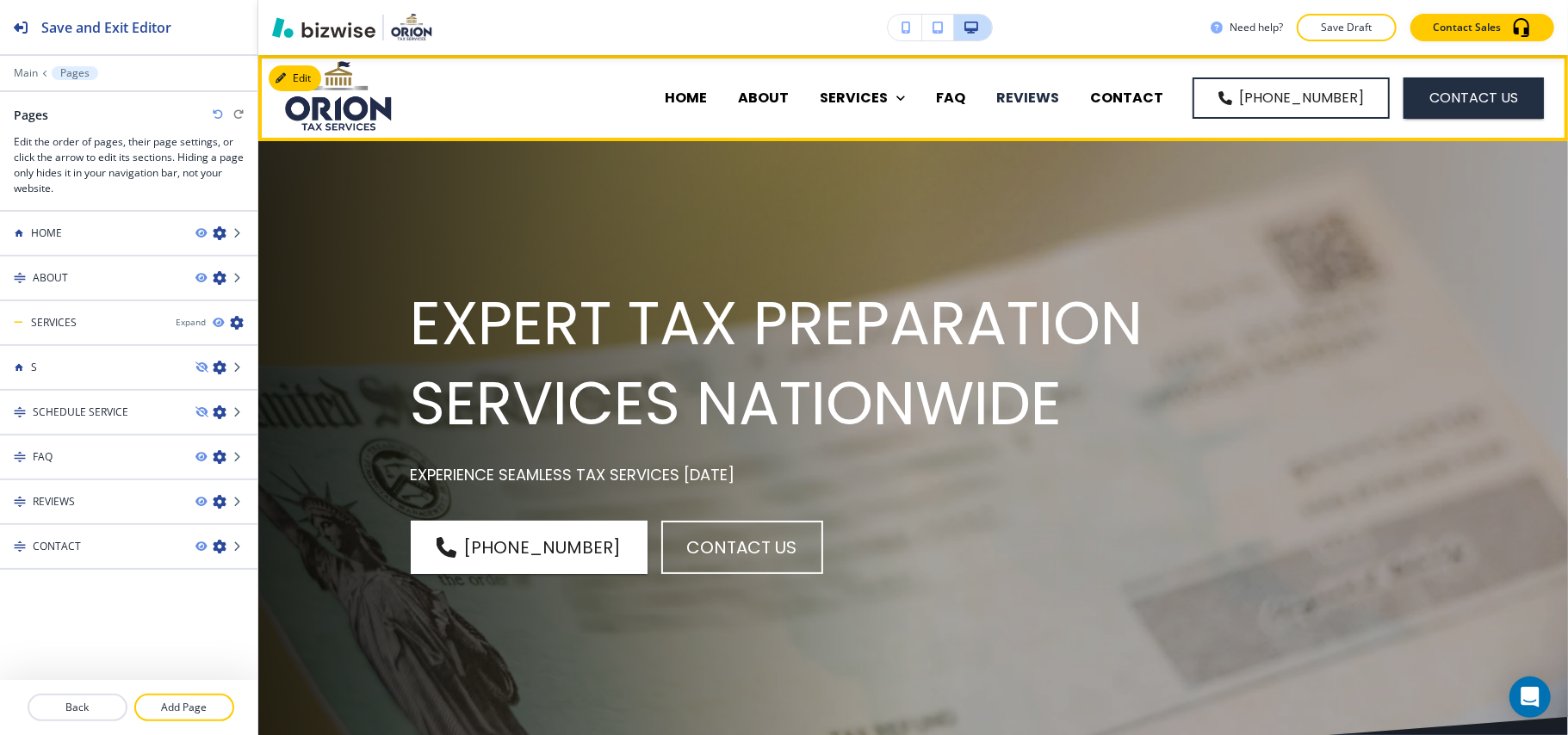
click at [1043, 92] on p "REVIEWS" at bounding box center [1027, 97] width 63 height 20
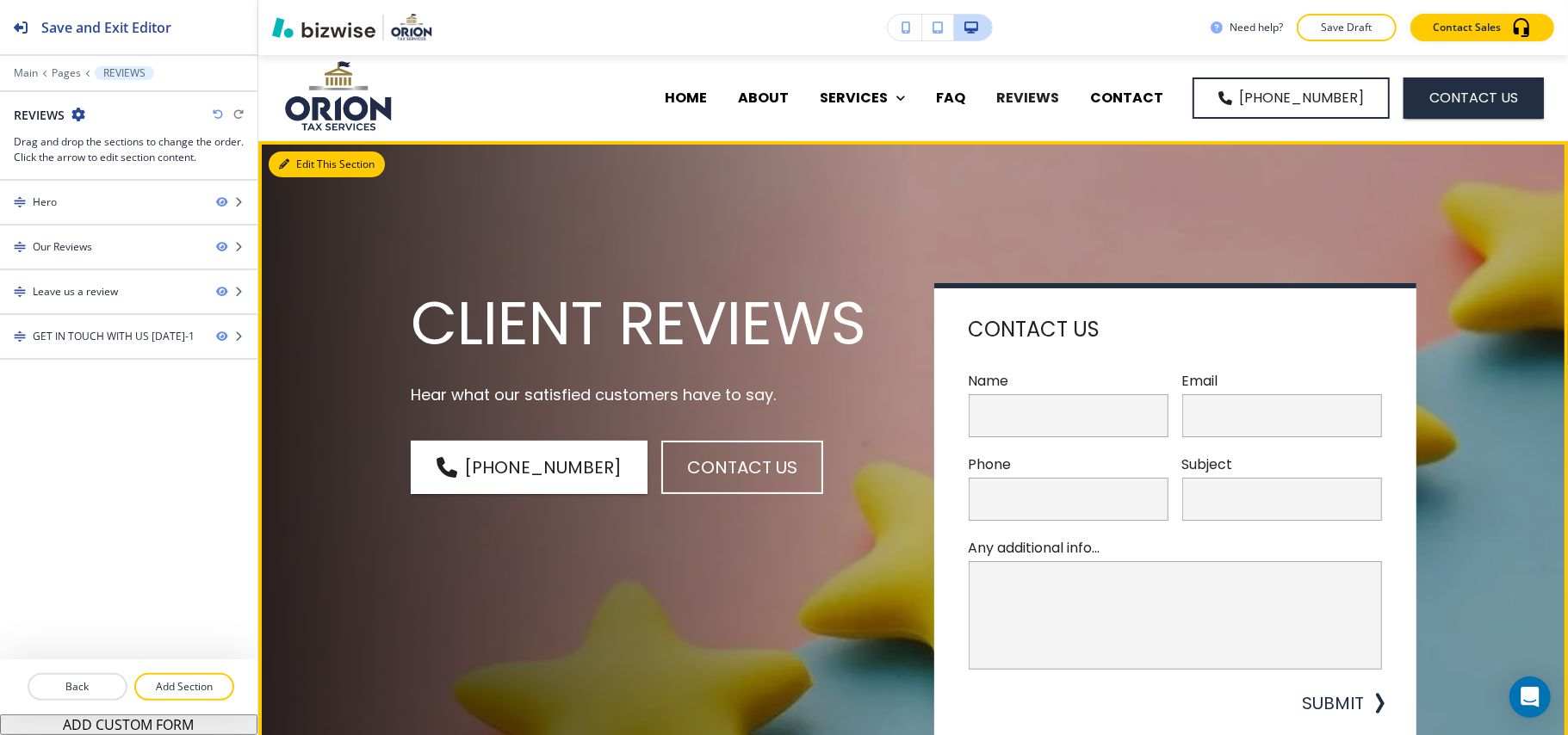
click at [311, 163] on button "Edit This Section" at bounding box center [327, 164] width 117 height 26
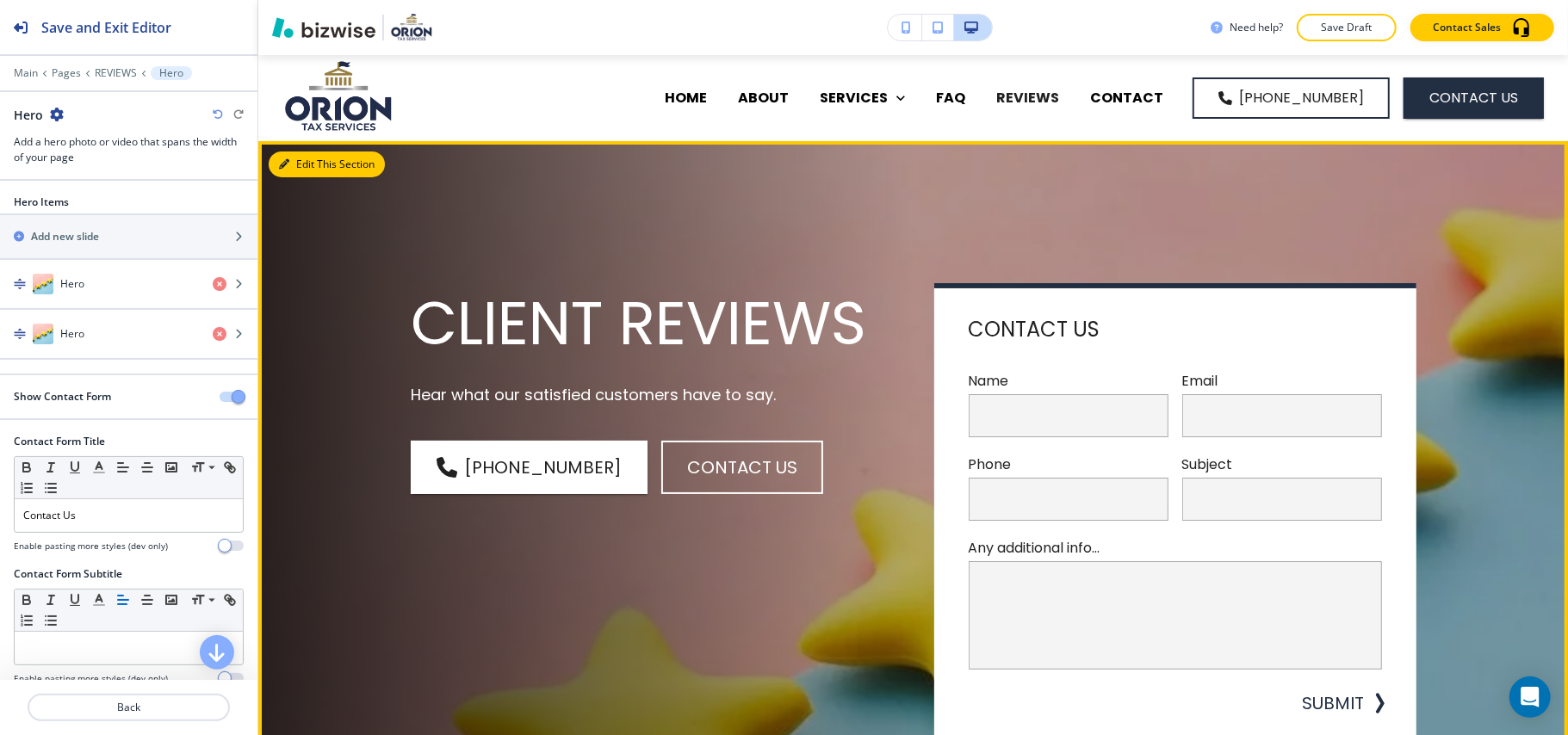
scroll to position [86, 0]
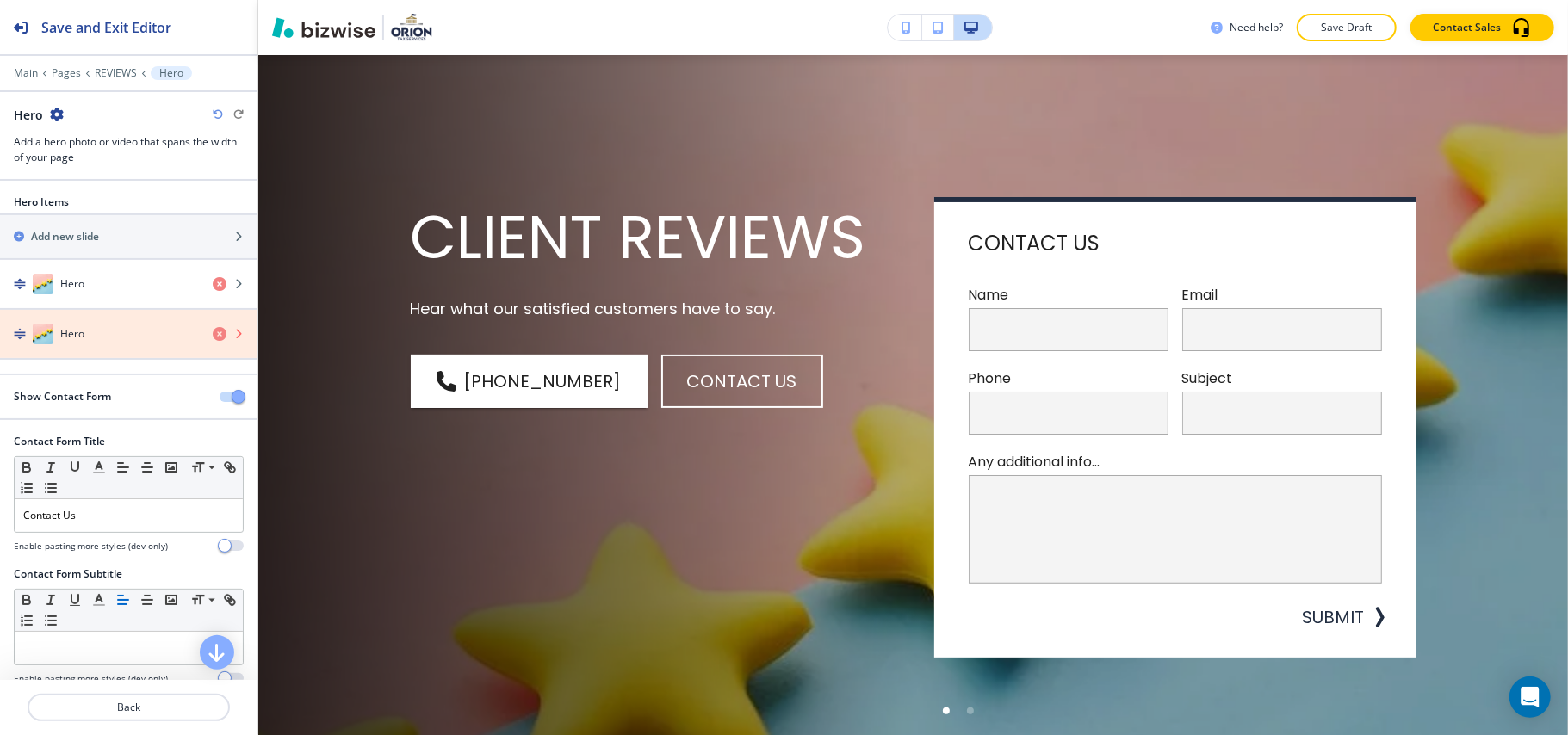
click at [213, 335] on icon "button" at bounding box center [220, 334] width 14 height 14
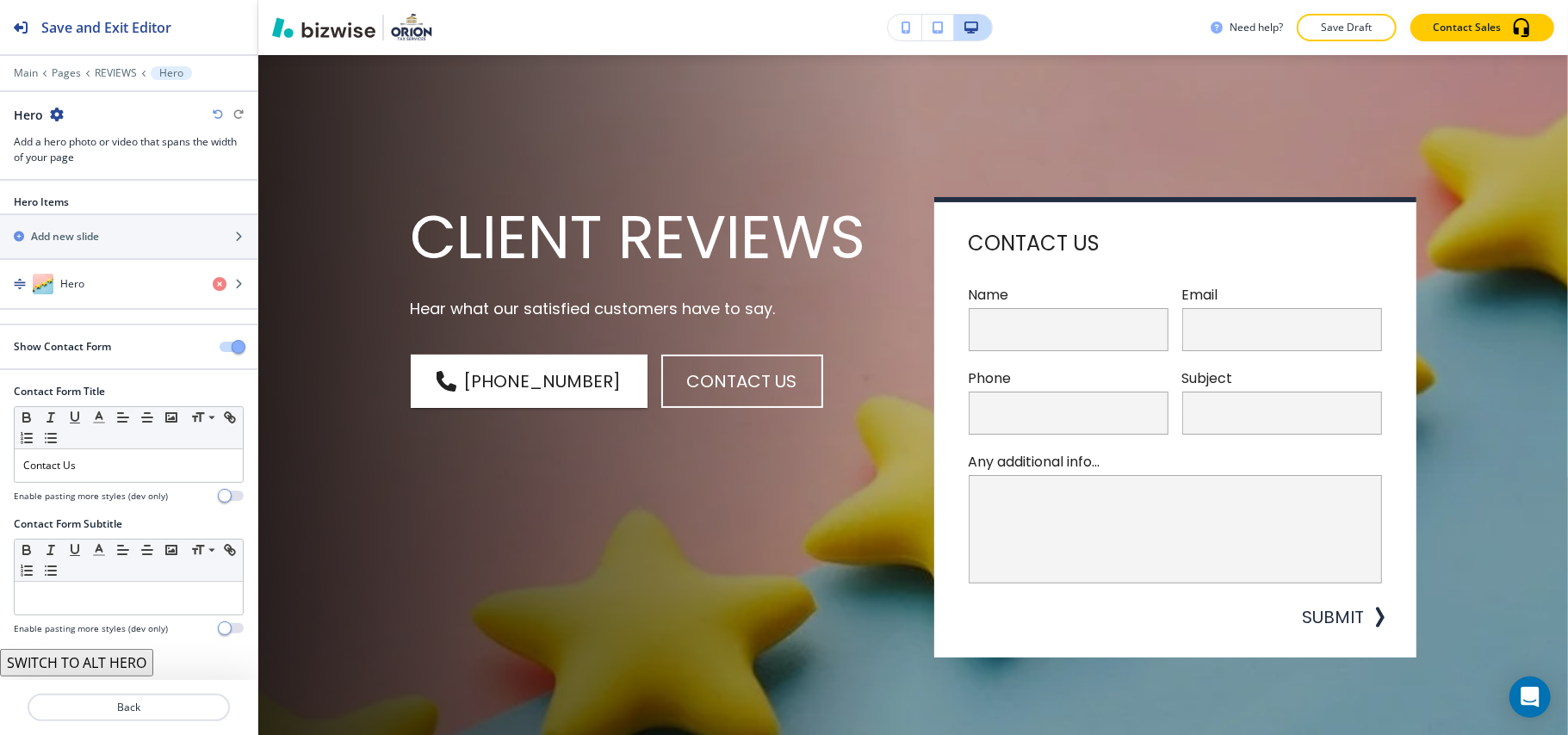
click at [220, 349] on button "button" at bounding box center [231, 346] width 24 height 11
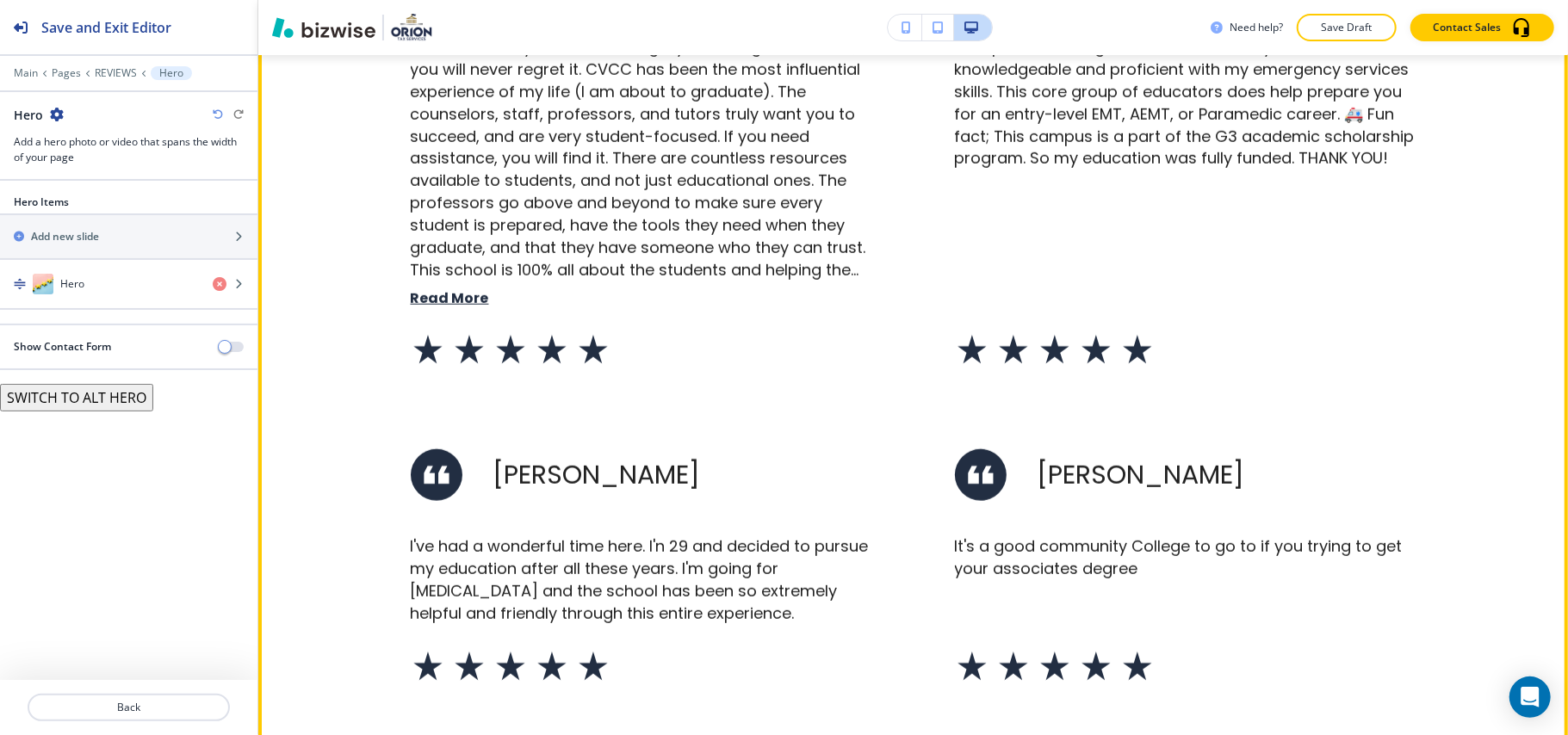
scroll to position [660, 0]
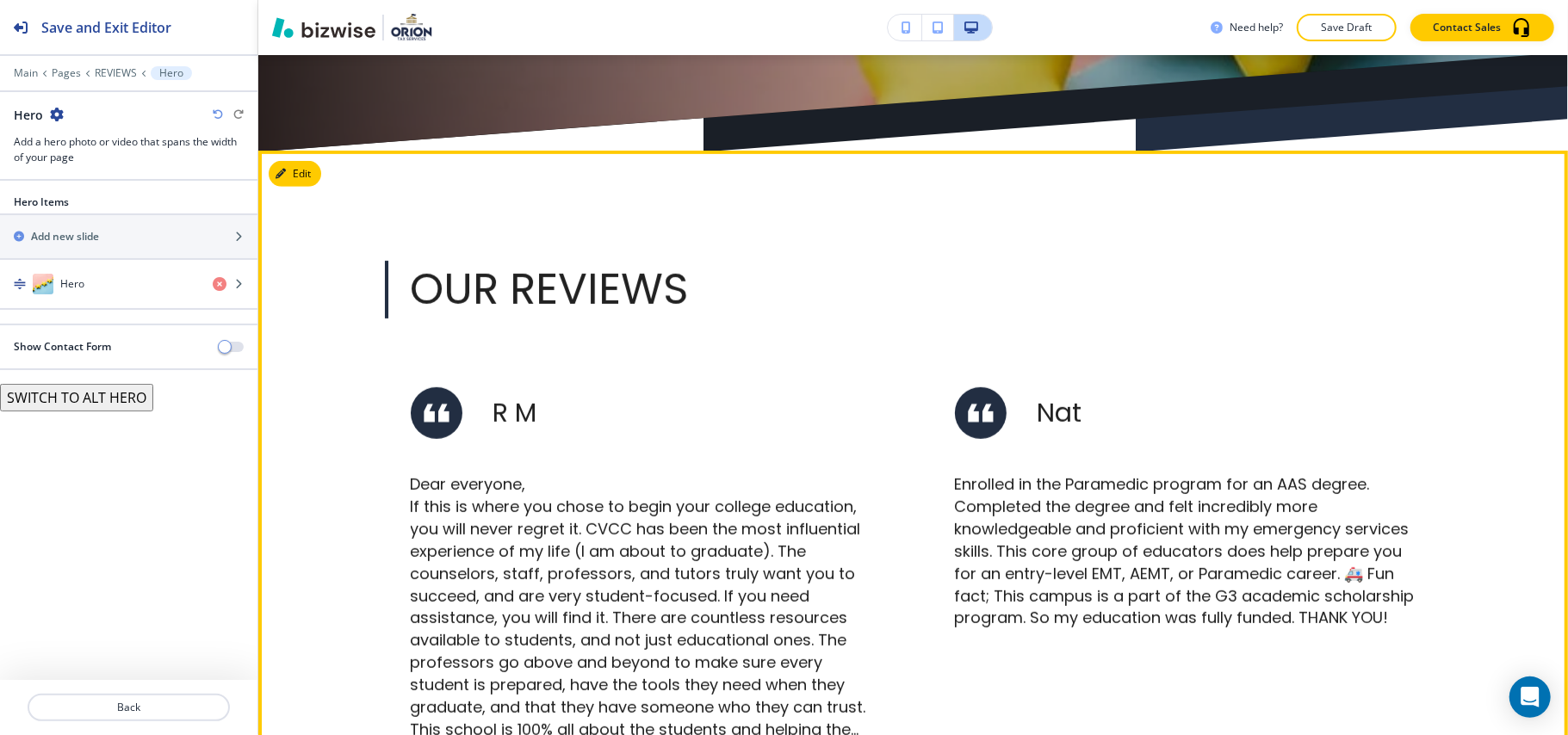
click at [301, 164] on button "Edit" at bounding box center [295, 174] width 52 height 26
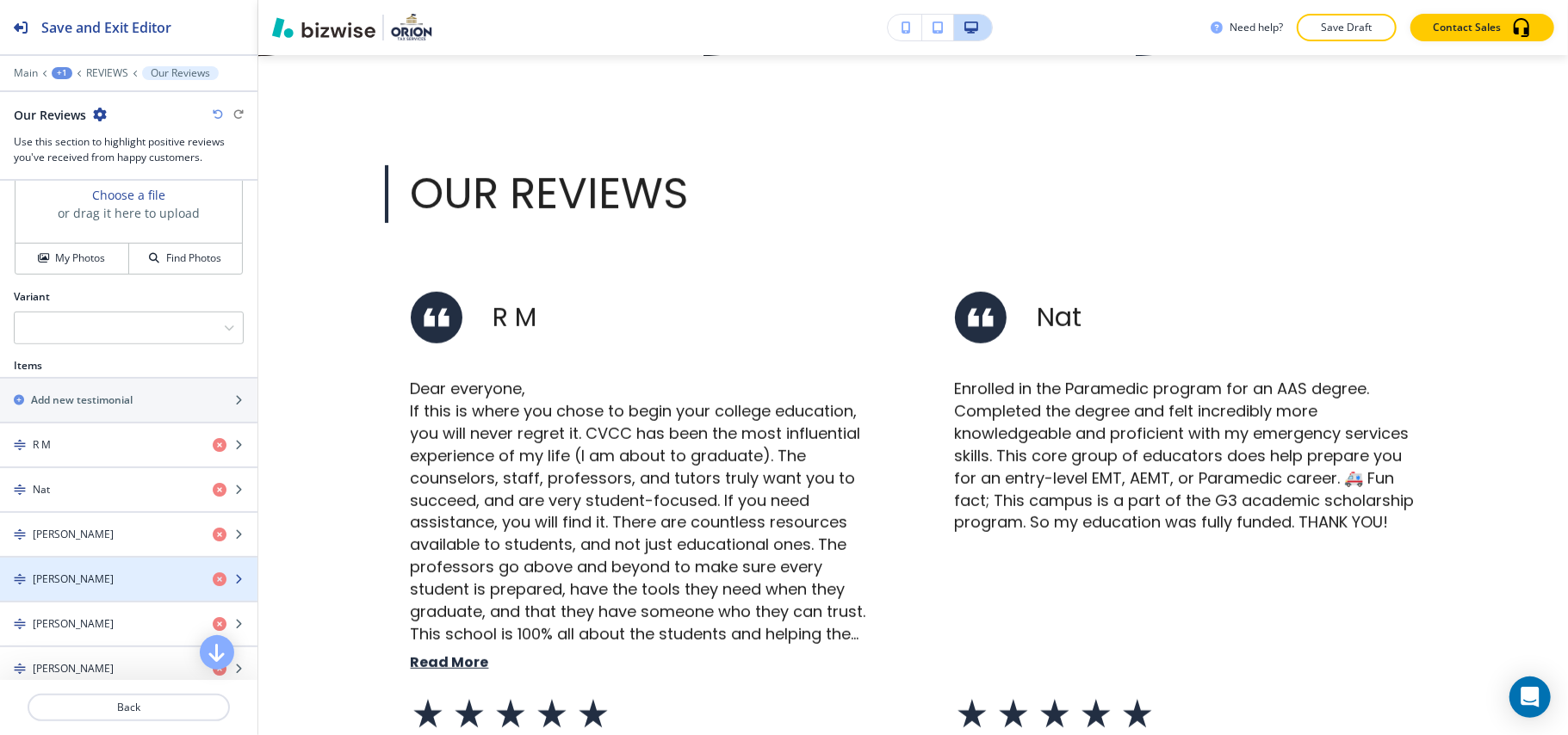
scroll to position [459, 0]
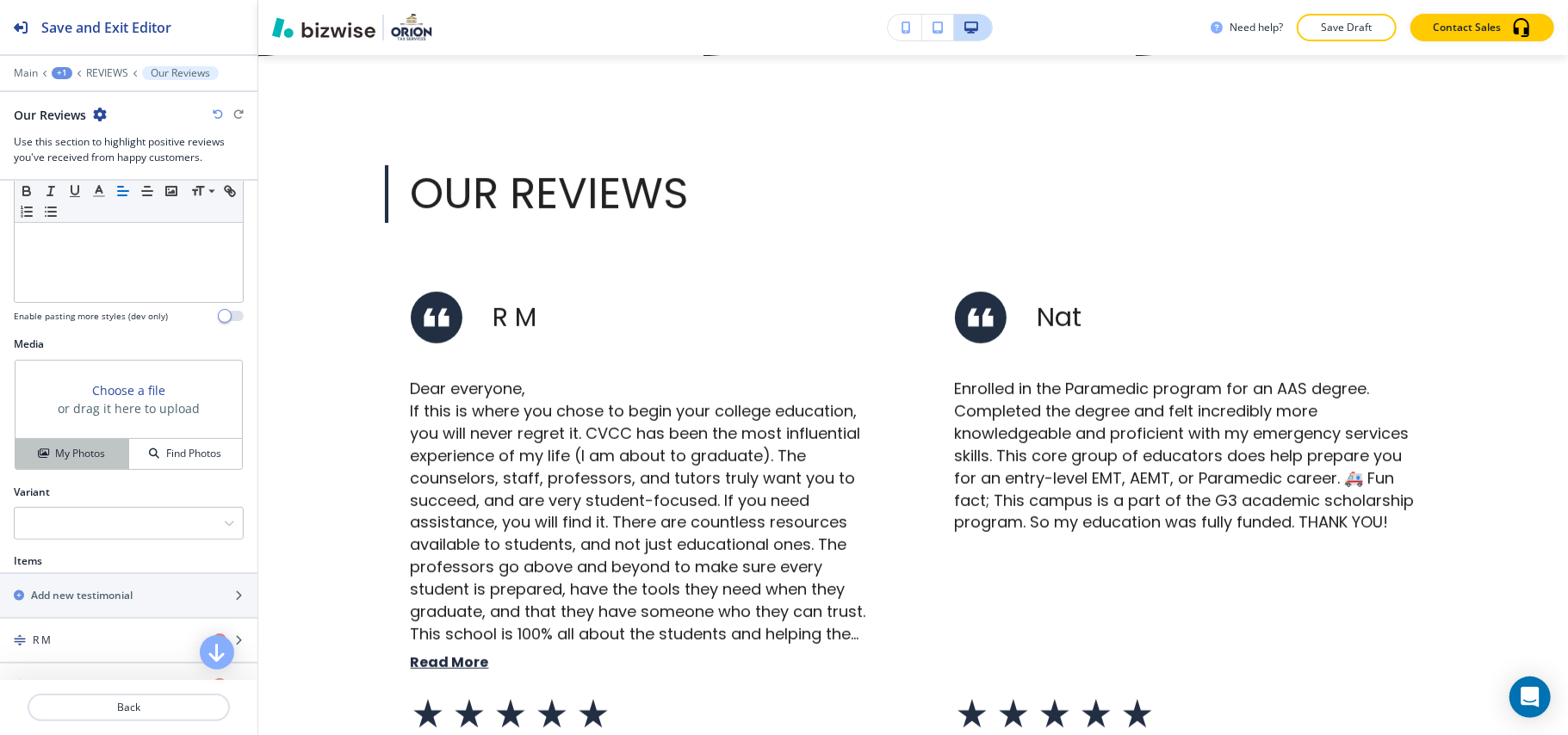
click at [52, 446] on button "My Photos" at bounding box center [72, 453] width 114 height 30
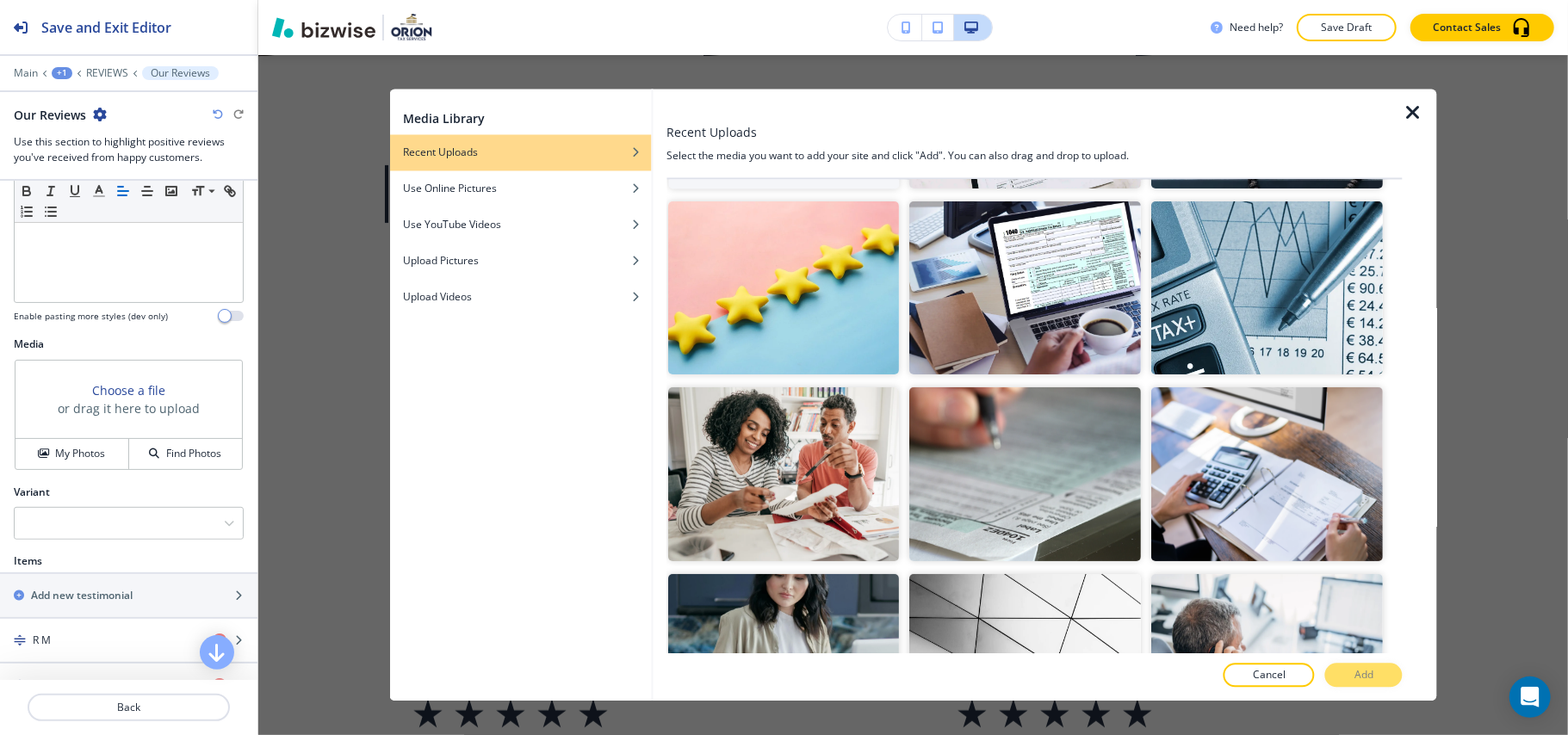
scroll to position [229, 0]
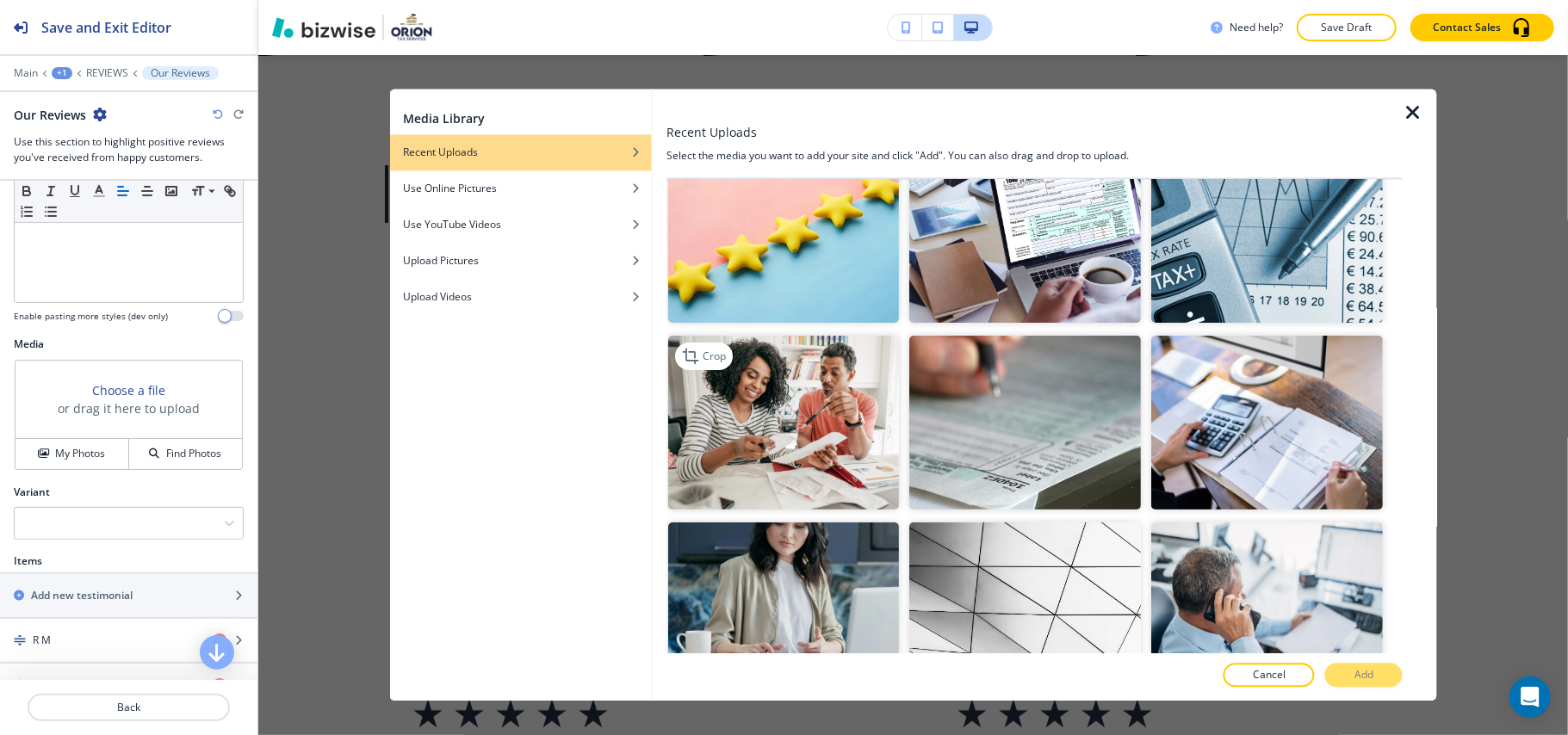
click at [739, 399] on img "button" at bounding box center [784, 422] width 231 height 174
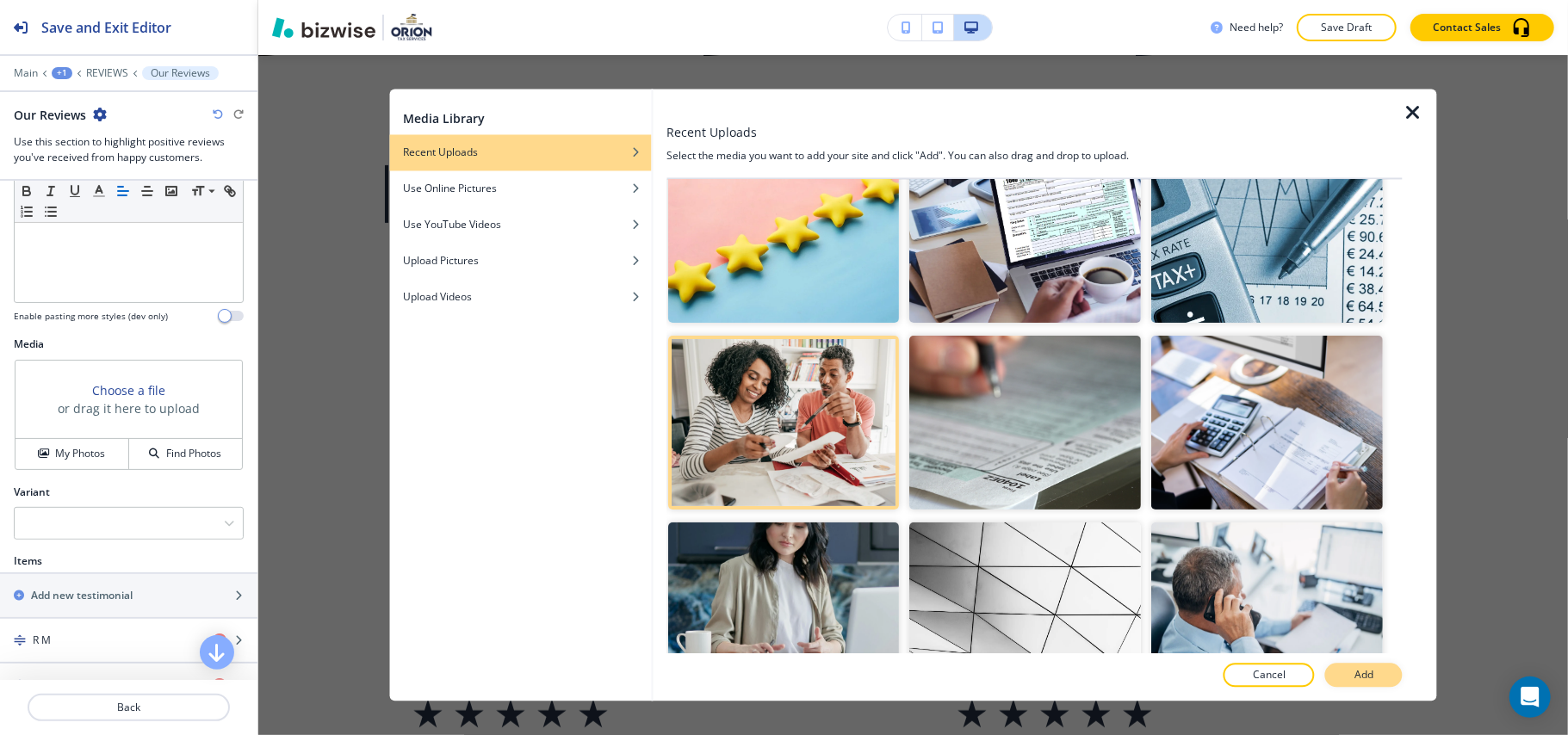
click at [1381, 679] on button "Add" at bounding box center [1364, 675] width 77 height 24
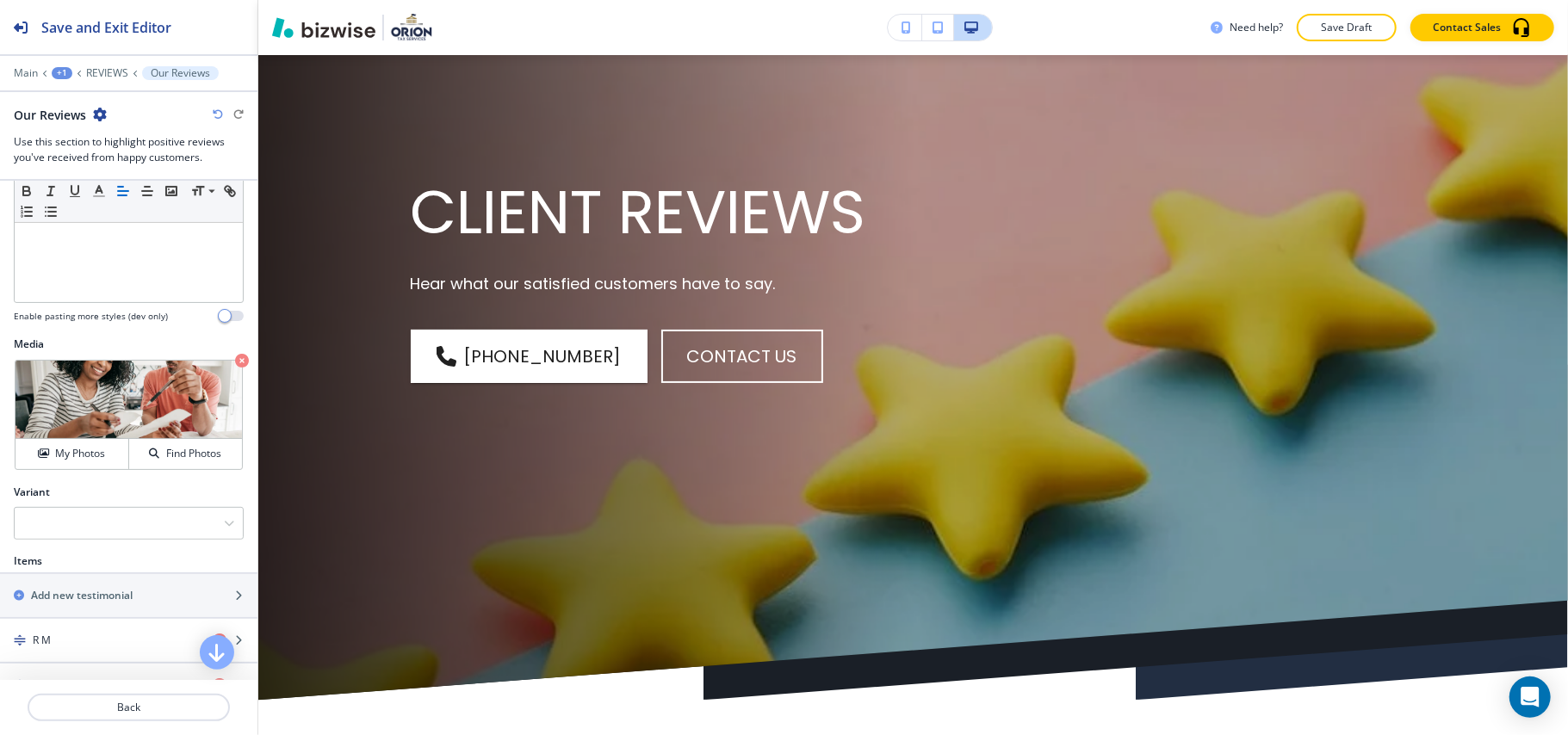
scroll to position [0, 0]
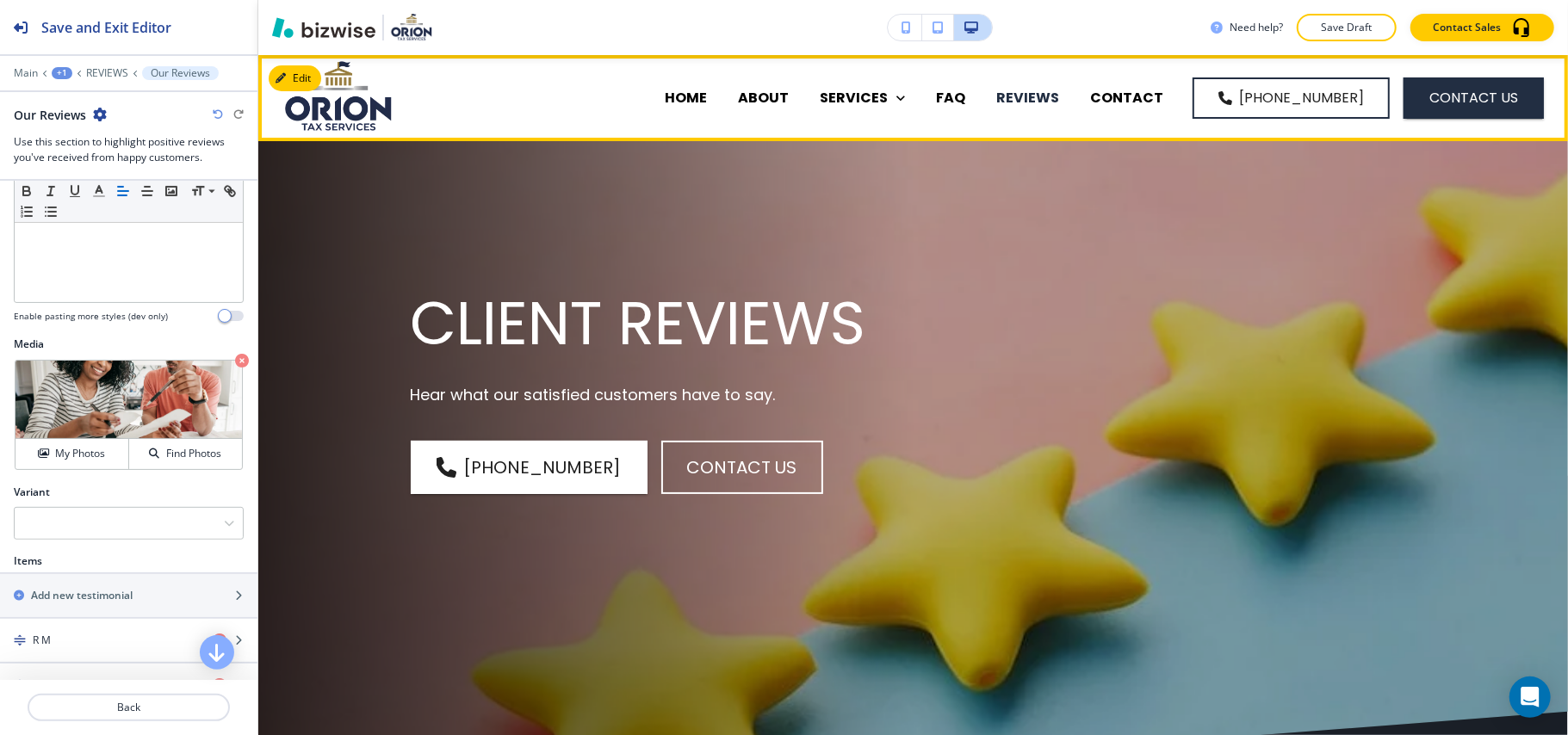
click at [1056, 95] on p "REVIEWS" at bounding box center [1027, 97] width 63 height 20
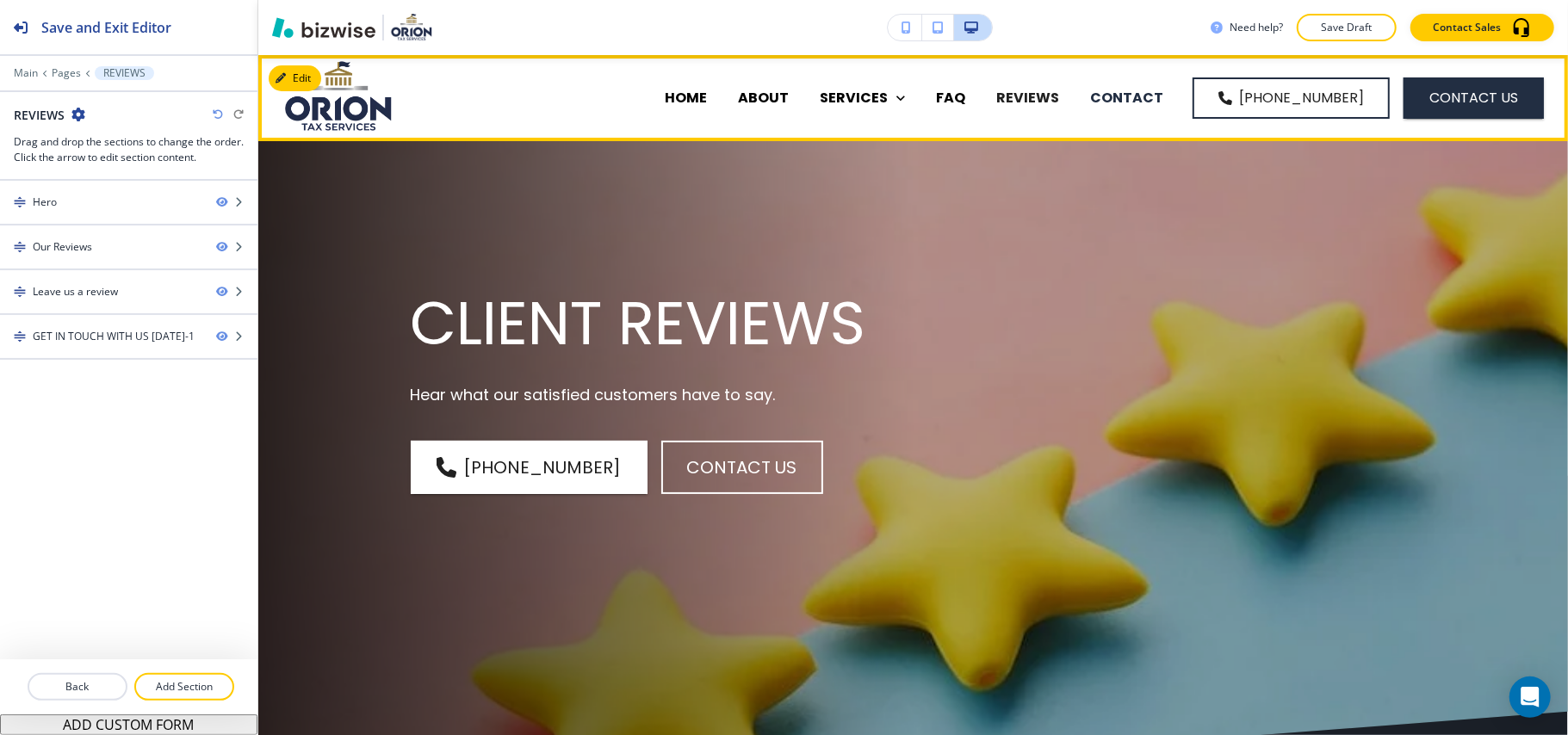
click at [1148, 95] on p "CONTACT" at bounding box center [1126, 97] width 73 height 20
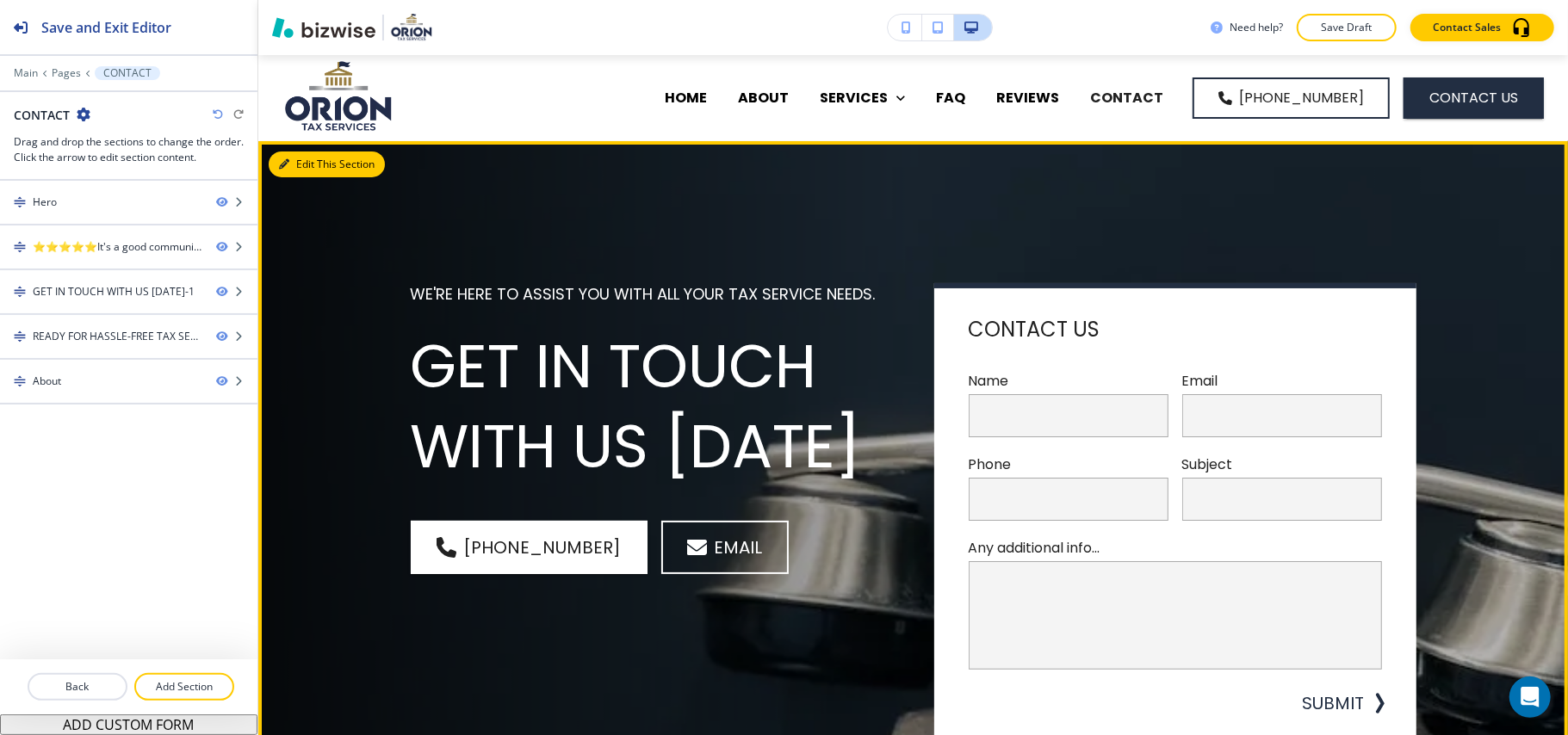
click at [315, 162] on button "Edit This Section" at bounding box center [327, 164] width 117 height 26
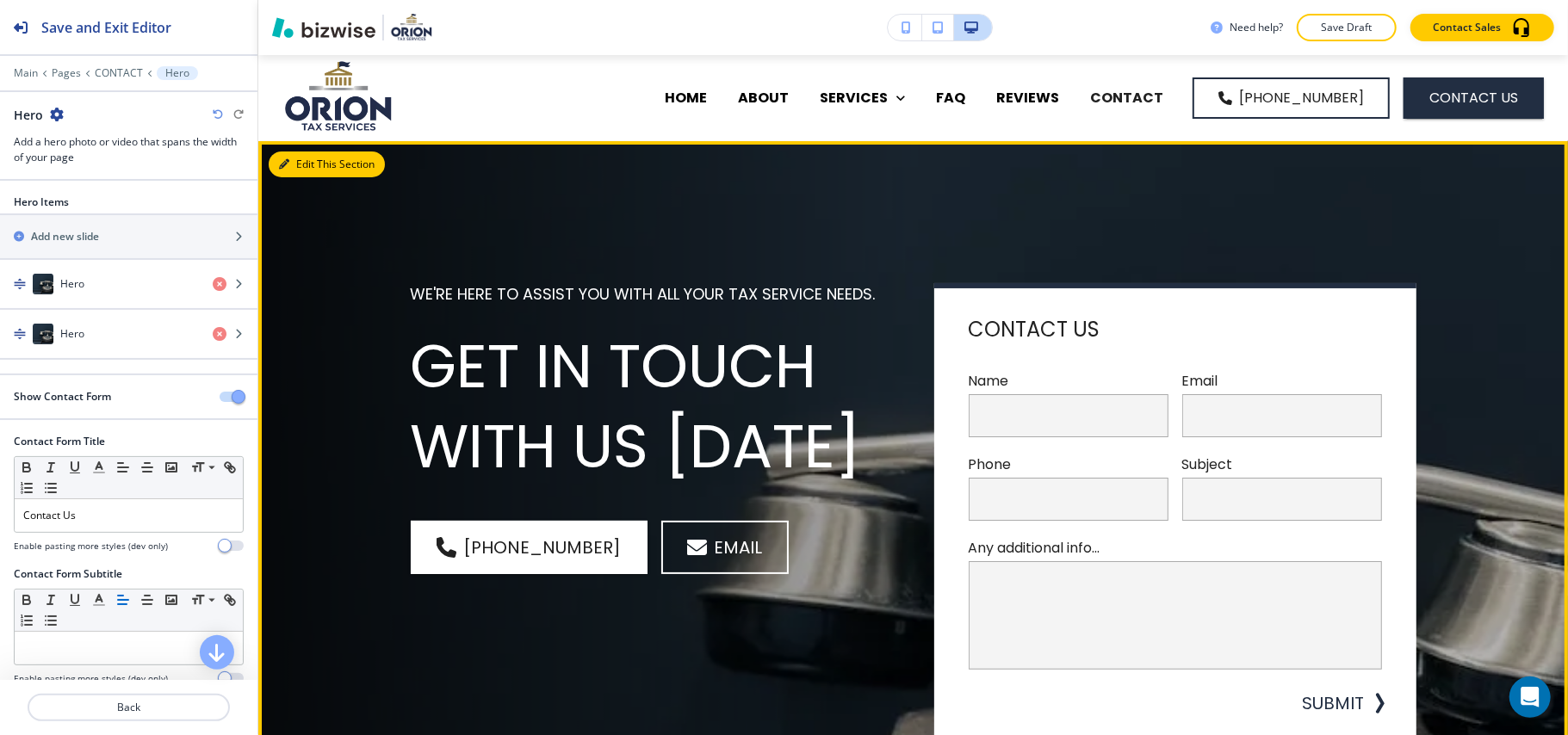
scroll to position [86, 0]
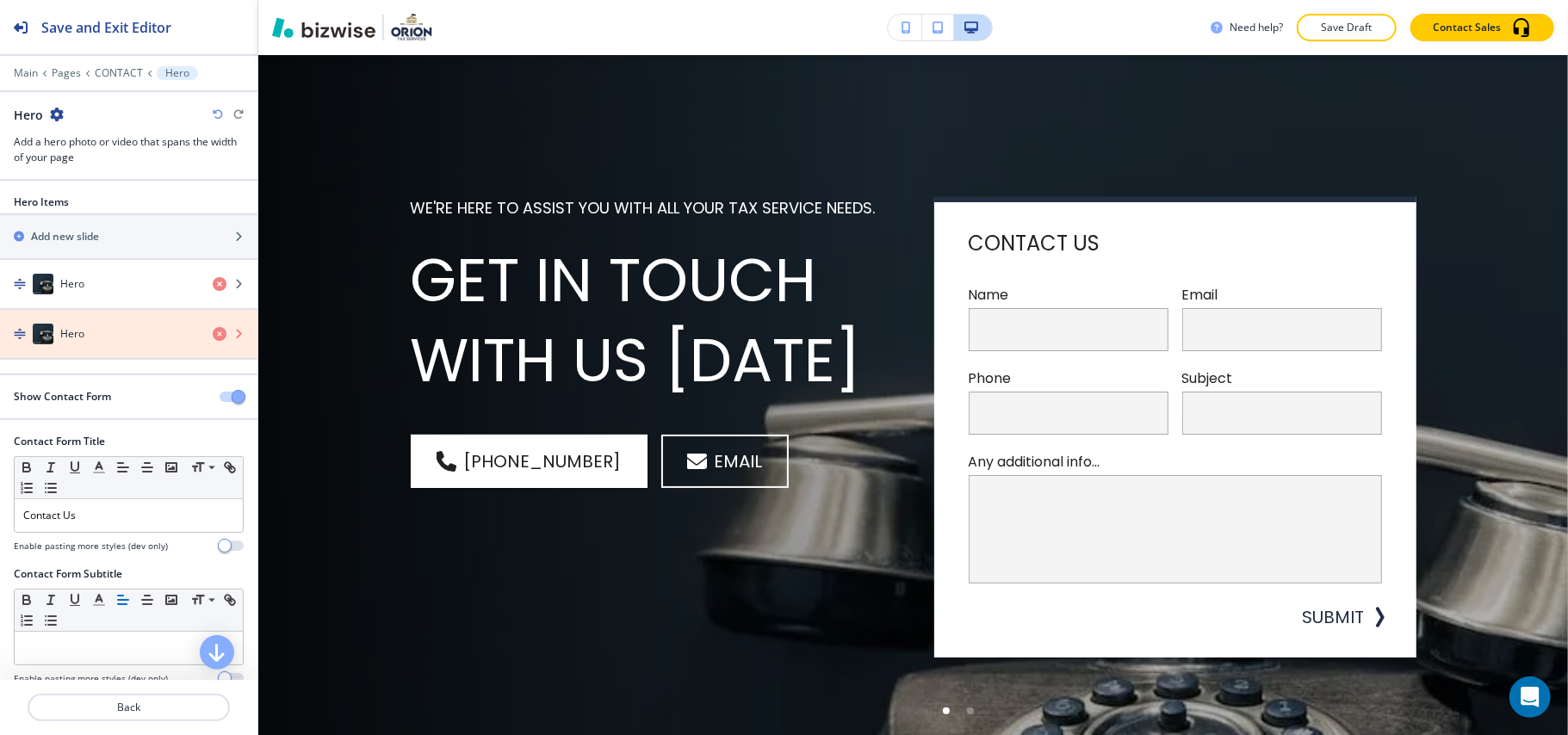
click at [213, 333] on icon "button" at bounding box center [220, 334] width 14 height 14
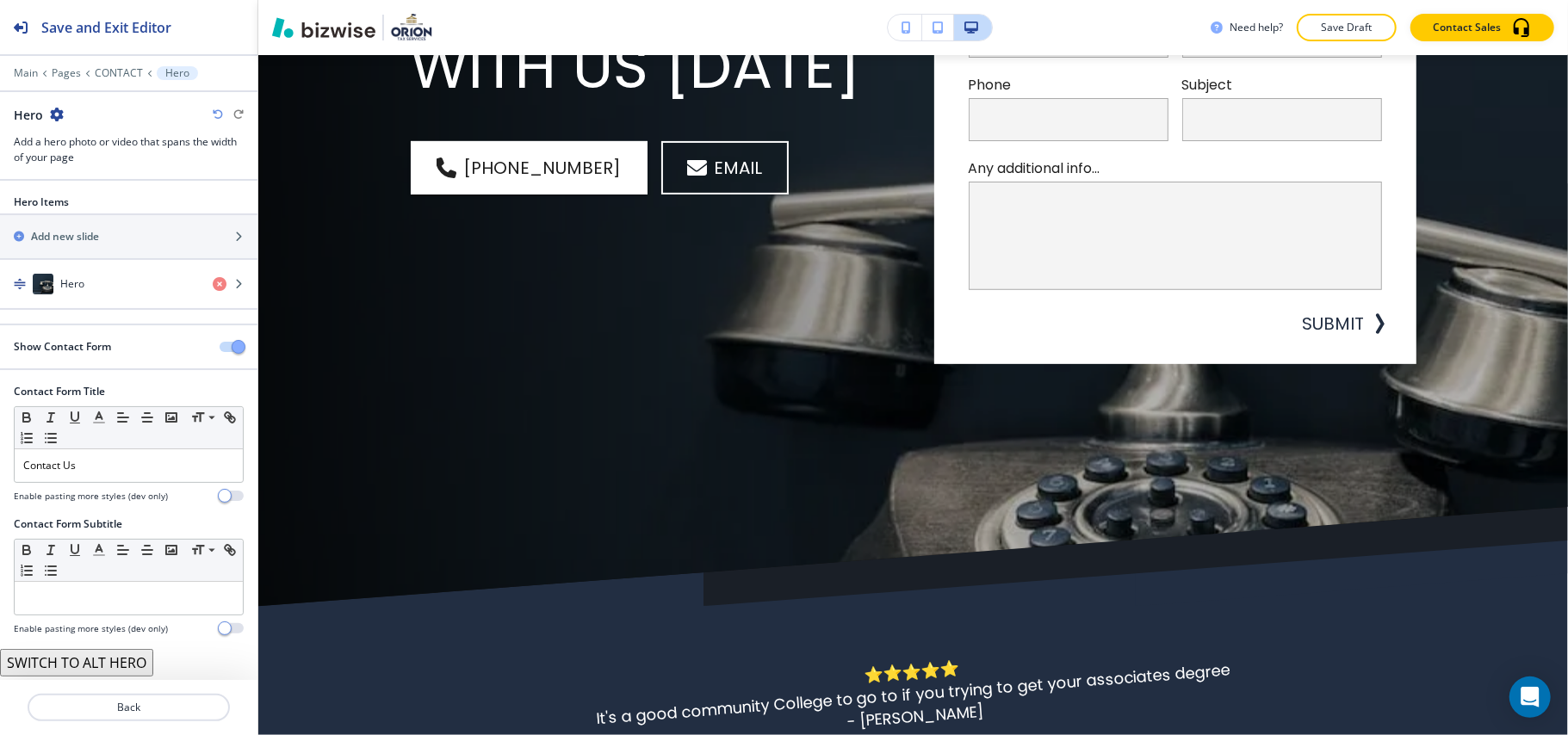
scroll to position [0, 0]
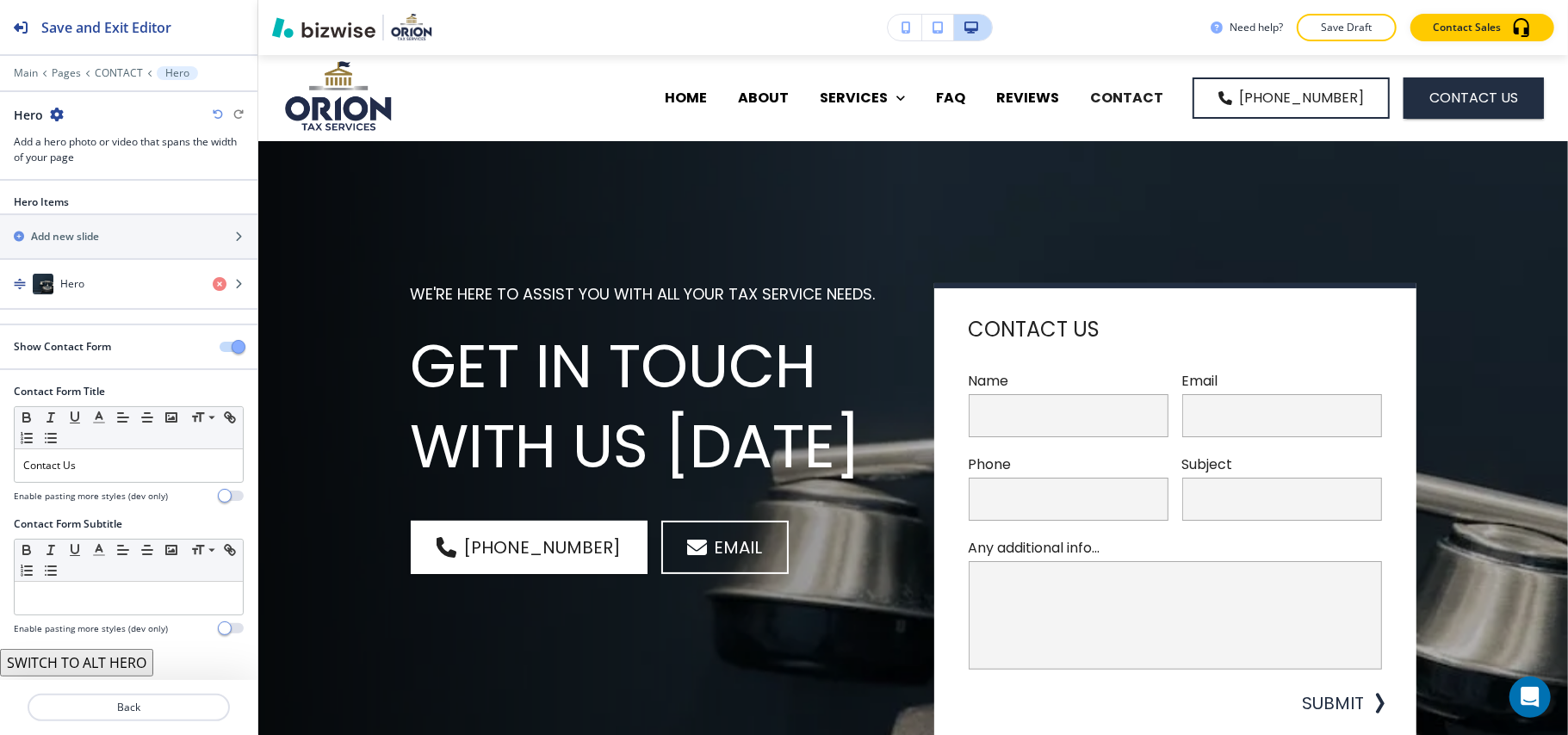
click at [69, 60] on div at bounding box center [128, 61] width 257 height 11
click at [69, 70] on p "Pages" at bounding box center [67, 73] width 29 height 12
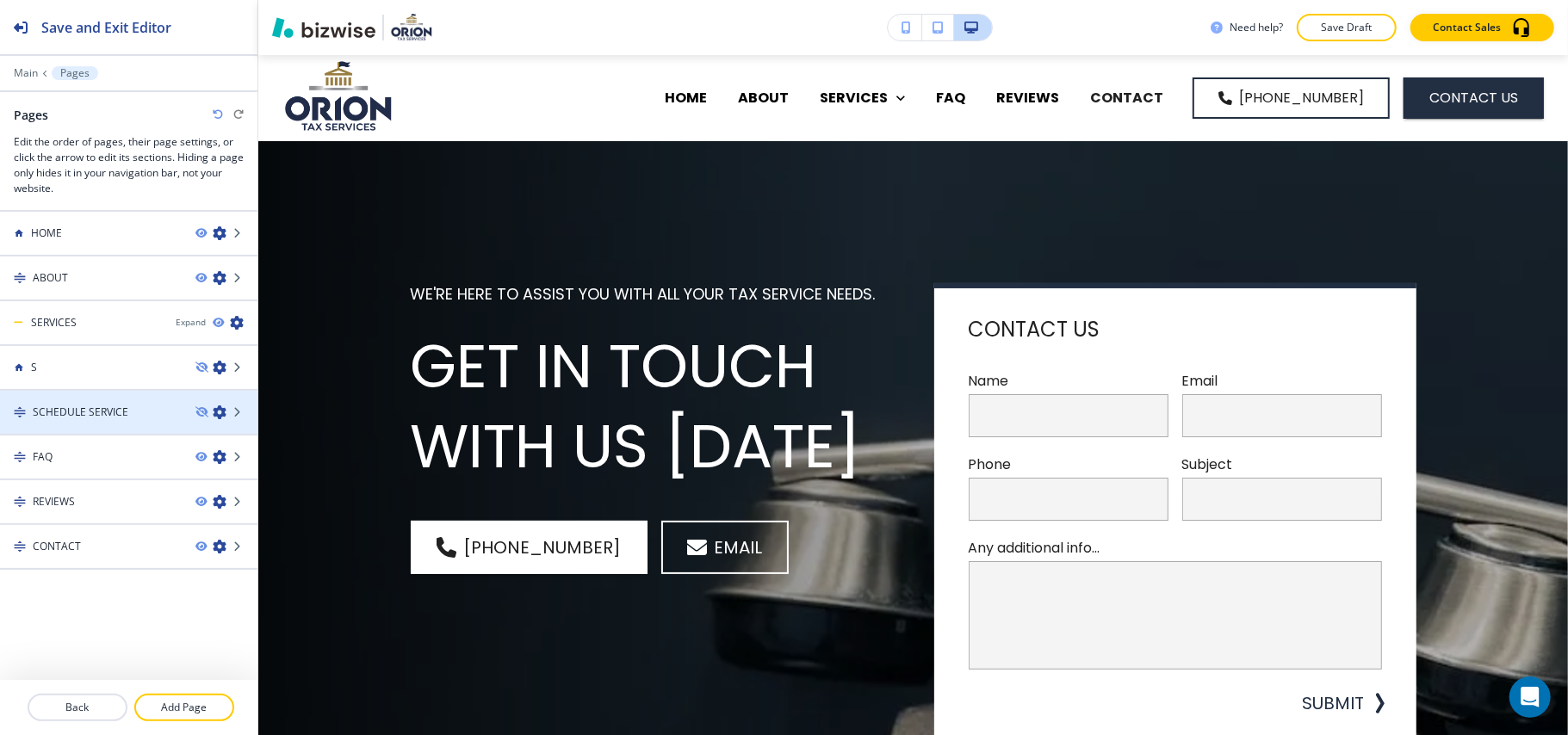
click at [115, 427] on div at bounding box center [128, 427] width 257 height 14
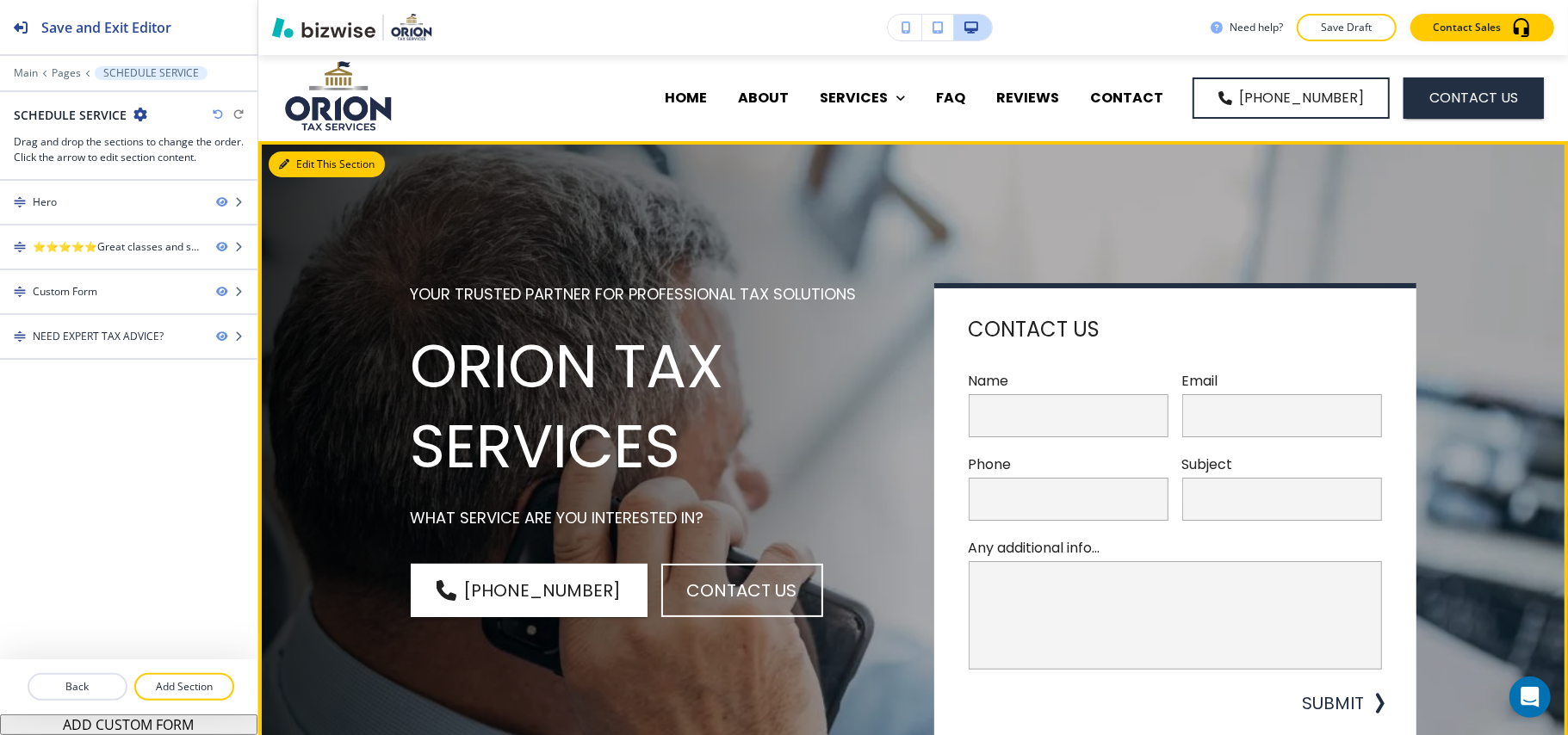
click at [301, 165] on button "Edit This Section" at bounding box center [327, 164] width 117 height 26
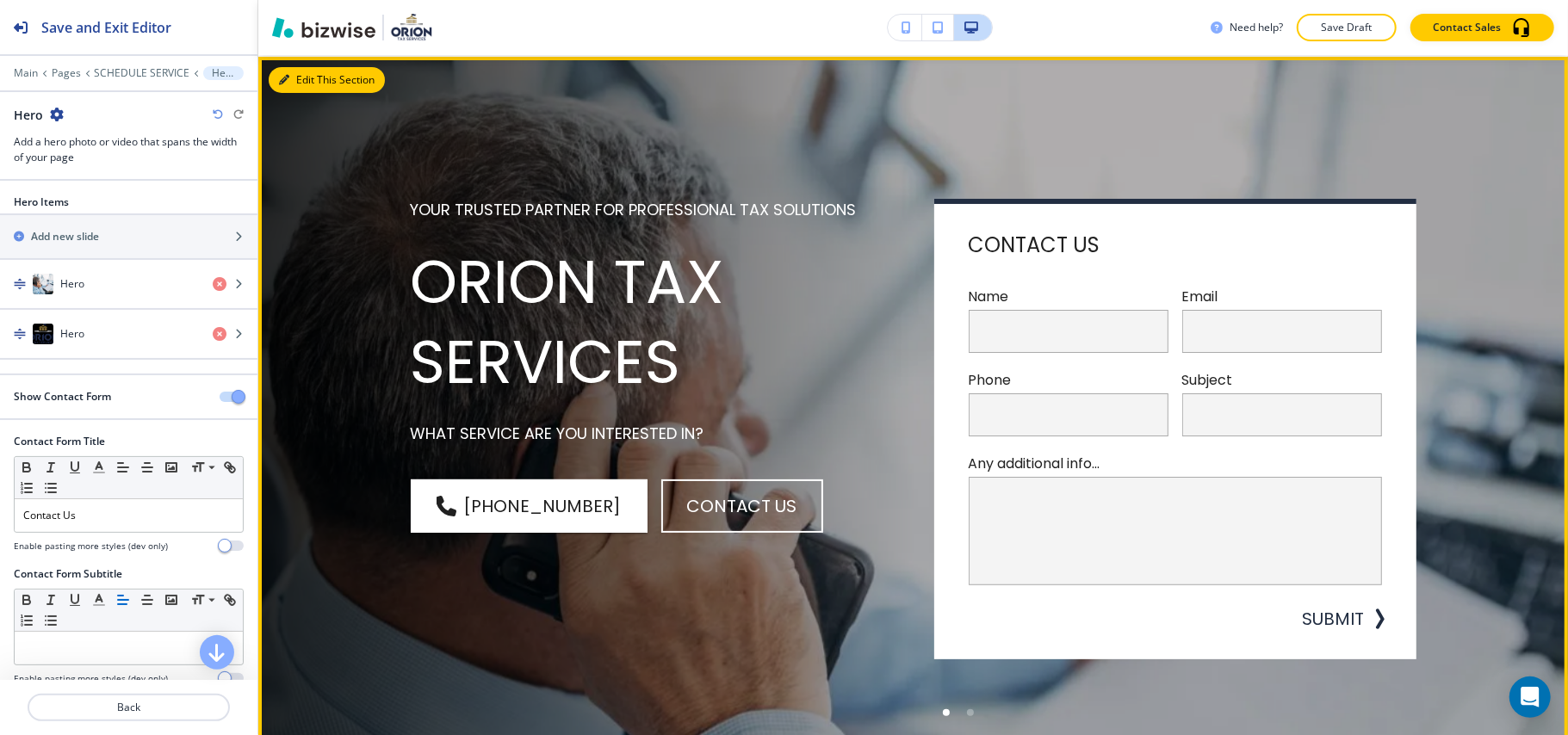
scroll to position [86, 0]
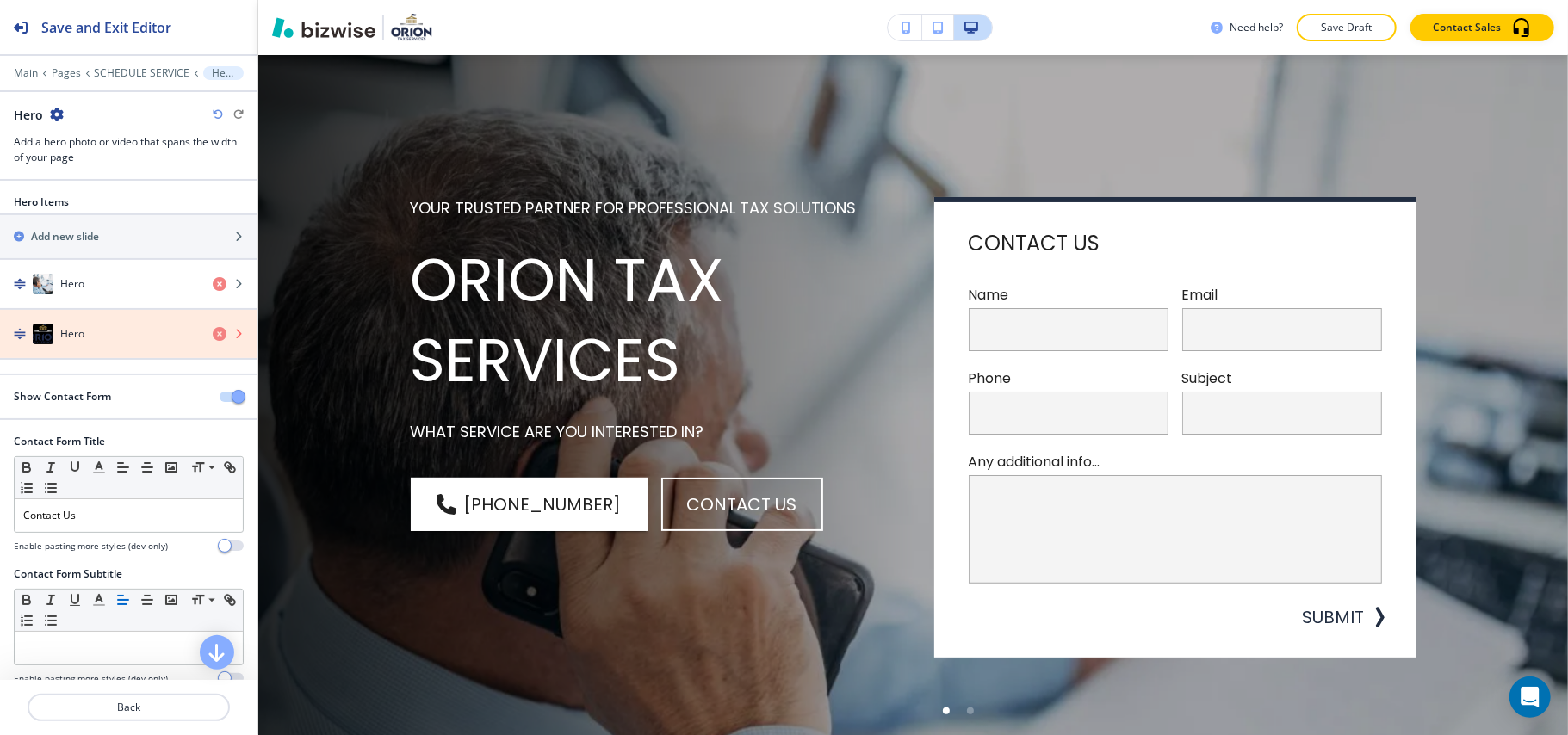
click at [213, 334] on icon "button" at bounding box center [220, 334] width 14 height 14
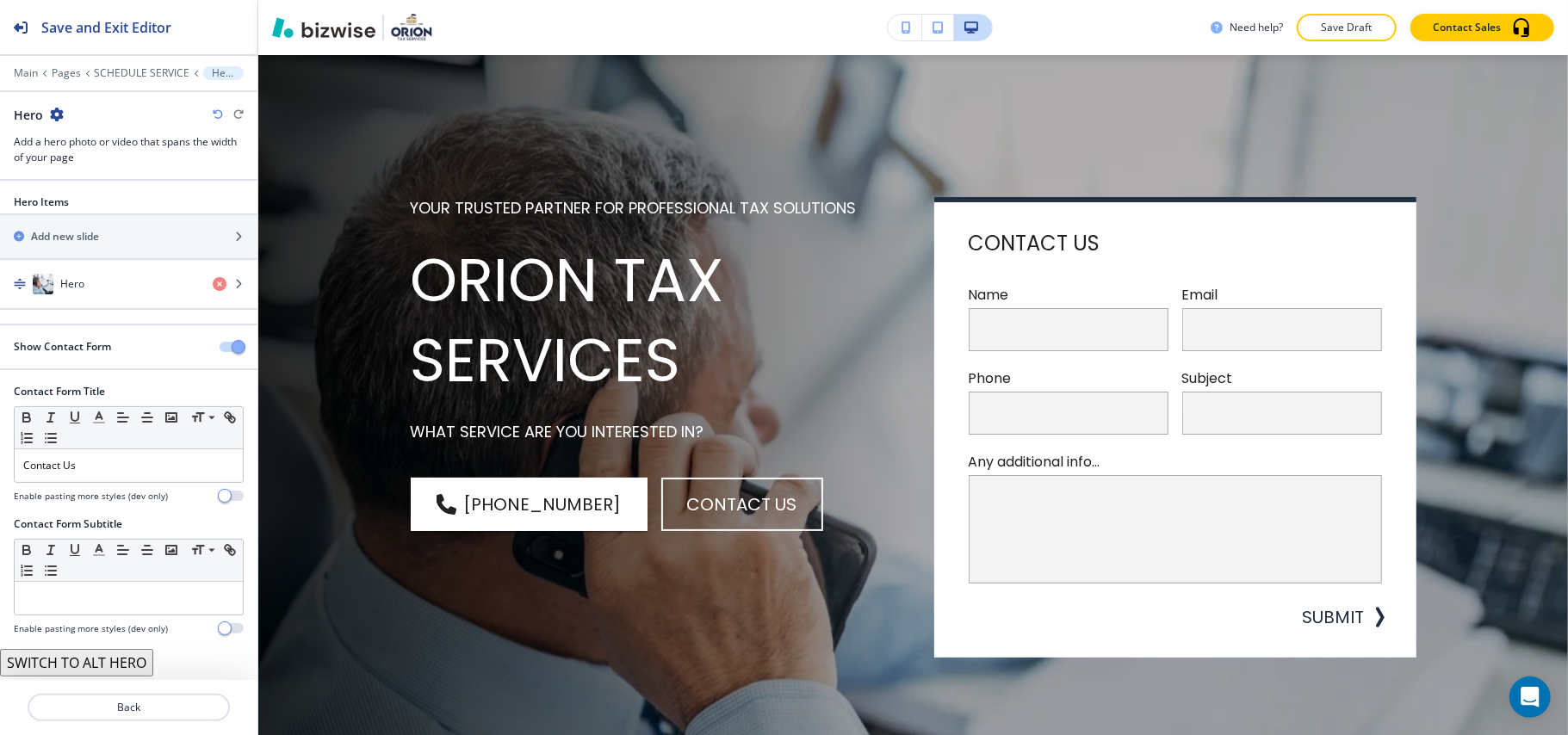
click at [231, 344] on span "button" at bounding box center [238, 347] width 14 height 14
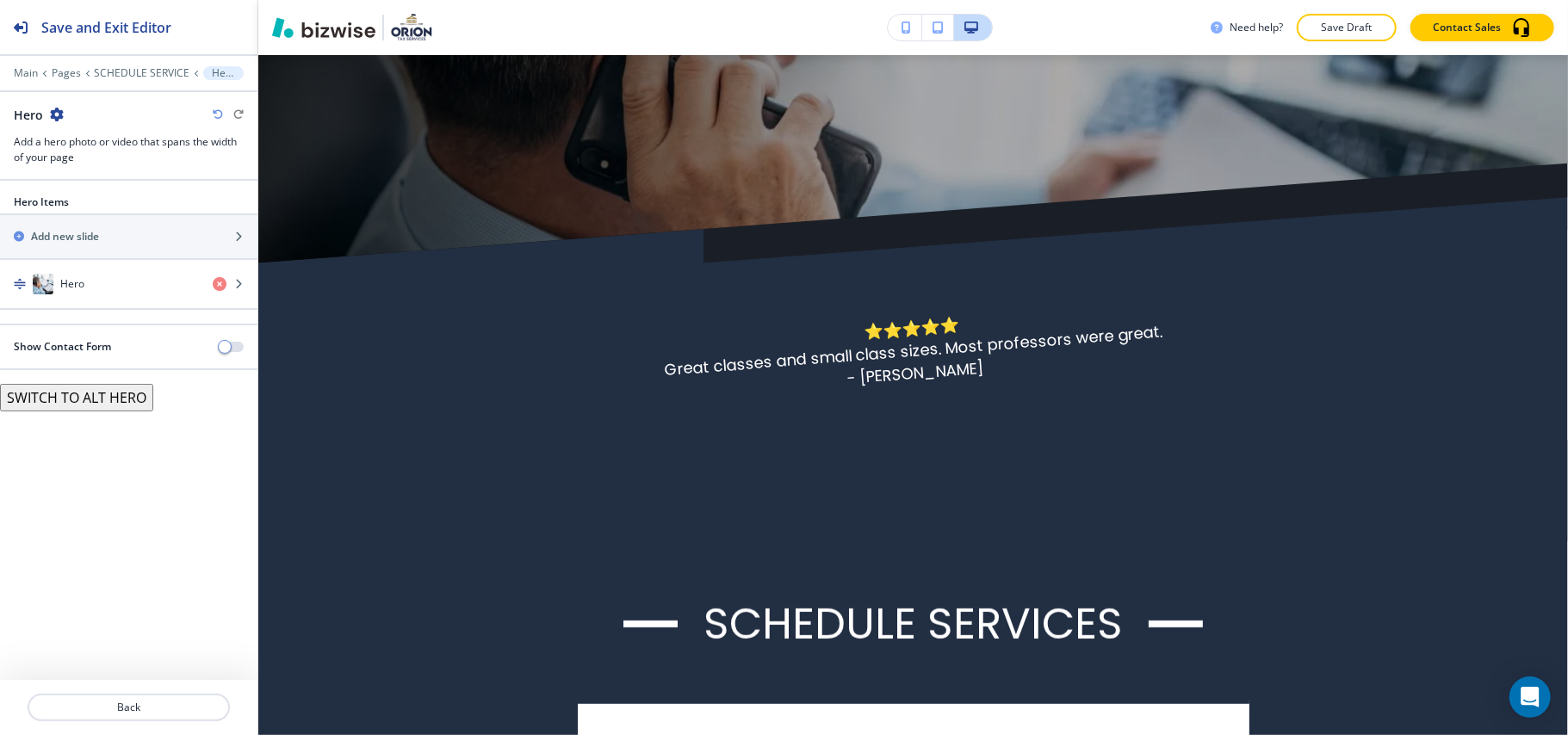
scroll to position [776, 0]
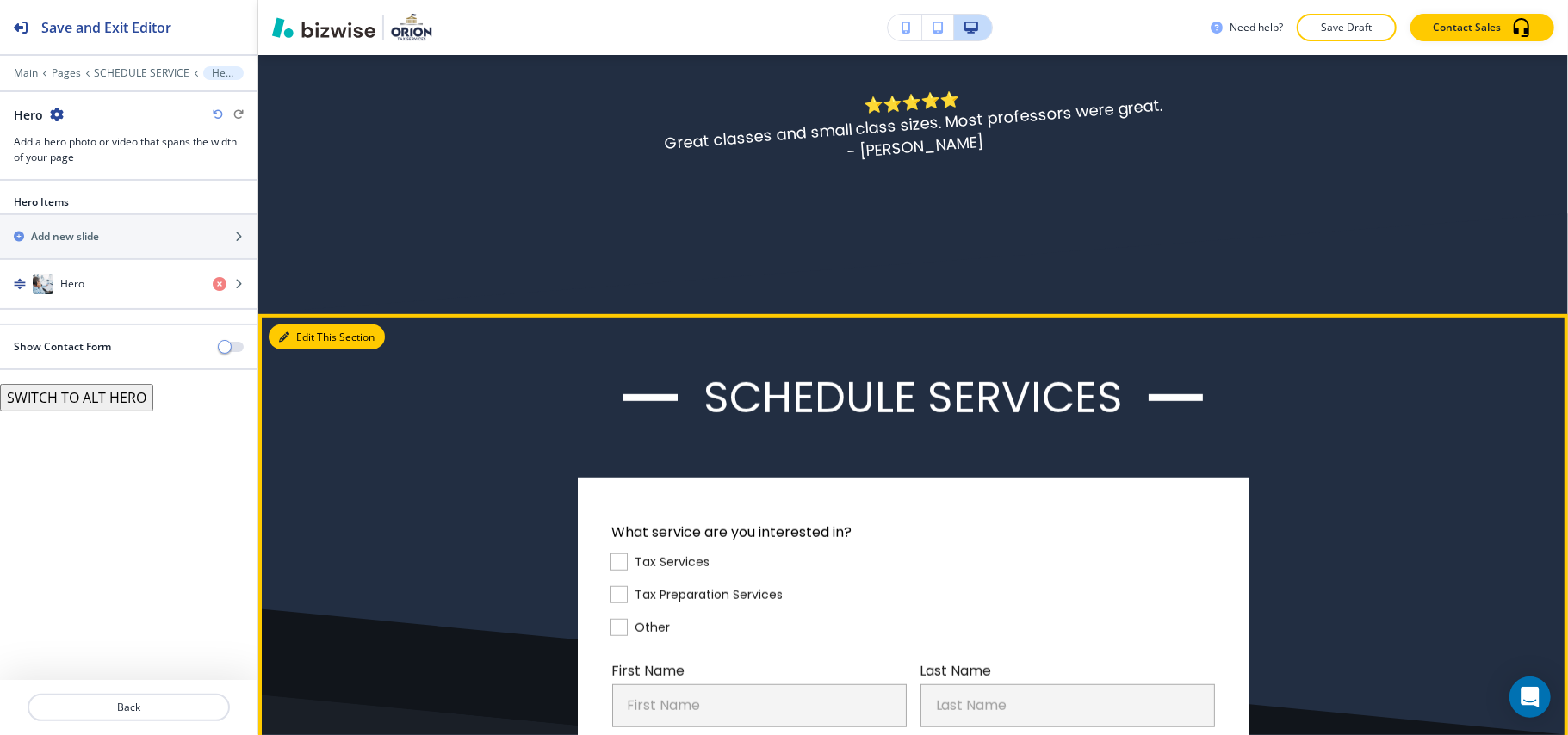
click at [291, 327] on button "Edit This Section" at bounding box center [327, 338] width 117 height 26
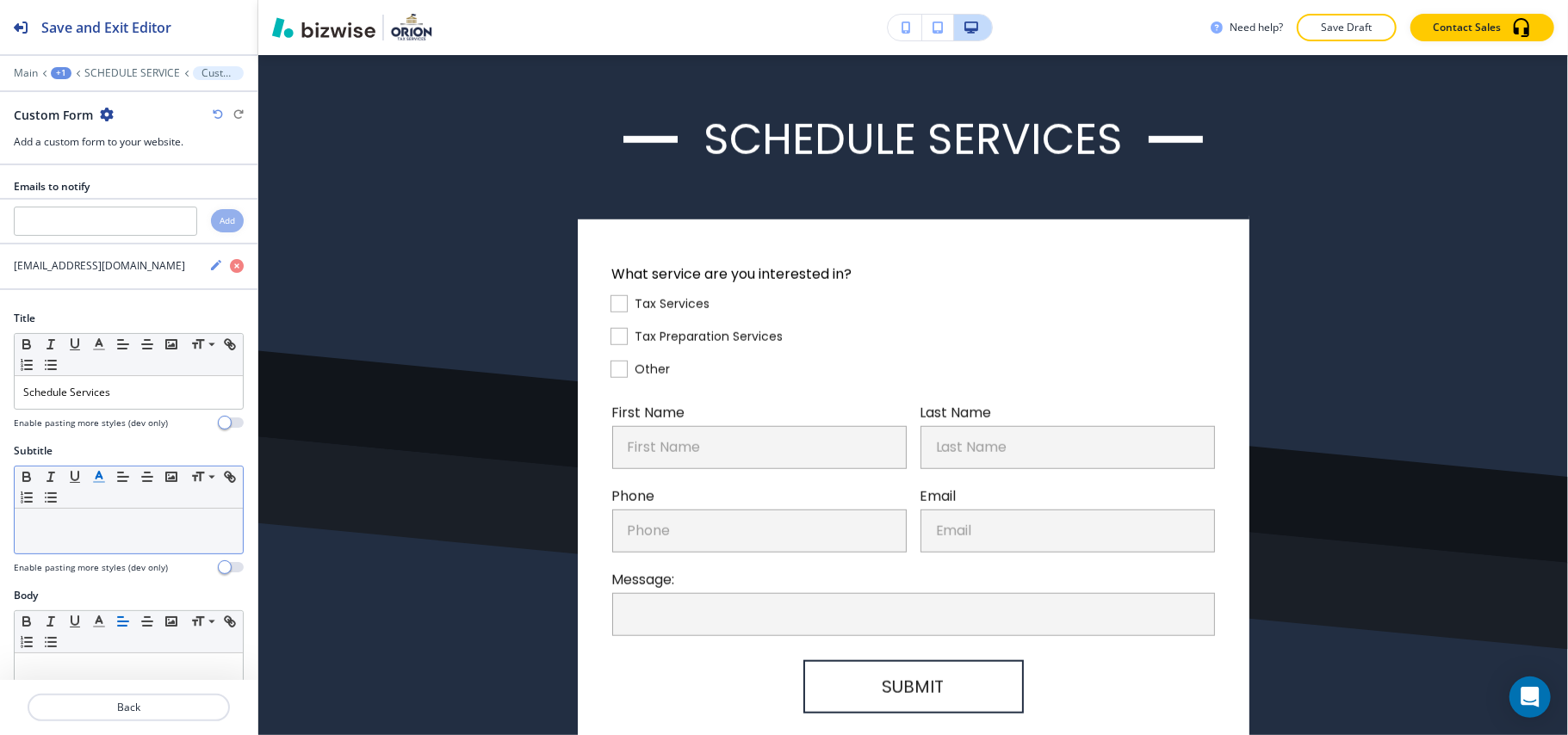
scroll to position [1034, 0]
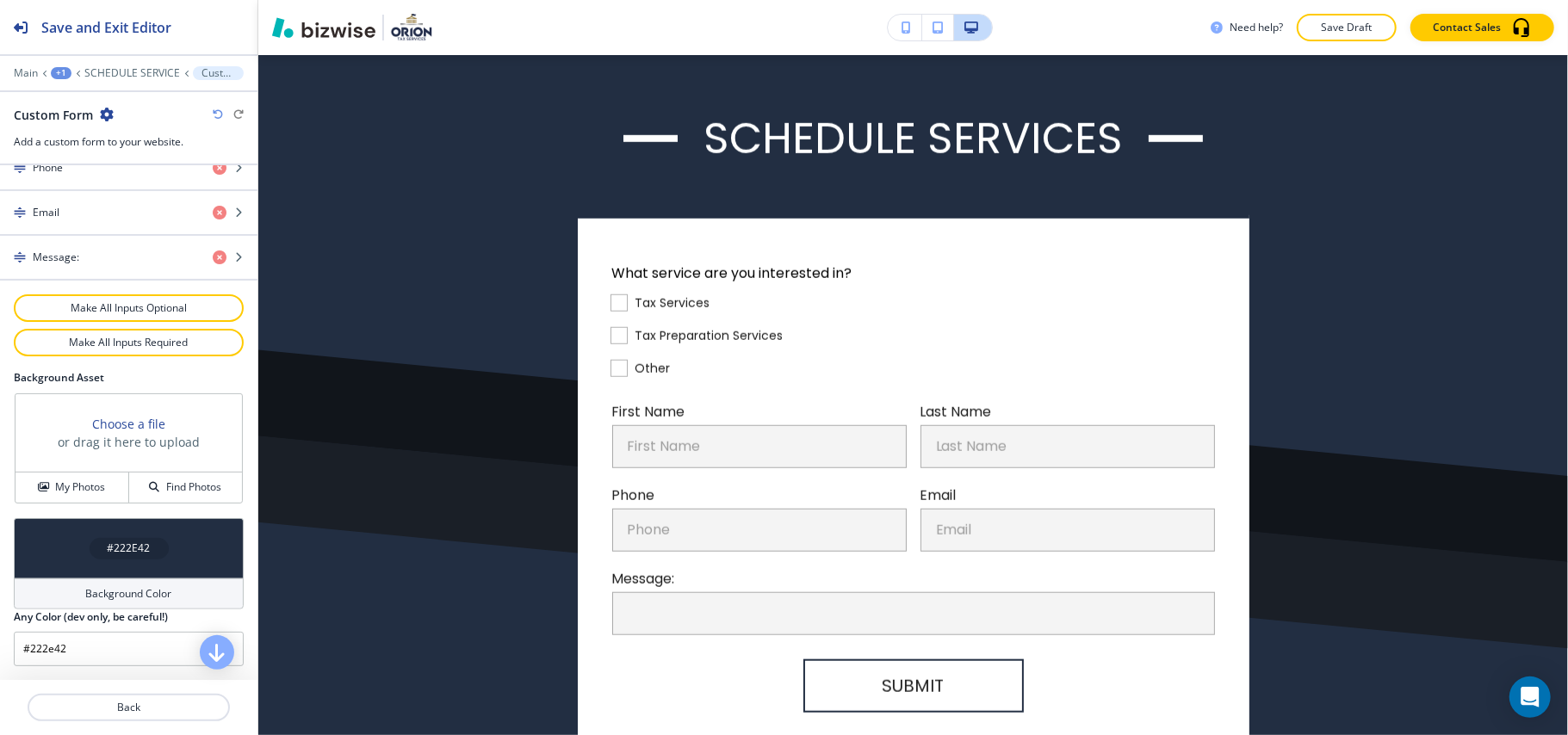
click at [66, 531] on div "#222E42" at bounding box center [128, 548] width 230 height 60
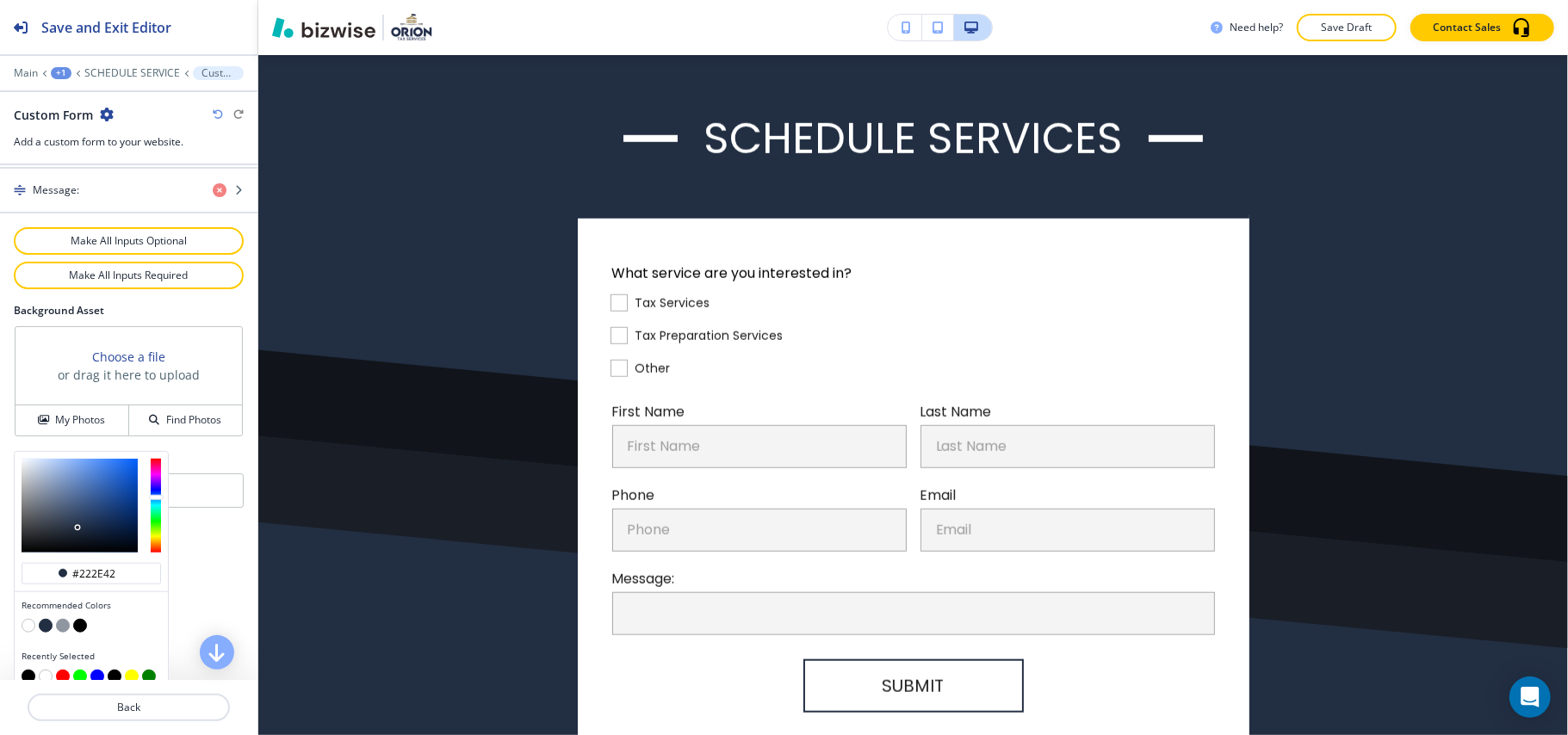
scroll to position [1041, 0]
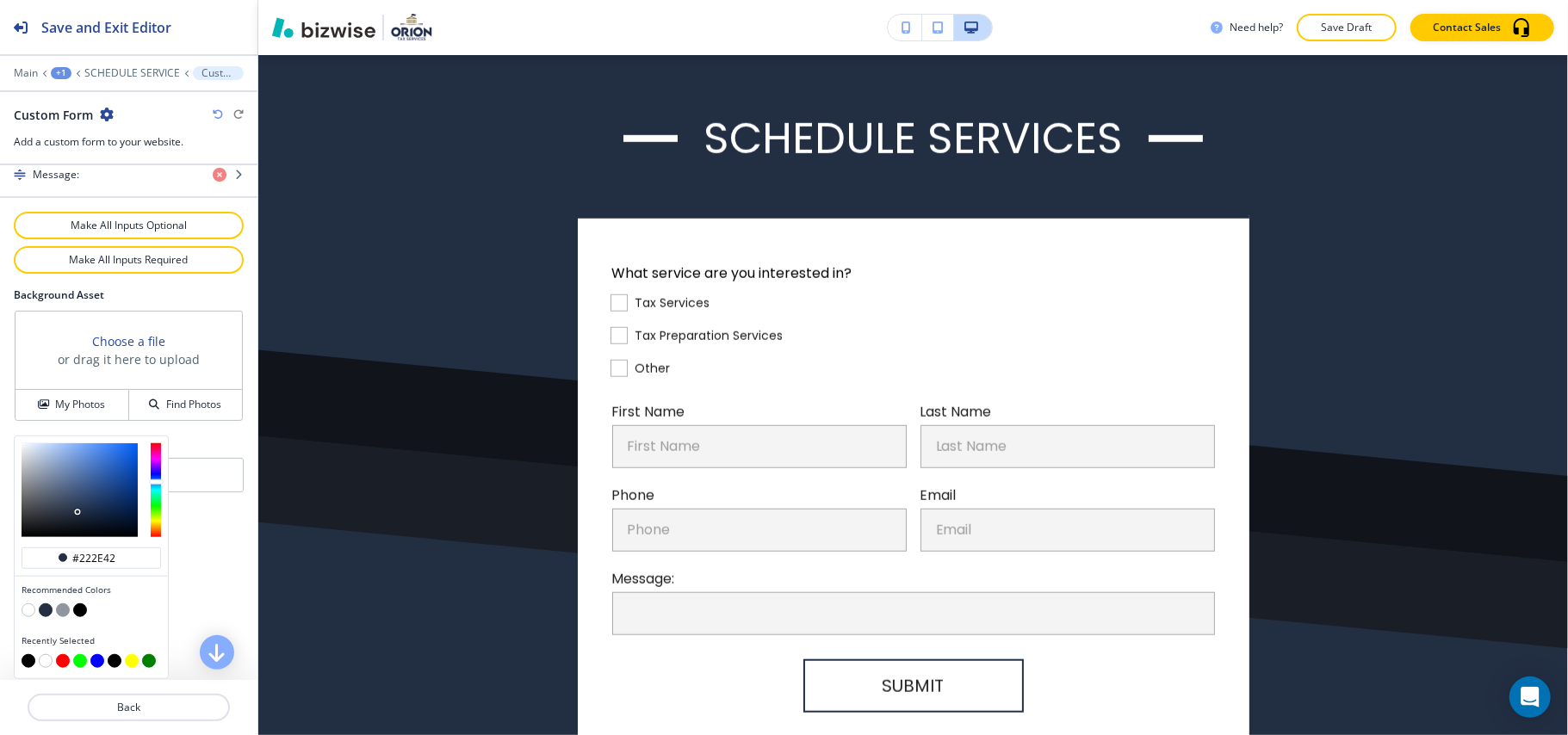
click at [60, 608] on button "button" at bounding box center [63, 611] width 14 height 14
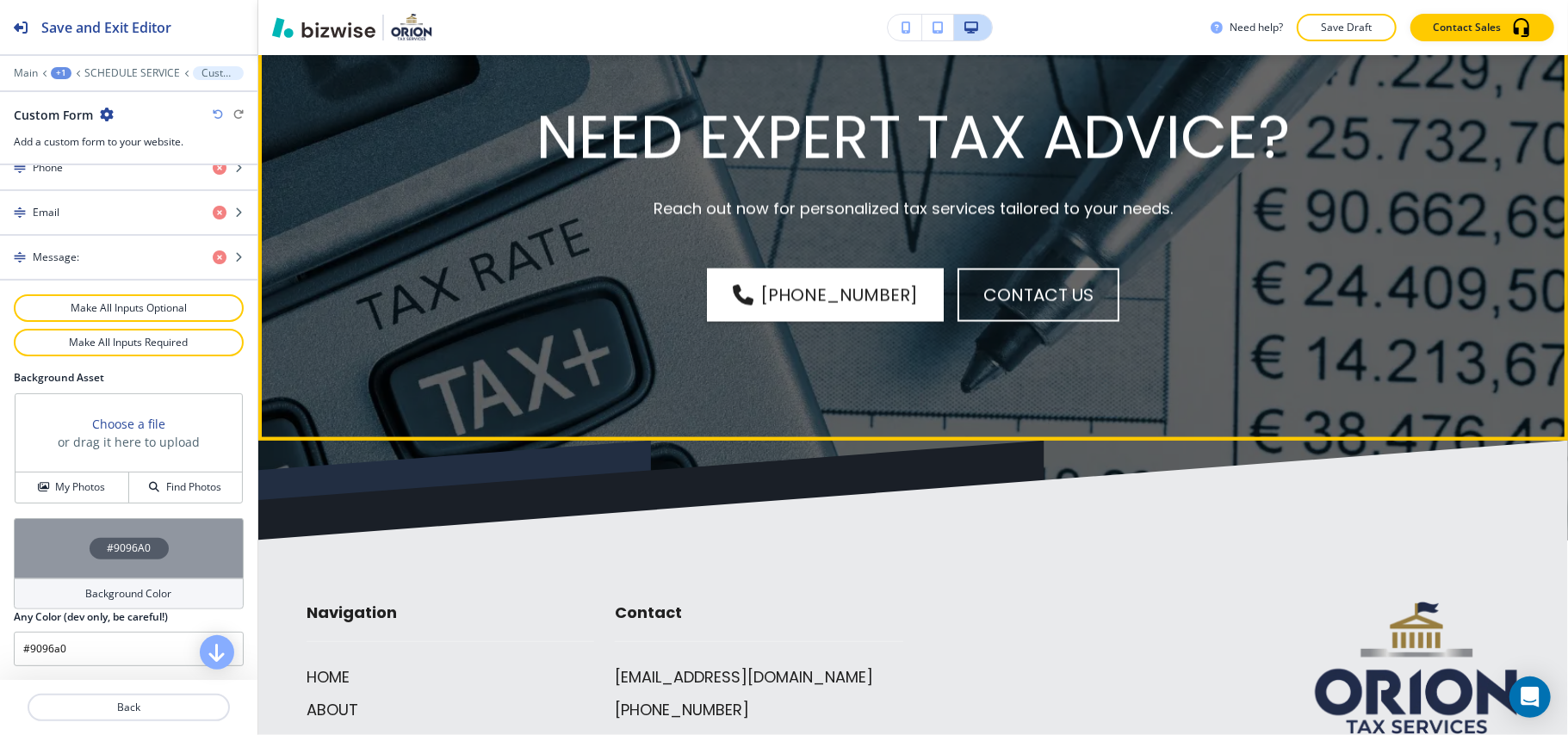
scroll to position [2268, 0]
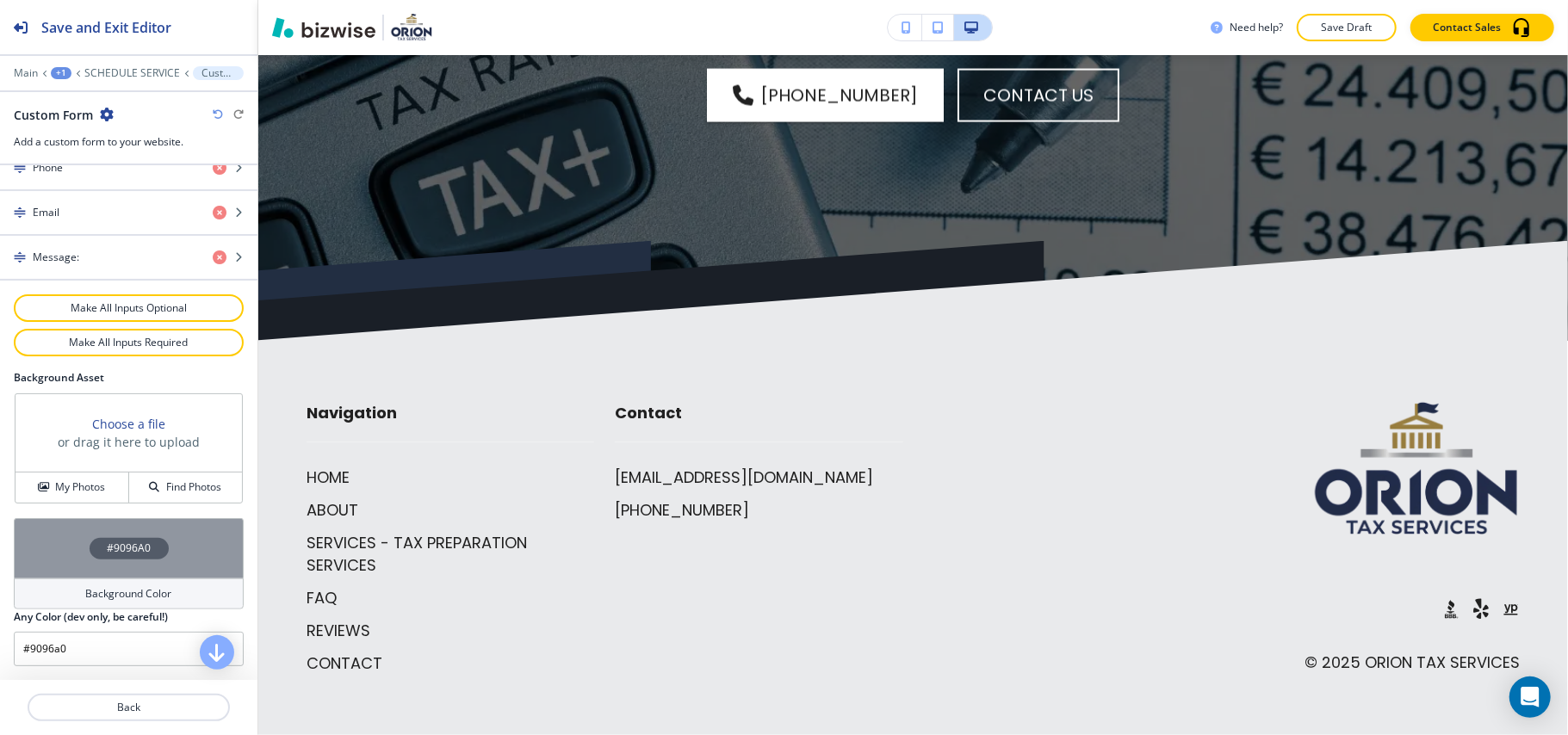
click at [53, 550] on div "#9096A0" at bounding box center [128, 548] width 230 height 60
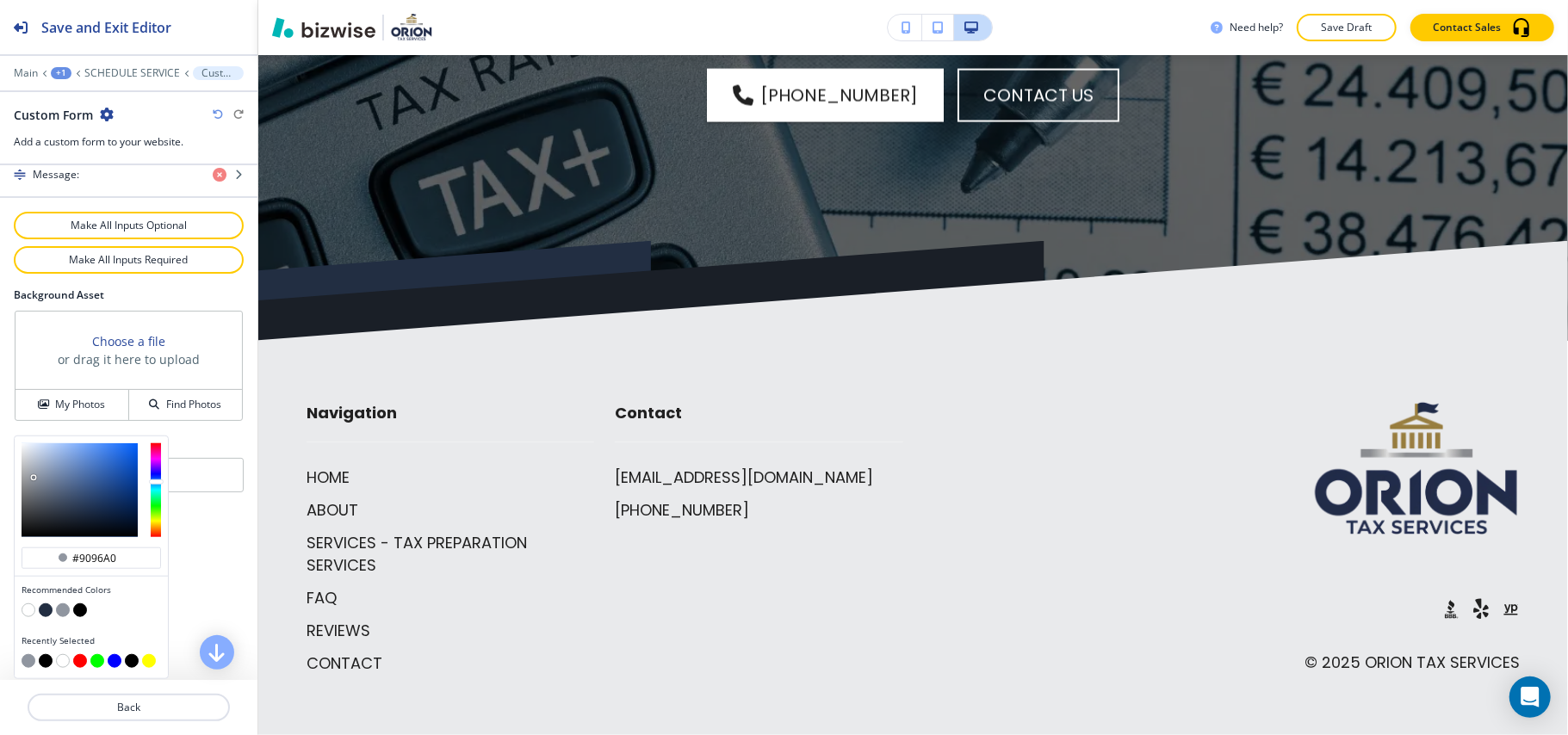
click at [25, 614] on button "button" at bounding box center [28, 611] width 14 height 14
type input "#FFFFFF"
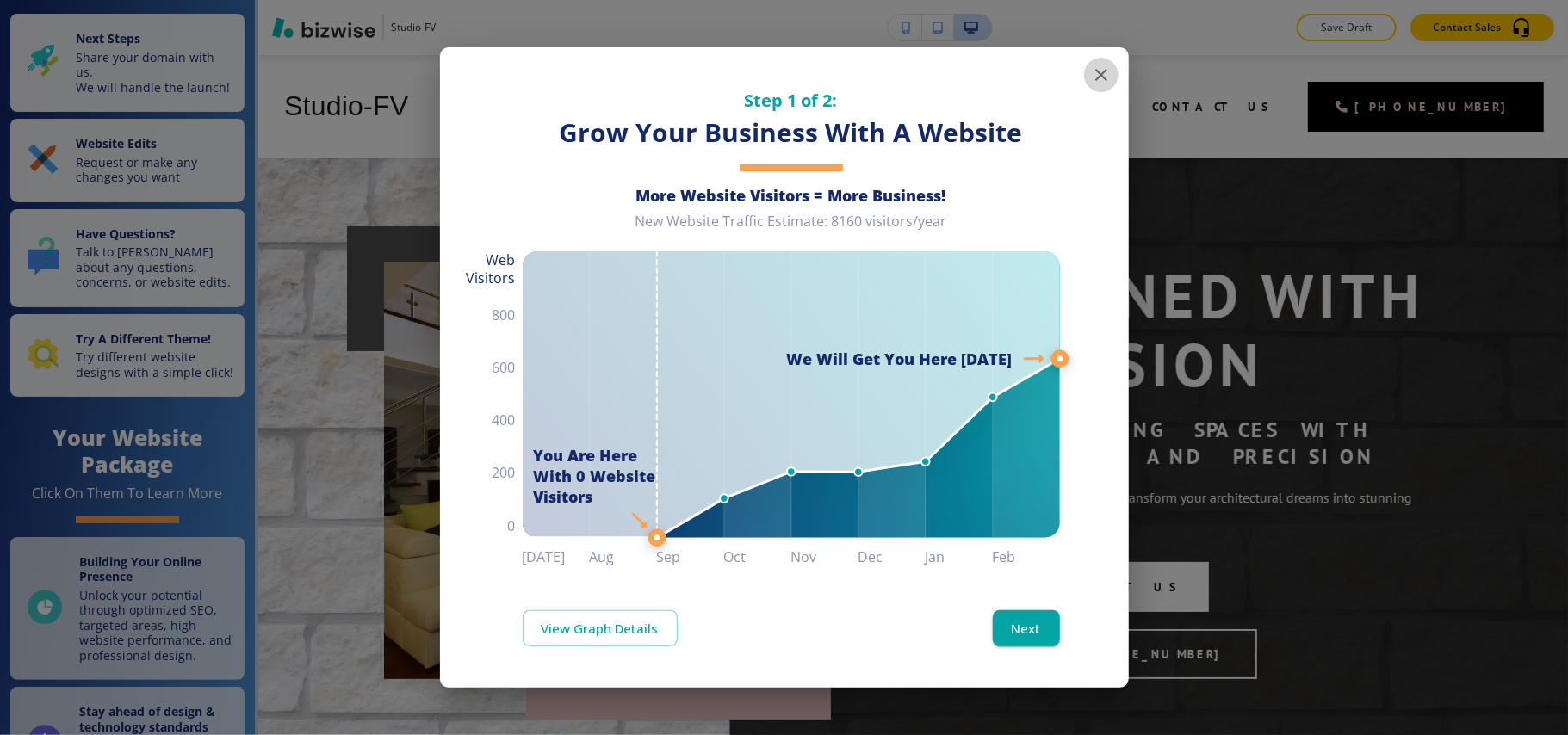
click at [1096, 74] on icon "button" at bounding box center [1100, 74] width 20 height 20
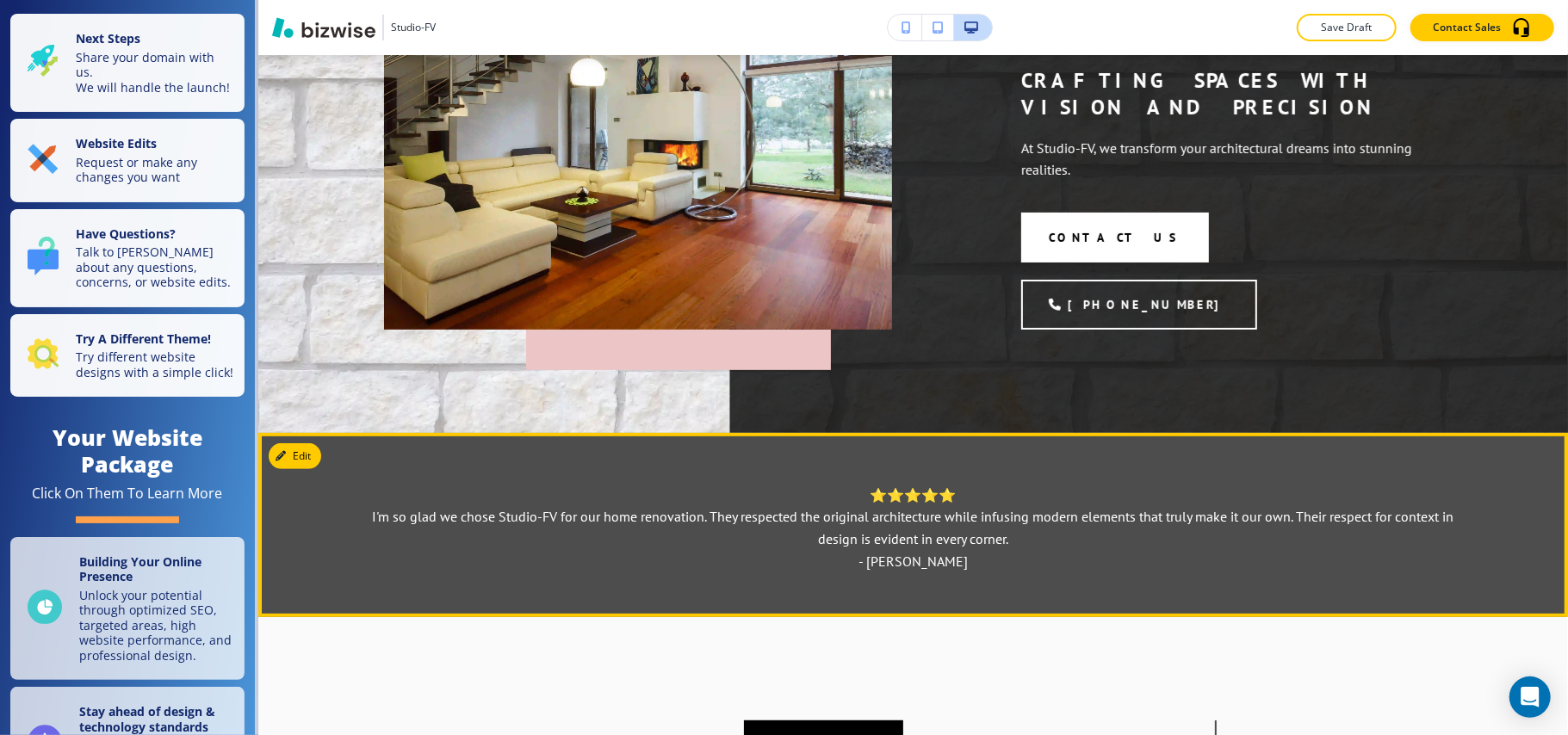
scroll to position [115, 0]
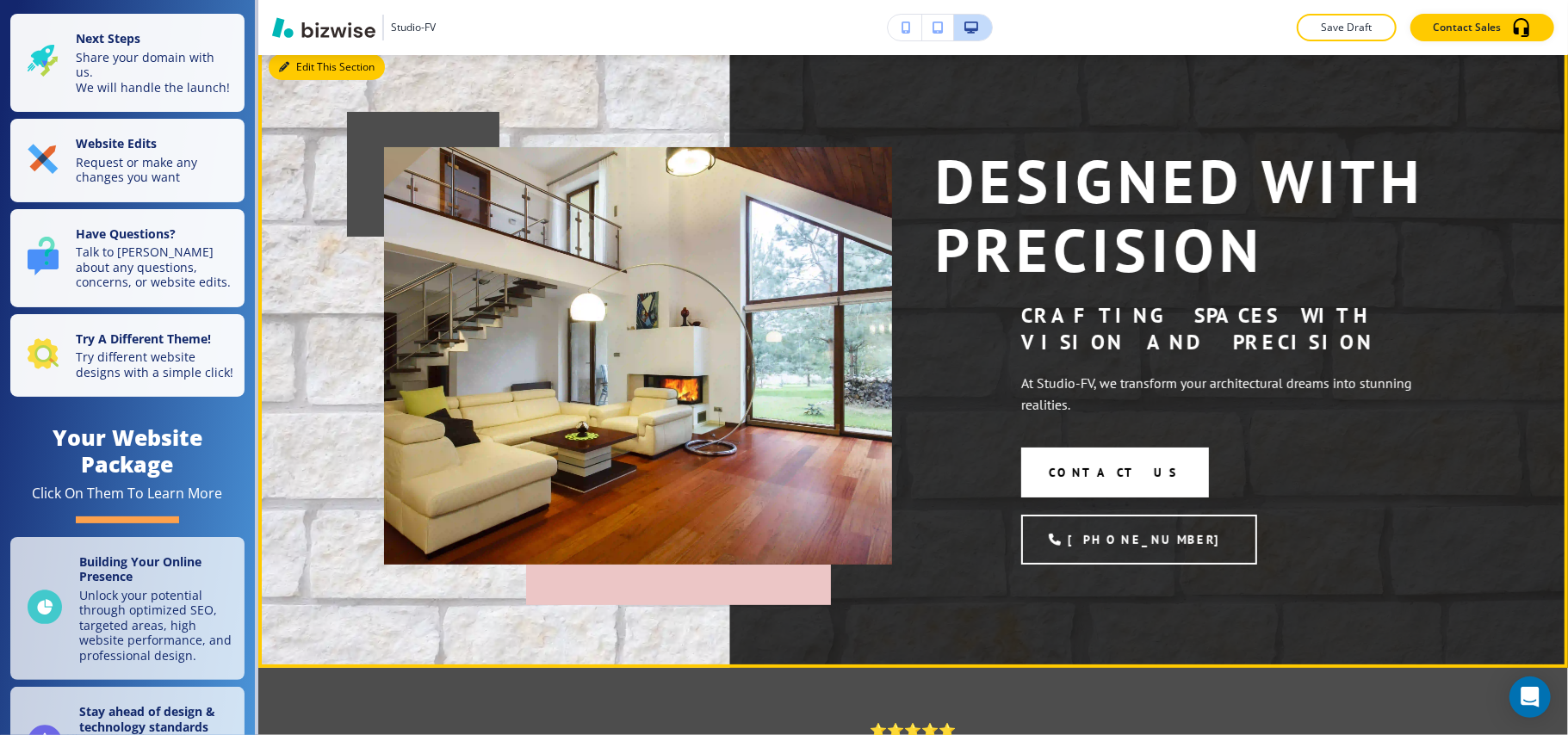
click at [287, 62] on icon "button" at bounding box center [284, 67] width 11 height 11
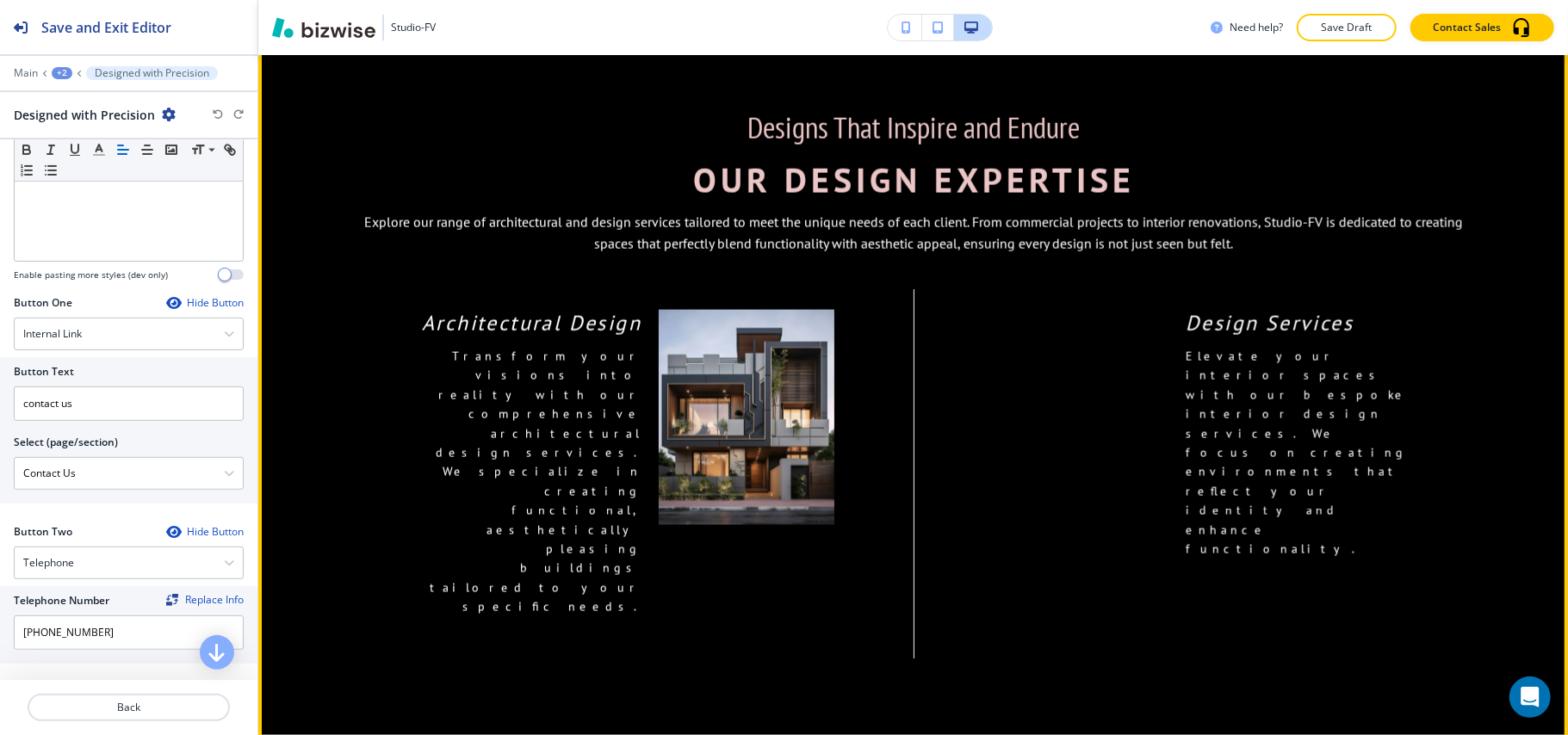
scroll to position [1595, 0]
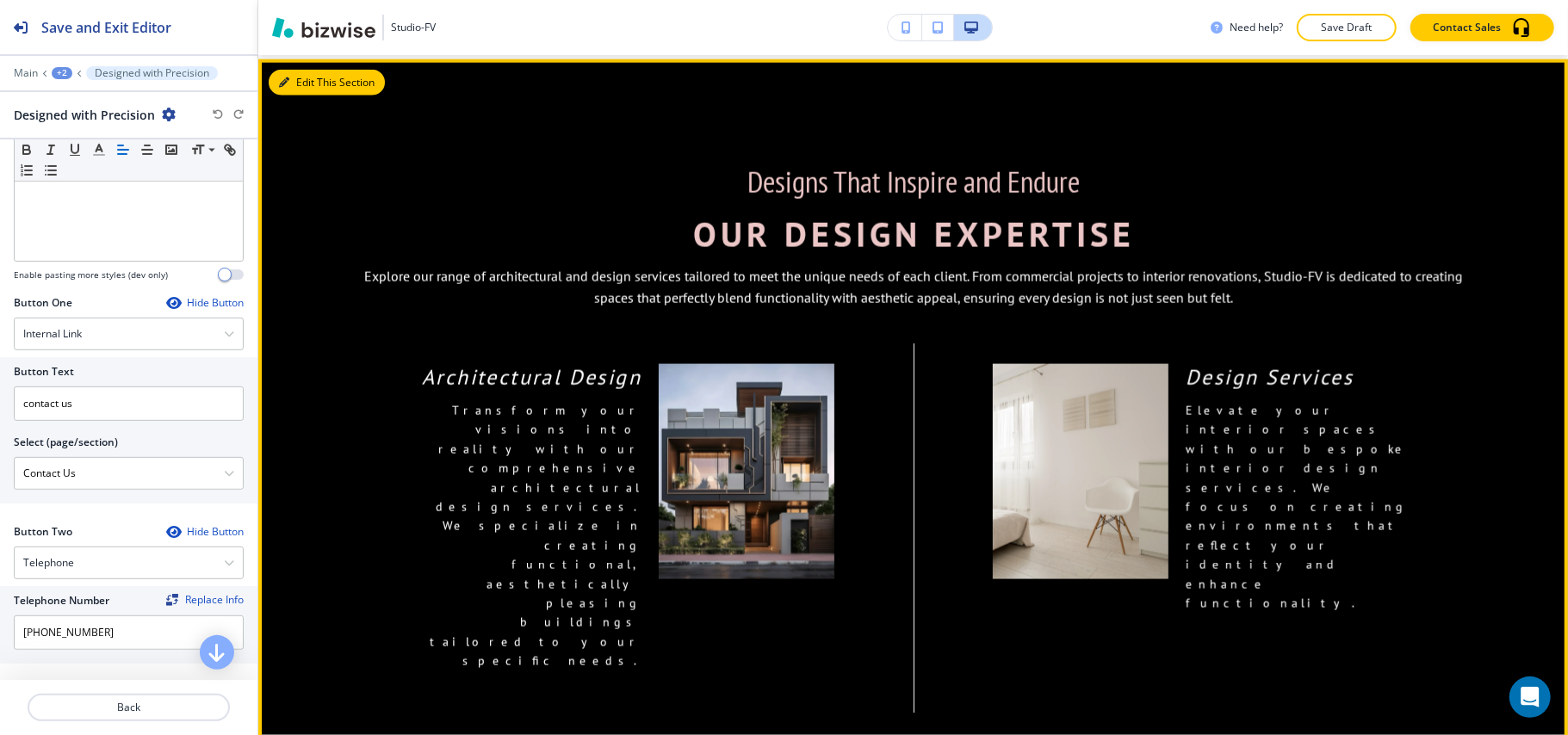
click at [301, 95] on button "Edit This Section" at bounding box center [327, 82] width 117 height 26
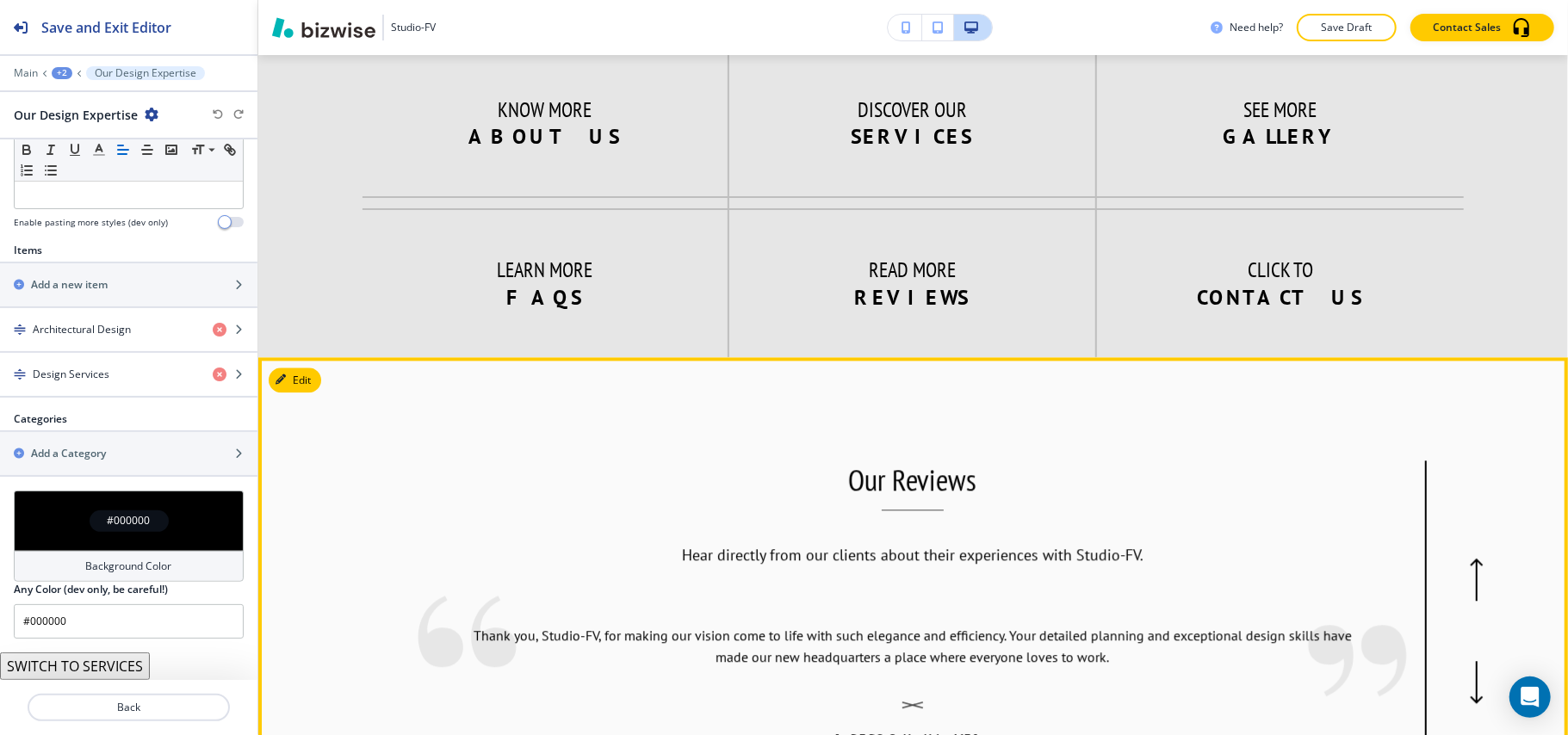
scroll to position [3047, 0]
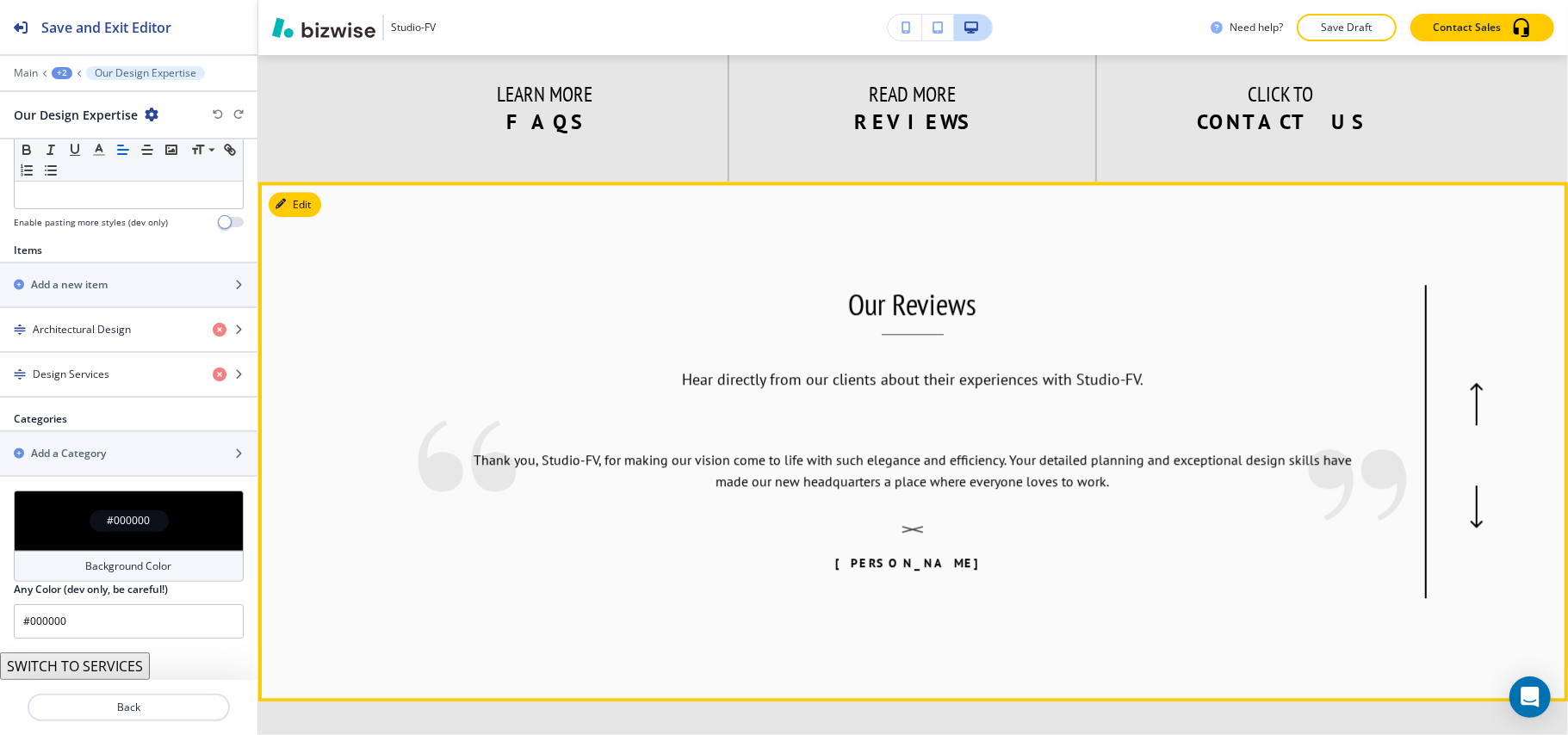
click at [276, 192] on button "Edit" at bounding box center [295, 204] width 52 height 26
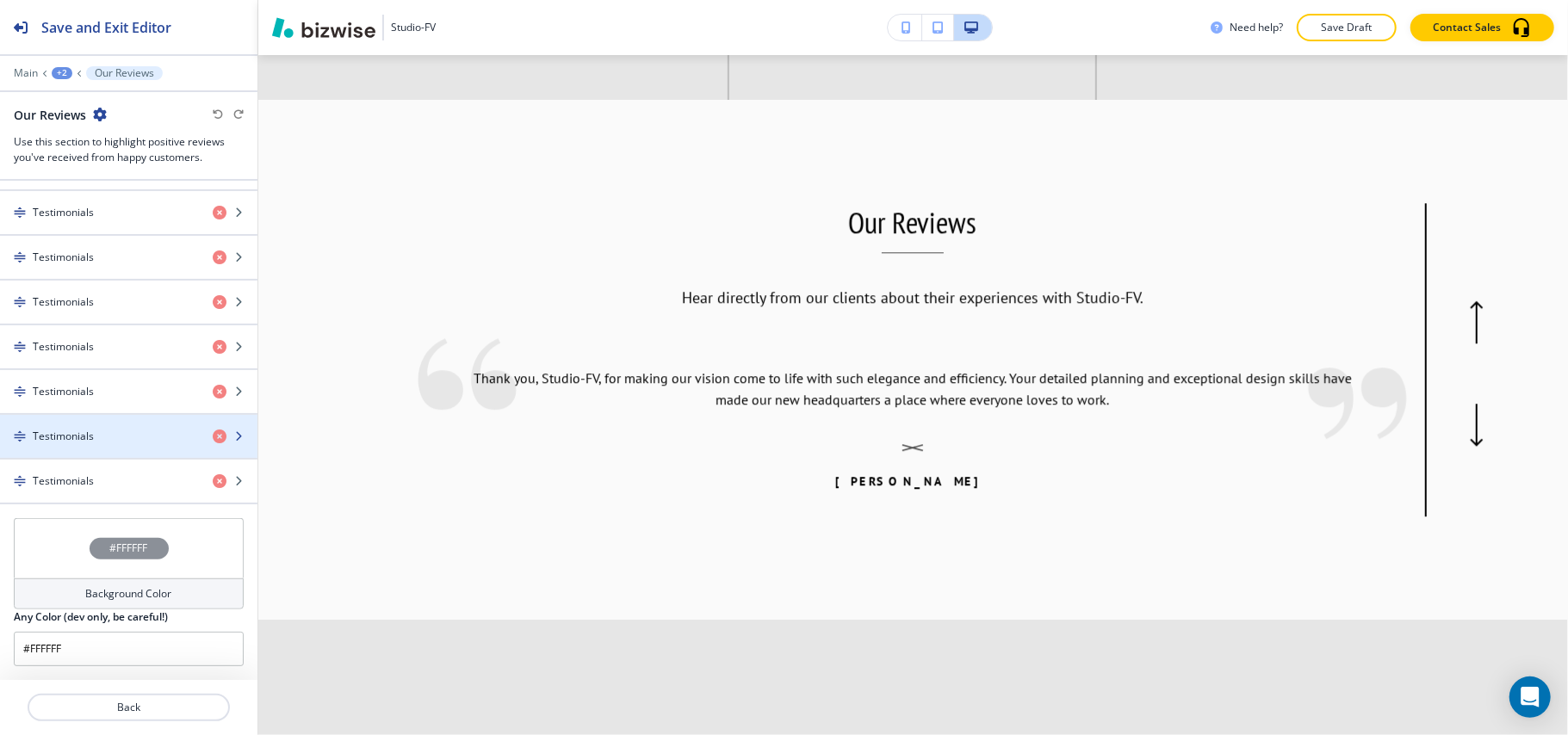
scroll to position [610, 0]
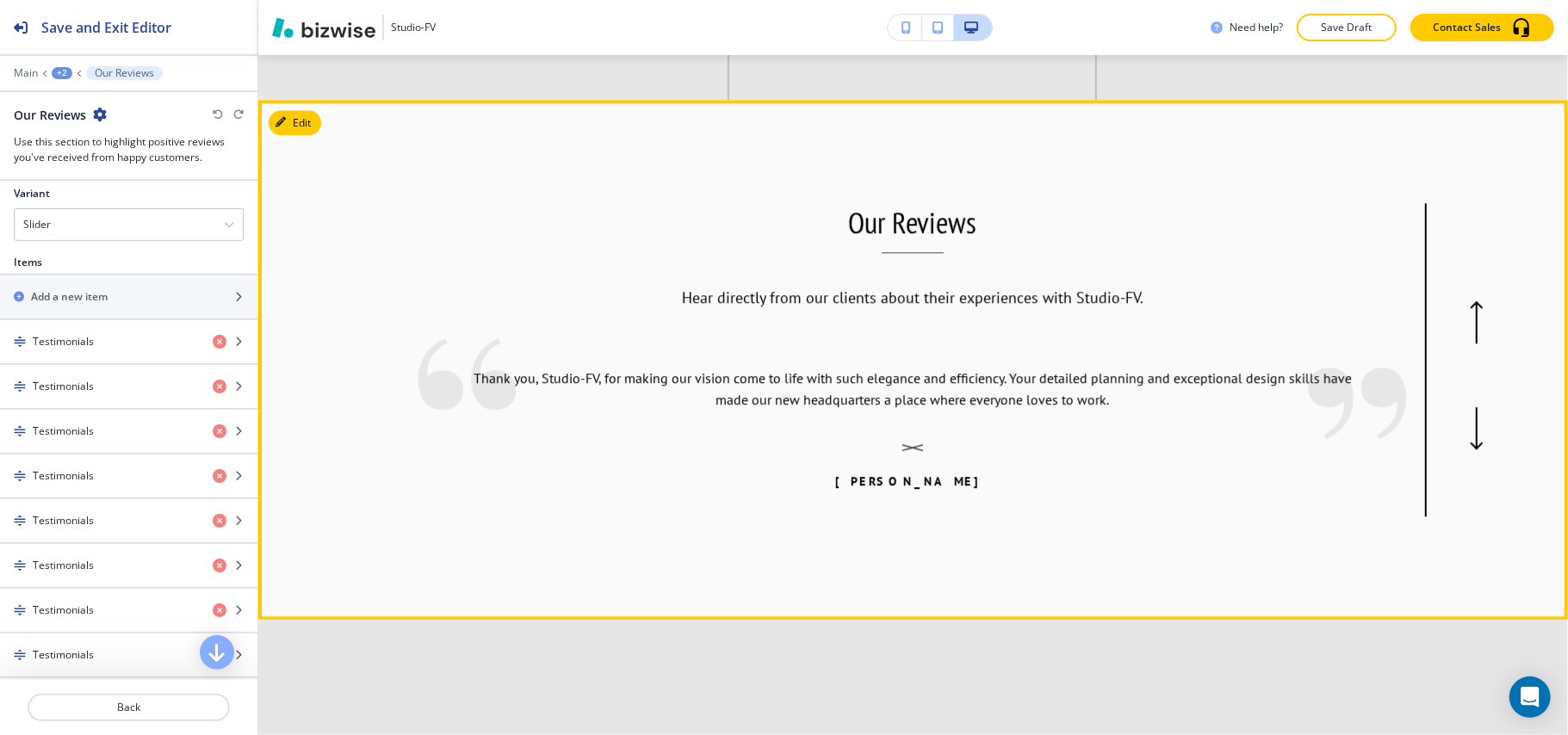
click at [1450, 415] on button "button" at bounding box center [1476, 428] width 57 height 28
click at [1470, 407] on icon "button" at bounding box center [1476, 428] width 14 height 43
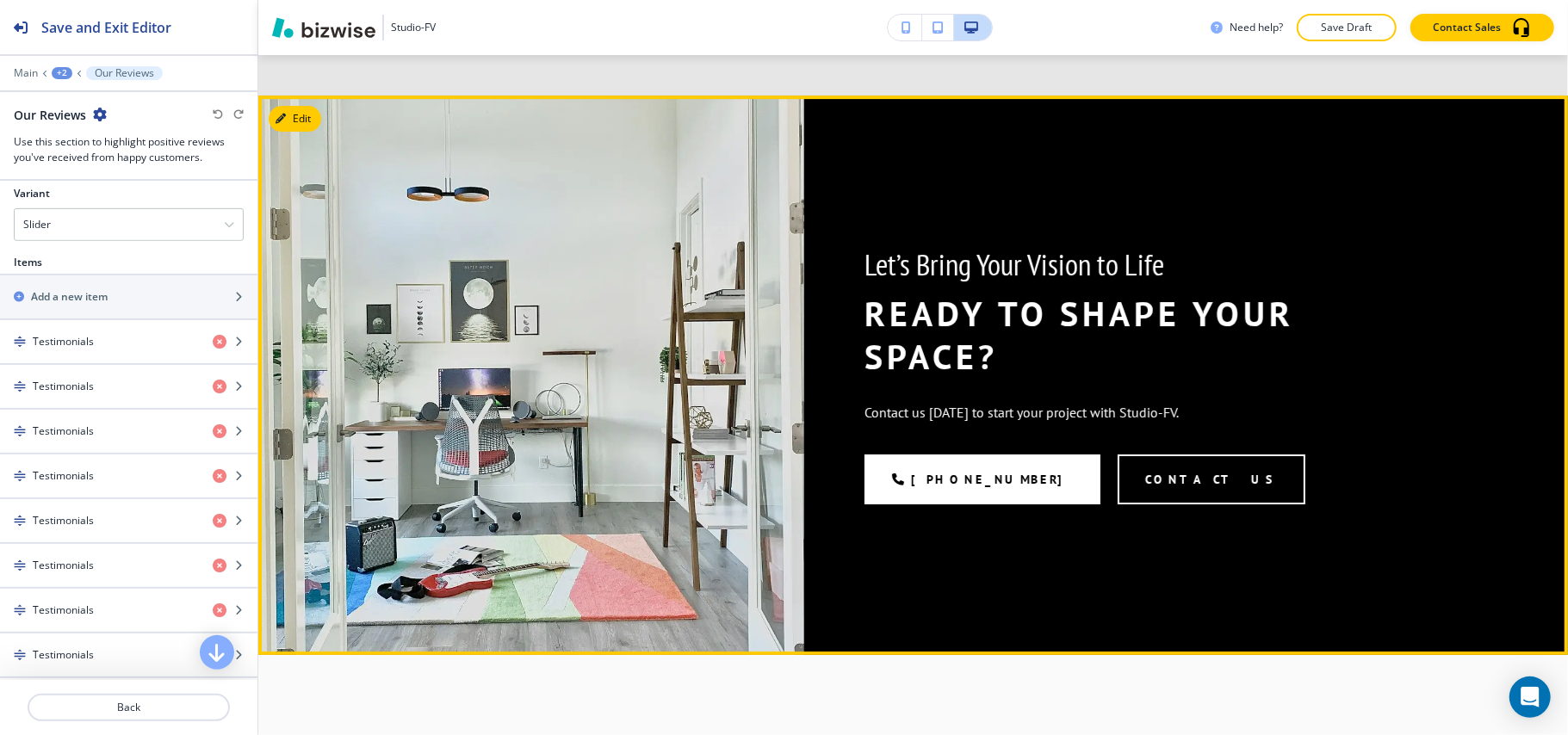
scroll to position [4392, 0]
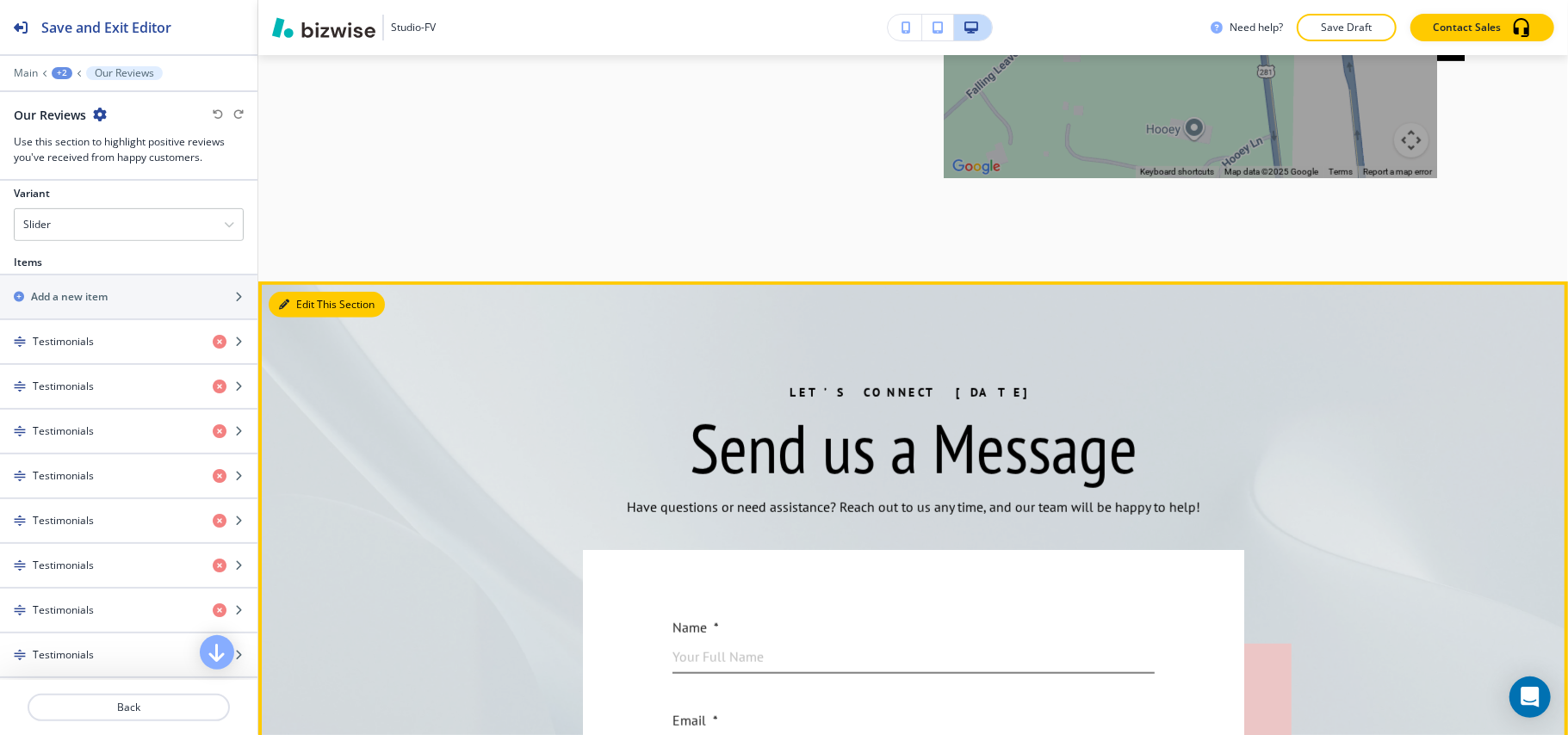
click at [303, 317] on button "Edit This Section" at bounding box center [327, 305] width 117 height 26
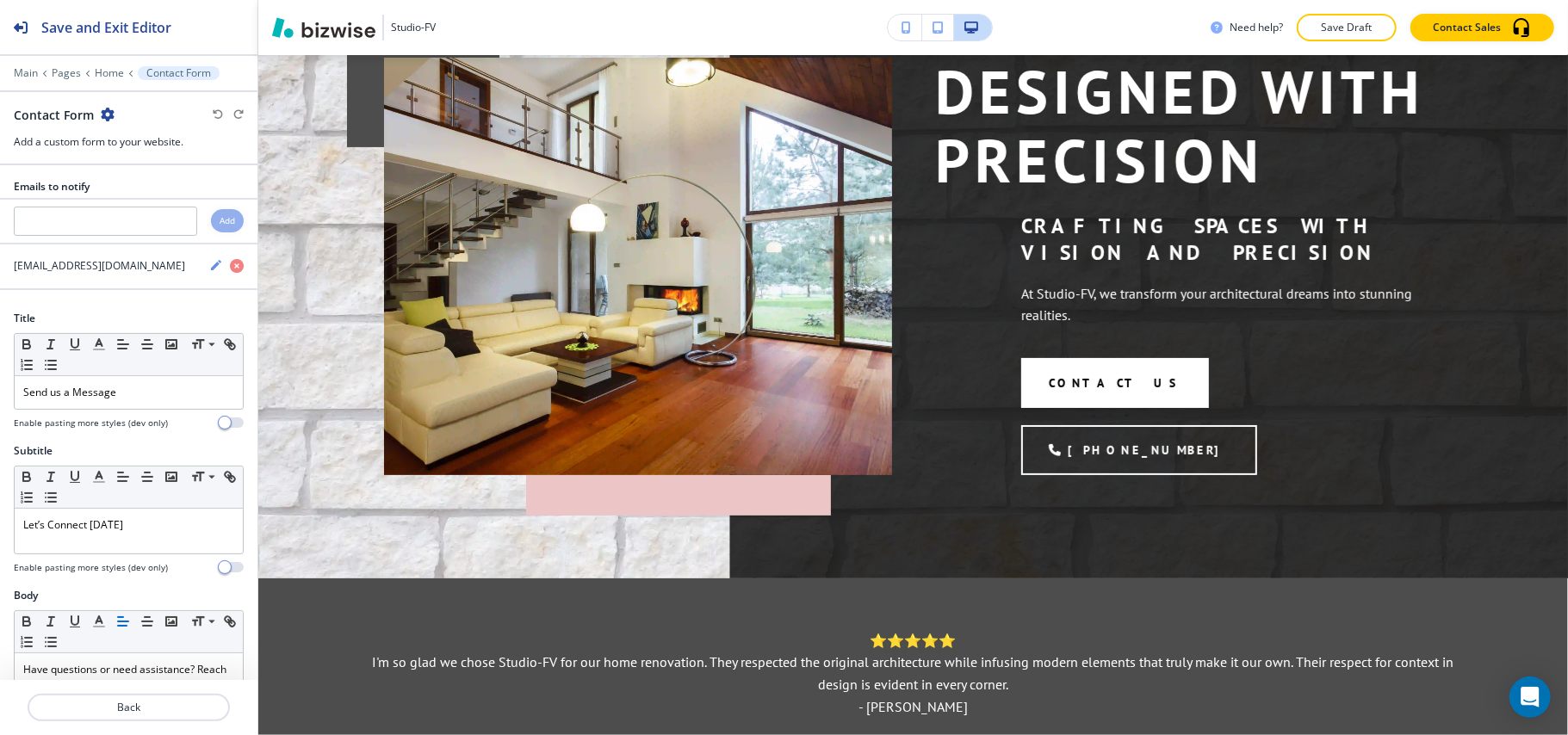
scroll to position [0, 0]
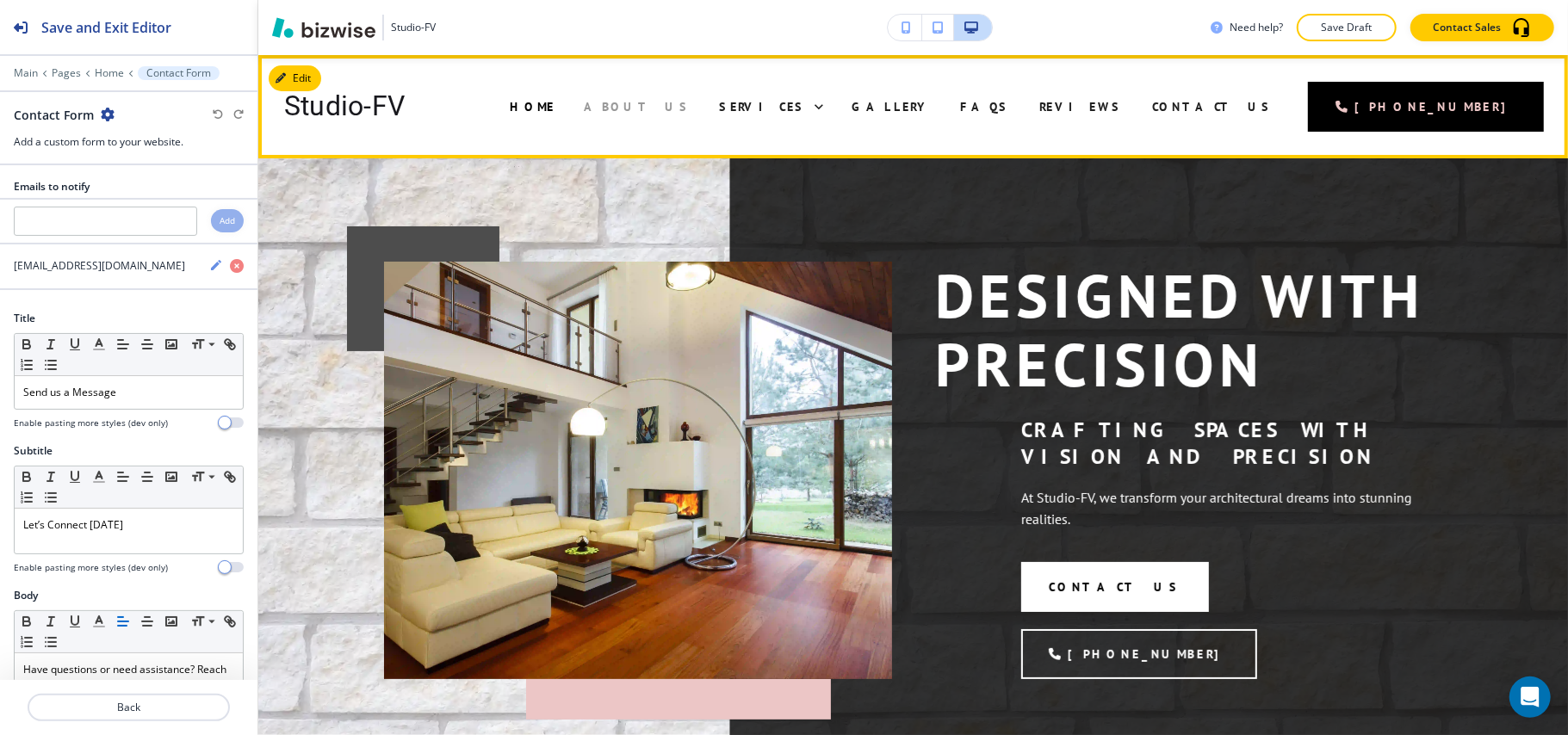
click at [689, 100] on span "About Us" at bounding box center [636, 107] width 106 height 15
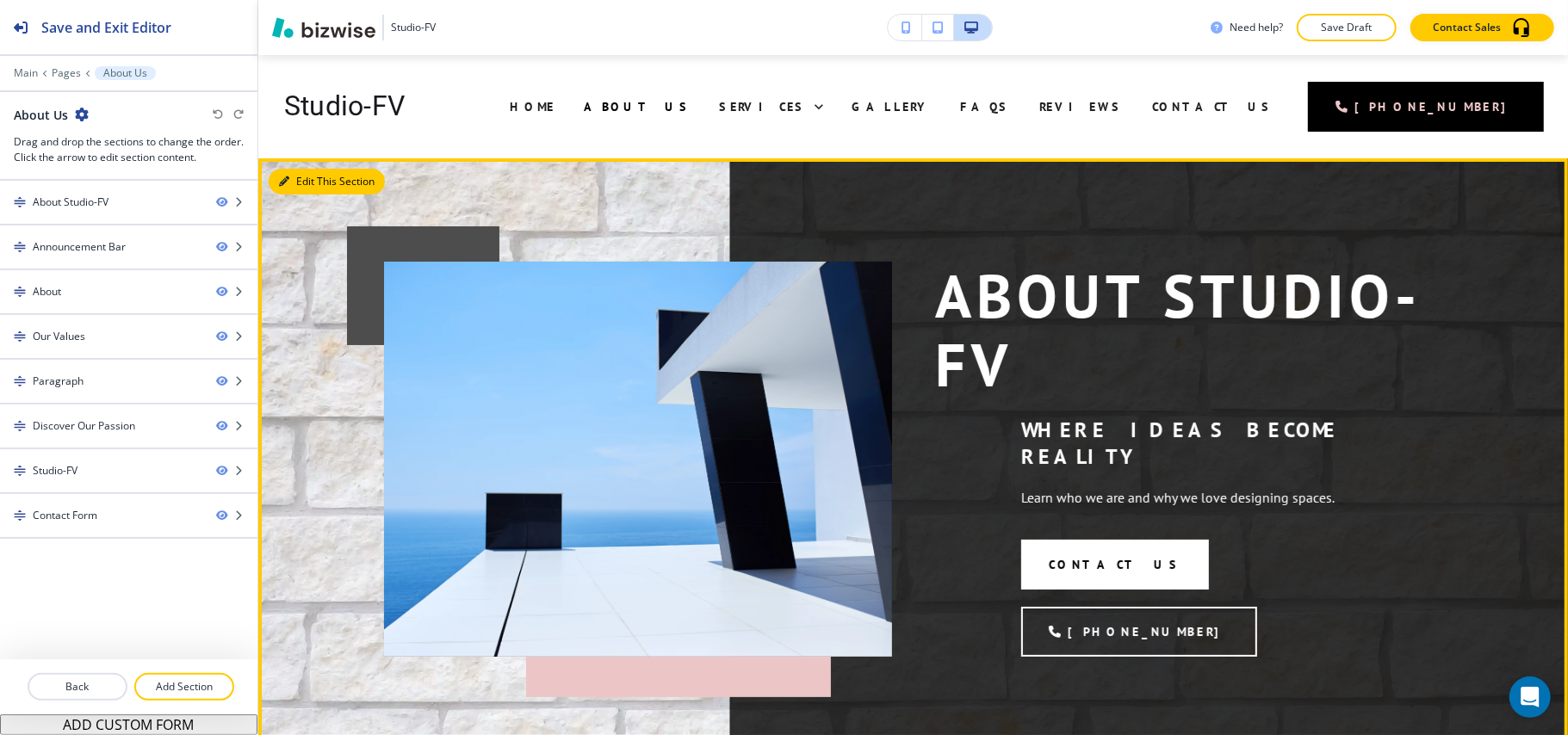
click at [296, 182] on button "Edit This Section" at bounding box center [327, 181] width 117 height 26
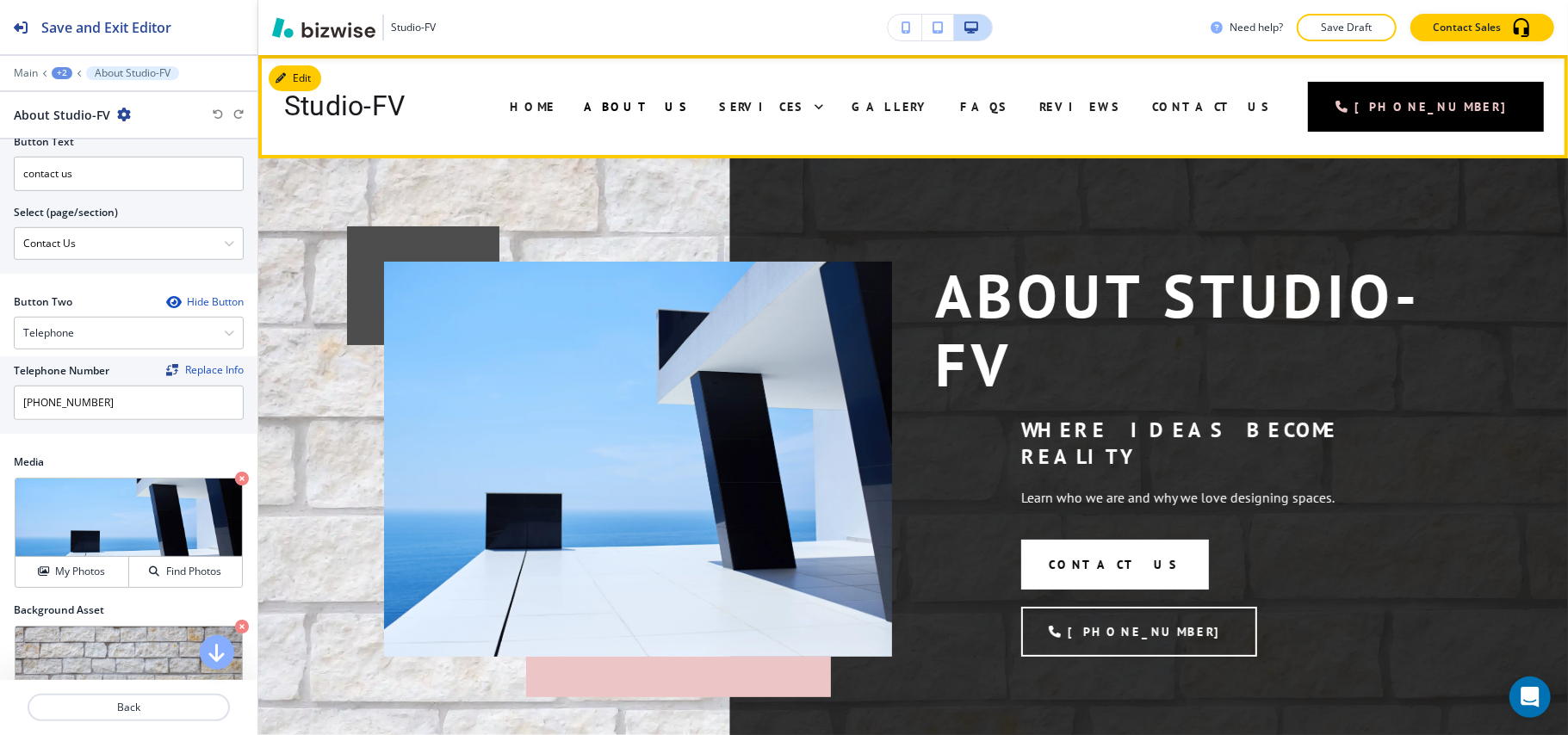
click at [946, 97] on div "Gallery" at bounding box center [892, 106] width 108 height 68
click at [932, 107] on span "Gallery" at bounding box center [892, 107] width 79 height 15
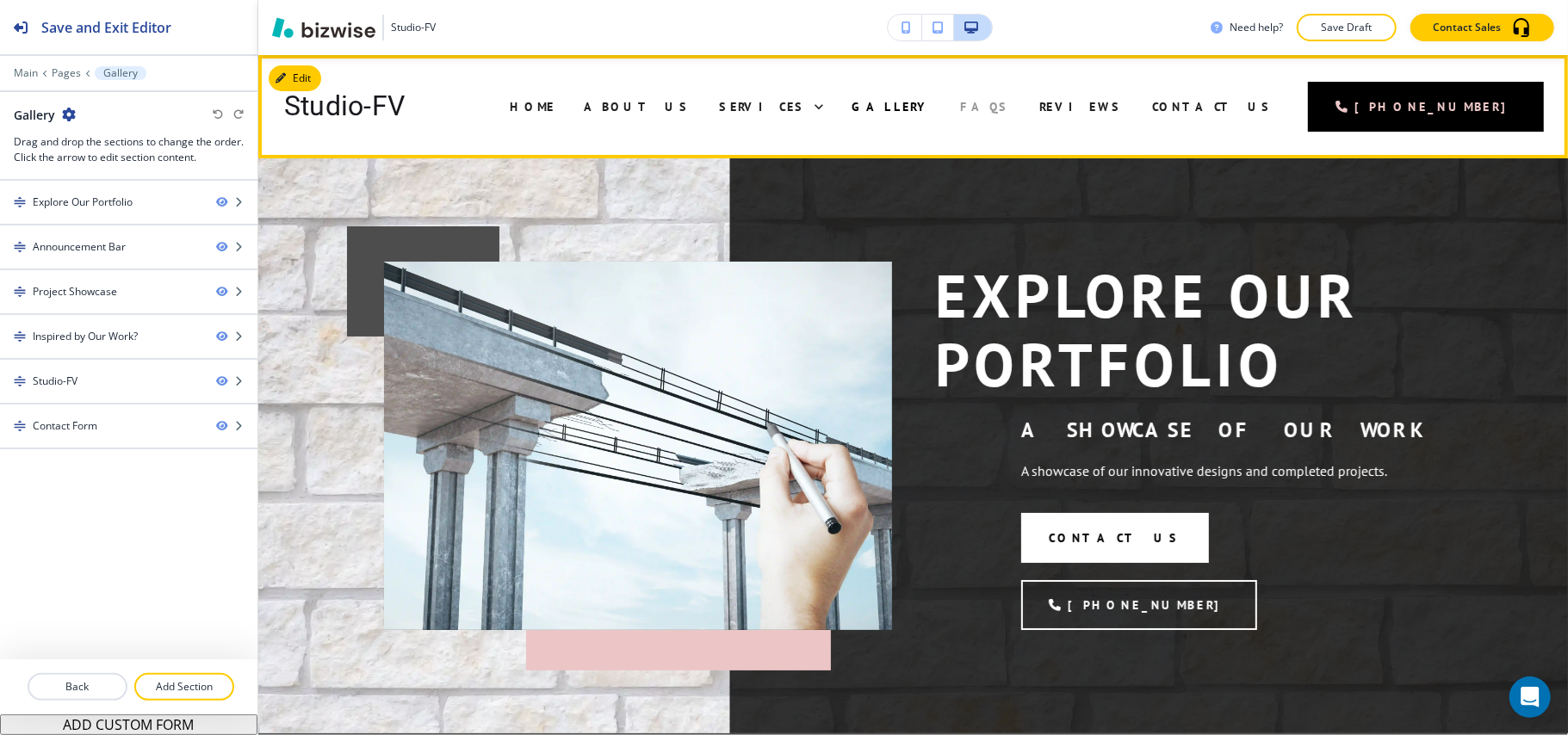
click at [1010, 103] on span "FAQs" at bounding box center [985, 107] width 50 height 15
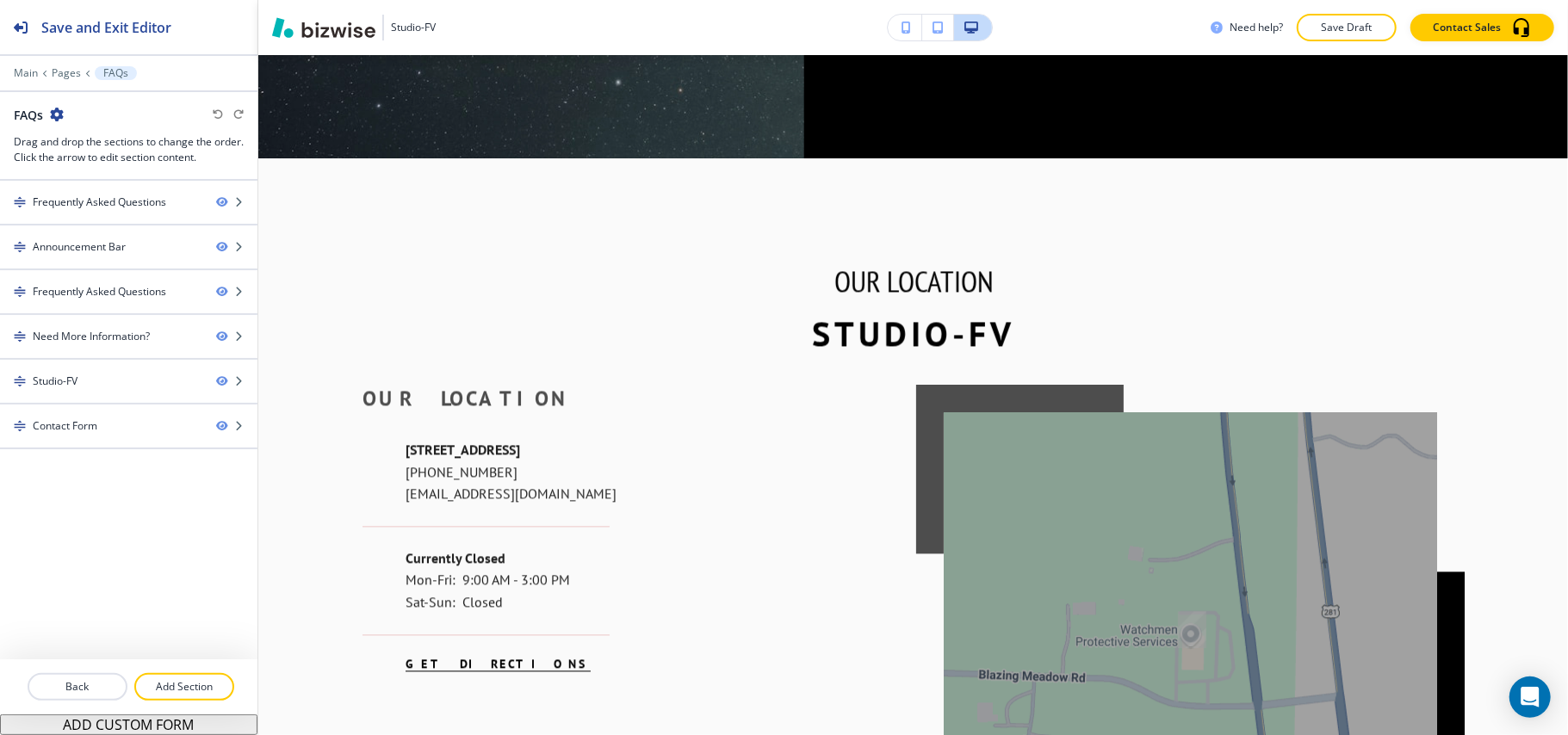
scroll to position [2587, 0]
